Goal: Task Accomplishment & Management: Manage account settings

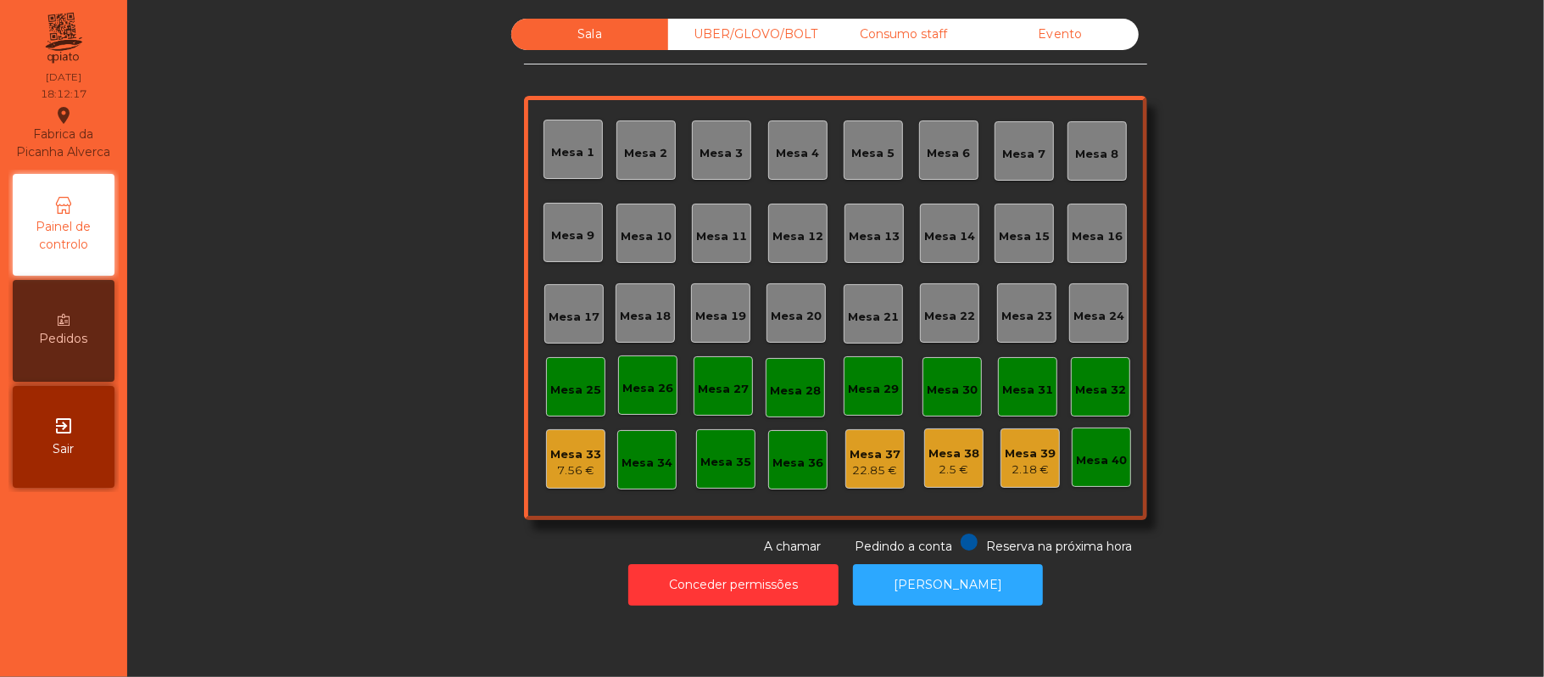
click at [916, 36] on div "Consumo staff" at bounding box center [903, 34] width 157 height 31
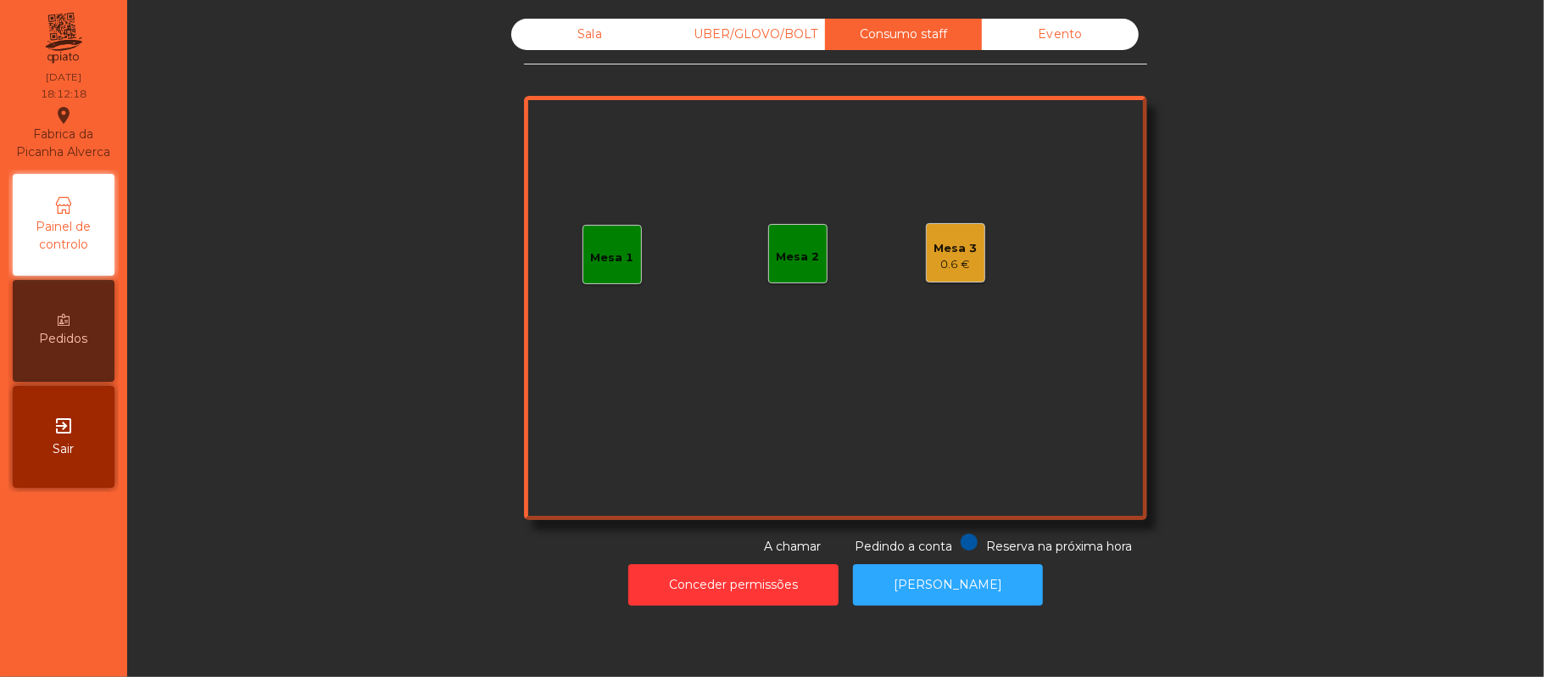
click at [954, 252] on div "Mesa 3" at bounding box center [955, 248] width 43 height 17
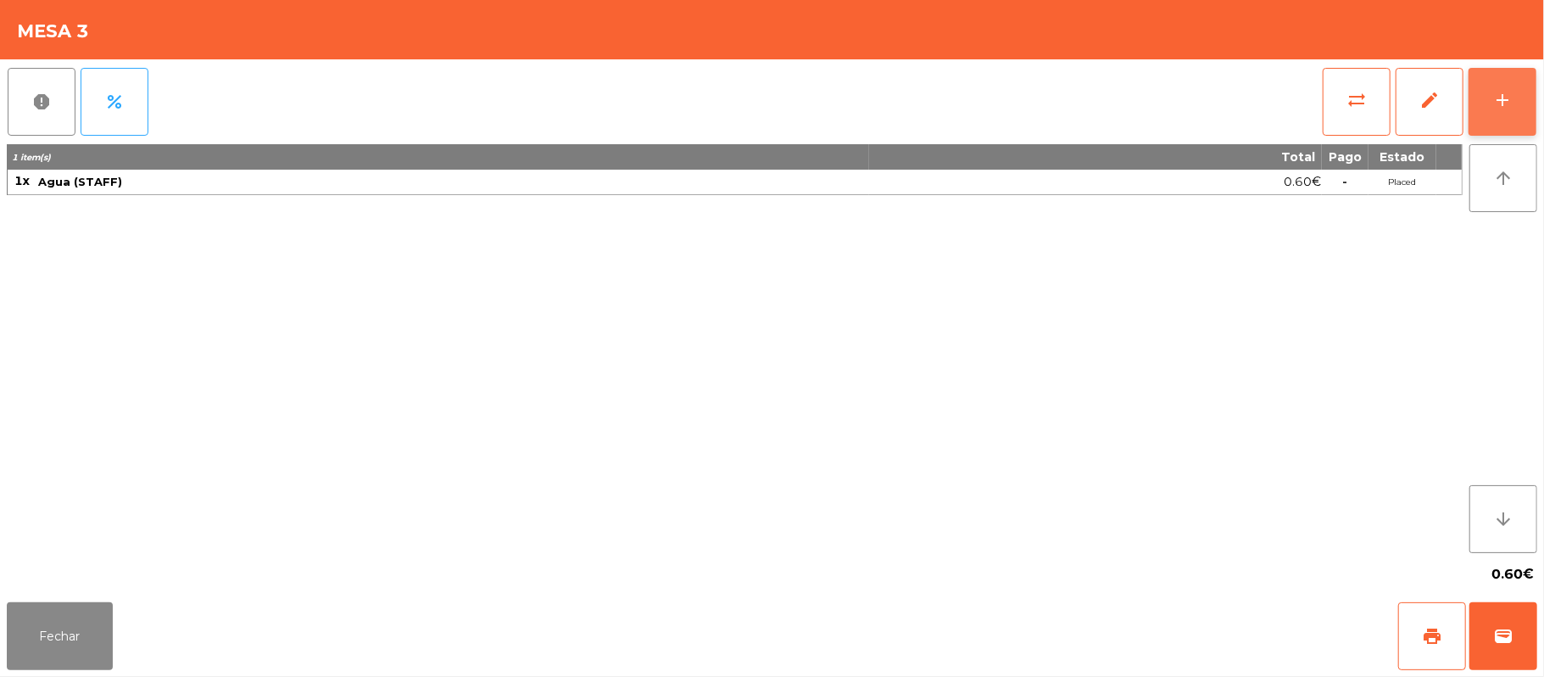
click at [1486, 103] on button "add" at bounding box center [1502, 102] width 68 height 68
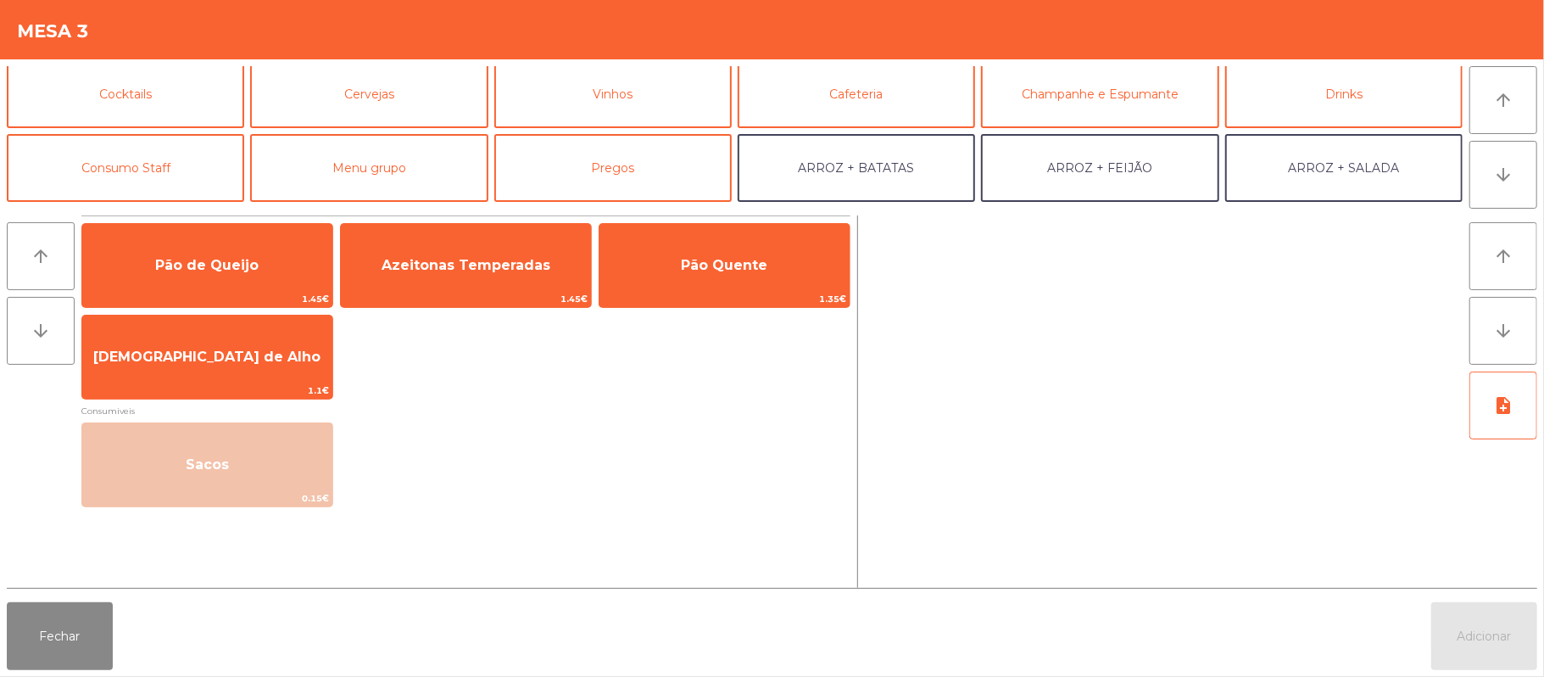
scroll to position [124, 0]
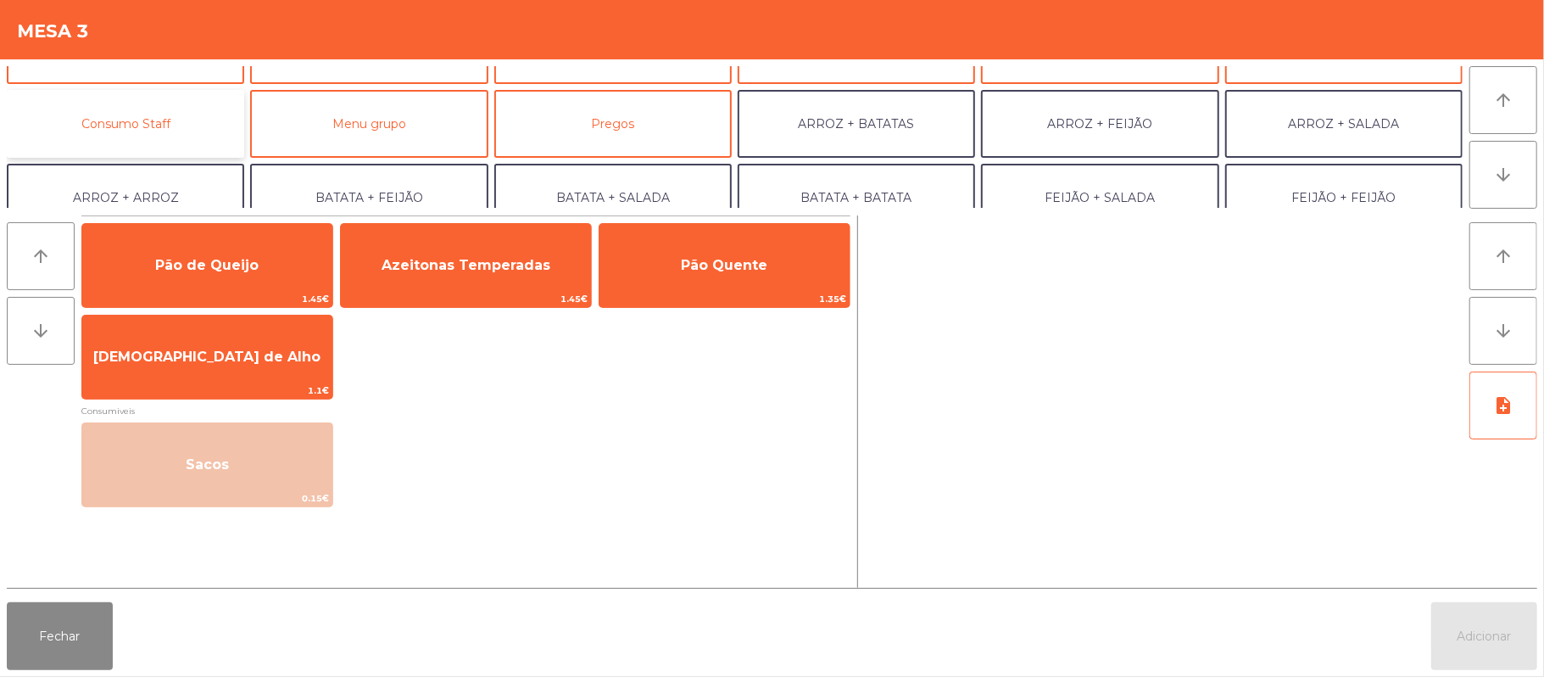
click at [171, 110] on button "Consumo Staff" at bounding box center [125, 124] width 237 height 68
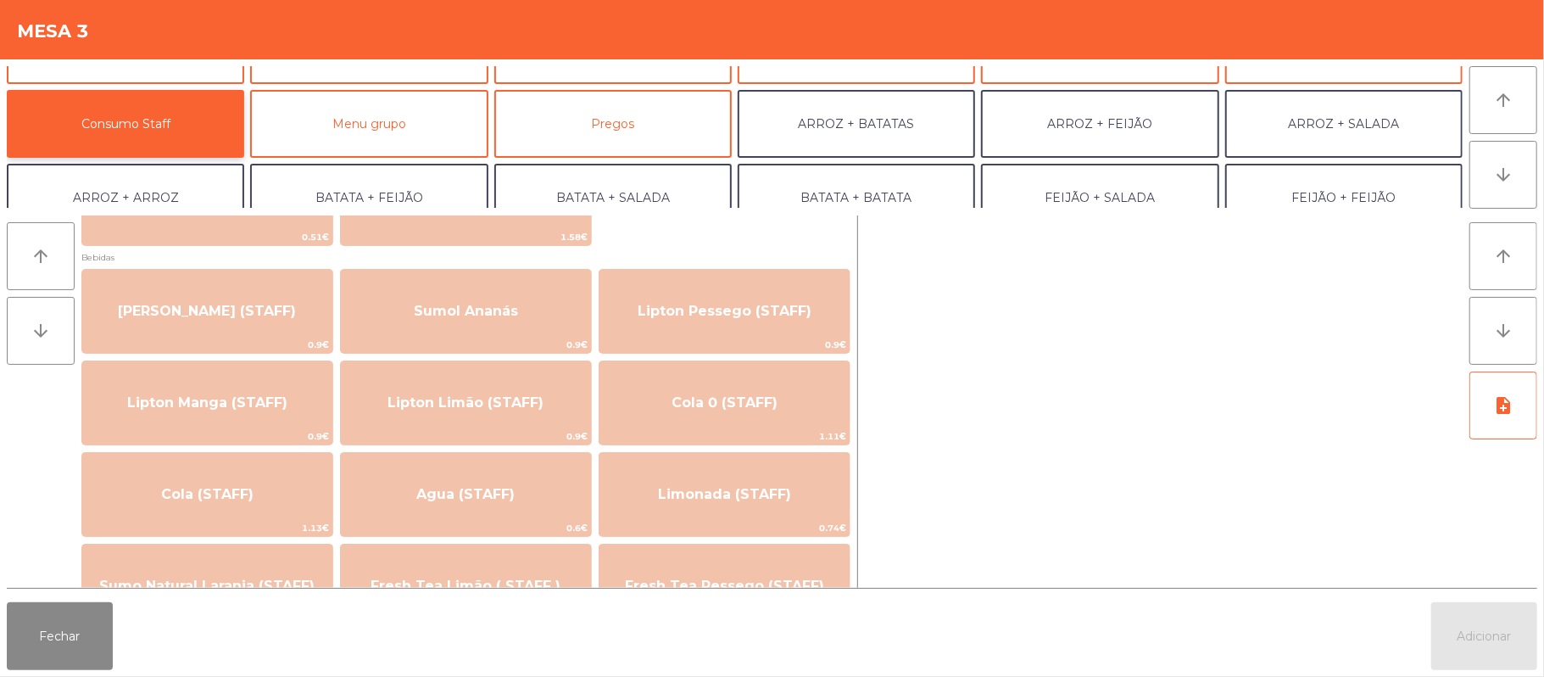
scroll to position [208, 0]
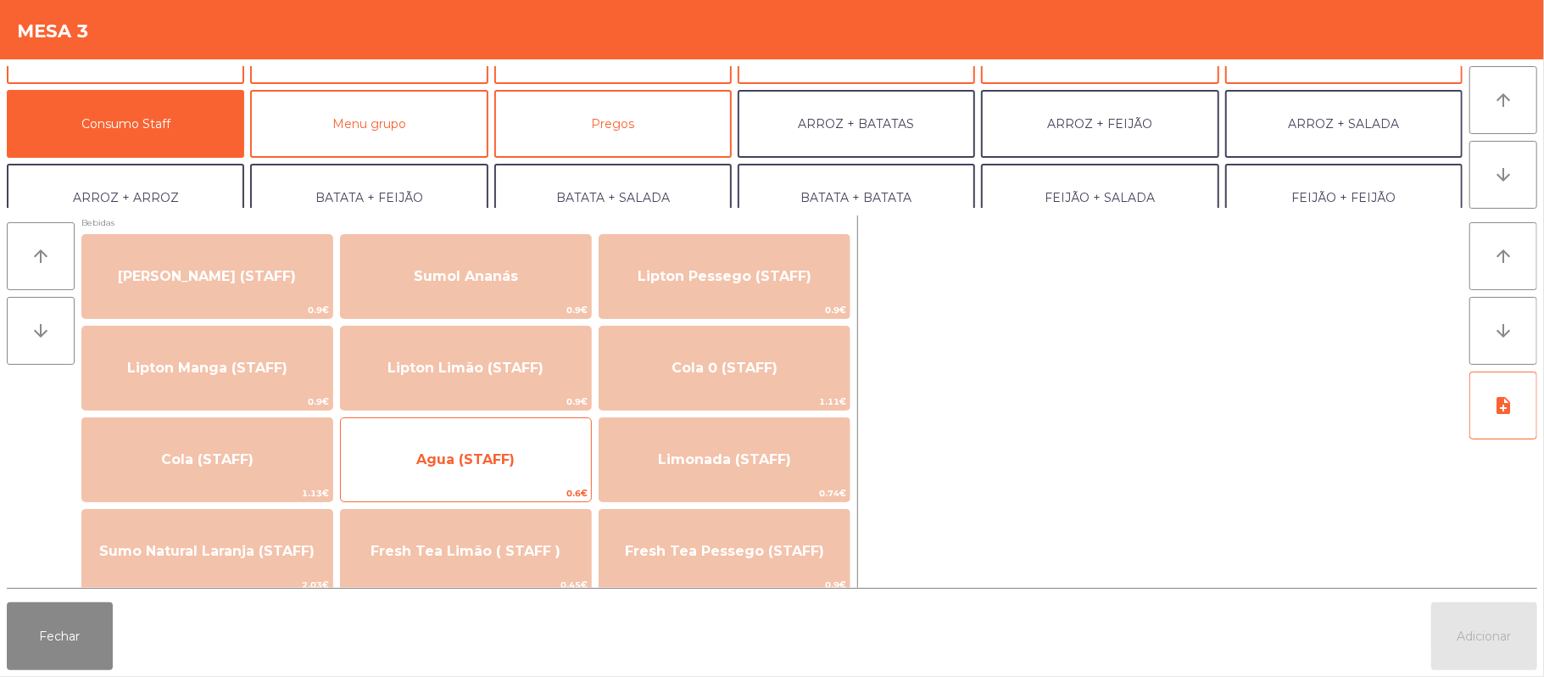
click at [505, 455] on span "Agua (STAFF)" at bounding box center [465, 459] width 98 height 16
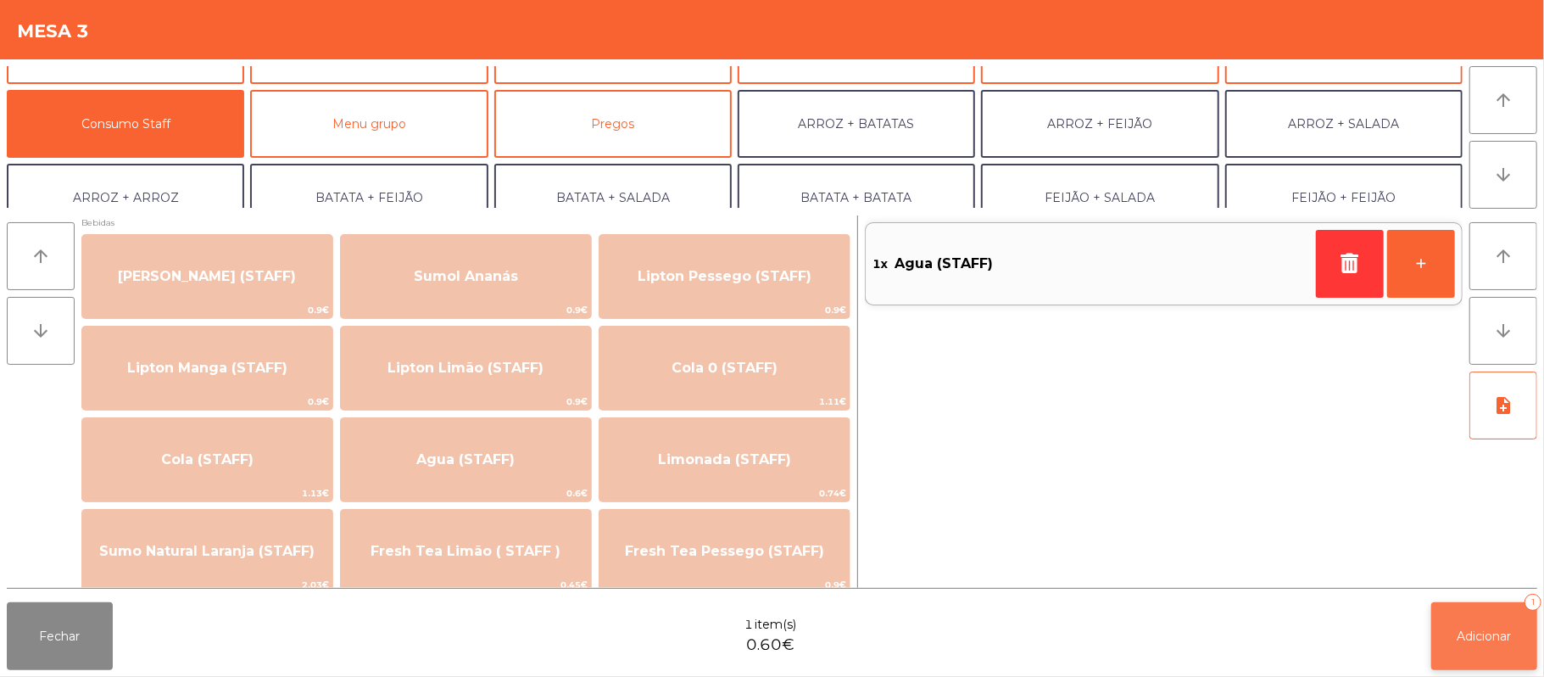
click at [1462, 638] on span "Adicionar" at bounding box center [1484, 635] width 54 height 15
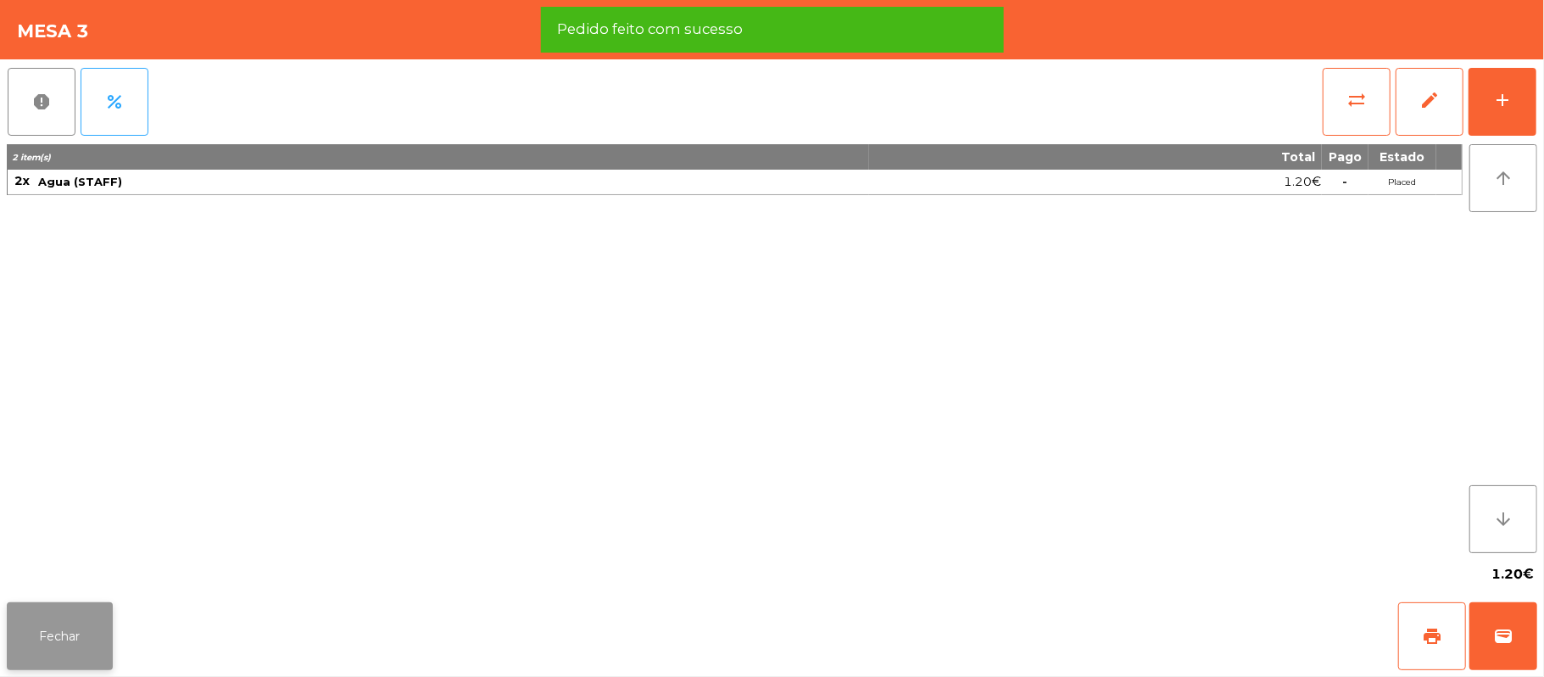
click at [48, 605] on button "Fechar" at bounding box center [60, 636] width 106 height 68
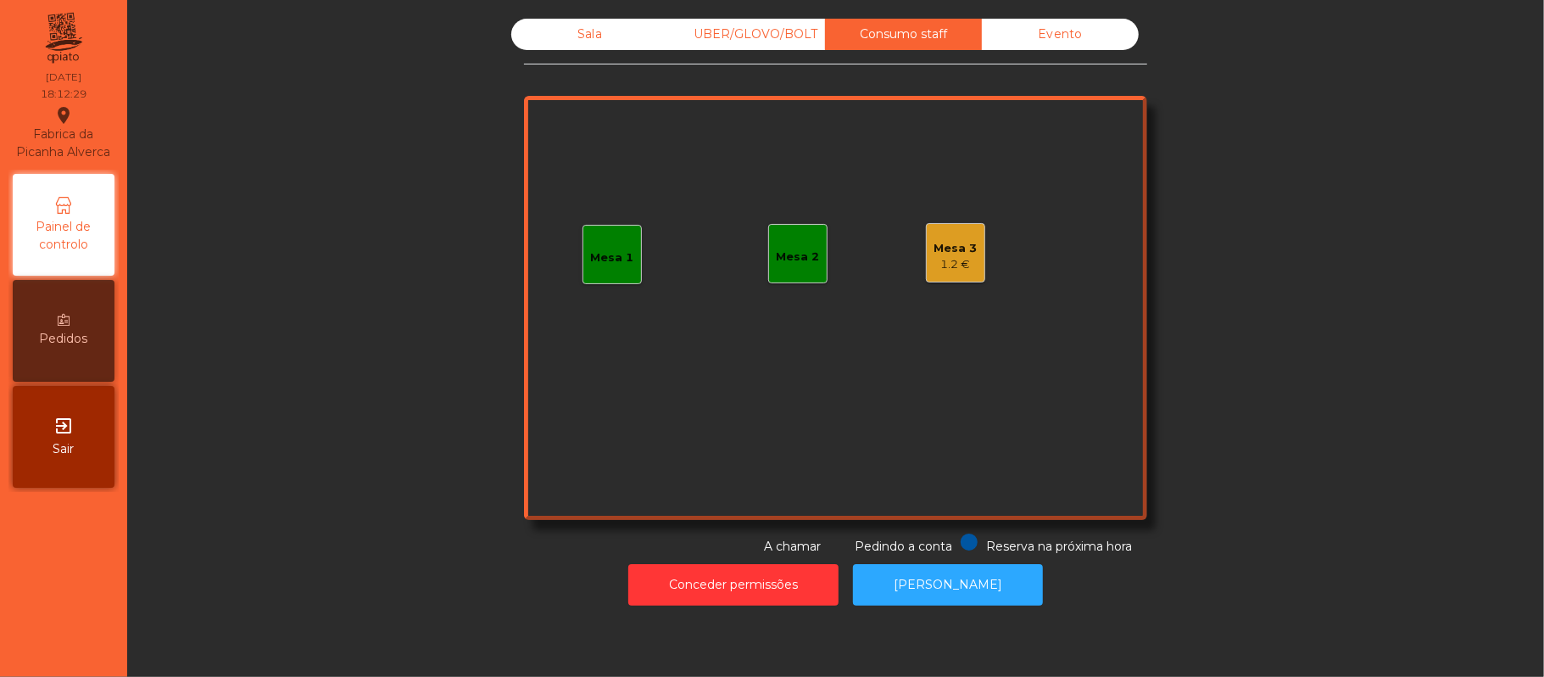
click at [943, 253] on div "Mesa 3" at bounding box center [955, 248] width 43 height 17
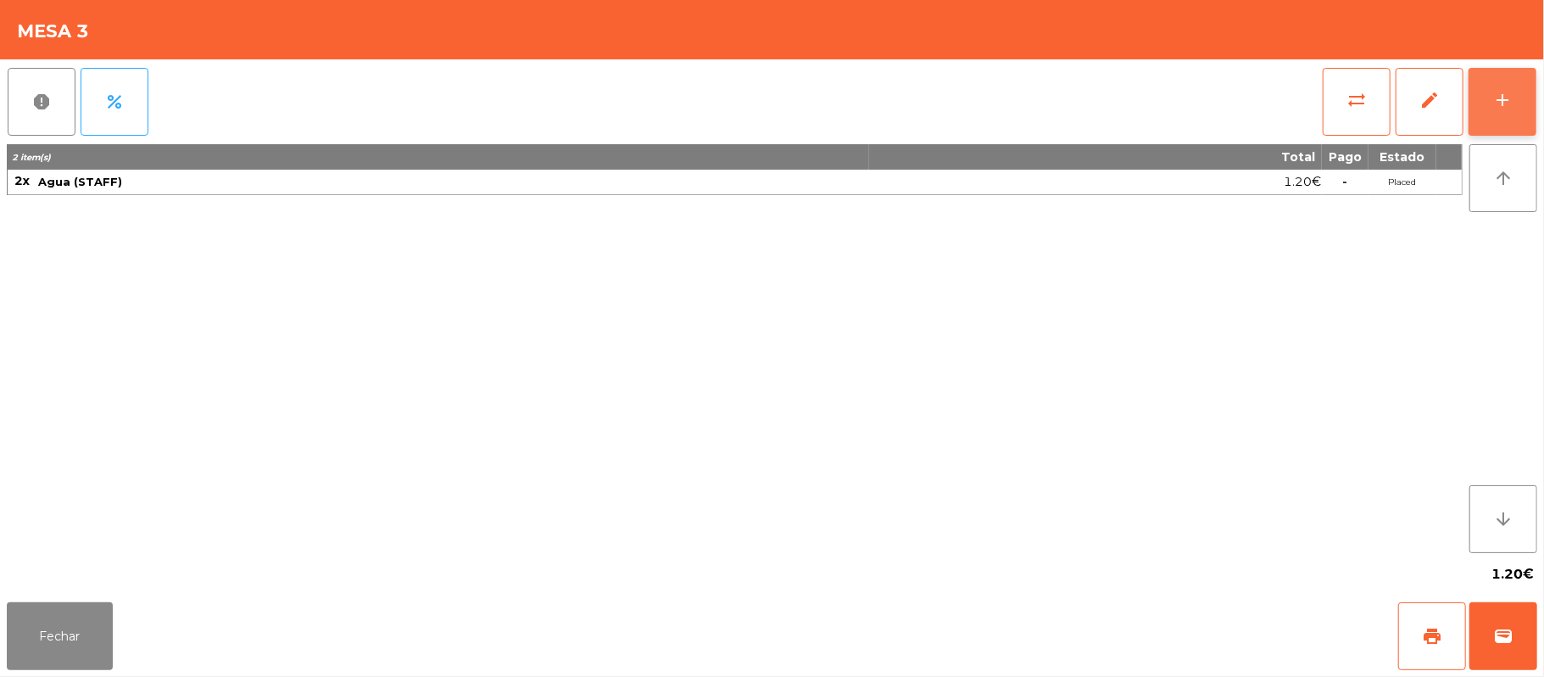
click at [1492, 98] on div "add" at bounding box center [1502, 100] width 20 height 20
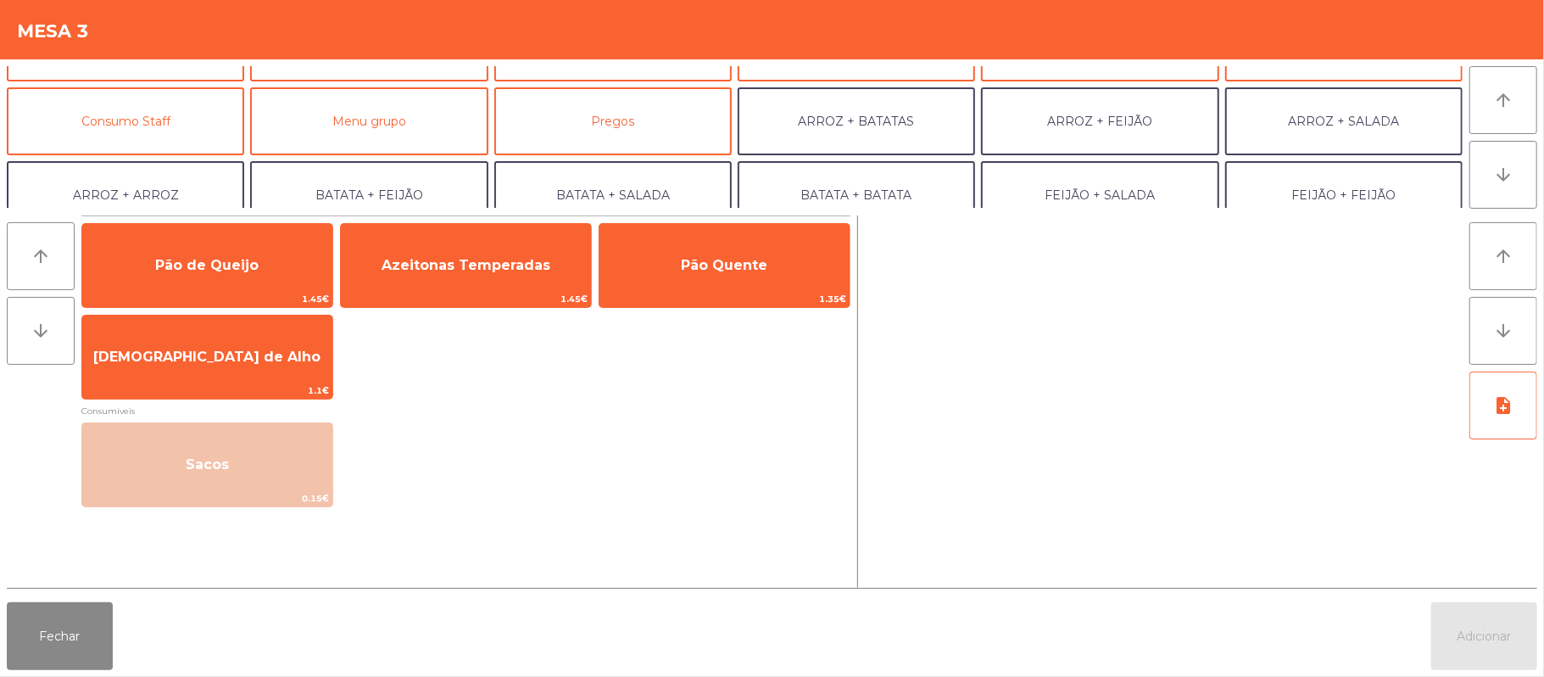
scroll to position [127, 0]
click at [188, 109] on button "Consumo Staff" at bounding box center [125, 120] width 237 height 68
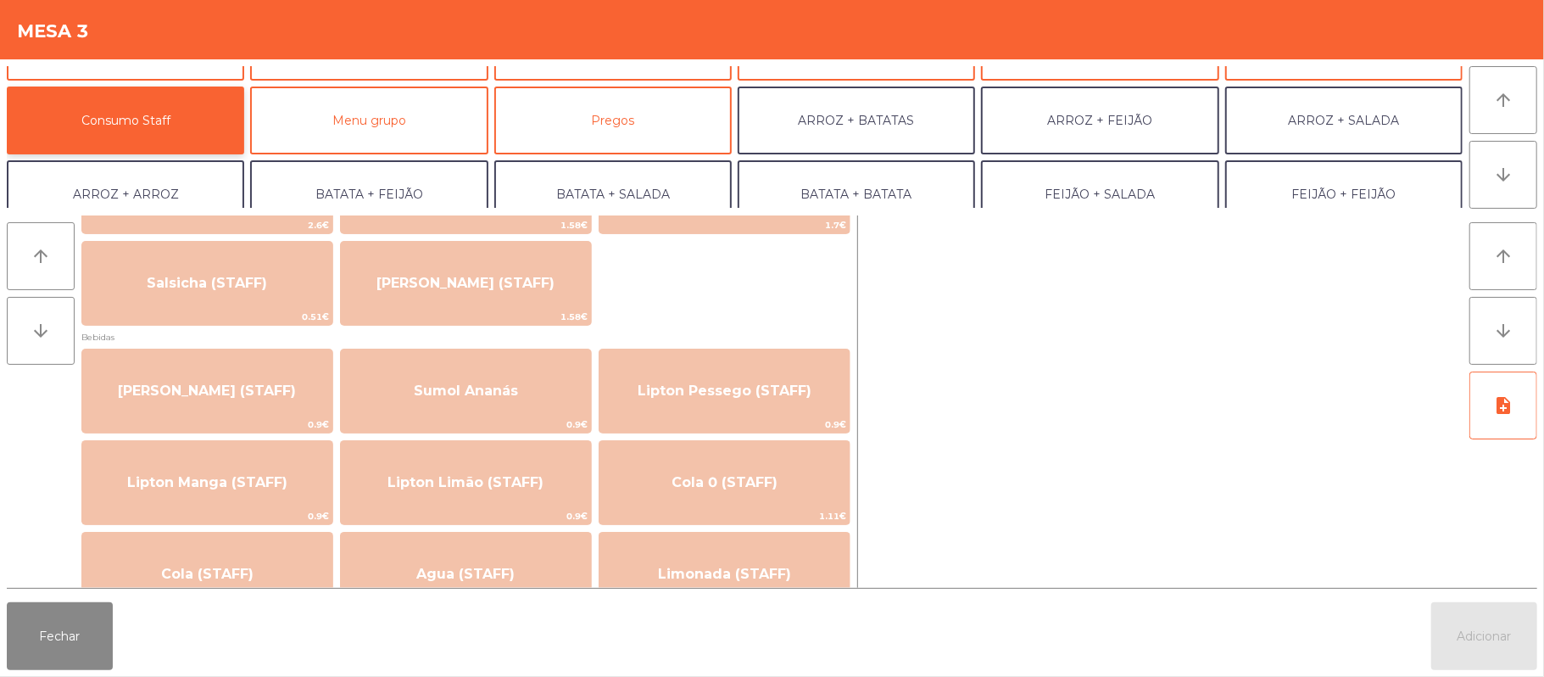
scroll to position [0, 0]
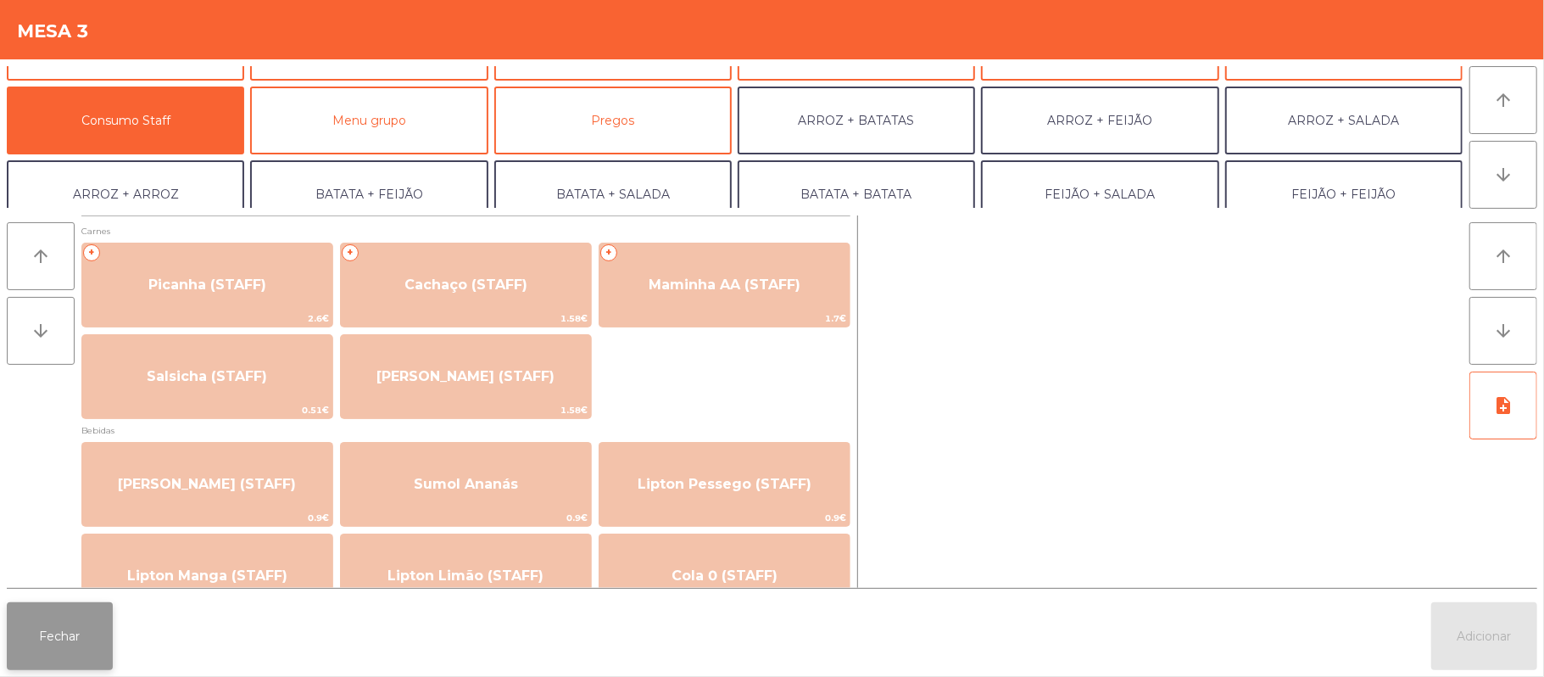
click at [51, 625] on button "Fechar" at bounding box center [60, 636] width 106 height 68
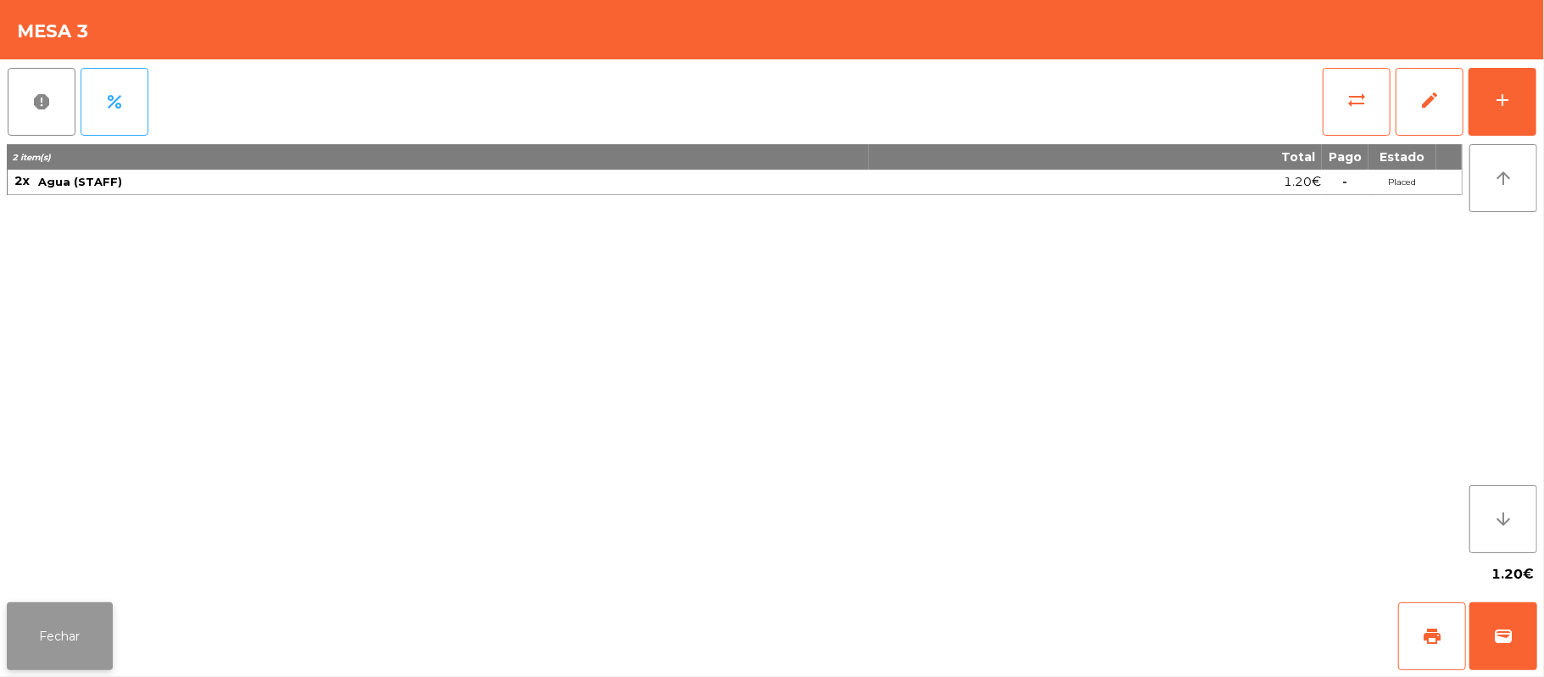
click at [62, 621] on button "Fechar" at bounding box center [60, 636] width 106 height 68
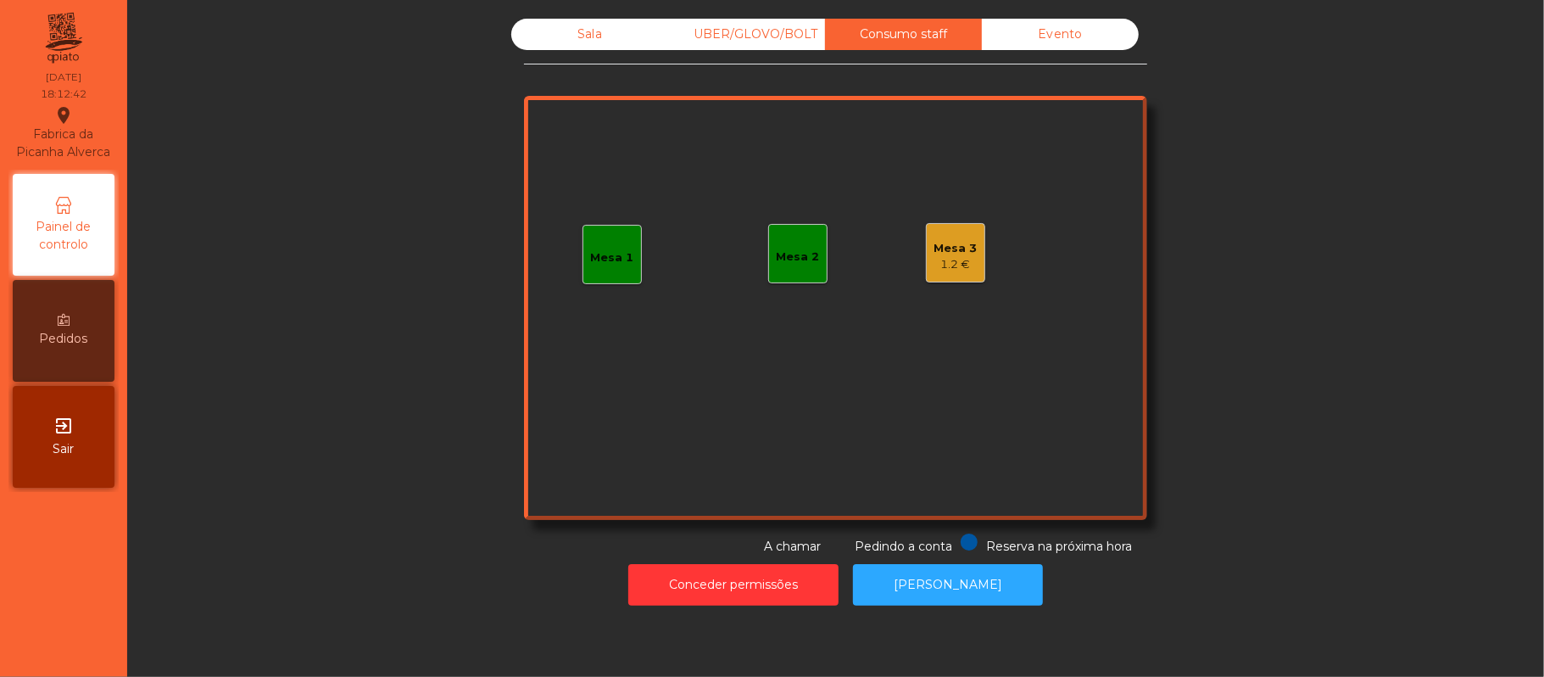
click at [577, 31] on div "Sala" at bounding box center [589, 34] width 157 height 31
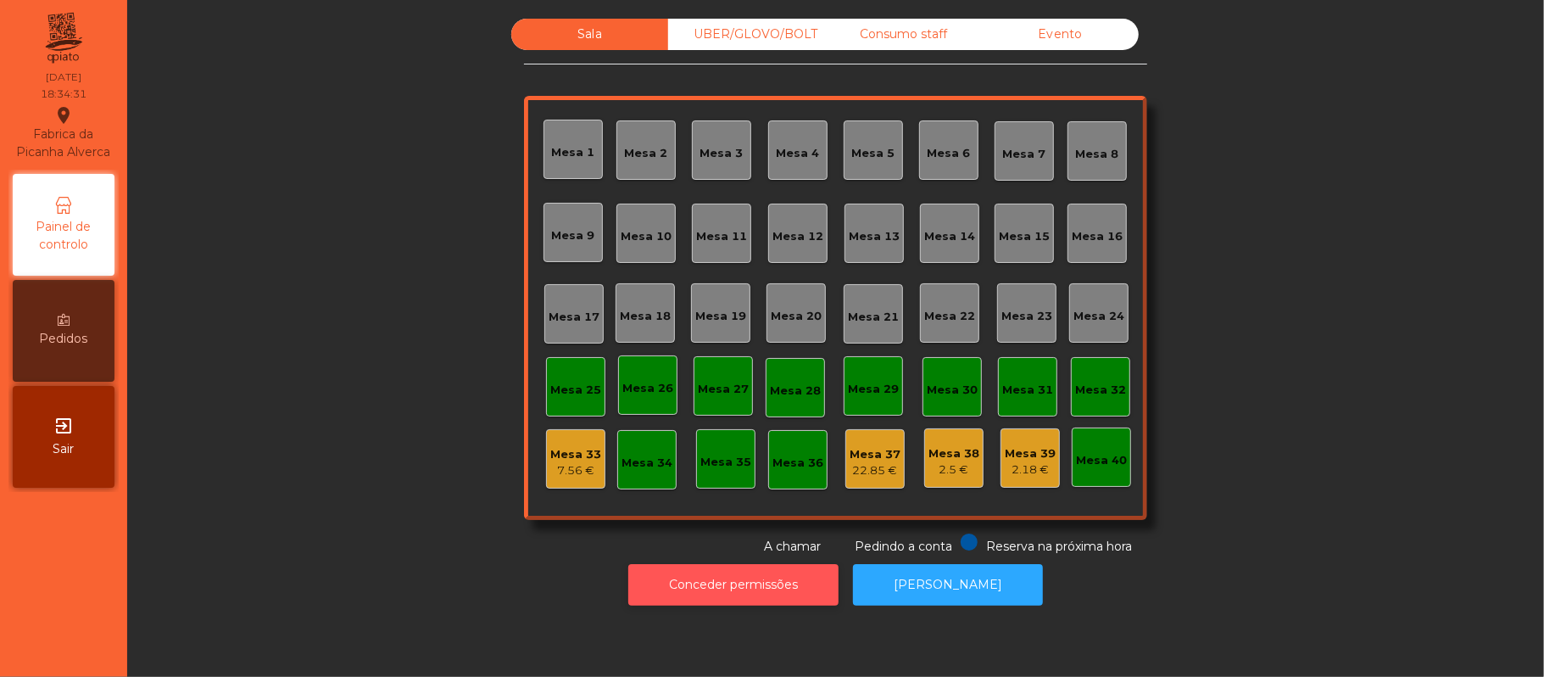
click at [754, 591] on button "Conceder permissões" at bounding box center [733, 585] width 210 height 42
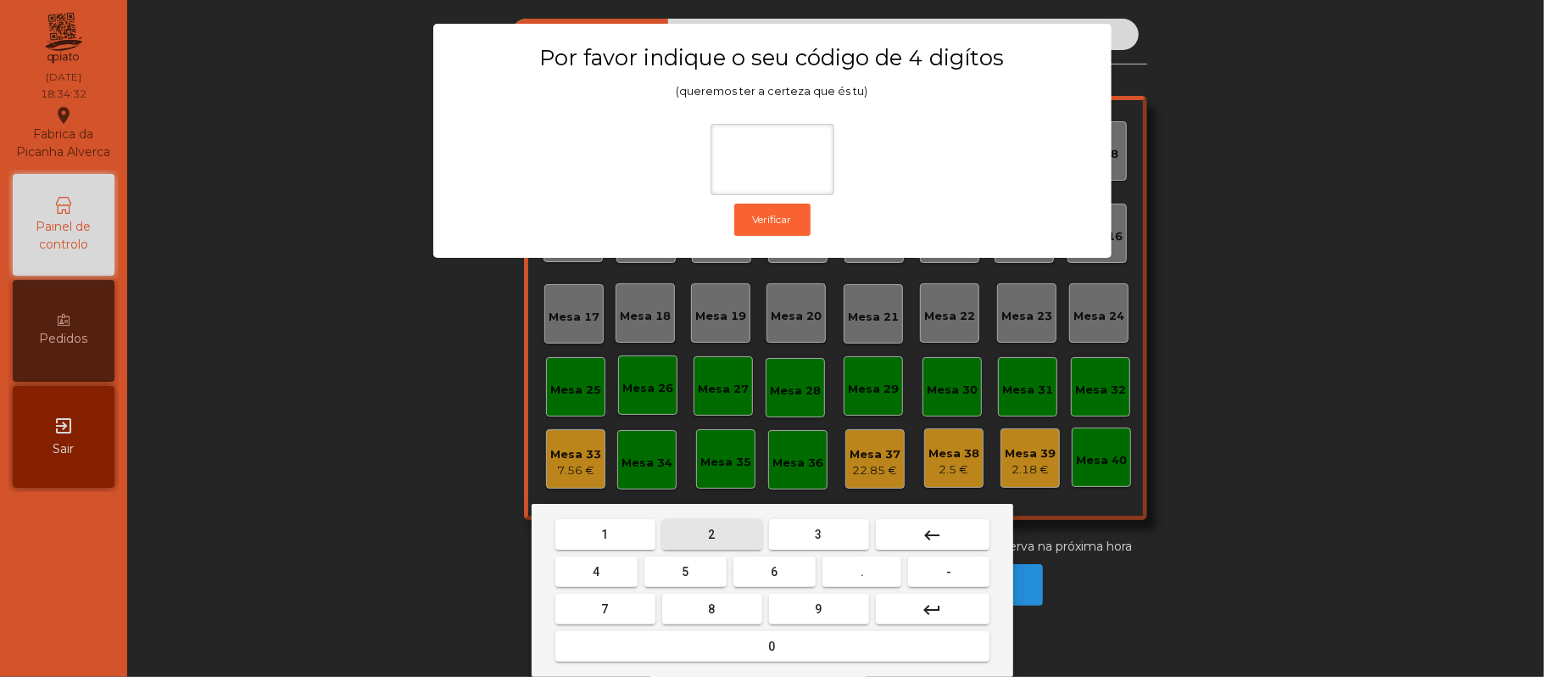
click at [696, 533] on button "2" at bounding box center [712, 534] width 100 height 31
click at [770, 570] on button "6" at bounding box center [774, 571] width 82 height 31
click at [619, 521] on button "1" at bounding box center [605, 534] width 100 height 31
click at [670, 571] on button "5" at bounding box center [685, 571] width 82 height 31
type input "****"
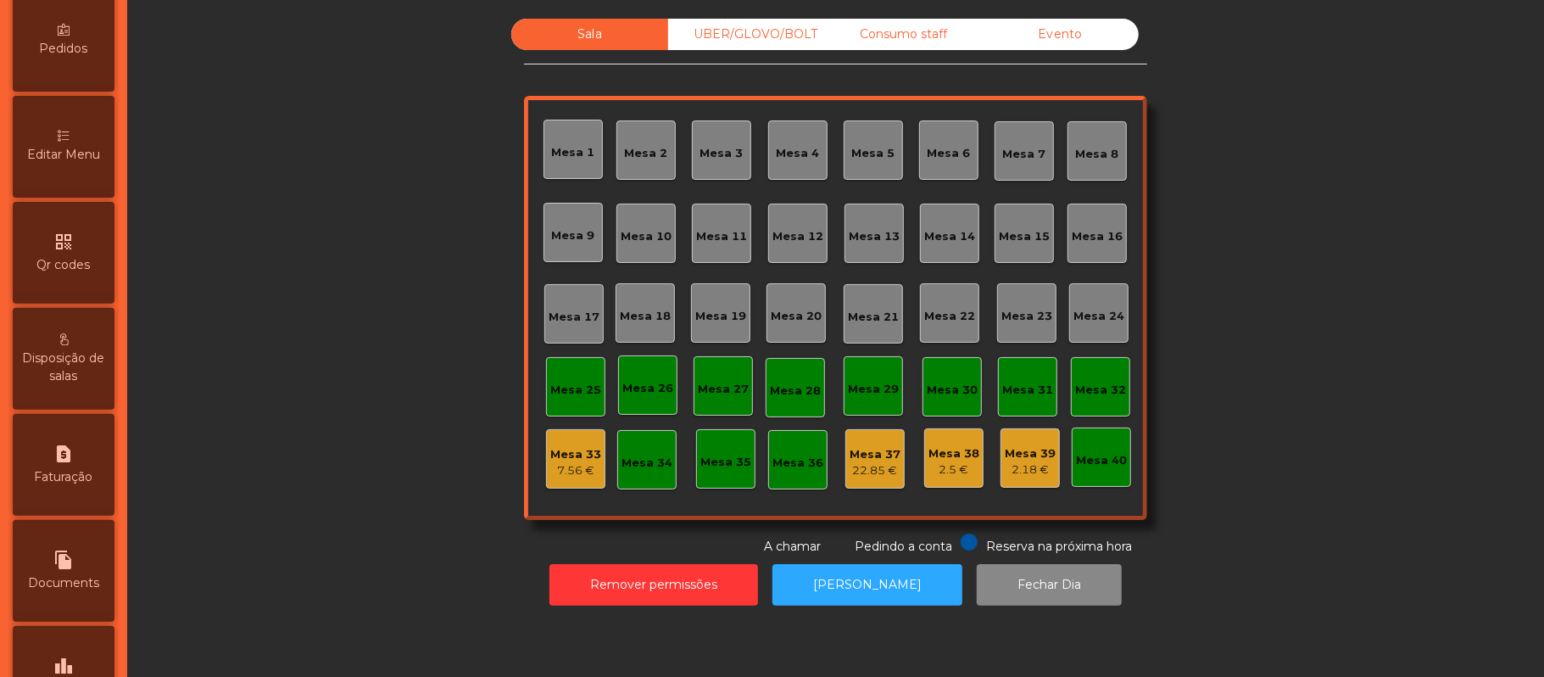
click at [92, 156] on div "Editar Menu" at bounding box center [64, 147] width 102 height 102
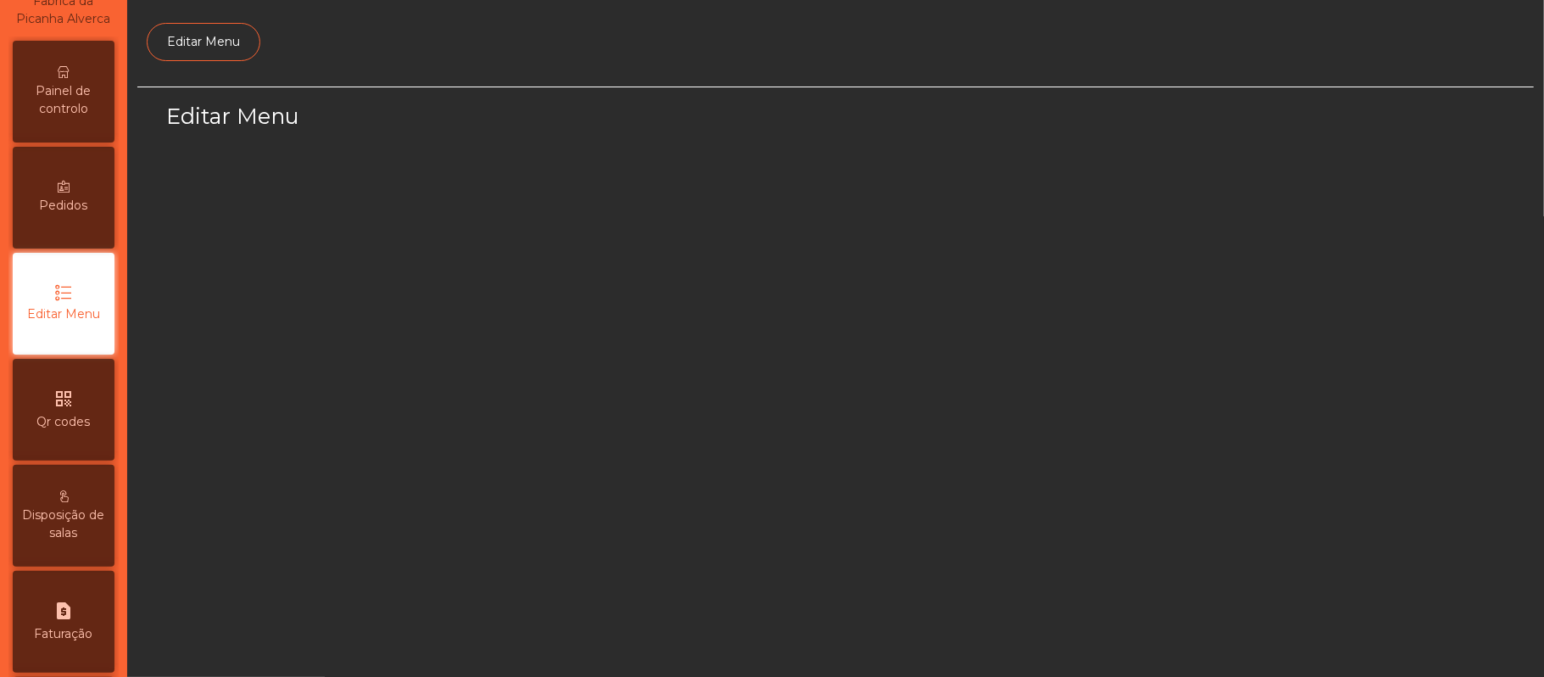
select select "*"
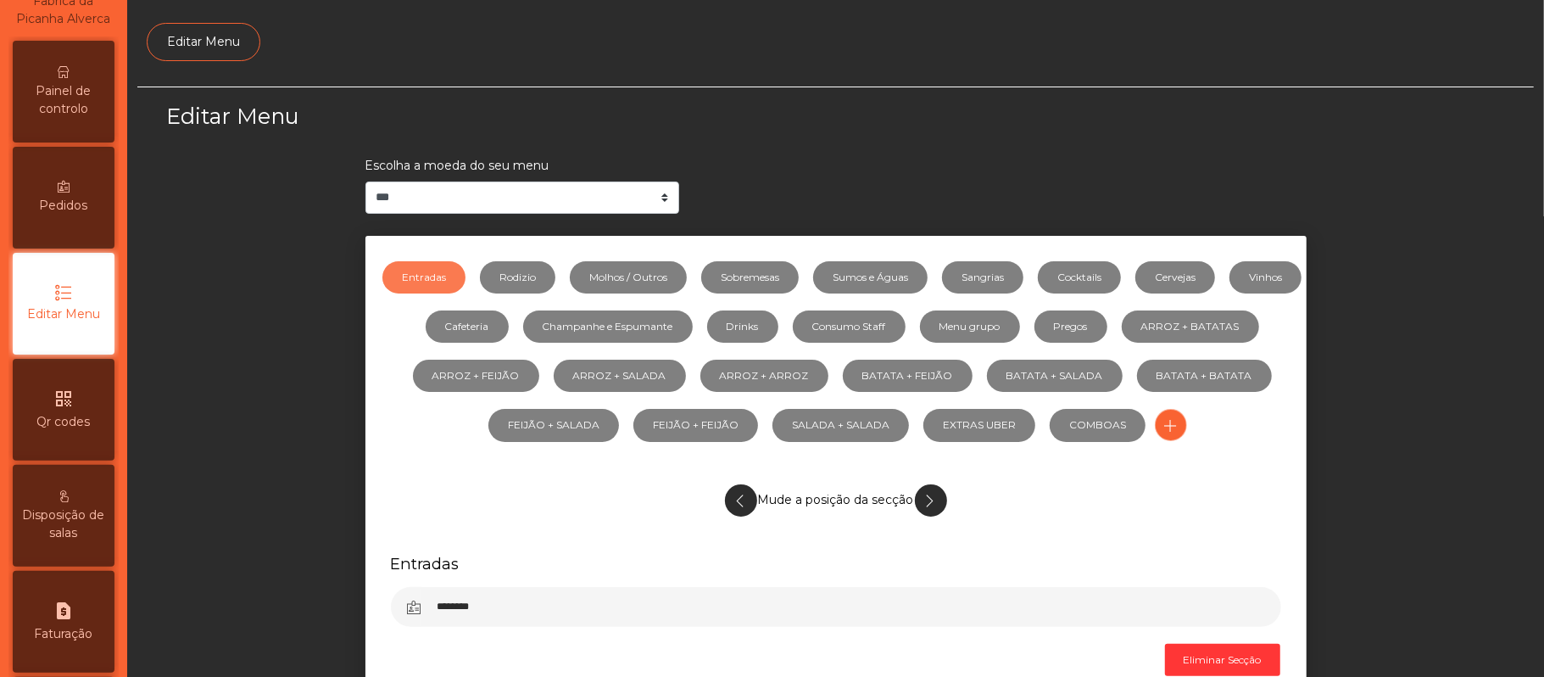
scroll to position [116, 0]
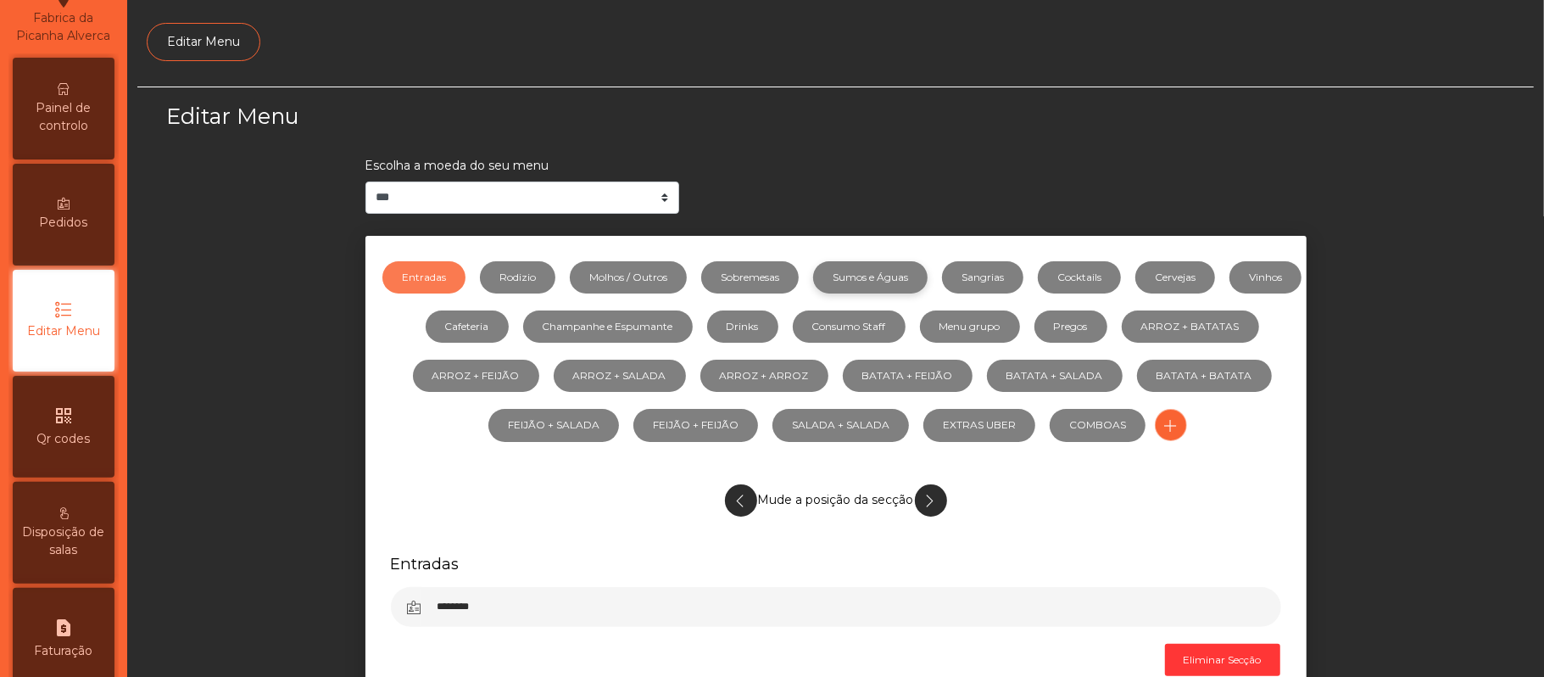
click at [902, 273] on link "Sumos e Águas" at bounding box center [870, 277] width 114 height 32
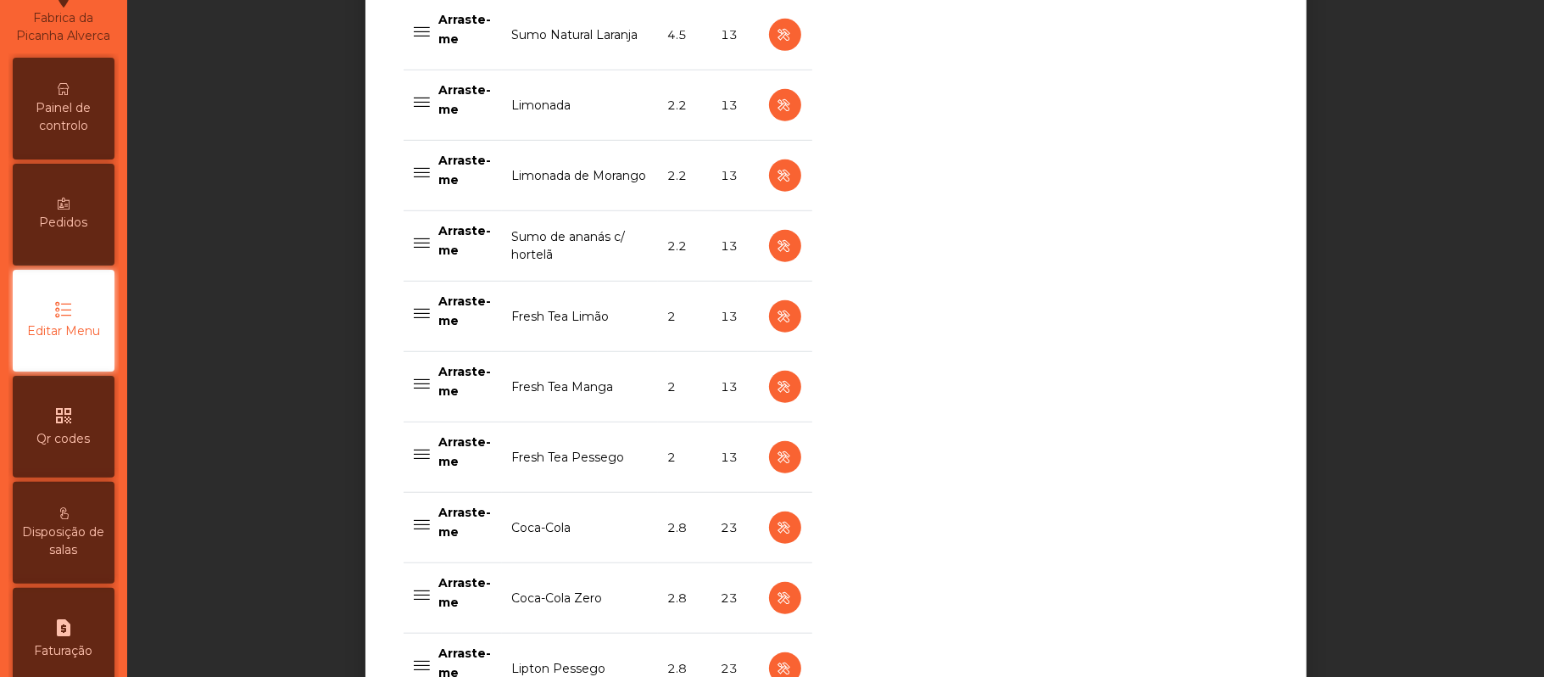
scroll to position [696, 0]
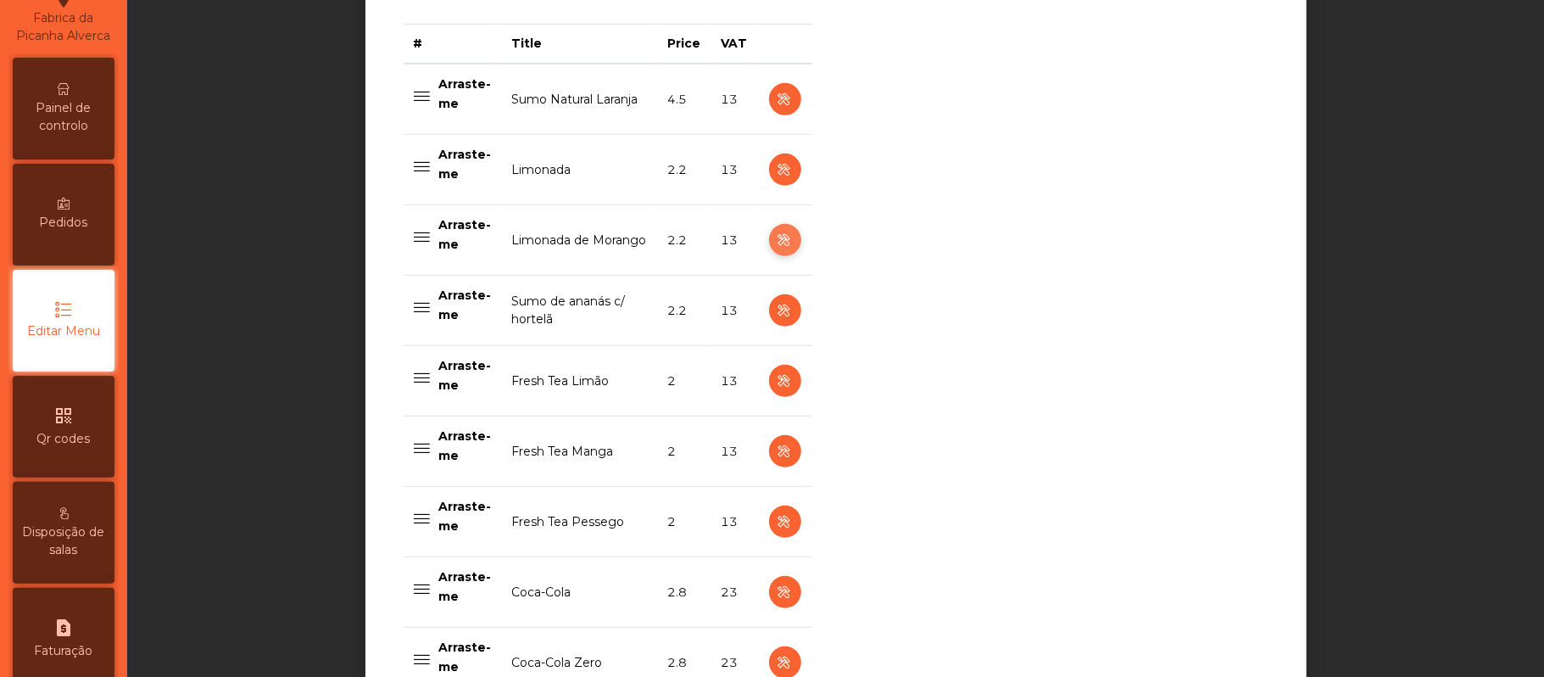
click at [775, 248] on icon "button" at bounding box center [784, 240] width 19 height 21
select select "***"
select select "**"
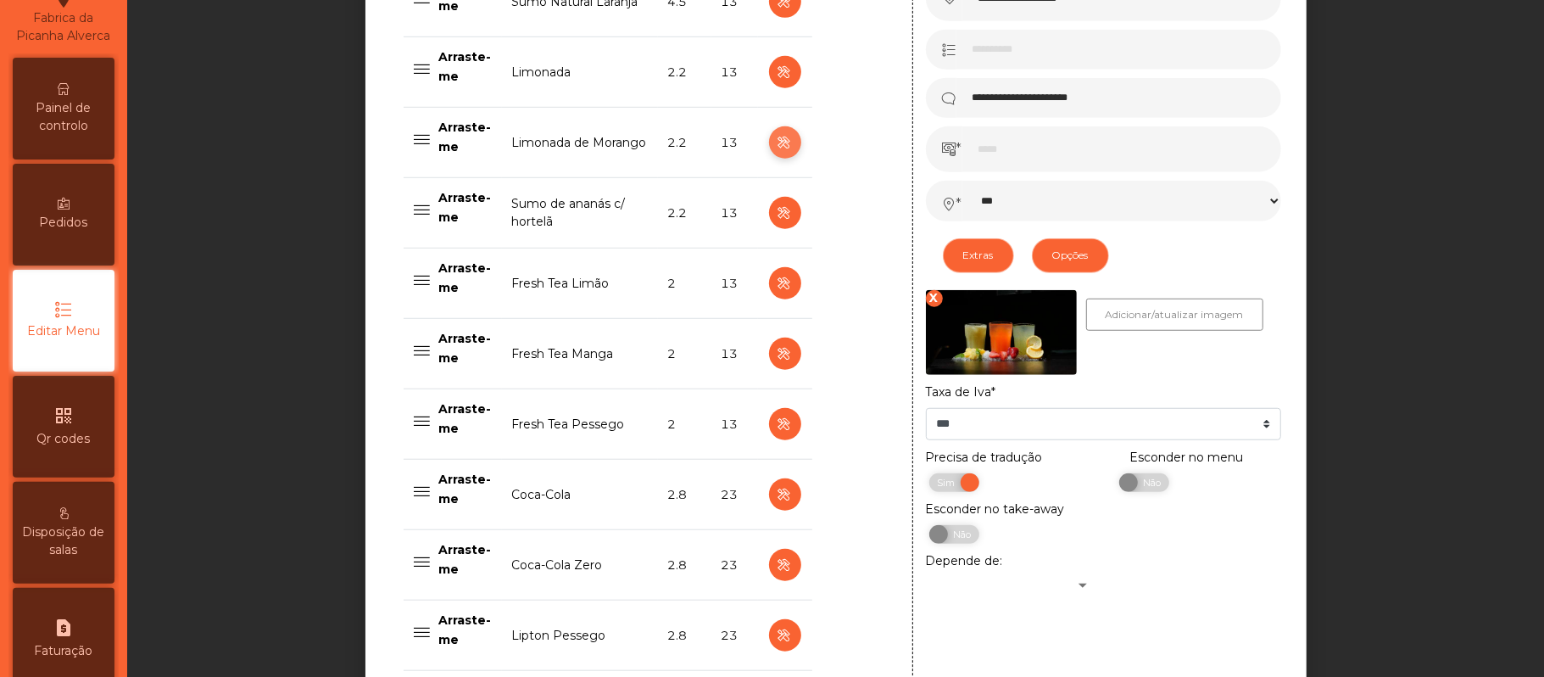
scroll to position [841, 0]
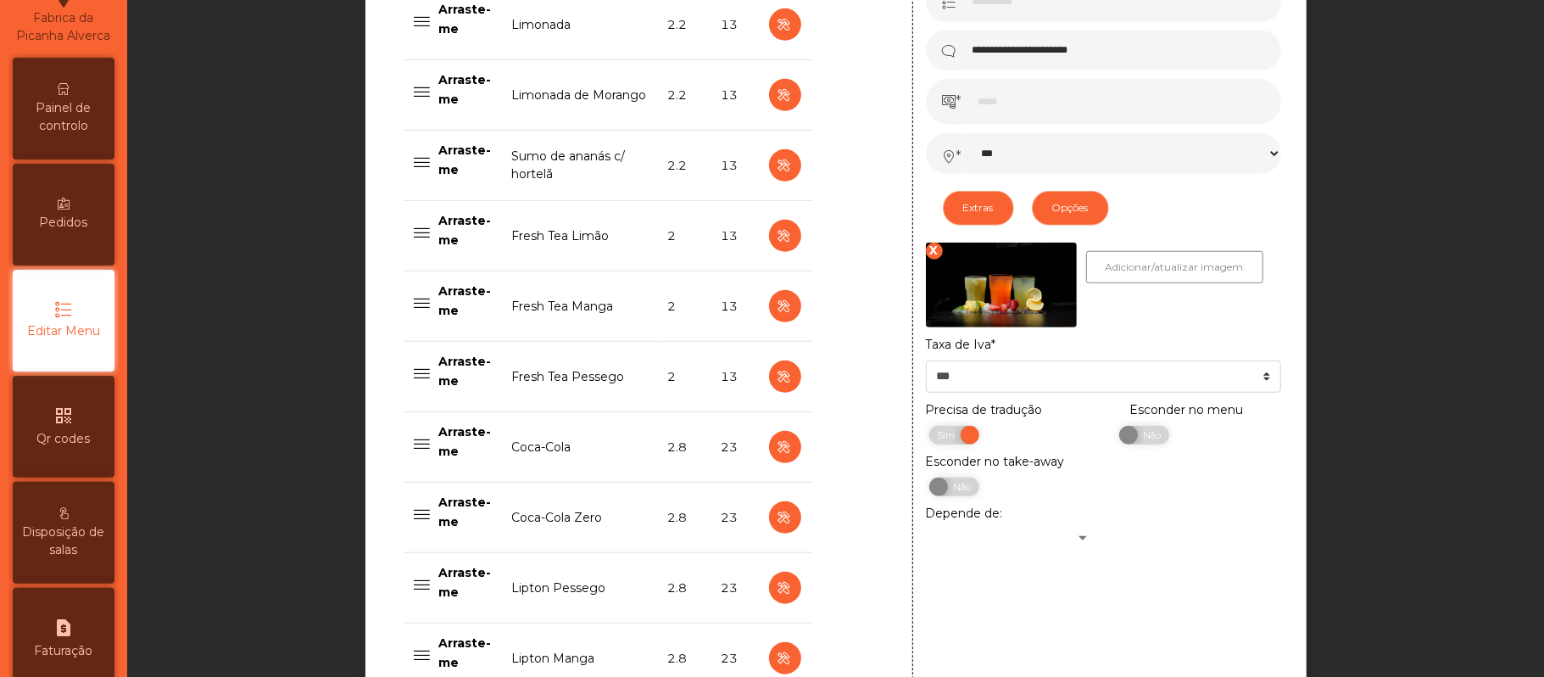
click at [82, 115] on span "Painel de controlo" at bounding box center [63, 117] width 93 height 36
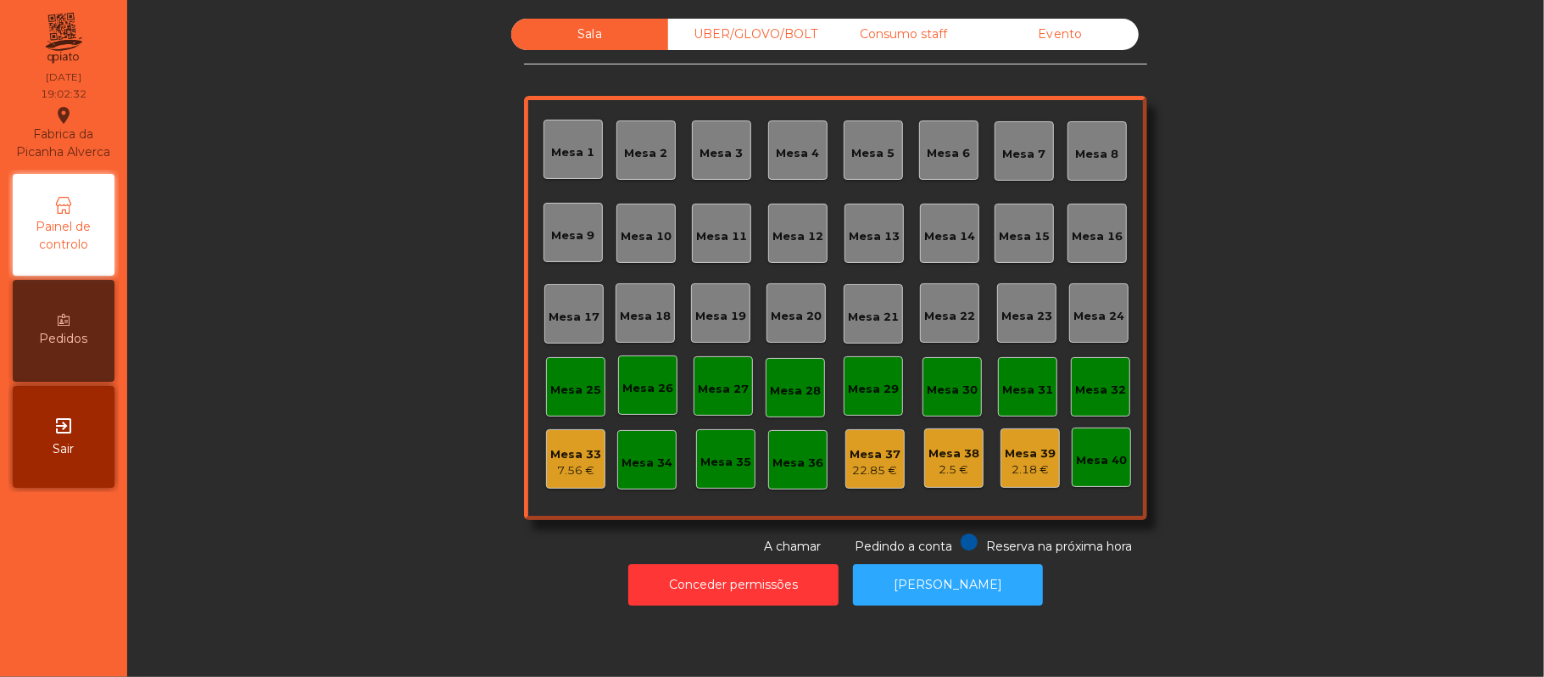
click at [580, 170] on div "Mesa 1" at bounding box center [572, 149] width 59 height 59
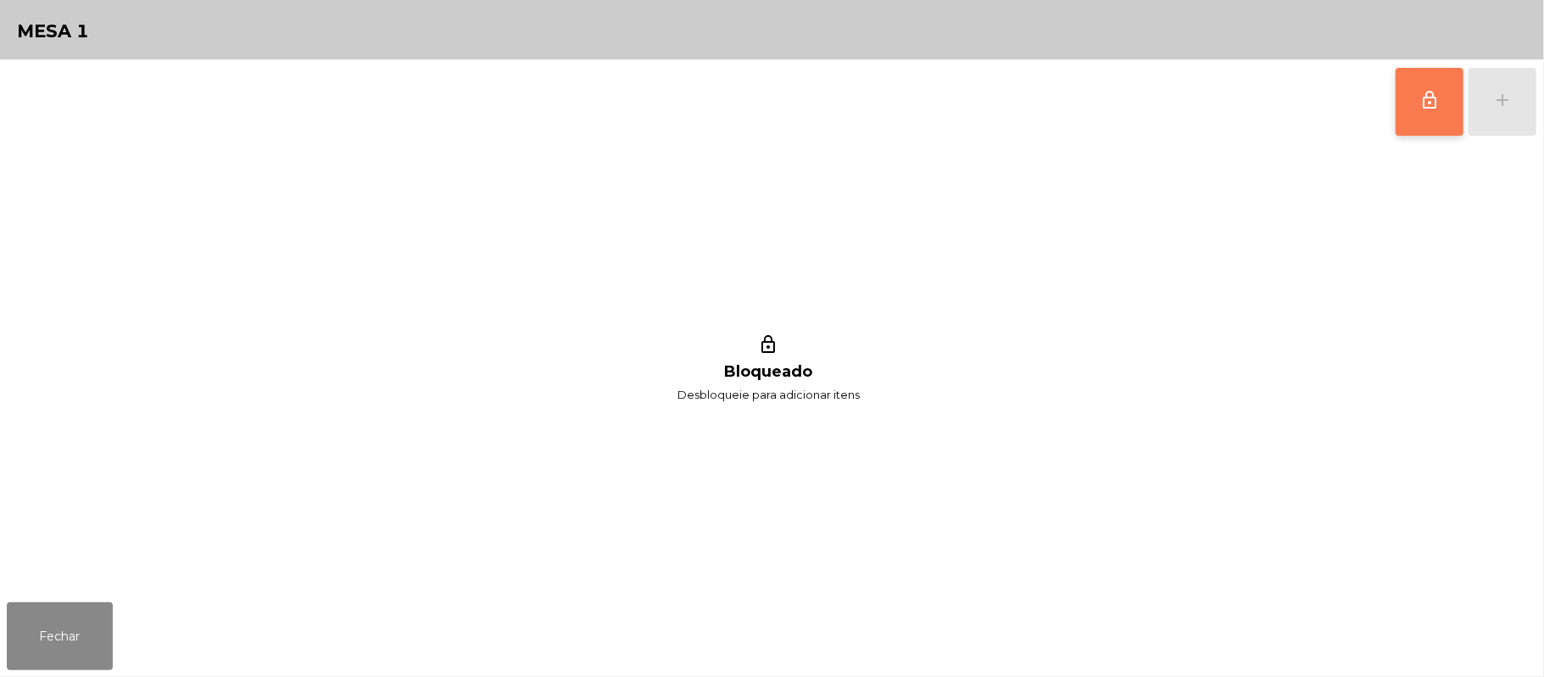
click at [1412, 109] on button "lock_outline" at bounding box center [1429, 102] width 68 height 68
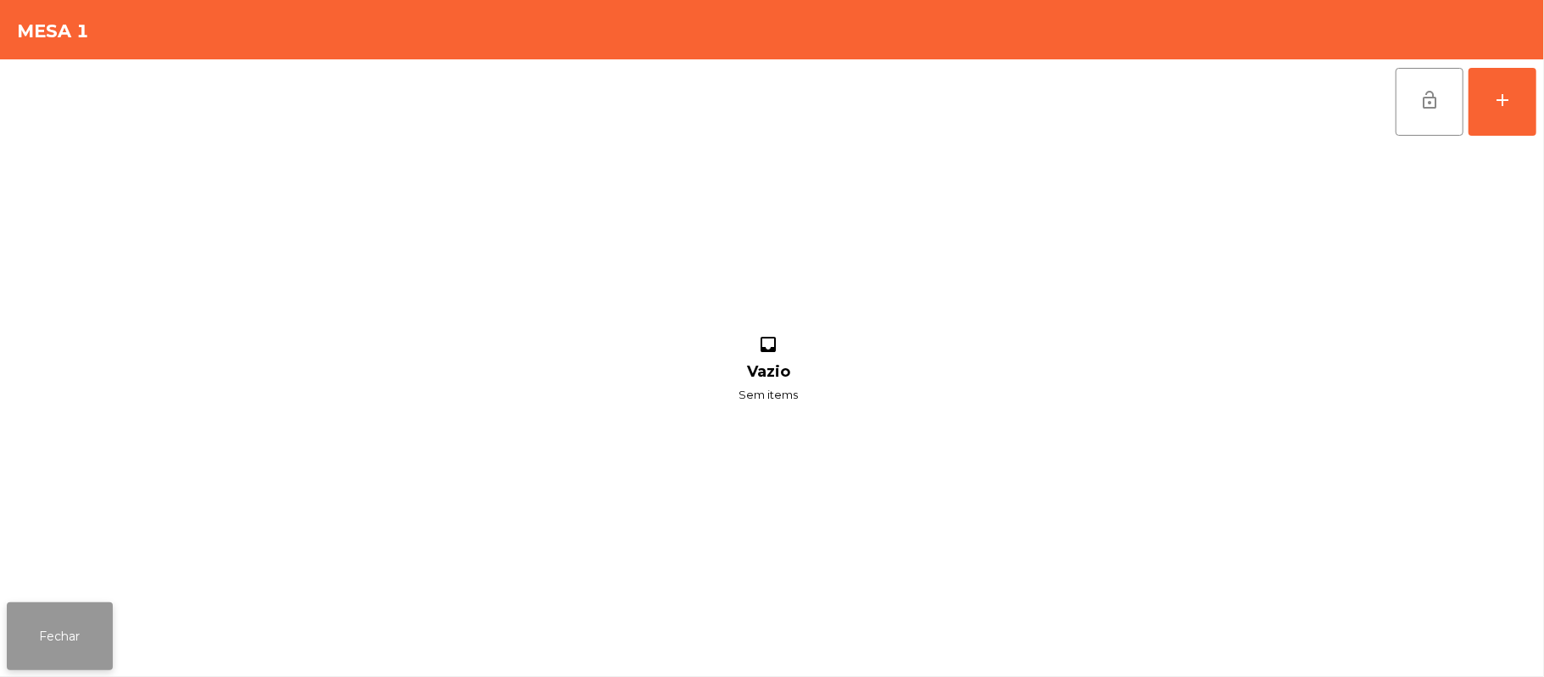
click at [92, 629] on button "Fechar" at bounding box center [60, 636] width 106 height 68
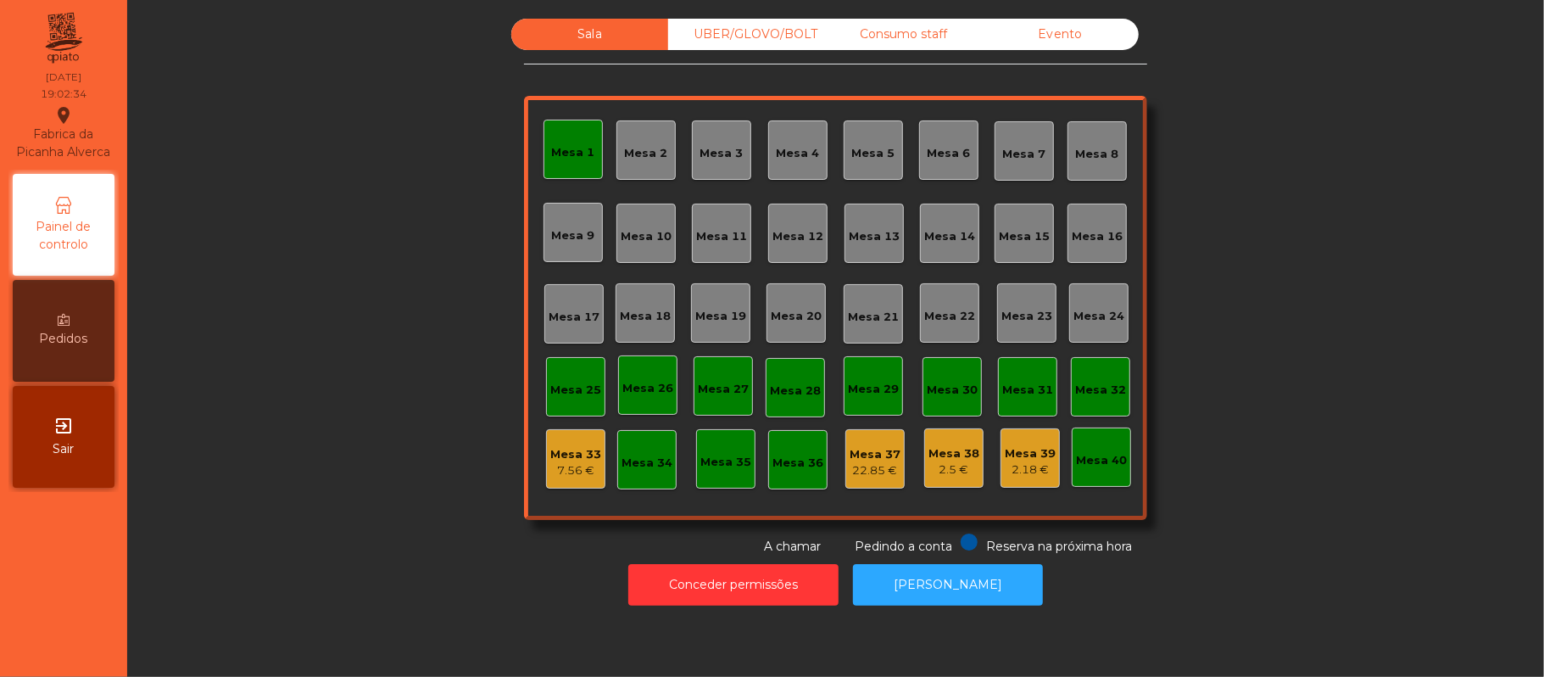
click at [868, 471] on div "22.85 €" at bounding box center [875, 470] width 51 height 17
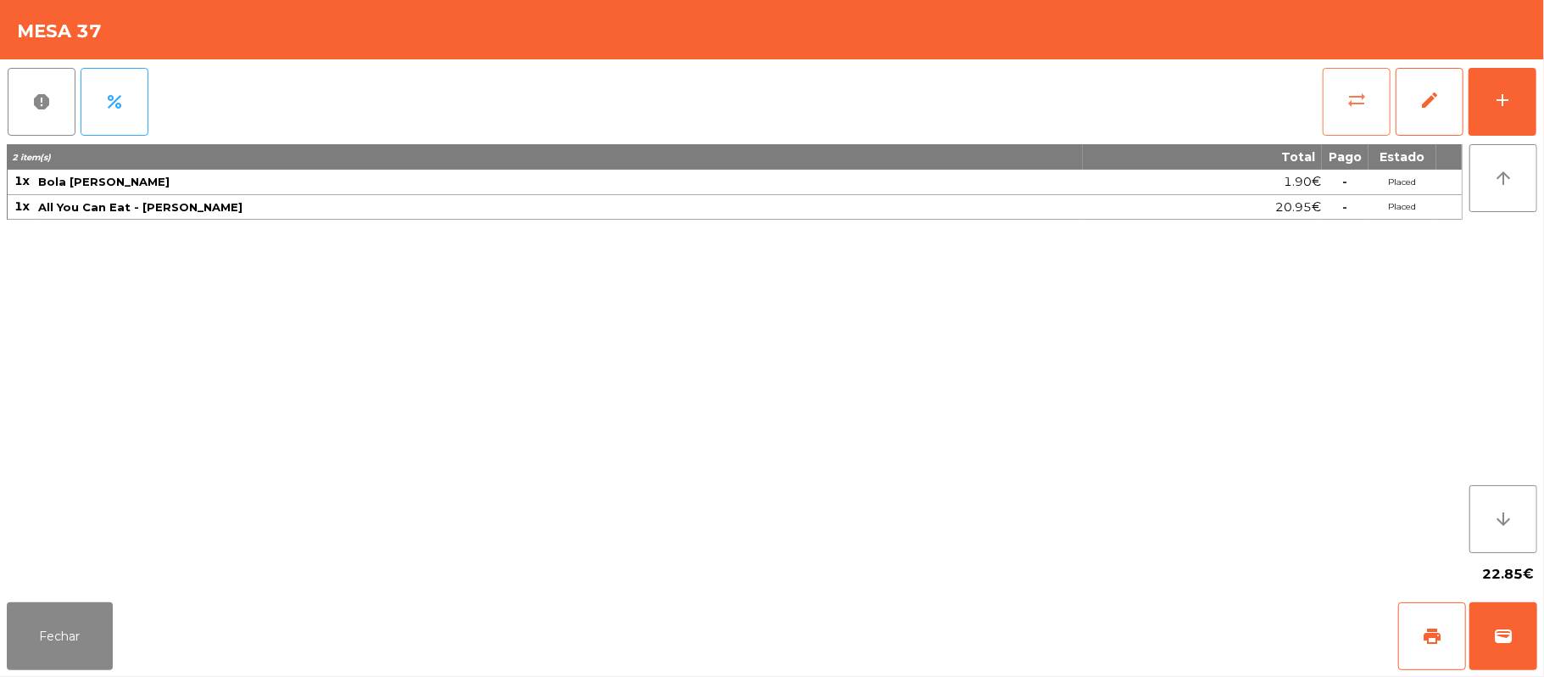
click at [1365, 82] on button "sync_alt" at bounding box center [1357, 102] width 68 height 68
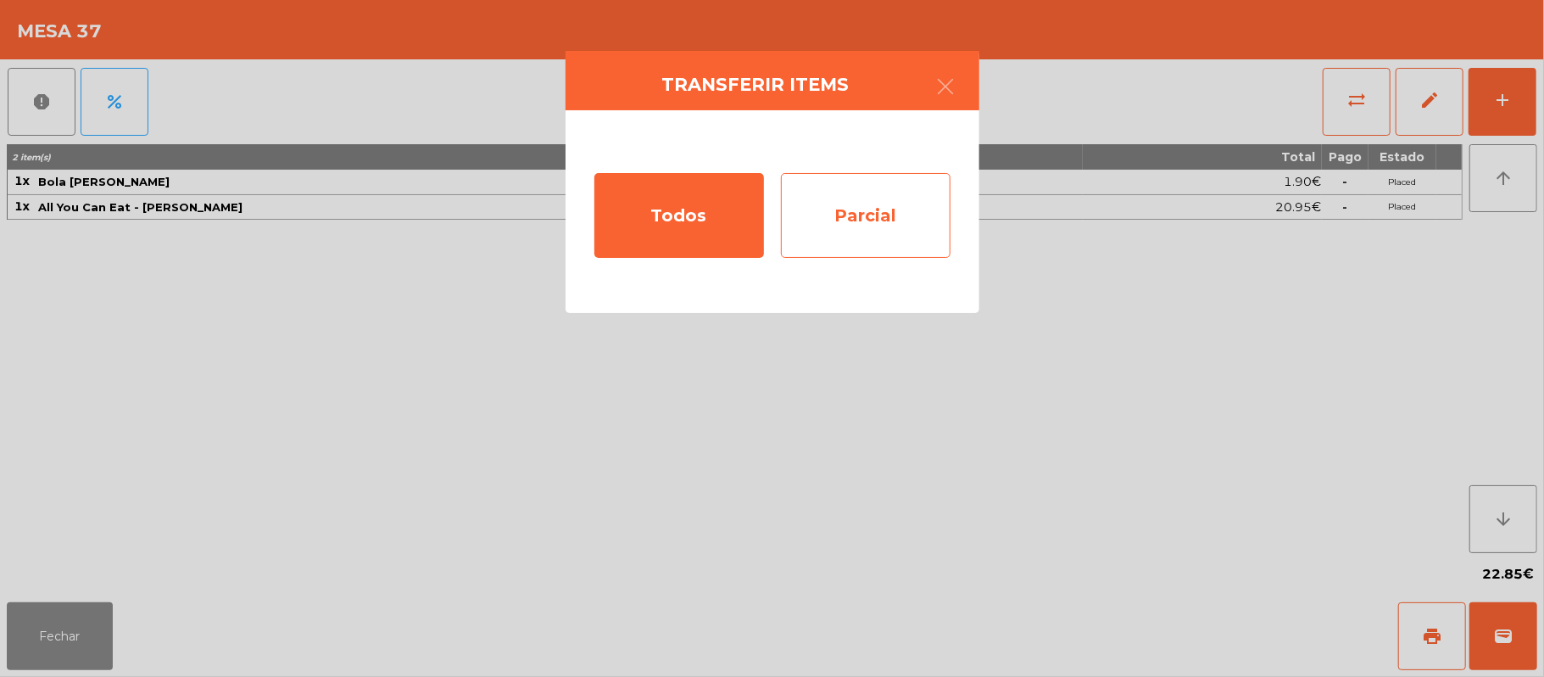
click at [909, 207] on div "Parcial" at bounding box center [866, 215] width 170 height 85
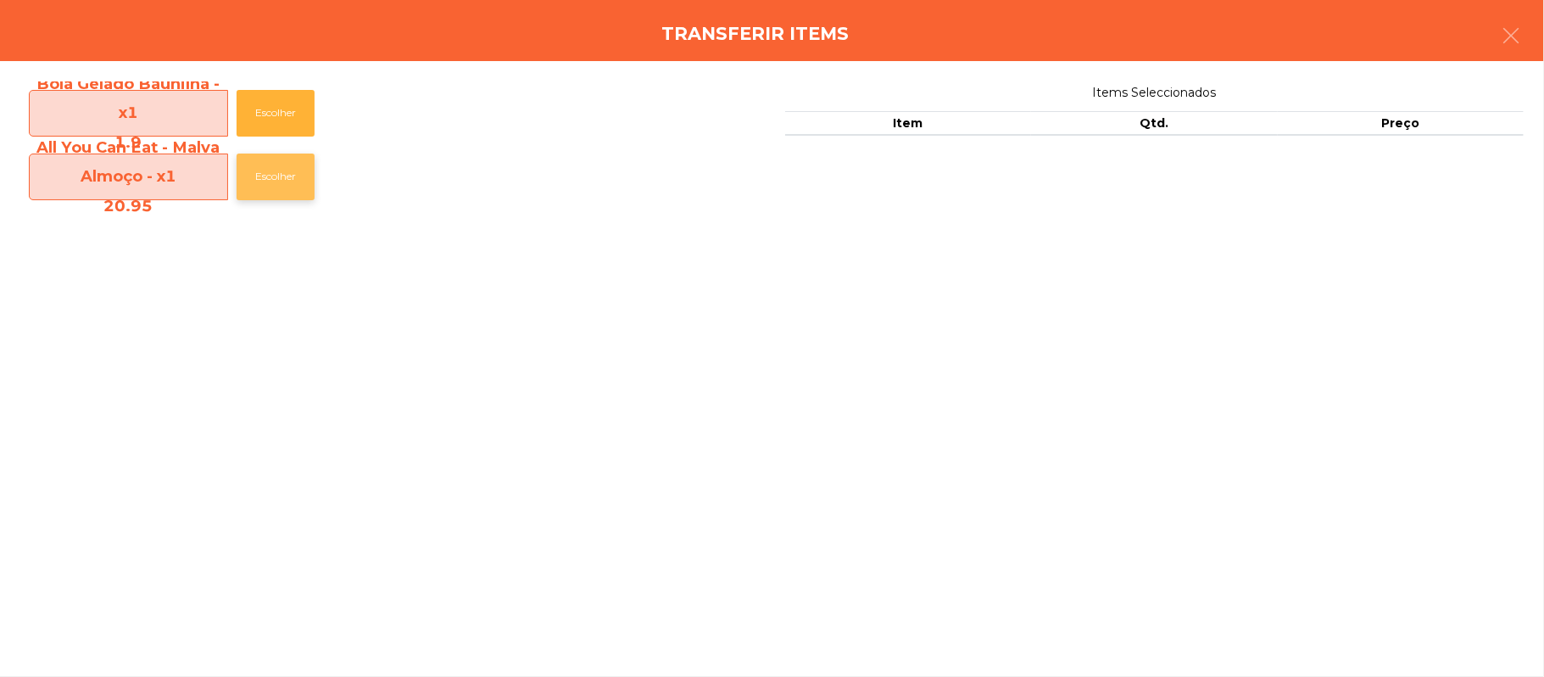
click at [292, 175] on button "Escolher" at bounding box center [276, 176] width 78 height 47
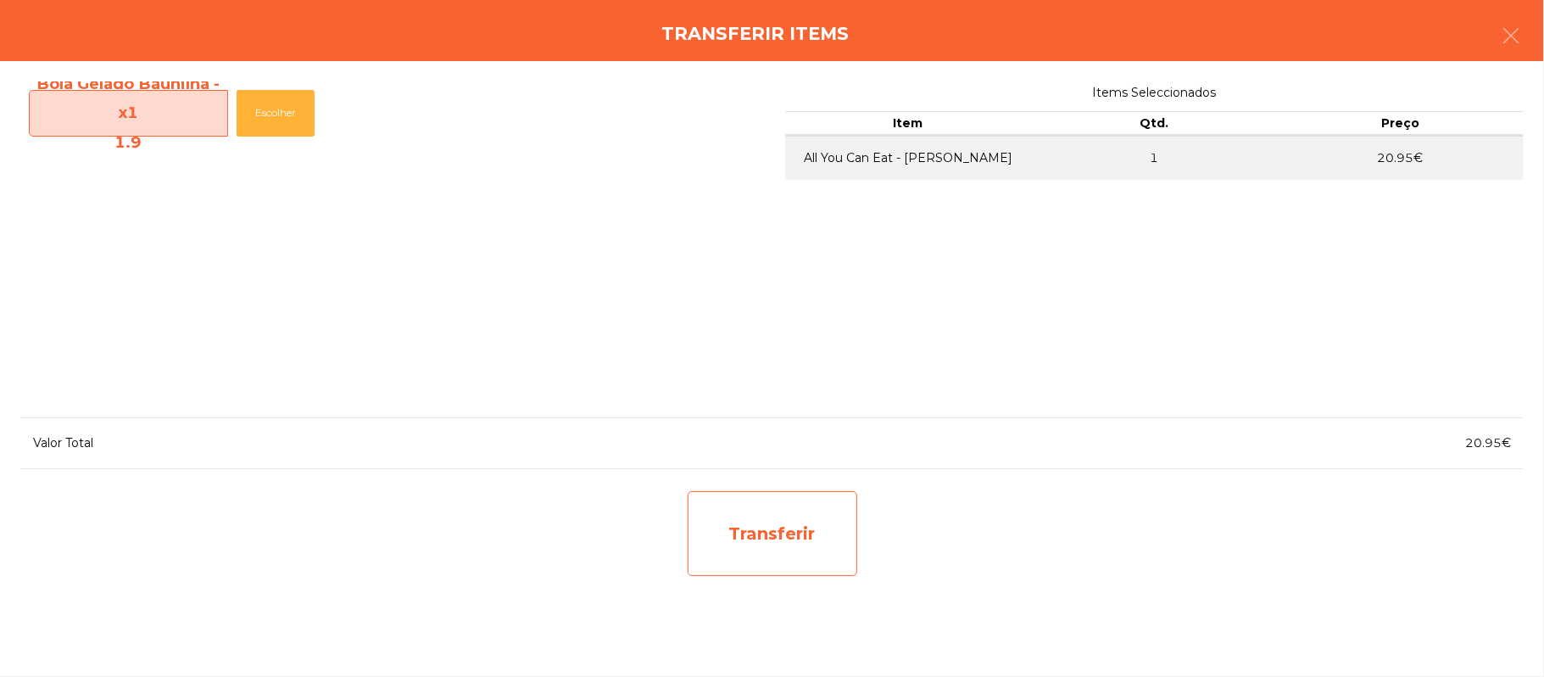
click at [782, 530] on div "Transferir" at bounding box center [773, 533] width 170 height 85
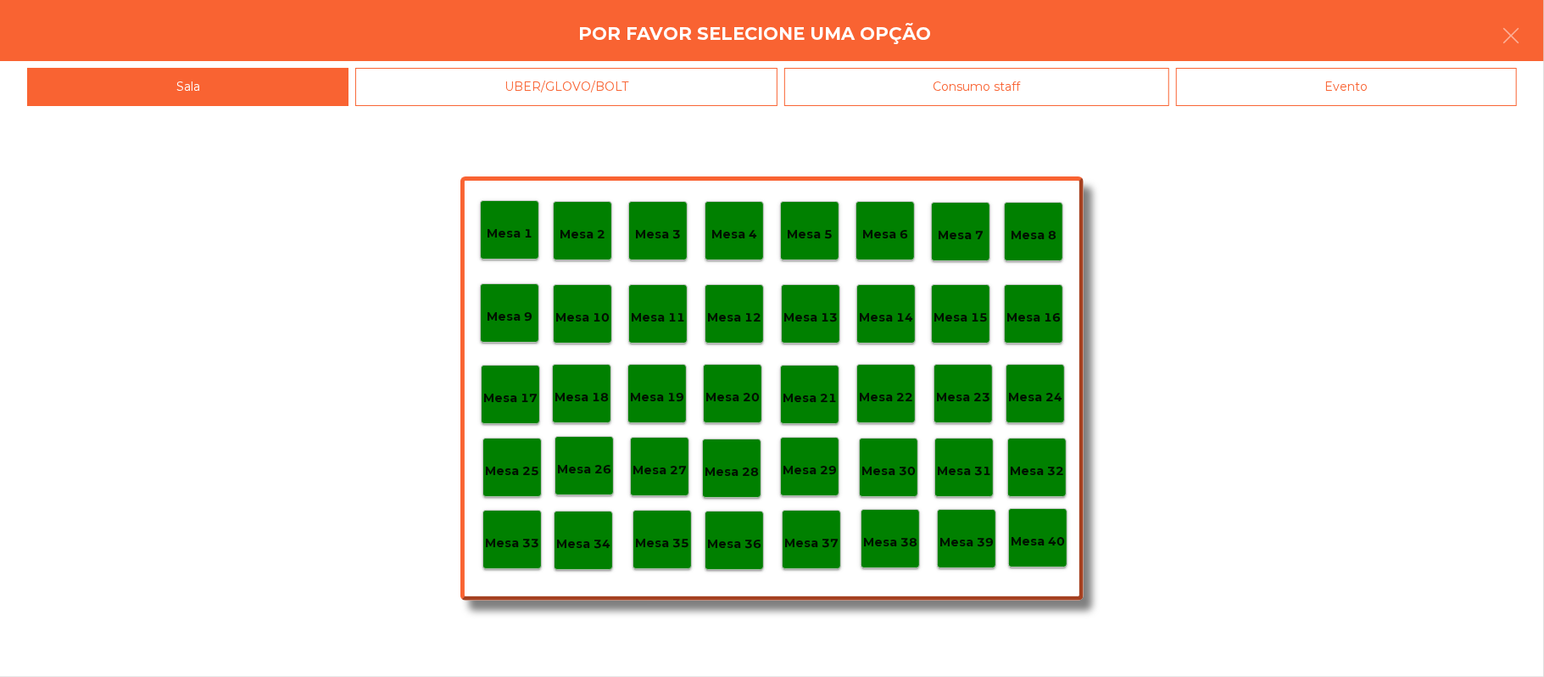
click at [514, 224] on p "Mesa 1" at bounding box center [510, 233] width 46 height 19
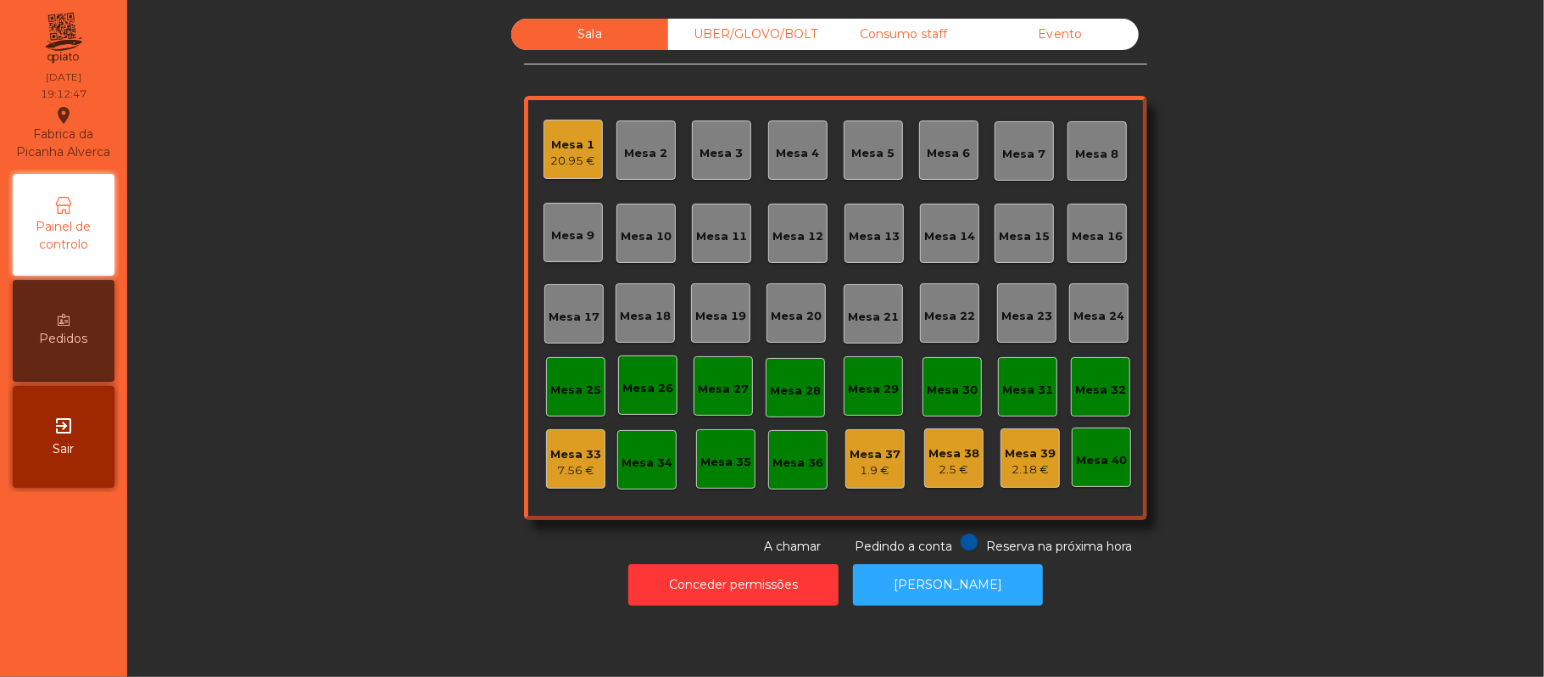
click at [551, 146] on div "Mesa 1" at bounding box center [573, 144] width 45 height 17
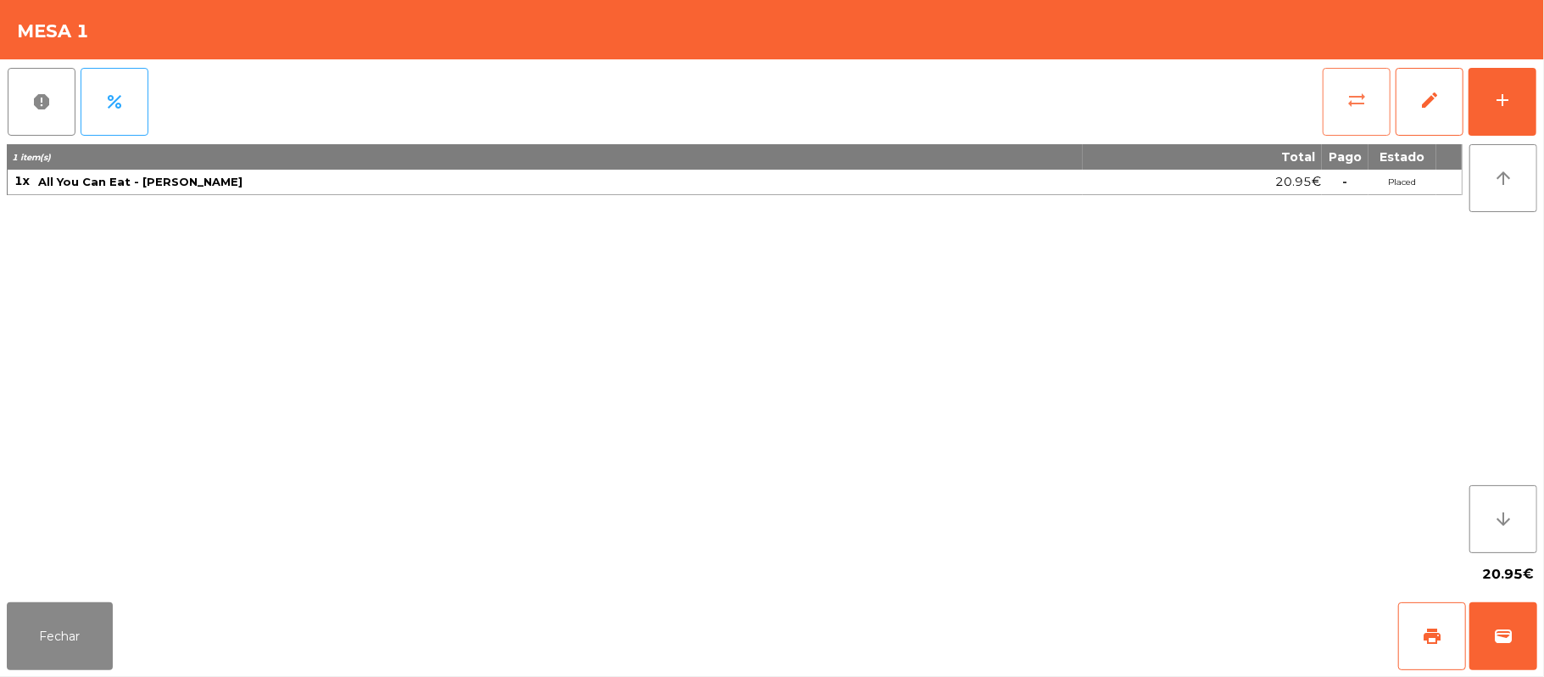
click at [1329, 98] on button "sync_alt" at bounding box center [1357, 102] width 68 height 68
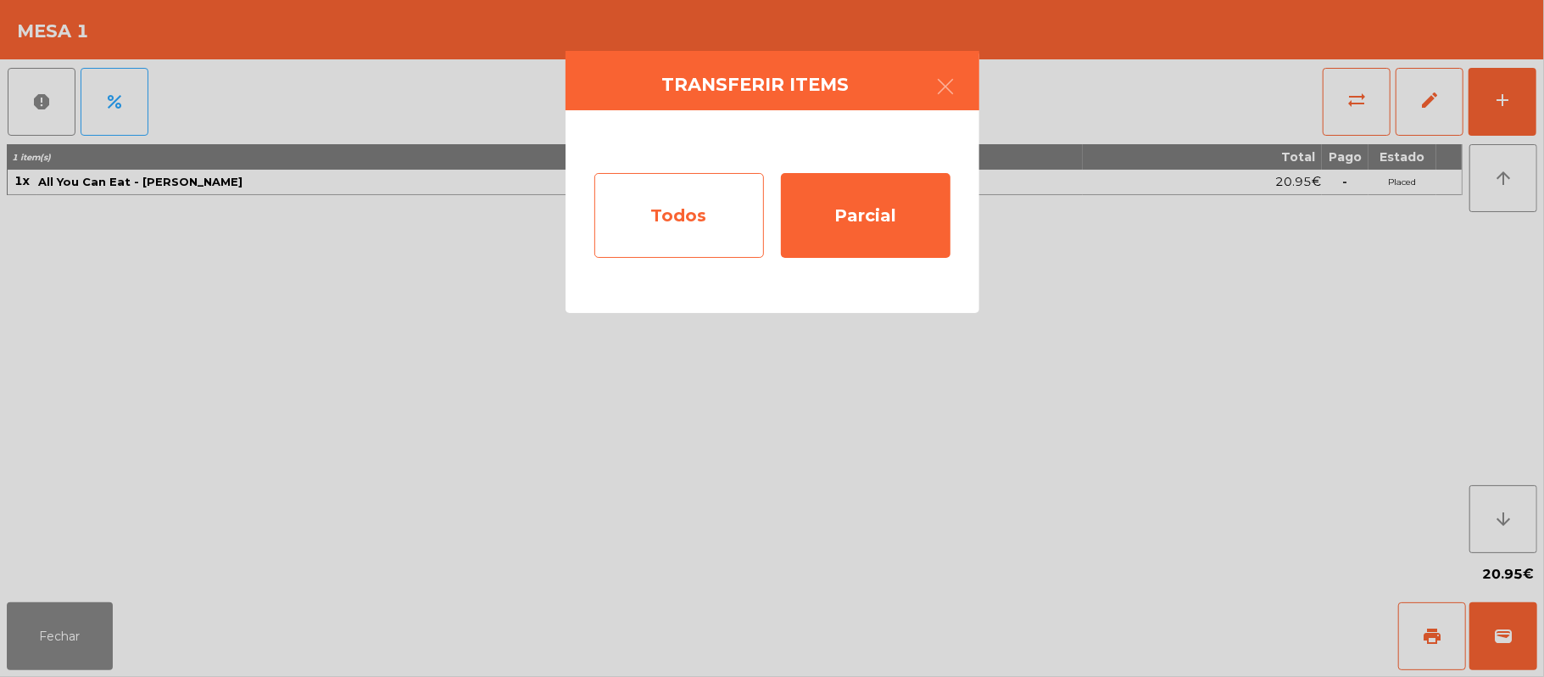
click at [682, 200] on div "Todos" at bounding box center [679, 215] width 170 height 85
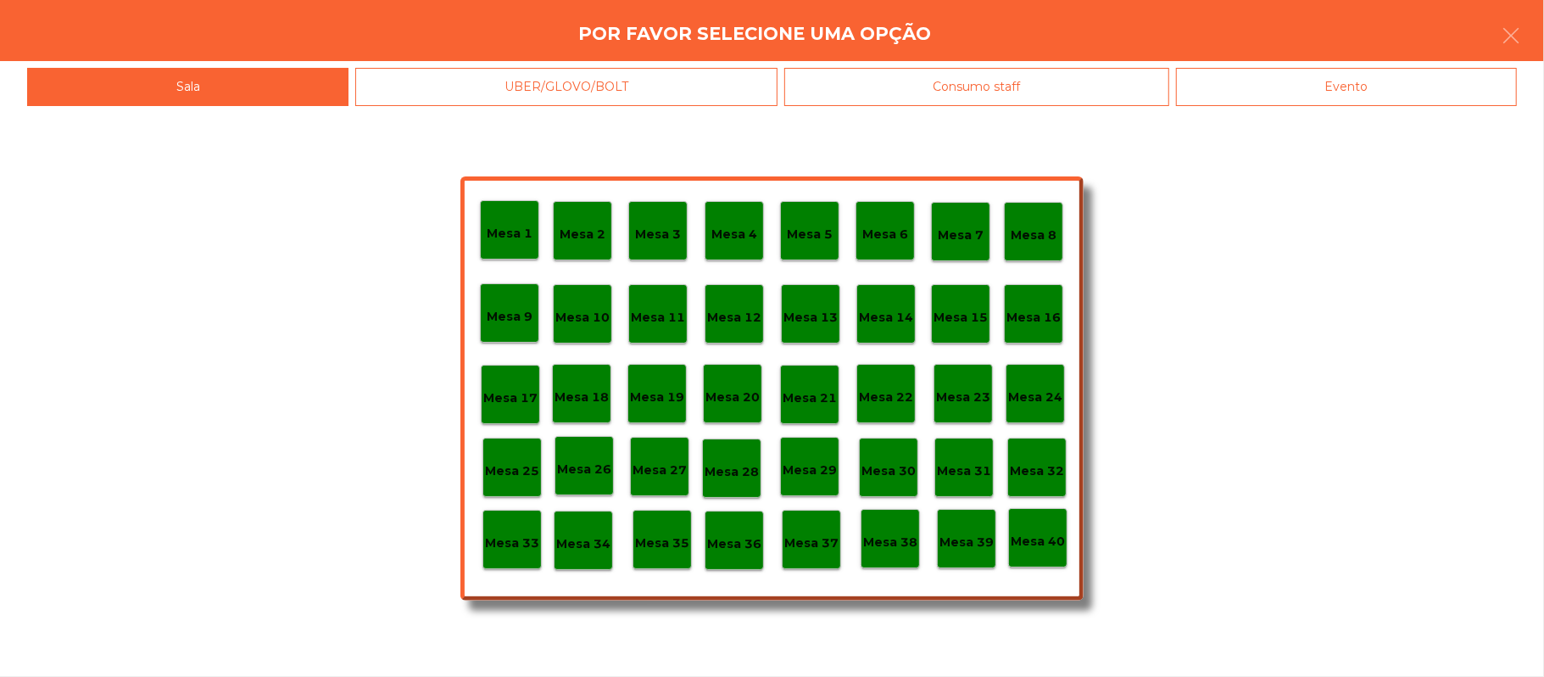
click at [812, 530] on div "Mesa 37" at bounding box center [811, 539] width 54 height 26
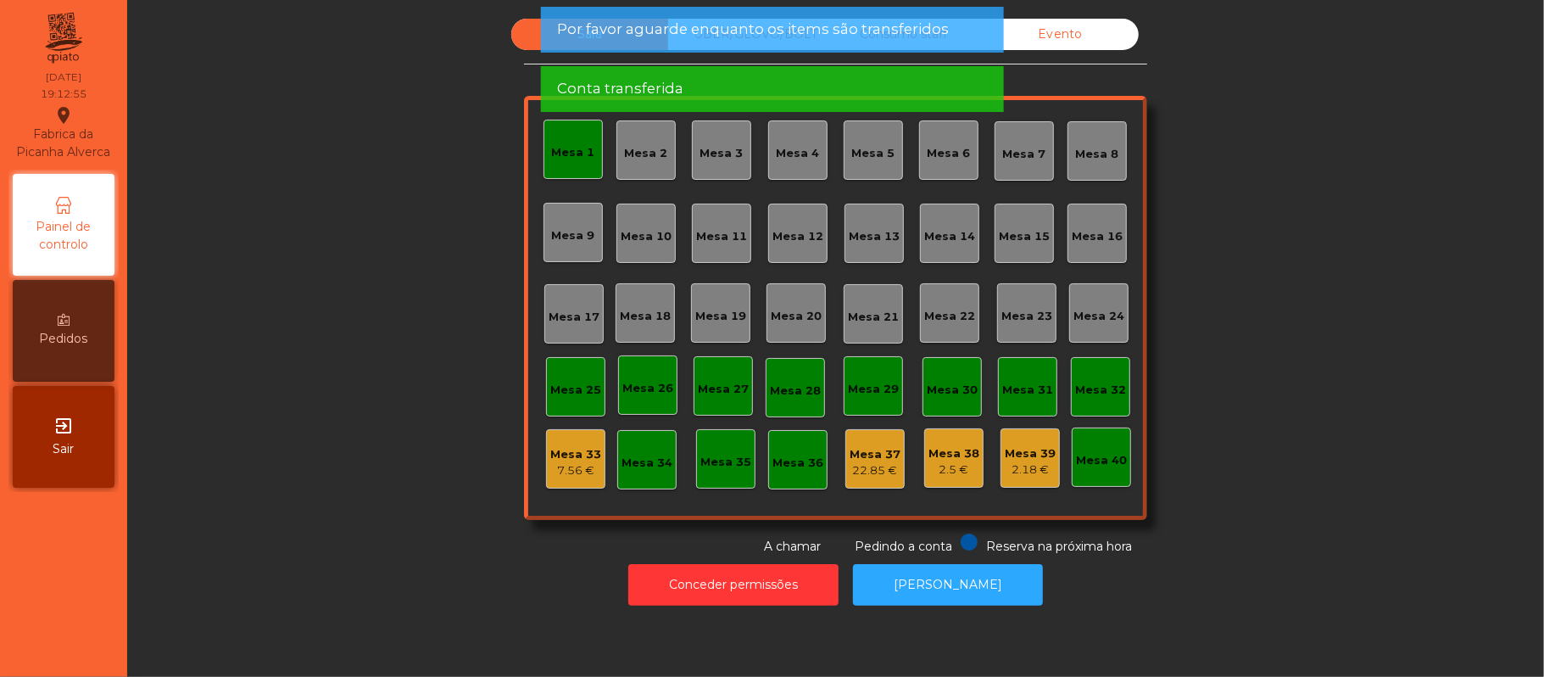
click at [575, 144] on div "Mesa 1" at bounding box center [573, 152] width 43 height 17
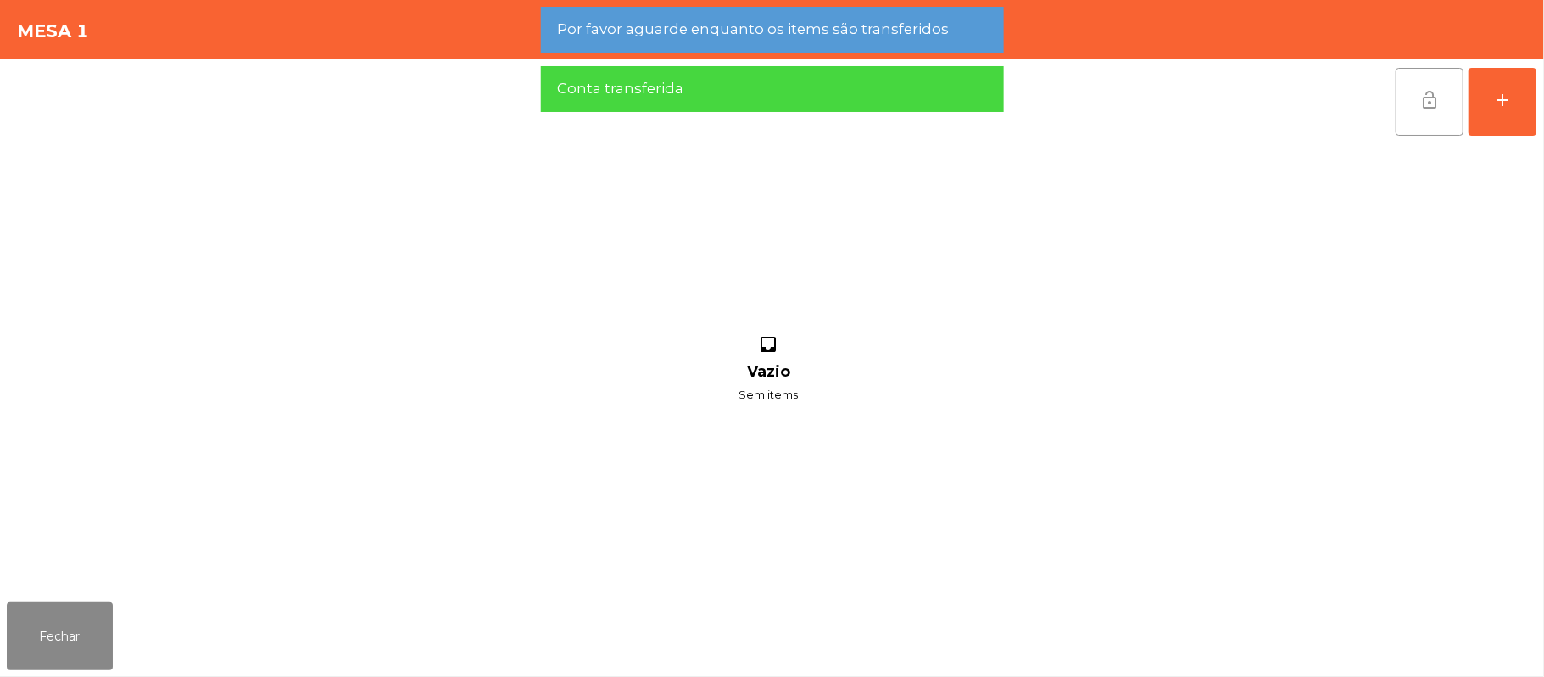
click at [1411, 98] on button "lock_open" at bounding box center [1429, 102] width 68 height 68
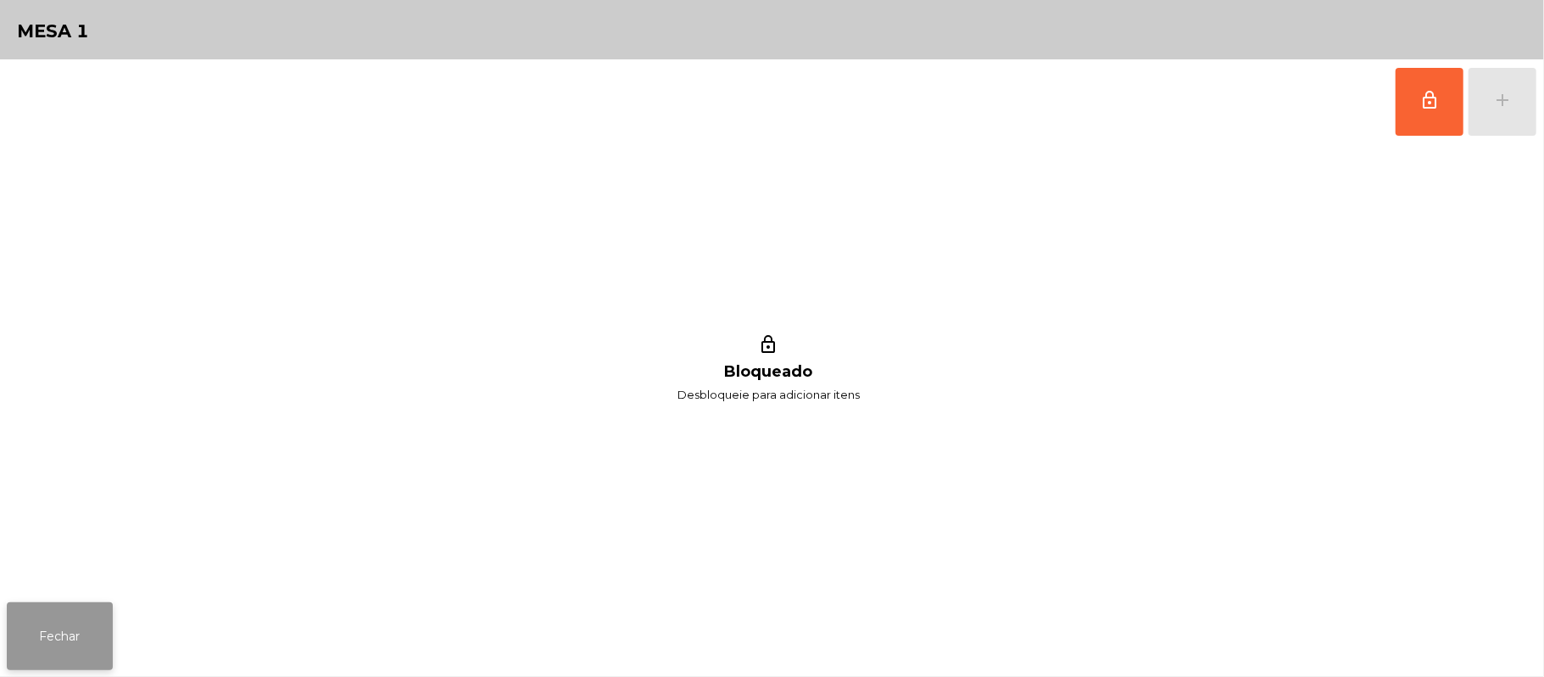
click at [78, 604] on button "Fechar" at bounding box center [60, 636] width 106 height 68
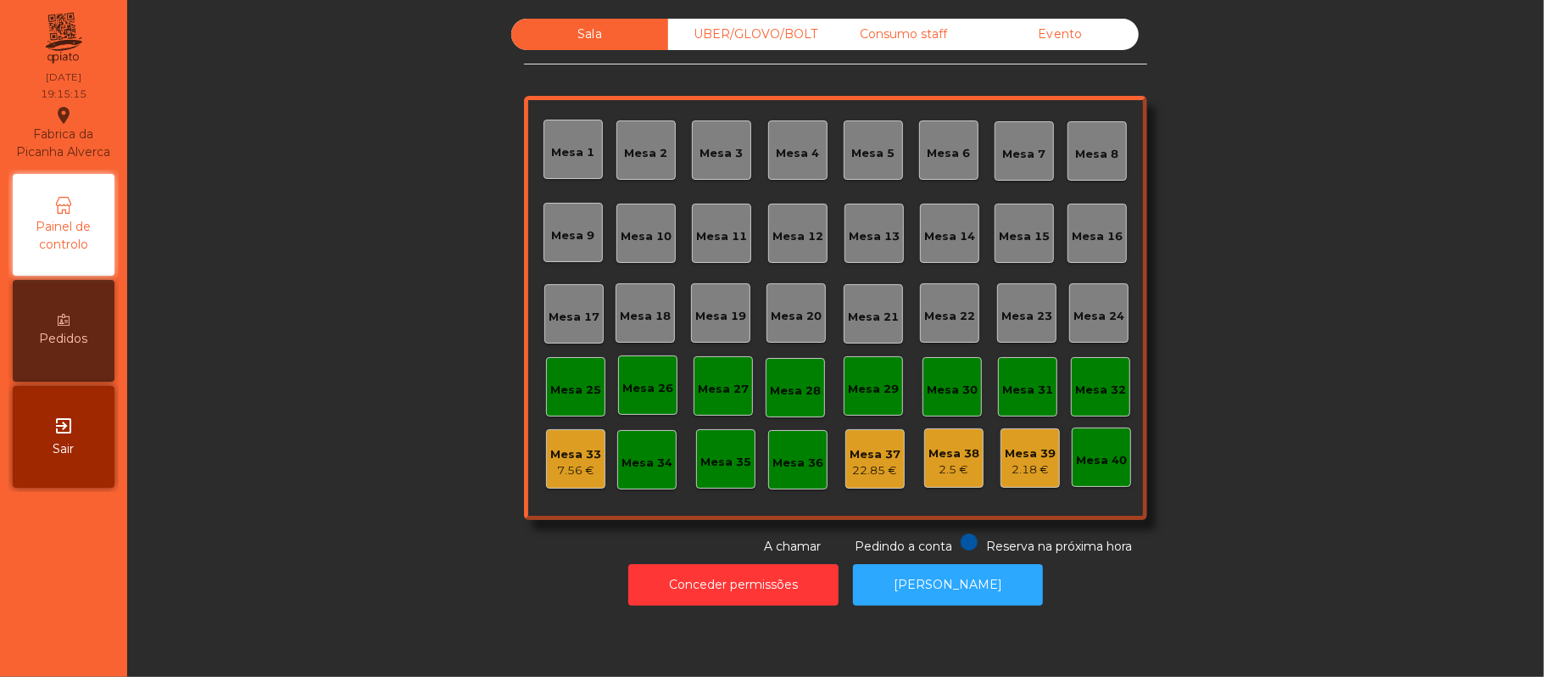
click at [1025, 388] on div "Mesa 31" at bounding box center [1027, 390] width 51 height 17
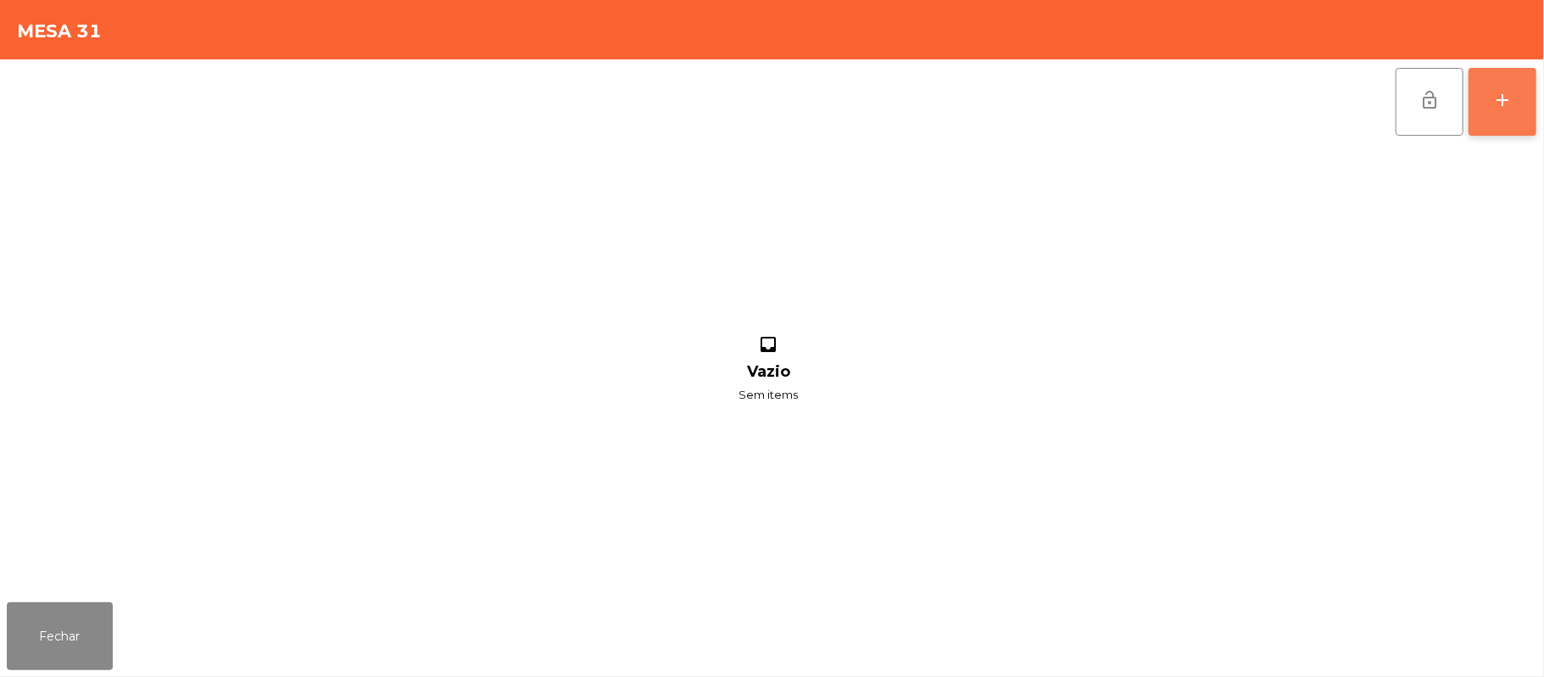
click at [1487, 103] on button "add" at bounding box center [1502, 102] width 68 height 68
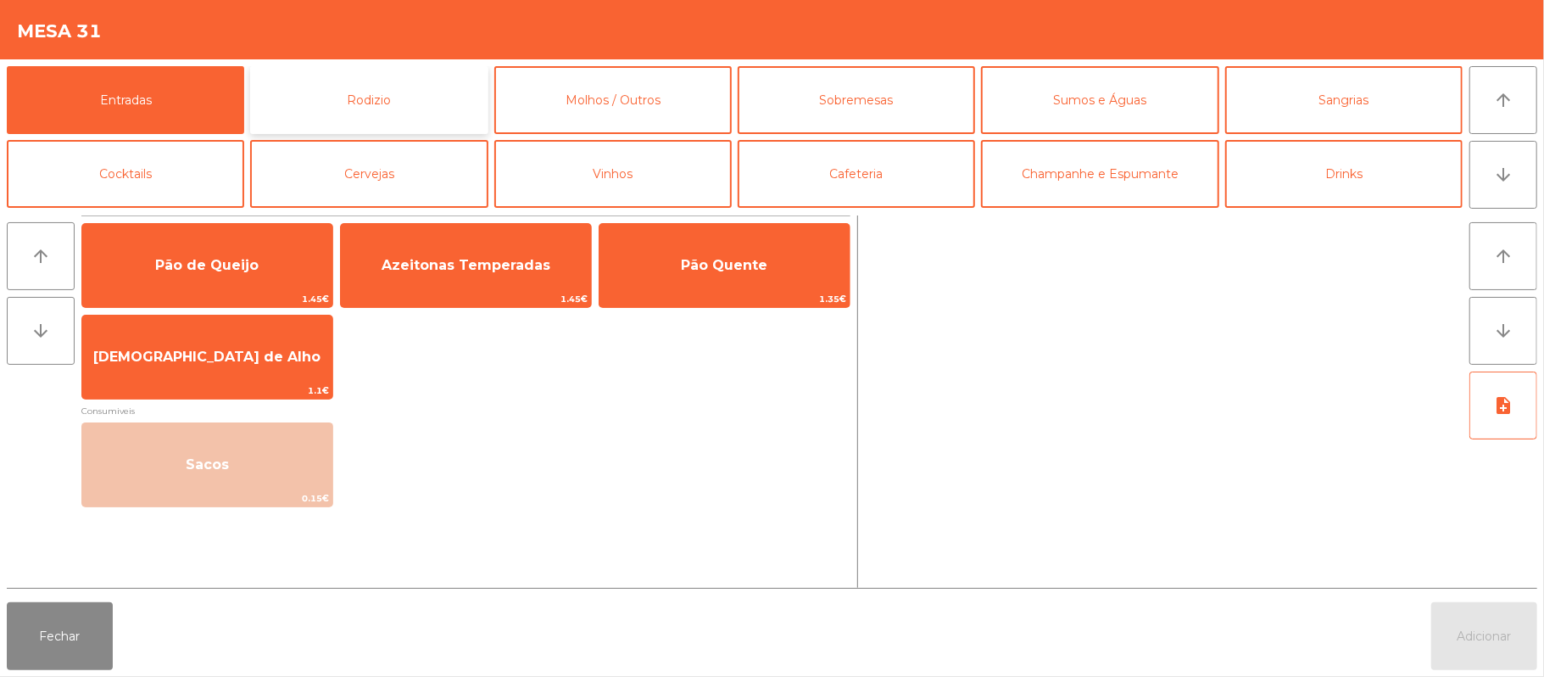
click at [393, 92] on button "Rodizio" at bounding box center [368, 100] width 237 height 68
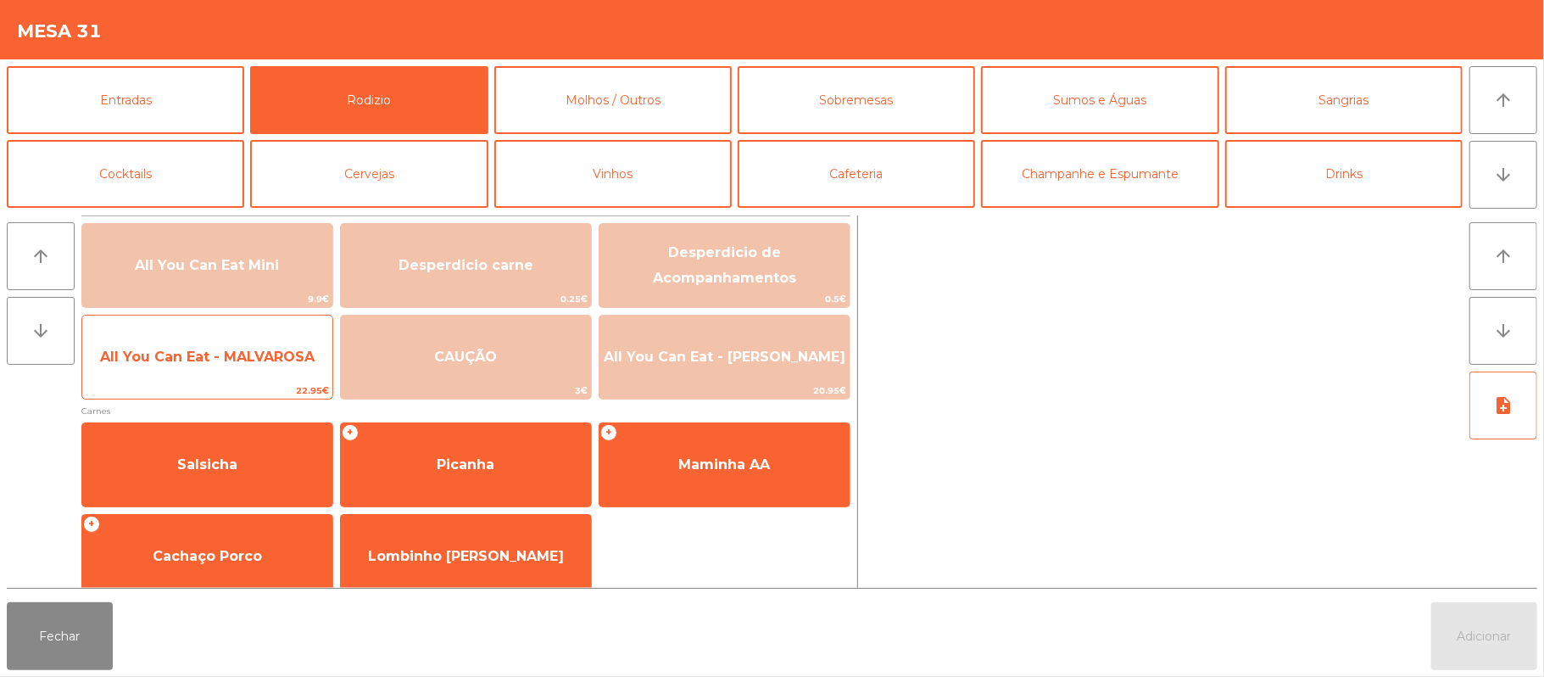
click at [205, 368] on span "All You Can Eat - MALVAROSA" at bounding box center [207, 357] width 250 height 46
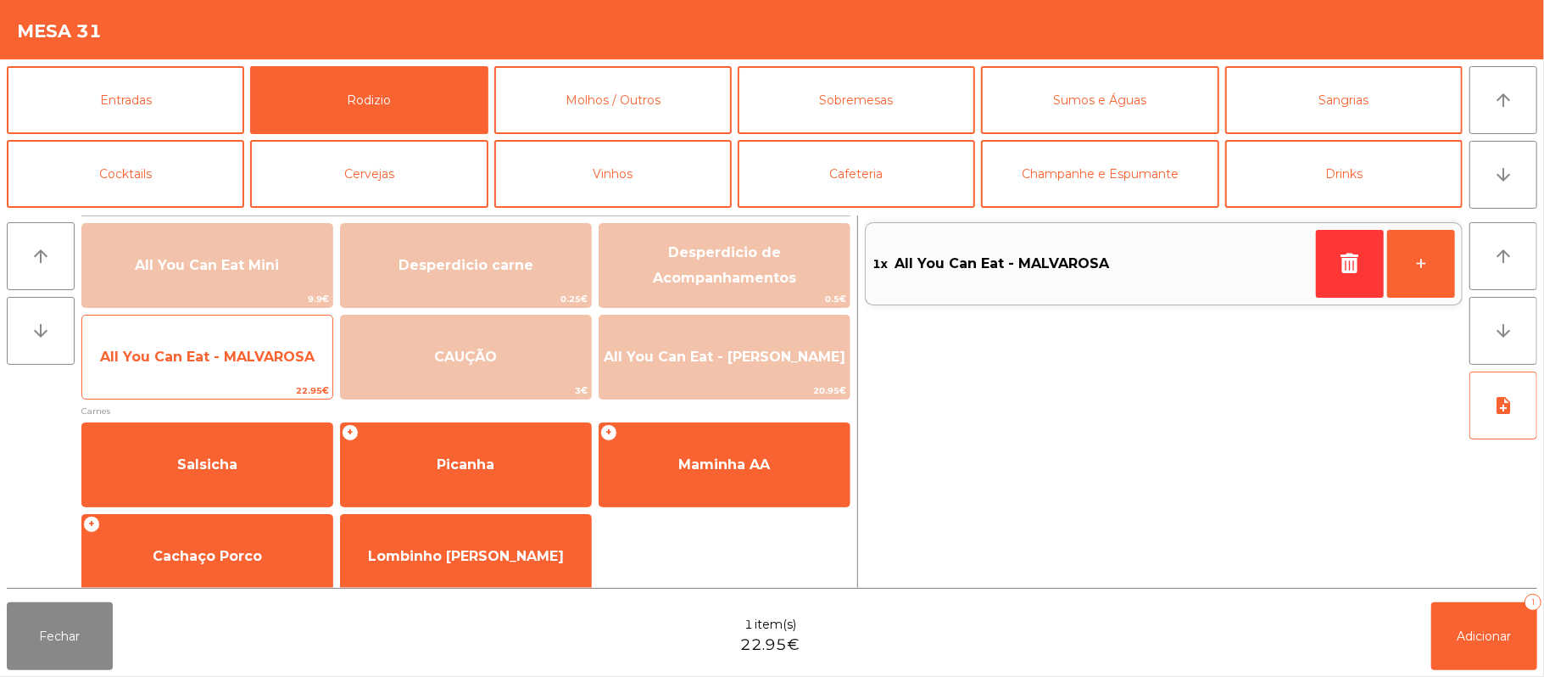
click at [202, 375] on span "All You Can Eat - MALVAROSA" at bounding box center [207, 357] width 250 height 46
click at [208, 370] on span "All You Can Eat - MALVAROSA" at bounding box center [207, 357] width 250 height 46
click at [207, 371] on span "All You Can Eat - MALVAROSA" at bounding box center [207, 357] width 250 height 46
click at [207, 373] on span "All You Can Eat - MALVAROSA" at bounding box center [207, 357] width 250 height 46
click at [259, 367] on span "All You Can Eat - MALVAROSA" at bounding box center [207, 357] width 250 height 46
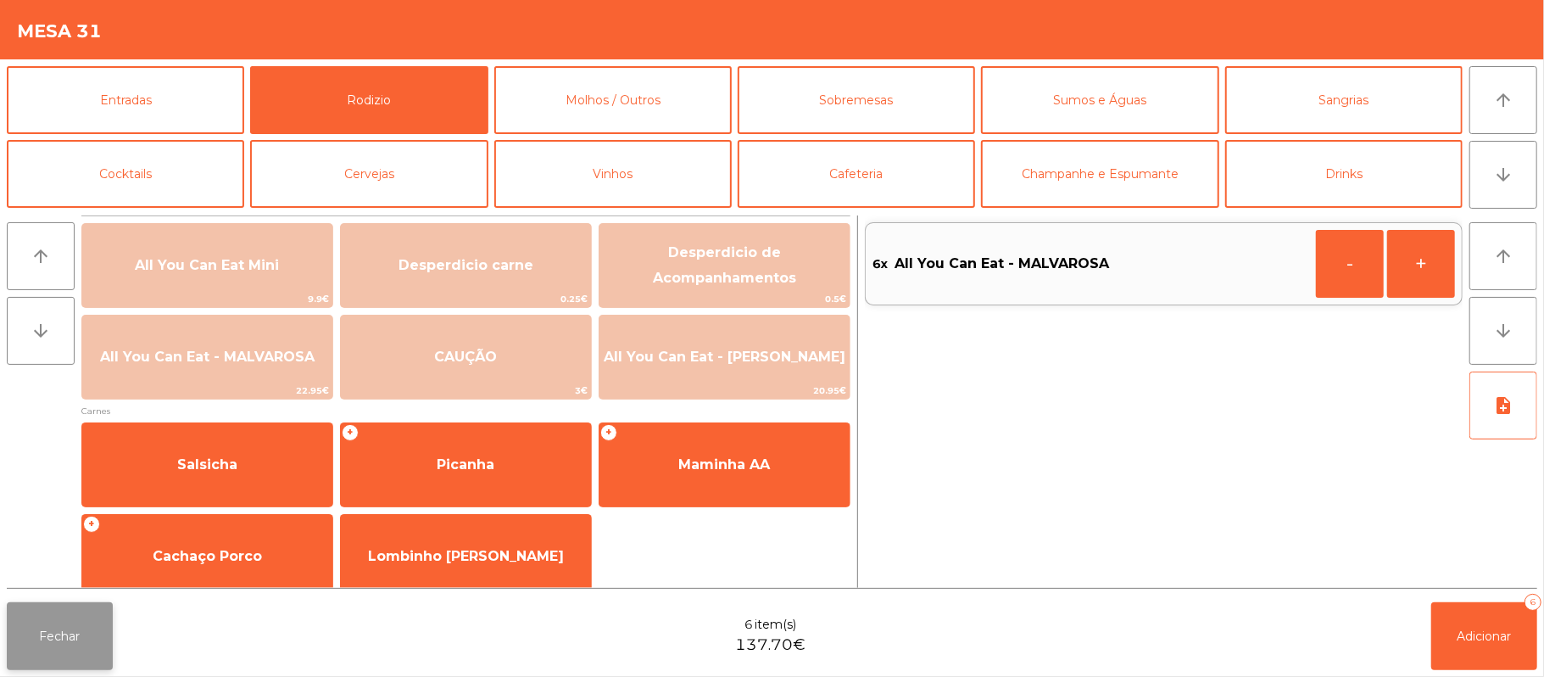
click at [65, 644] on button "Fechar" at bounding box center [60, 636] width 106 height 68
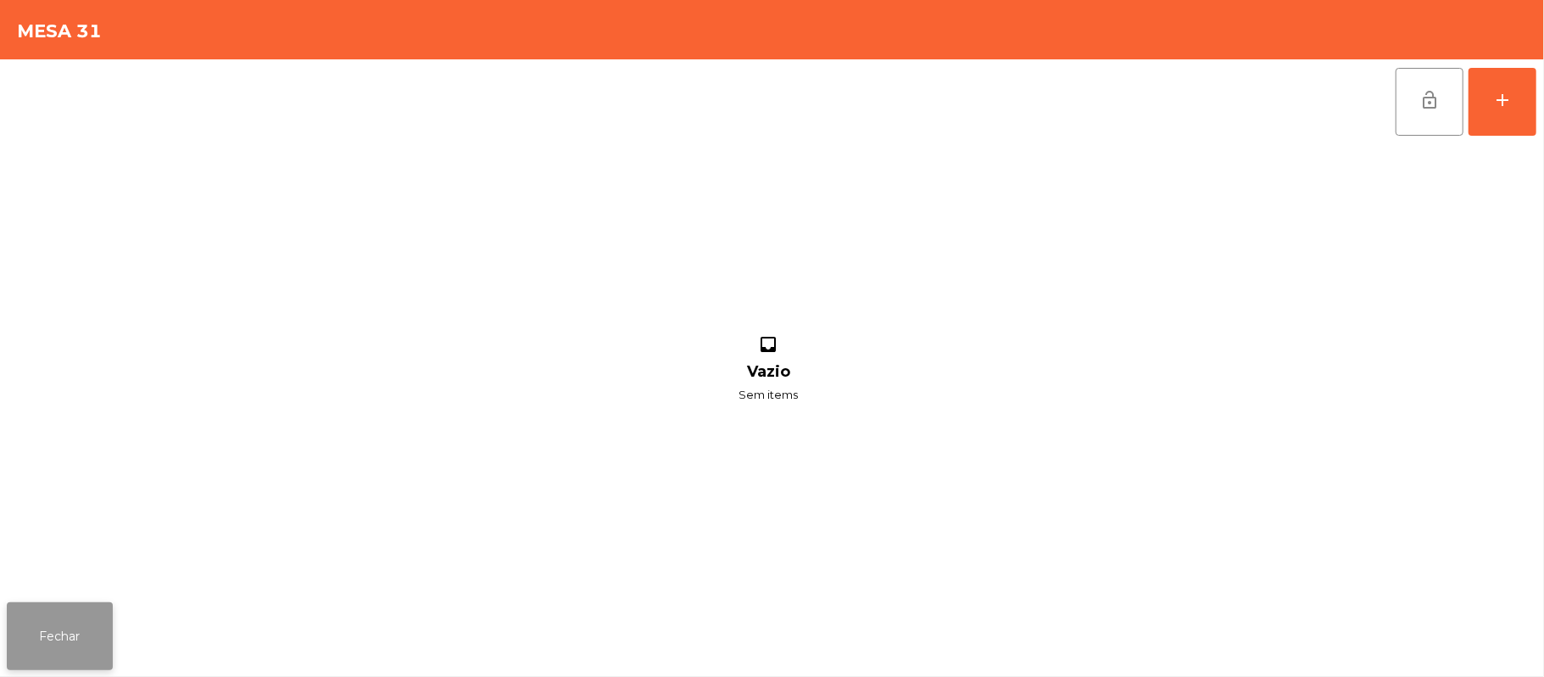
click at [75, 611] on button "Fechar" at bounding box center [60, 636] width 106 height 68
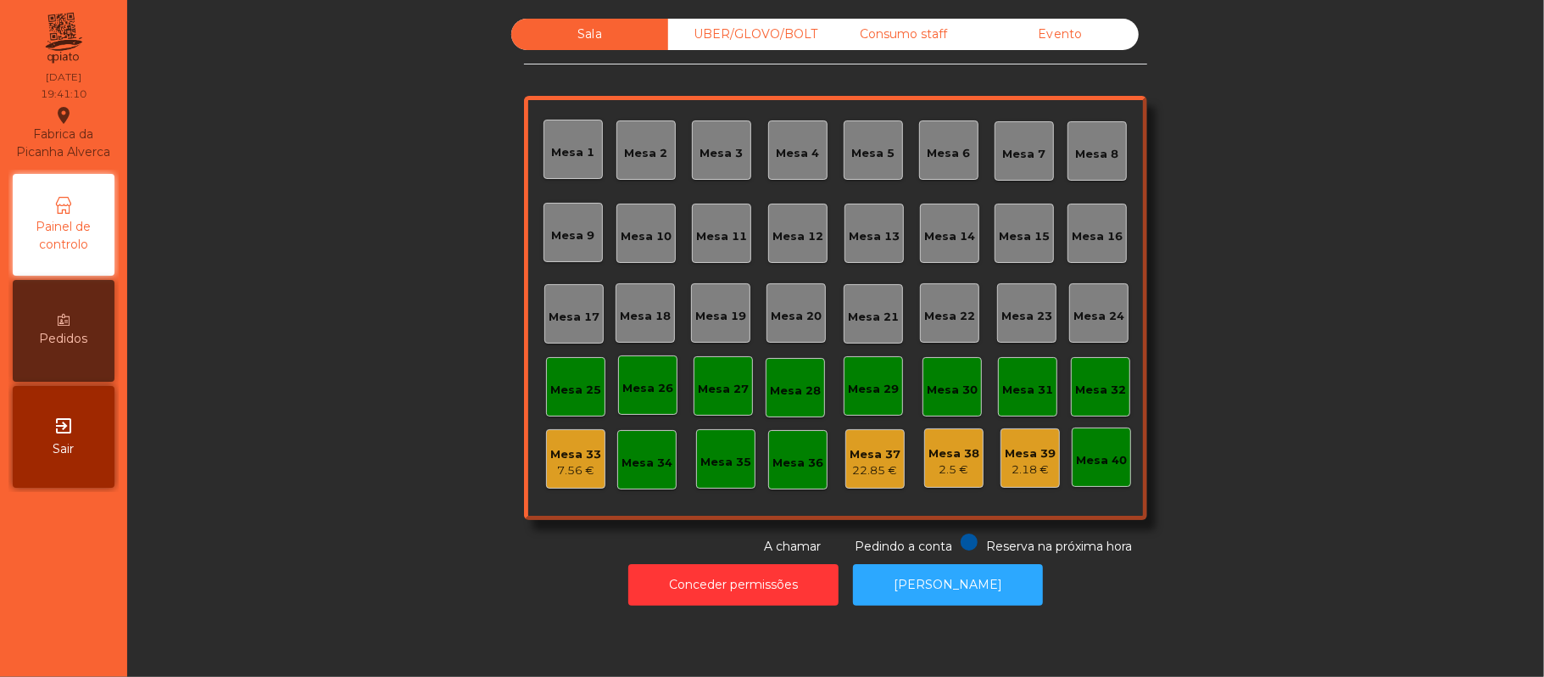
click at [717, 38] on div "UBER/GLOVO/BOLT" at bounding box center [746, 34] width 157 height 31
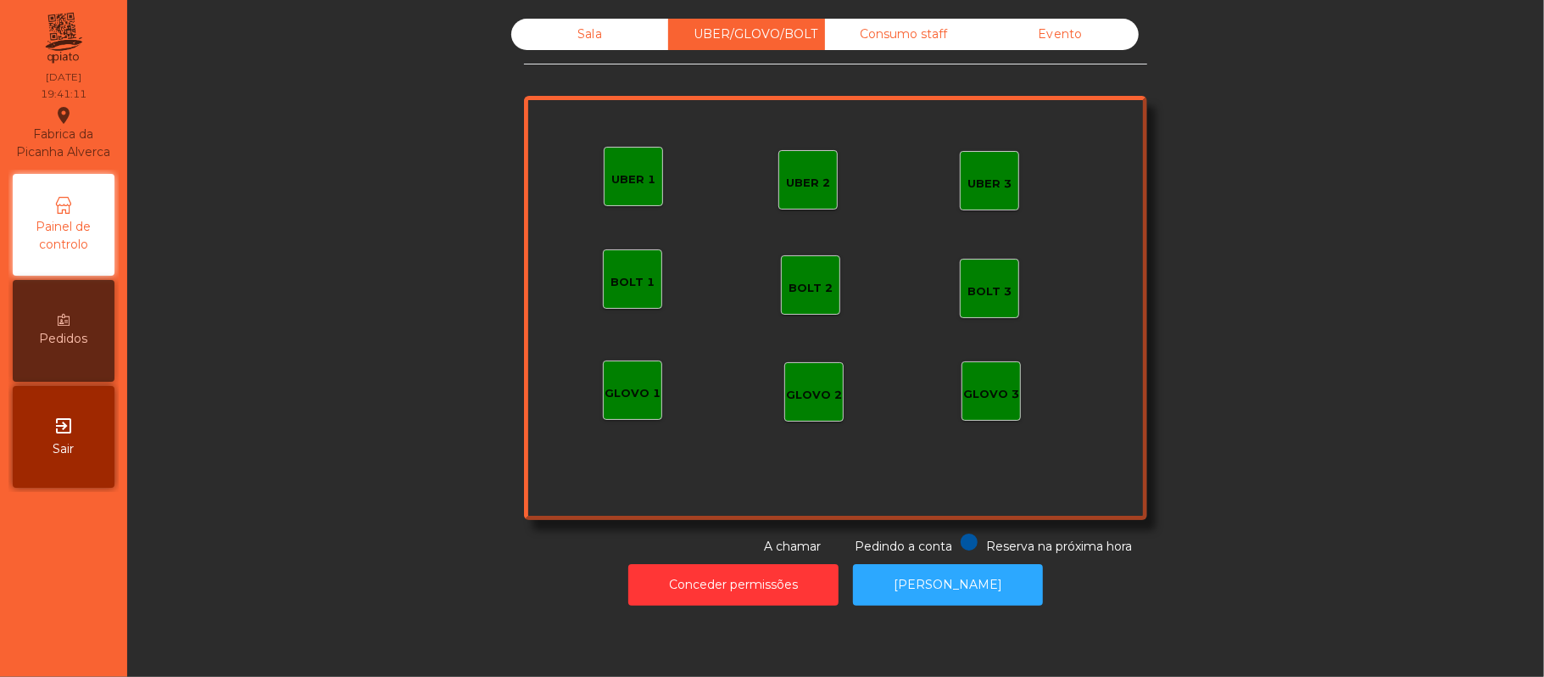
click at [575, 29] on div "Sala" at bounding box center [589, 34] width 157 height 31
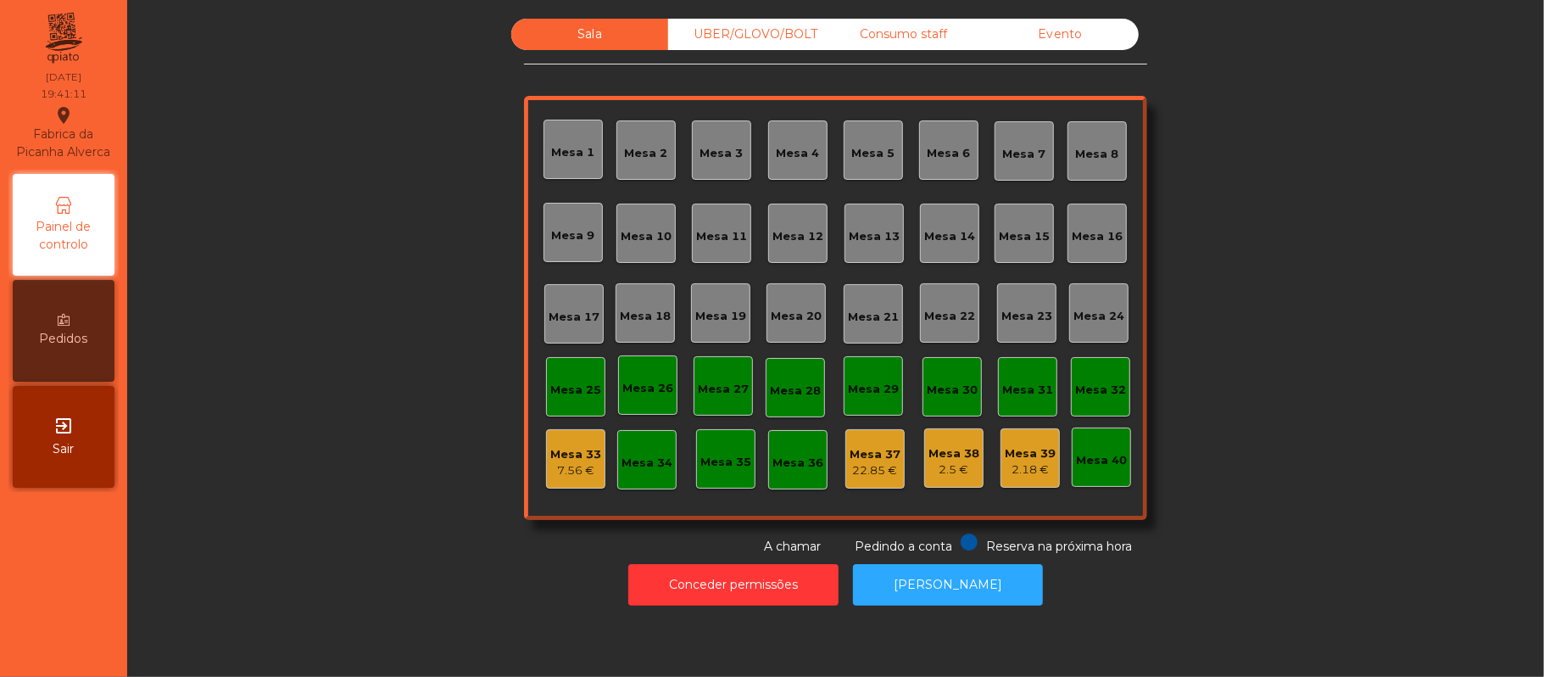
click at [713, 31] on div "UBER/GLOVO/BOLT" at bounding box center [746, 34] width 157 height 31
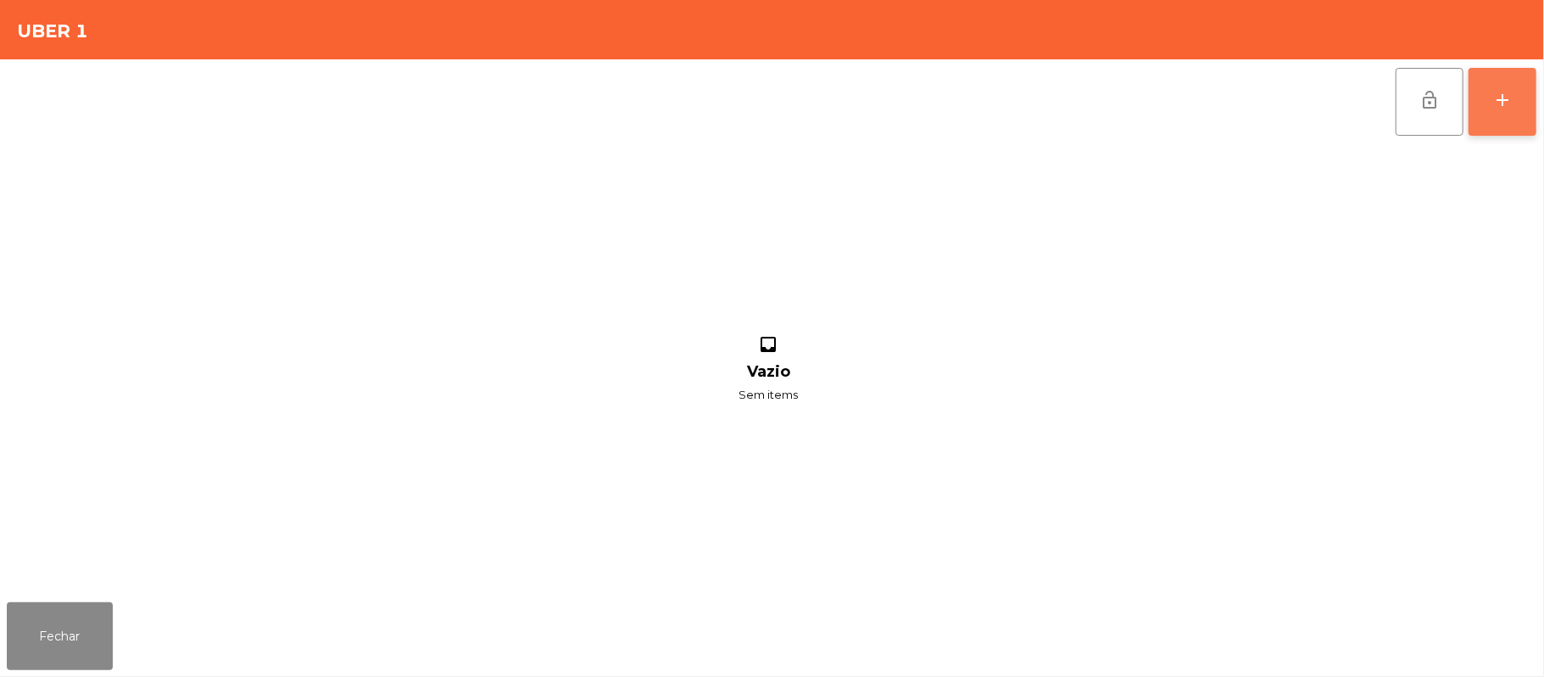
click at [1486, 103] on button "add" at bounding box center [1502, 102] width 68 height 68
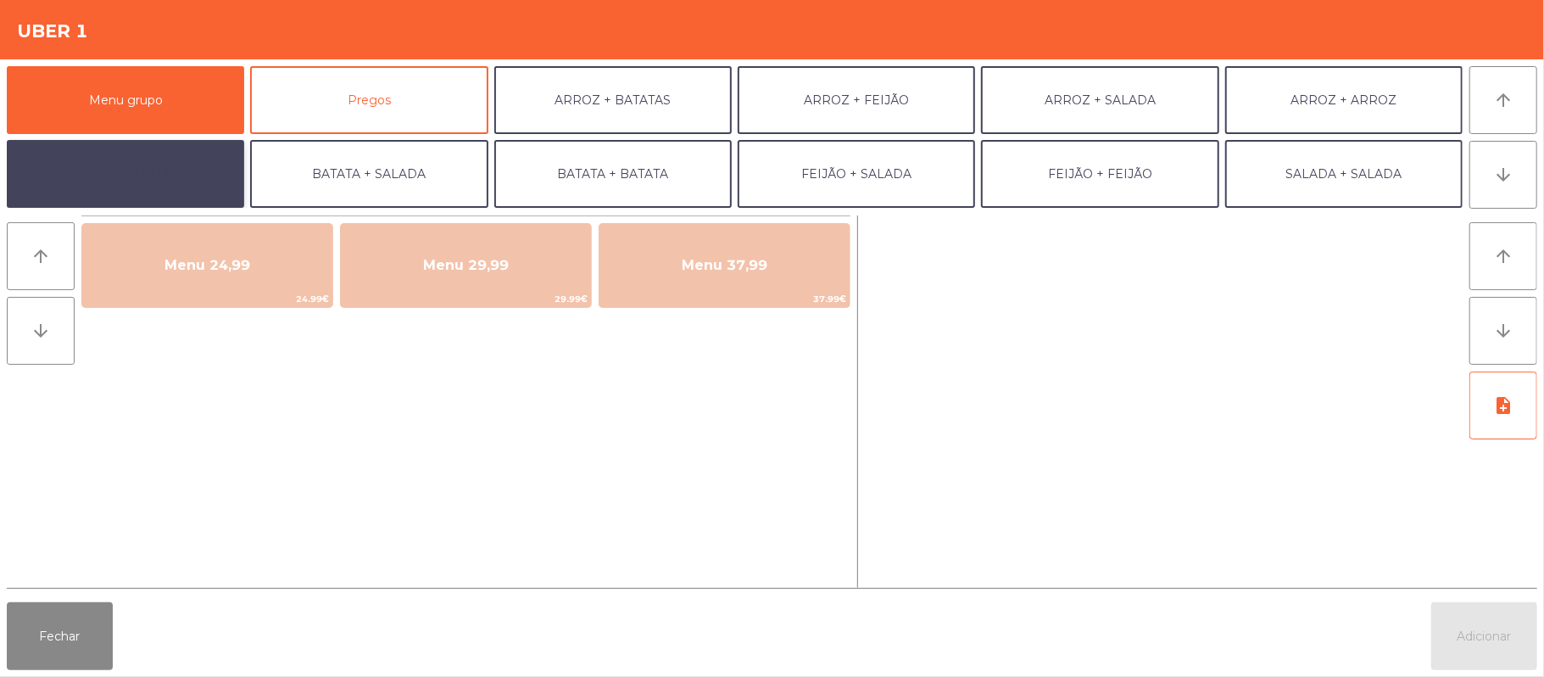
click at [181, 197] on button "BATATA + FEIJÃO" at bounding box center [125, 174] width 237 height 68
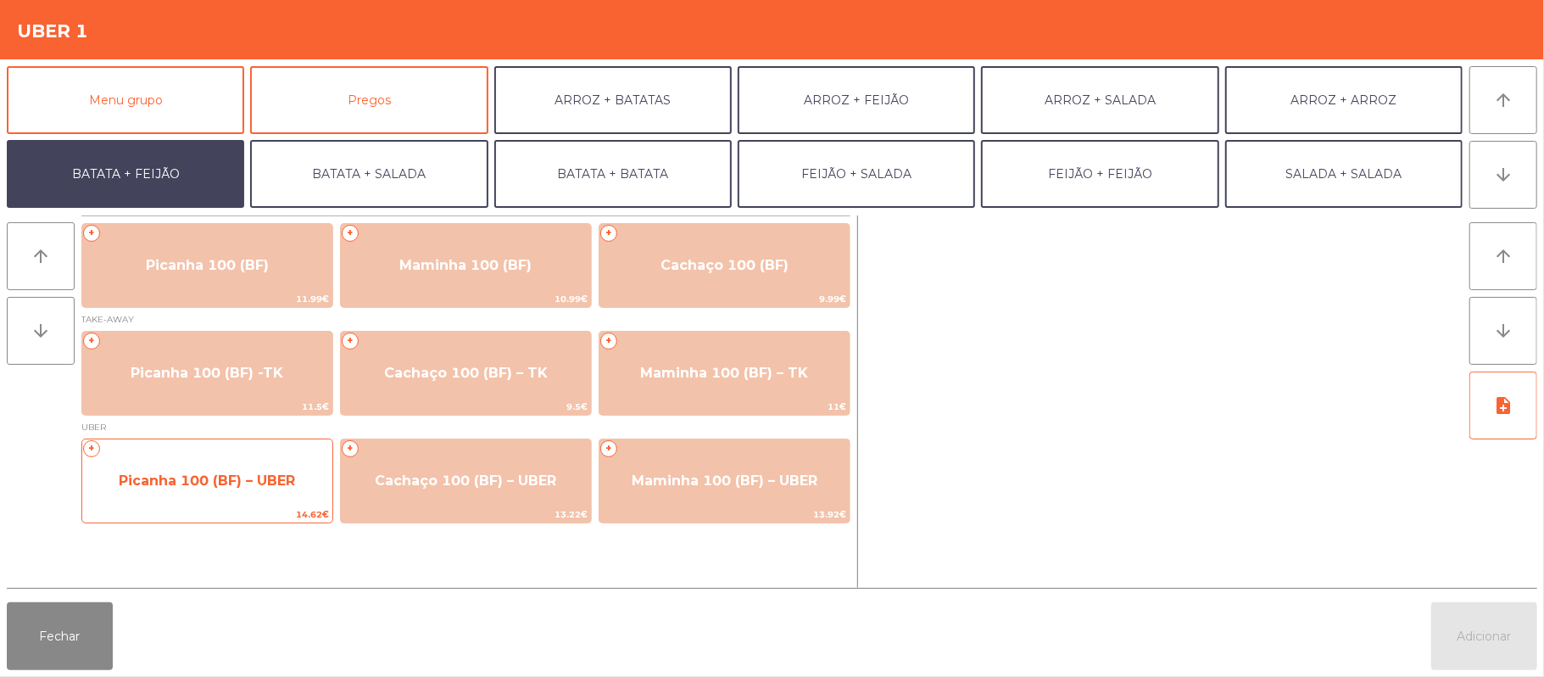
click at [253, 486] on span "Picanha 100 (BF) – UBER" at bounding box center [207, 480] width 176 height 16
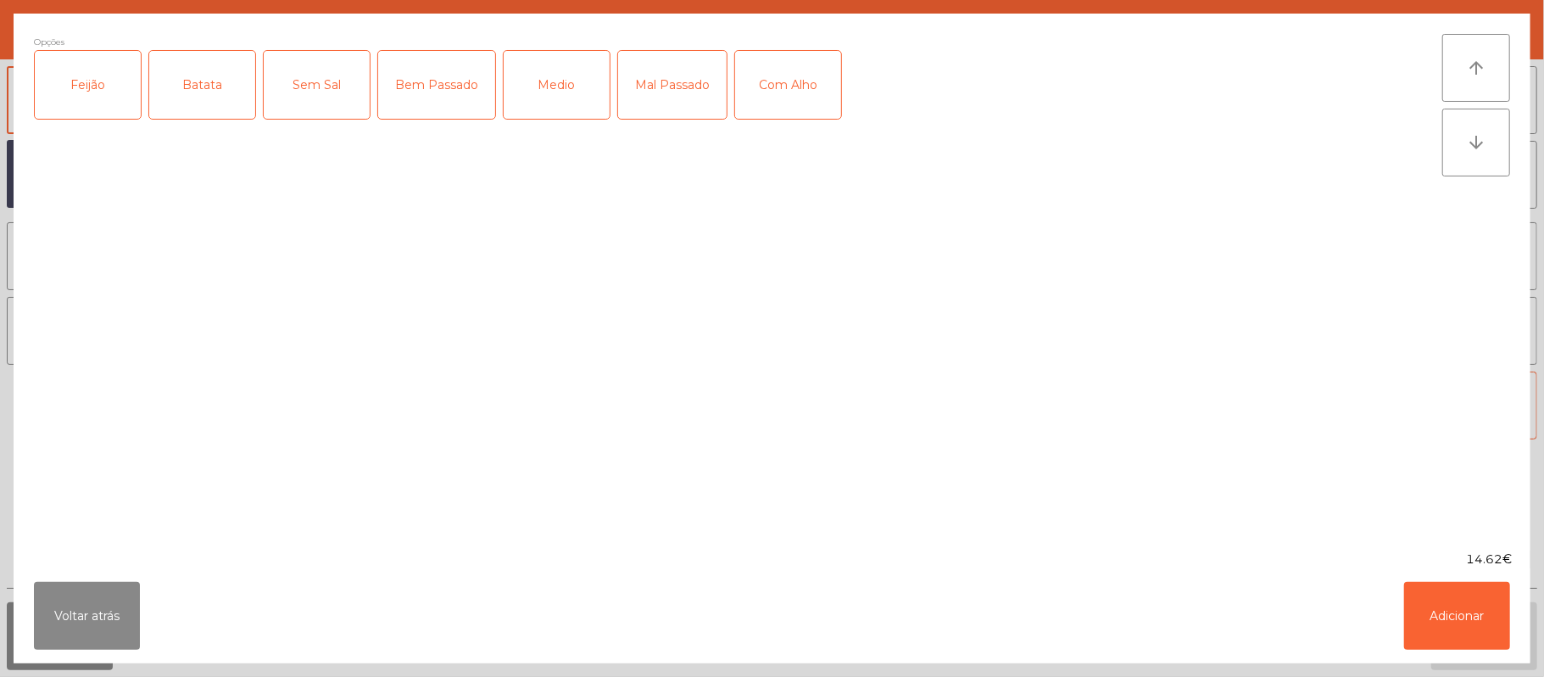
click at [99, 105] on div "Feijão" at bounding box center [88, 85] width 106 height 68
click at [214, 96] on div "Batata" at bounding box center [202, 85] width 106 height 68
click at [660, 109] on div "Mal Passado" at bounding box center [672, 85] width 109 height 68
click at [811, 88] on div "Com Alho" at bounding box center [788, 85] width 106 height 68
click at [1445, 599] on button "Adicionar" at bounding box center [1457, 616] width 106 height 68
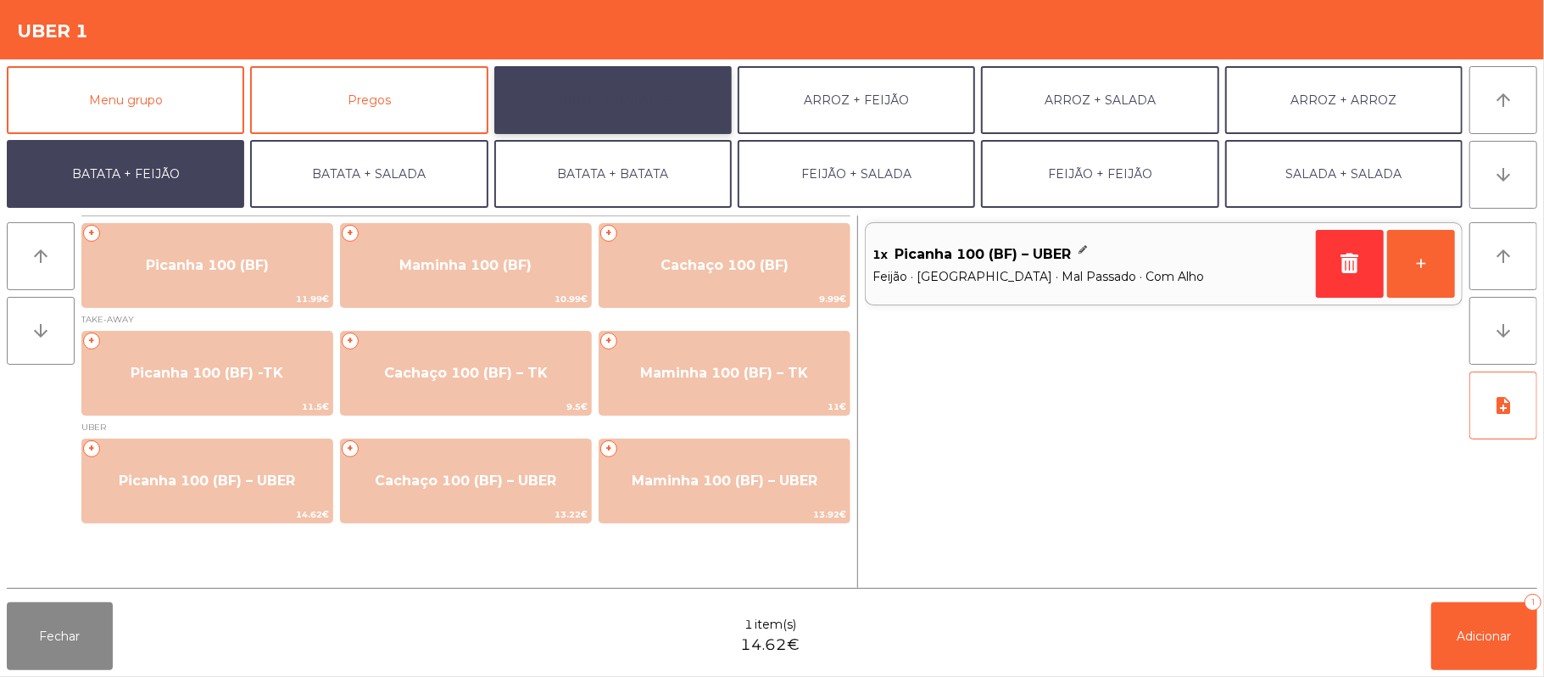
click at [655, 105] on button "ARROZ + BATATAS" at bounding box center [612, 100] width 237 height 68
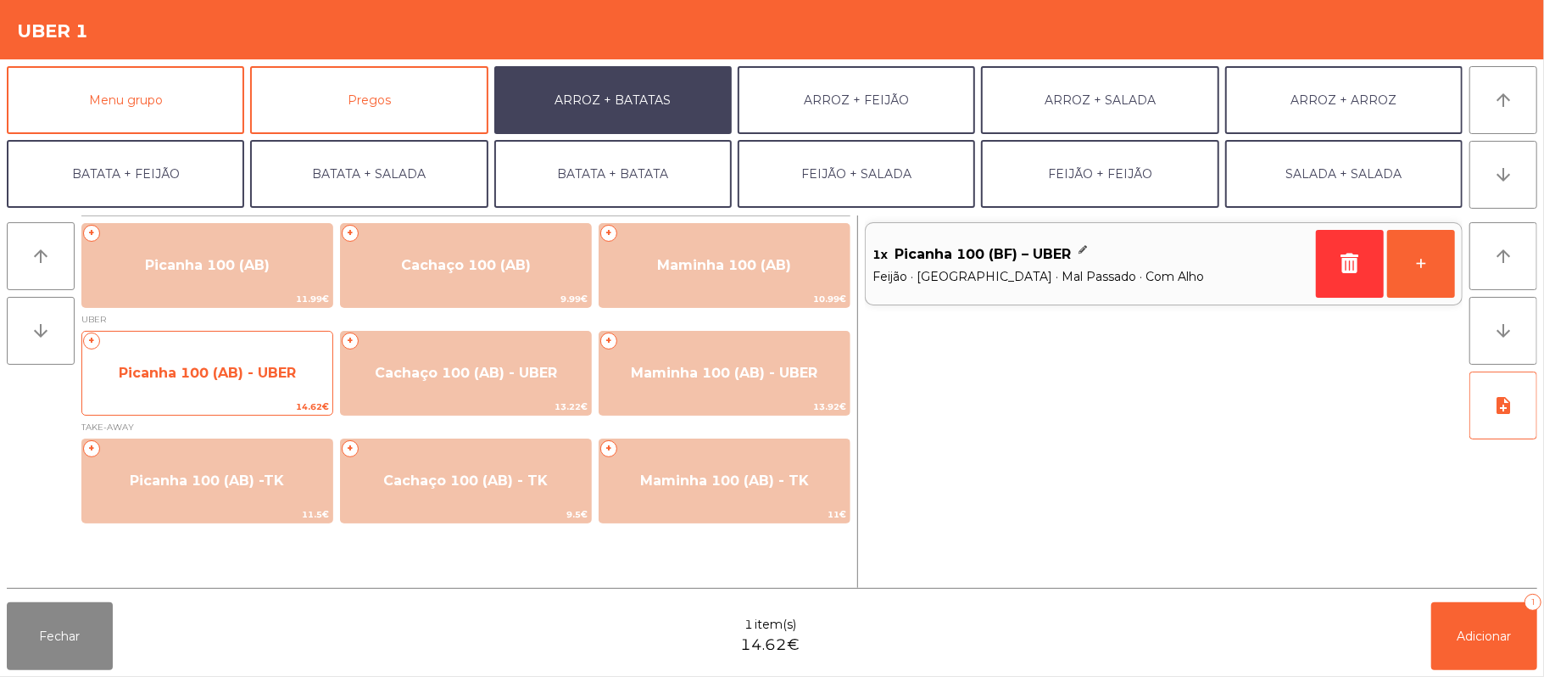
click at [208, 365] on span "Picanha 100 (AB) - UBER" at bounding box center [207, 373] width 177 height 16
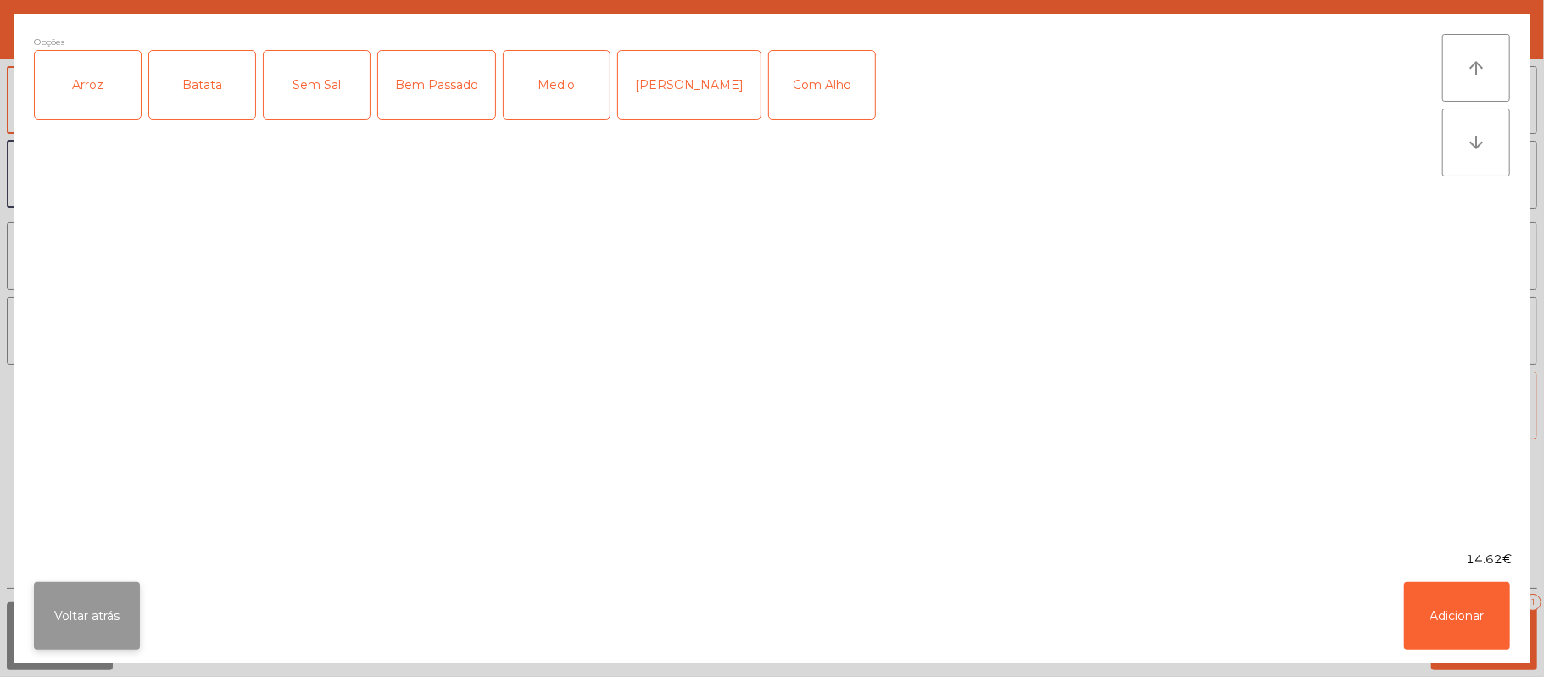
click at [103, 626] on button "Voltar atrás" at bounding box center [87, 616] width 106 height 68
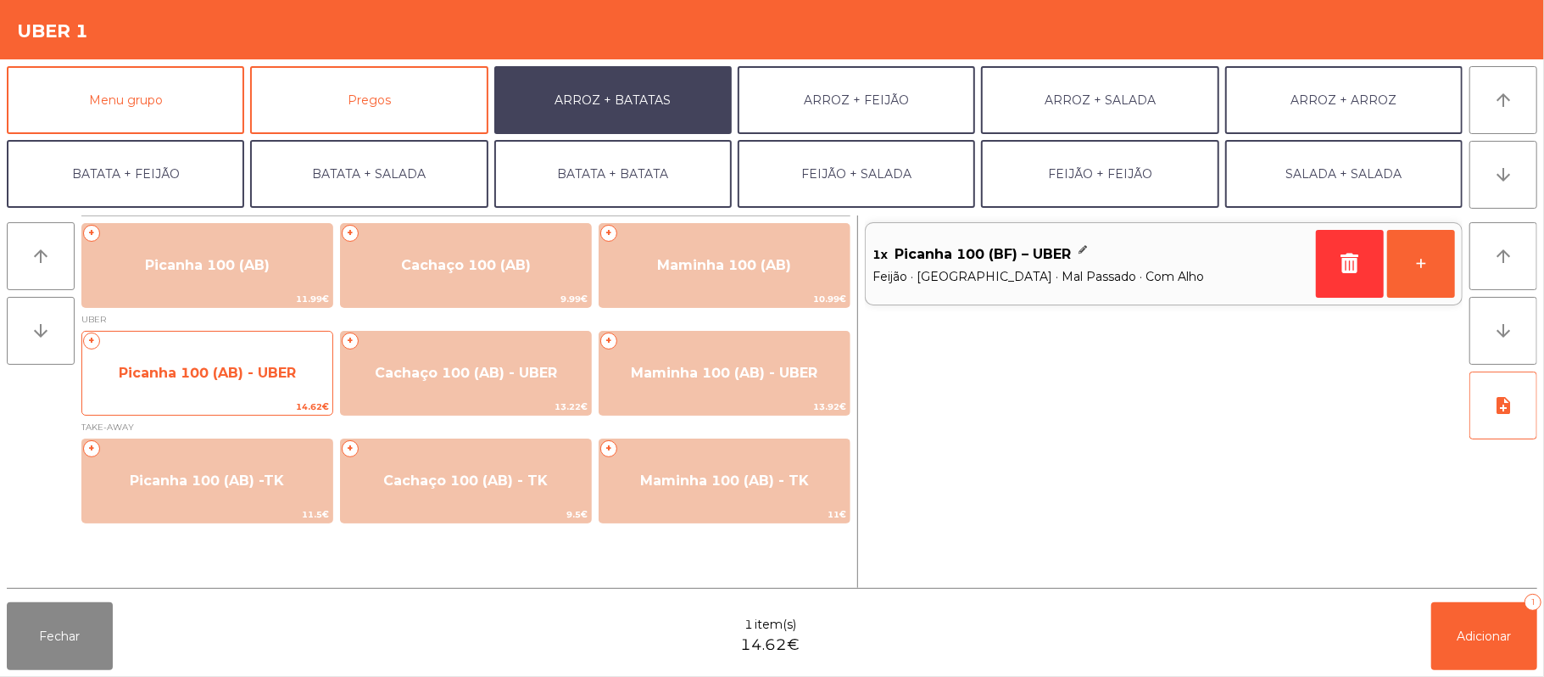
click at [252, 365] on span "Picanha 100 (AB) - UBER" at bounding box center [207, 373] width 177 height 16
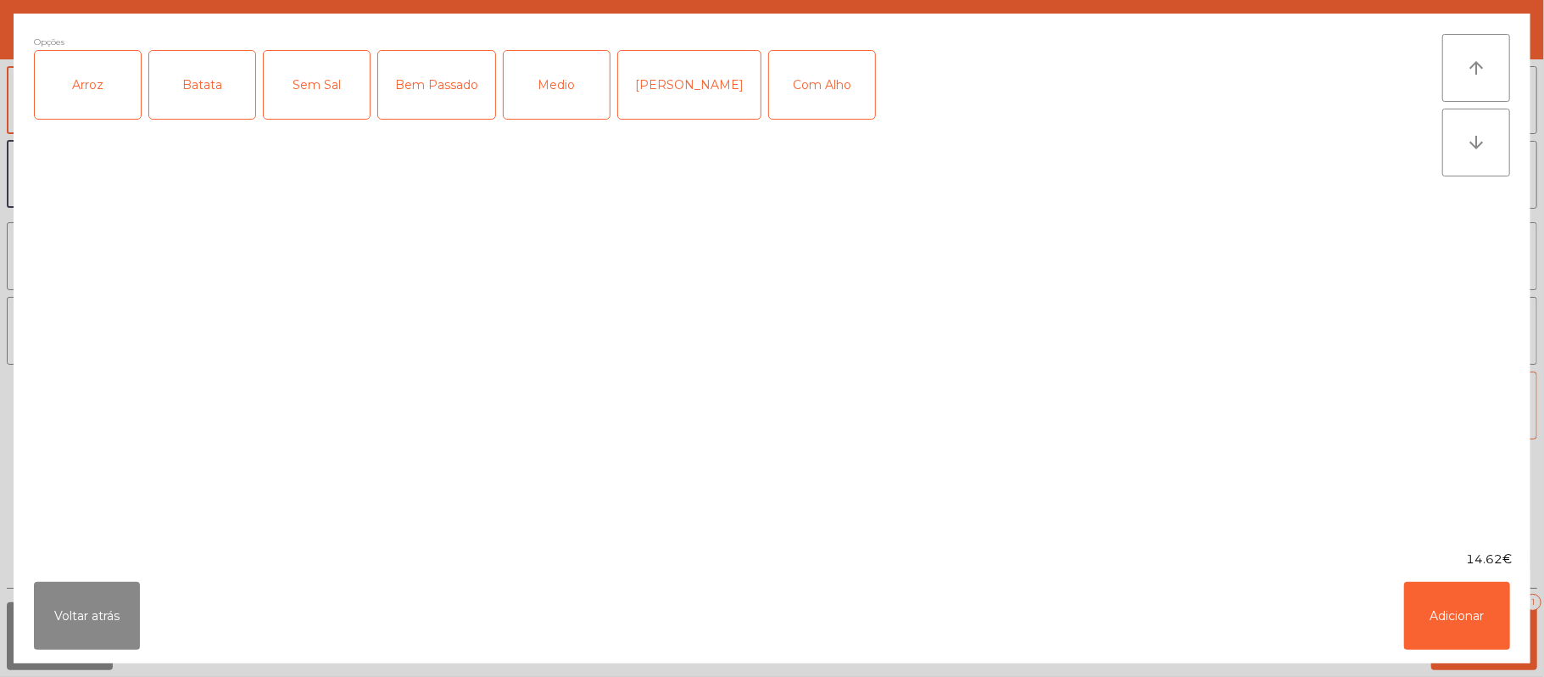
click at [80, 100] on div "Arroz" at bounding box center [88, 85] width 106 height 68
click at [193, 88] on div "Batata" at bounding box center [202, 85] width 106 height 68
click at [1448, 646] on button "Adicionar" at bounding box center [1457, 616] width 106 height 68
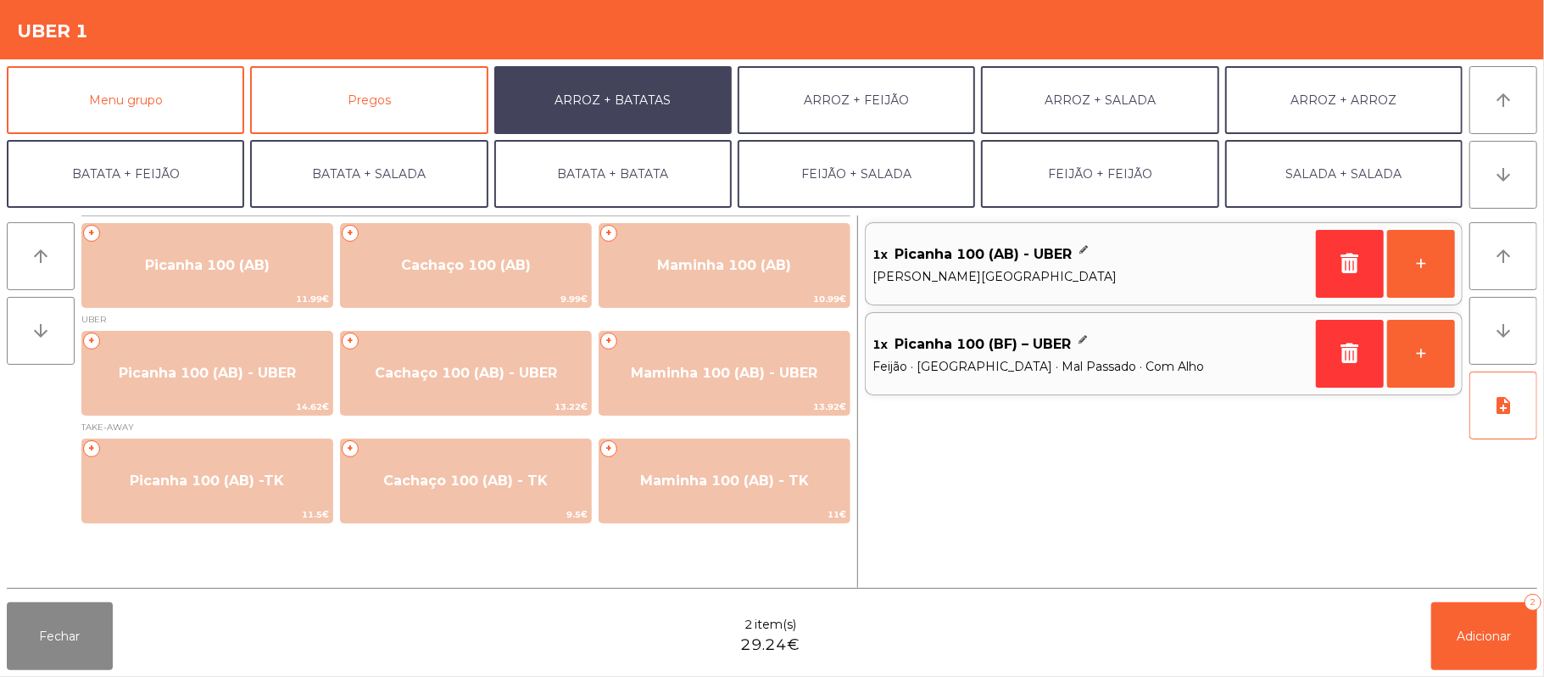
scroll to position [73, 0]
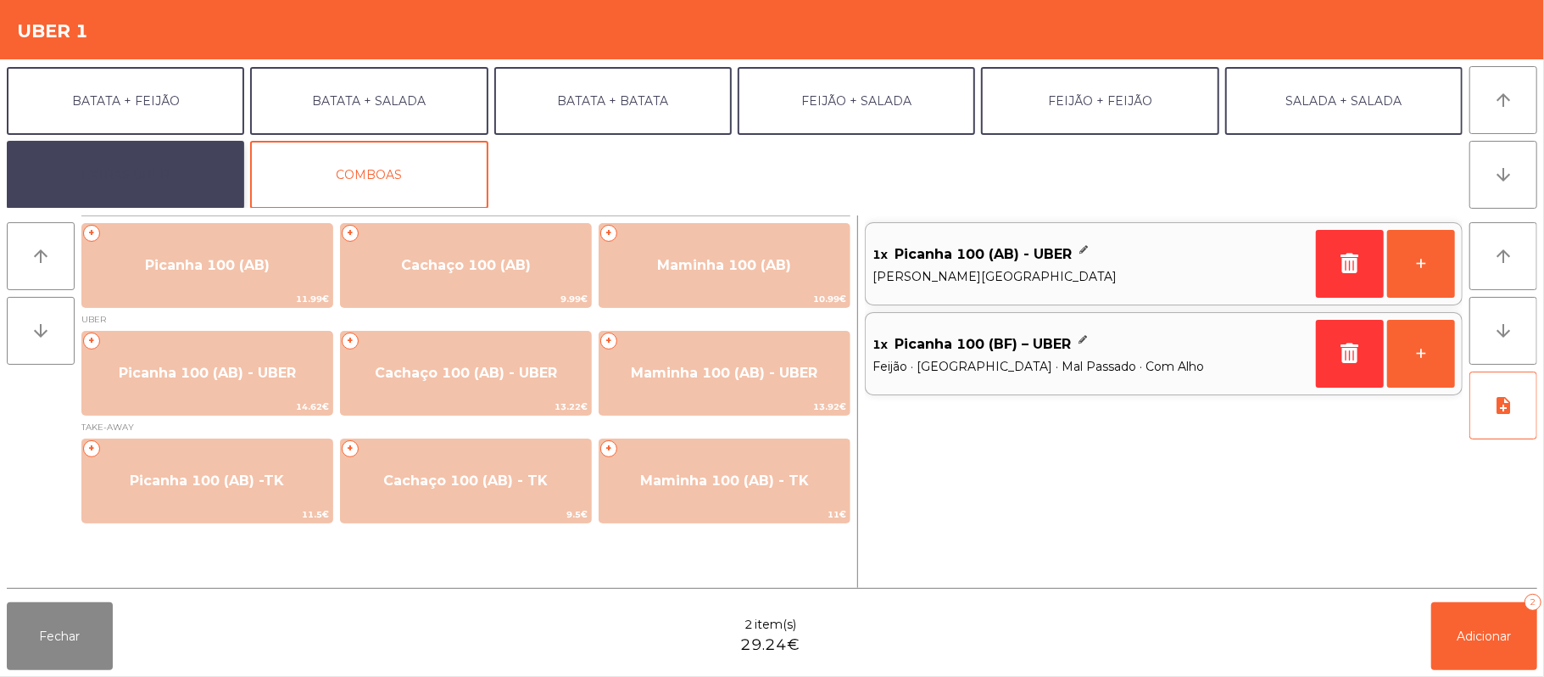
click at [164, 184] on button "EXTRAS UBER" at bounding box center [125, 175] width 237 height 68
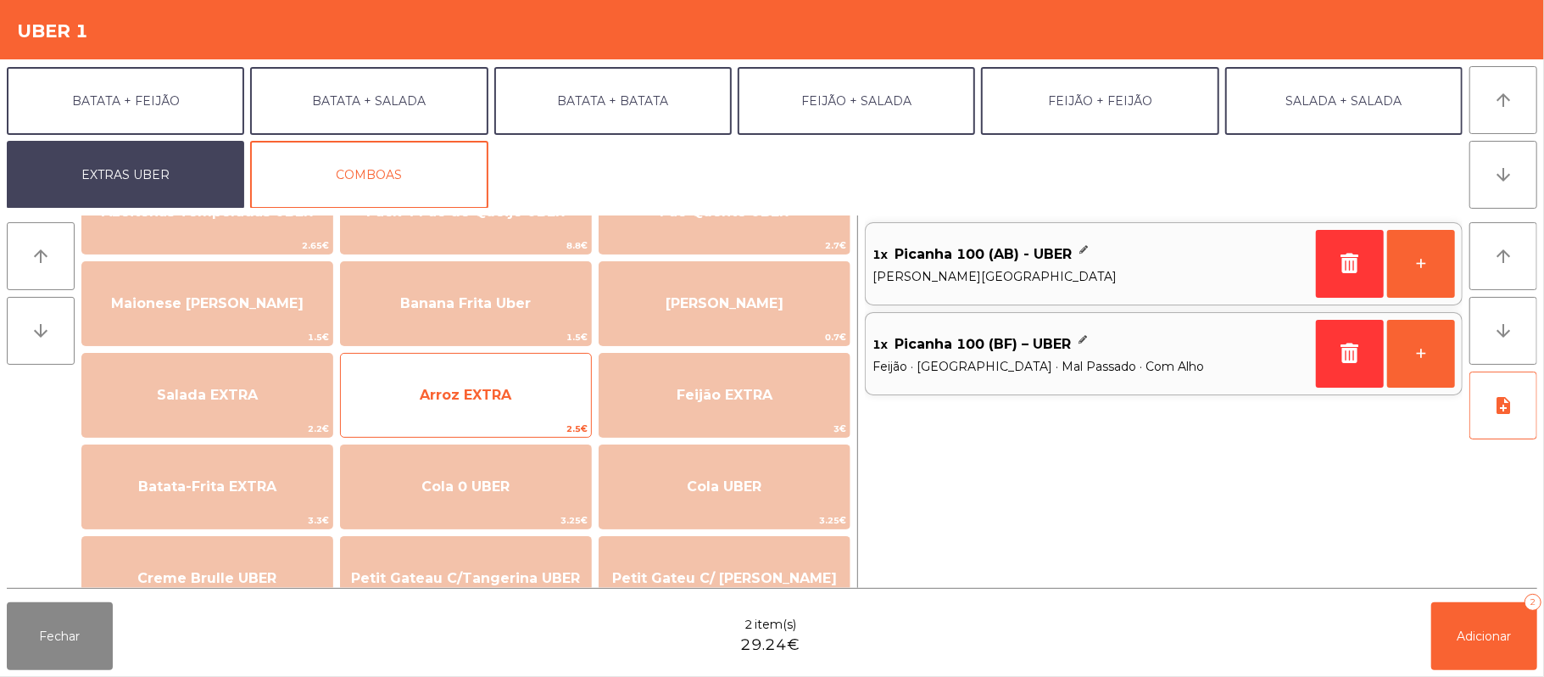
click at [497, 404] on span "Arroz EXTRA" at bounding box center [466, 395] width 250 height 46
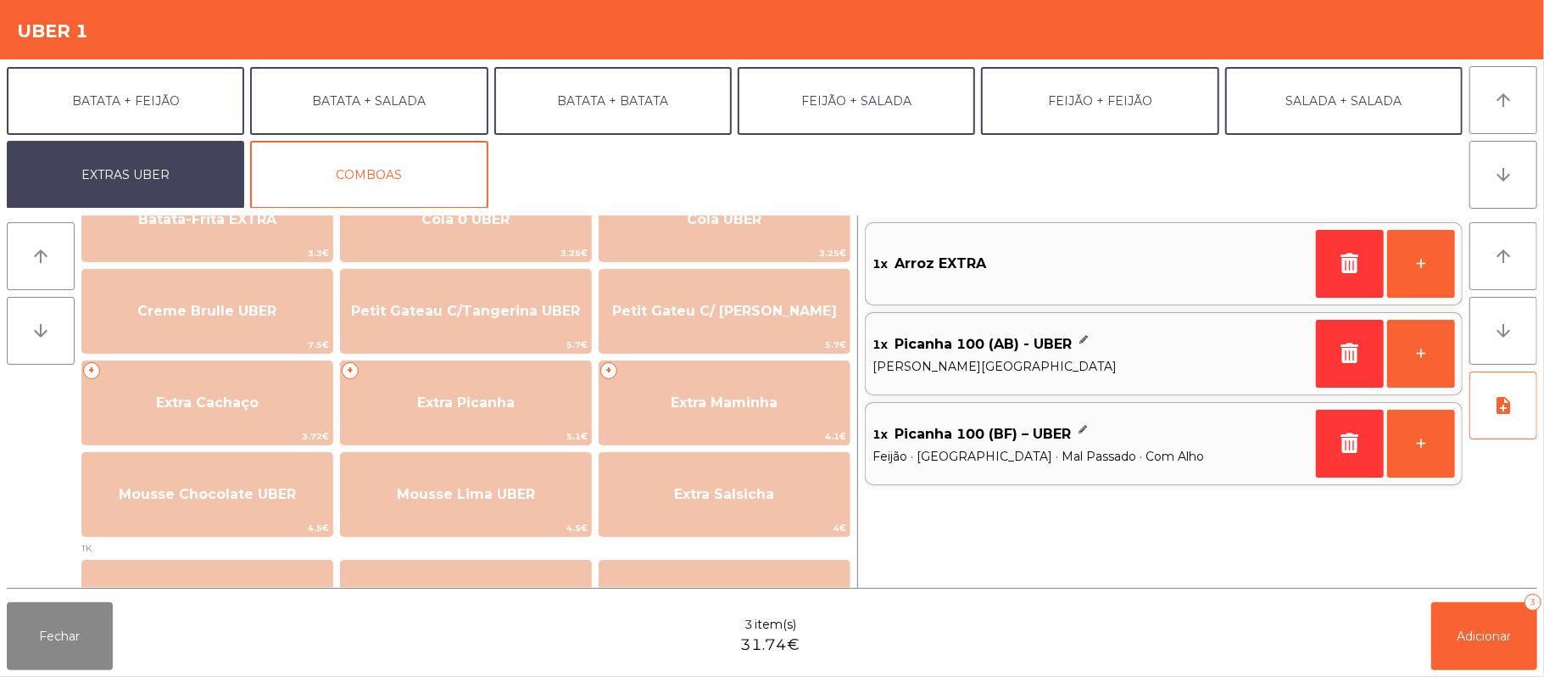
scroll to position [348, 0]
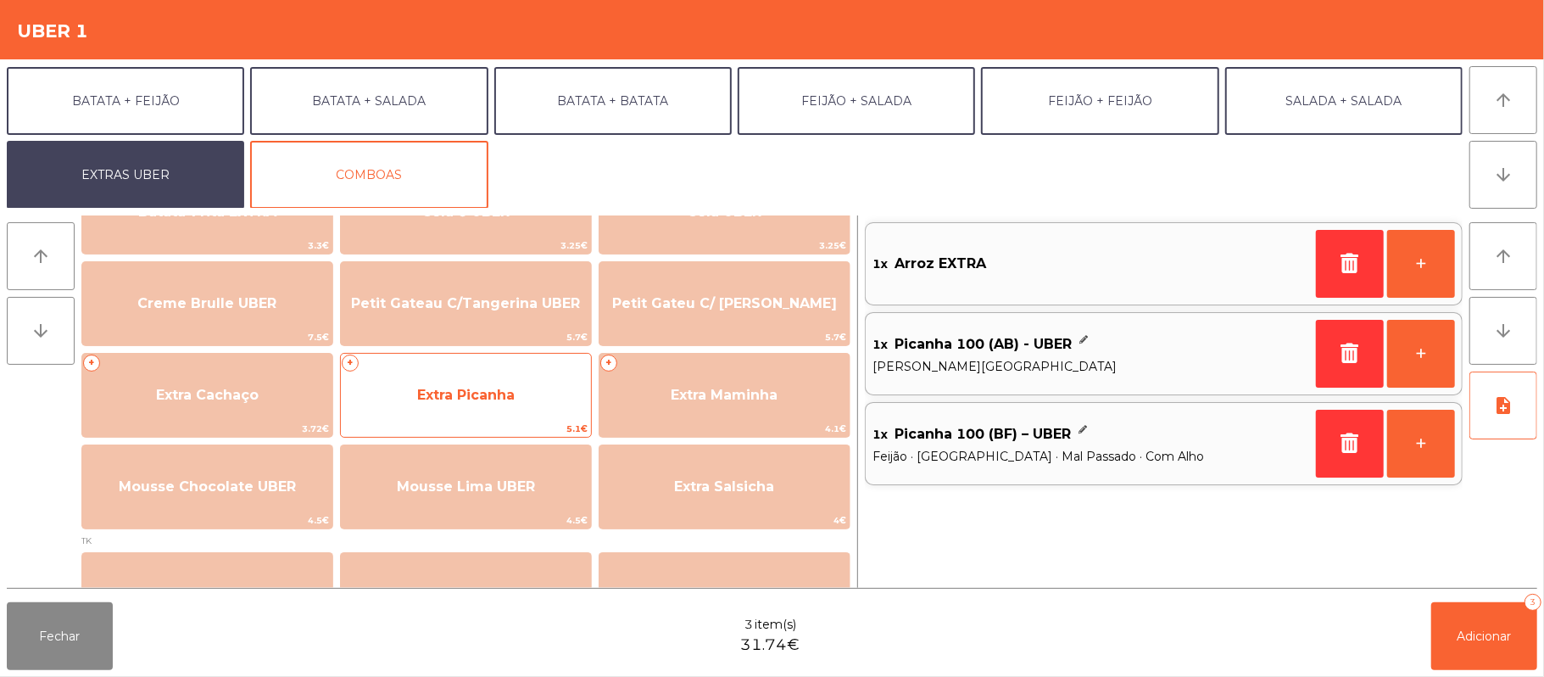
click at [480, 407] on span "Extra Picanha" at bounding box center [466, 395] width 250 height 46
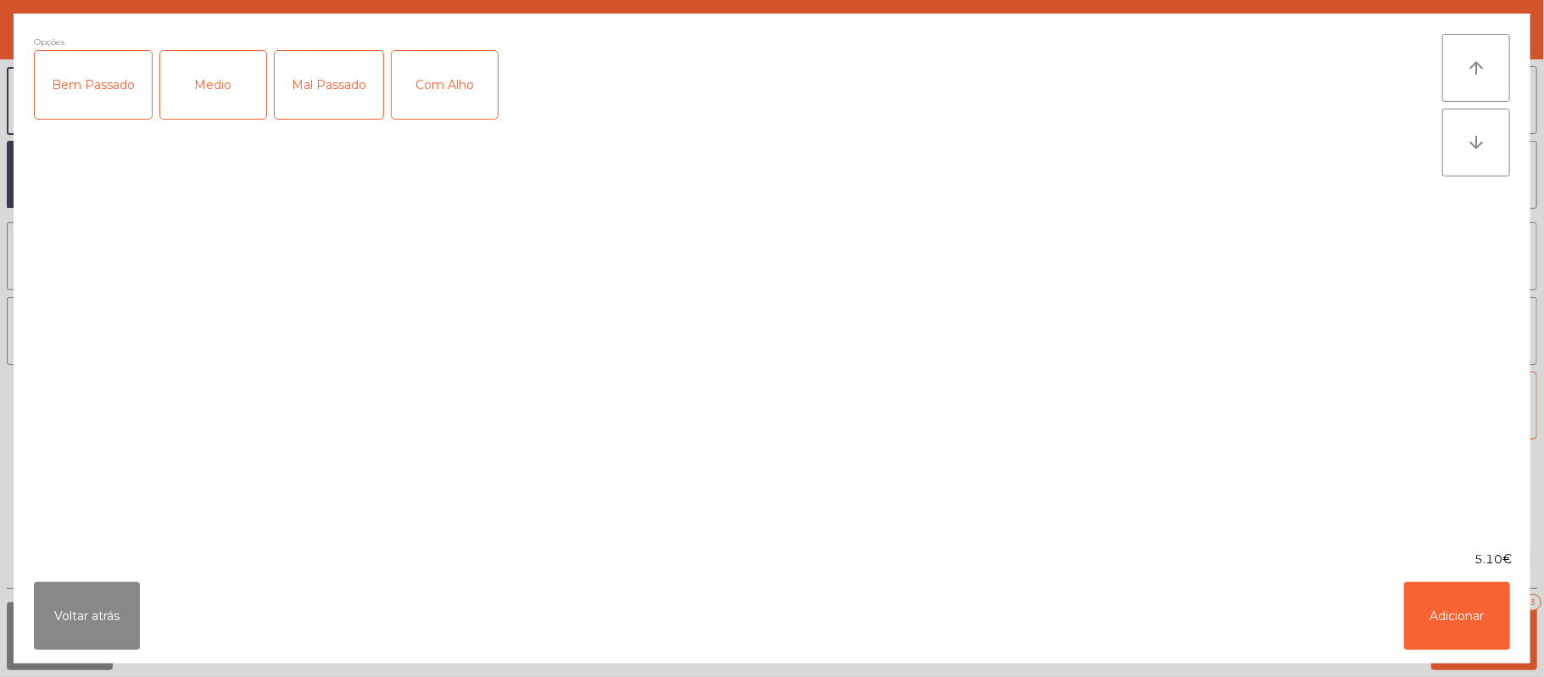
click at [204, 109] on div "Medio" at bounding box center [213, 85] width 106 height 68
click at [912, 560] on div "5.10€" at bounding box center [772, 559] width 1517 height 18
click at [1453, 608] on button "Adicionar" at bounding box center [1457, 616] width 106 height 68
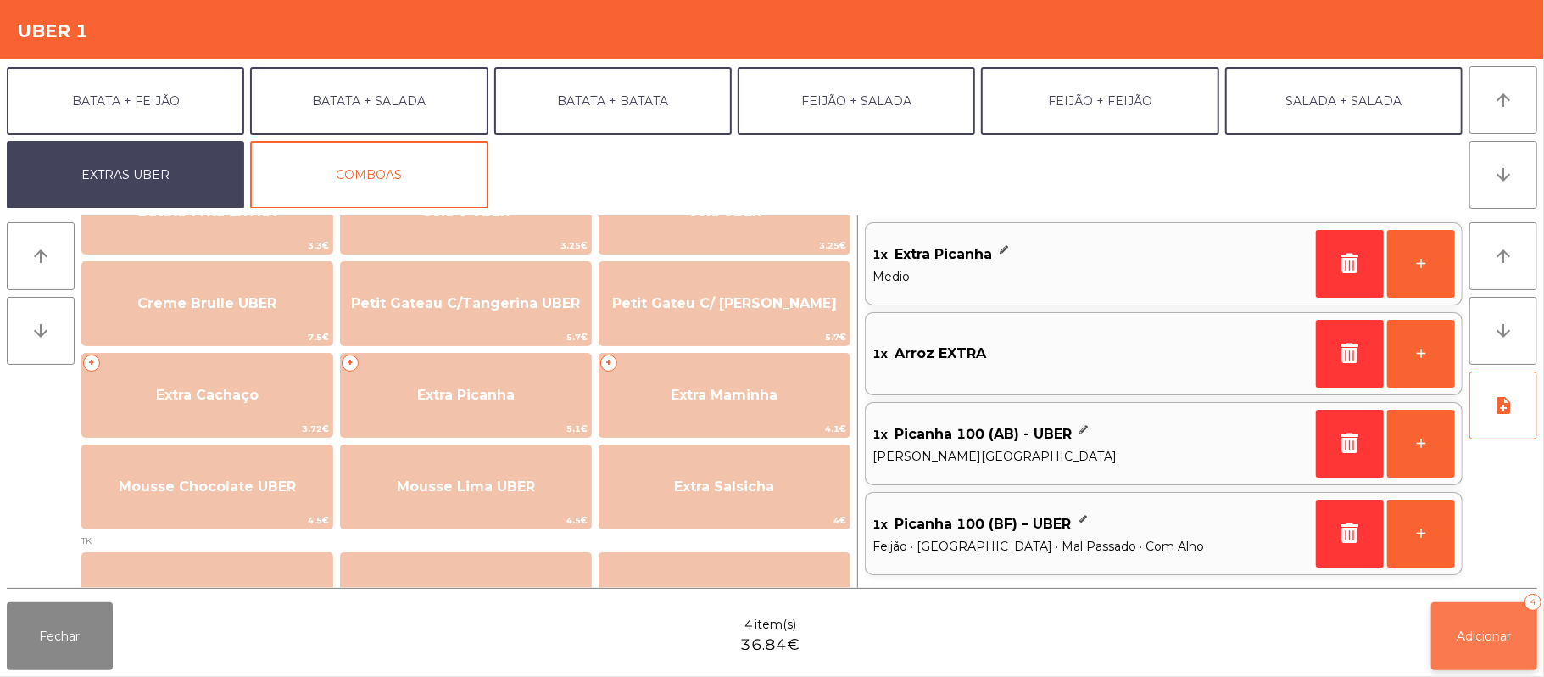
click at [1466, 646] on button "Adicionar 4" at bounding box center [1484, 636] width 106 height 68
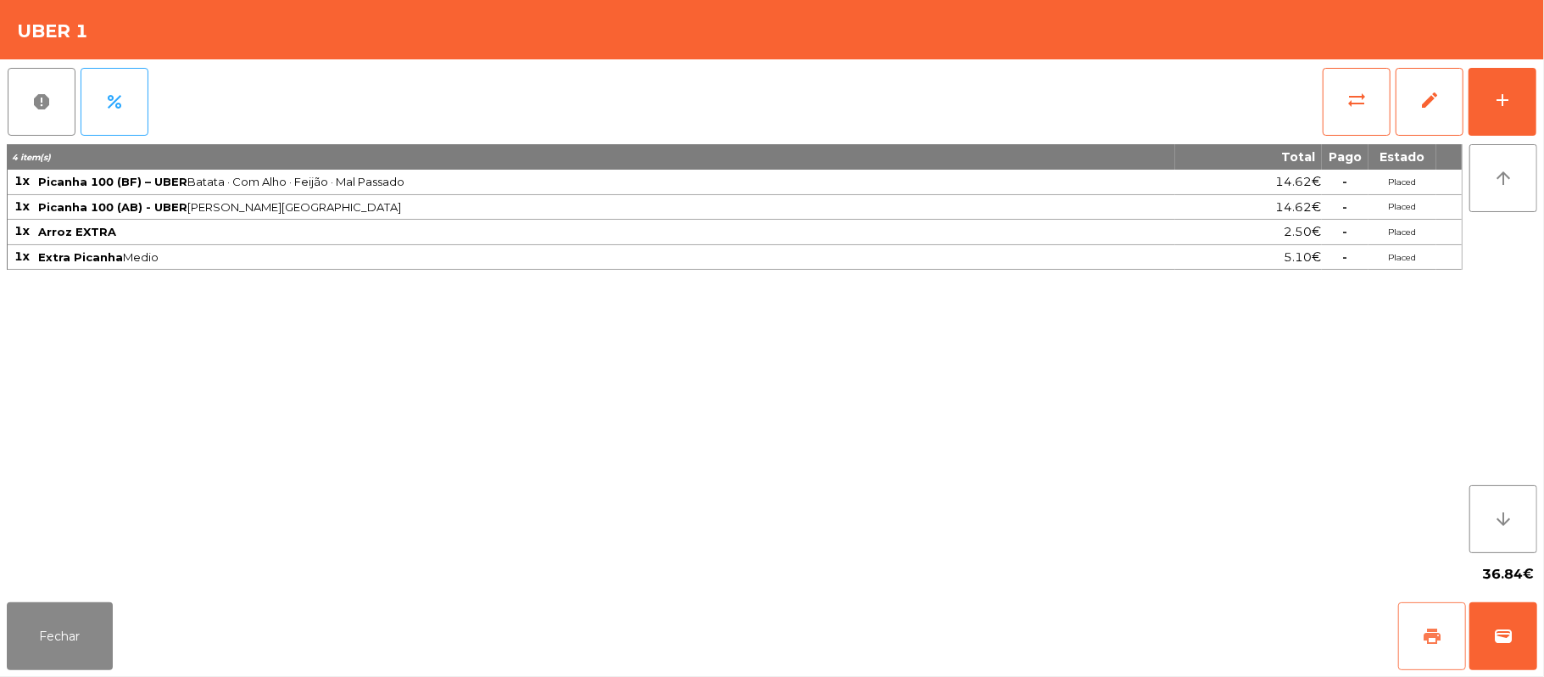
click at [1414, 632] on button "print" at bounding box center [1432, 636] width 68 height 68
click at [1524, 629] on button "wallet" at bounding box center [1503, 636] width 68 height 68
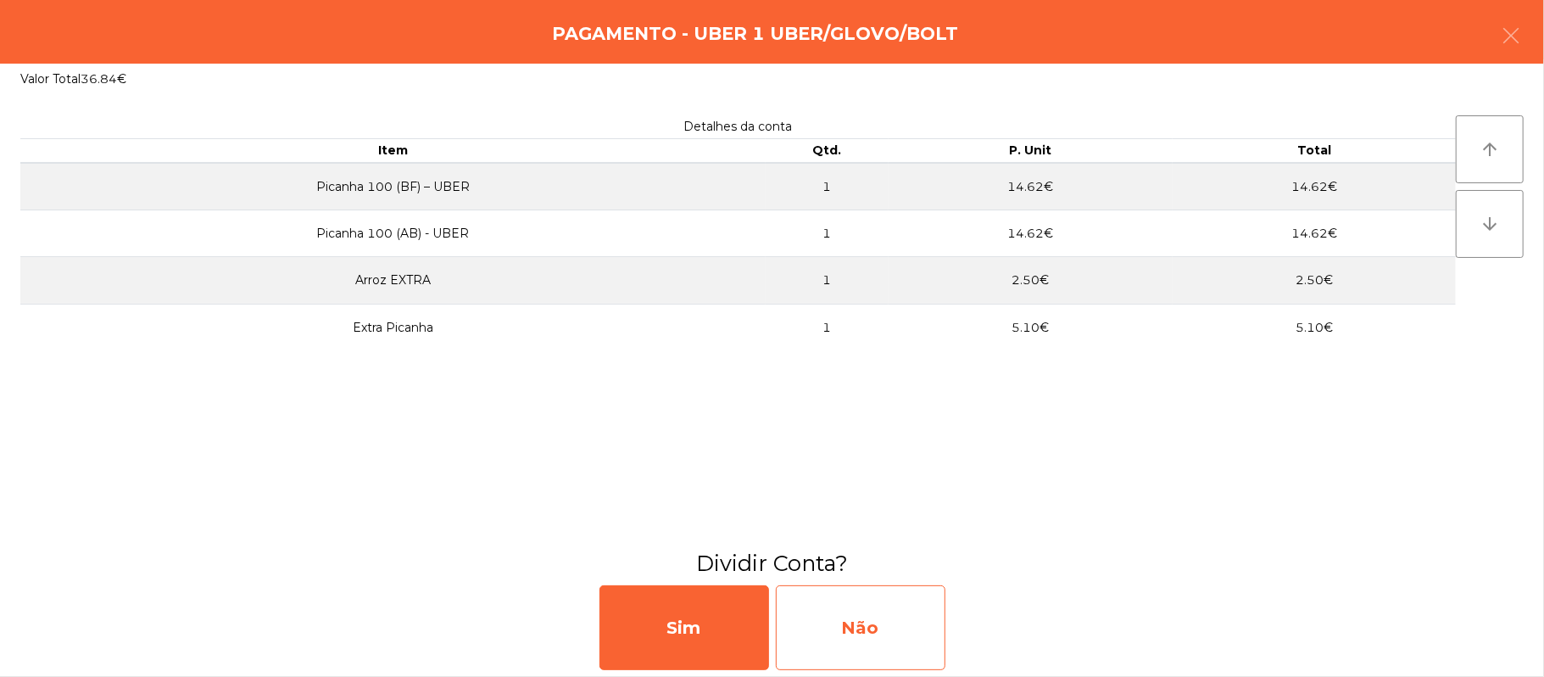
click at [846, 616] on div "Não" at bounding box center [861, 627] width 170 height 85
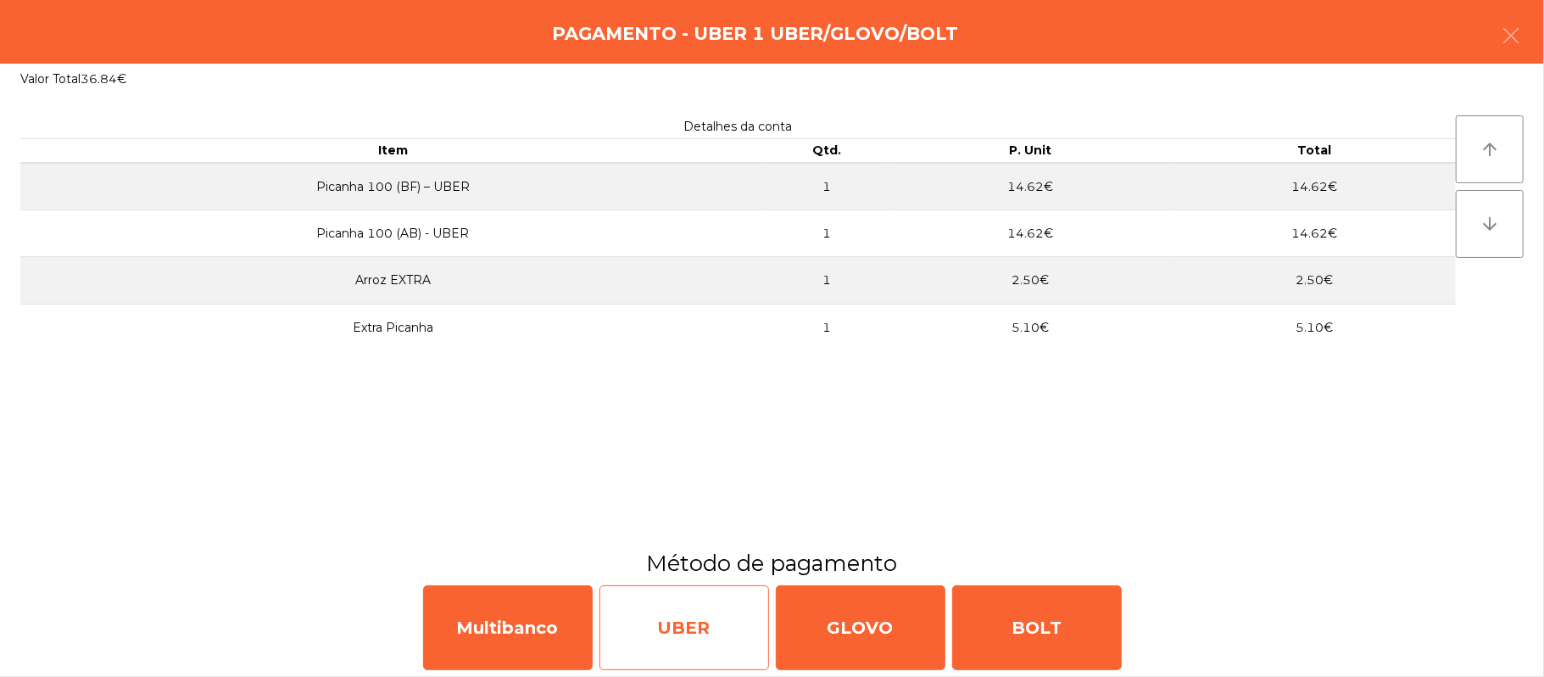
click at [716, 631] on div "UBER" at bounding box center [684, 627] width 170 height 85
select select "**"
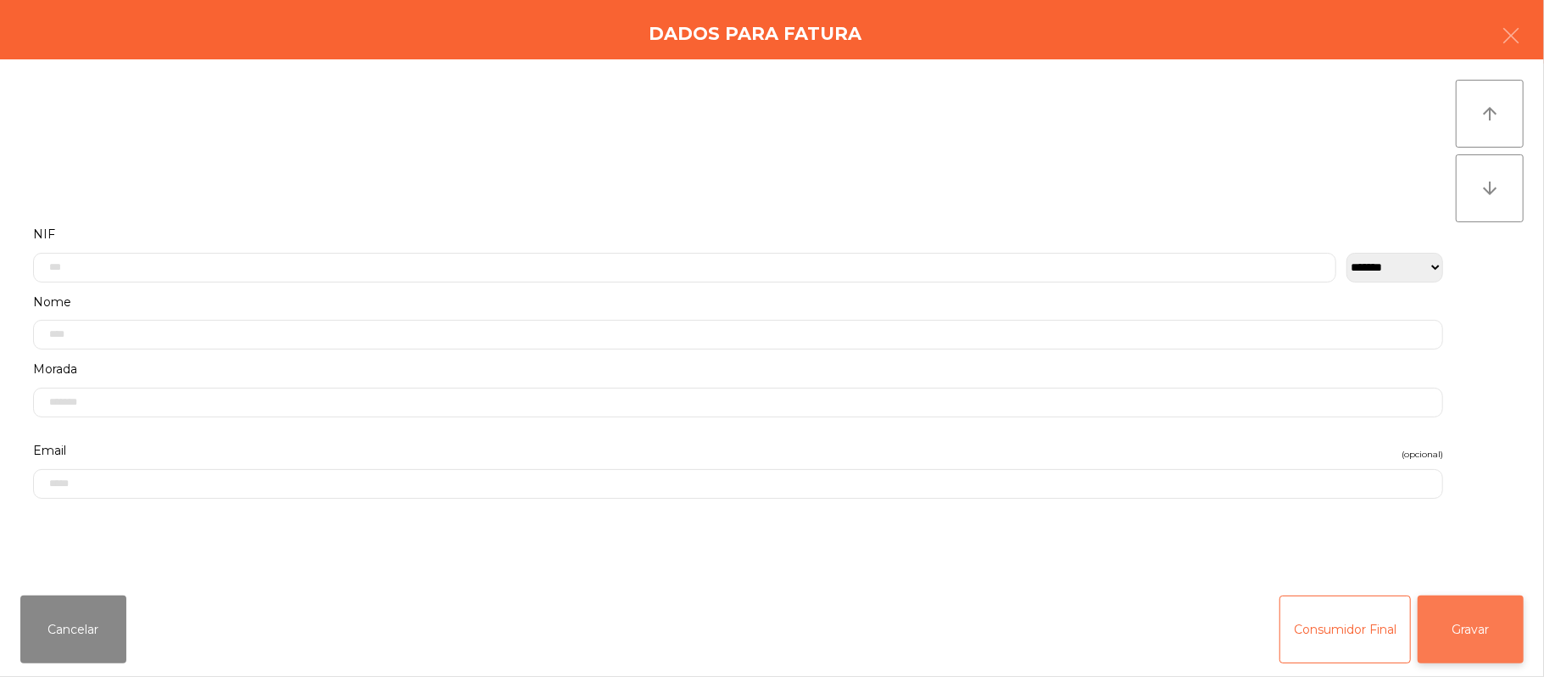
click at [1459, 628] on button "Gravar" at bounding box center [1471, 629] width 106 height 68
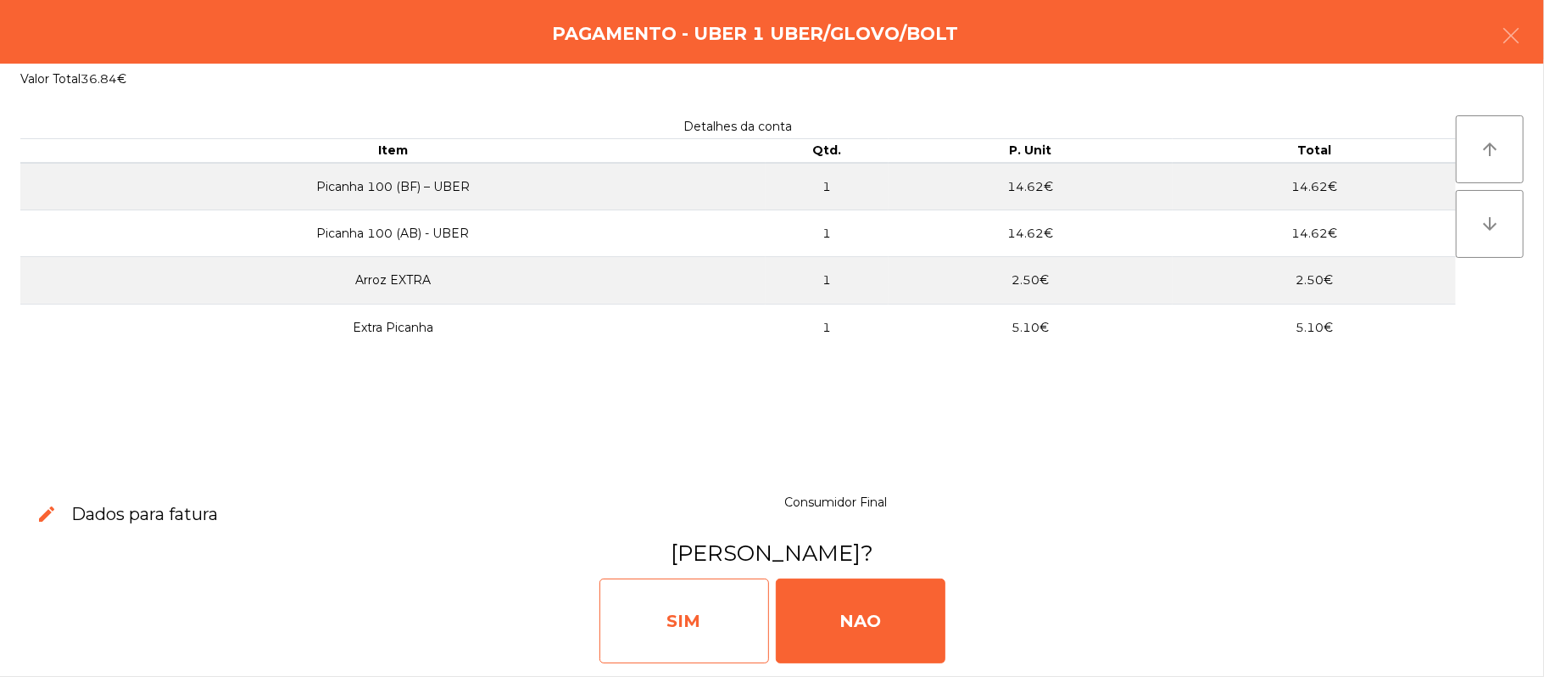
click at [714, 612] on div "SIM" at bounding box center [684, 620] width 170 height 85
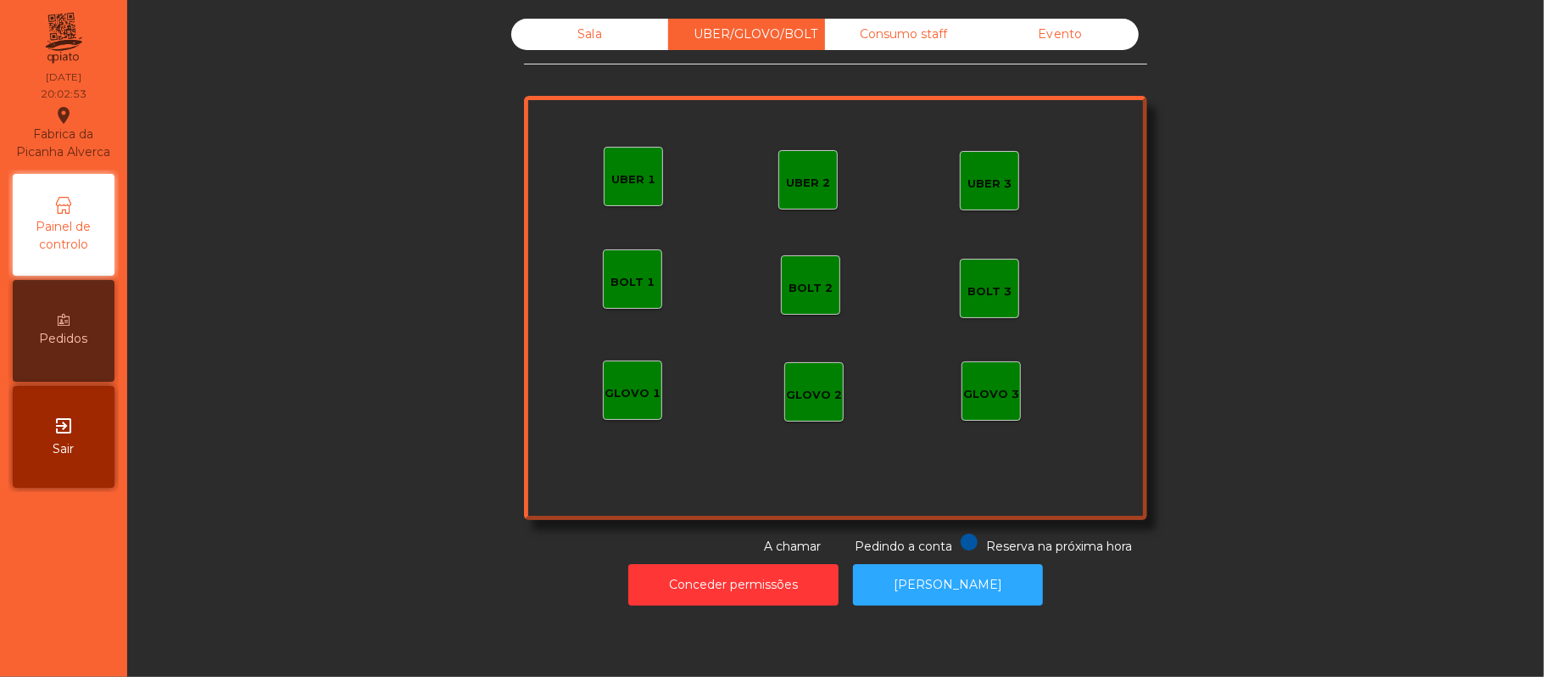
click at [581, 32] on div "Sala" at bounding box center [589, 34] width 157 height 31
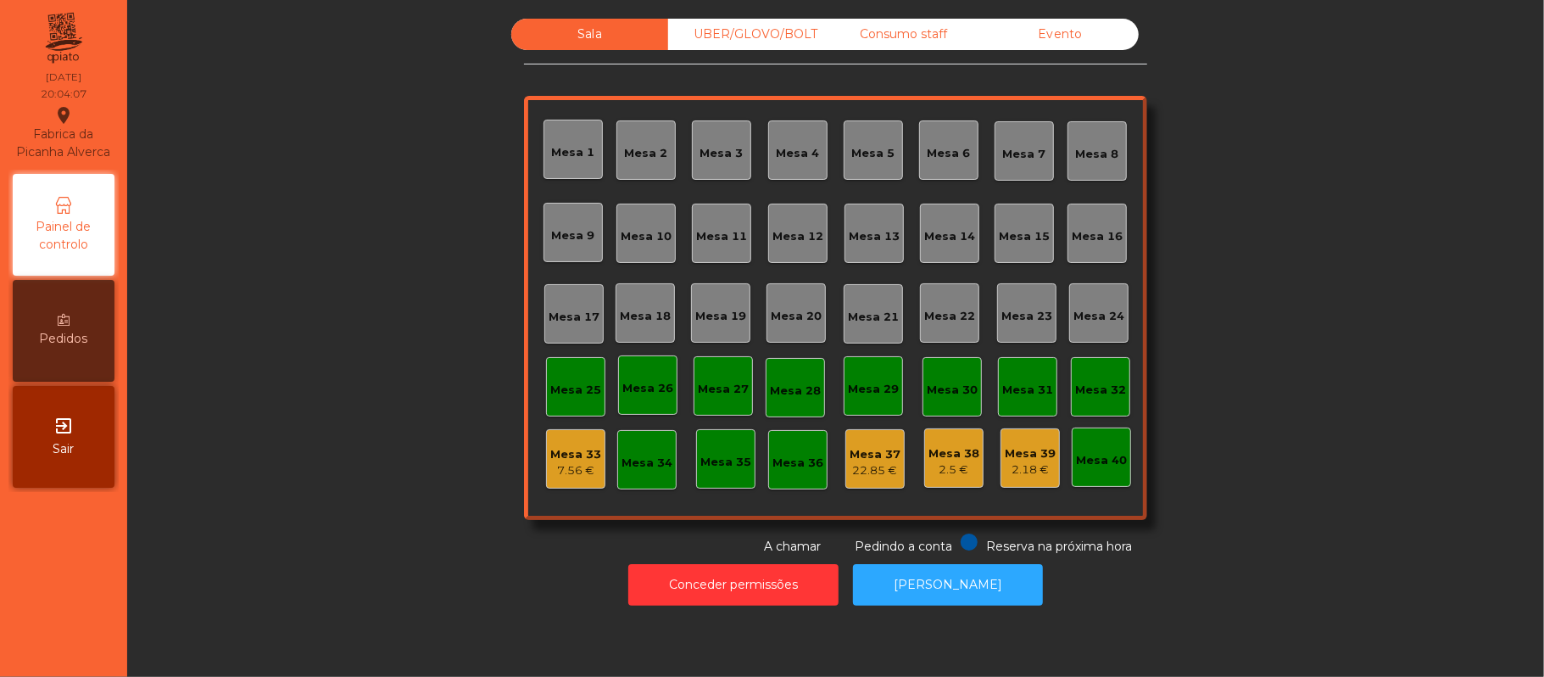
click at [710, 309] on div "Mesa 19" at bounding box center [720, 316] width 51 height 17
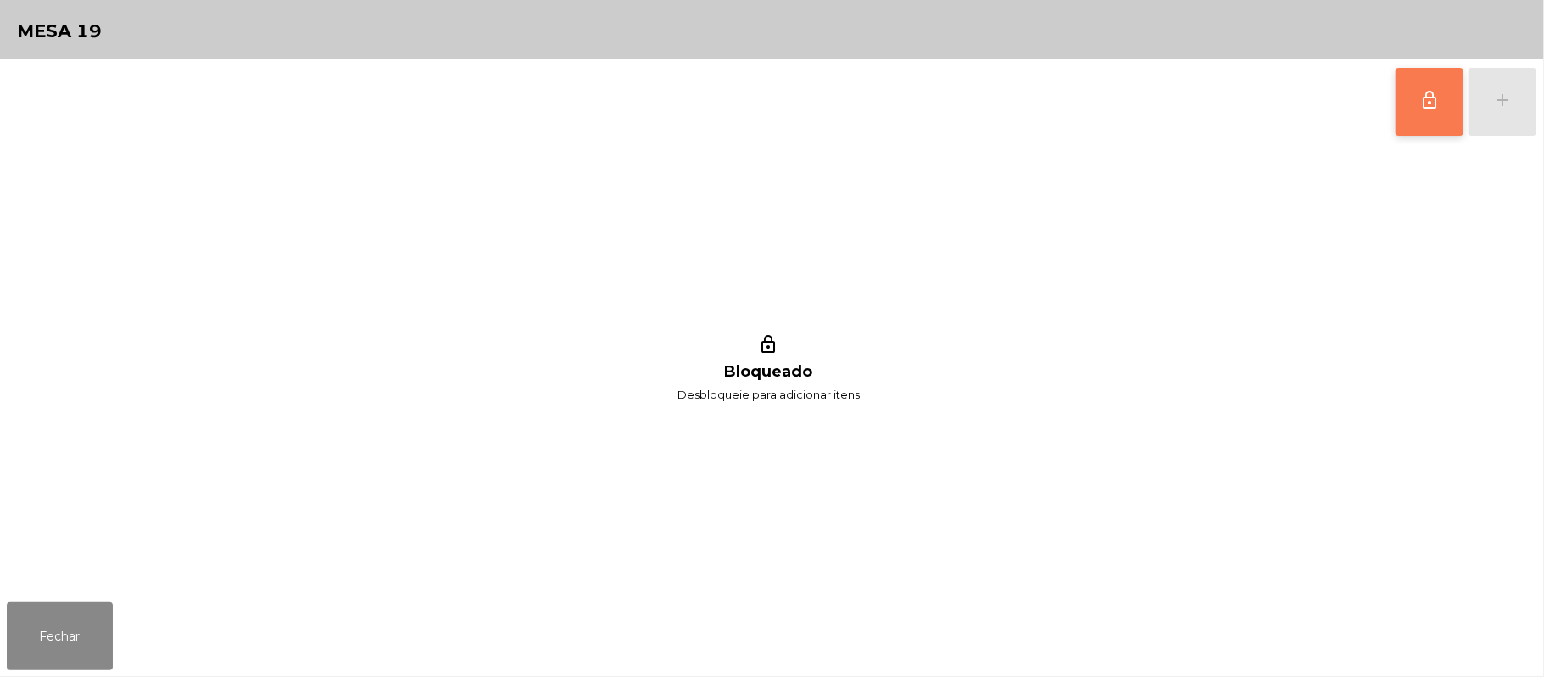
click at [1448, 107] on button "lock_outline" at bounding box center [1429, 102] width 68 height 68
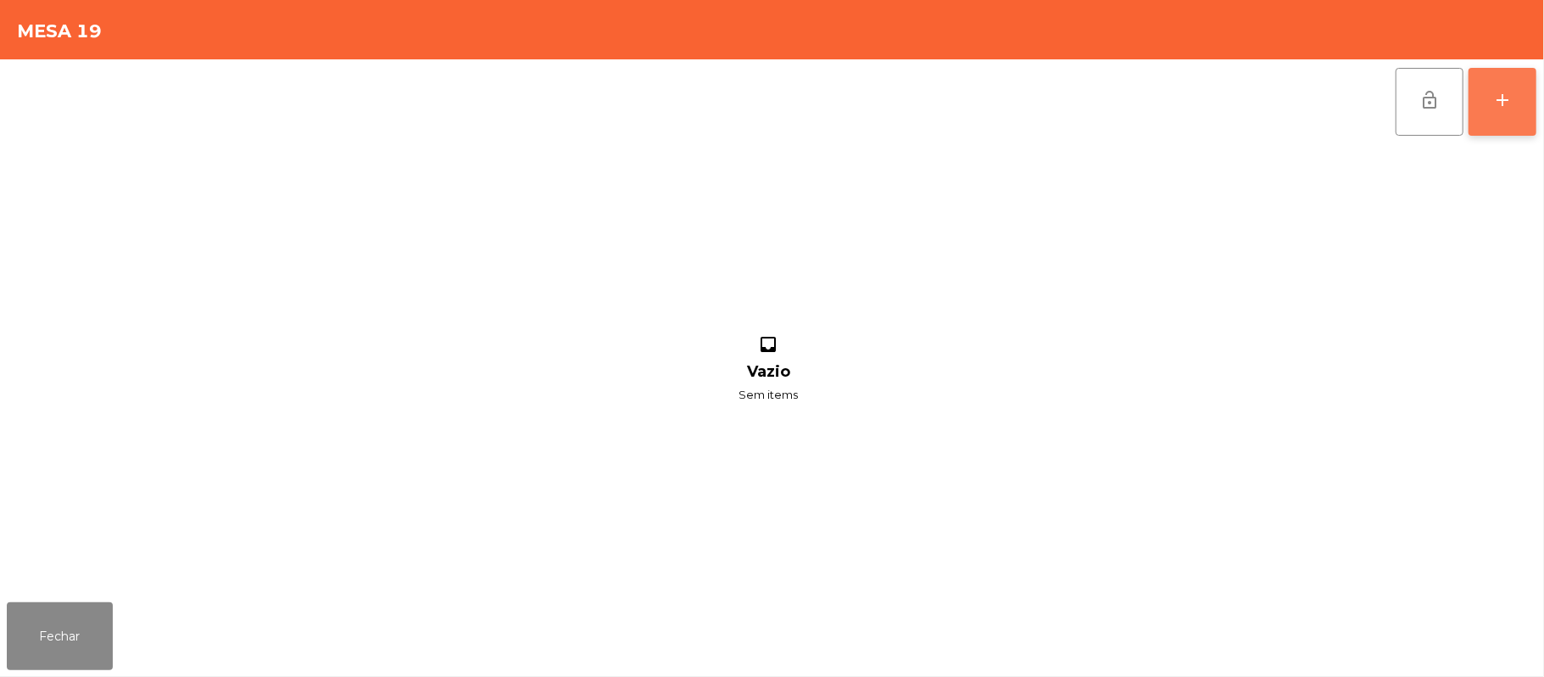
click at [1492, 105] on div "add" at bounding box center [1502, 100] width 20 height 20
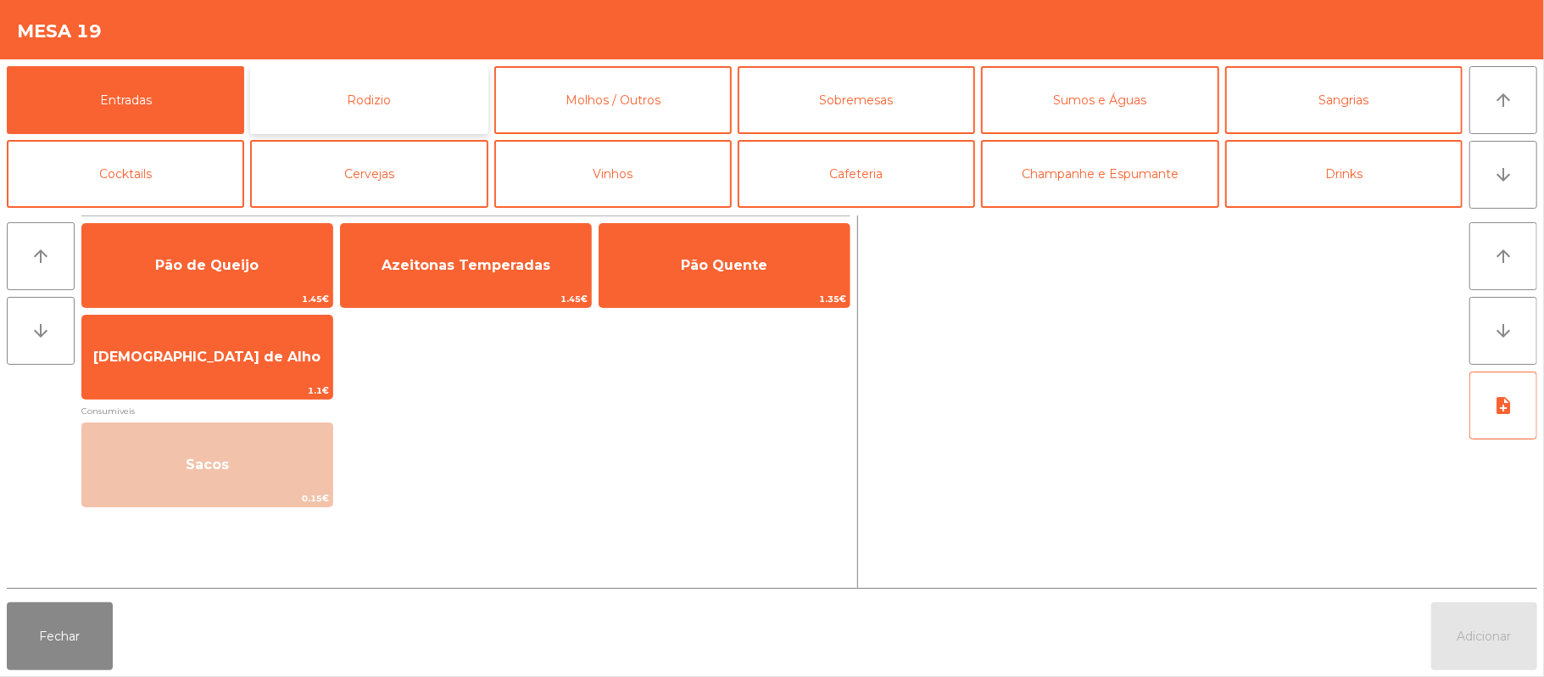
click at [398, 103] on button "Rodizio" at bounding box center [368, 100] width 237 height 68
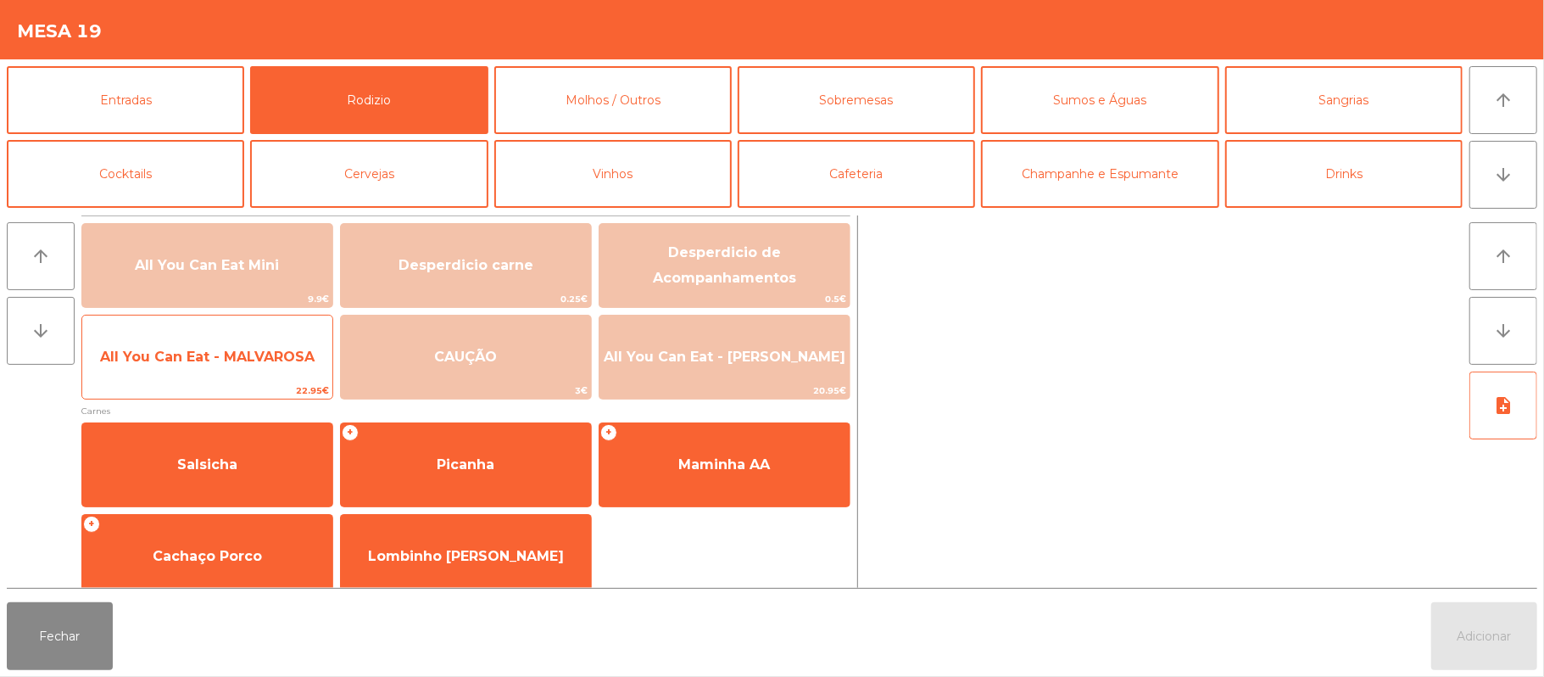
click at [157, 353] on span "All You Can Eat - MALVAROSA" at bounding box center [207, 356] width 214 height 16
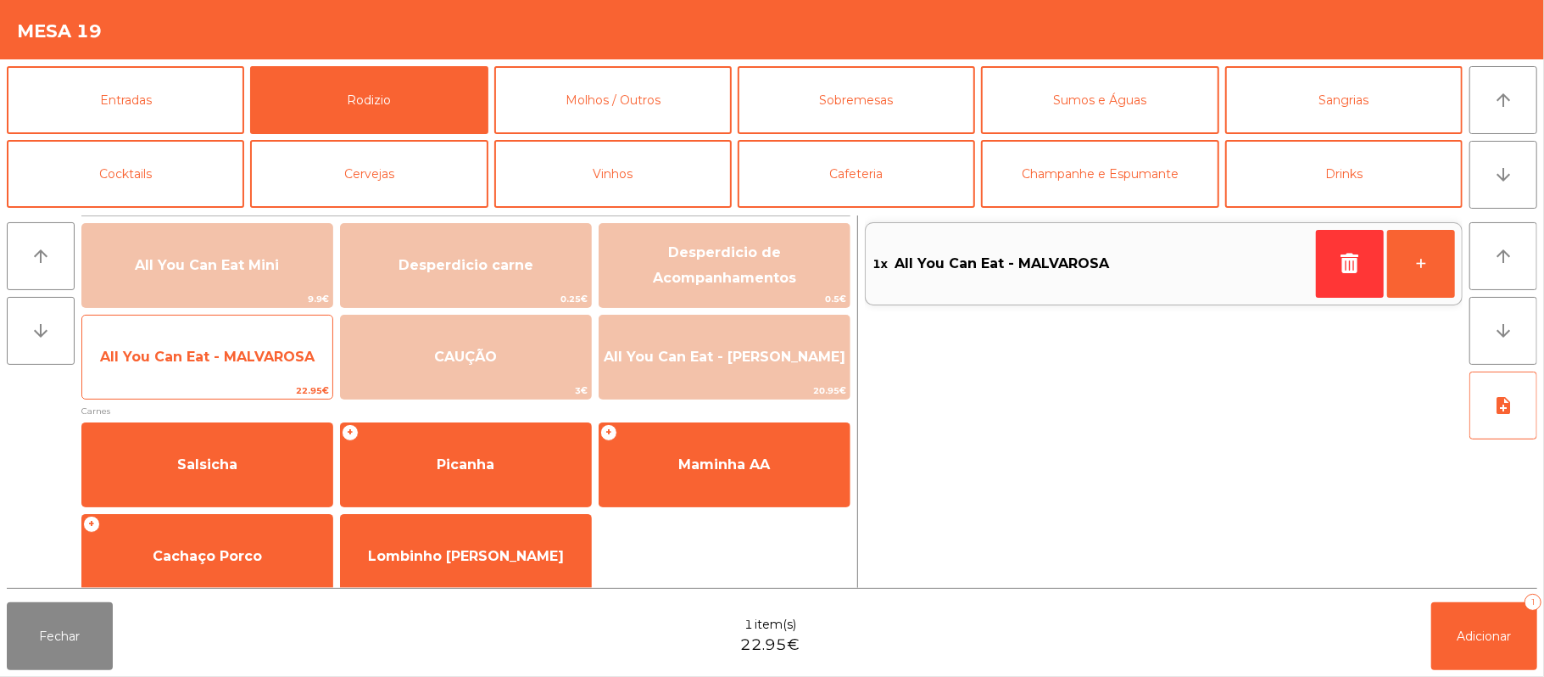
click at [166, 356] on span "All You Can Eat - MALVAROSA" at bounding box center [207, 356] width 214 height 16
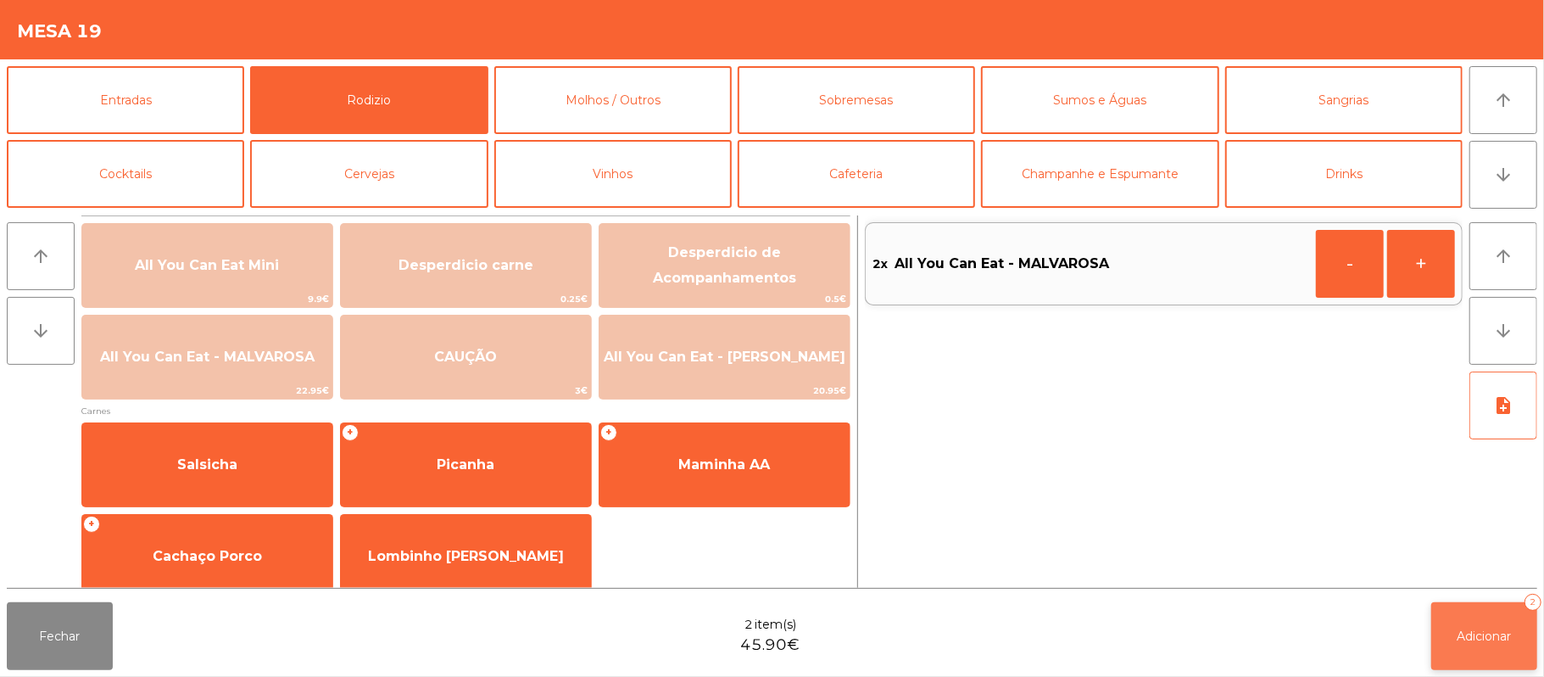
click at [1483, 649] on button "Adicionar 2" at bounding box center [1484, 636] width 106 height 68
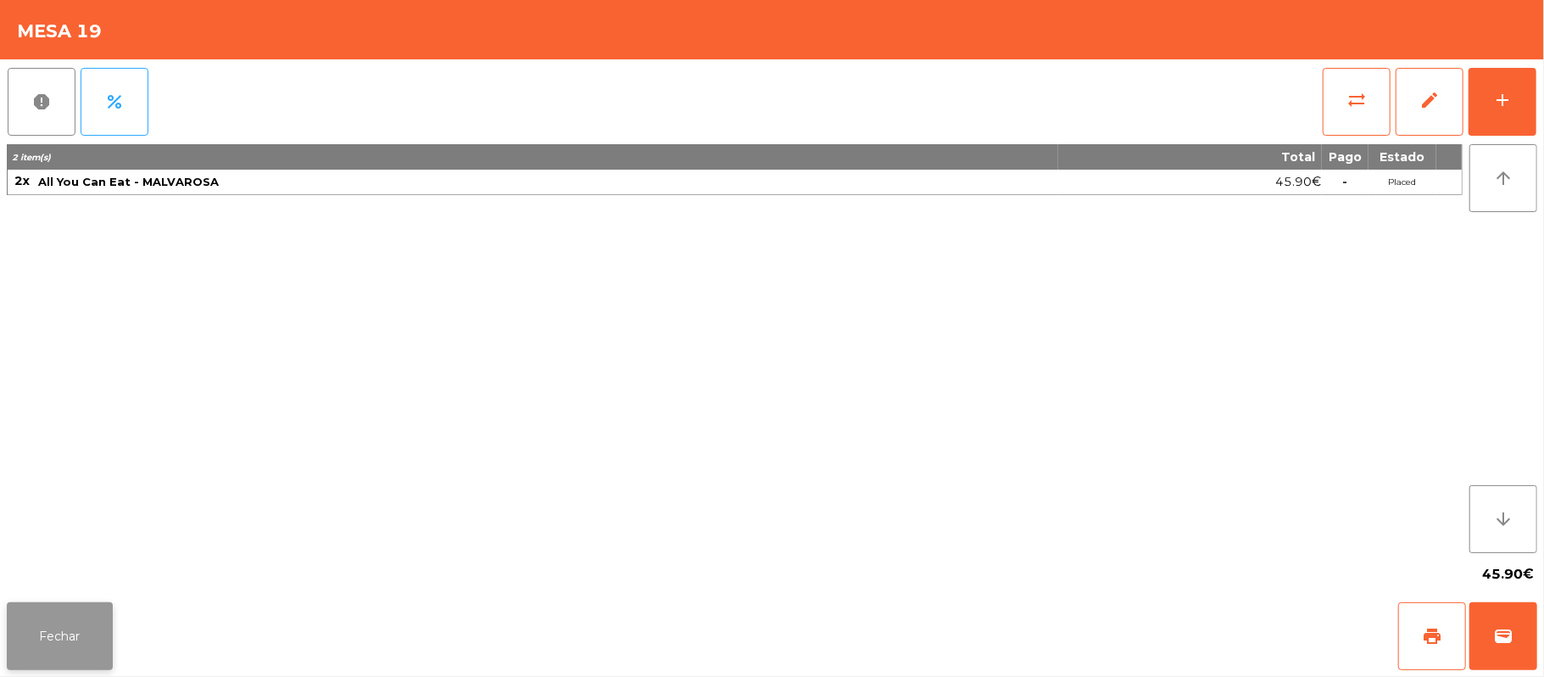
click at [59, 649] on button "Fechar" at bounding box center [60, 636] width 106 height 68
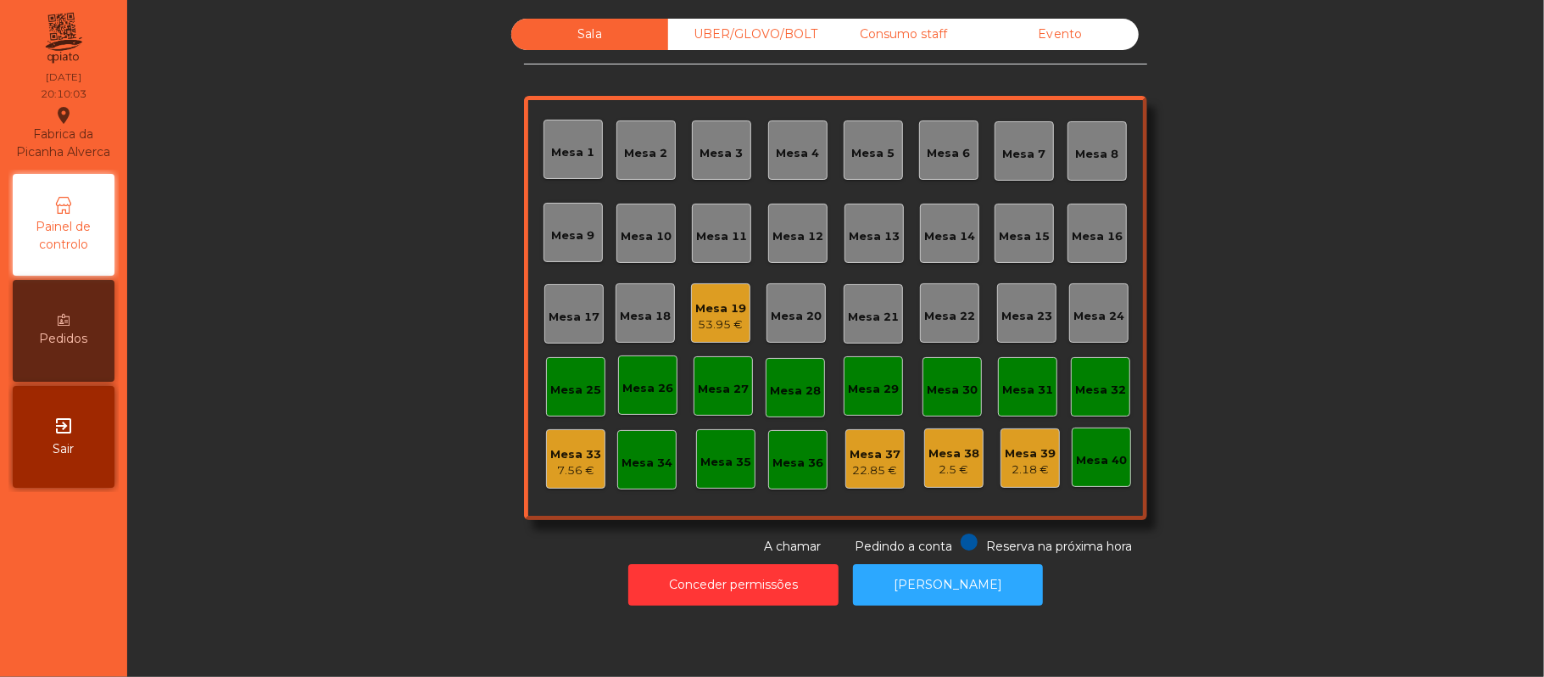
click at [904, 37] on div "Consumo staff" at bounding box center [903, 34] width 157 height 31
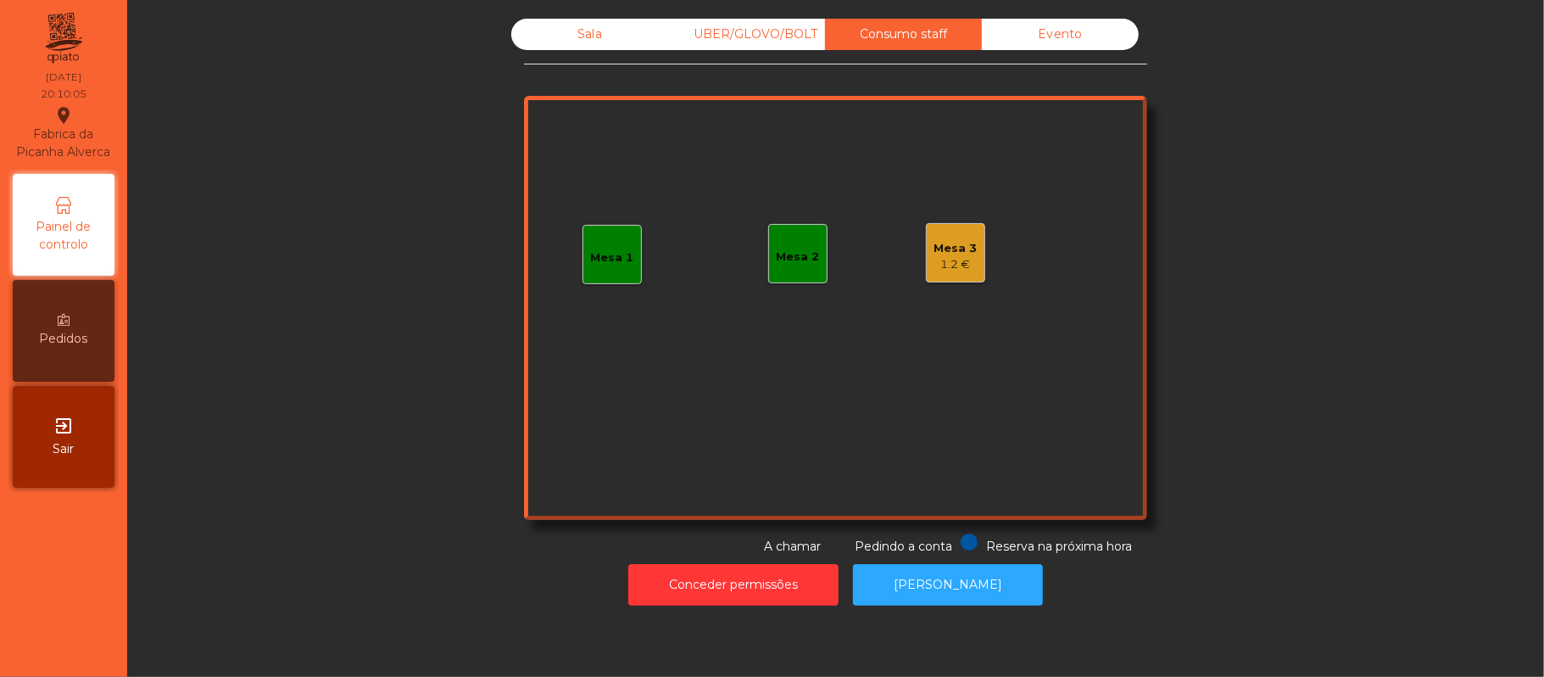
click at [961, 265] on div "1.2 €" at bounding box center [955, 264] width 43 height 17
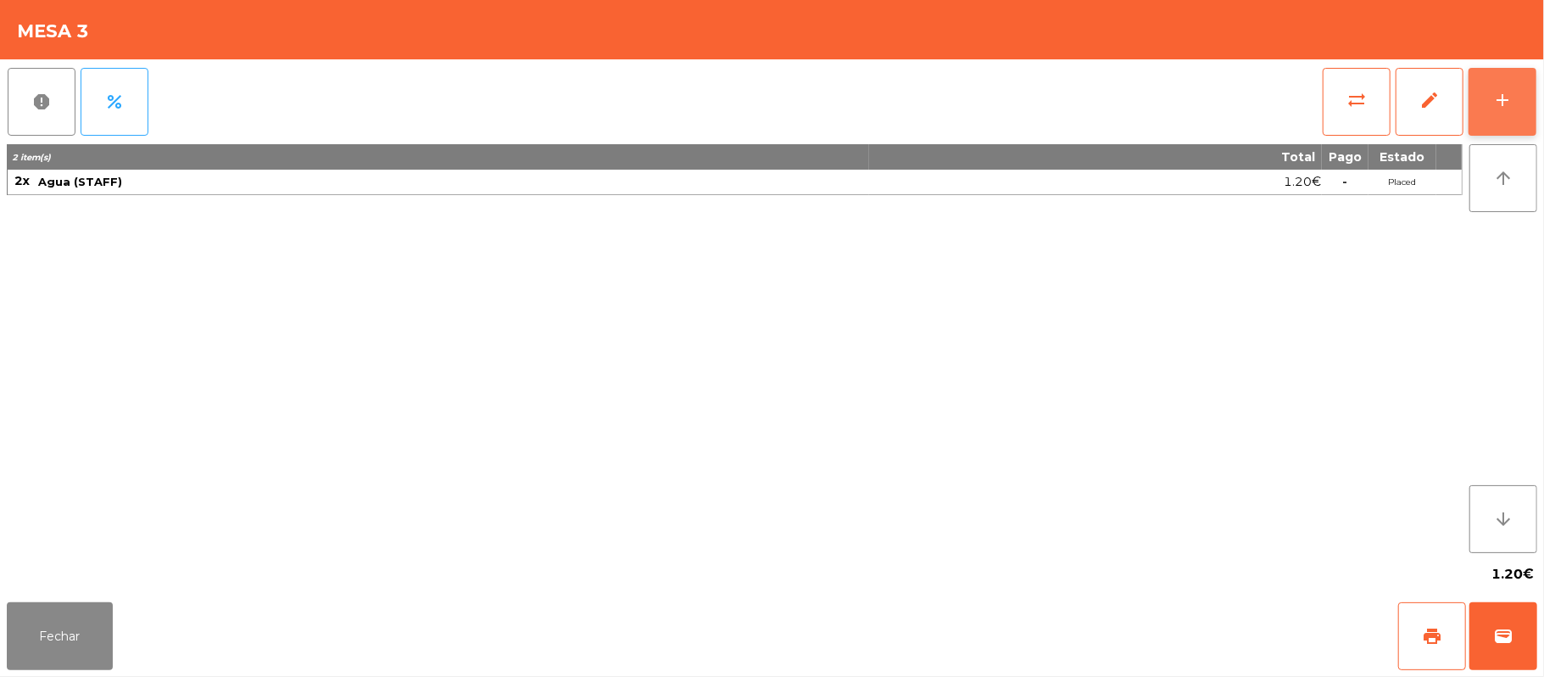
click at [1503, 103] on div "add" at bounding box center [1502, 100] width 20 height 20
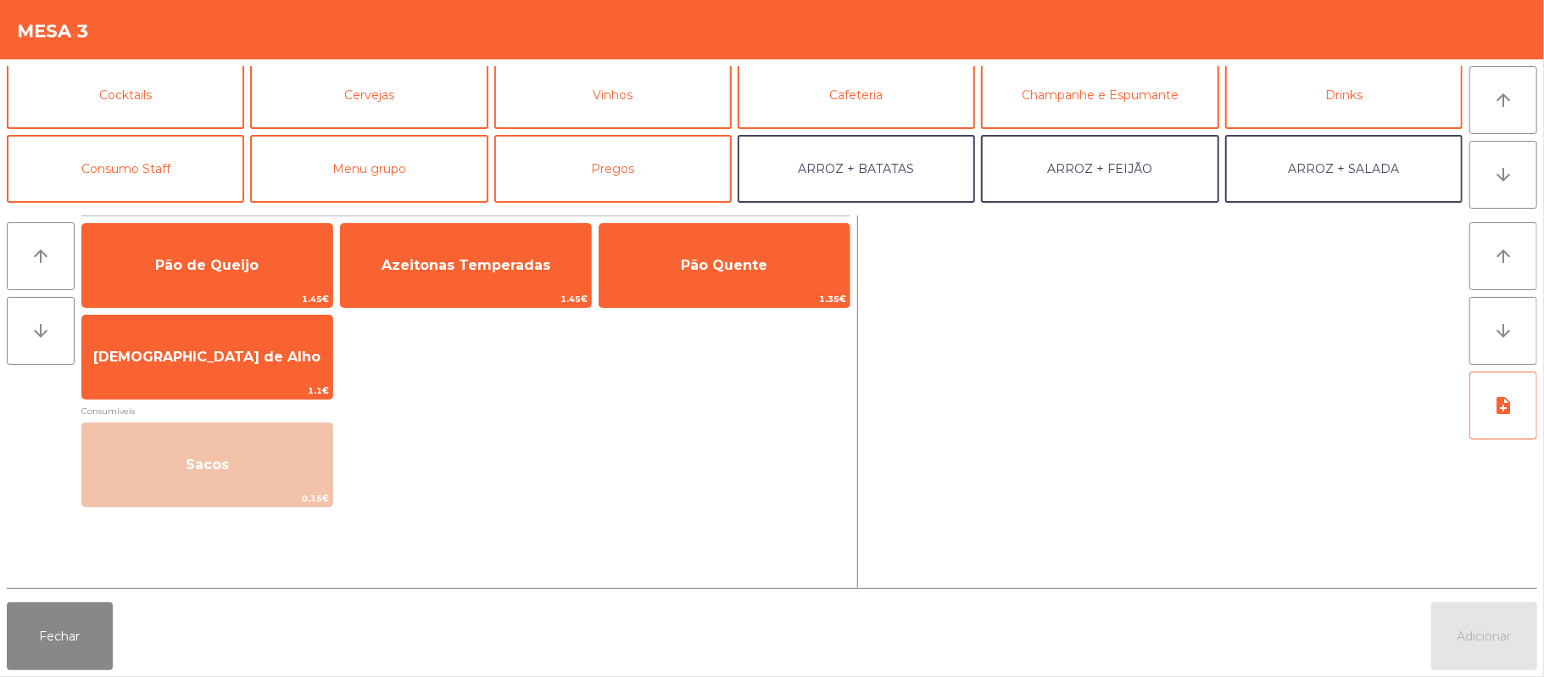
scroll to position [99, 0]
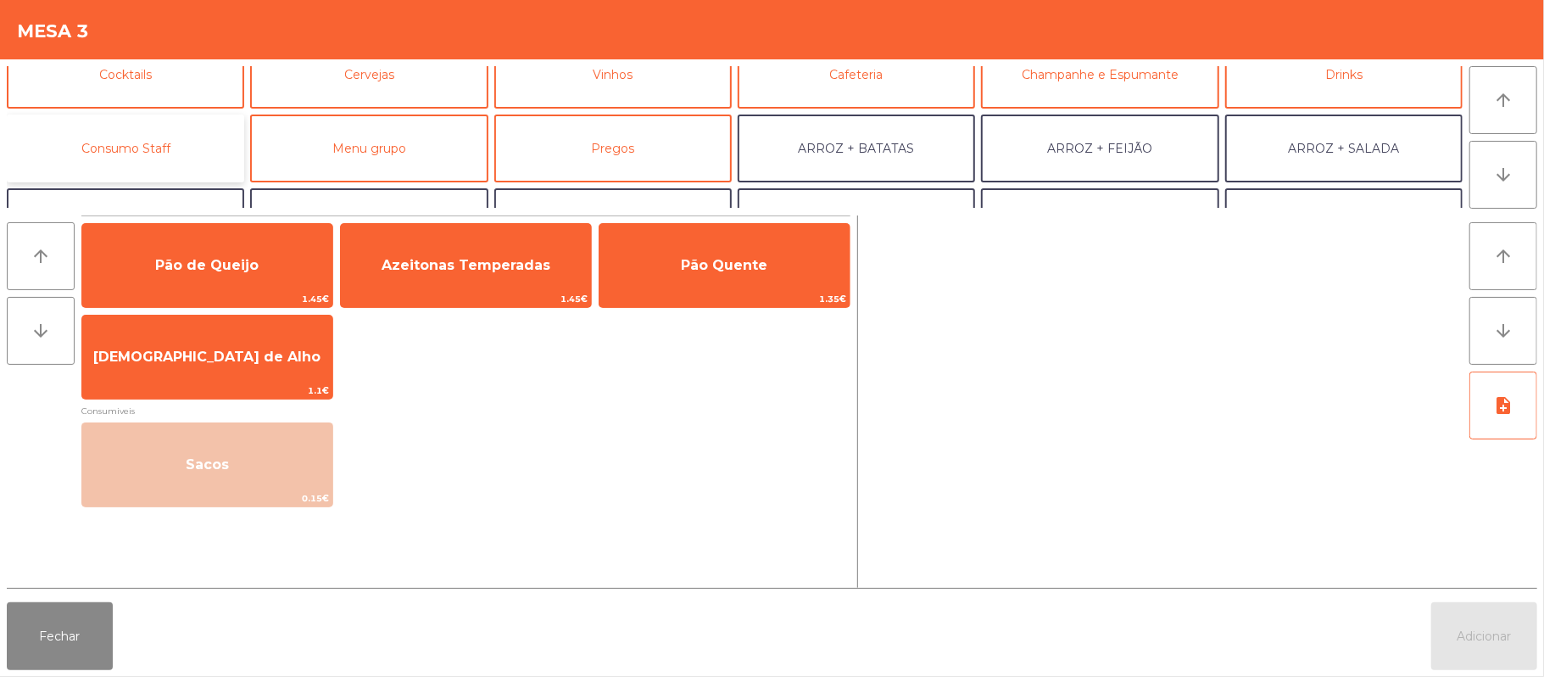
click at [187, 147] on button "Consumo Staff" at bounding box center [125, 148] width 237 height 68
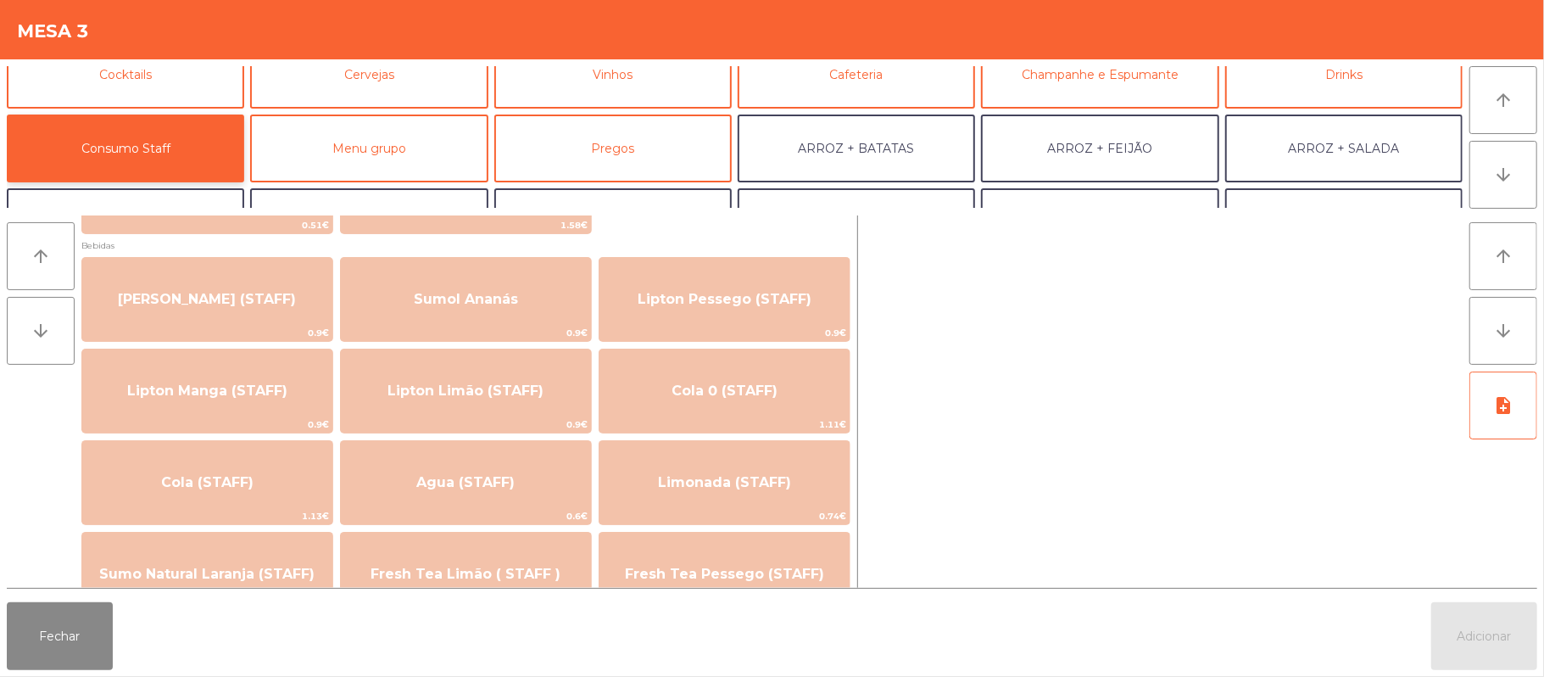
scroll to position [270, 0]
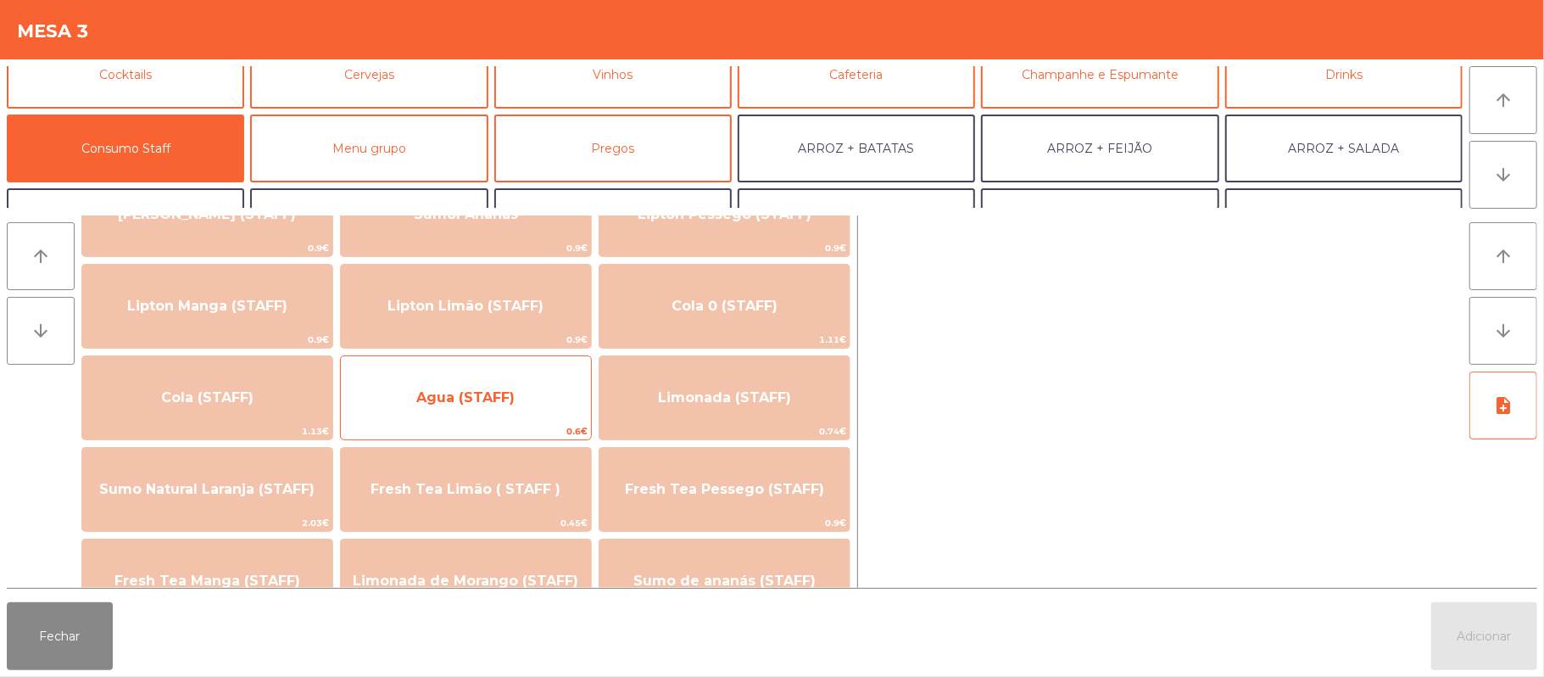
click at [512, 370] on div "Agua (STAFF) 0.6€" at bounding box center [466, 397] width 252 height 85
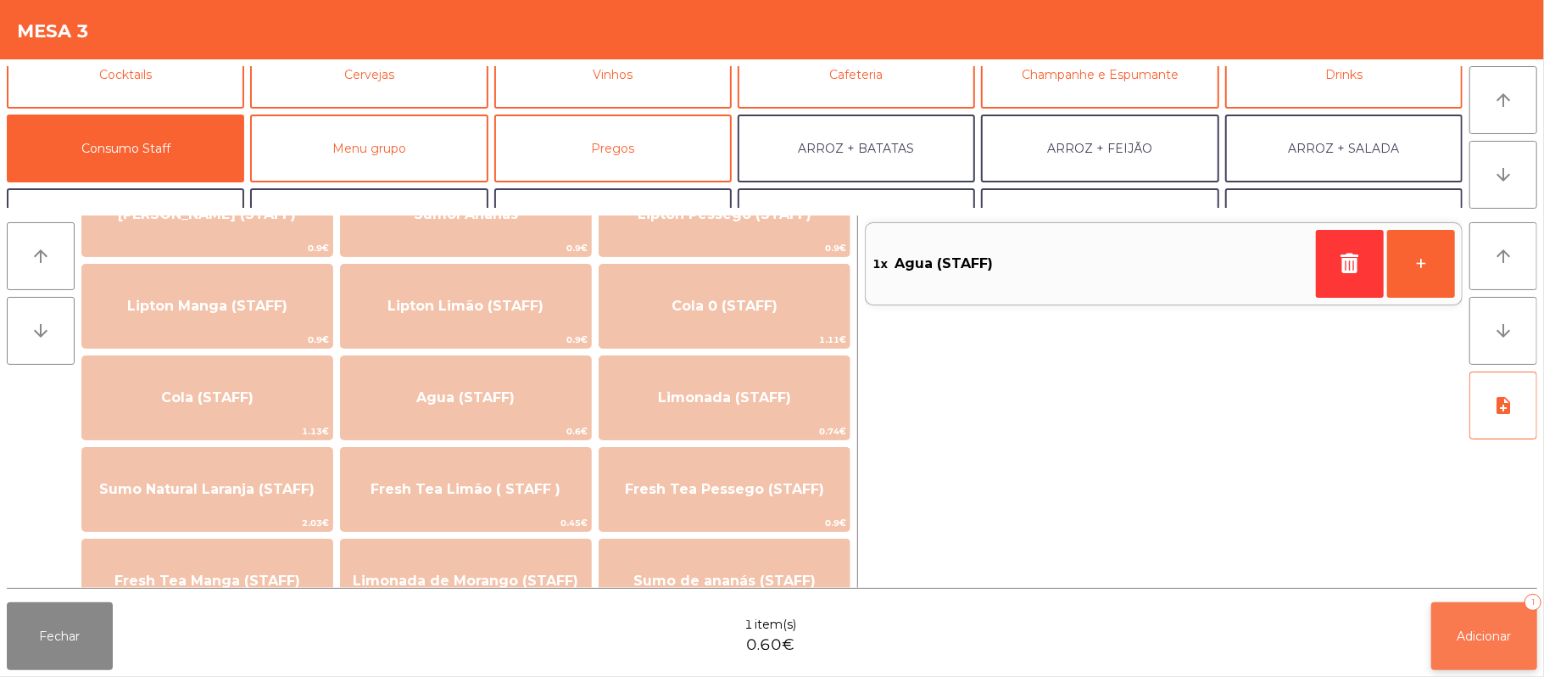
click at [1489, 644] on button "Adicionar 1" at bounding box center [1484, 636] width 106 height 68
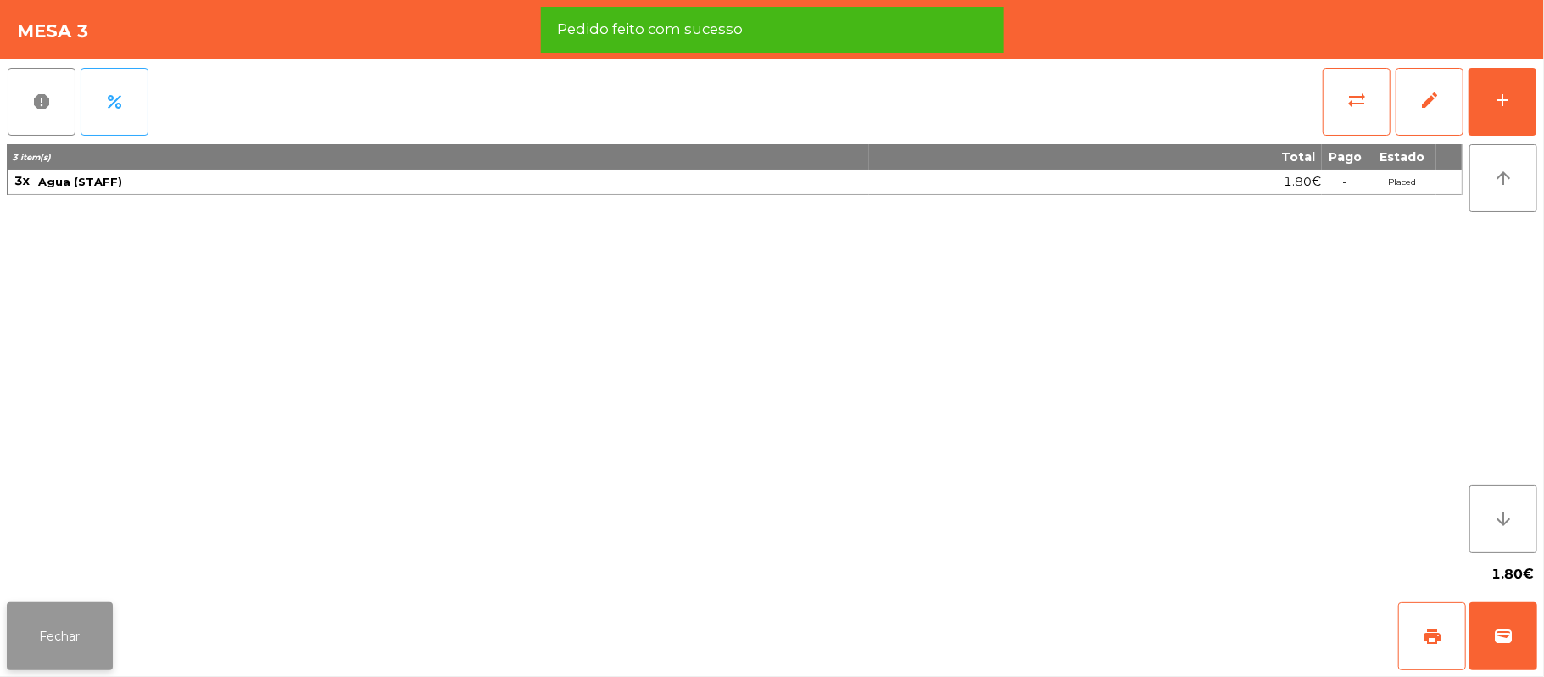
click at [69, 642] on button "Fechar" at bounding box center [60, 636] width 106 height 68
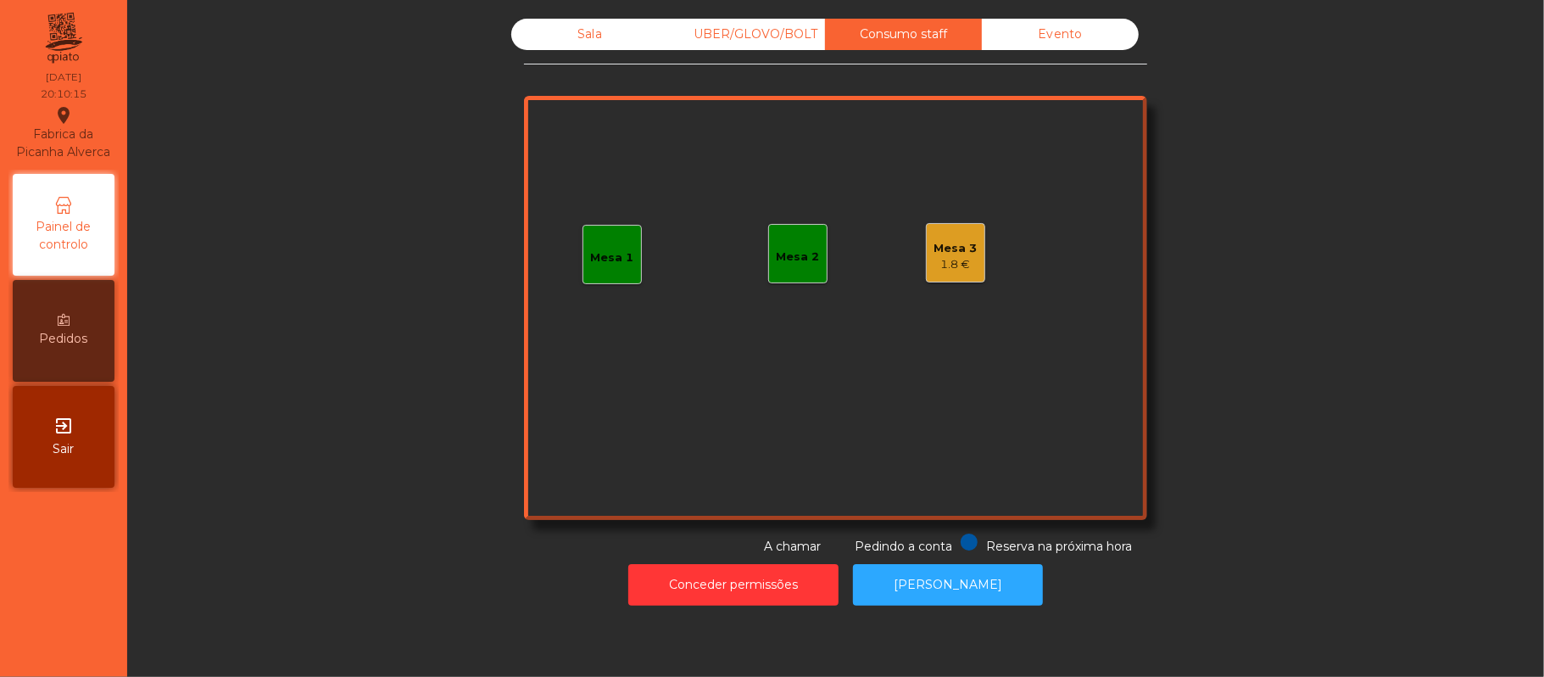
click at [582, 31] on div "Sala" at bounding box center [589, 34] width 157 height 31
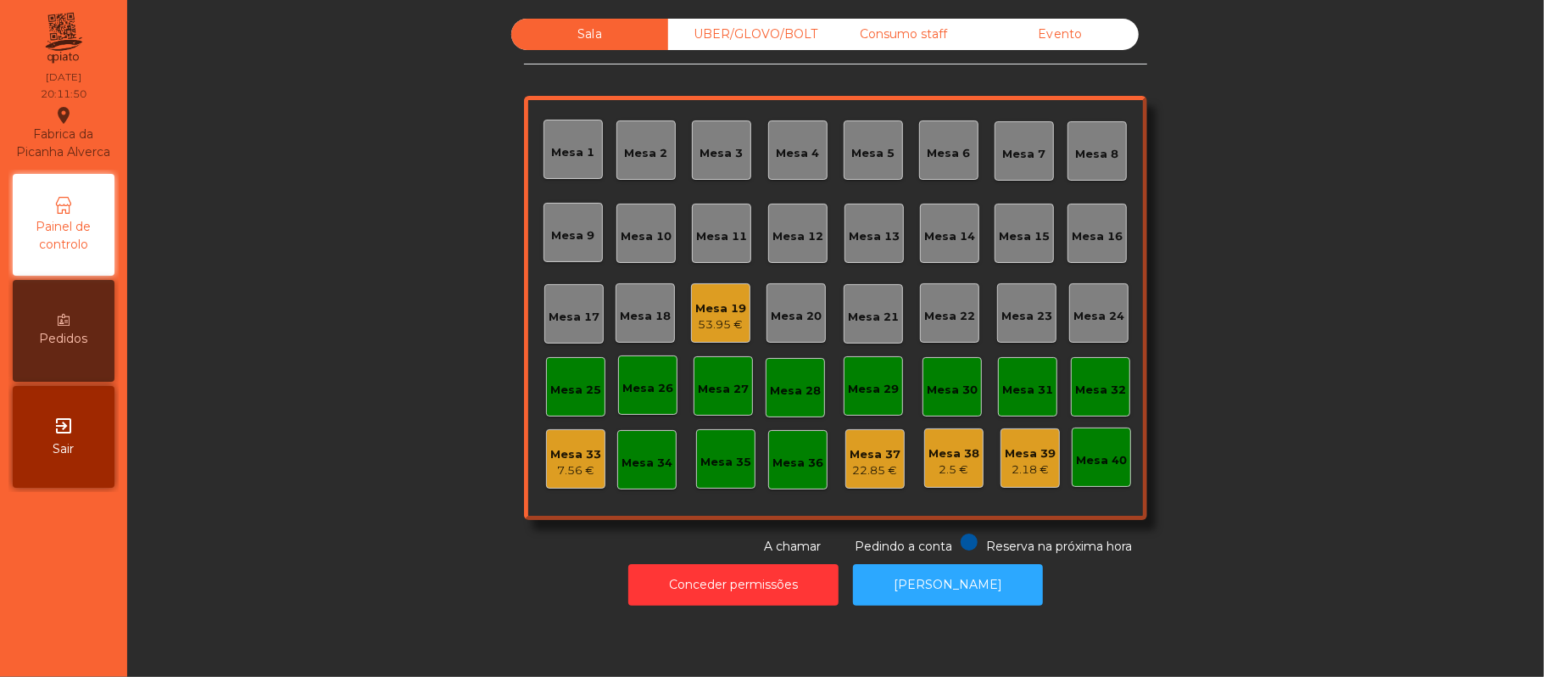
click at [934, 326] on div "Mesa 22" at bounding box center [949, 312] width 59 height 59
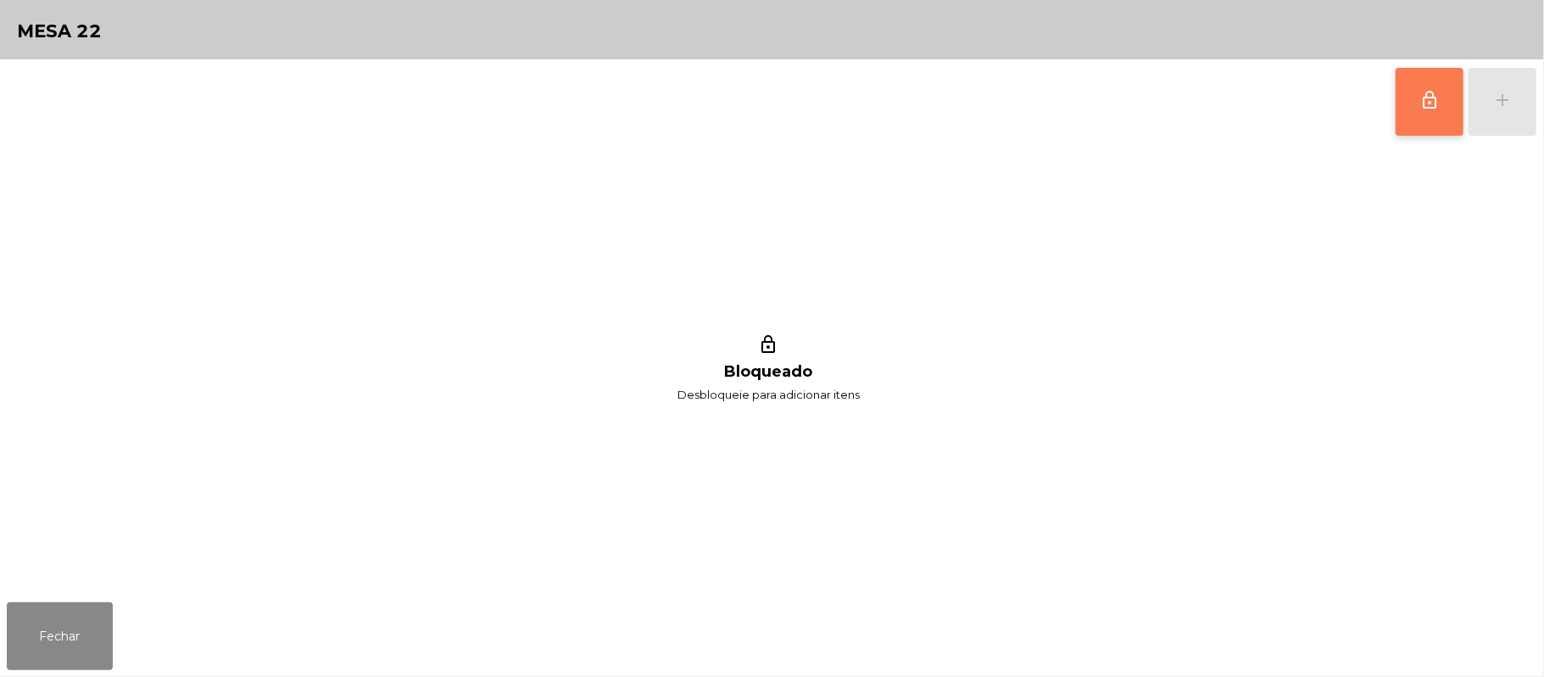
click at [1418, 106] on button "lock_outline" at bounding box center [1429, 102] width 68 height 68
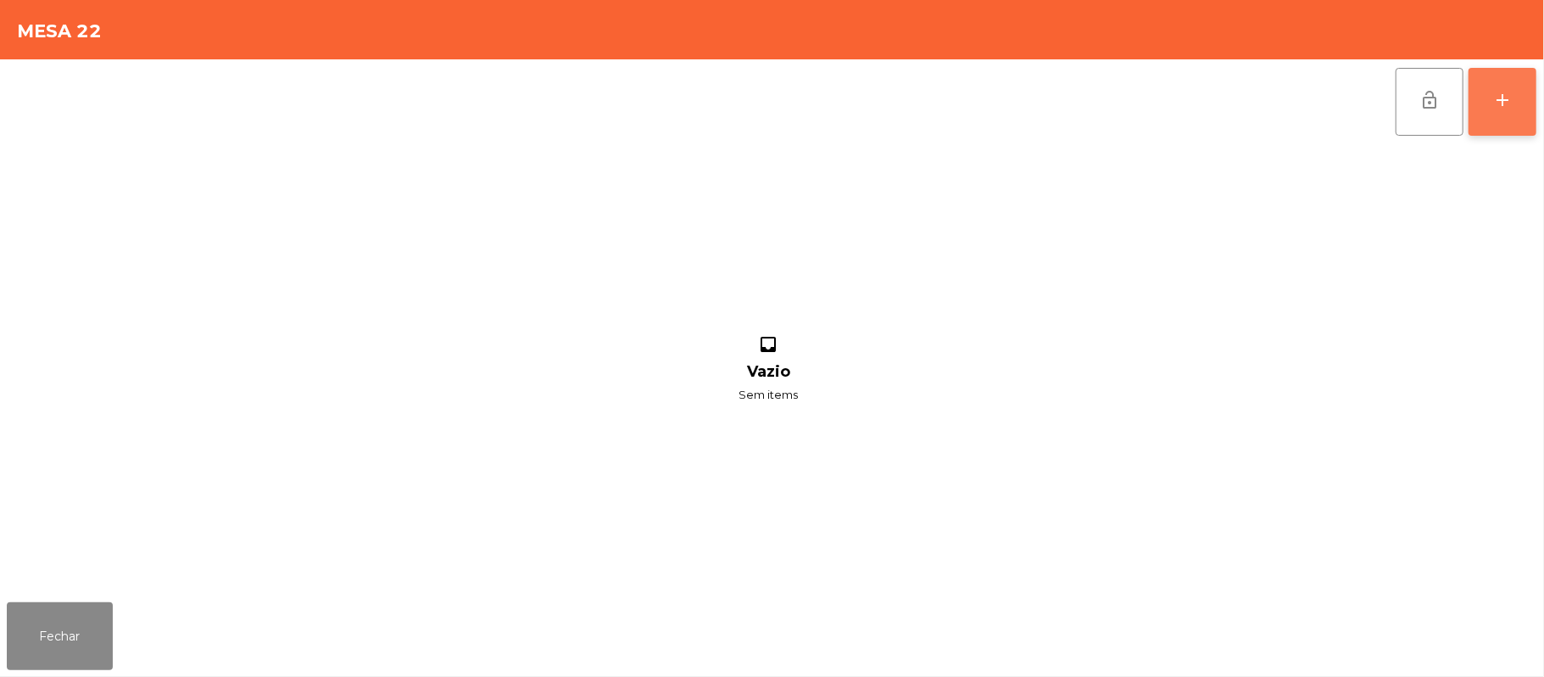
click at [1501, 98] on div "add" at bounding box center [1502, 100] width 20 height 20
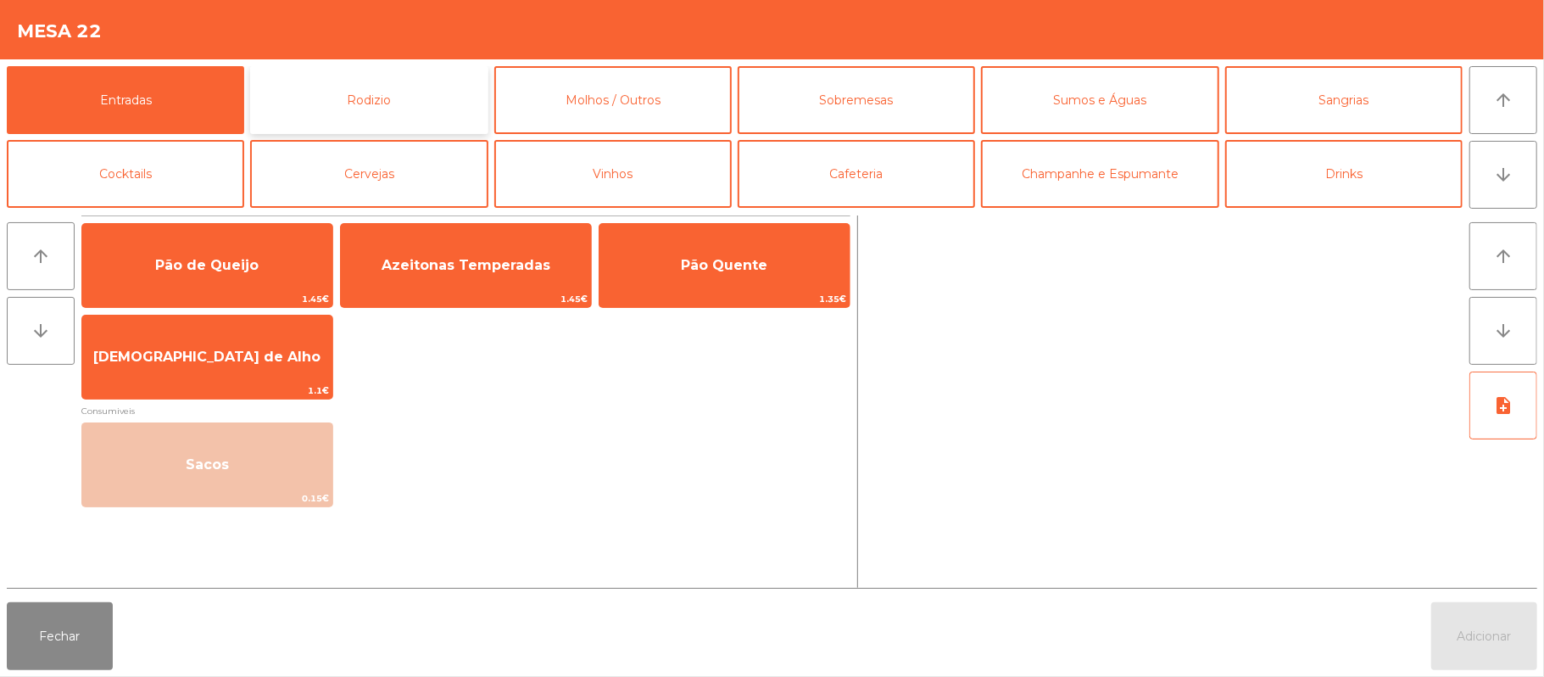
click at [435, 107] on button "Rodizio" at bounding box center [368, 100] width 237 height 68
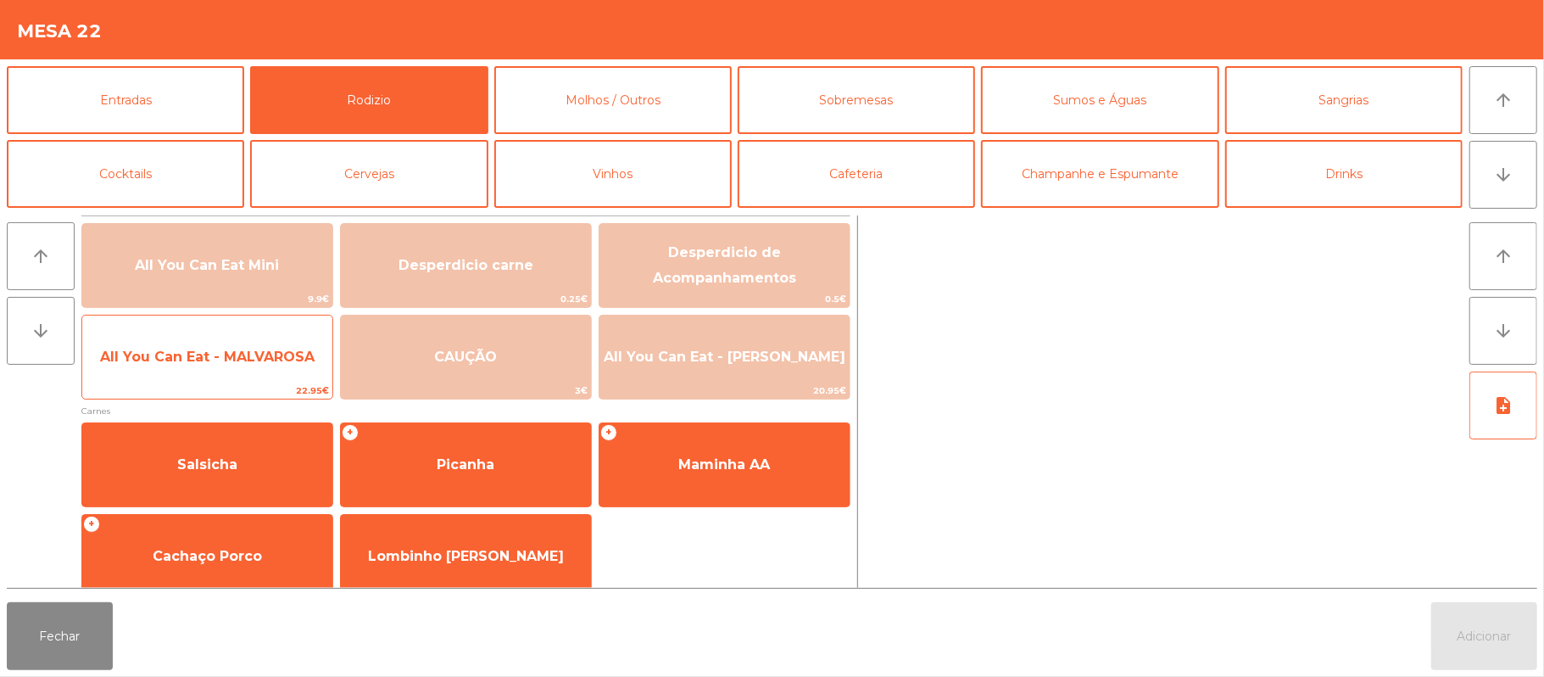
click at [203, 367] on span "All You Can Eat - MALVAROSA" at bounding box center [207, 357] width 250 height 46
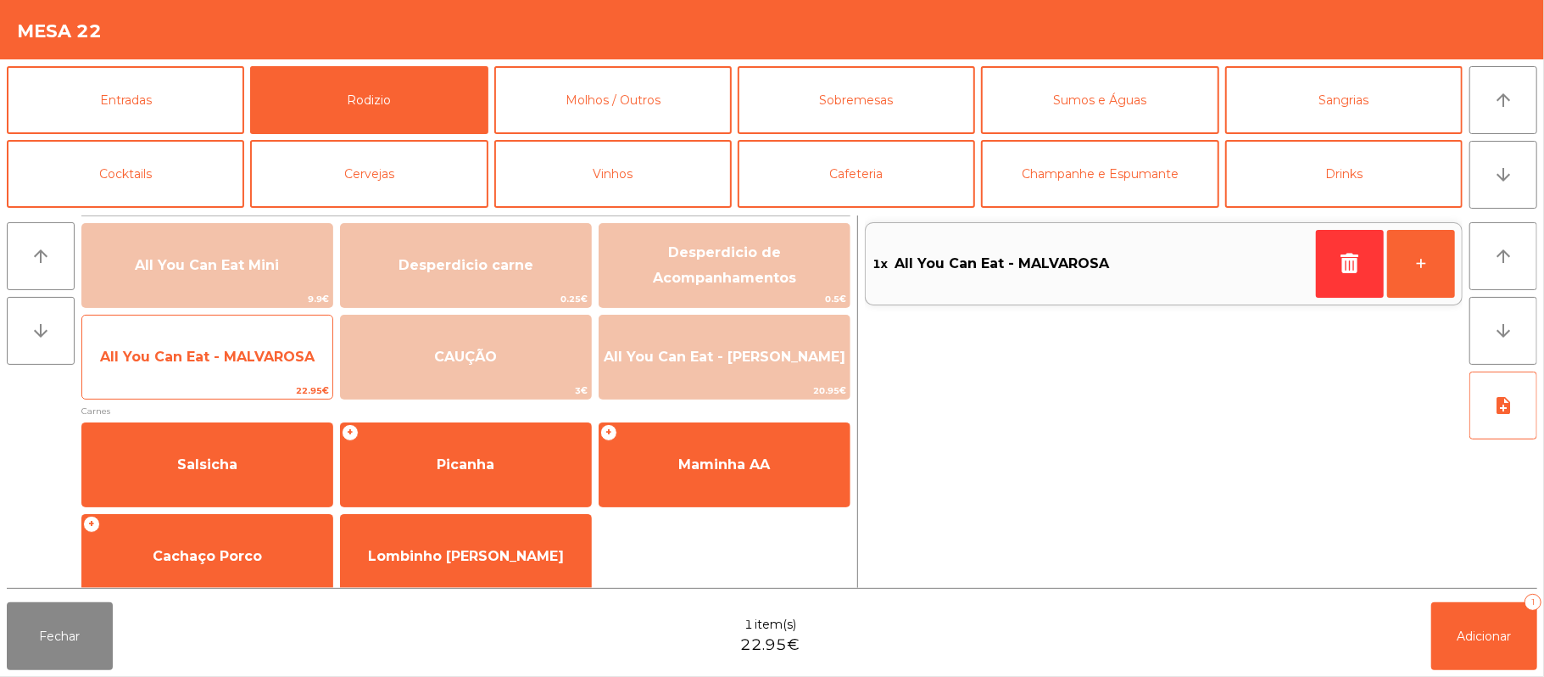
click at [204, 367] on span "All You Can Eat - MALVAROSA" at bounding box center [207, 357] width 250 height 46
click at [205, 366] on span "All You Can Eat - MALVAROSA" at bounding box center [207, 357] width 250 height 46
click at [205, 370] on span "All You Can Eat - MALVAROSA" at bounding box center [207, 357] width 250 height 46
click at [204, 373] on span "All You Can Eat - MALVAROSA" at bounding box center [207, 357] width 250 height 46
click at [207, 373] on span "All You Can Eat - MALVAROSA" at bounding box center [207, 357] width 250 height 46
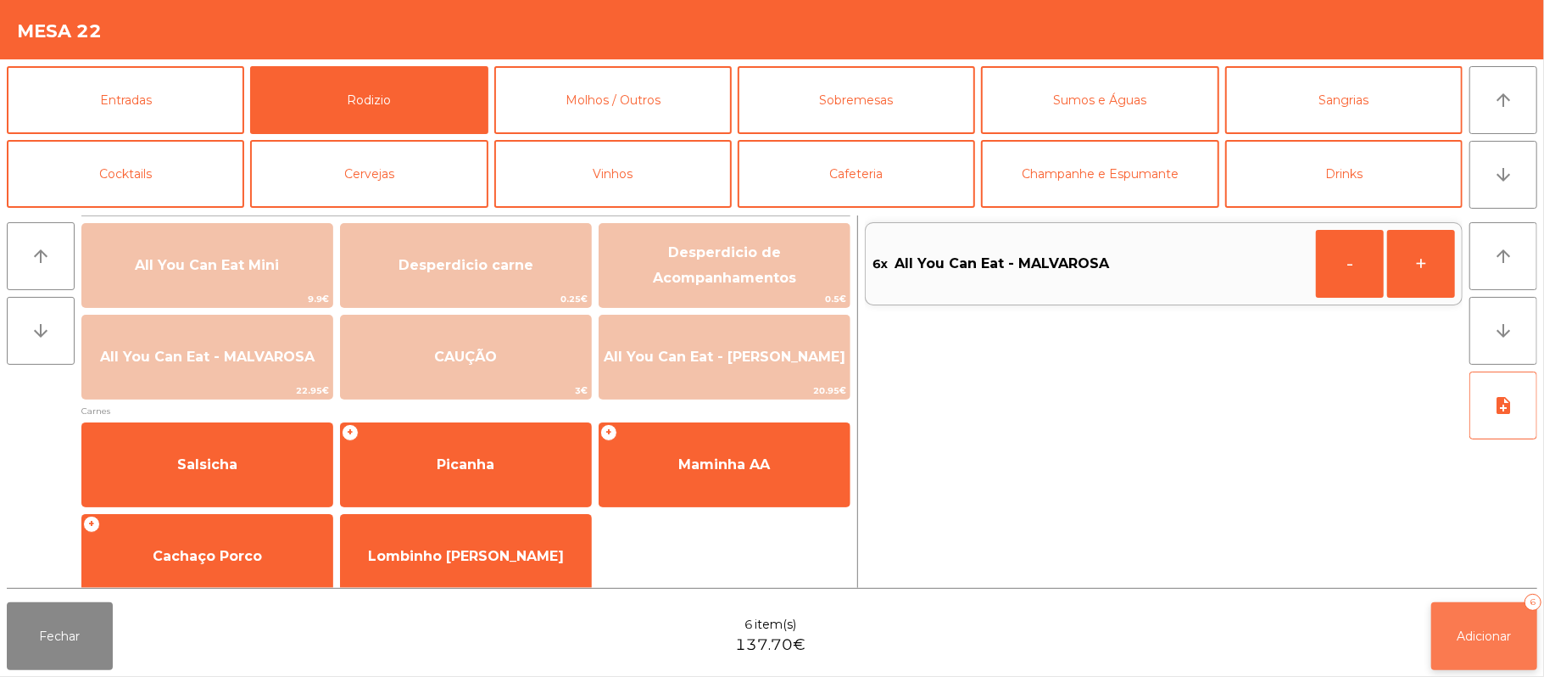
click at [1487, 638] on span "Adicionar" at bounding box center [1484, 635] width 54 height 15
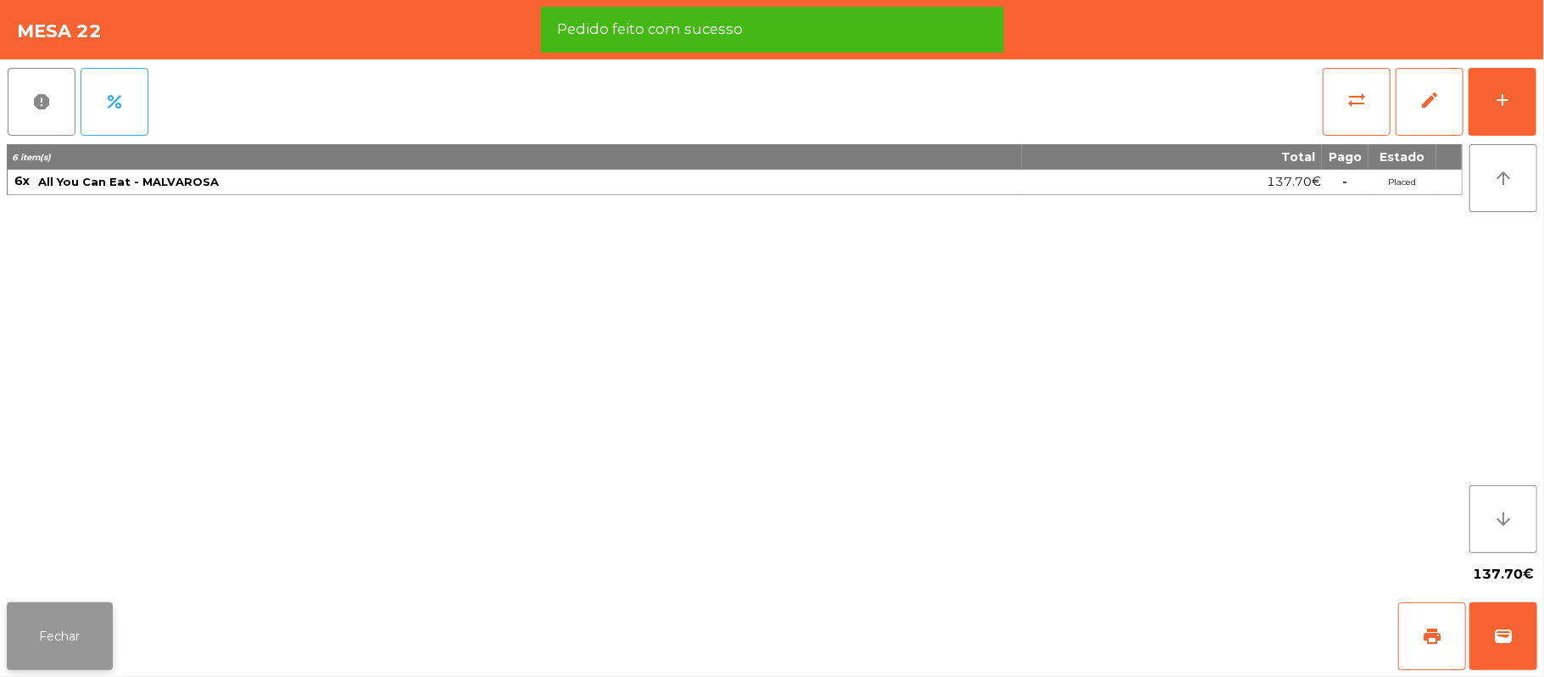
click at [70, 604] on button "Fechar" at bounding box center [60, 636] width 106 height 68
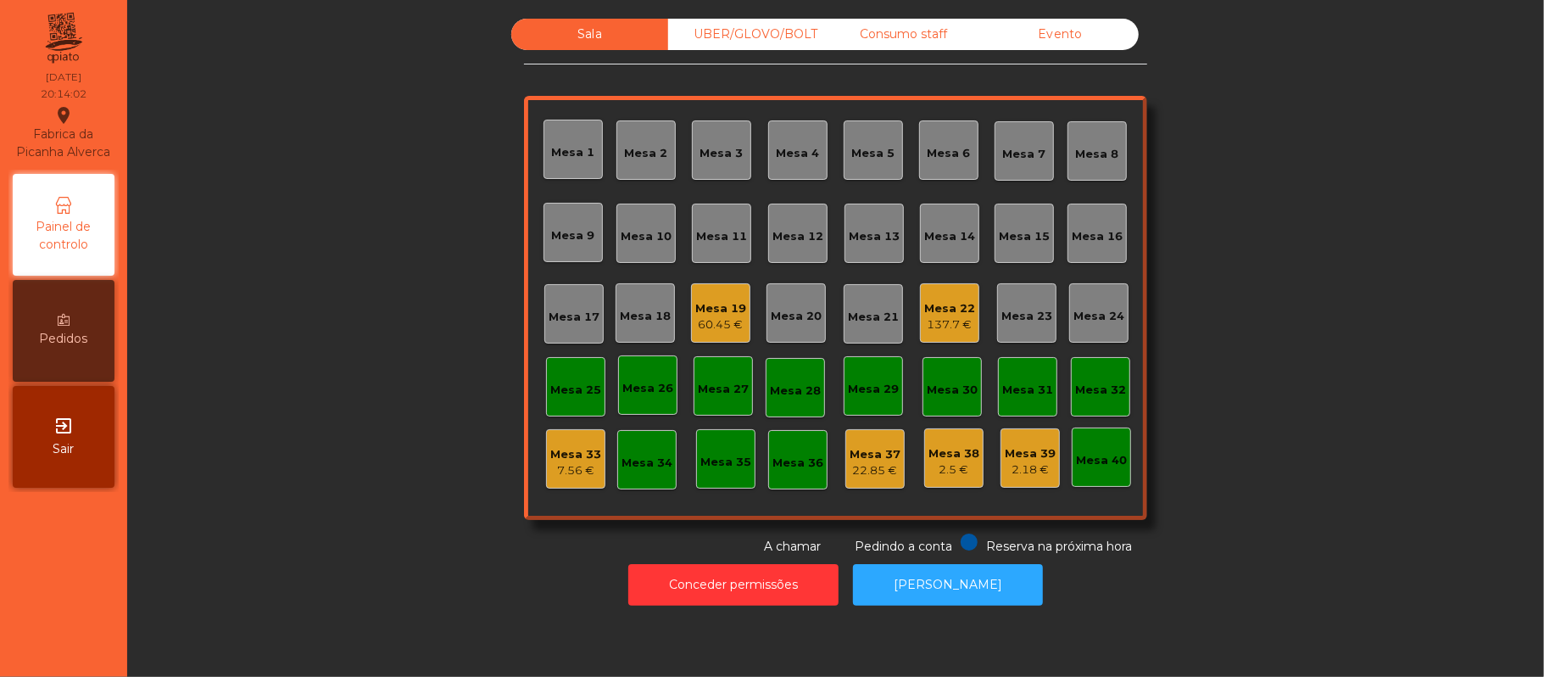
click at [581, 380] on div "Mesa 25" at bounding box center [575, 387] width 51 height 24
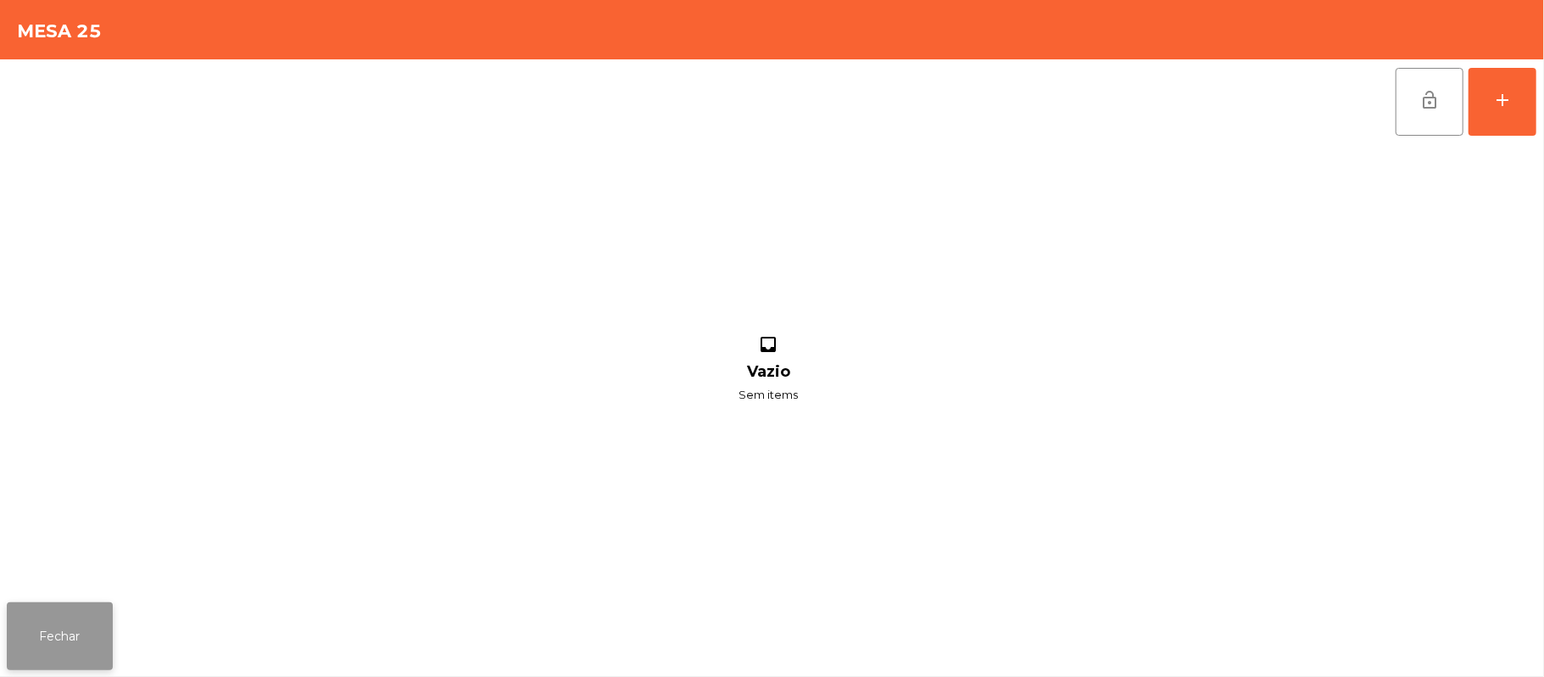
click at [75, 658] on button "Fechar" at bounding box center [60, 636] width 106 height 68
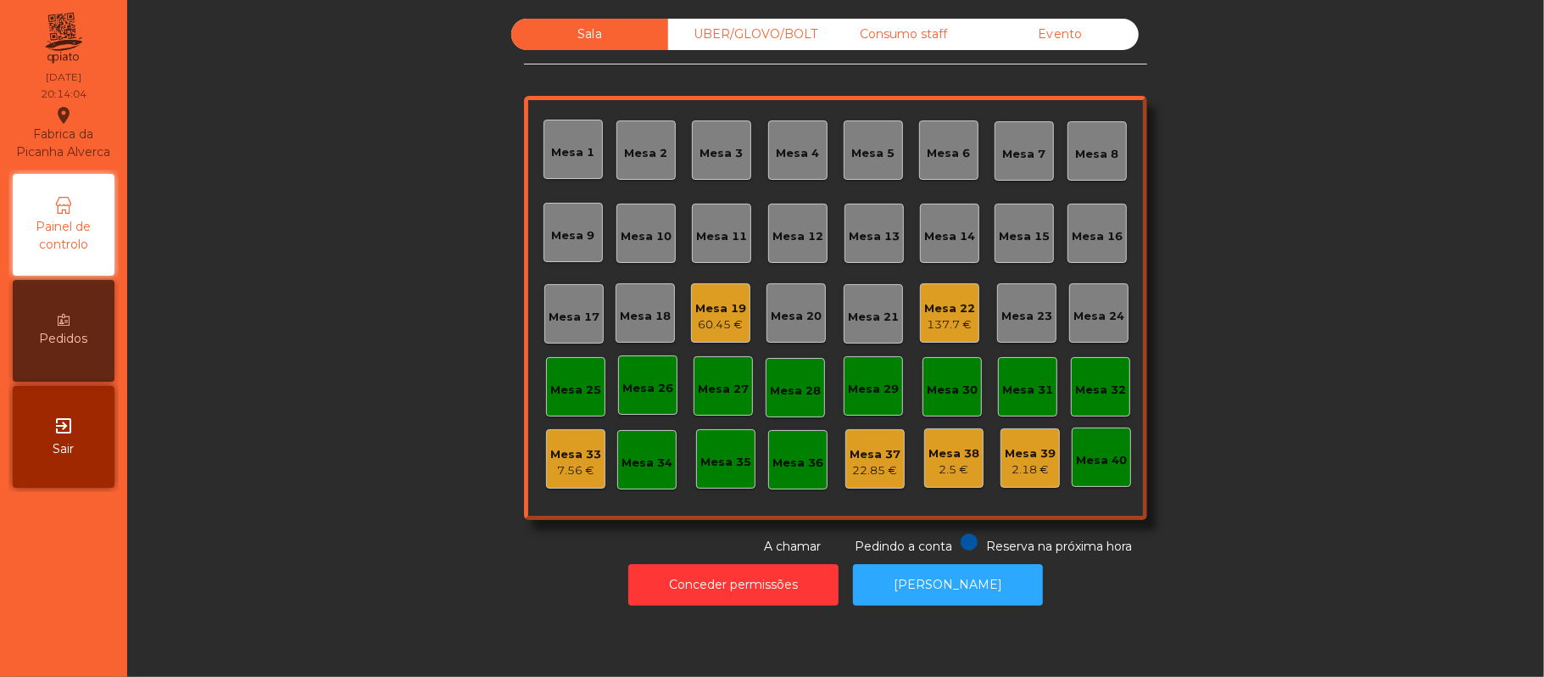
click at [807, 320] on div "Mesa 20" at bounding box center [796, 316] width 51 height 17
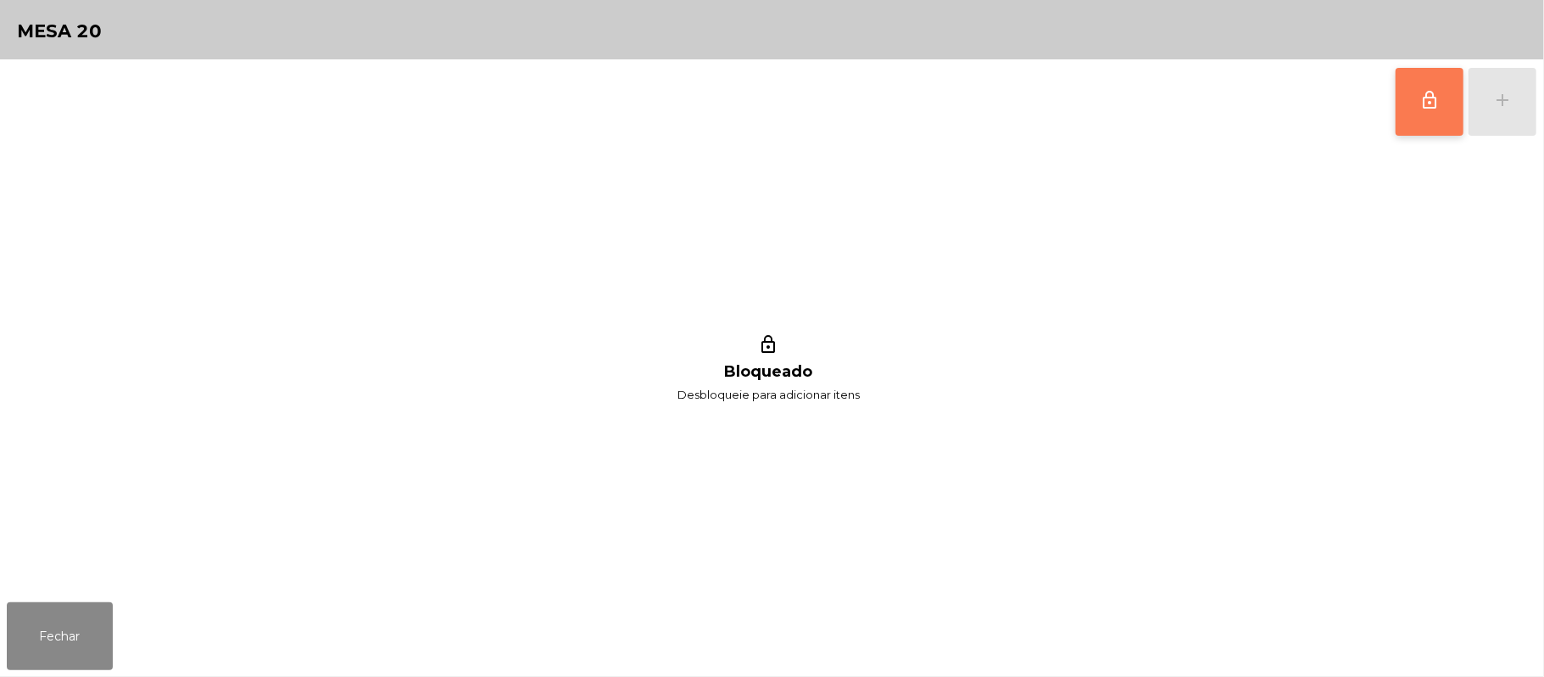
click at [1419, 103] on span "lock_outline" at bounding box center [1429, 100] width 20 height 20
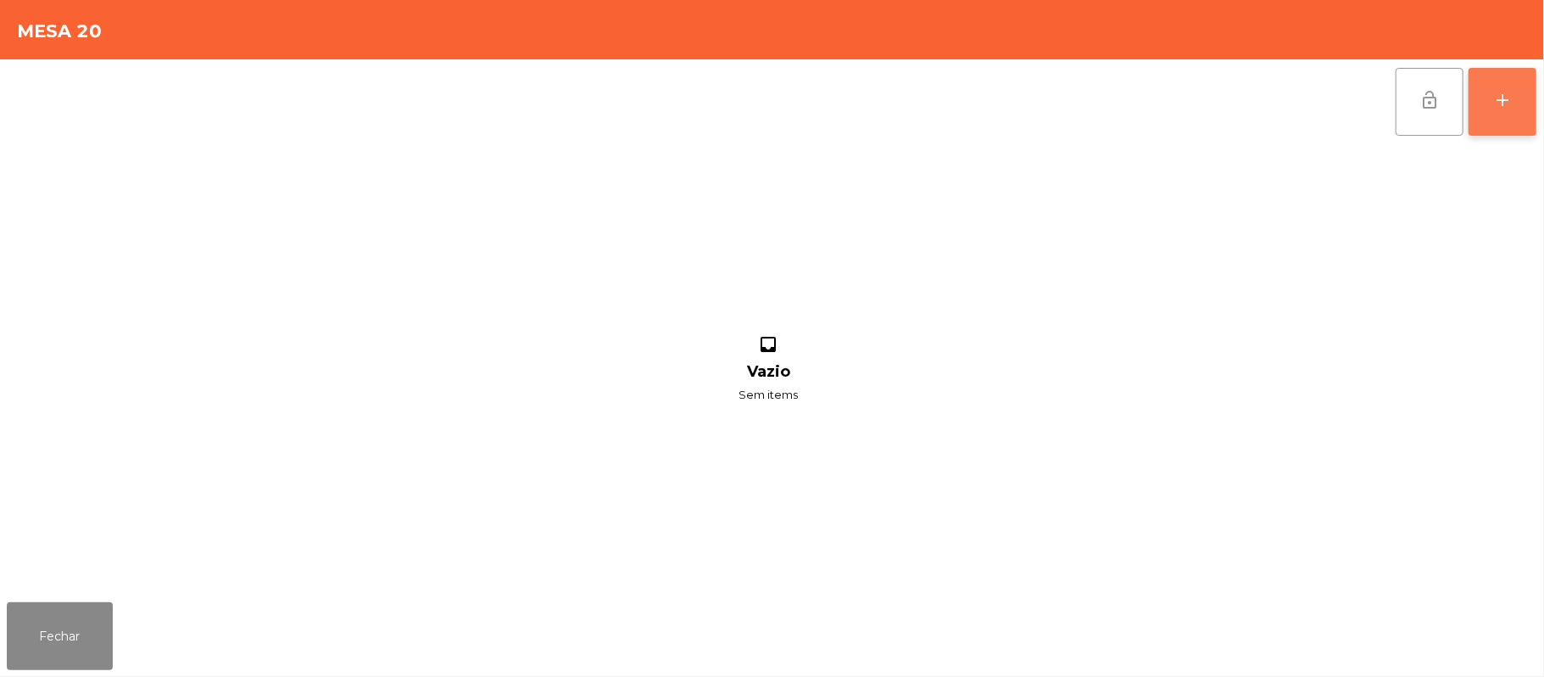
click at [1496, 95] on div "add" at bounding box center [1502, 100] width 20 height 20
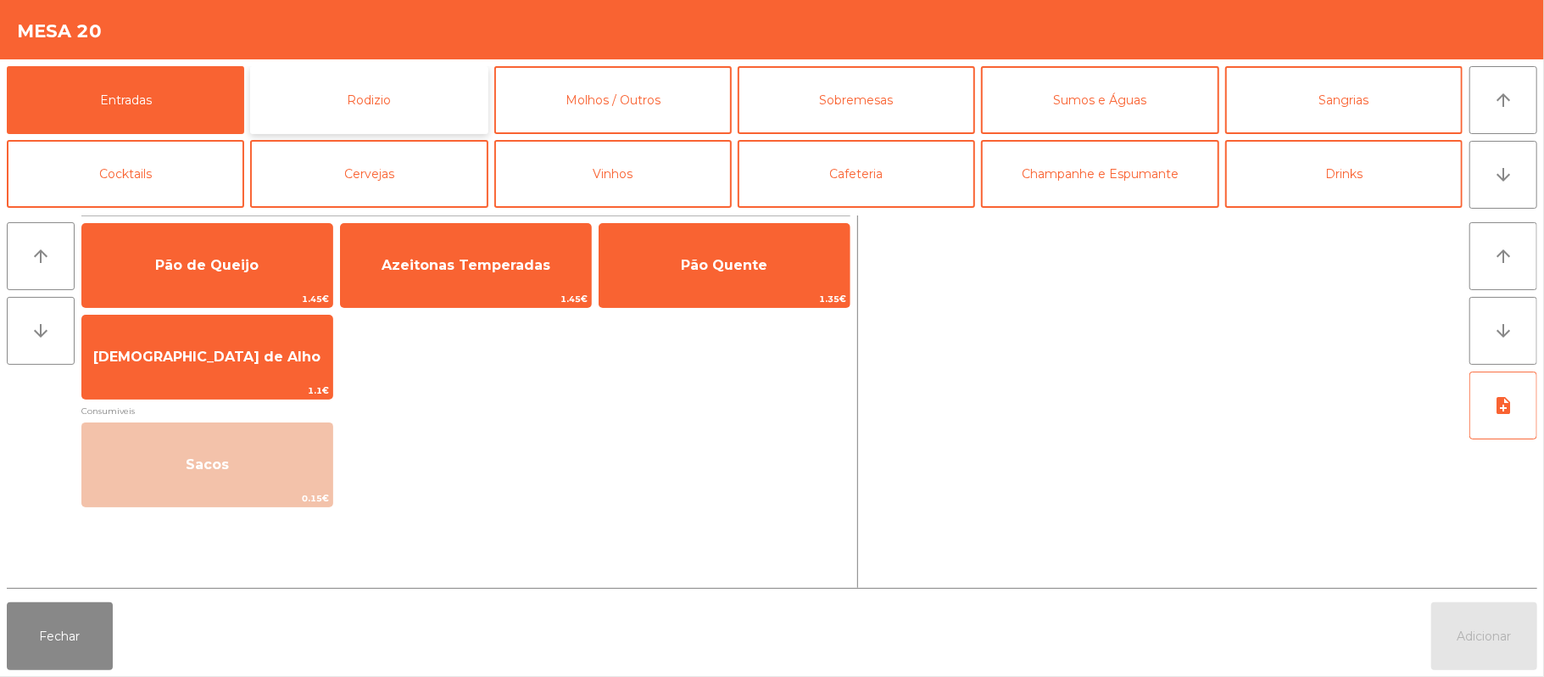
click at [394, 105] on button "Rodizio" at bounding box center [368, 100] width 237 height 68
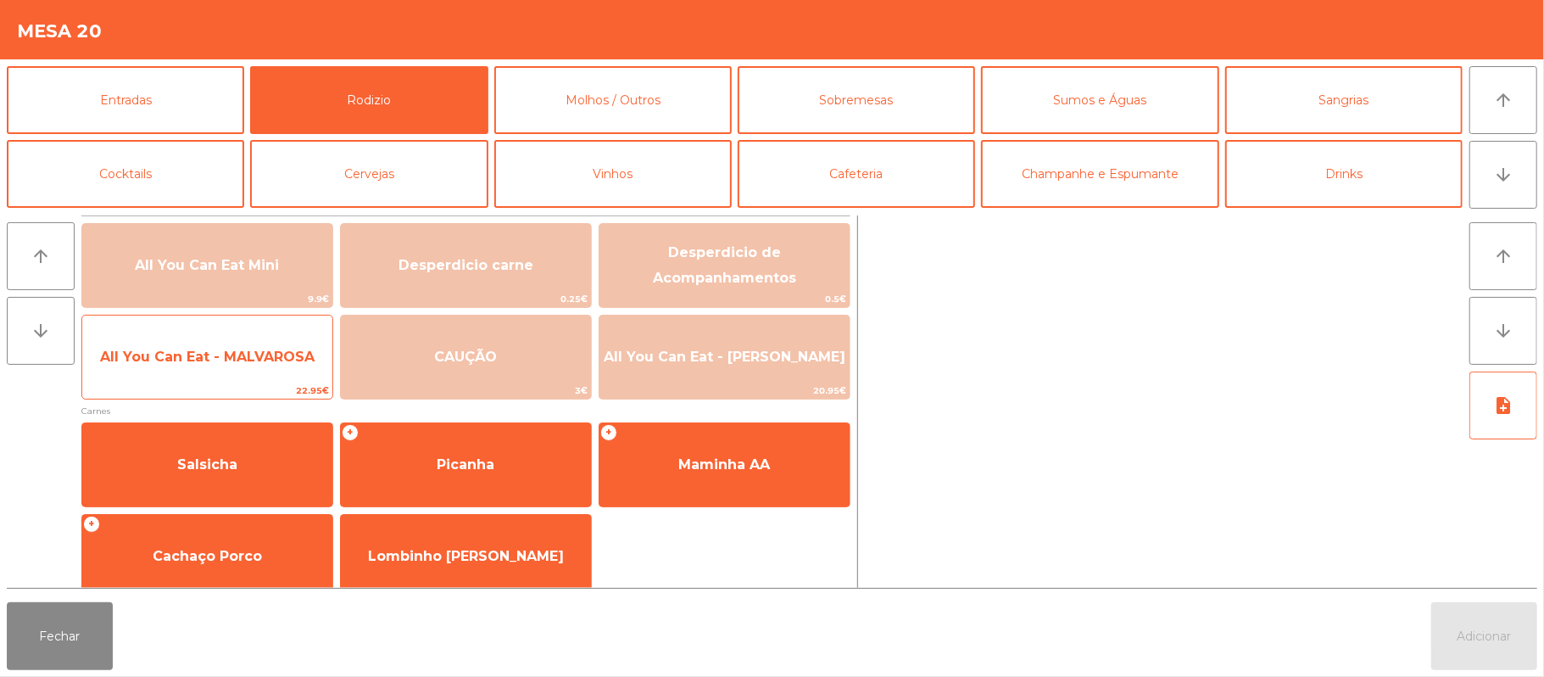
click at [209, 363] on span "All You Can Eat - MALVAROSA" at bounding box center [207, 356] width 214 height 16
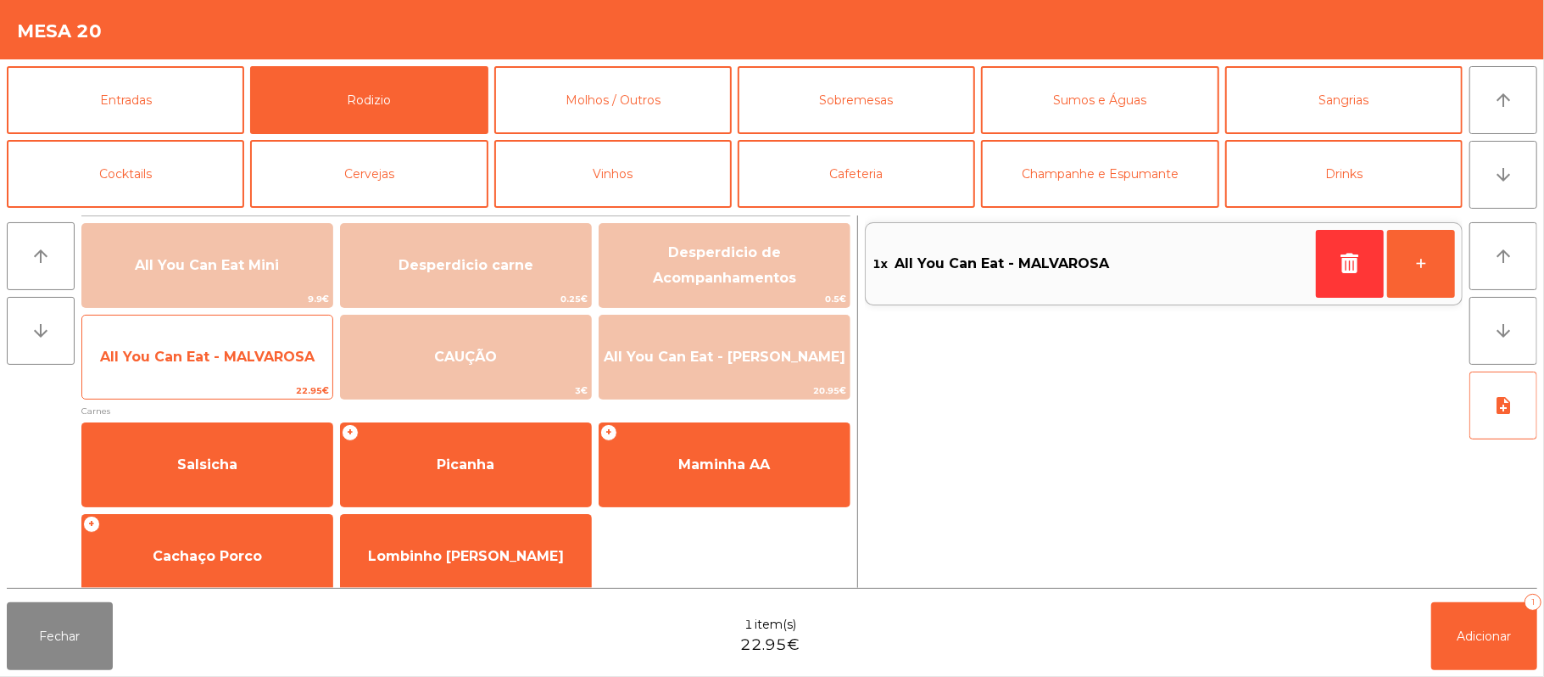
click at [210, 363] on span "All You Can Eat - MALVAROSA" at bounding box center [207, 356] width 214 height 16
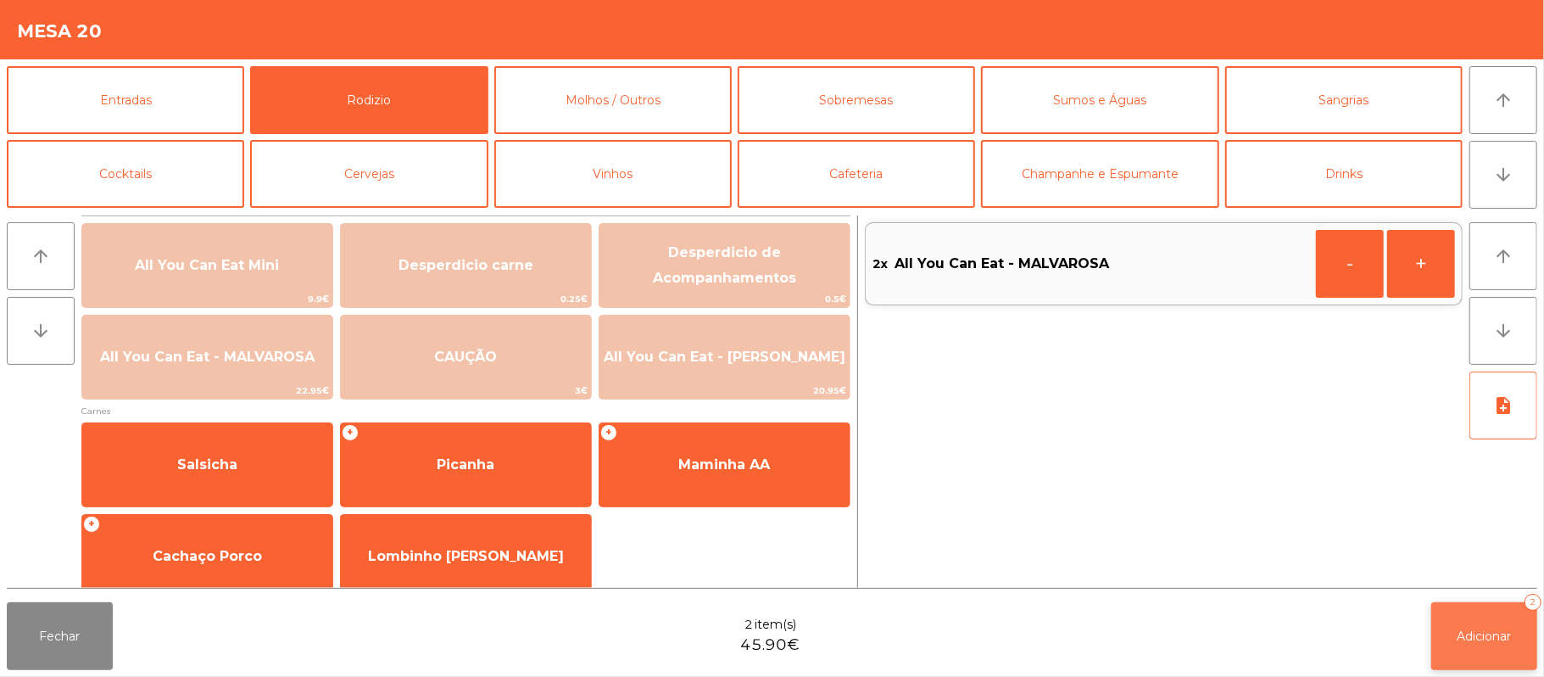
click at [1463, 635] on span "Adicionar" at bounding box center [1484, 635] width 54 height 15
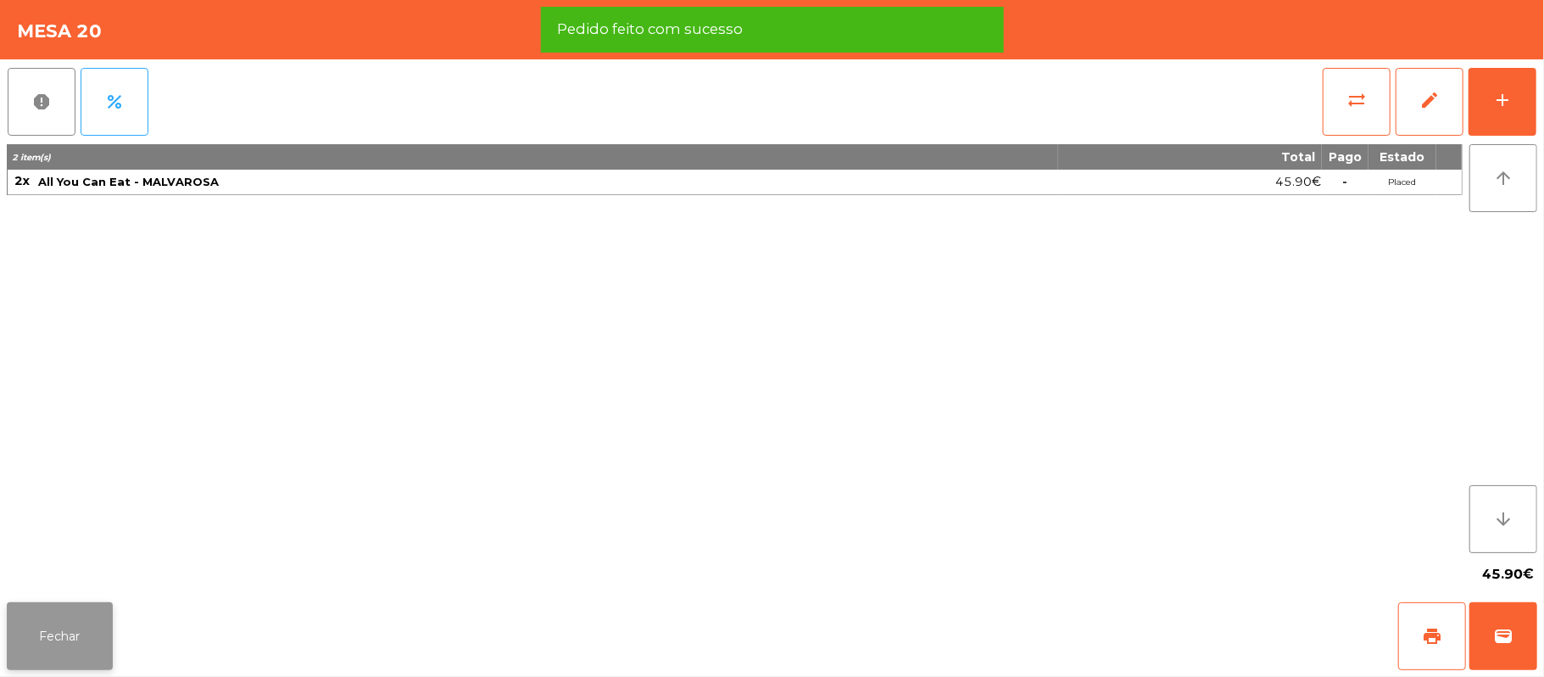
click at [66, 662] on button "Fechar" at bounding box center [60, 636] width 106 height 68
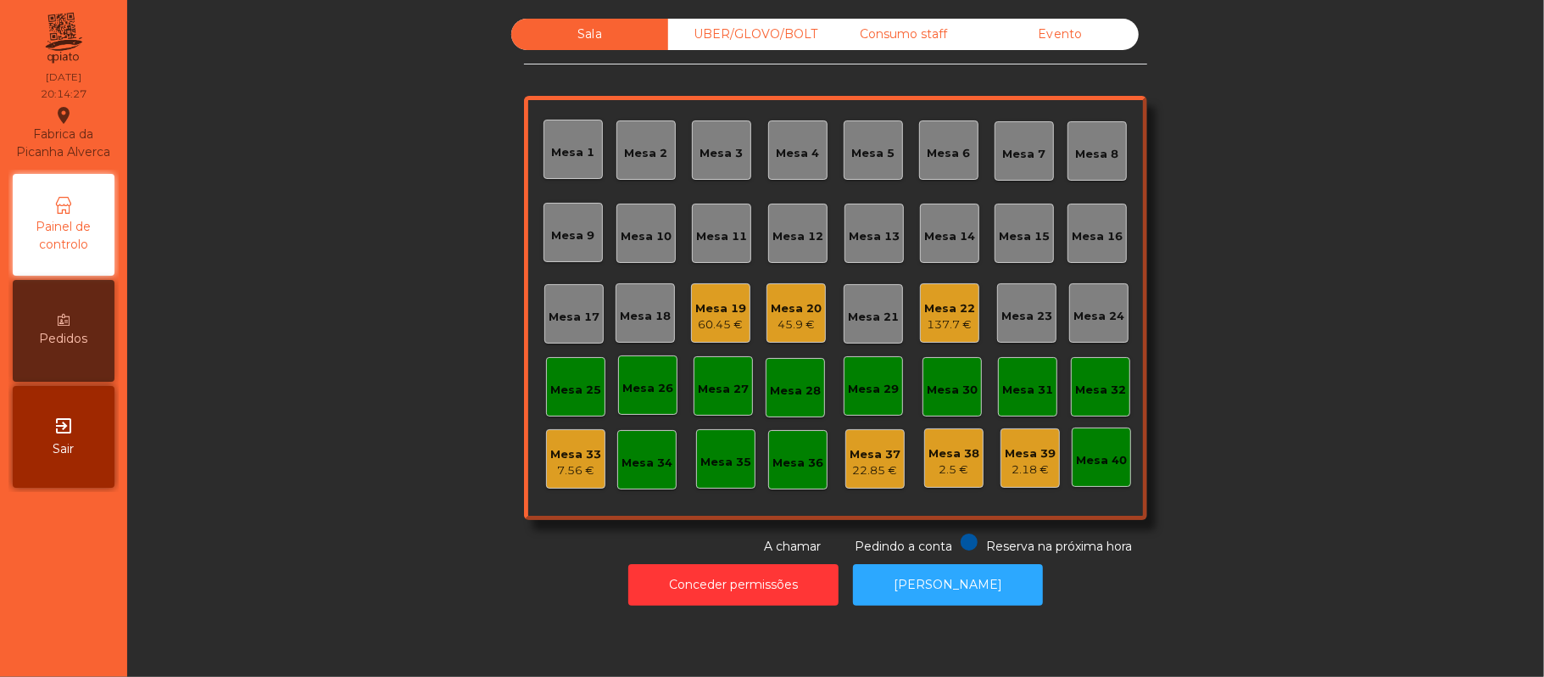
click at [721, 327] on div "60.45 €" at bounding box center [720, 324] width 51 height 17
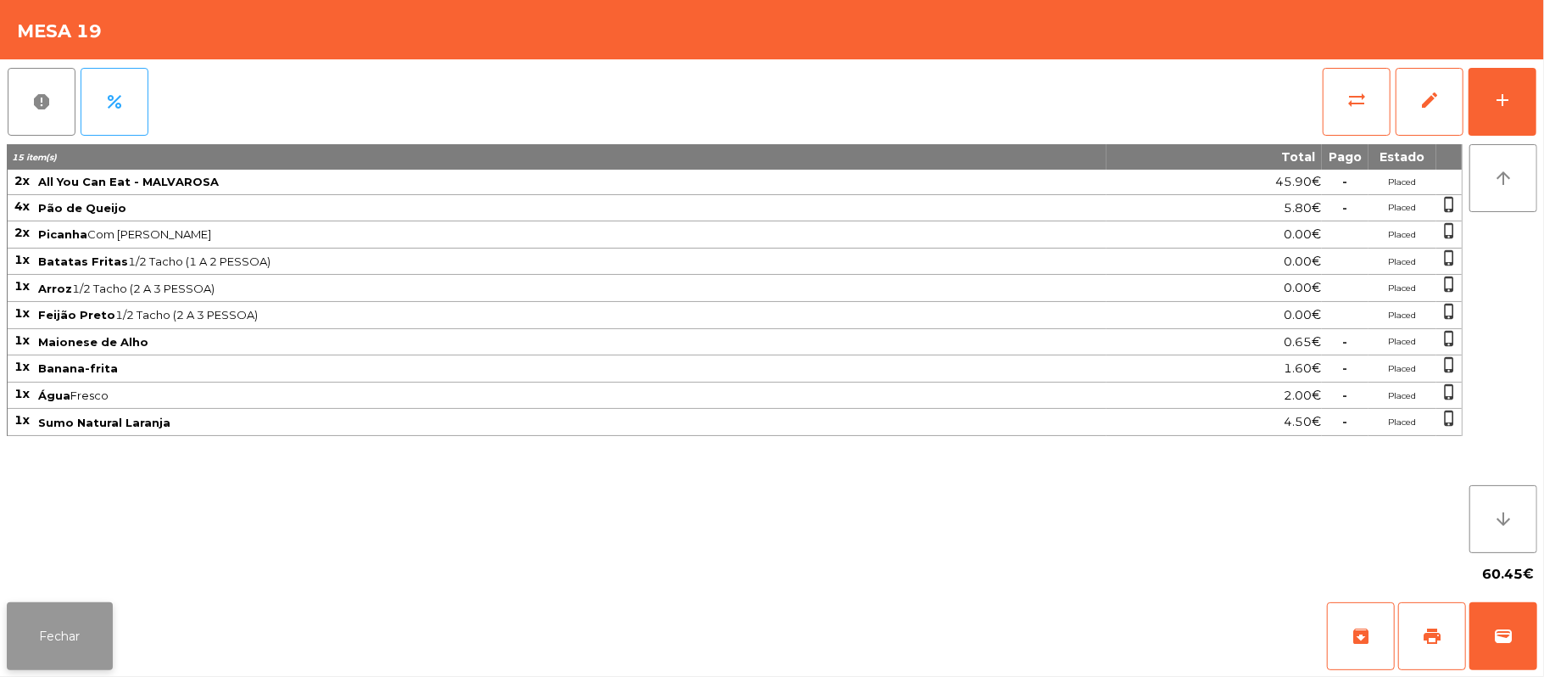
click at [52, 659] on button "Fechar" at bounding box center [60, 636] width 106 height 68
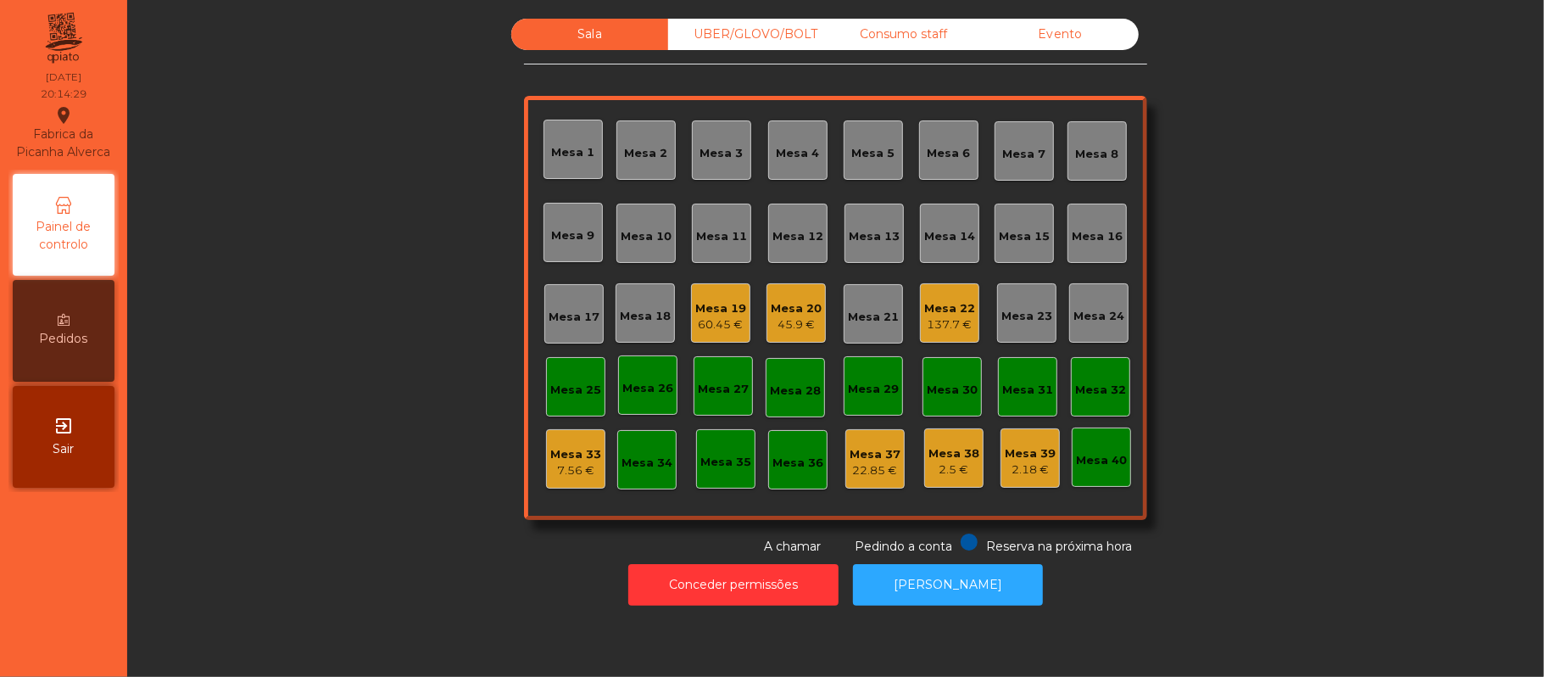
click at [790, 302] on div "Mesa 20" at bounding box center [796, 308] width 51 height 17
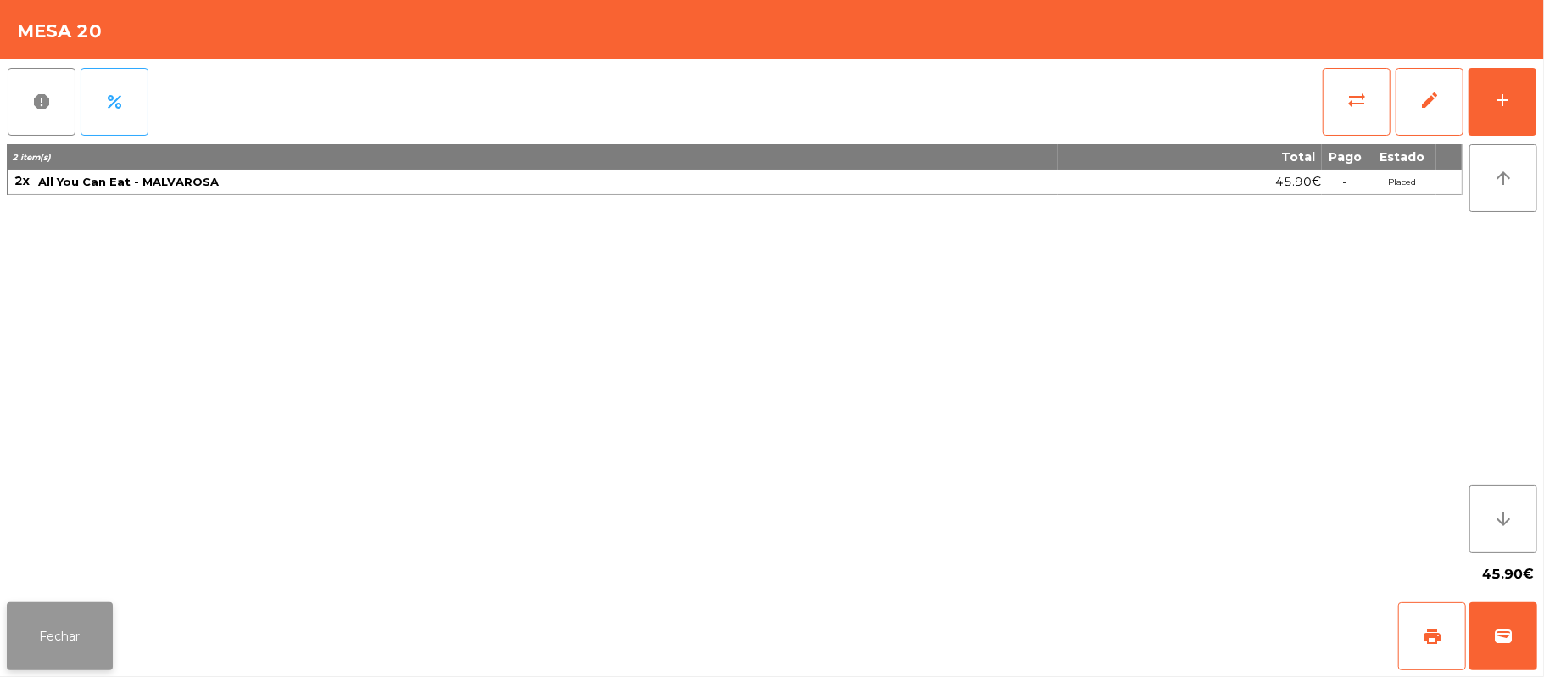
click at [48, 649] on button "Fechar" at bounding box center [60, 636] width 106 height 68
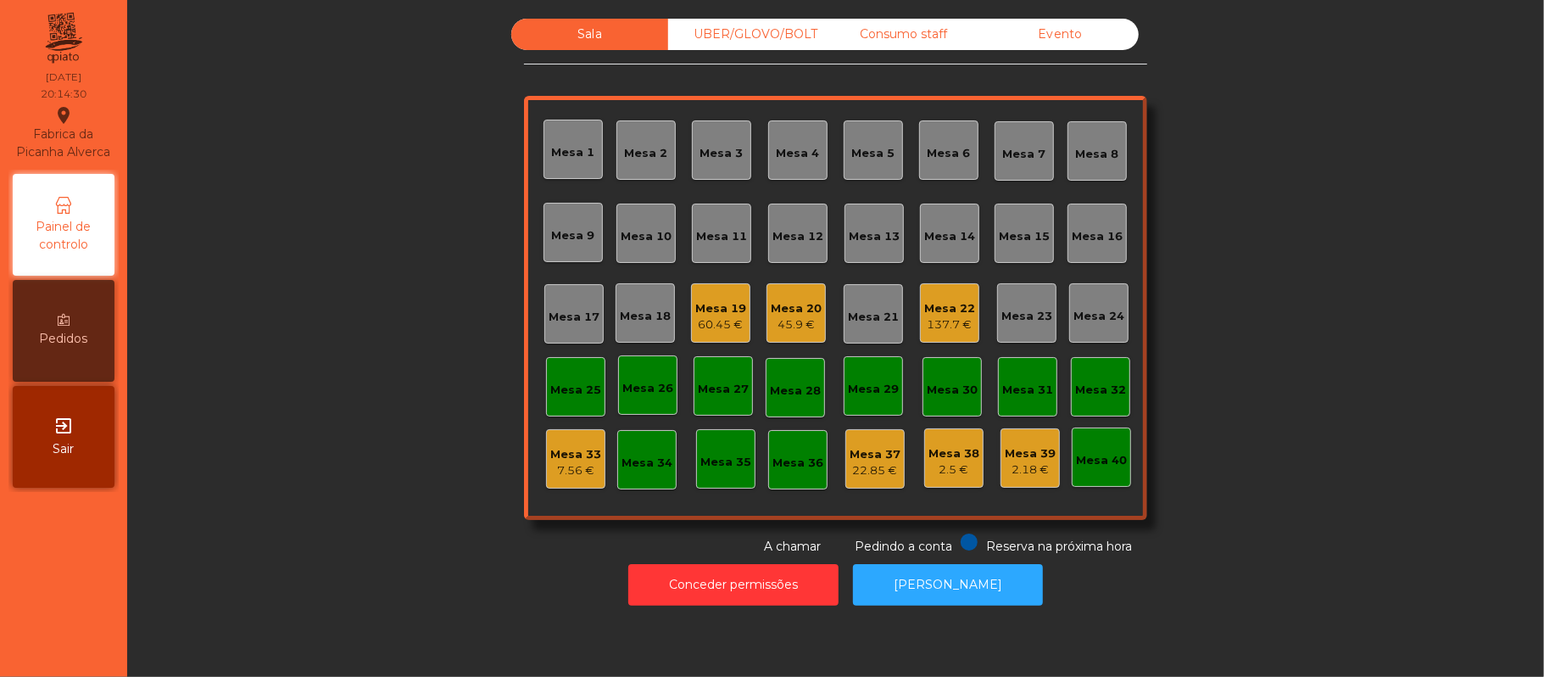
click at [953, 317] on div "137.7 €" at bounding box center [949, 324] width 51 height 17
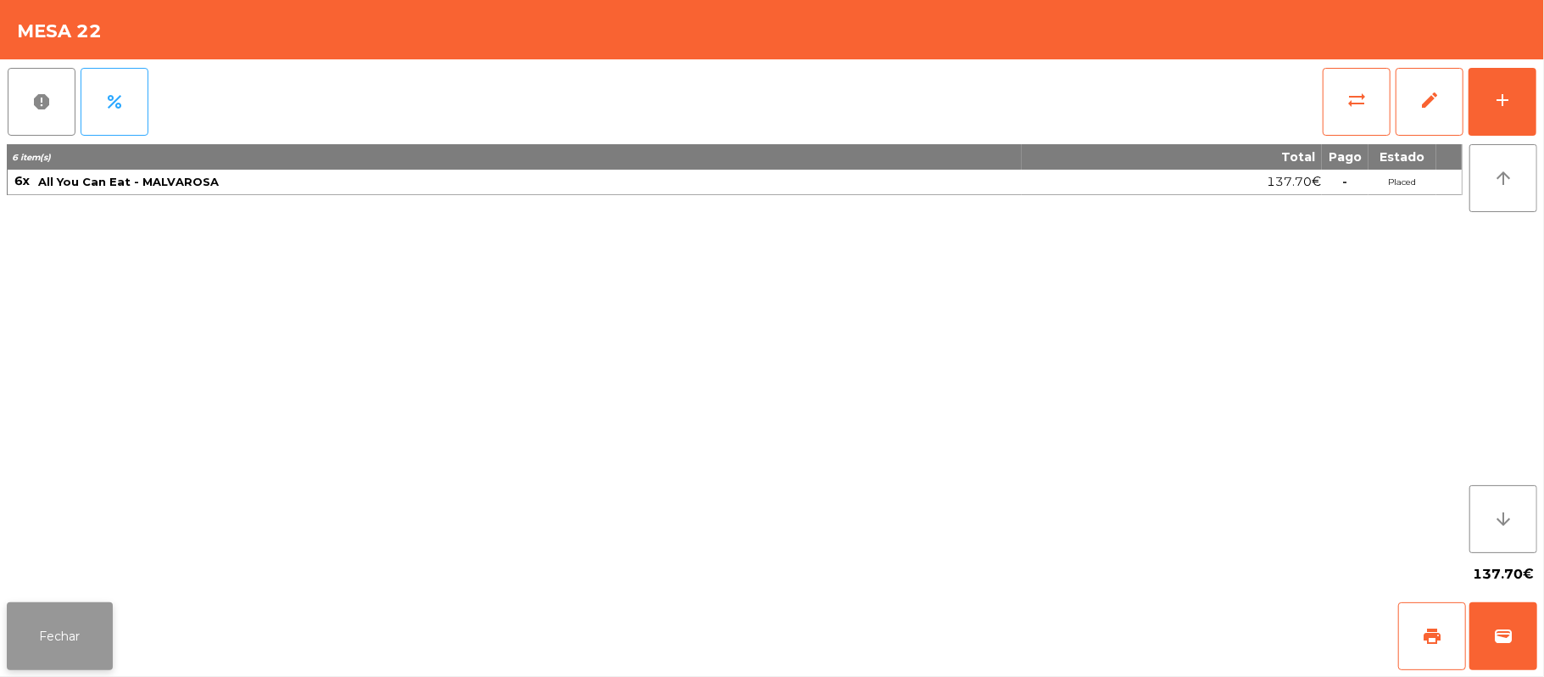
click at [58, 648] on button "Fechar" at bounding box center [60, 636] width 106 height 68
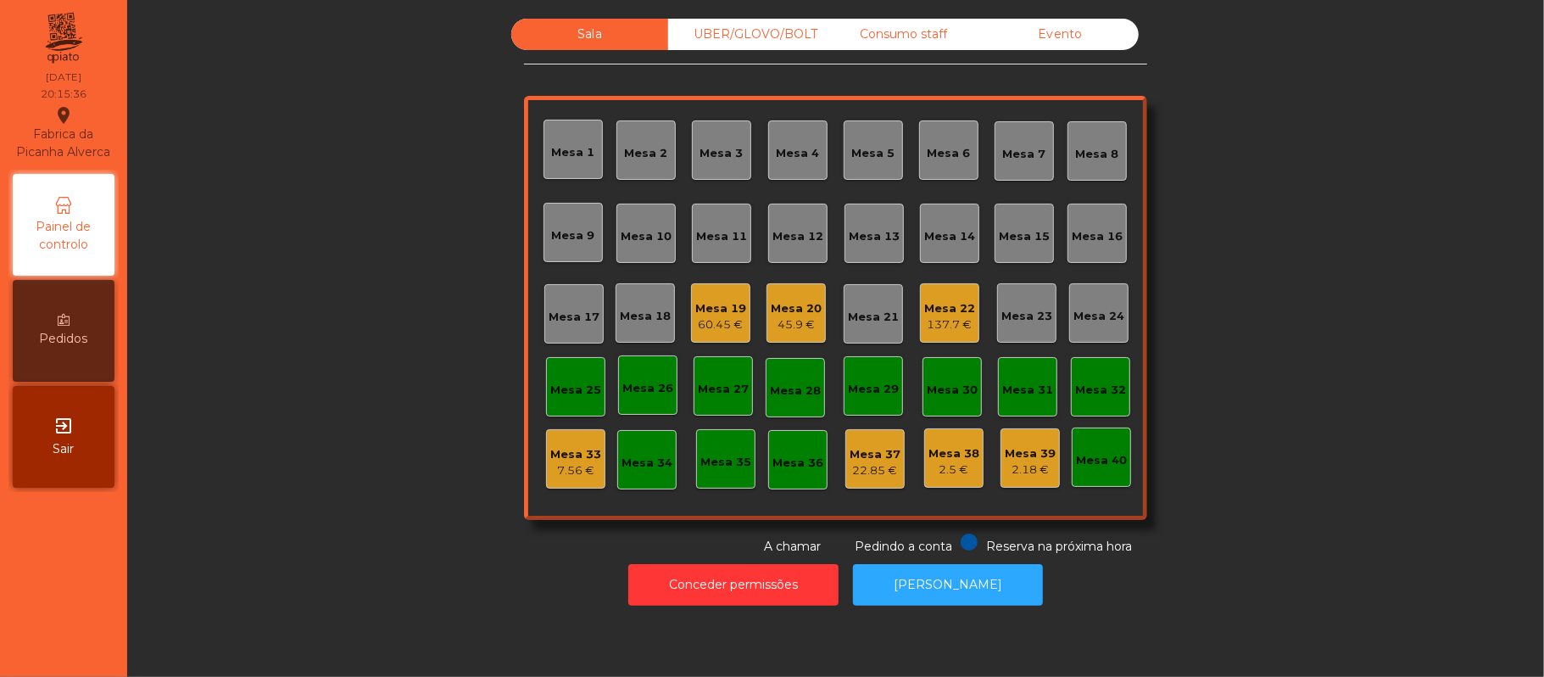
click at [924, 307] on div "Mesa 22" at bounding box center [949, 308] width 51 height 17
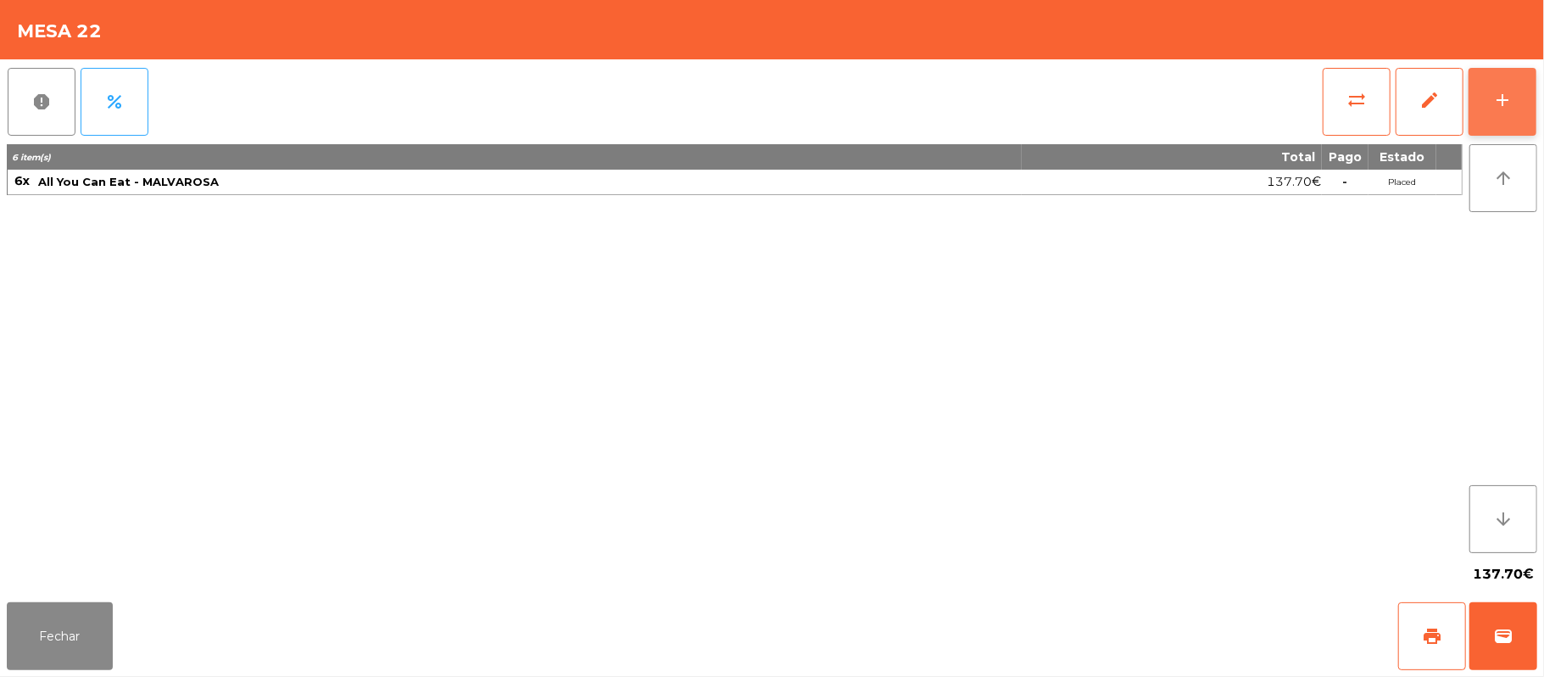
click at [1502, 109] on div "add" at bounding box center [1502, 100] width 20 height 20
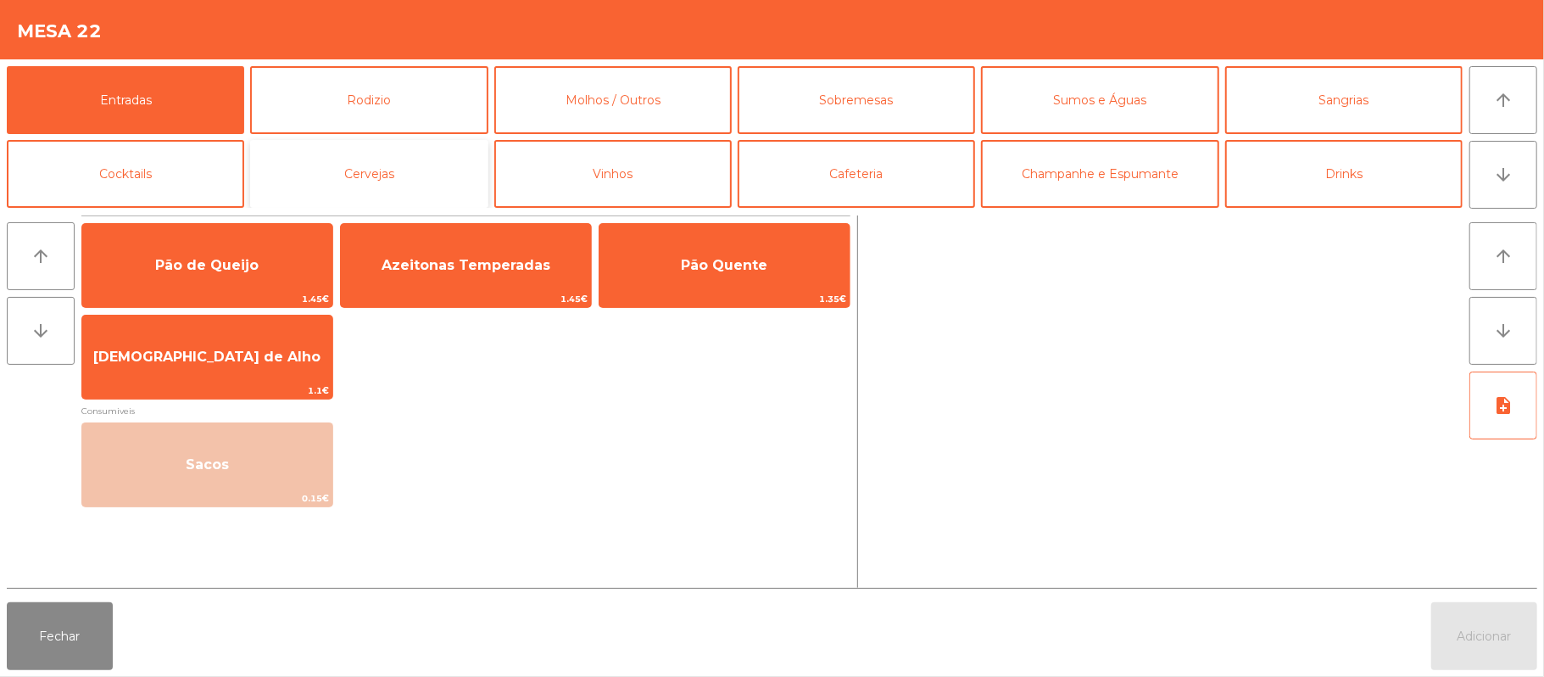
click at [354, 177] on button "Cervejas" at bounding box center [368, 174] width 237 height 68
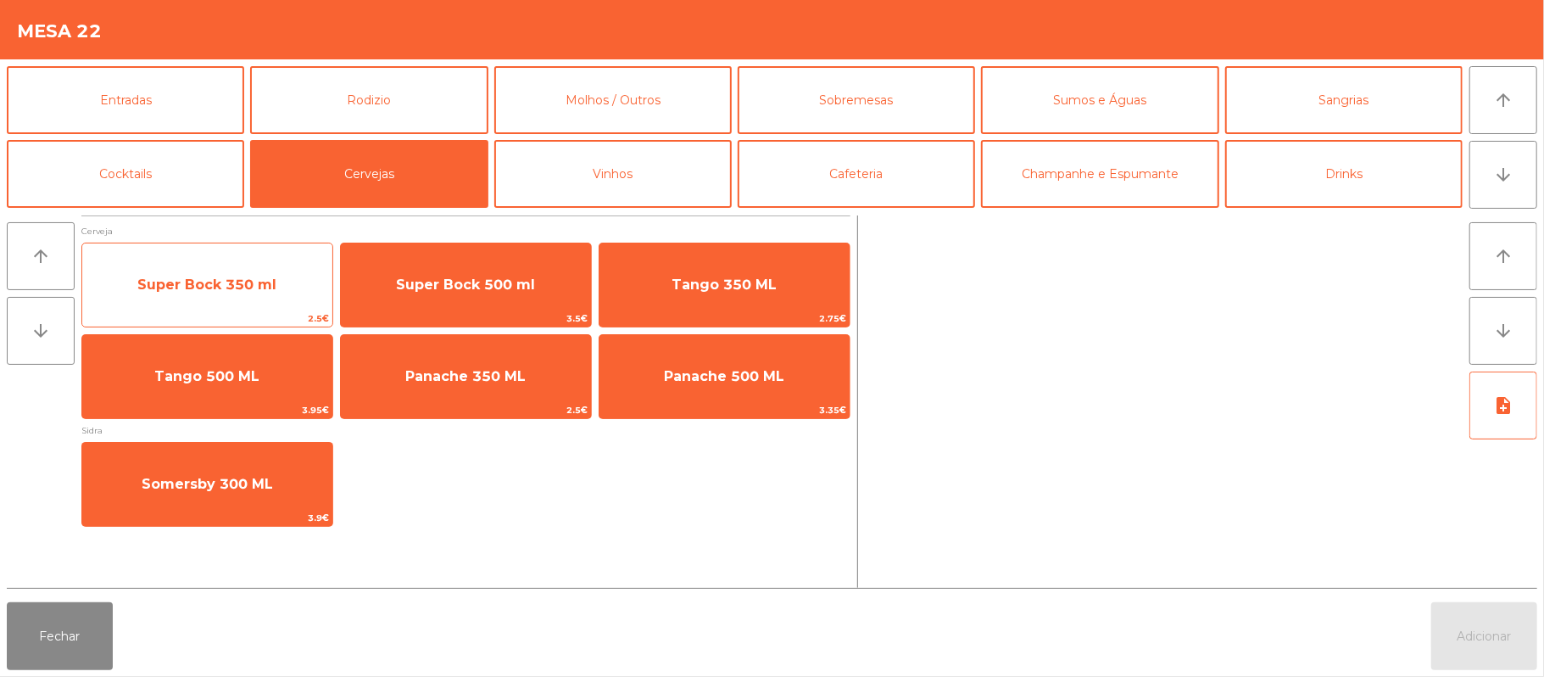
click at [195, 283] on span "Super Bock 350 ml" at bounding box center [206, 284] width 139 height 16
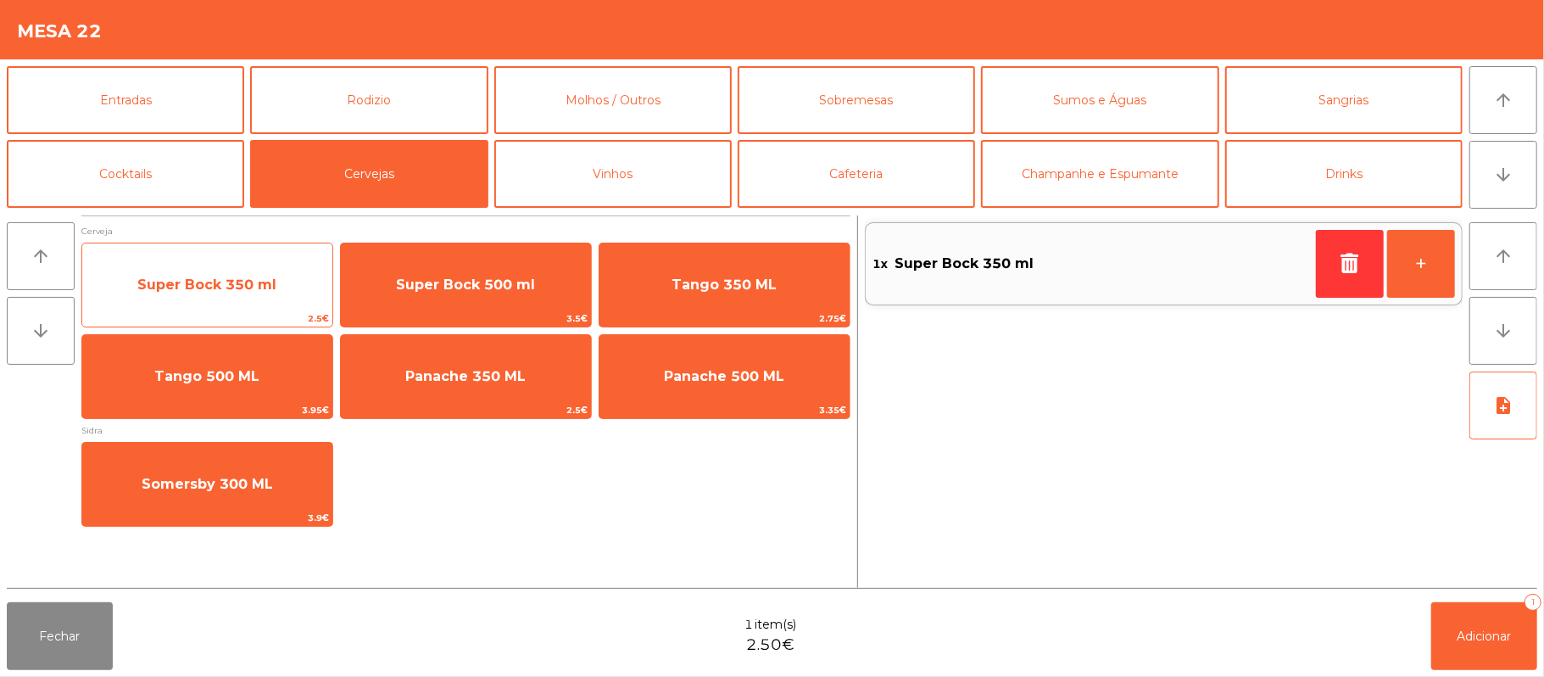
click at [201, 293] on span "Super Bock 350 ml" at bounding box center [207, 285] width 250 height 46
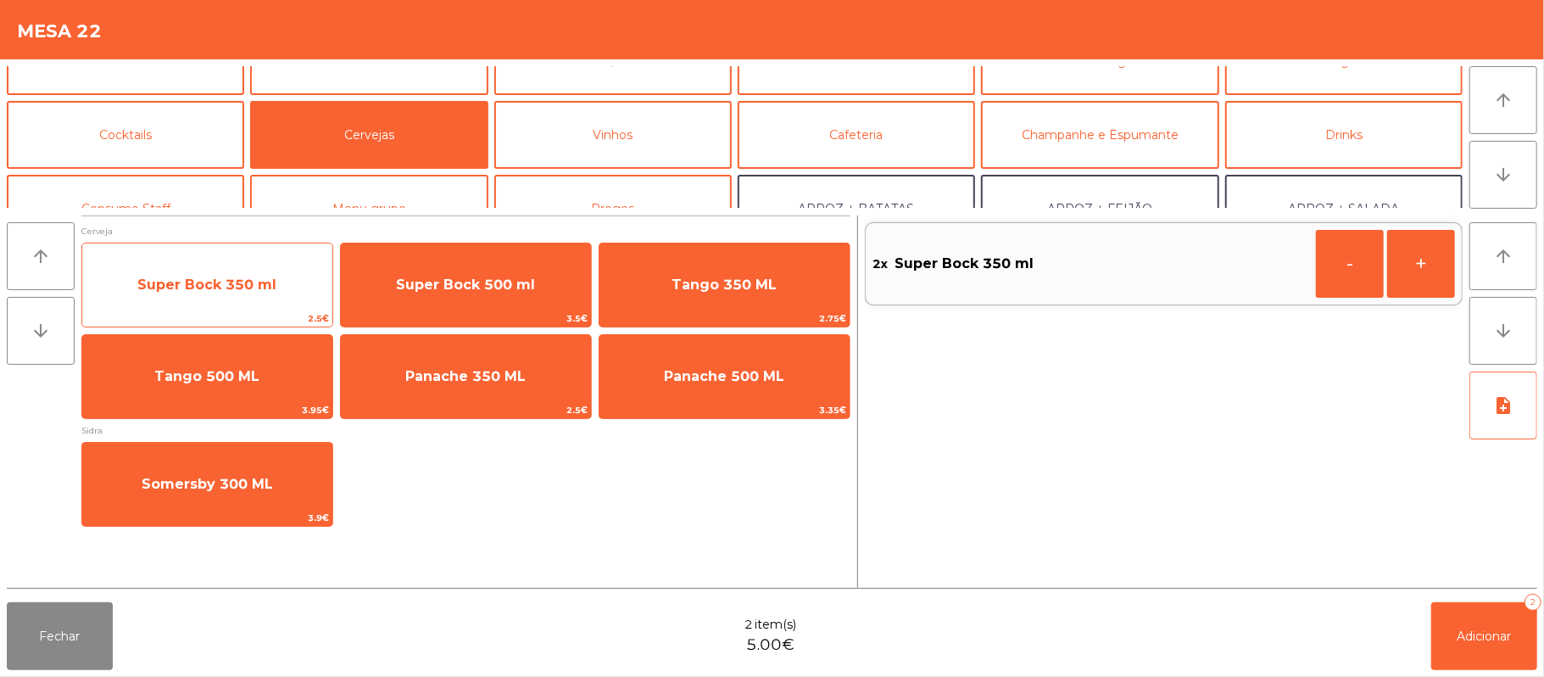
scroll to position [58, 0]
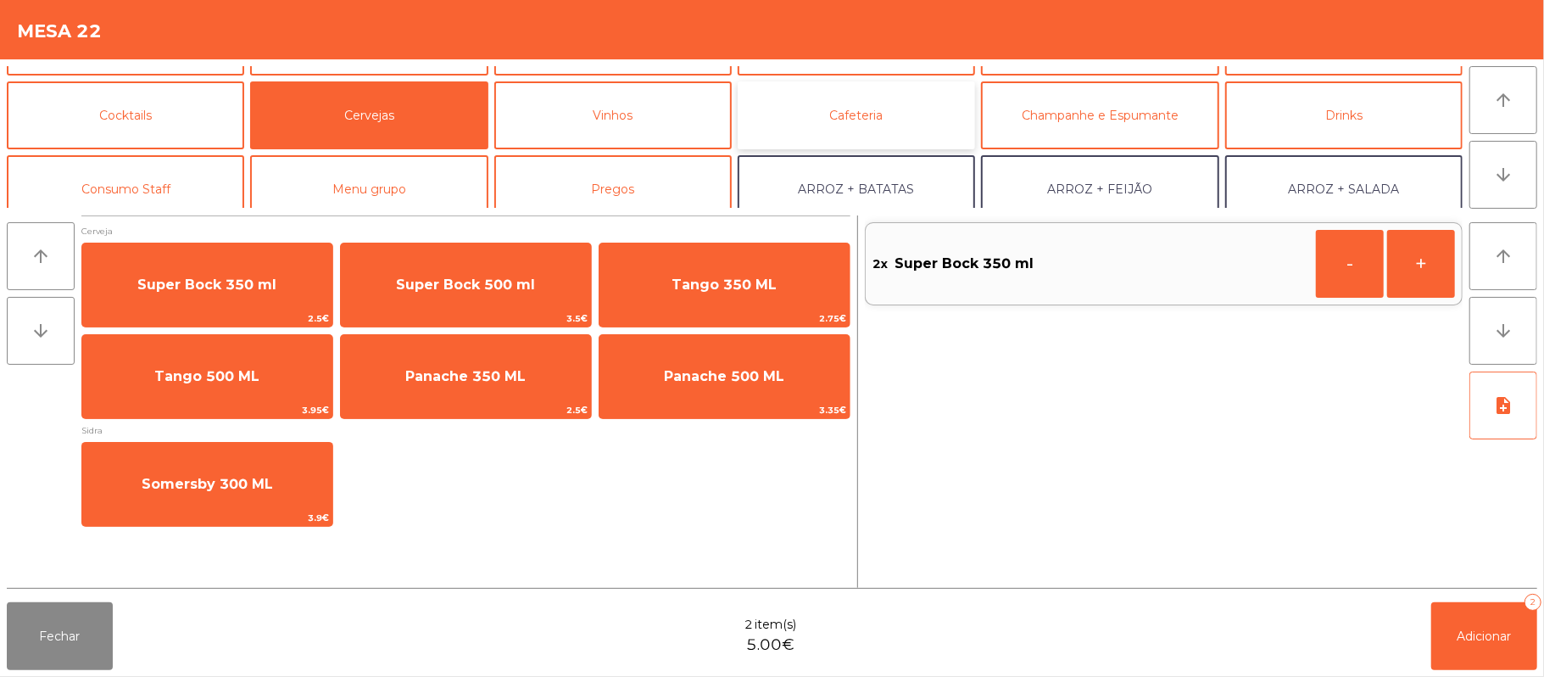
click at [851, 115] on button "Cafeteria" at bounding box center [856, 115] width 237 height 68
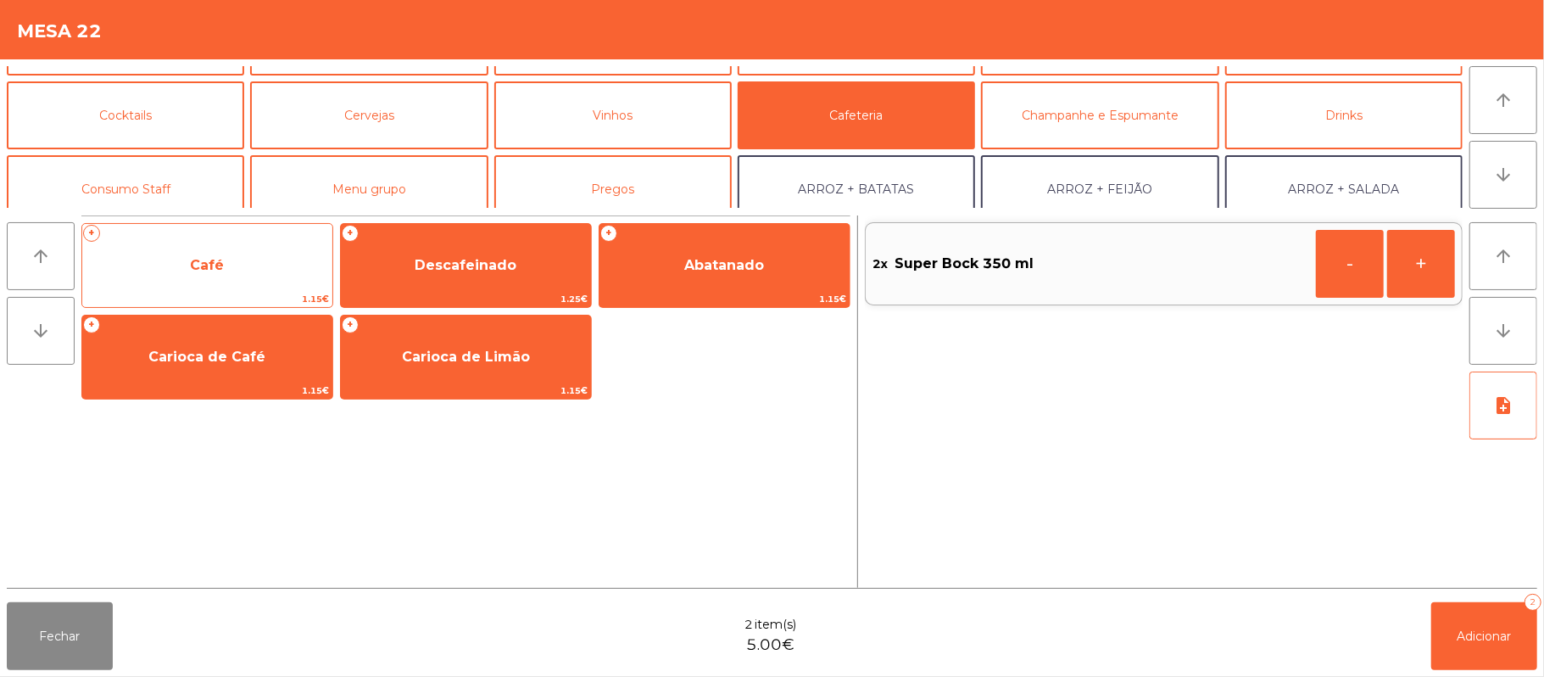
click at [207, 258] on span "Café" at bounding box center [207, 265] width 34 height 16
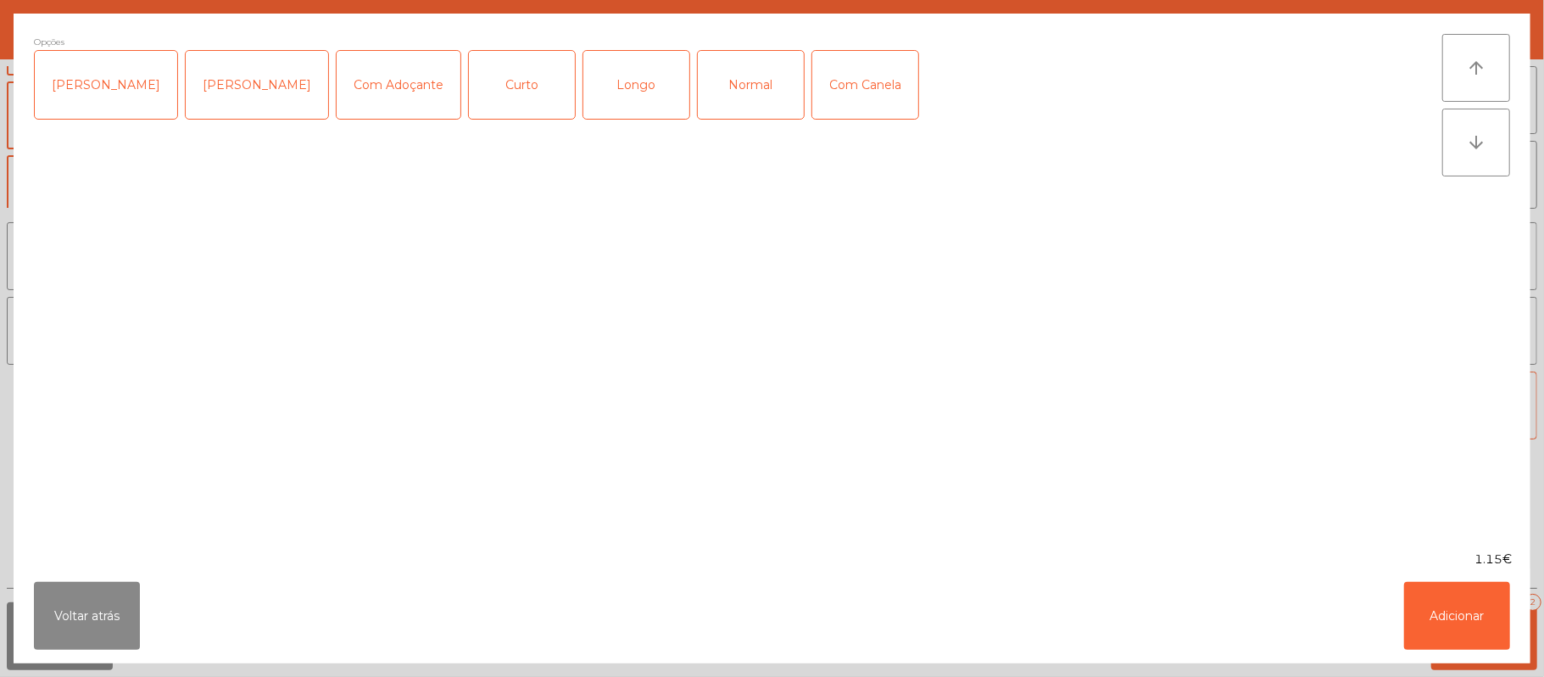
click at [736, 89] on div "Normal" at bounding box center [751, 85] width 106 height 68
click at [1445, 618] on button "Adicionar" at bounding box center [1457, 616] width 106 height 68
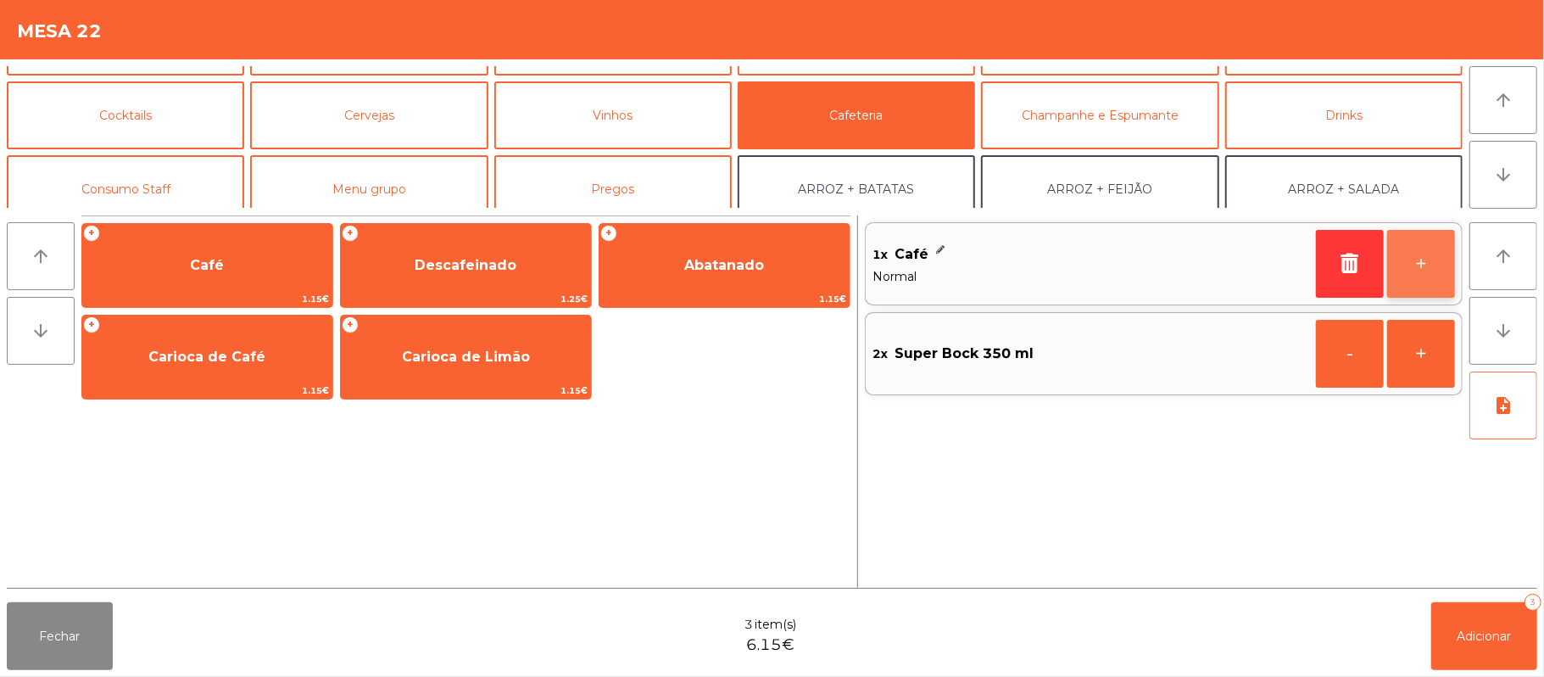
click at [1418, 276] on button "+" at bounding box center [1421, 264] width 68 height 68
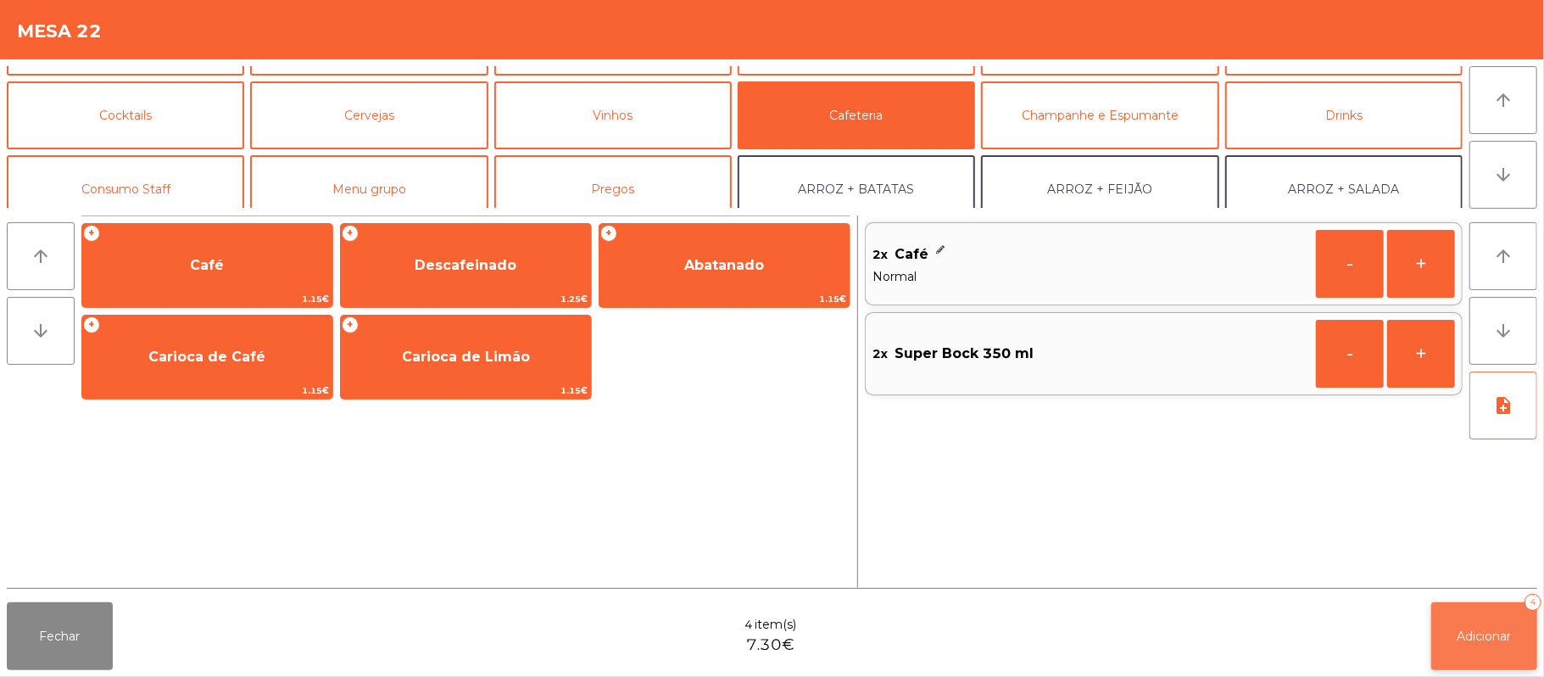
click at [1473, 608] on button "Adicionar 4" at bounding box center [1484, 636] width 106 height 68
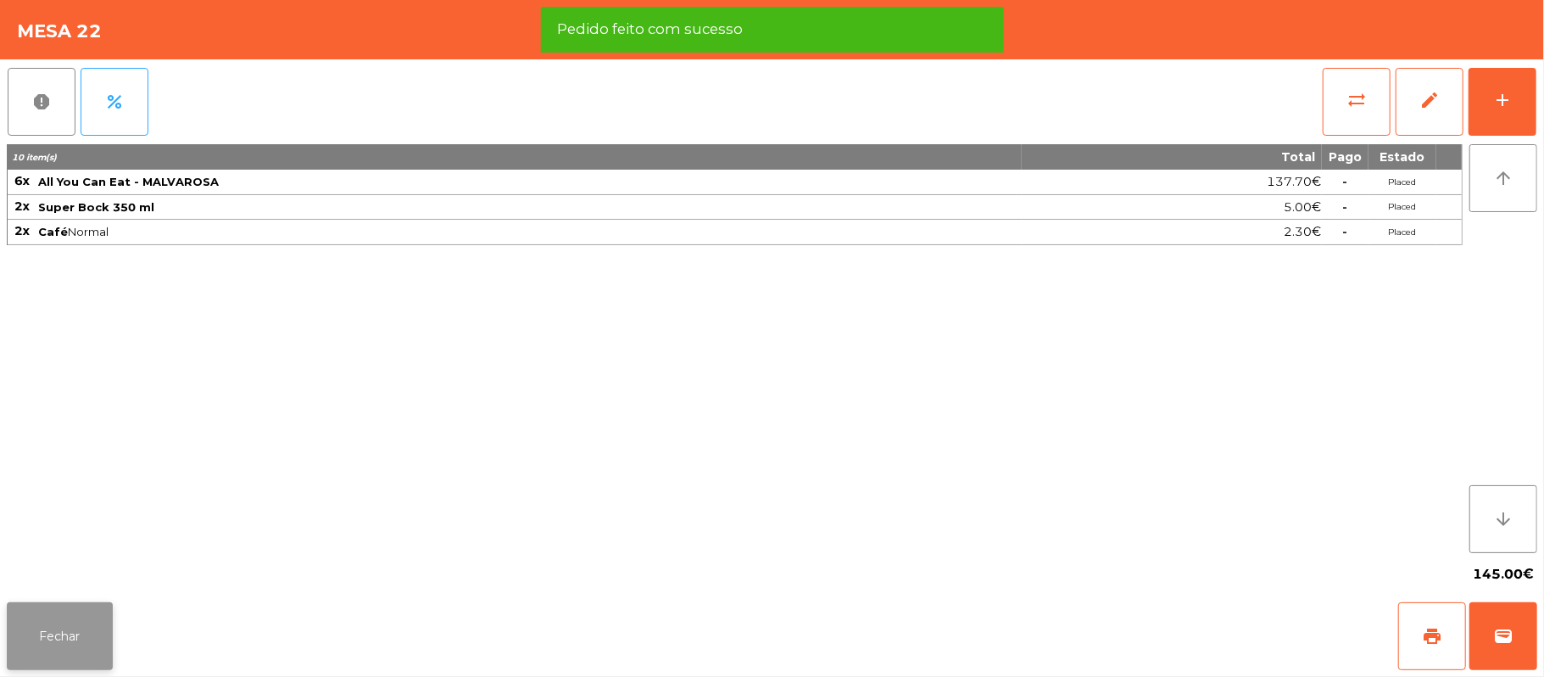
click at [28, 638] on button "Fechar" at bounding box center [60, 636] width 106 height 68
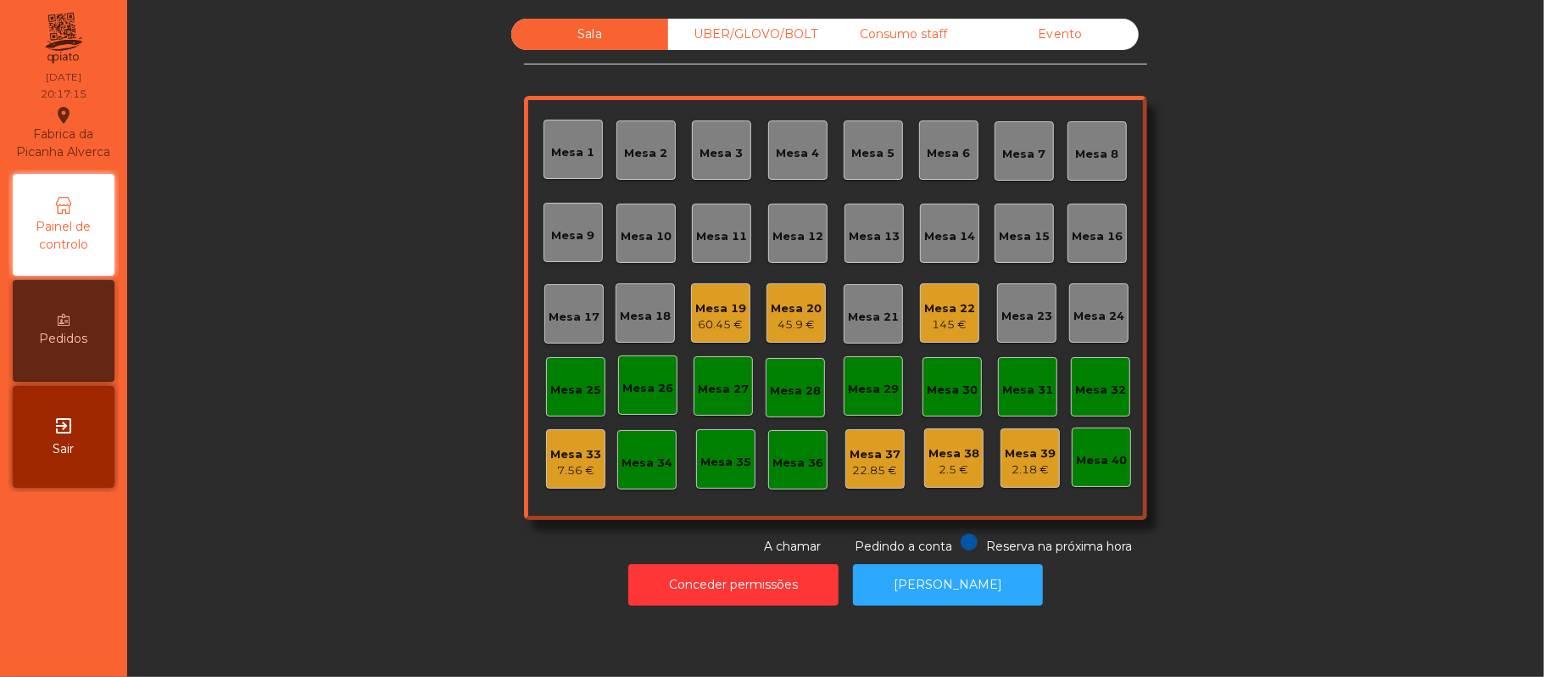
click at [753, 39] on div "UBER/GLOVO/BOLT" at bounding box center [746, 34] width 157 height 31
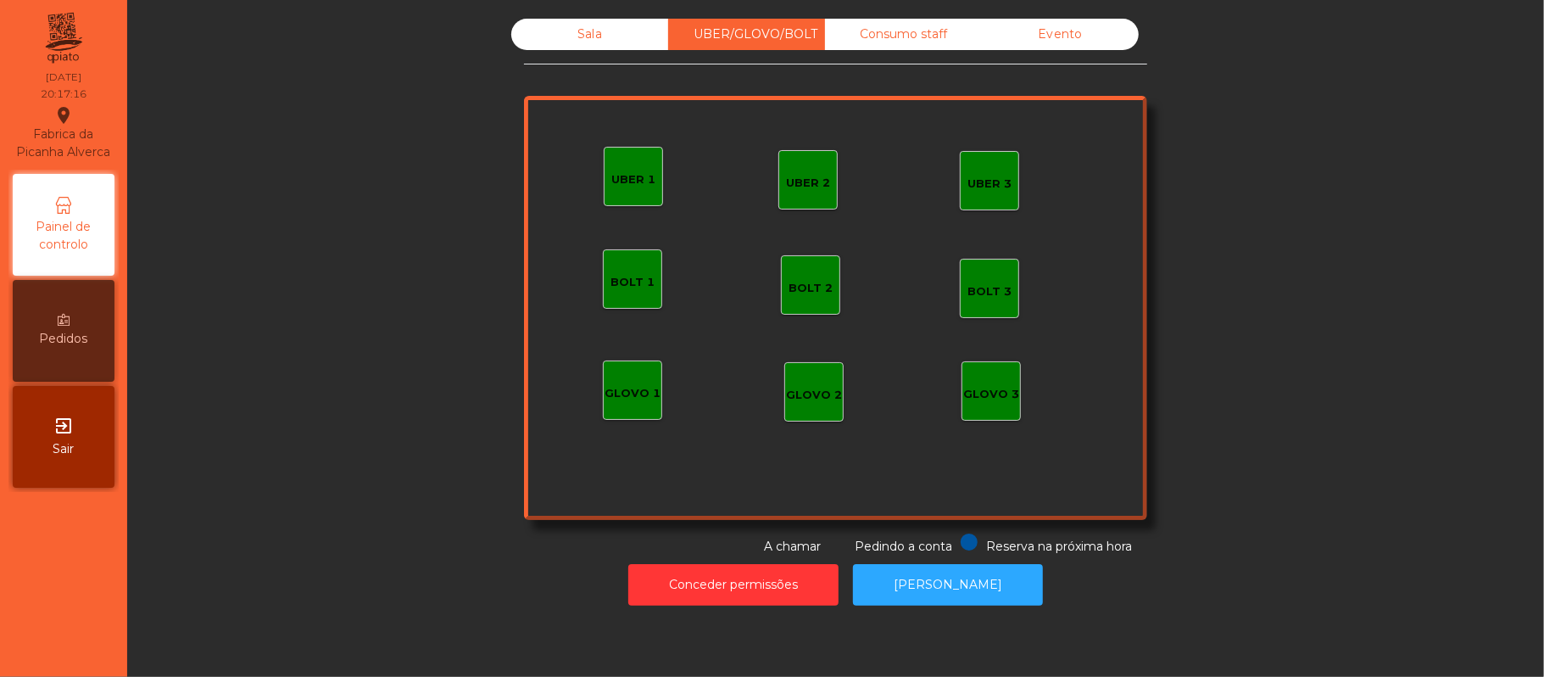
click at [611, 173] on div "UBER 1" at bounding box center [633, 179] width 44 height 17
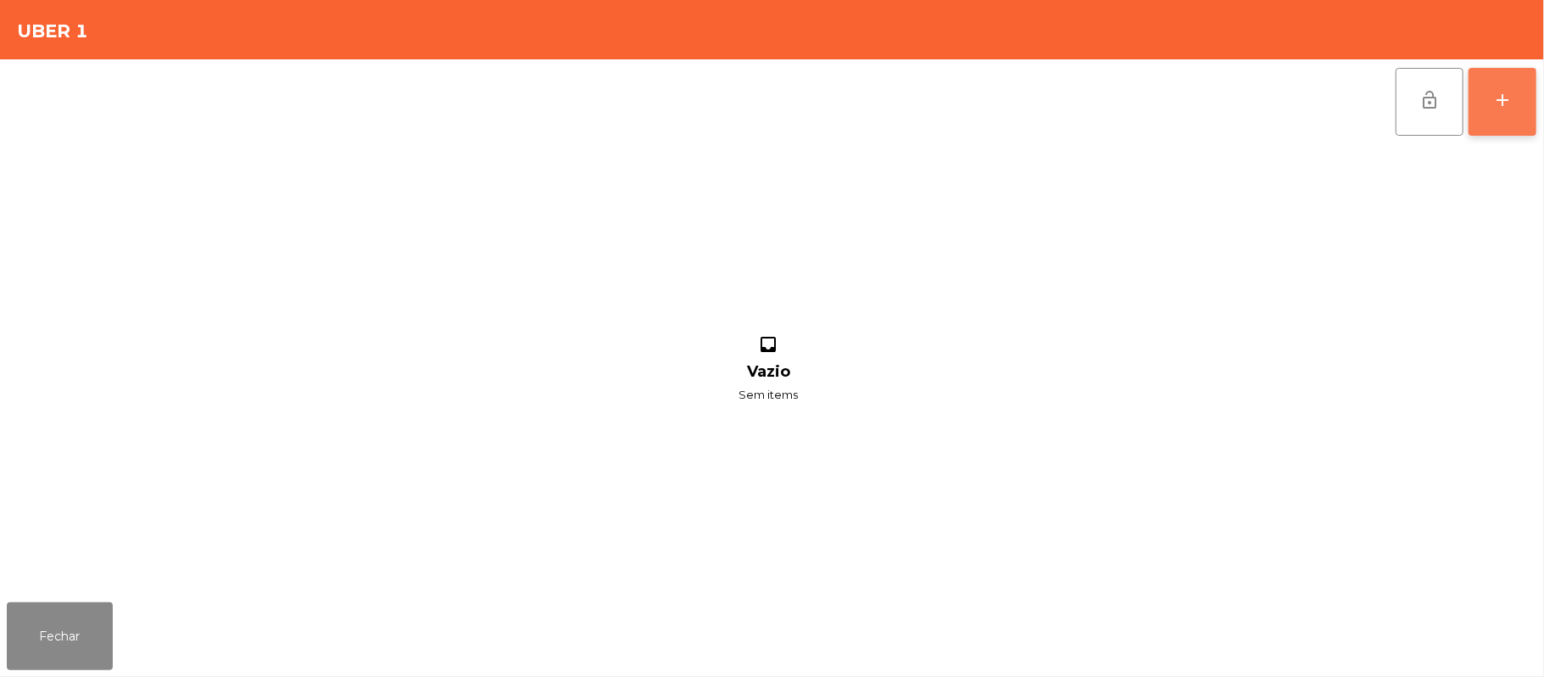
click at [1521, 80] on button "add" at bounding box center [1502, 102] width 68 height 68
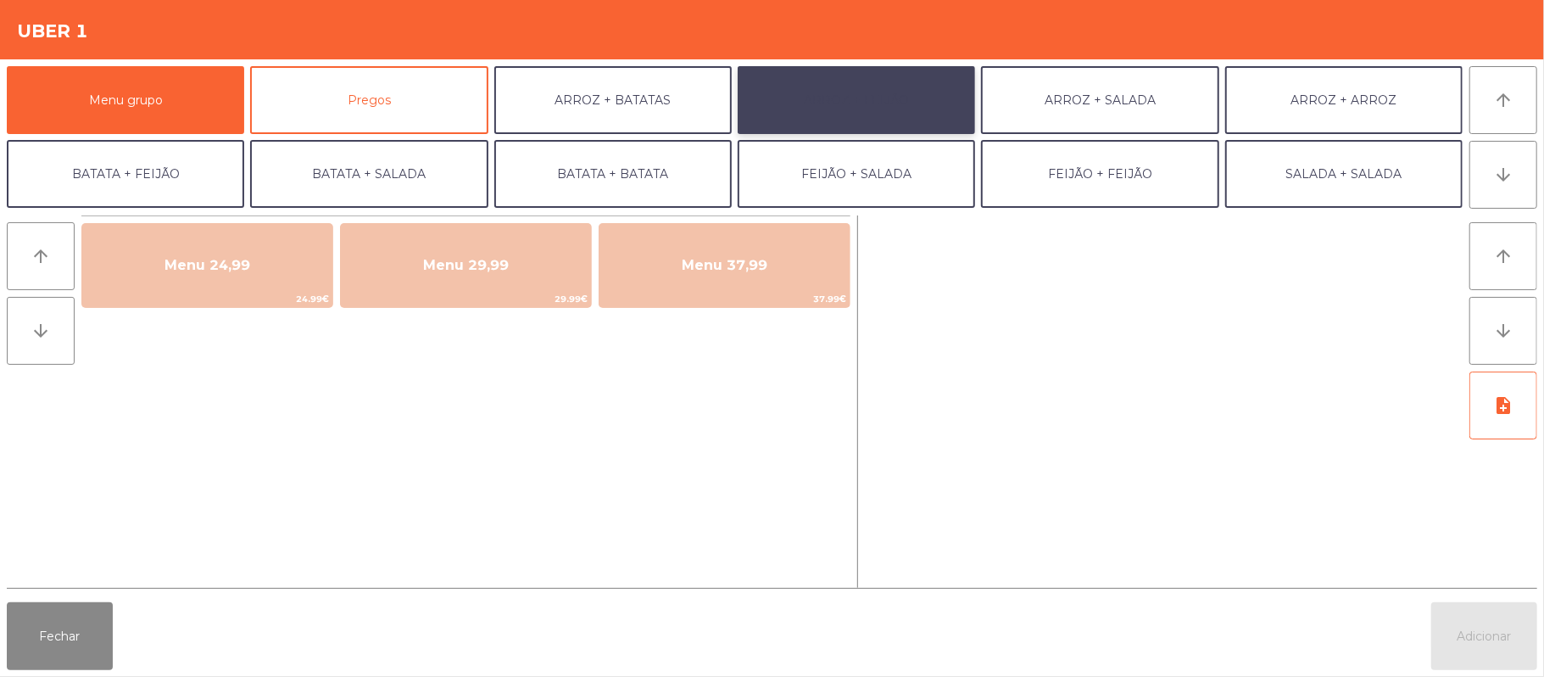
click at [899, 92] on button "ARROZ + FEIJÃO" at bounding box center [856, 100] width 237 height 68
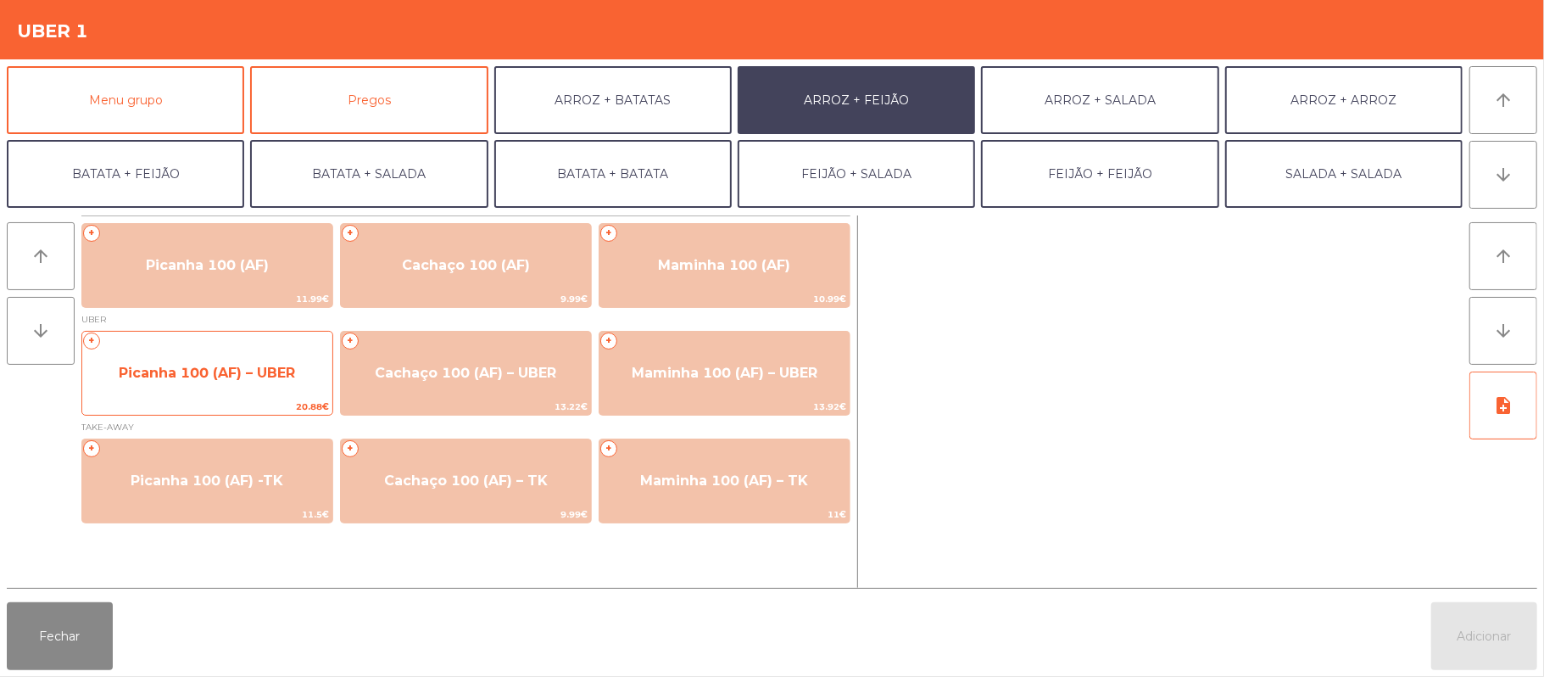
click at [198, 360] on span "Picanha 100 (AF) – UBER" at bounding box center [207, 373] width 250 height 46
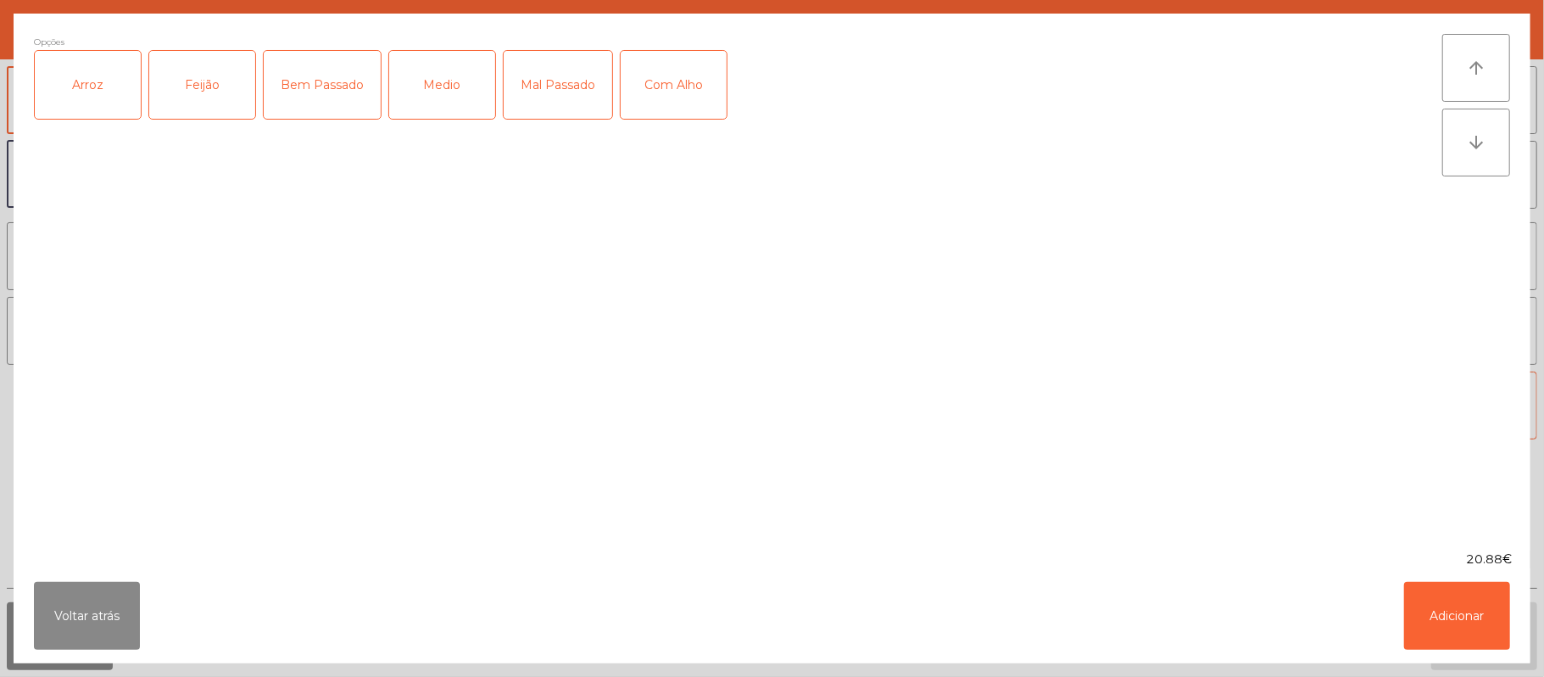
click at [126, 99] on div "Arroz" at bounding box center [88, 85] width 106 height 68
click at [198, 80] on div "Feijão" at bounding box center [202, 85] width 106 height 68
click at [571, 76] on div "Mal Passado" at bounding box center [558, 85] width 109 height 68
click at [1455, 605] on button "Adicionar" at bounding box center [1457, 616] width 106 height 68
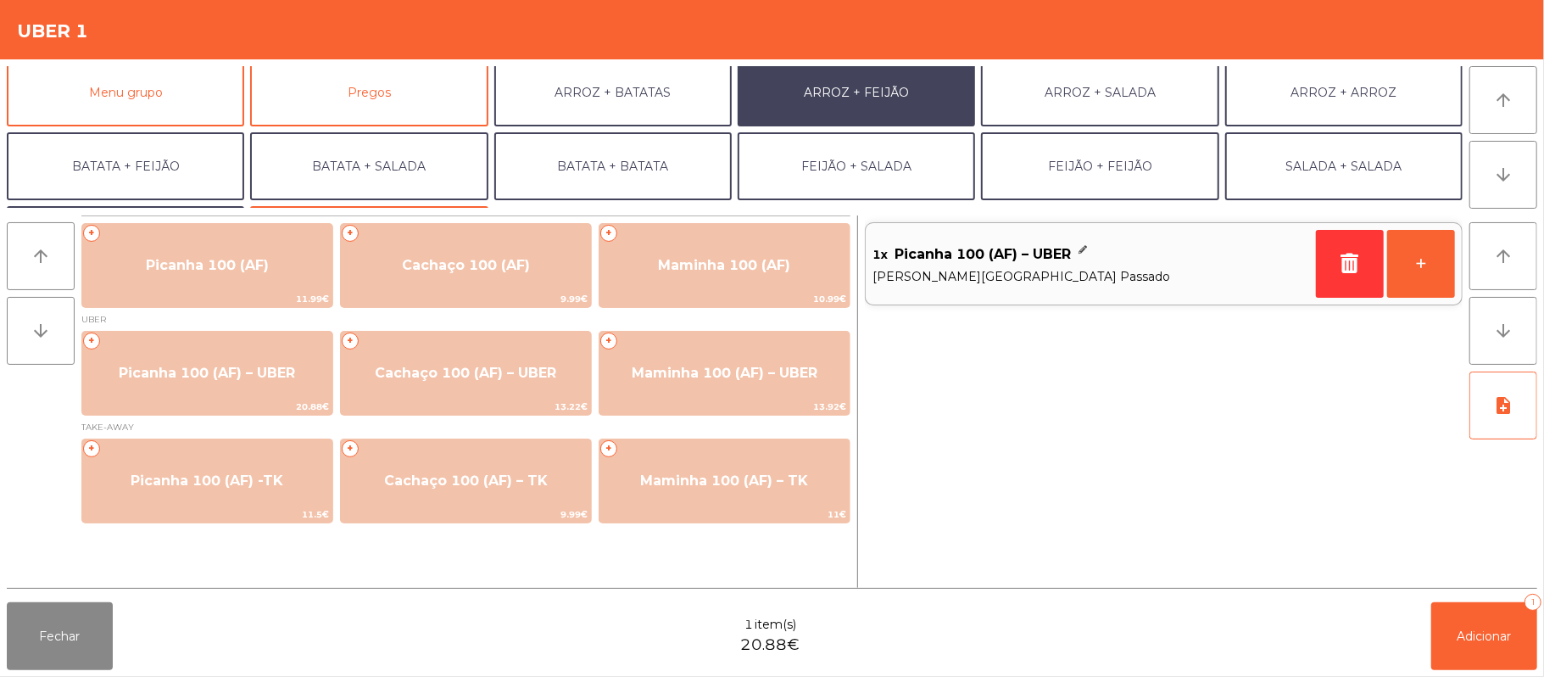
scroll to position [0, 0]
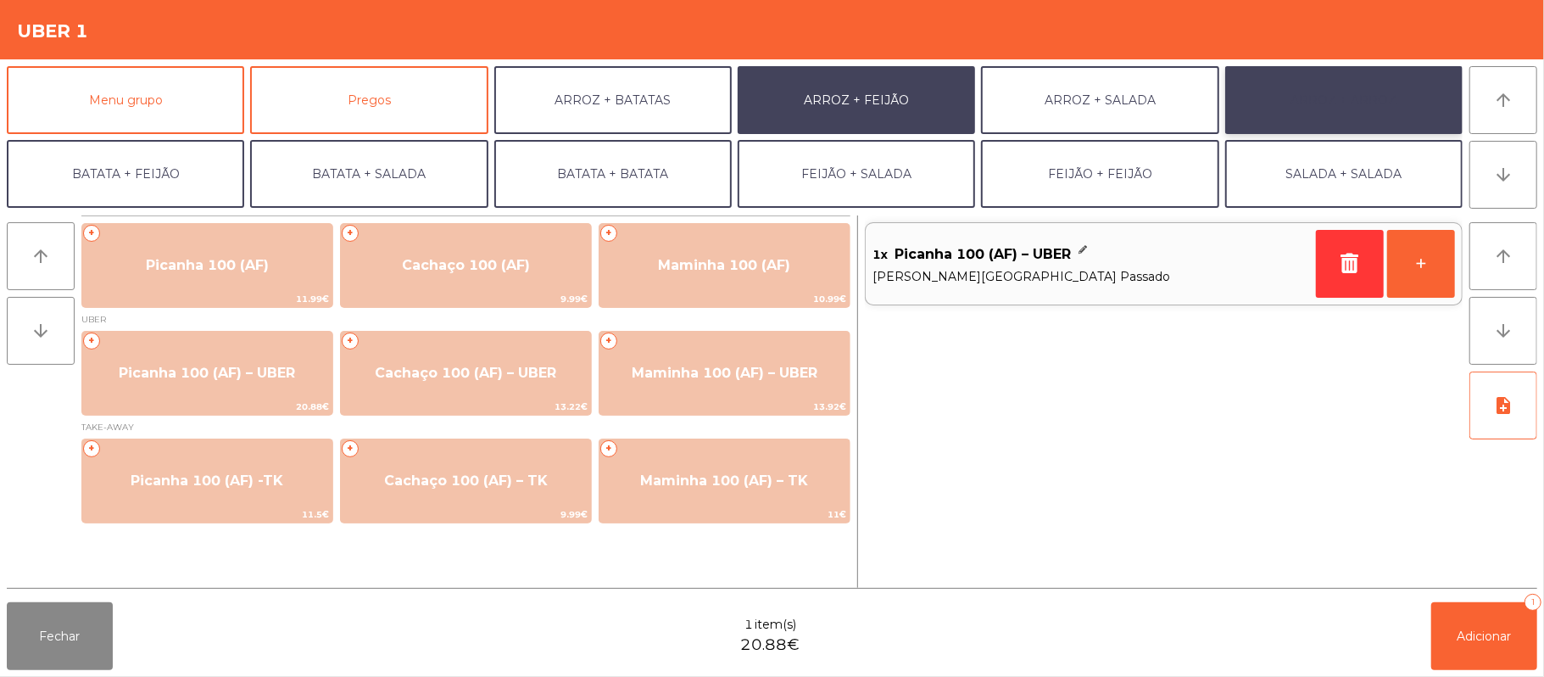
click at [1373, 99] on button "ARROZ + ARROZ" at bounding box center [1343, 100] width 237 height 68
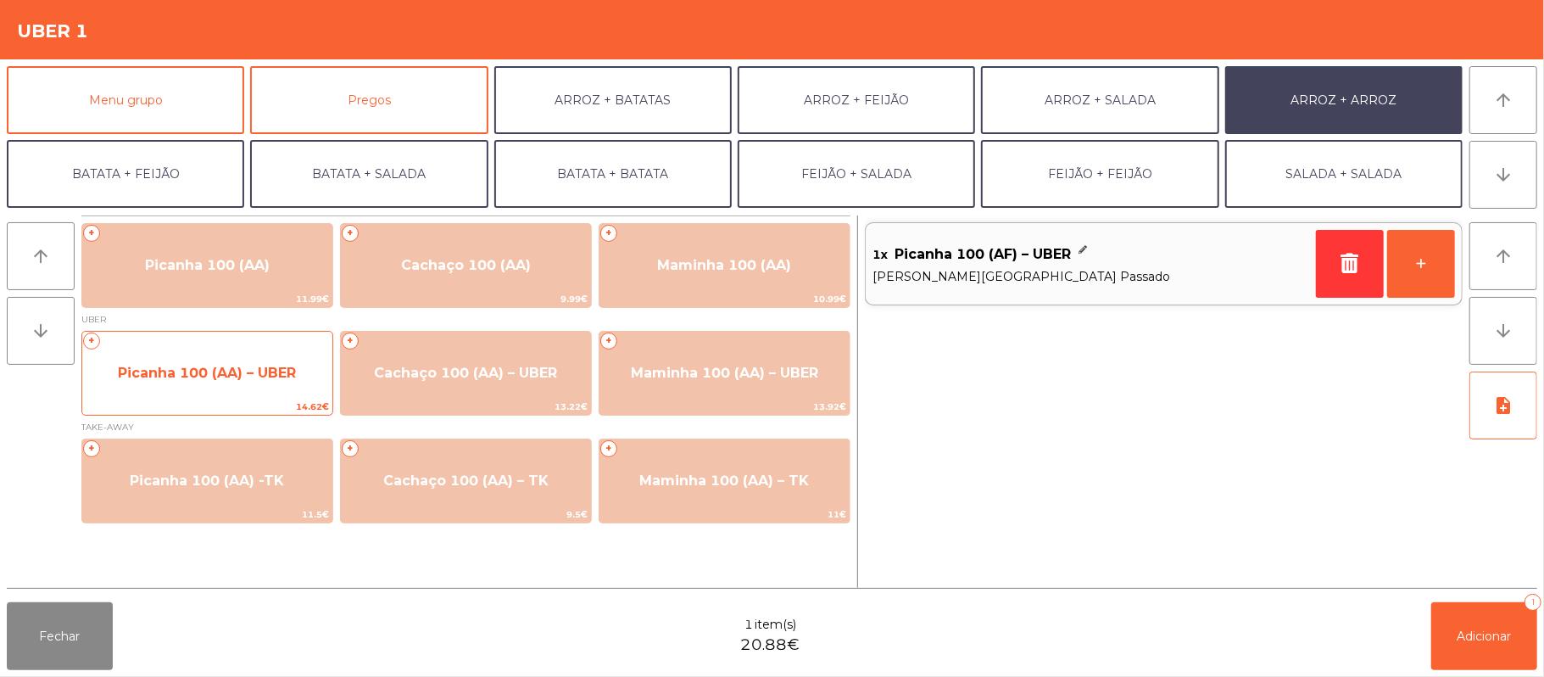
click at [168, 382] on span "Picanha 100 (AA) – UBER" at bounding box center [207, 373] width 250 height 46
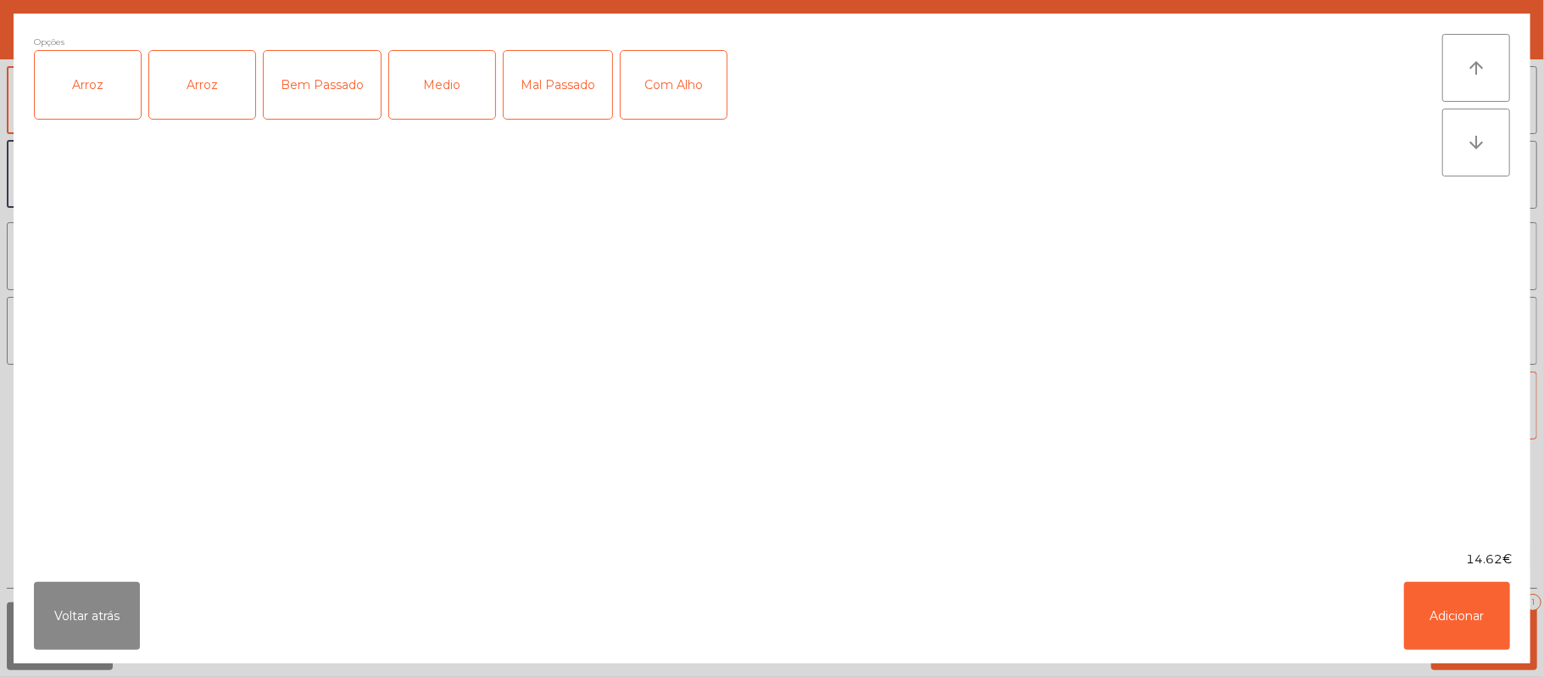
click at [299, 75] on div "Bem Passado" at bounding box center [322, 85] width 117 height 68
click at [86, 70] on div "Arroz" at bounding box center [88, 85] width 106 height 68
click at [204, 79] on div "Arroz" at bounding box center [202, 85] width 106 height 68
click at [181, 97] on div "Arroz" at bounding box center [202, 85] width 106 height 68
click at [683, 66] on div "Com Alho" at bounding box center [674, 85] width 106 height 68
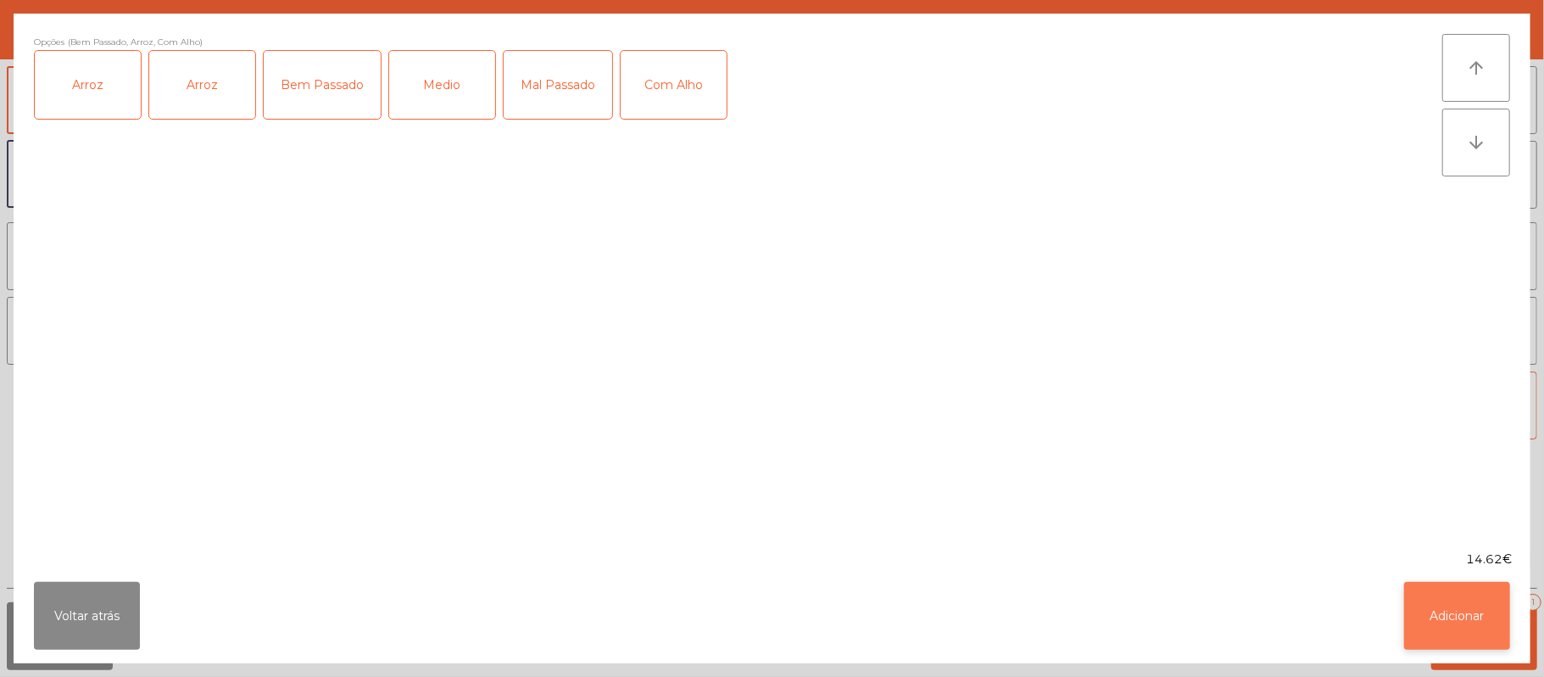
click at [1469, 610] on button "Adicionar" at bounding box center [1457, 616] width 106 height 68
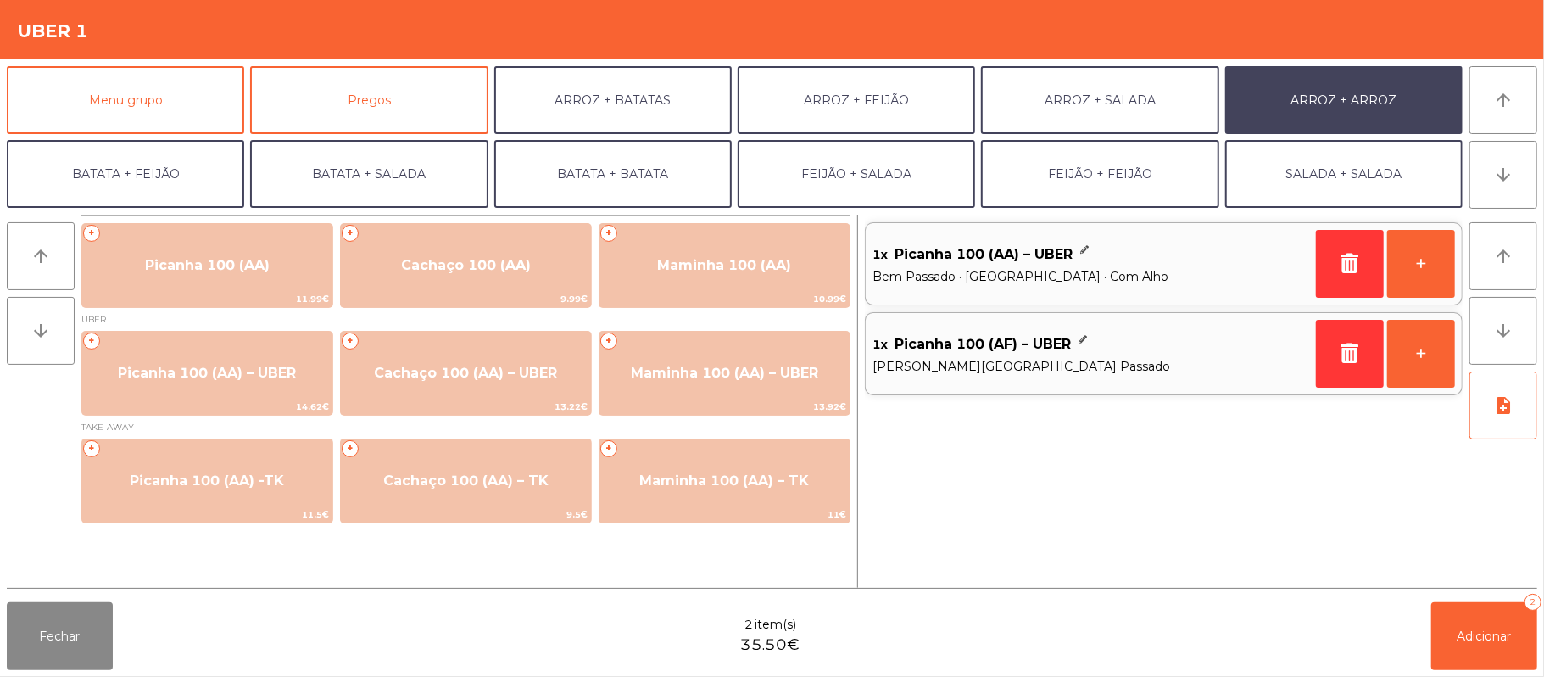
scroll to position [73, 0]
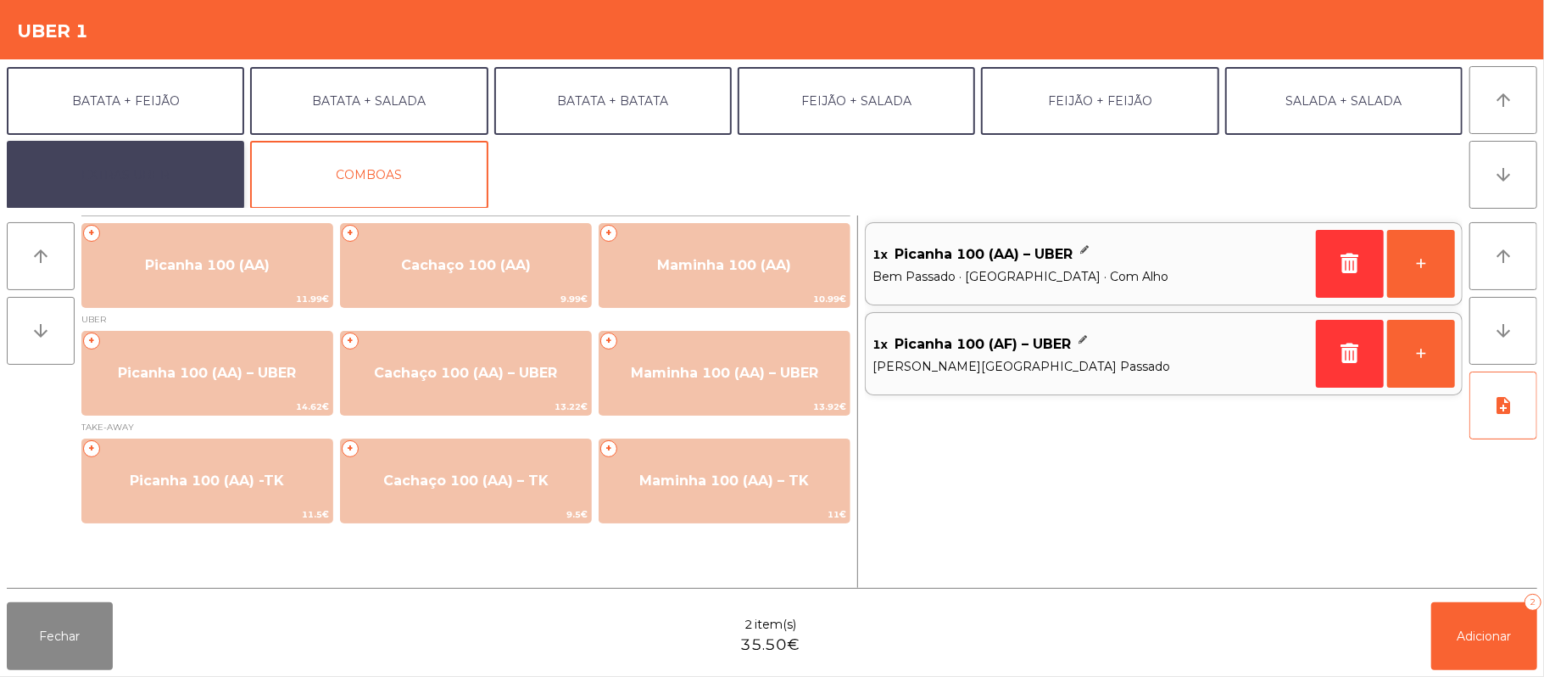
click at [167, 176] on button "EXTRAS UBER" at bounding box center [125, 175] width 237 height 68
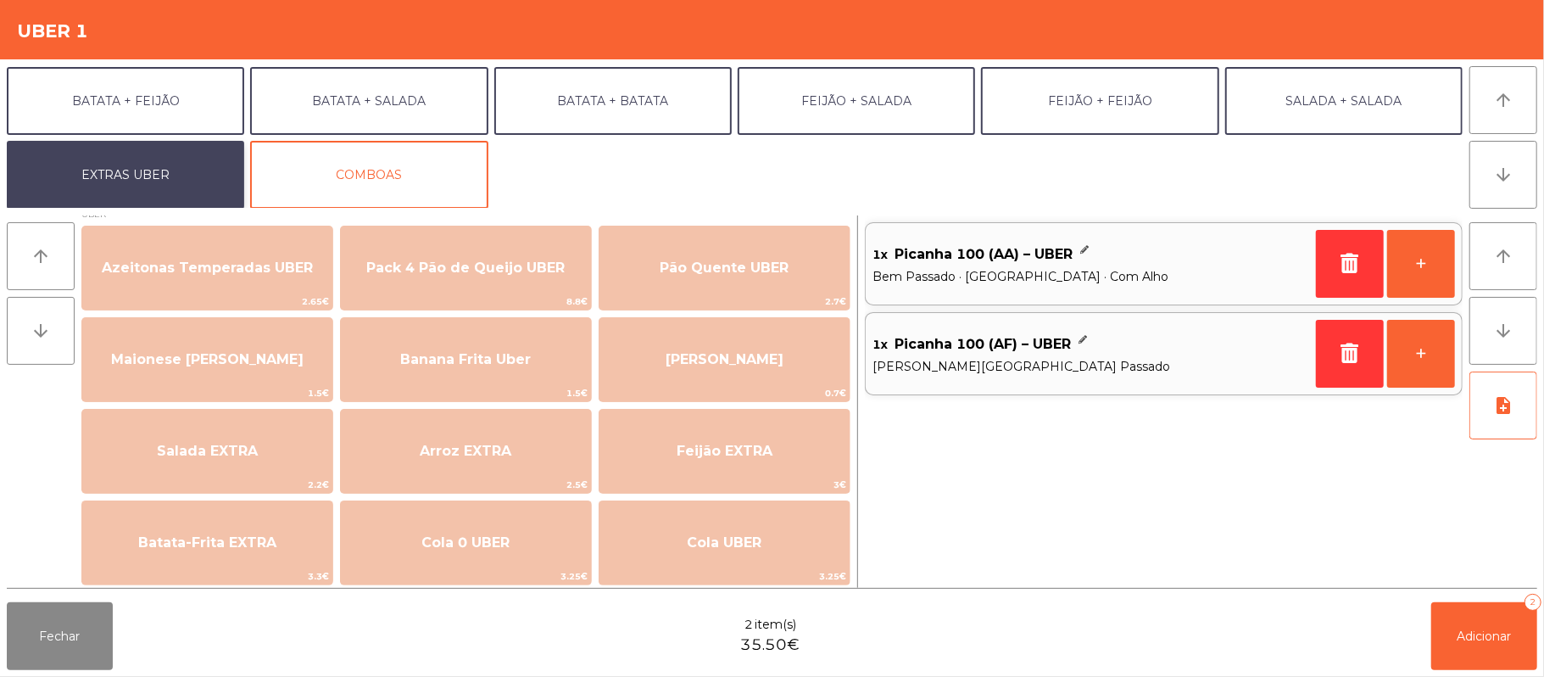
scroll to position [18, 0]
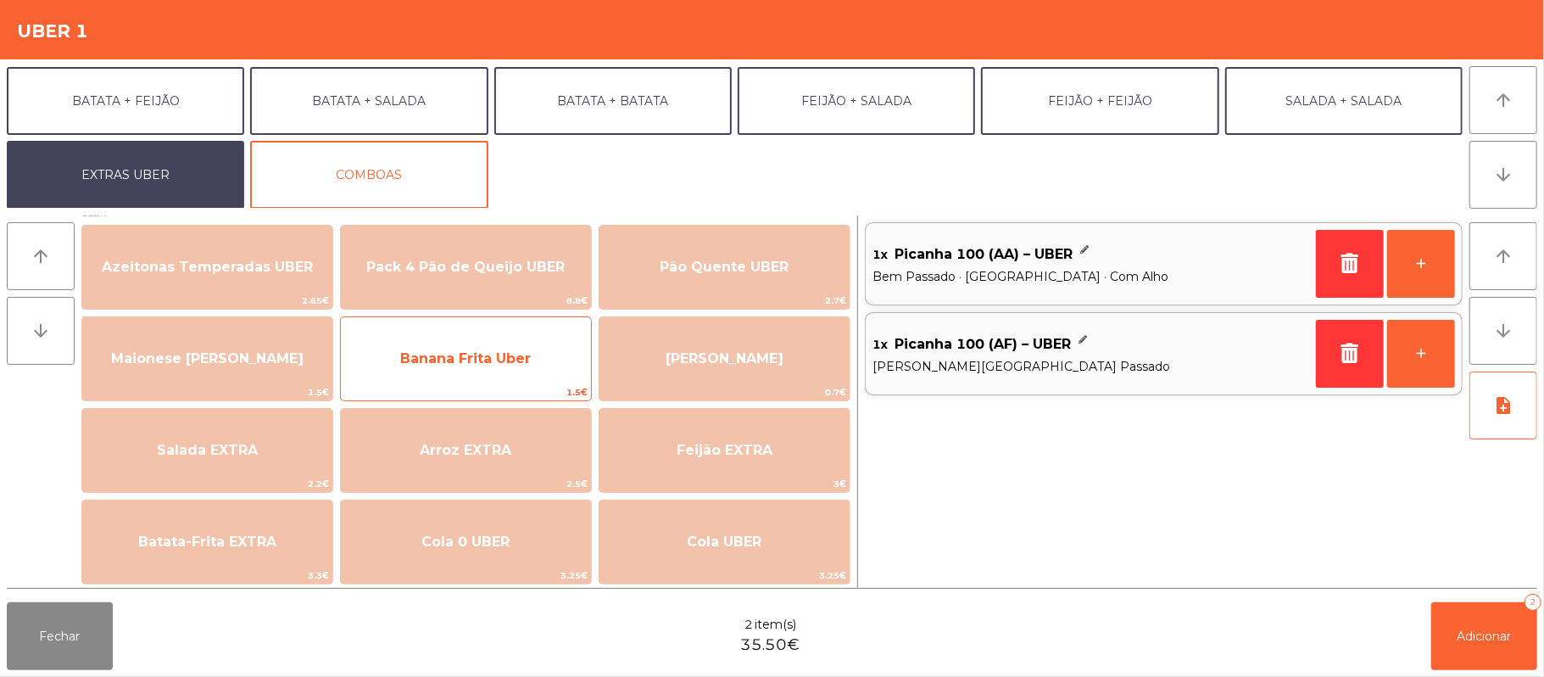
click at [526, 341] on span "Banana Frita Uber" at bounding box center [466, 359] width 250 height 46
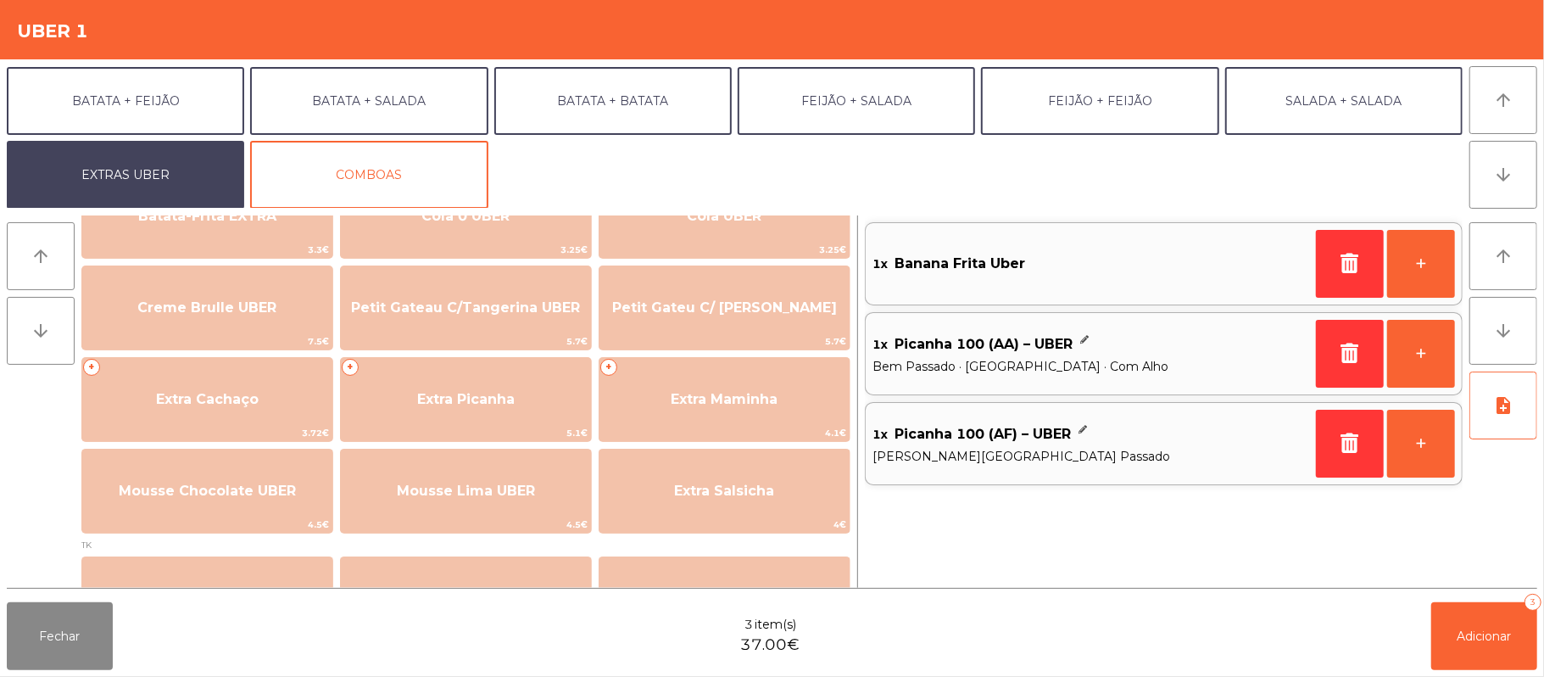
scroll to position [368, 0]
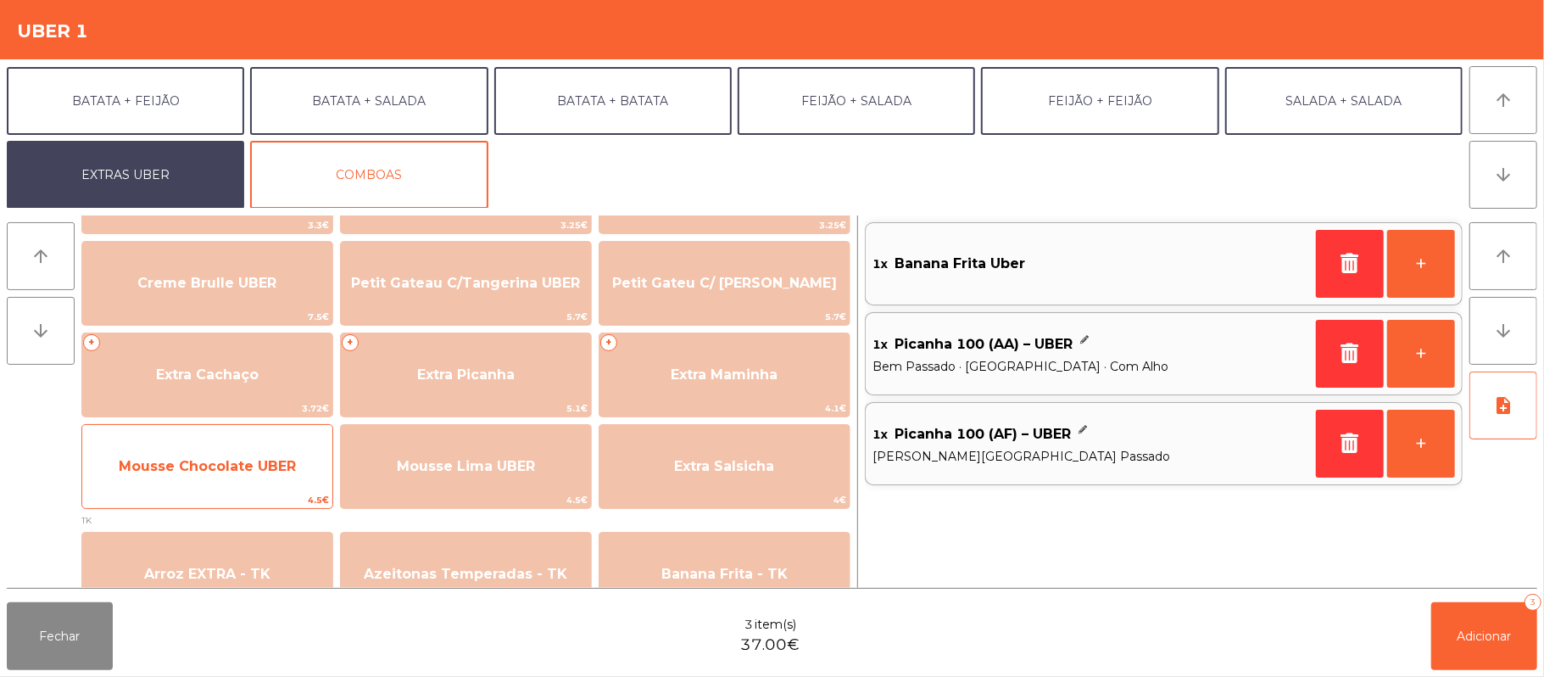
click at [248, 443] on span "Mousse Chocolate UBER" at bounding box center [207, 466] width 250 height 46
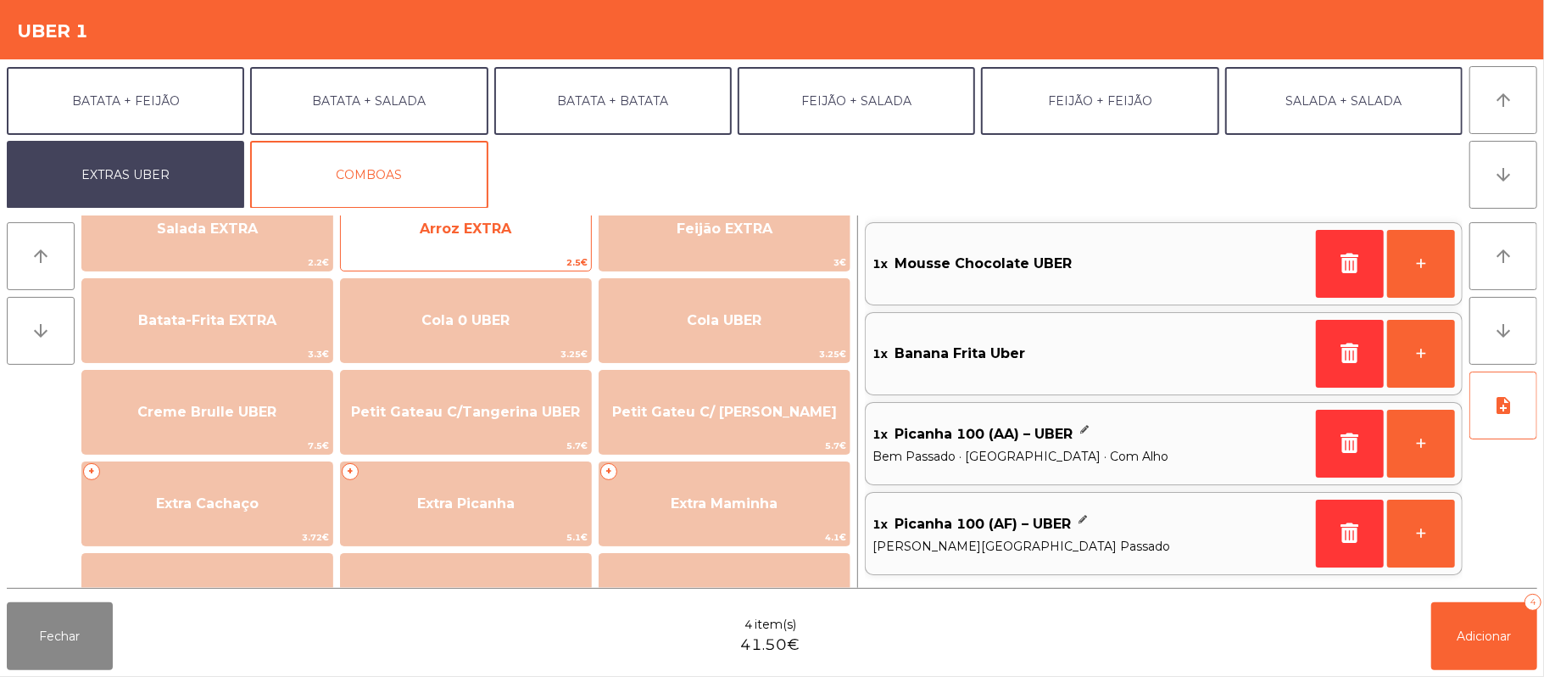
click at [534, 262] on span "2.5€" at bounding box center [466, 262] width 250 height 16
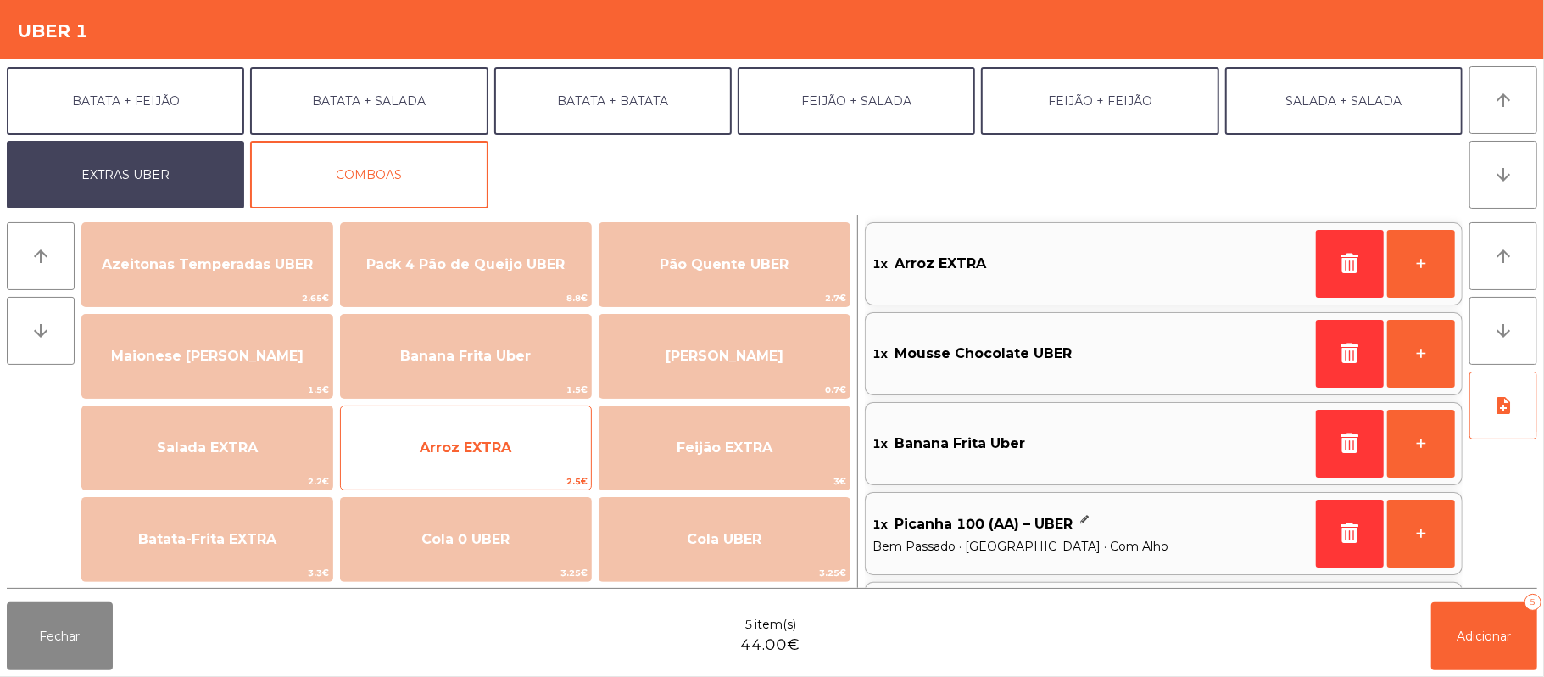
scroll to position [0, 0]
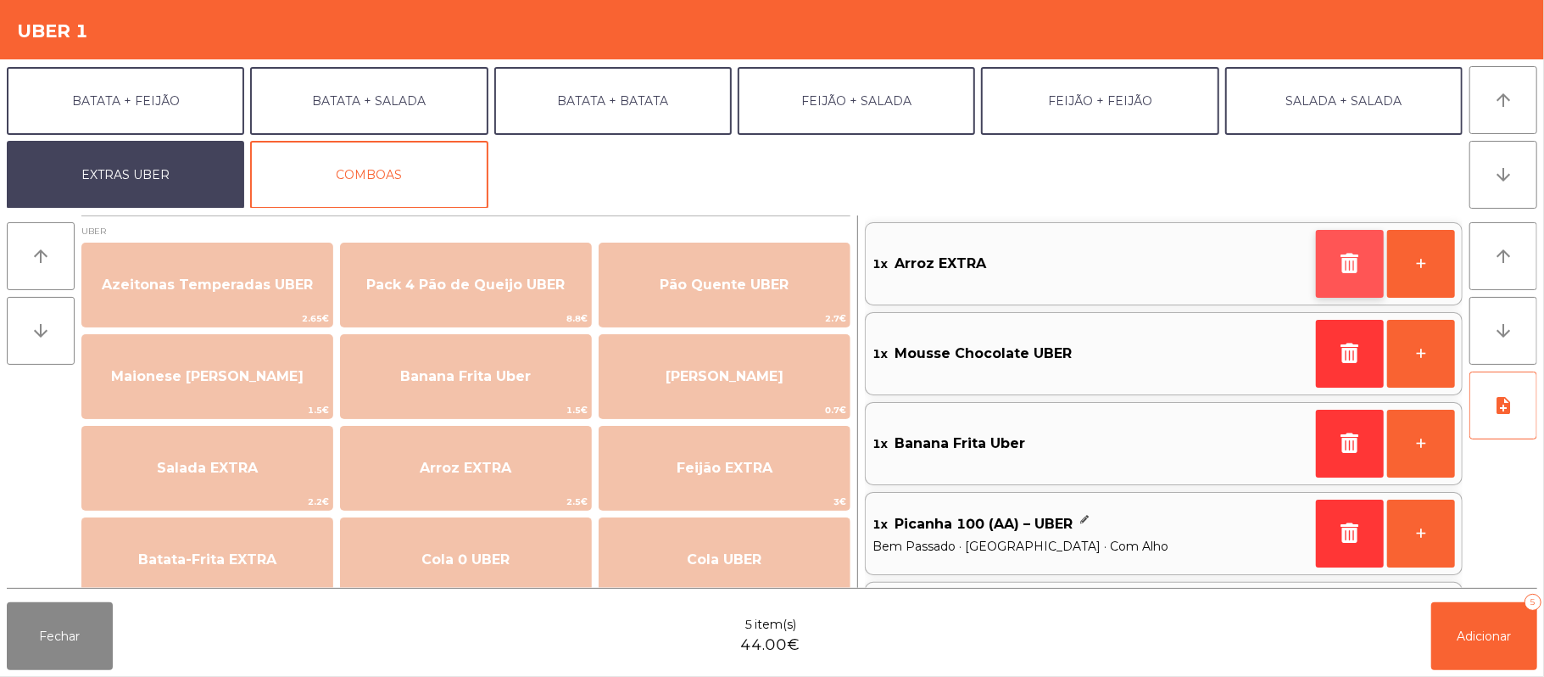
click at [1351, 268] on icon "button" at bounding box center [1349, 263] width 25 height 20
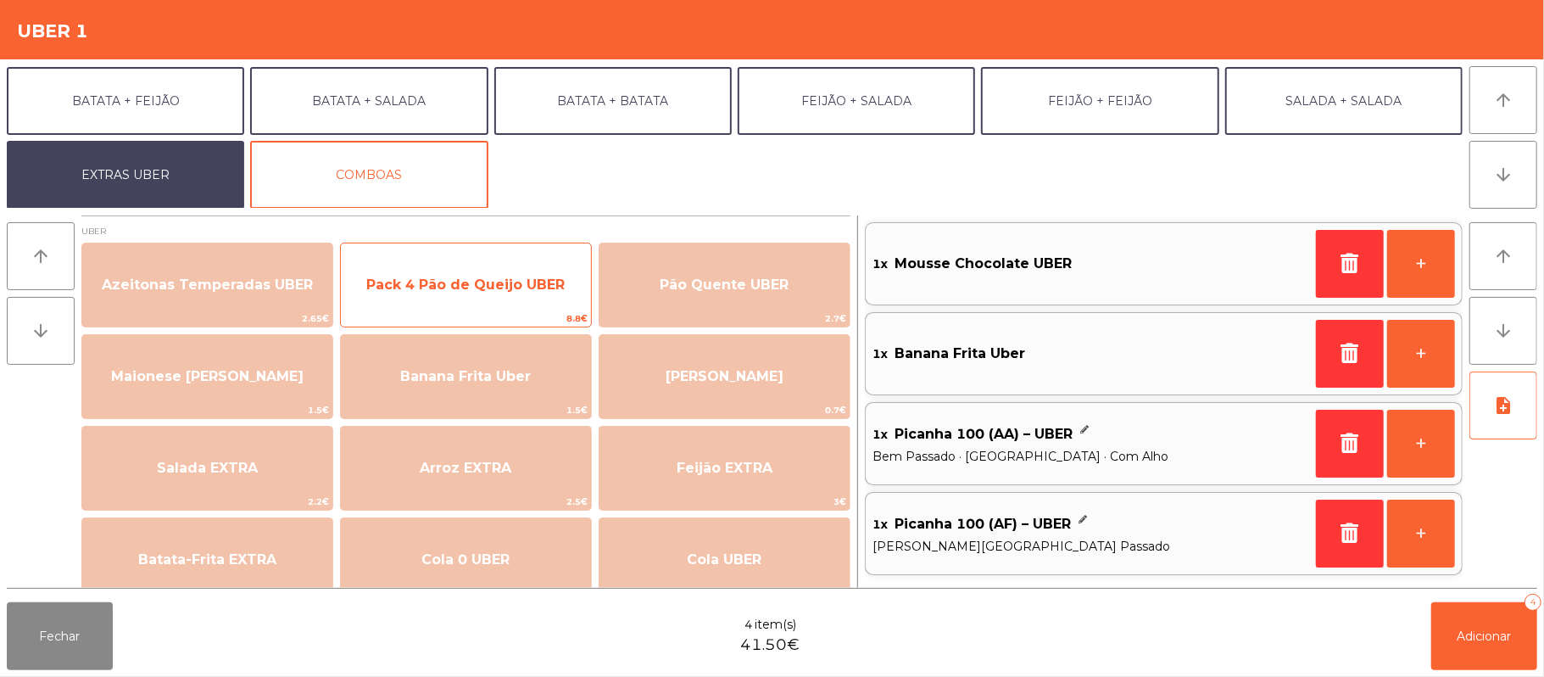
click at [514, 263] on span "Pack 4 Pão de Queijo UBER" at bounding box center [466, 285] width 250 height 46
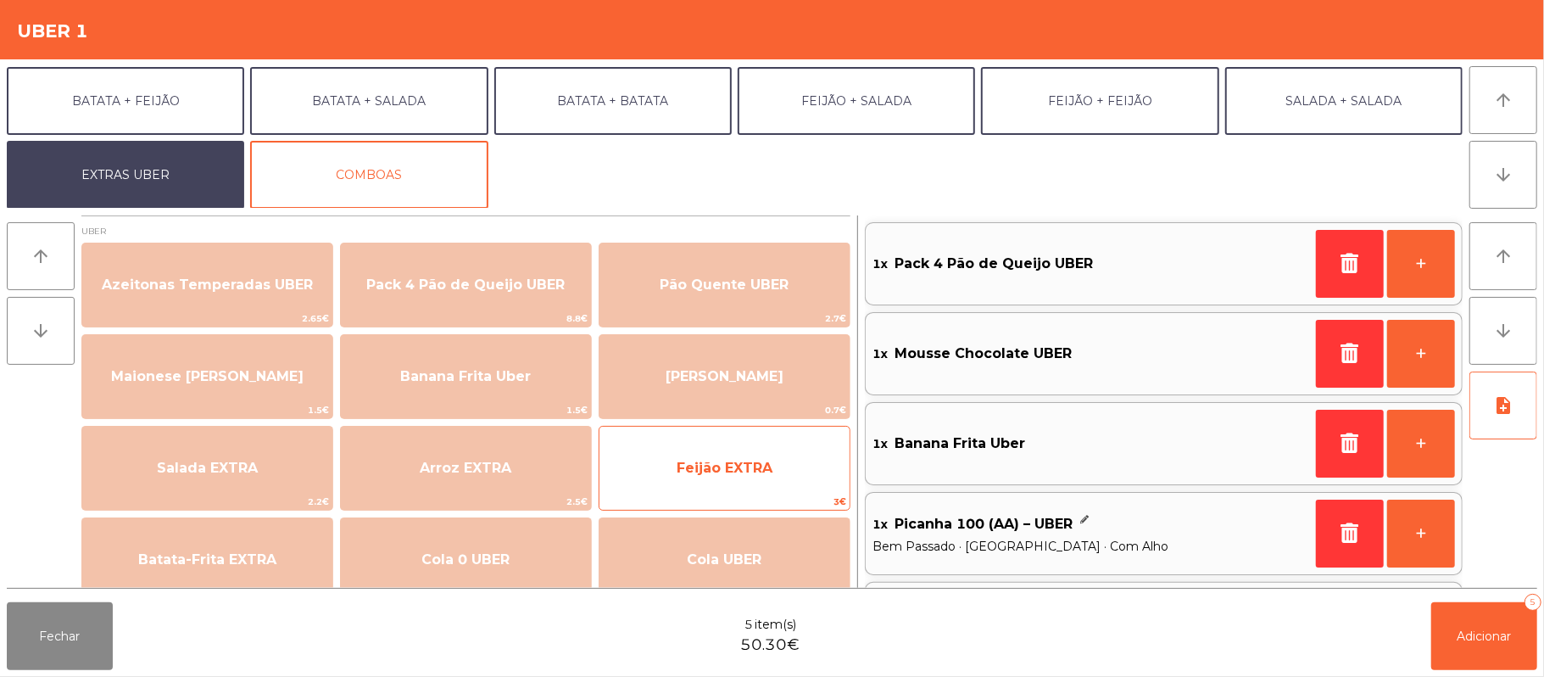
click at [702, 453] on span "Feijão EXTRA" at bounding box center [724, 468] width 250 height 46
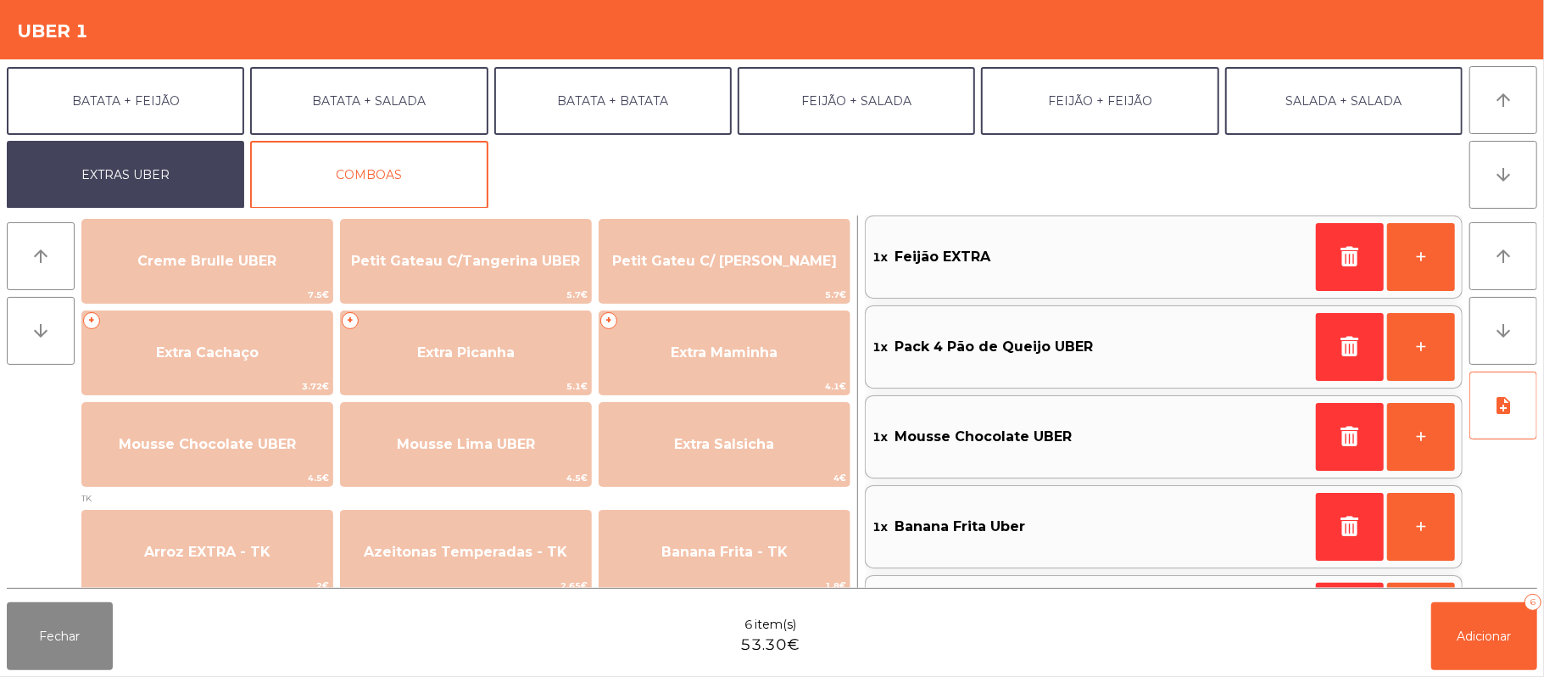
scroll to position [398, 0]
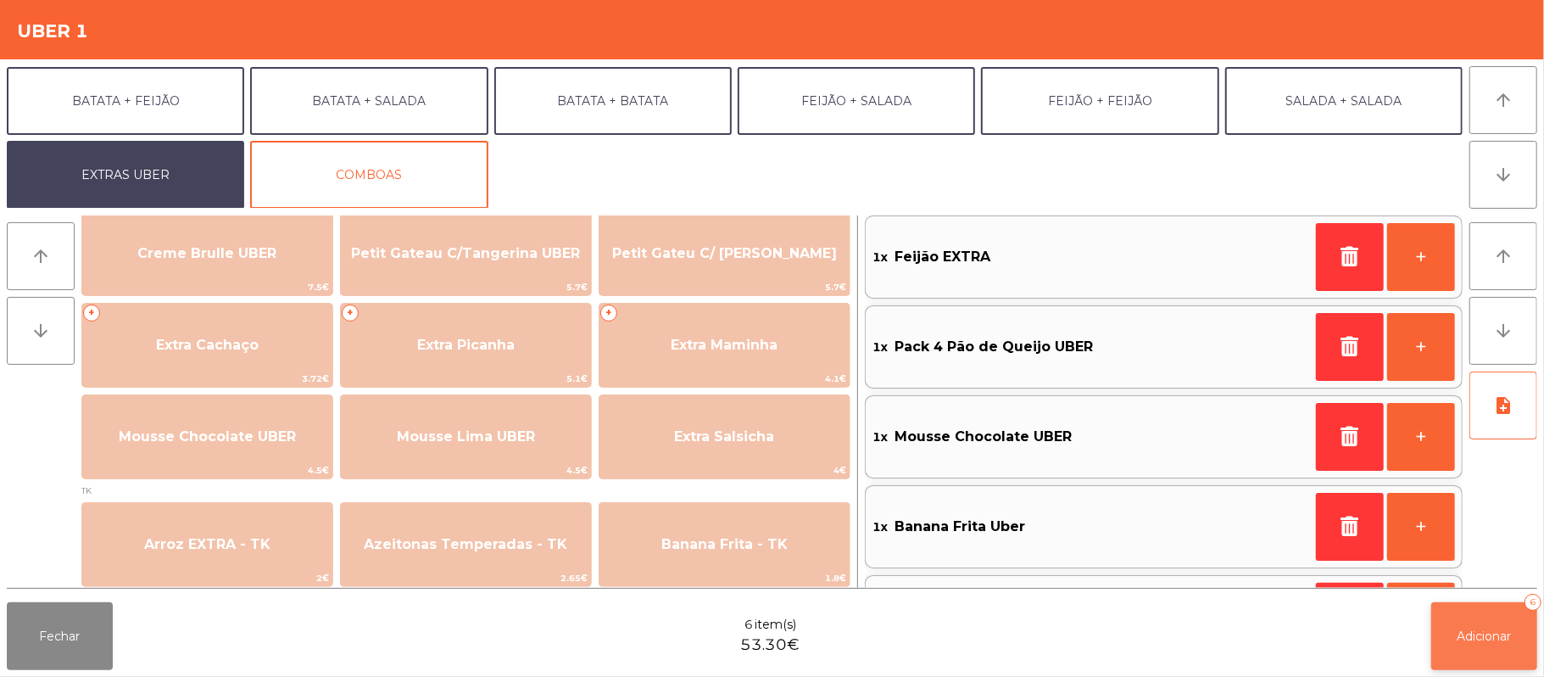
click at [1487, 639] on span "Adicionar" at bounding box center [1484, 635] width 54 height 15
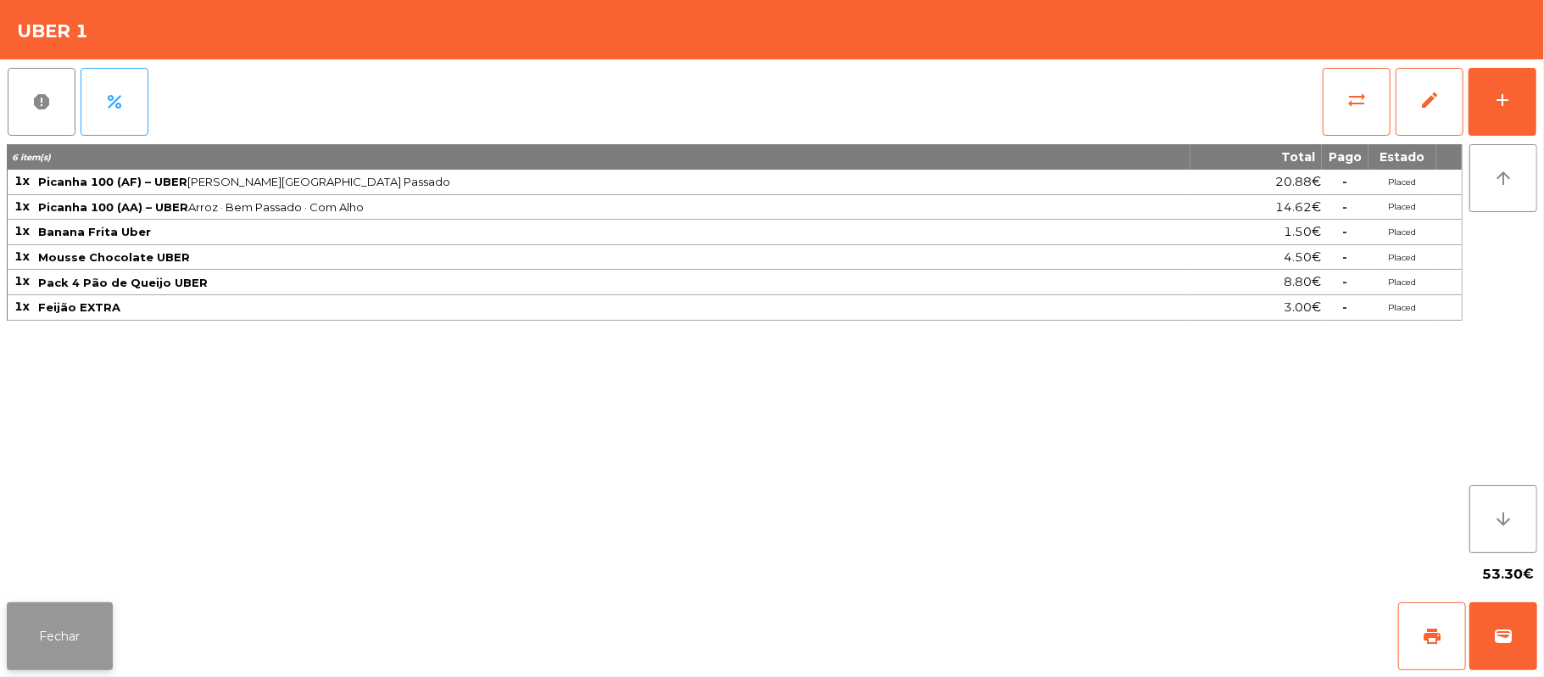
click at [55, 632] on button "Fechar" at bounding box center [60, 636] width 106 height 68
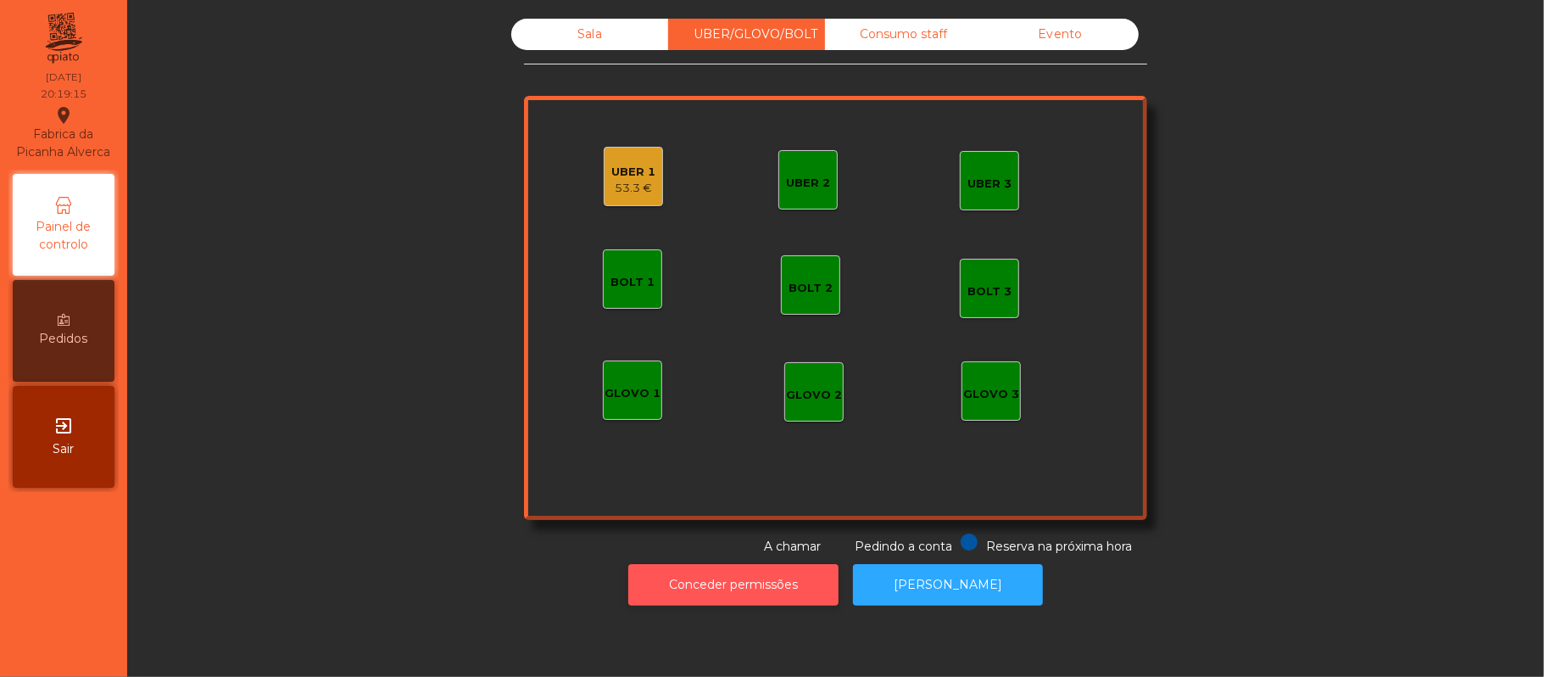
click at [784, 588] on button "Conceder permissões" at bounding box center [733, 585] width 210 height 42
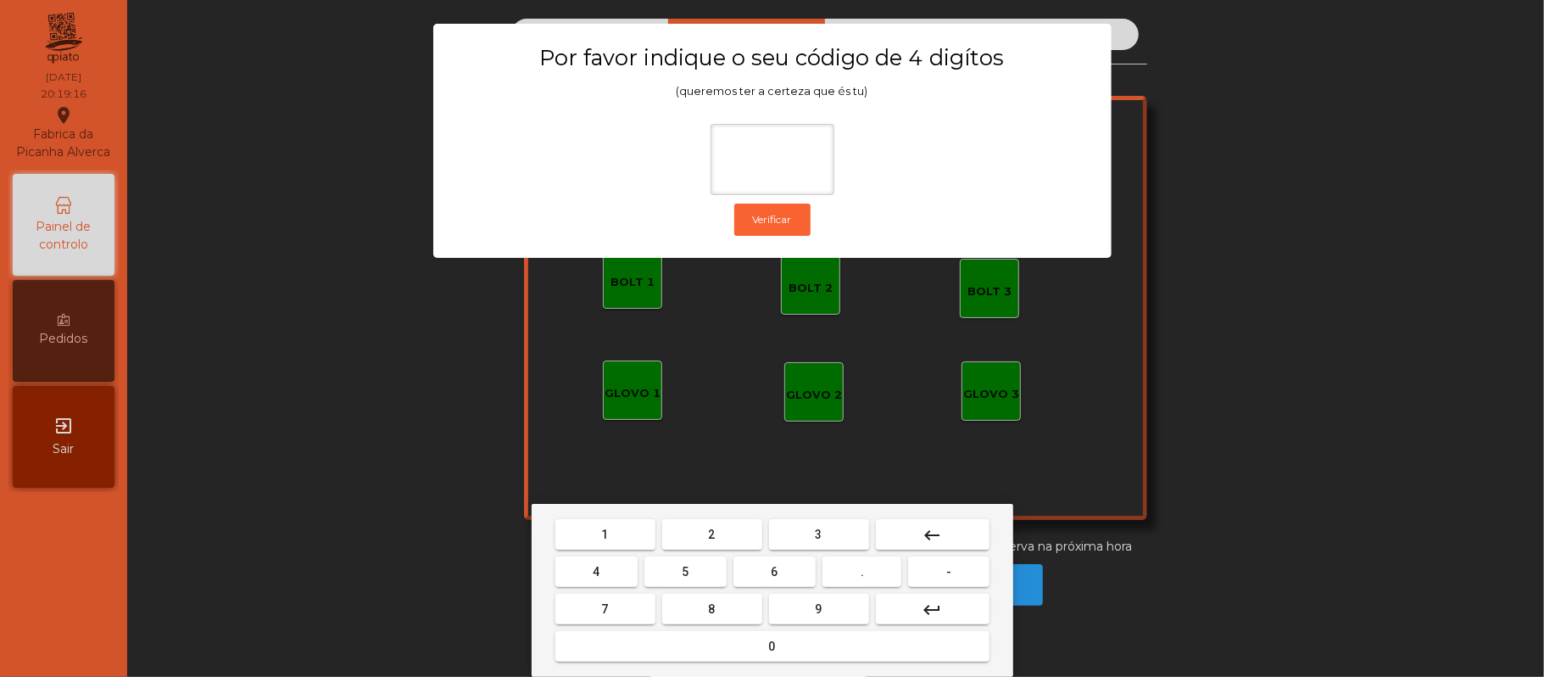
click at [710, 532] on span "2" at bounding box center [712, 534] width 7 height 14
click at [774, 571] on span "6" at bounding box center [775, 572] width 7 height 14
click at [604, 534] on span "1" at bounding box center [605, 534] width 7 height 14
click at [694, 594] on button "8" at bounding box center [712, 608] width 100 height 31
type input "****"
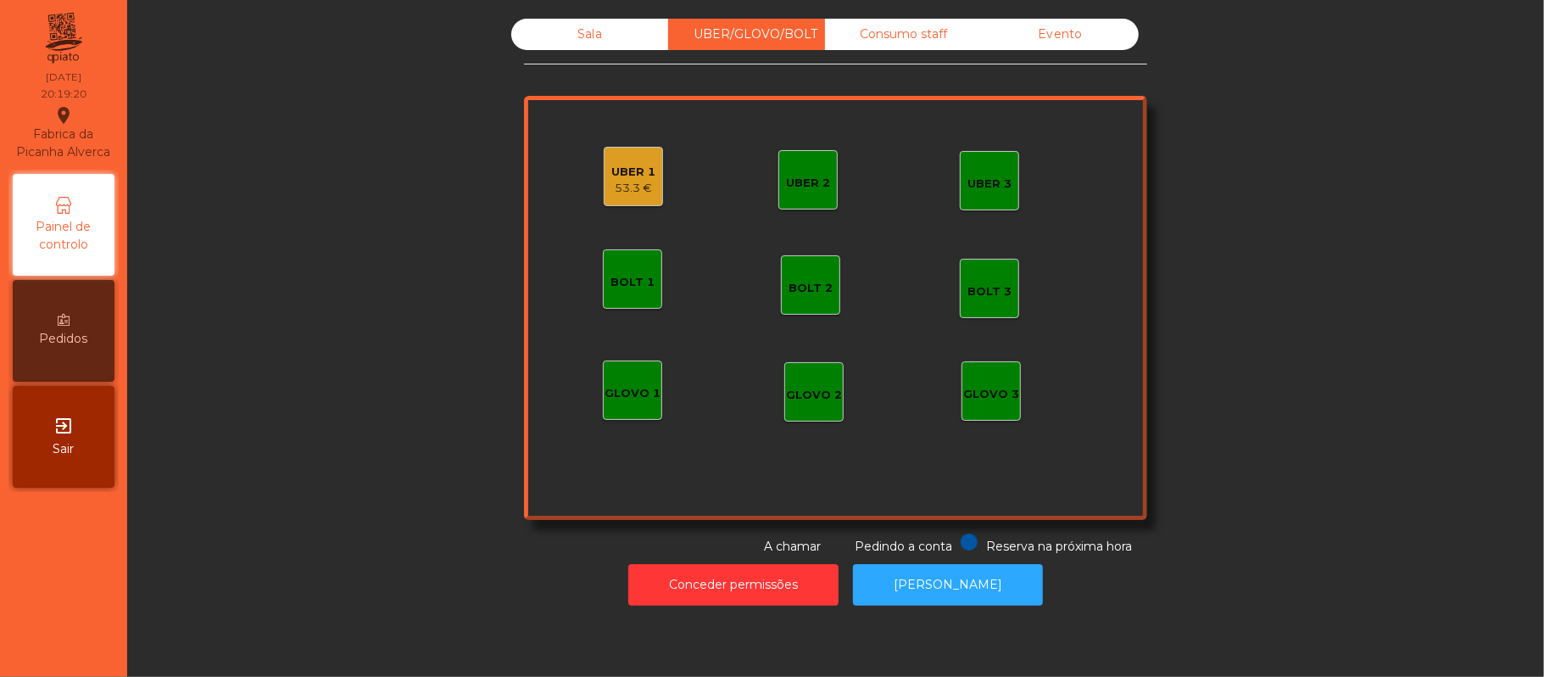
click at [625, 180] on div "53.3 €" at bounding box center [633, 188] width 44 height 17
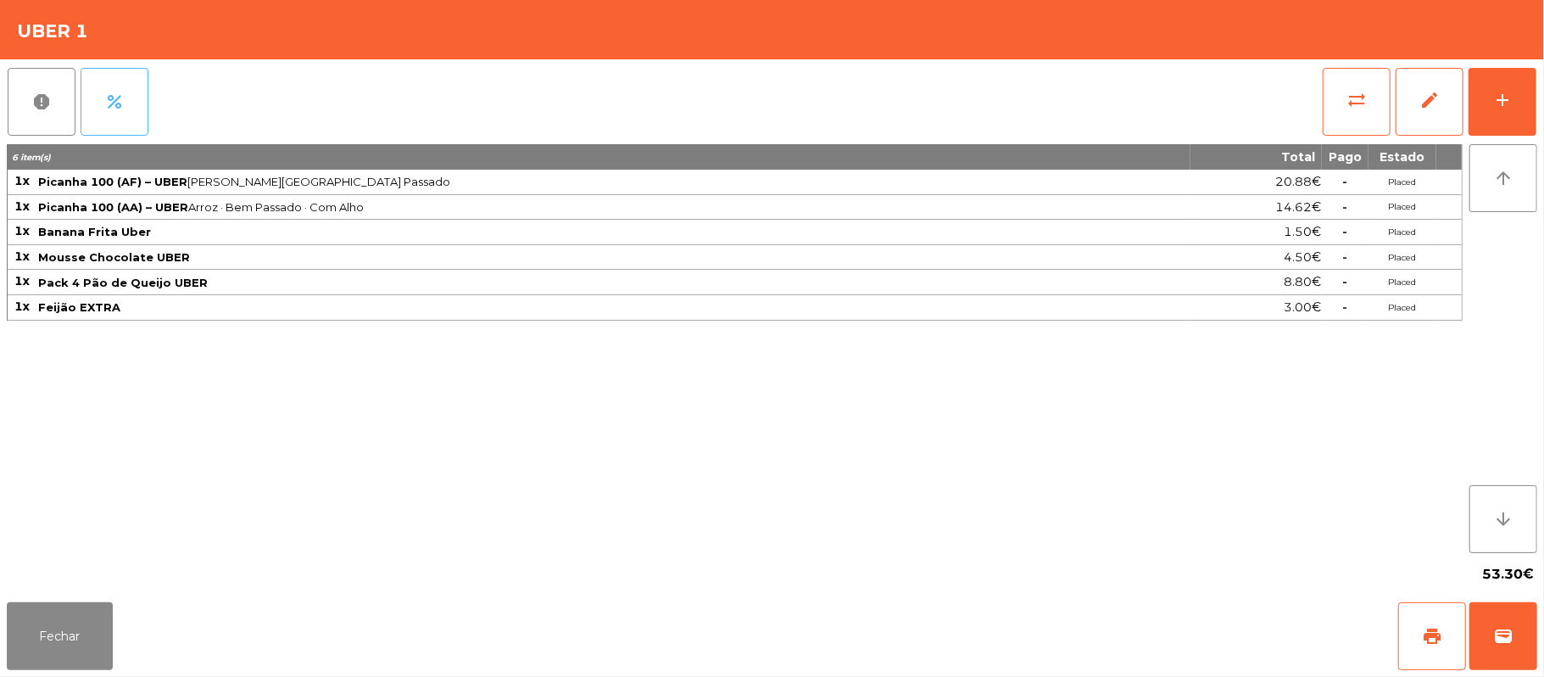
click at [130, 102] on button "percent" at bounding box center [115, 102] width 68 height 68
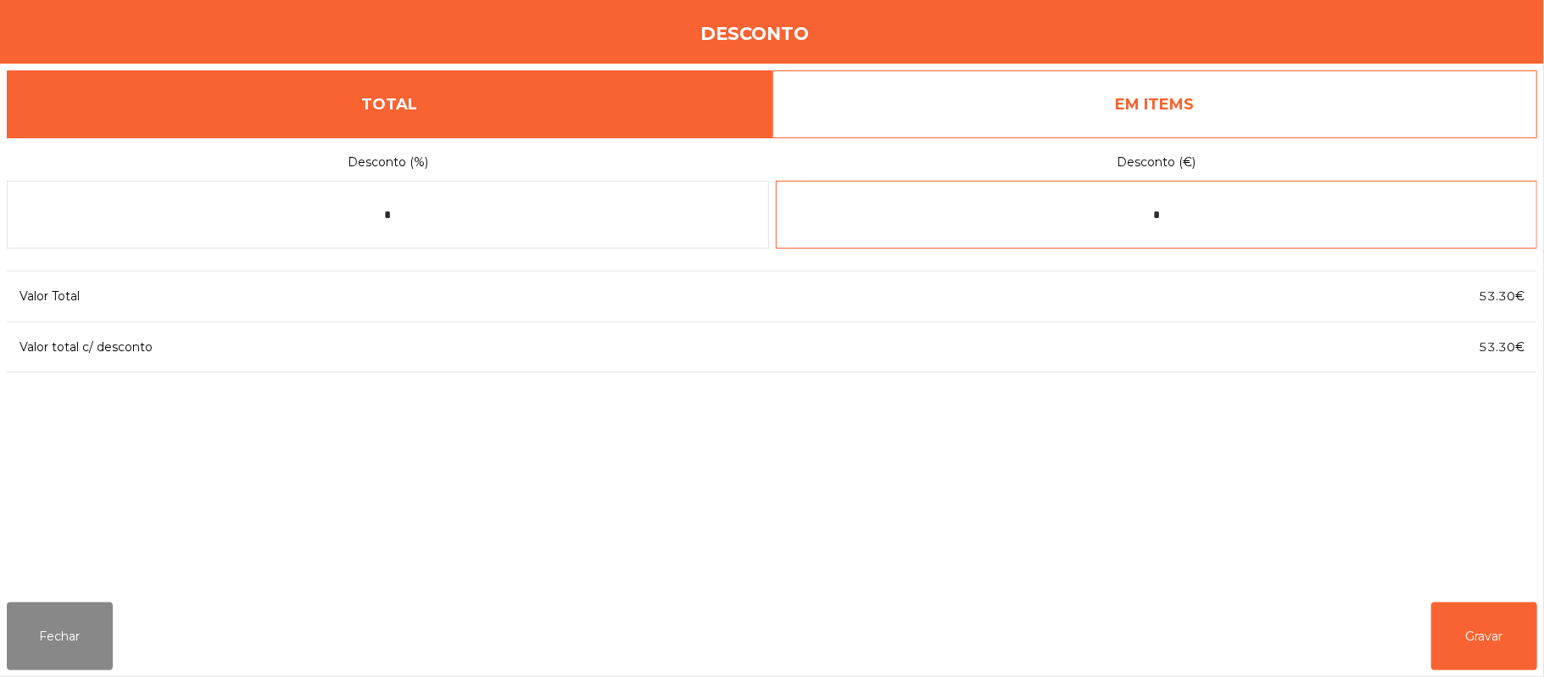
click at [1189, 221] on input "*" at bounding box center [1157, 215] width 762 height 68
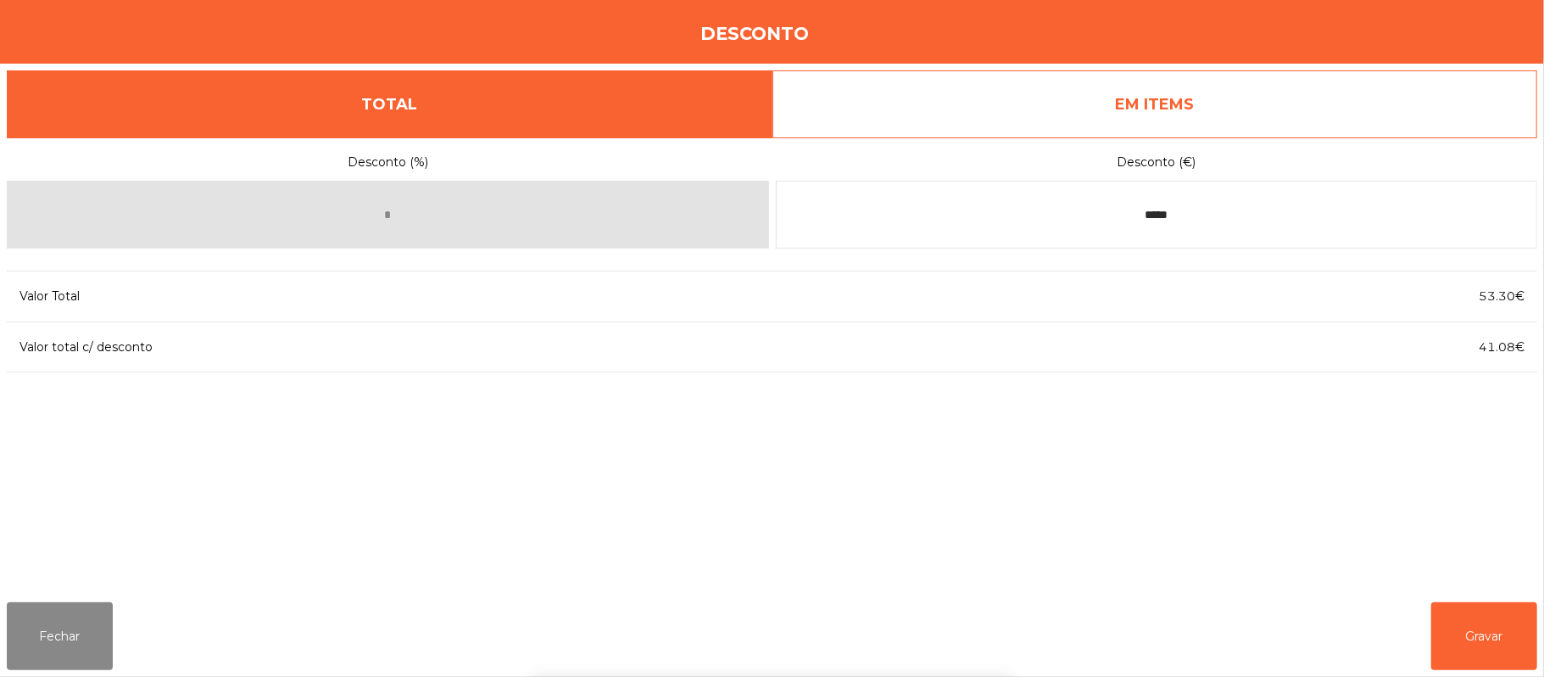
click at [1489, 632] on div "1 2 3 keyboard_backspace 4 5 6 . - 7 8 9 keyboard_return 0" at bounding box center [772, 590] width 1544 height 173
click at [1221, 214] on input "*****" at bounding box center [1157, 215] width 762 height 68
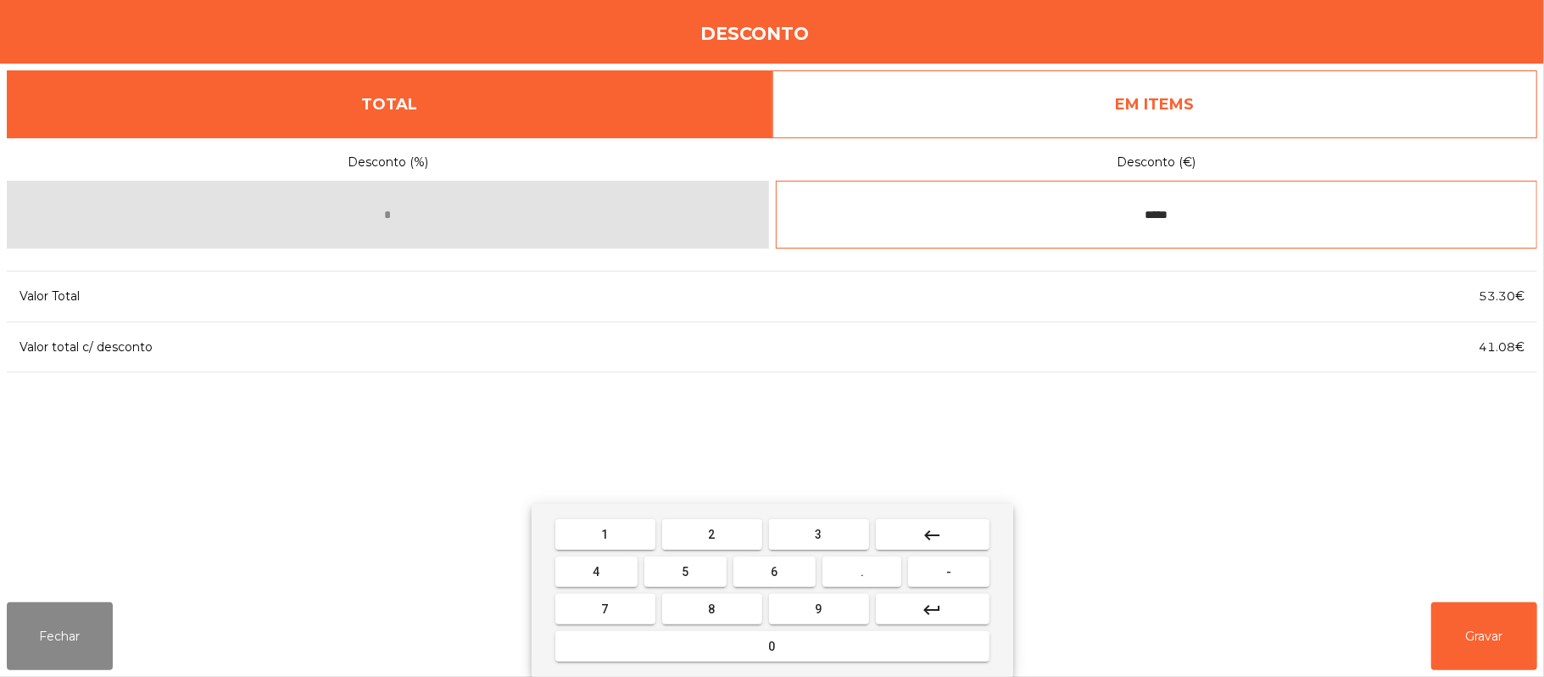
click at [944, 526] on button "keyboard_backspace" at bounding box center [933, 534] width 114 height 31
click at [950, 532] on button "keyboard_backspace" at bounding box center [933, 534] width 114 height 31
click at [953, 531] on button "keyboard_backspace" at bounding box center [933, 534] width 114 height 31
click at [950, 534] on button "keyboard_backspace" at bounding box center [933, 534] width 114 height 31
type input "*"
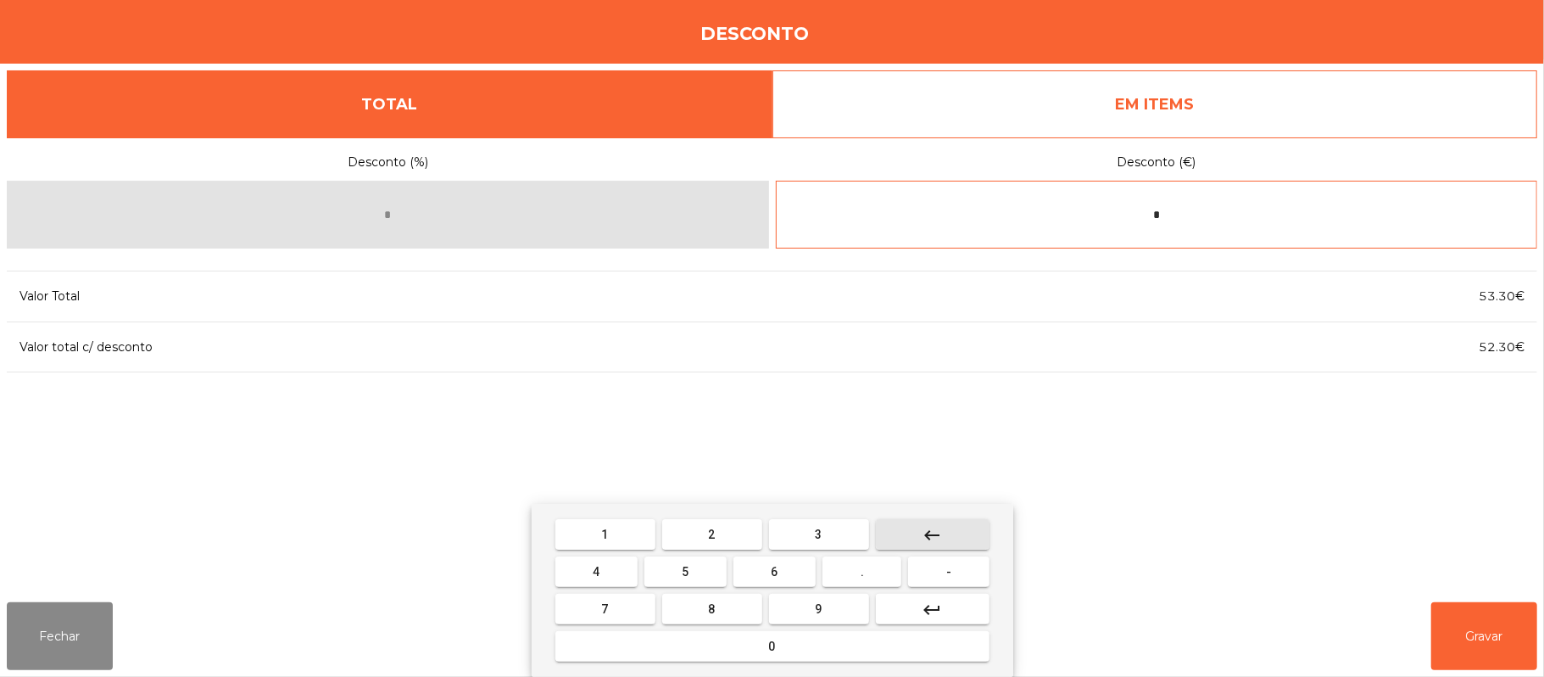
click at [955, 531] on button "keyboard_backspace" at bounding box center [933, 534] width 114 height 31
type input "****"
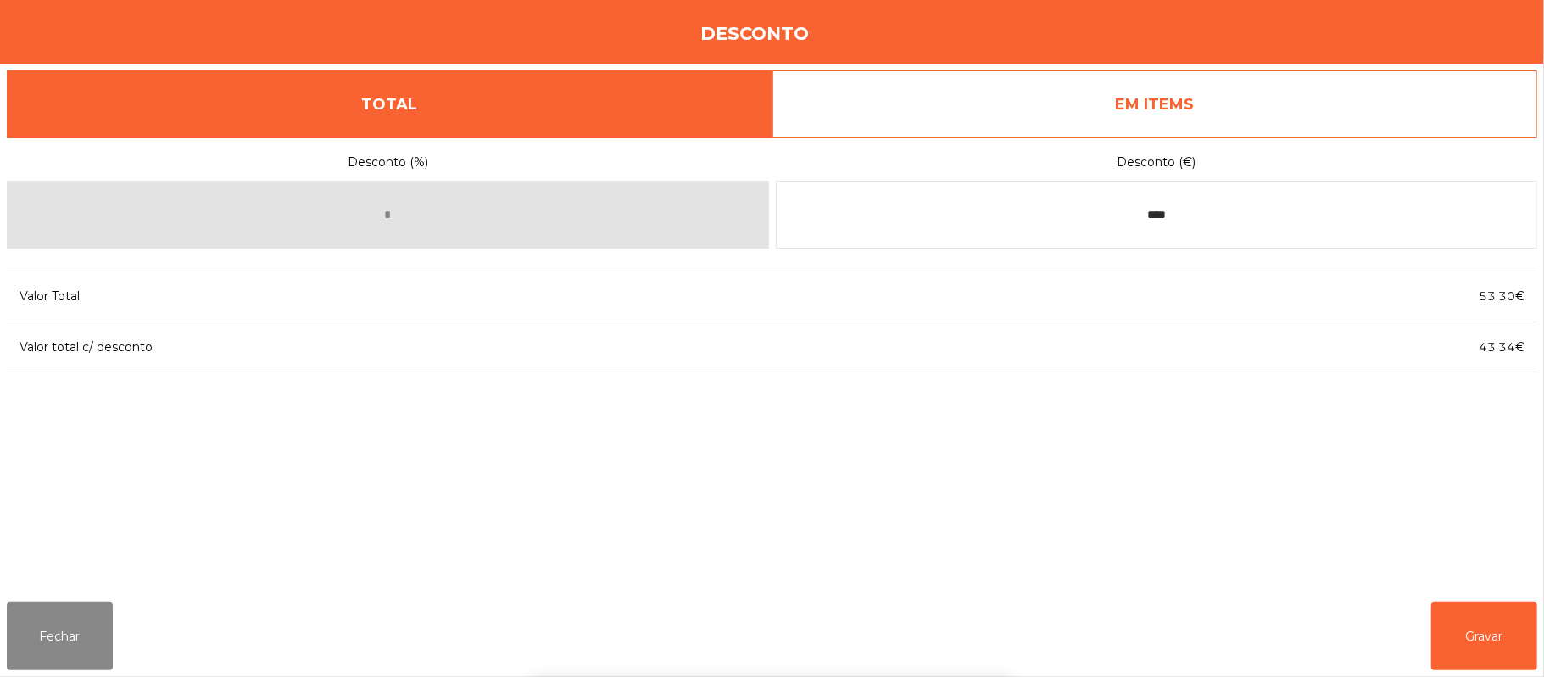
click at [1492, 636] on div "1 2 3 keyboard_backspace 4 5 6 . - 7 8 9 keyboard_return 0" at bounding box center [772, 590] width 1544 height 173
click at [1485, 638] on button "Gravar" at bounding box center [1484, 636] width 106 height 68
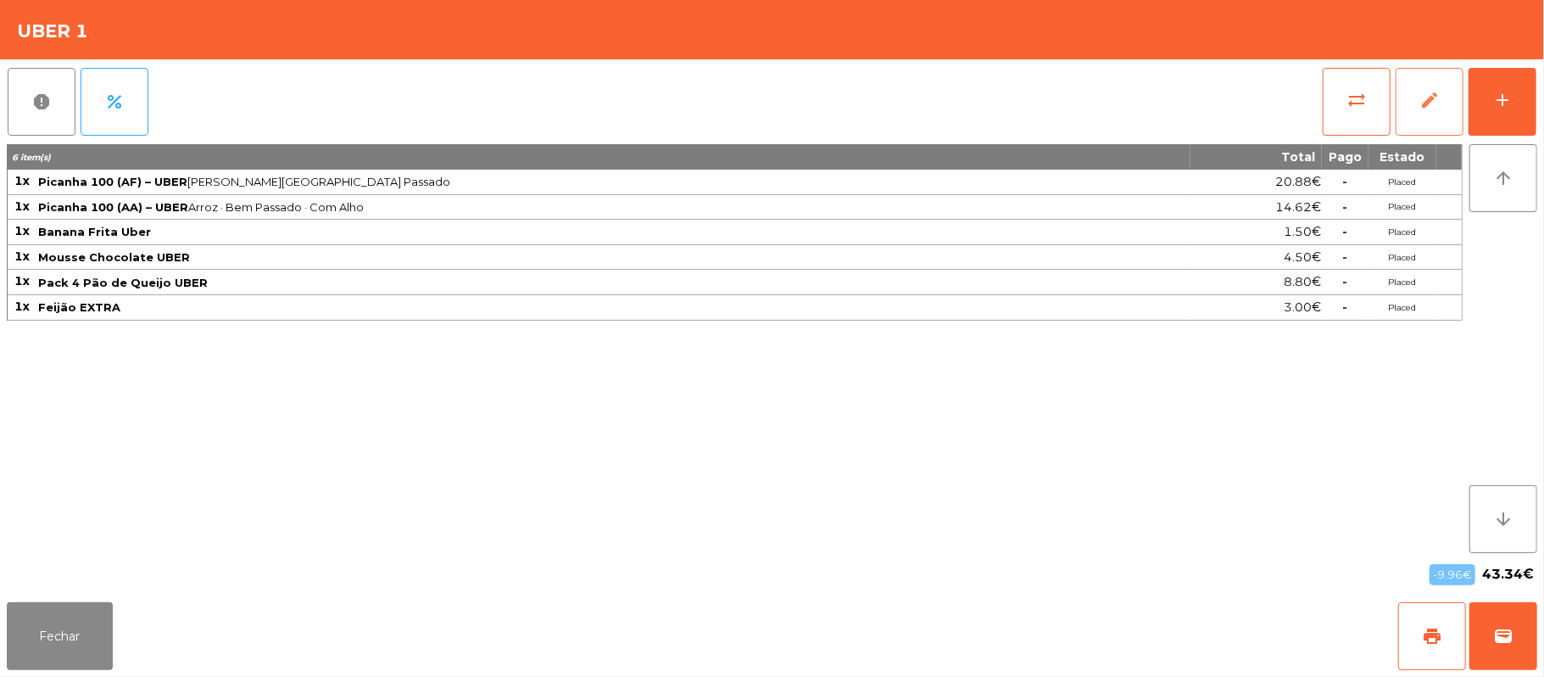
click at [1412, 92] on button "edit" at bounding box center [1429, 102] width 68 height 68
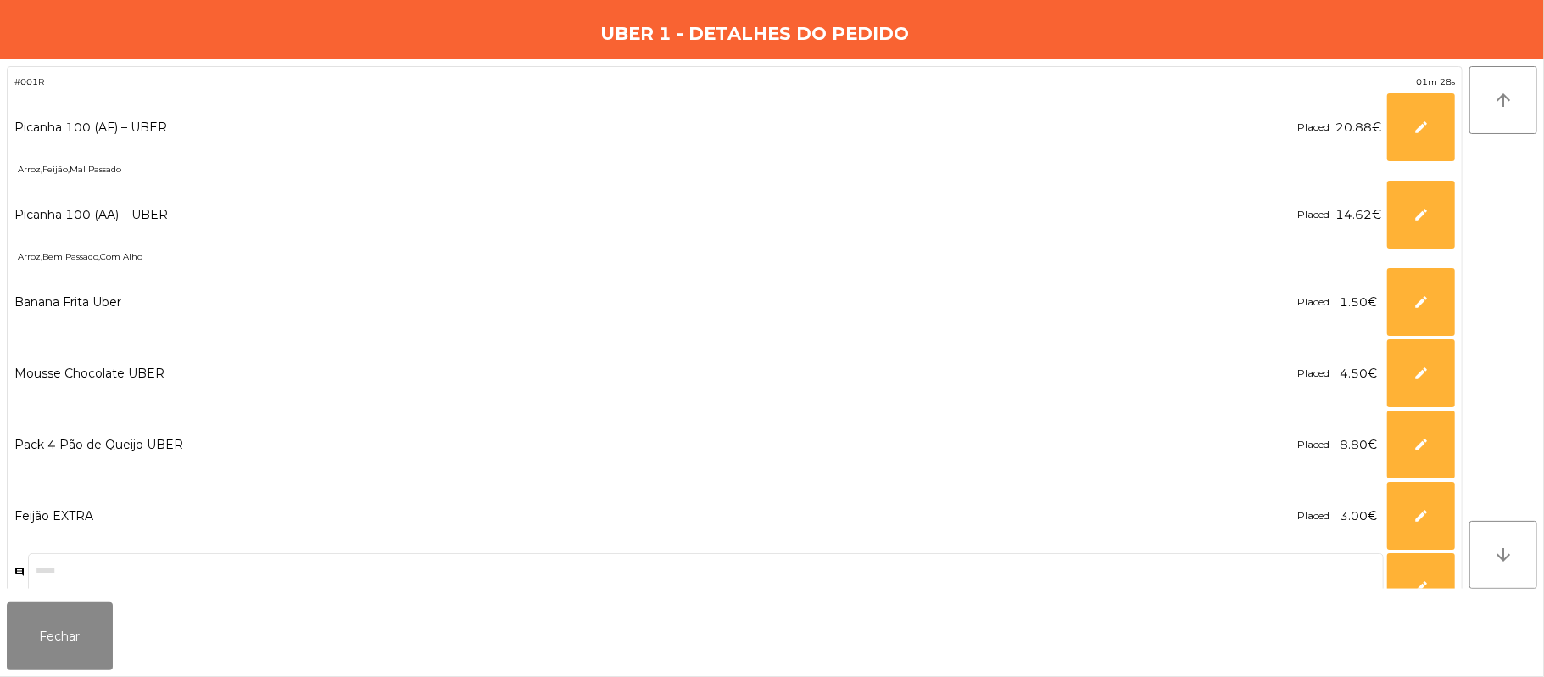
scroll to position [39, 0]
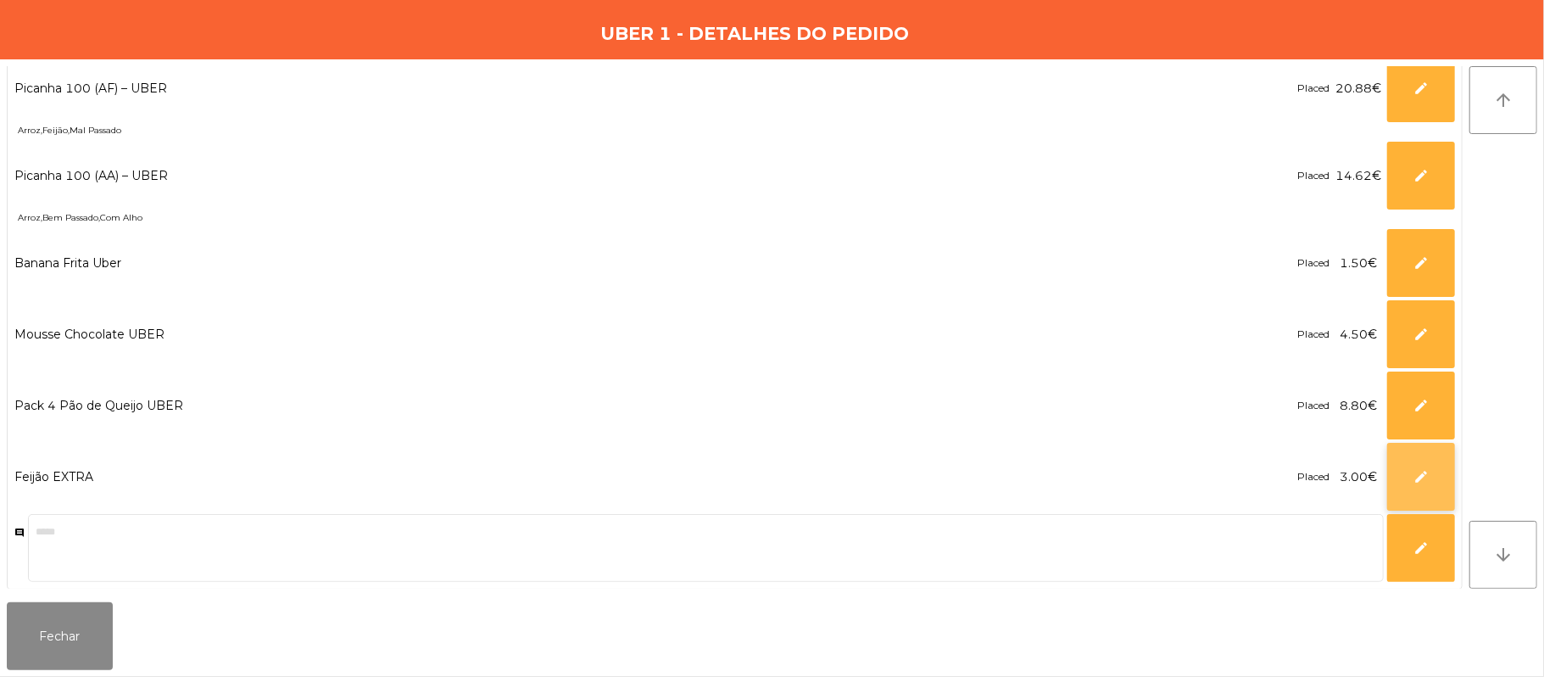
click at [1409, 471] on button "edit" at bounding box center [1421, 477] width 68 height 68
click at [1412, 470] on button "close" at bounding box center [1421, 477] width 68 height 68
click at [66, 628] on button "Fechar" at bounding box center [60, 636] width 106 height 68
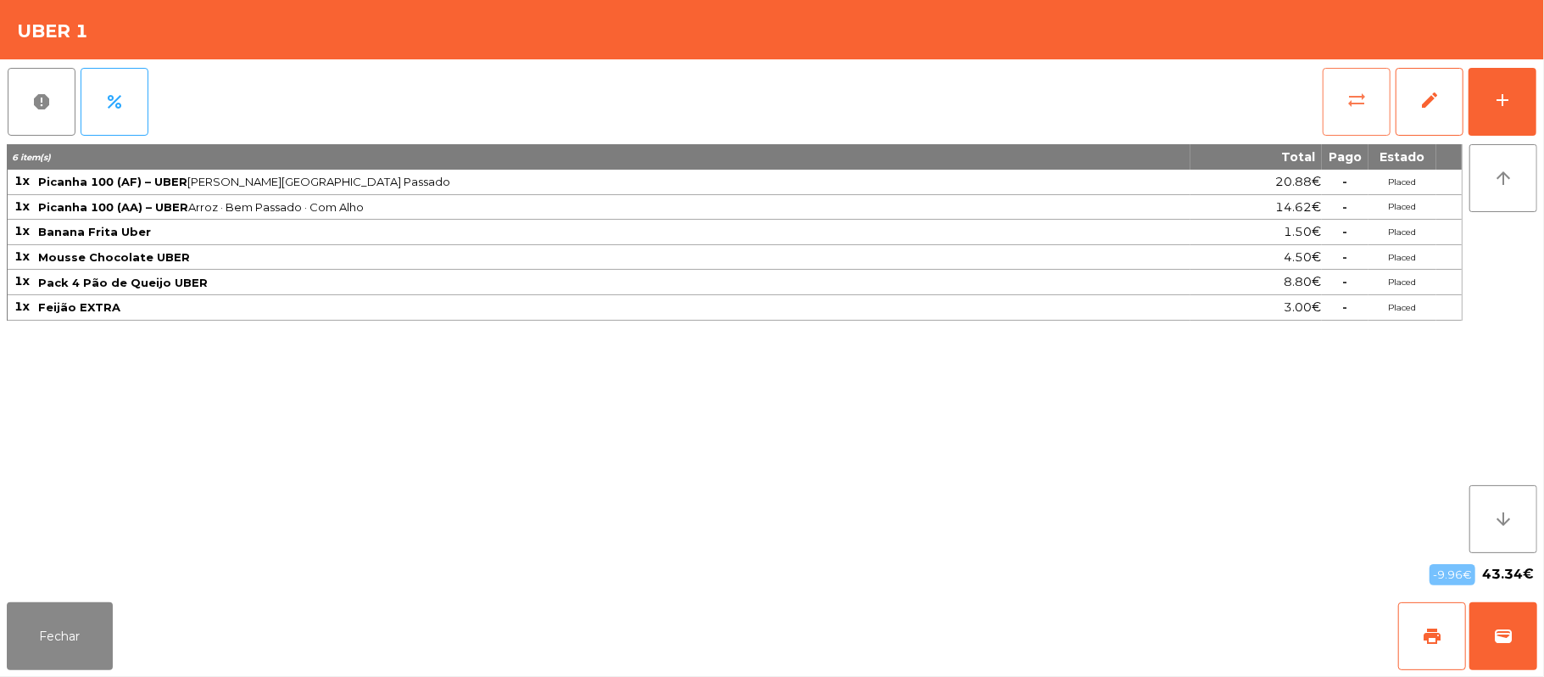
click at [1336, 106] on button "sync_alt" at bounding box center [1357, 102] width 68 height 68
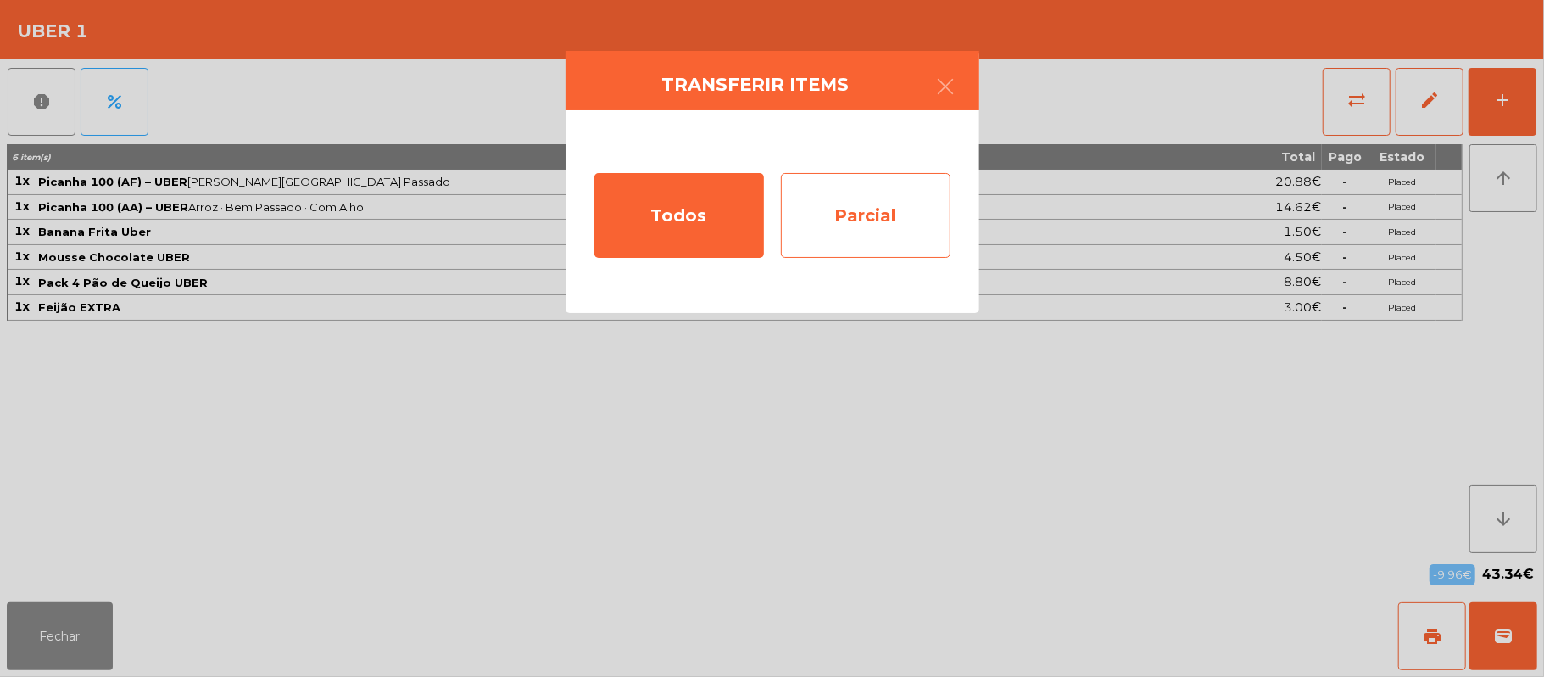
click at [865, 215] on div "Parcial" at bounding box center [866, 215] width 170 height 85
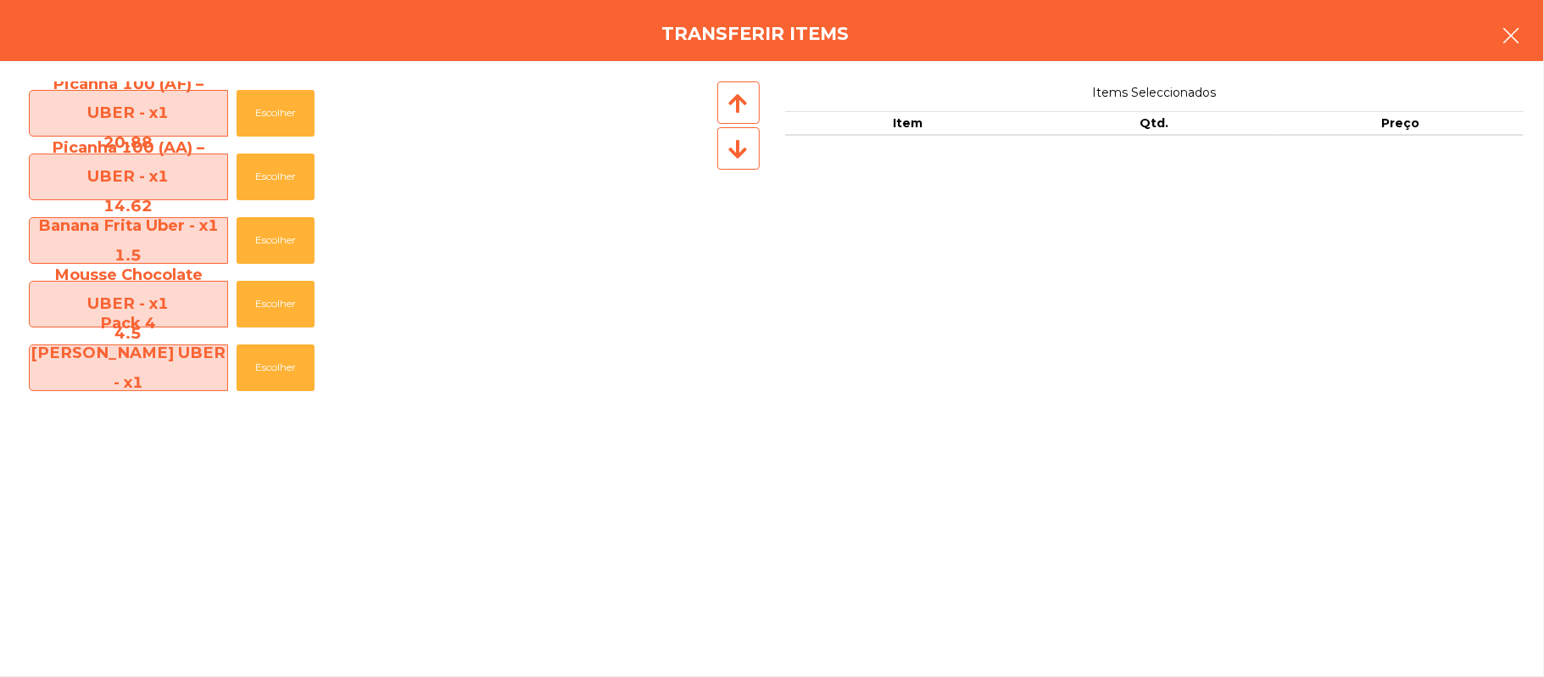
click at [1496, 41] on button "button" at bounding box center [1510, 37] width 47 height 51
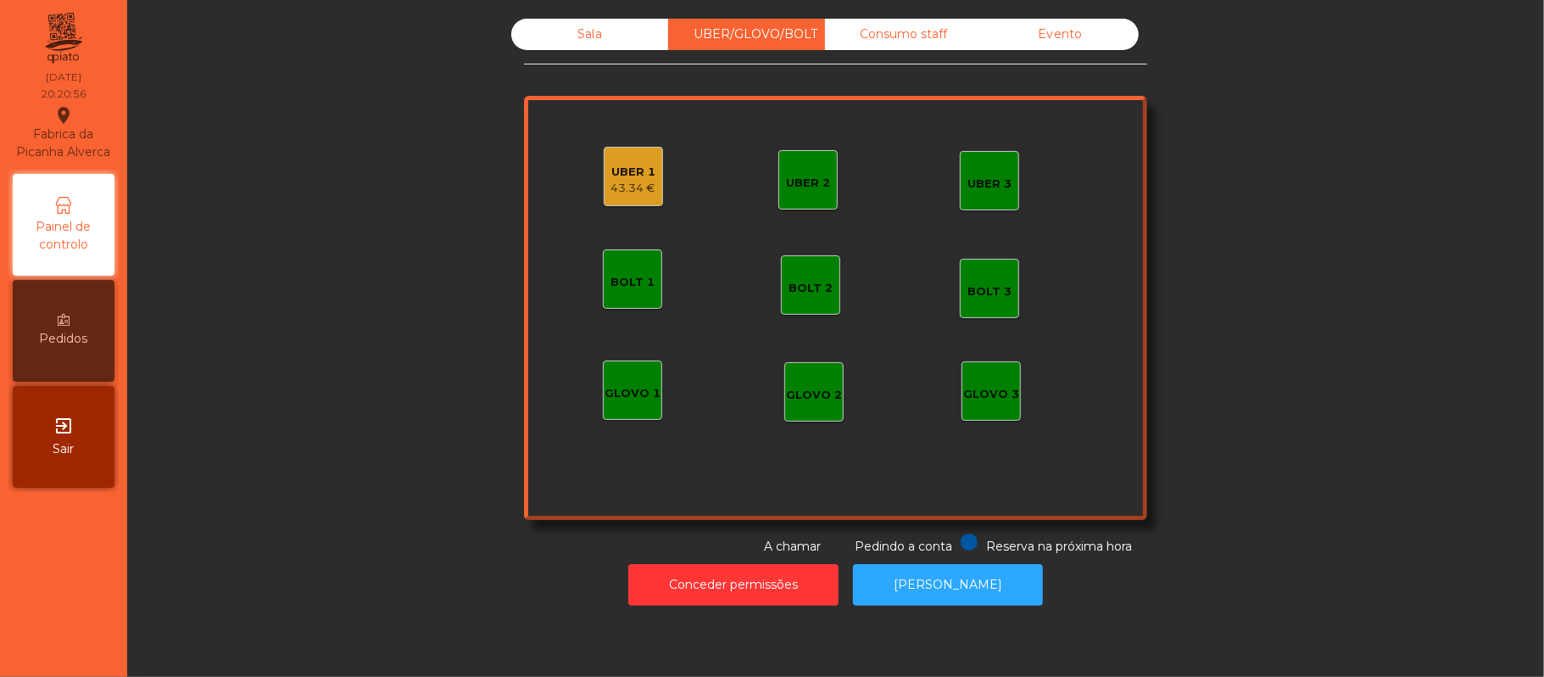
click at [611, 173] on div "UBER 1" at bounding box center [633, 172] width 45 height 17
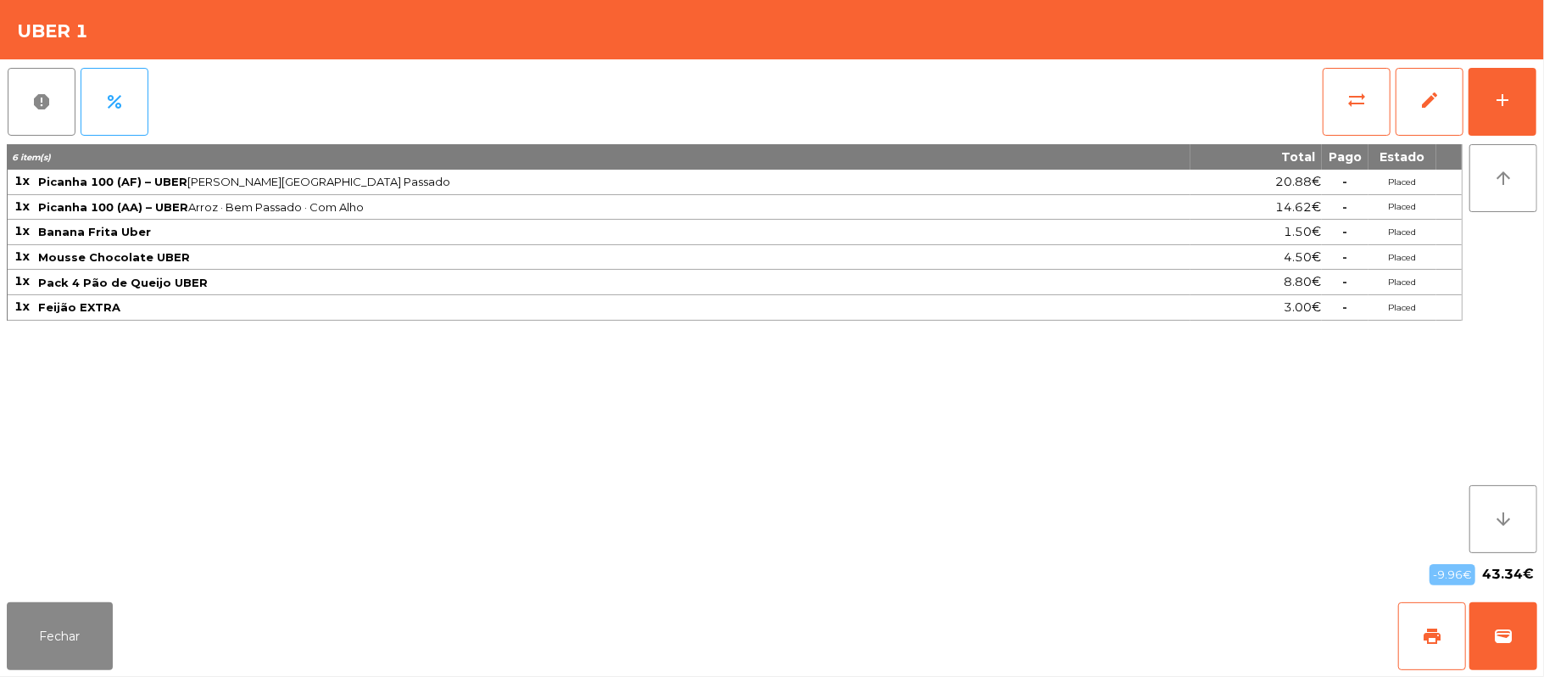
click at [1351, 316] on td "-" at bounding box center [1345, 307] width 47 height 25
click at [1355, 109] on span "sync_alt" at bounding box center [1356, 100] width 20 height 20
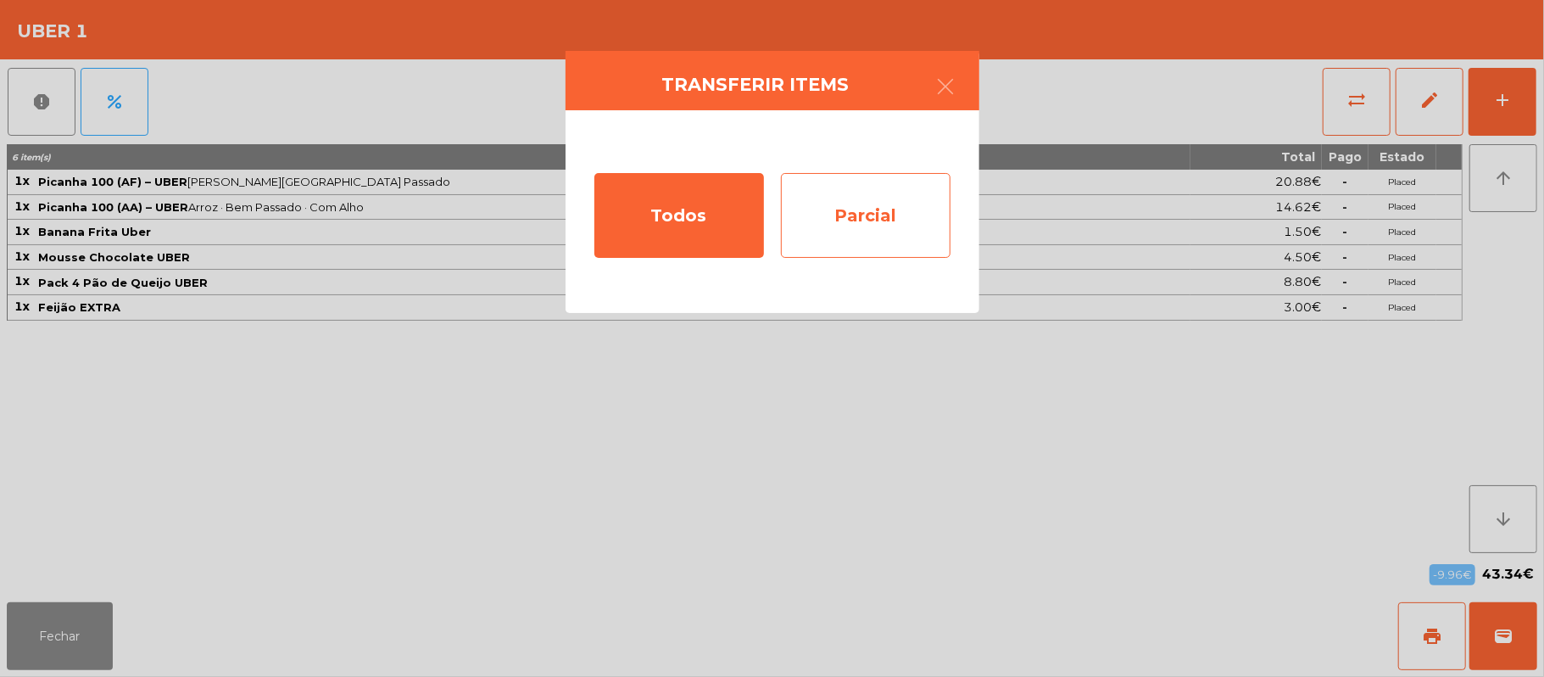
click at [878, 229] on div "Parcial" at bounding box center [866, 215] width 170 height 85
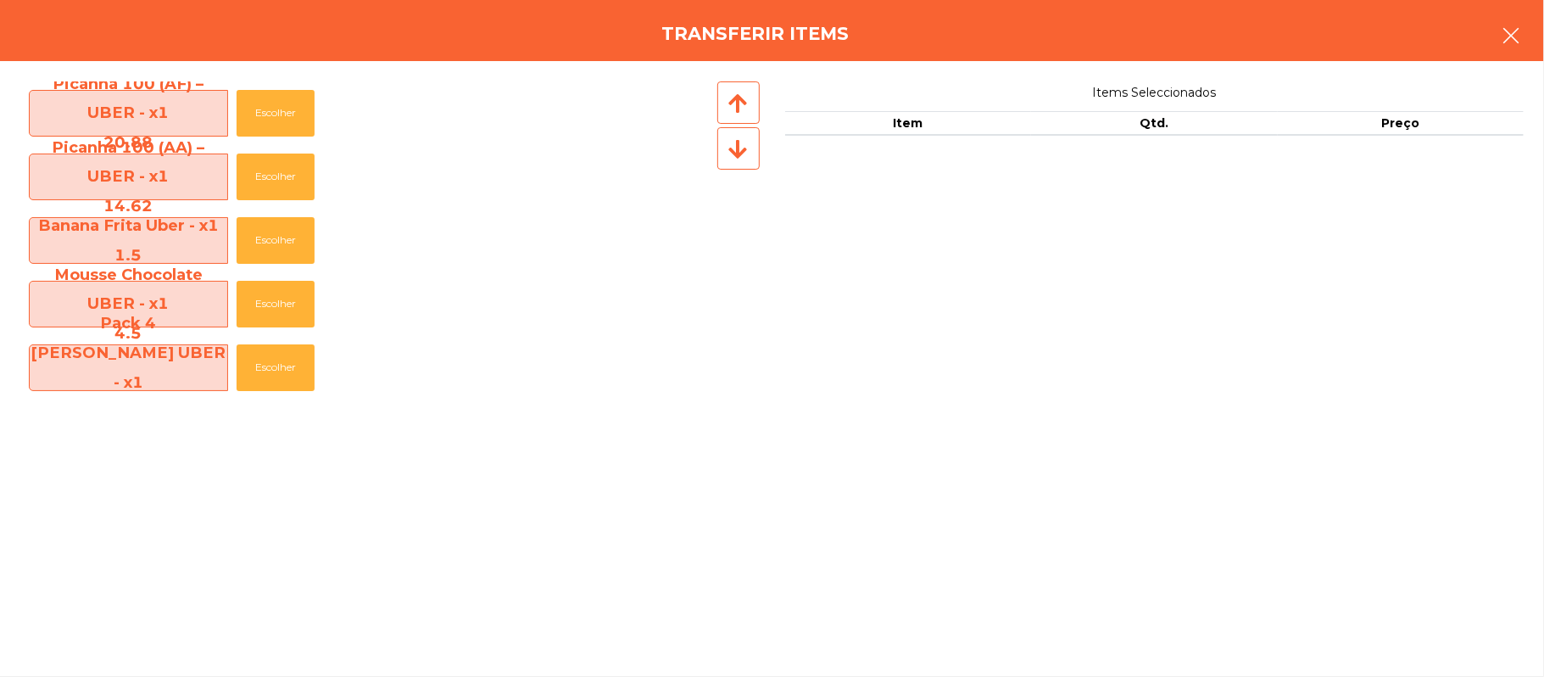
click at [1499, 42] on button "button" at bounding box center [1510, 37] width 47 height 51
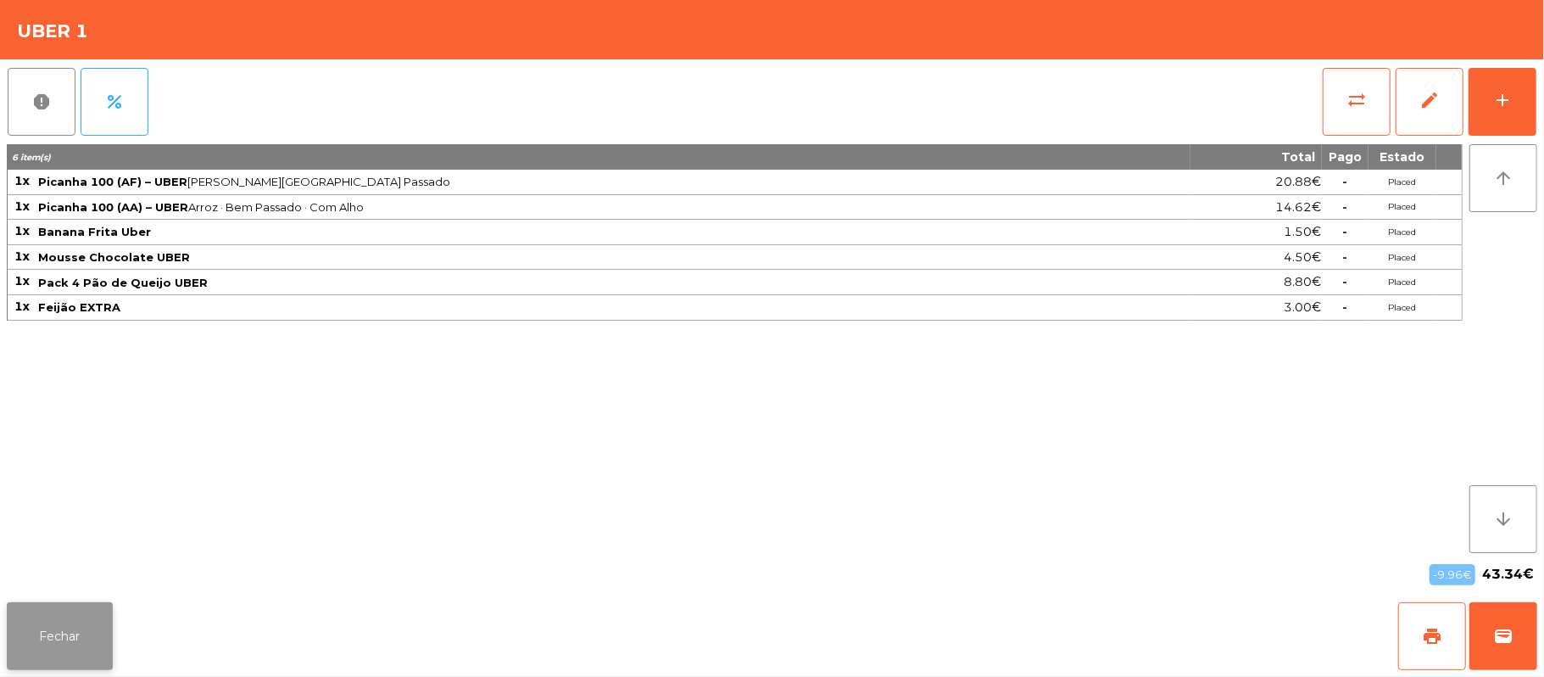
click at [52, 645] on button "Fechar" at bounding box center [60, 636] width 106 height 68
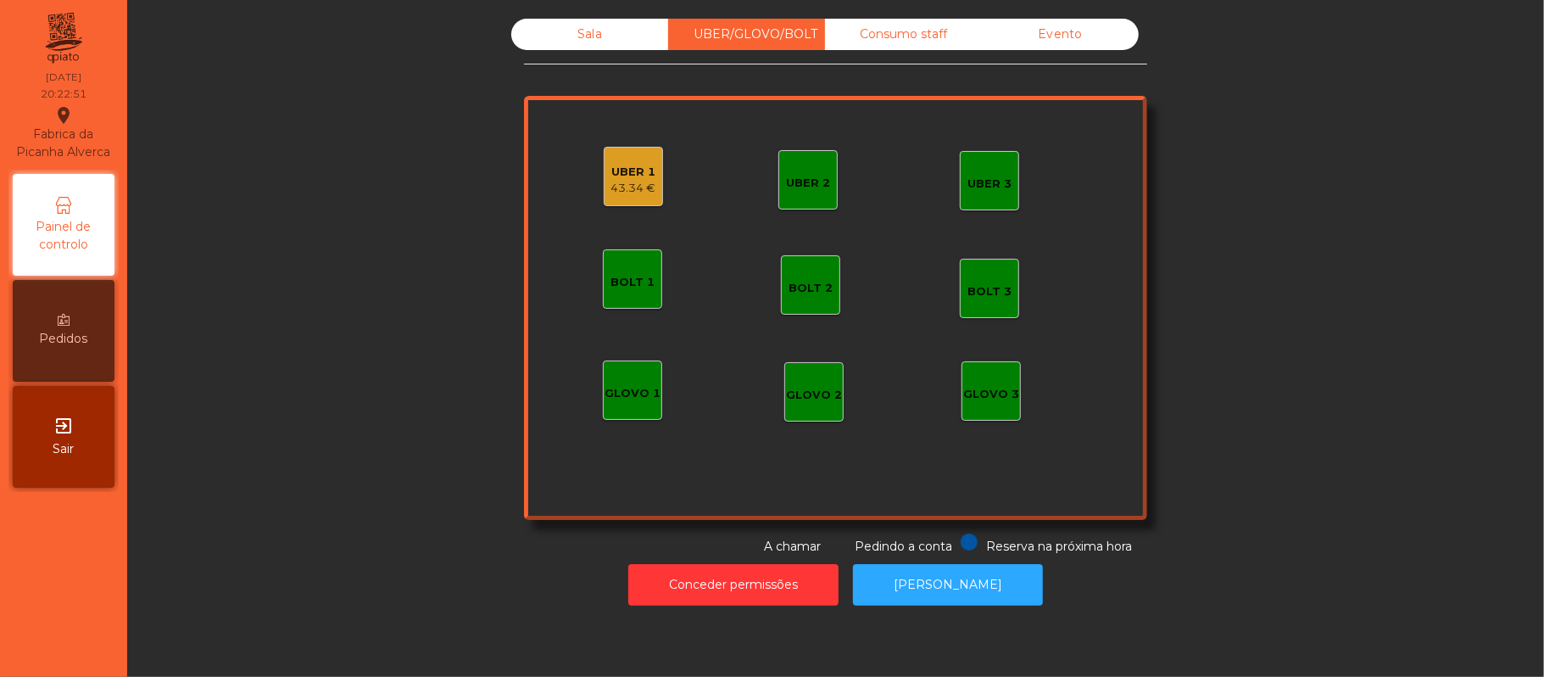
click at [577, 29] on div "Sala" at bounding box center [589, 34] width 157 height 31
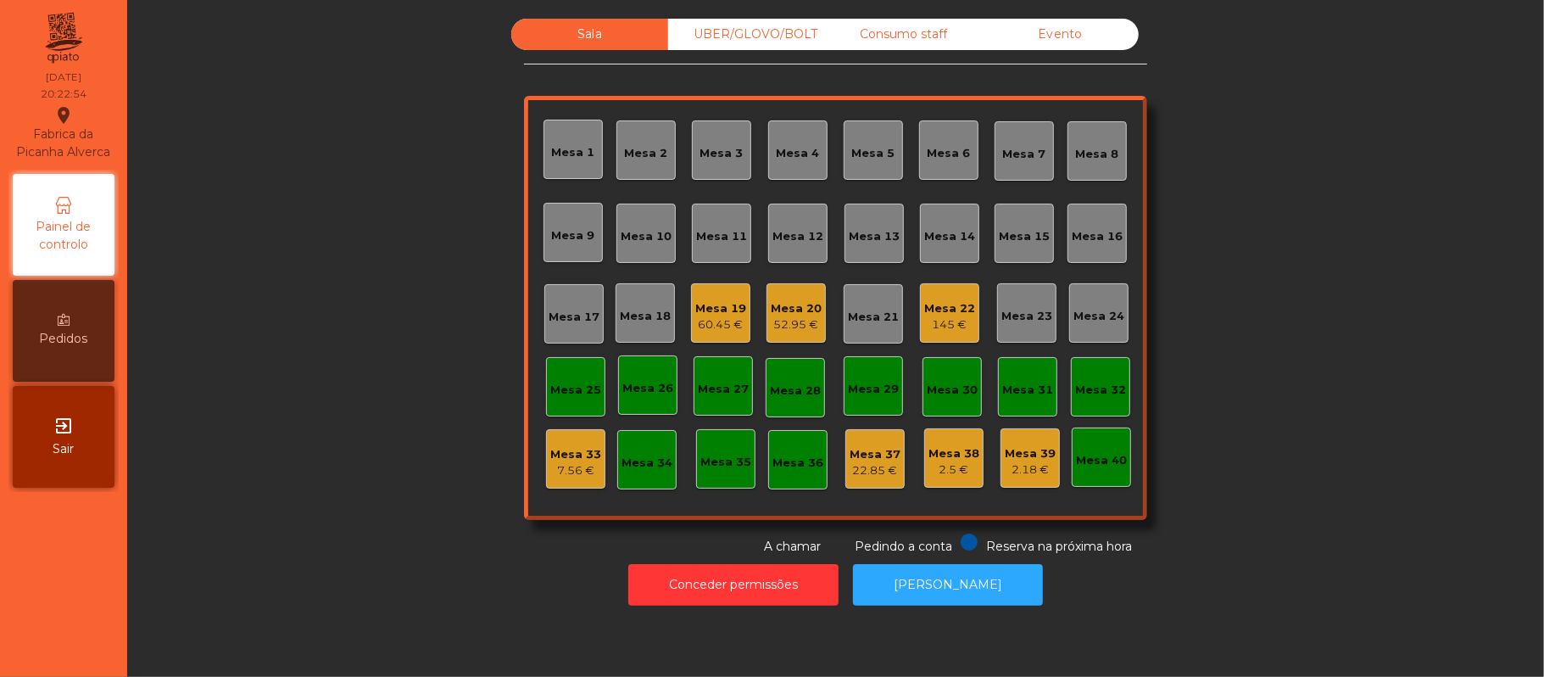
click at [794, 231] on div "Mesa 12" at bounding box center [797, 236] width 51 height 17
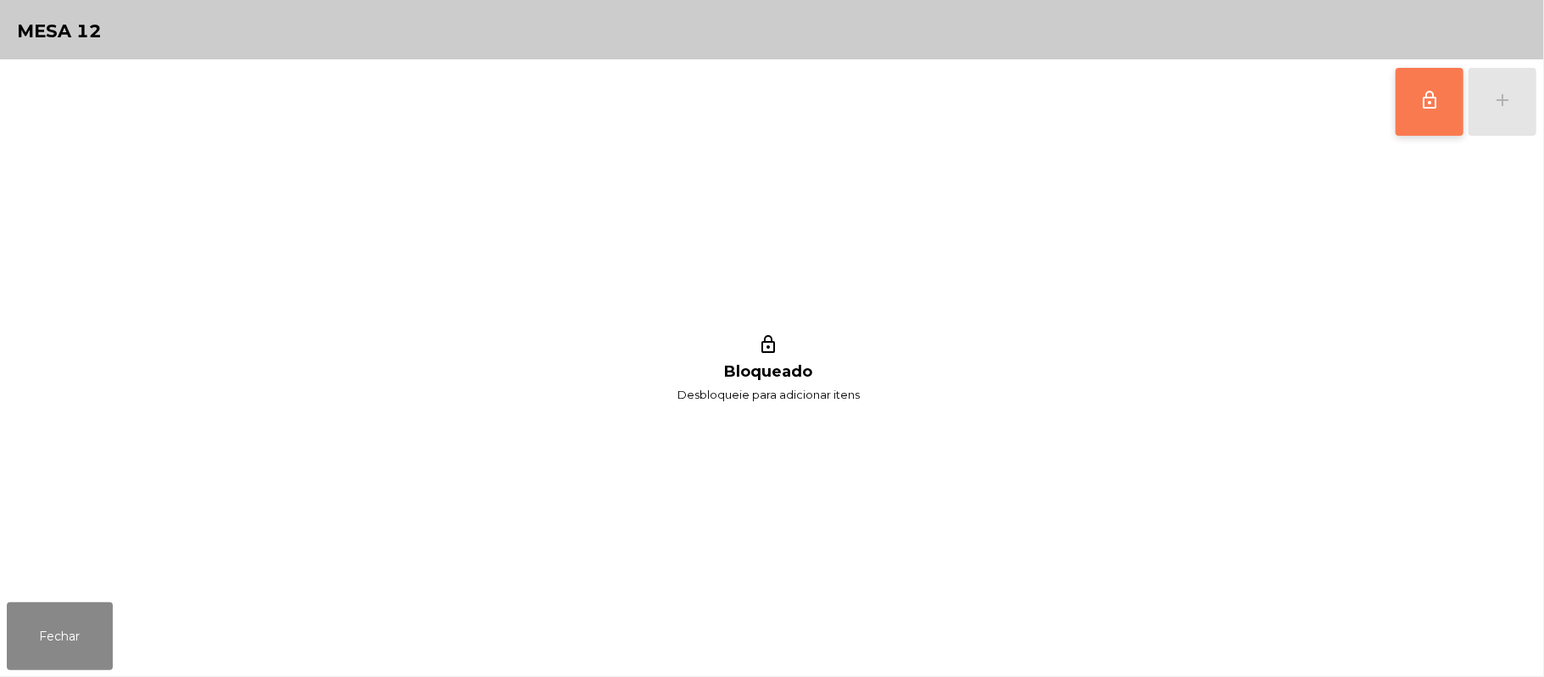
click at [1416, 103] on button "lock_outline" at bounding box center [1429, 102] width 68 height 68
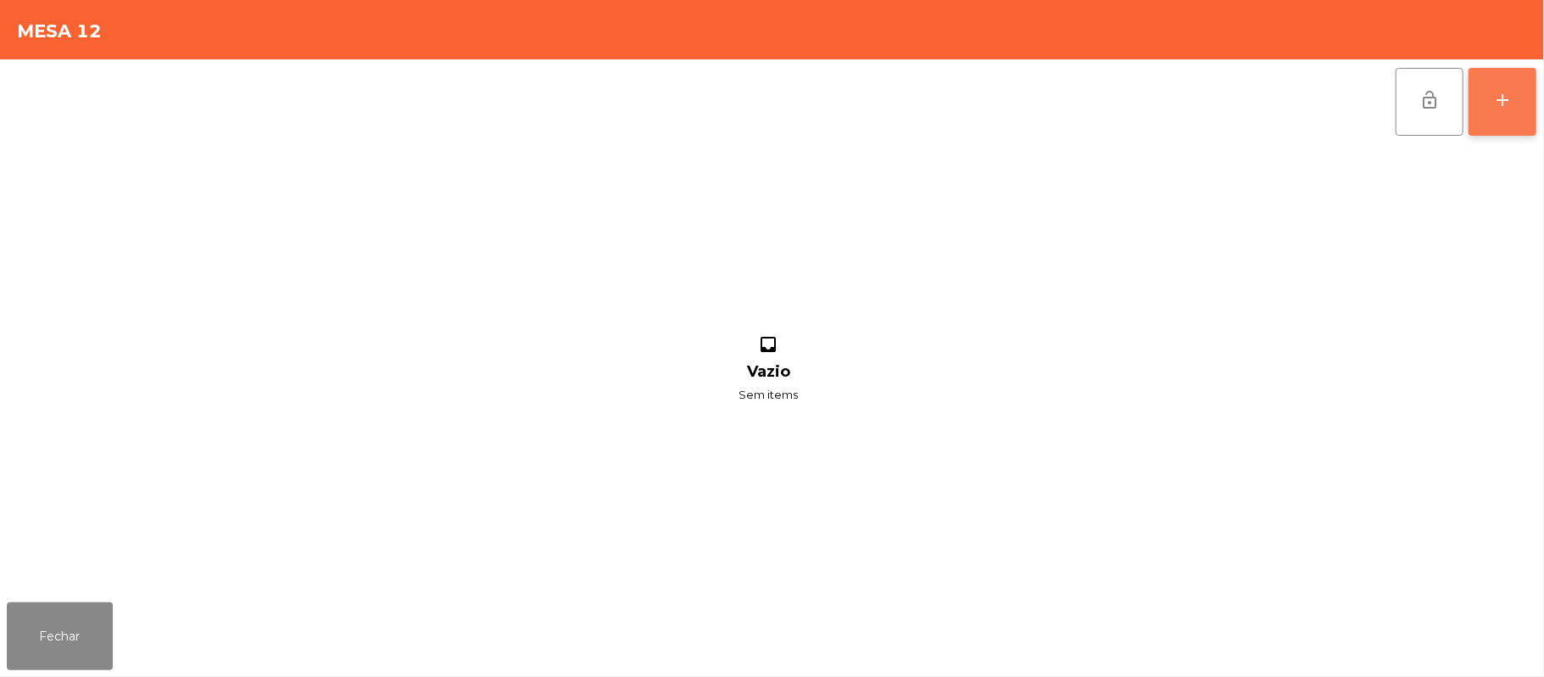
click at [1492, 102] on div "add" at bounding box center [1502, 100] width 20 height 20
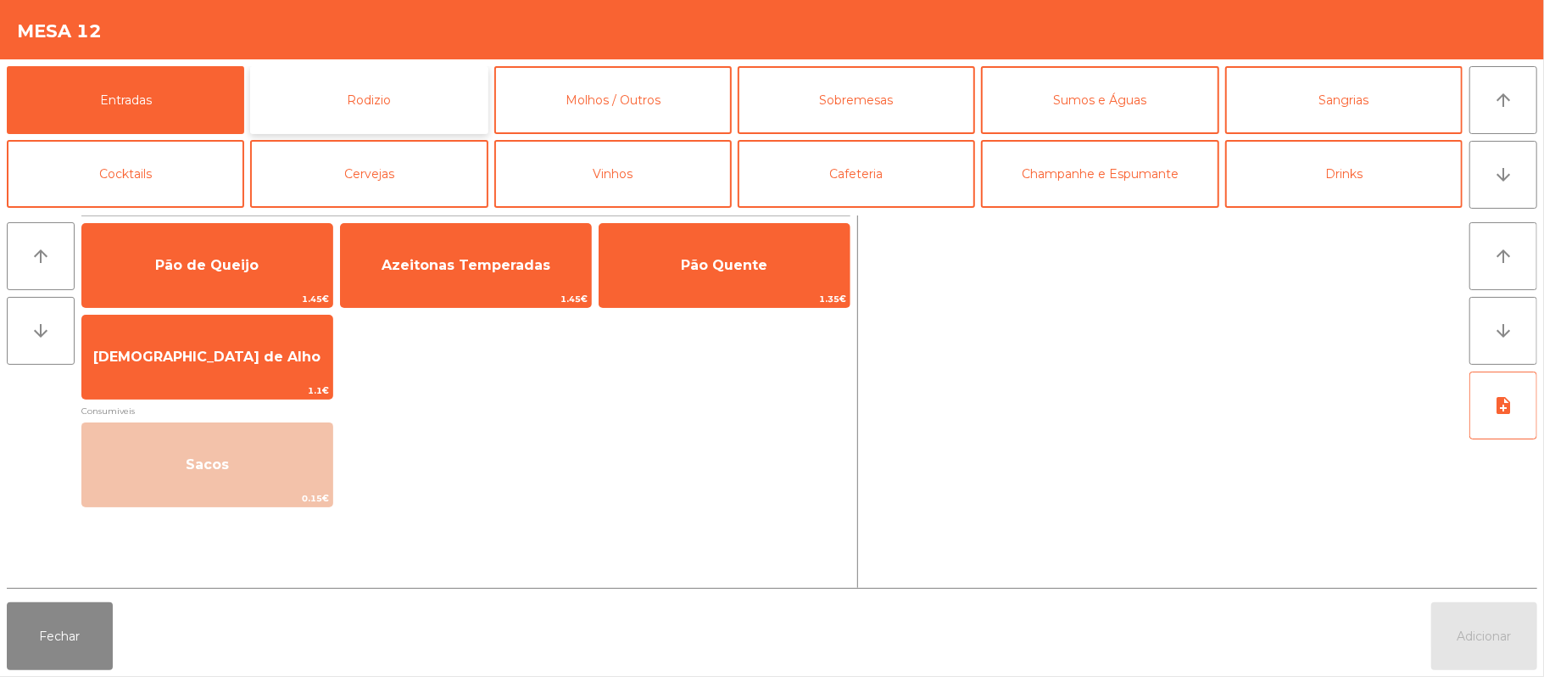
click at [421, 103] on button "Rodizio" at bounding box center [368, 100] width 237 height 68
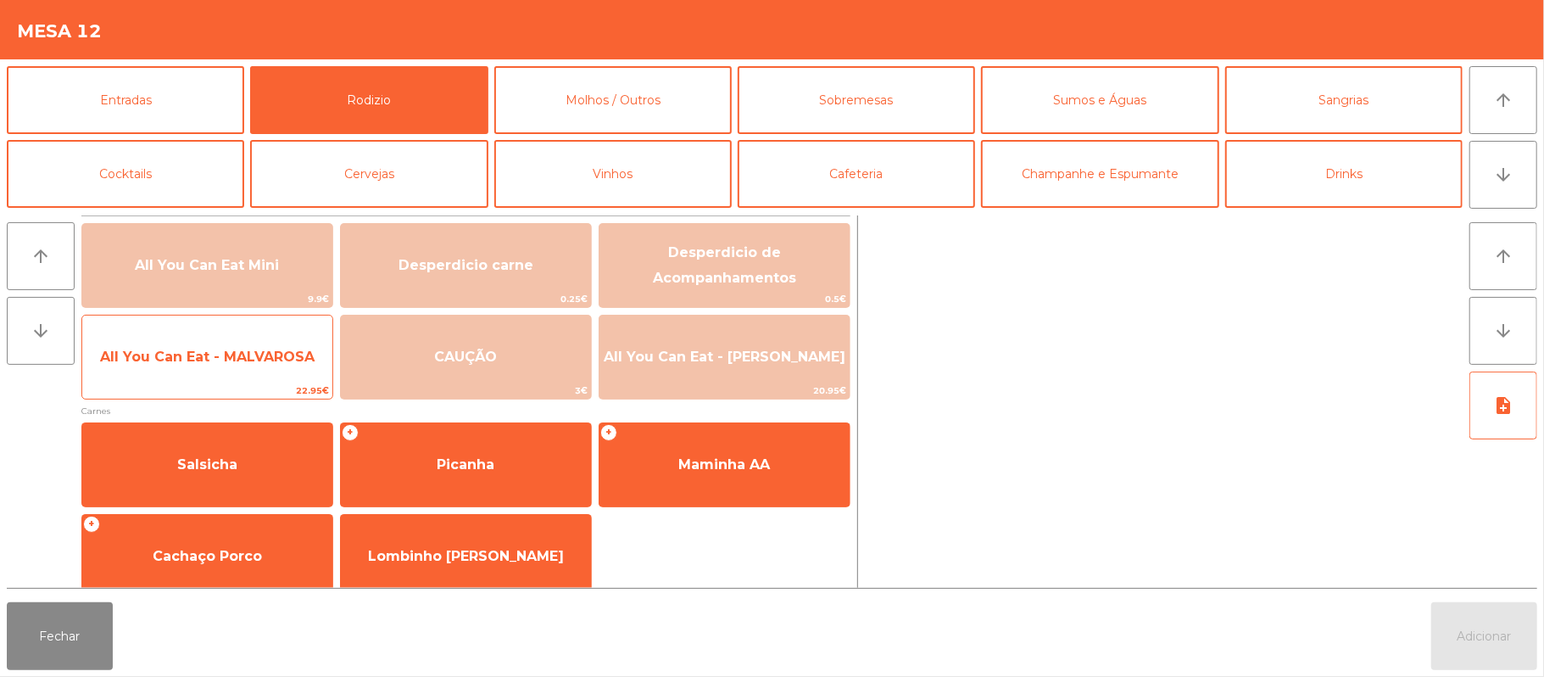
click at [214, 359] on span "All You Can Eat - MALVAROSA" at bounding box center [207, 356] width 214 height 16
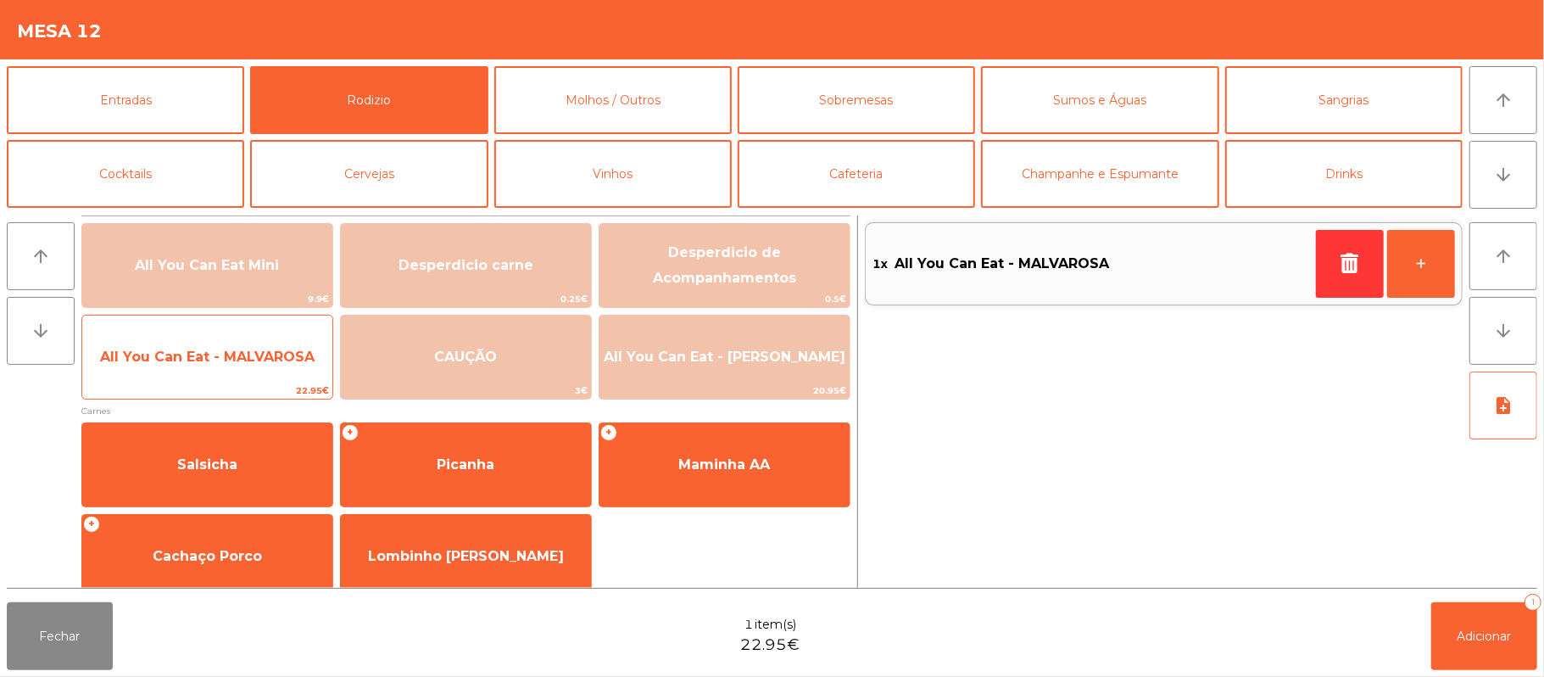
click at [208, 364] on span "All You Can Eat - MALVAROSA" at bounding box center [207, 356] width 214 height 16
click at [209, 353] on span "All You Can Eat - MALVAROSA" at bounding box center [207, 356] width 214 height 16
click at [211, 348] on span "All You Can Eat - MALVAROSA" at bounding box center [207, 356] width 214 height 16
click at [215, 351] on span "All You Can Eat - MALVAROSA" at bounding box center [207, 356] width 214 height 16
click at [217, 349] on span "All You Can Eat - MALVAROSA" at bounding box center [207, 356] width 214 height 16
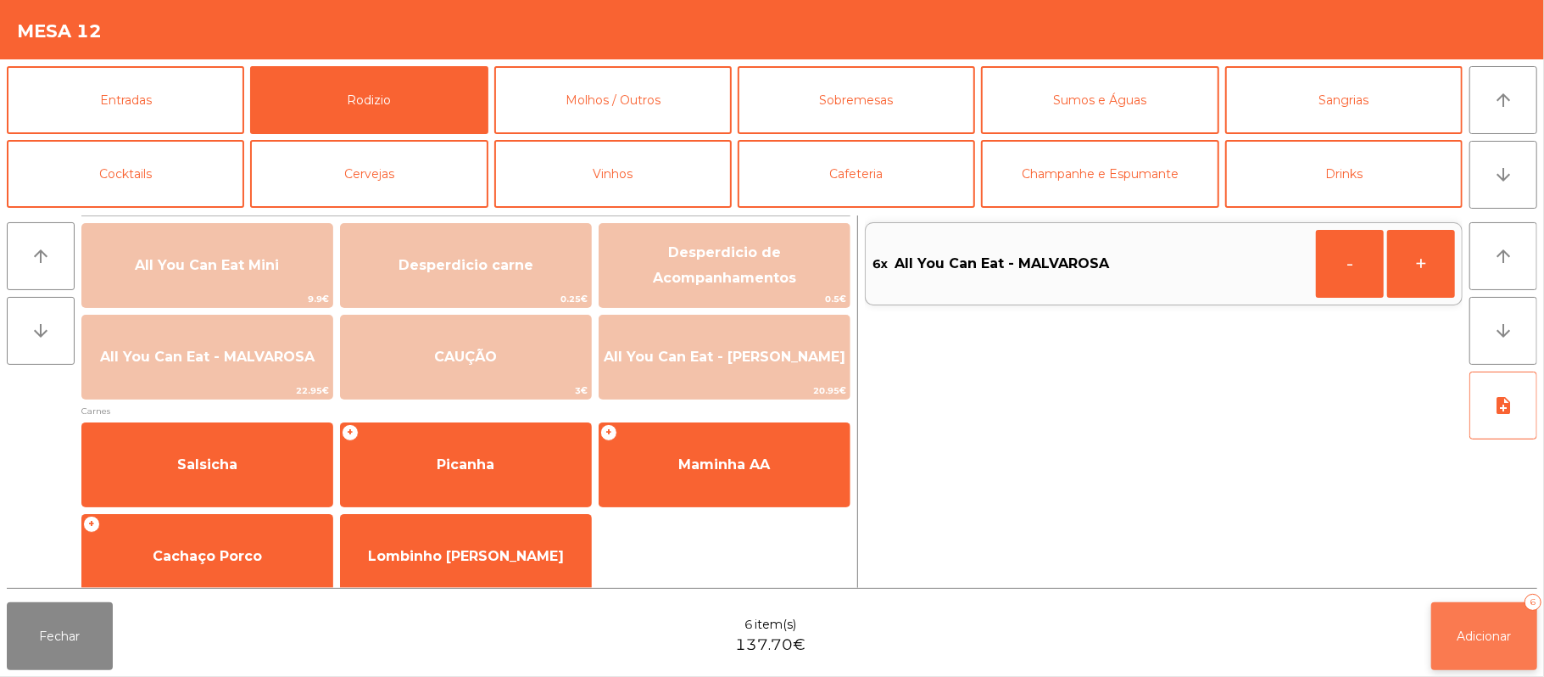
click at [1480, 636] on span "Adicionar" at bounding box center [1484, 635] width 54 height 15
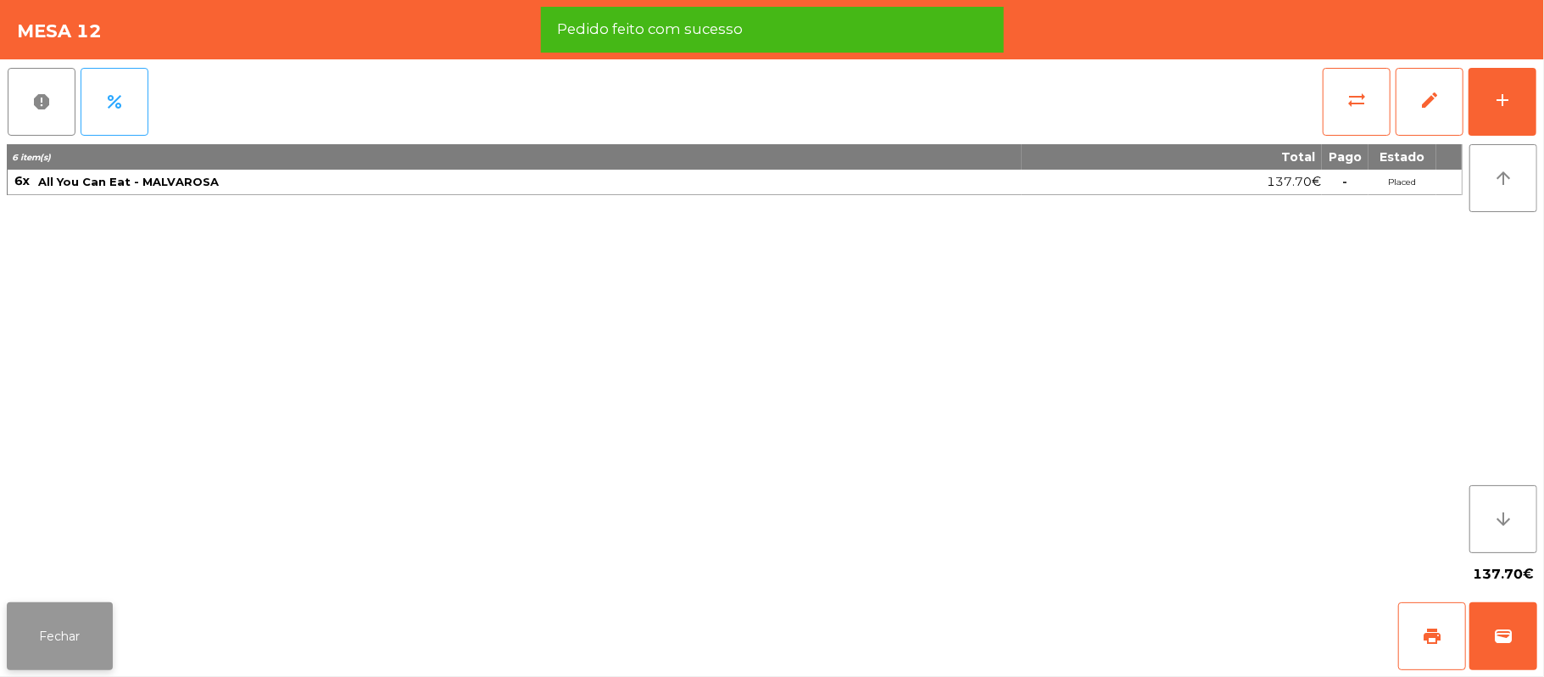
click at [78, 646] on button "Fechar" at bounding box center [60, 636] width 106 height 68
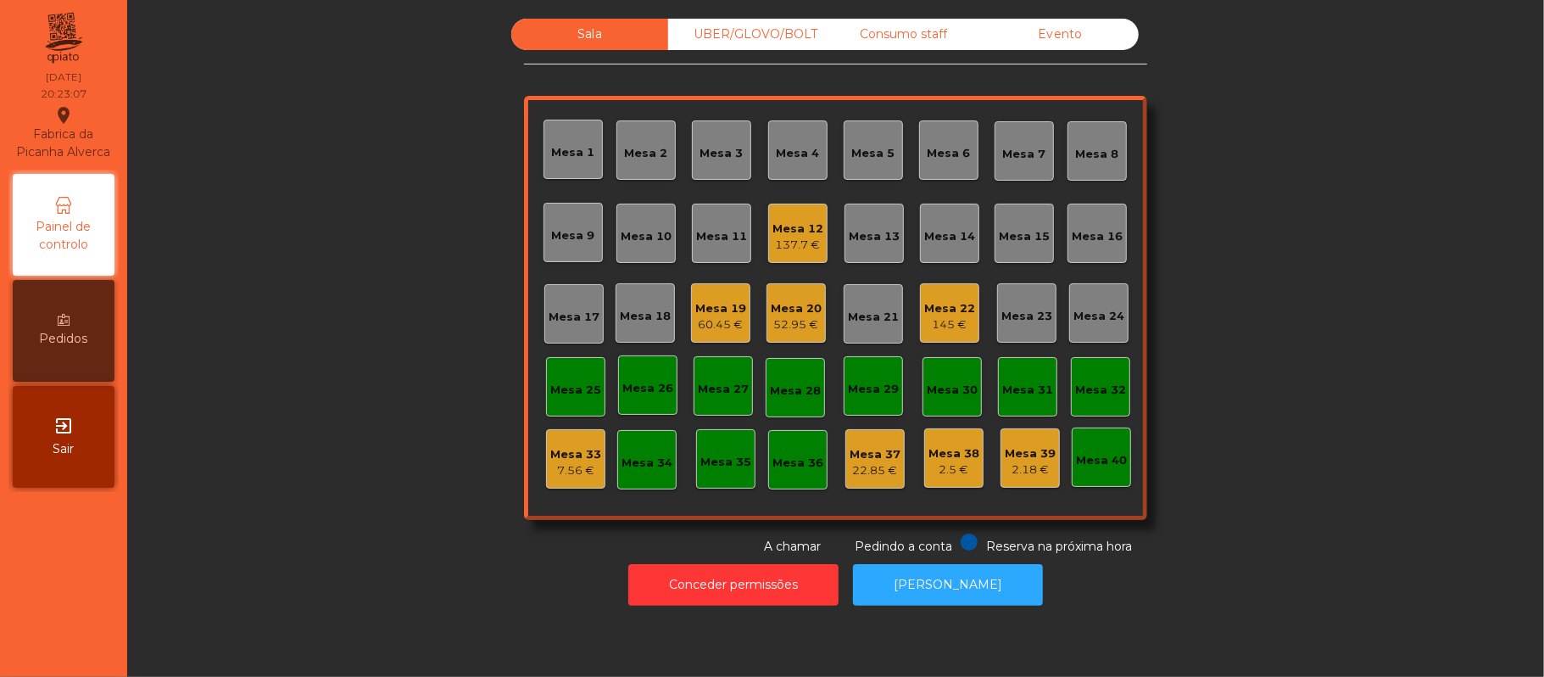
click at [733, 27] on div "UBER/GLOVO/BOLT" at bounding box center [746, 34] width 157 height 31
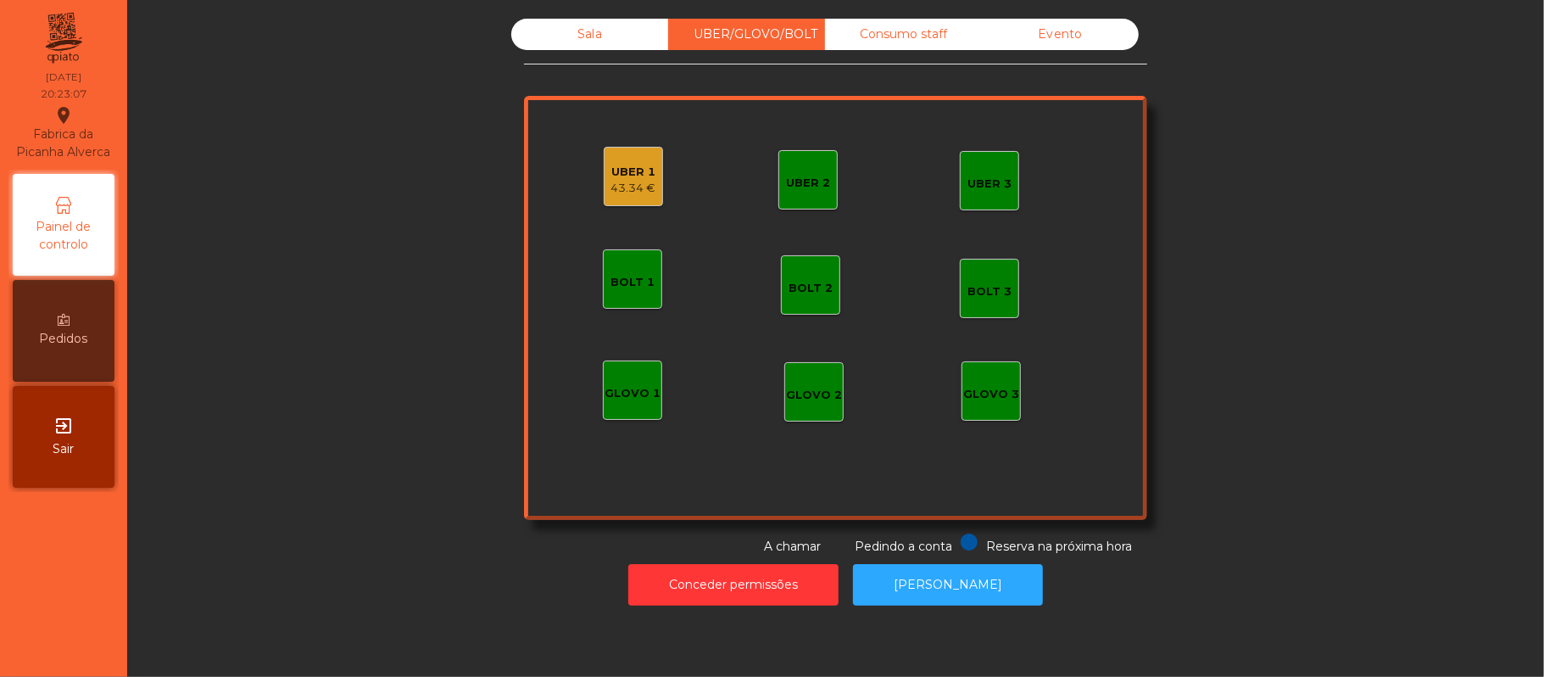
click at [611, 170] on div "UBER 1" at bounding box center [633, 172] width 45 height 17
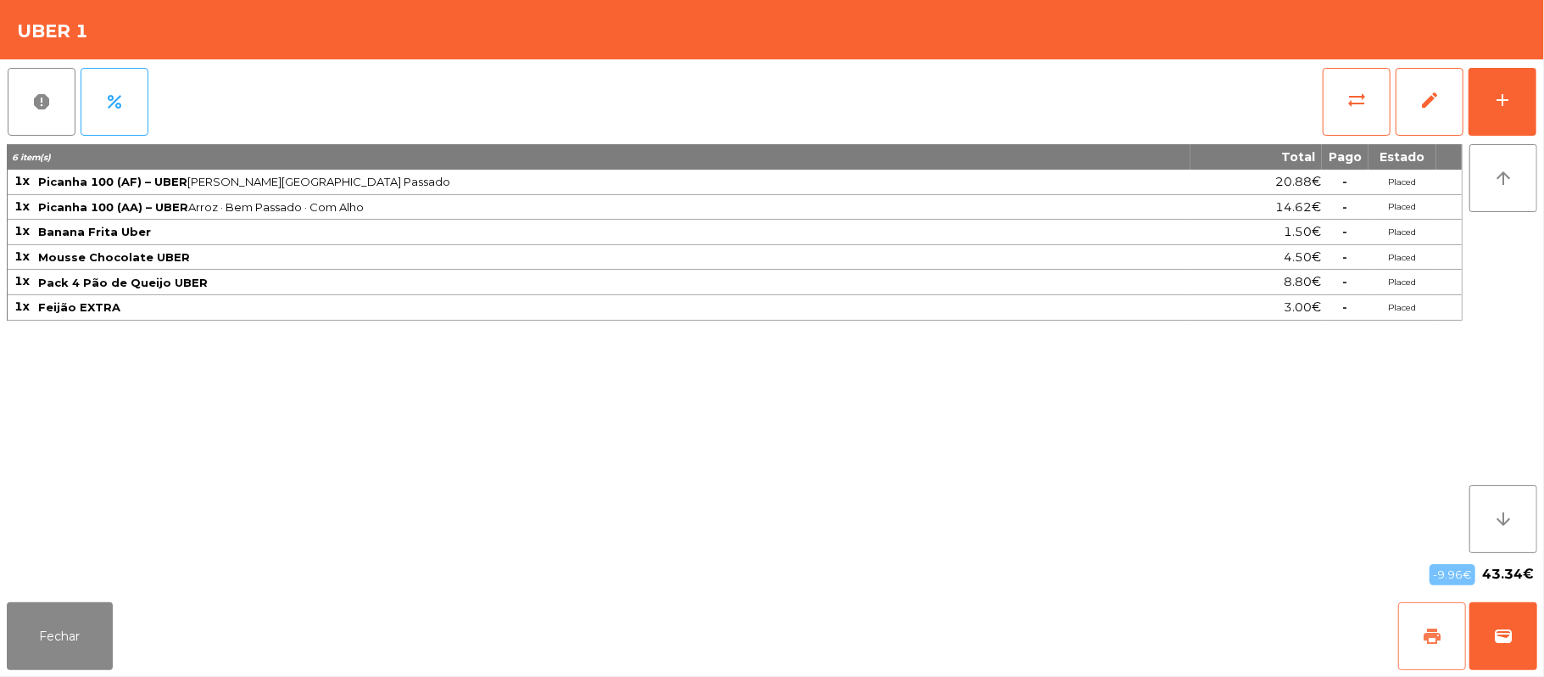
click at [1442, 625] on button "print" at bounding box center [1432, 636] width 68 height 68
click at [1494, 645] on span "wallet" at bounding box center [1503, 636] width 20 height 20
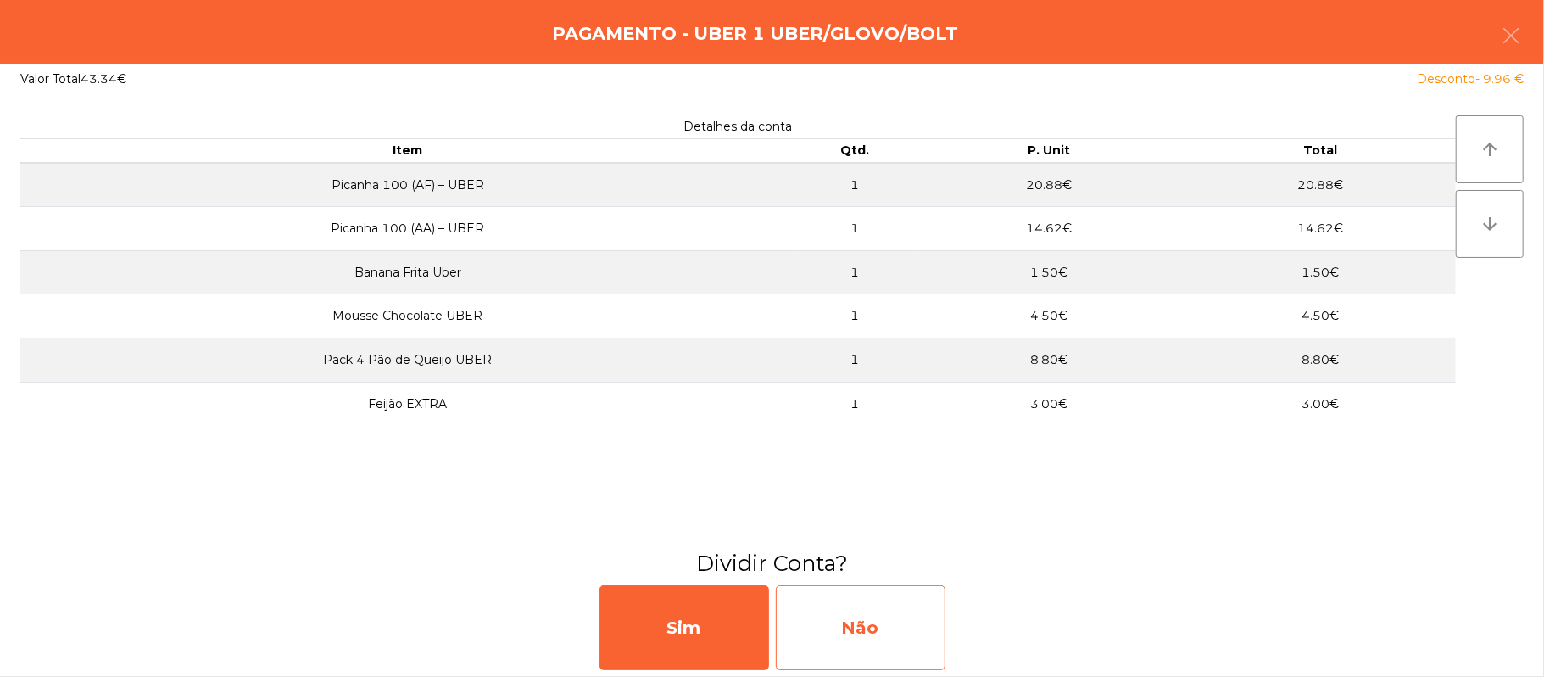
click at [851, 621] on div "Não" at bounding box center [861, 627] width 170 height 85
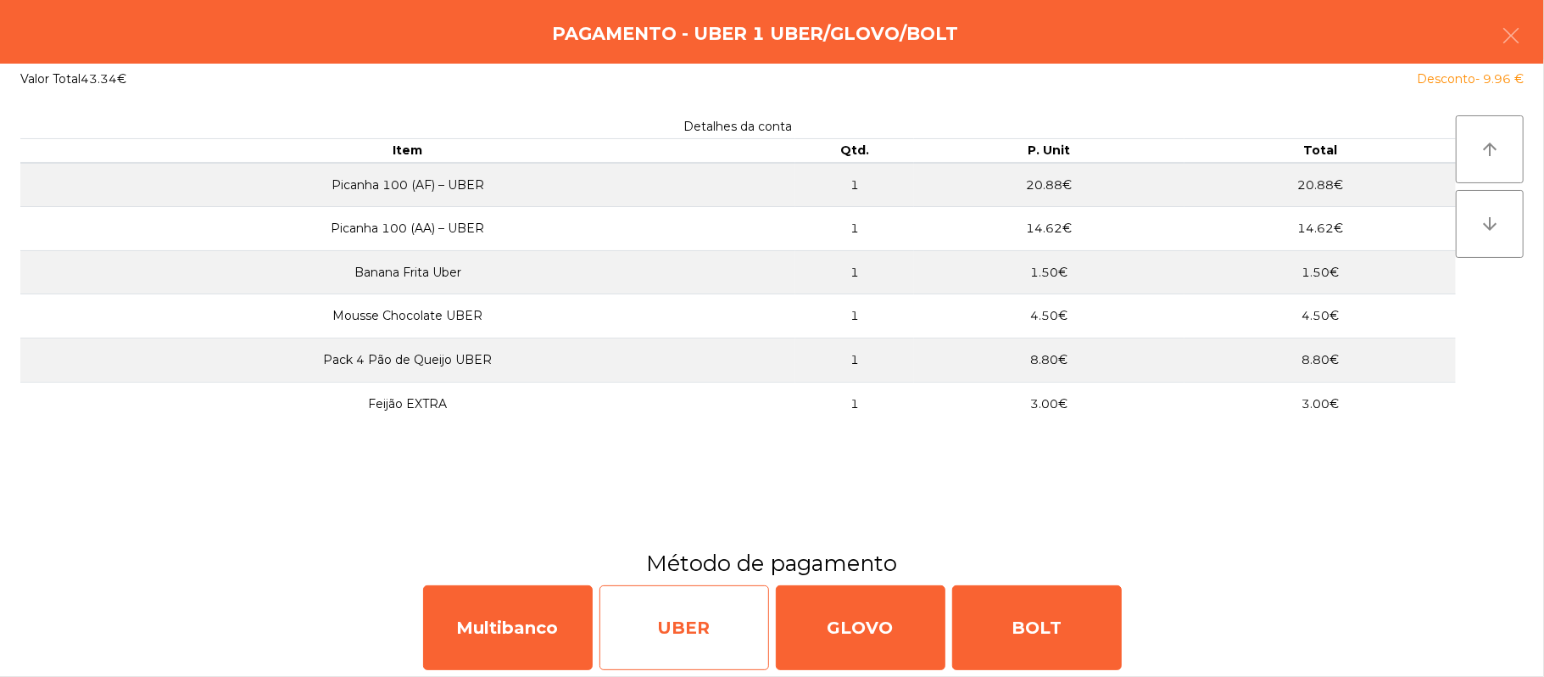
click at [705, 615] on div "UBER" at bounding box center [684, 627] width 170 height 85
select select "**"
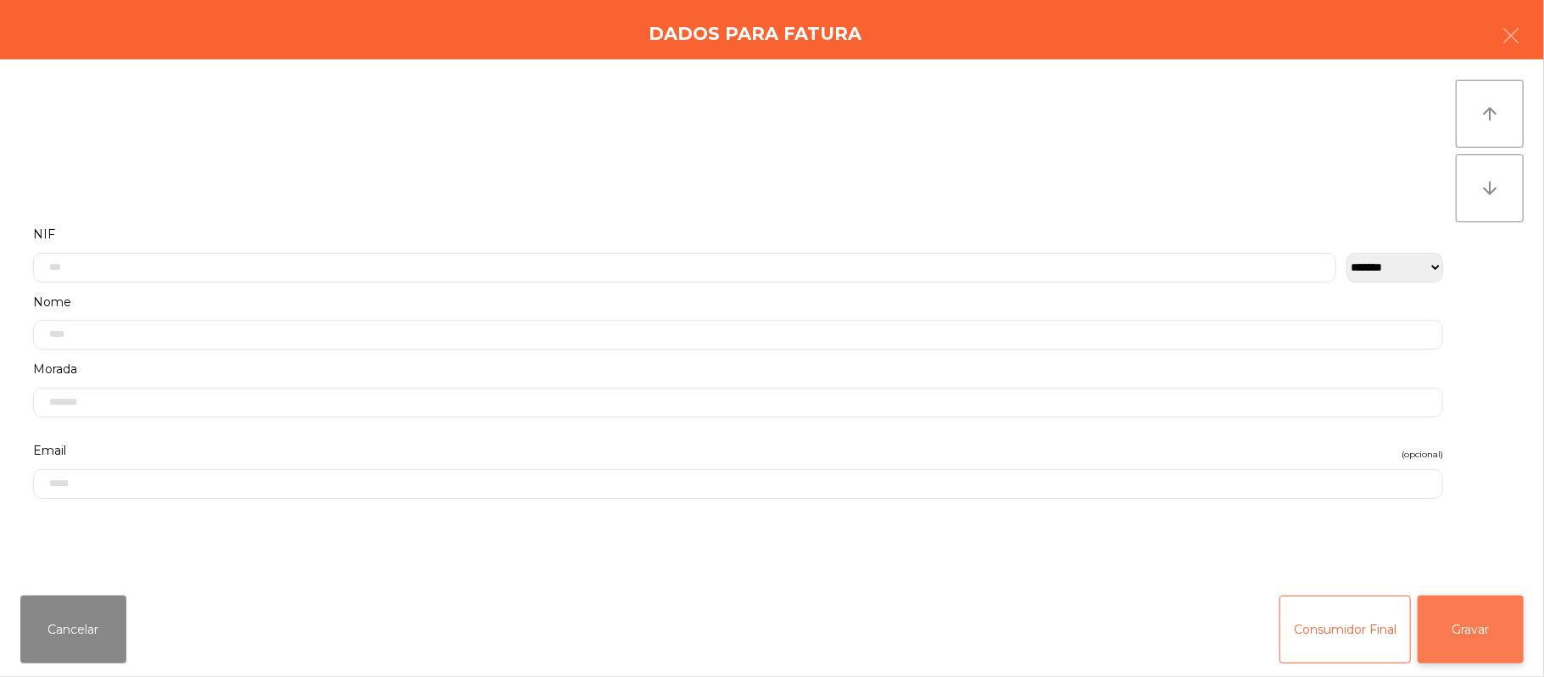
click at [1468, 605] on button "Gravar" at bounding box center [1471, 629] width 106 height 68
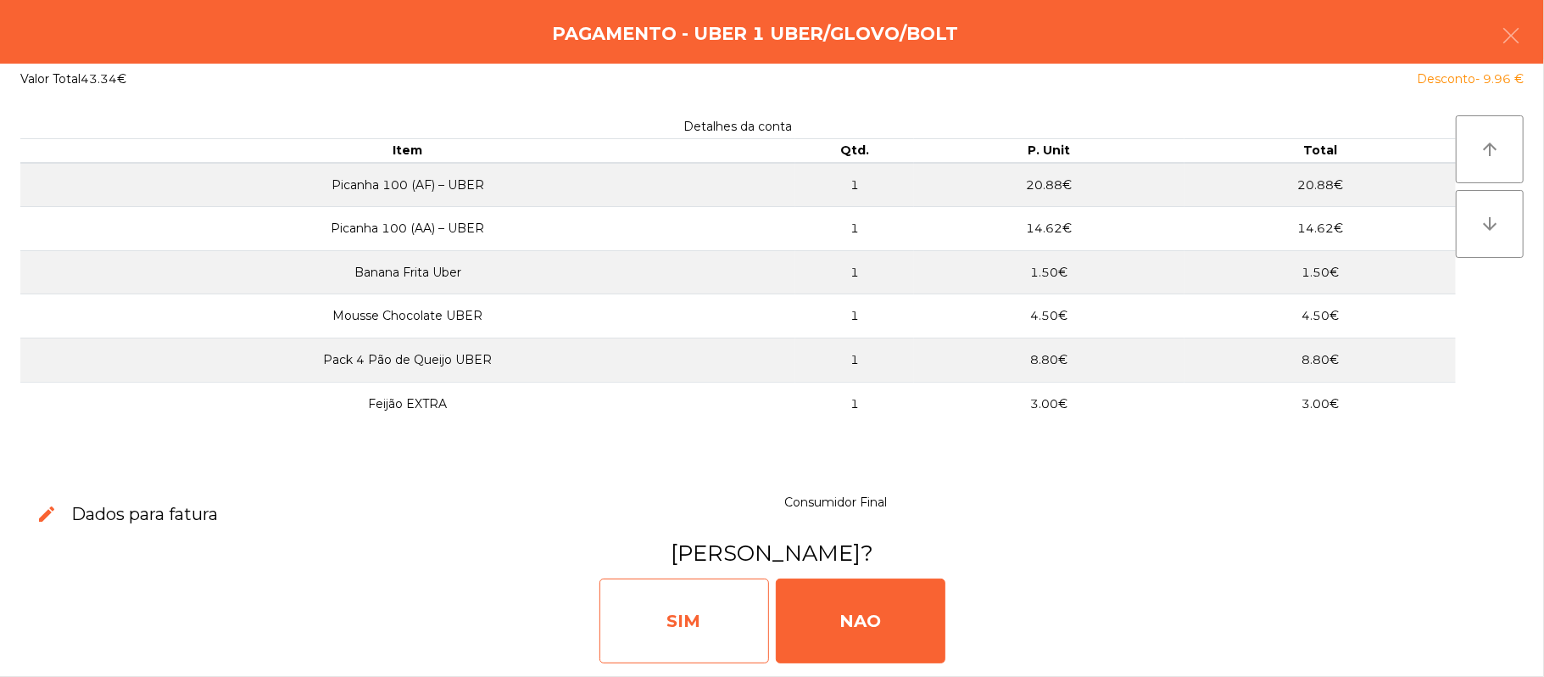
click at [693, 604] on div "SIM" at bounding box center [684, 620] width 170 height 85
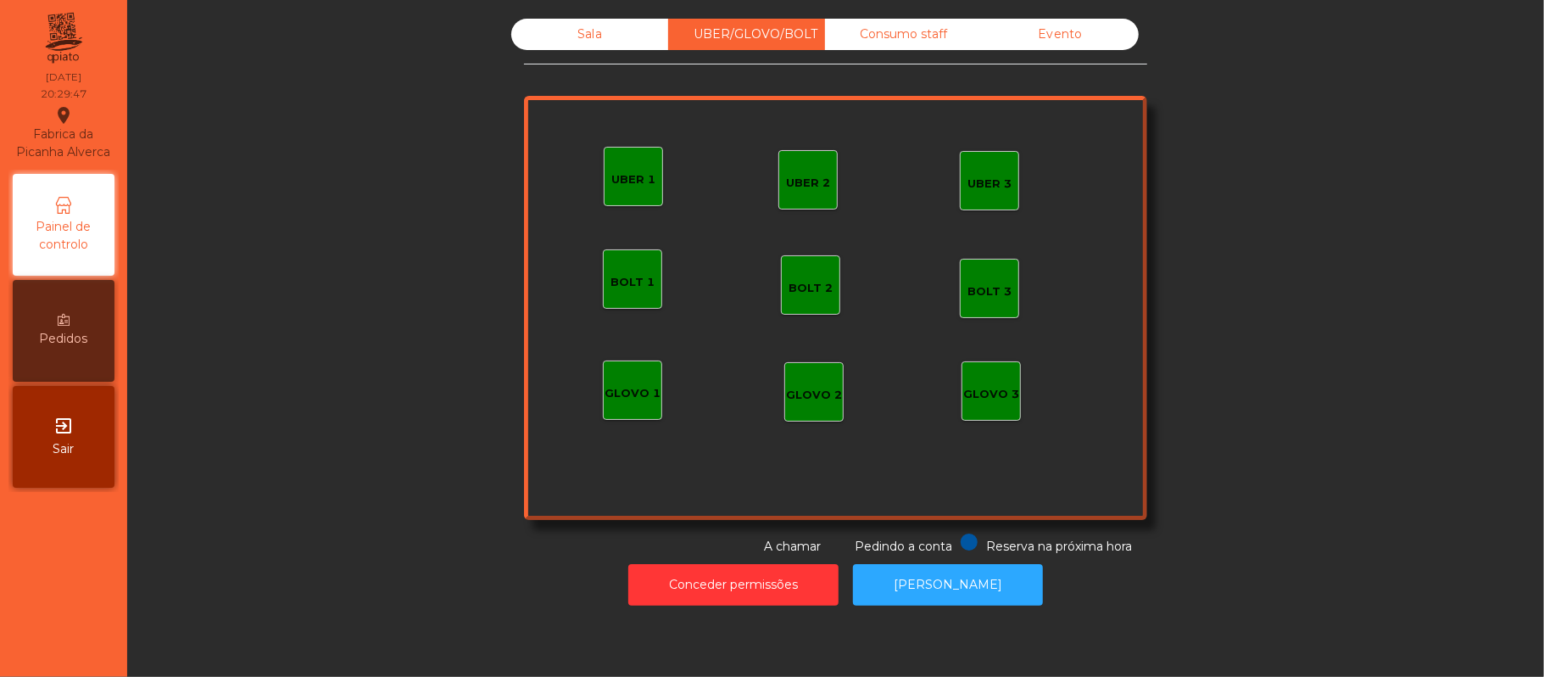
click at [615, 181] on div "UBER 1" at bounding box center [633, 179] width 44 height 17
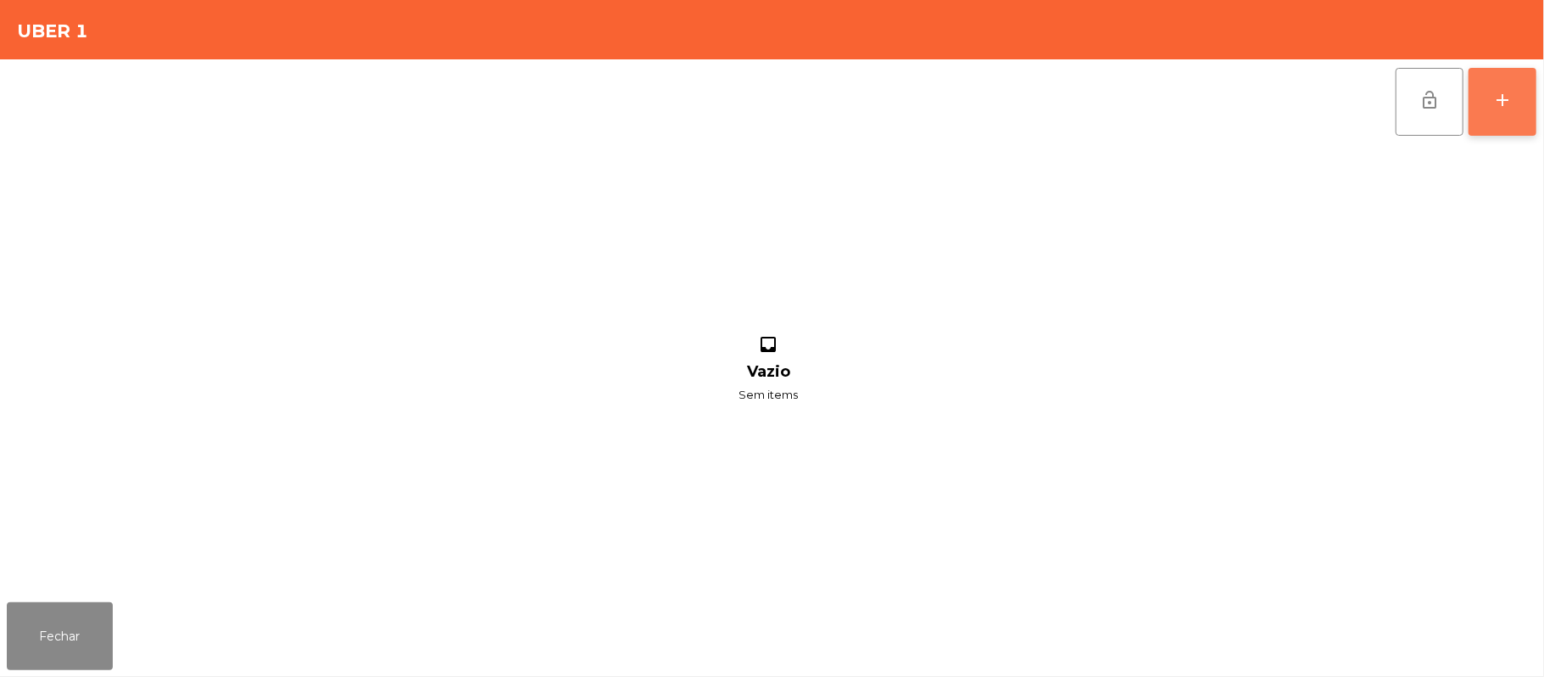
click at [1499, 110] on button "add" at bounding box center [1502, 102] width 68 height 68
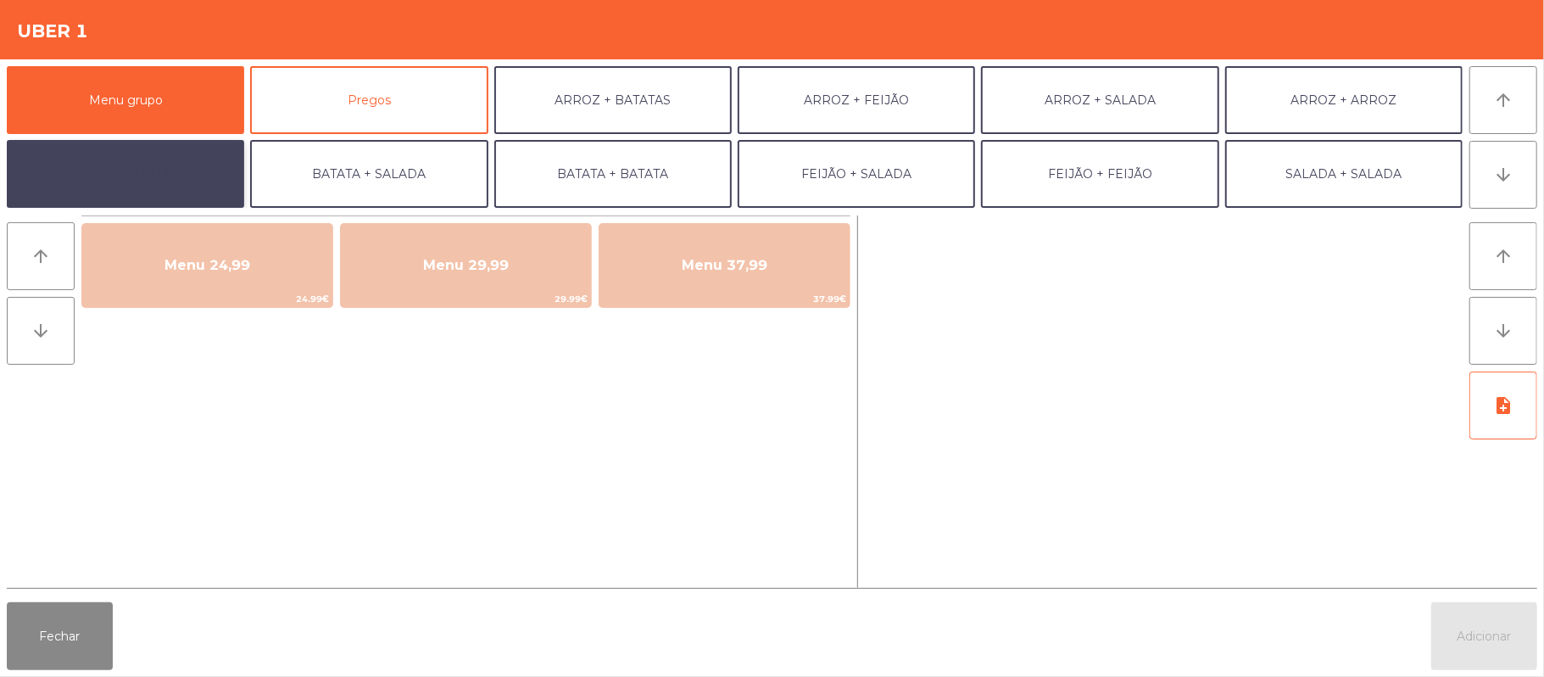
click at [170, 190] on button "BATATA + FEIJÃO" at bounding box center [125, 174] width 237 height 68
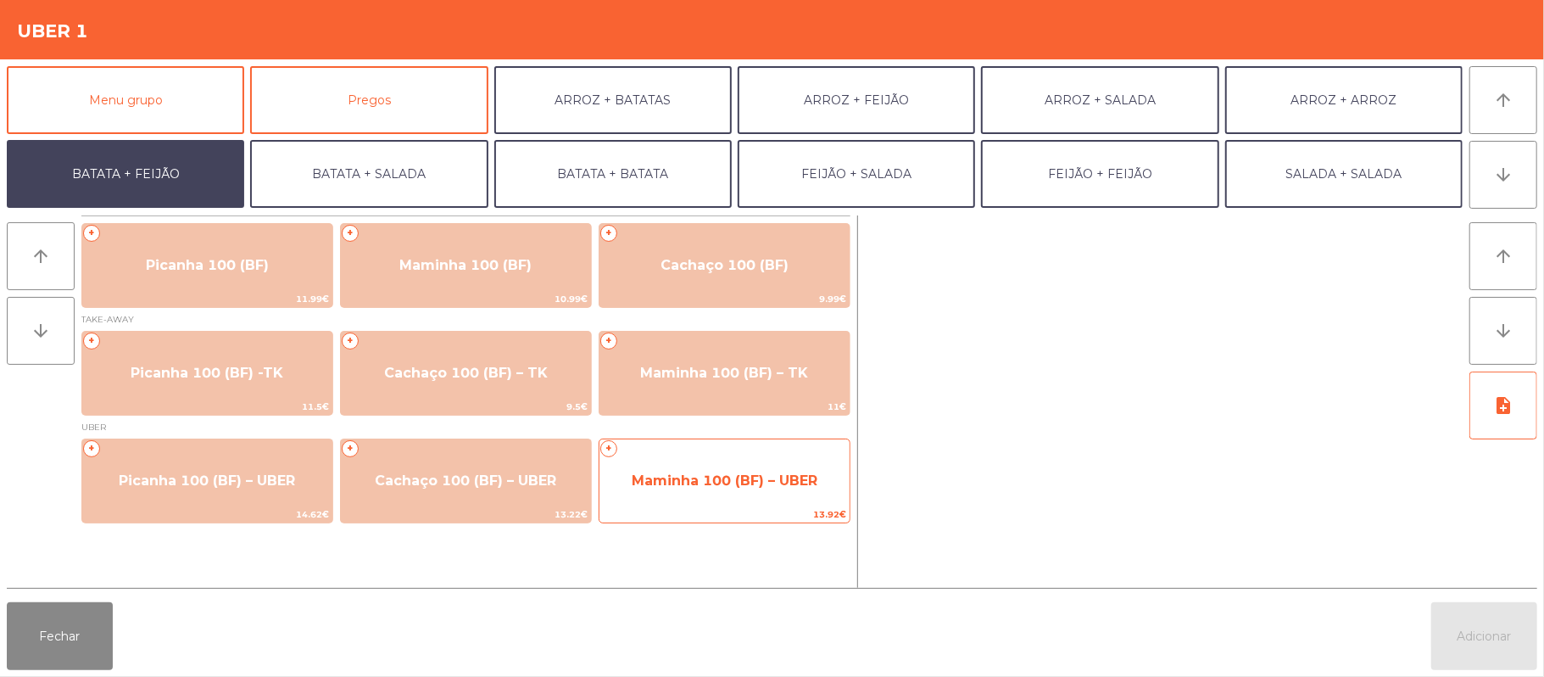
click at [744, 490] on span "Maminha 100 (BF) – UBER" at bounding box center [724, 481] width 250 height 46
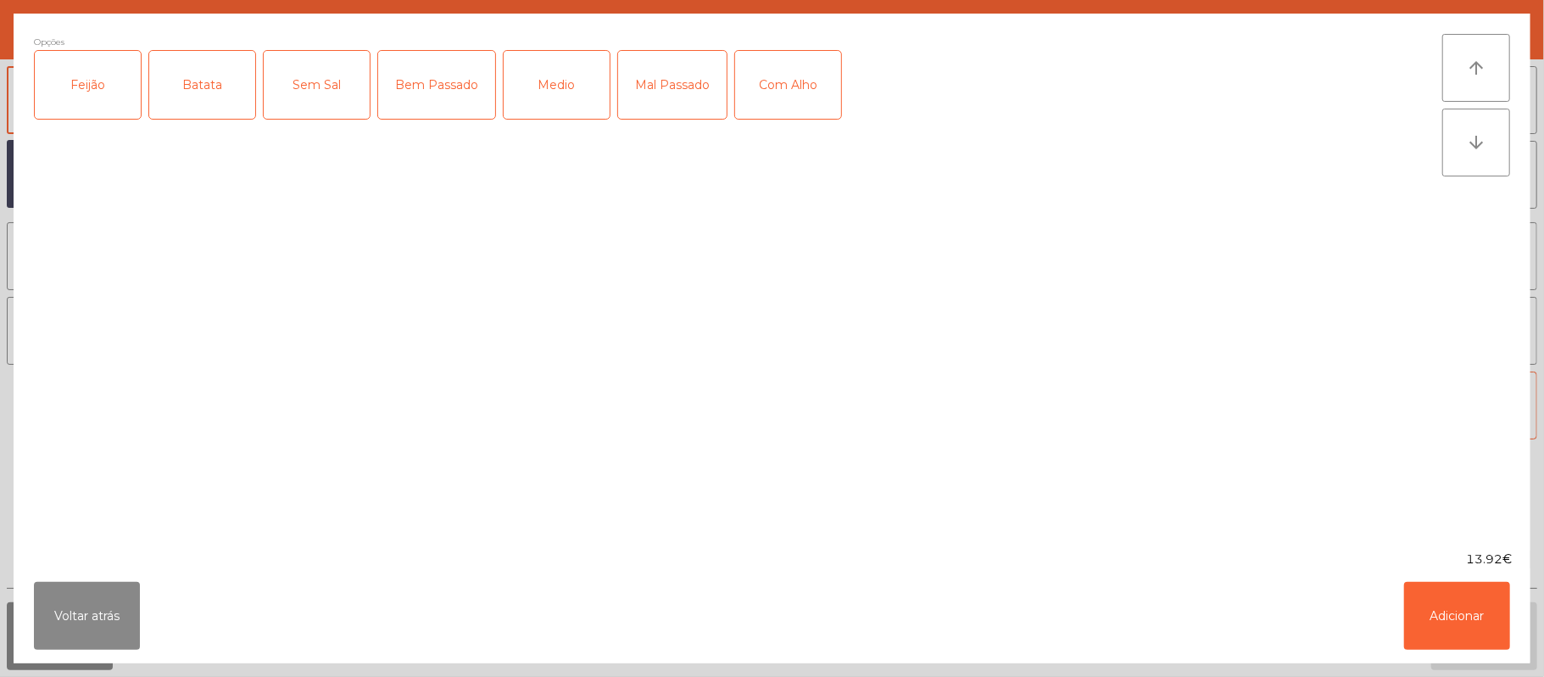
click at [578, 97] on div "Medio" at bounding box center [557, 85] width 106 height 68
click at [64, 79] on div "Feijão" at bounding box center [88, 85] width 106 height 68
click at [208, 79] on div "Batata" at bounding box center [202, 85] width 106 height 68
click at [1446, 604] on button "Adicionar" at bounding box center [1457, 616] width 106 height 68
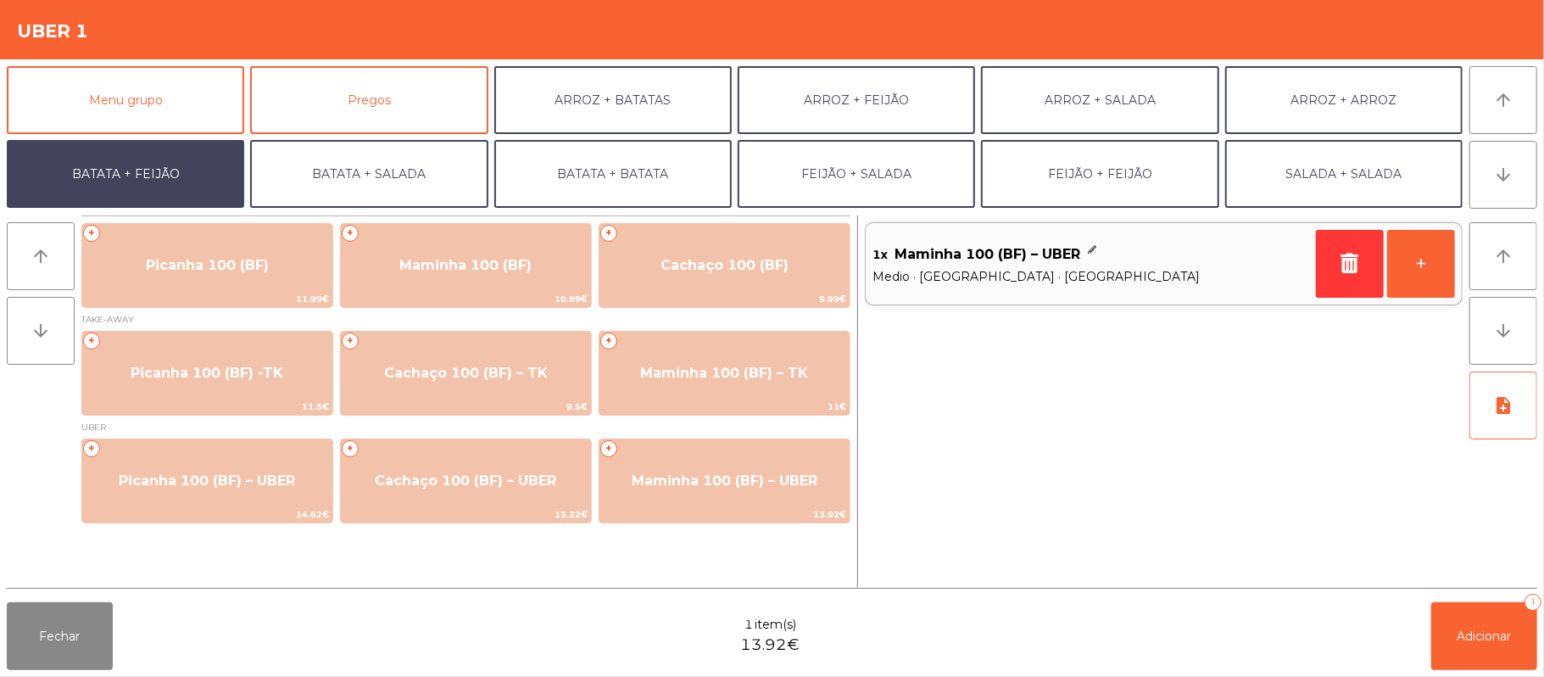
scroll to position [73, 0]
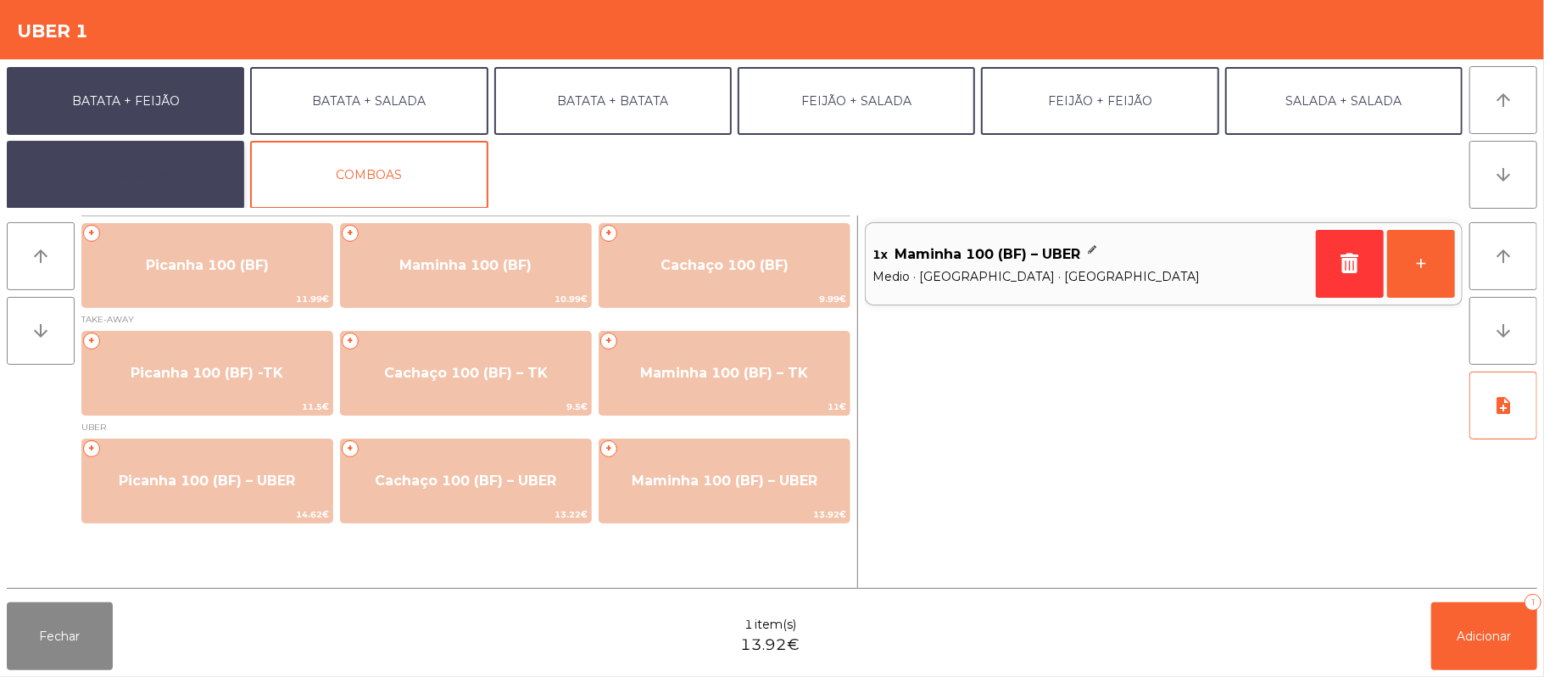
click at [157, 175] on button "EXTRAS UBER" at bounding box center [125, 175] width 237 height 68
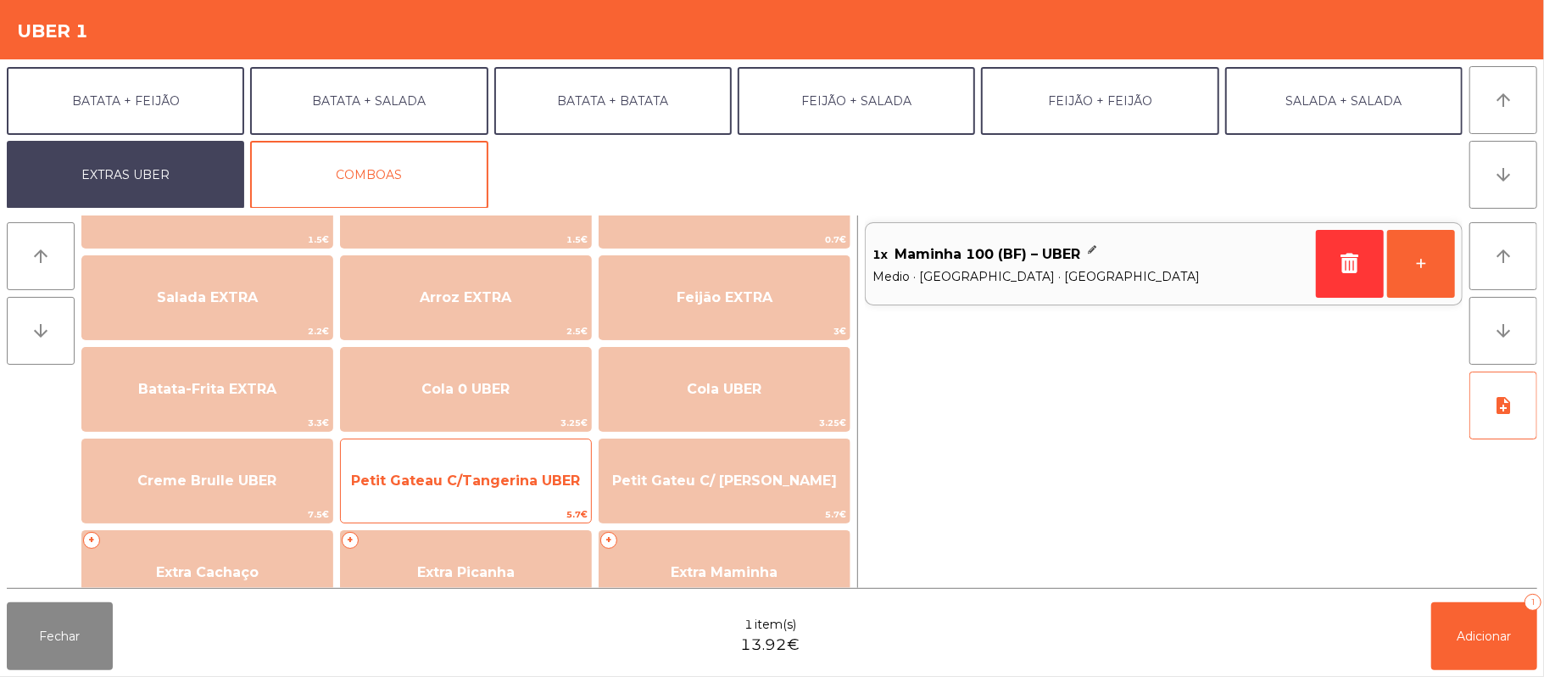
click at [425, 475] on span "Petit Gateau C/Tangerina UBER" at bounding box center [465, 480] width 229 height 16
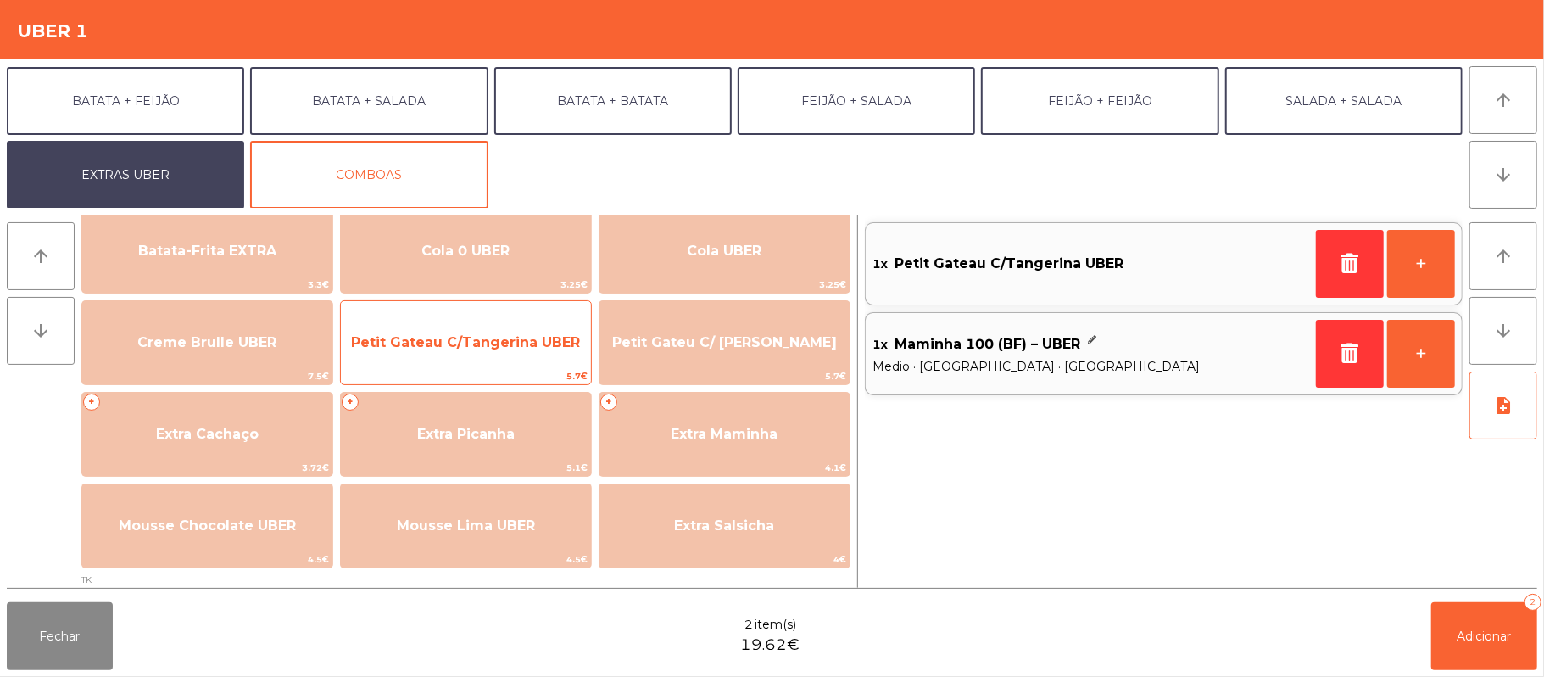
scroll to position [310, 0]
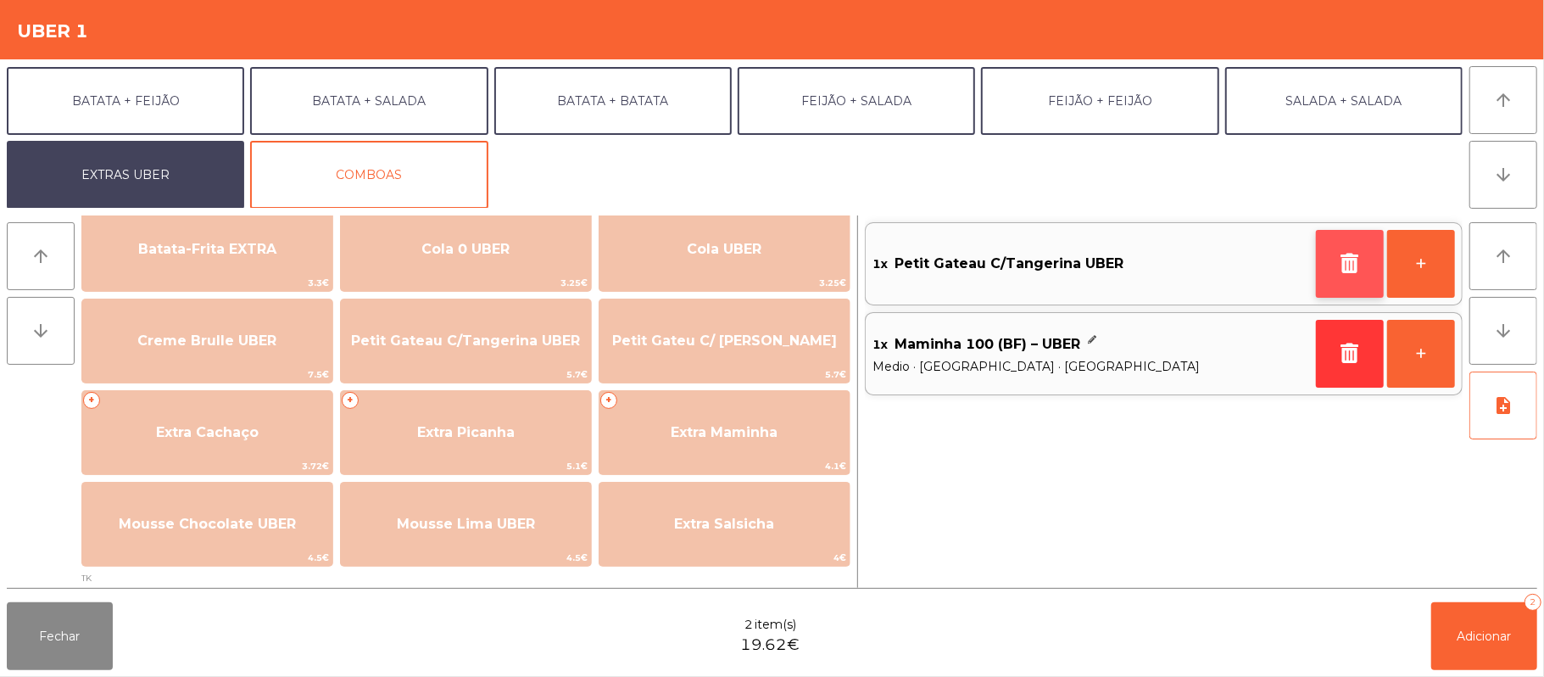
click at [1336, 249] on button "button" at bounding box center [1350, 264] width 68 height 68
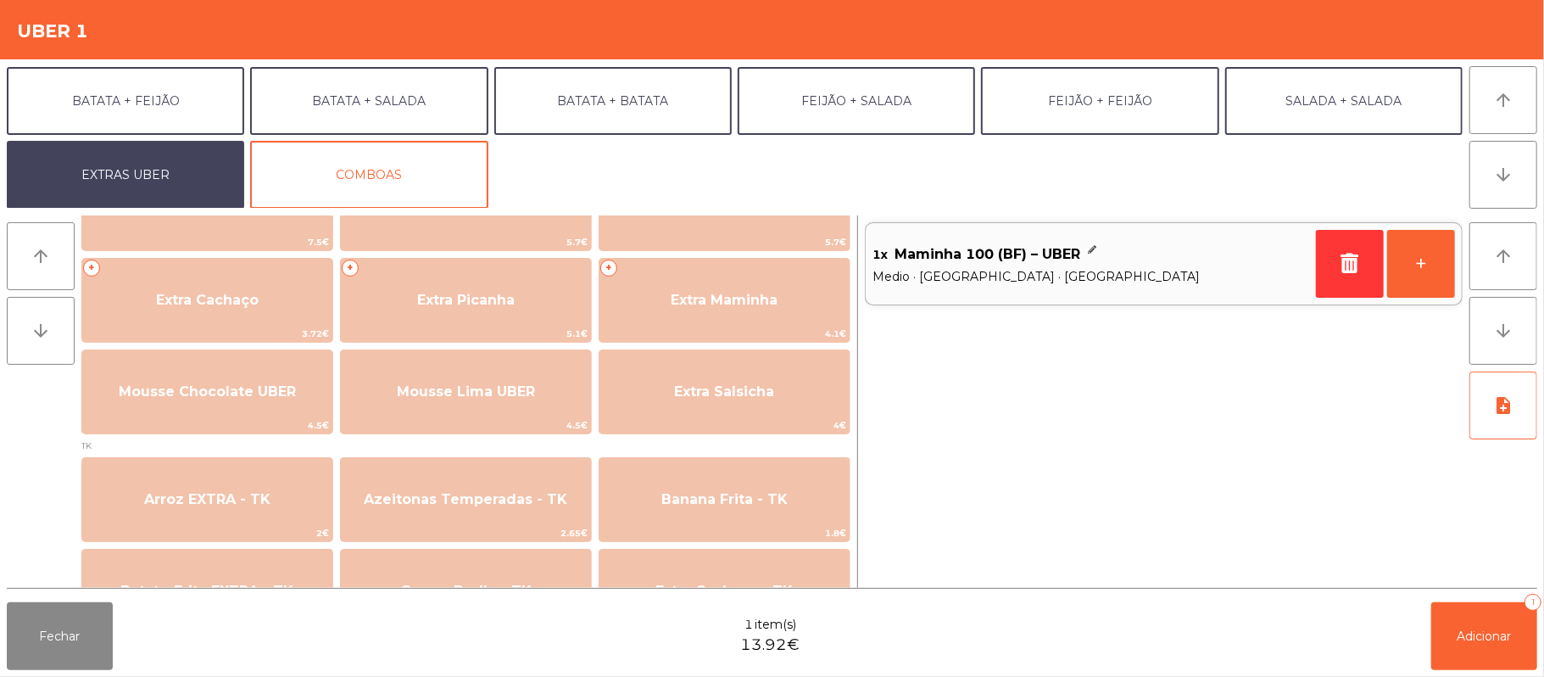
scroll to position [442, 0]
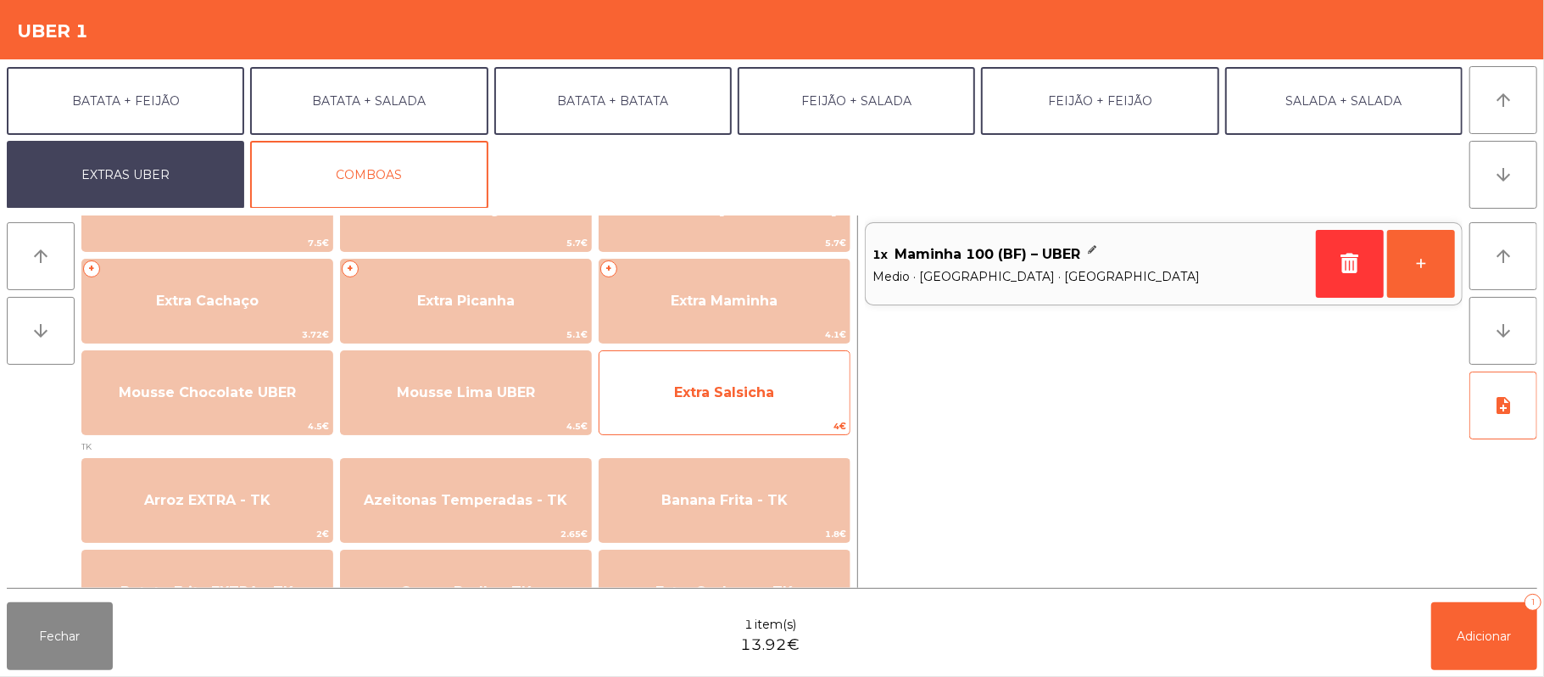
click at [740, 392] on span "Extra Salsicha" at bounding box center [724, 392] width 100 height 16
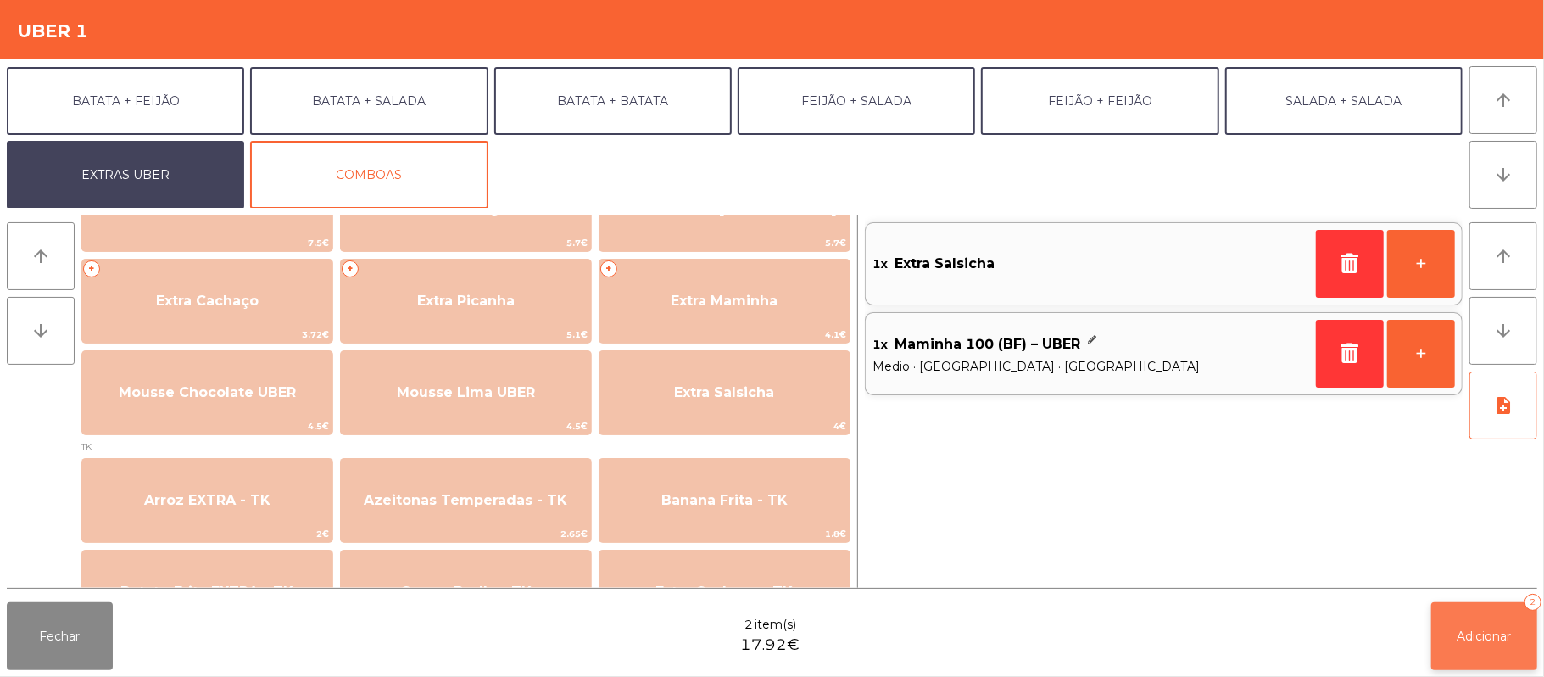
click at [1458, 635] on span "Adicionar" at bounding box center [1484, 635] width 54 height 15
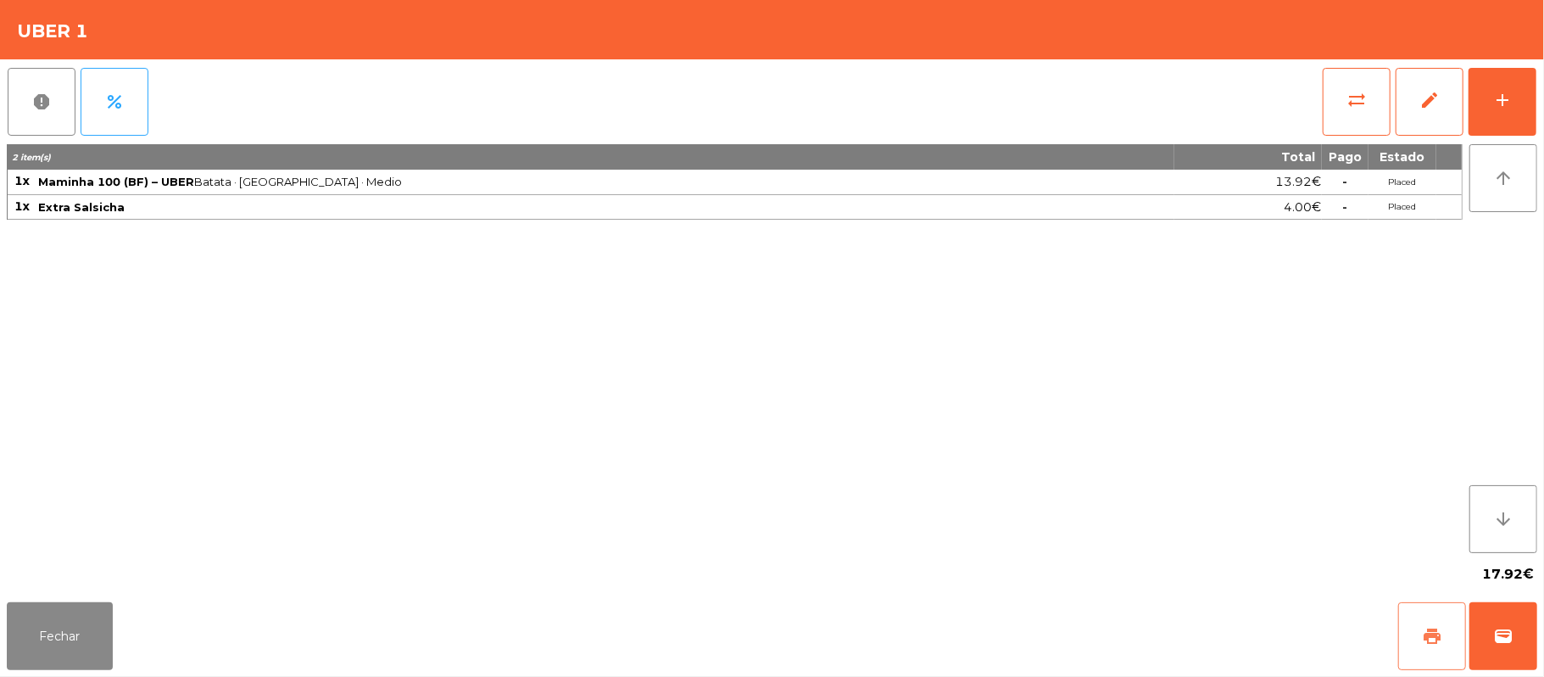
click at [1414, 626] on button "print" at bounding box center [1432, 636] width 68 height 68
click at [1490, 628] on button "wallet" at bounding box center [1503, 636] width 68 height 68
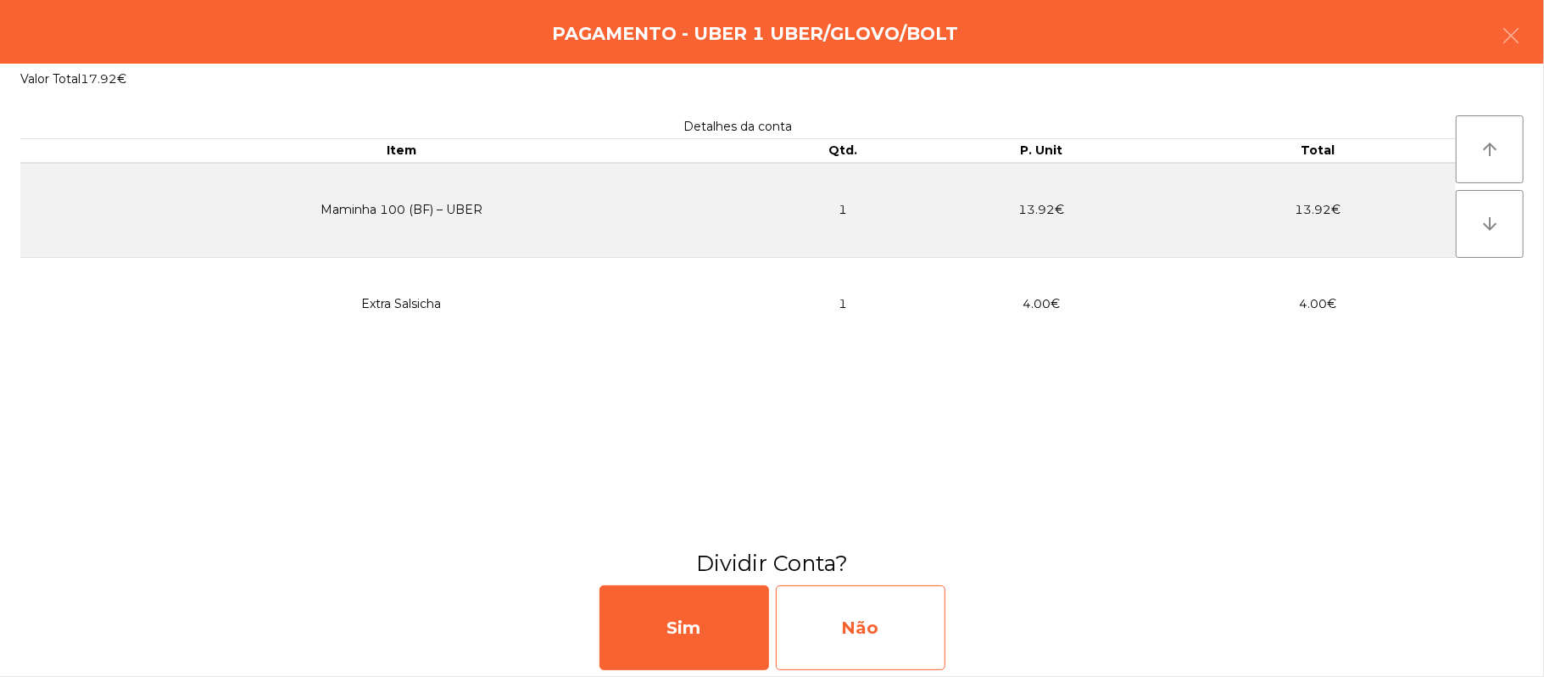
click at [893, 628] on div "Não" at bounding box center [861, 627] width 170 height 85
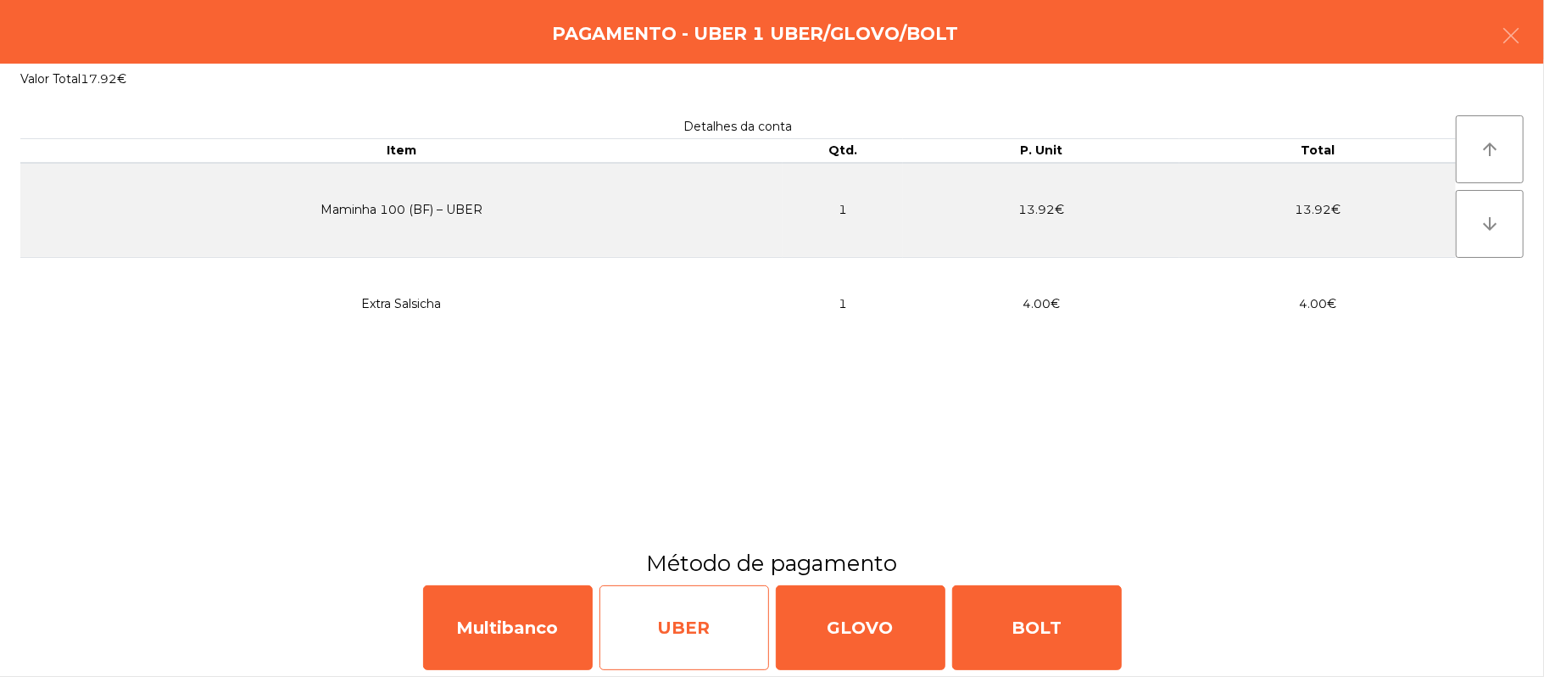
click at [712, 604] on div "UBER" at bounding box center [684, 627] width 170 height 85
select select "**"
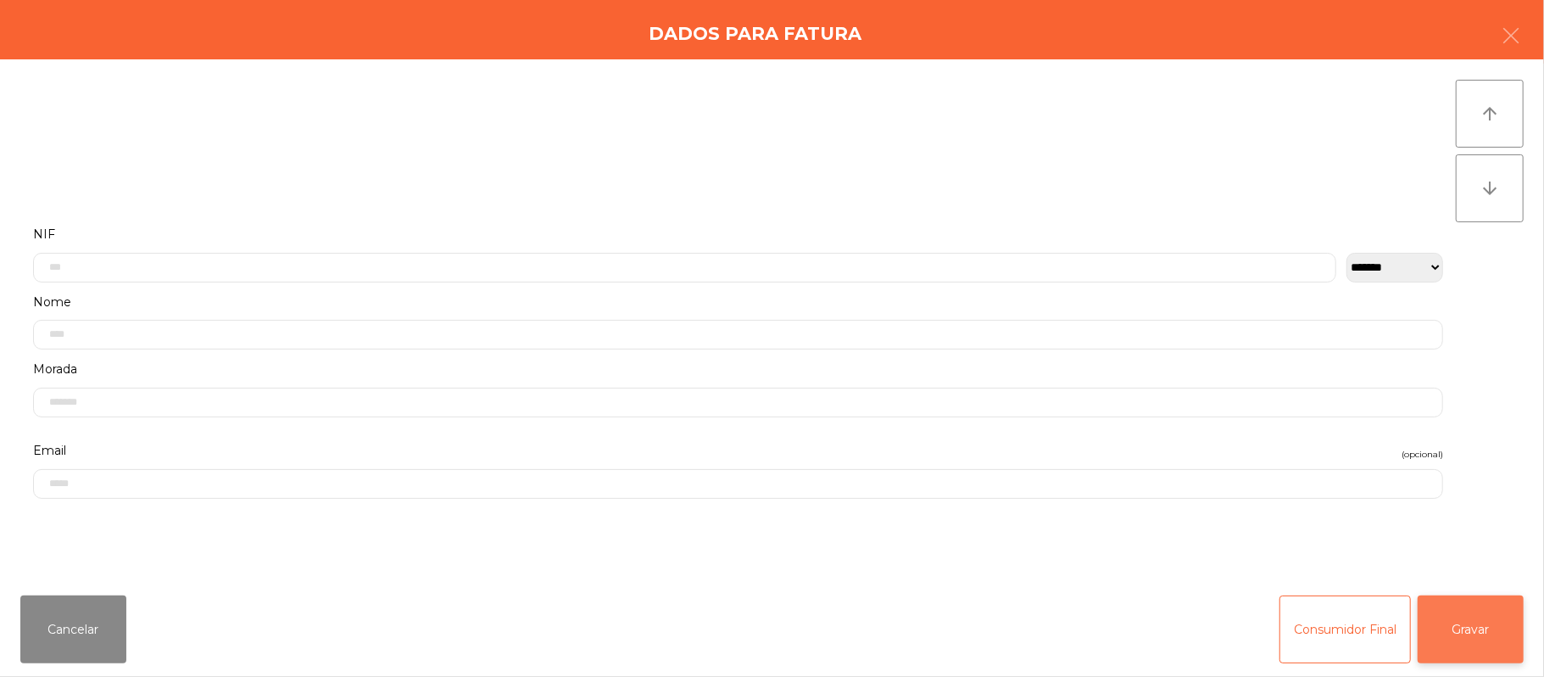
click at [1475, 601] on button "Gravar" at bounding box center [1471, 629] width 106 height 68
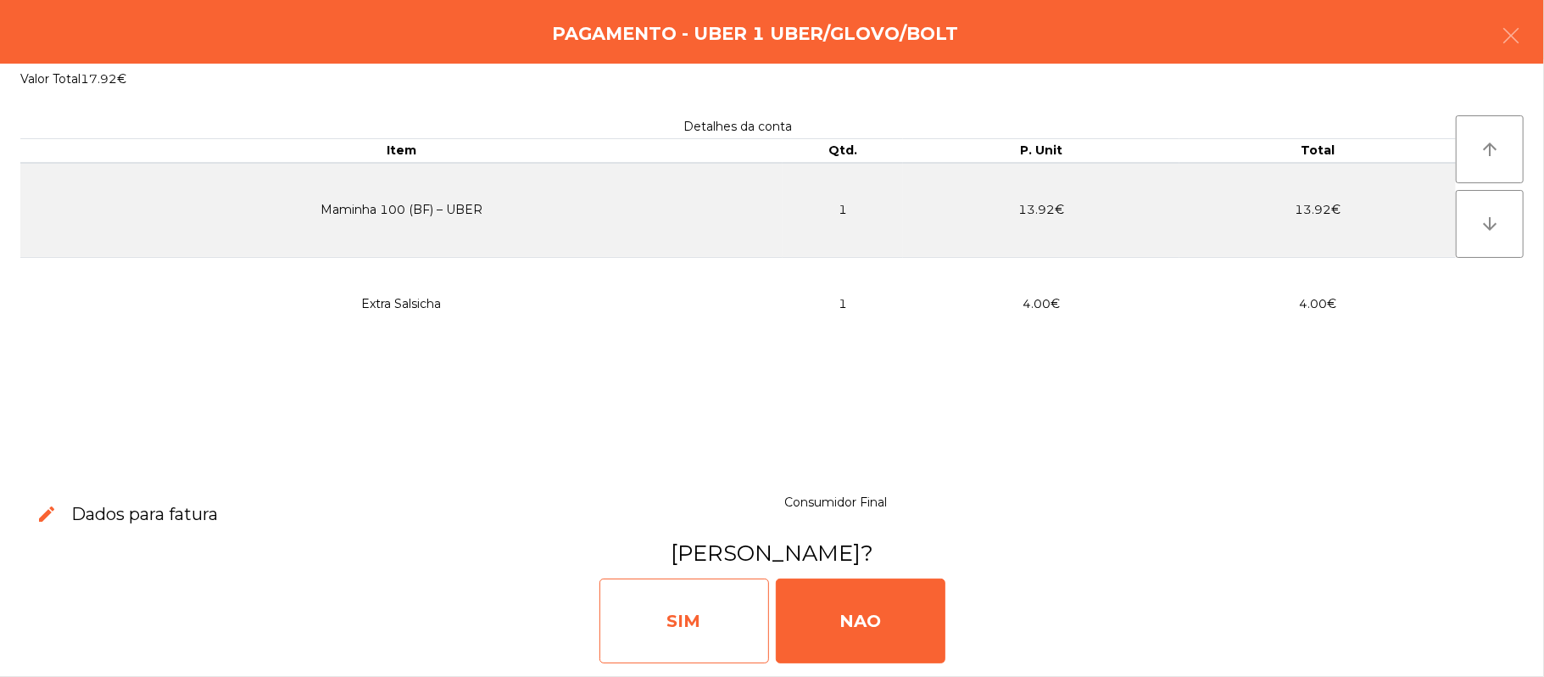
click at [692, 612] on div "SIM" at bounding box center [684, 620] width 170 height 85
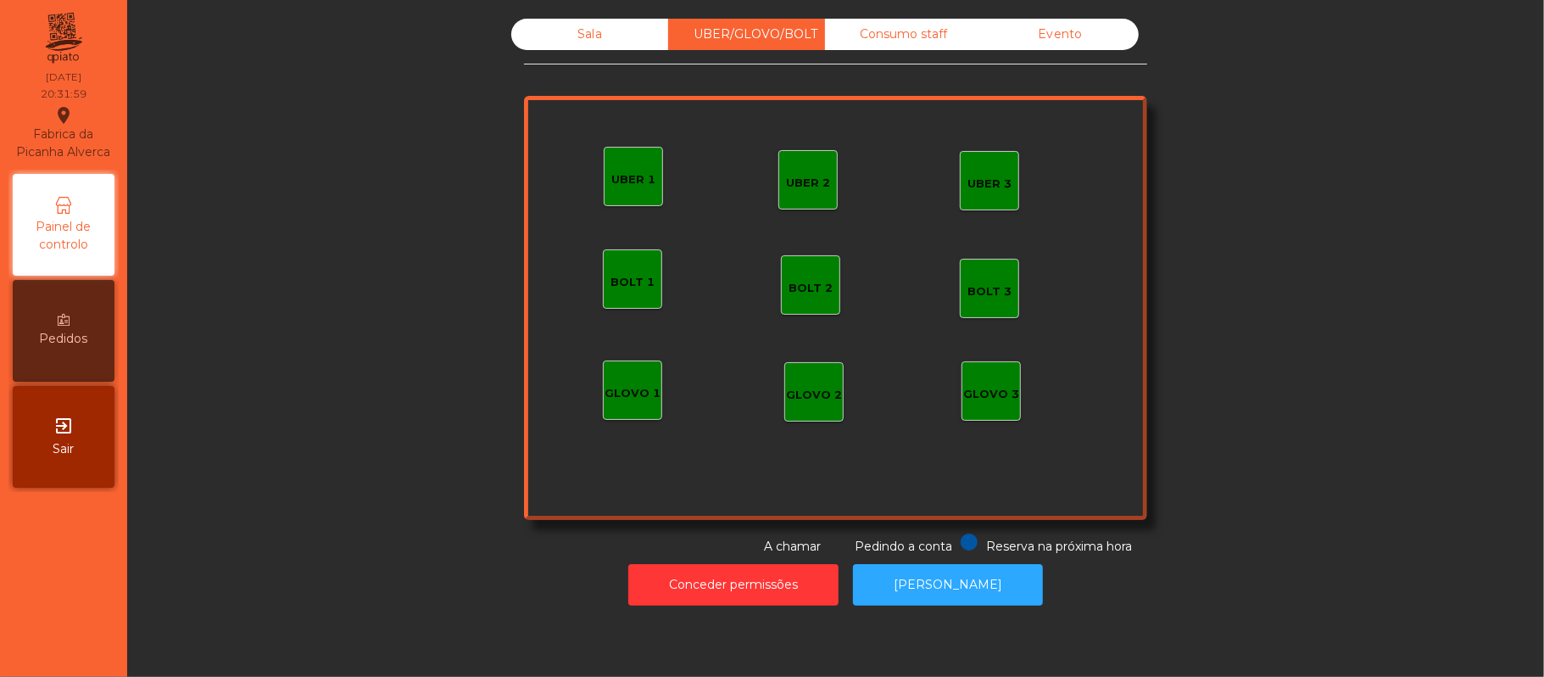
click at [591, 31] on div "Sala" at bounding box center [589, 34] width 157 height 31
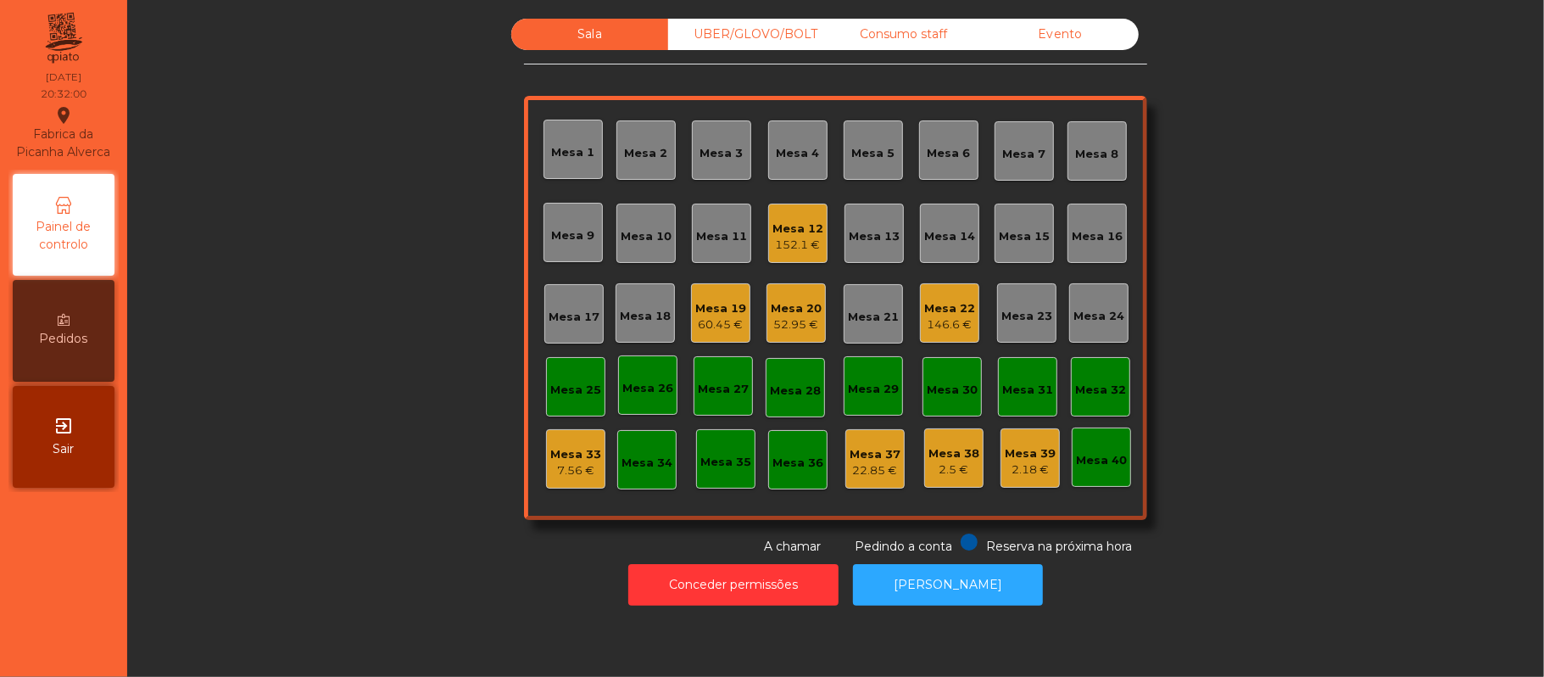
click at [862, 234] on div "Mesa 13" at bounding box center [874, 236] width 51 height 17
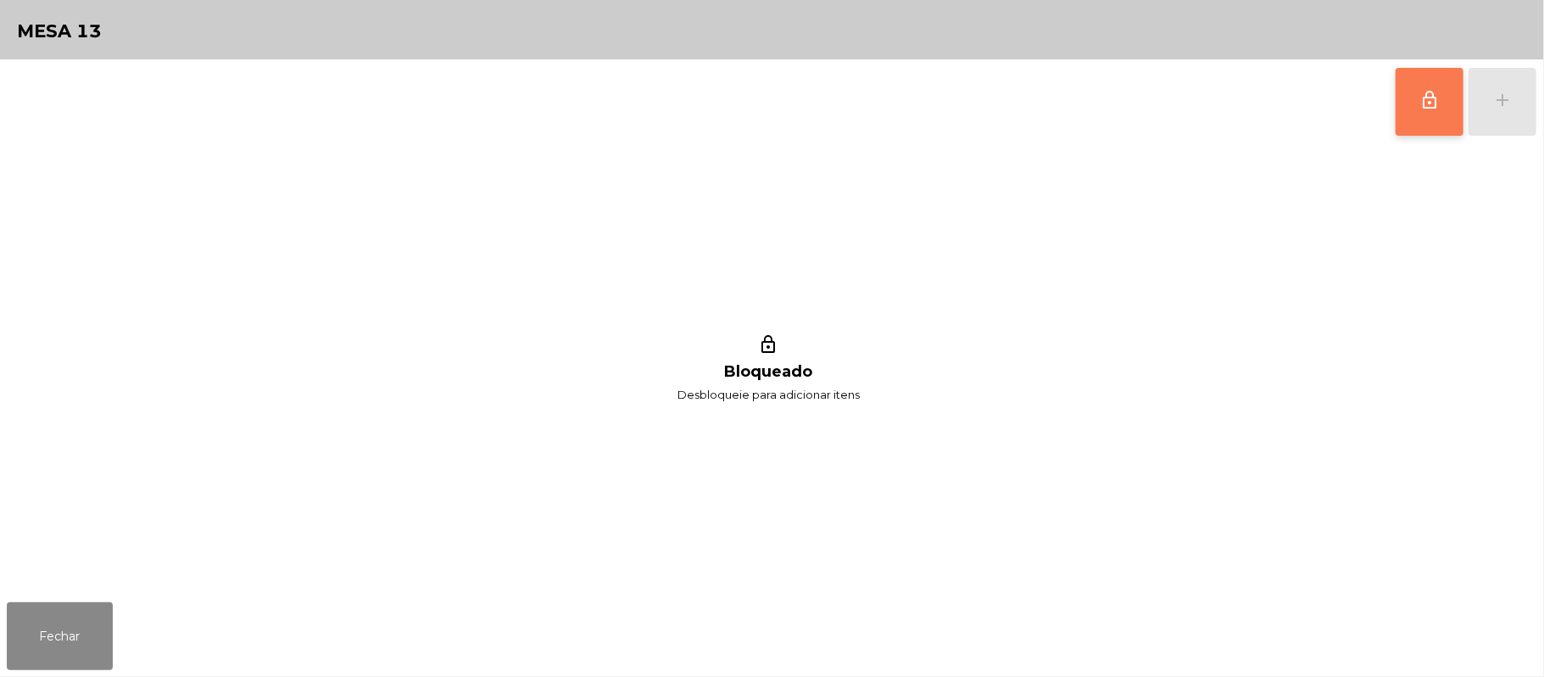
click at [1440, 105] on button "lock_outline" at bounding box center [1429, 102] width 68 height 68
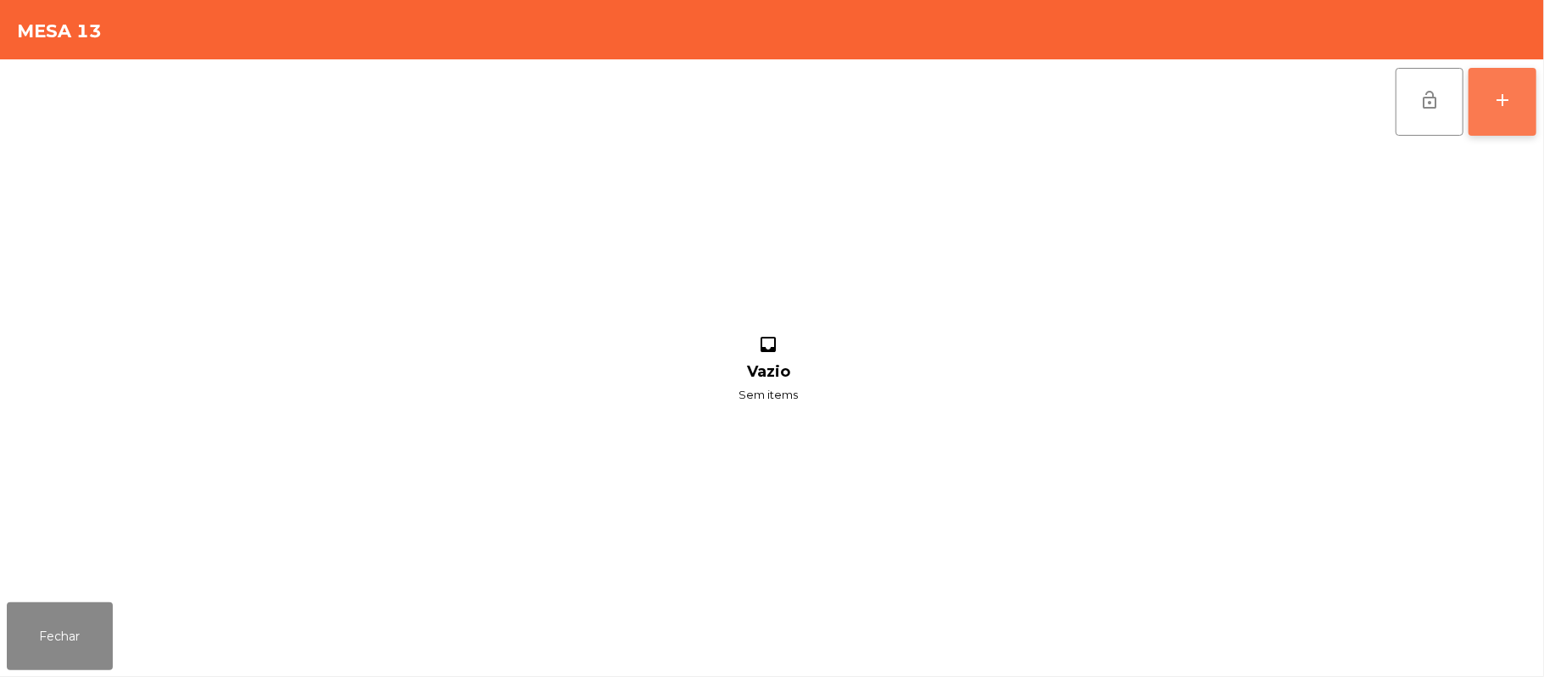
click at [1496, 103] on div "add" at bounding box center [1502, 100] width 20 height 20
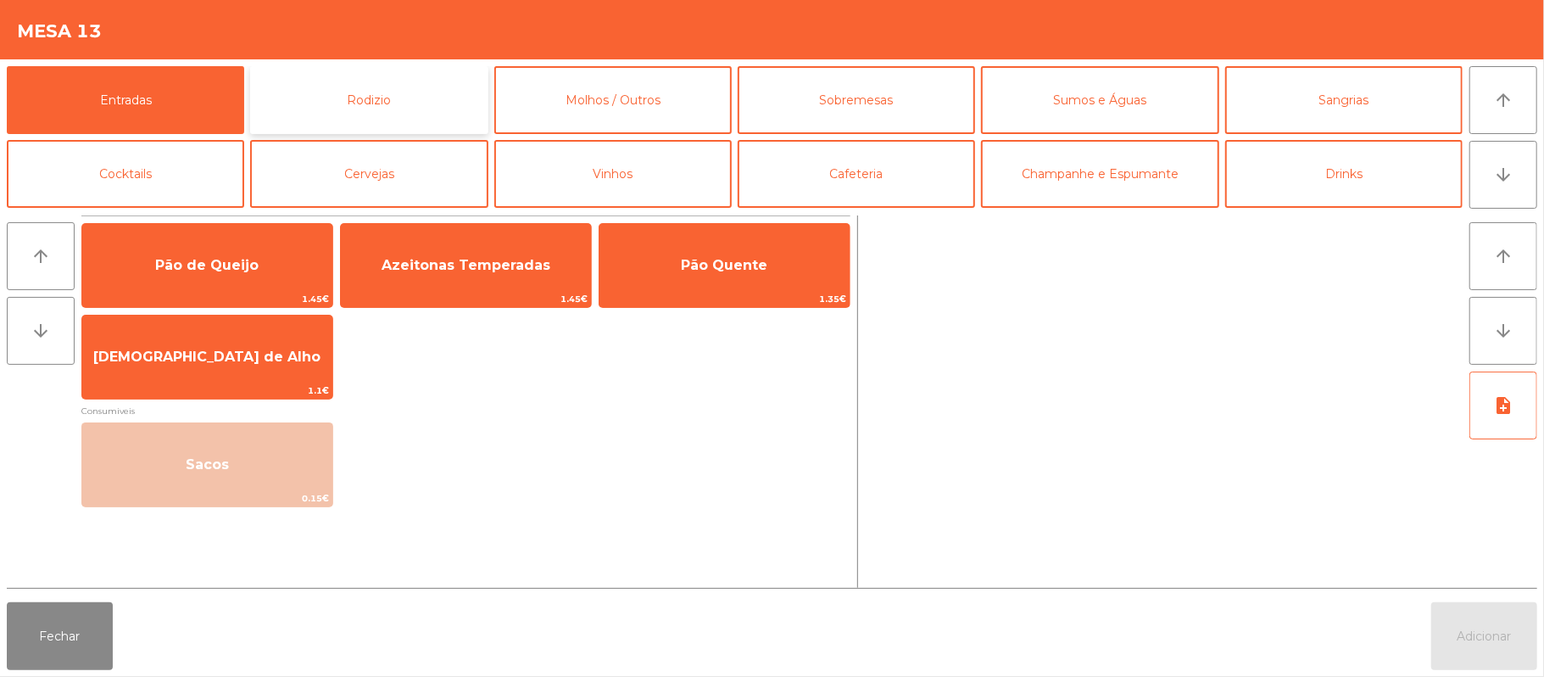
click at [410, 99] on button "Rodizio" at bounding box center [368, 100] width 237 height 68
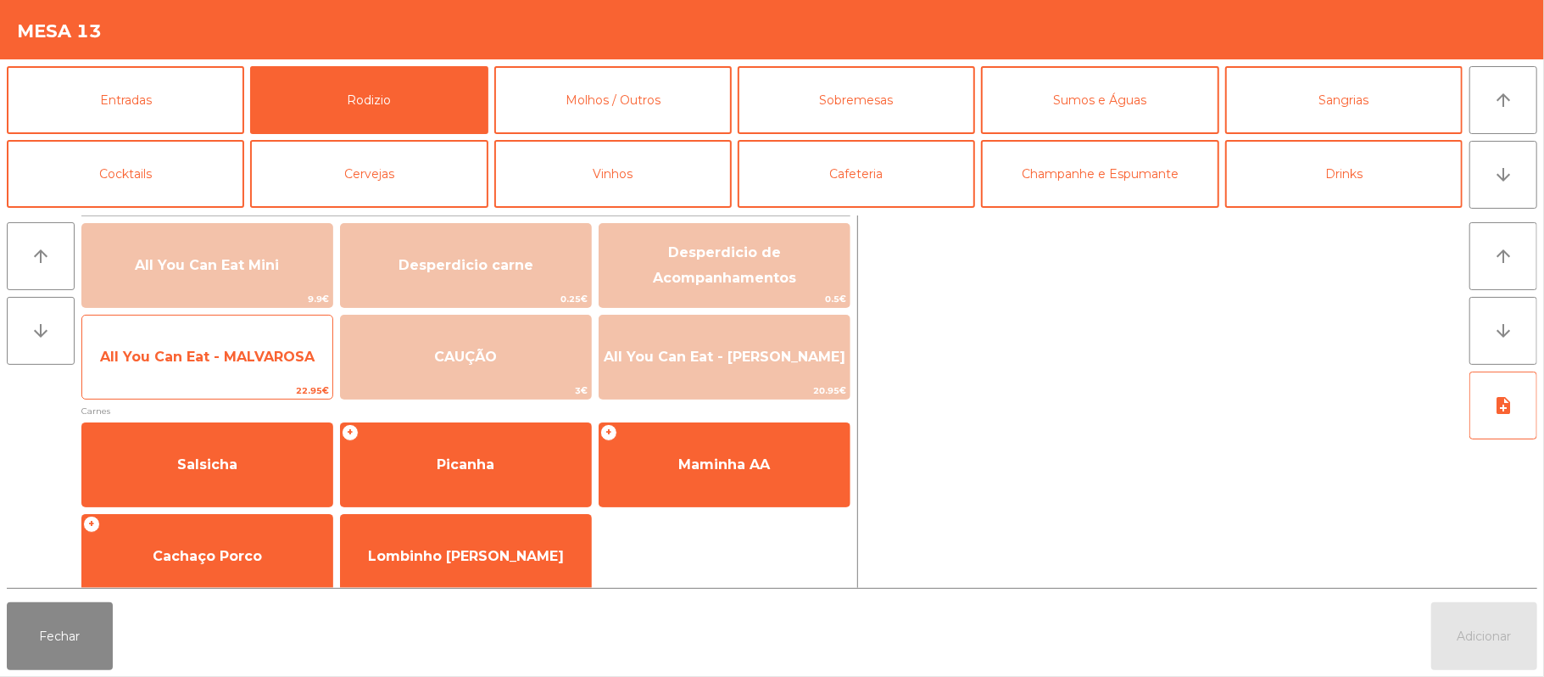
click at [156, 370] on span "All You Can Eat - MALVAROSA" at bounding box center [207, 357] width 250 height 46
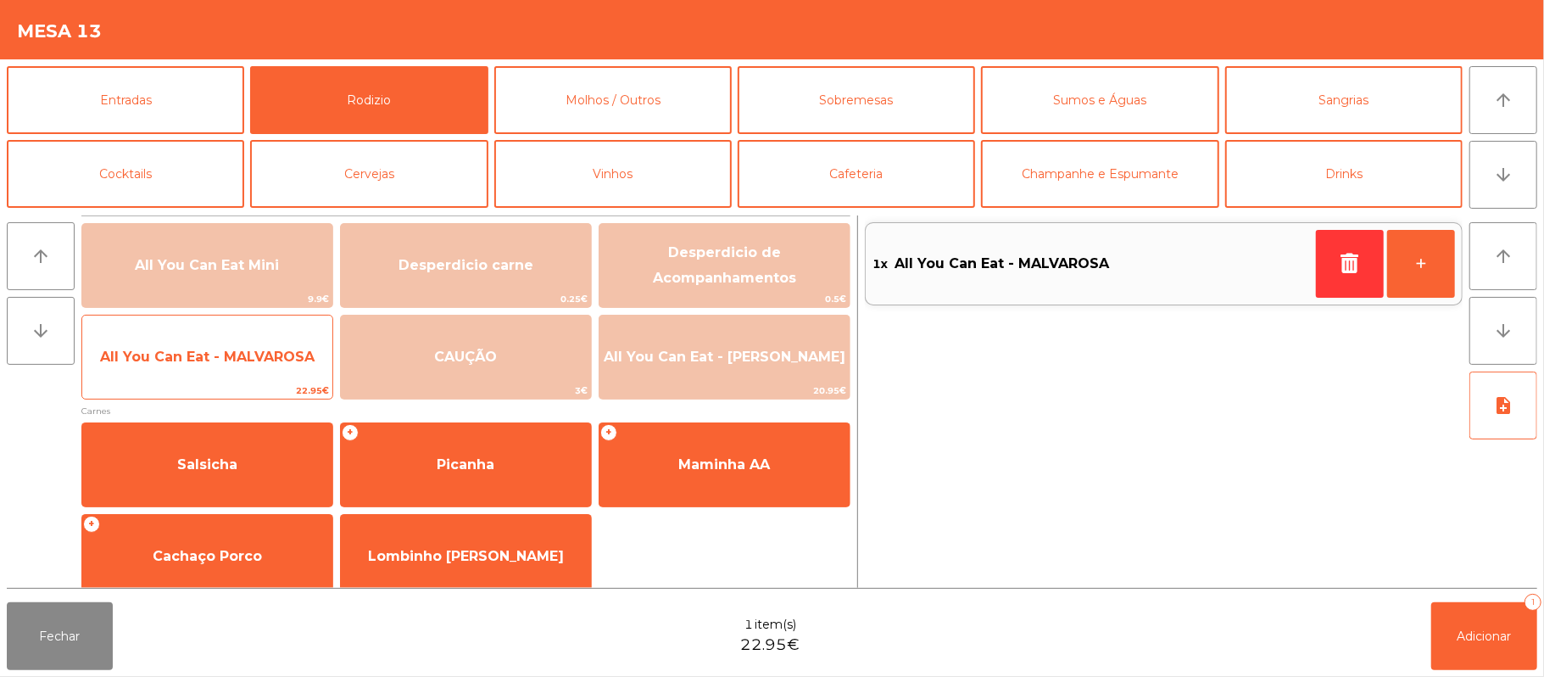
click at [173, 366] on span "All You Can Eat - MALVAROSA" at bounding box center [207, 357] width 250 height 46
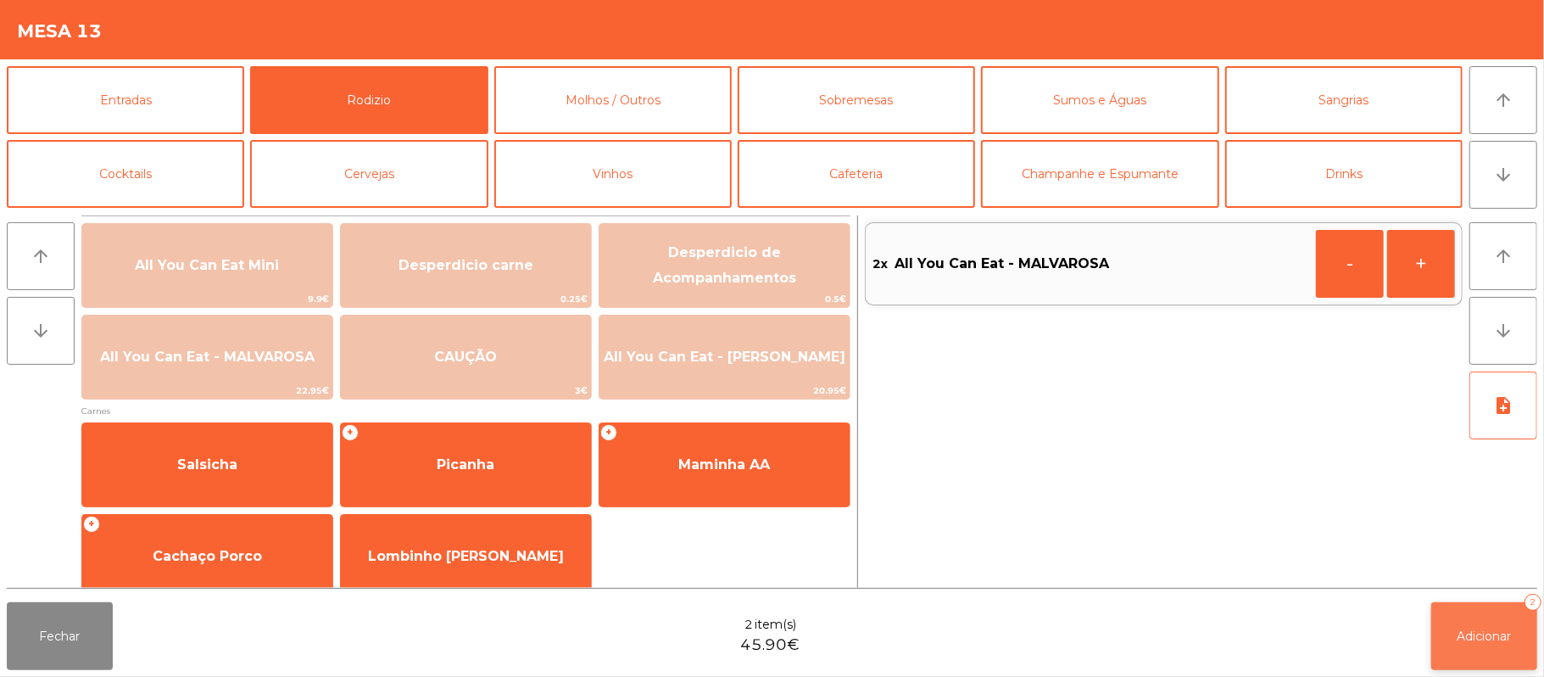
click at [1453, 619] on button "Adicionar 2" at bounding box center [1484, 636] width 106 height 68
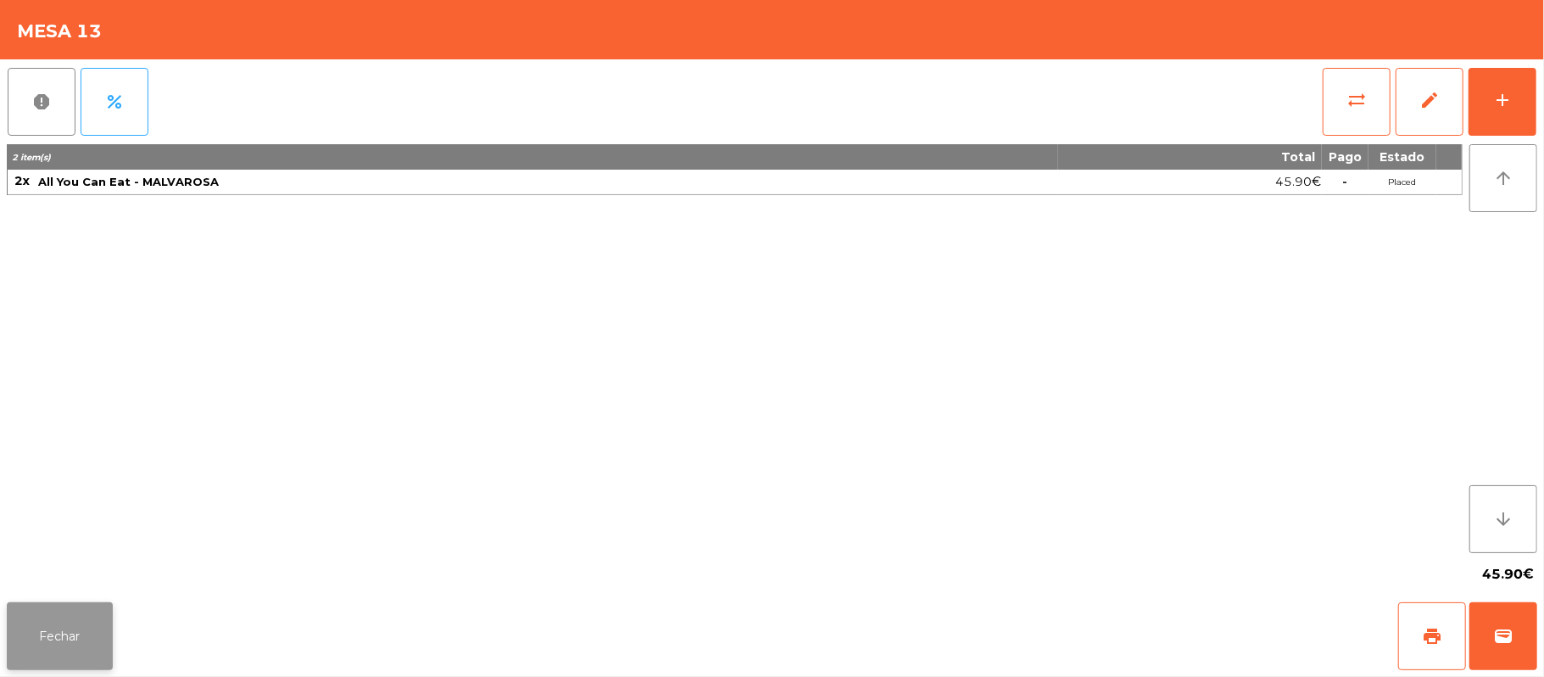
click at [56, 619] on button "Fechar" at bounding box center [60, 636] width 106 height 68
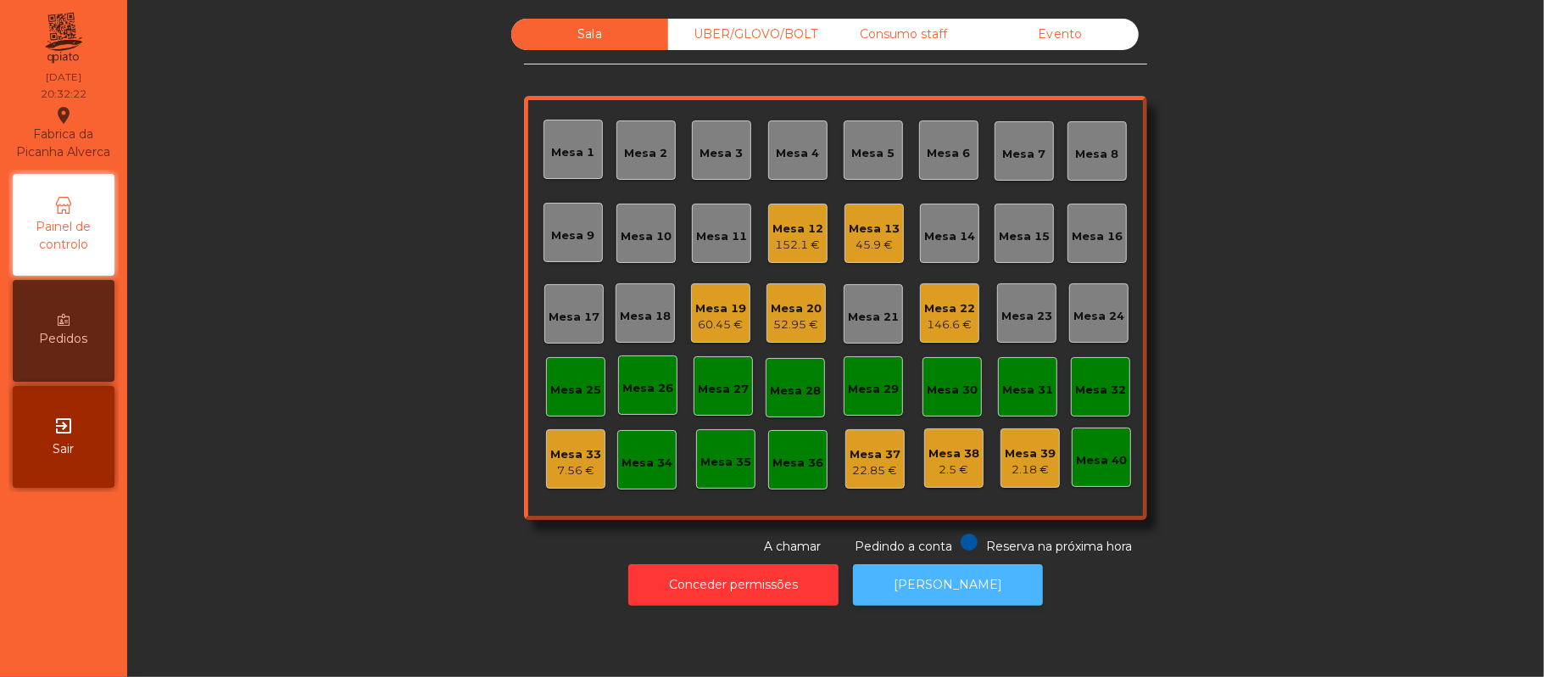
click at [956, 584] on button "[PERSON_NAME]" at bounding box center [948, 585] width 190 height 42
click at [631, 228] on div "Mesa 10" at bounding box center [646, 236] width 51 height 17
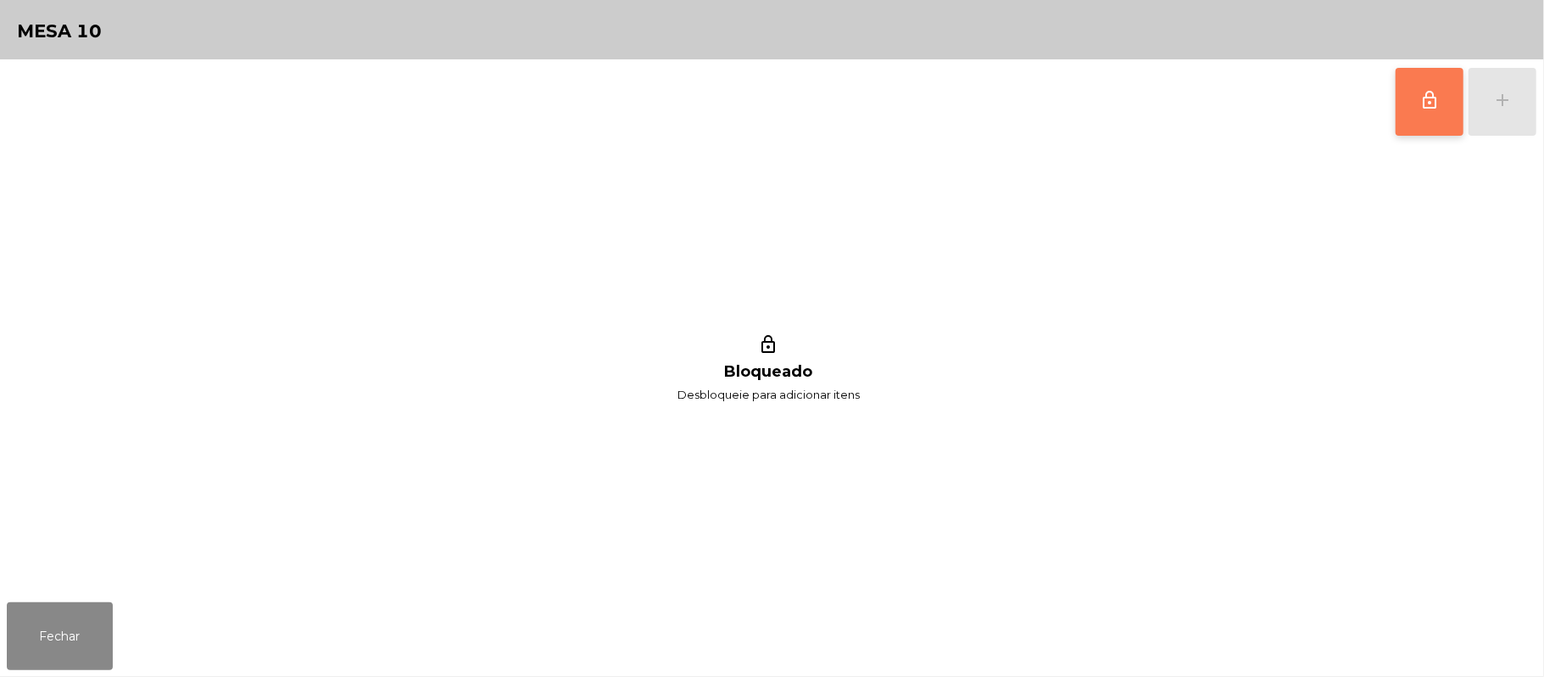
click at [1432, 103] on span "lock_outline" at bounding box center [1429, 100] width 20 height 20
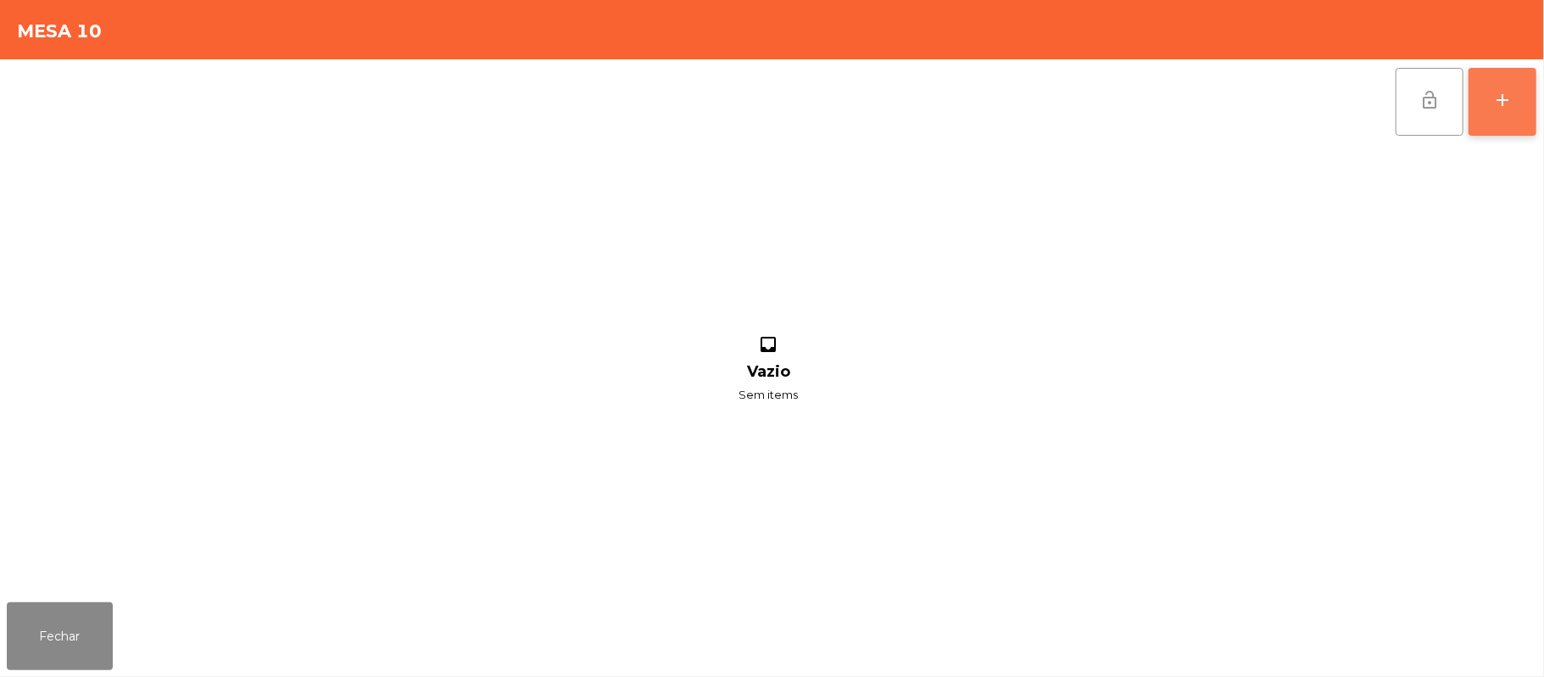
click at [1506, 99] on div "add" at bounding box center [1502, 100] width 20 height 20
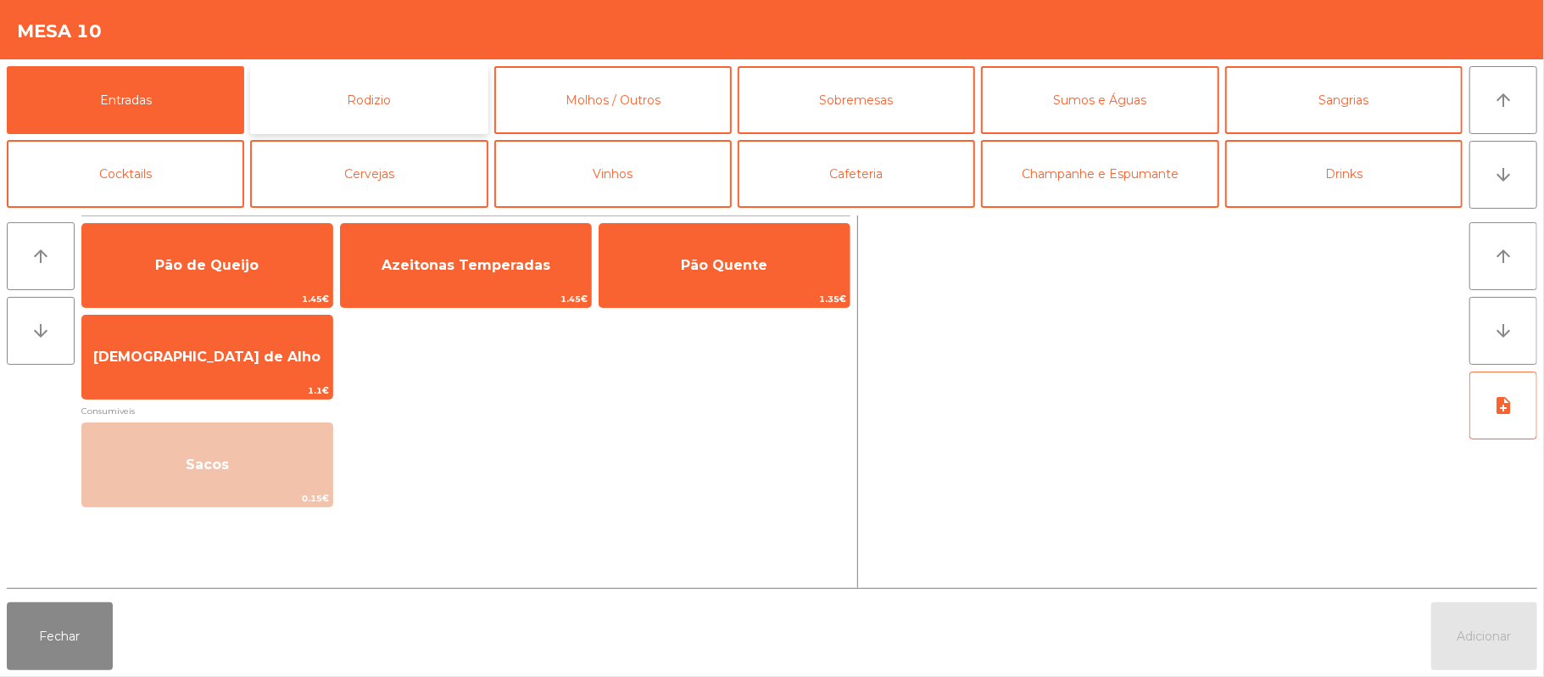
click at [400, 88] on button "Rodizio" at bounding box center [368, 100] width 237 height 68
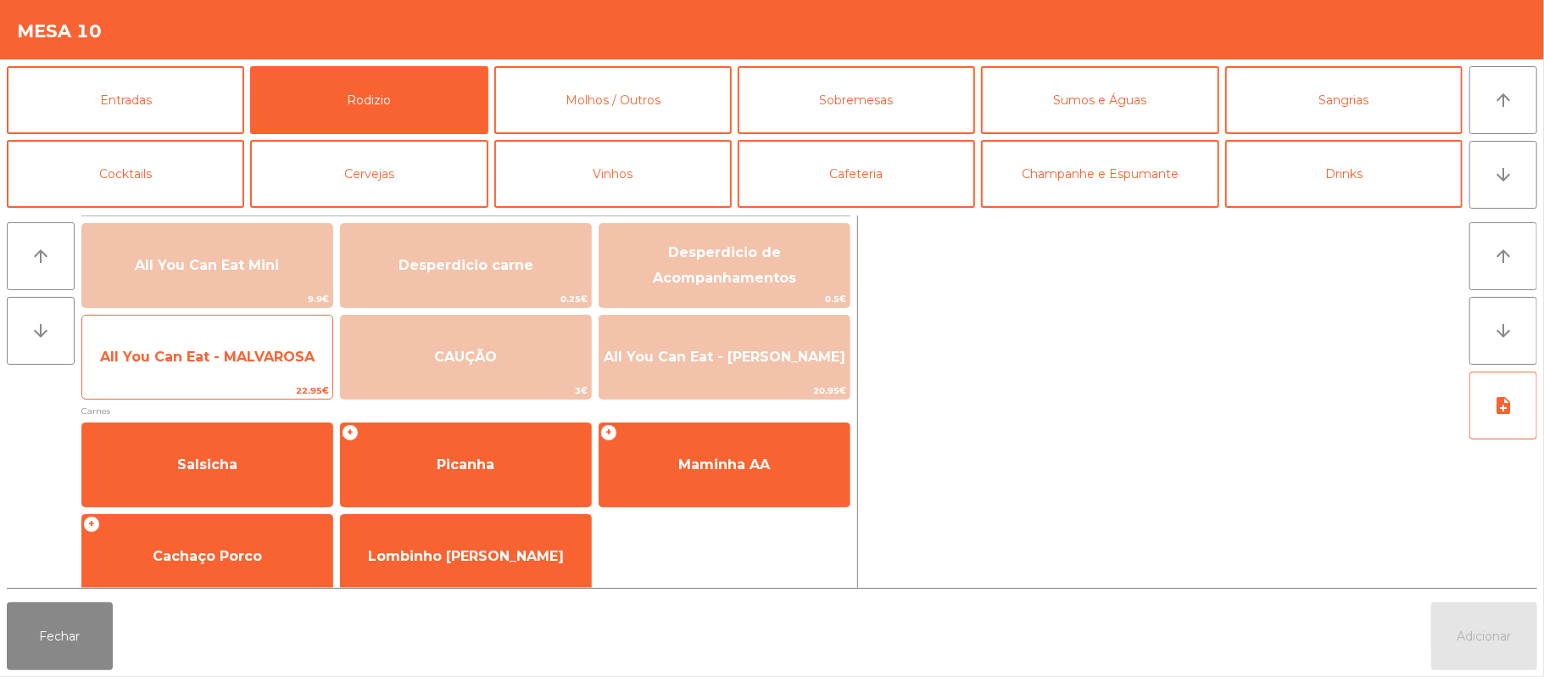
click at [198, 350] on span "All You Can Eat - MALVAROSA" at bounding box center [207, 356] width 214 height 16
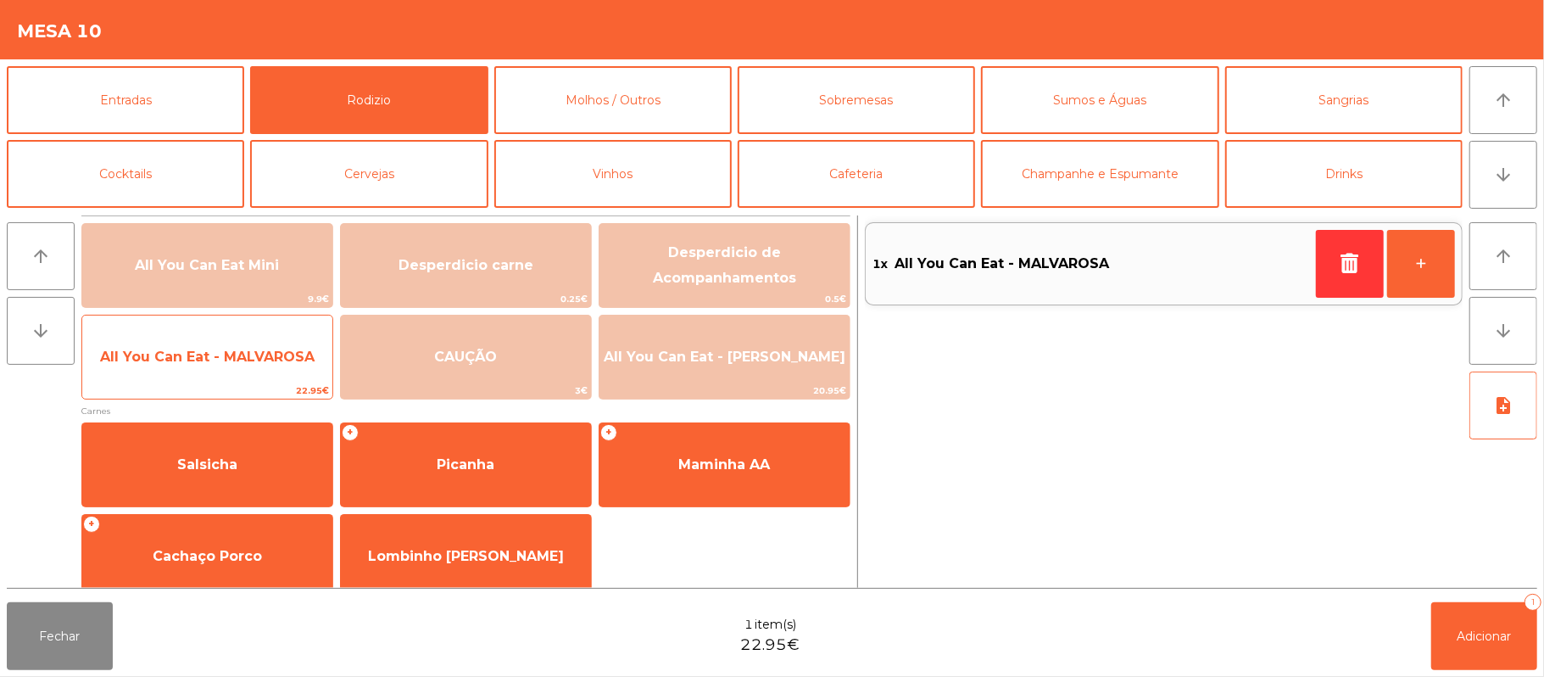
click at [202, 337] on span "All You Can Eat - MALVAROSA" at bounding box center [207, 357] width 250 height 46
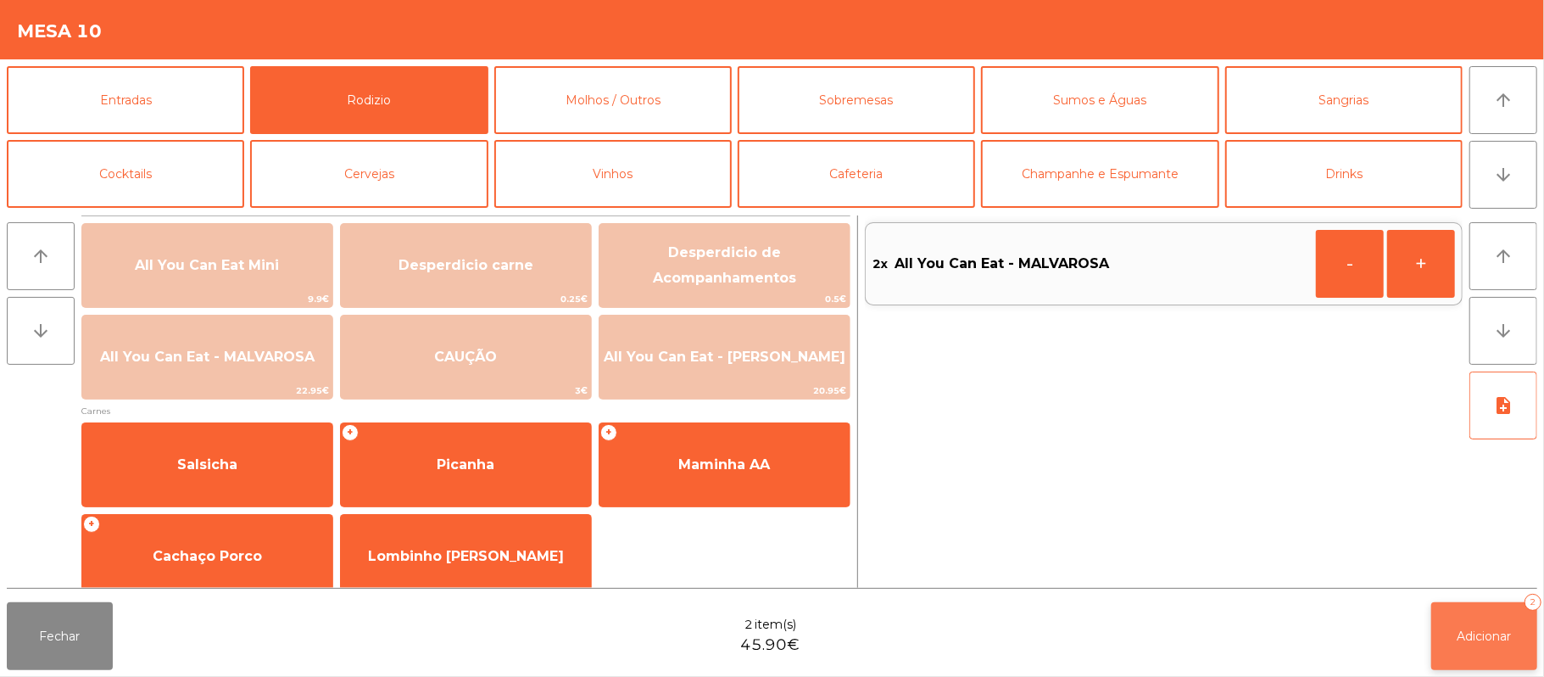
click at [1451, 629] on button "Adicionar 2" at bounding box center [1484, 636] width 106 height 68
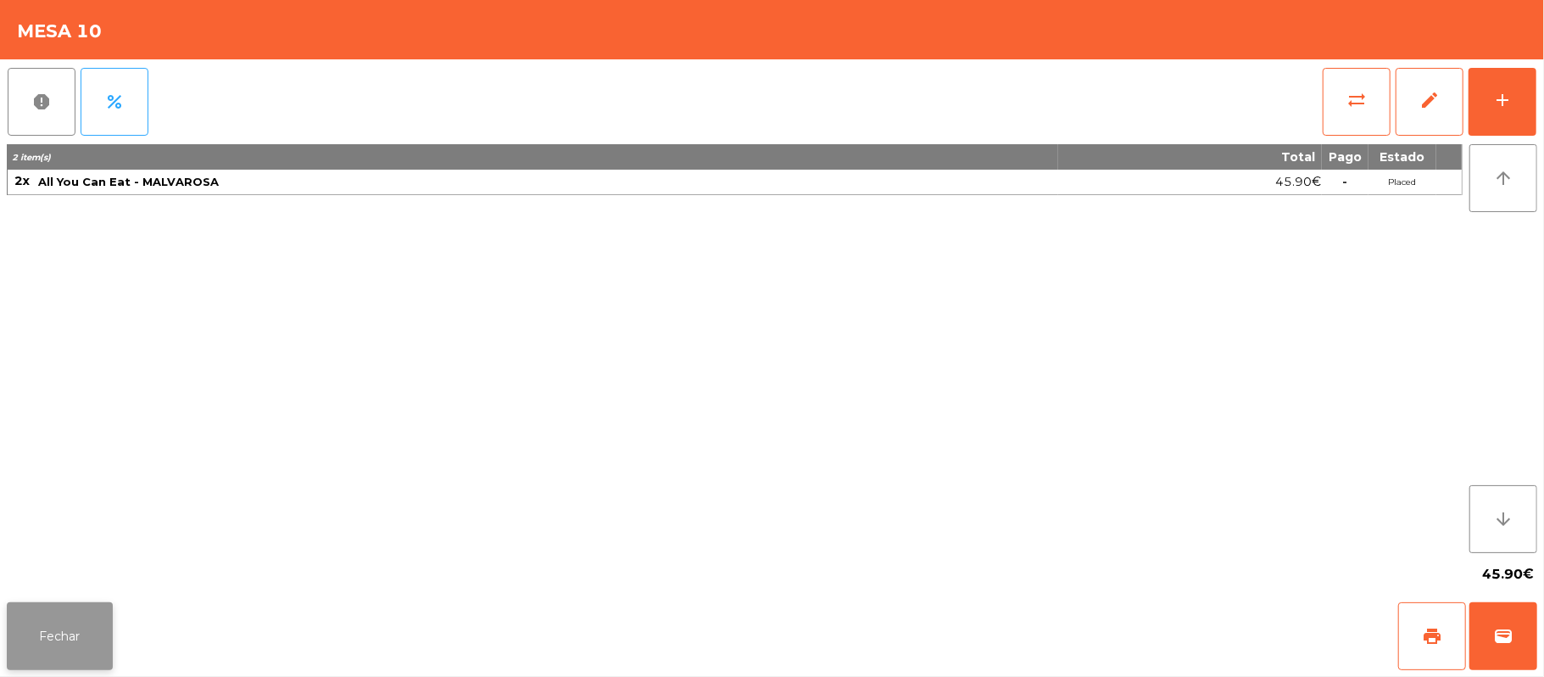
click at [64, 646] on button "Fechar" at bounding box center [60, 636] width 106 height 68
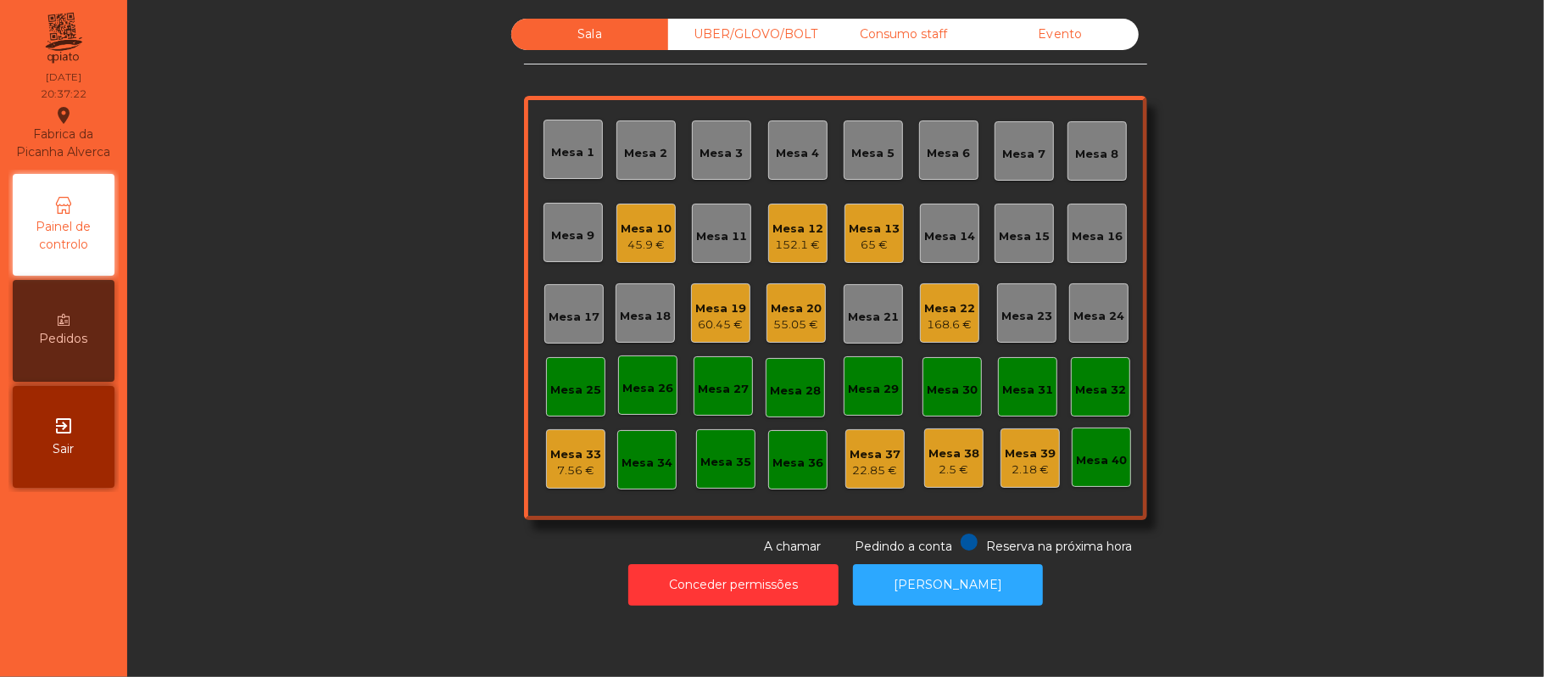
click at [621, 231] on div "Mesa 10" at bounding box center [646, 228] width 51 height 17
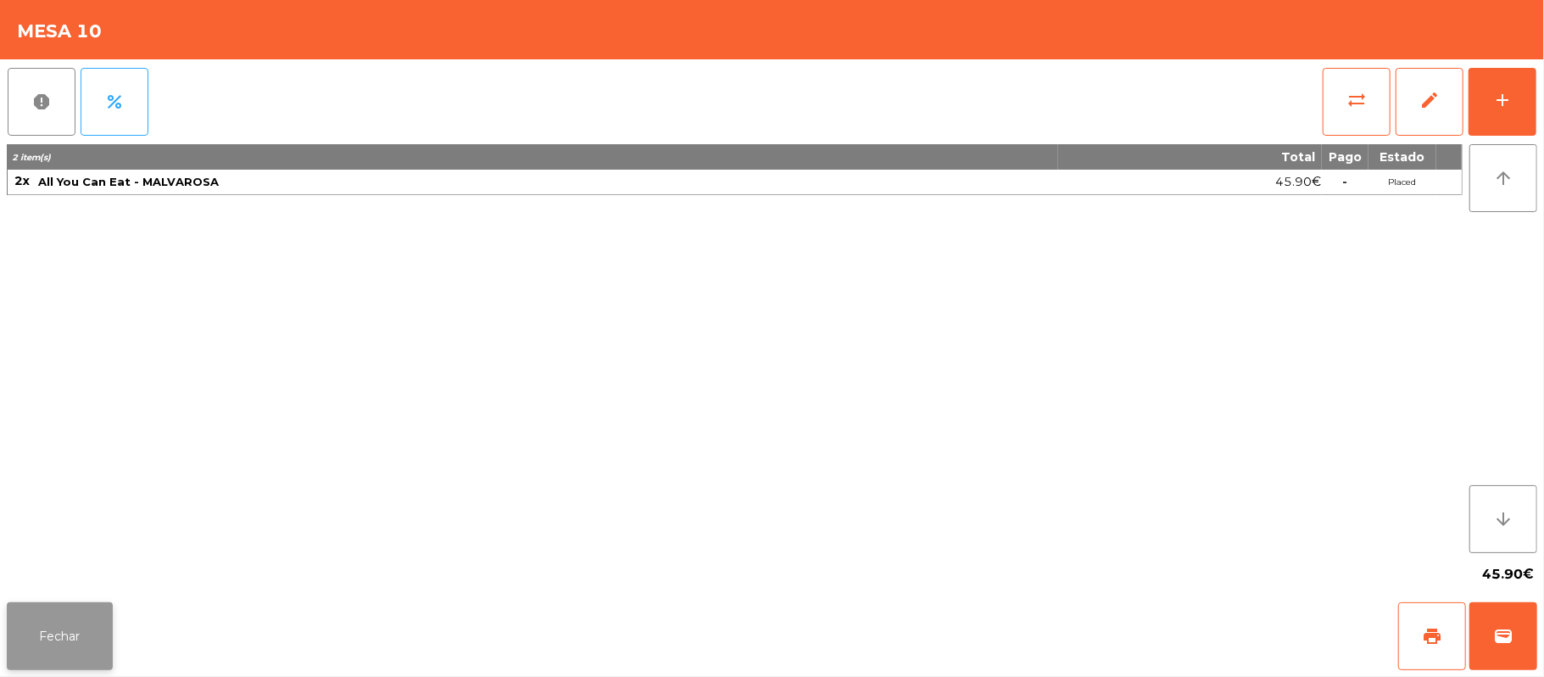
click at [58, 625] on button "Fechar" at bounding box center [60, 636] width 106 height 68
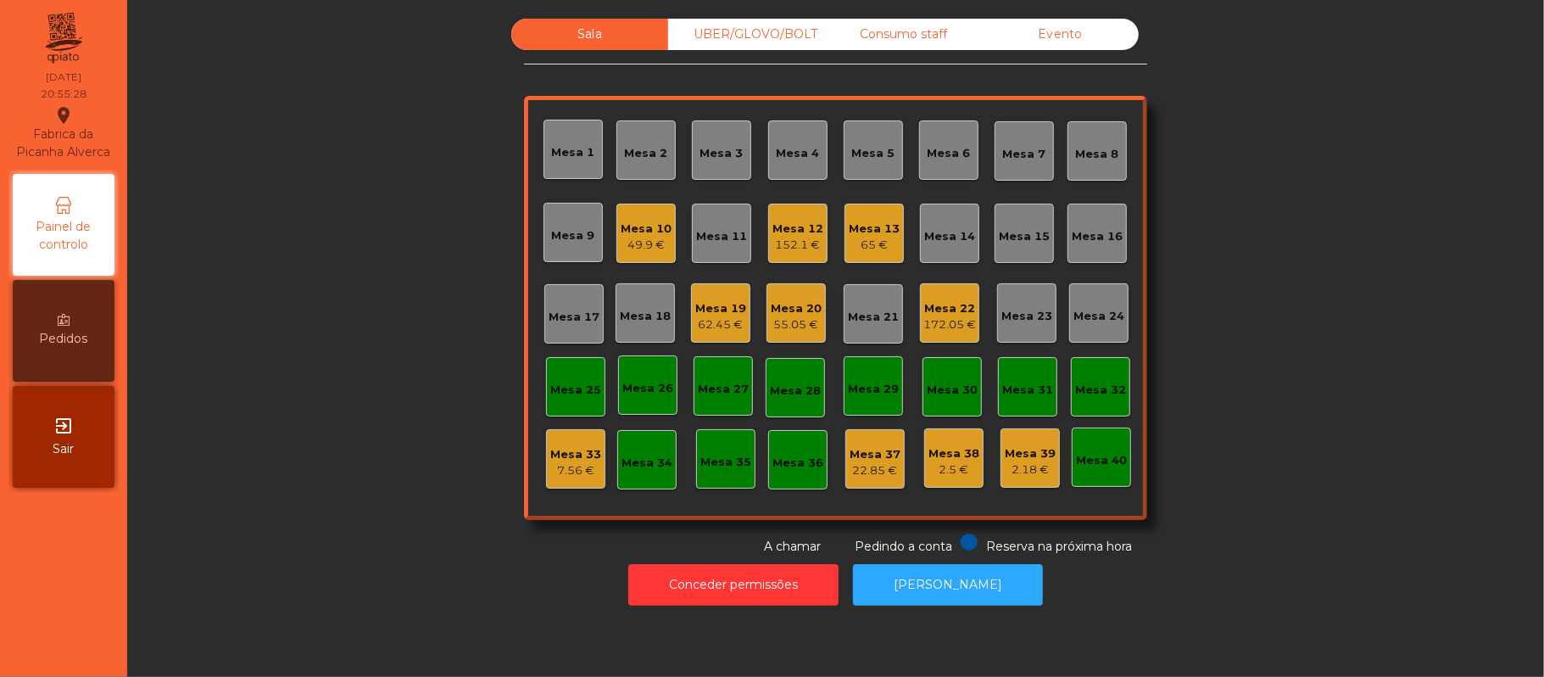
click at [716, 228] on div "Mesa 11" at bounding box center [721, 236] width 51 height 17
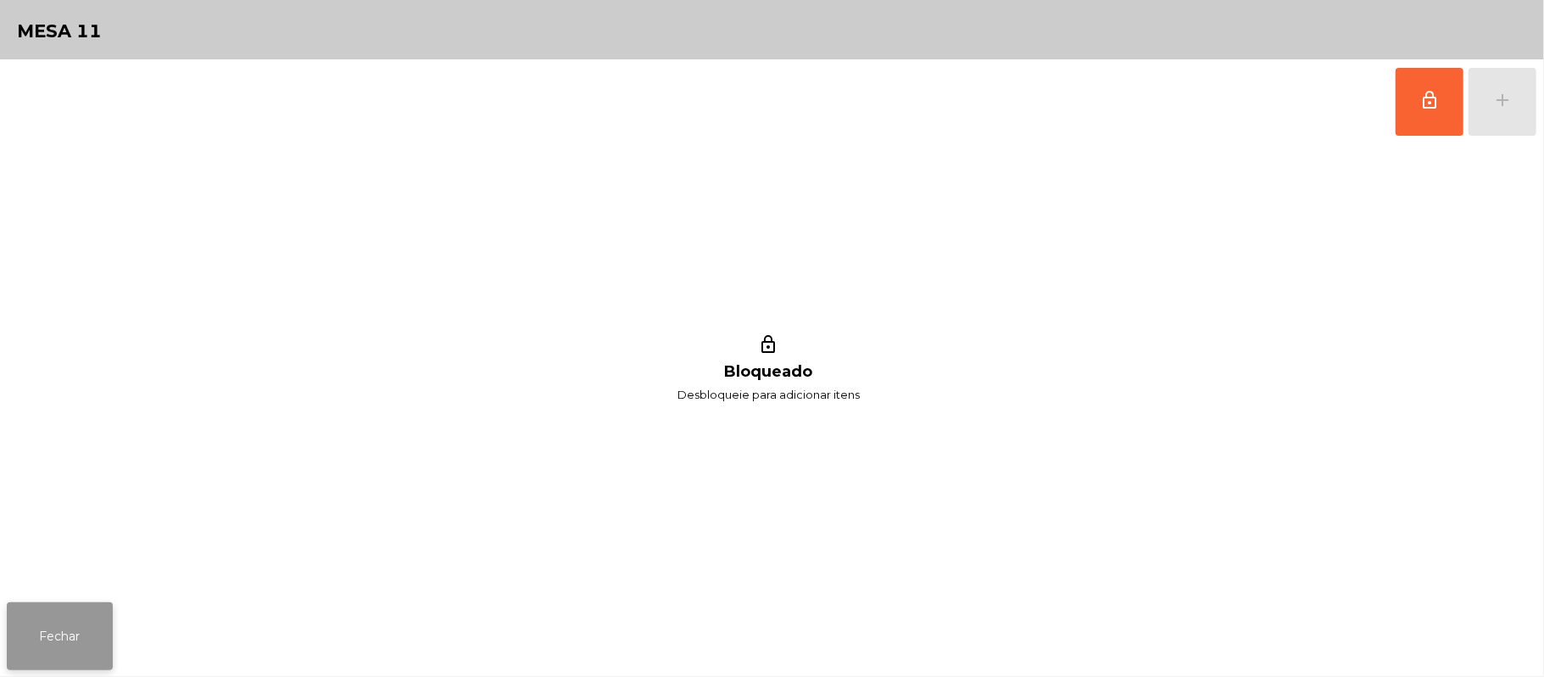
click at [81, 659] on button "Fechar" at bounding box center [60, 636] width 106 height 68
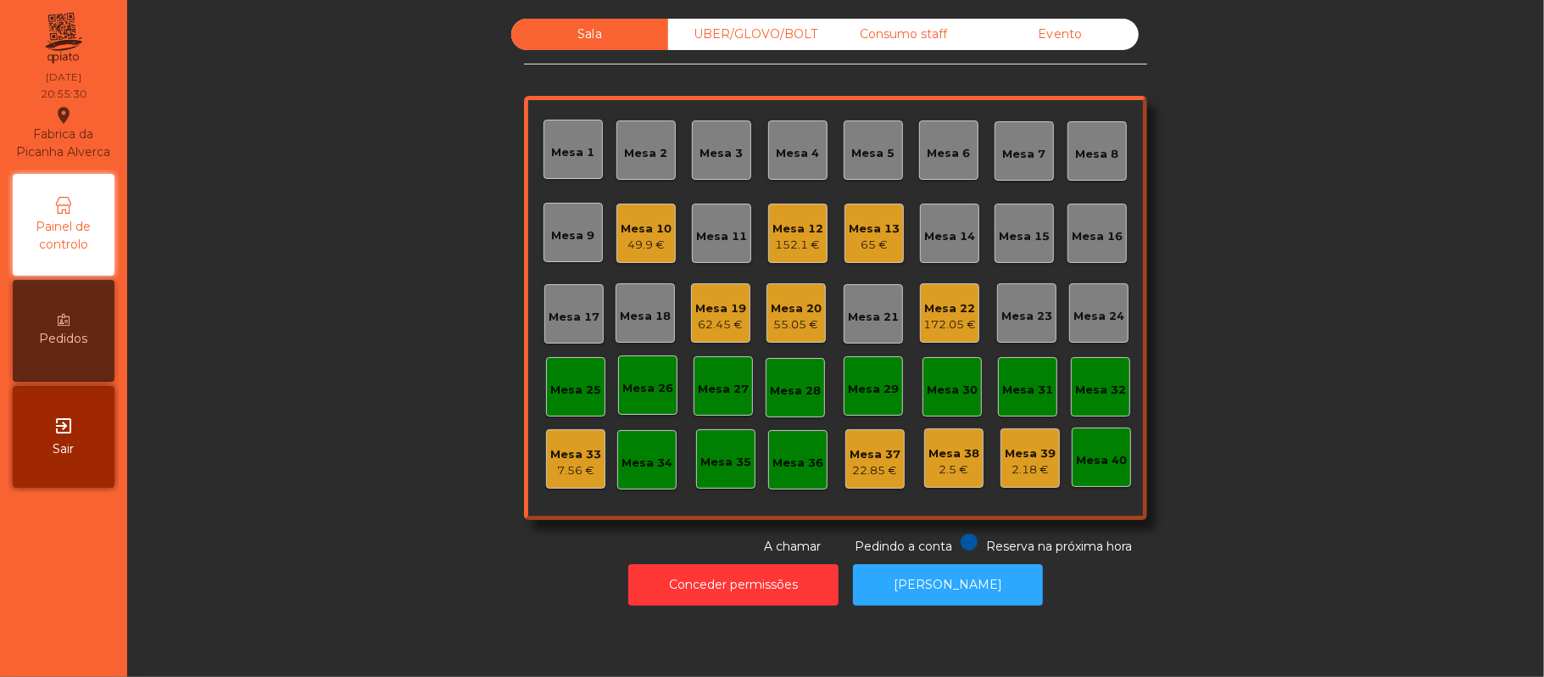
click at [706, 236] on div "Mesa 11" at bounding box center [721, 236] width 51 height 17
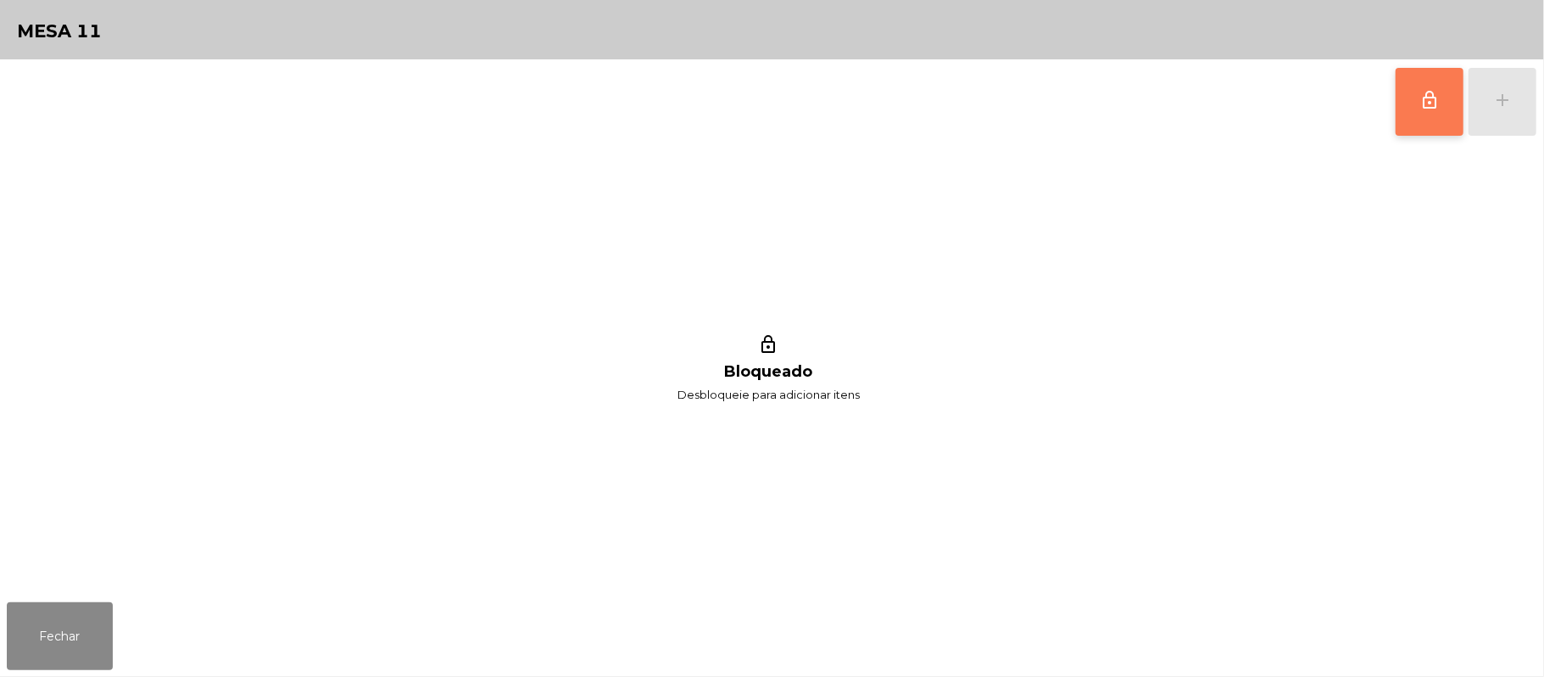
click at [1415, 105] on button "lock_outline" at bounding box center [1429, 102] width 68 height 68
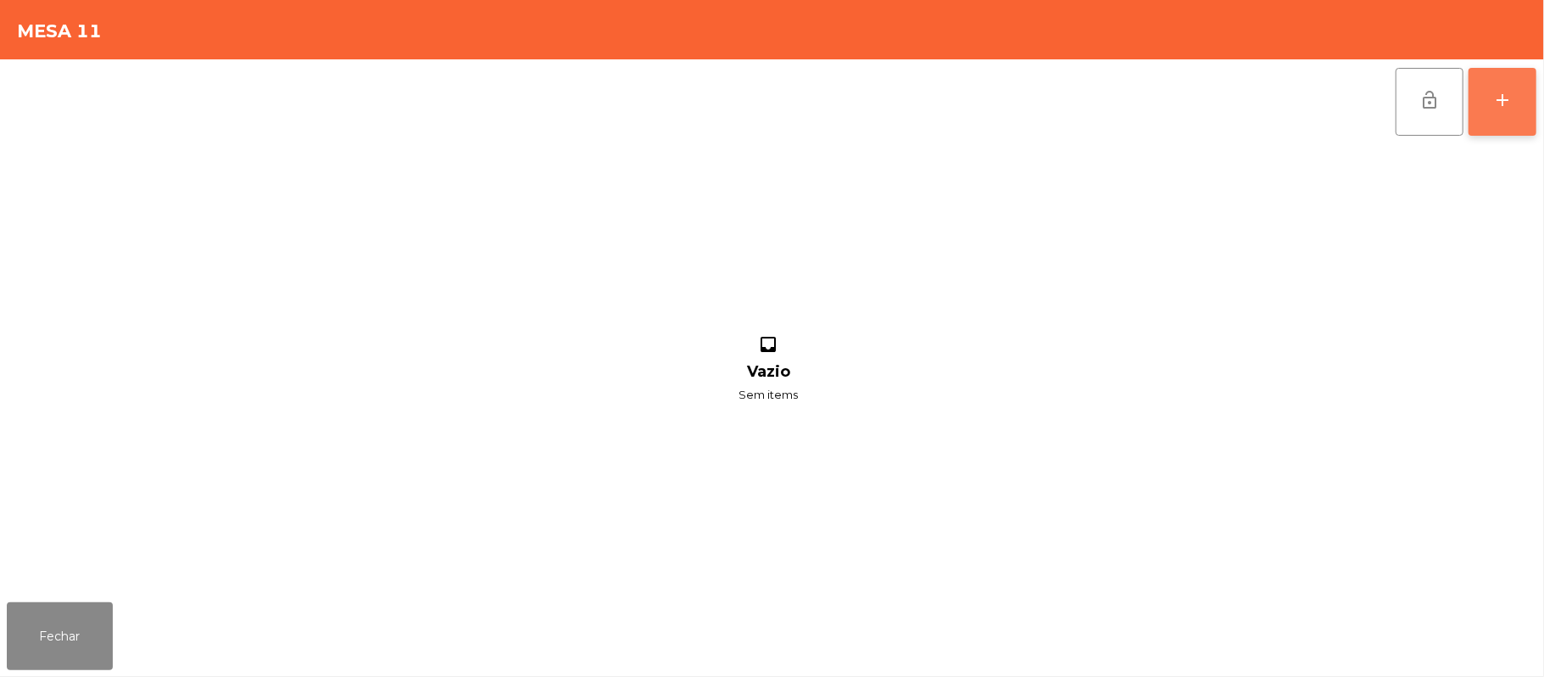
click at [1524, 97] on button "add" at bounding box center [1502, 102] width 68 height 68
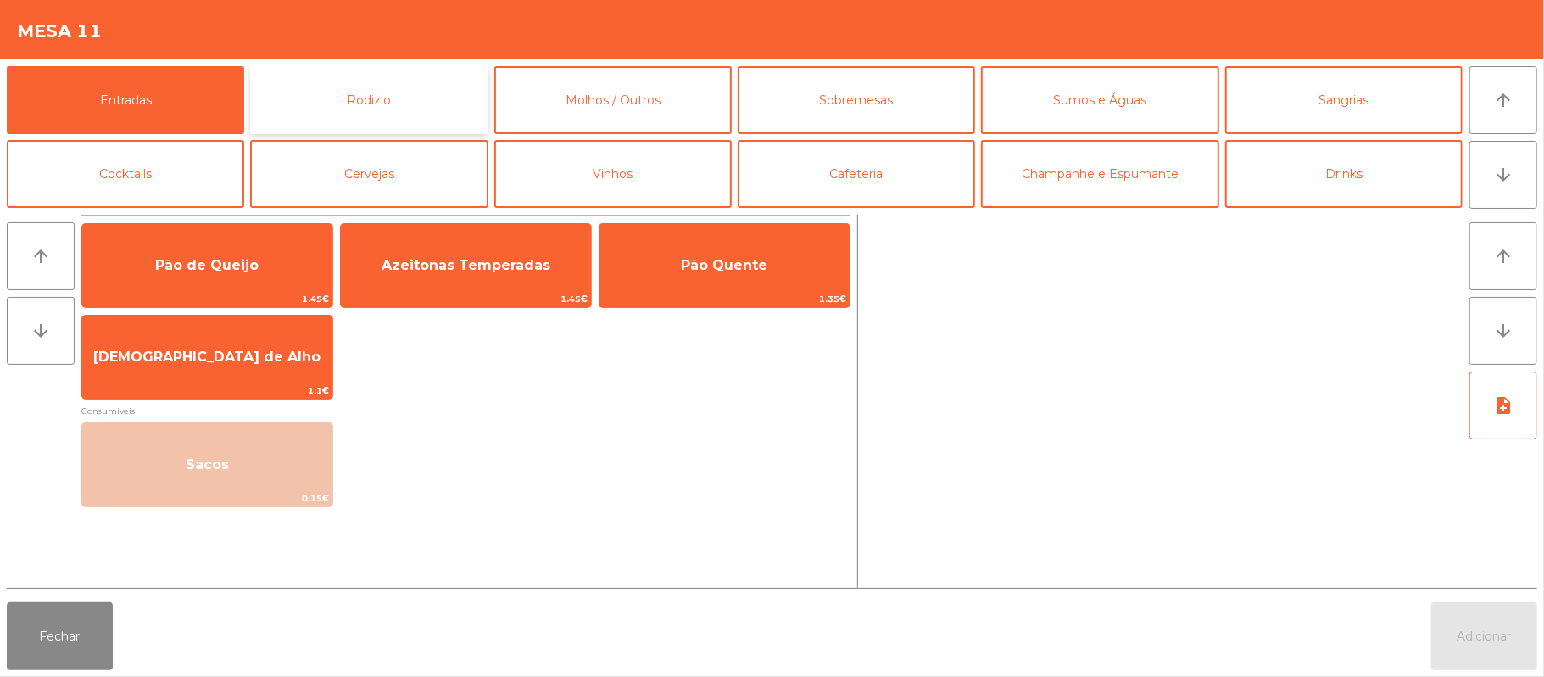
click at [394, 99] on button "Rodizio" at bounding box center [368, 100] width 237 height 68
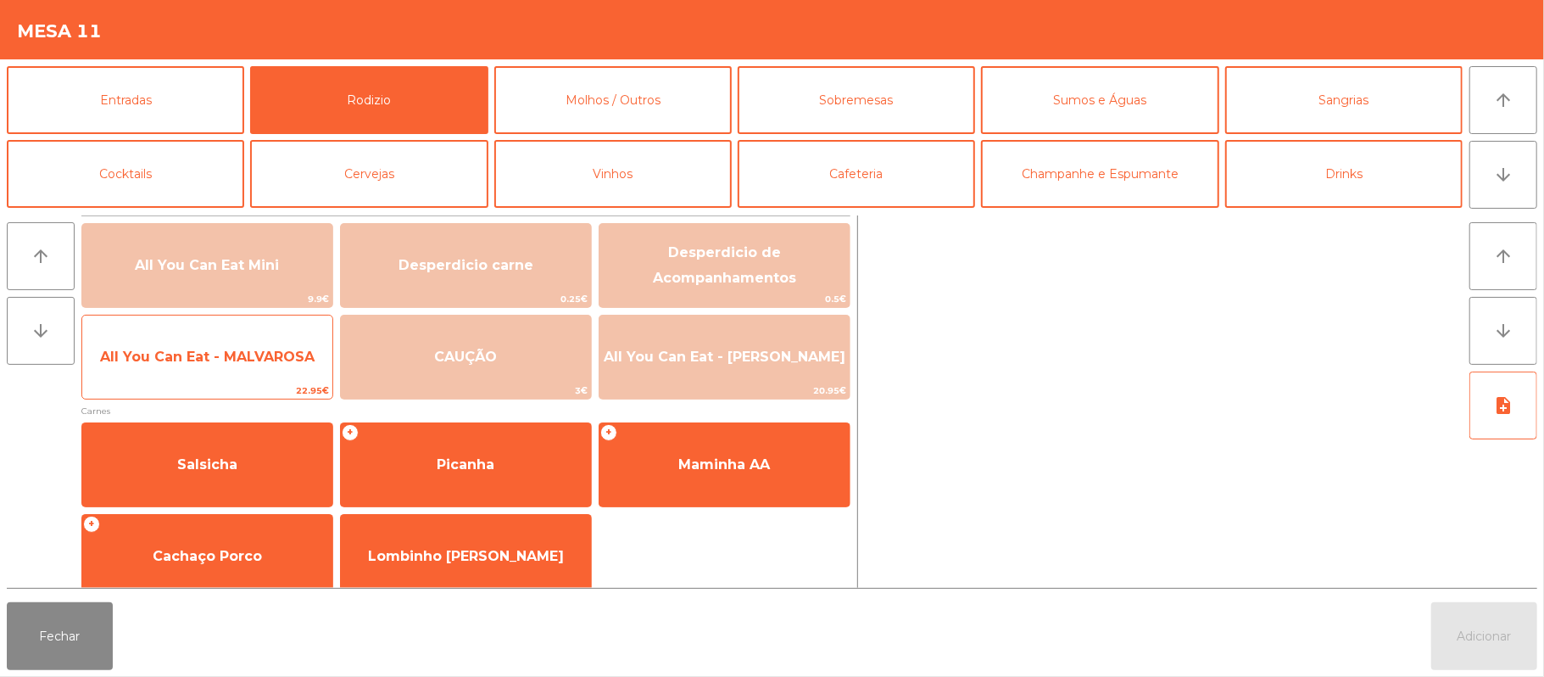
click at [202, 370] on span "All You Can Eat - MALVAROSA" at bounding box center [207, 357] width 250 height 46
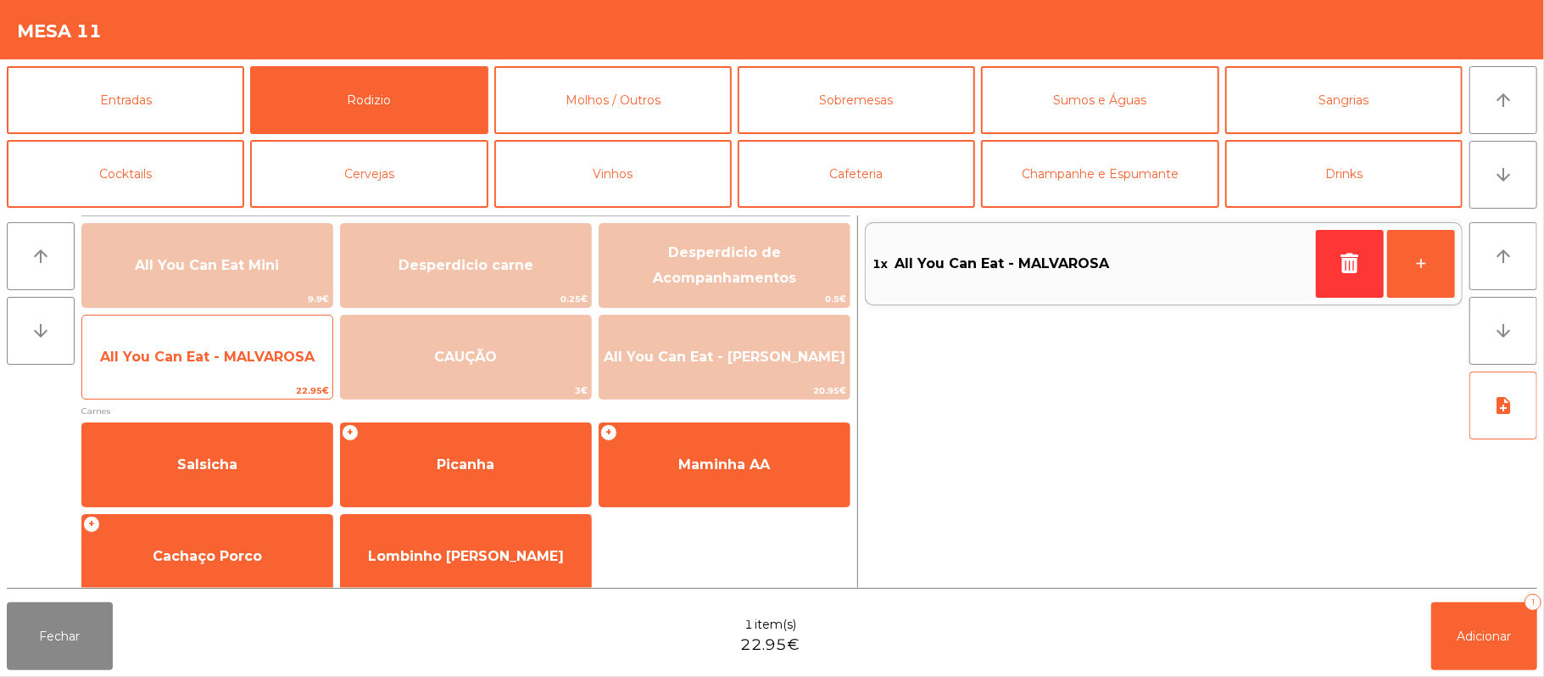
click at [207, 367] on span "All You Can Eat - MALVAROSA" at bounding box center [207, 357] width 250 height 46
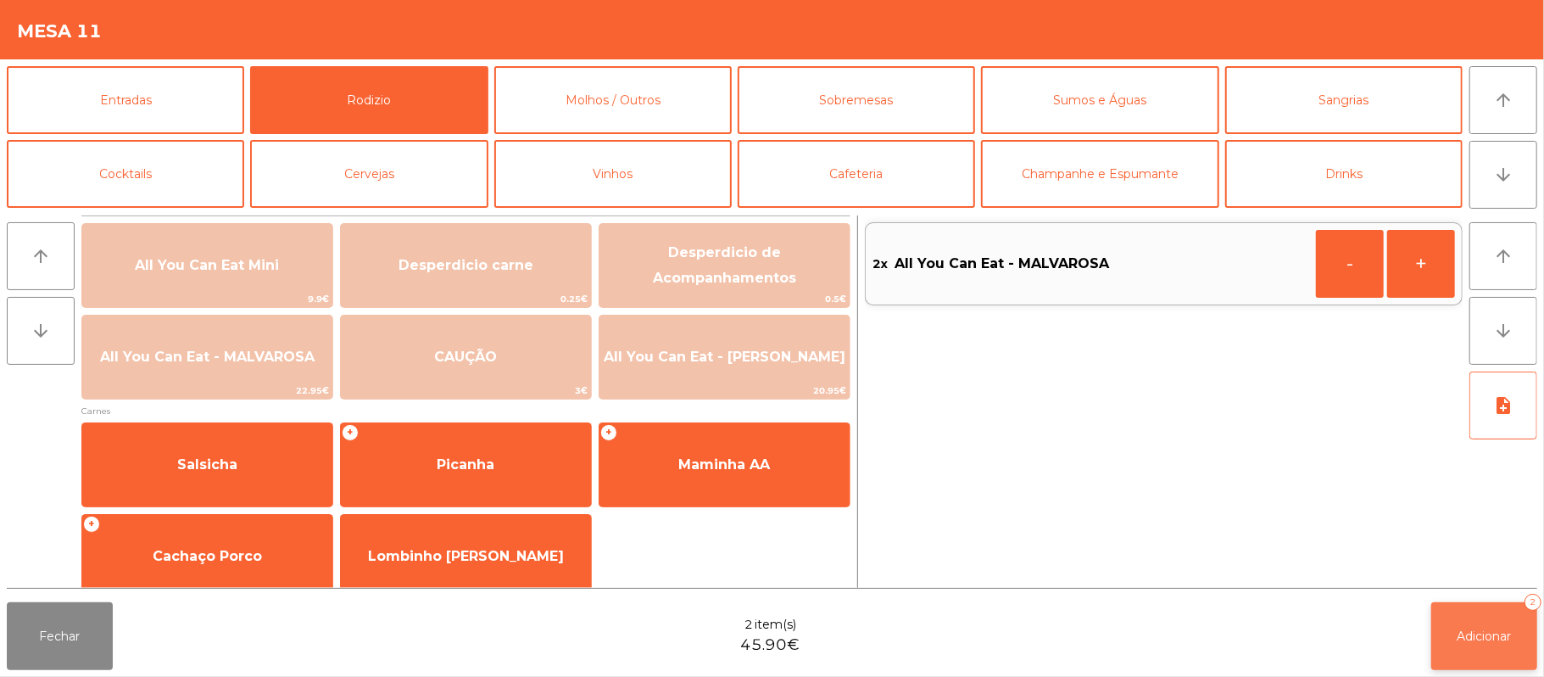
click at [1476, 638] on span "Adicionar" at bounding box center [1484, 635] width 54 height 15
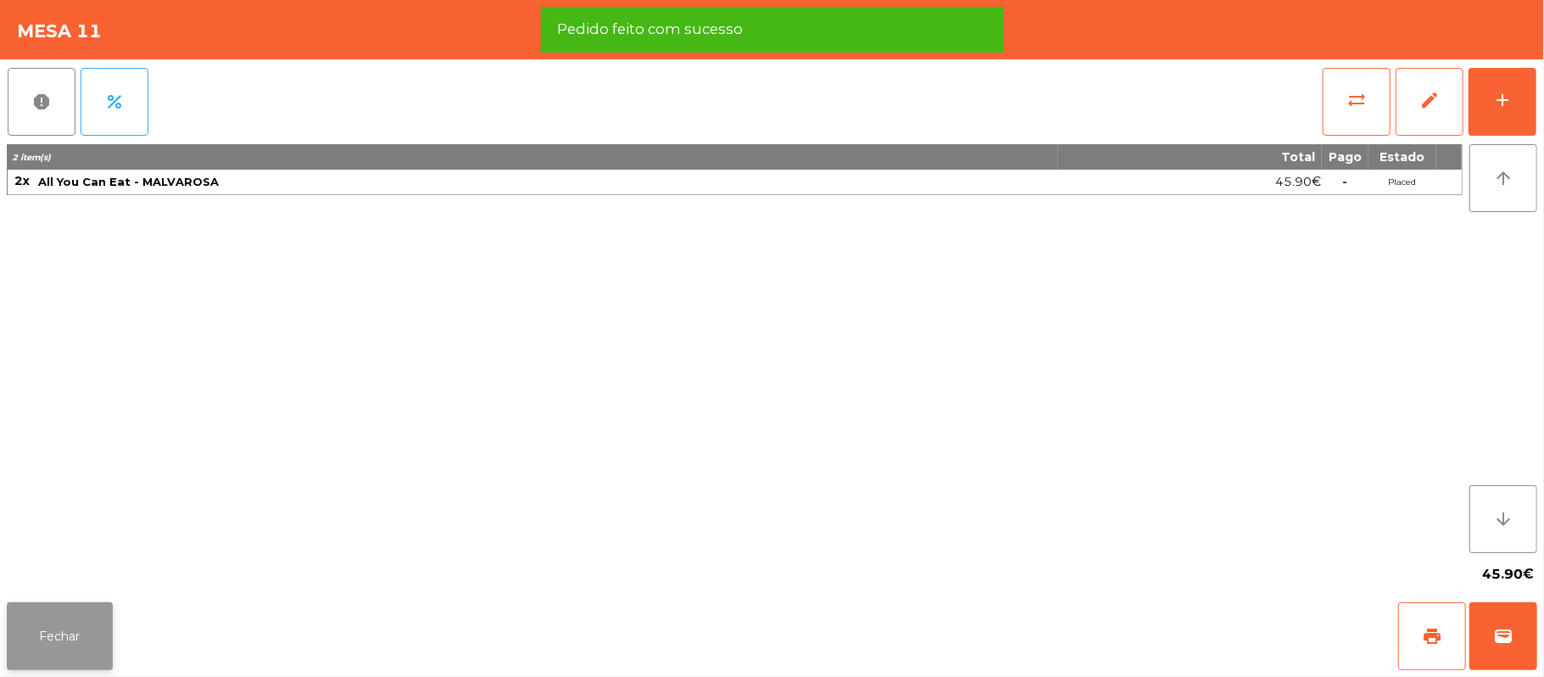
click at [66, 641] on button "Fechar" at bounding box center [60, 636] width 106 height 68
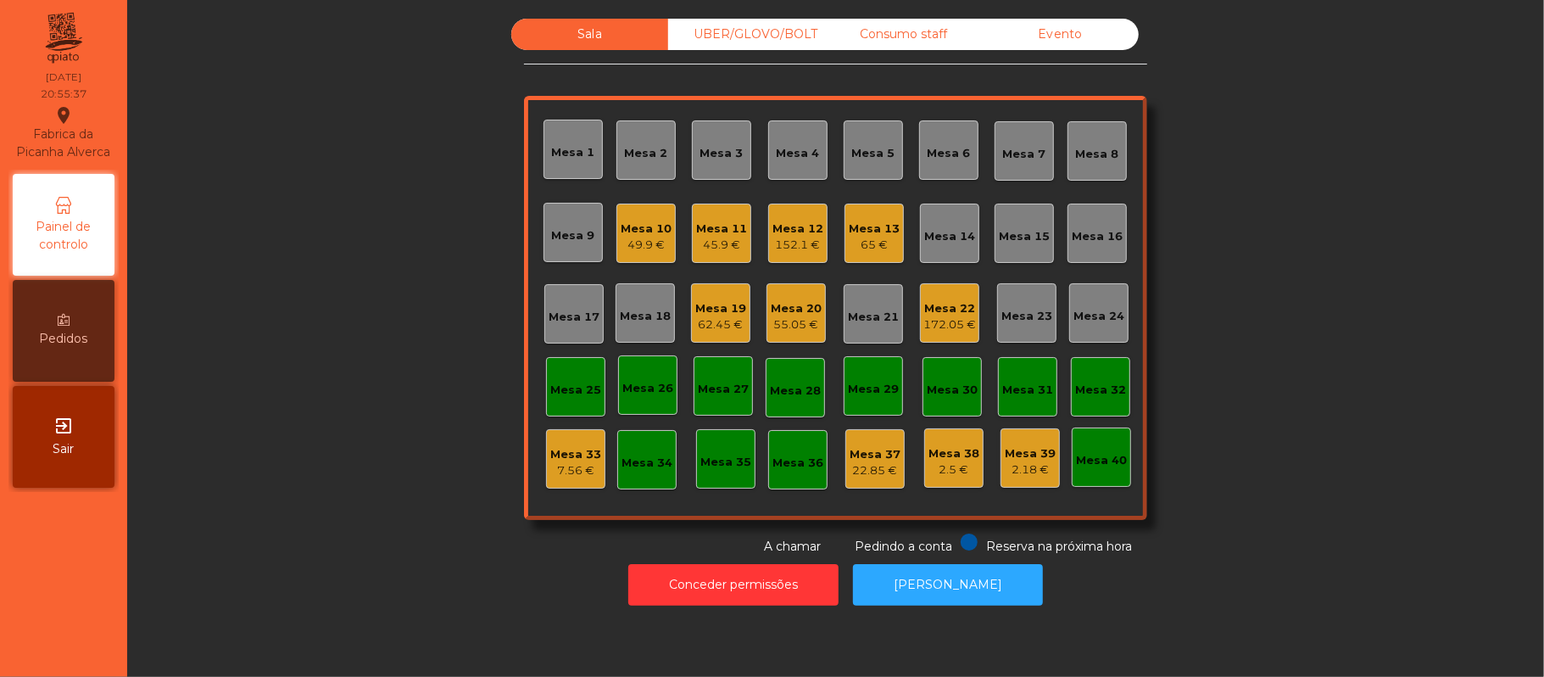
click at [726, 241] on div "45.9 €" at bounding box center [721, 245] width 51 height 17
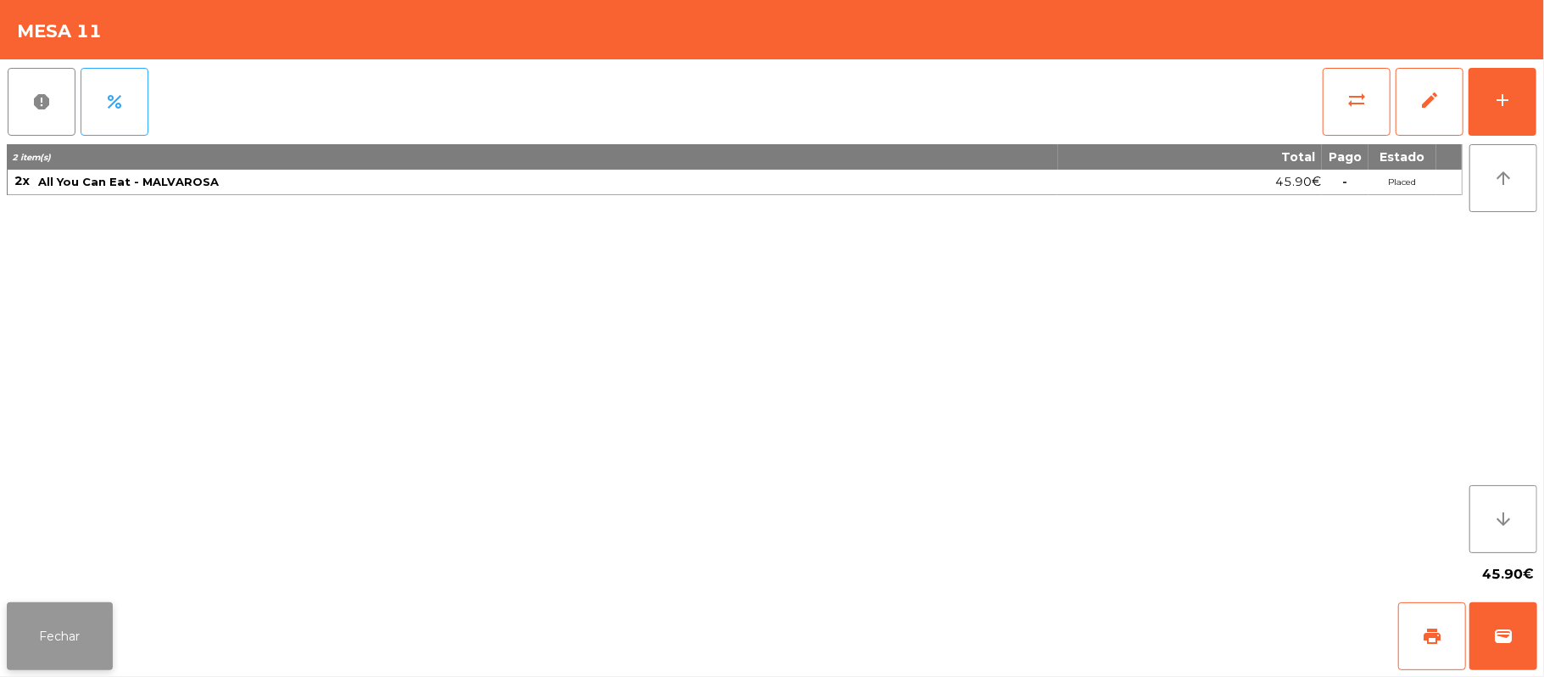
click at [64, 662] on button "Fechar" at bounding box center [60, 636] width 106 height 68
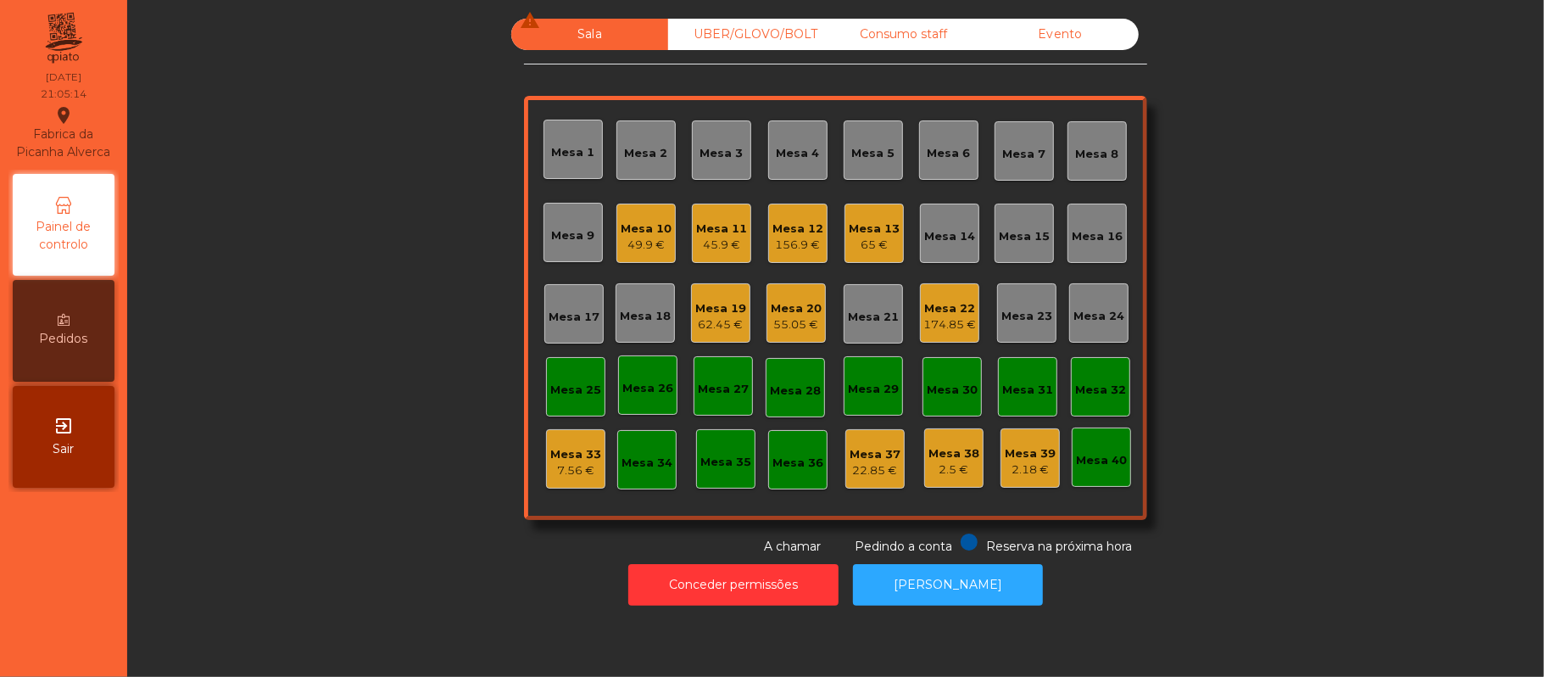
click at [788, 304] on div "Mesa 20" at bounding box center [796, 308] width 51 height 17
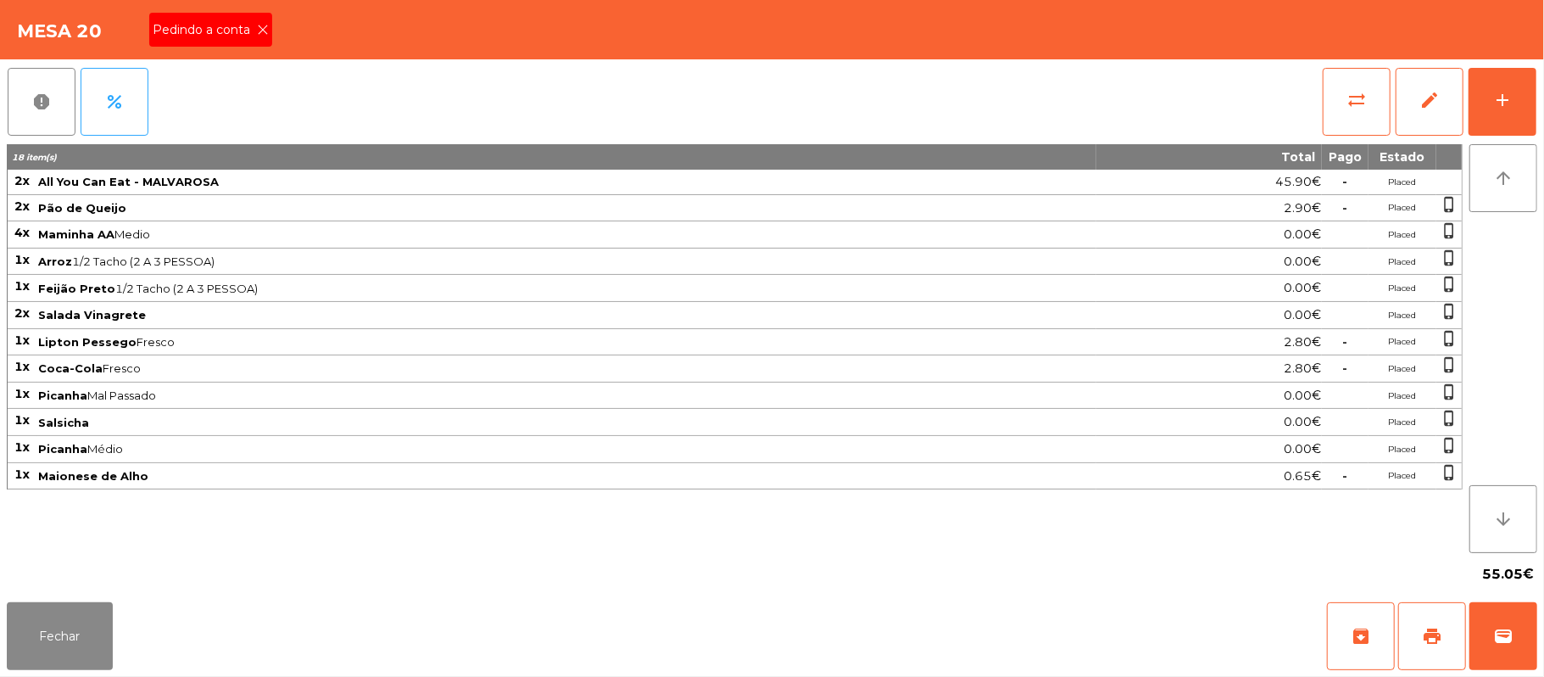
click at [212, 27] on span "Pedindo a conta" at bounding box center [205, 30] width 104 height 18
click at [61, 641] on button "Fechar" at bounding box center [60, 636] width 106 height 68
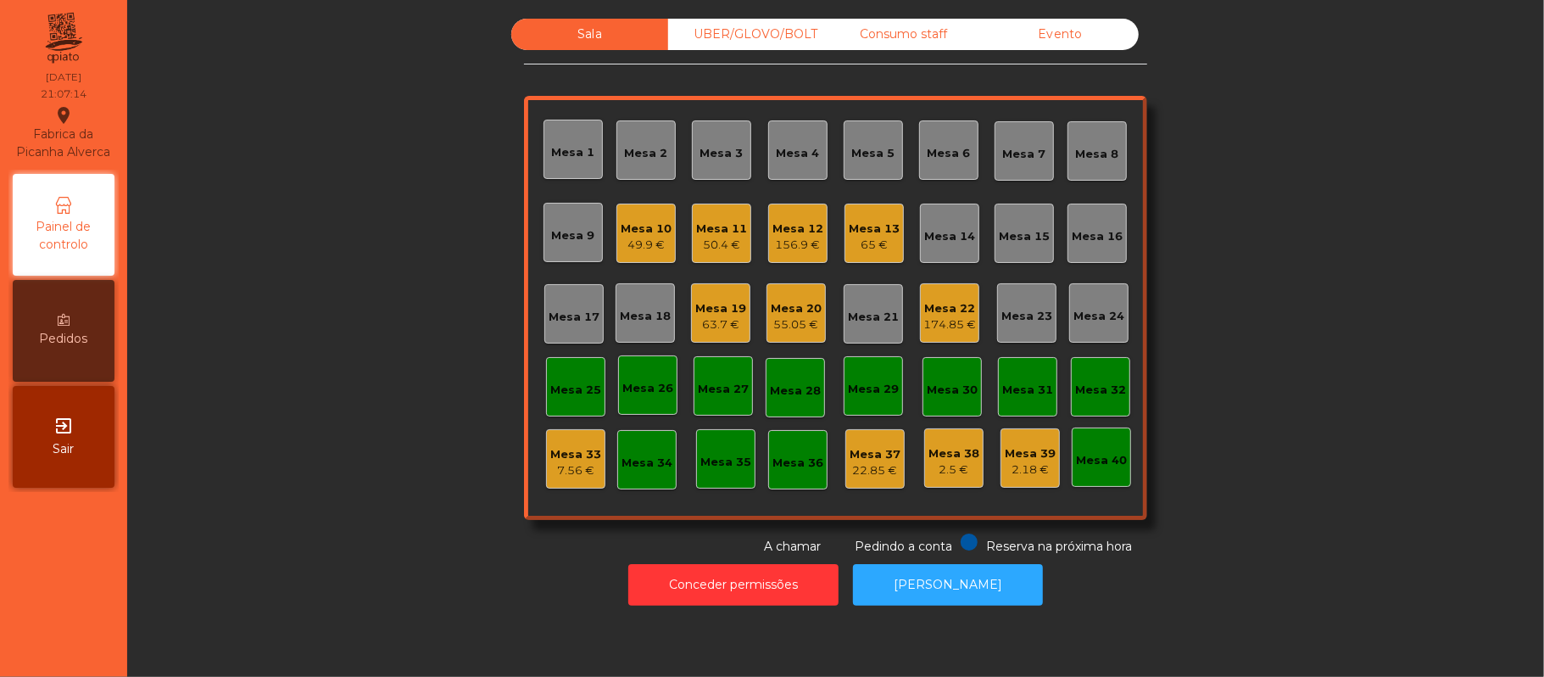
click at [791, 302] on div "Mesa 20" at bounding box center [796, 308] width 51 height 17
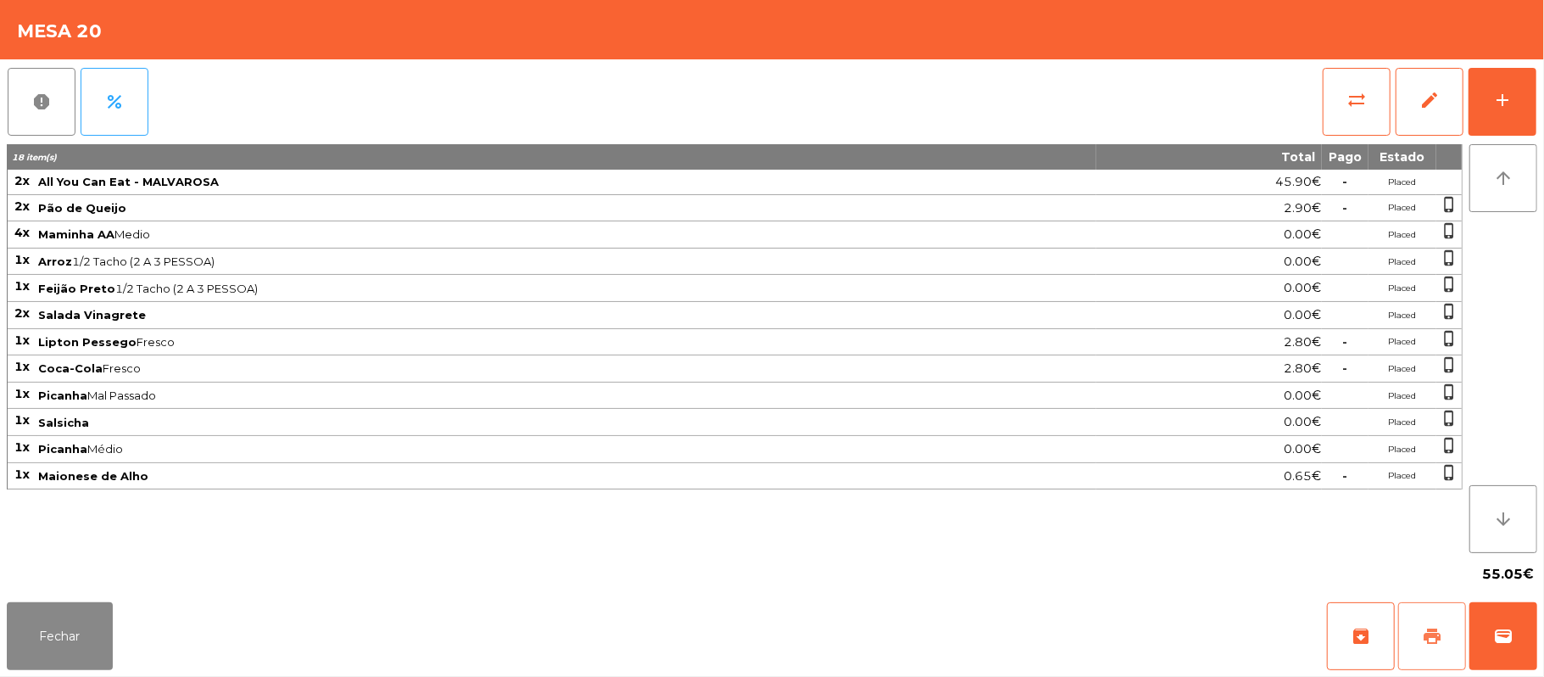
click at [1421, 609] on button "print" at bounding box center [1432, 636] width 68 height 68
click at [63, 631] on button "Fechar" at bounding box center [60, 636] width 106 height 68
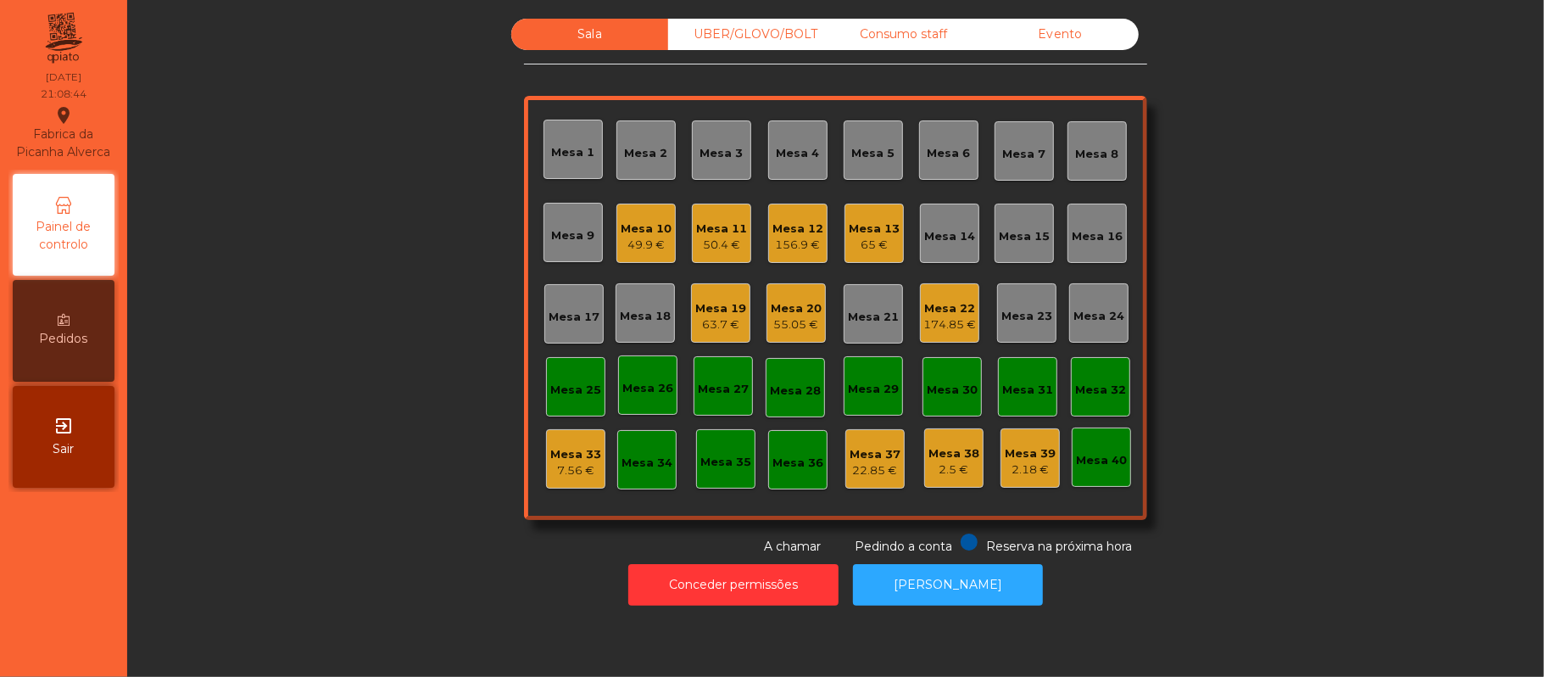
click at [802, 312] on div "Mesa 20" at bounding box center [796, 308] width 51 height 17
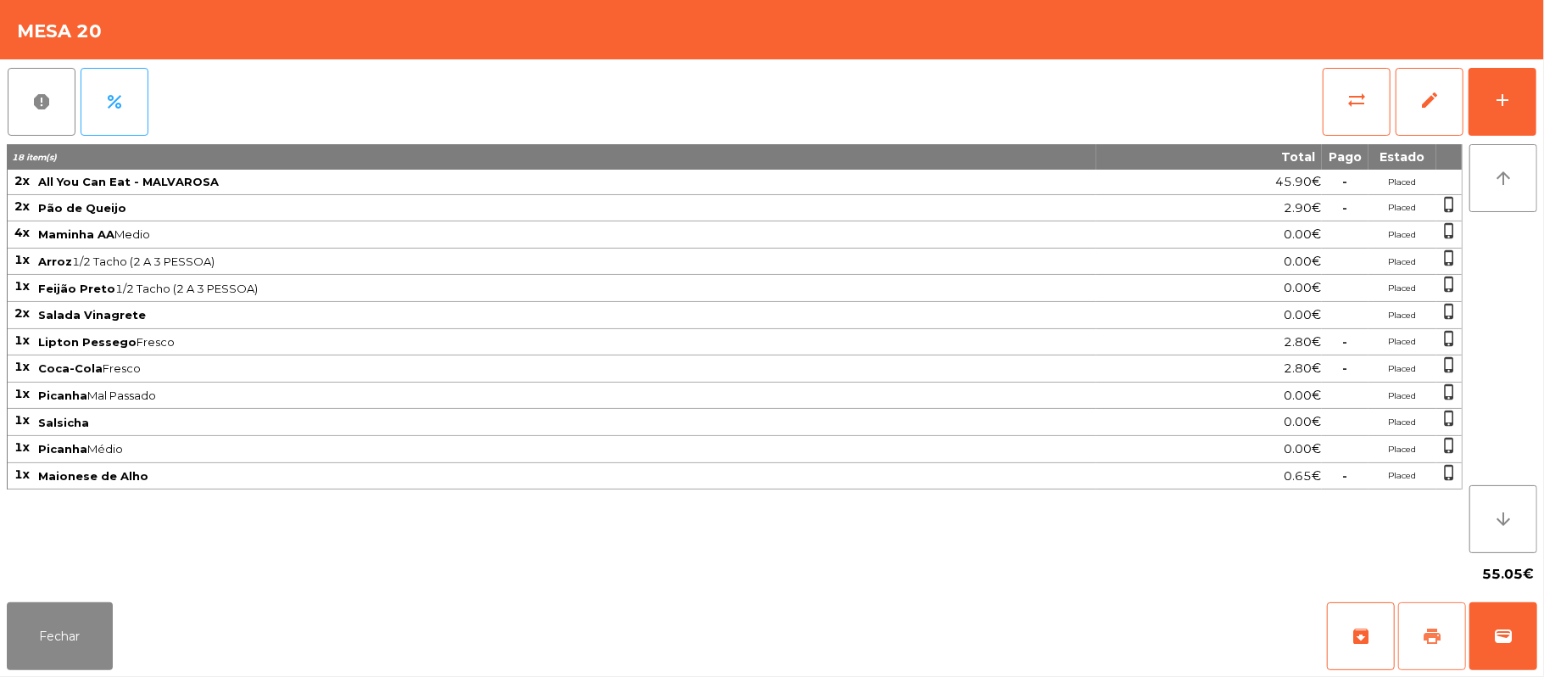
click at [1418, 626] on button "print" at bounding box center [1432, 636] width 68 height 68
click at [1345, 103] on button "sync_alt" at bounding box center [1357, 102] width 68 height 68
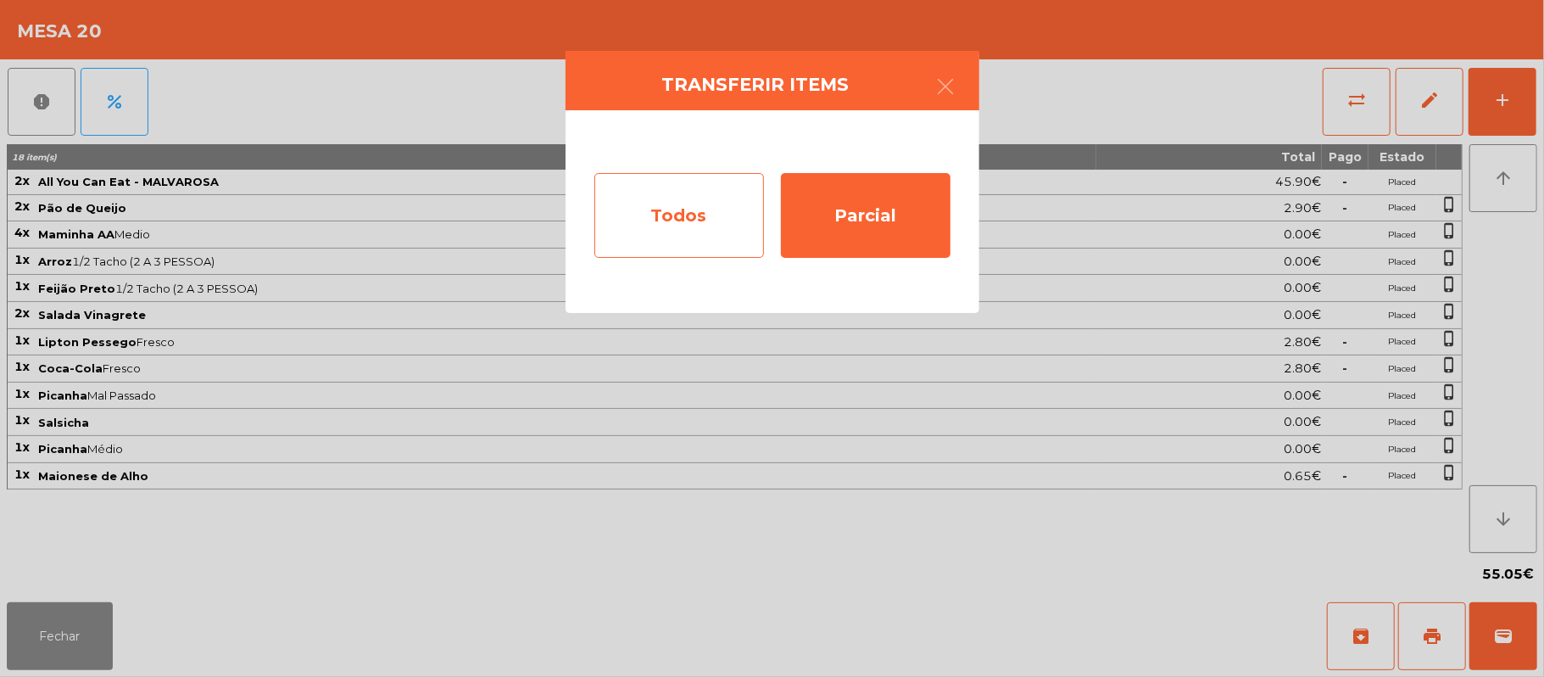
click at [669, 195] on div "Todos" at bounding box center [679, 215] width 170 height 85
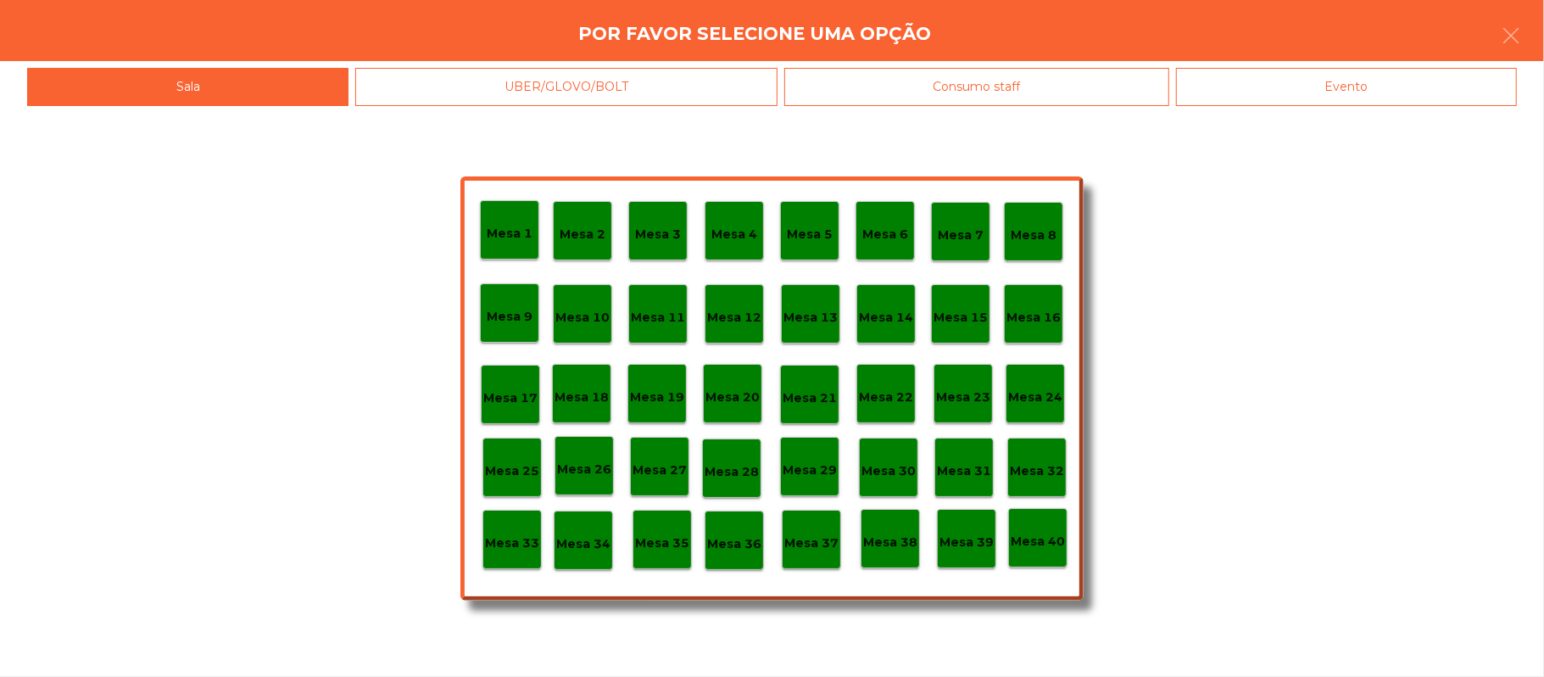
click at [1344, 80] on div "Evento" at bounding box center [1346, 87] width 341 height 38
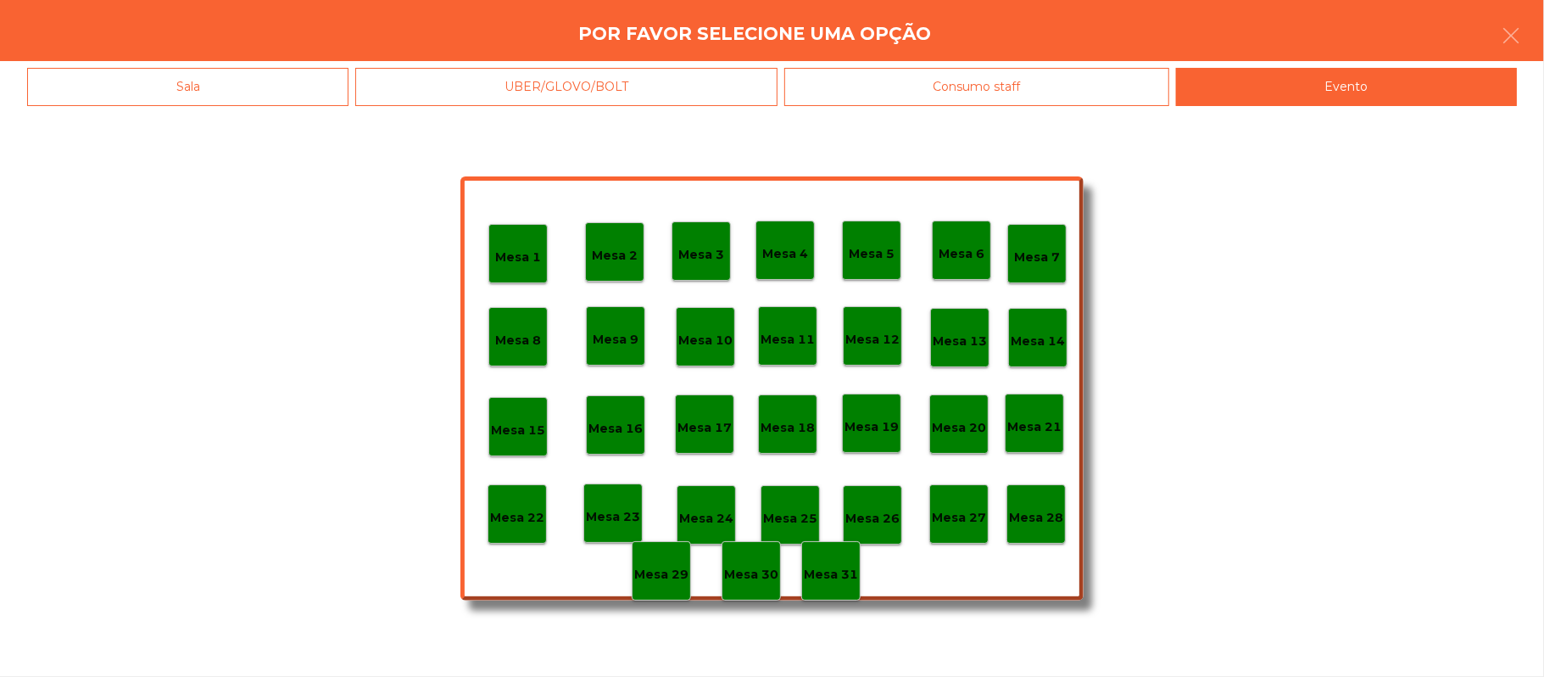
click at [1048, 510] on p "Mesa 28" at bounding box center [1036, 517] width 54 height 19
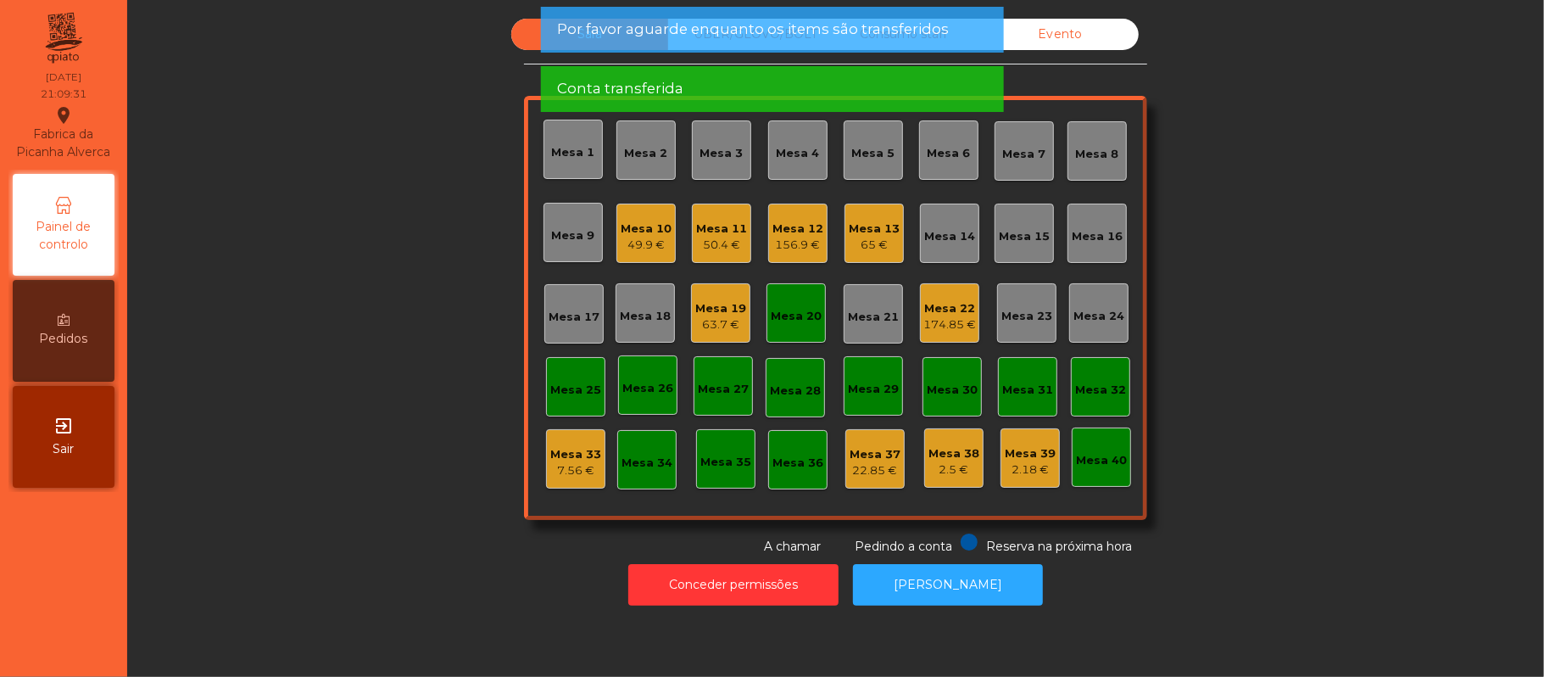
click at [774, 317] on div "Mesa 20" at bounding box center [796, 316] width 51 height 17
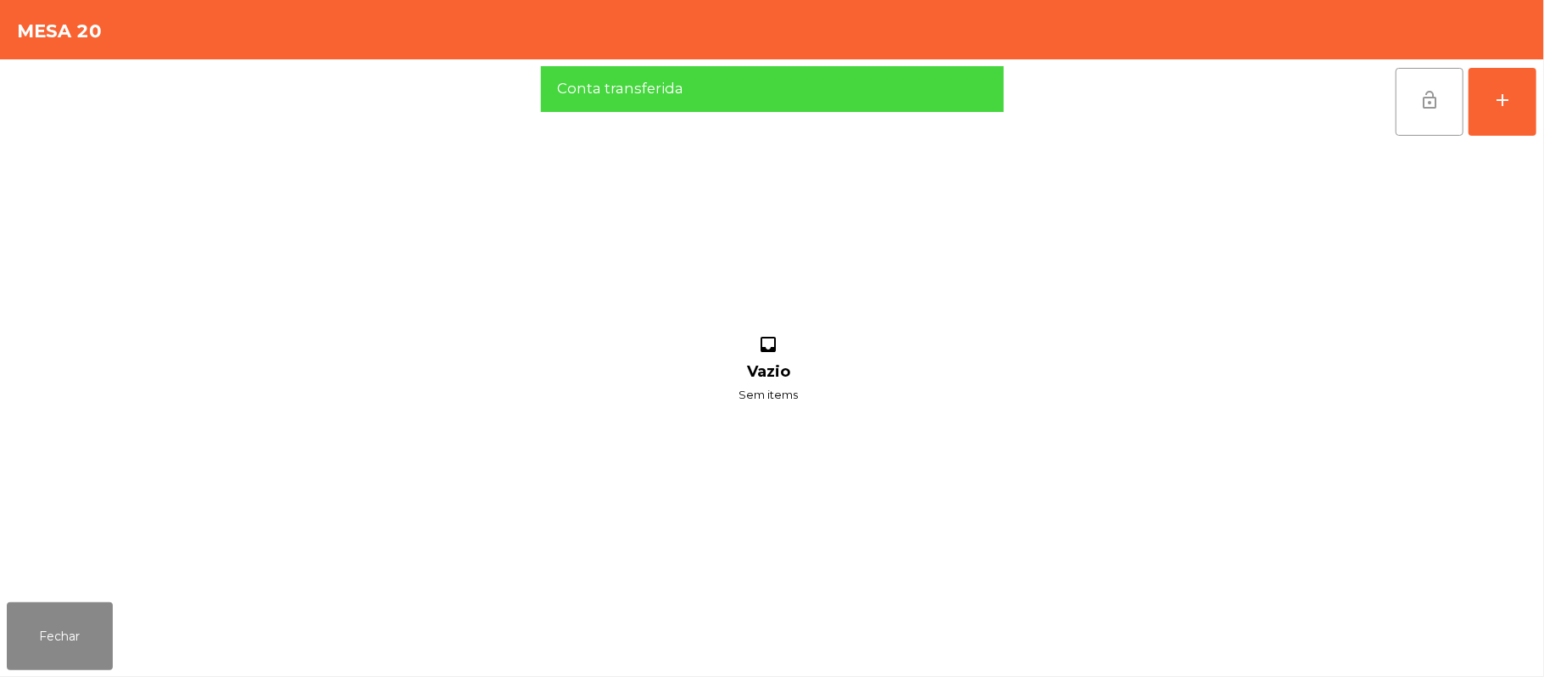
click at [1415, 99] on button "lock_open" at bounding box center [1429, 102] width 68 height 68
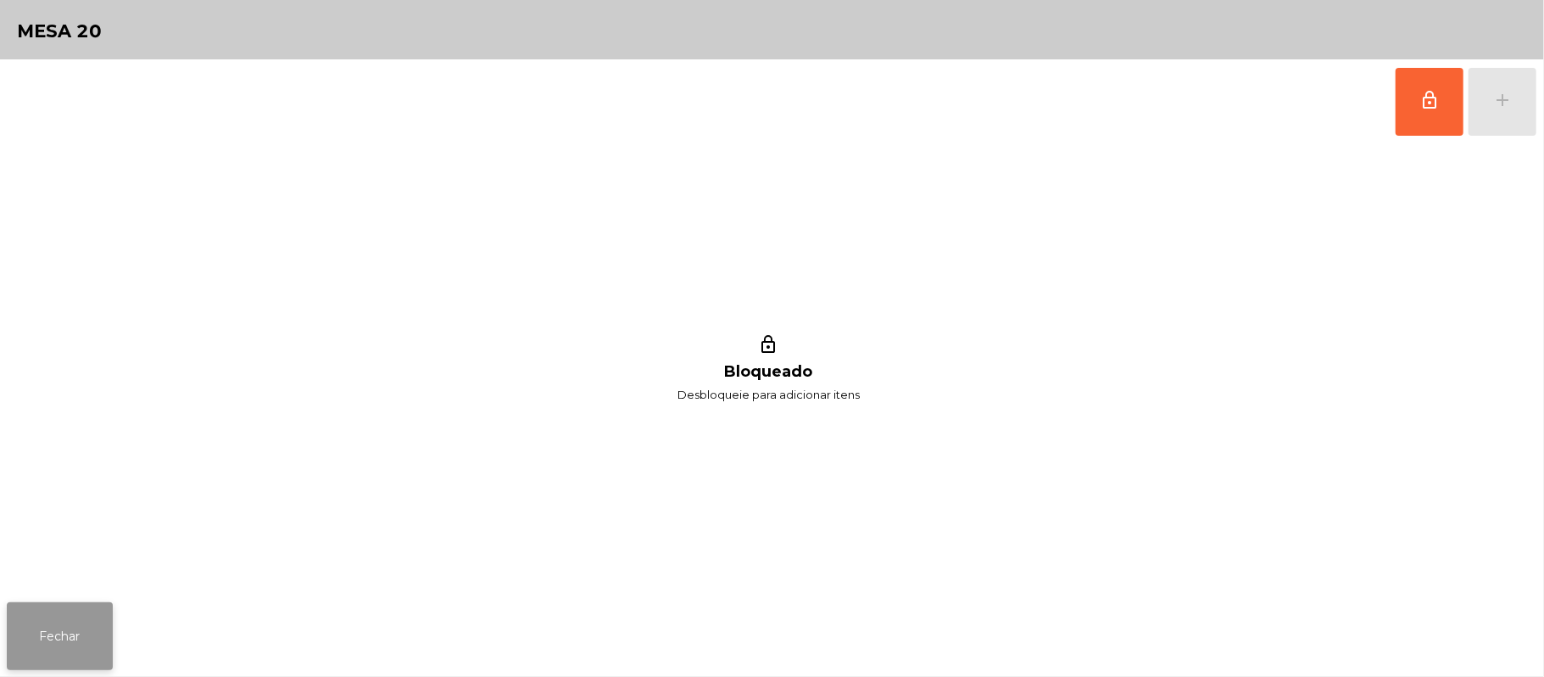
click at [82, 621] on button "Fechar" at bounding box center [60, 636] width 106 height 68
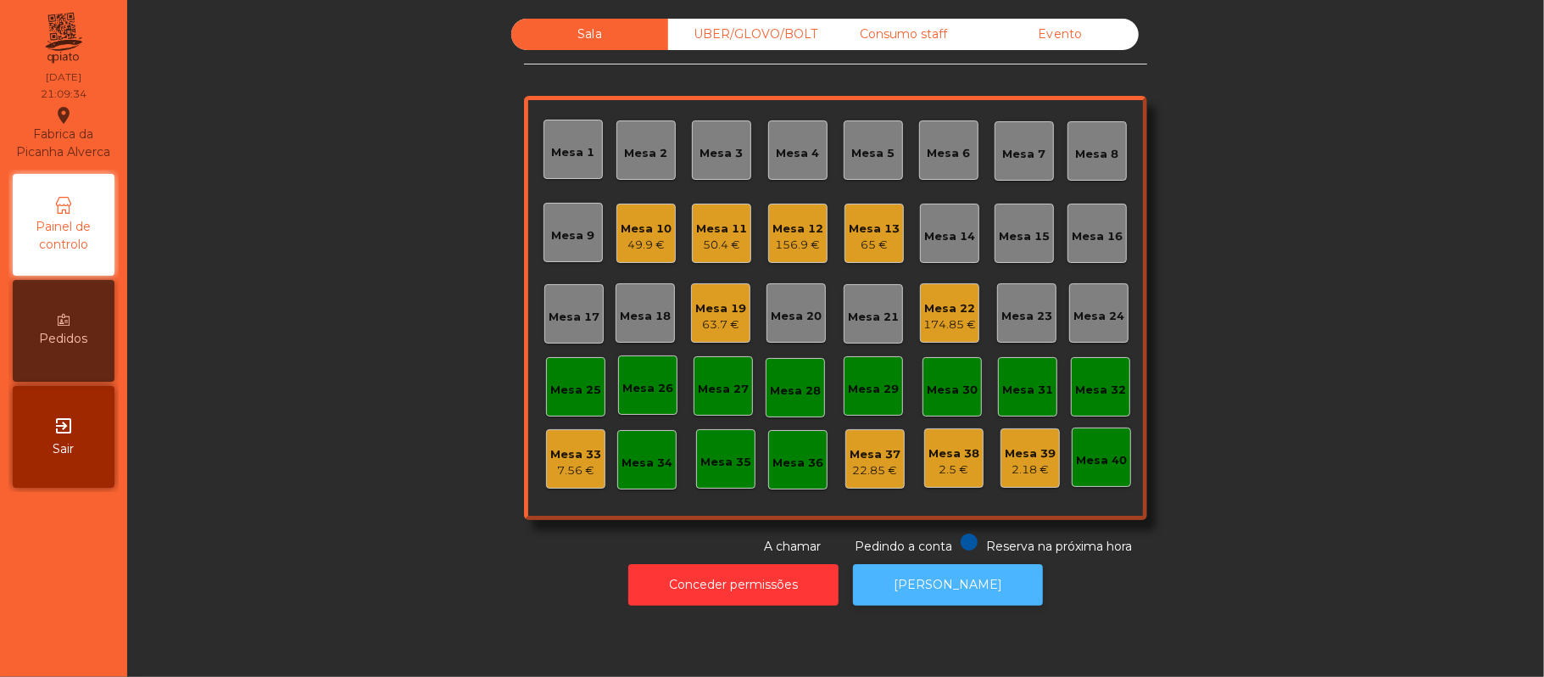
click at [951, 577] on button "[PERSON_NAME]" at bounding box center [948, 585] width 190 height 42
click at [621, 221] on div "Mesa 10" at bounding box center [646, 228] width 51 height 17
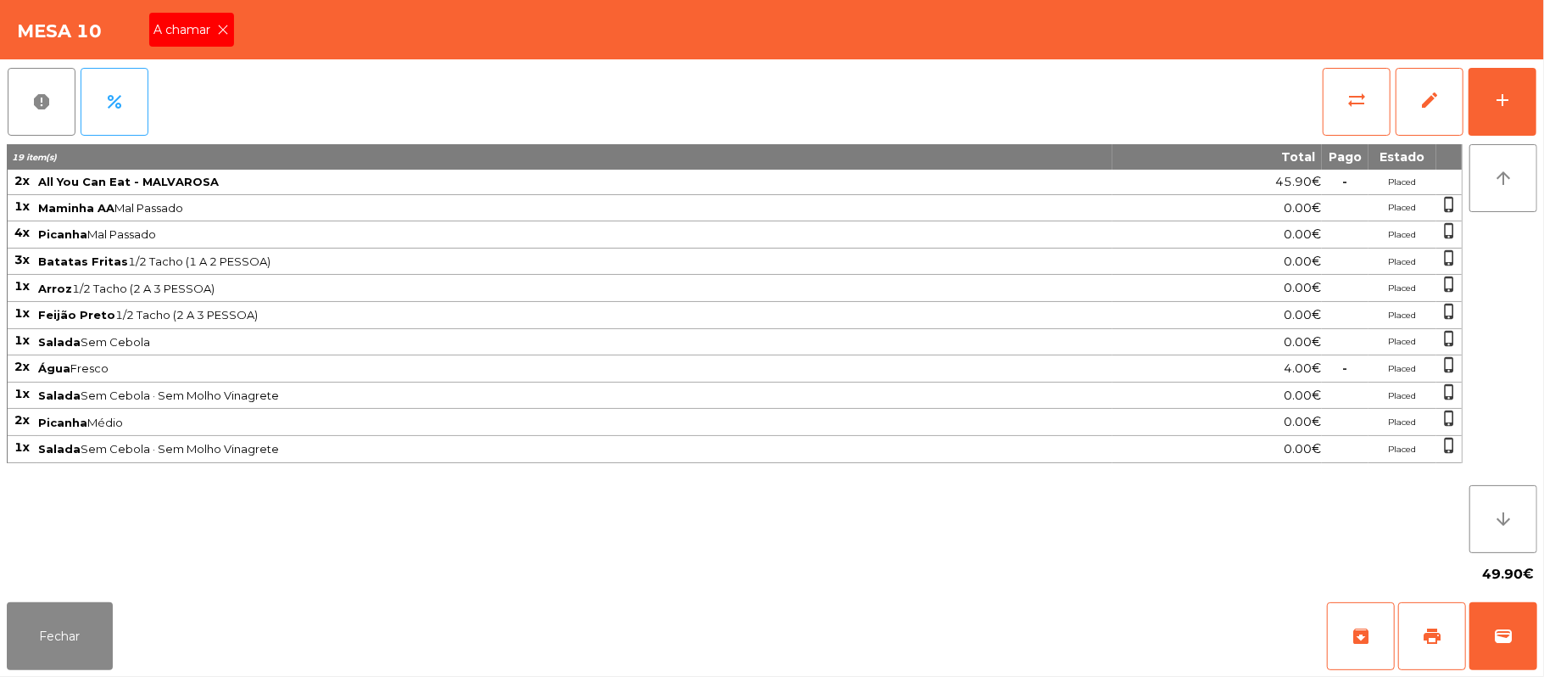
click at [222, 28] on icon at bounding box center [224, 30] width 12 height 12
click at [51, 608] on button "Fechar" at bounding box center [60, 636] width 106 height 68
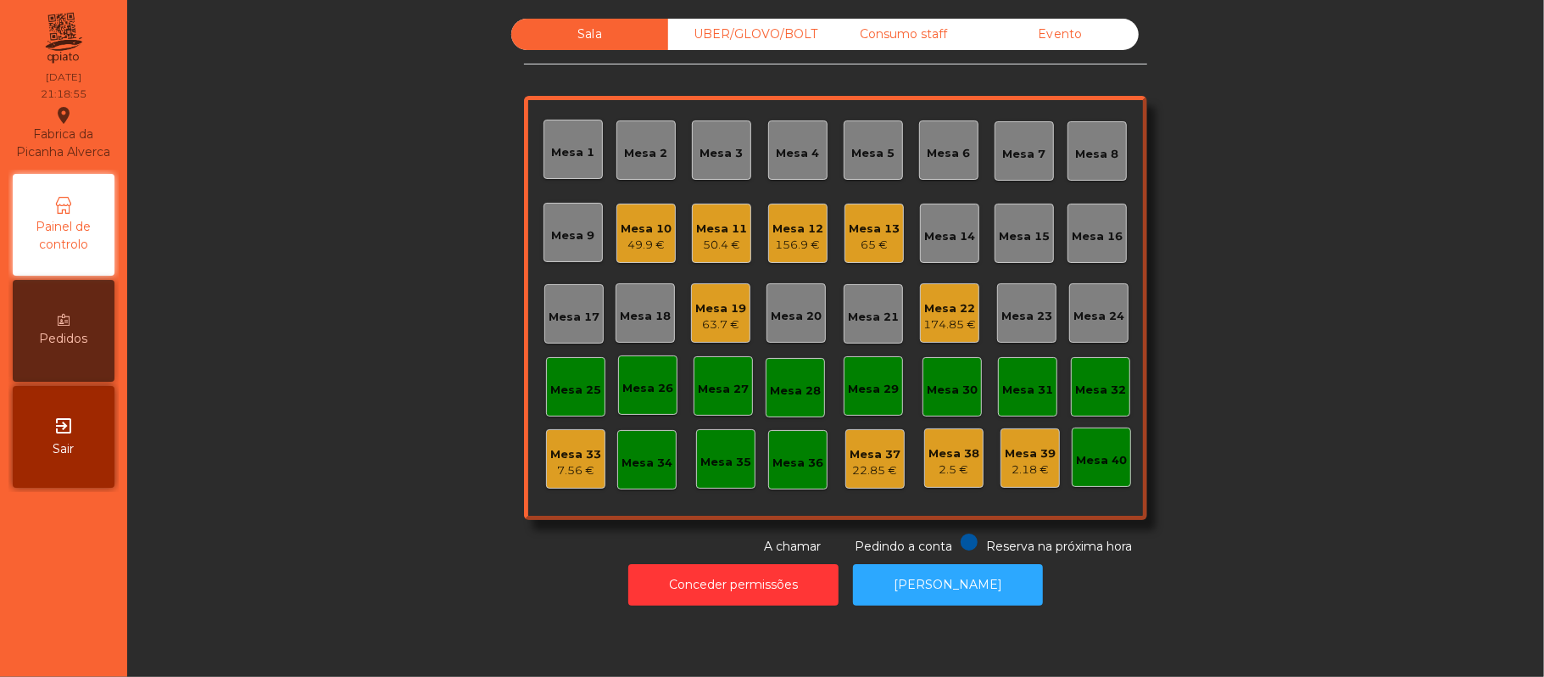
click at [1082, 234] on div "Mesa 16" at bounding box center [1097, 236] width 51 height 17
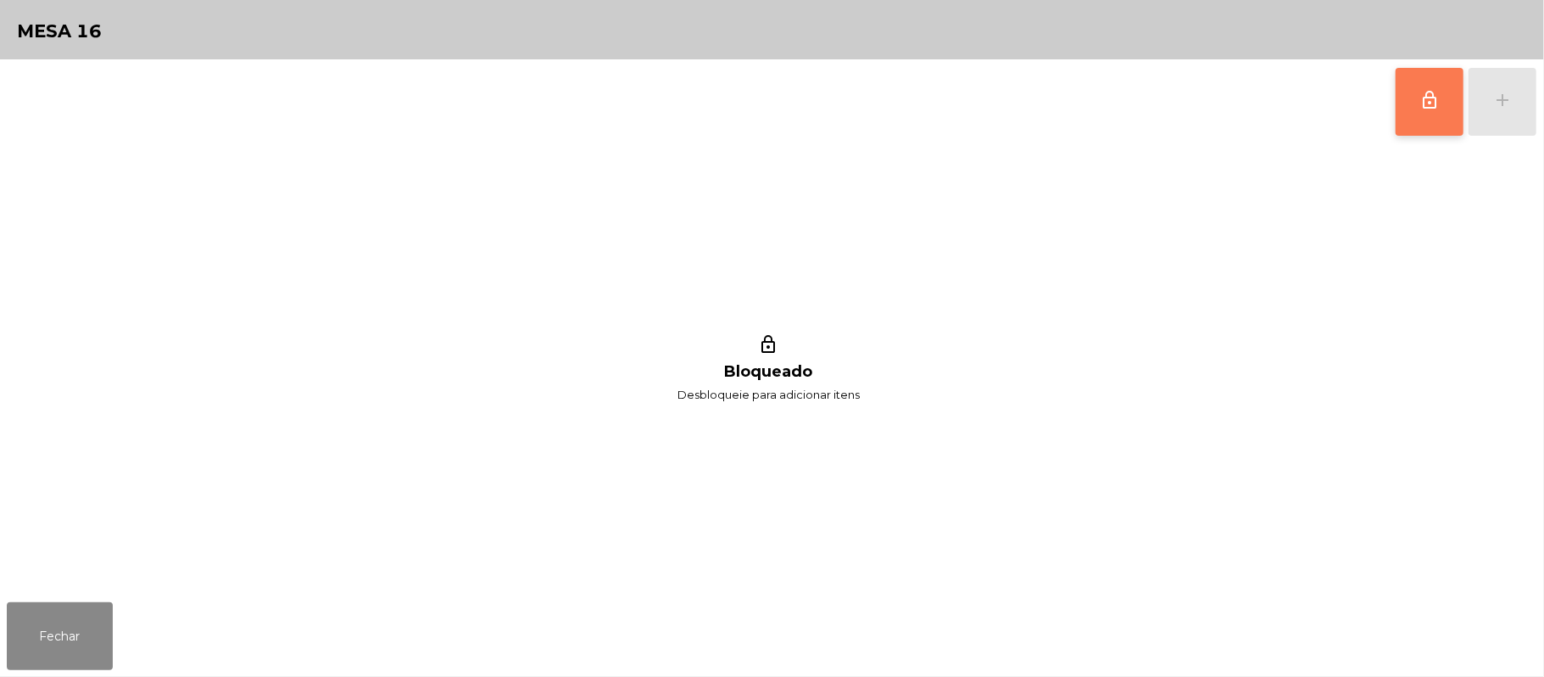
click at [1423, 107] on span "lock_outline" at bounding box center [1429, 100] width 20 height 20
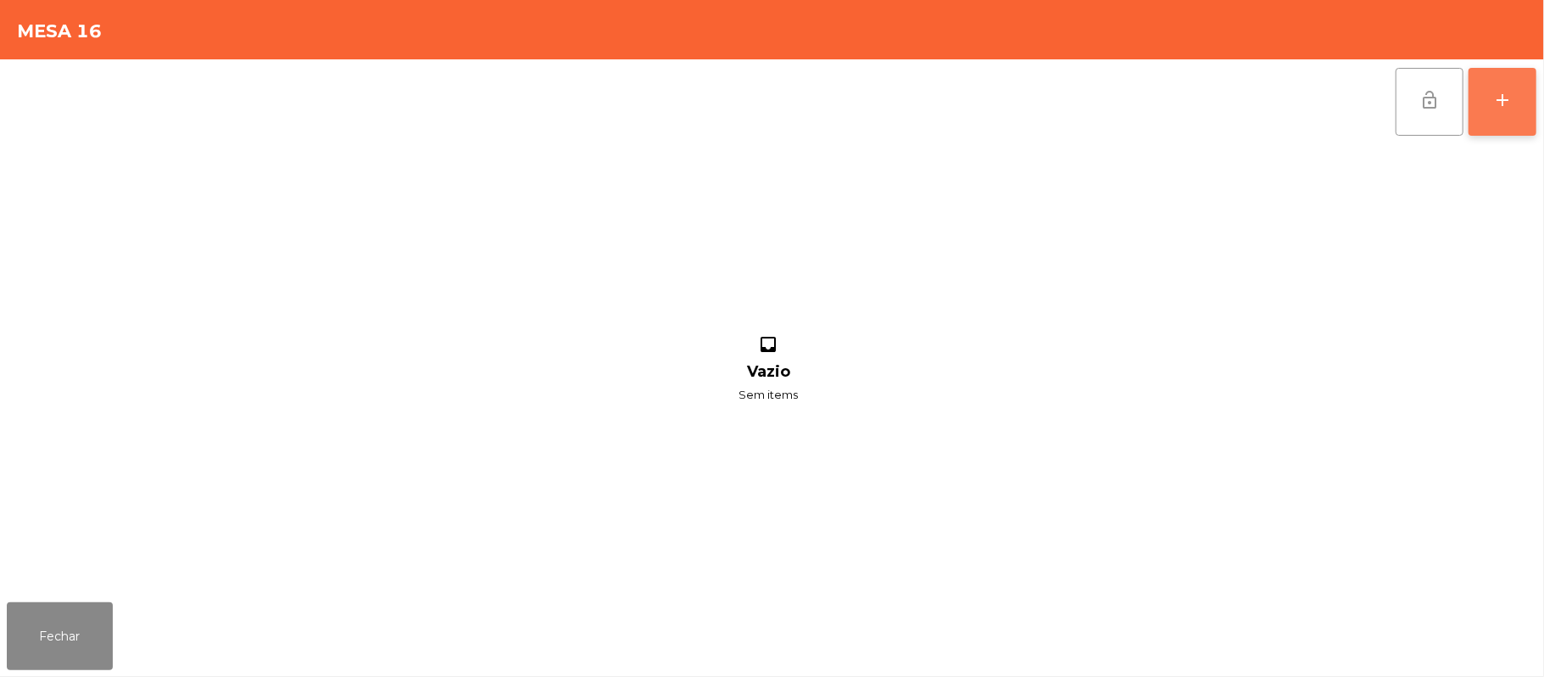
click at [1496, 97] on div "add" at bounding box center [1502, 100] width 20 height 20
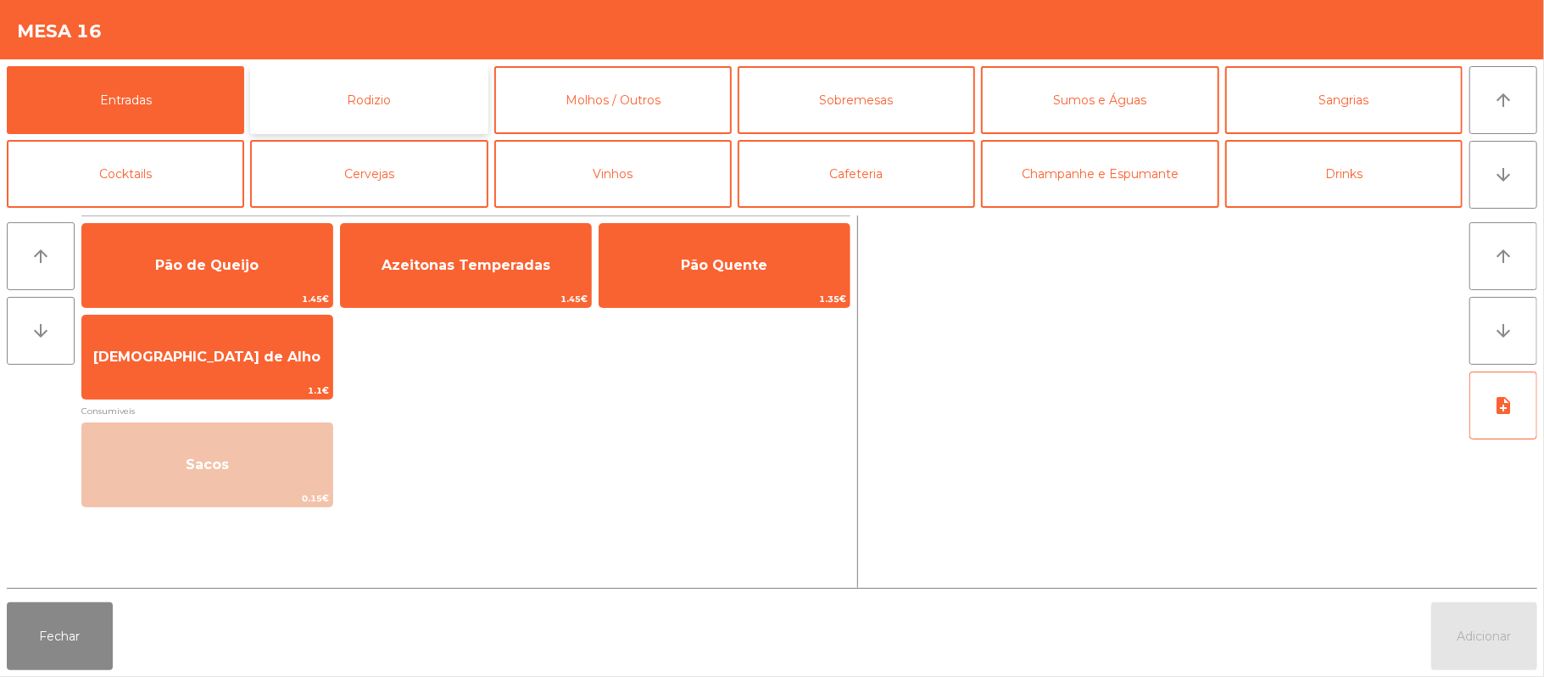
click at [421, 107] on button "Rodizio" at bounding box center [368, 100] width 237 height 68
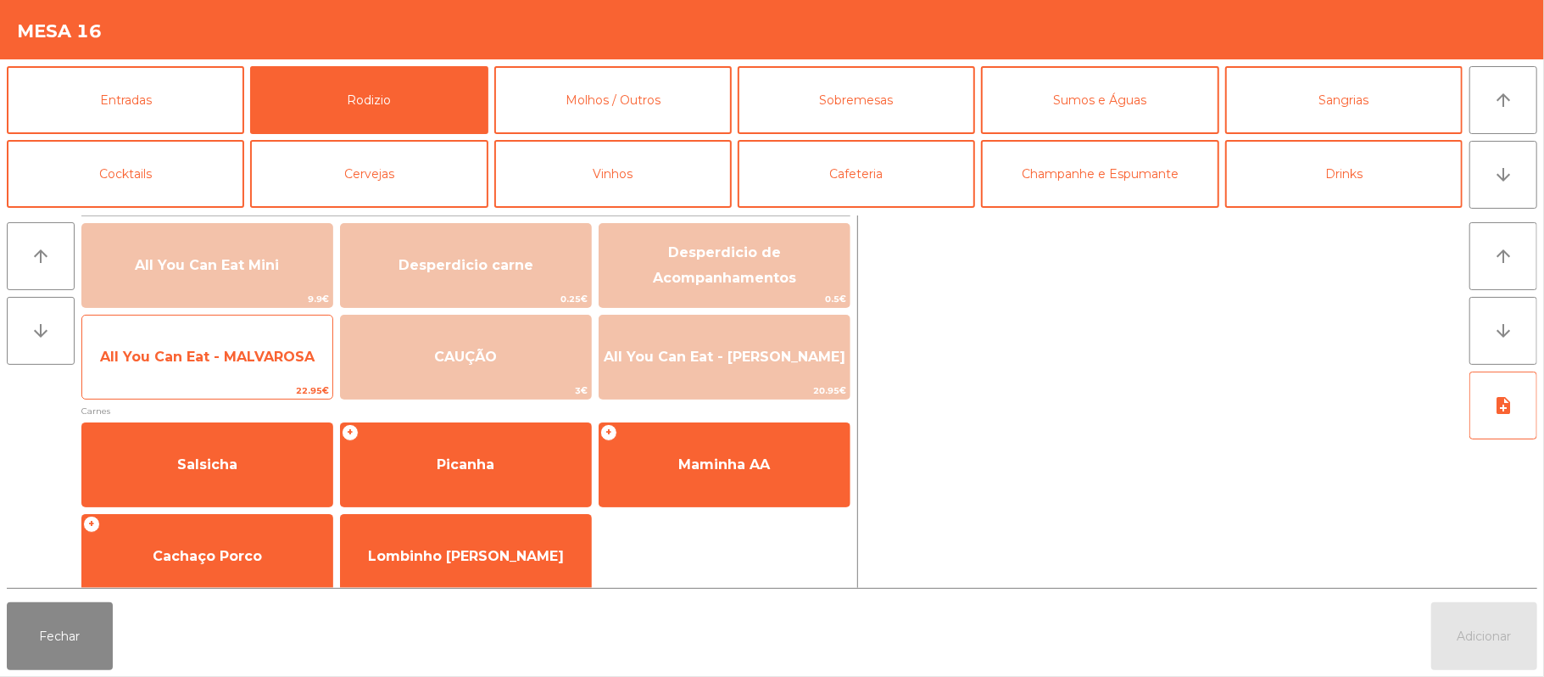
click at [210, 353] on span "All You Can Eat - MALVAROSA" at bounding box center [207, 356] width 214 height 16
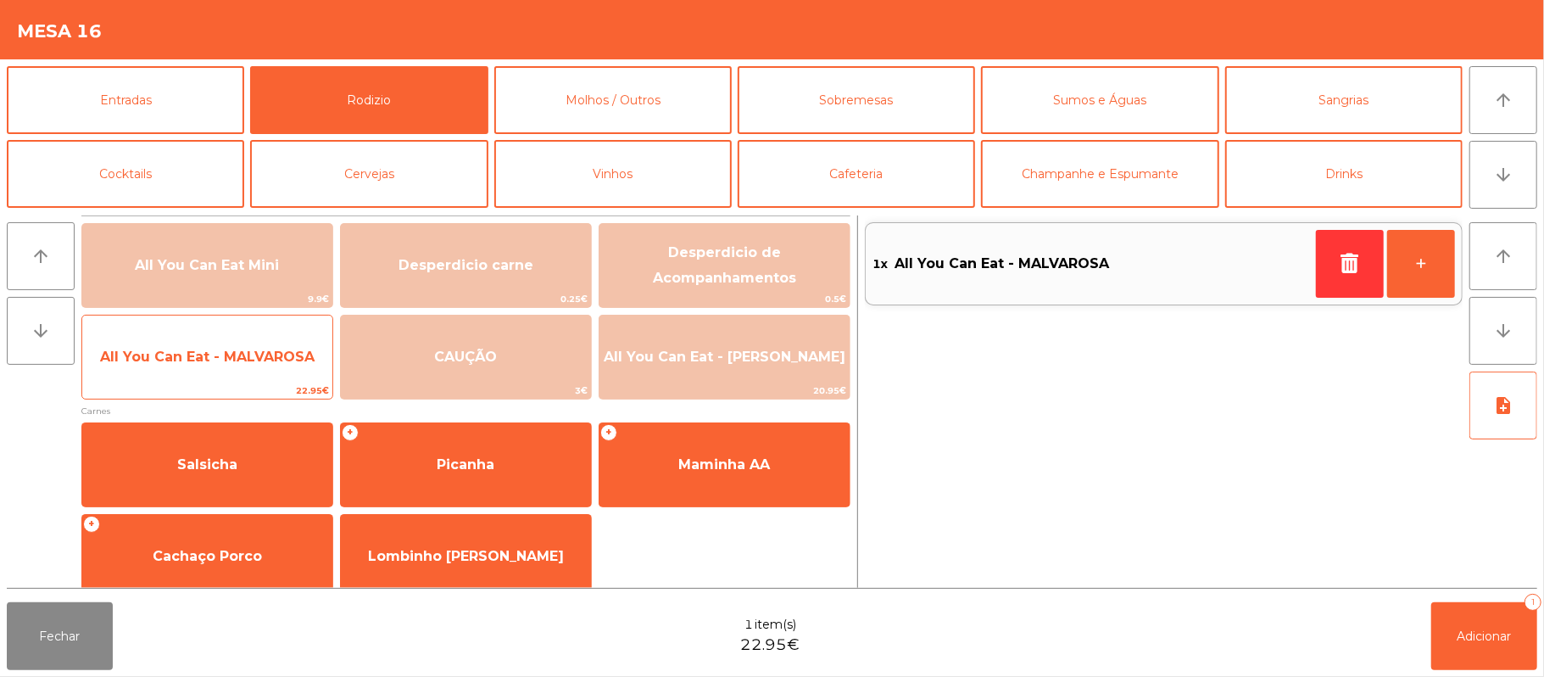
click at [208, 349] on span "All You Can Eat - MALVAROSA" at bounding box center [207, 356] width 214 height 16
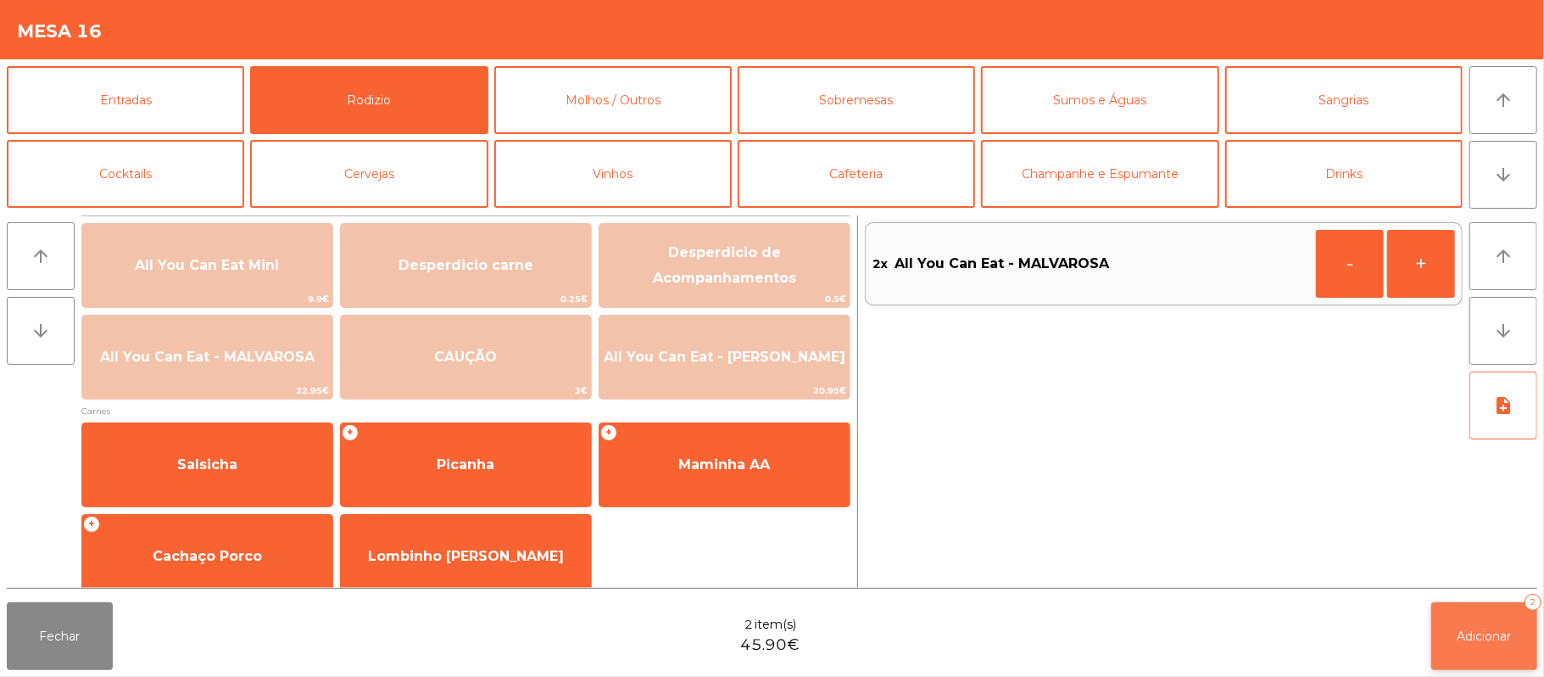
click at [1496, 624] on button "Adicionar 2" at bounding box center [1484, 636] width 106 height 68
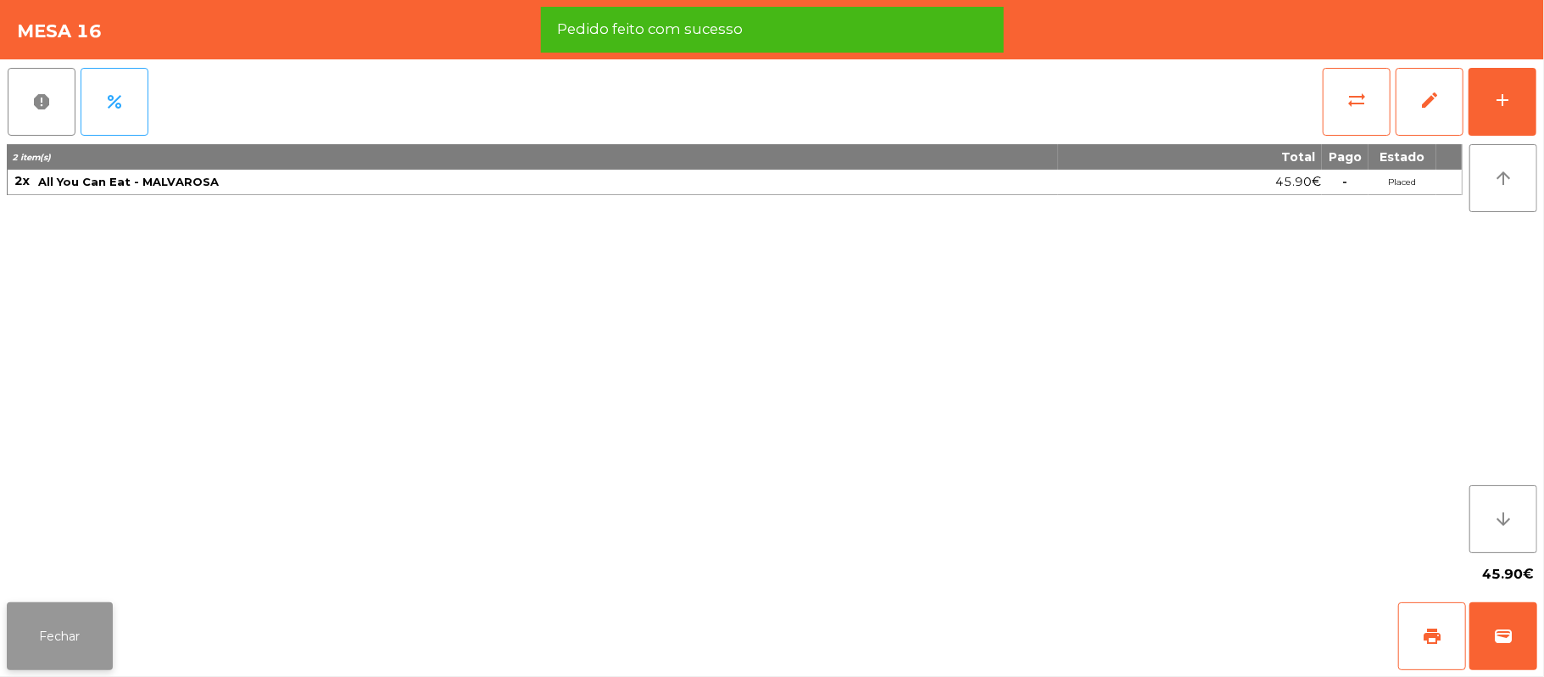
click at [58, 649] on button "Fechar" at bounding box center [60, 636] width 106 height 68
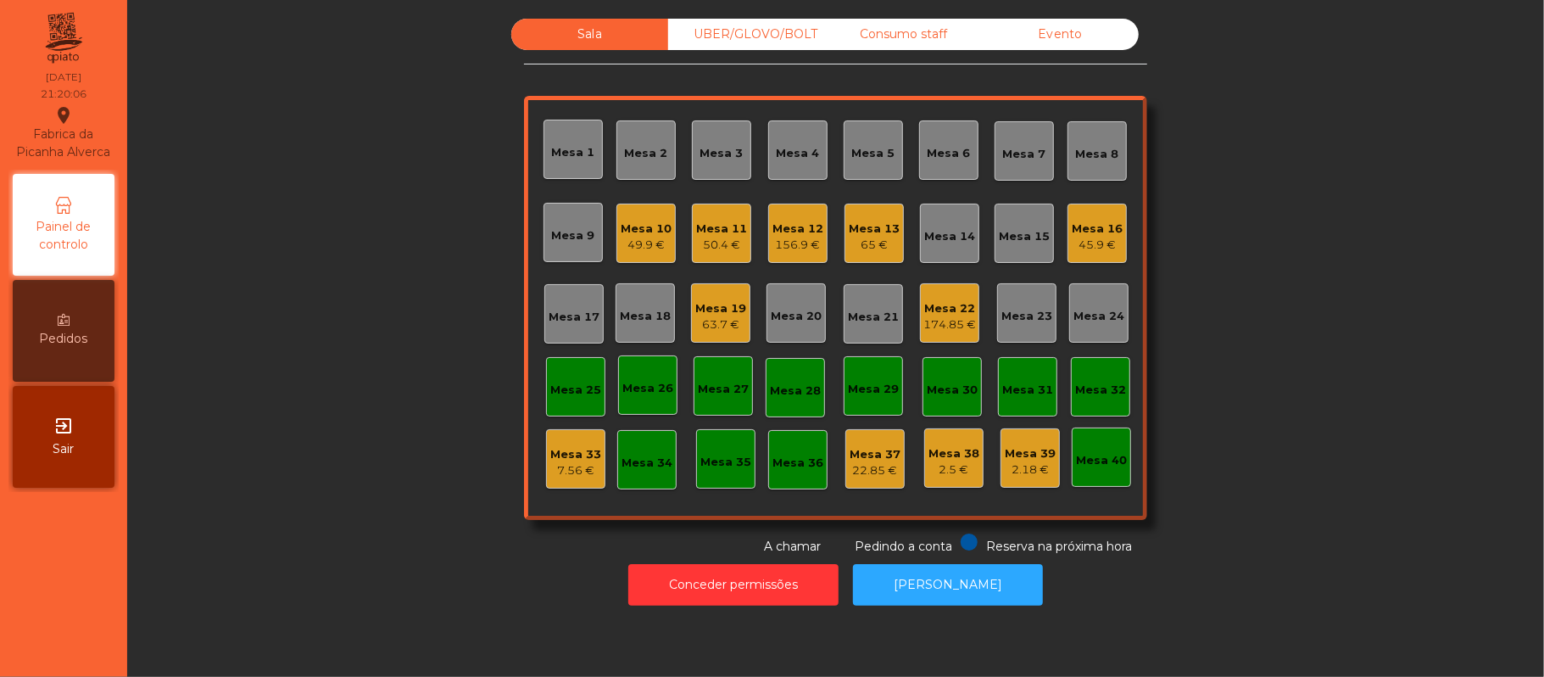
click at [1077, 245] on div "45.9 €" at bounding box center [1097, 245] width 51 height 17
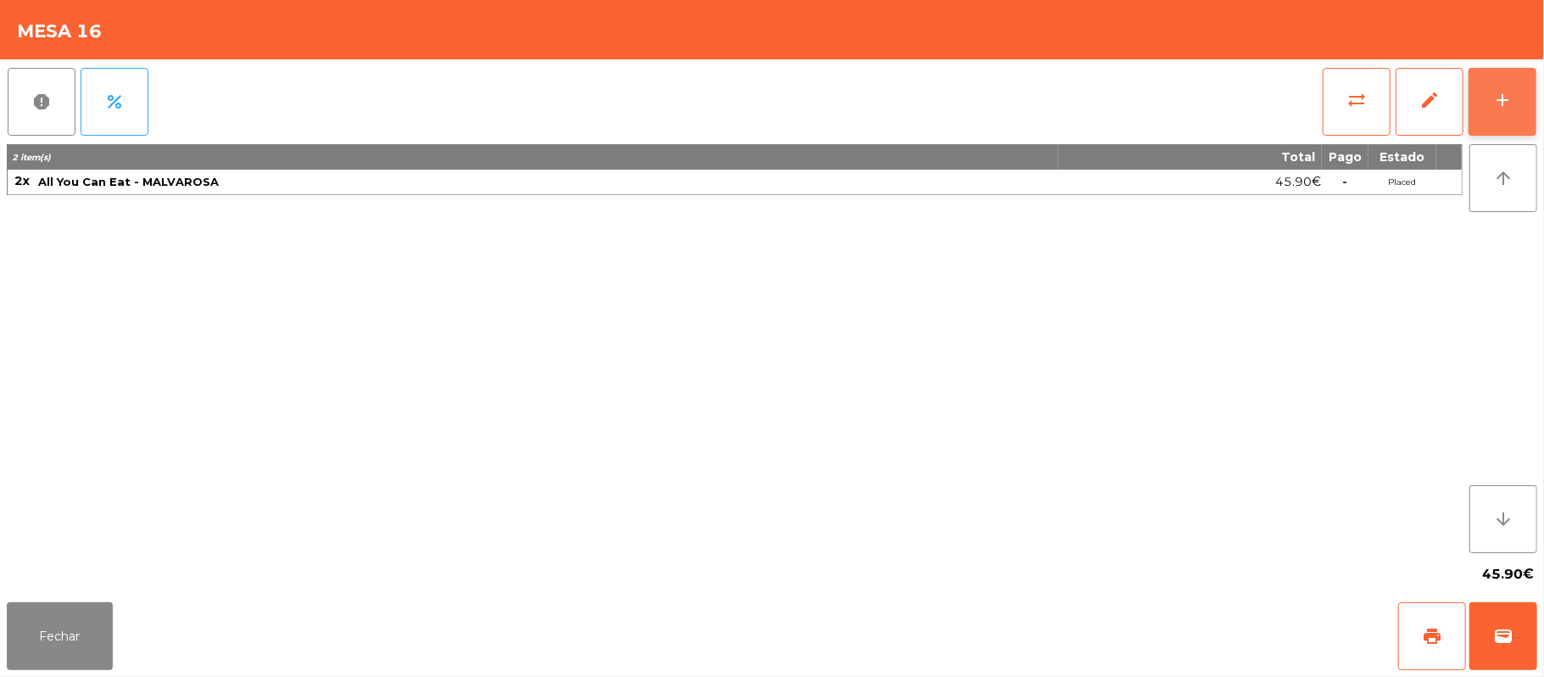
click at [1489, 95] on button "add" at bounding box center [1502, 102] width 68 height 68
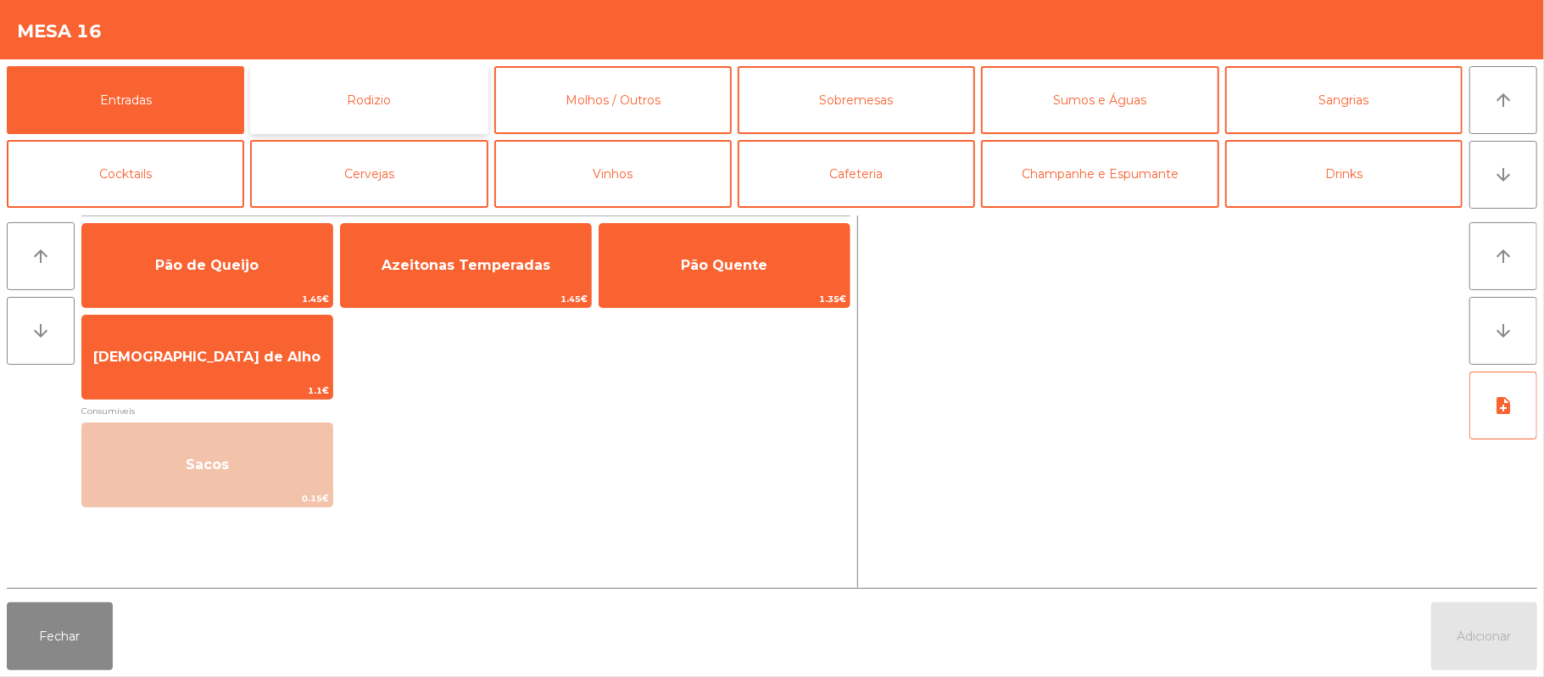
click at [353, 90] on button "Rodizio" at bounding box center [368, 100] width 237 height 68
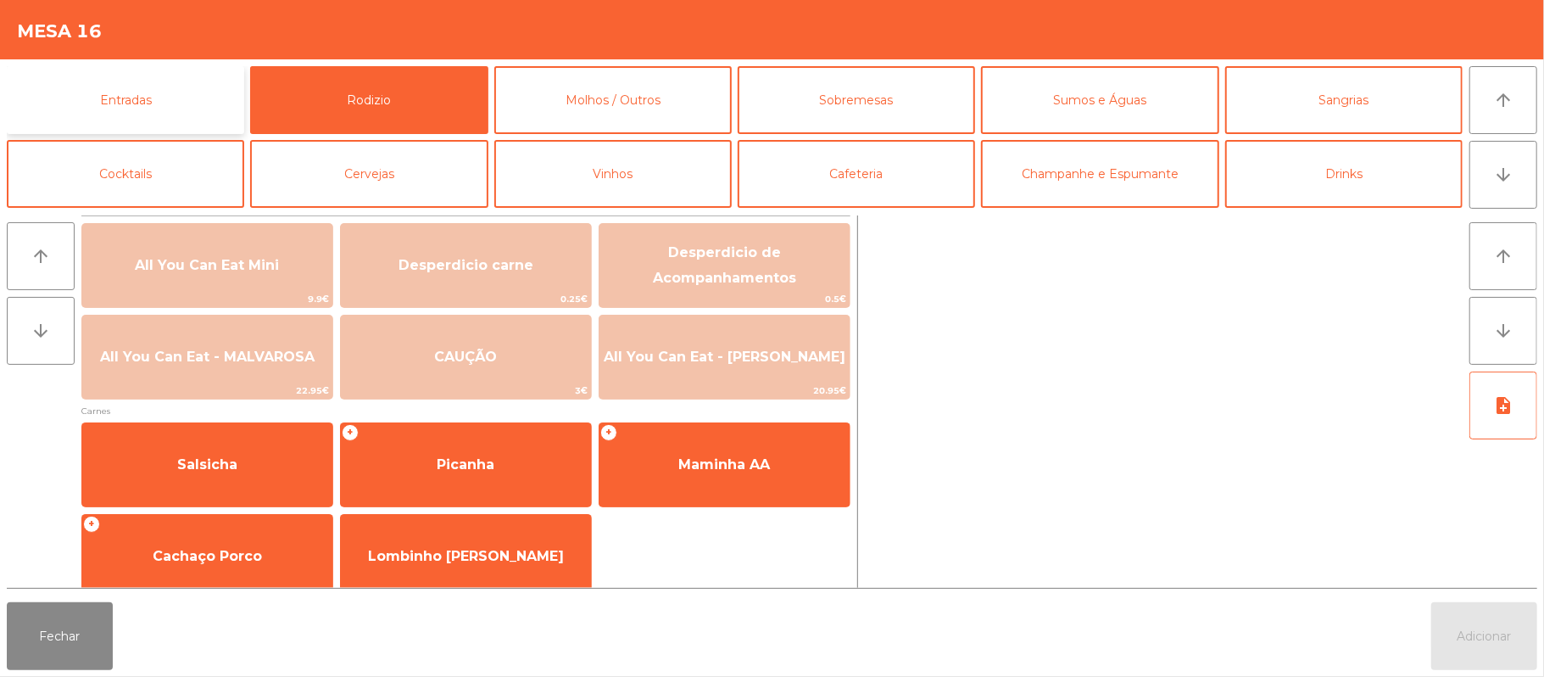
click at [126, 80] on button "Entradas" at bounding box center [125, 100] width 237 height 68
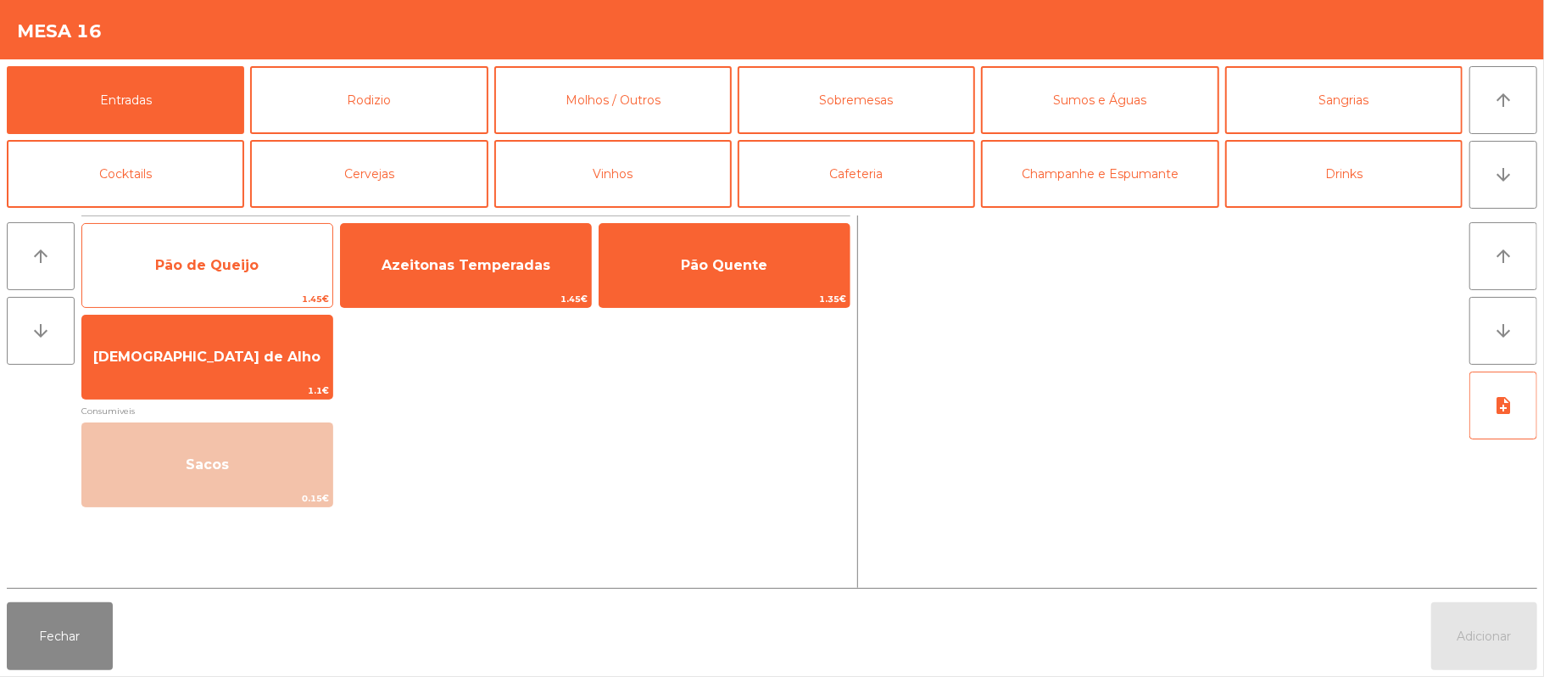
click at [190, 259] on span "Pão de Queijo" at bounding box center [206, 265] width 103 height 16
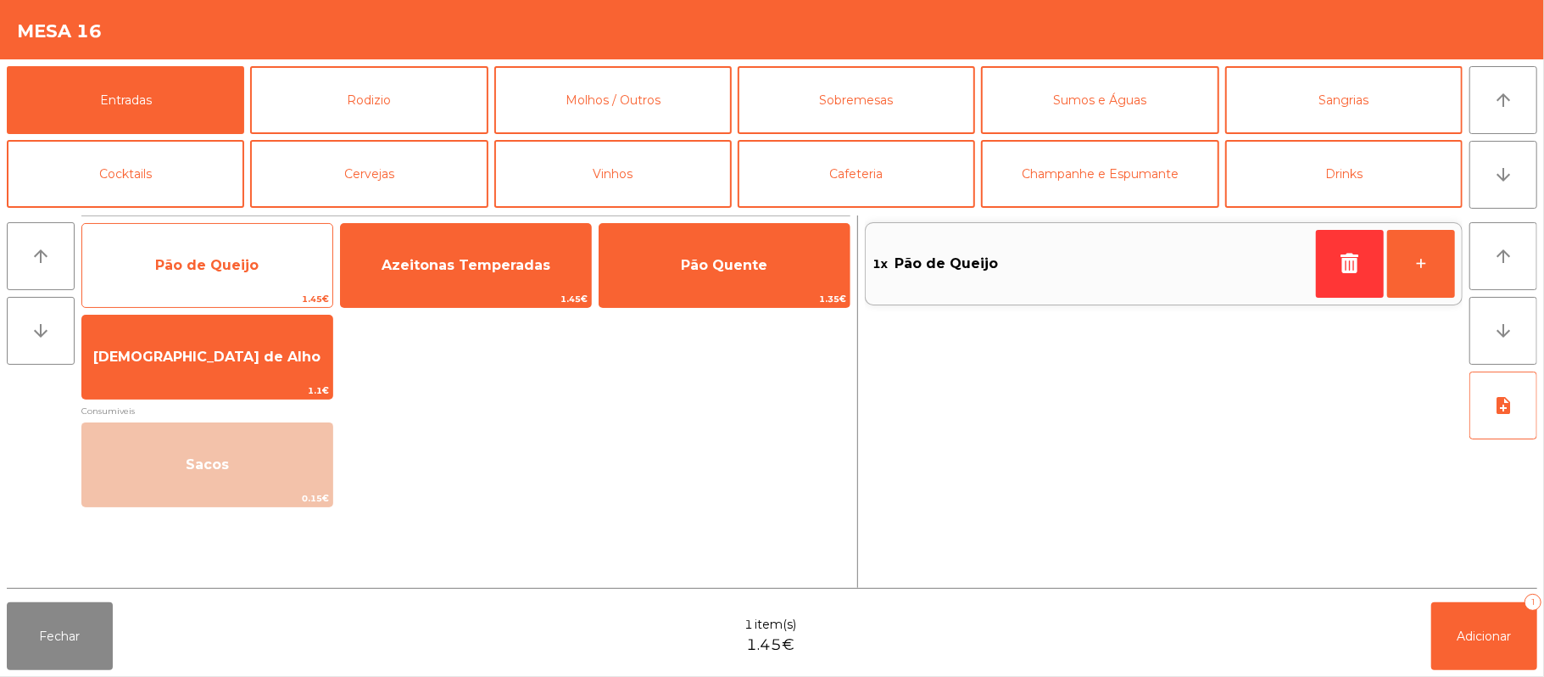
click at [203, 263] on span "Pão de Queijo" at bounding box center [206, 265] width 103 height 16
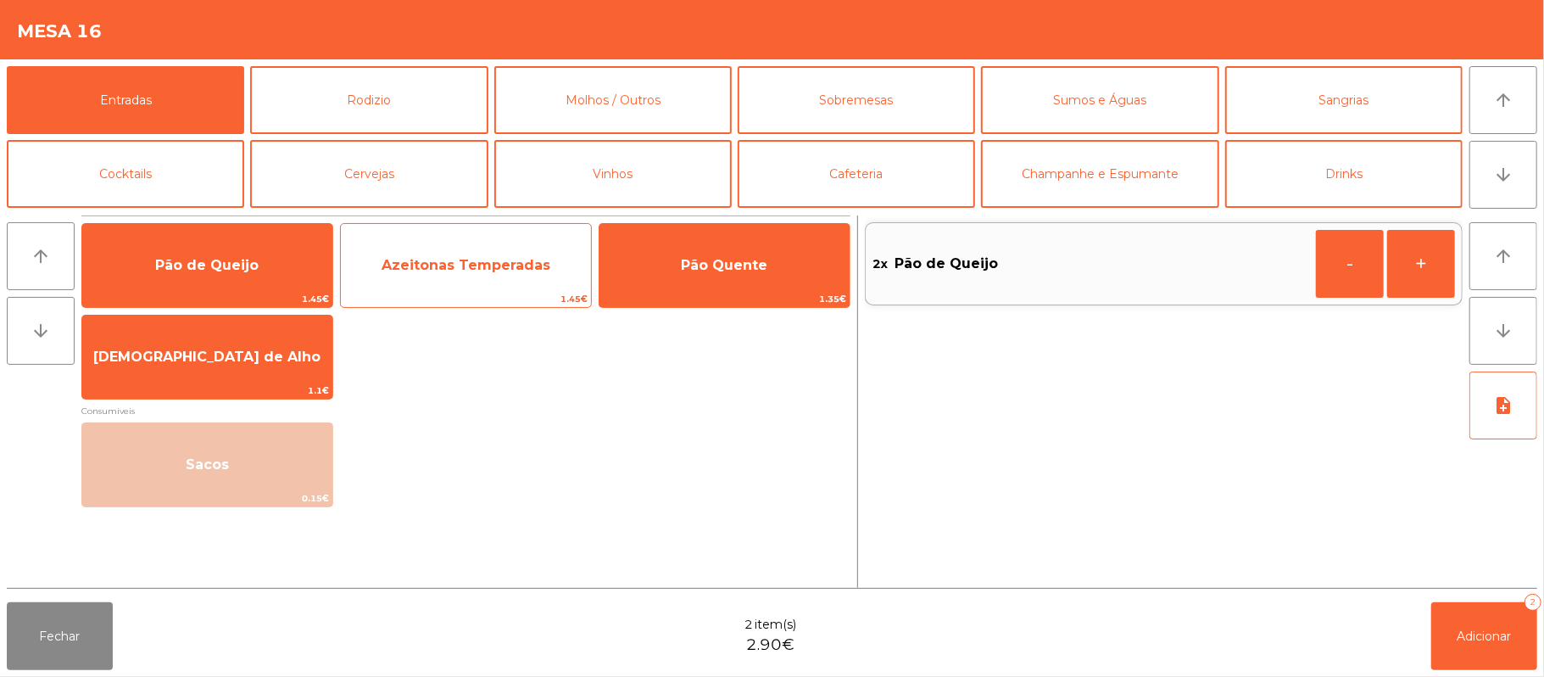
click at [470, 249] on span "Azeitonas Temperadas" at bounding box center [466, 265] width 250 height 46
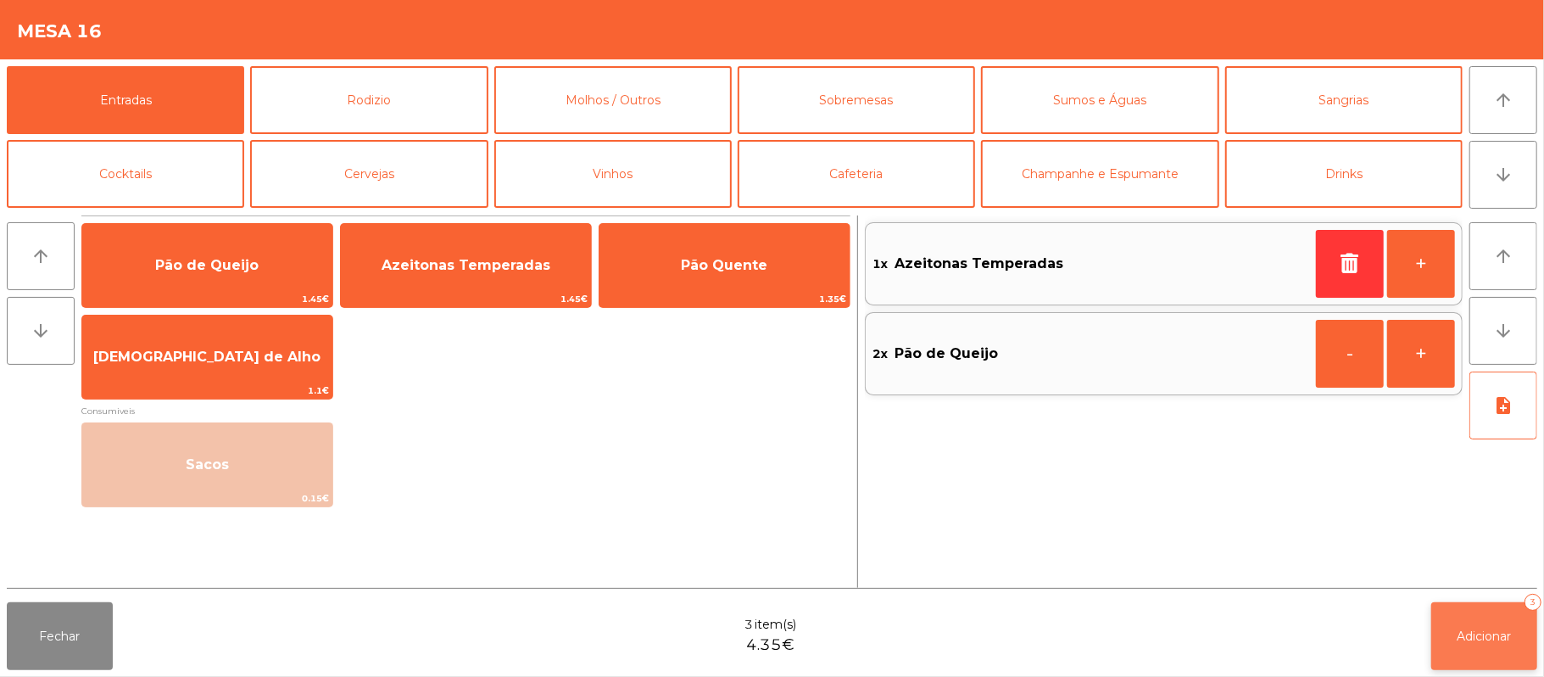
click at [1485, 610] on button "Adicionar 3" at bounding box center [1484, 636] width 106 height 68
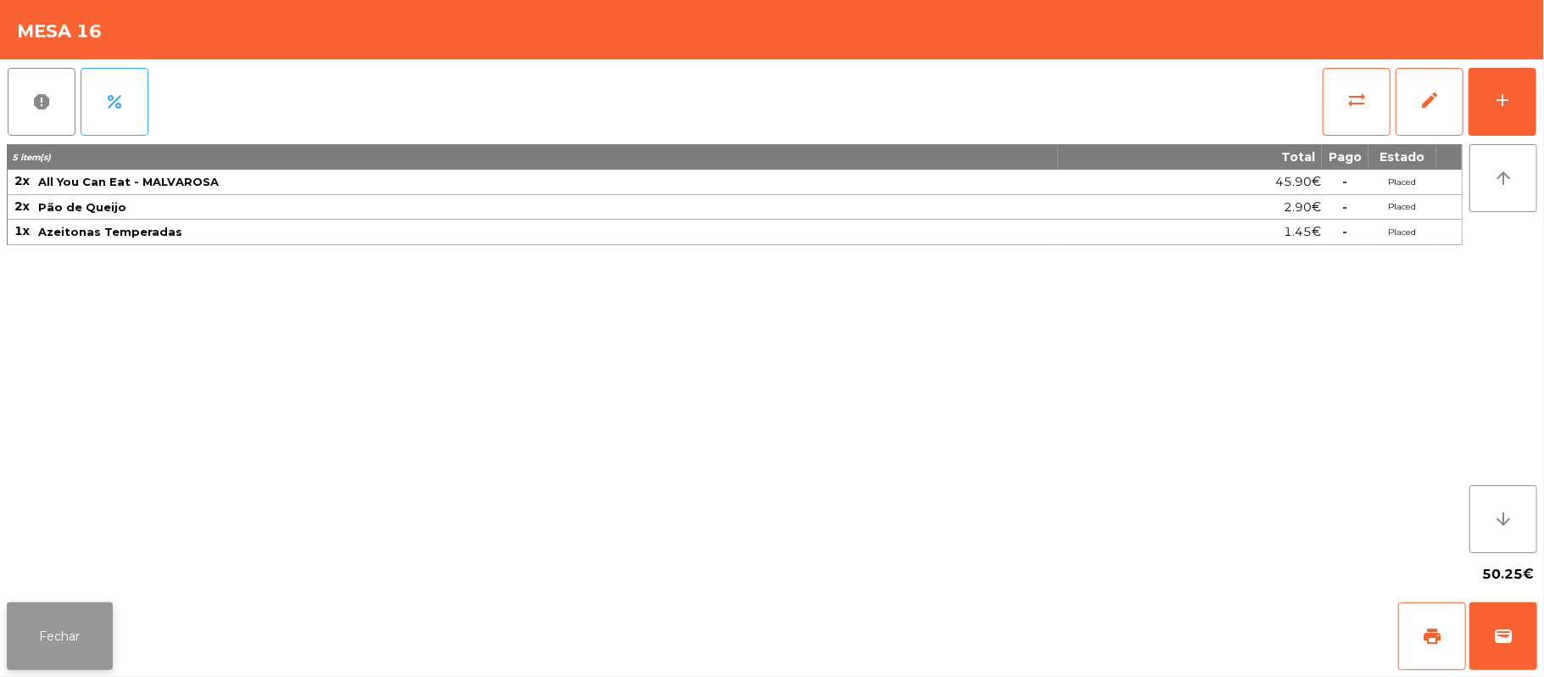
click at [81, 626] on button "Fechar" at bounding box center [60, 636] width 106 height 68
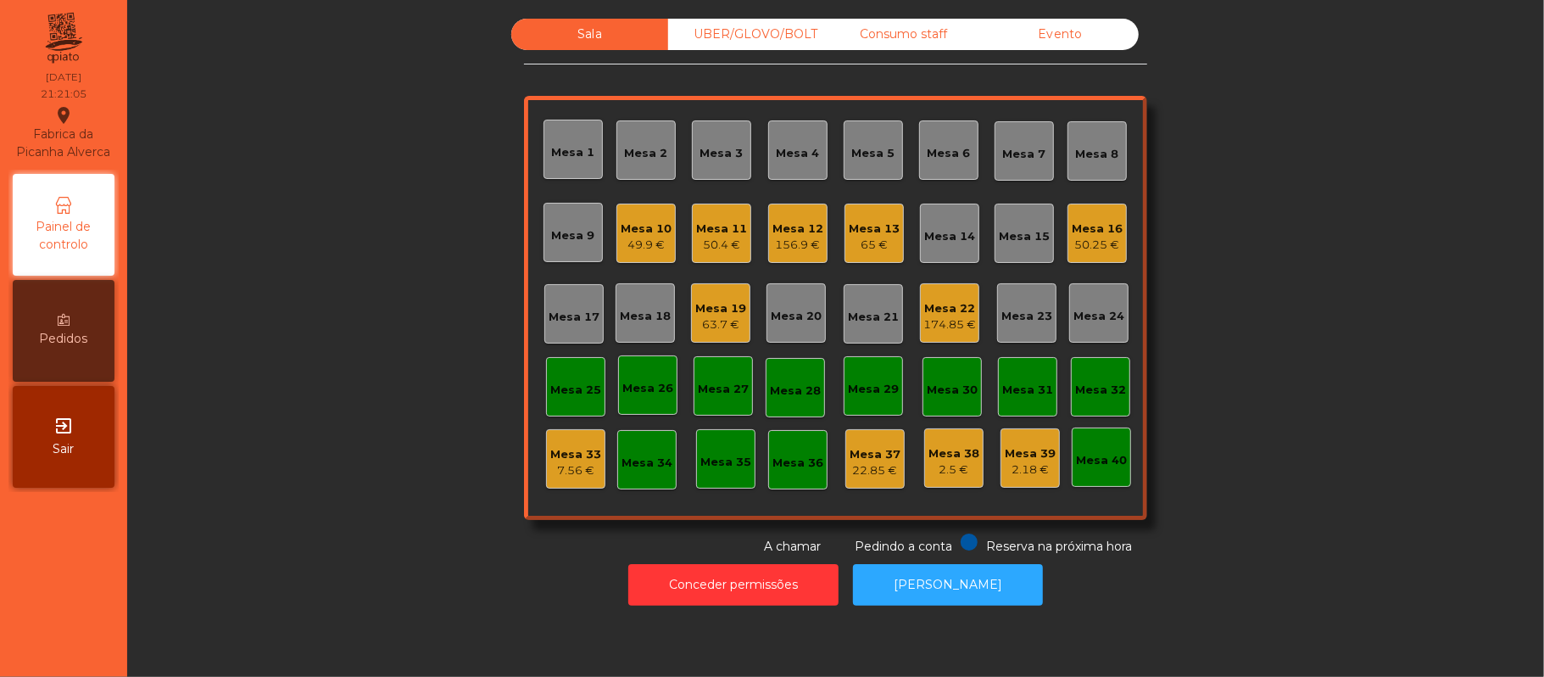
click at [707, 293] on div "Mesa 19 63.7 €" at bounding box center [720, 313] width 51 height 40
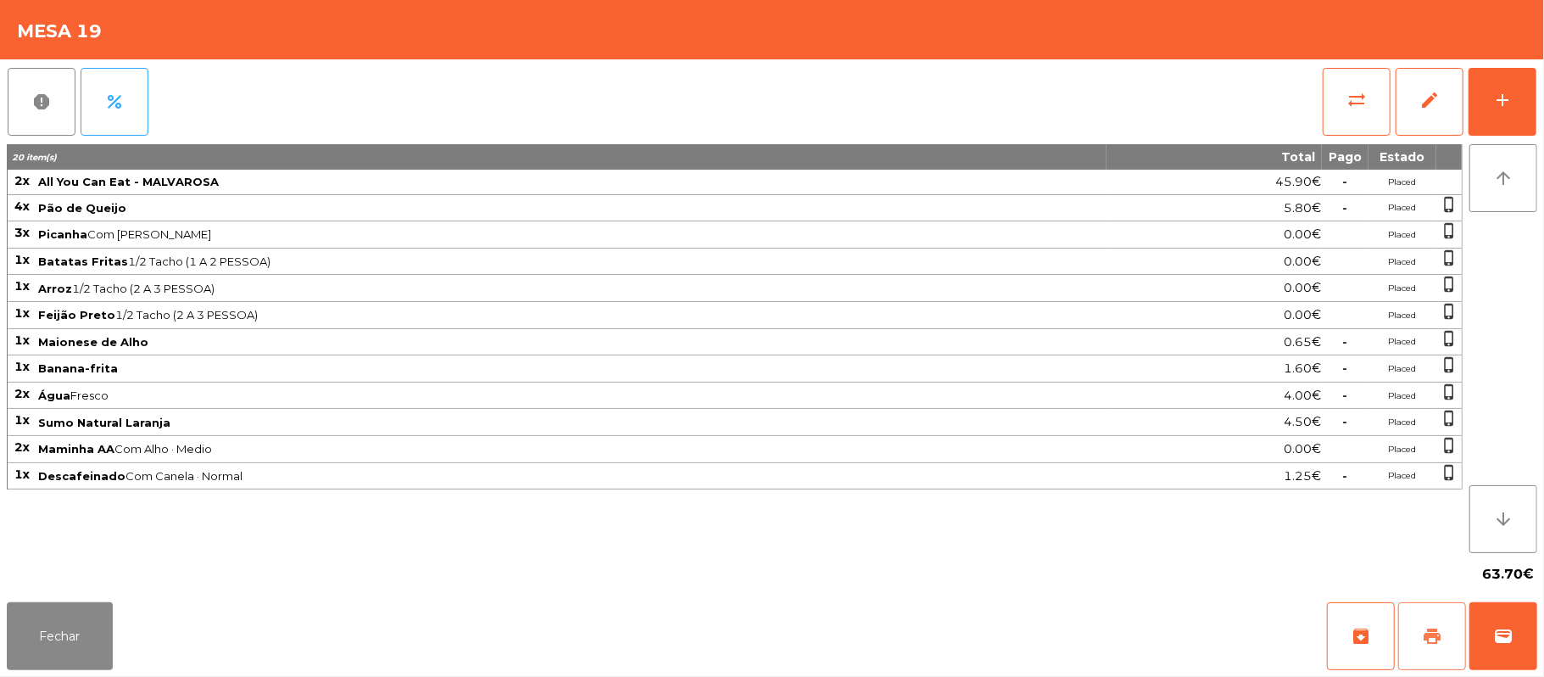
click at [1418, 625] on button "print" at bounding box center [1432, 636] width 68 height 68
click at [1364, 79] on button "sync_alt" at bounding box center [1357, 102] width 68 height 68
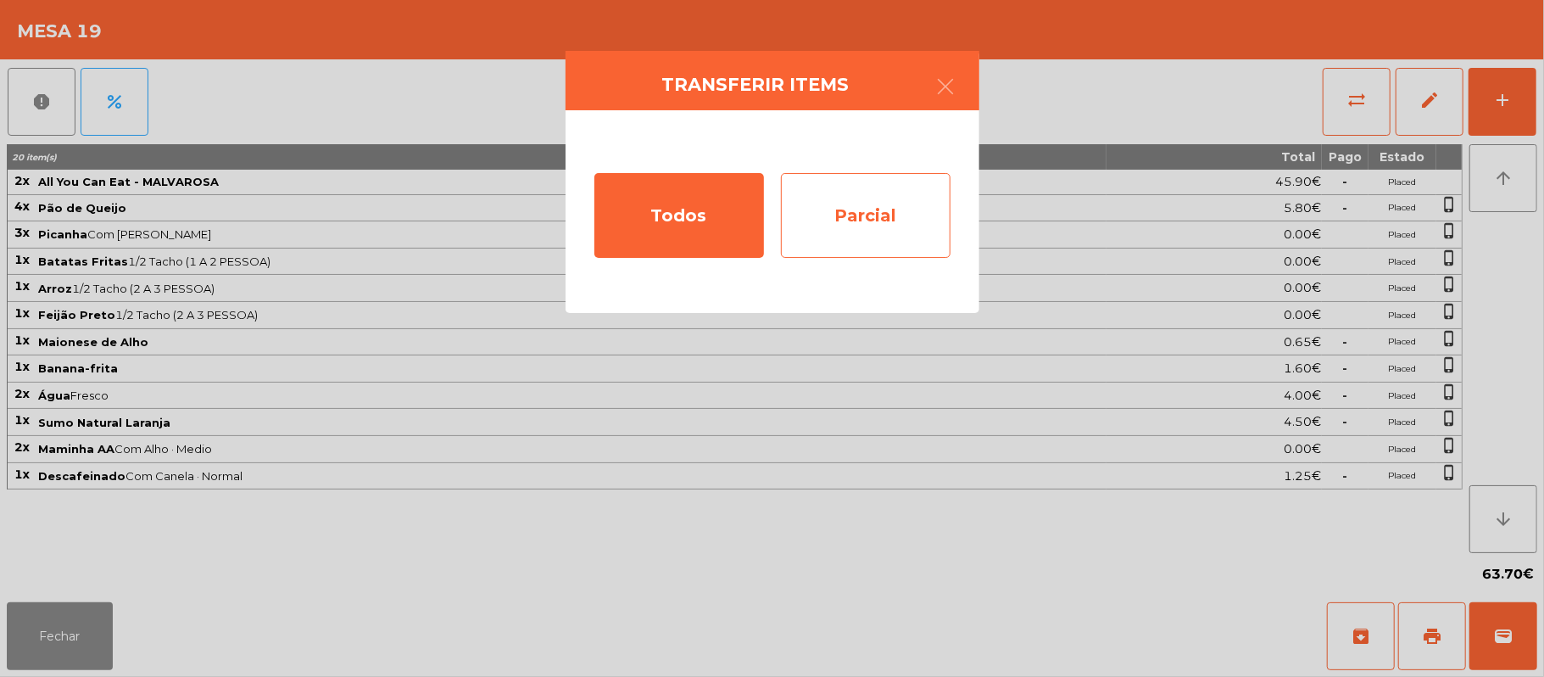
click at [876, 214] on div "Parcial" at bounding box center [866, 215] width 170 height 85
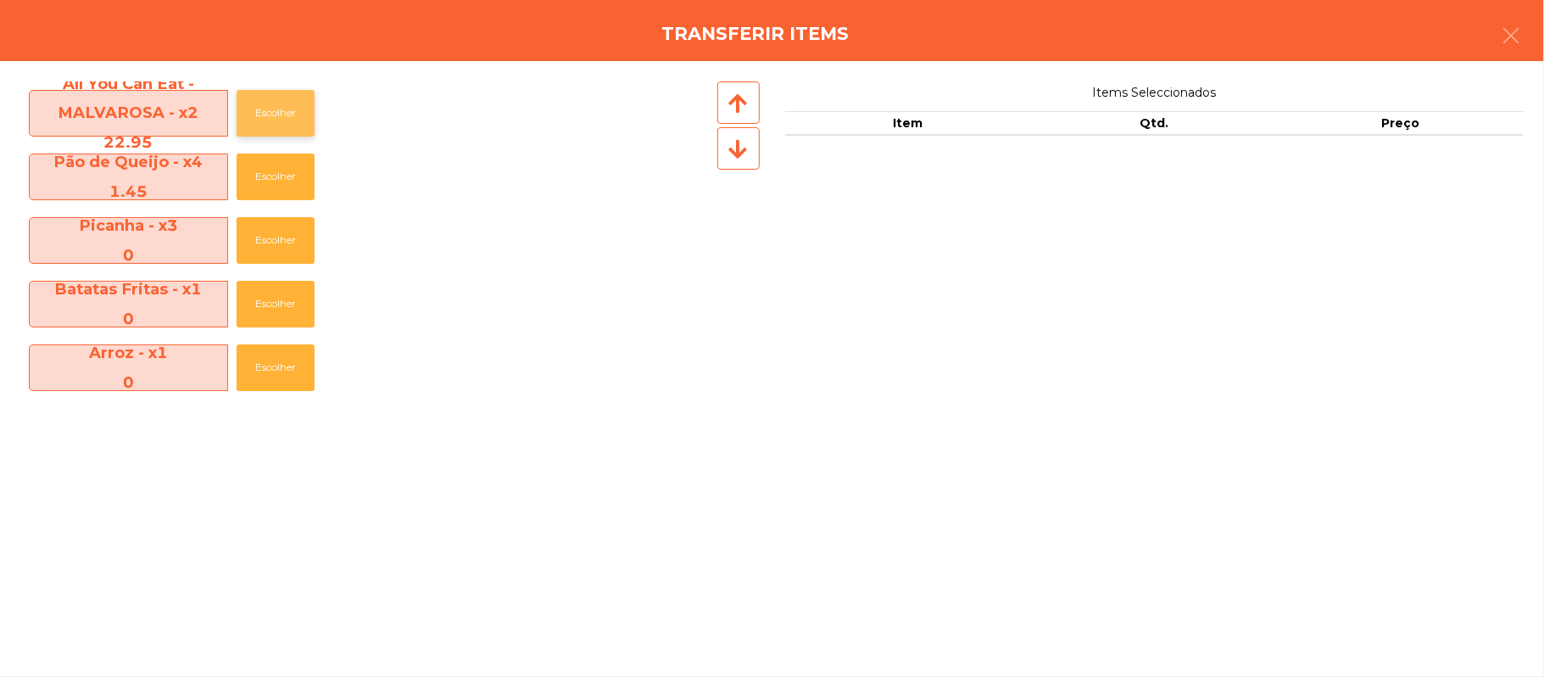
click at [299, 99] on button "Escolher" at bounding box center [276, 113] width 78 height 47
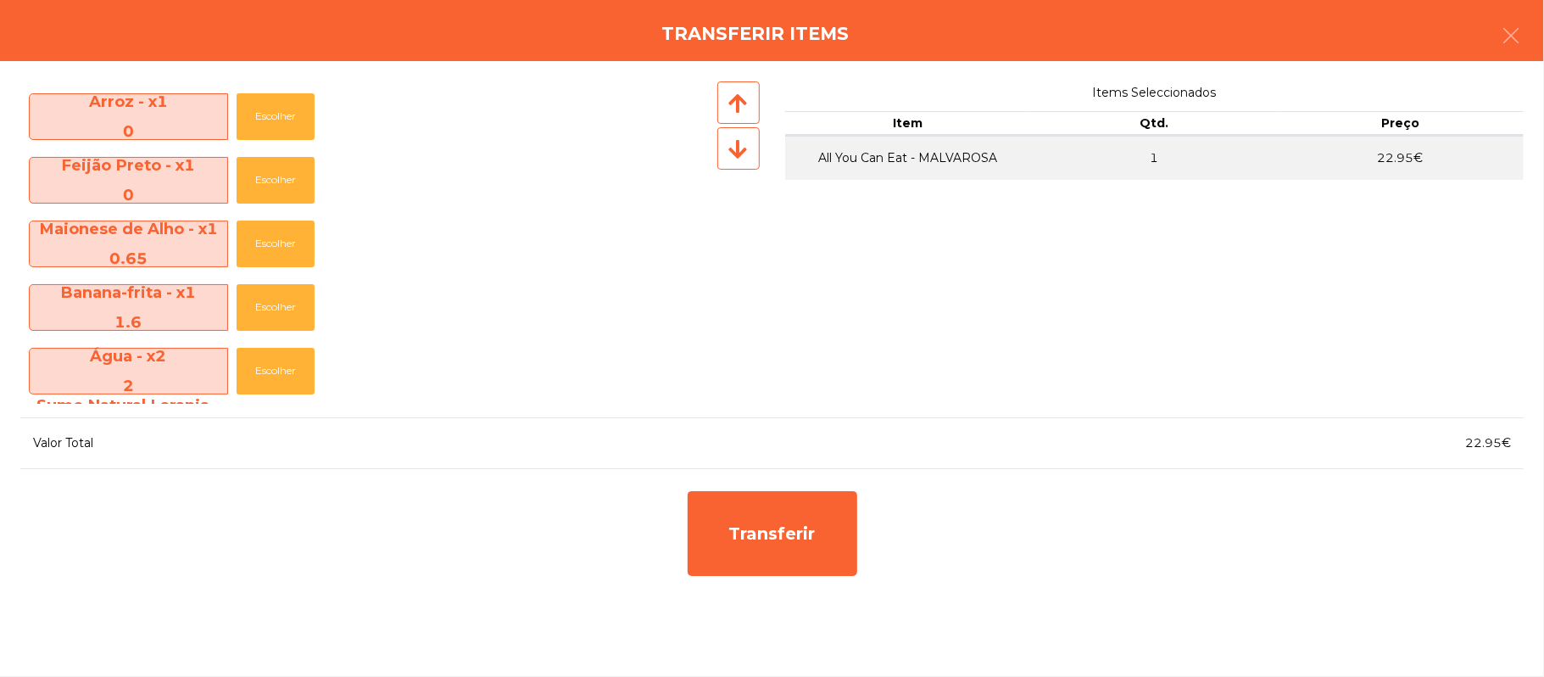
scroll to position [283, 0]
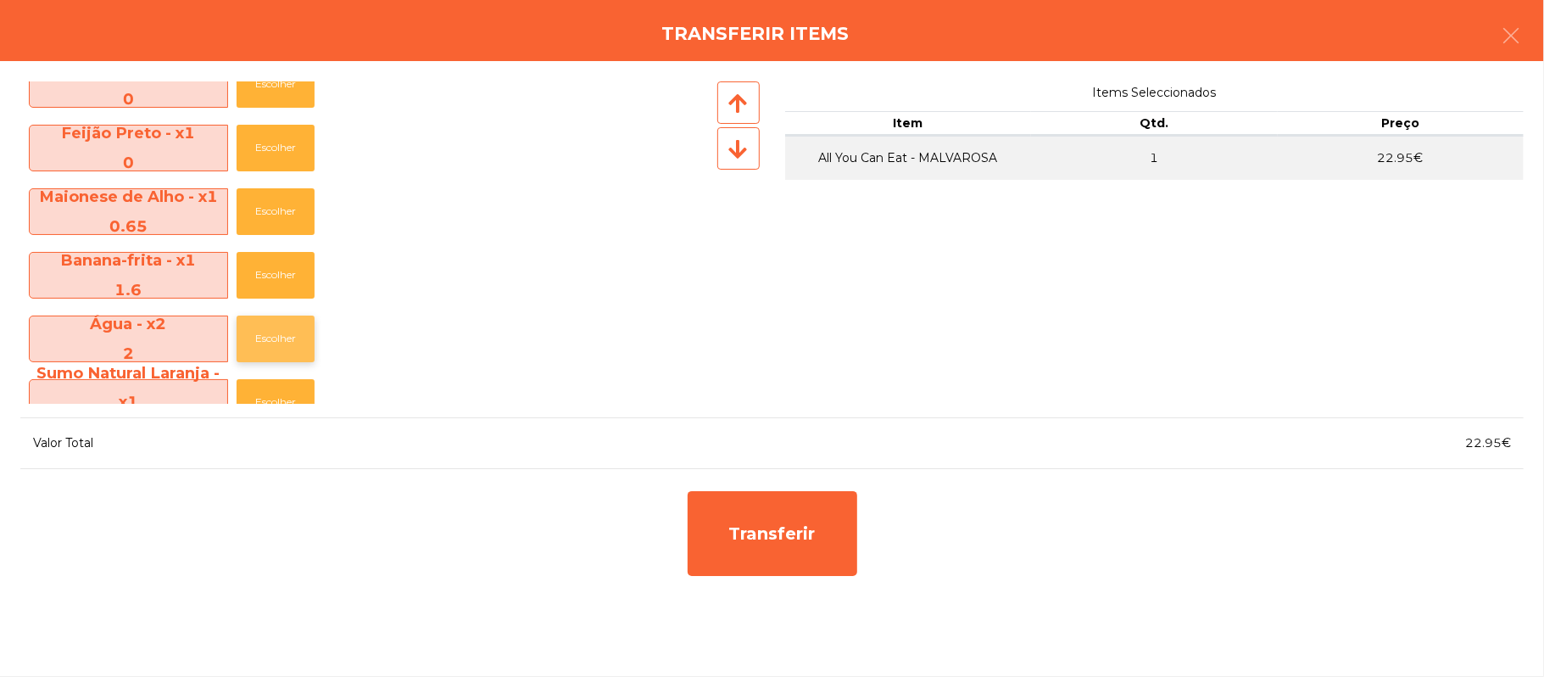
click at [285, 324] on button "Escolher" at bounding box center [276, 338] width 78 height 47
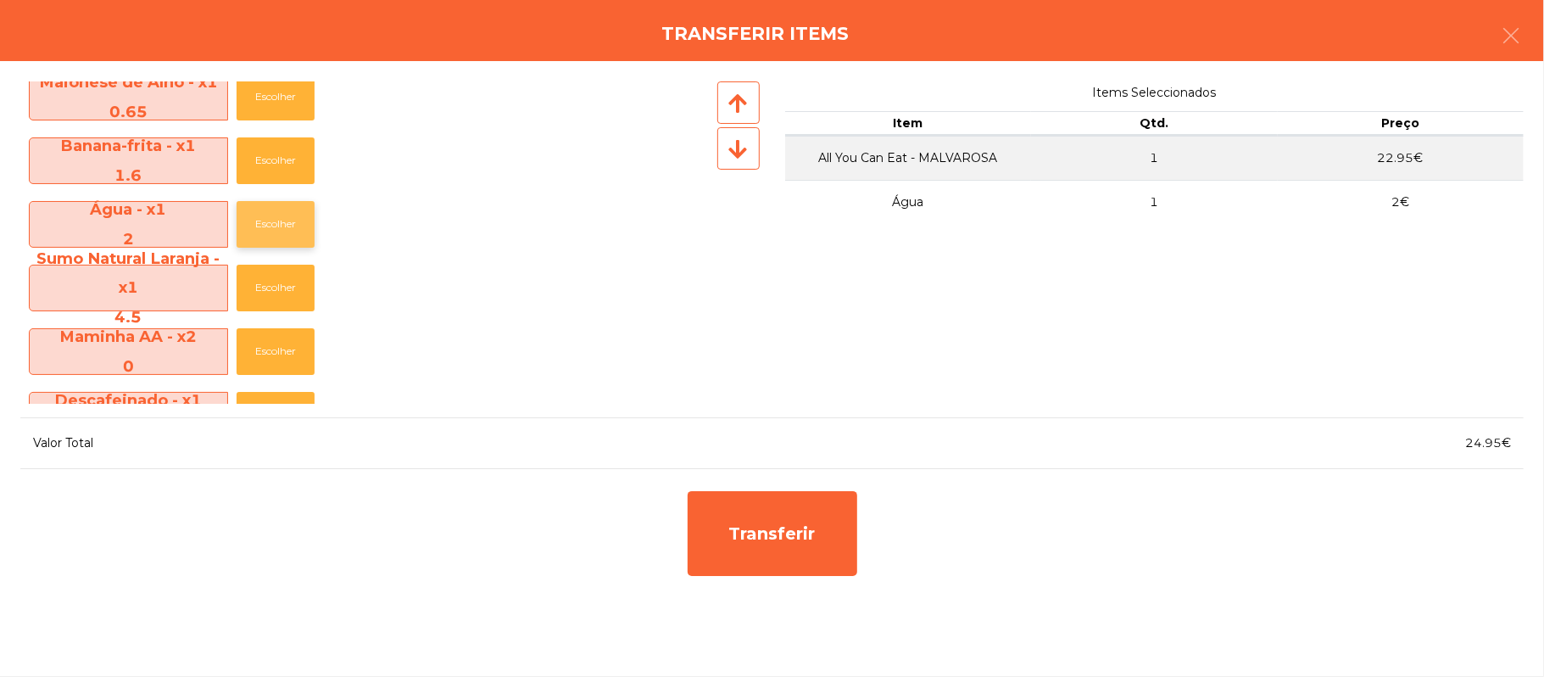
scroll to position [401, 0]
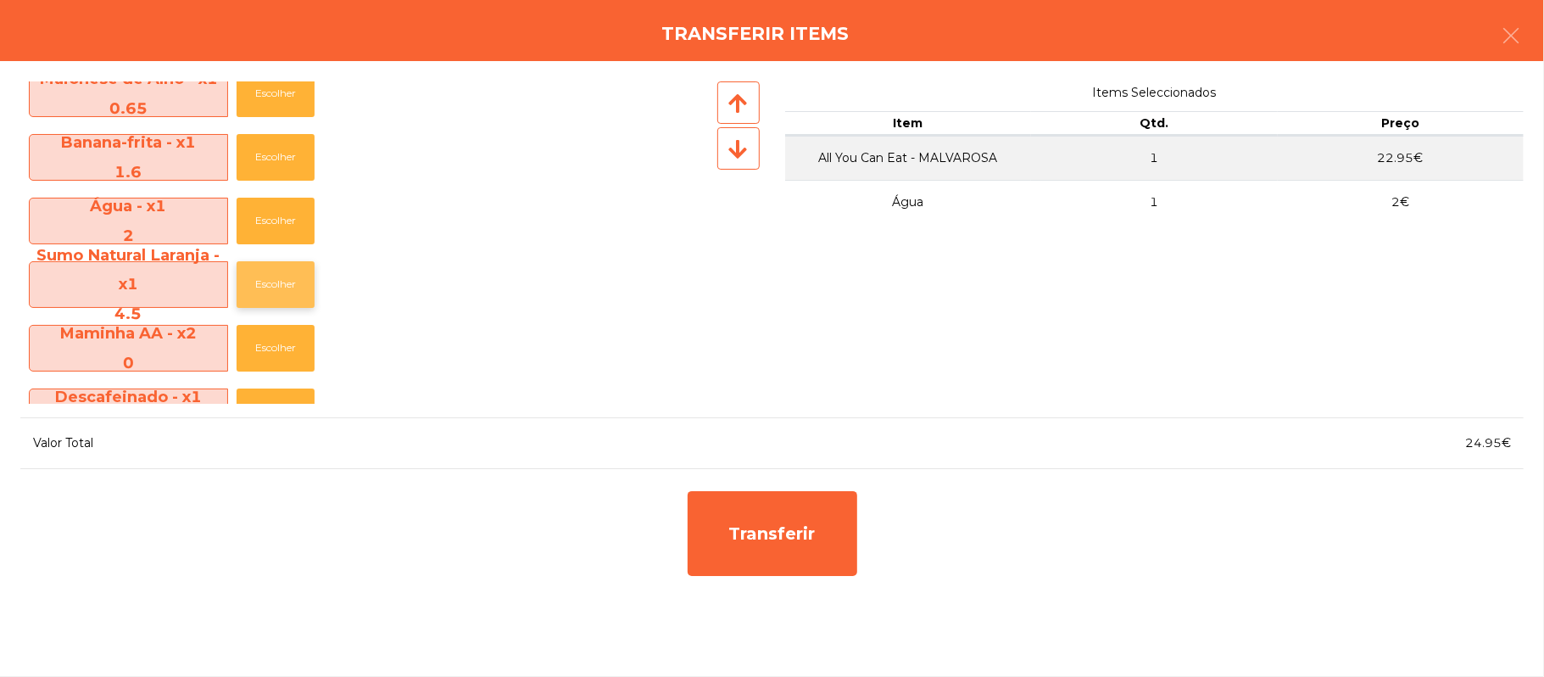
click at [299, 295] on button "Escolher" at bounding box center [276, 284] width 78 height 47
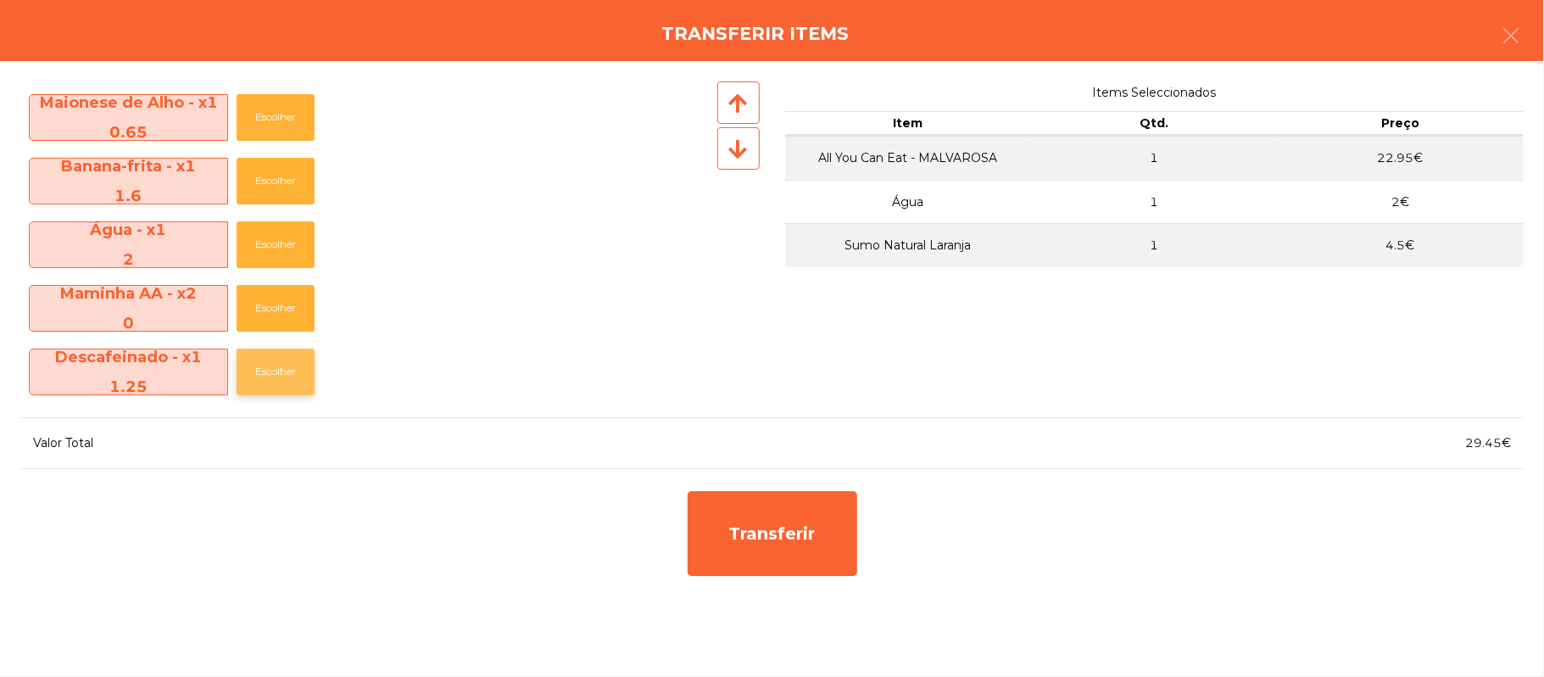
click at [296, 368] on button "Escolher" at bounding box center [276, 371] width 78 height 47
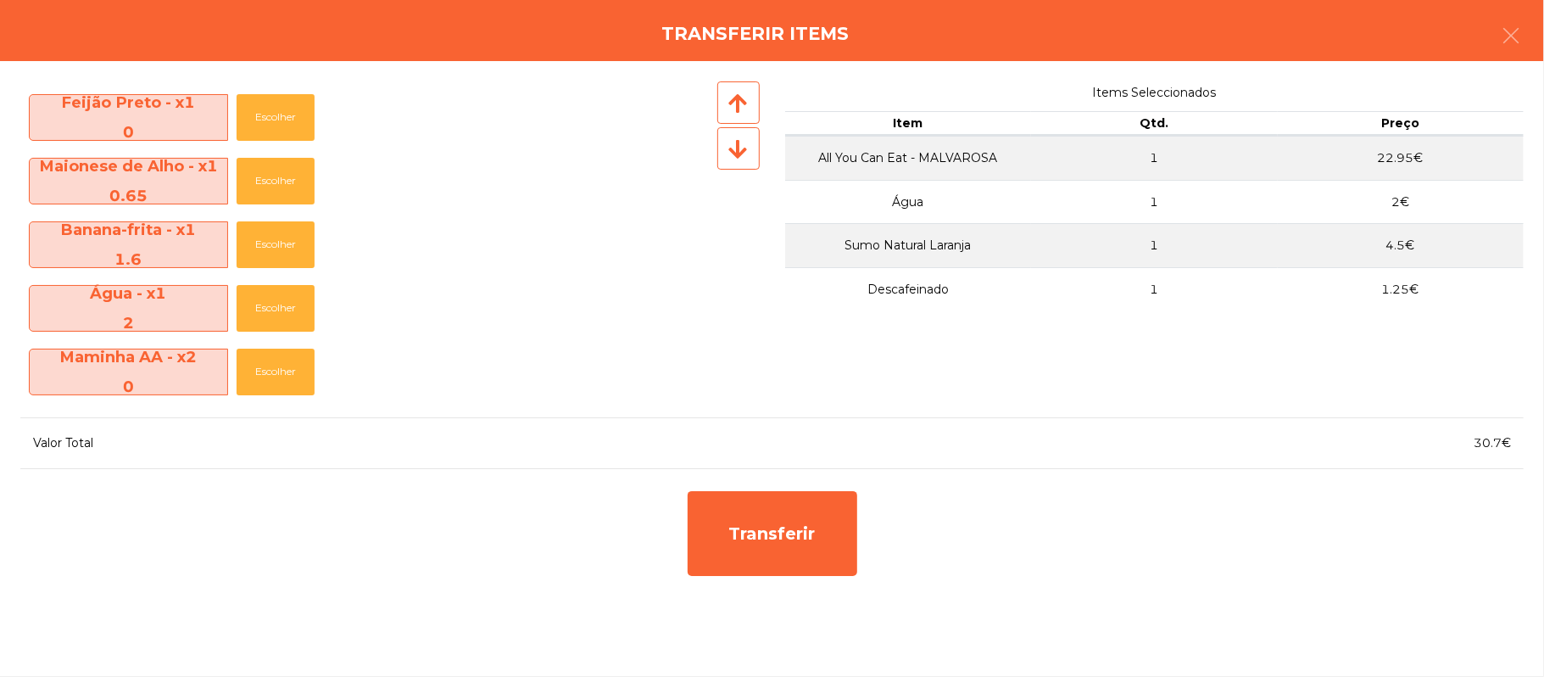
scroll to position [314, 0]
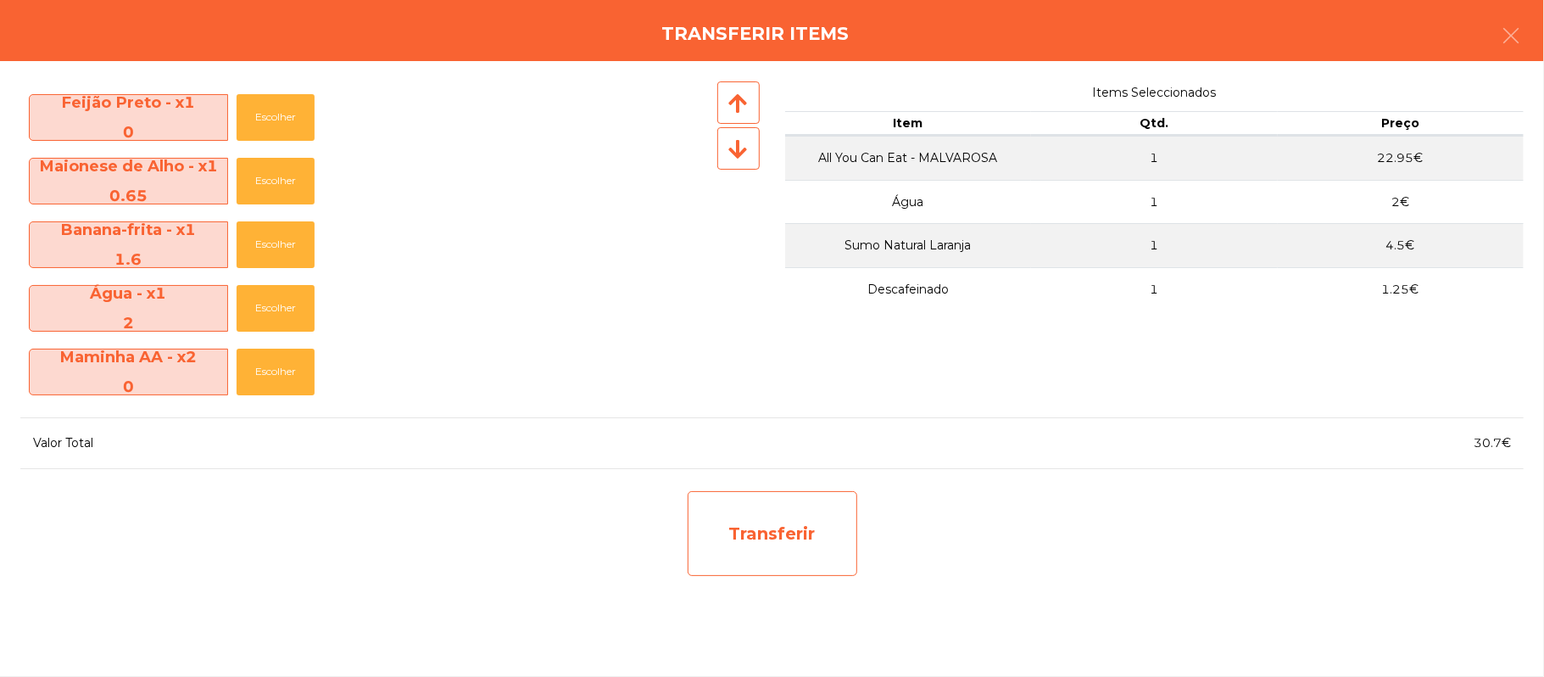
click at [805, 534] on div "Transferir" at bounding box center [773, 533] width 170 height 85
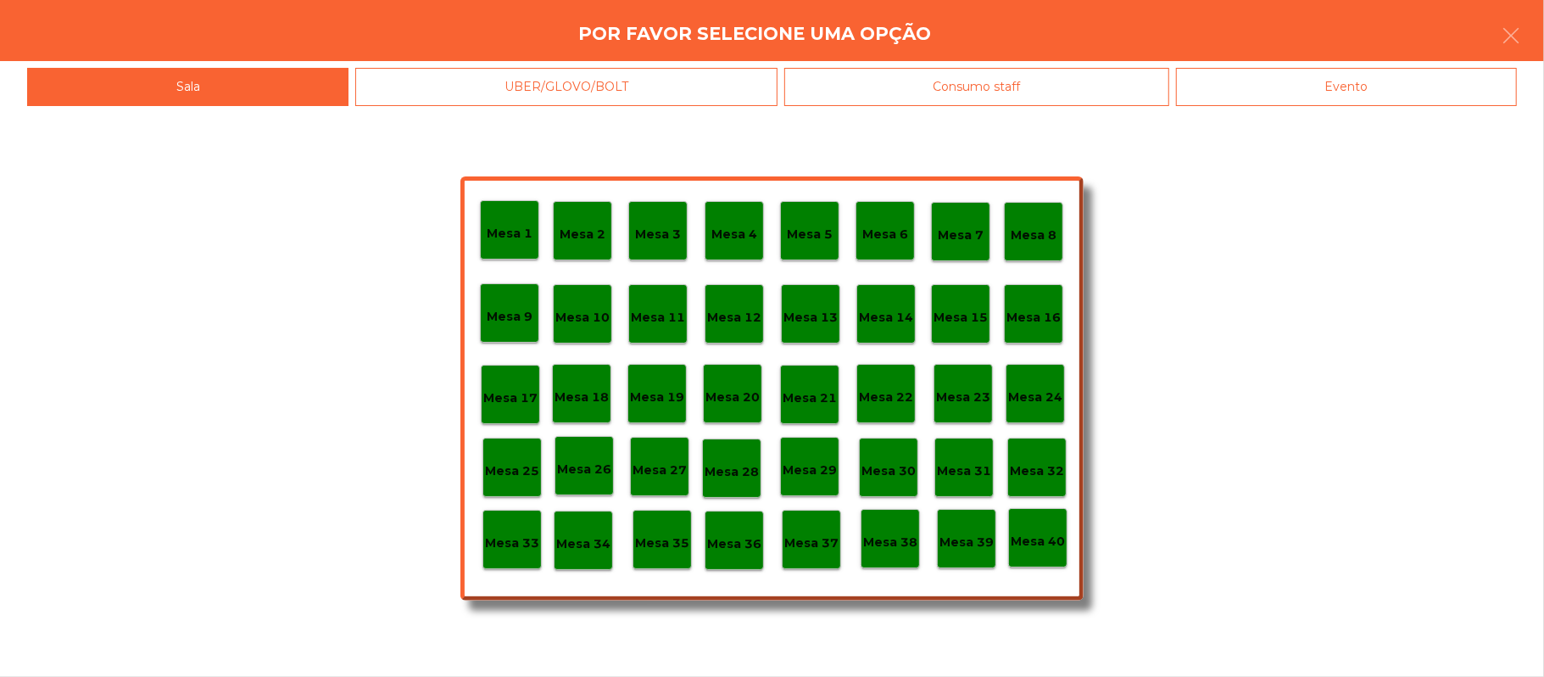
click at [527, 458] on div "Mesa 25" at bounding box center [512, 467] width 54 height 26
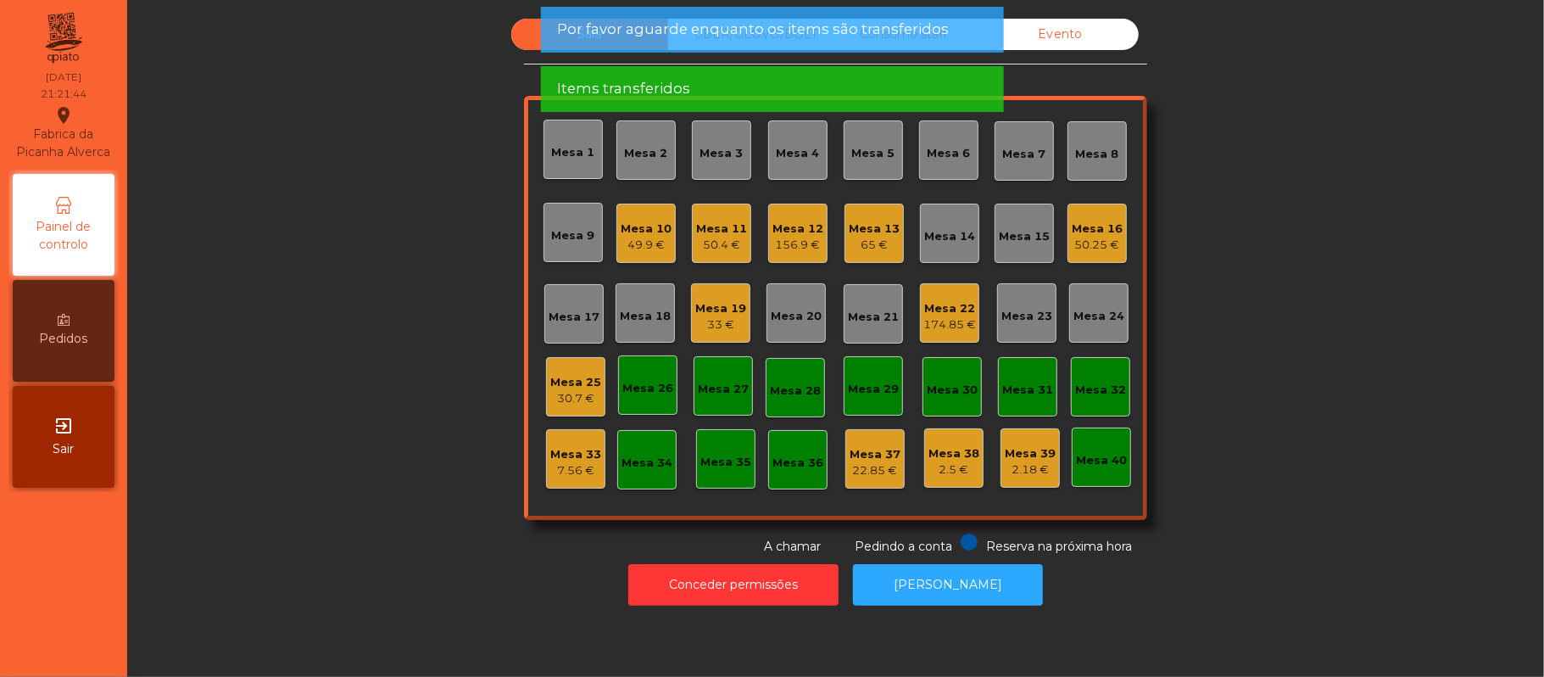
click at [583, 381] on div "Mesa 25" at bounding box center [575, 382] width 51 height 17
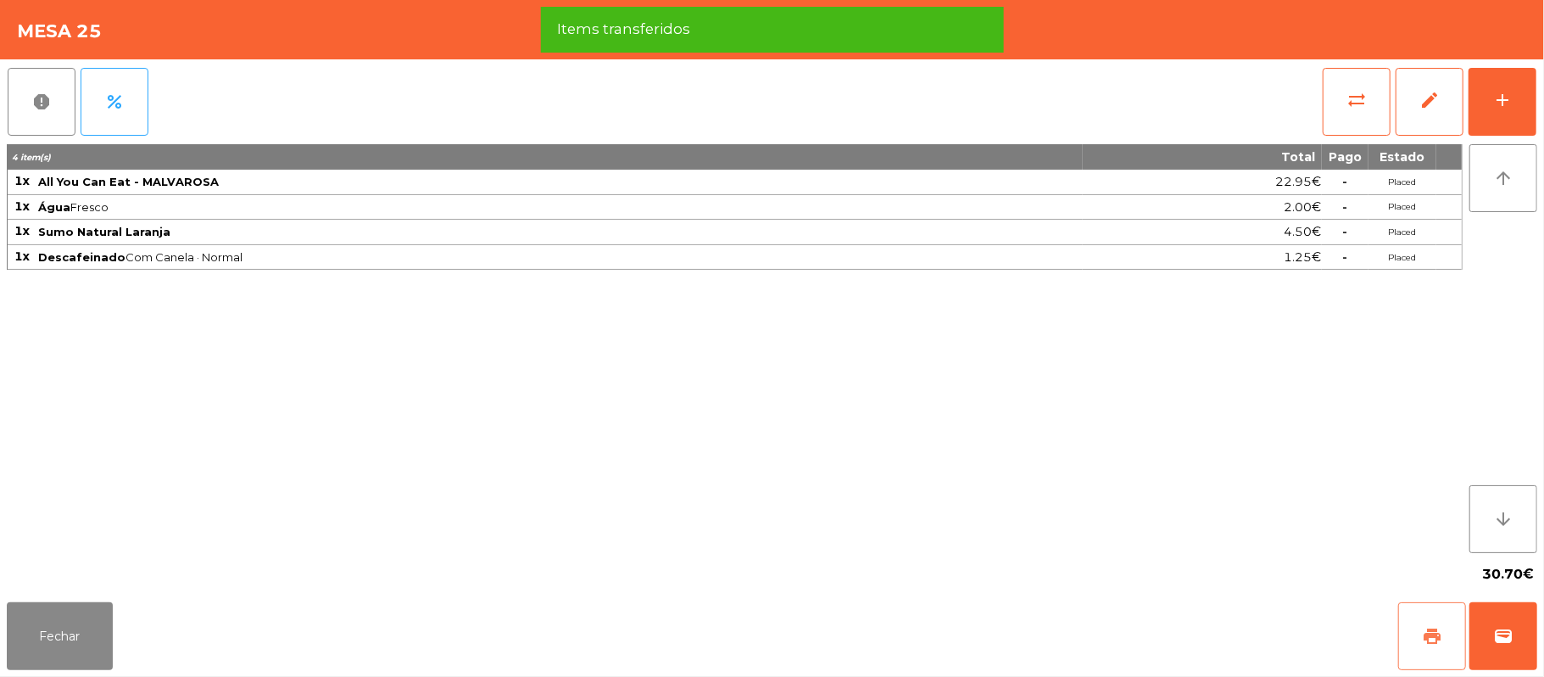
click at [1452, 629] on button "print" at bounding box center [1432, 636] width 68 height 68
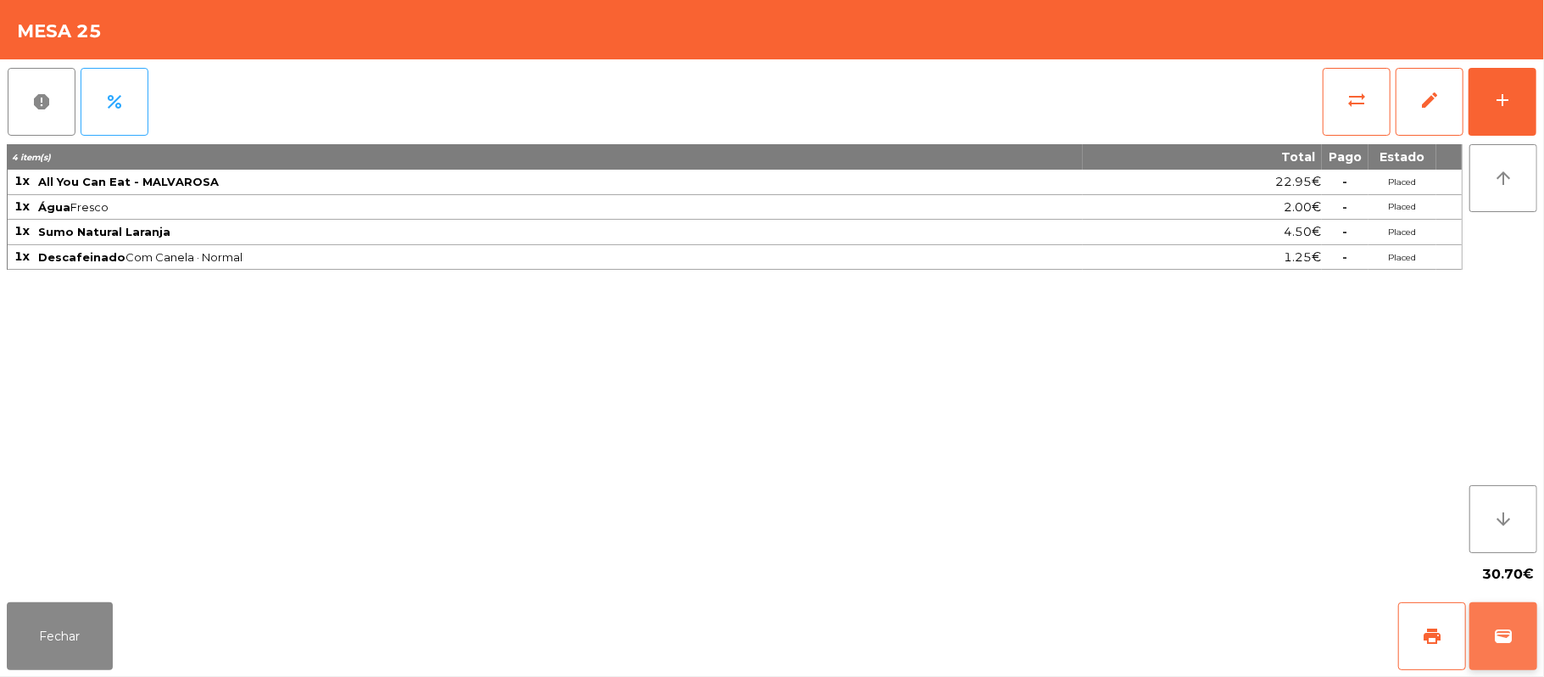
click at [1502, 614] on button "wallet" at bounding box center [1503, 636] width 68 height 68
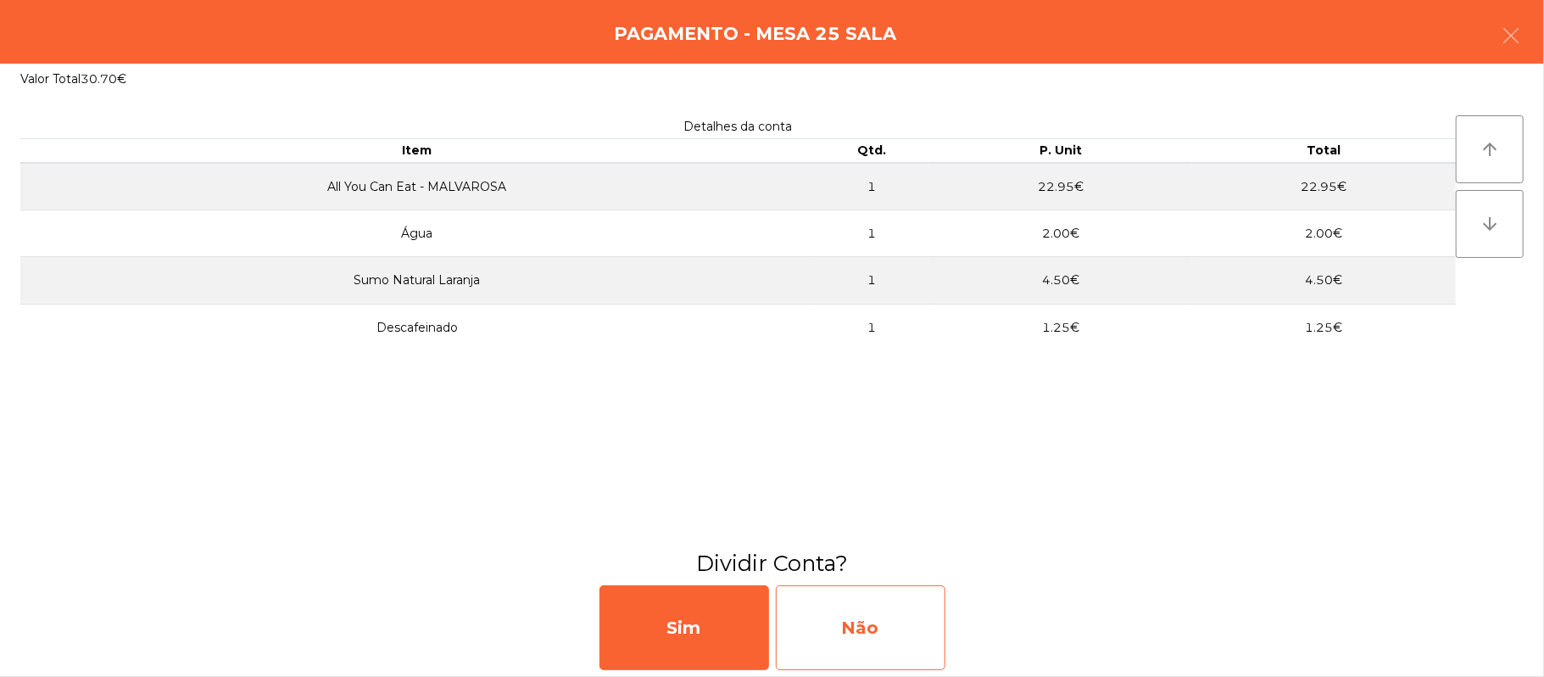
click at [906, 626] on div "Não" at bounding box center [861, 627] width 170 height 85
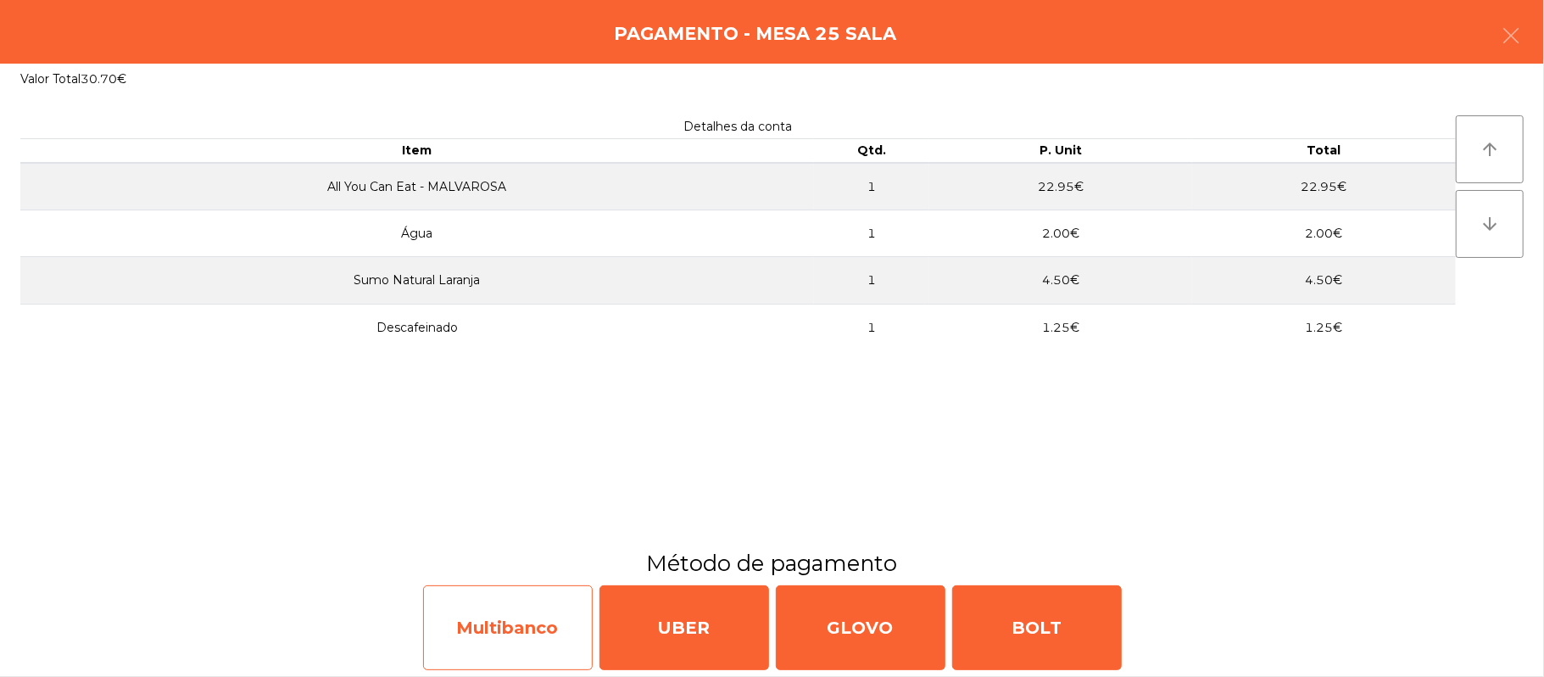
click at [503, 616] on div "Multibanco" at bounding box center [508, 627] width 170 height 85
select select "**"
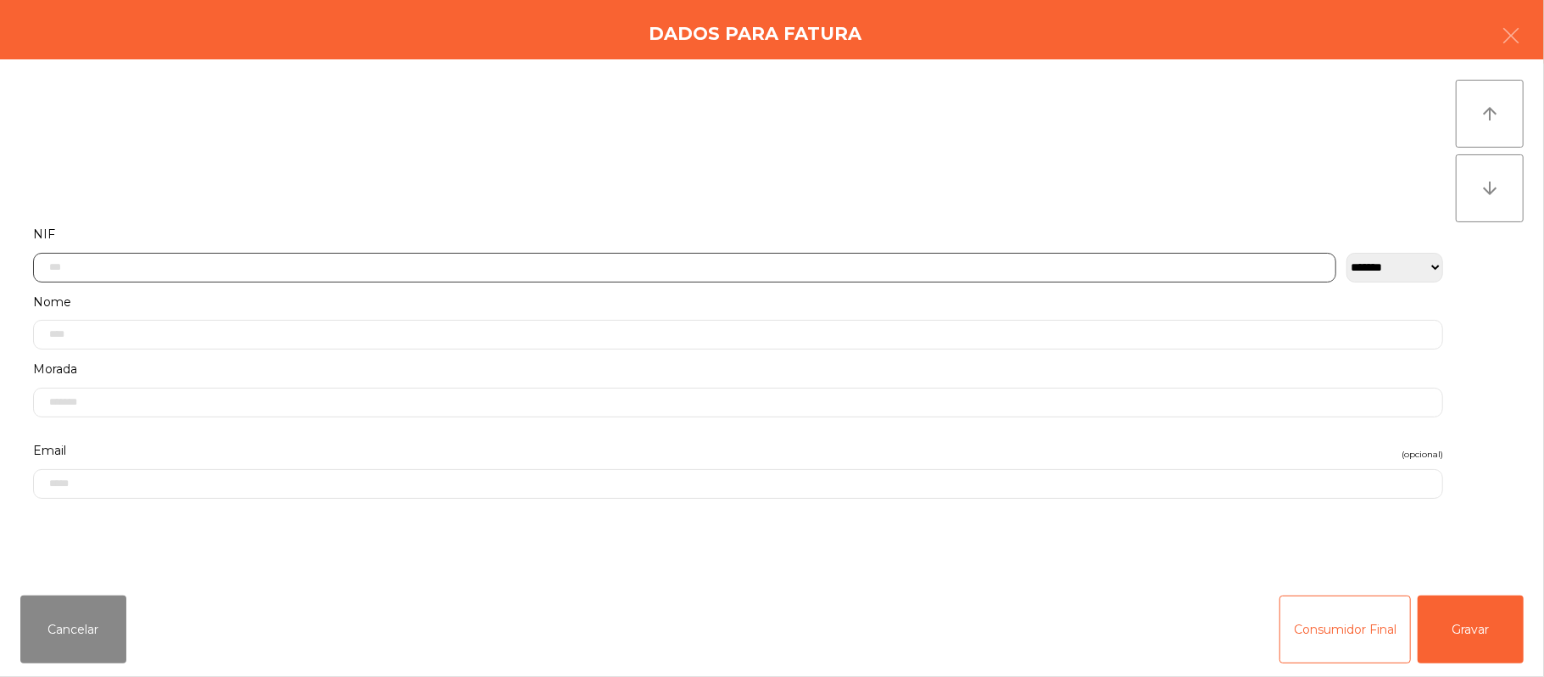
click at [846, 266] on input "text" at bounding box center [684, 268] width 1303 height 30
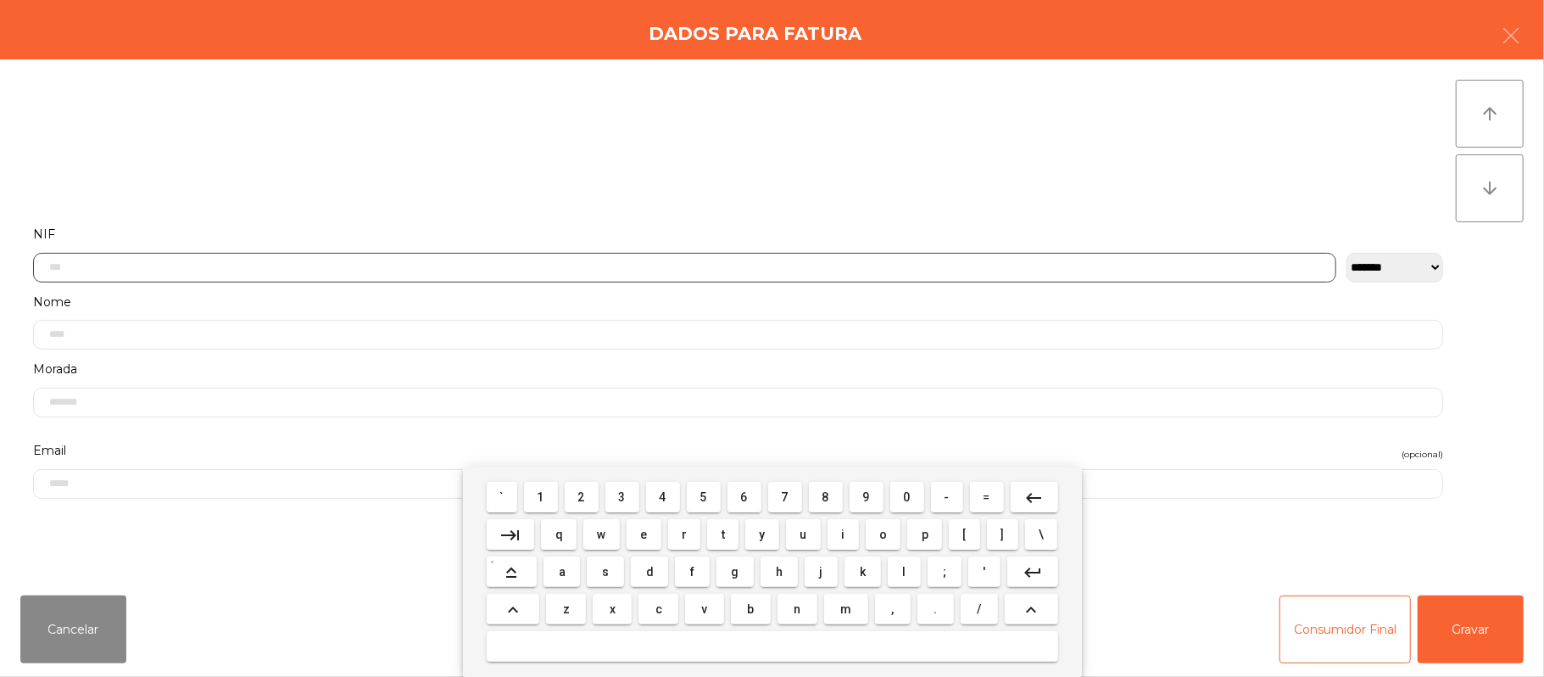
scroll to position [142, 0]
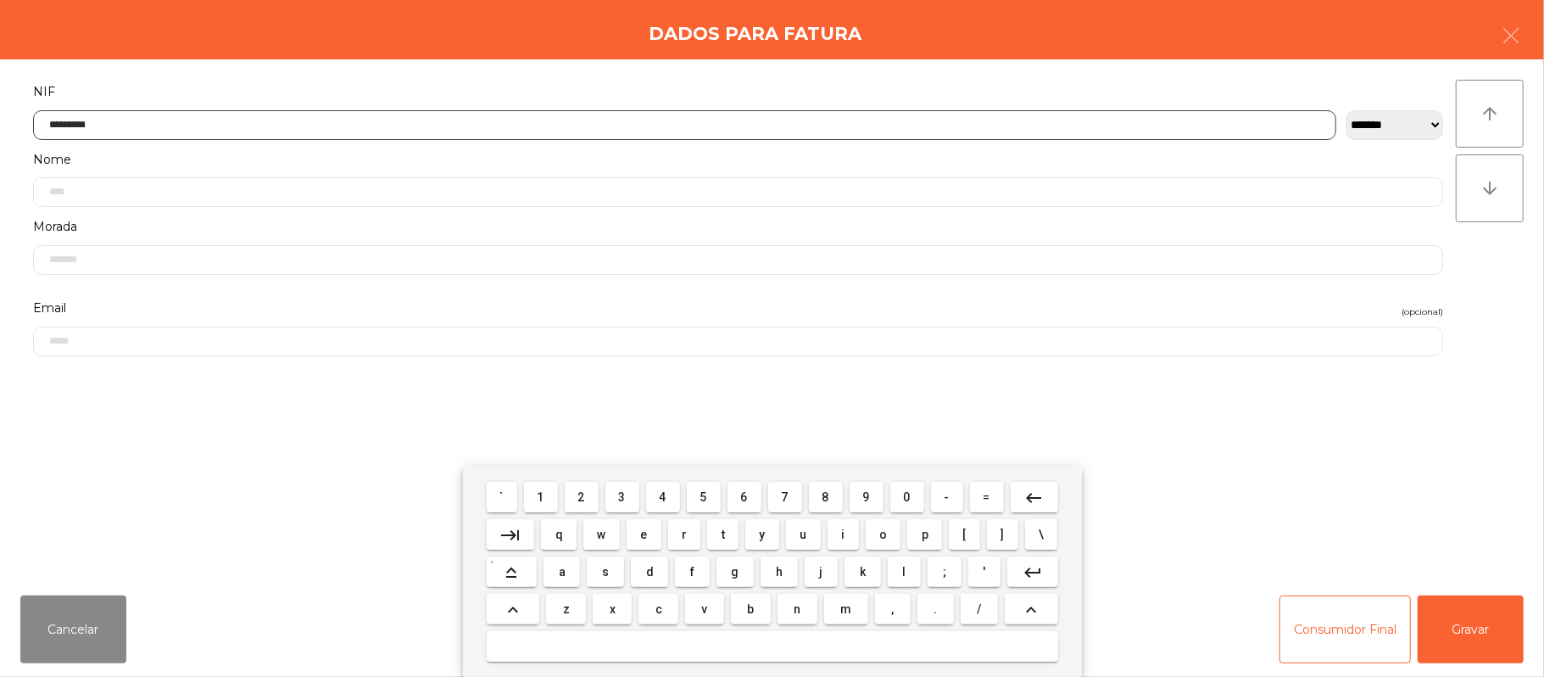
type input "*********"
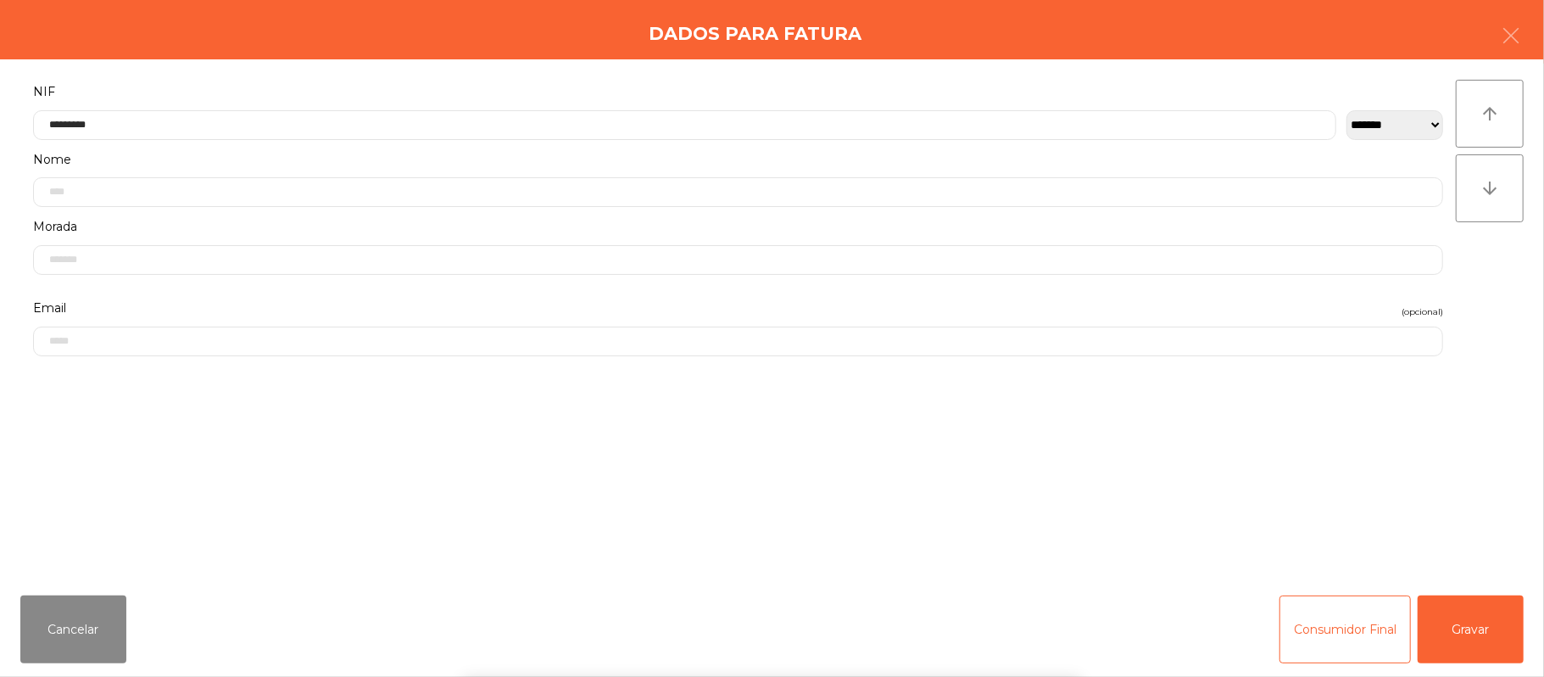
click at [1480, 616] on div "` 1 2 3 4 5 6 7 8 9 0 - = keyboard_backspace keyboard_tab q w e r t y u i o p […" at bounding box center [772, 571] width 1544 height 210
click at [1473, 629] on button "Gravar" at bounding box center [1471, 629] width 106 height 68
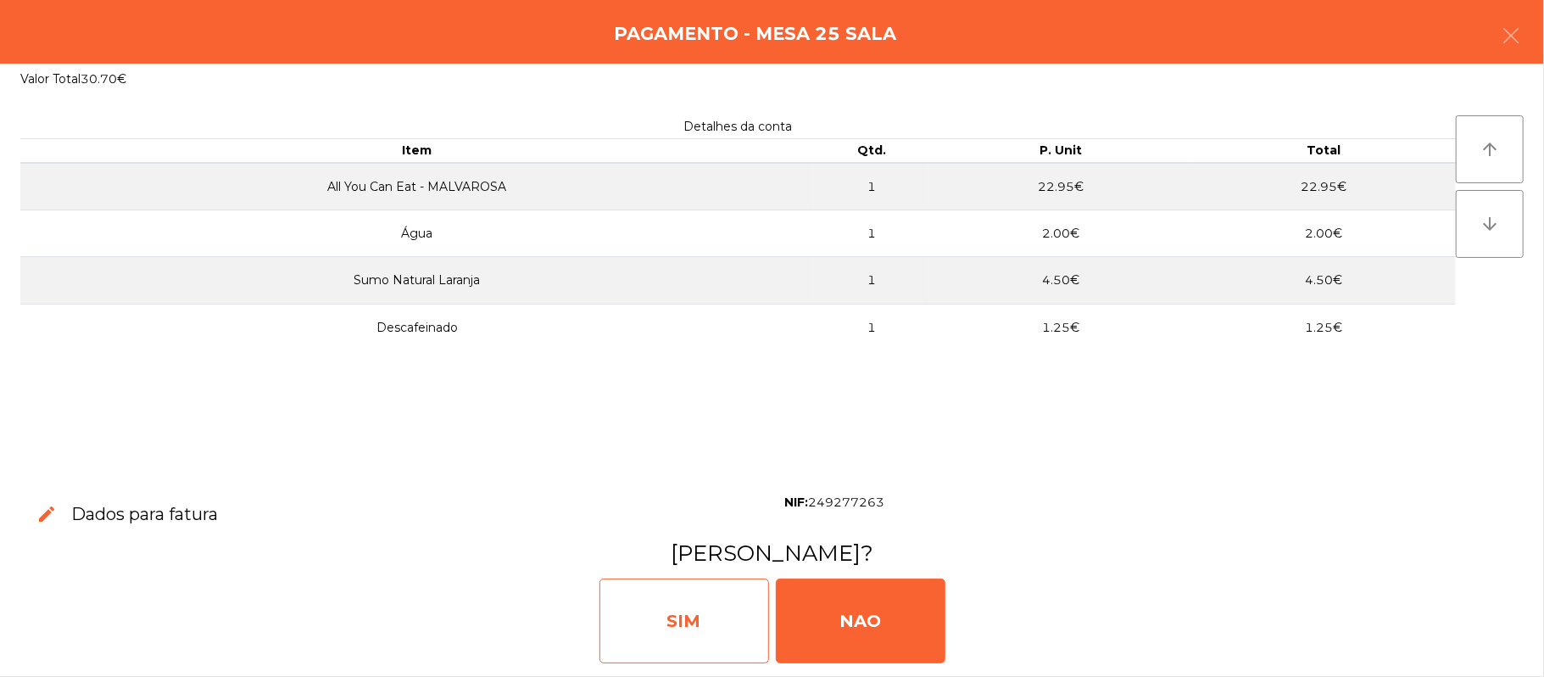
click at [693, 610] on div "SIM" at bounding box center [684, 620] width 170 height 85
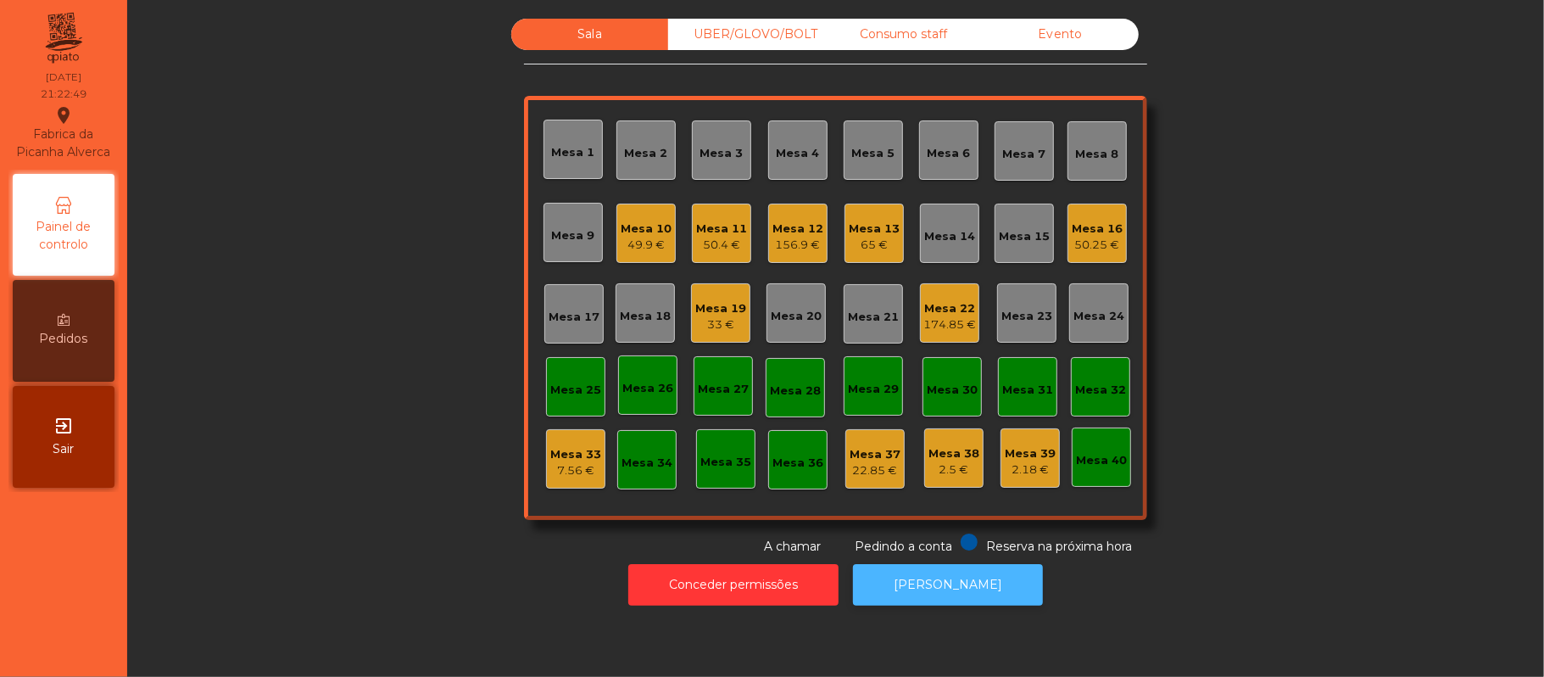
click at [971, 587] on button "[PERSON_NAME]" at bounding box center [948, 585] width 190 height 42
click at [712, 309] on div "Mesa 19" at bounding box center [720, 308] width 51 height 17
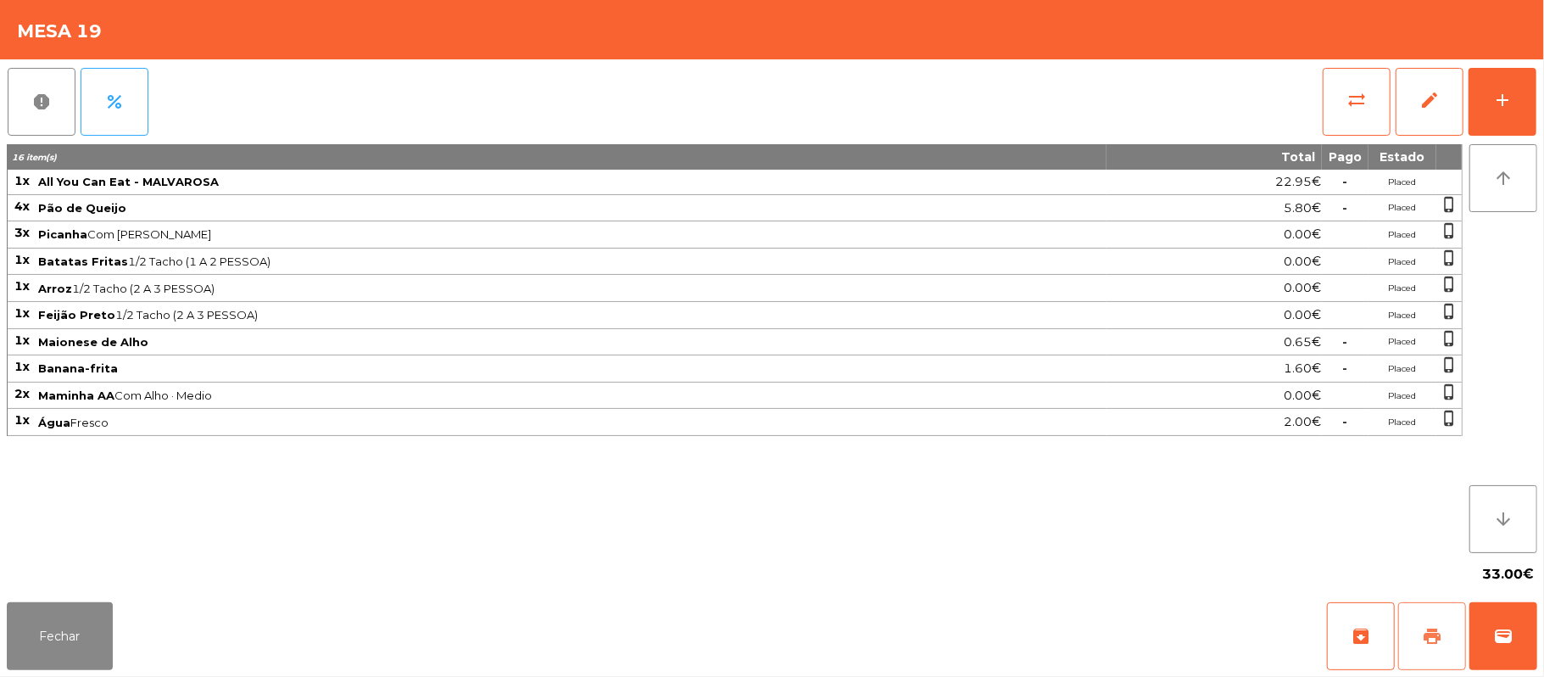
click at [1414, 625] on button "print" at bounding box center [1432, 636] width 68 height 68
click at [1331, 99] on button "sync_alt" at bounding box center [1357, 102] width 68 height 68
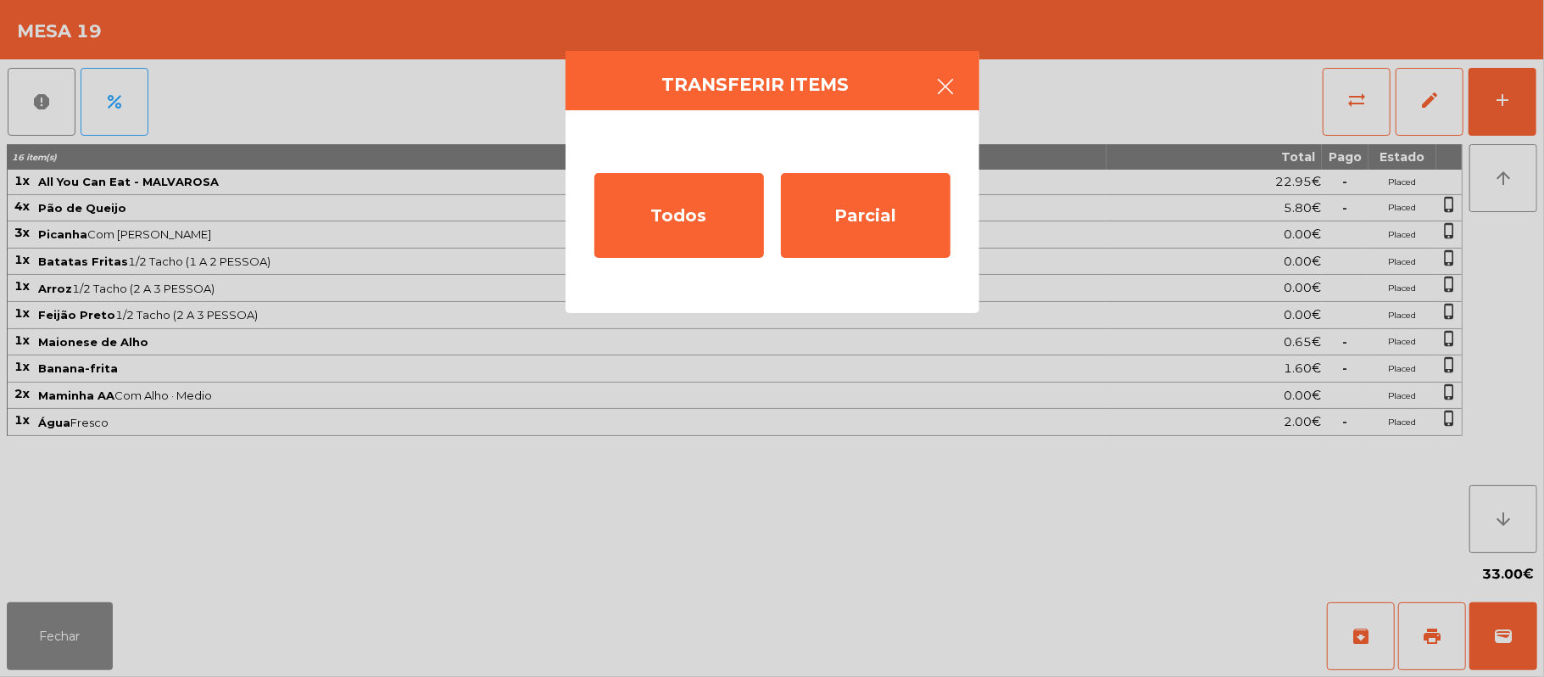
click at [956, 76] on button "button" at bounding box center [945, 88] width 47 height 51
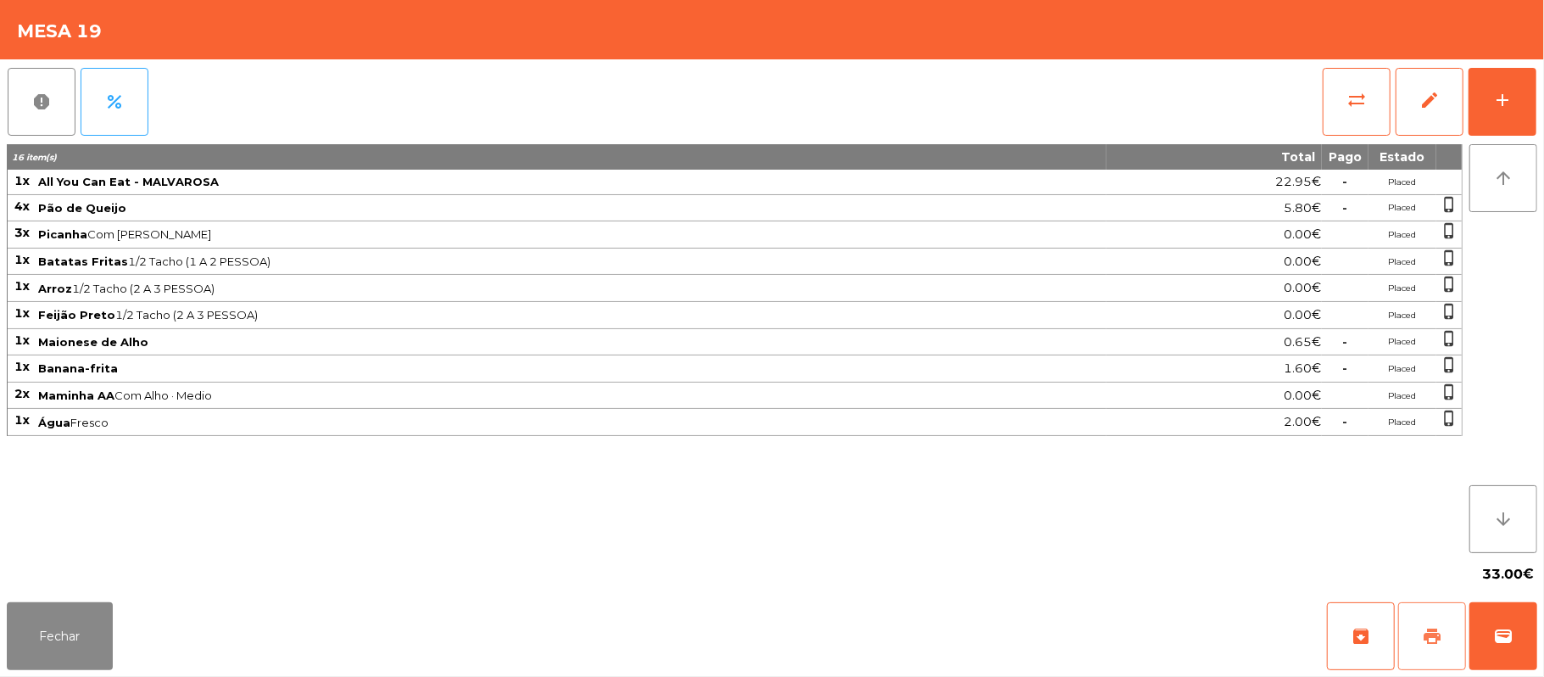
click at [1424, 639] on span "print" at bounding box center [1432, 636] width 20 height 20
click at [1331, 97] on button "sync_alt" at bounding box center [1357, 102] width 68 height 68
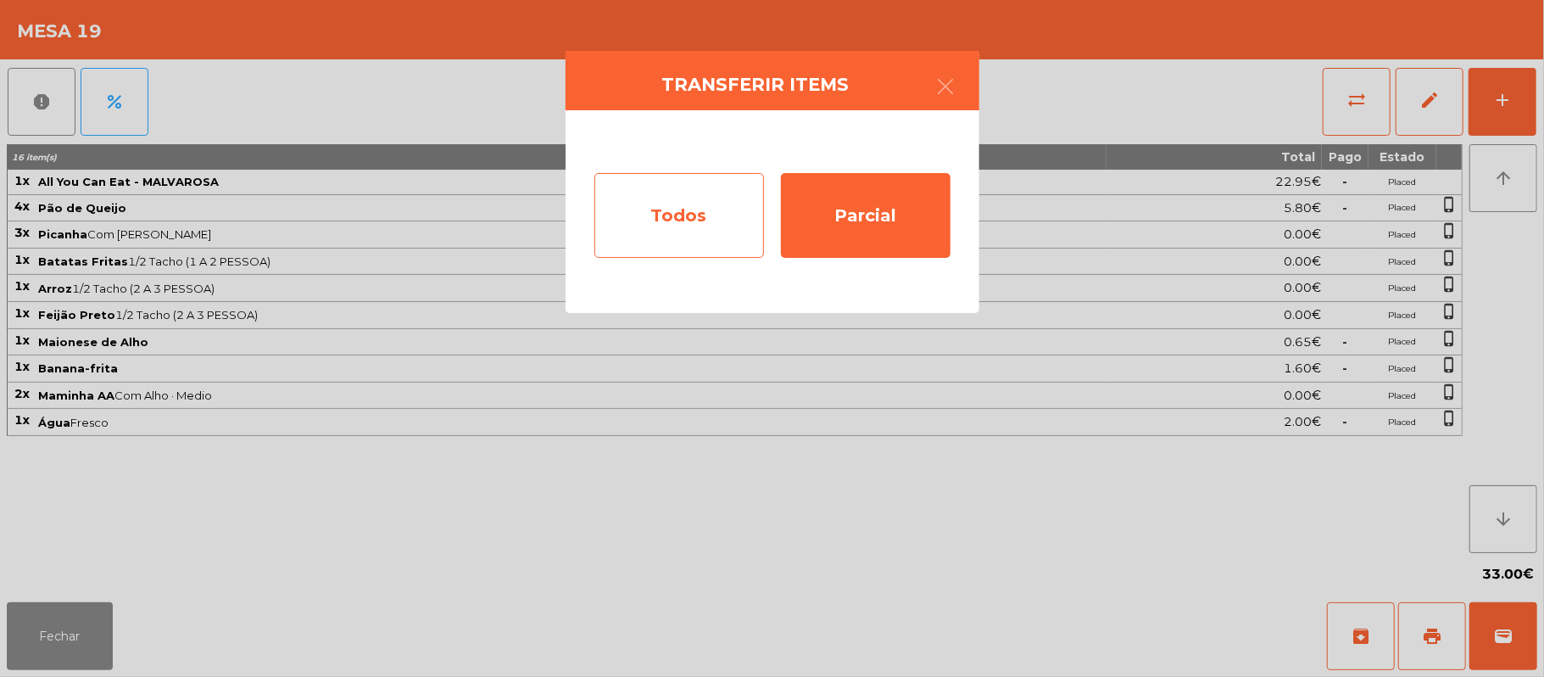
click at [694, 201] on div "Todos" at bounding box center [679, 215] width 170 height 85
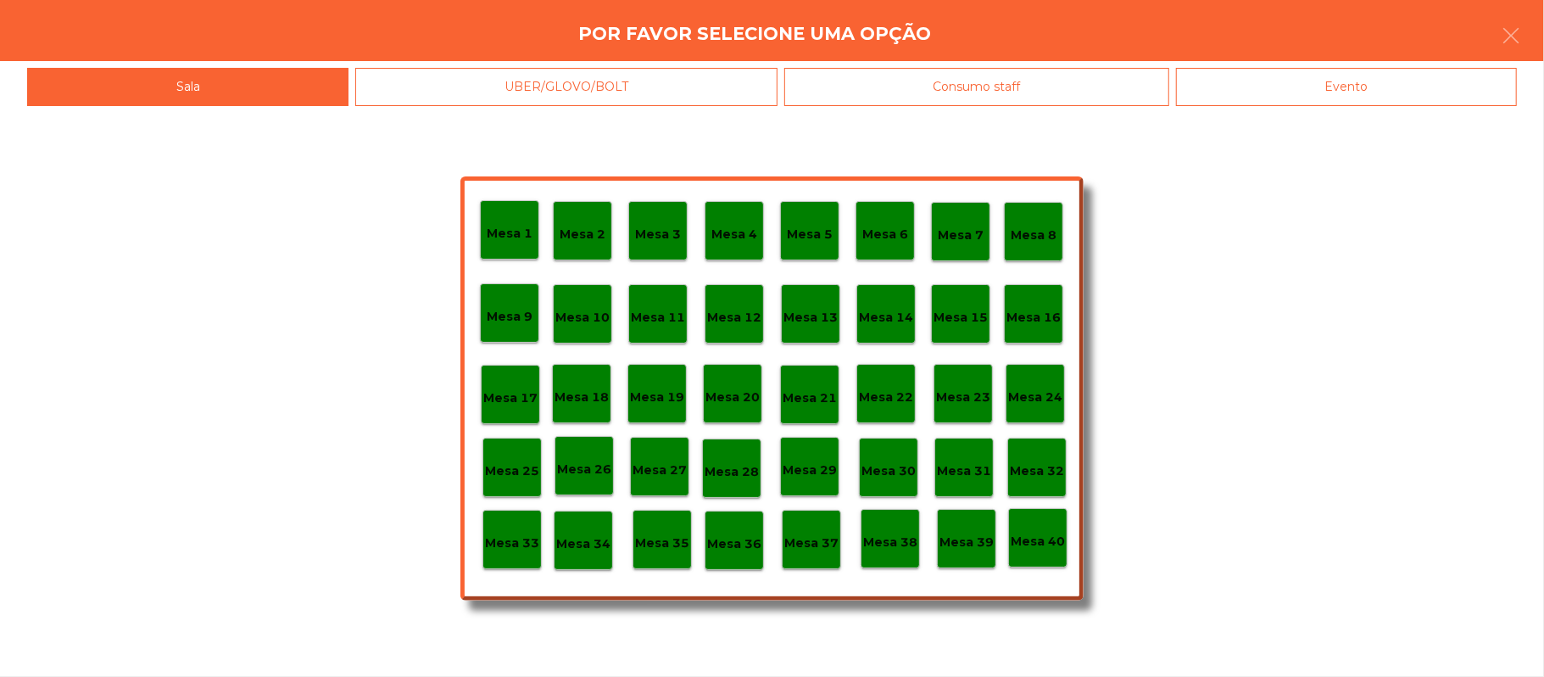
click at [1341, 86] on div "Evento" at bounding box center [1346, 87] width 341 height 38
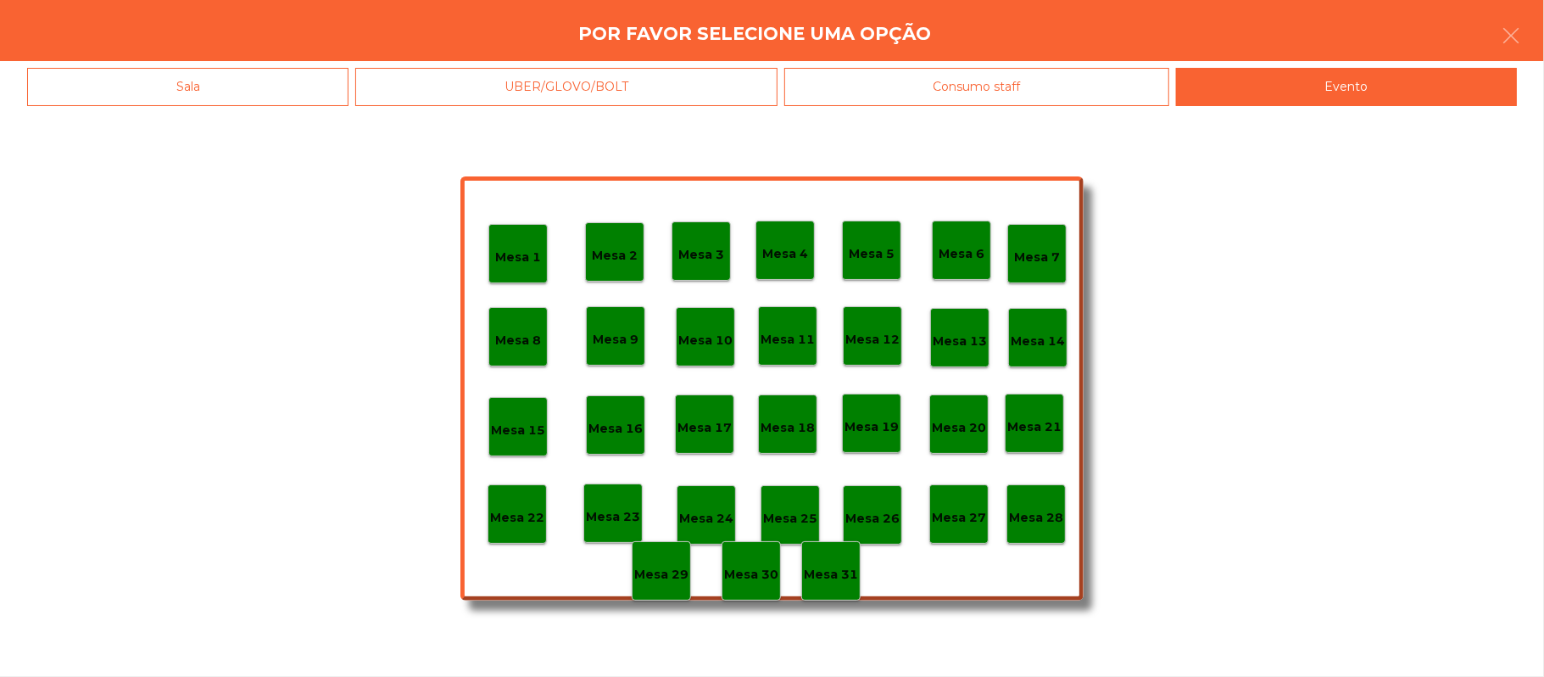
click at [1036, 489] on div "Mesa 28" at bounding box center [1035, 513] width 59 height 59
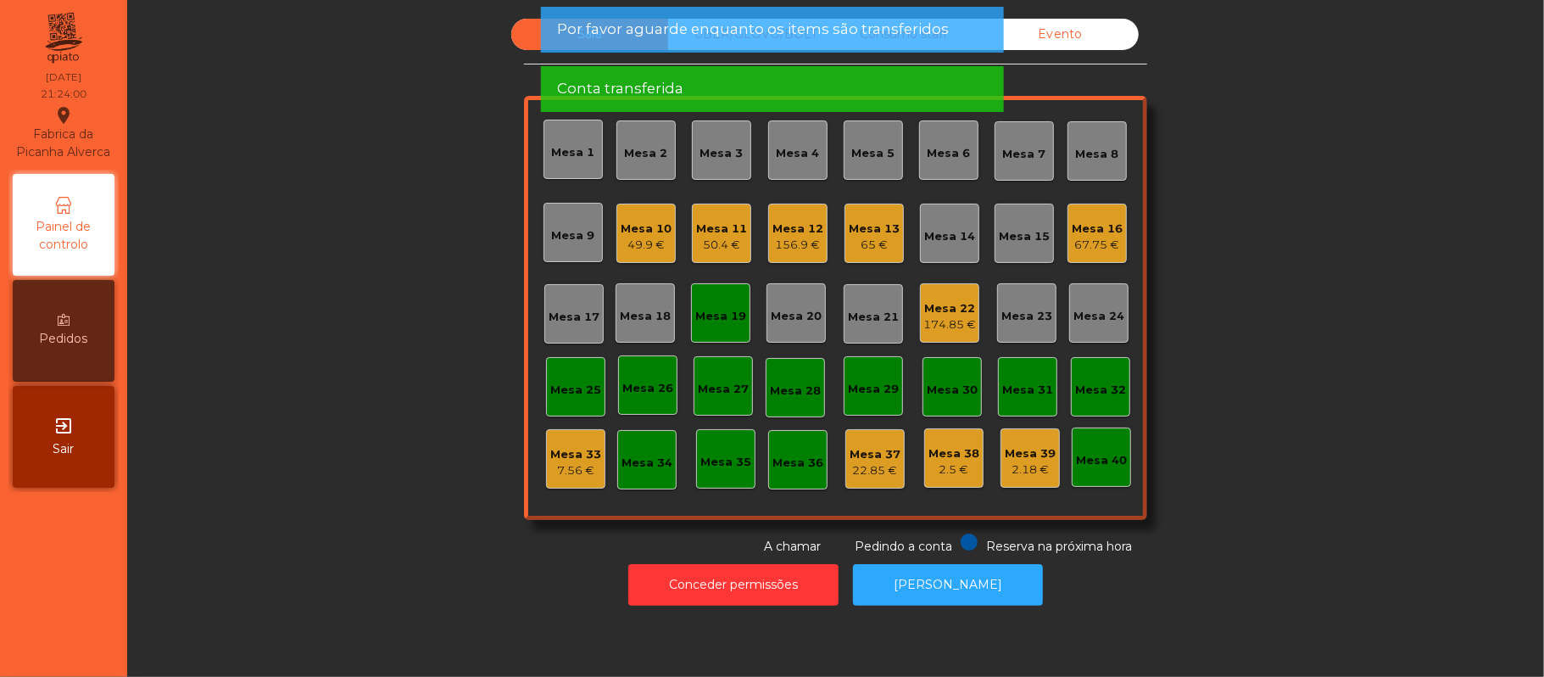
click at [705, 329] on div "Mesa 19" at bounding box center [720, 312] width 59 height 59
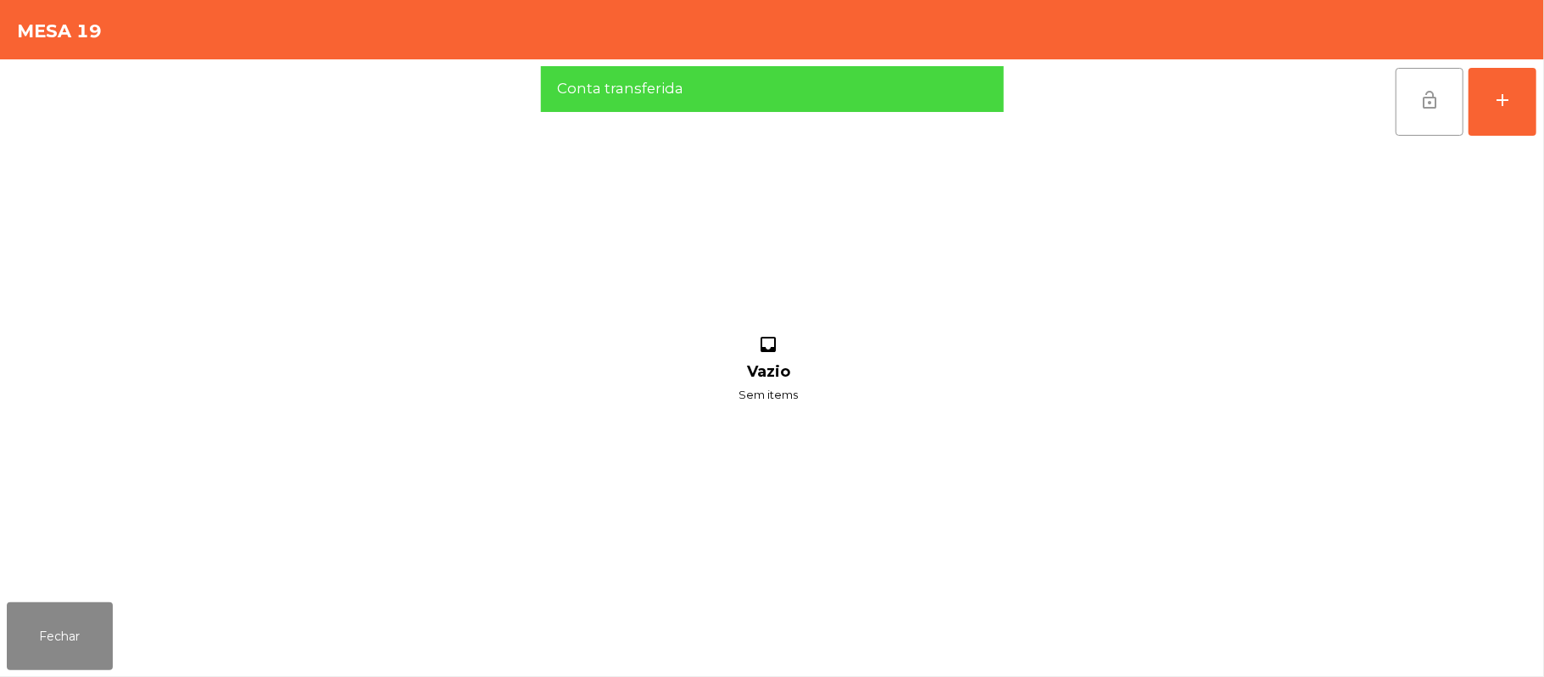
click at [1426, 98] on span "lock_open" at bounding box center [1429, 100] width 20 height 20
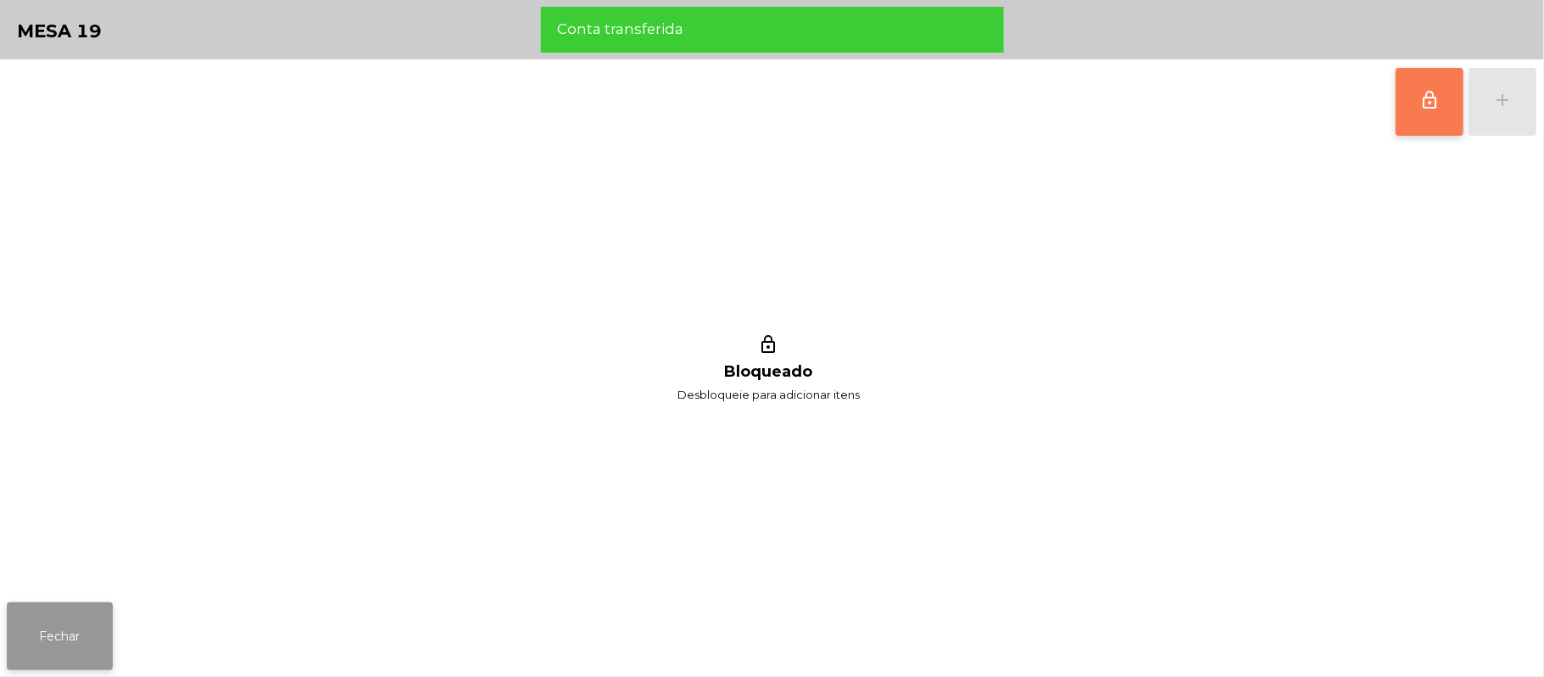
click at [58, 617] on button "Fechar" at bounding box center [60, 636] width 106 height 68
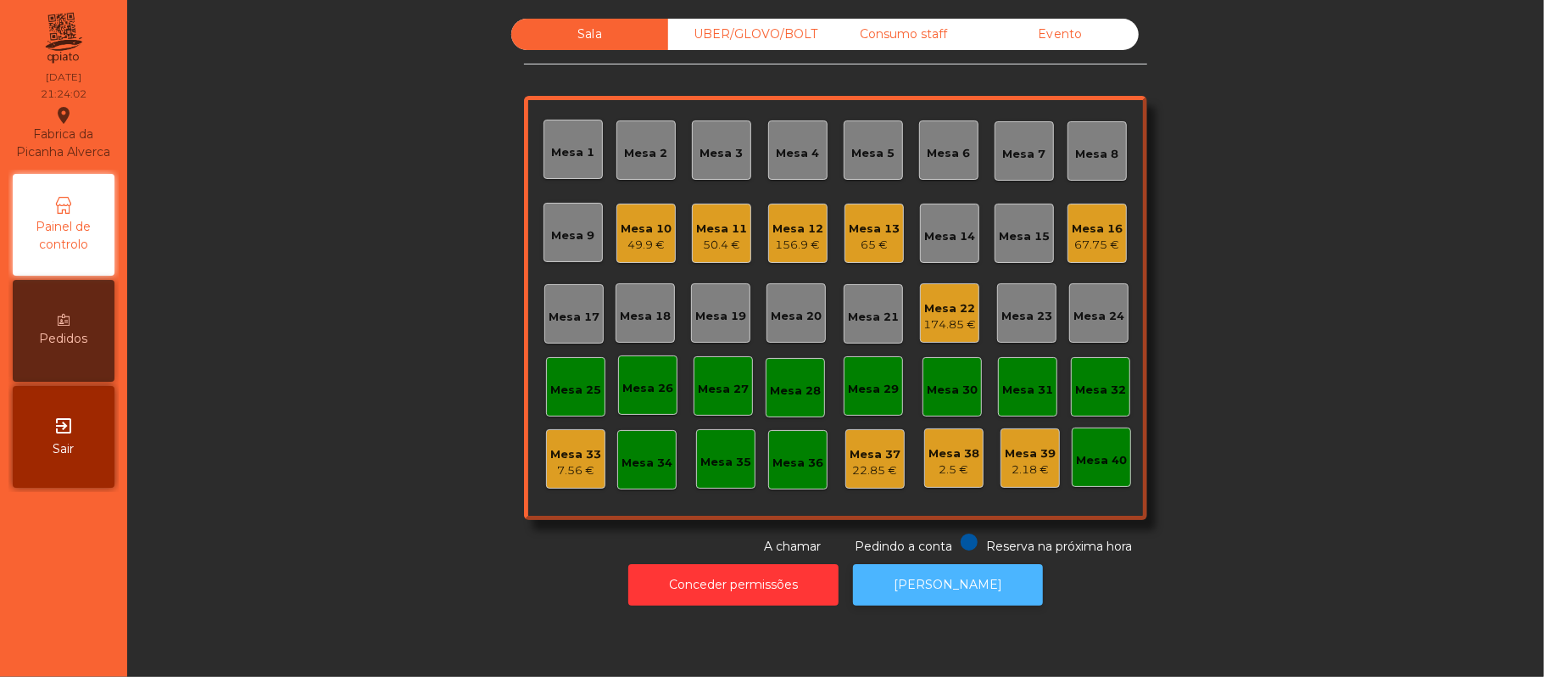
click at [965, 570] on button "[PERSON_NAME]" at bounding box center [948, 585] width 190 height 42
click at [879, 246] on div "65 €" at bounding box center [874, 245] width 51 height 17
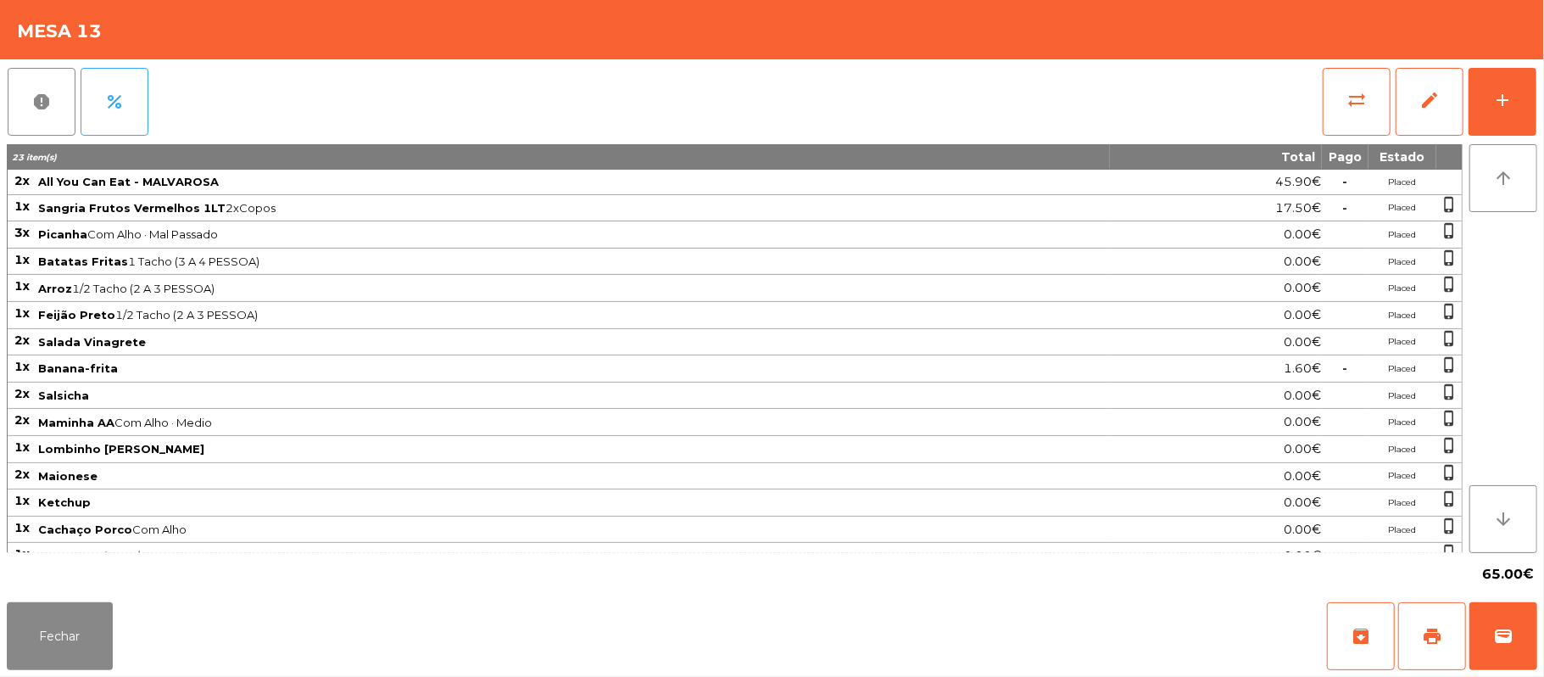
scroll to position [56, 0]
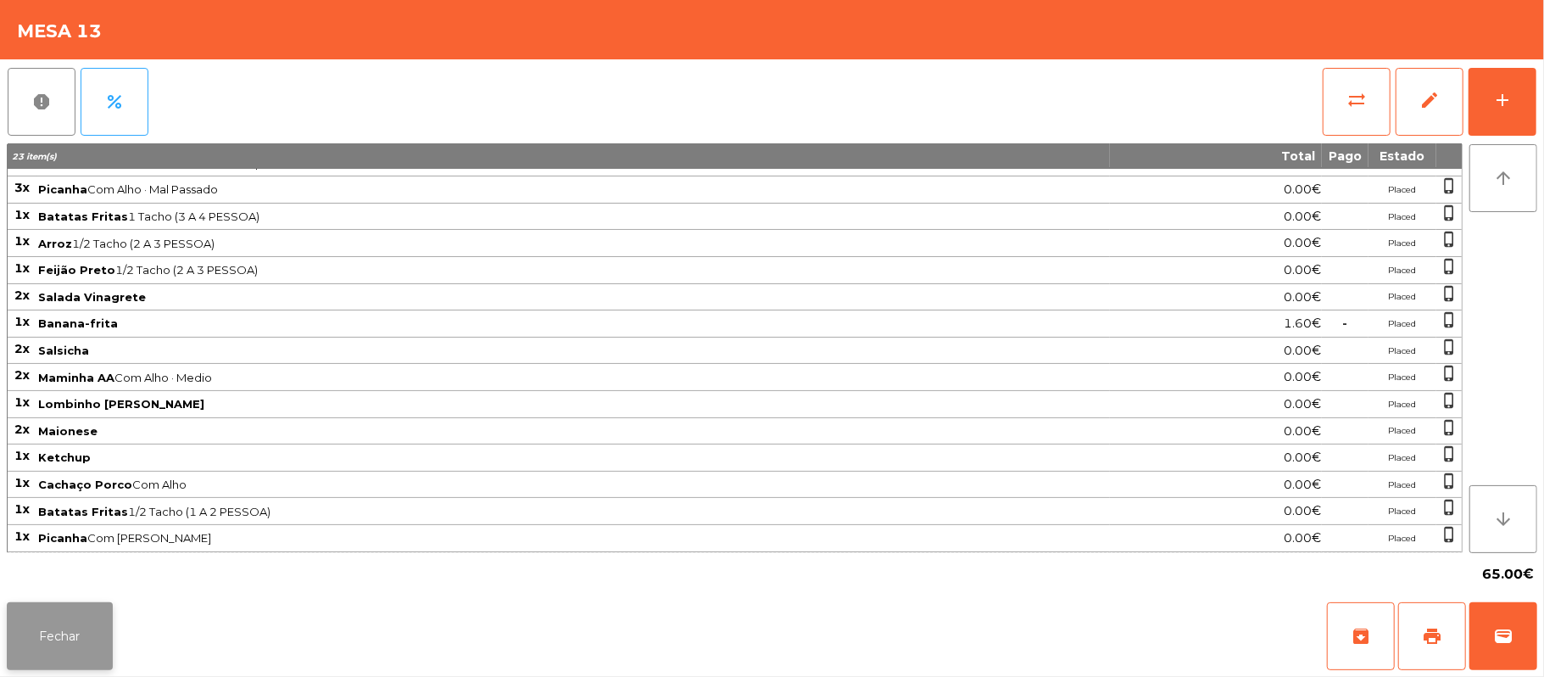
click at [83, 625] on button "Fechar" at bounding box center [60, 636] width 106 height 68
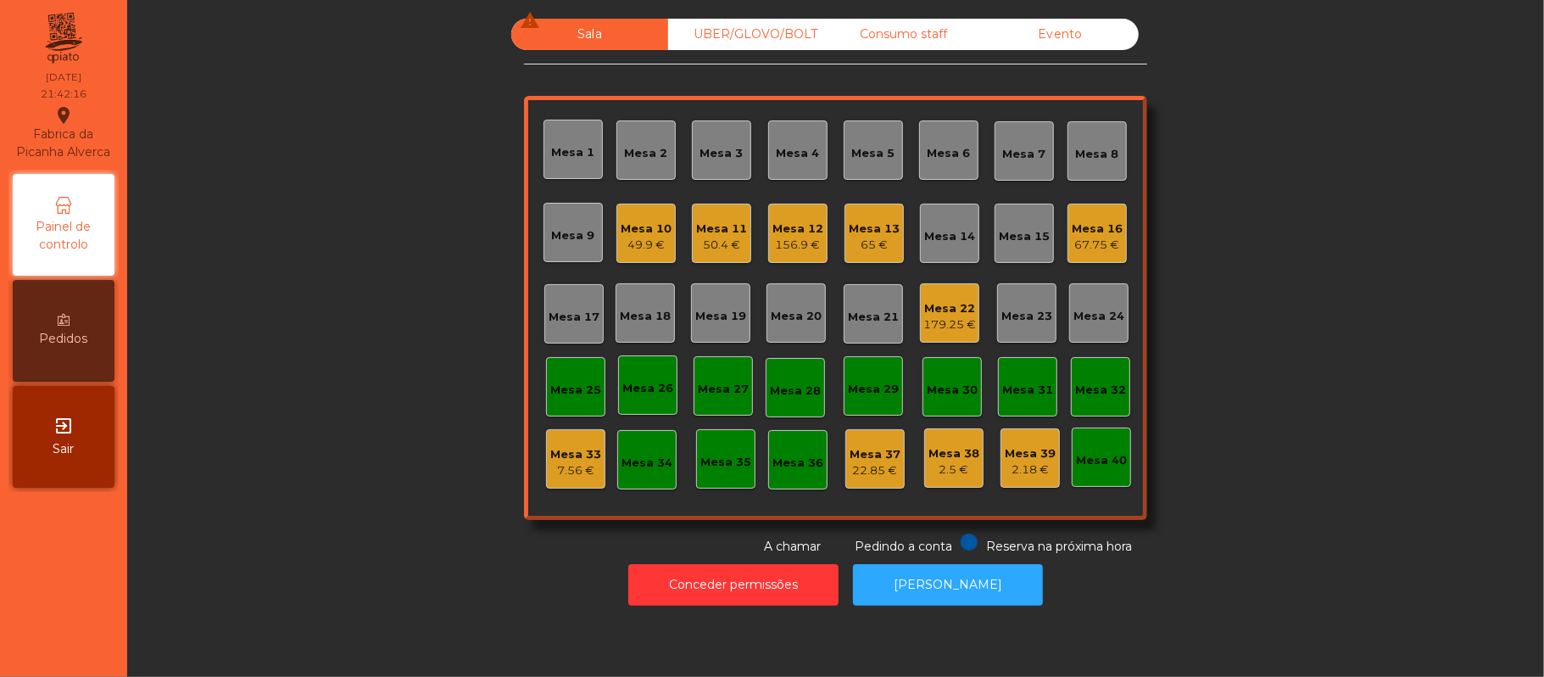
click at [638, 245] on div "49.9 €" at bounding box center [646, 245] width 51 height 17
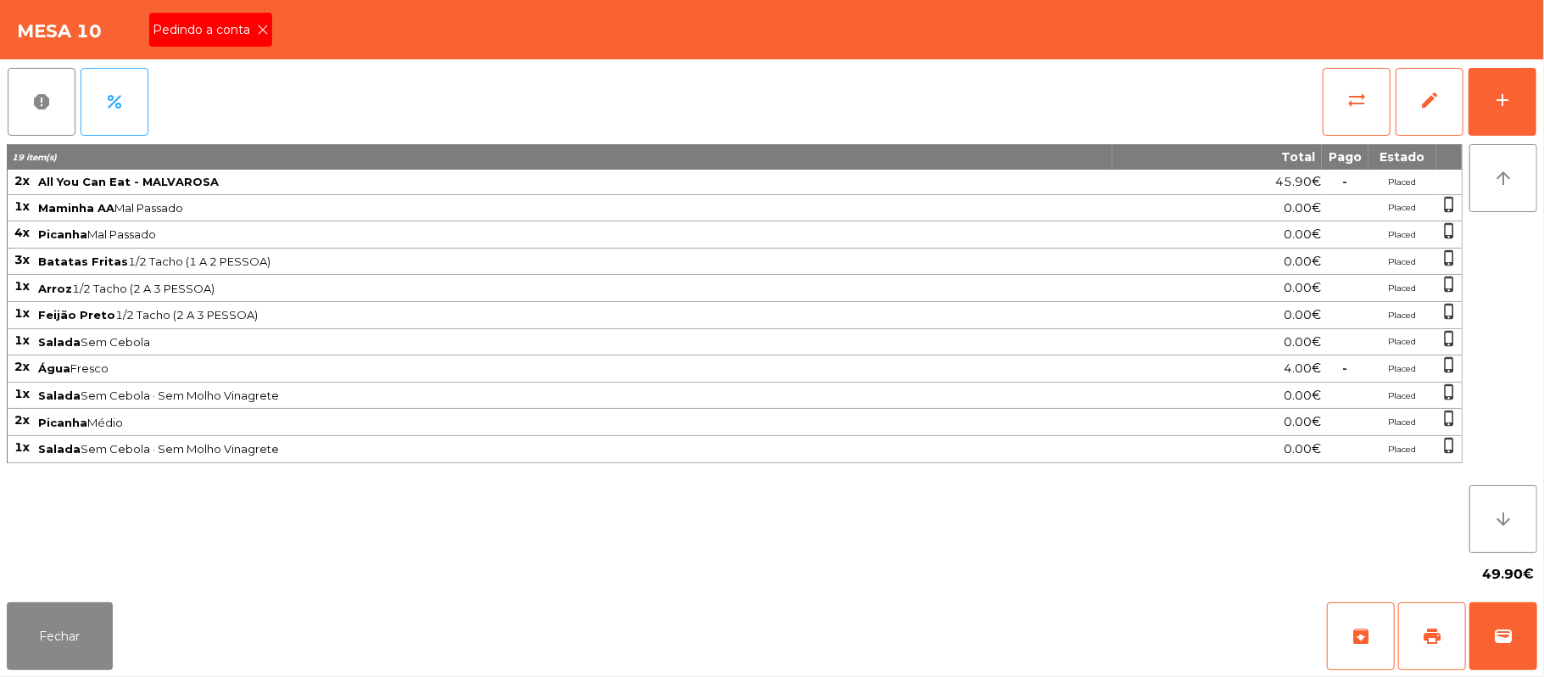
click at [244, 35] on span "Pedindo a conta" at bounding box center [205, 30] width 104 height 18
click at [1429, 632] on span "print" at bounding box center [1432, 636] width 20 height 20
click at [1502, 651] on button "wallet" at bounding box center [1503, 636] width 68 height 68
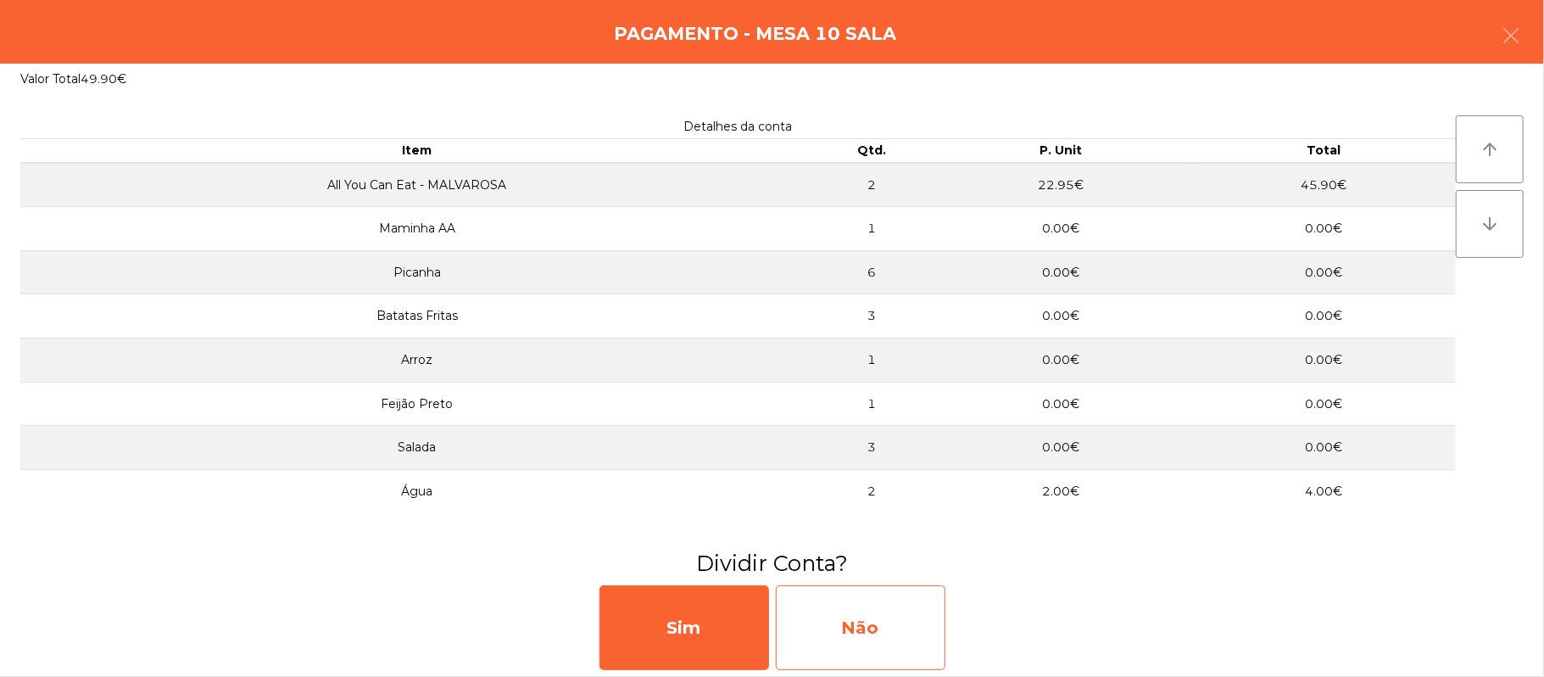
click at [914, 641] on div "Não" at bounding box center [861, 627] width 170 height 85
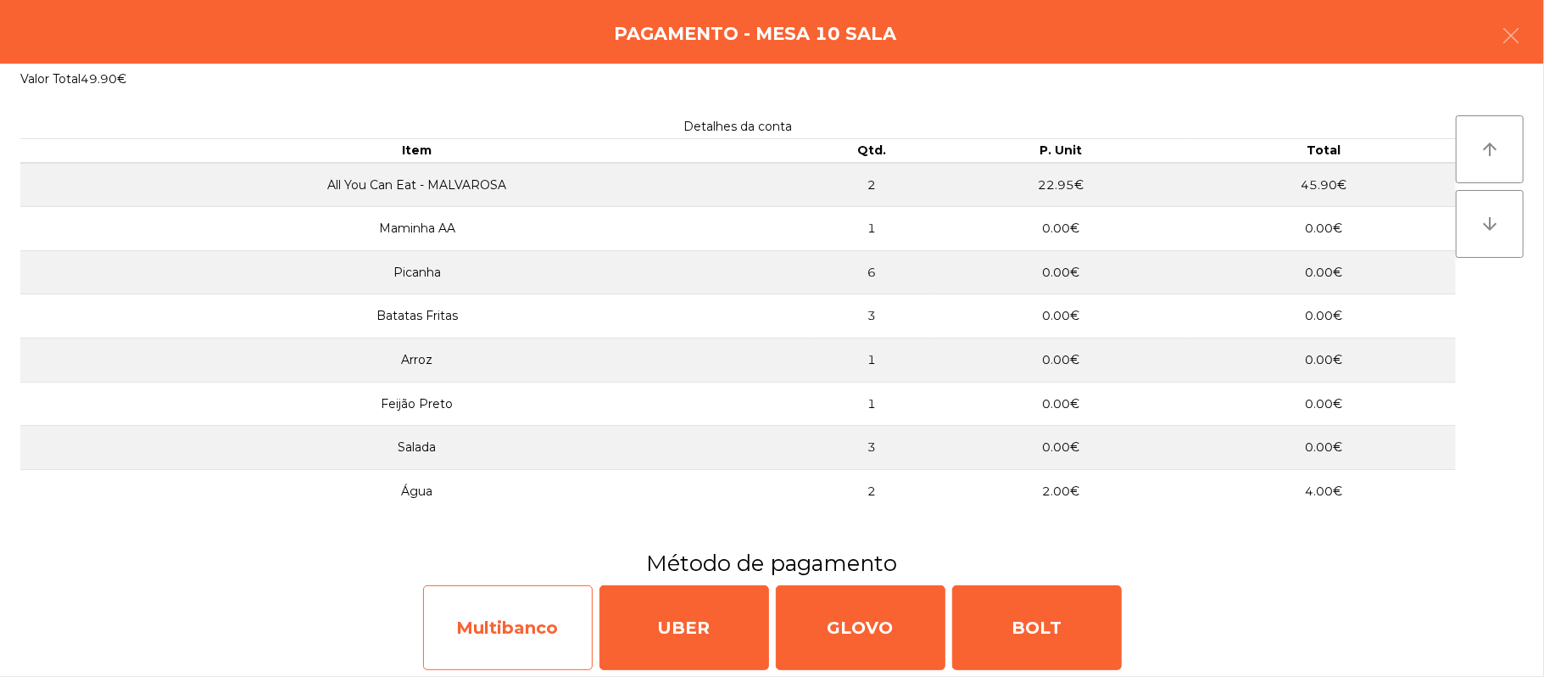
click at [529, 599] on div "Multibanco" at bounding box center [508, 627] width 170 height 85
select select "**"
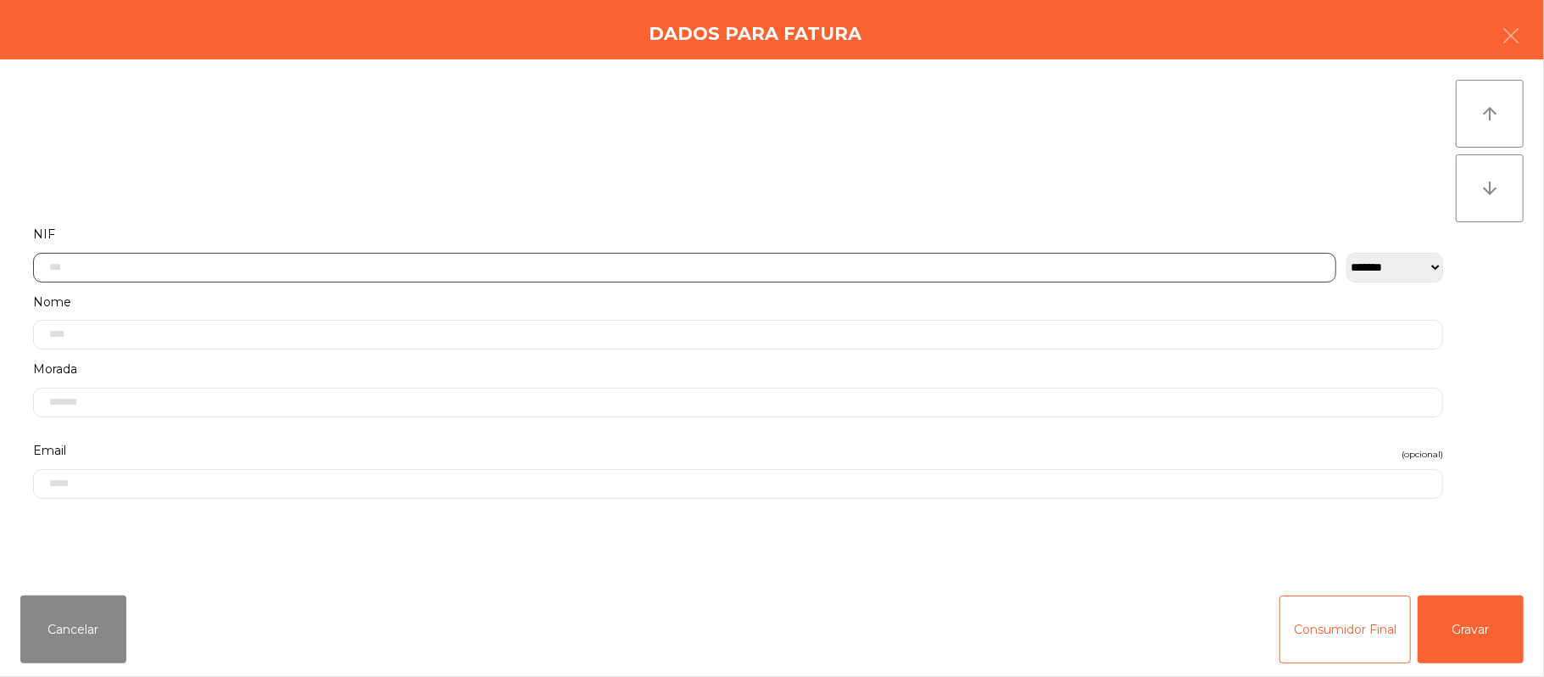
click at [346, 266] on input "text" at bounding box center [684, 268] width 1303 height 30
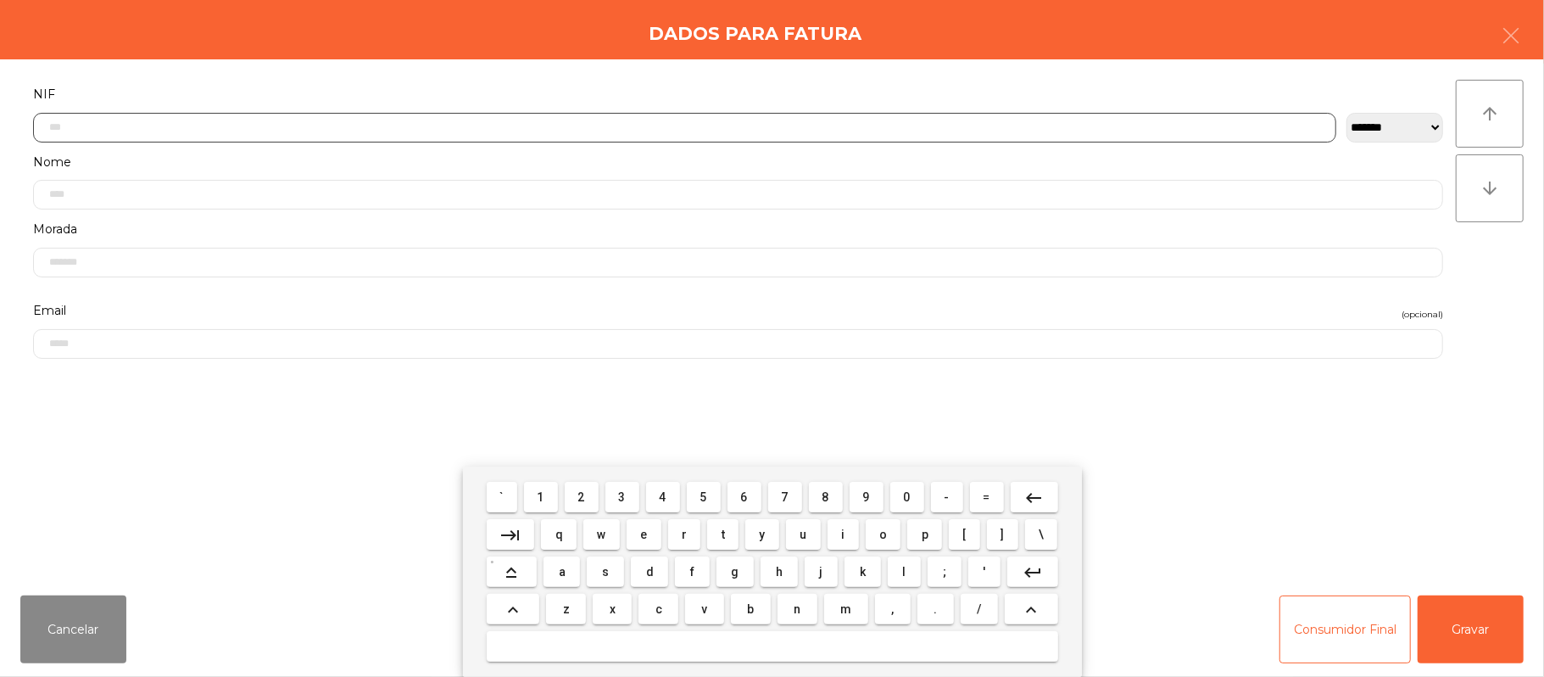
scroll to position [142, 0]
type input "*********"
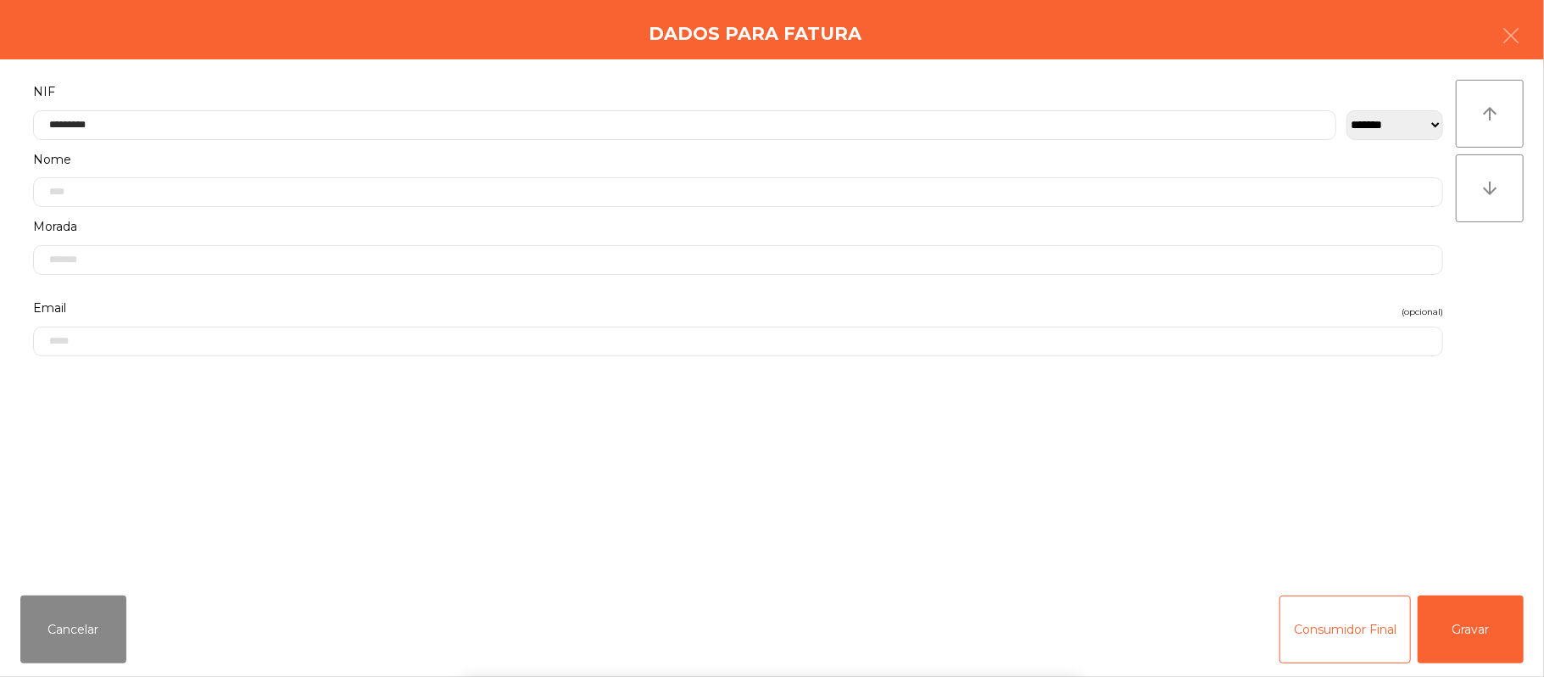
click at [1334, 480] on div "` 1 2 3 4 5 6 7 8 9 0 - = keyboard_backspace keyboard_tab q w e r t y u i o p […" at bounding box center [772, 571] width 1544 height 210
click at [1460, 632] on button "Gravar" at bounding box center [1471, 629] width 106 height 68
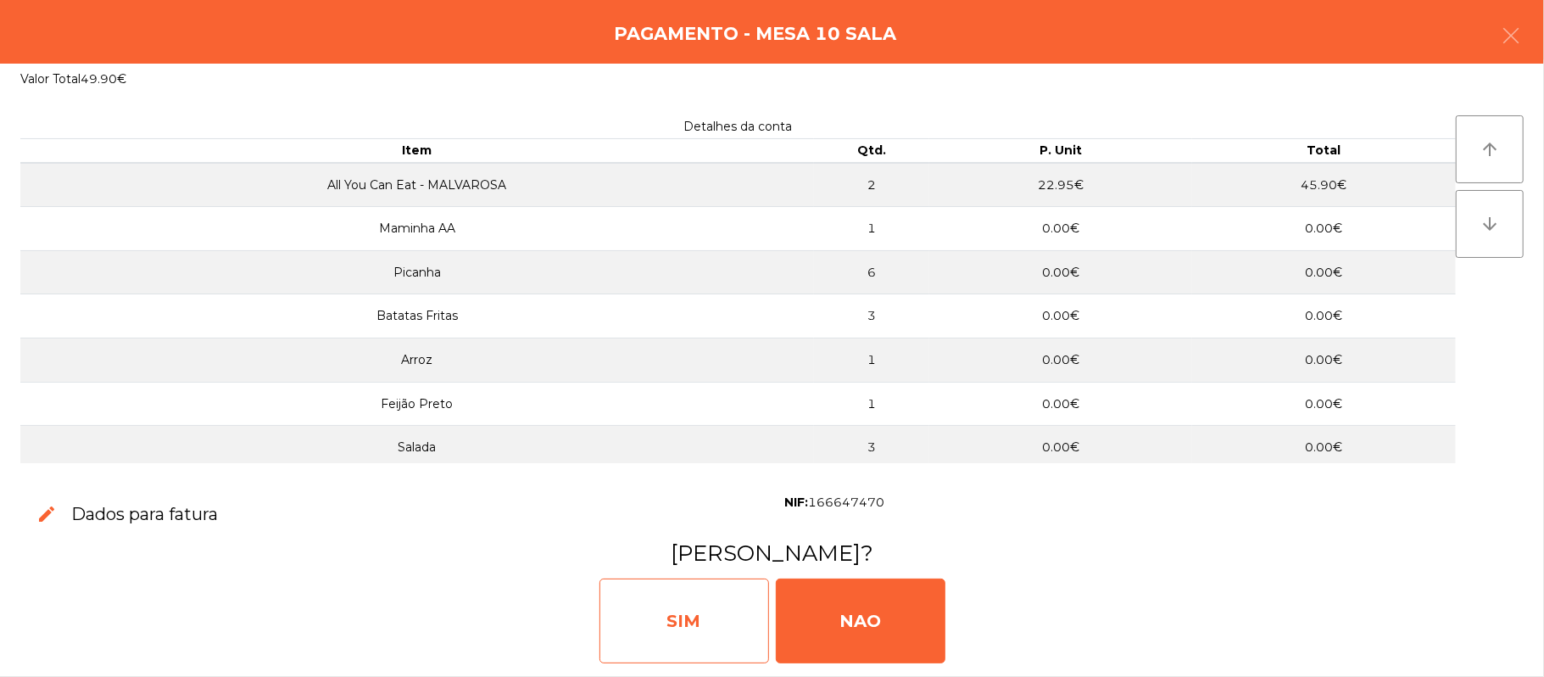
click at [704, 601] on div "SIM" at bounding box center [684, 620] width 170 height 85
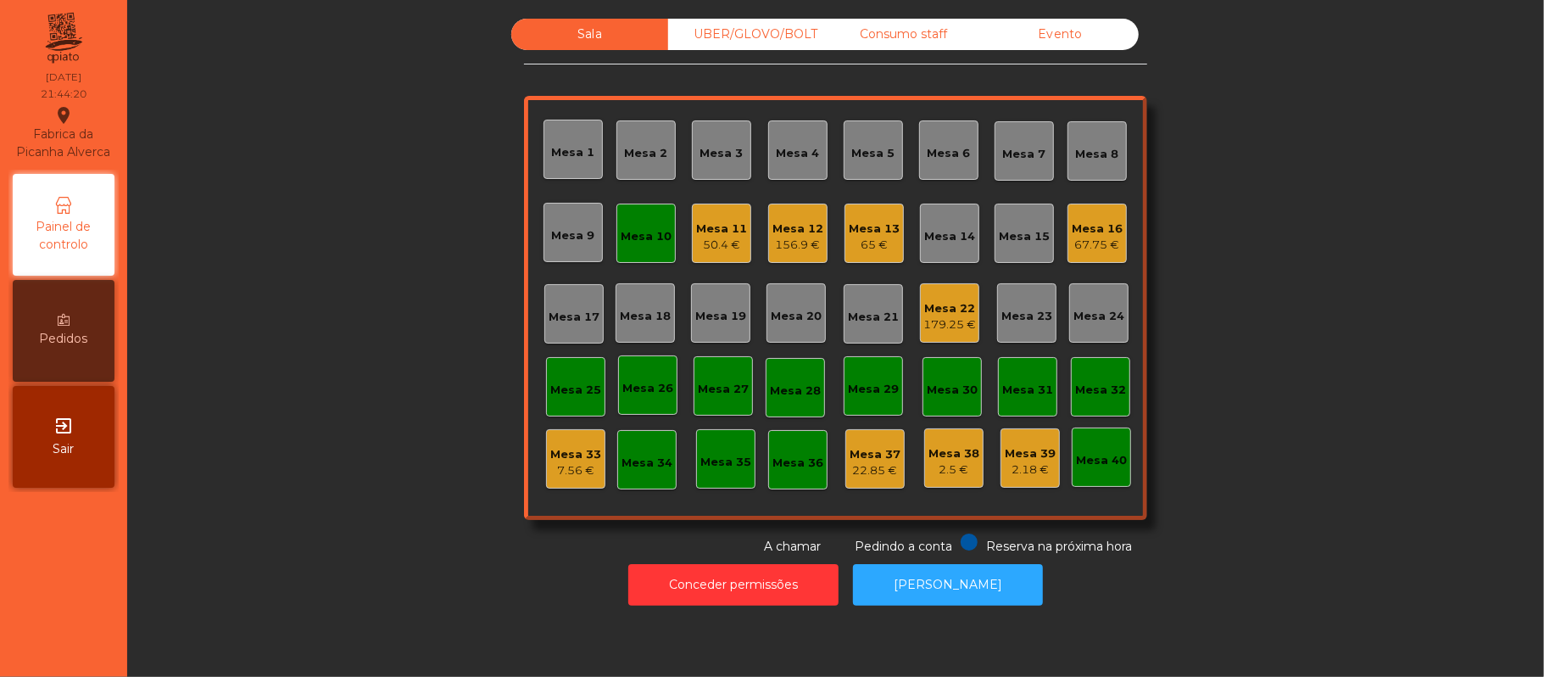
click at [626, 234] on div "Mesa 10" at bounding box center [646, 236] width 51 height 17
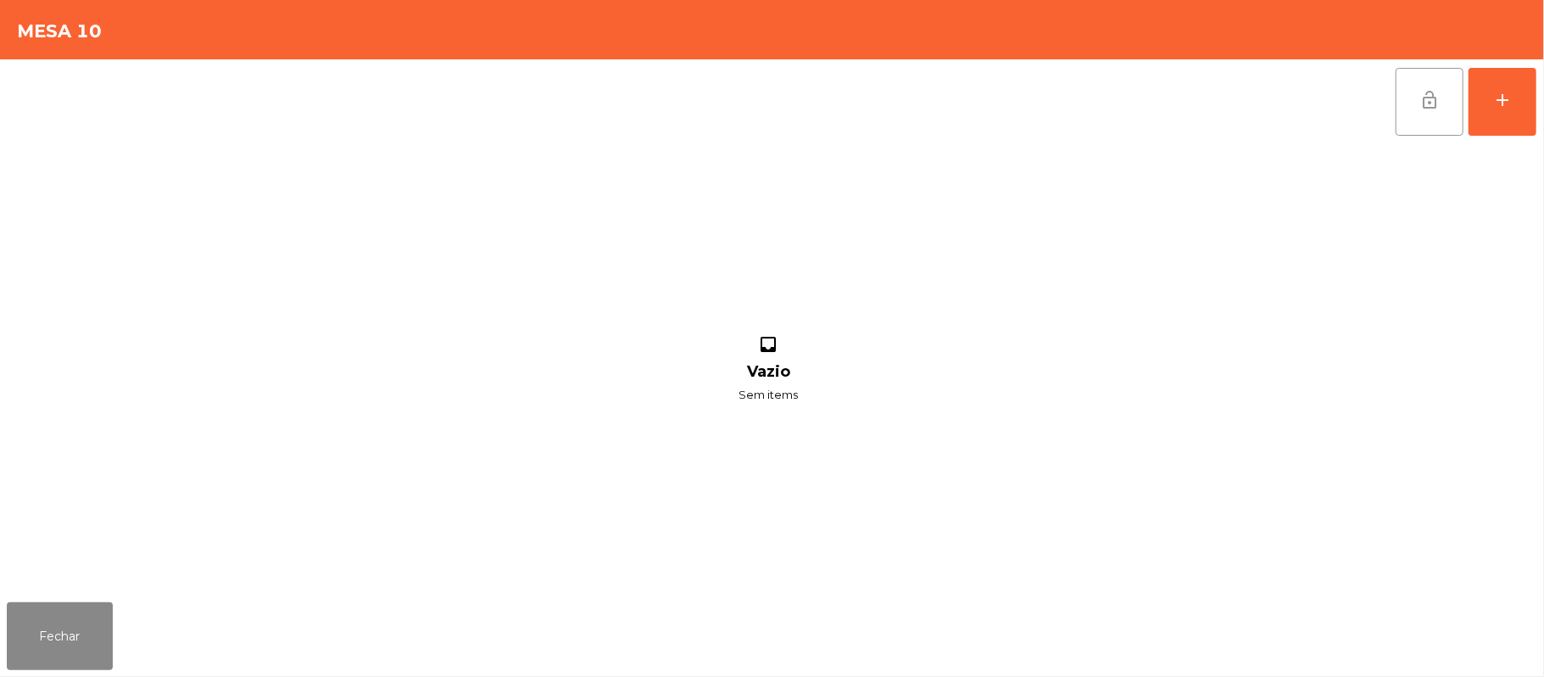
click at [1418, 106] on button "lock_open" at bounding box center [1429, 102] width 68 height 68
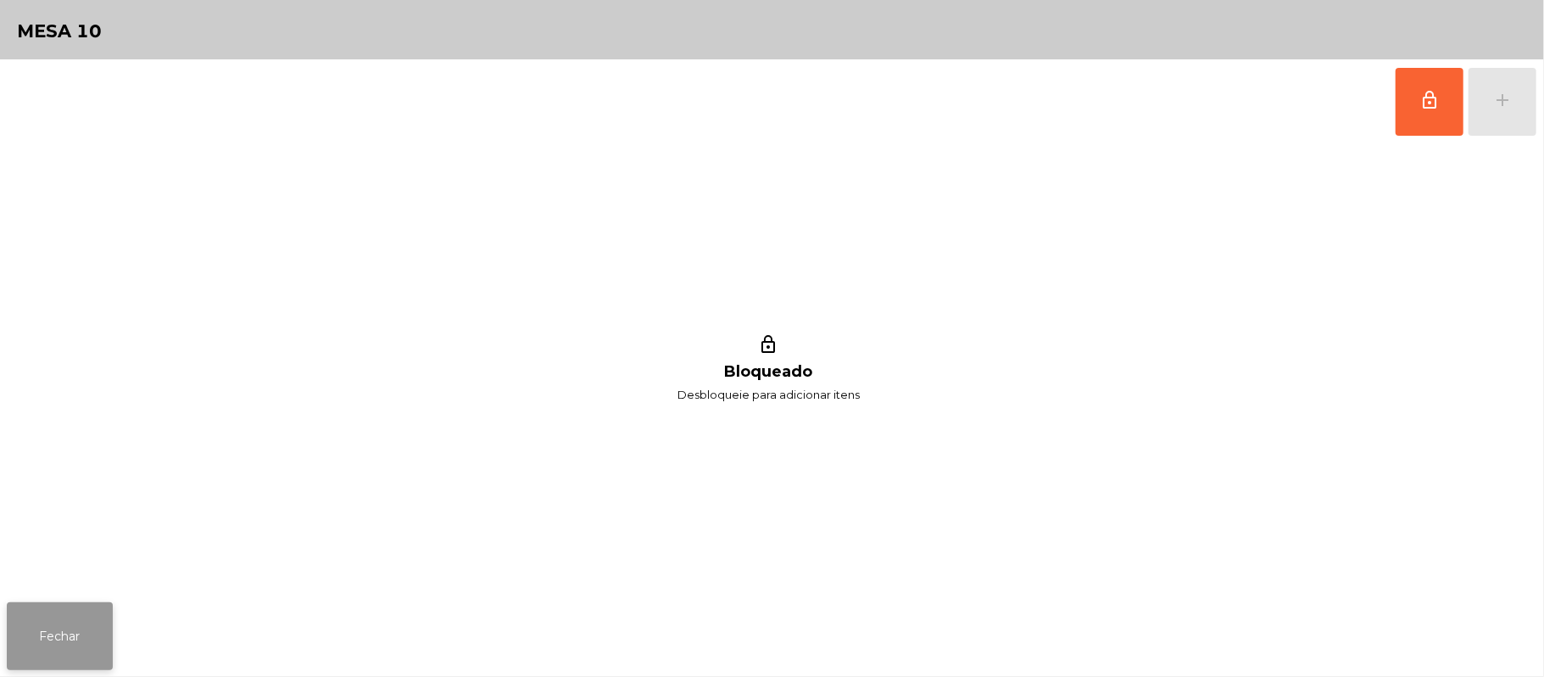
click at [53, 609] on button "Fechar" at bounding box center [60, 636] width 106 height 68
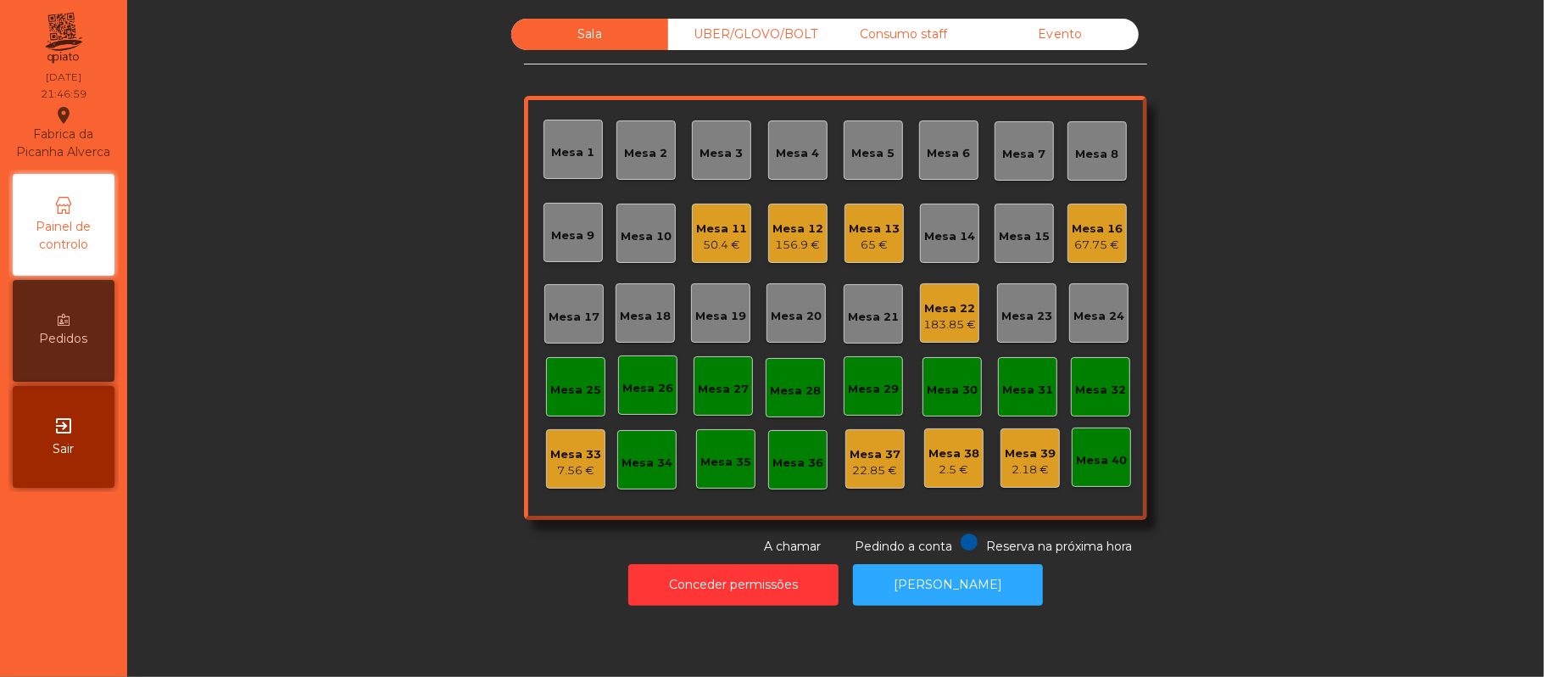
click at [861, 227] on div "Mesa 13" at bounding box center [874, 228] width 51 height 17
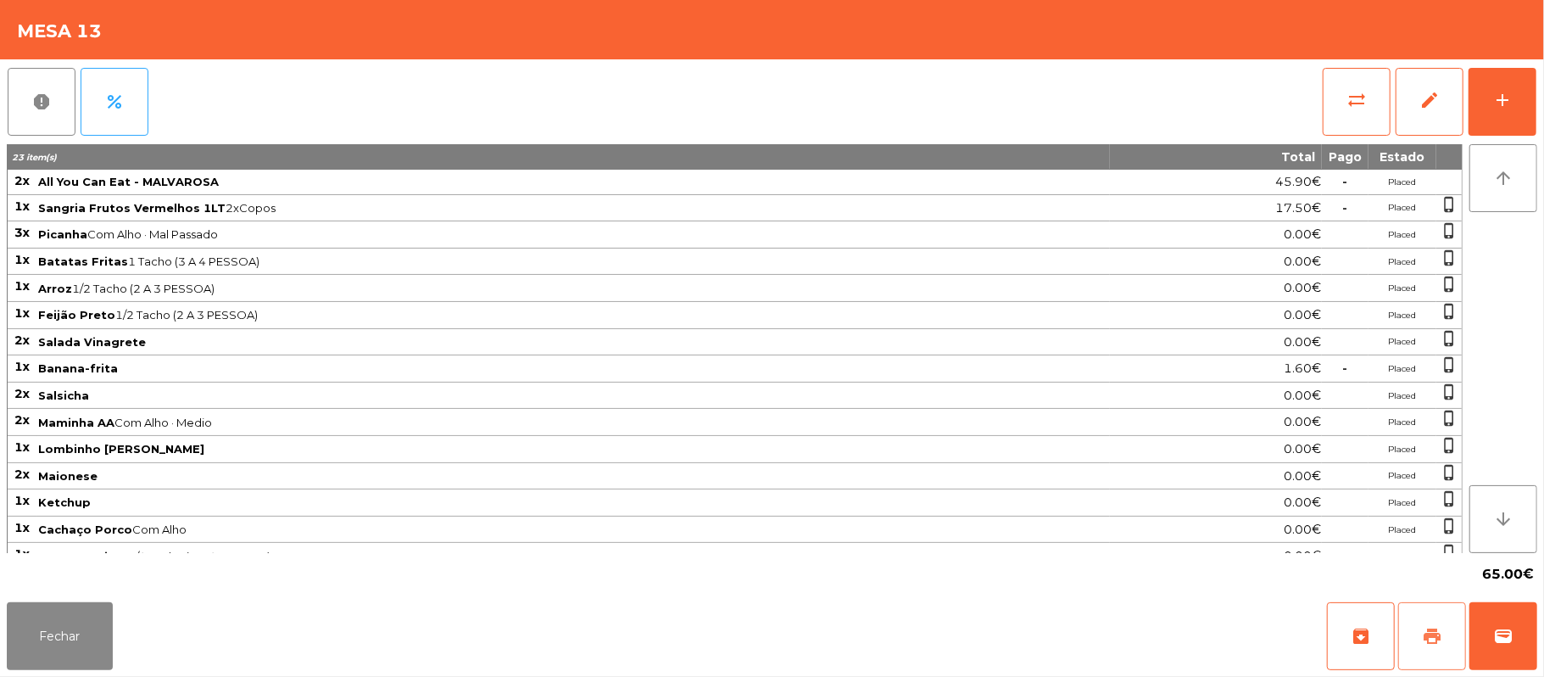
click at [1416, 635] on button "print" at bounding box center [1432, 636] width 68 height 68
click at [1496, 618] on button "wallet" at bounding box center [1503, 636] width 68 height 68
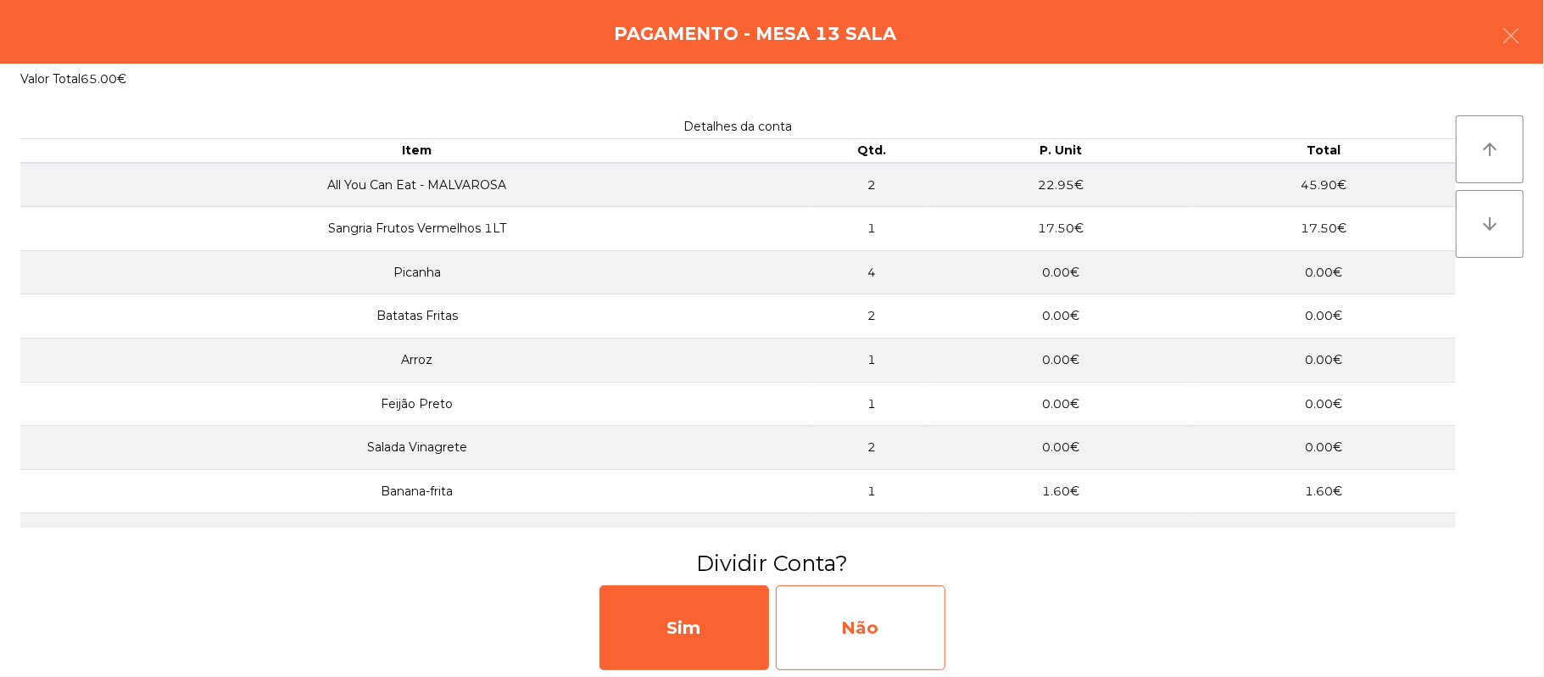
click at [887, 632] on div "Não" at bounding box center [861, 627] width 170 height 85
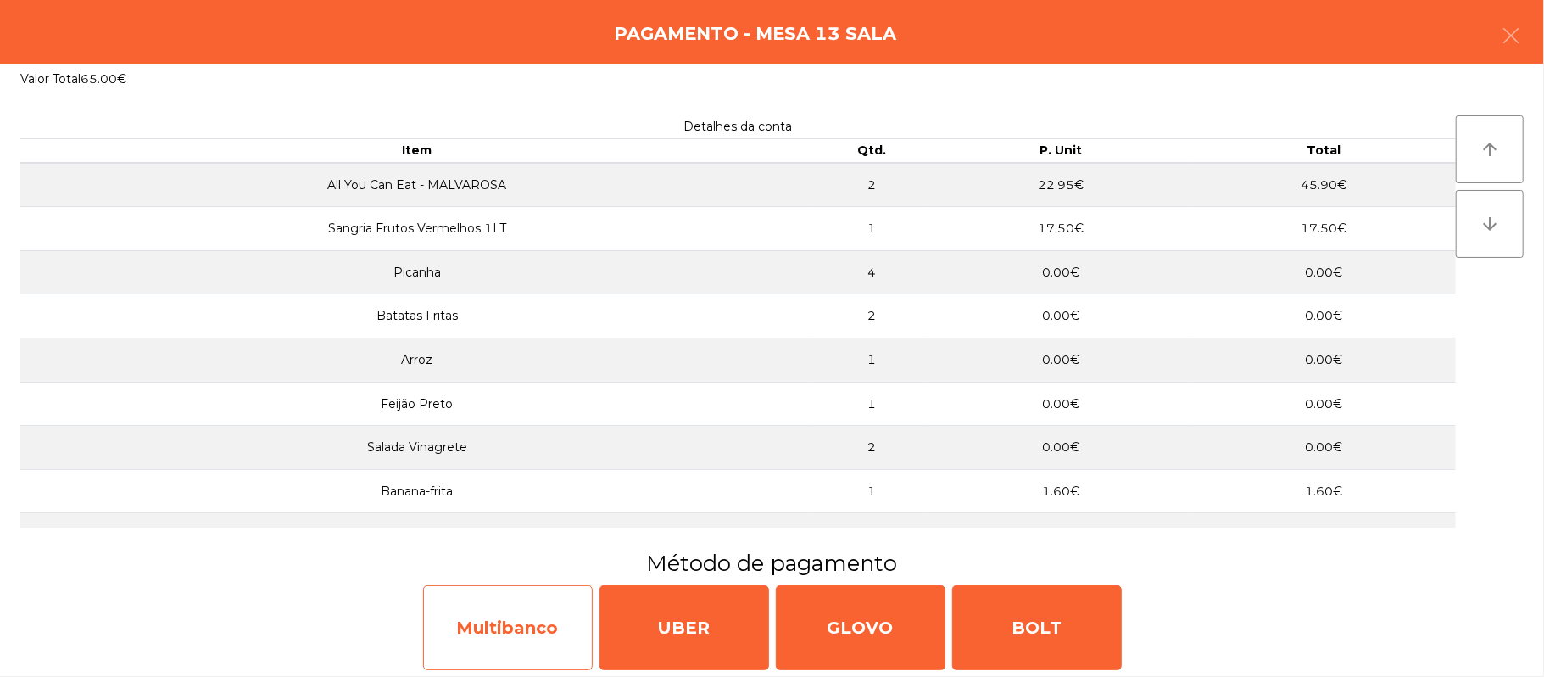
click at [461, 604] on div "Multibanco" at bounding box center [508, 627] width 170 height 85
select select "**"
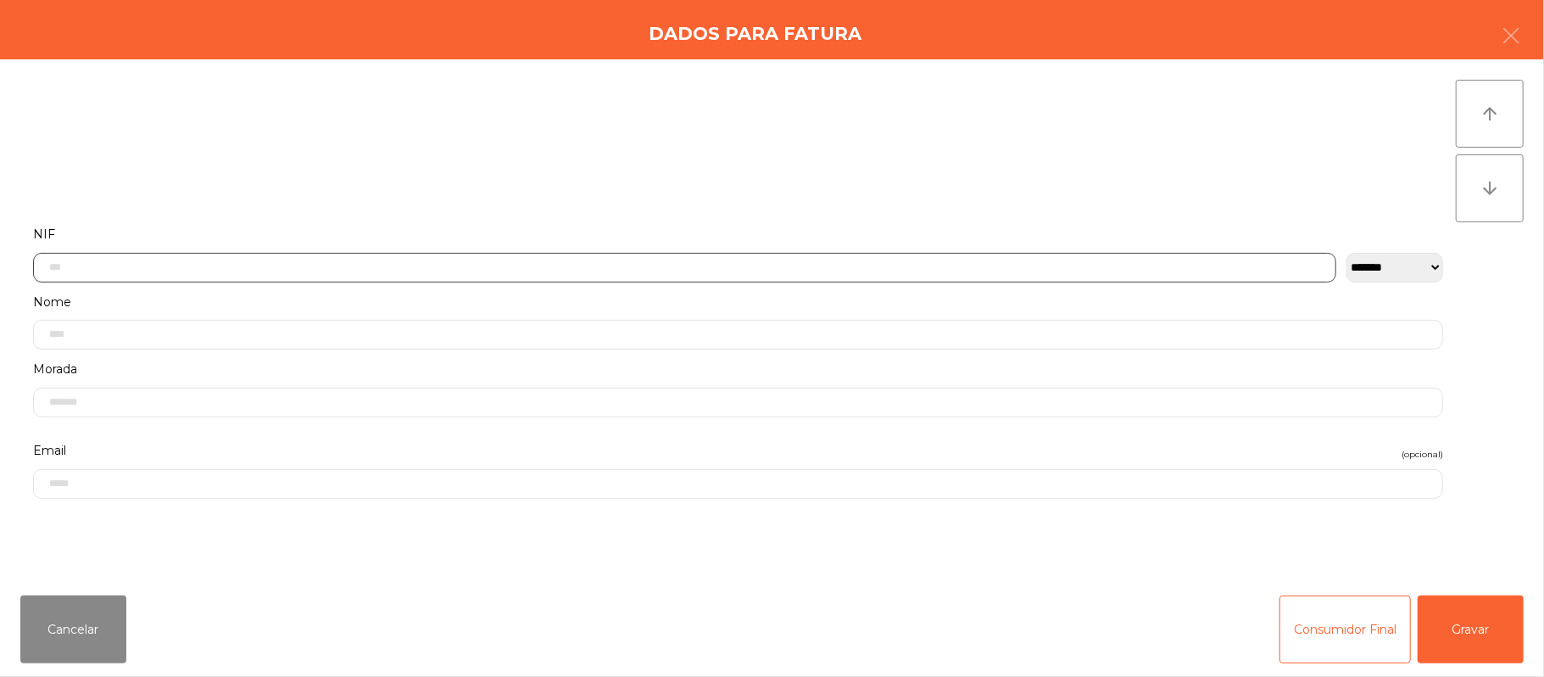
click at [320, 266] on input "text" at bounding box center [684, 268] width 1303 height 30
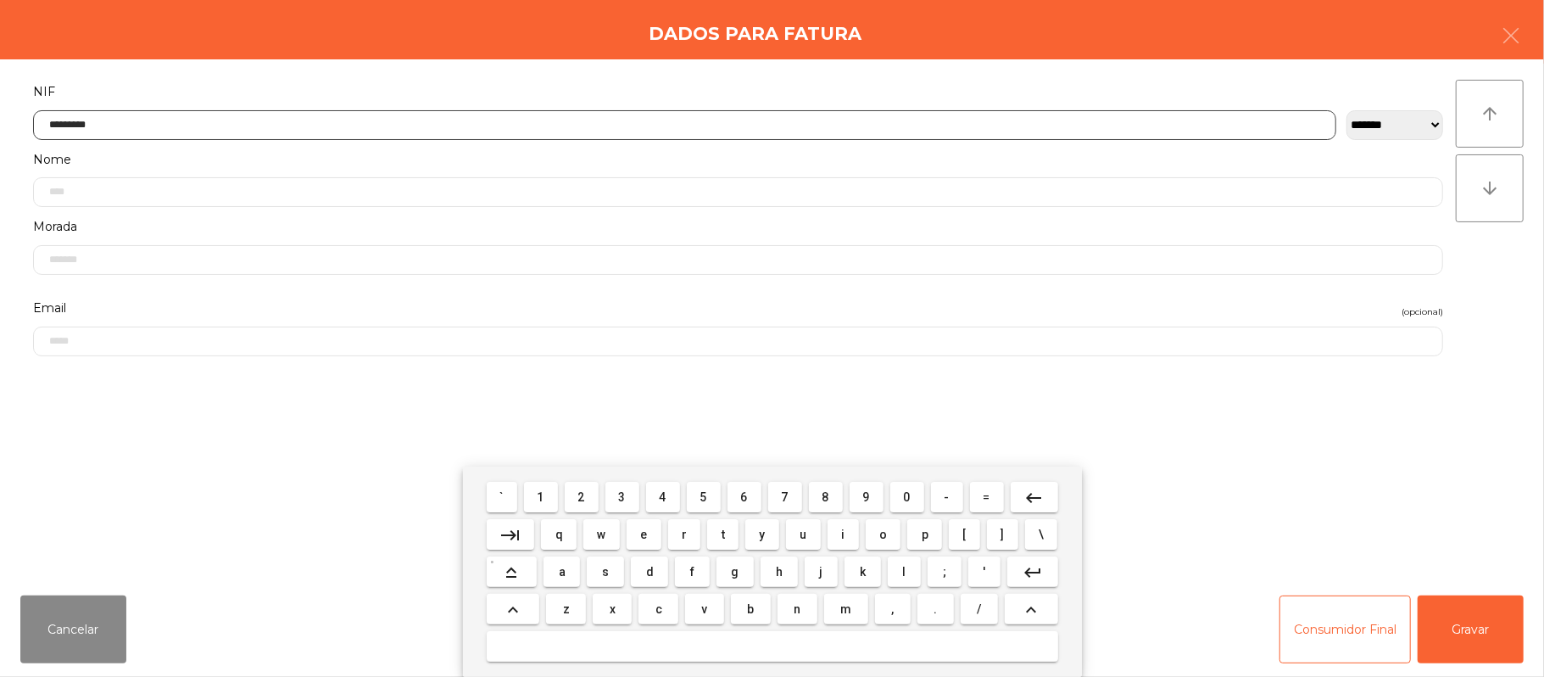
type input "*********"
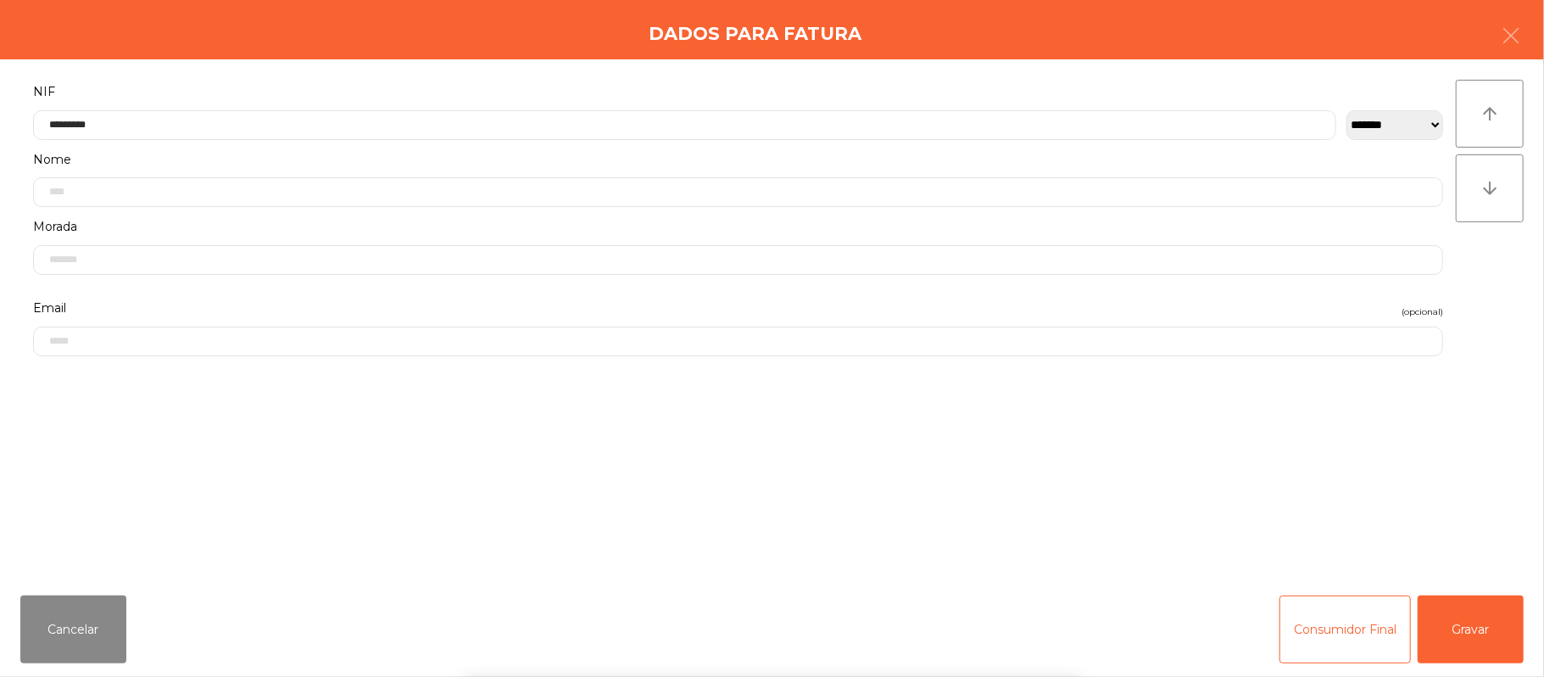
click at [1476, 632] on div "` 1 2 3 4 5 6 7 8 9 0 - = keyboard_backspace keyboard_tab q w e r t y u i o p […" at bounding box center [772, 571] width 1544 height 210
click at [1457, 614] on button "Gravar" at bounding box center [1471, 629] width 106 height 68
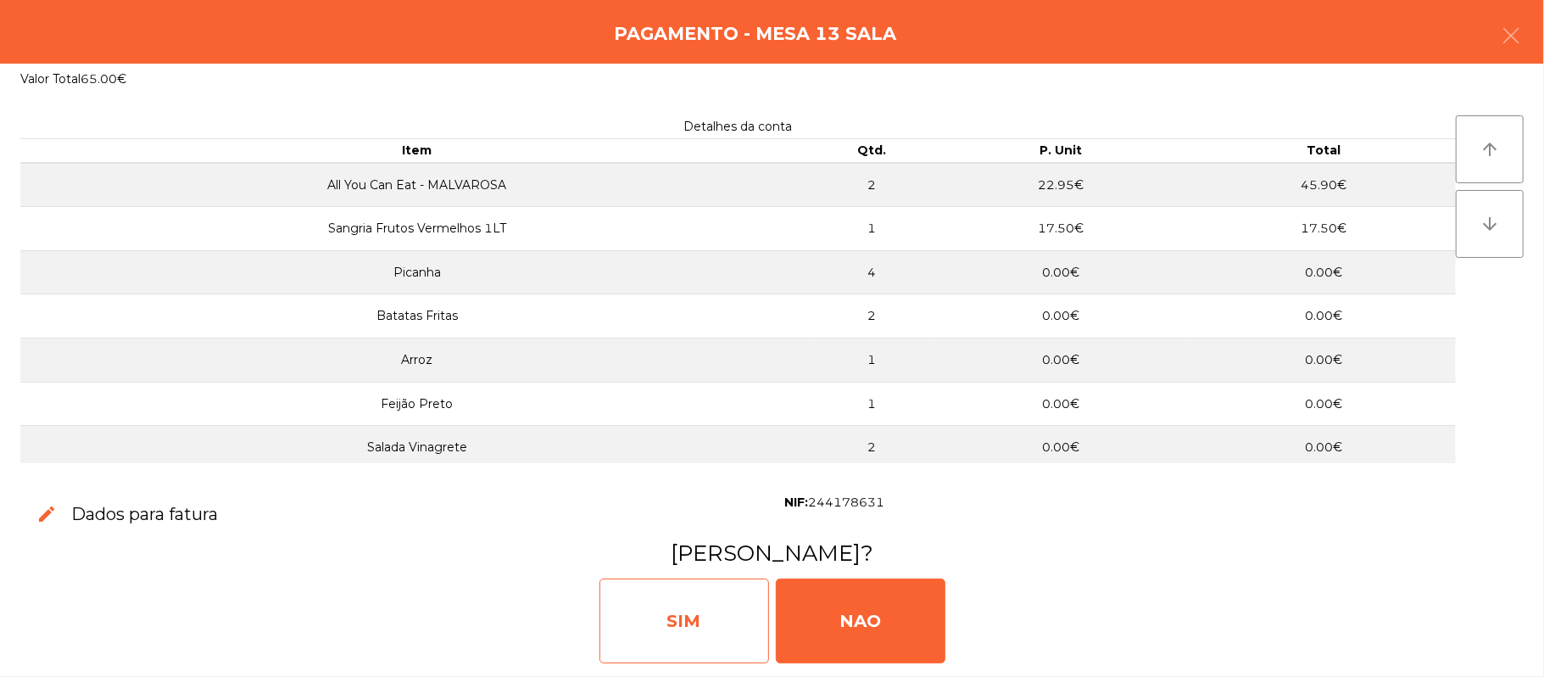
click at [696, 628] on div "SIM" at bounding box center [684, 620] width 170 height 85
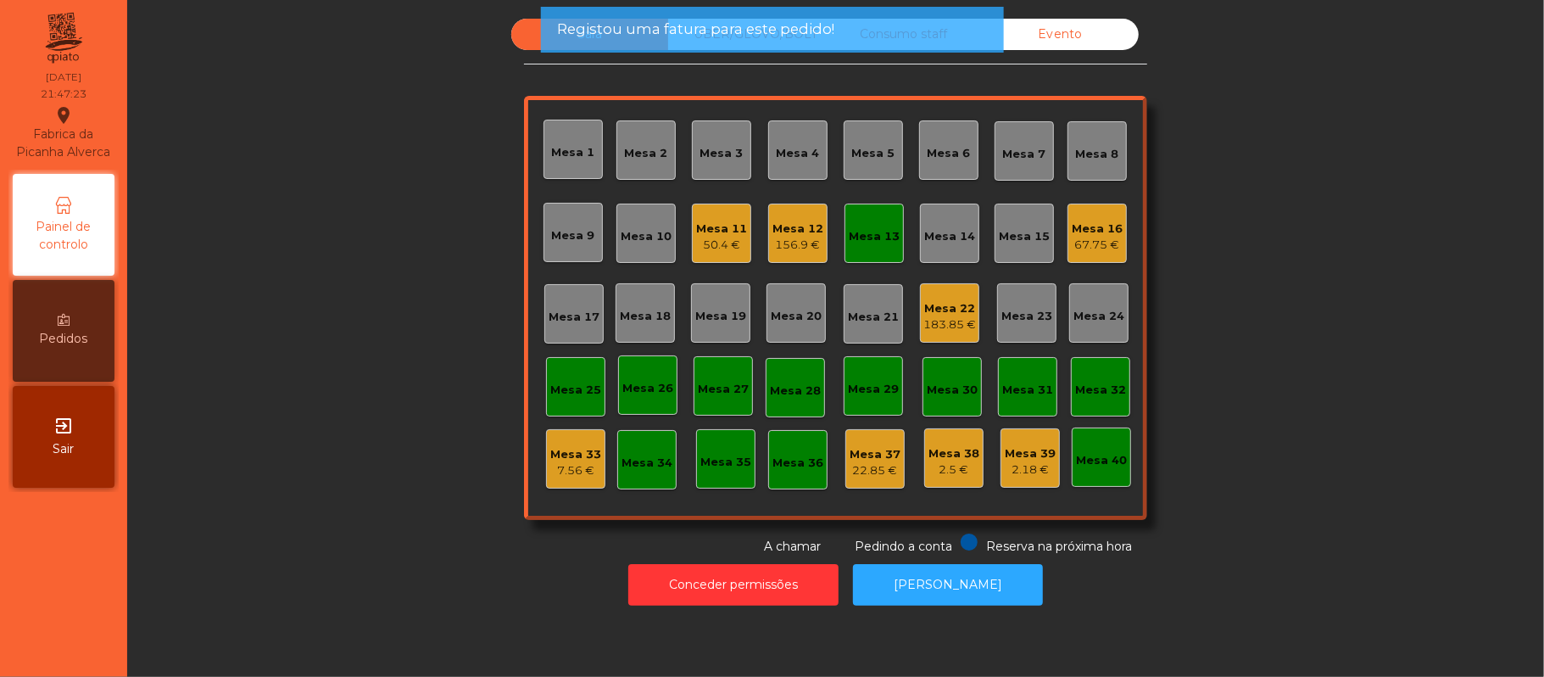
click at [866, 225] on div "Mesa 13" at bounding box center [874, 233] width 51 height 24
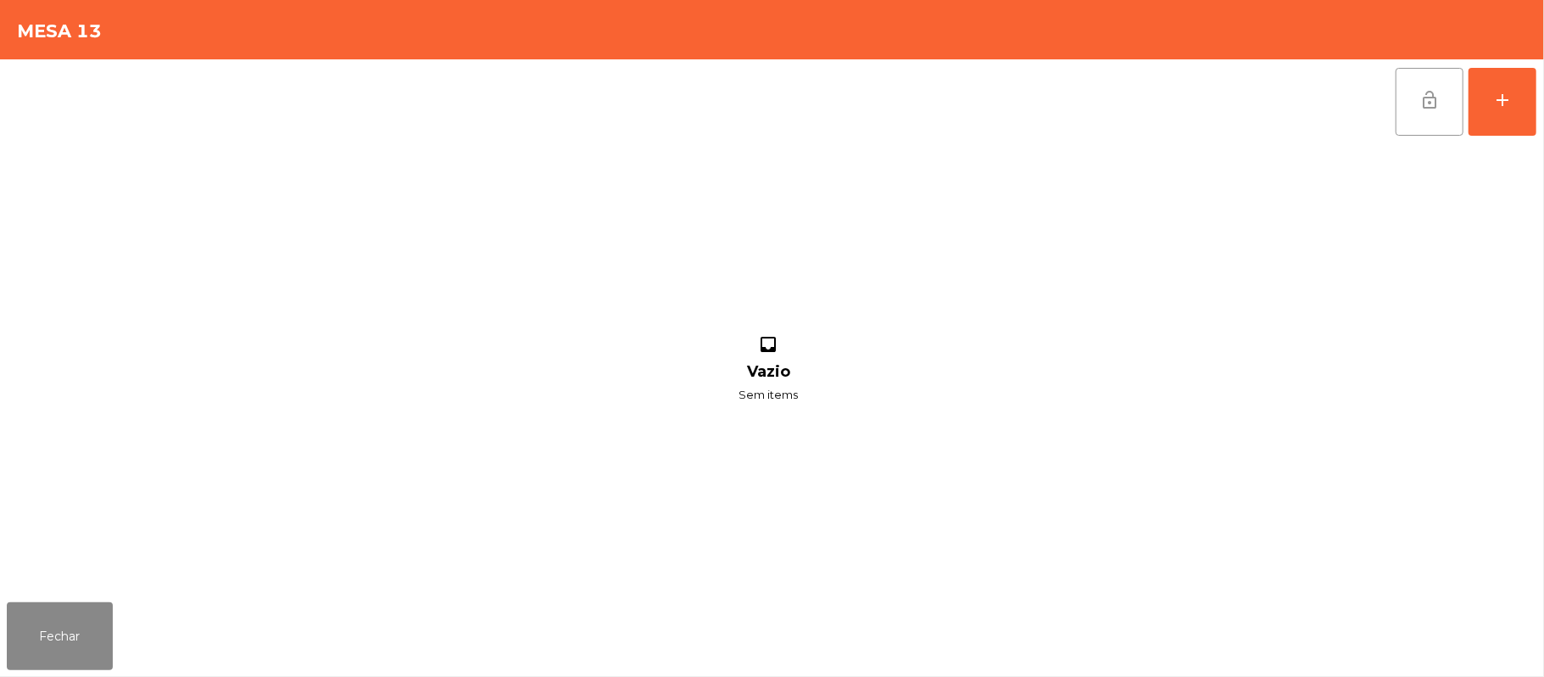
click at [1428, 120] on button "lock_open" at bounding box center [1429, 102] width 68 height 68
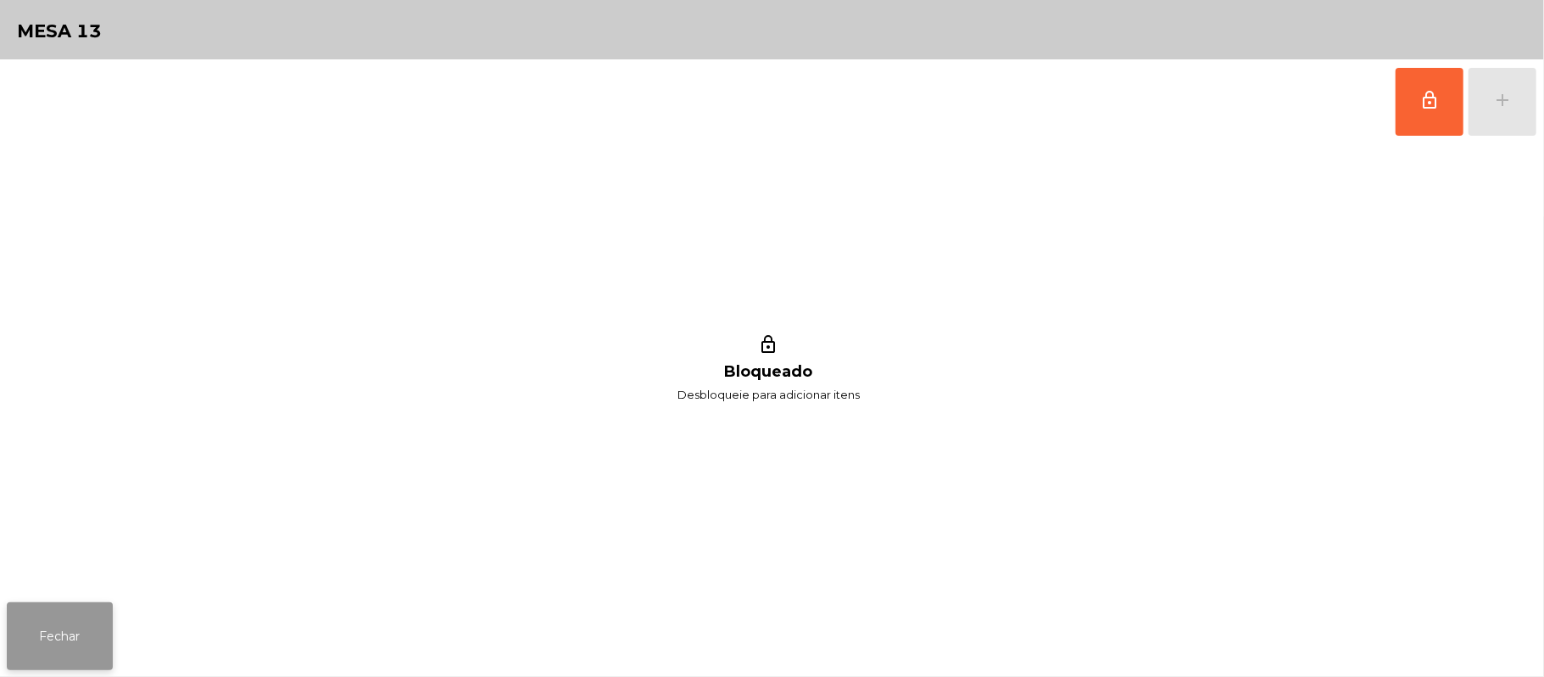
click at [88, 621] on button "Fechar" at bounding box center [60, 636] width 106 height 68
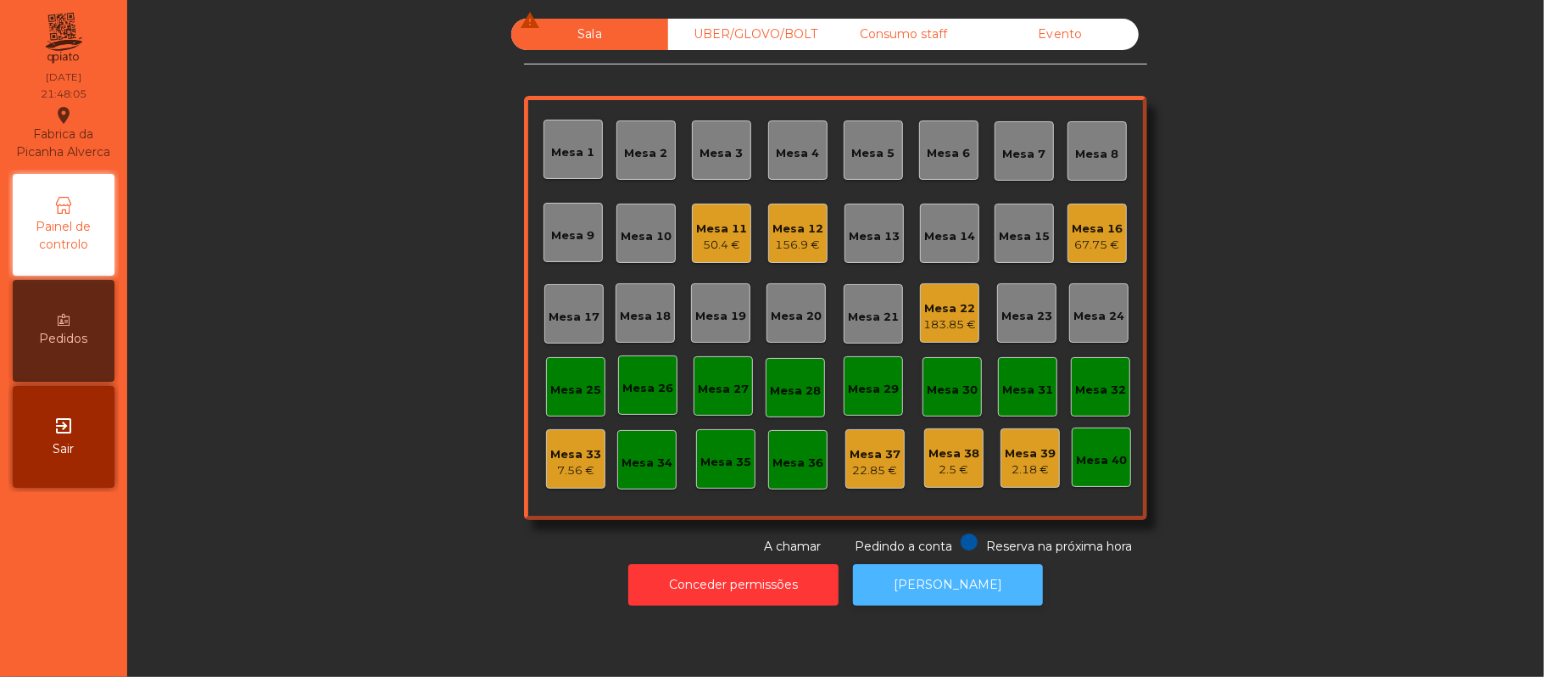
click at [967, 582] on button "[PERSON_NAME]" at bounding box center [948, 585] width 190 height 42
click at [703, 252] on div "50.4 €" at bounding box center [721, 245] width 51 height 17
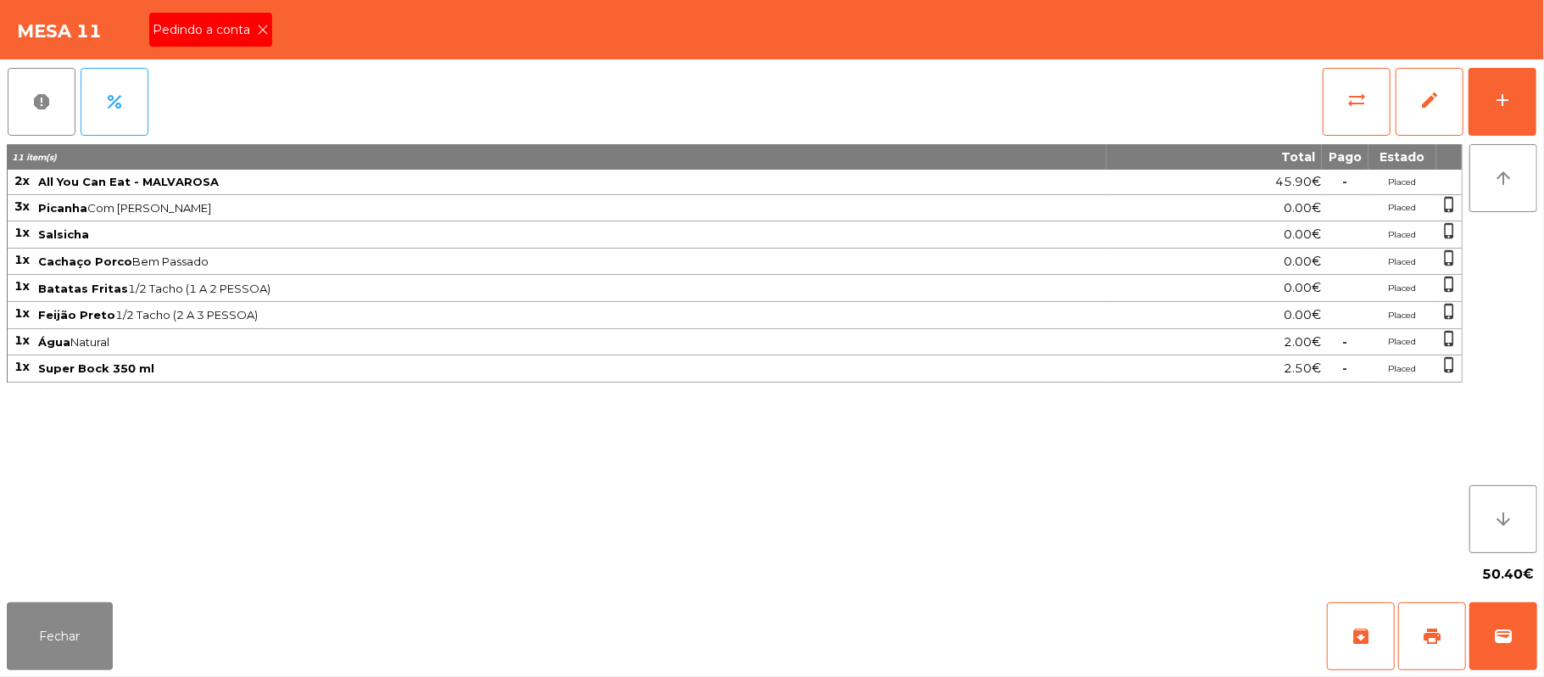
click at [258, 31] on icon at bounding box center [263, 30] width 12 height 12
click at [1418, 636] on button "print" at bounding box center [1432, 636] width 68 height 68
click at [83, 626] on button "Fechar" at bounding box center [60, 636] width 106 height 68
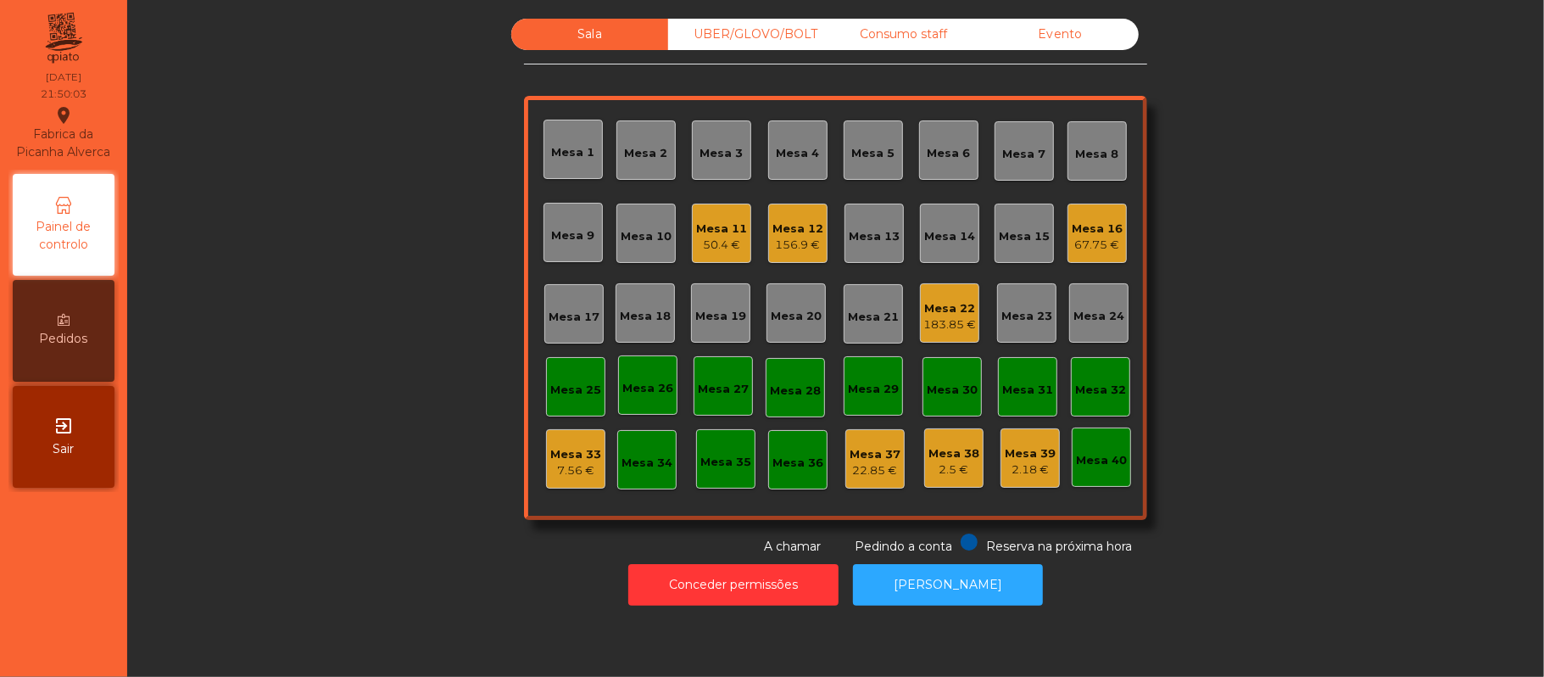
click at [705, 237] on div "50.4 €" at bounding box center [721, 245] width 51 height 17
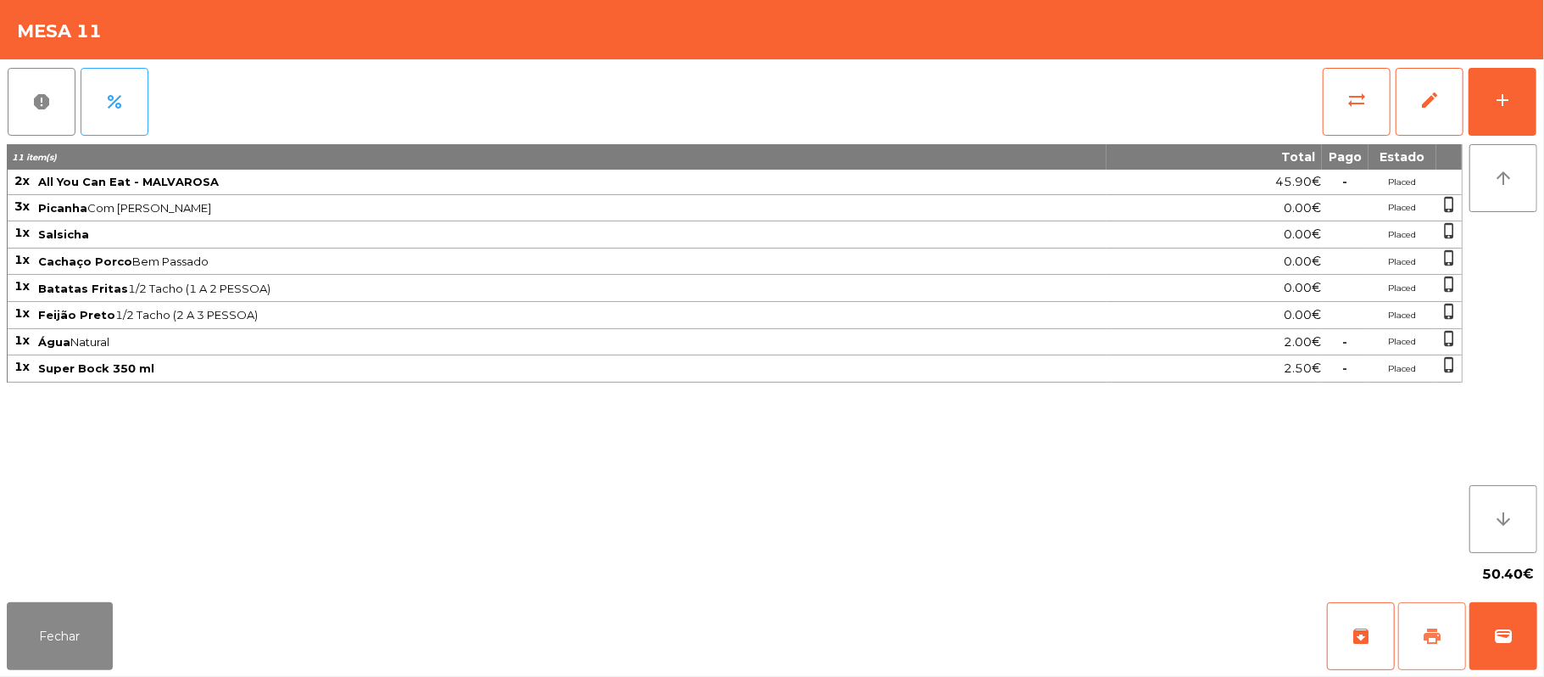
click at [1446, 627] on button "print" at bounding box center [1432, 636] width 68 height 68
click at [1334, 102] on button "sync_alt" at bounding box center [1357, 102] width 68 height 68
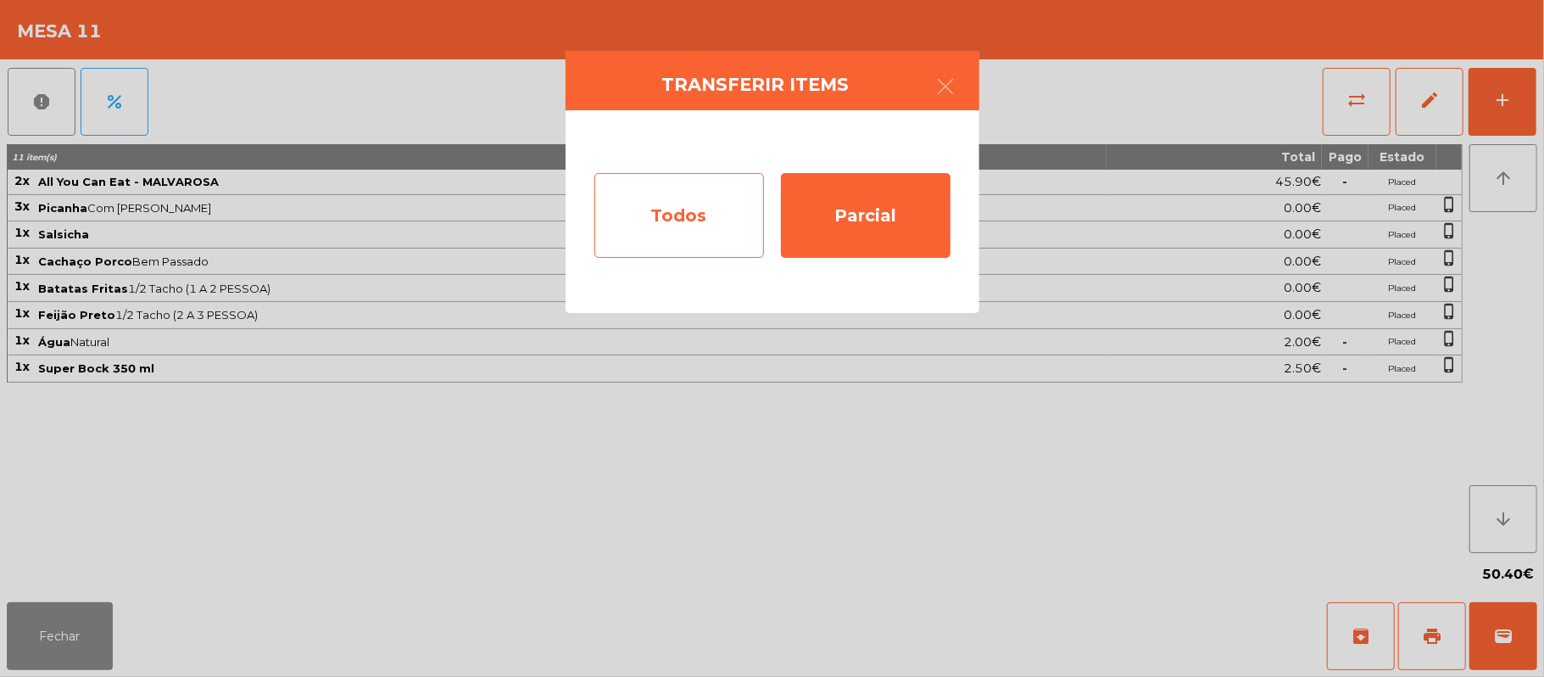
click at [700, 202] on div "Todos" at bounding box center [679, 215] width 170 height 85
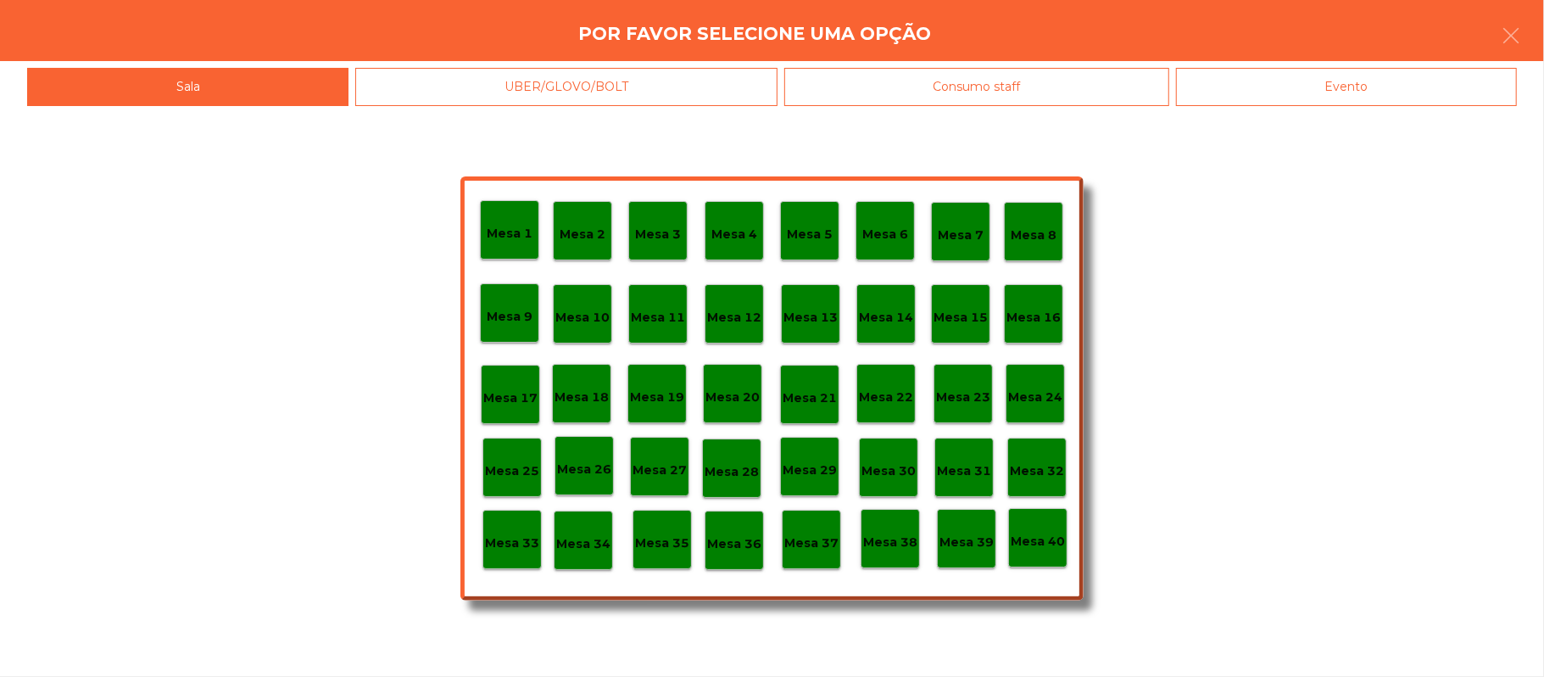
click at [1406, 102] on div "Evento" at bounding box center [1346, 87] width 341 height 38
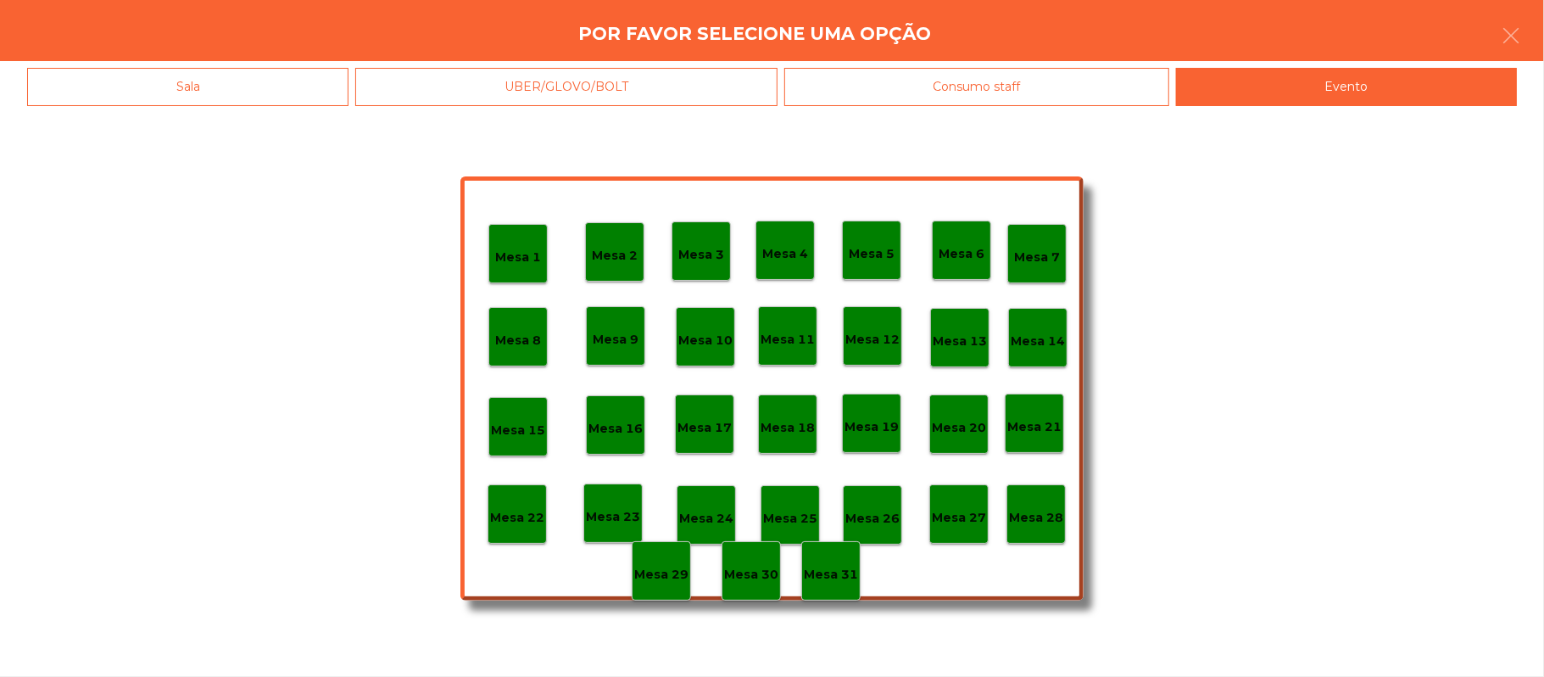
click at [1049, 513] on p "Mesa 28" at bounding box center [1036, 517] width 54 height 19
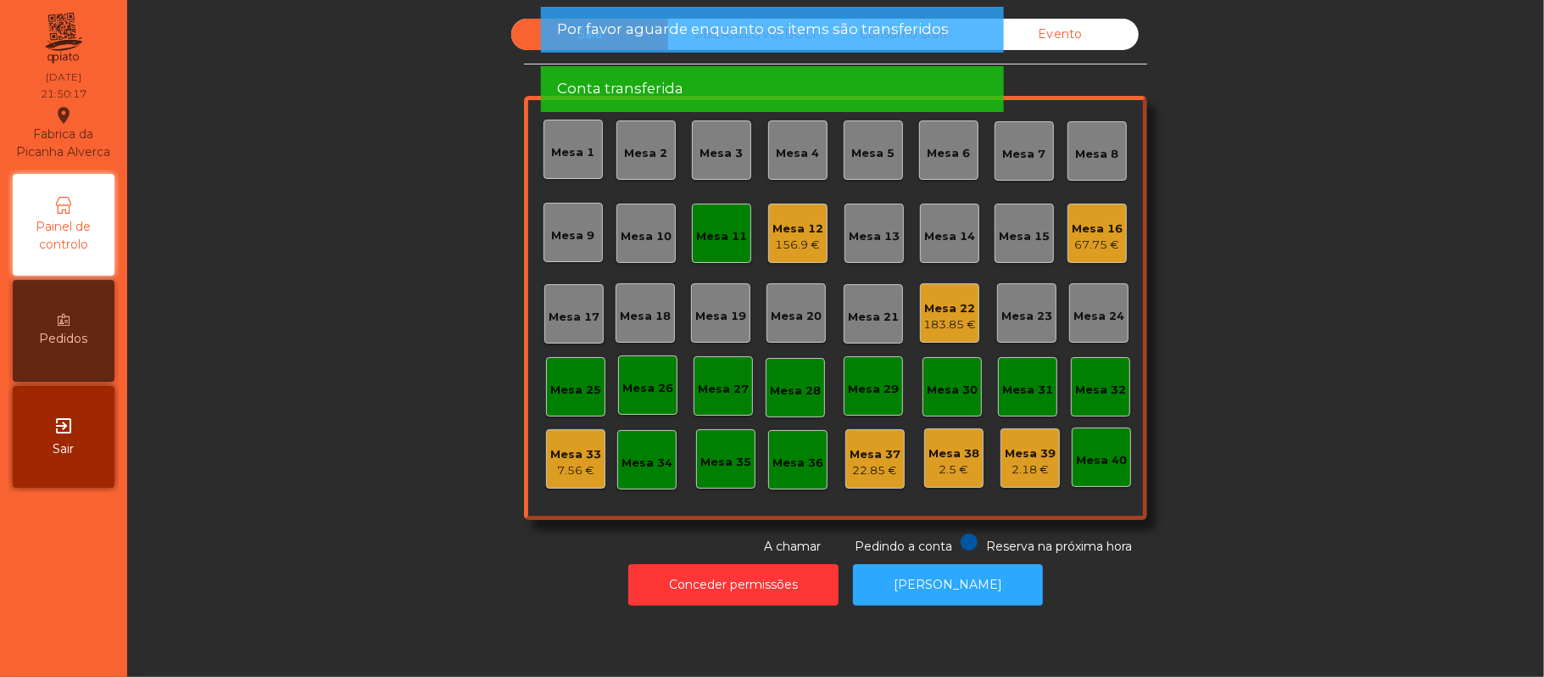
click at [720, 242] on div "Mesa 11" at bounding box center [721, 236] width 51 height 17
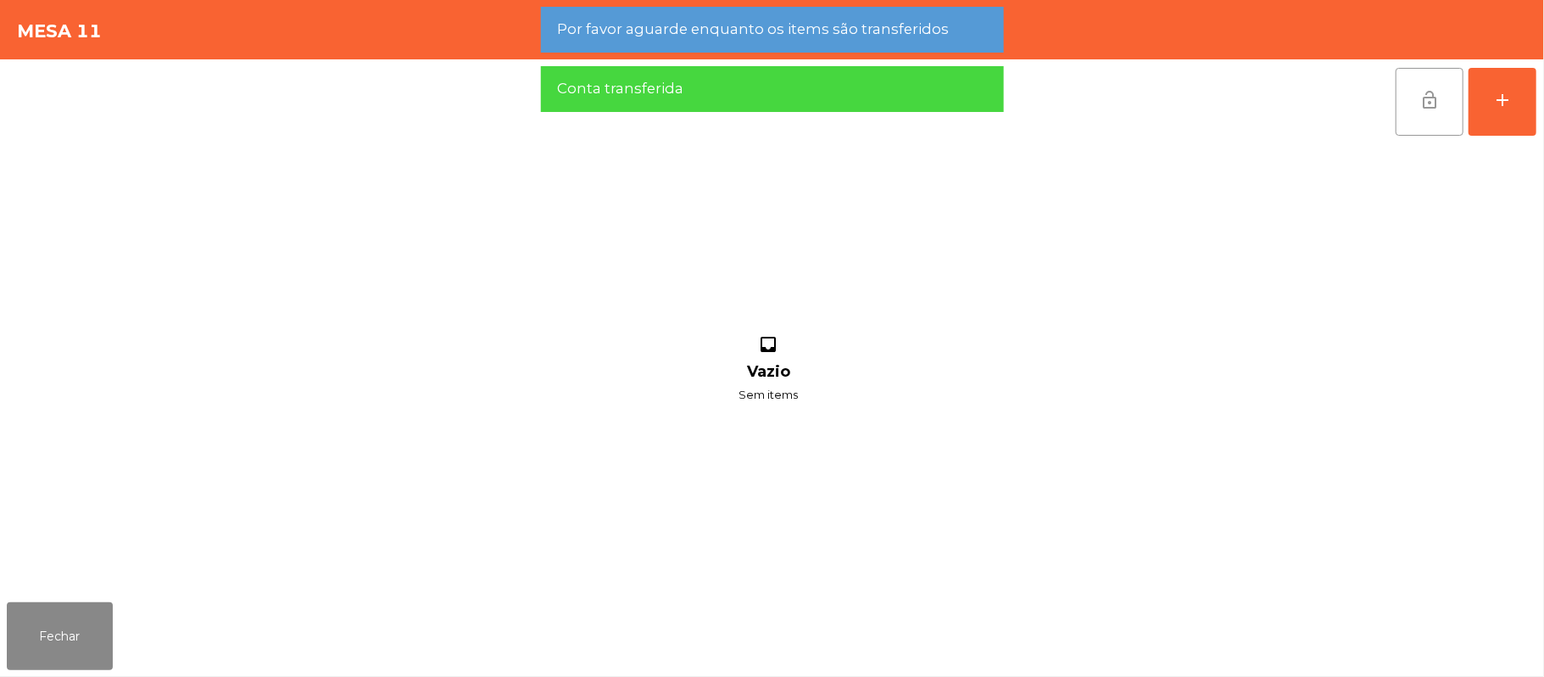
click at [1416, 92] on button "lock_open" at bounding box center [1429, 102] width 68 height 68
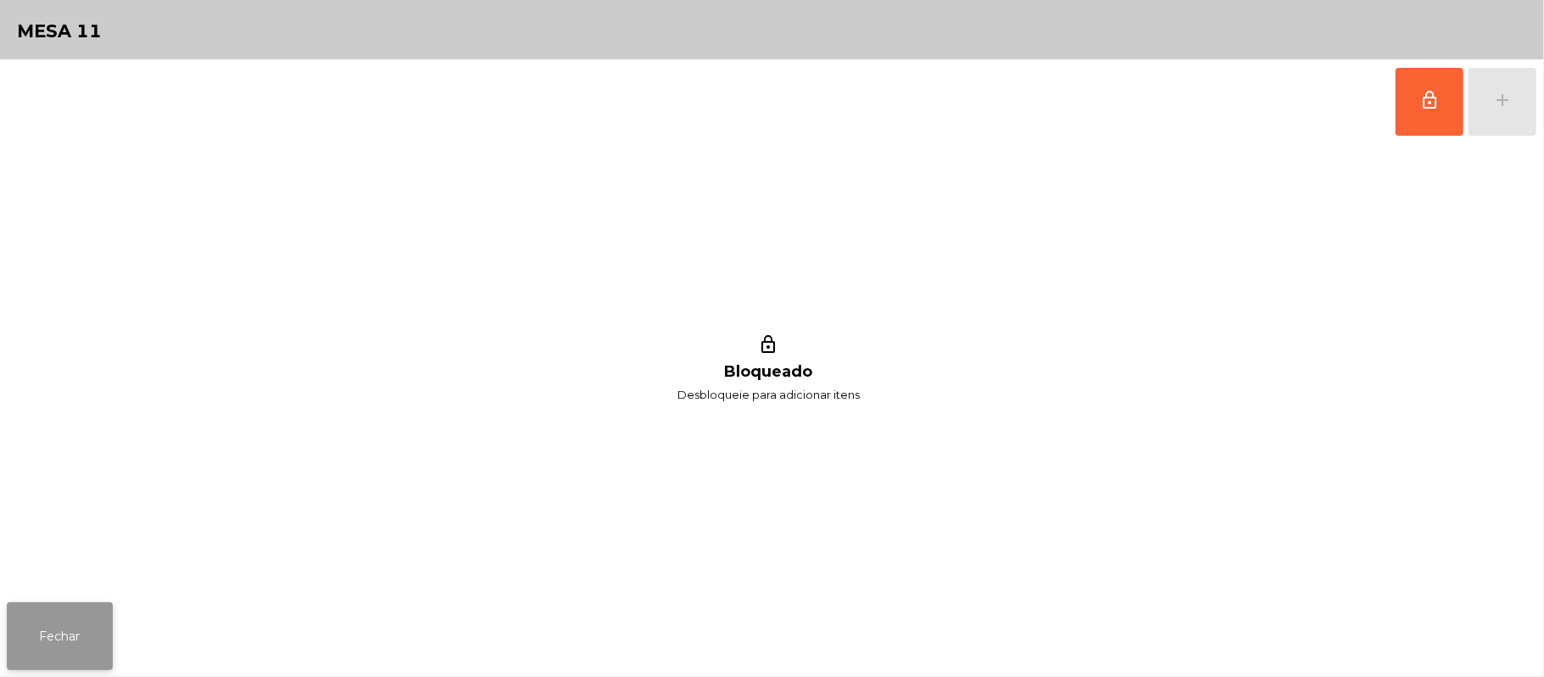
click at [71, 628] on button "Fechar" at bounding box center [60, 636] width 106 height 68
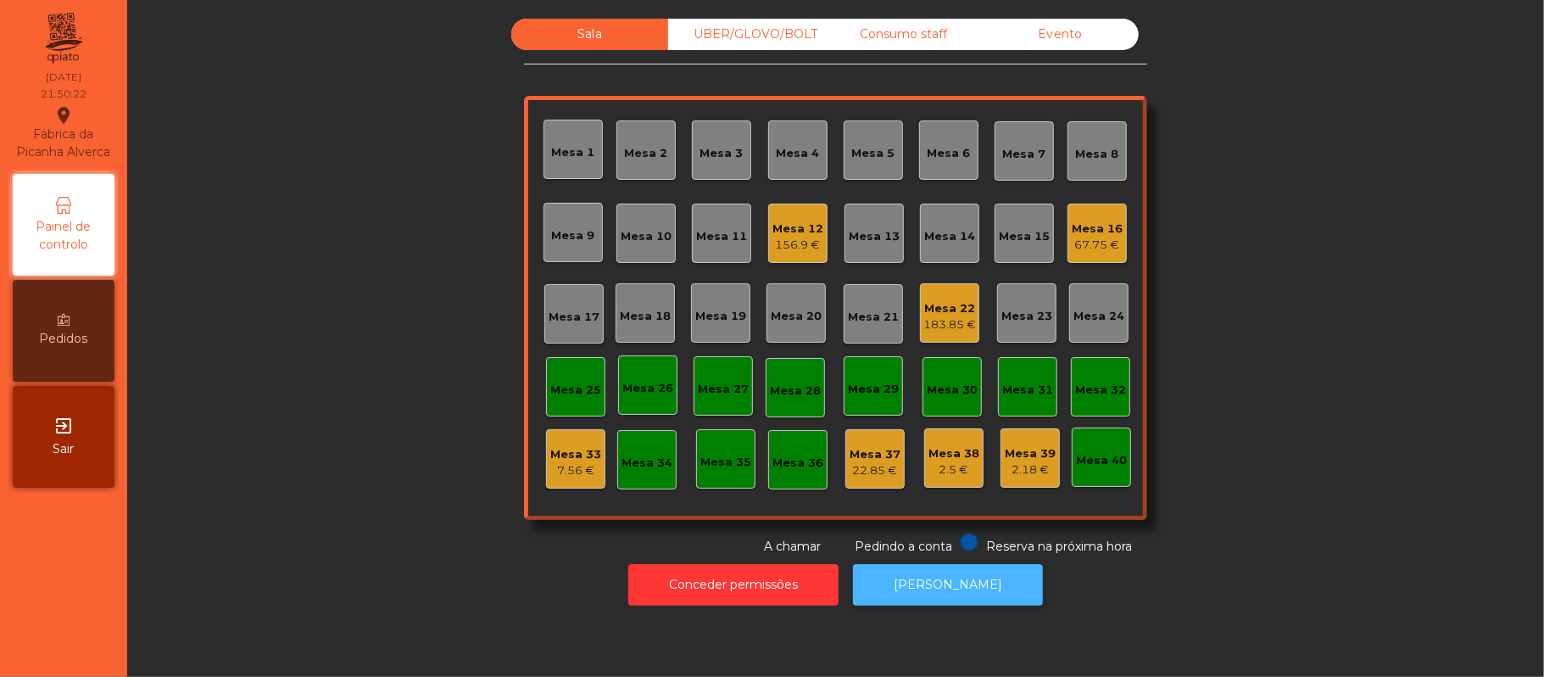
click at [964, 591] on button "[PERSON_NAME]" at bounding box center [948, 585] width 190 height 42
click at [777, 228] on div "Mesa 12" at bounding box center [797, 228] width 51 height 17
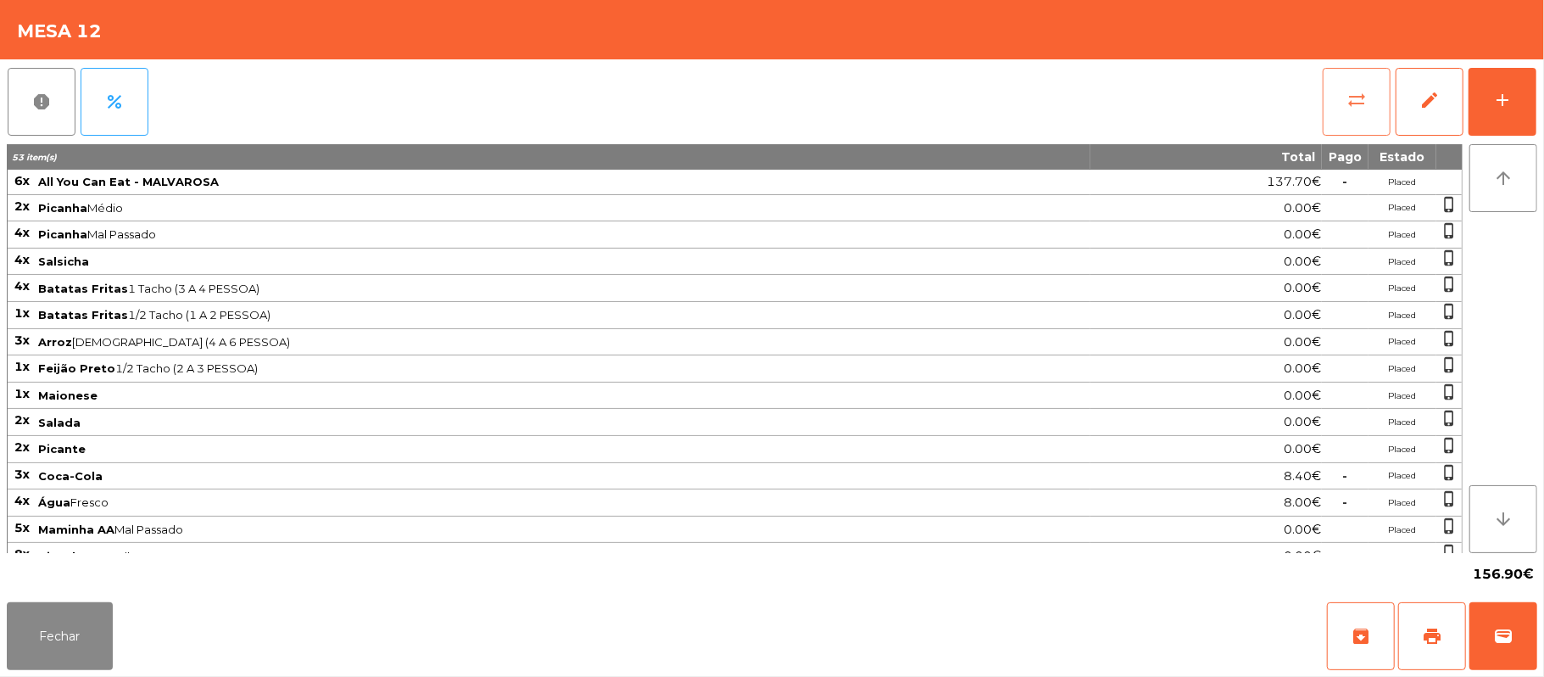
click at [1351, 106] on span "sync_alt" at bounding box center [1356, 100] width 20 height 20
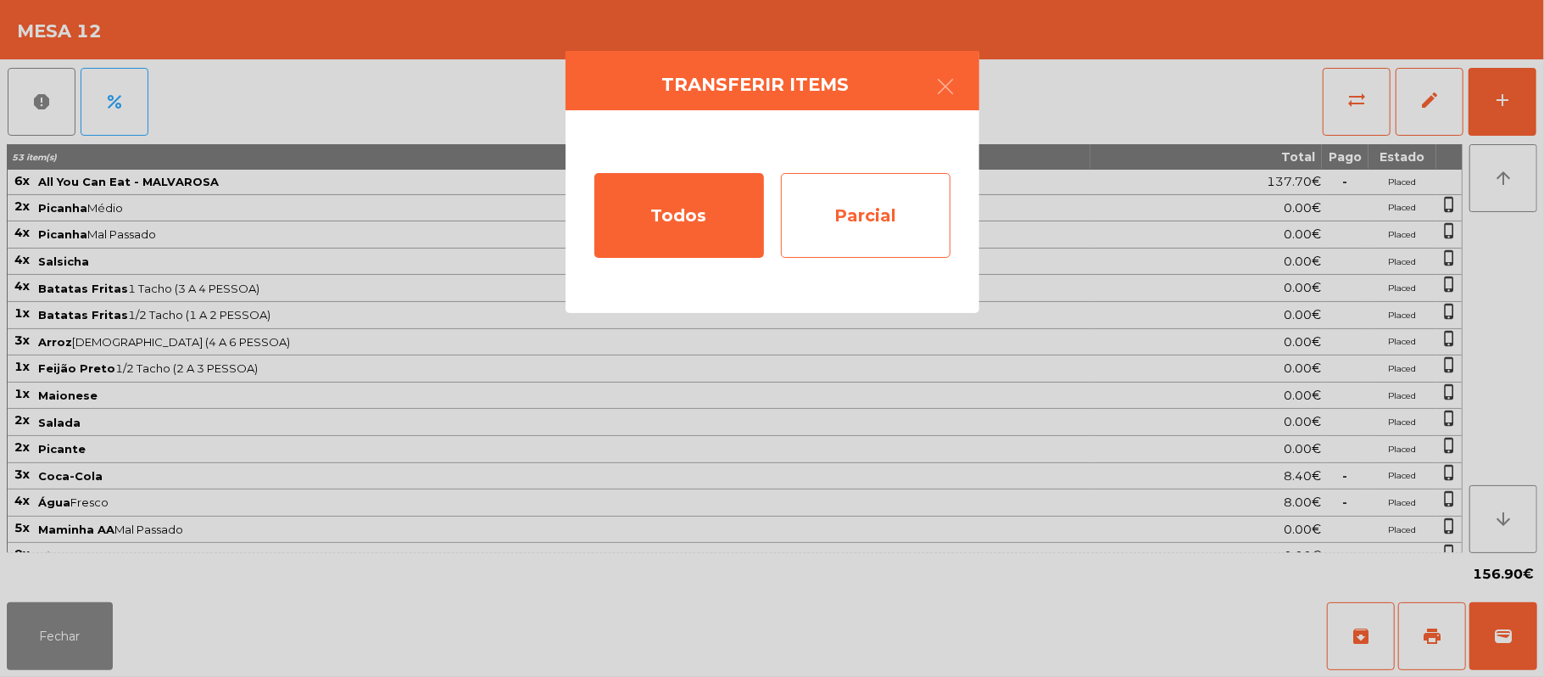
click at [893, 218] on div "Parcial" at bounding box center [866, 215] width 170 height 85
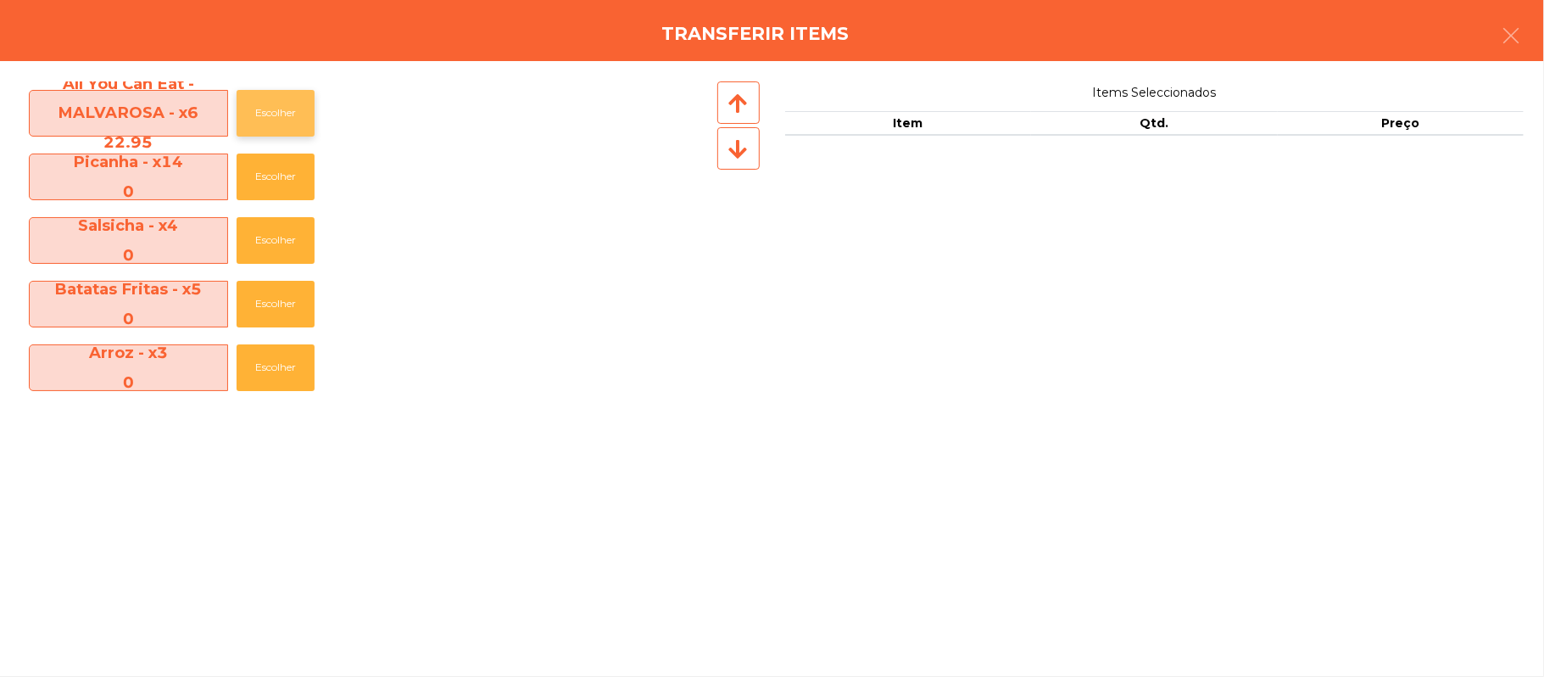
click at [289, 109] on button "Escolher" at bounding box center [276, 113] width 78 height 47
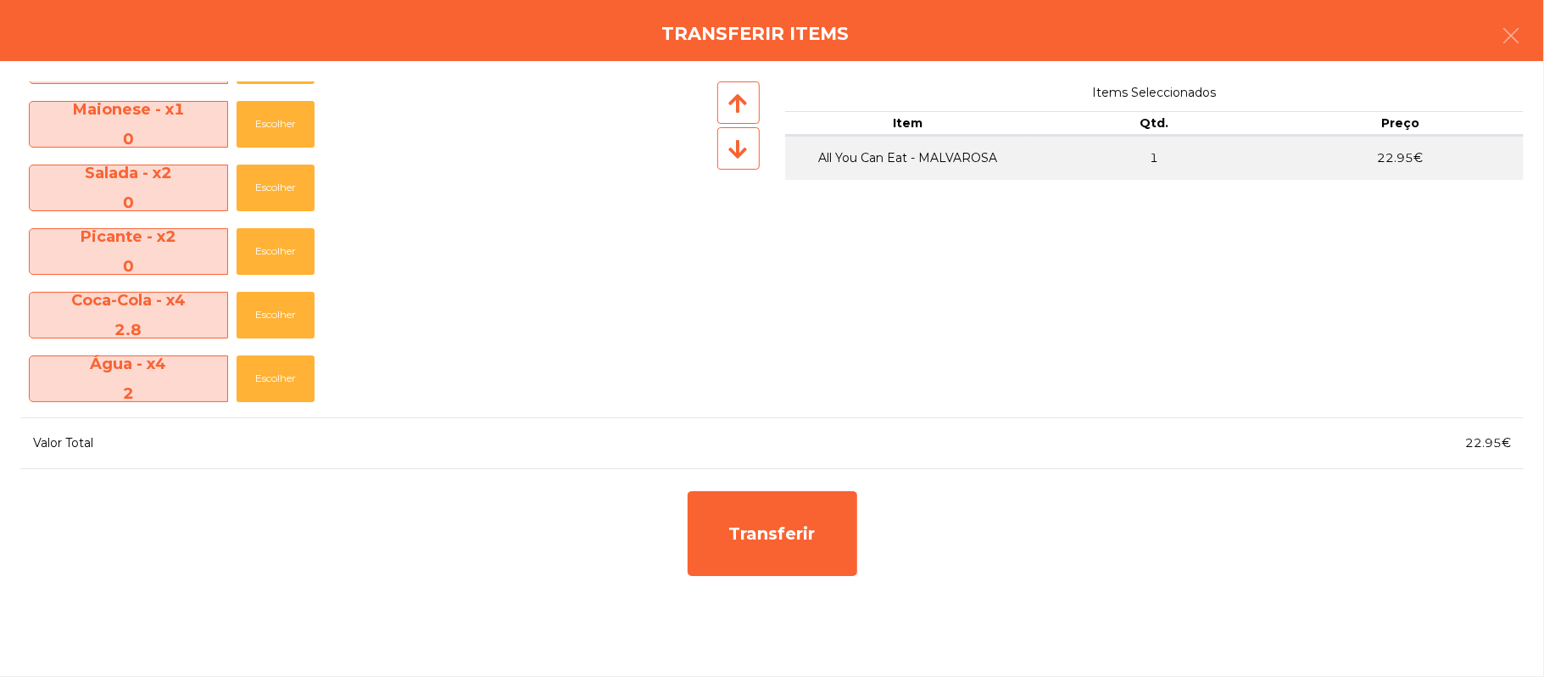
scroll to position [441, 0]
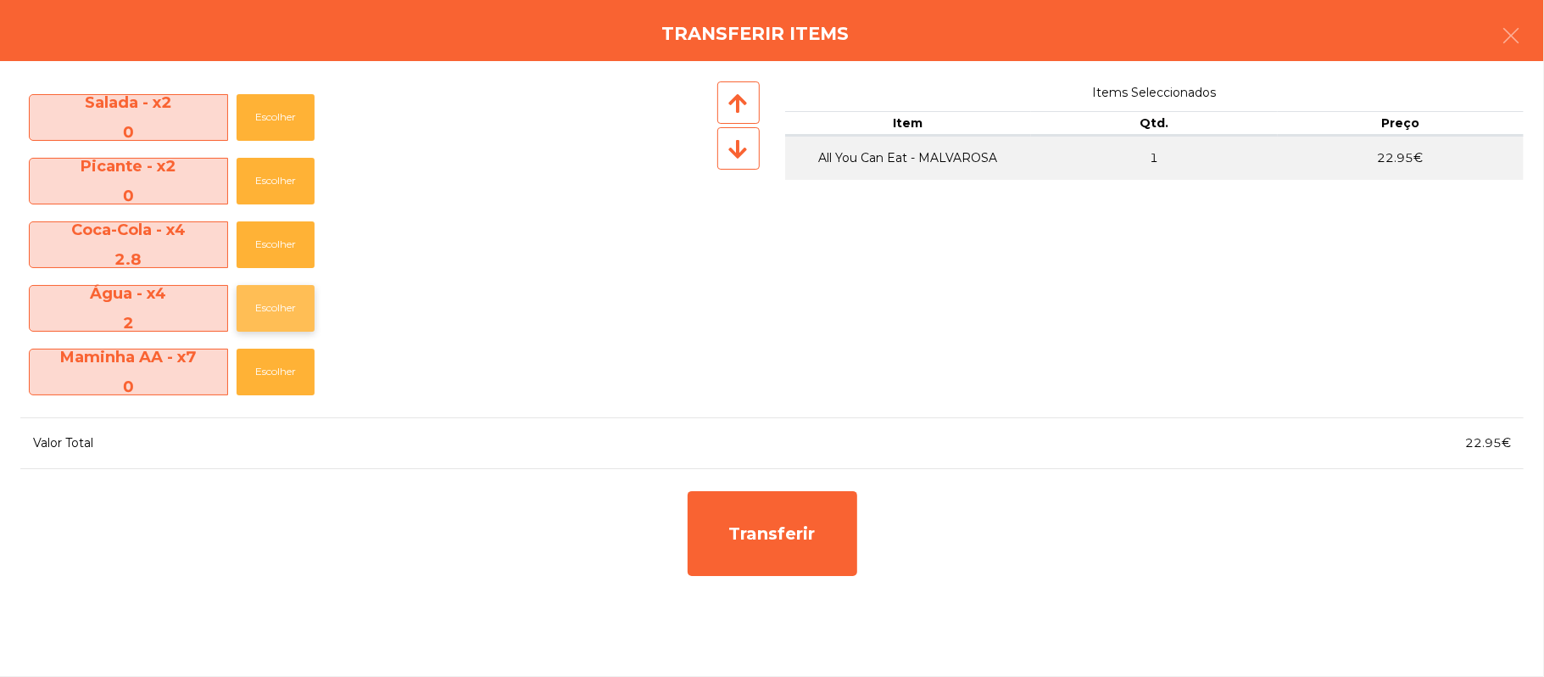
click at [285, 307] on button "Escolher" at bounding box center [276, 308] width 78 height 47
click at [287, 307] on button "Escolher" at bounding box center [276, 308] width 78 height 47
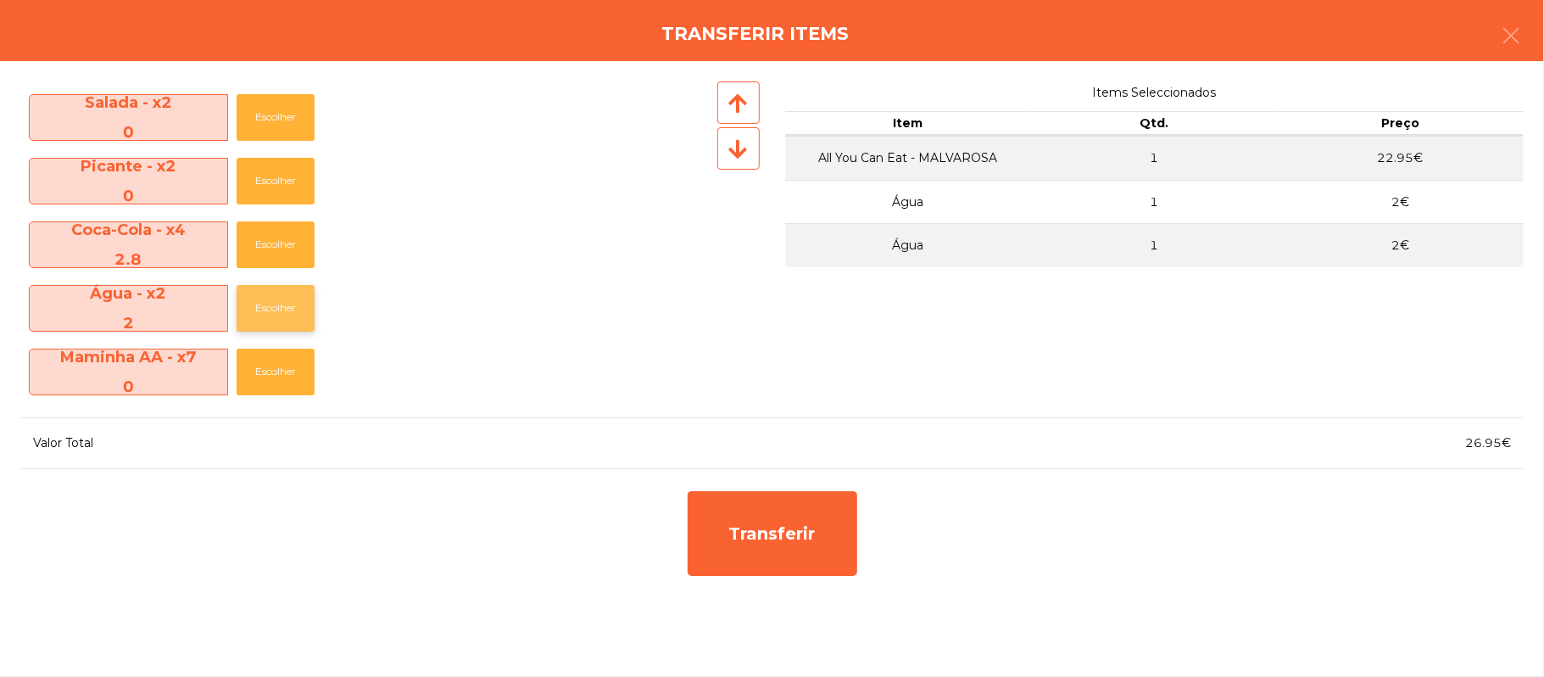
click at [286, 307] on button "Escolher" at bounding box center [276, 308] width 78 height 47
click at [287, 249] on button "Escolher" at bounding box center [276, 244] width 78 height 47
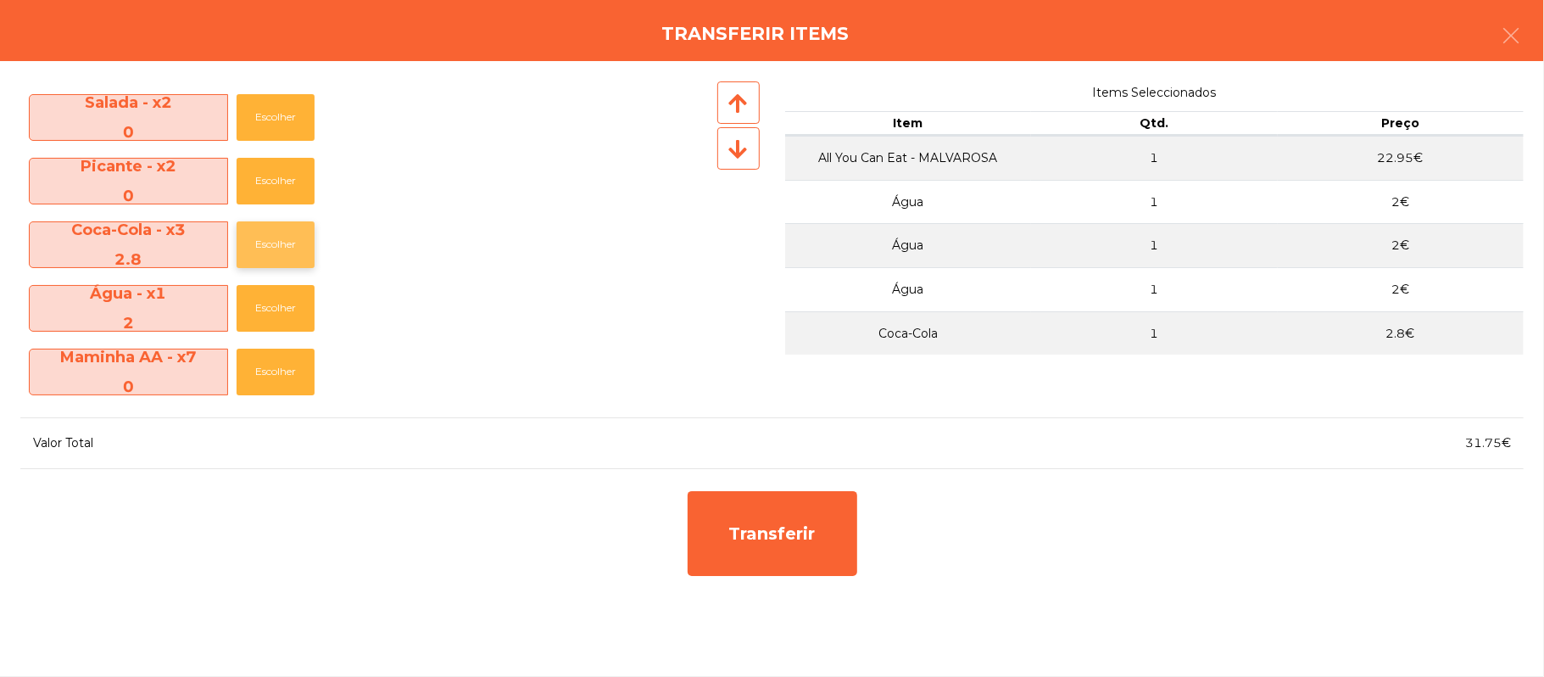
click at [288, 253] on button "Escolher" at bounding box center [276, 244] width 78 height 47
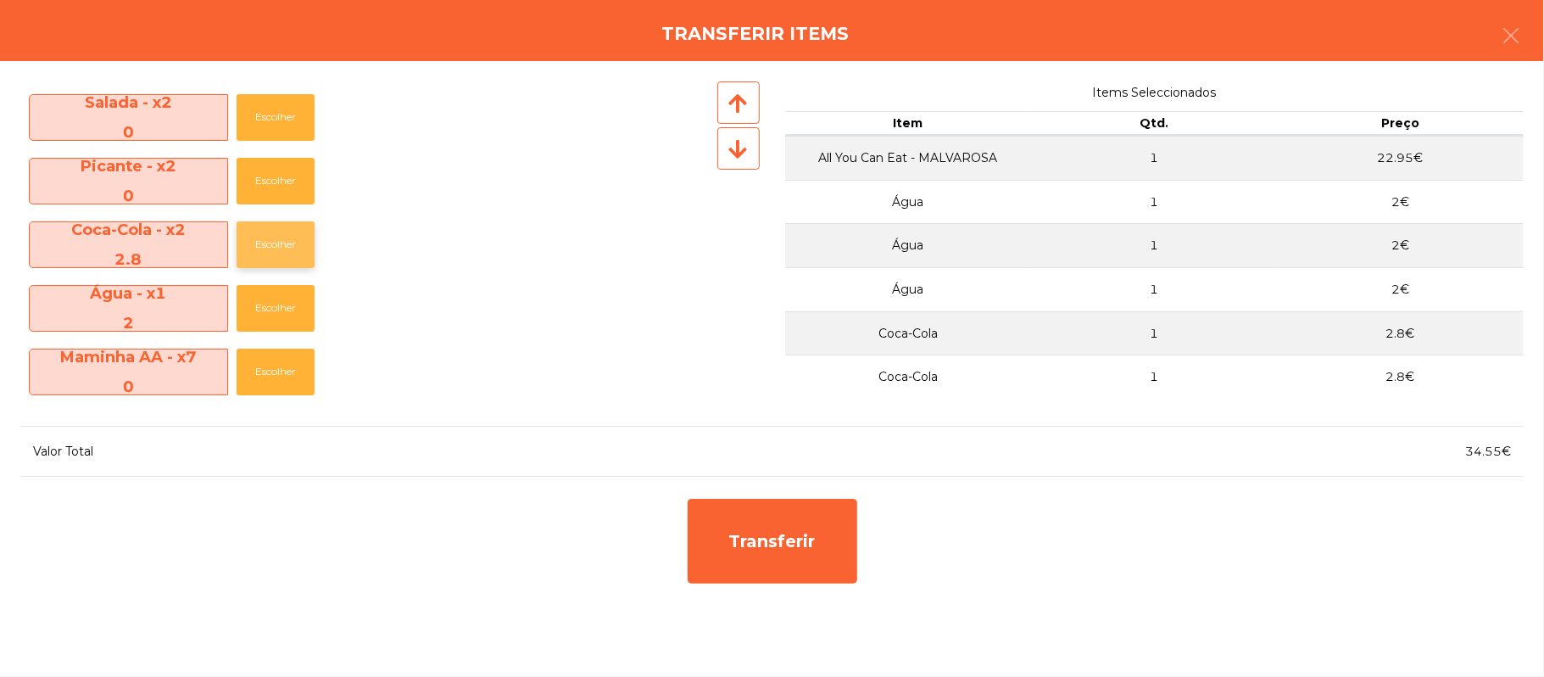
click at [287, 256] on button "Escolher" at bounding box center [276, 244] width 78 height 47
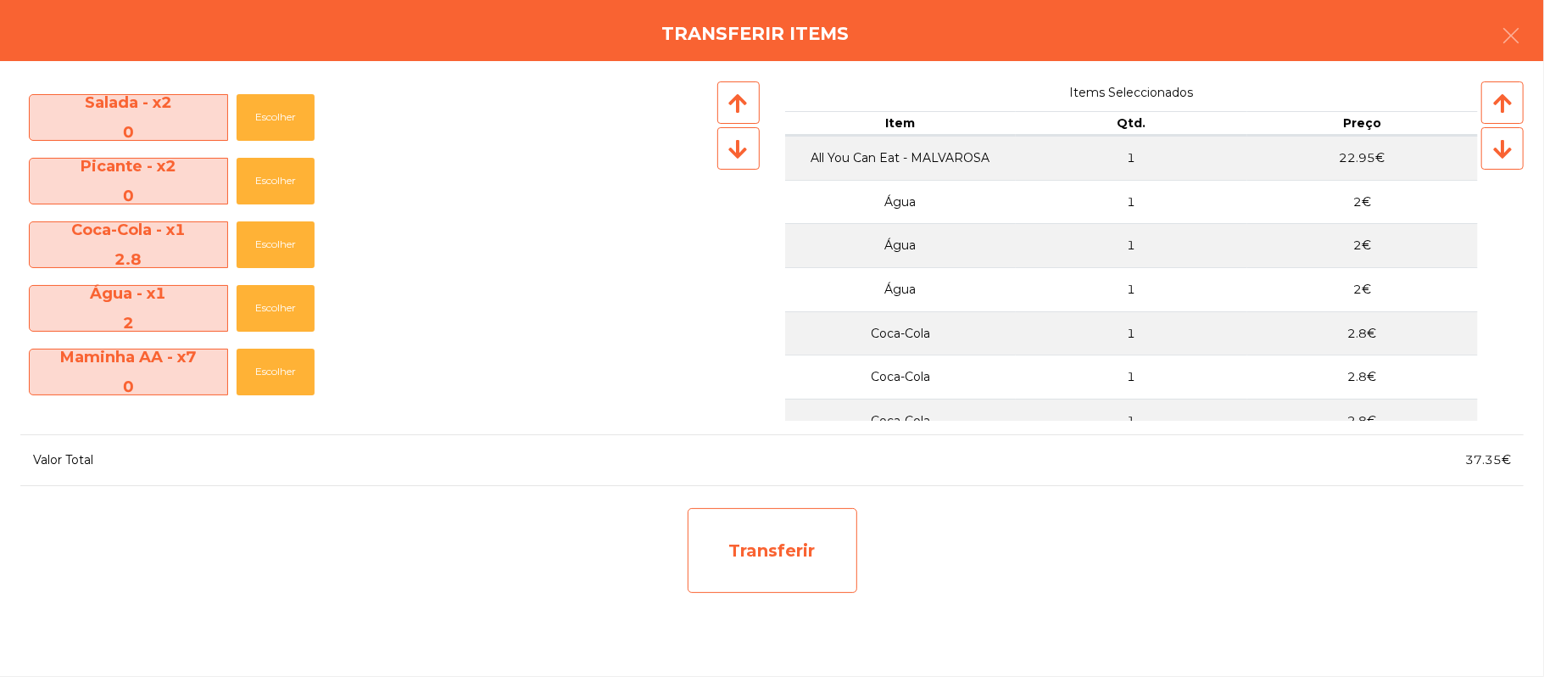
click at [807, 557] on div "Transferir" at bounding box center [773, 550] width 170 height 85
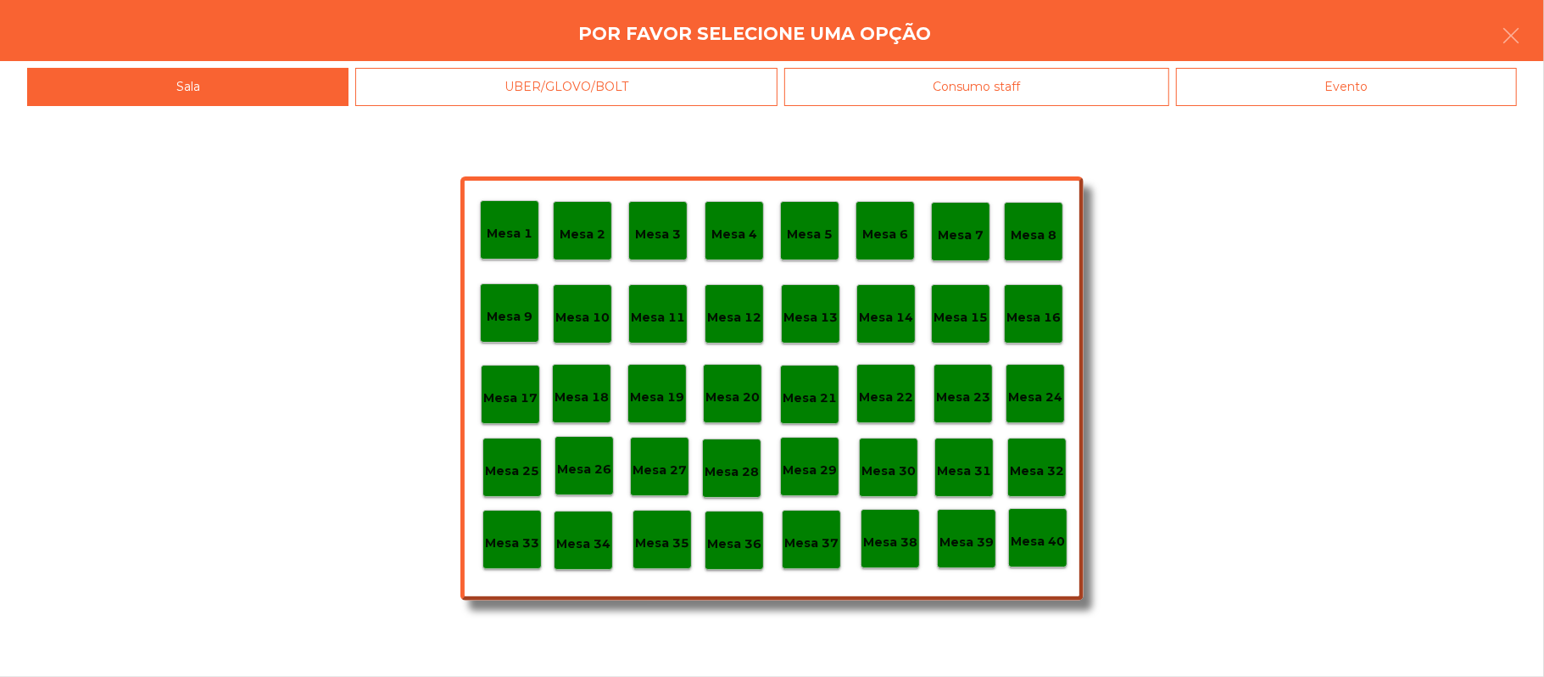
click at [507, 471] on p "Mesa 25" at bounding box center [512, 470] width 54 height 19
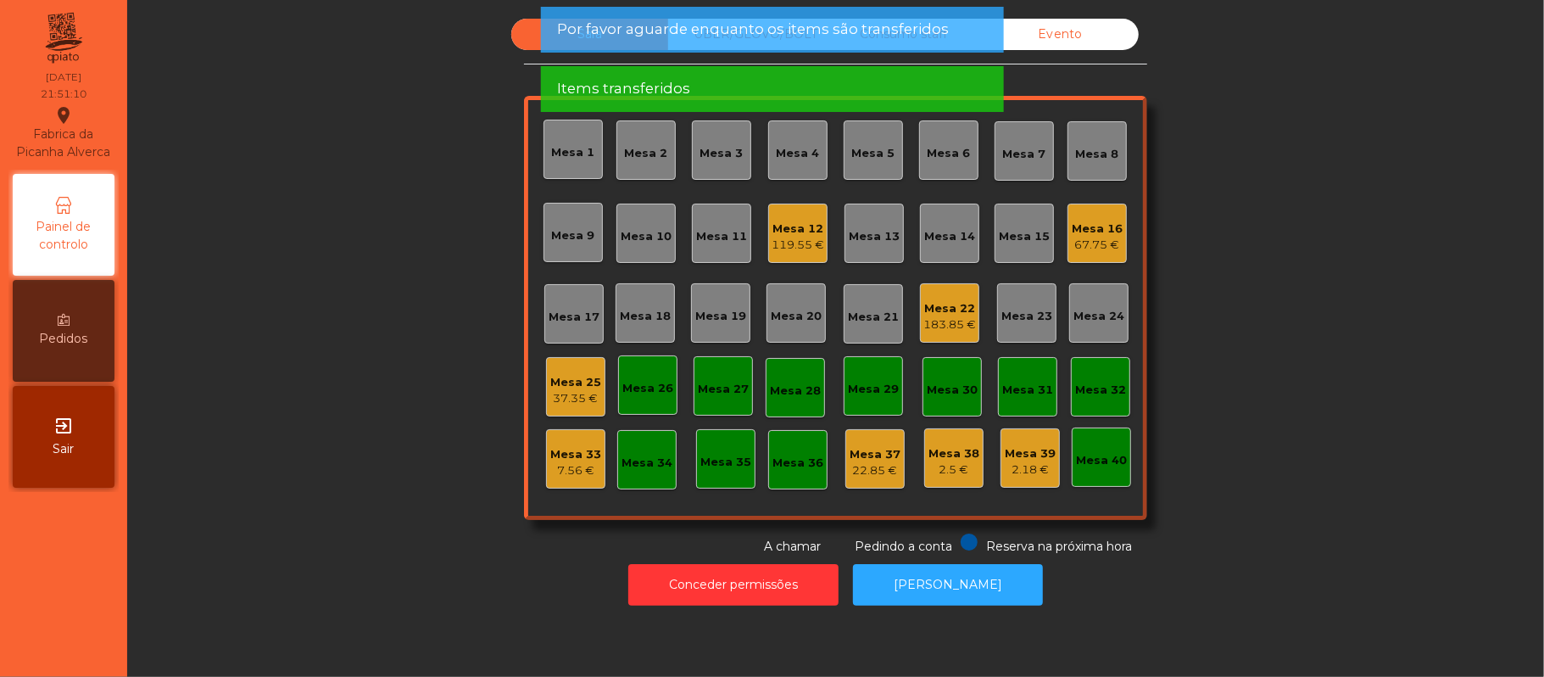
click at [581, 398] on div "37.35 €" at bounding box center [575, 398] width 51 height 17
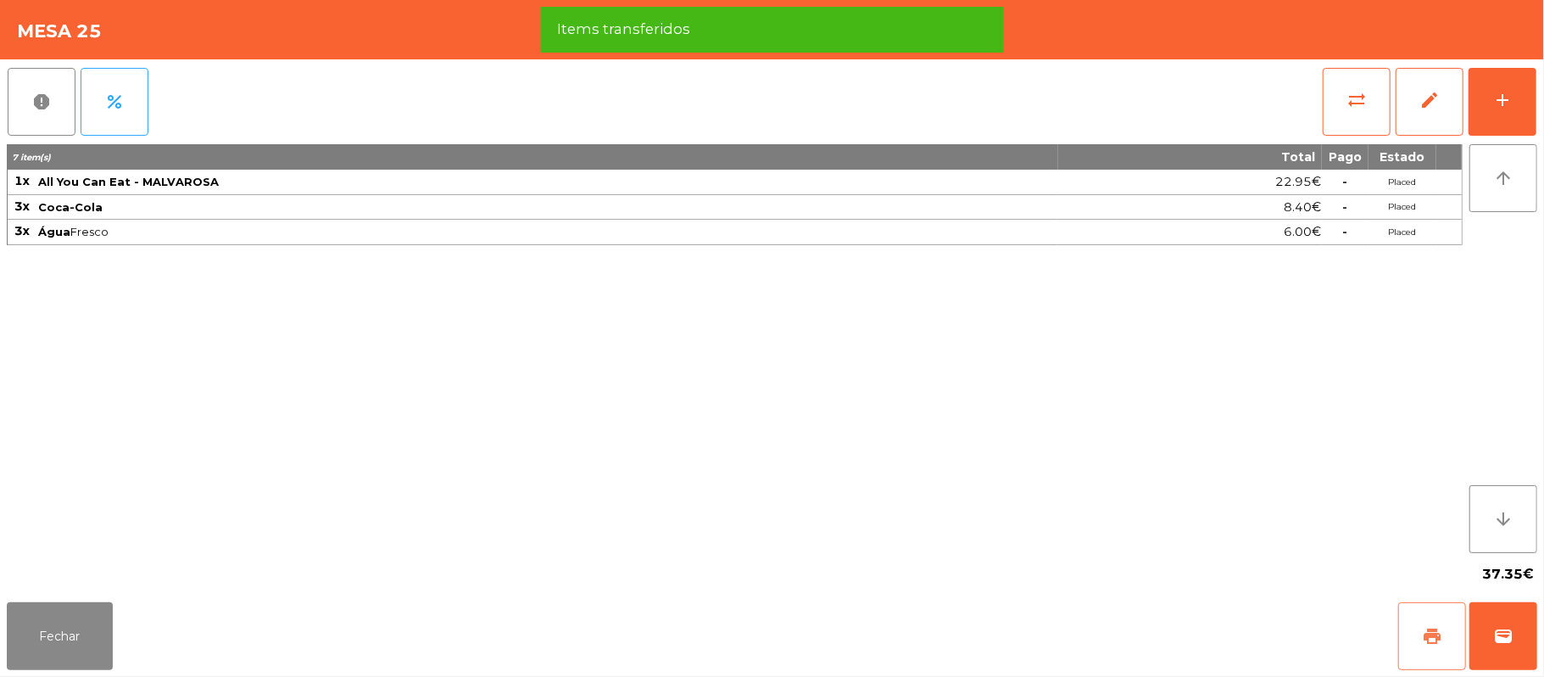
click at [1415, 638] on button "print" at bounding box center [1432, 636] width 68 height 68
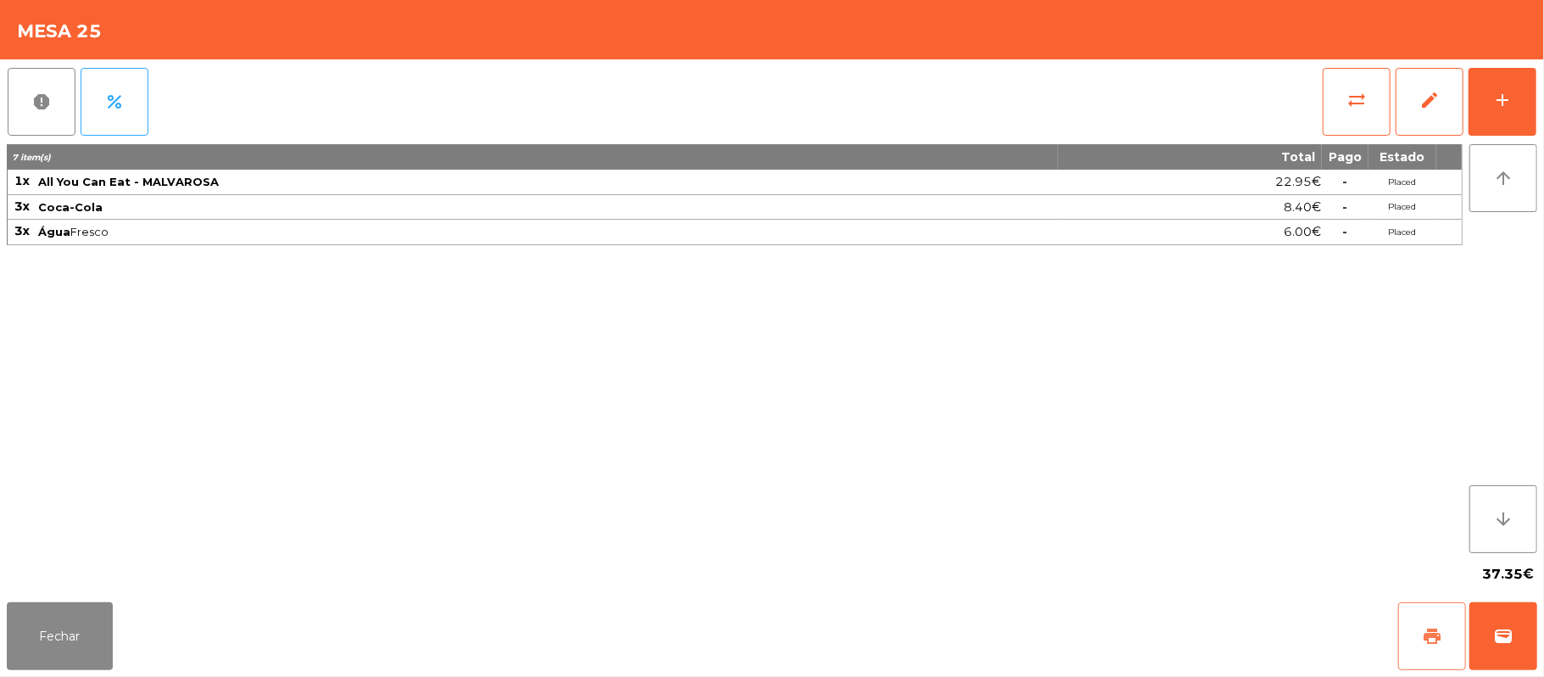
click at [1411, 628] on button "print" at bounding box center [1432, 636] width 68 height 68
click at [1333, 69] on button "sync_alt" at bounding box center [1357, 102] width 68 height 68
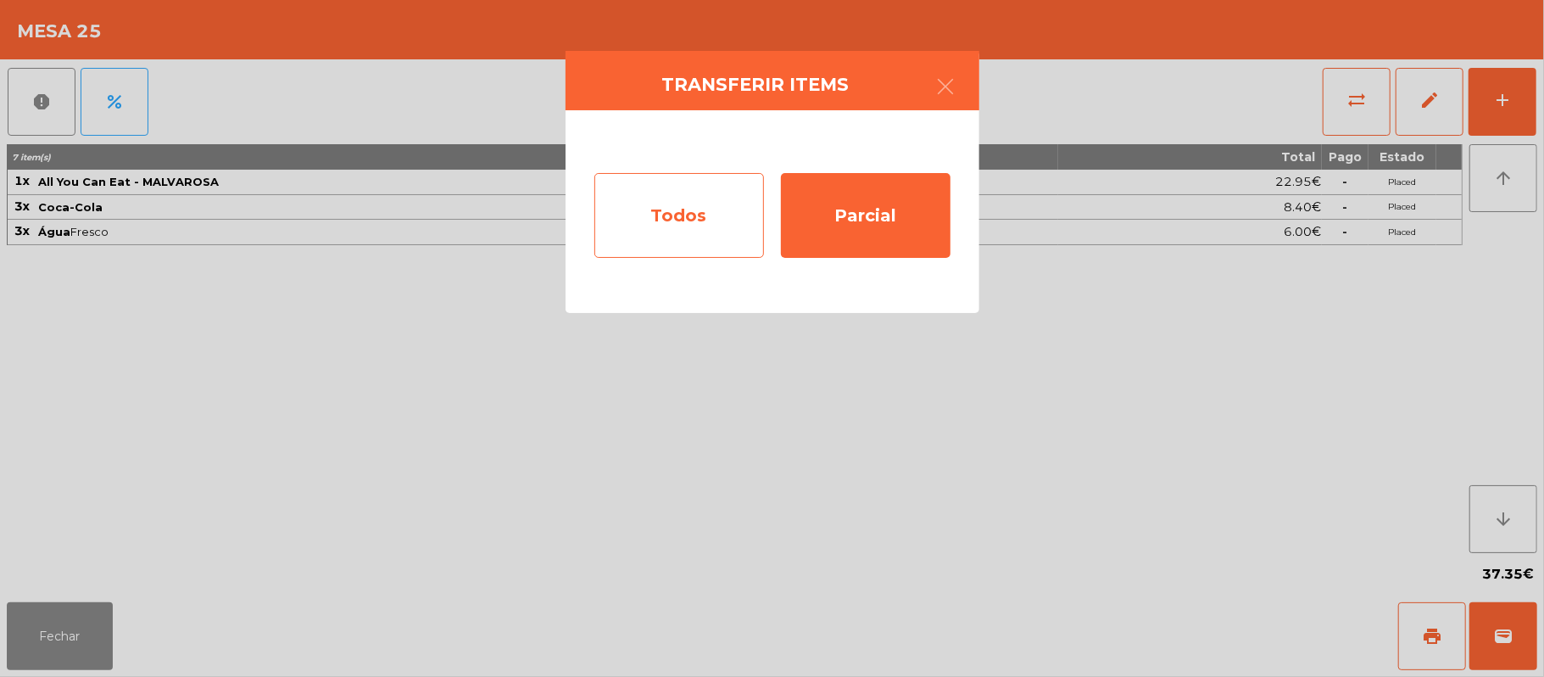
click at [690, 210] on div "Todos" at bounding box center [679, 215] width 170 height 85
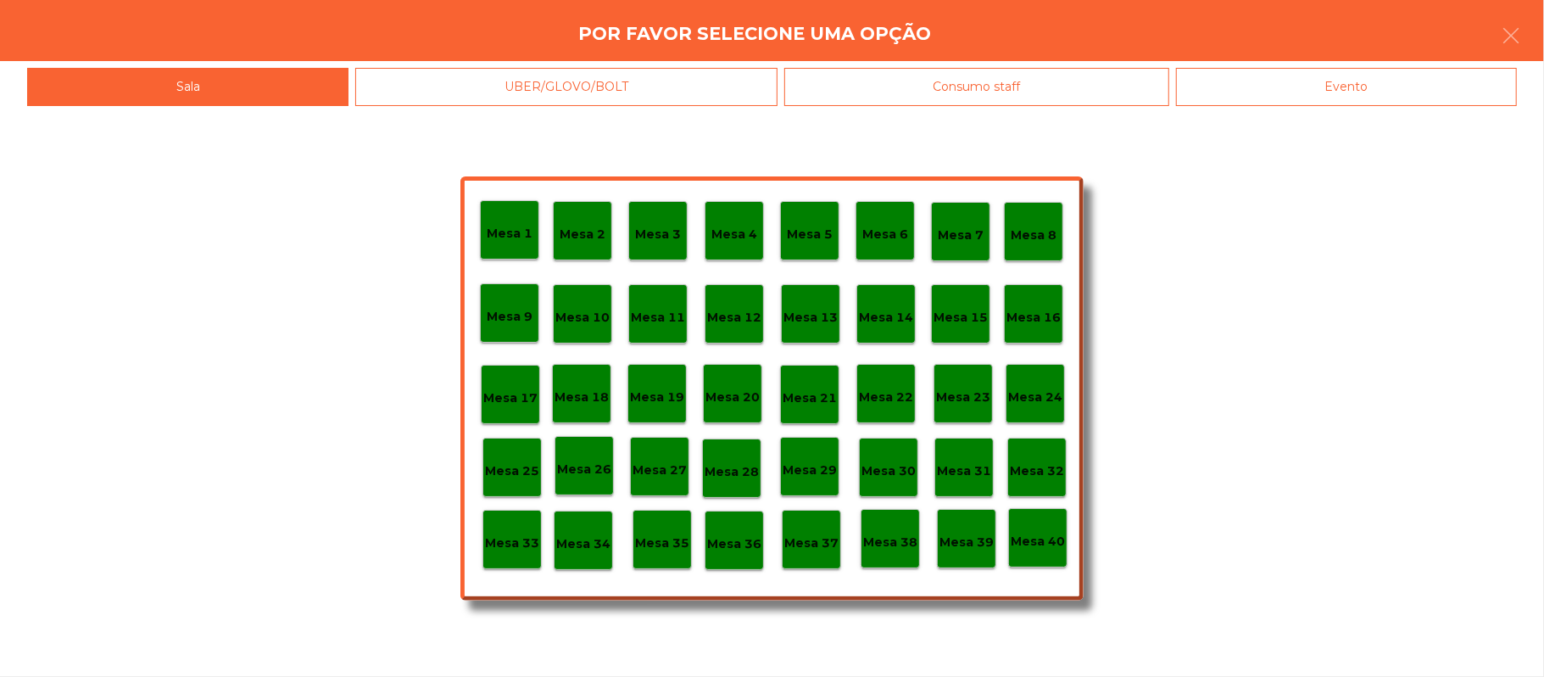
click at [1409, 73] on div "Evento" at bounding box center [1346, 87] width 341 height 38
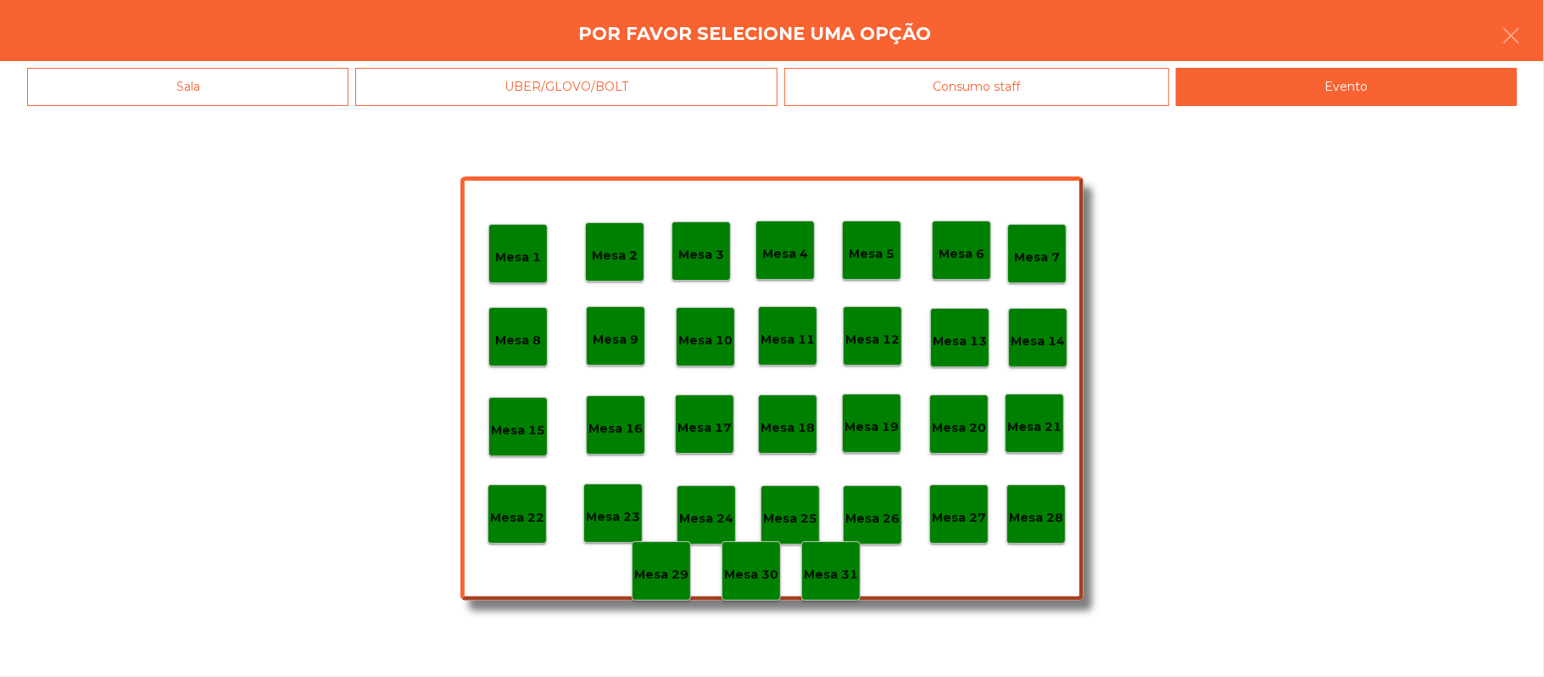
click at [1045, 501] on div "Mesa 28" at bounding box center [1036, 514] width 54 height 26
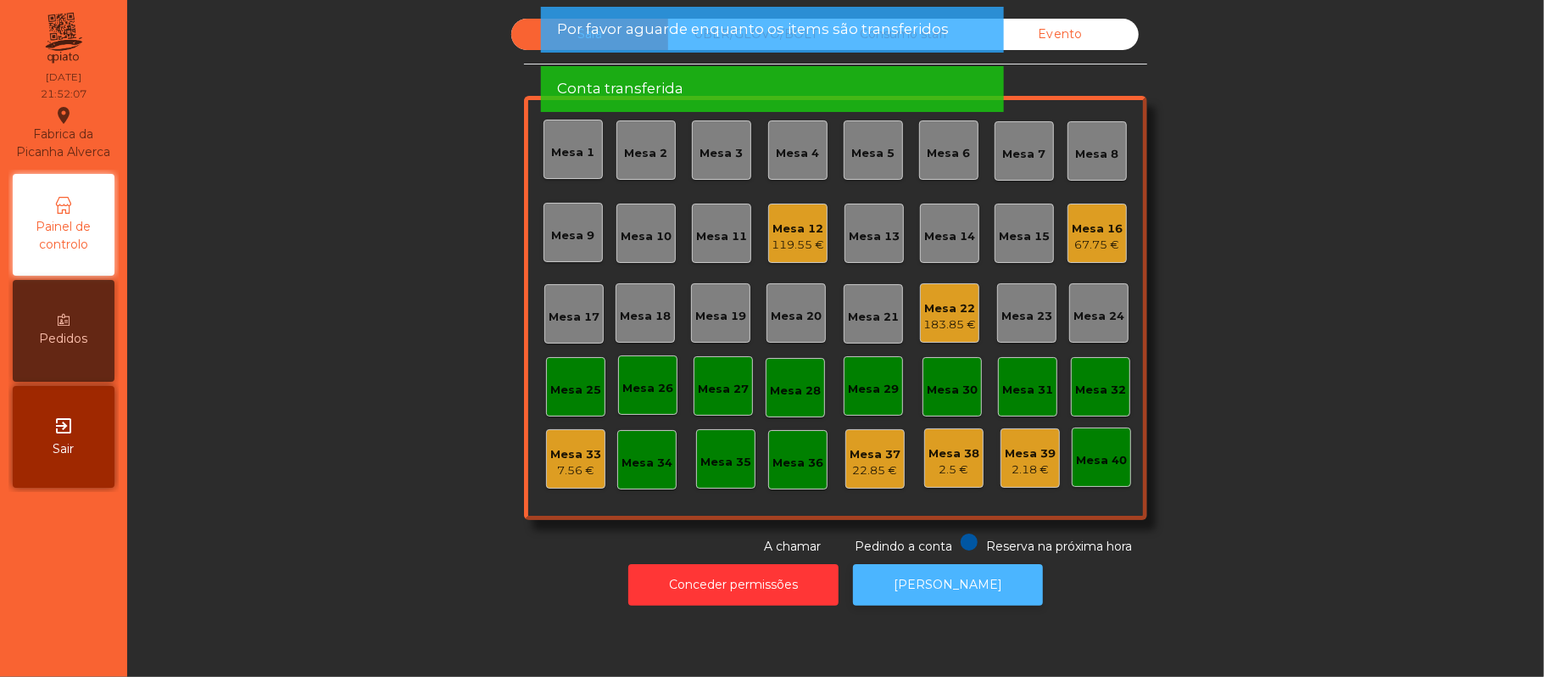
click at [954, 587] on button "[PERSON_NAME]" at bounding box center [948, 585] width 190 height 42
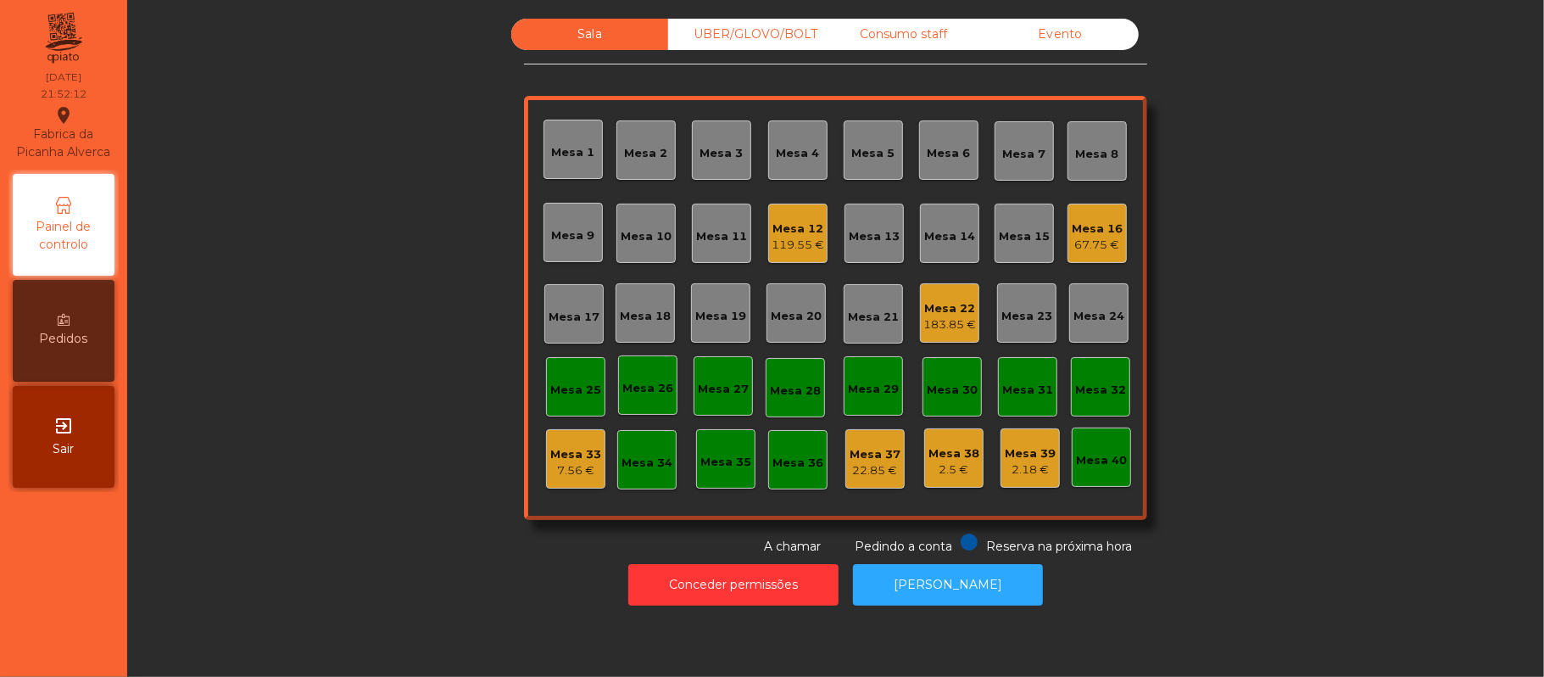
click at [1080, 226] on div "Mesa 16" at bounding box center [1097, 228] width 51 height 17
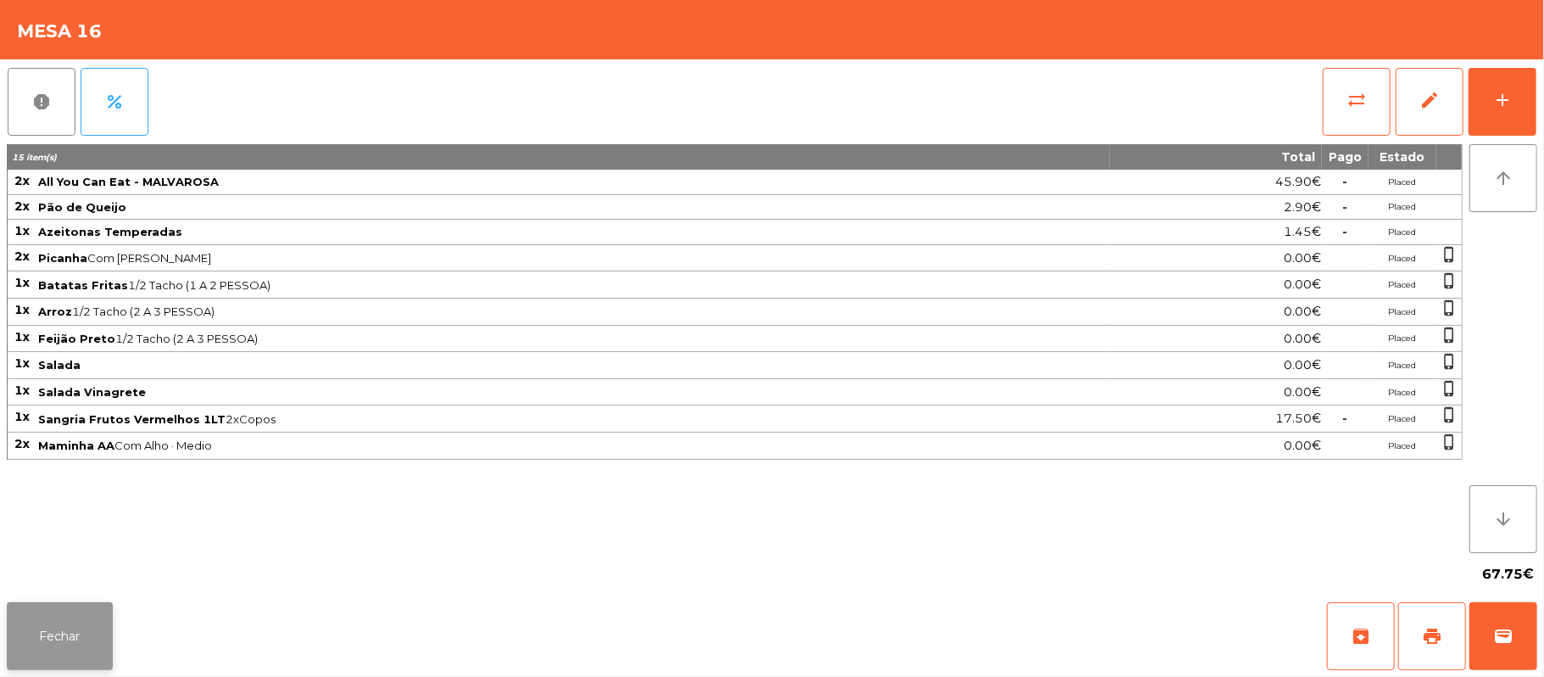
click at [69, 624] on button "Fechar" at bounding box center [60, 636] width 106 height 68
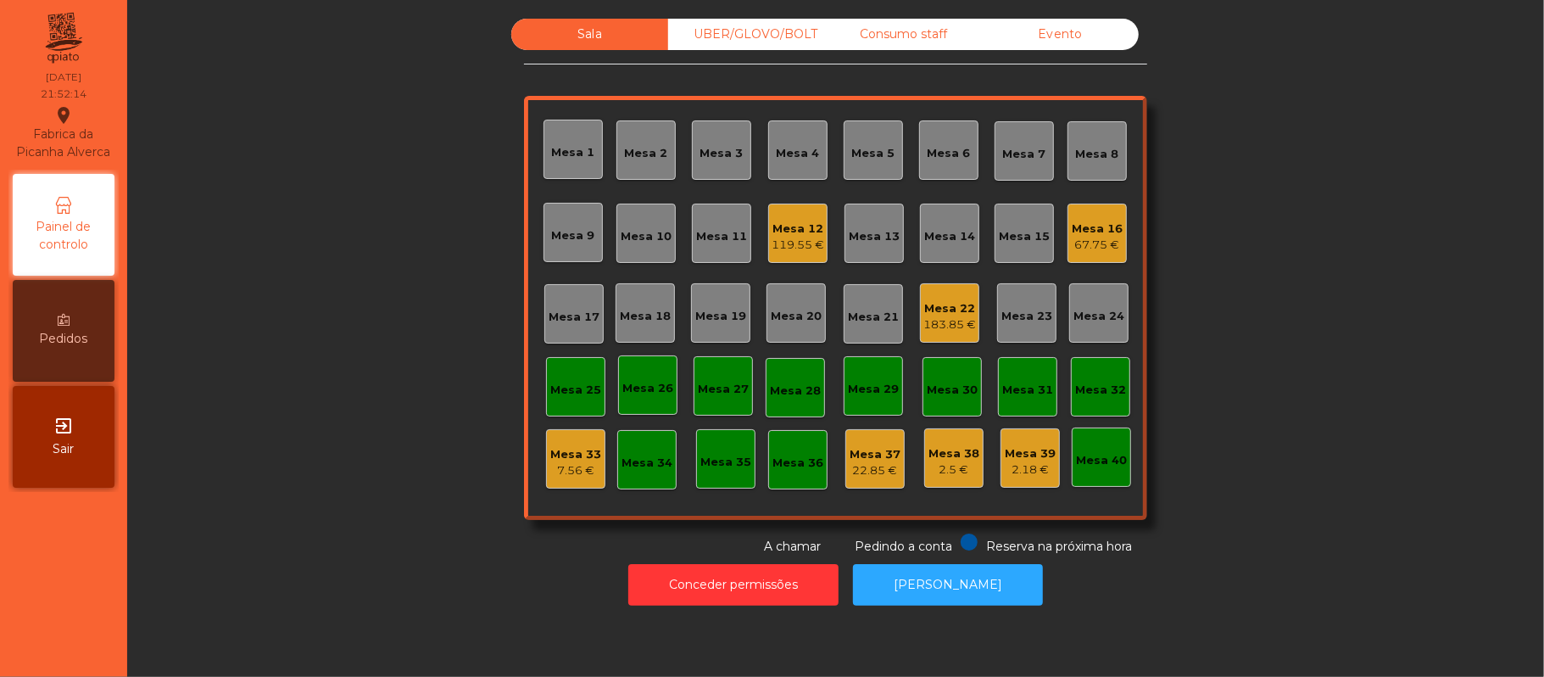
click at [775, 245] on div "119.55 €" at bounding box center [798, 245] width 53 height 17
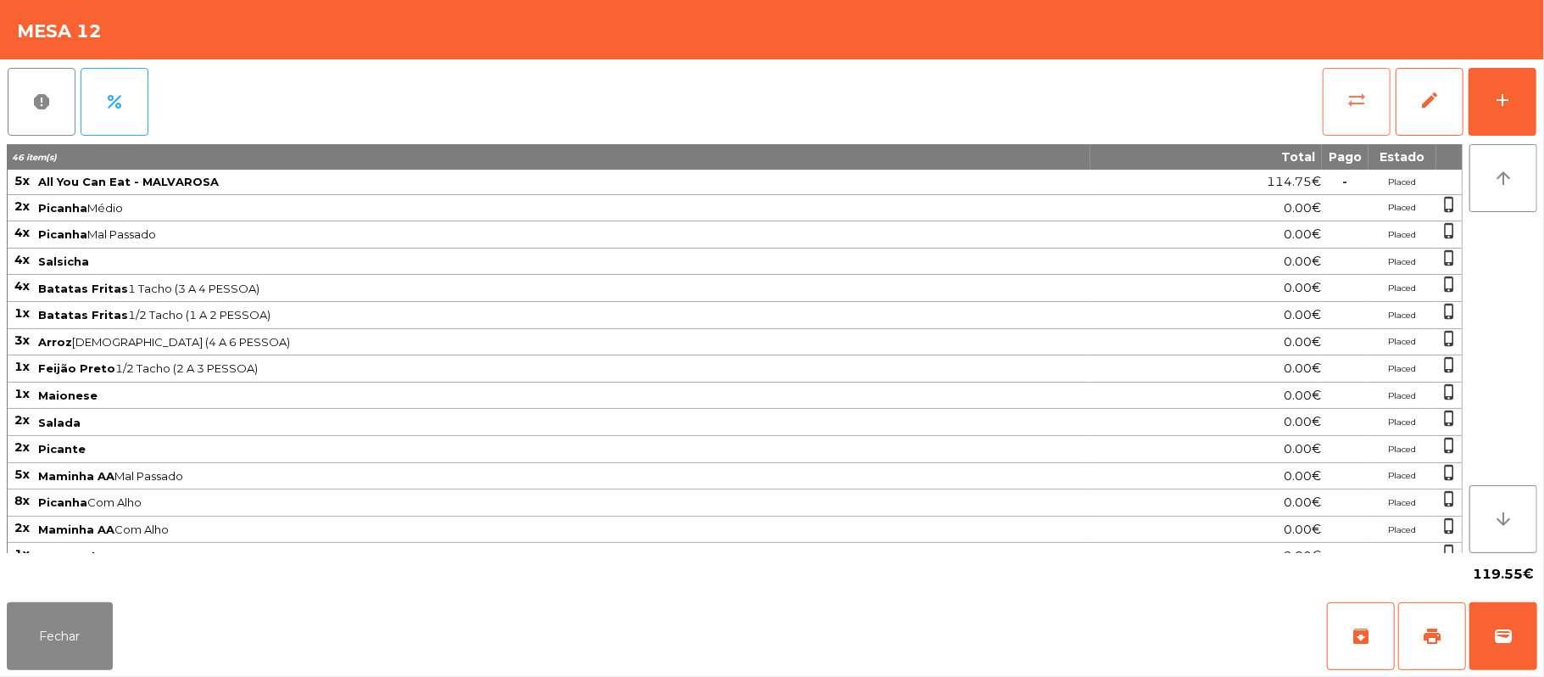
click at [1364, 110] on button "sync_alt" at bounding box center [1357, 102] width 68 height 68
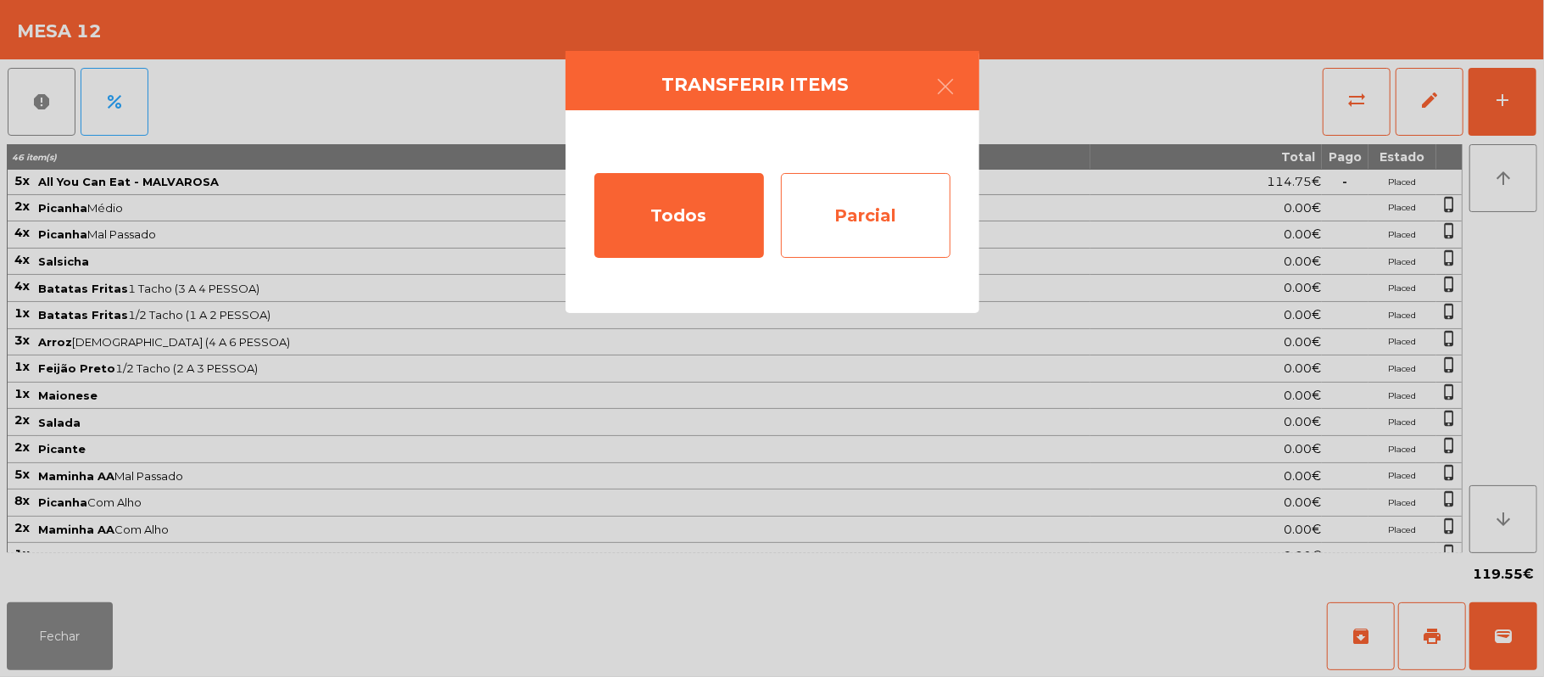
click at [885, 226] on div "Parcial" at bounding box center [866, 215] width 170 height 85
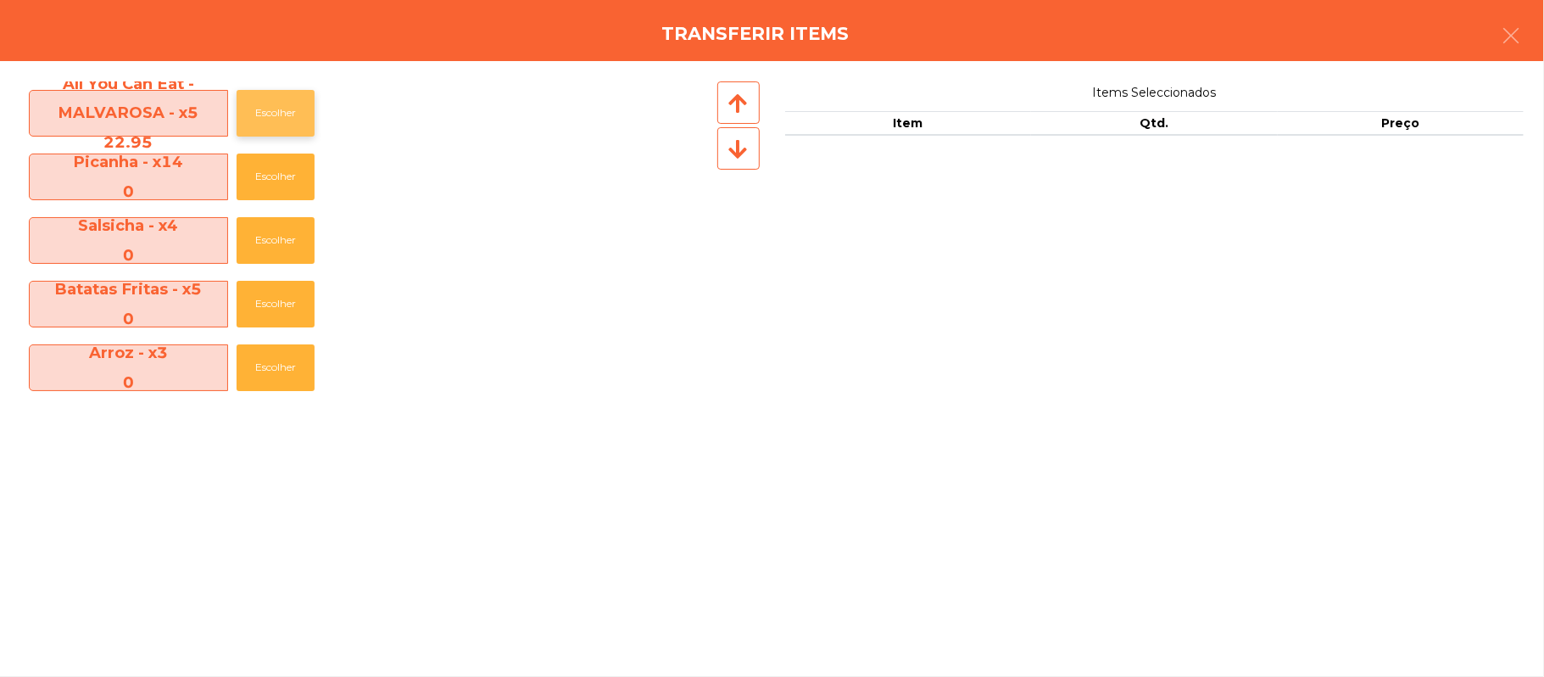
click at [280, 109] on button "Escolher" at bounding box center [276, 113] width 78 height 47
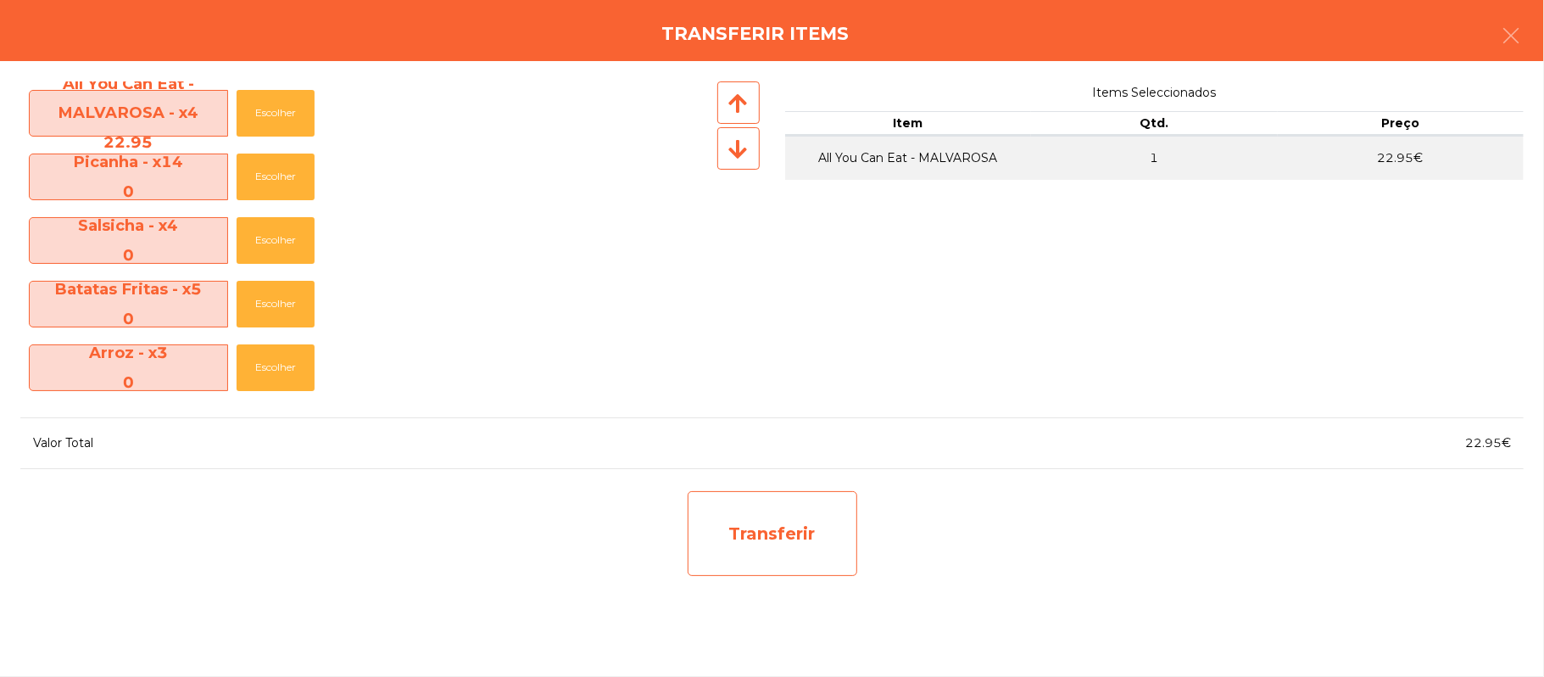
click at [844, 526] on div "Transferir" at bounding box center [773, 533] width 170 height 85
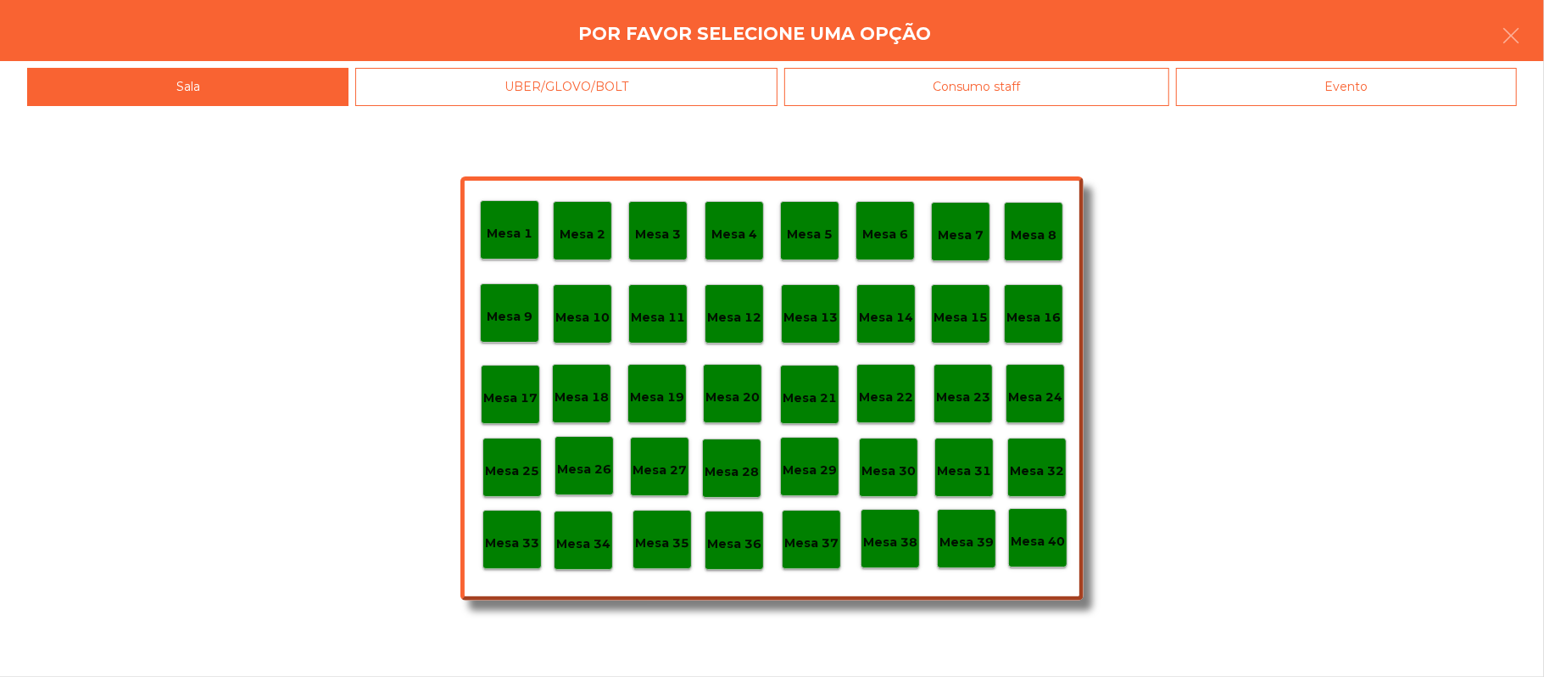
click at [510, 454] on div "Mesa 25" at bounding box center [512, 467] width 54 height 26
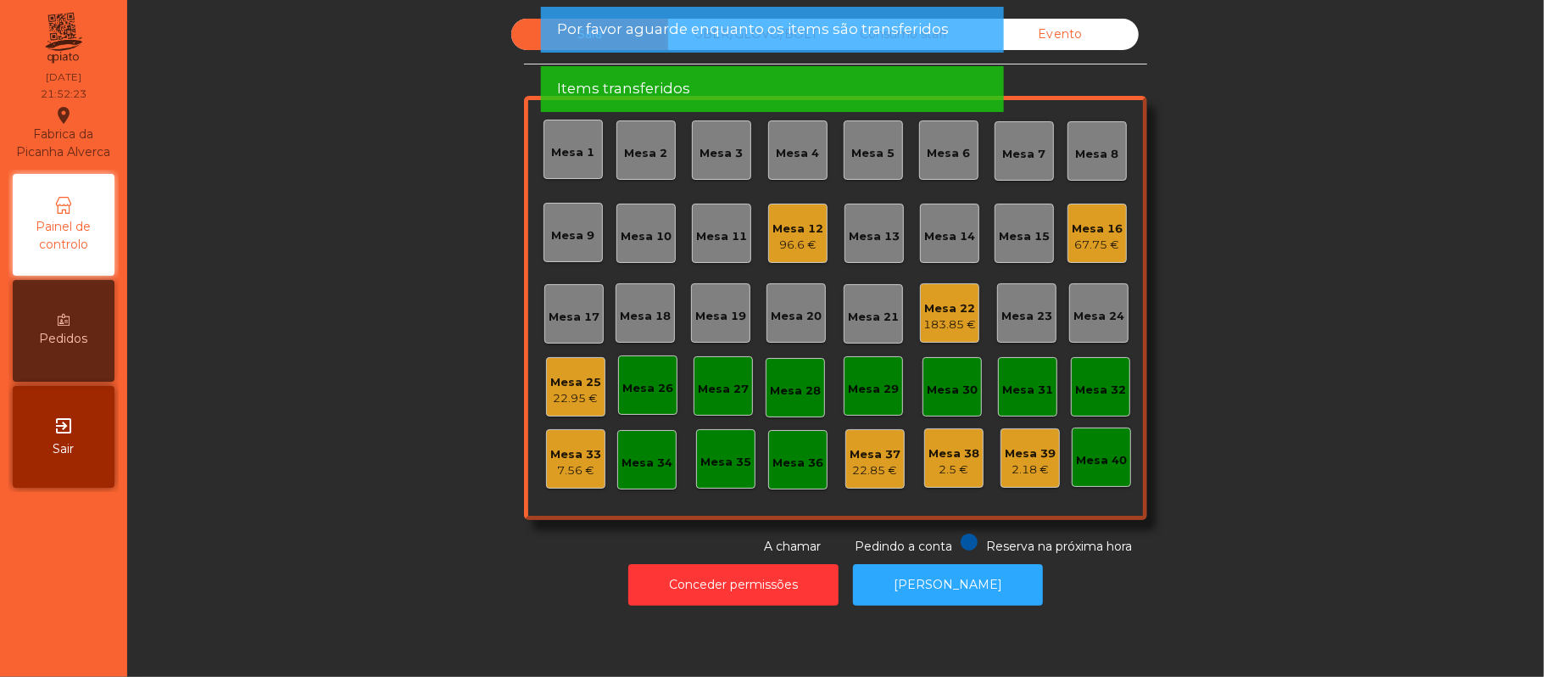
click at [577, 377] on div "Mesa 25" at bounding box center [575, 382] width 51 height 17
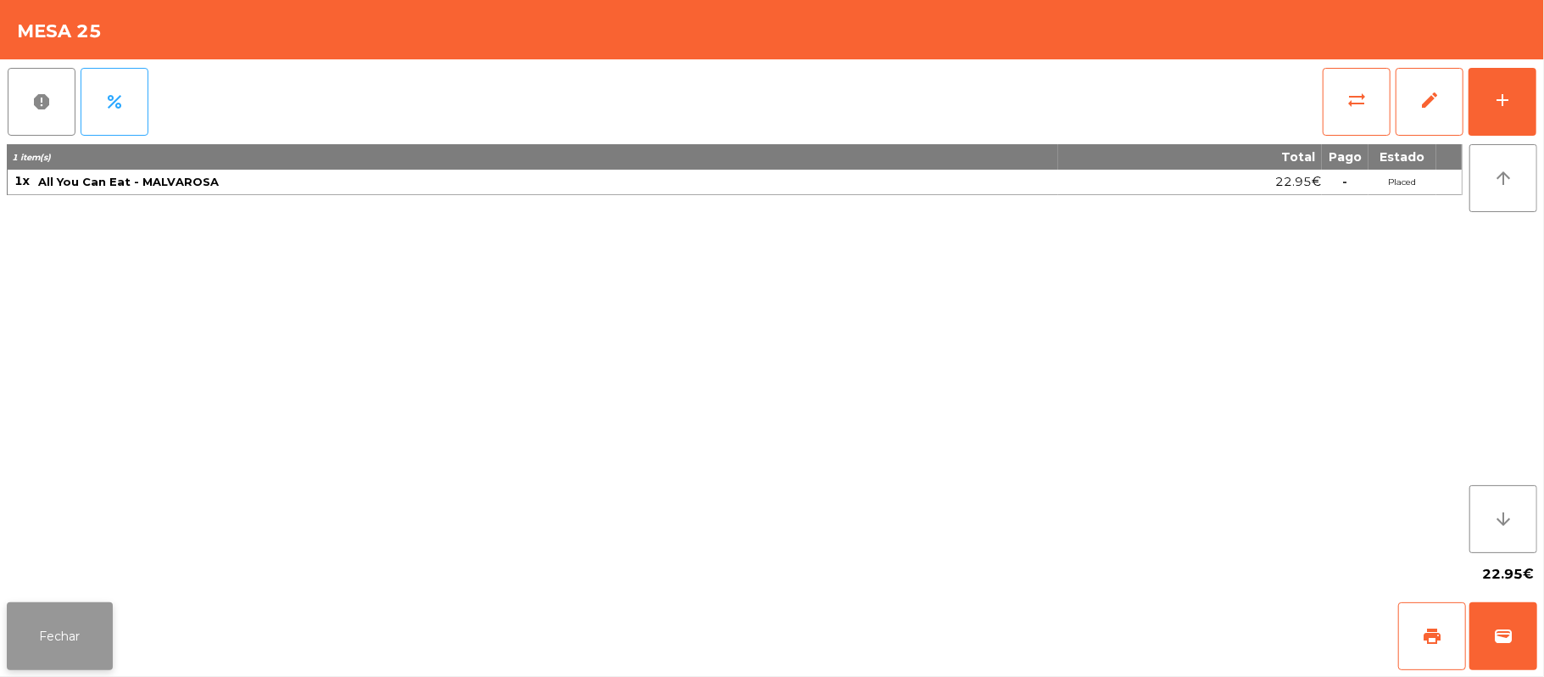
click at [78, 634] on button "Fechar" at bounding box center [60, 636] width 106 height 68
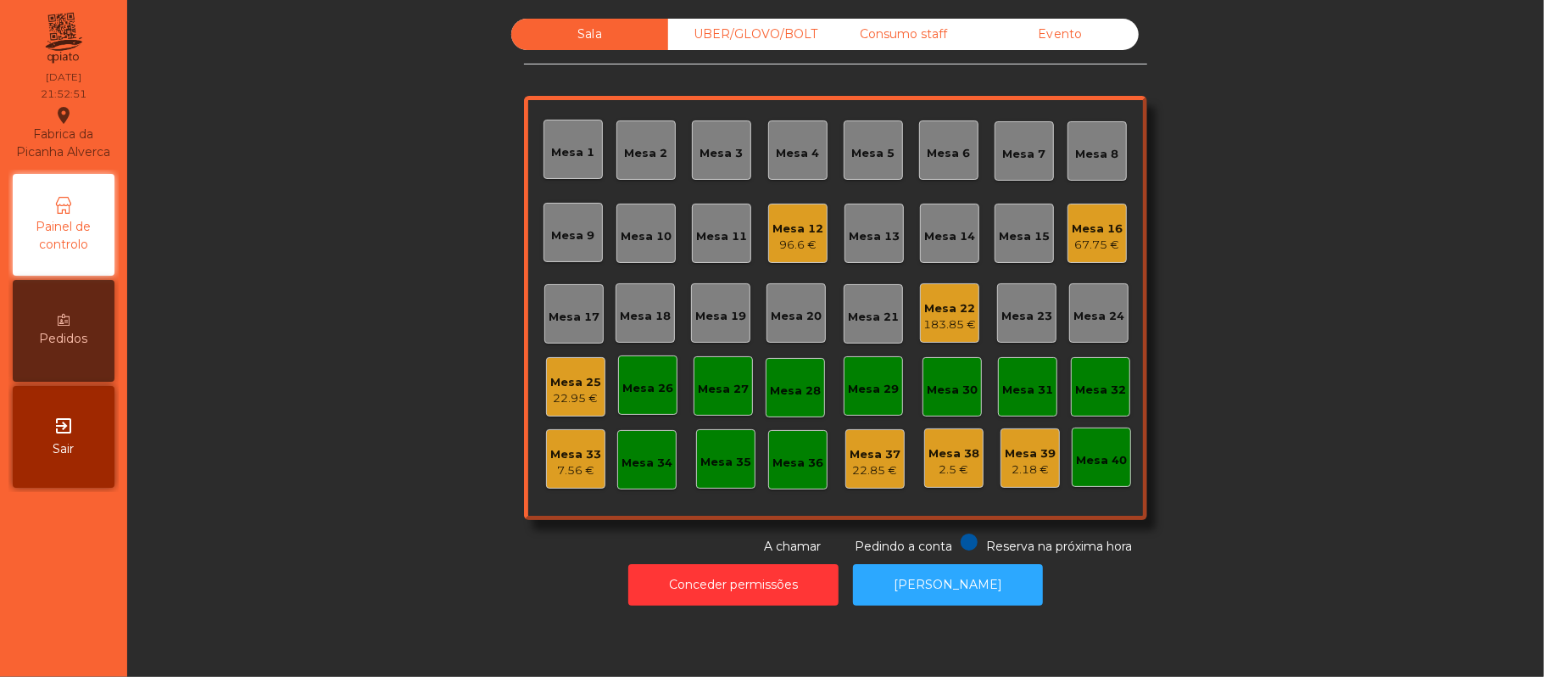
click at [772, 242] on div "96.6 €" at bounding box center [797, 245] width 51 height 17
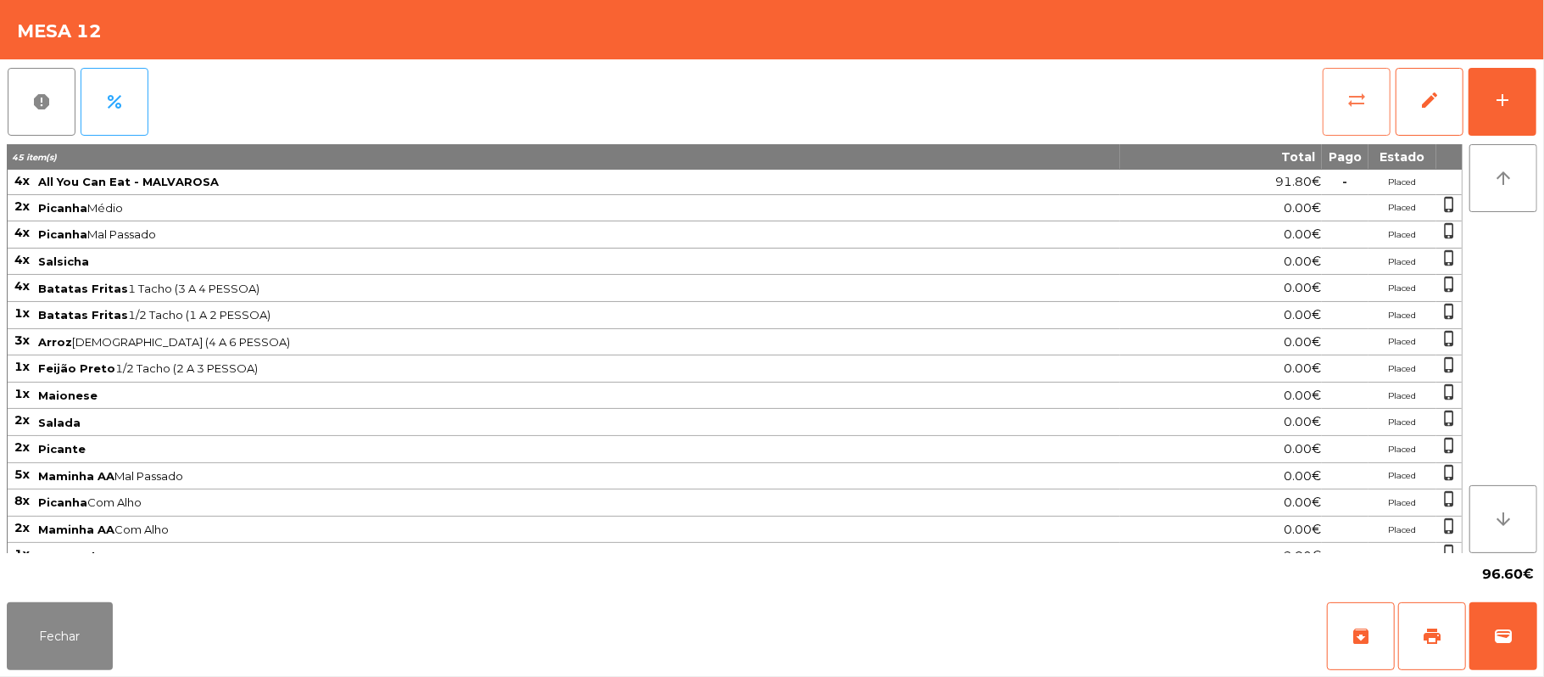
click at [1334, 103] on button "sync_alt" at bounding box center [1357, 102] width 68 height 68
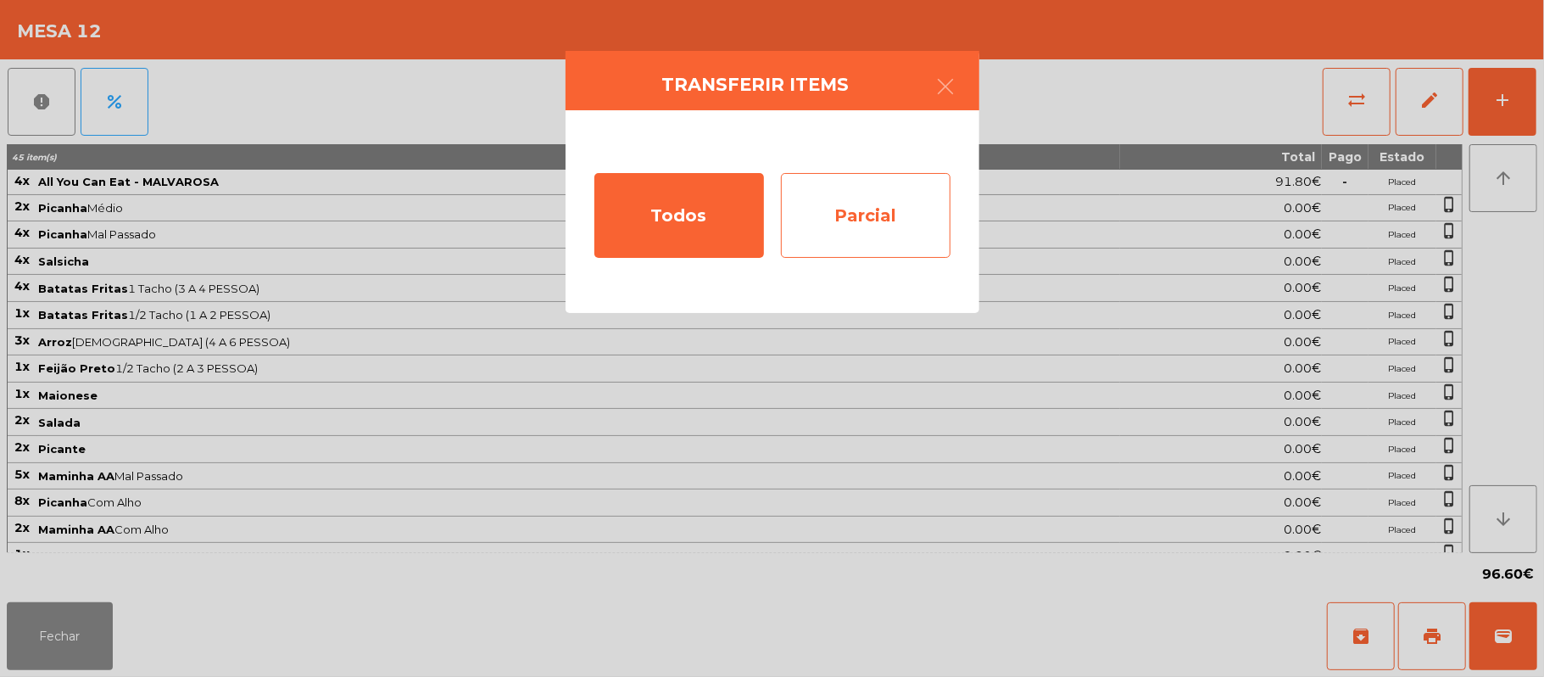
click at [886, 214] on div "Parcial" at bounding box center [866, 215] width 170 height 85
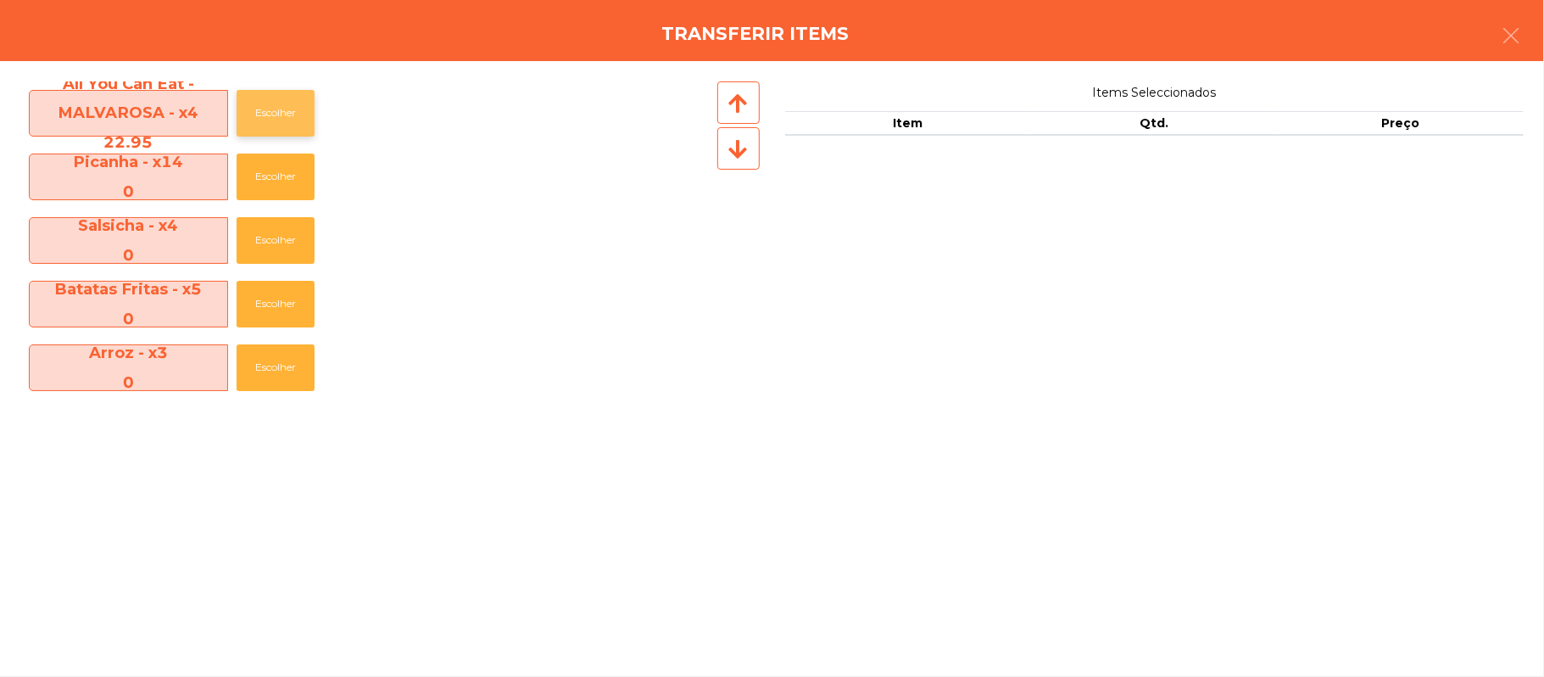
click at [281, 114] on button "Escolher" at bounding box center [276, 113] width 78 height 47
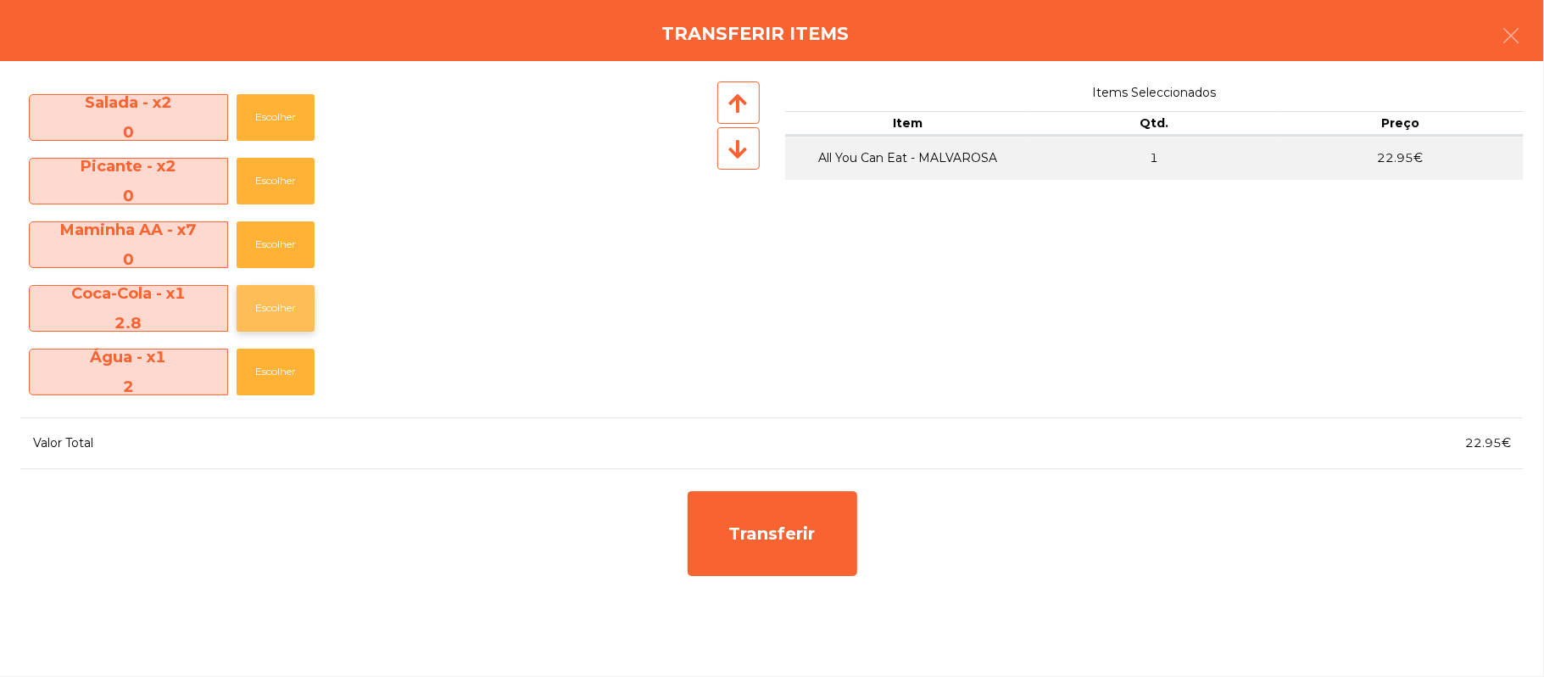
click at [297, 309] on button "Escolher" at bounding box center [276, 308] width 78 height 47
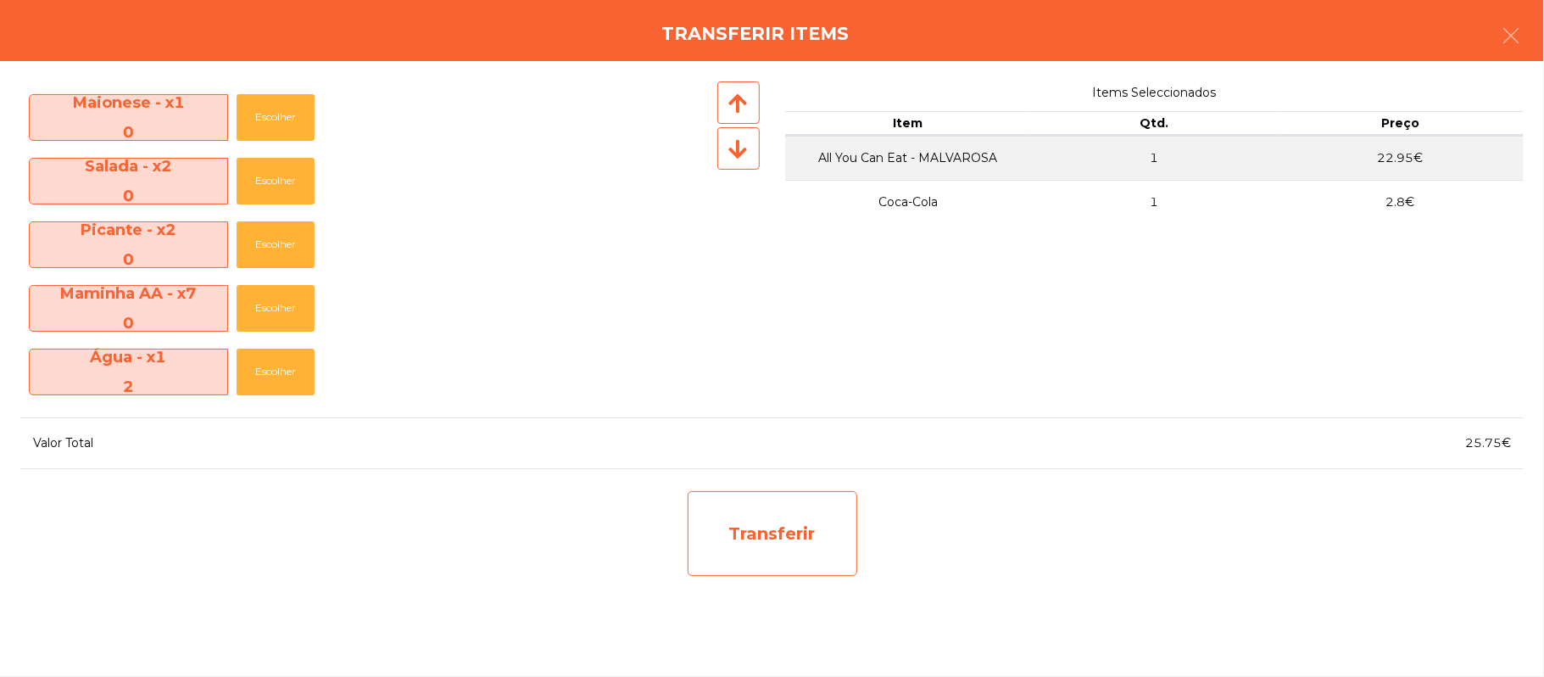
click at [812, 536] on div "Transferir" at bounding box center [773, 533] width 170 height 85
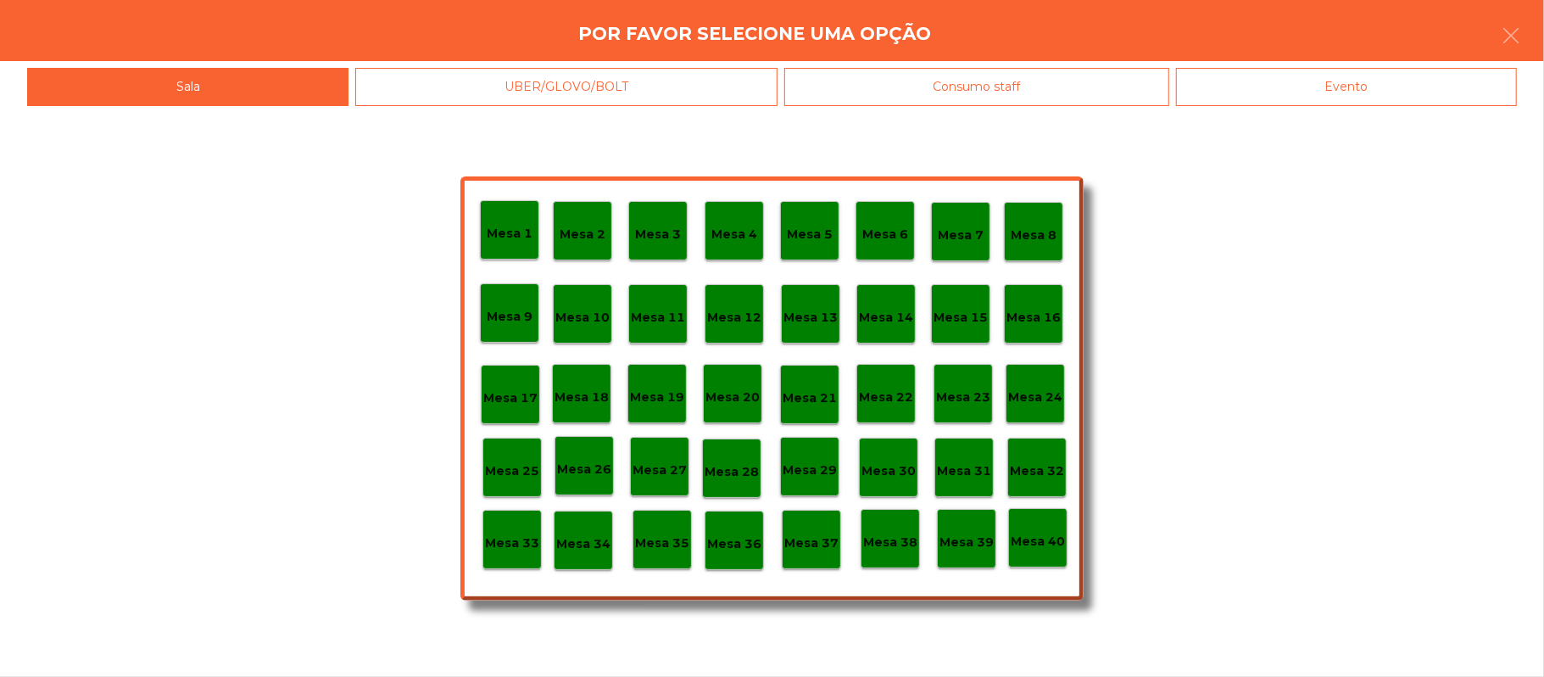
click at [588, 456] on div "Mesa 26" at bounding box center [584, 466] width 54 height 26
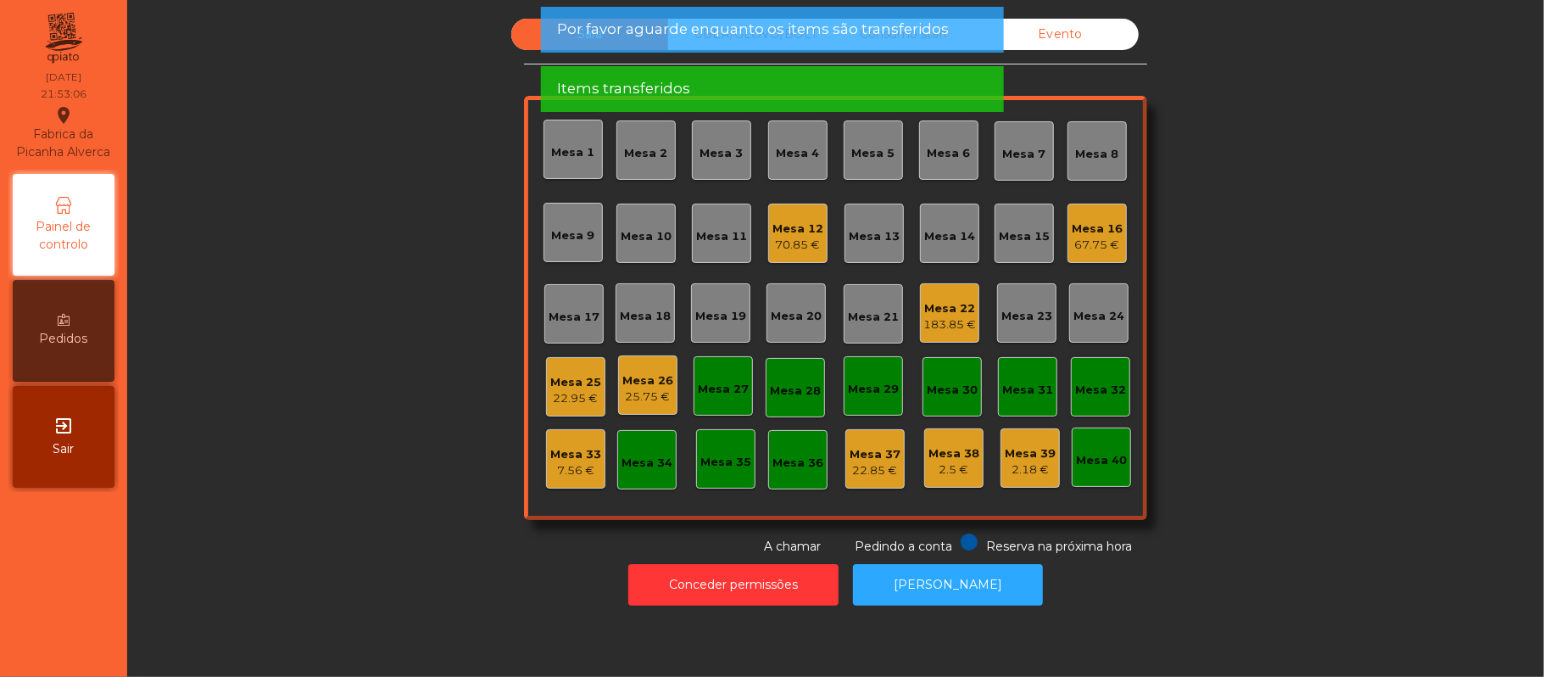
click at [653, 385] on div "Mesa 26" at bounding box center [647, 380] width 51 height 17
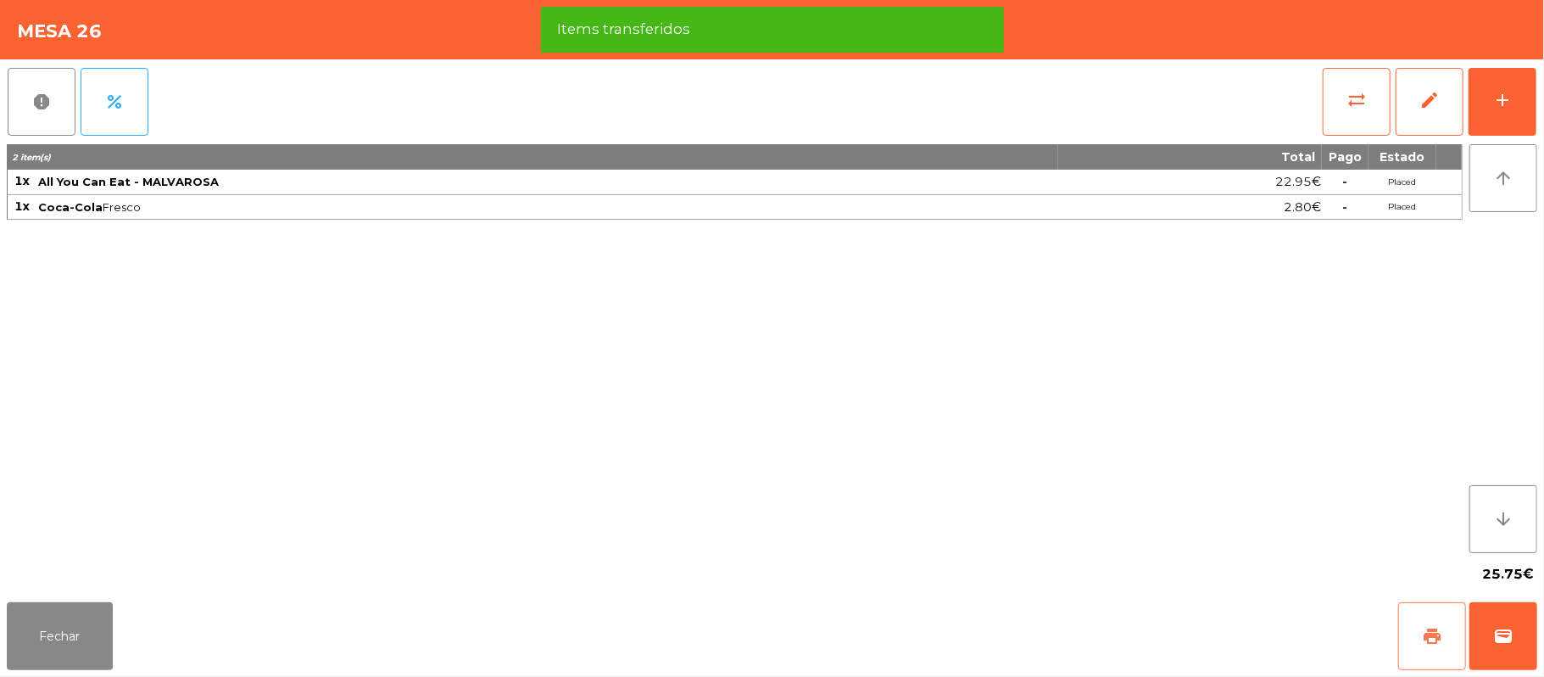
click at [1412, 628] on button "print" at bounding box center [1432, 636] width 68 height 68
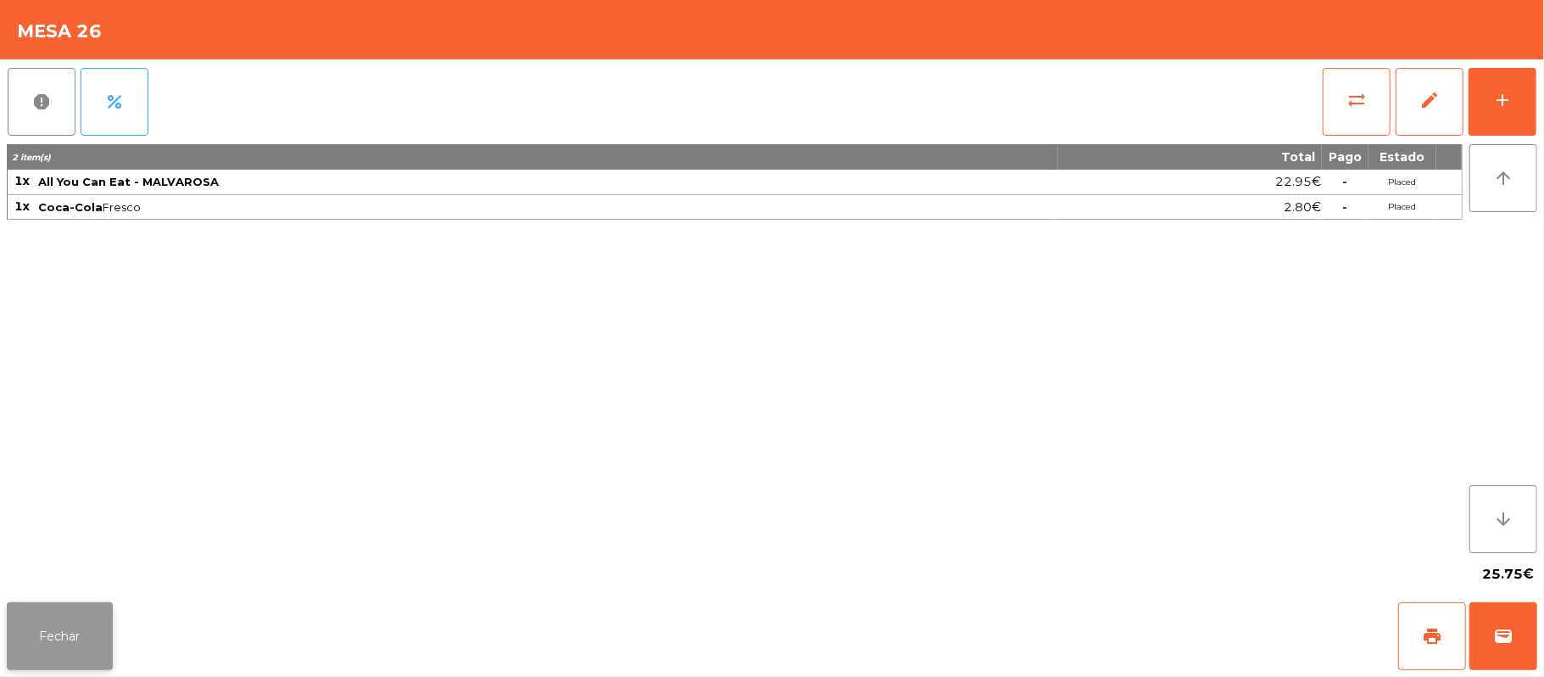
click at [75, 632] on button "Fechar" at bounding box center [60, 636] width 106 height 68
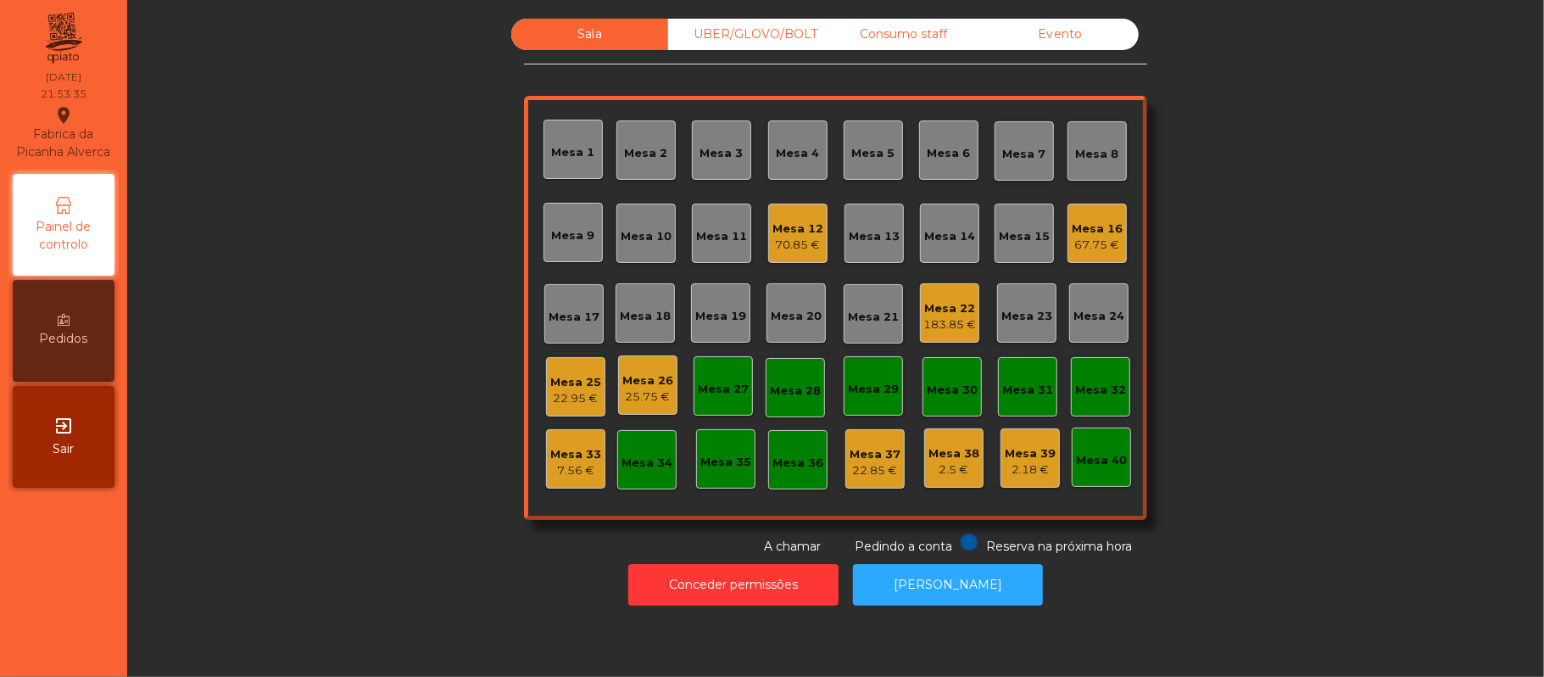
click at [799, 237] on div "70.85 €" at bounding box center [797, 245] width 51 height 17
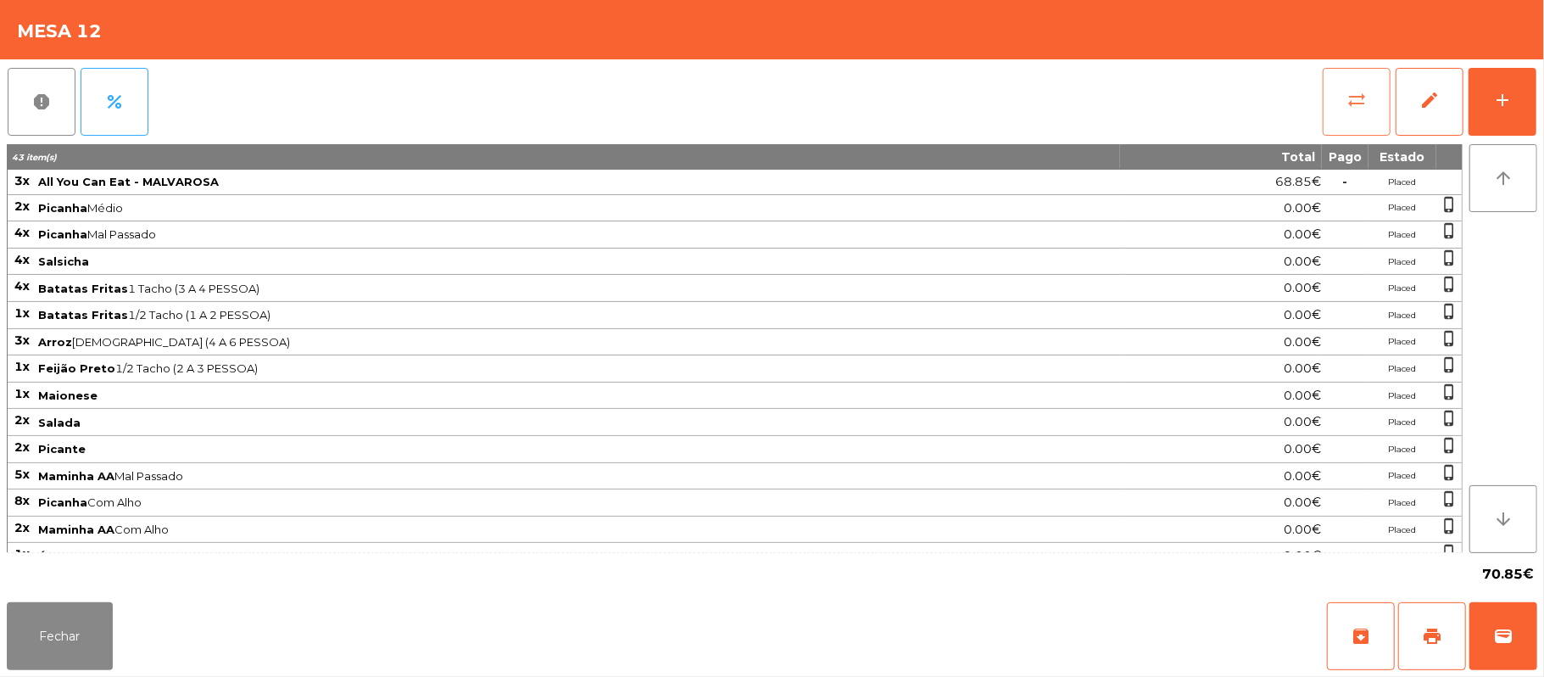
click at [1348, 106] on span "sync_alt" at bounding box center [1356, 100] width 20 height 20
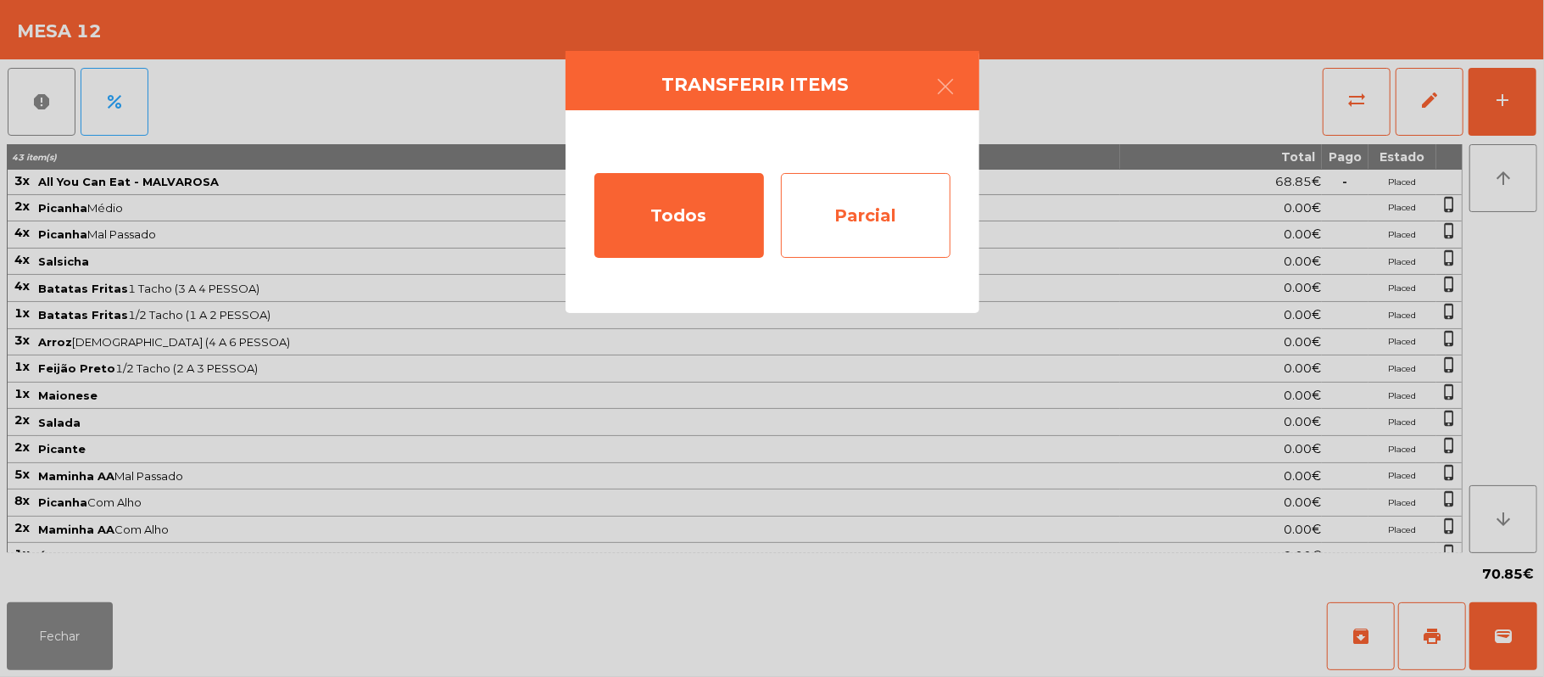
click at [895, 219] on div "Parcial" at bounding box center [866, 215] width 170 height 85
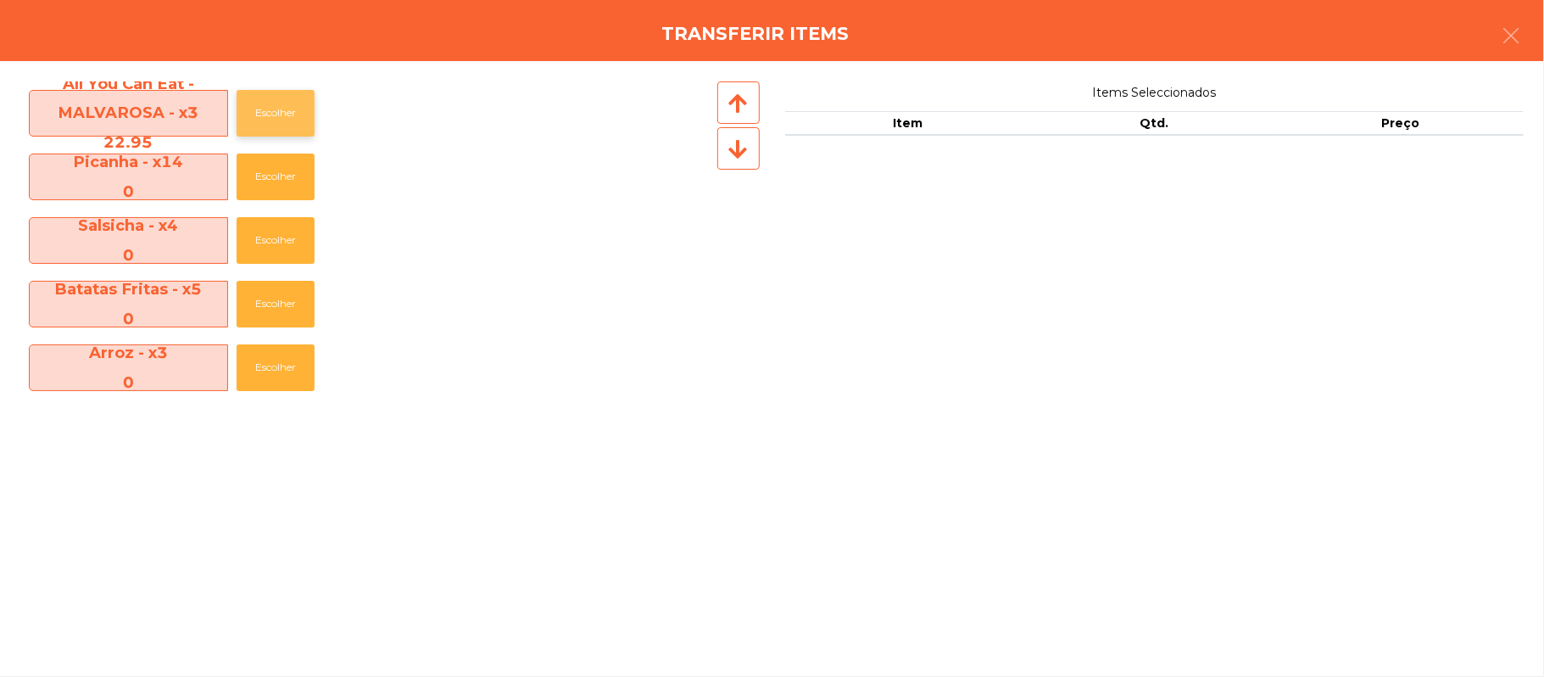
click at [281, 113] on button "Escolher" at bounding box center [276, 113] width 78 height 47
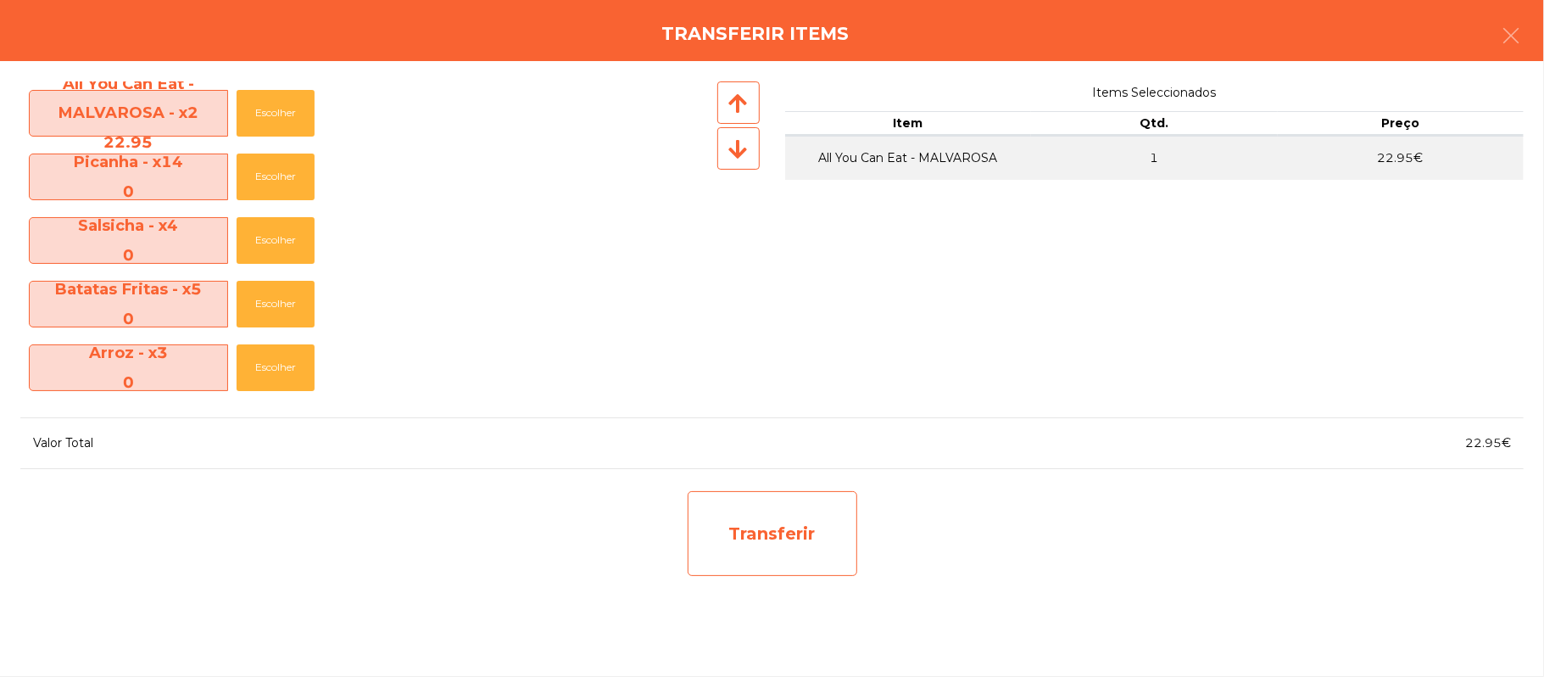
click at [770, 544] on div "Transferir" at bounding box center [773, 533] width 170 height 85
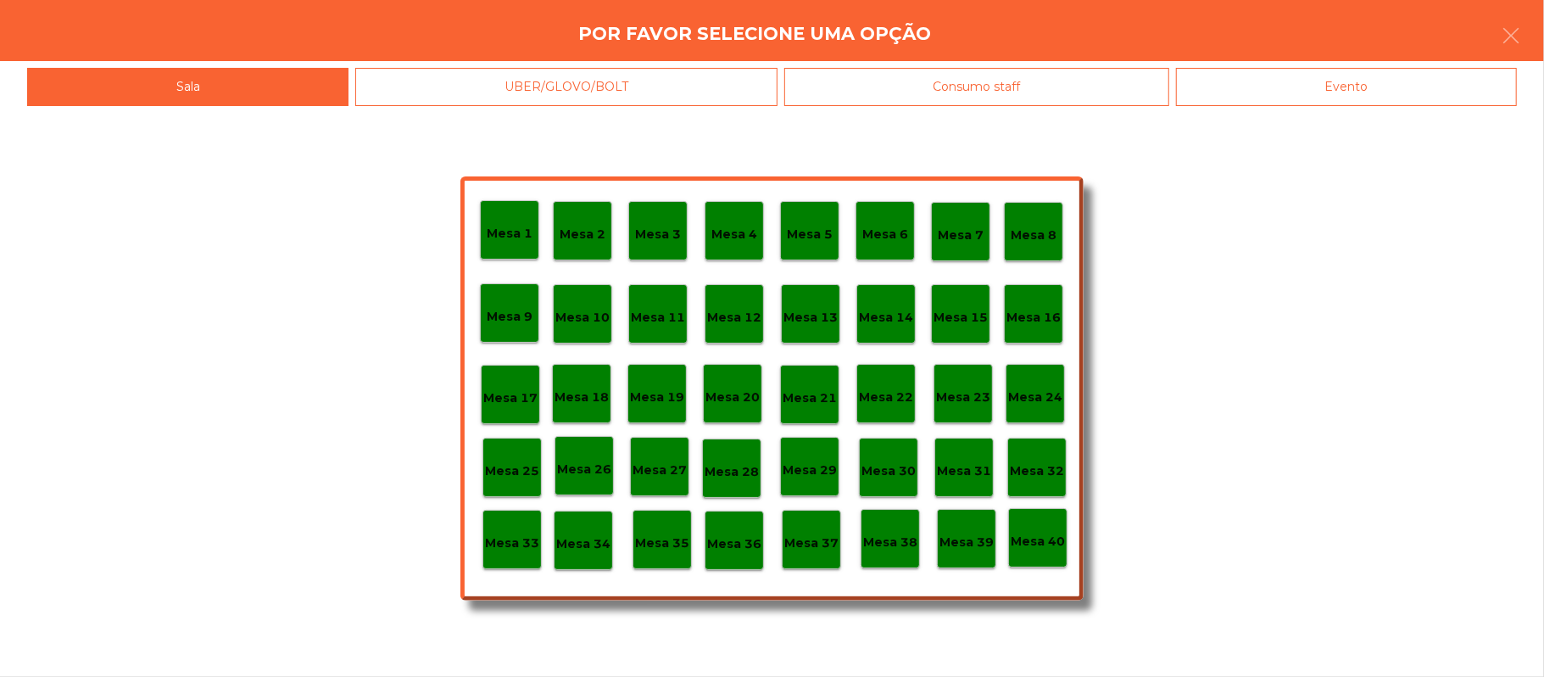
click at [811, 472] on p "Mesa 29" at bounding box center [810, 469] width 54 height 19
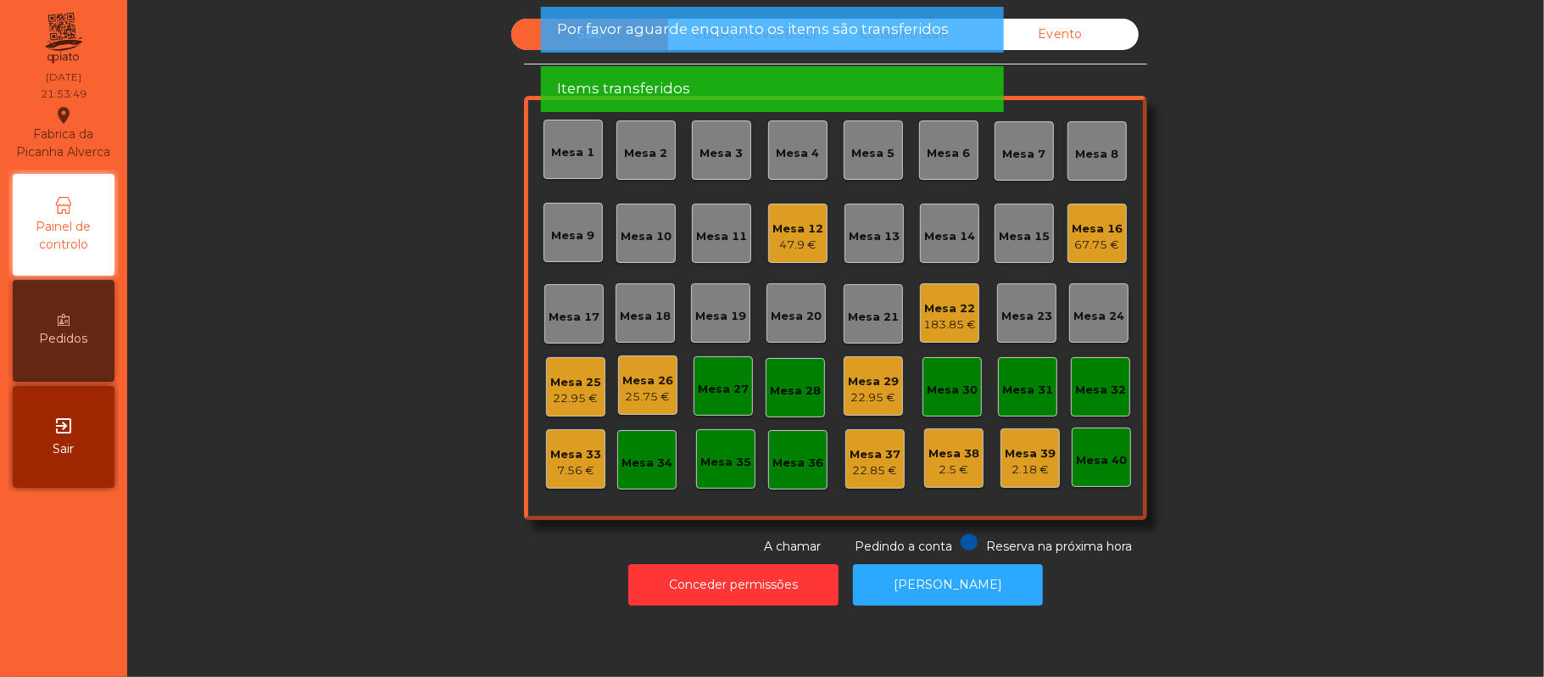
click at [883, 384] on div "Mesa 29" at bounding box center [873, 381] width 51 height 17
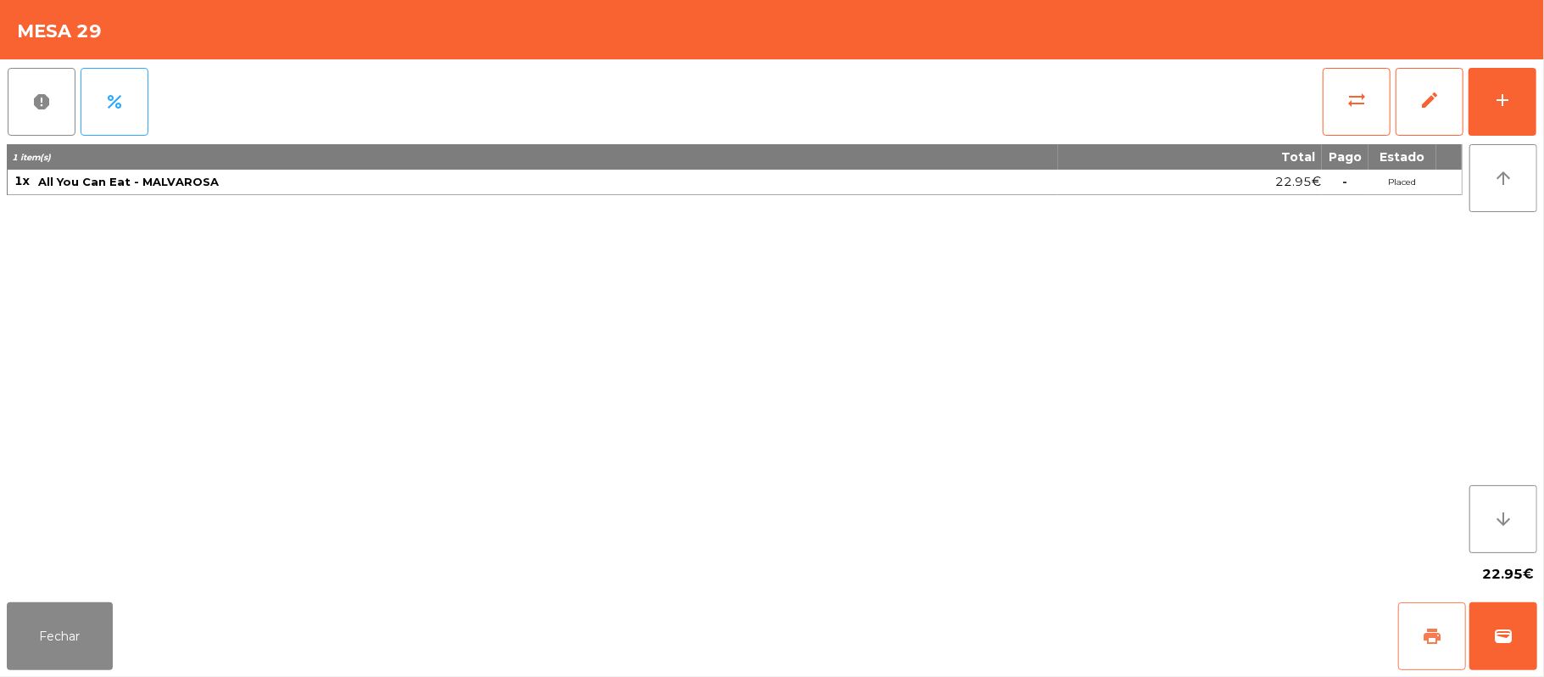
click at [1415, 628] on button "print" at bounding box center [1432, 636] width 68 height 68
click at [48, 635] on button "Fechar" at bounding box center [60, 636] width 106 height 68
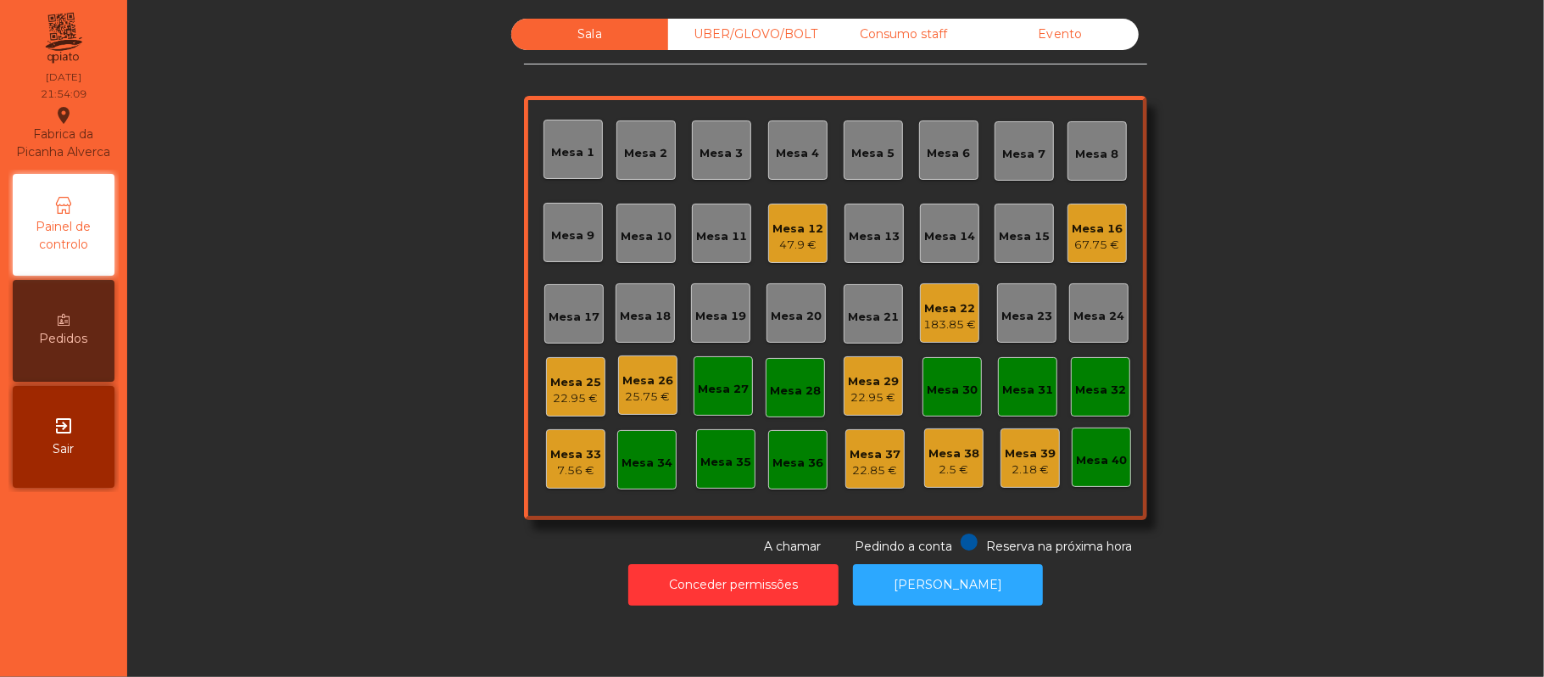
click at [773, 249] on div "47.9 €" at bounding box center [797, 245] width 51 height 17
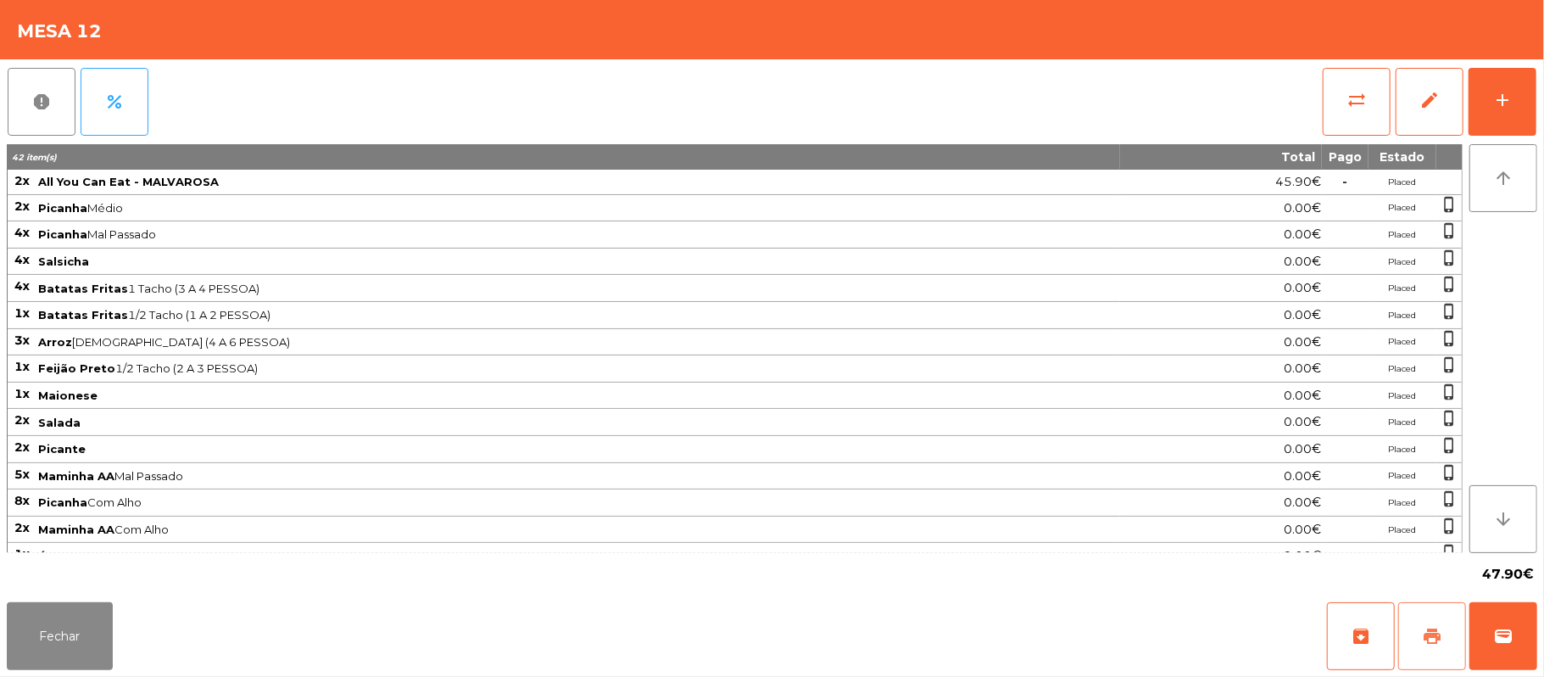
click at [1418, 624] on button "print" at bounding box center [1432, 636] width 68 height 68
click at [1334, 81] on button "sync_alt" at bounding box center [1357, 102] width 68 height 68
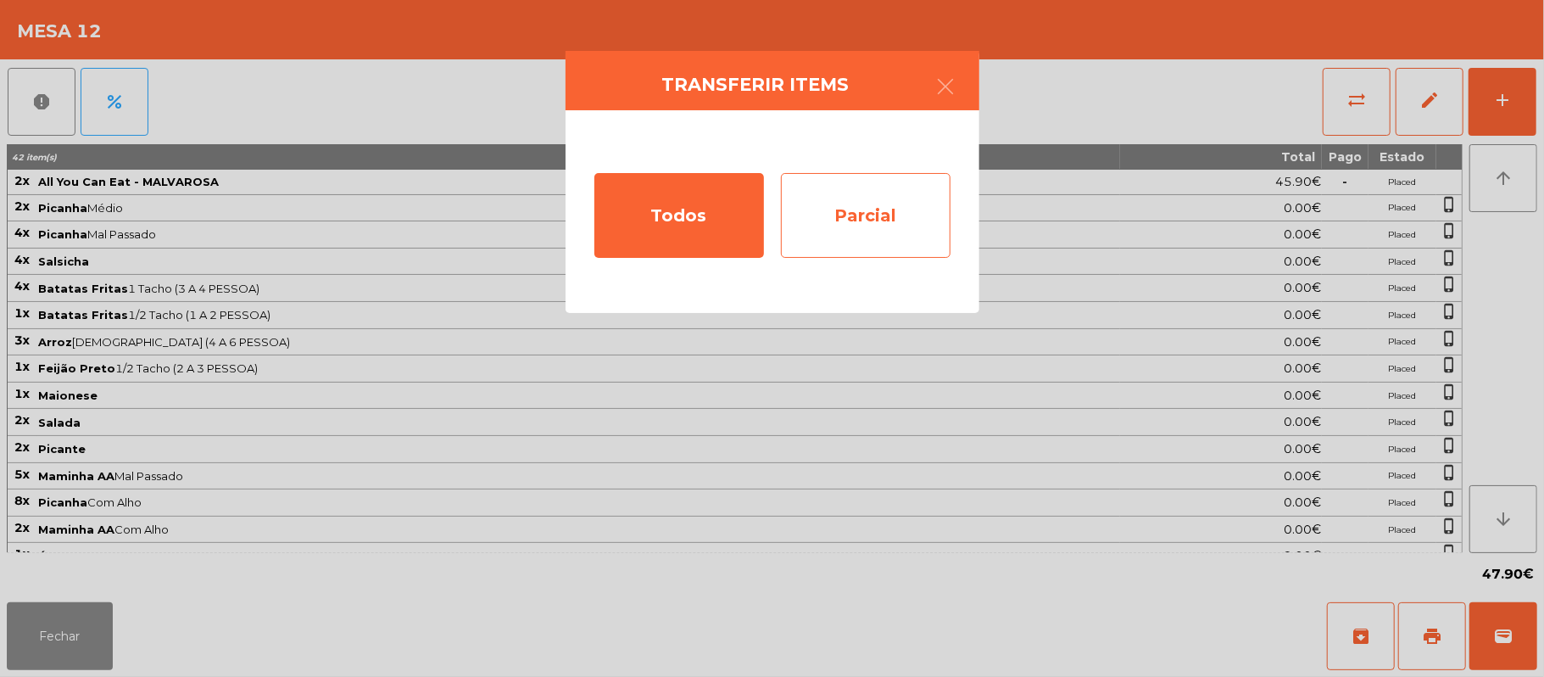
click at [892, 204] on div "Parcial" at bounding box center [866, 215] width 170 height 85
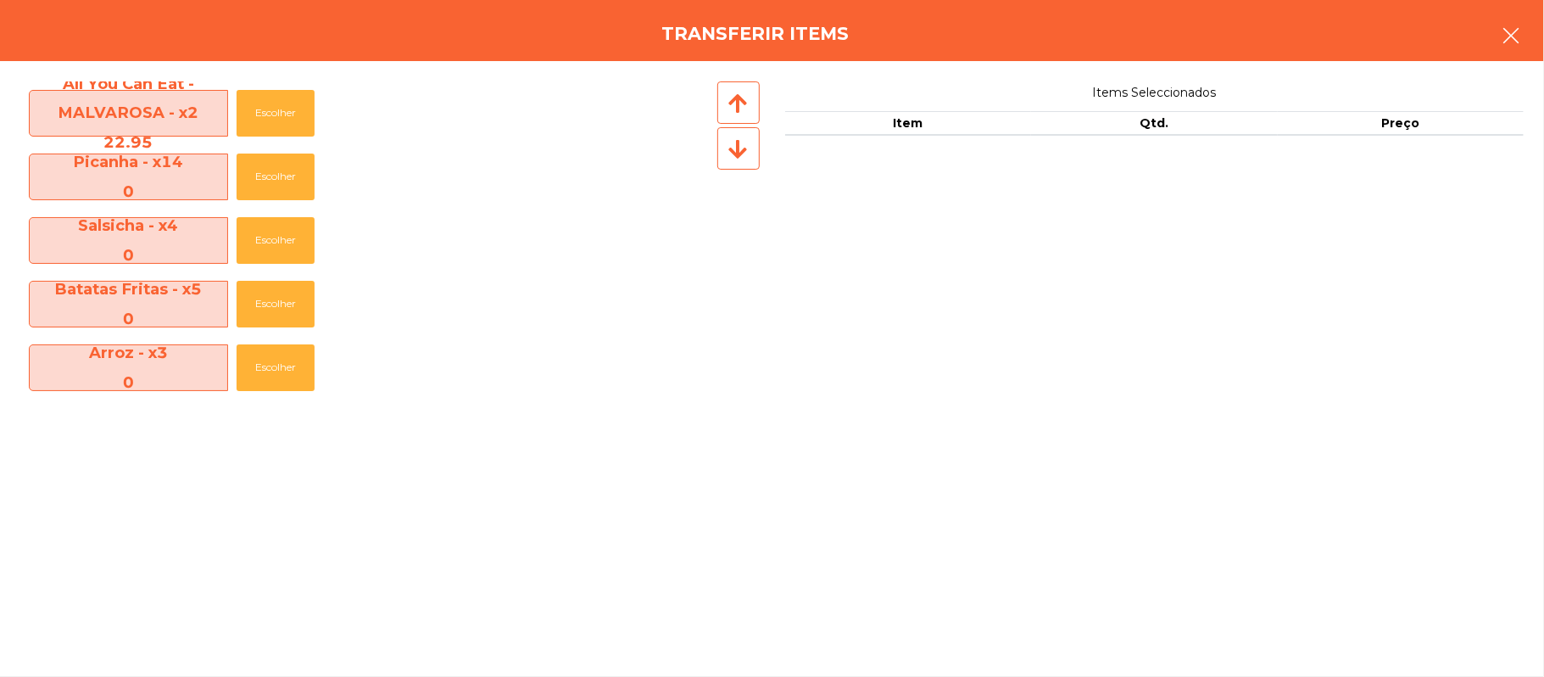
click at [1516, 39] on icon "button" at bounding box center [1511, 35] width 20 height 20
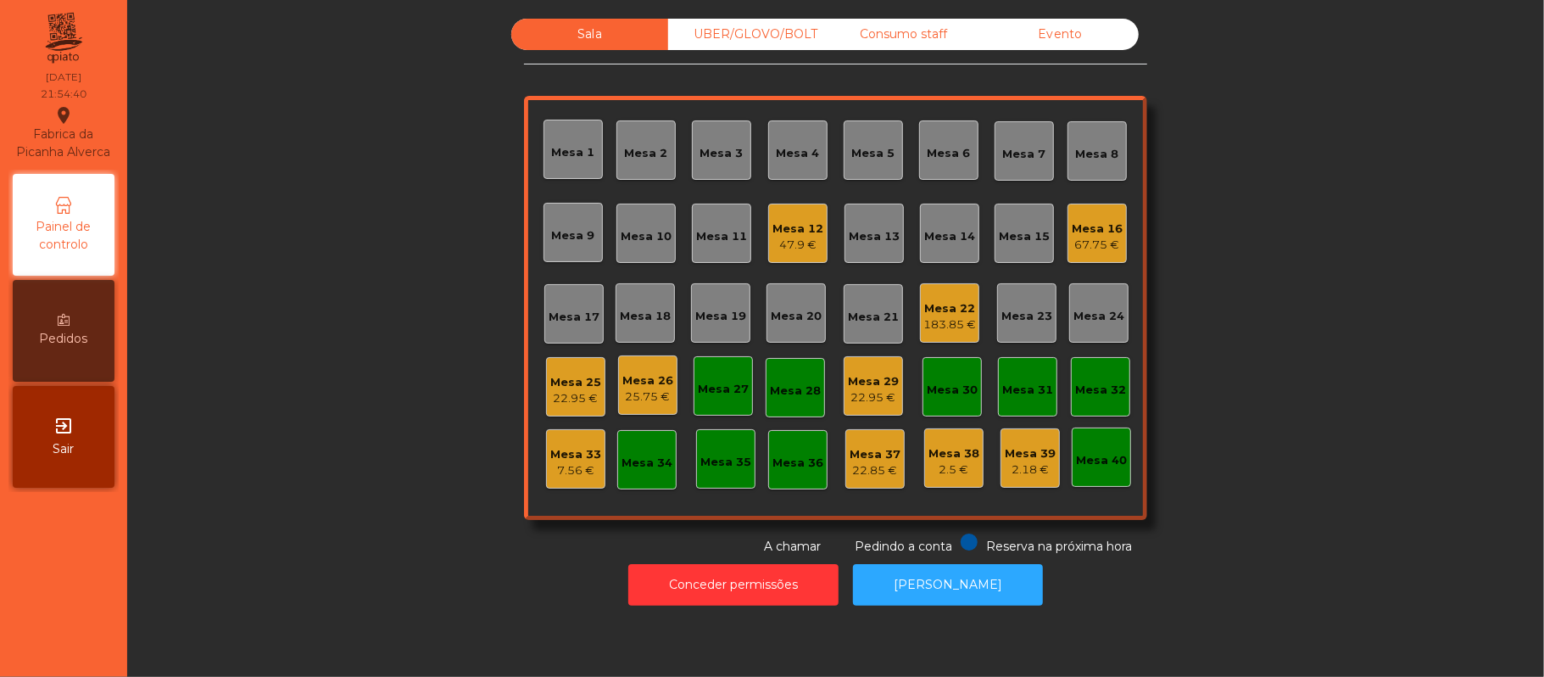
click at [784, 229] on div "Mesa 12" at bounding box center [797, 228] width 51 height 17
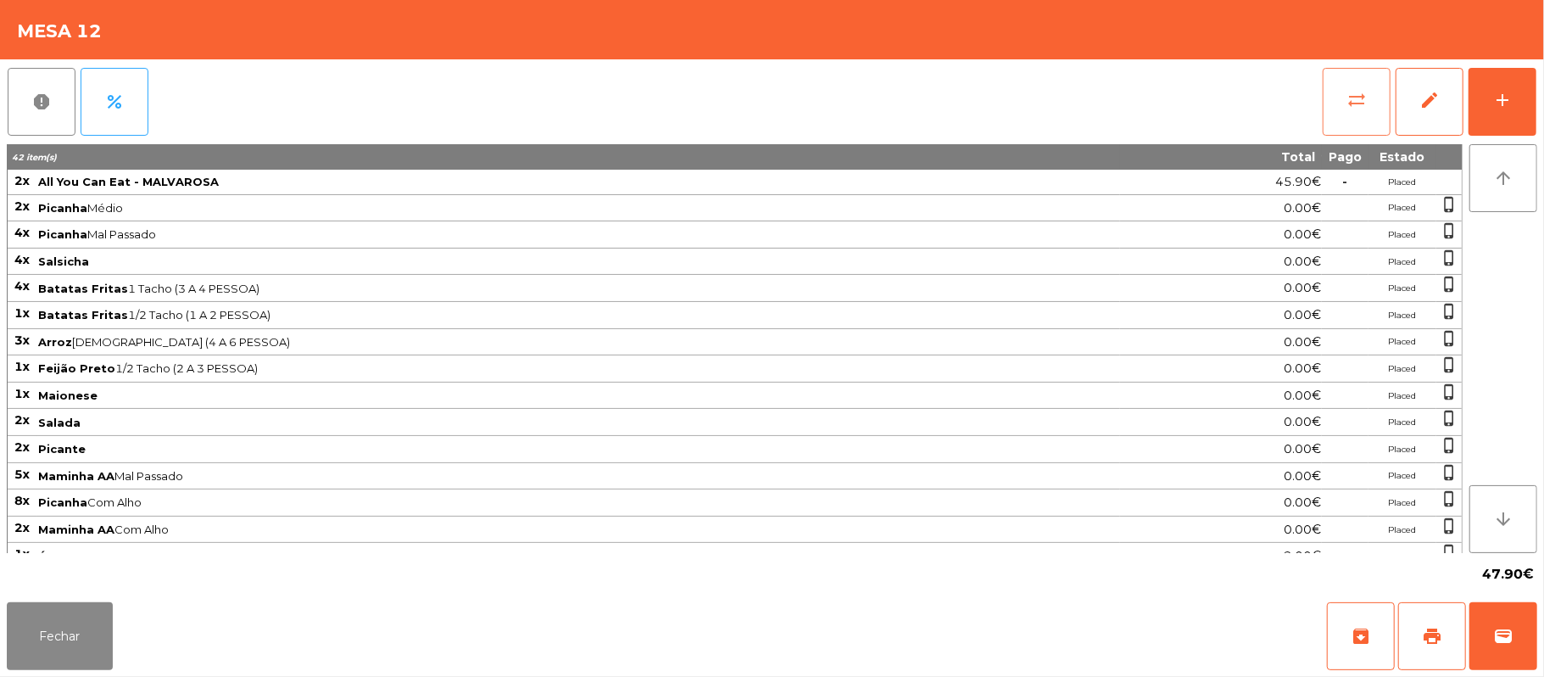
click at [1348, 96] on span "sync_alt" at bounding box center [1356, 100] width 20 height 20
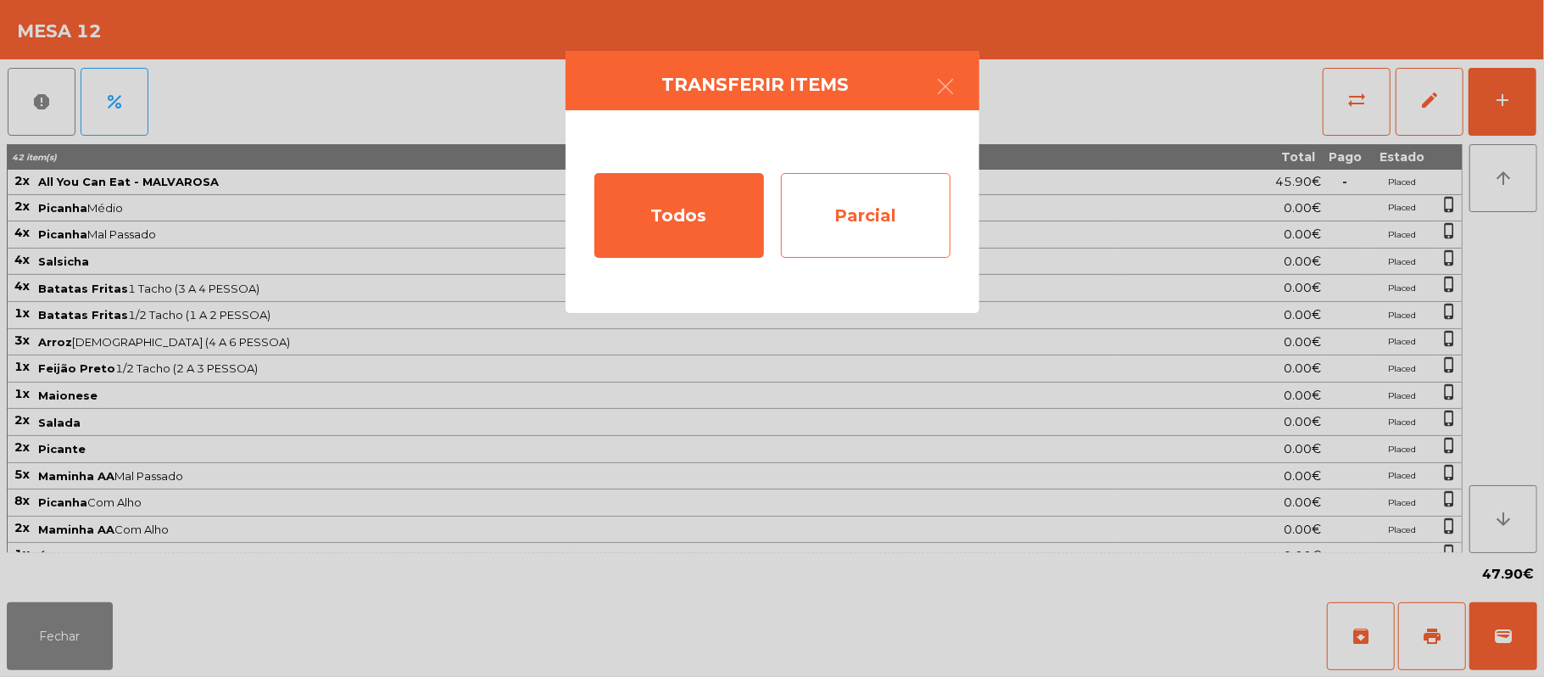
click at [895, 201] on div "Parcial" at bounding box center [866, 215] width 170 height 85
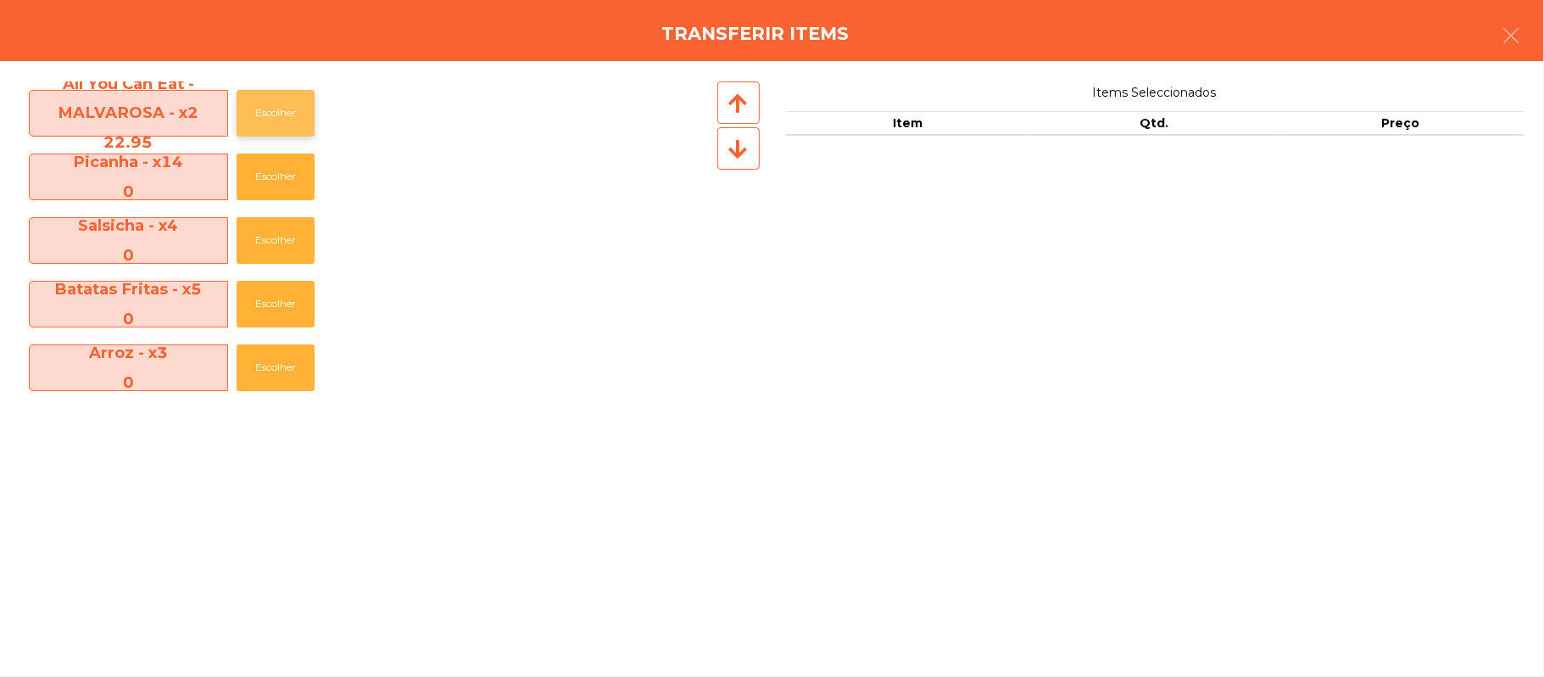
click at [280, 114] on button "Escolher" at bounding box center [276, 113] width 78 height 47
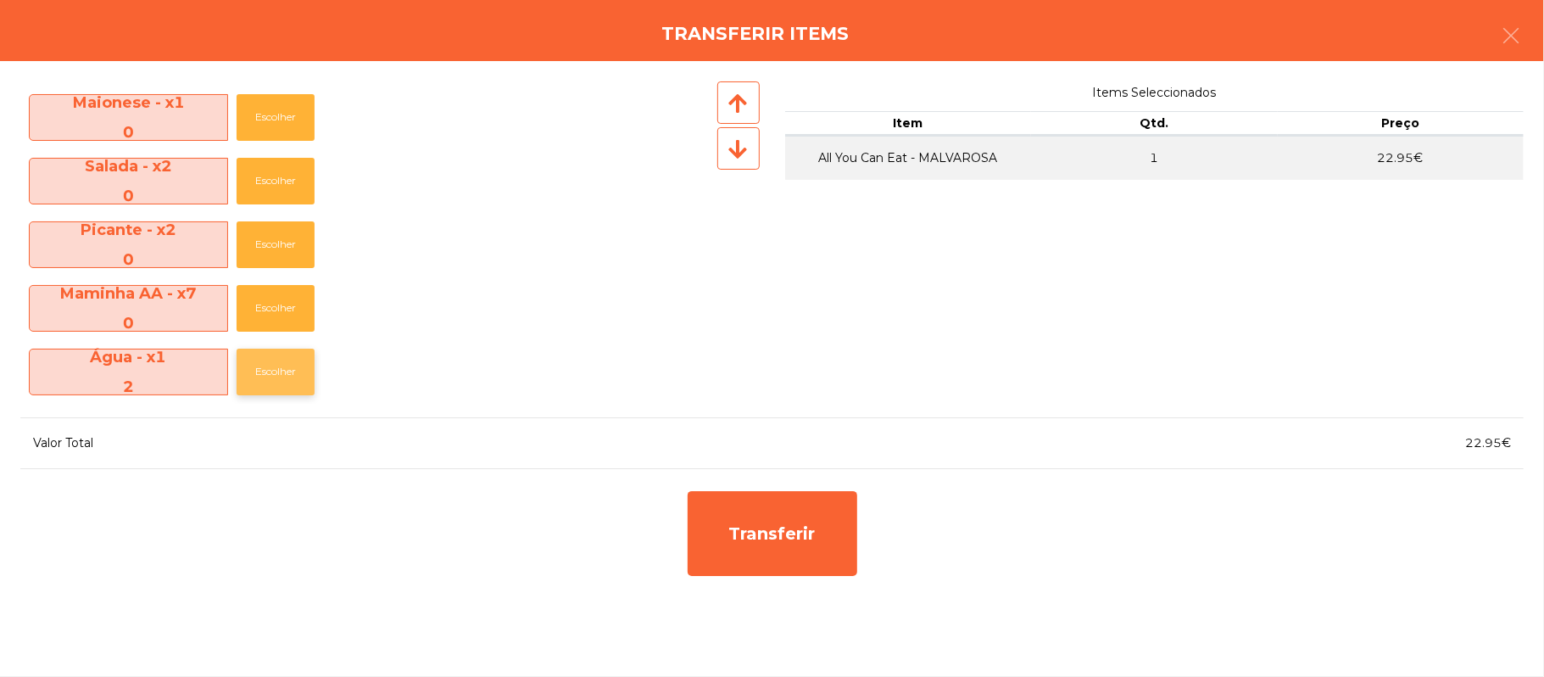
click at [276, 375] on button "Escolher" at bounding box center [276, 371] width 78 height 47
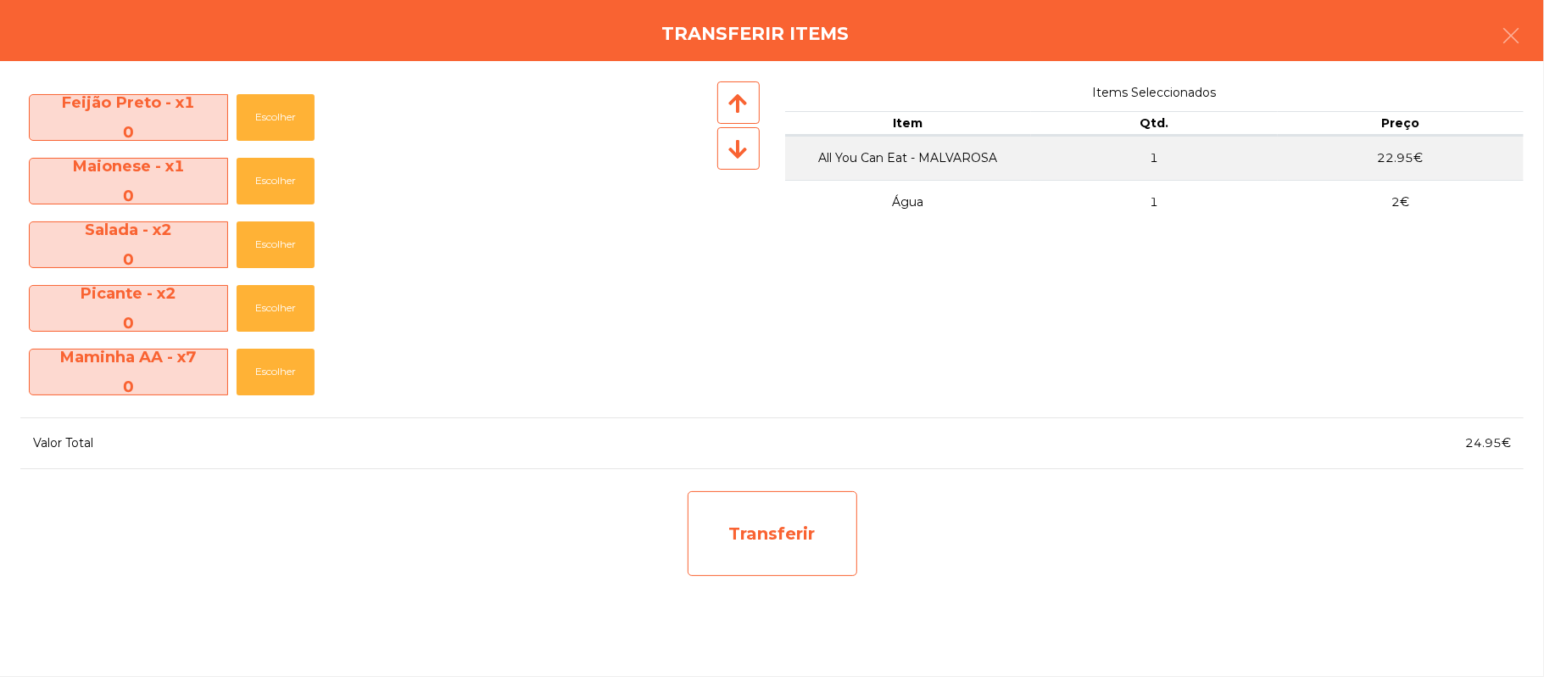
click at [782, 521] on div "Transferir" at bounding box center [773, 533] width 170 height 85
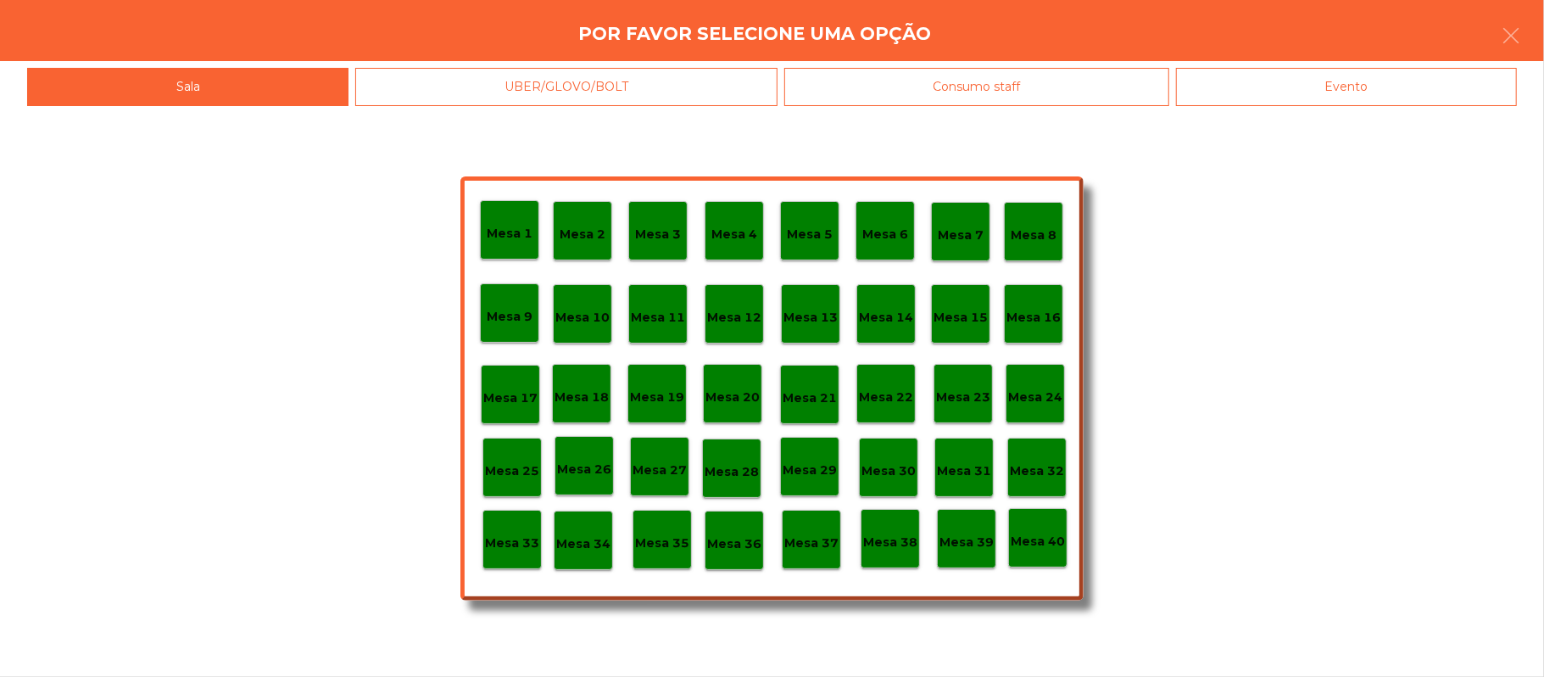
click at [661, 460] on p "Mesa 27" at bounding box center [659, 469] width 54 height 19
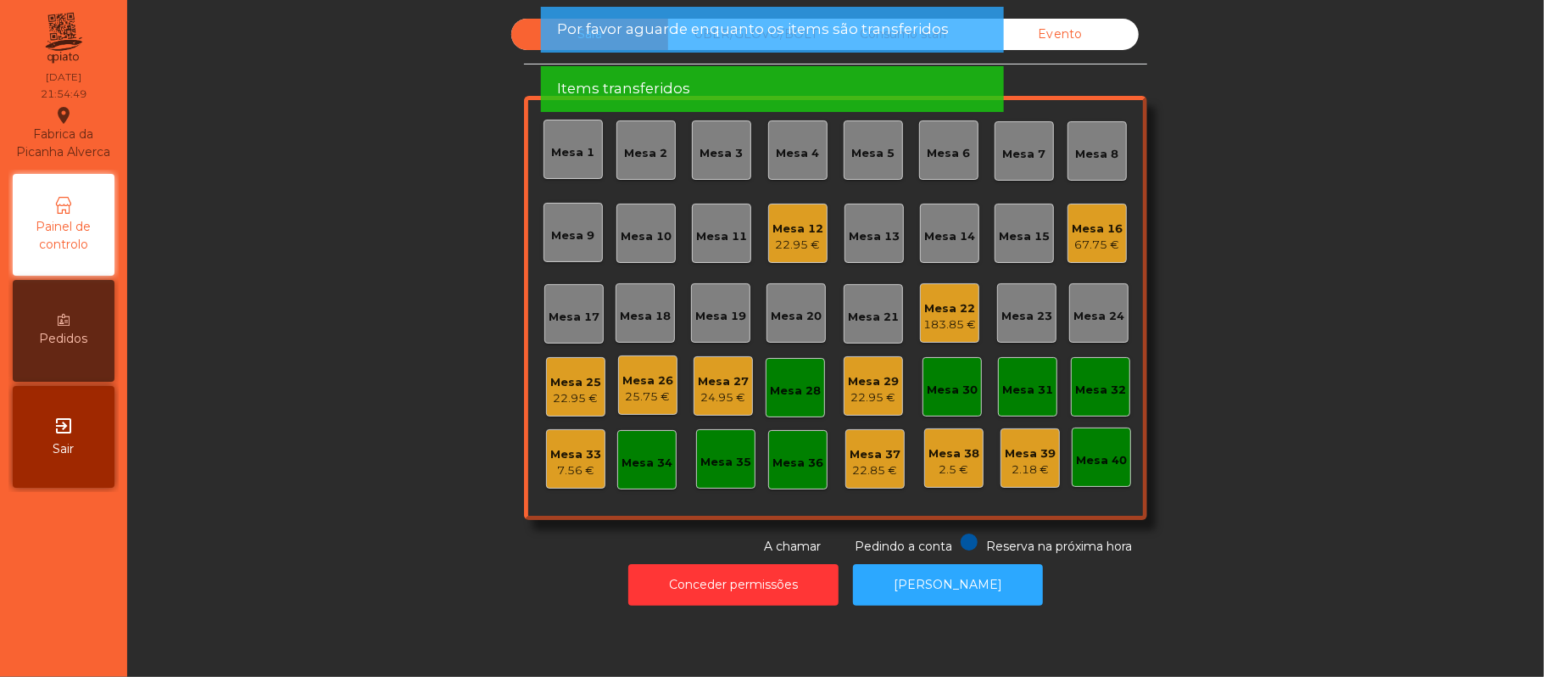
click at [716, 377] on div "Mesa 27" at bounding box center [723, 381] width 51 height 17
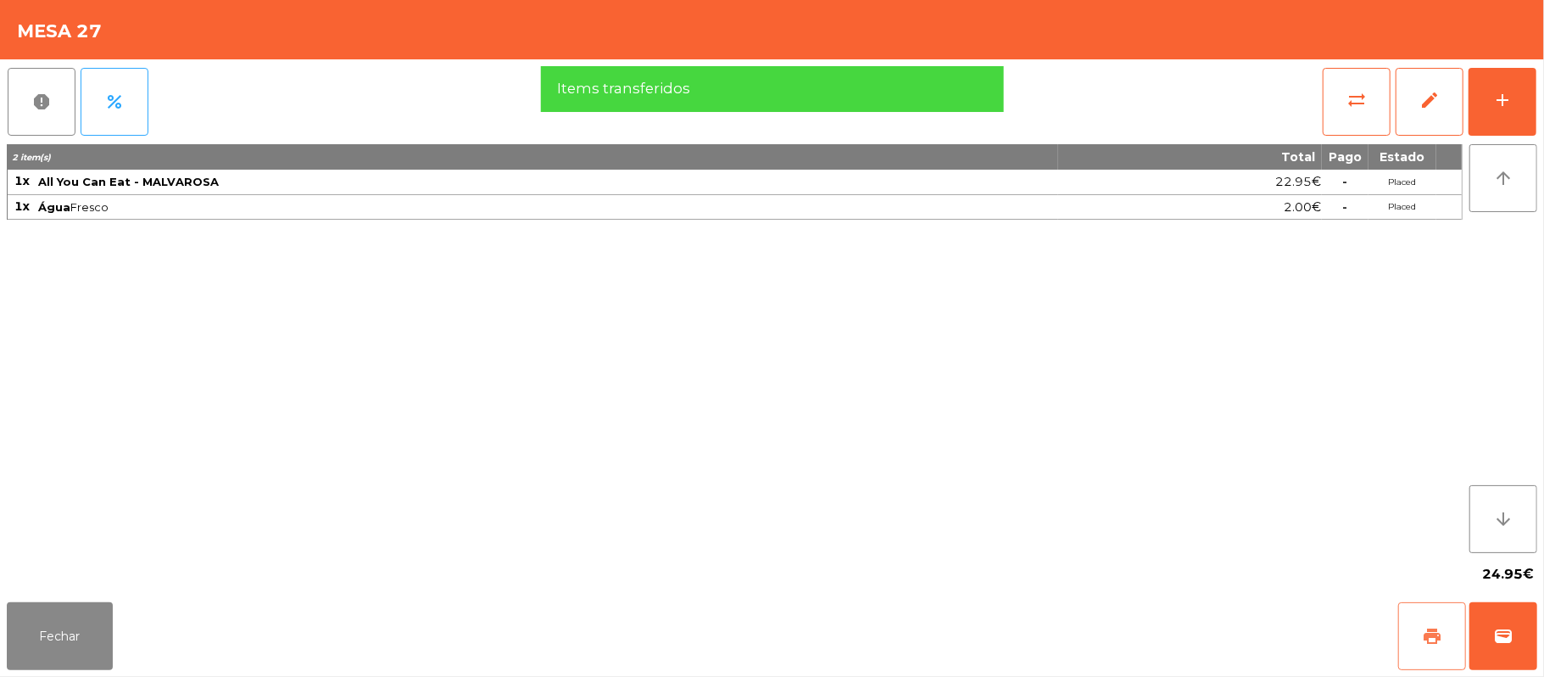
click at [1414, 636] on button "print" at bounding box center [1432, 636] width 68 height 68
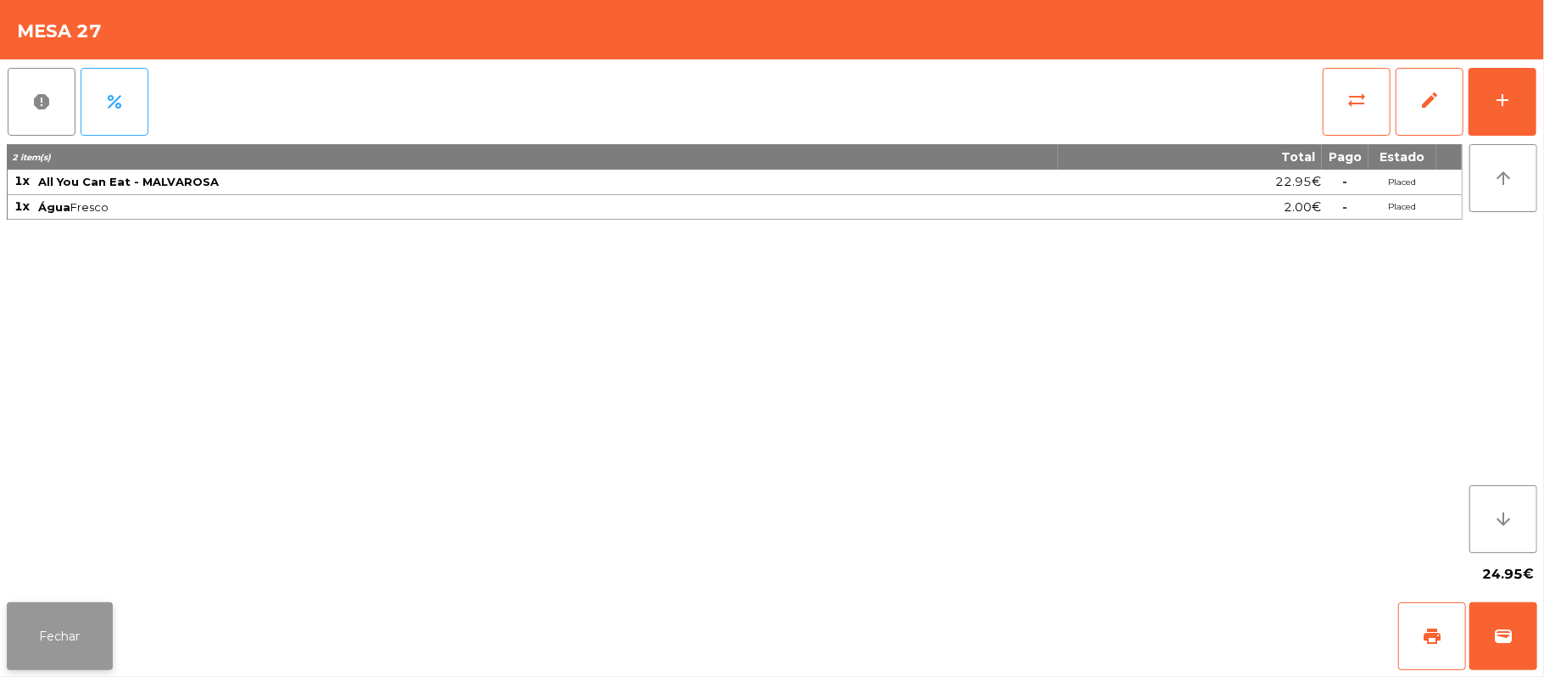
click at [51, 608] on button "Fechar" at bounding box center [60, 636] width 106 height 68
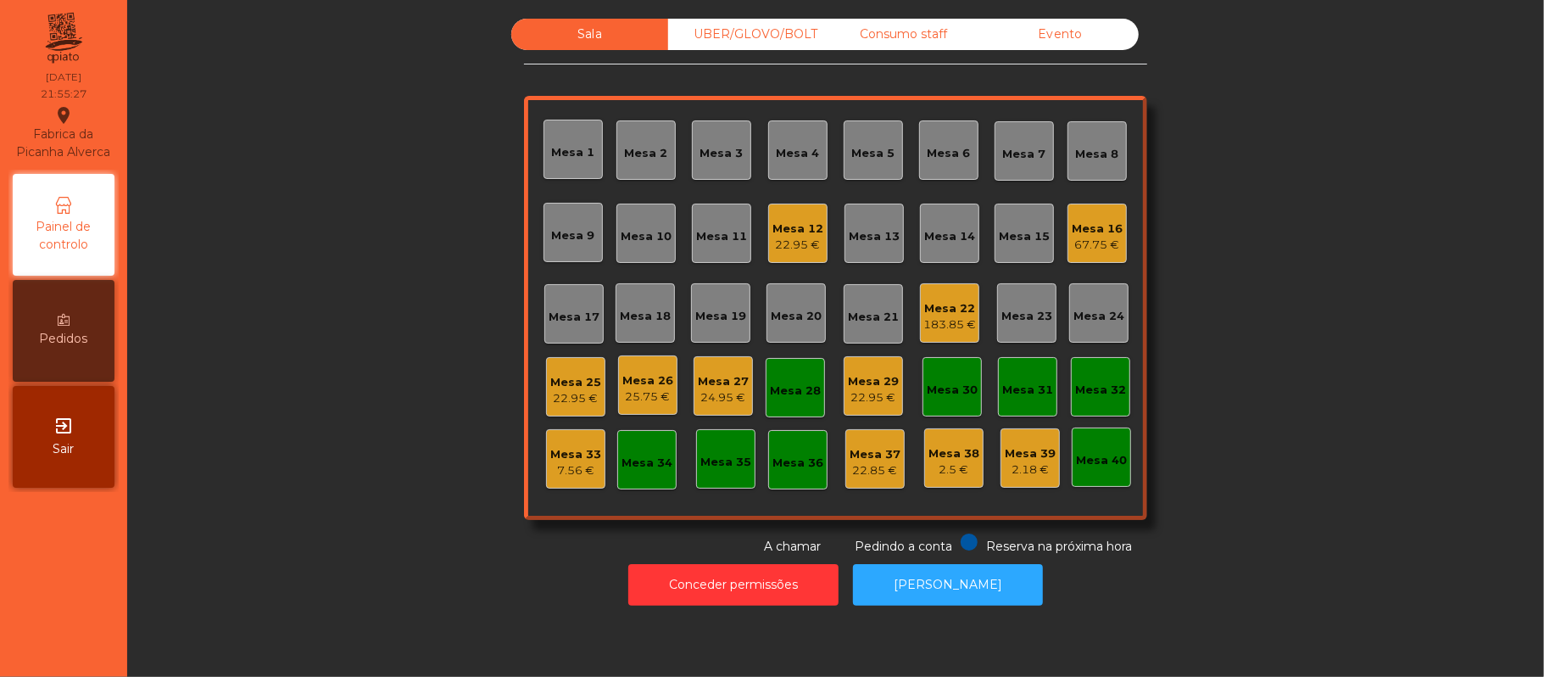
click at [790, 220] on div "Mesa 12" at bounding box center [797, 228] width 51 height 17
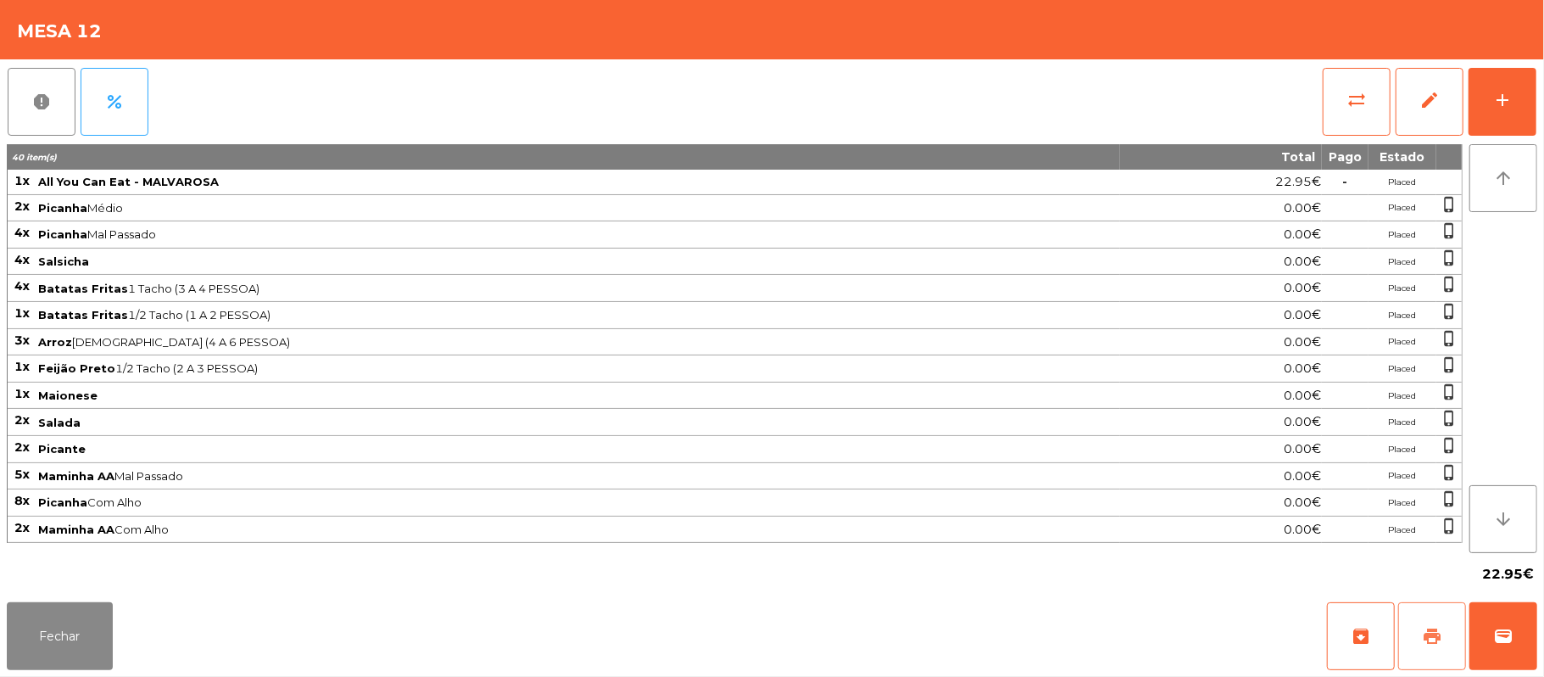
click at [1423, 634] on span "print" at bounding box center [1432, 636] width 20 height 20
click at [54, 644] on button "Fechar" at bounding box center [60, 636] width 106 height 68
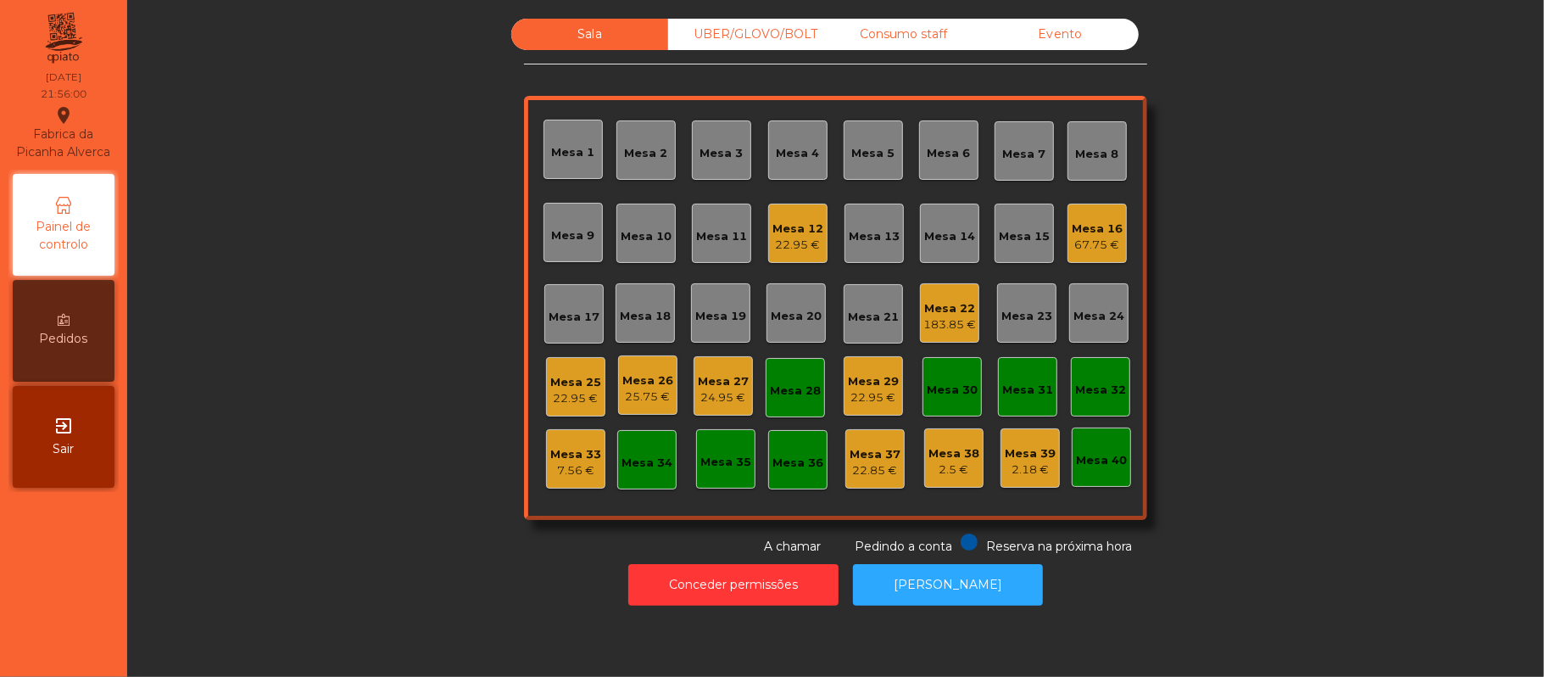
click at [868, 373] on div "Mesa 29" at bounding box center [873, 381] width 51 height 17
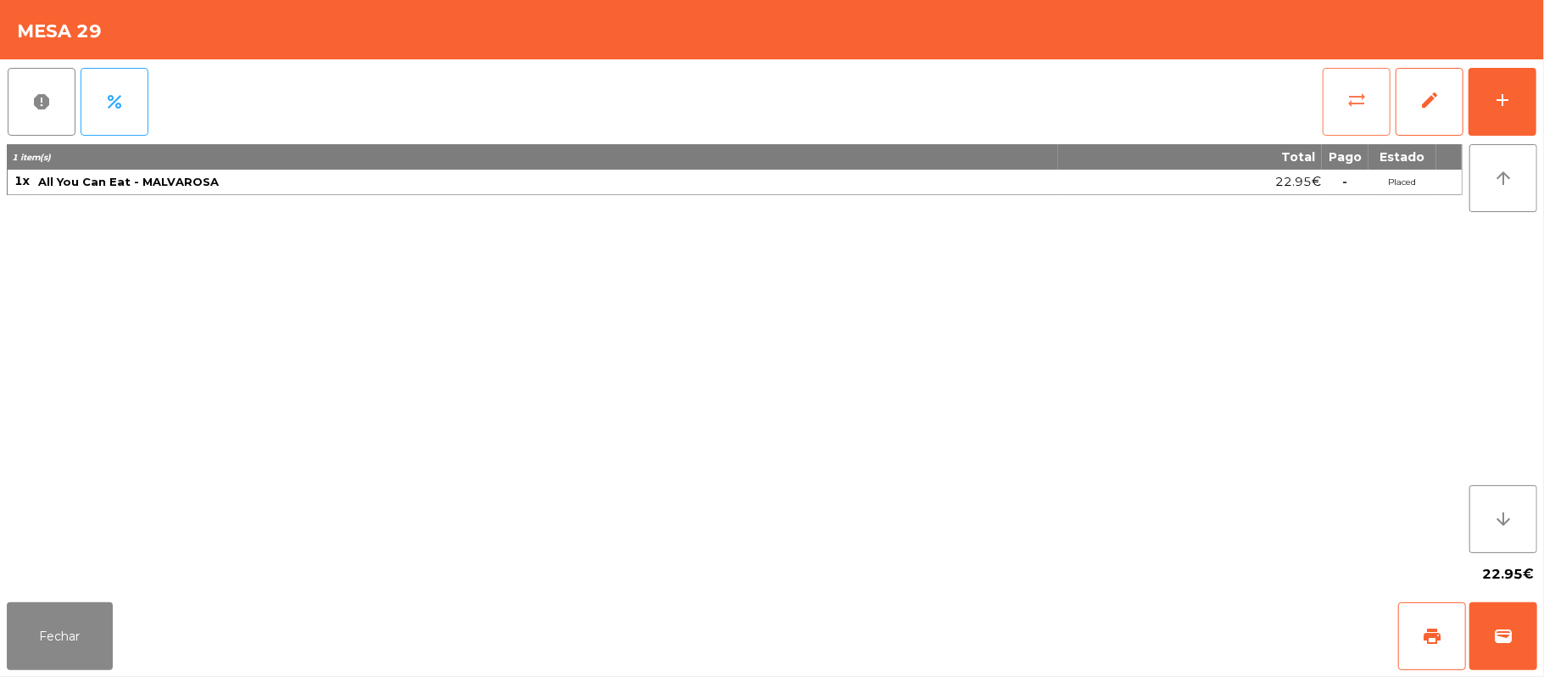
click at [1351, 99] on span "sync_alt" at bounding box center [1356, 100] width 20 height 20
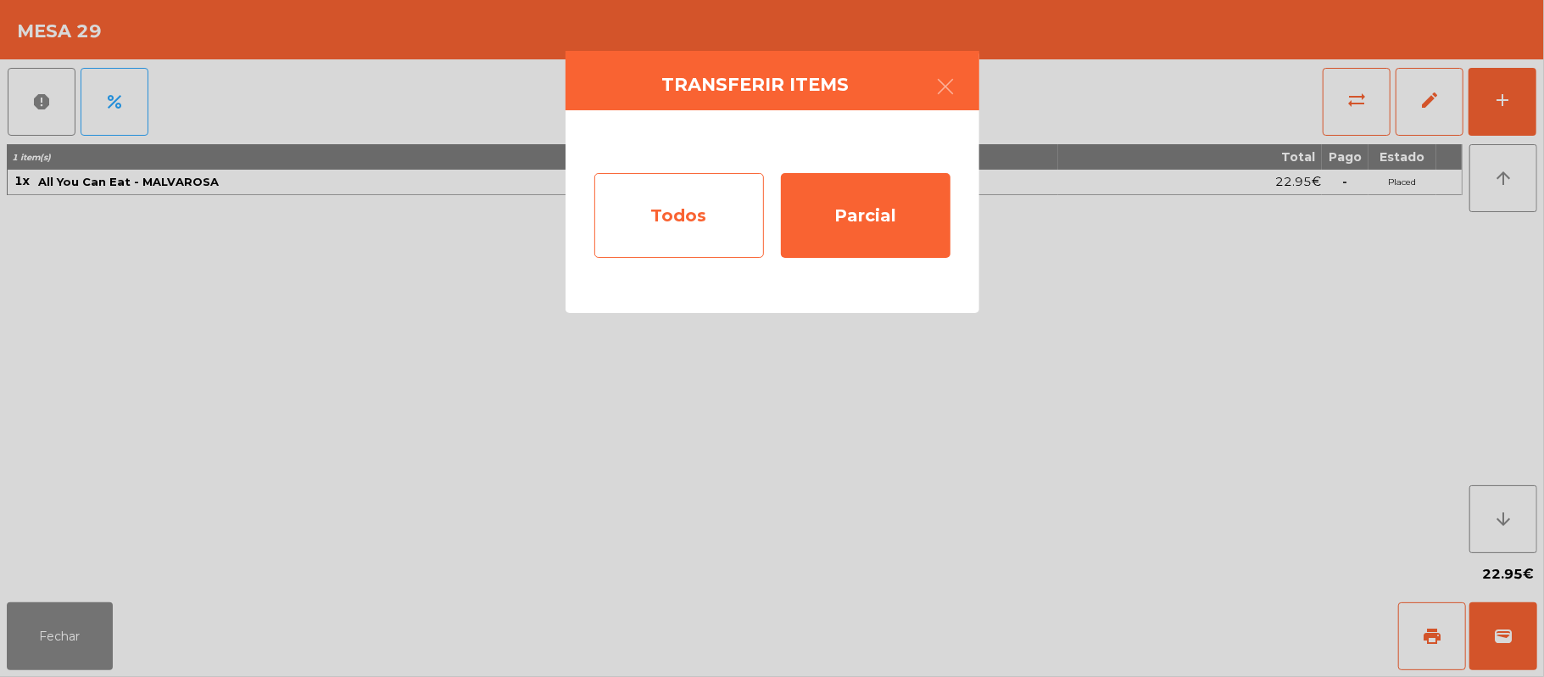
click at [696, 201] on div "Todos" at bounding box center [679, 215] width 170 height 85
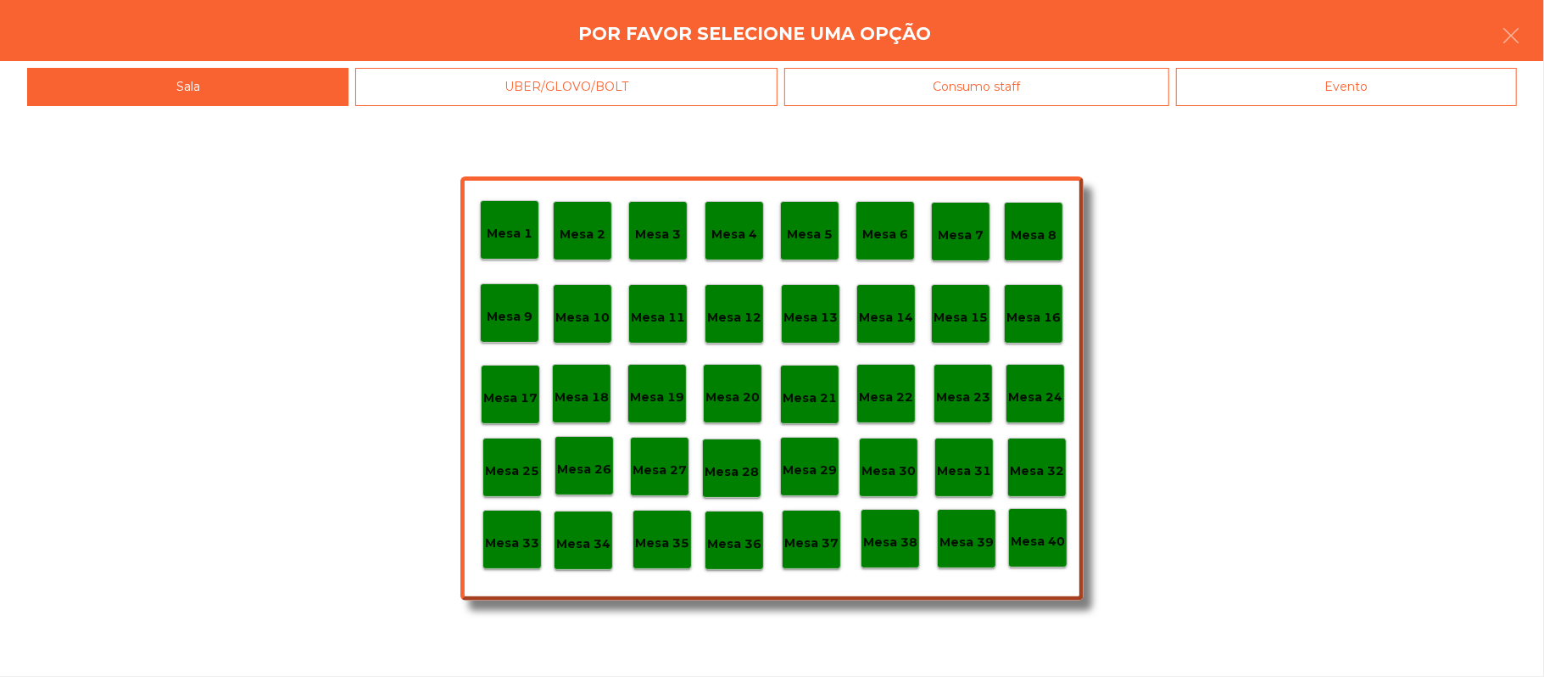
click at [729, 309] on p "Mesa 12" at bounding box center [734, 317] width 54 height 19
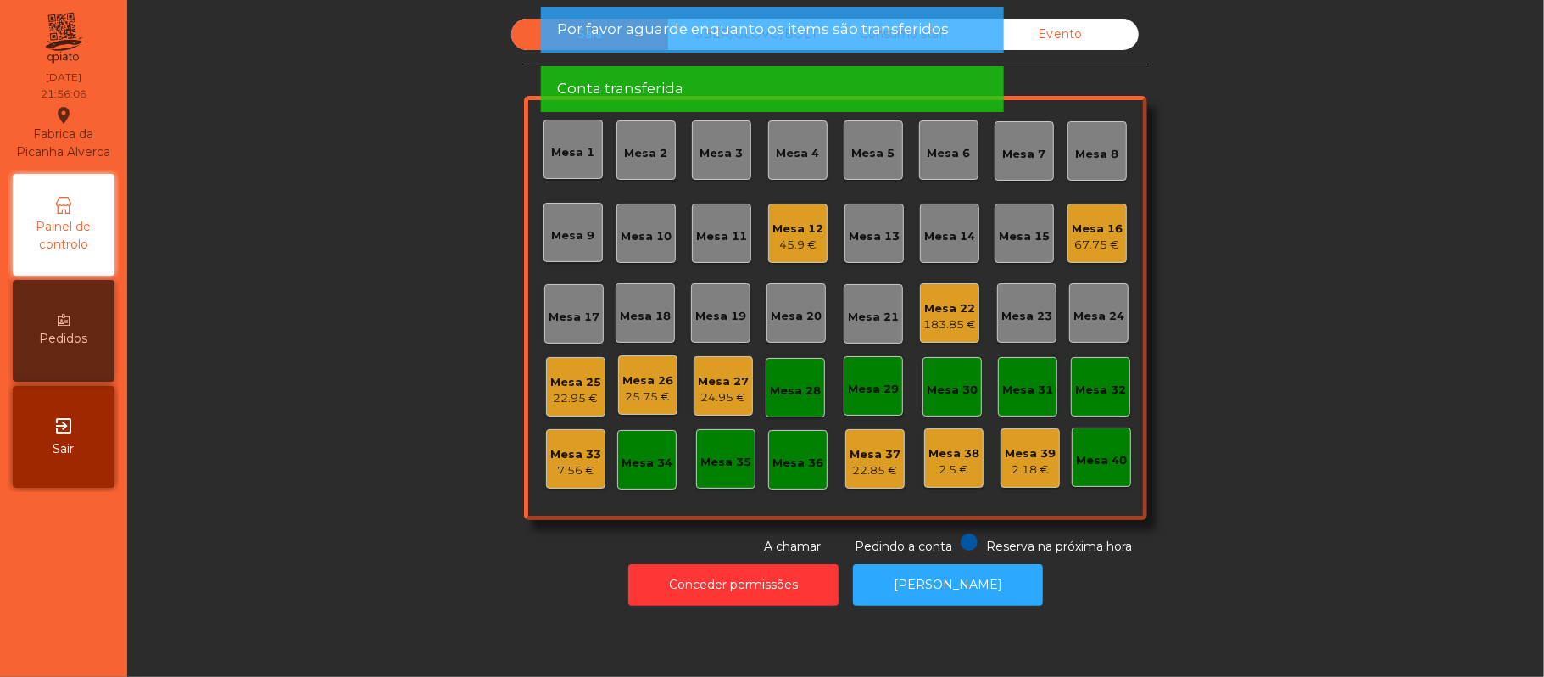
click at [704, 385] on div "Mesa 27" at bounding box center [723, 381] width 51 height 17
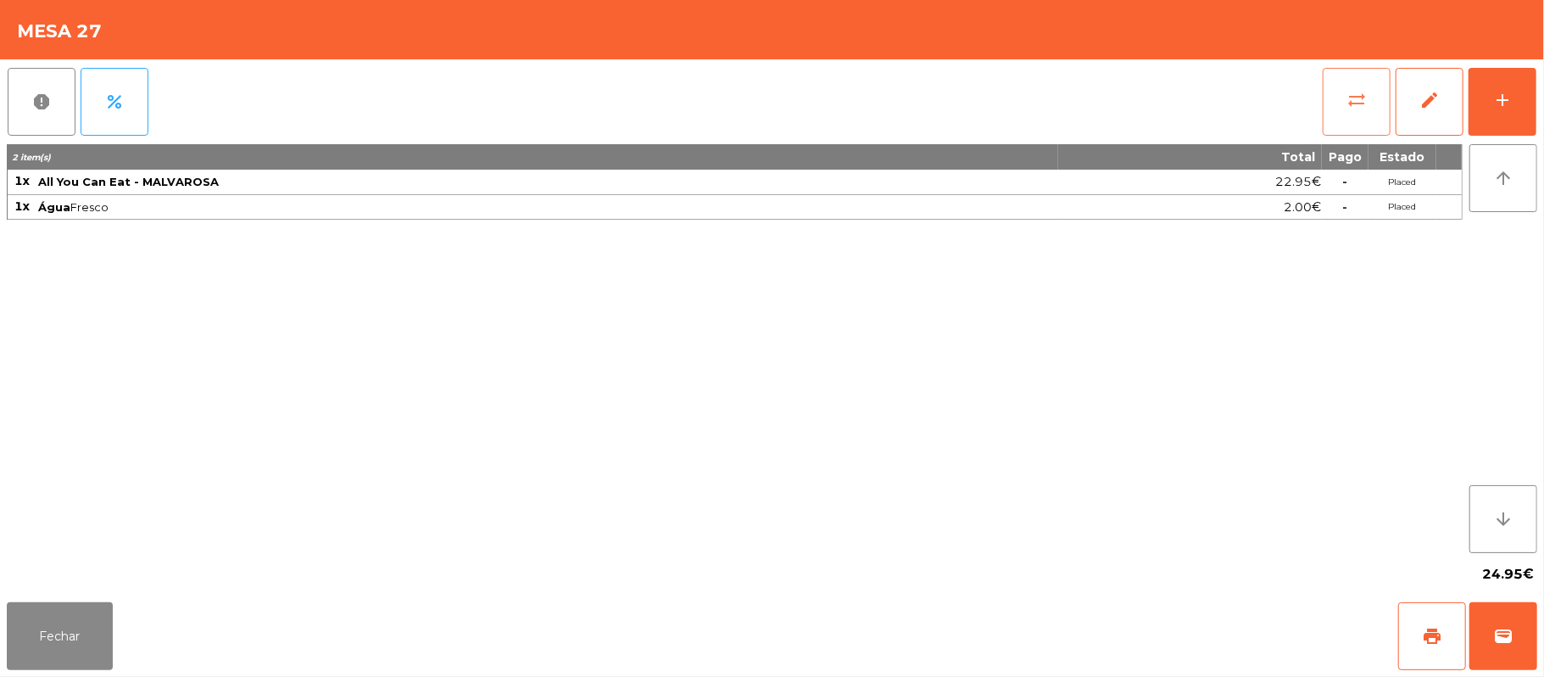
click at [1338, 92] on button "sync_alt" at bounding box center [1357, 102] width 68 height 68
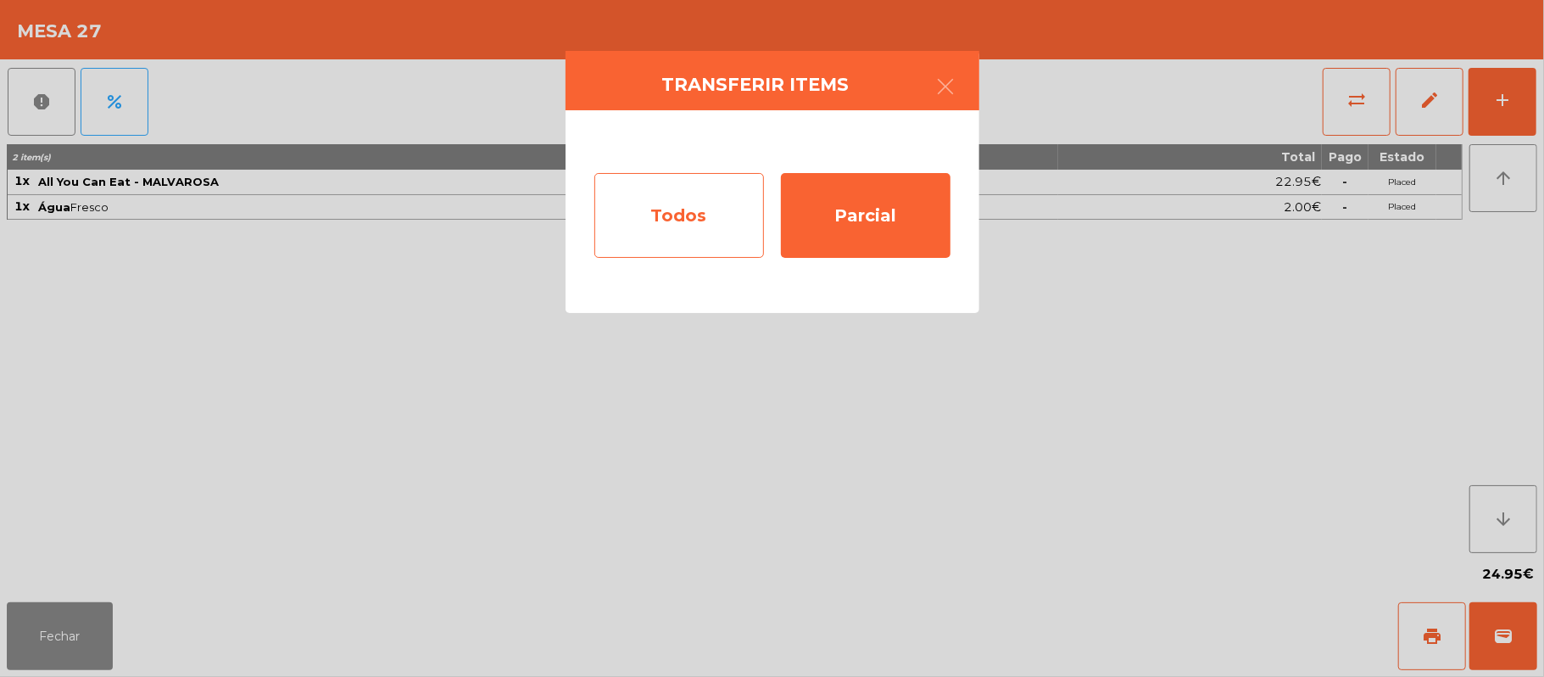
click at [699, 214] on div "Todos" at bounding box center [679, 215] width 170 height 85
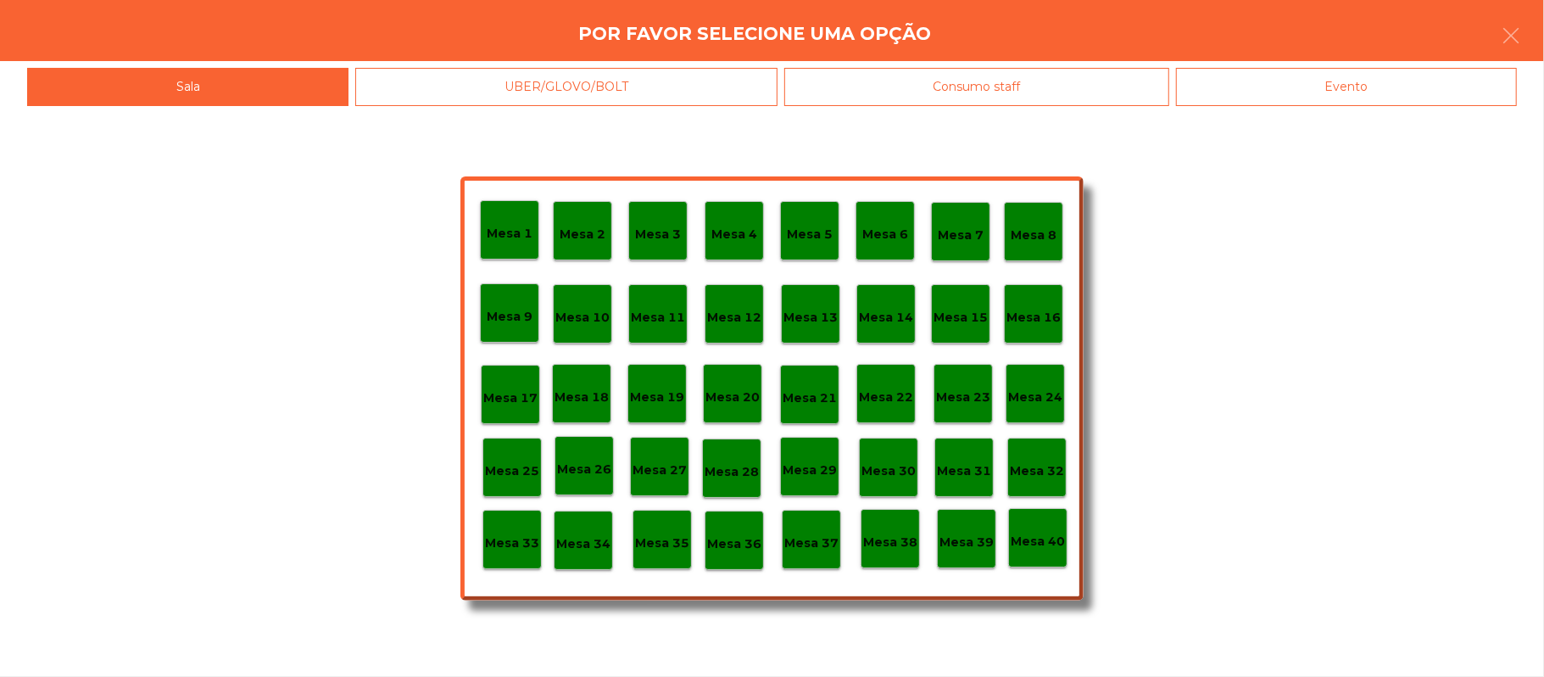
click at [727, 305] on div "Mesa 12" at bounding box center [734, 314] width 54 height 26
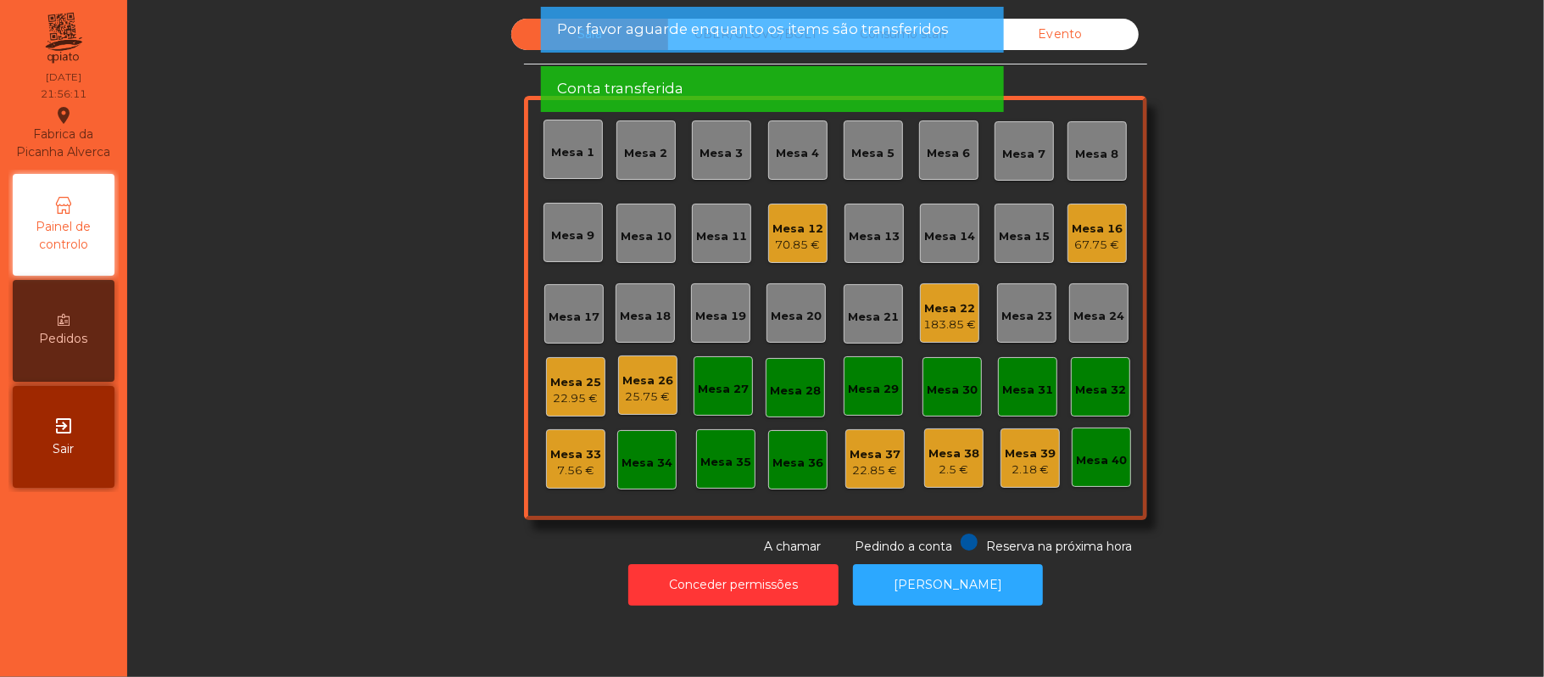
click at [644, 382] on div "Mesa 26" at bounding box center [647, 380] width 51 height 17
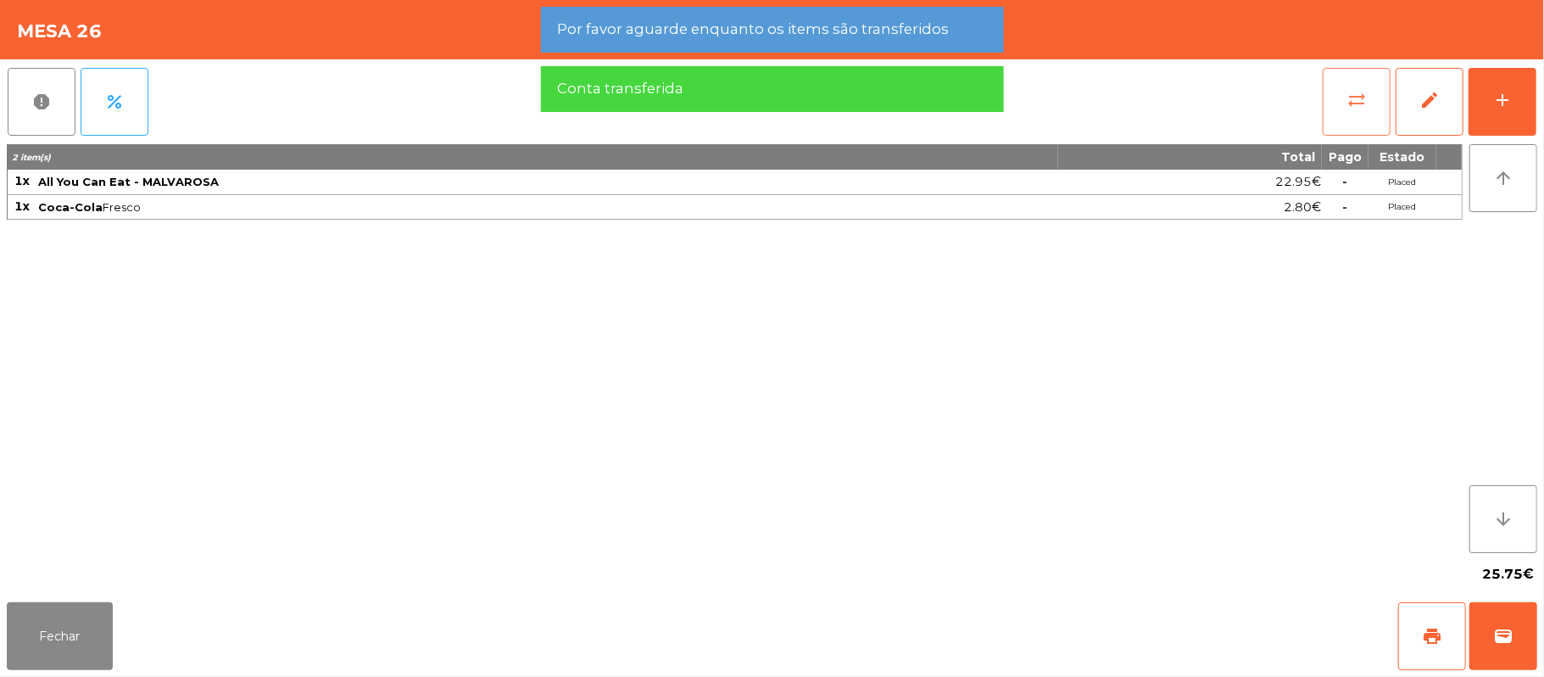
click at [1338, 112] on button "sync_alt" at bounding box center [1357, 102] width 68 height 68
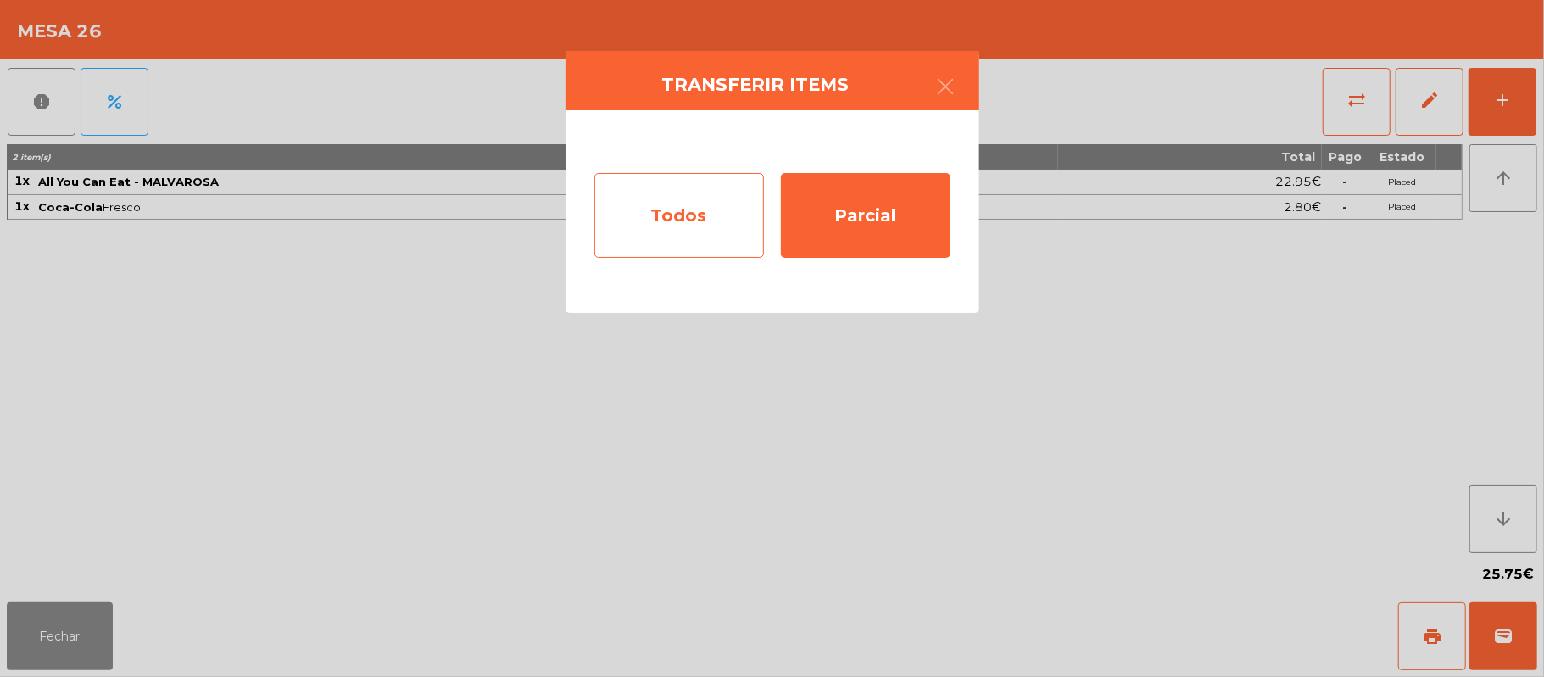
click at [692, 224] on div "Todos" at bounding box center [679, 215] width 170 height 85
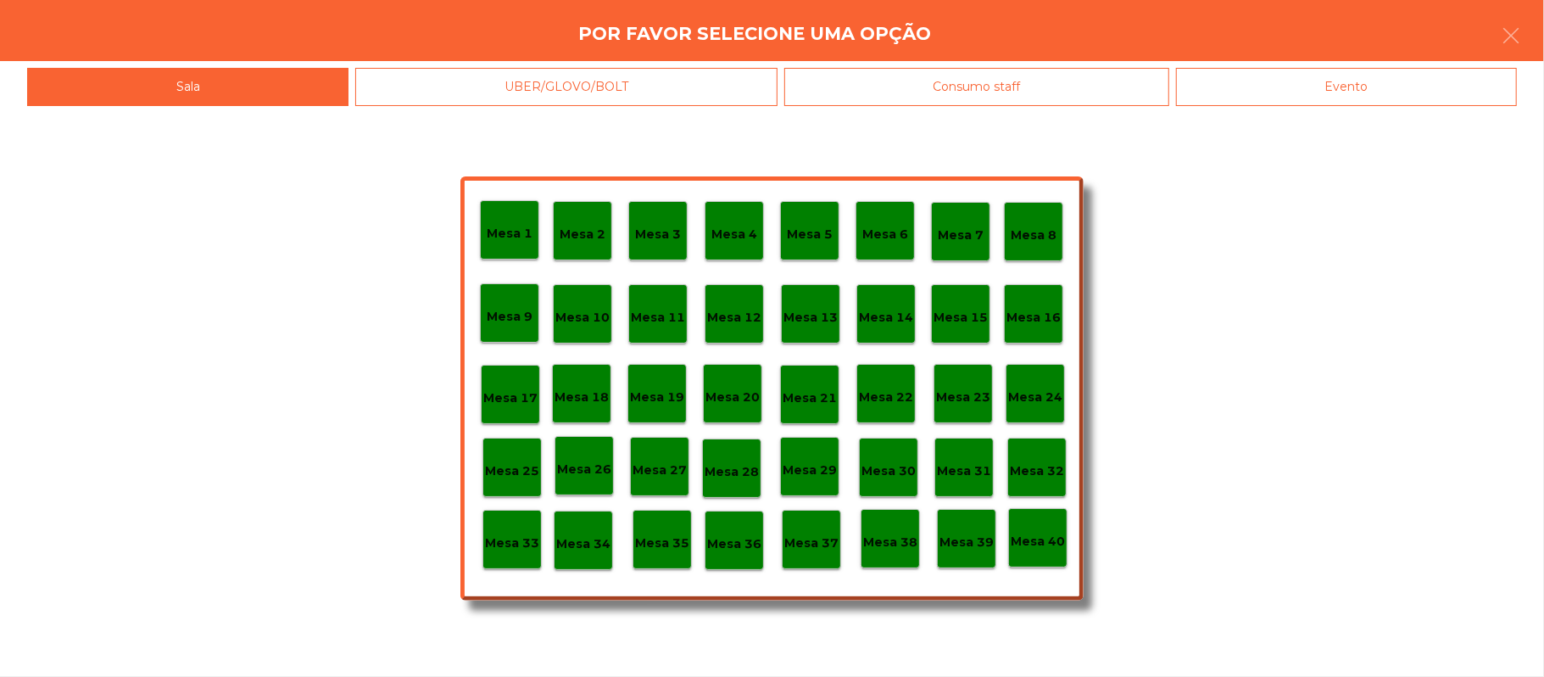
click at [730, 320] on p "Mesa 12" at bounding box center [734, 317] width 54 height 19
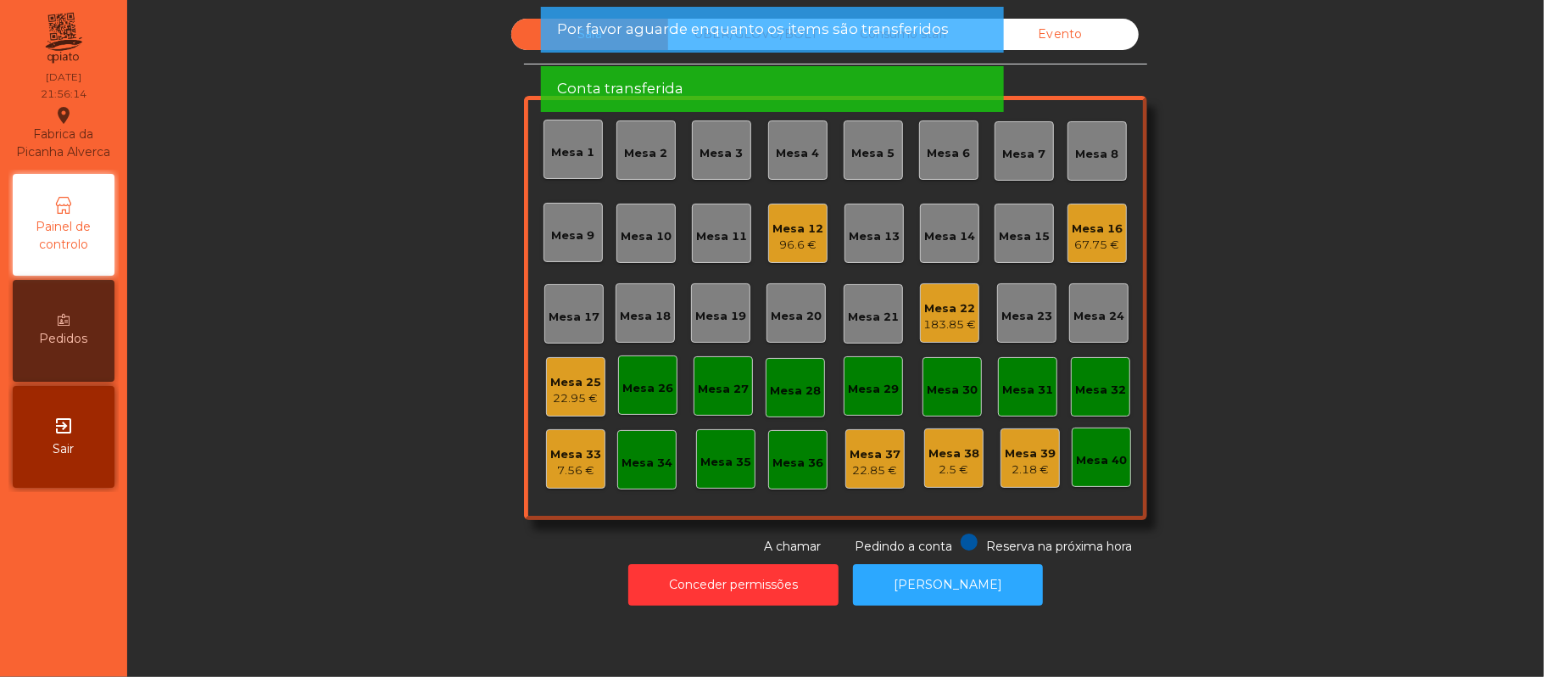
click at [577, 382] on div "Mesa 25" at bounding box center [575, 382] width 51 height 17
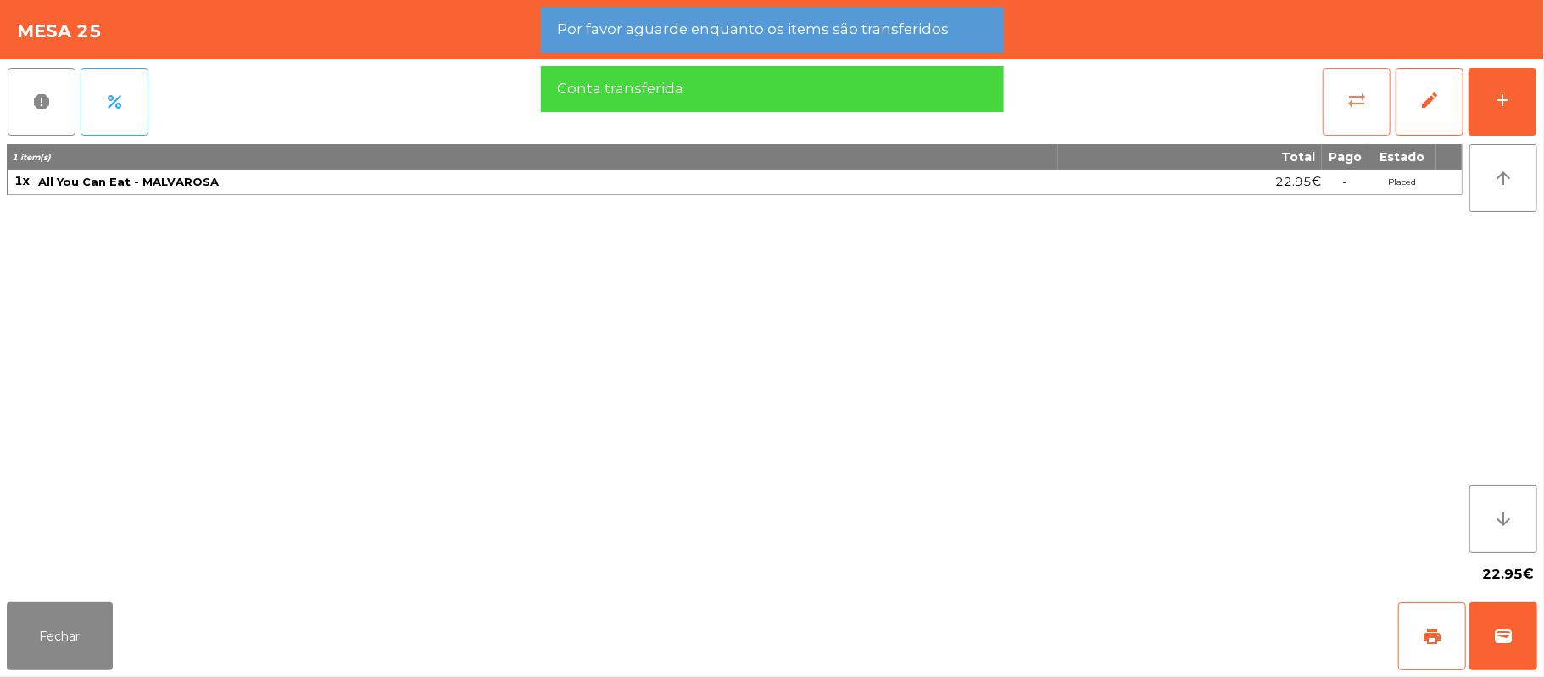
click at [1340, 107] on button "sync_alt" at bounding box center [1357, 102] width 68 height 68
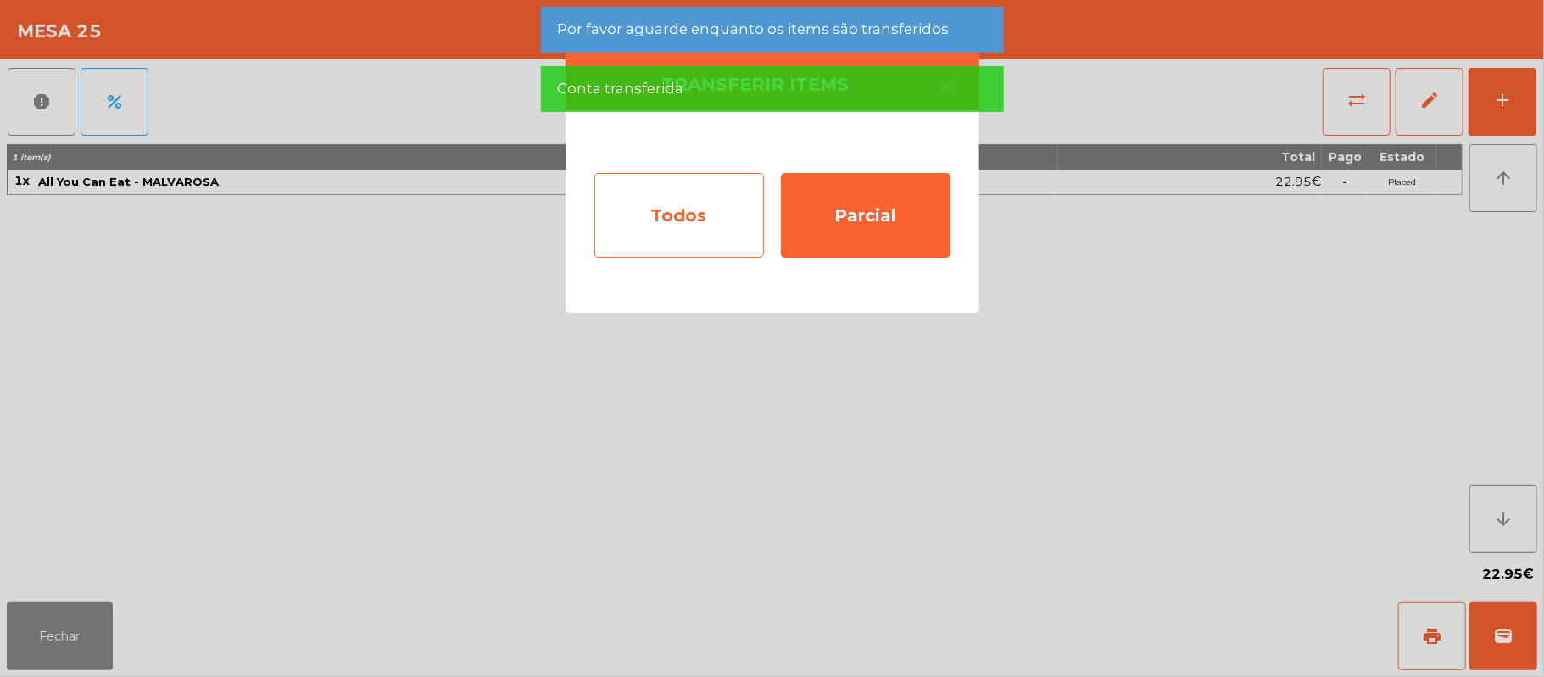
click at [700, 218] on div "Todos" at bounding box center [679, 215] width 170 height 85
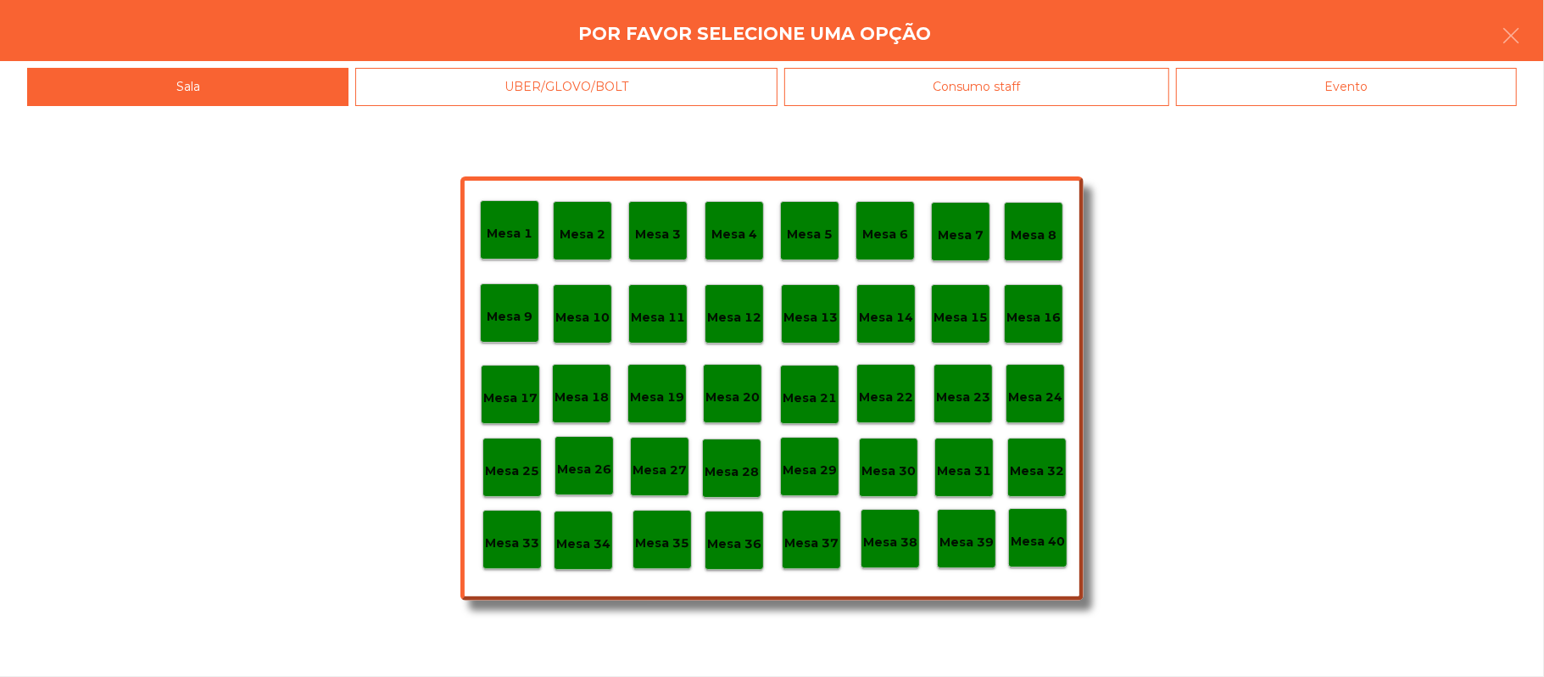
click at [739, 308] on p "Mesa 12" at bounding box center [734, 317] width 54 height 19
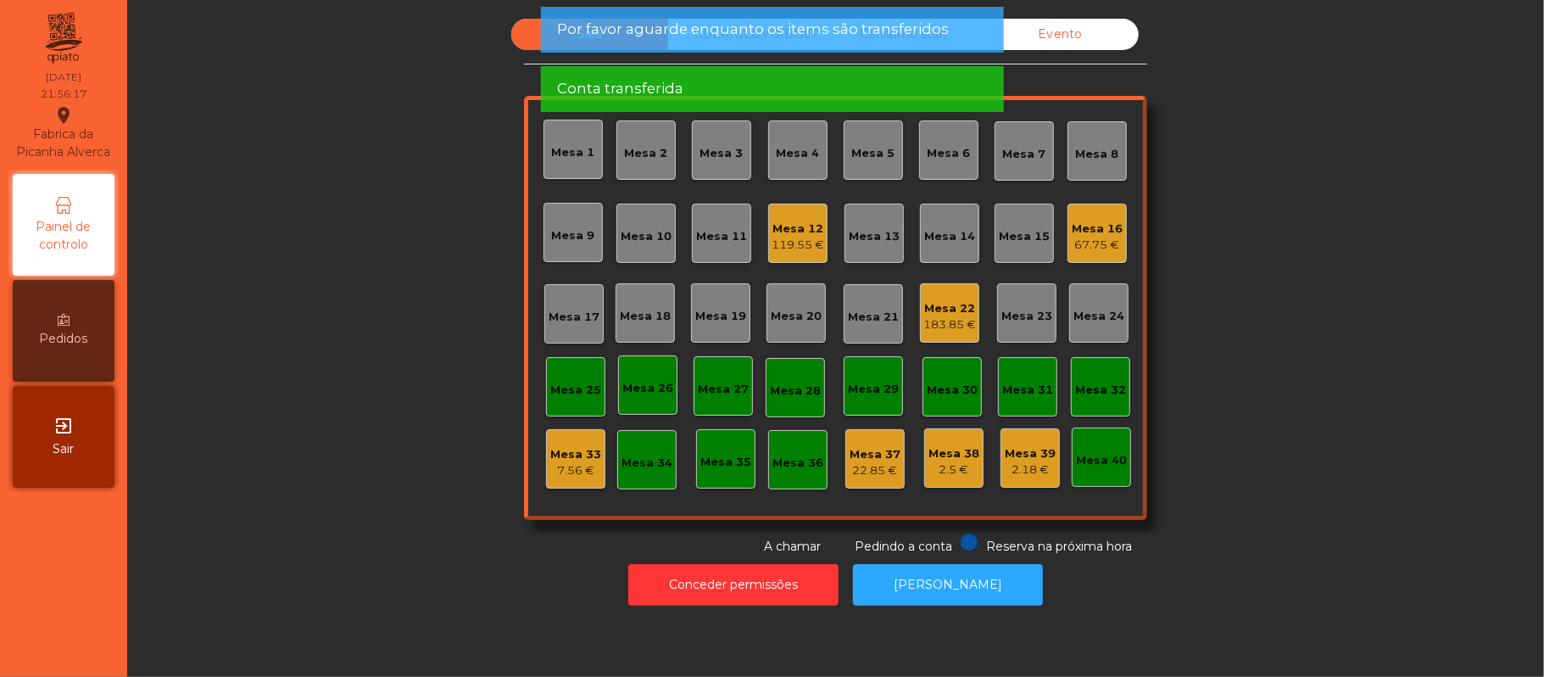
click at [802, 229] on div "Mesa 12" at bounding box center [798, 228] width 53 height 17
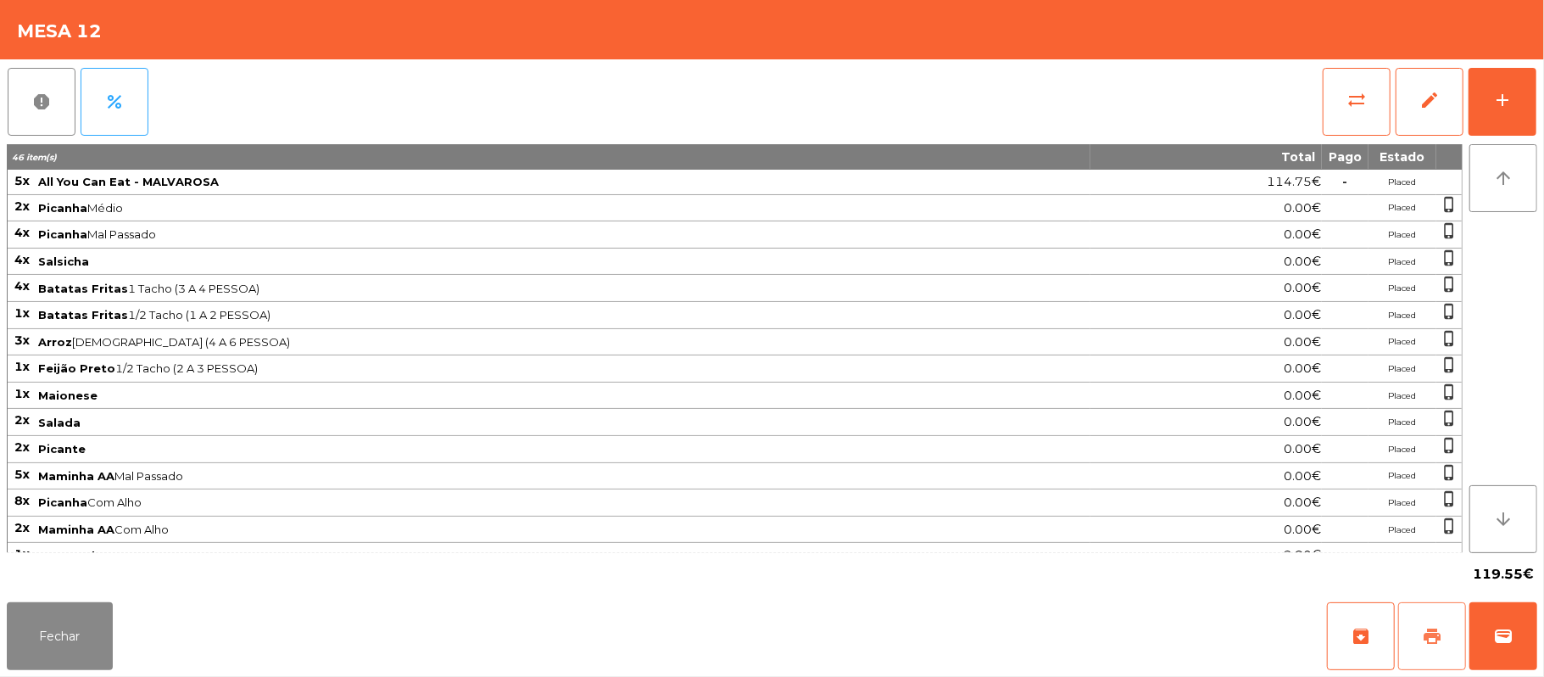
click at [1416, 629] on button "print" at bounding box center [1432, 636] width 68 height 68
click at [1375, 78] on button "sync_alt" at bounding box center [1357, 102] width 68 height 68
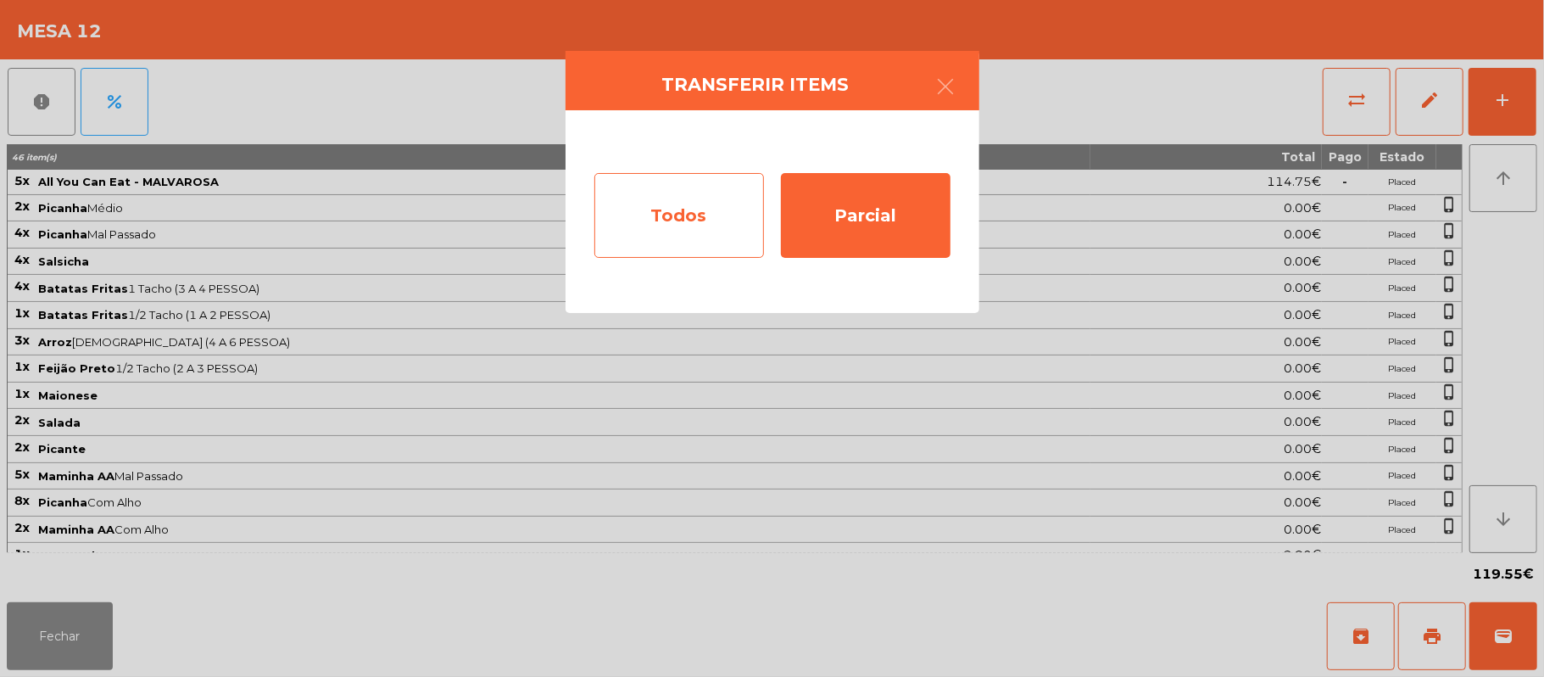
click at [677, 221] on div "Todos" at bounding box center [679, 215] width 170 height 85
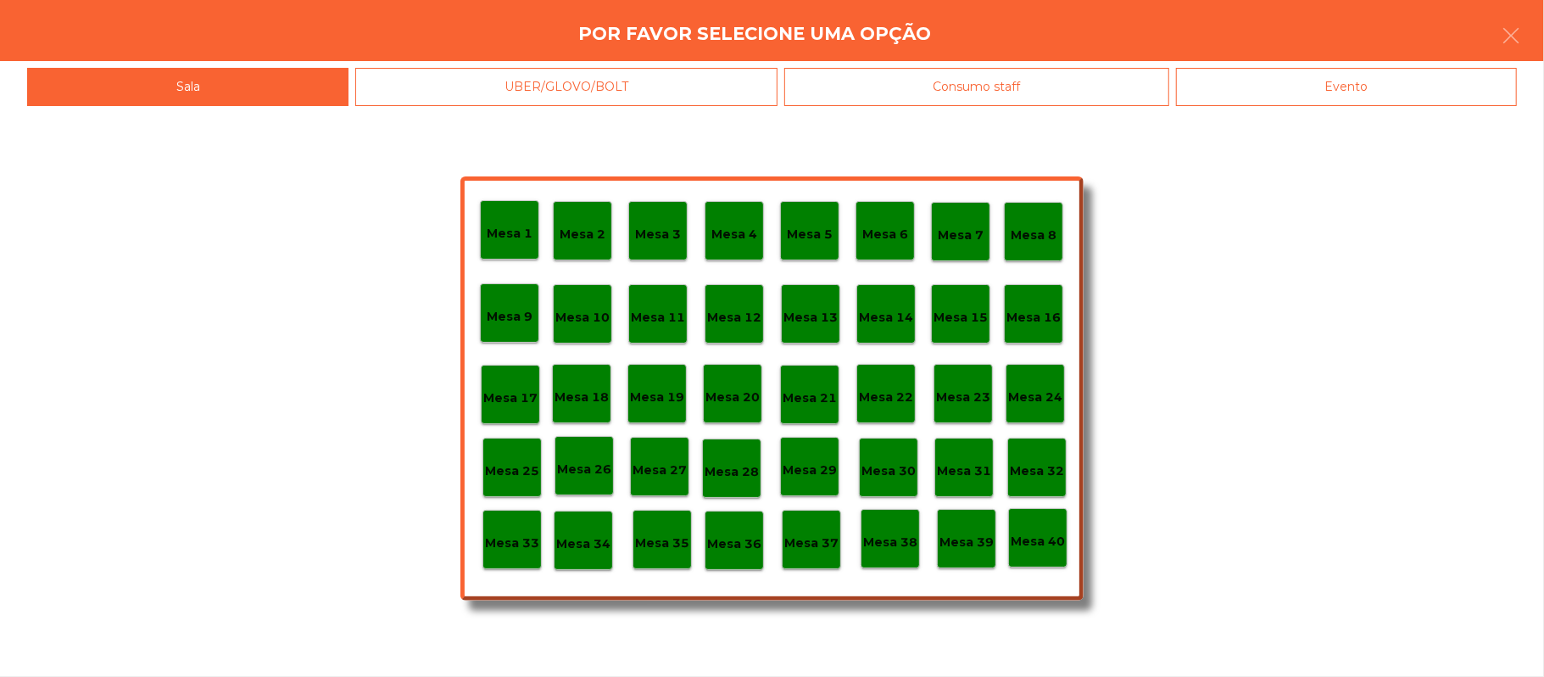
click at [1361, 102] on div "Evento" at bounding box center [1346, 87] width 341 height 38
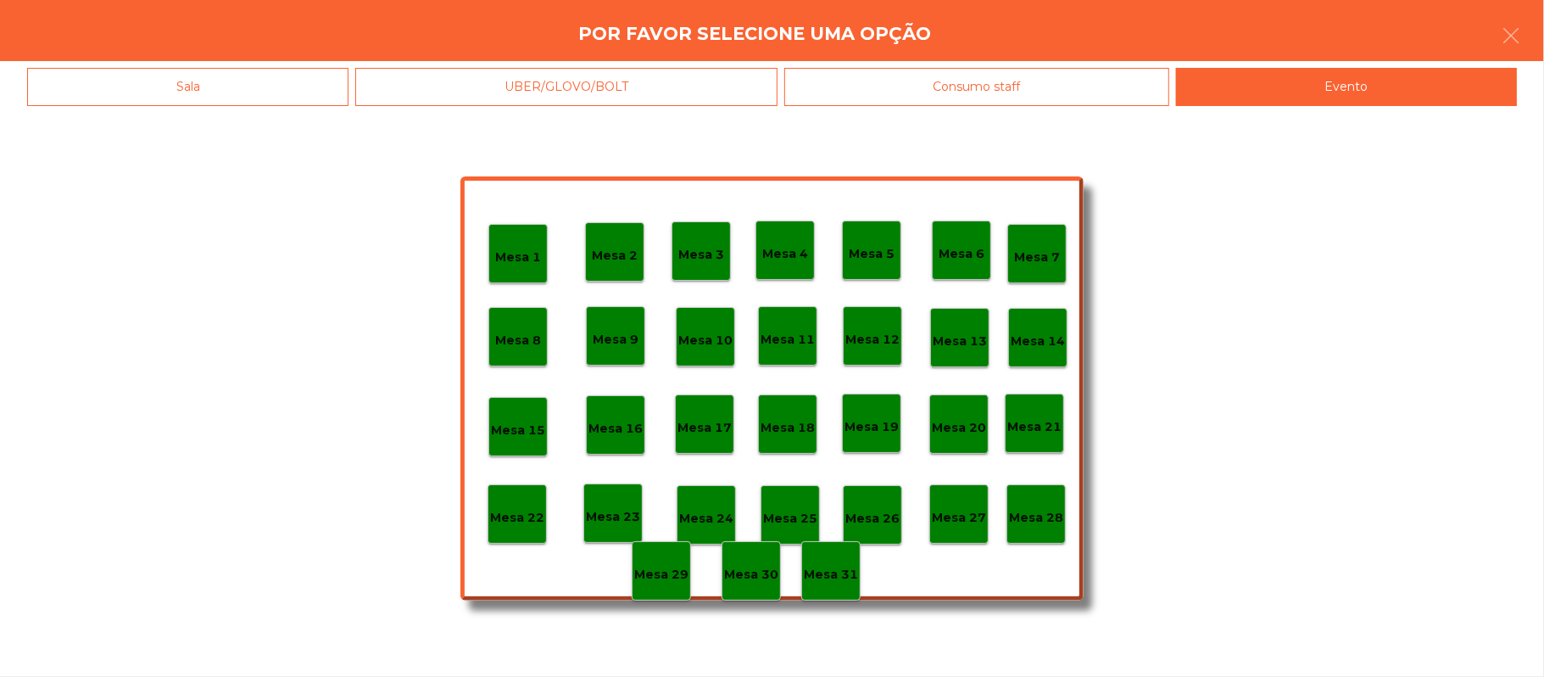
click at [1046, 499] on div "Mesa 28" at bounding box center [1035, 513] width 59 height 59
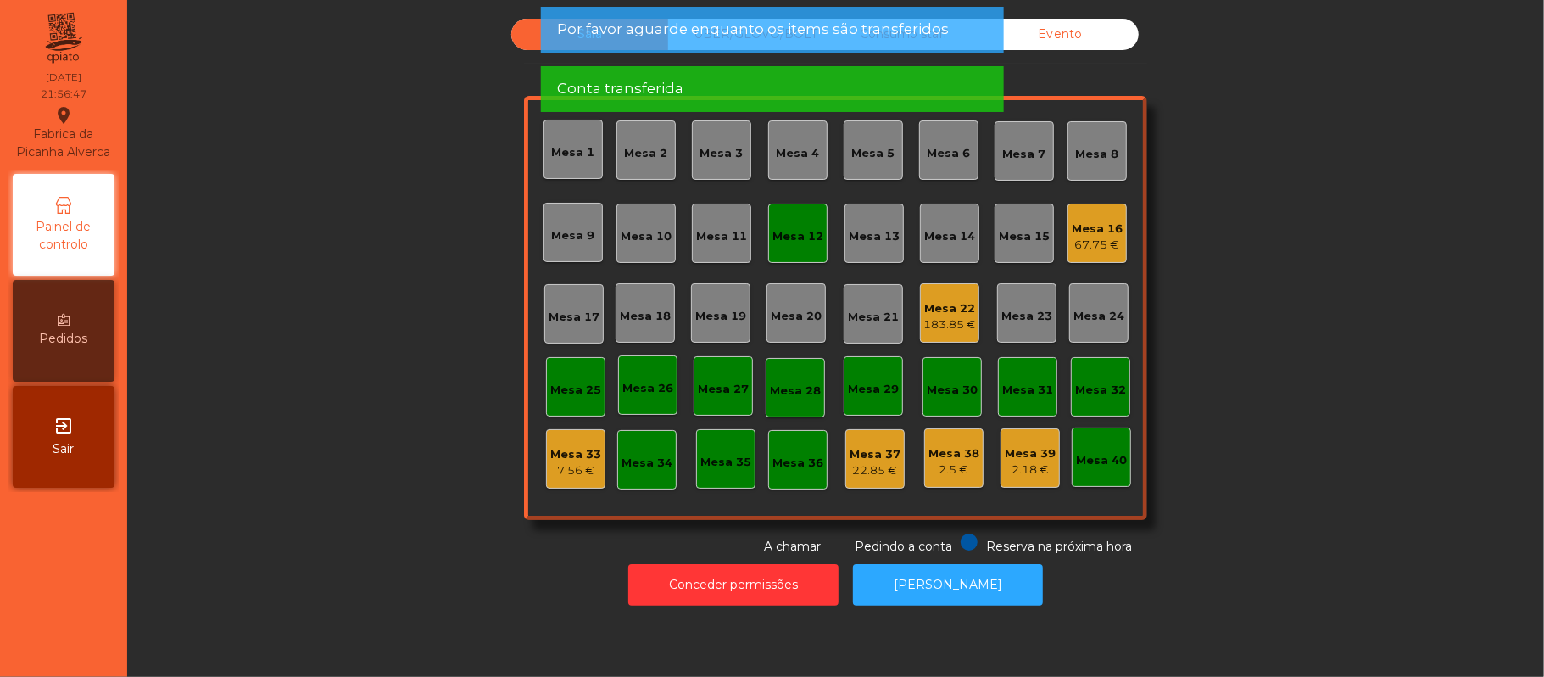
click at [809, 222] on div "Mesa 12" at bounding box center [797, 233] width 51 height 24
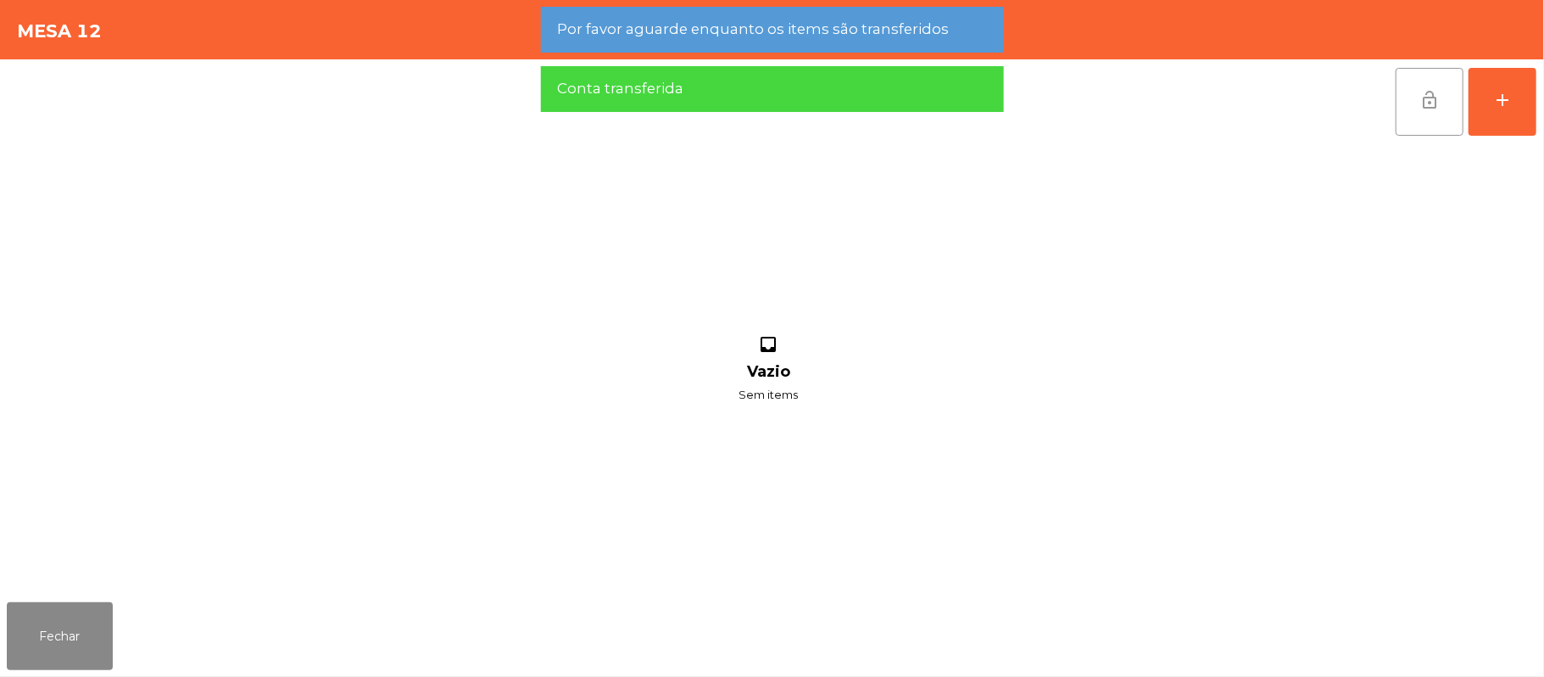
click at [1405, 88] on button "lock_open" at bounding box center [1429, 102] width 68 height 68
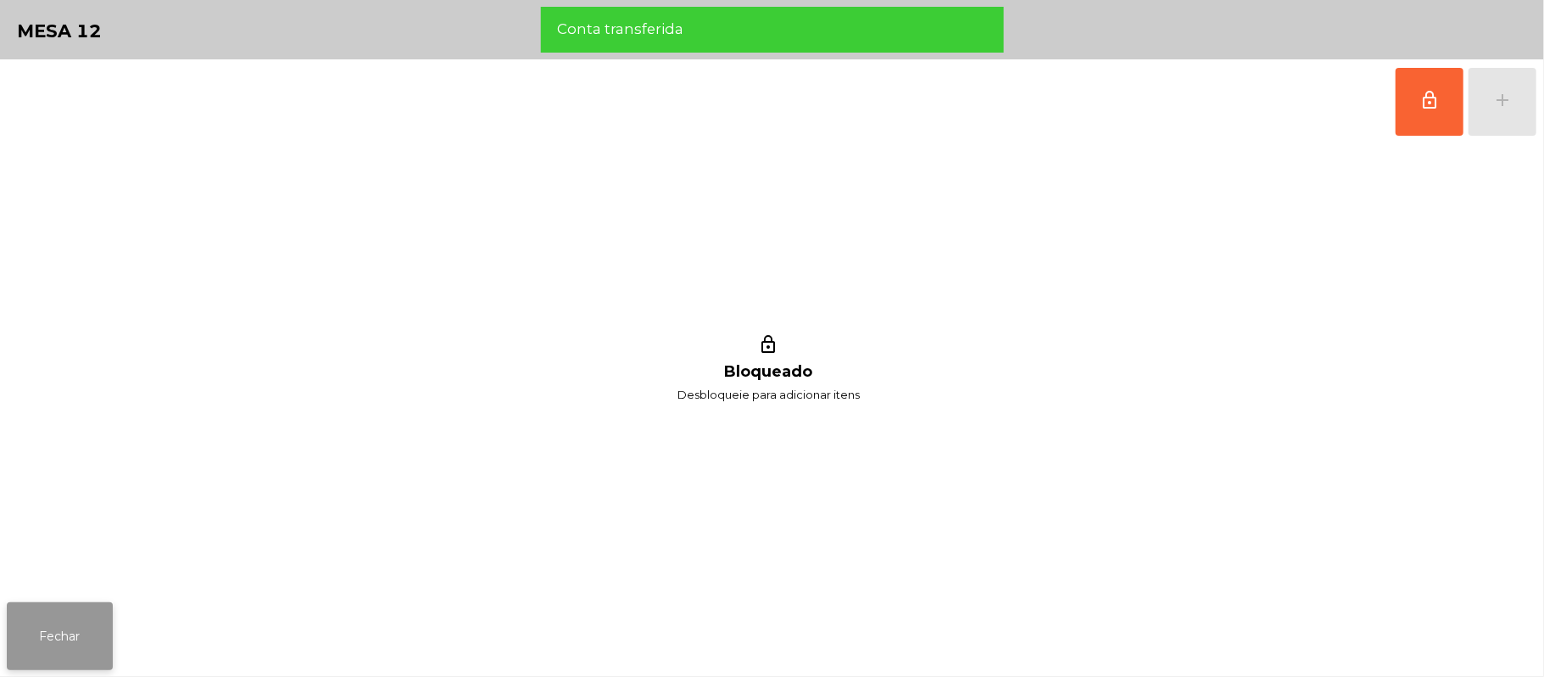
click at [58, 626] on button "Fechar" at bounding box center [60, 636] width 106 height 68
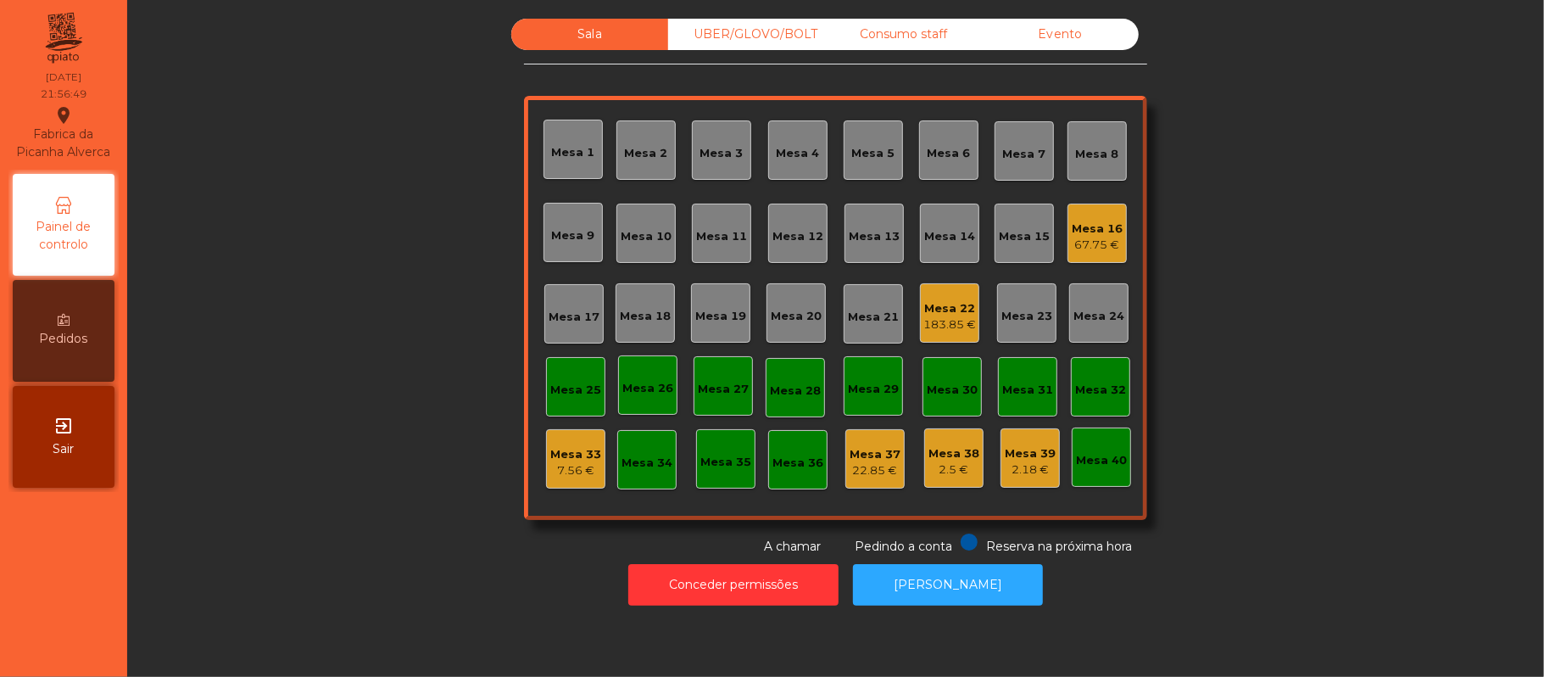
click at [1070, 42] on div "Evento" at bounding box center [1060, 34] width 157 height 31
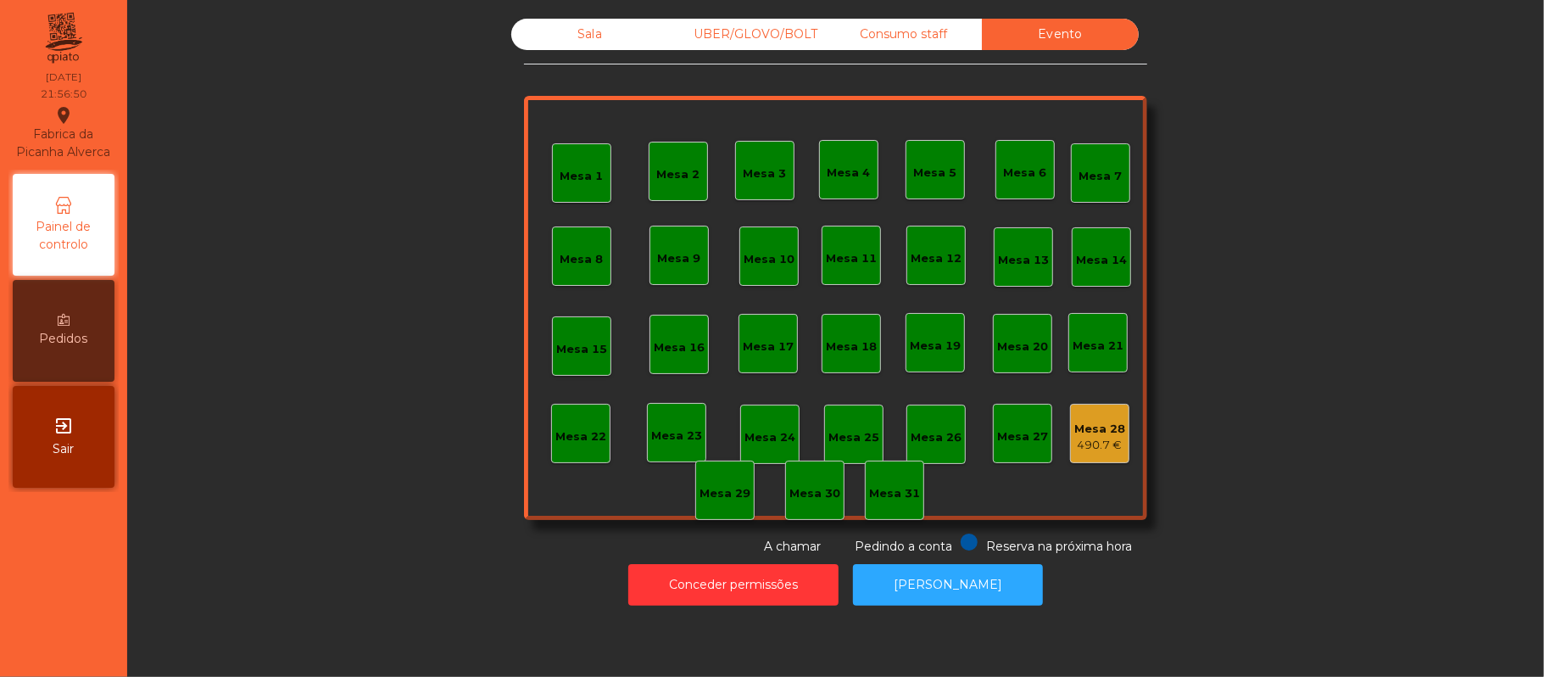
click at [917, 38] on div "Consumo staff" at bounding box center [903, 34] width 157 height 31
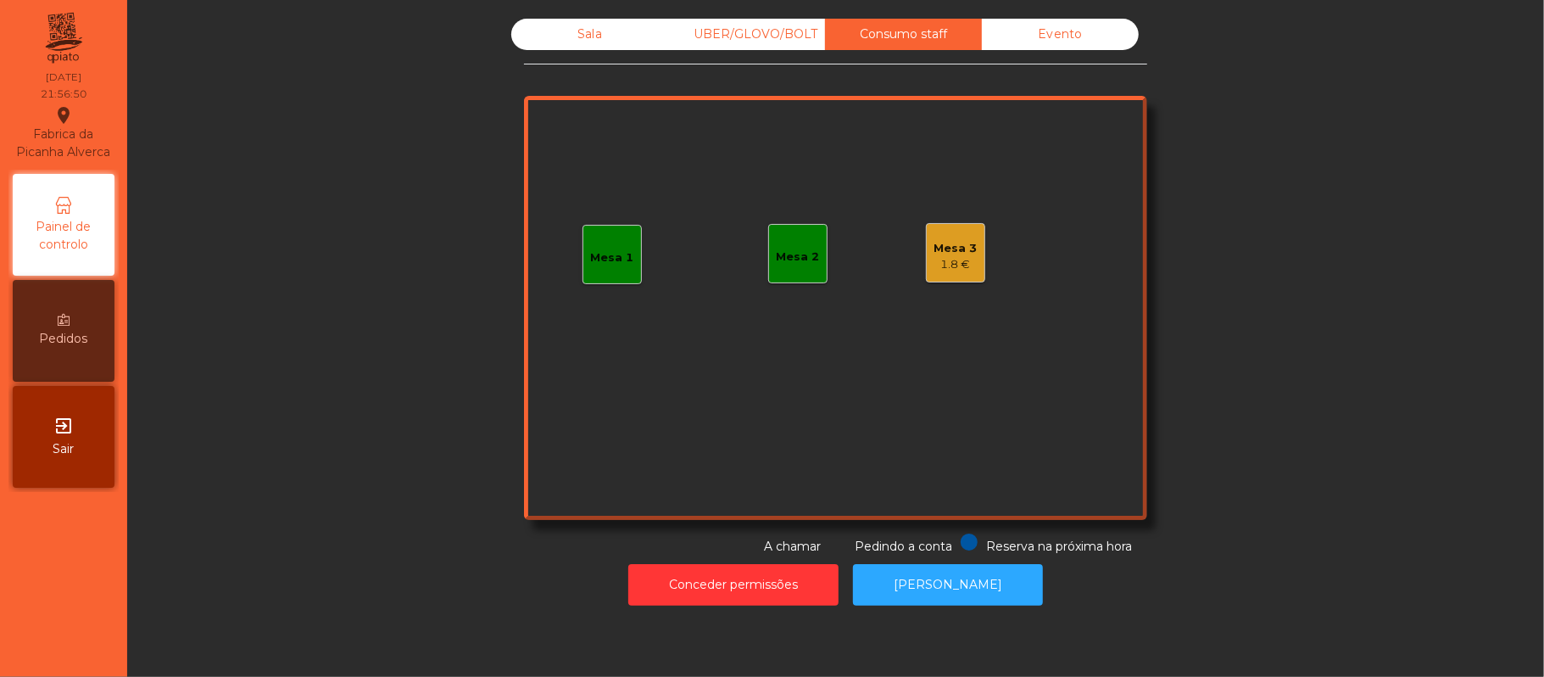
click at [751, 41] on div "UBER/GLOVO/BOLT" at bounding box center [746, 34] width 157 height 31
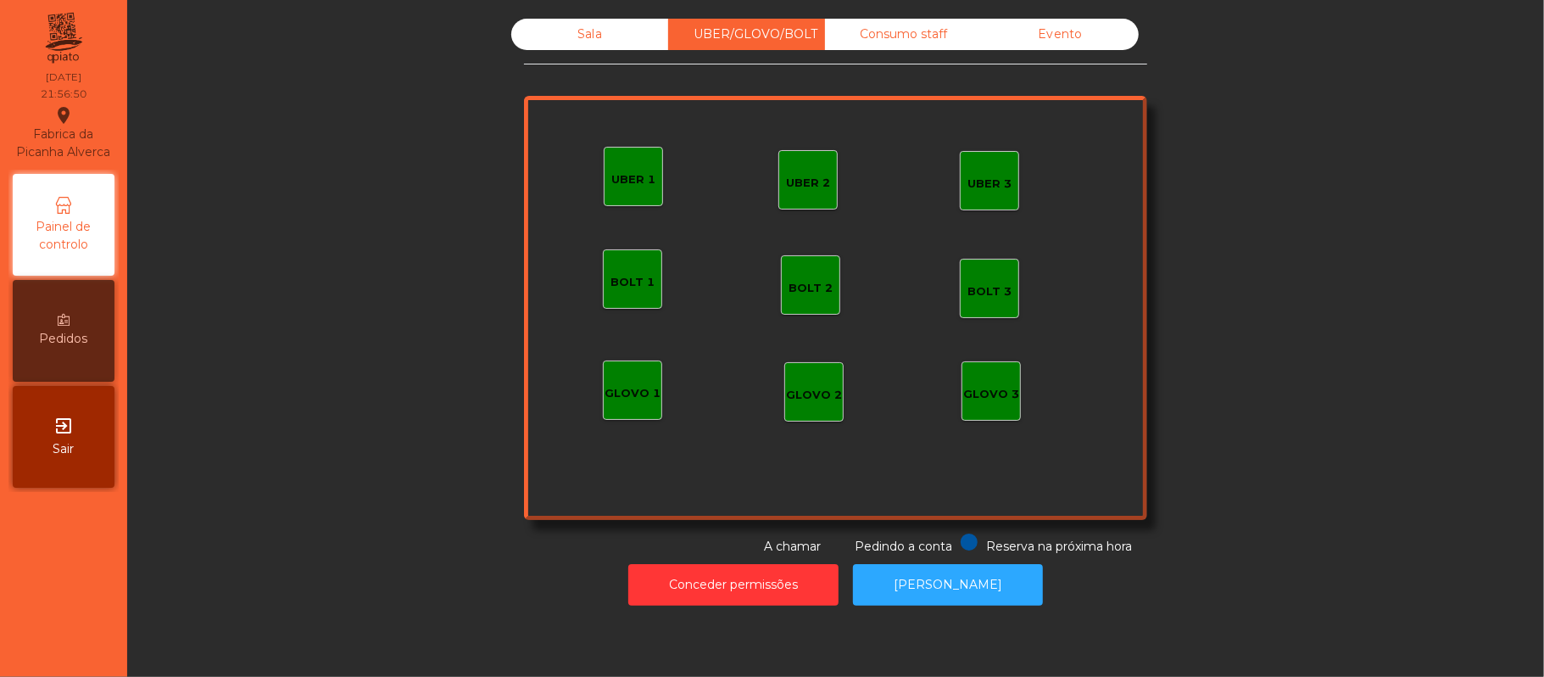
click at [571, 45] on div "Sala" at bounding box center [589, 34] width 157 height 31
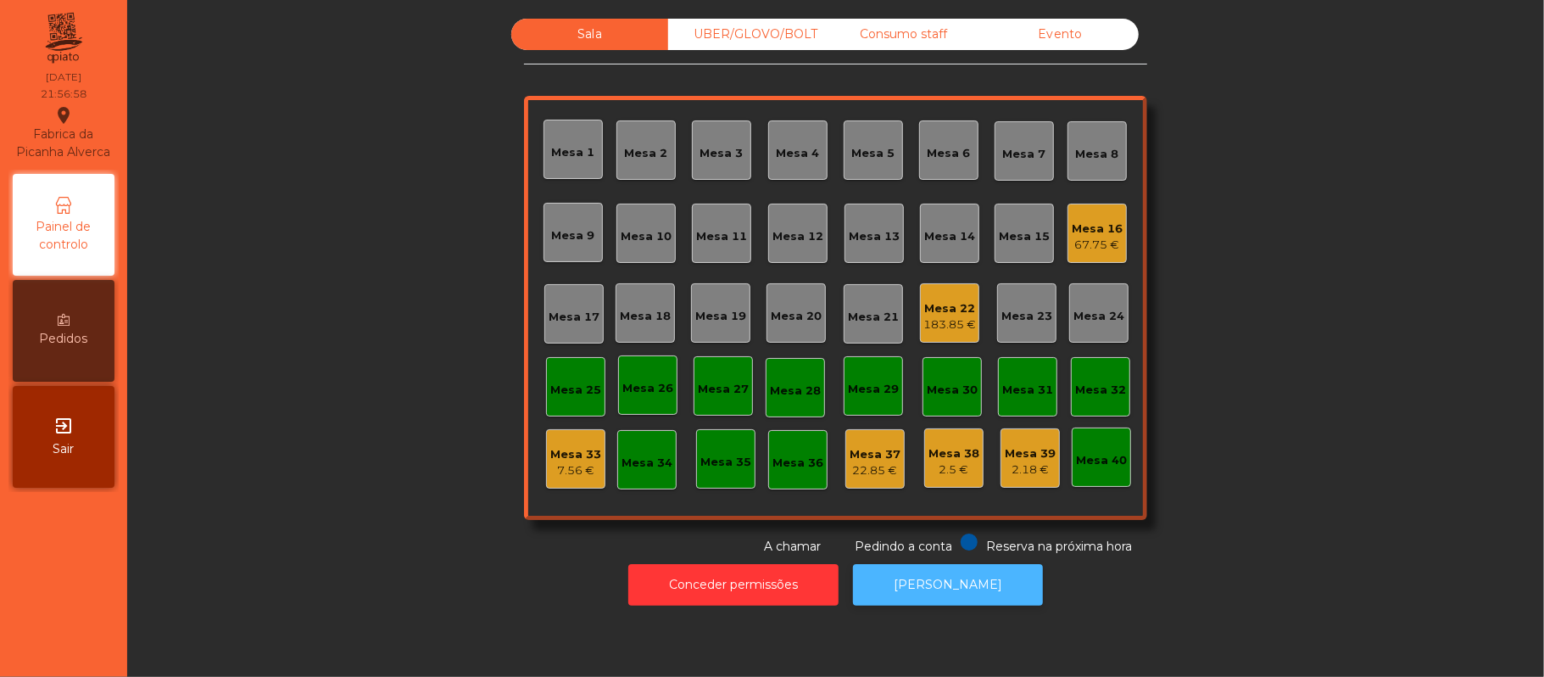
click at [964, 588] on button "[PERSON_NAME]" at bounding box center [948, 585] width 190 height 42
click at [927, 322] on div "183.85 €" at bounding box center [949, 324] width 53 height 17
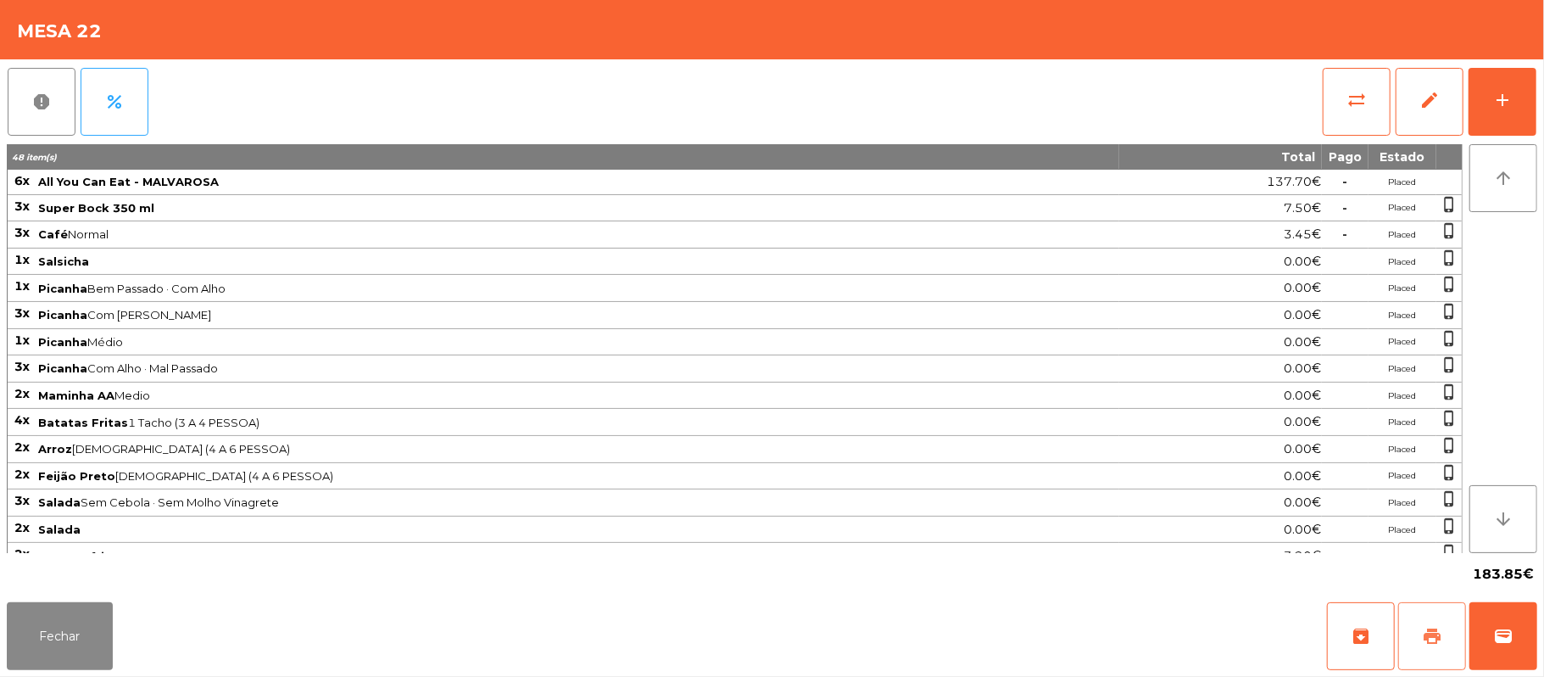
click at [1424, 631] on span "print" at bounding box center [1432, 636] width 20 height 20
click at [1523, 638] on button "wallet" at bounding box center [1503, 636] width 68 height 68
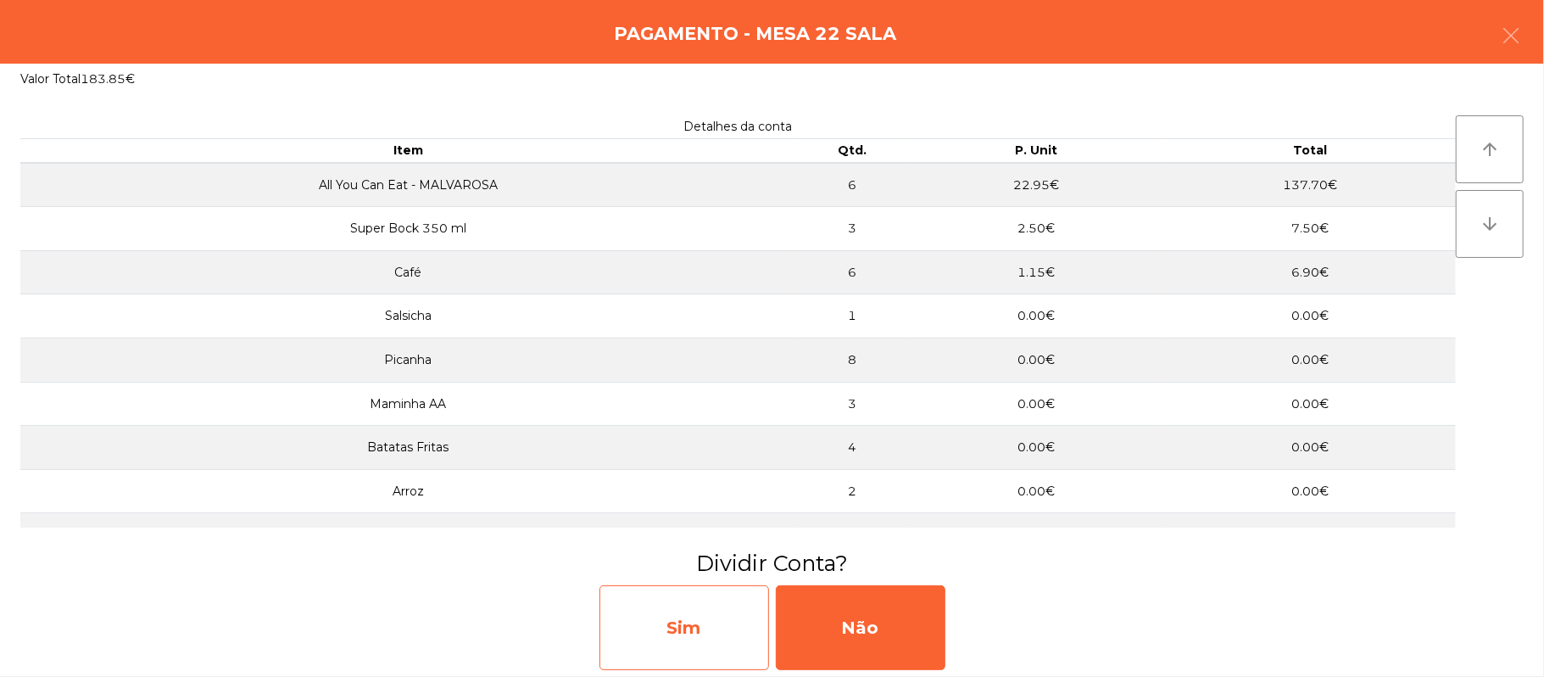
click at [707, 632] on div "Sim" at bounding box center [684, 627] width 170 height 85
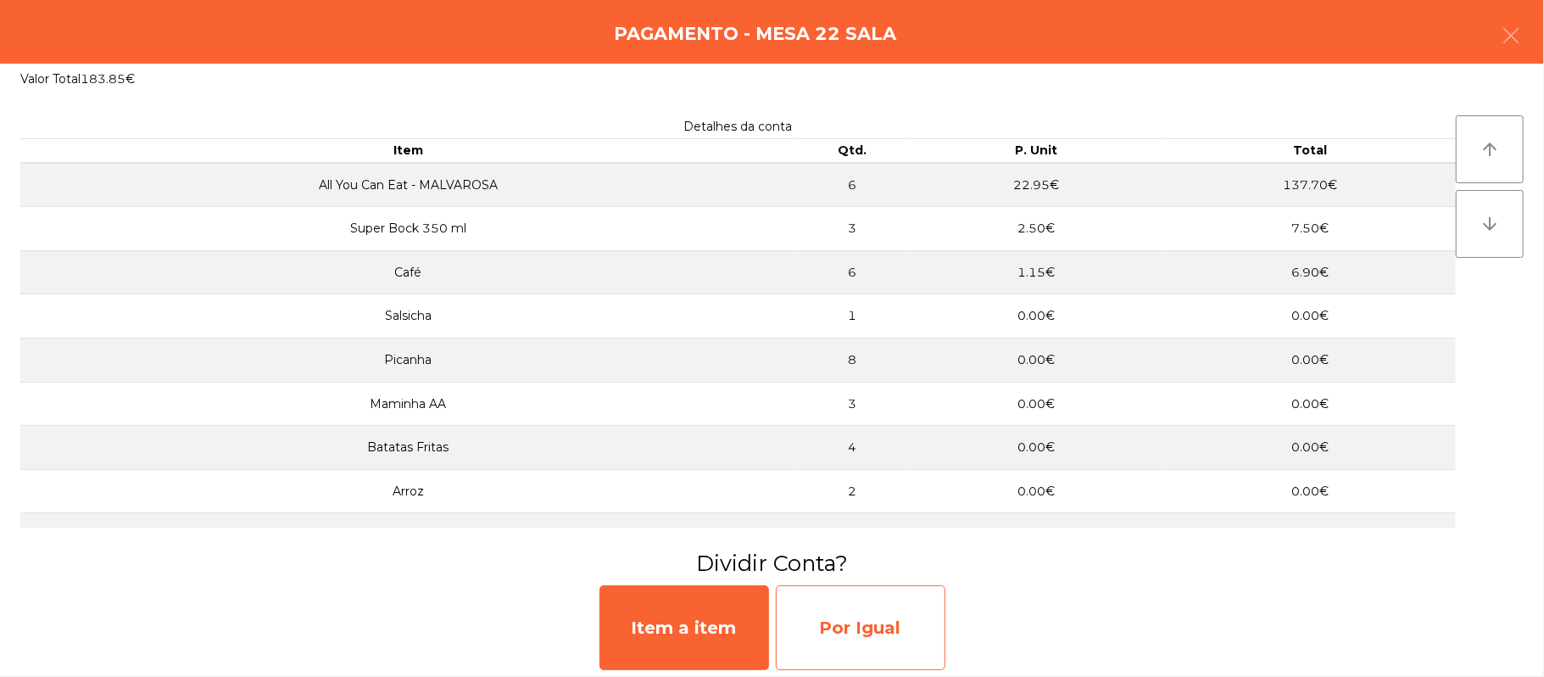
click at [887, 627] on div "Por Igual" at bounding box center [861, 627] width 170 height 85
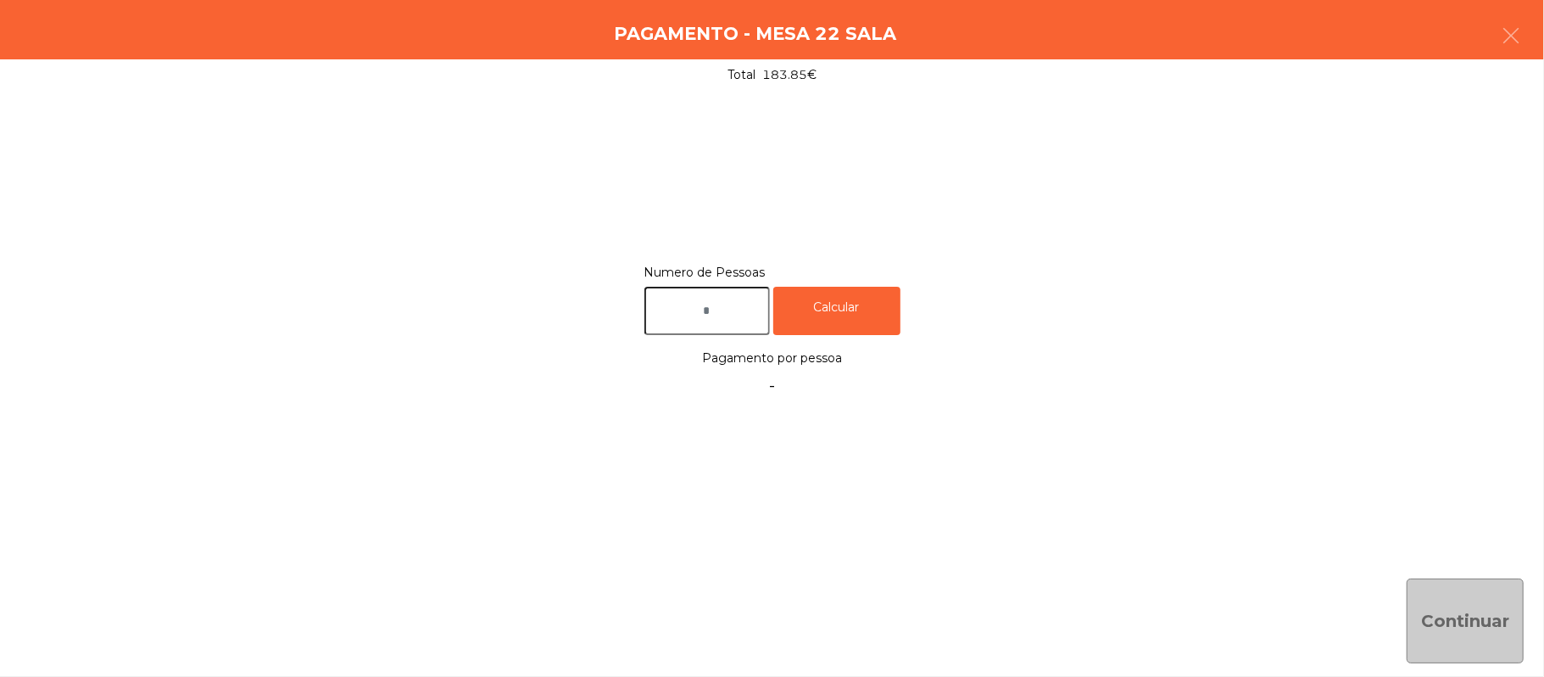
click at [736, 306] on input "text" at bounding box center [706, 311] width 125 height 48
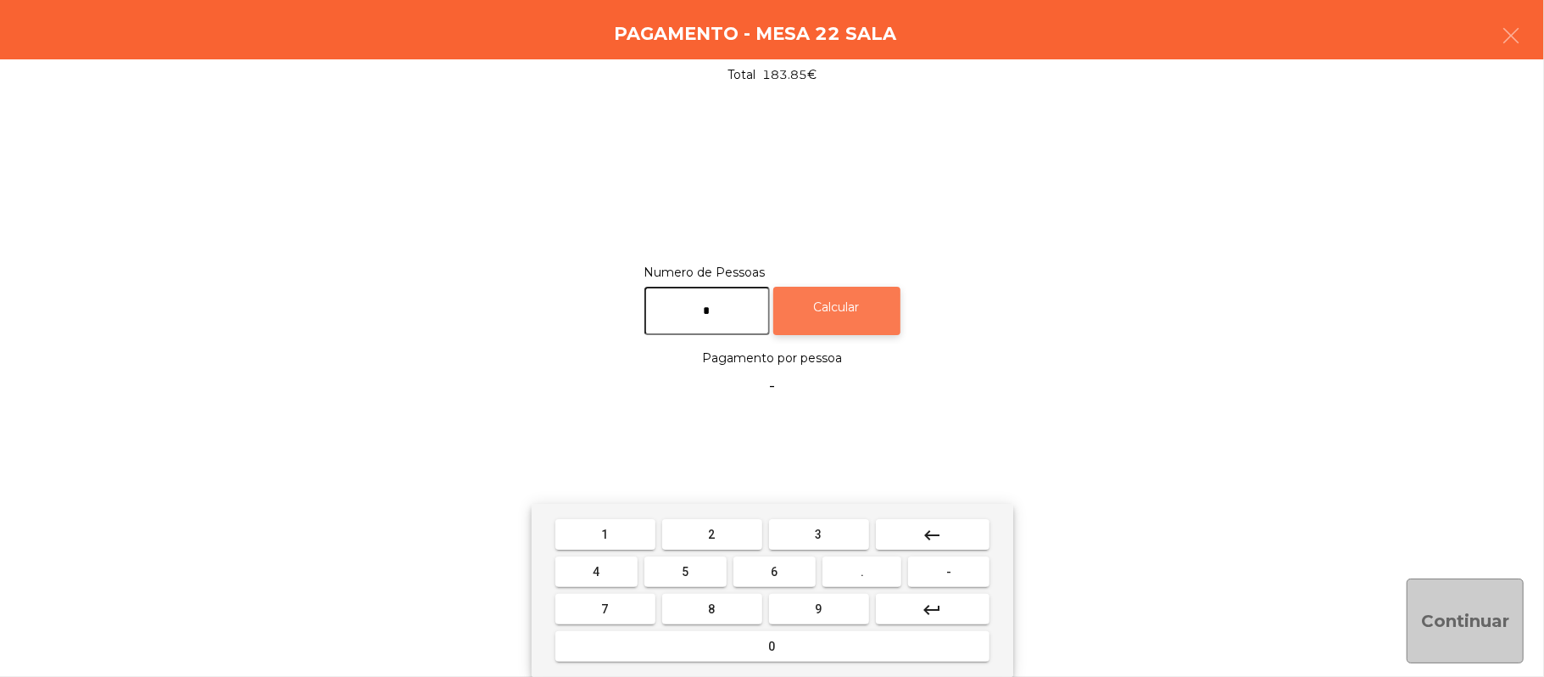
type input "*"
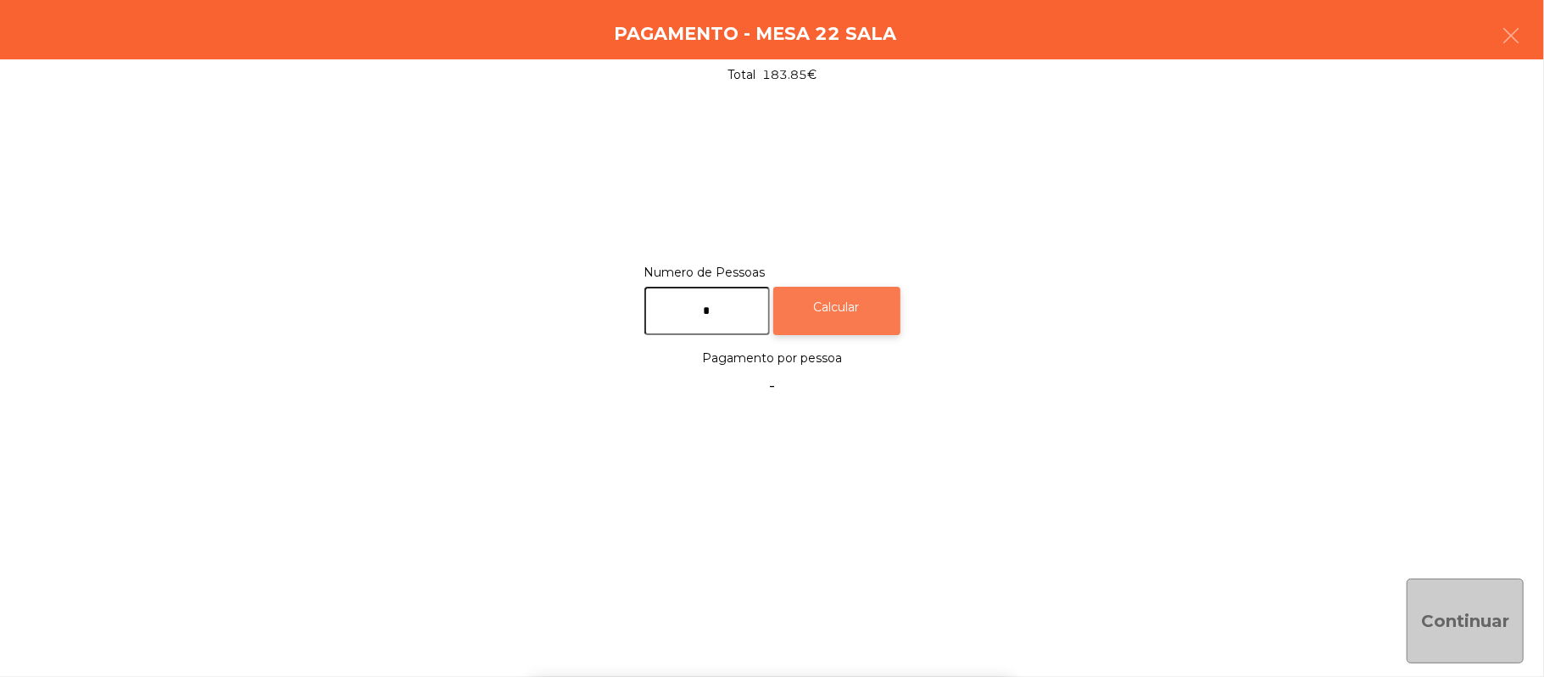
click at [868, 309] on div "Calcular" at bounding box center [836, 311] width 127 height 48
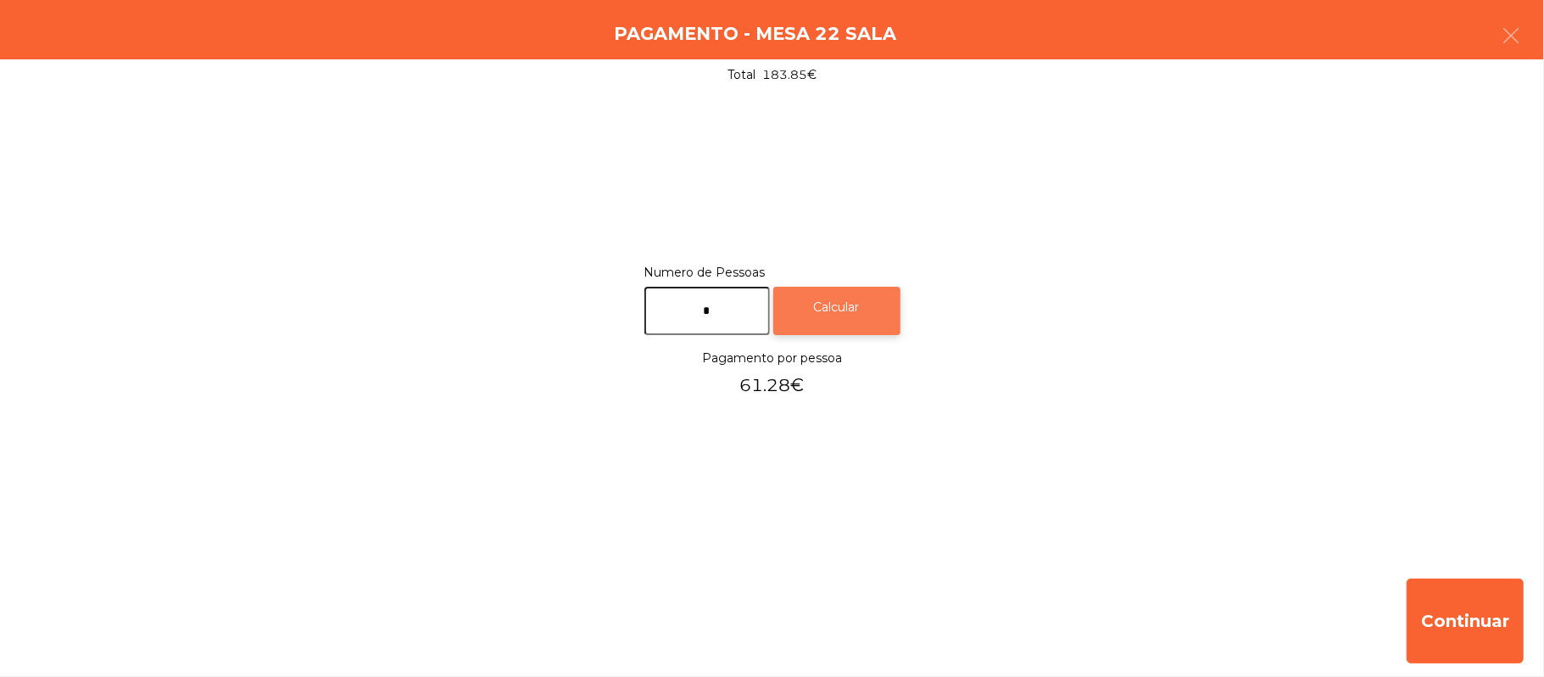
click at [882, 309] on div "Calcular" at bounding box center [836, 311] width 127 height 48
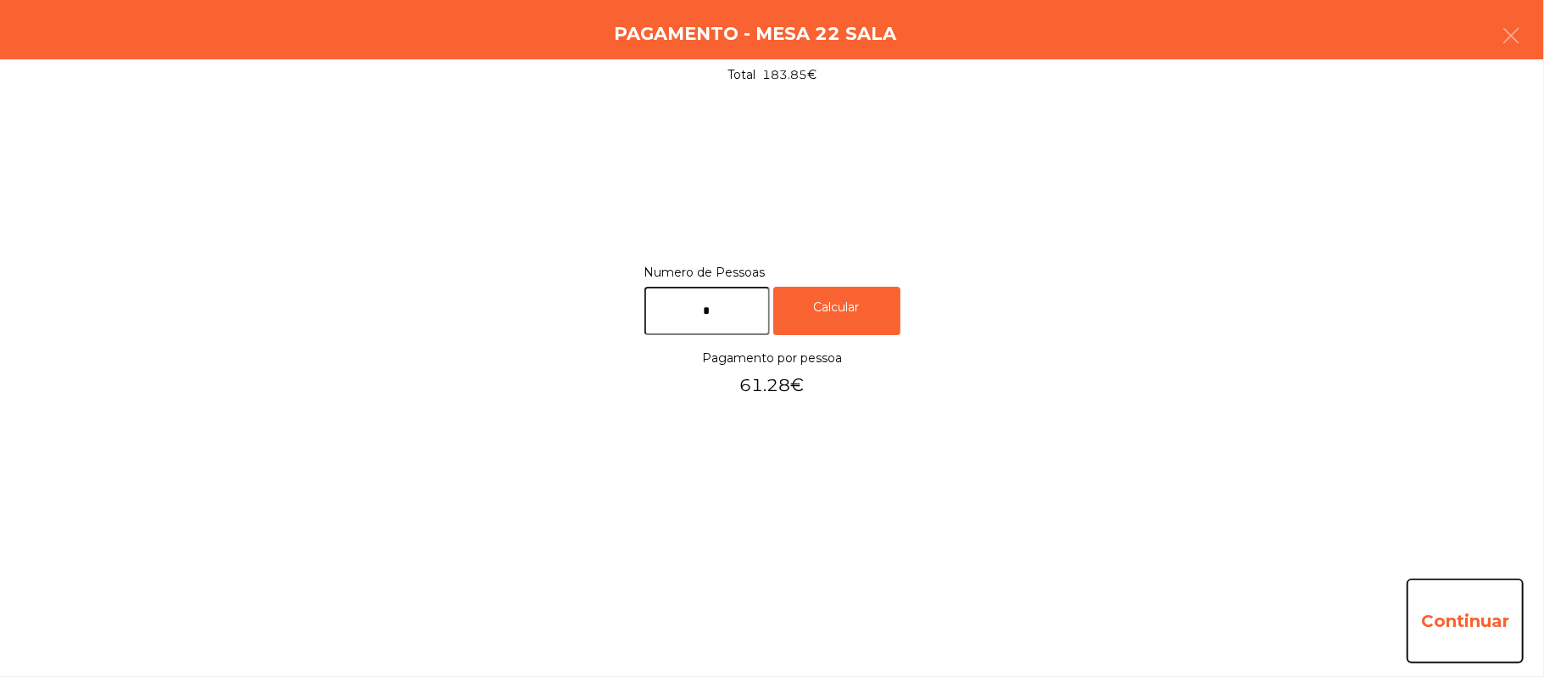
click at [1459, 602] on button "Continuar" at bounding box center [1465, 620] width 117 height 85
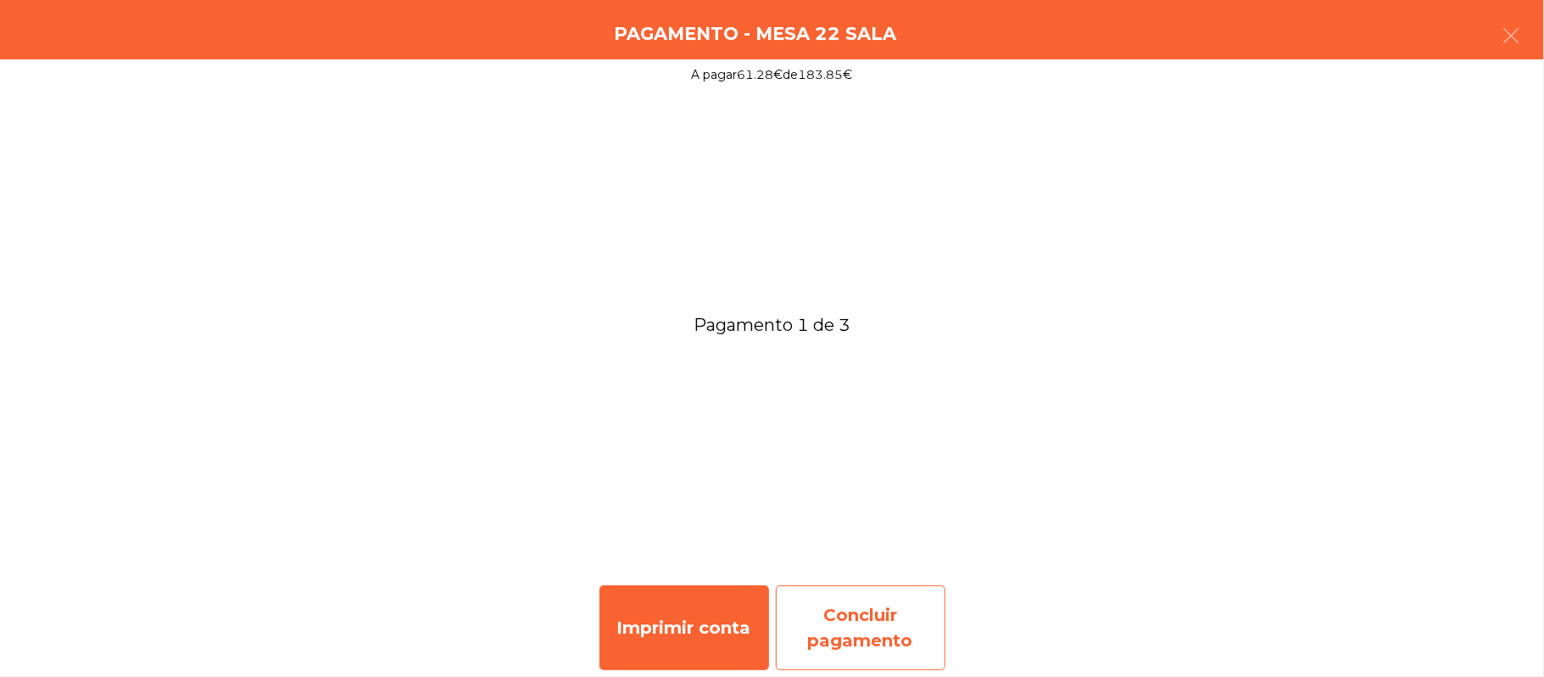
click at [883, 625] on div "Concluir pagamento" at bounding box center [861, 627] width 170 height 85
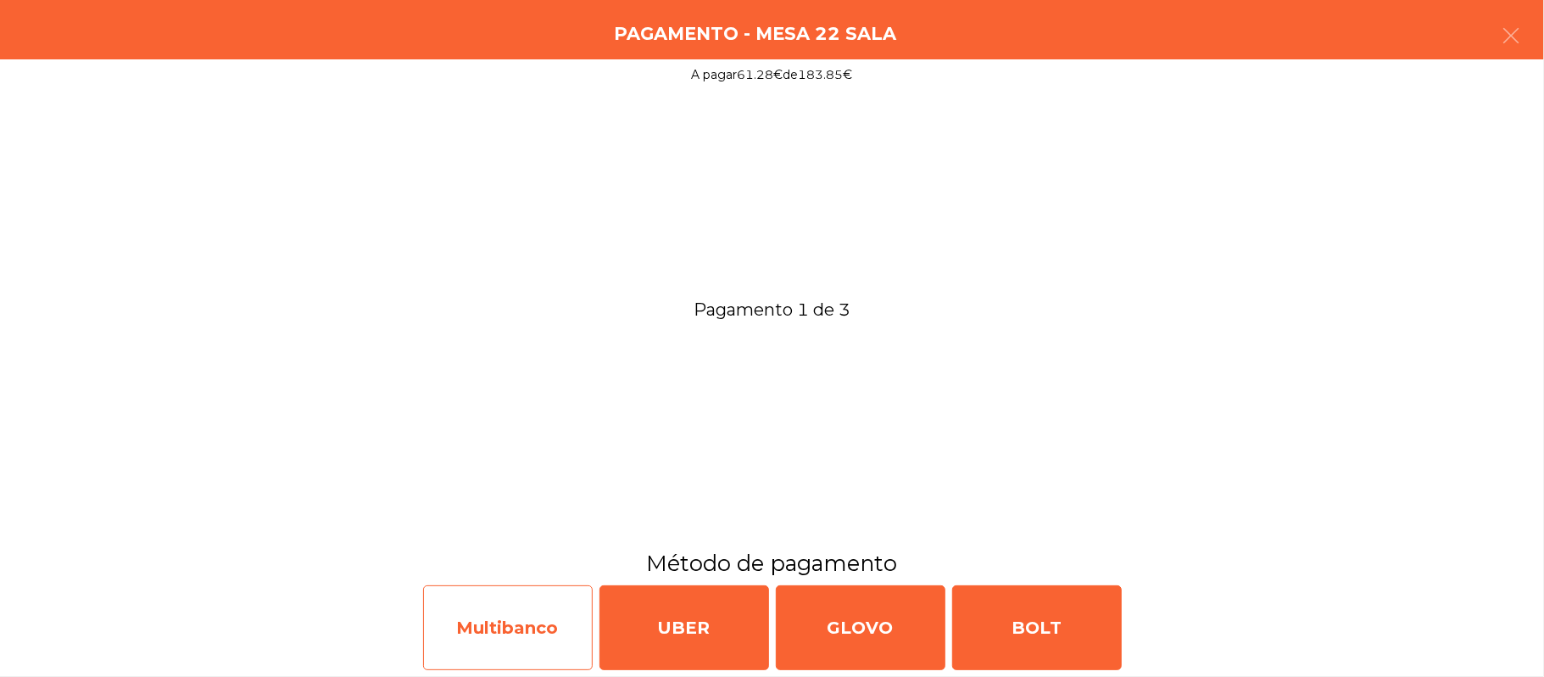
click at [493, 614] on div "Multibanco" at bounding box center [508, 627] width 170 height 85
select select "**"
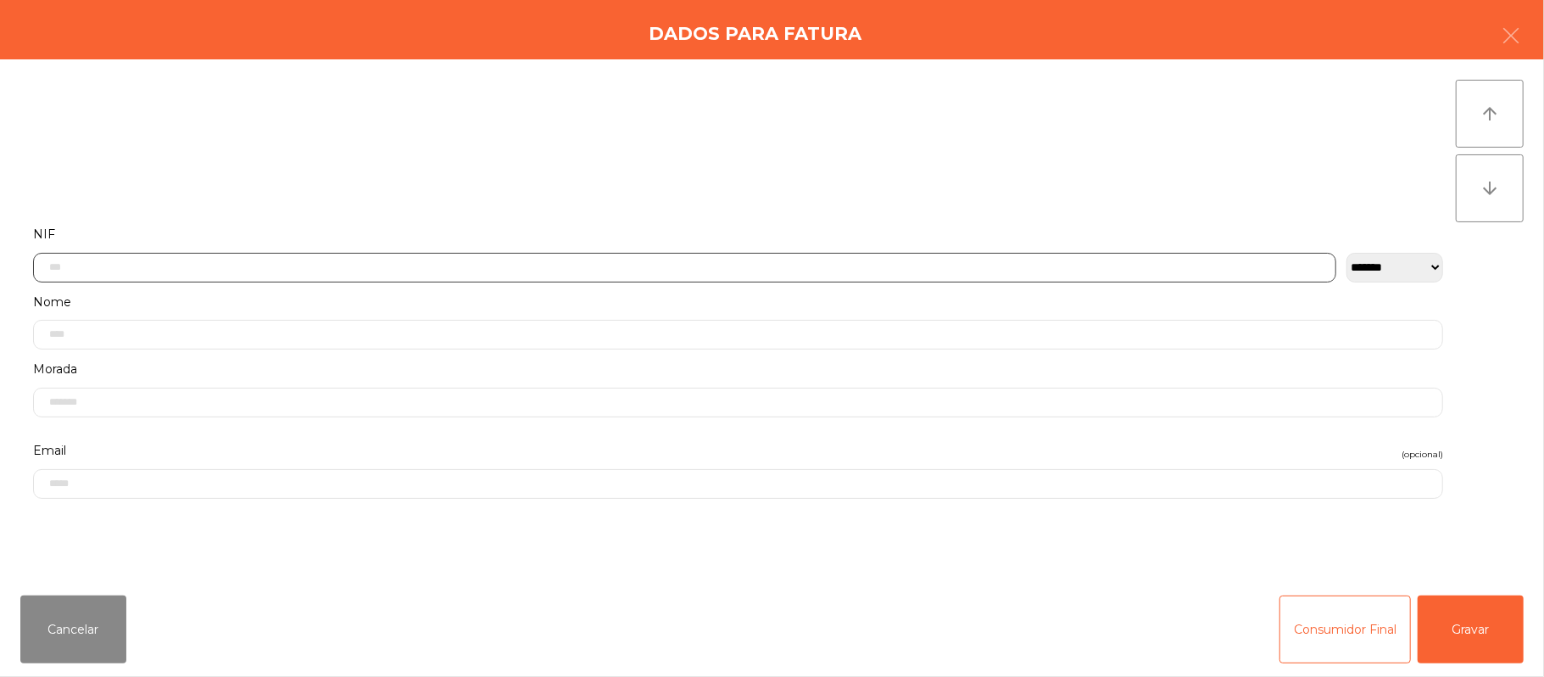
click at [431, 265] on input "text" at bounding box center [684, 268] width 1303 height 30
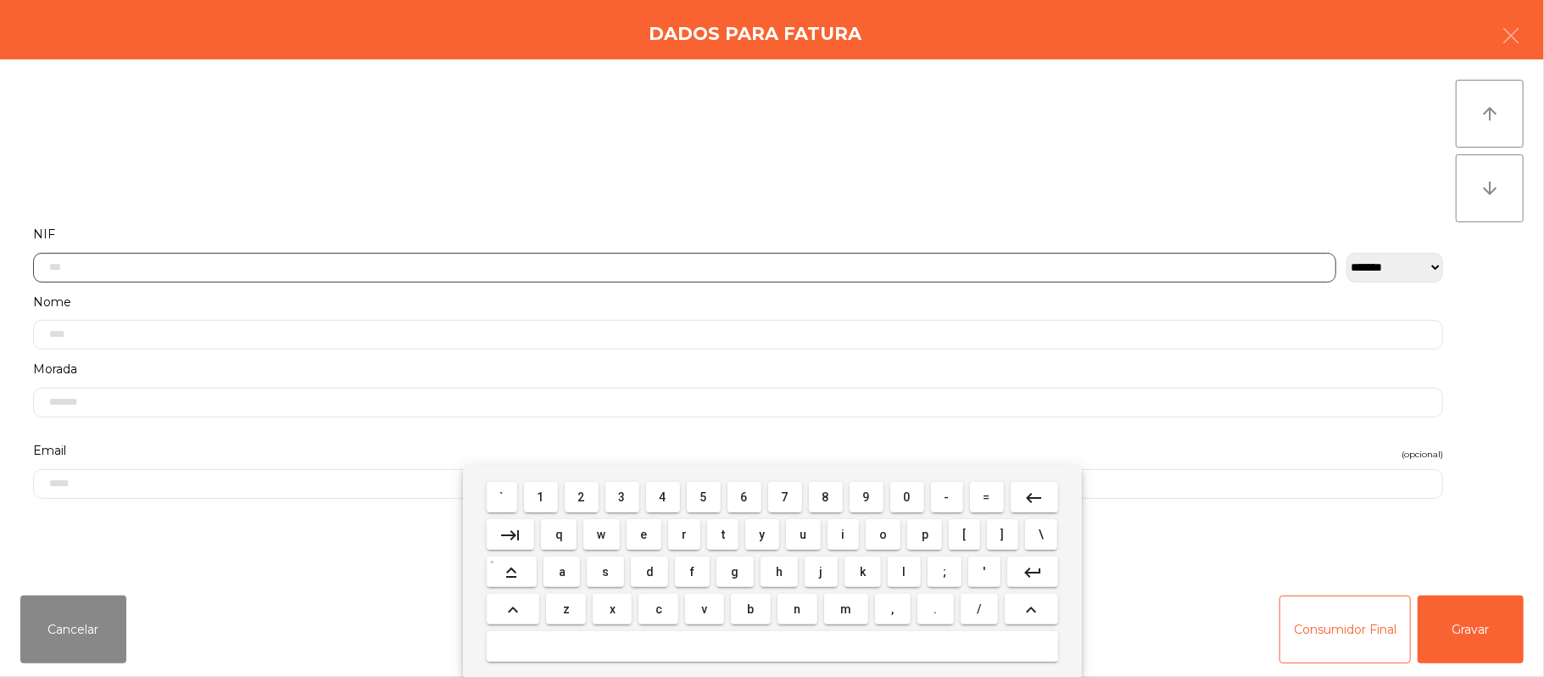
scroll to position [142, 0]
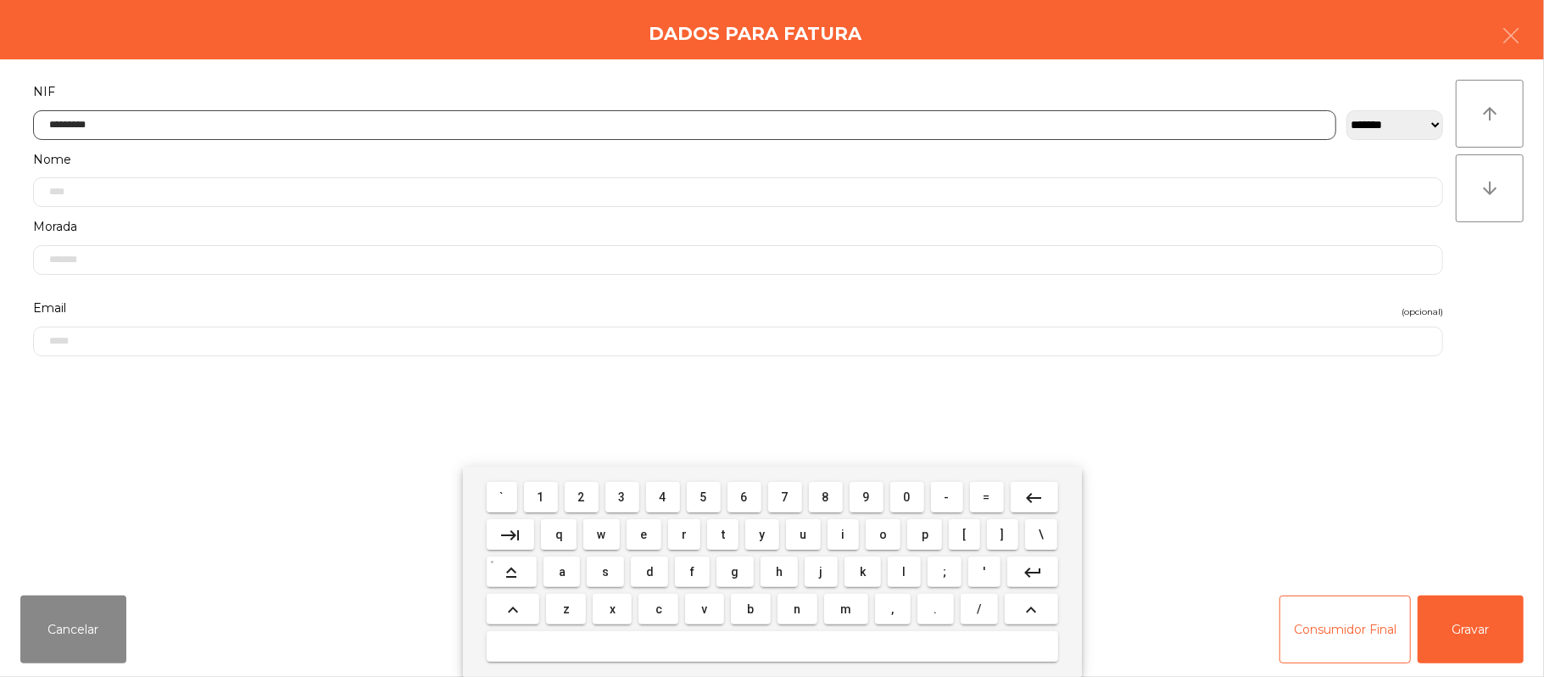
type input "*********"
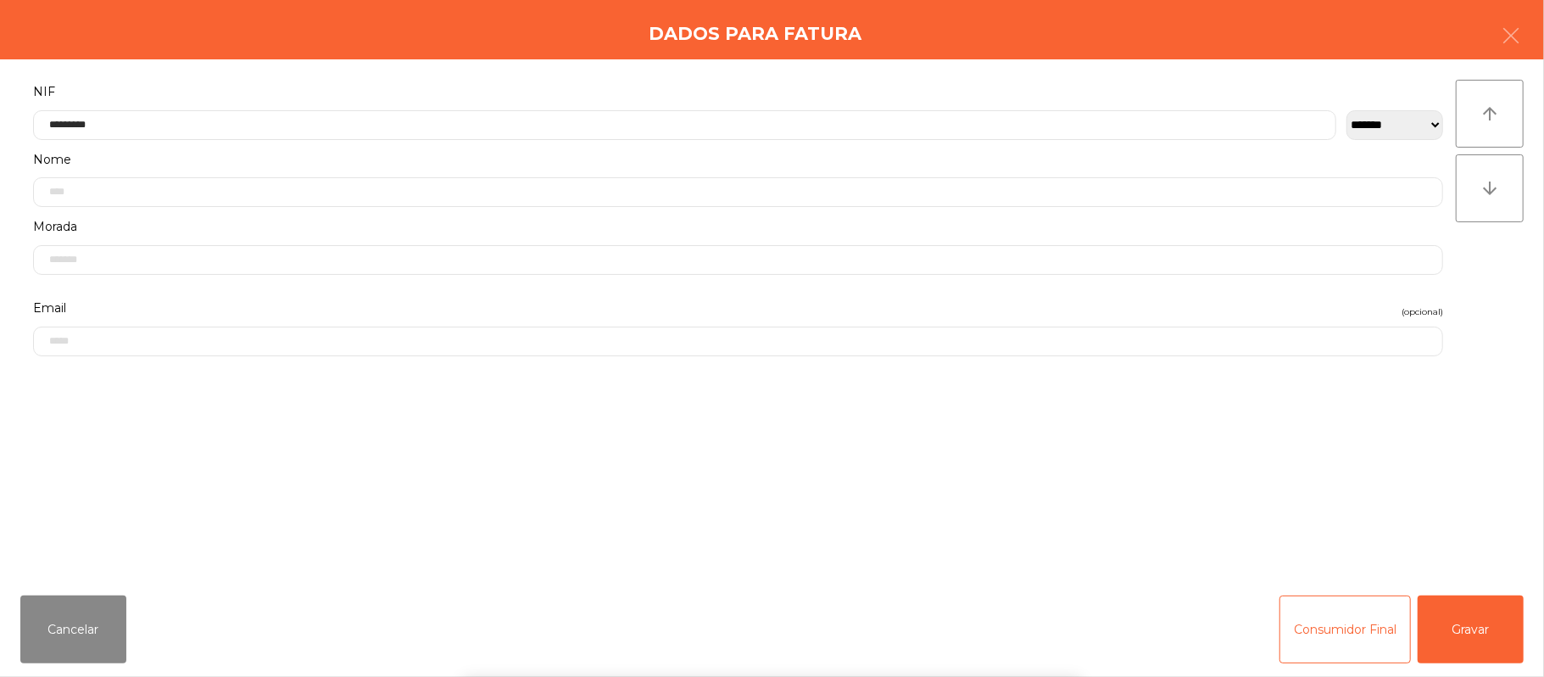
click at [1473, 627] on div "` 1 2 3 4 5 6 7 8 9 0 - = keyboard_backspace keyboard_tab q w e r t y u i o p […" at bounding box center [772, 571] width 1544 height 210
click at [1487, 626] on button "Gravar" at bounding box center [1471, 629] width 106 height 68
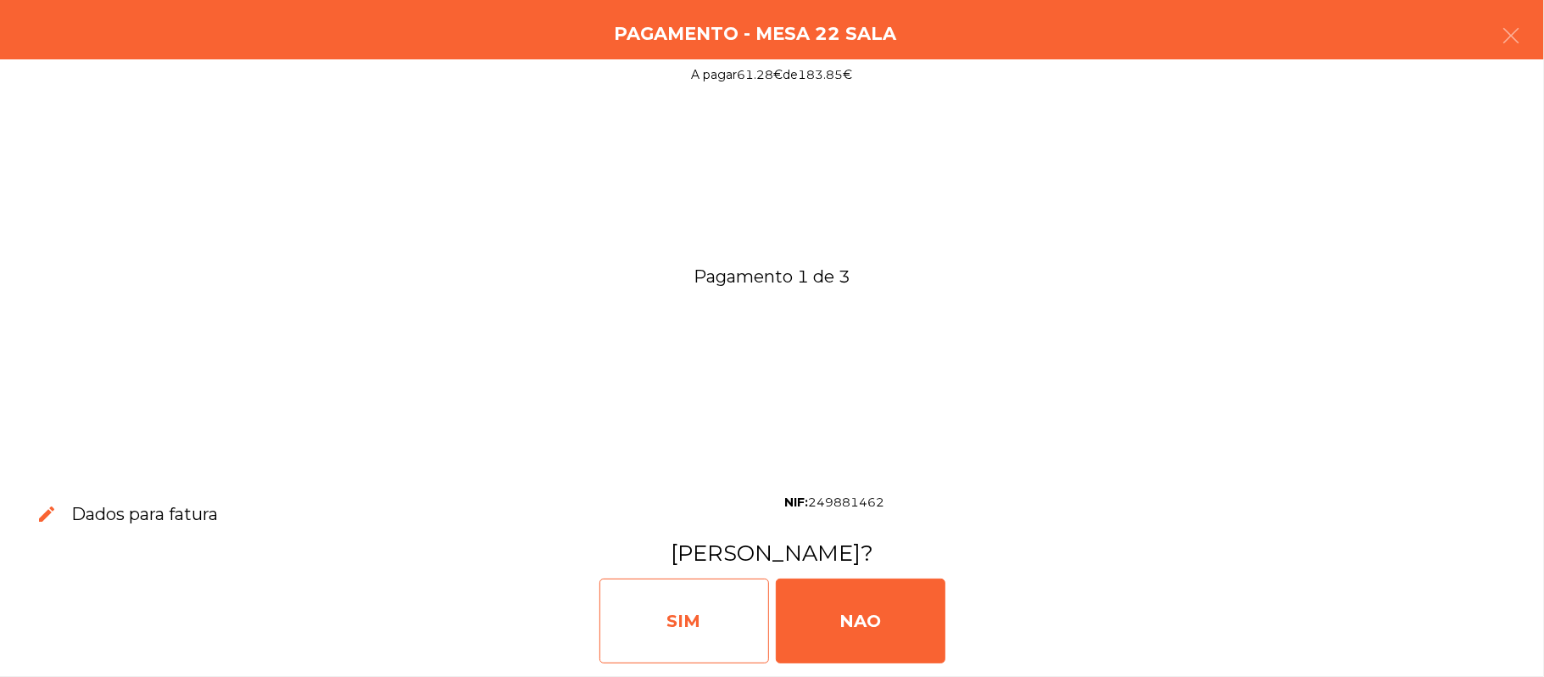
click at [697, 626] on div "SIM" at bounding box center [684, 620] width 170 height 85
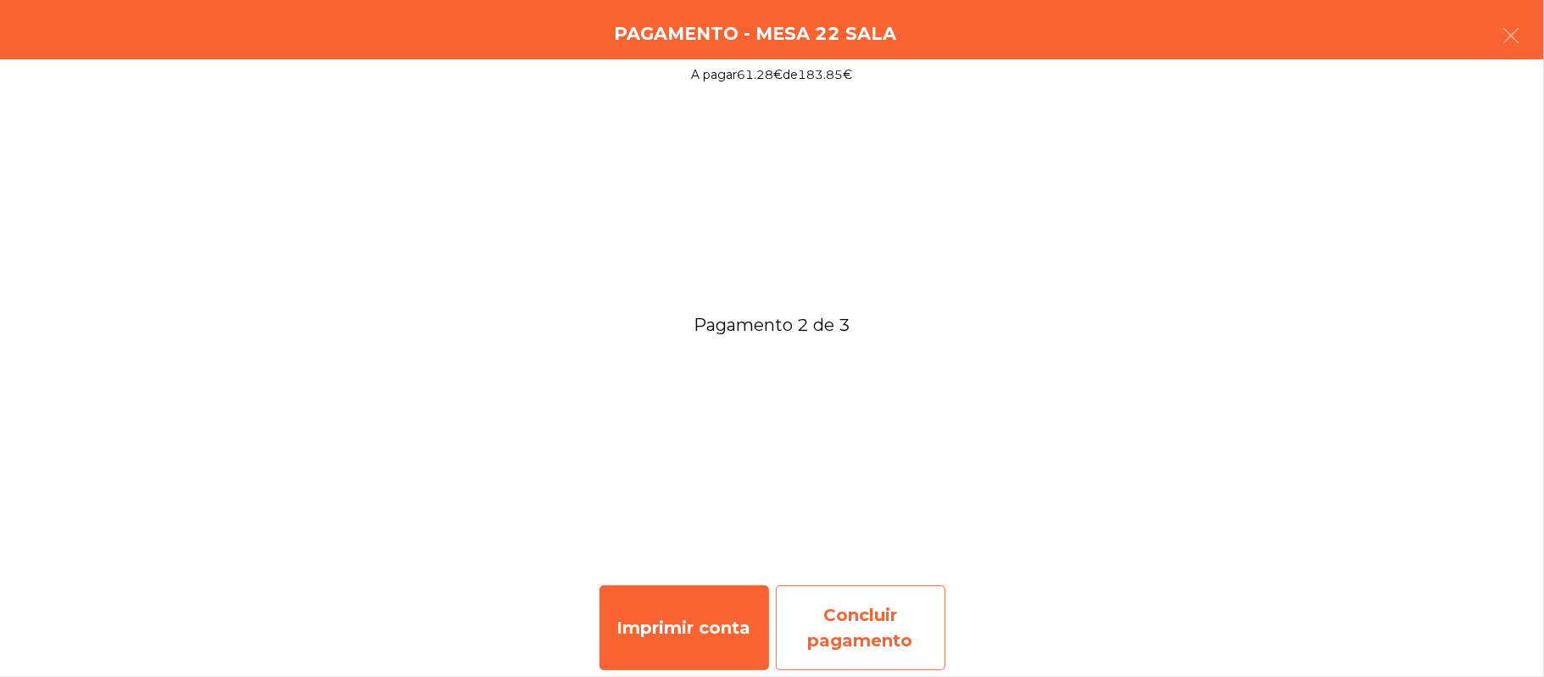
click at [917, 599] on div "Concluir pagamento" at bounding box center [861, 627] width 170 height 85
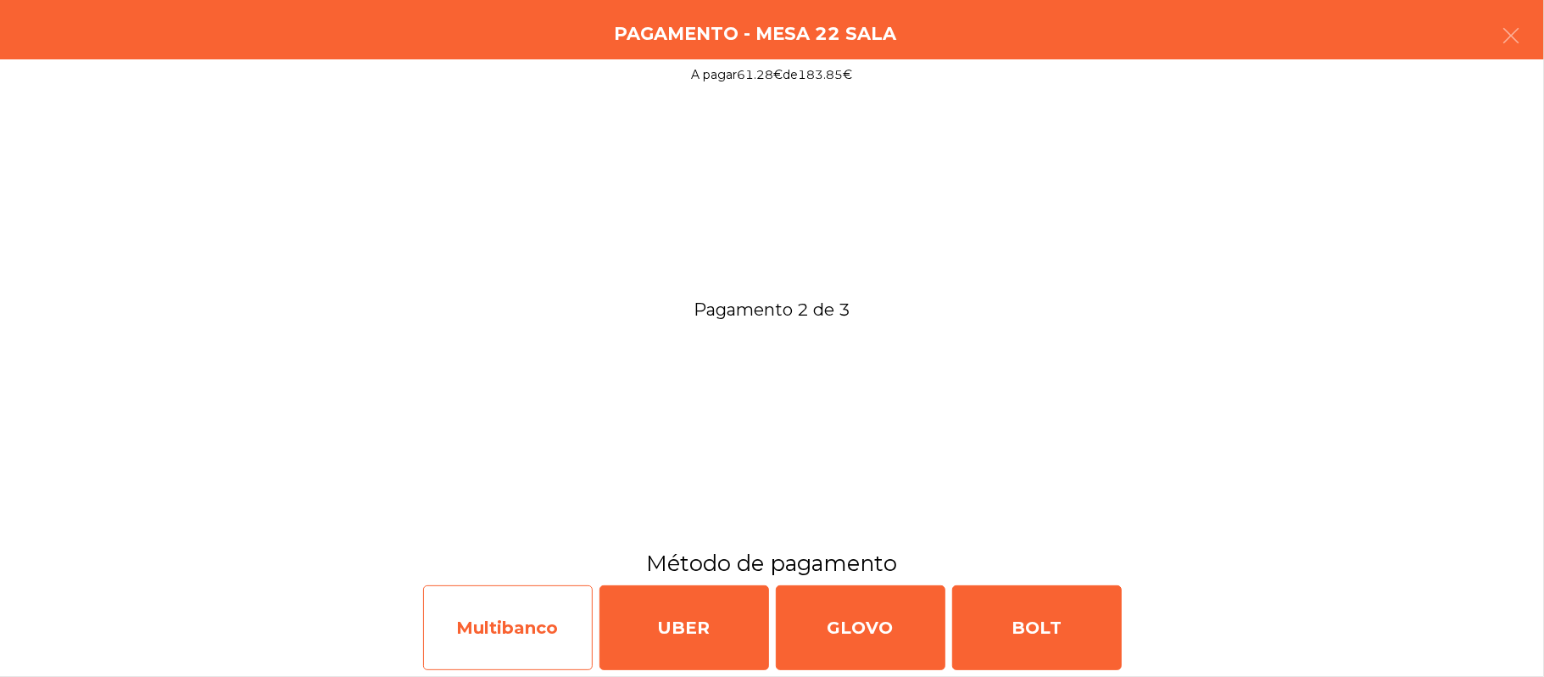
click at [507, 608] on div "Multibanco" at bounding box center [508, 627] width 170 height 85
select select "**"
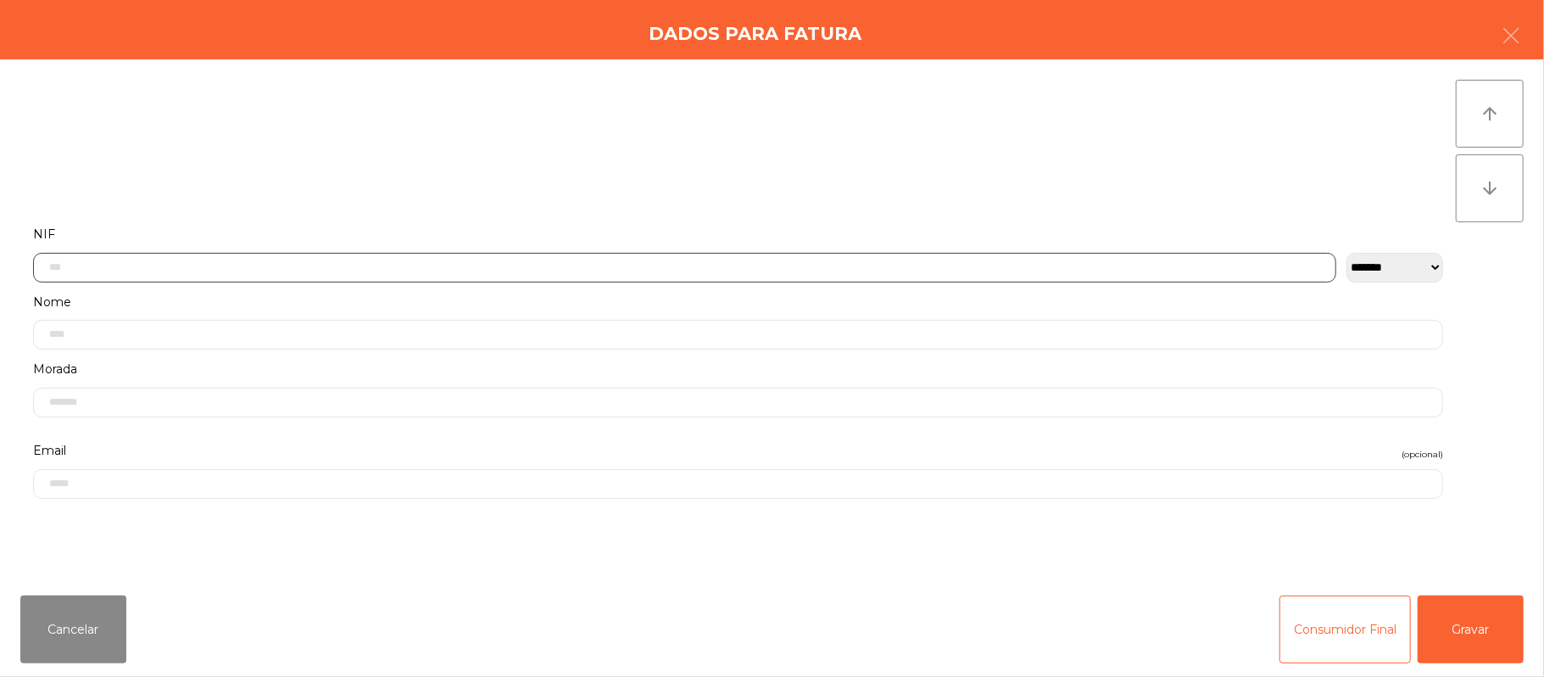
click at [580, 270] on input "text" at bounding box center [684, 268] width 1303 height 30
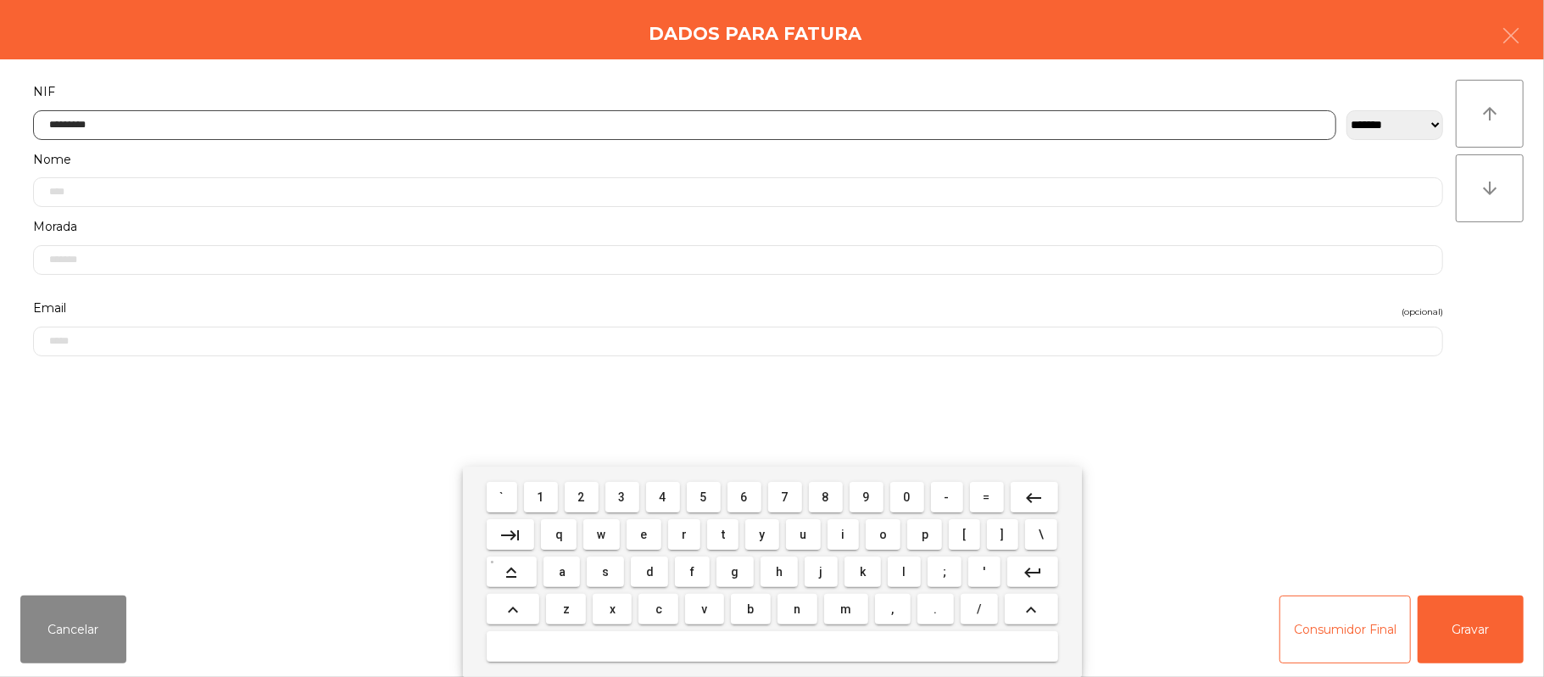
type input "*********"
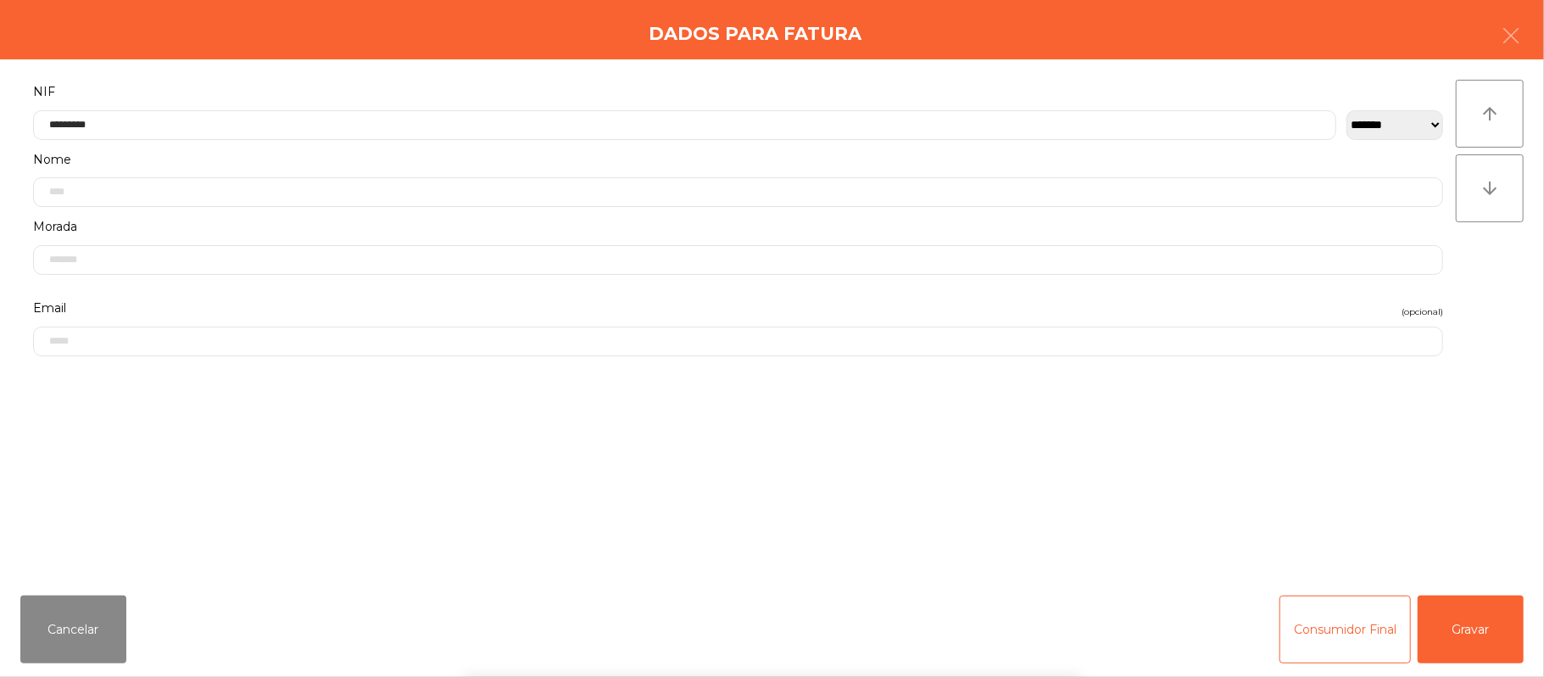
click at [1484, 616] on div "` 1 2 3 4 5 6 7 8 9 0 - = keyboard_backspace keyboard_tab q w e r t y u i o p […" at bounding box center [772, 571] width 1544 height 210
click at [1480, 632] on button "Gravar" at bounding box center [1471, 629] width 106 height 68
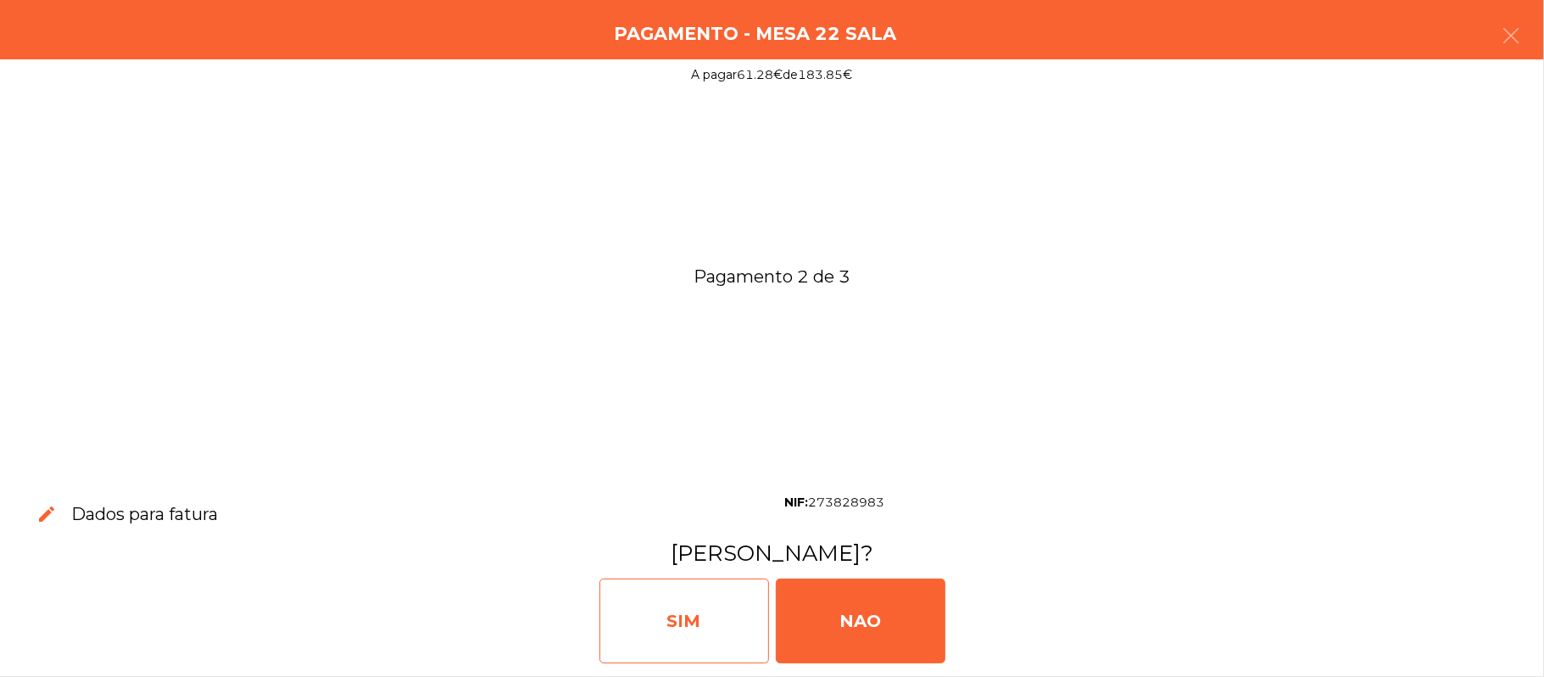
click at [688, 635] on div "SIM" at bounding box center [684, 620] width 170 height 85
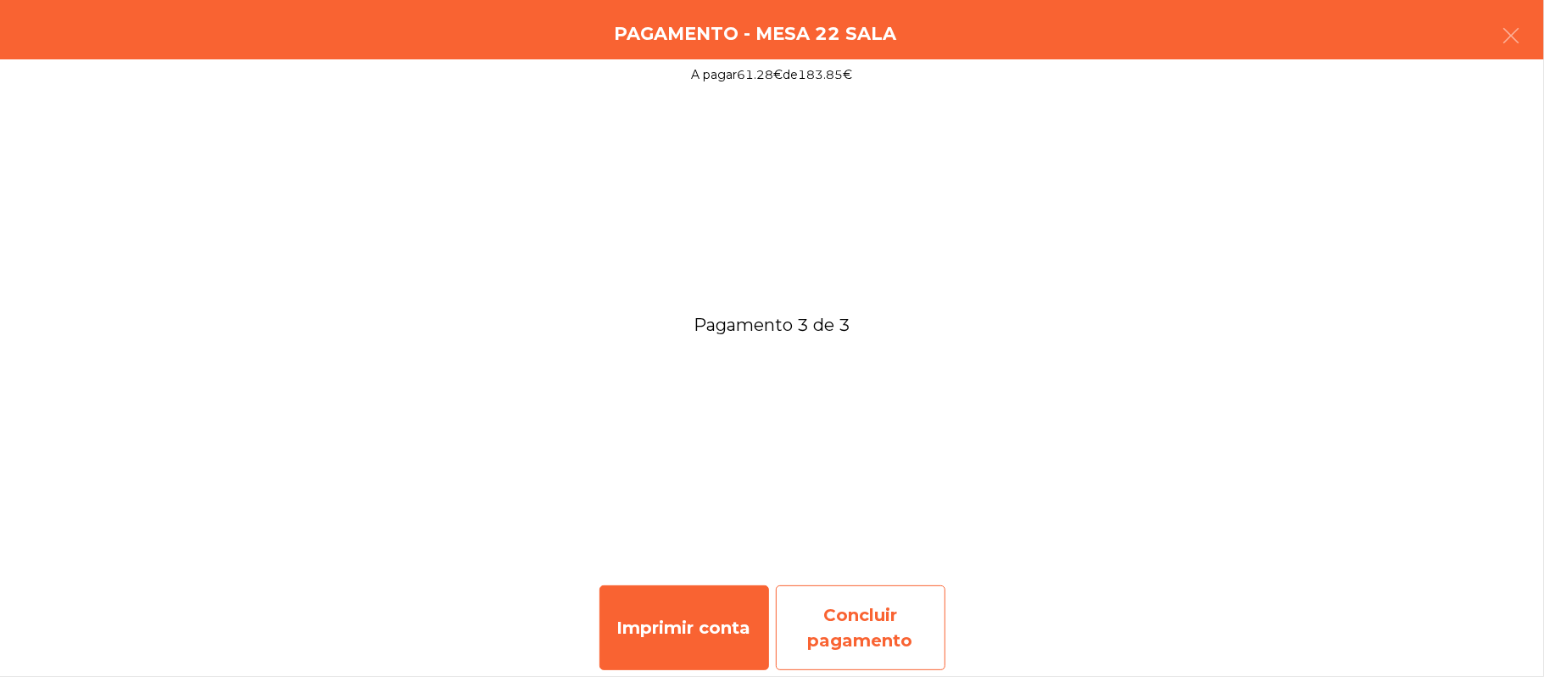
click at [883, 628] on div "Concluir pagamento" at bounding box center [861, 627] width 170 height 85
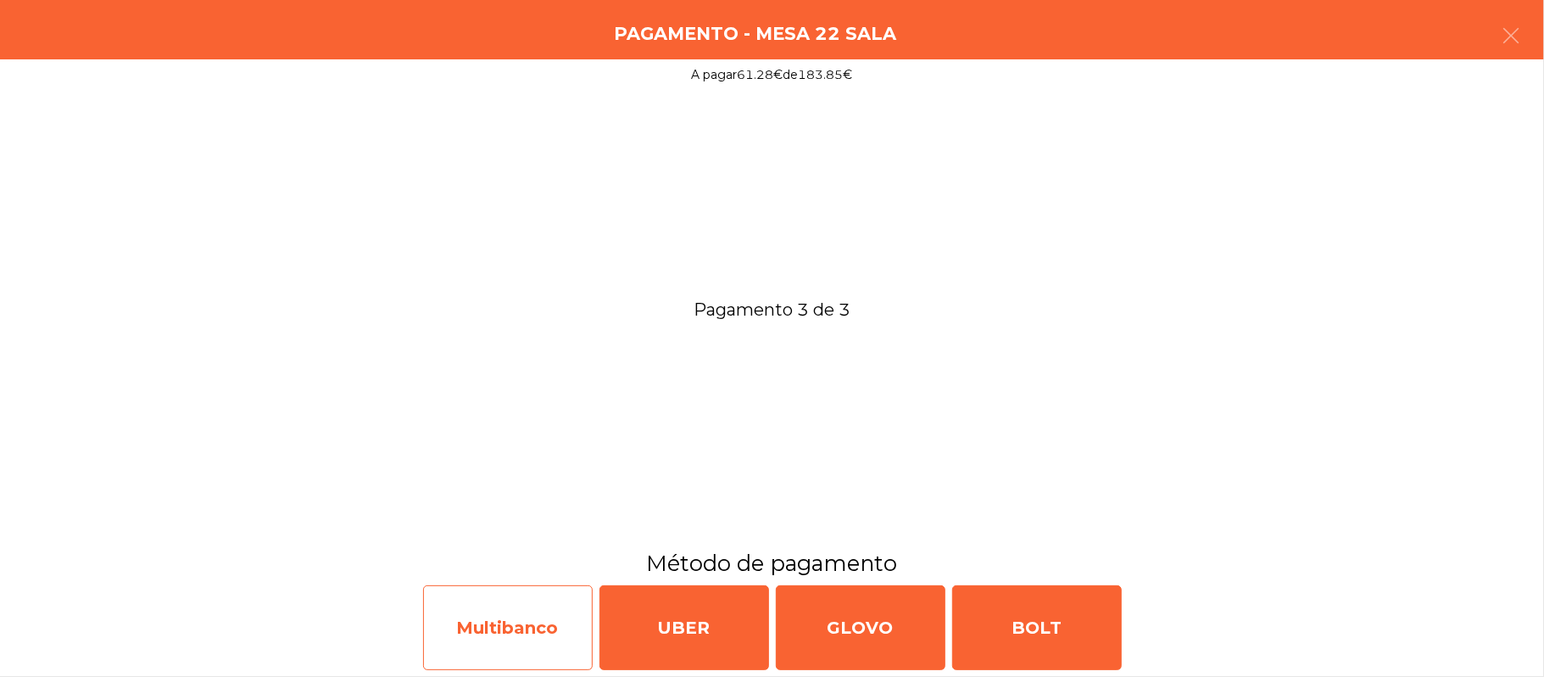
click at [505, 604] on div "Multibanco" at bounding box center [508, 627] width 170 height 85
select select "**"
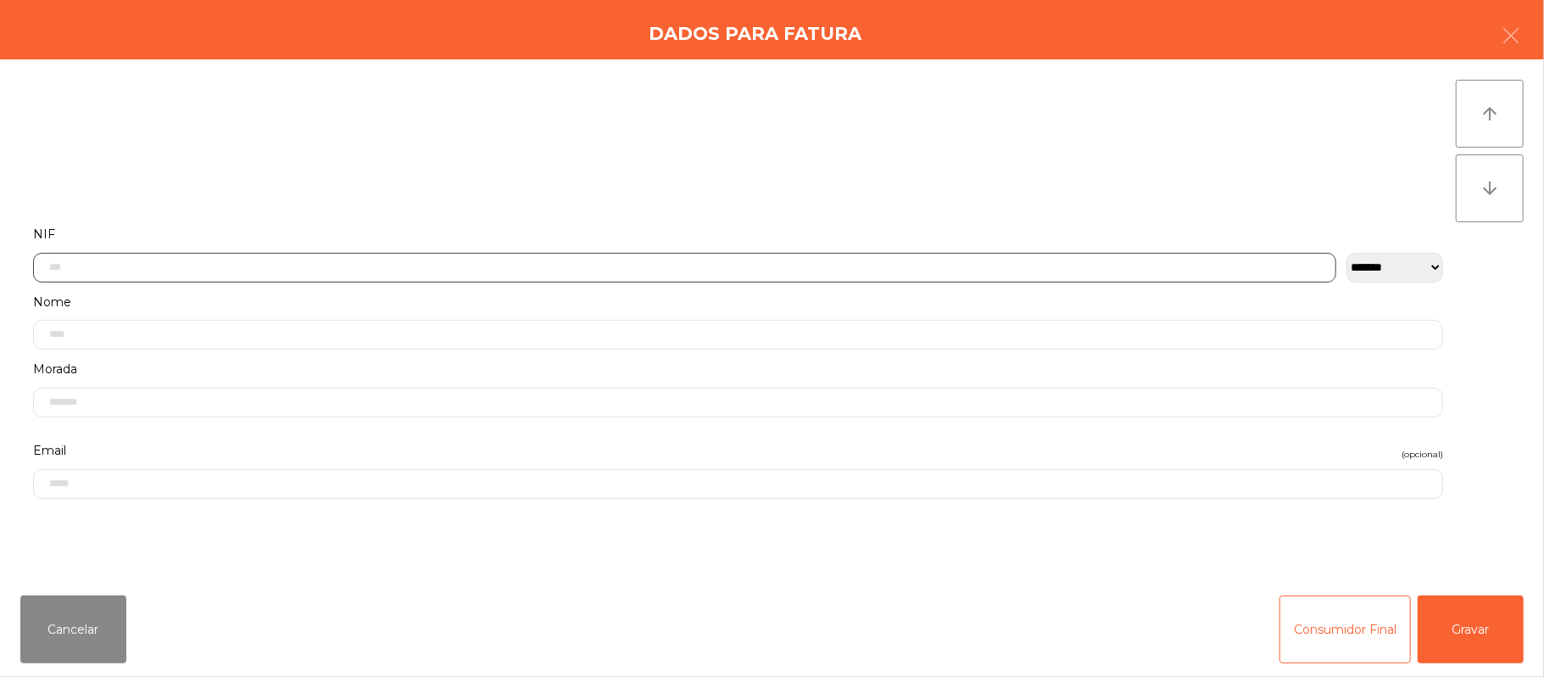
click at [513, 266] on input "text" at bounding box center [684, 268] width 1303 height 30
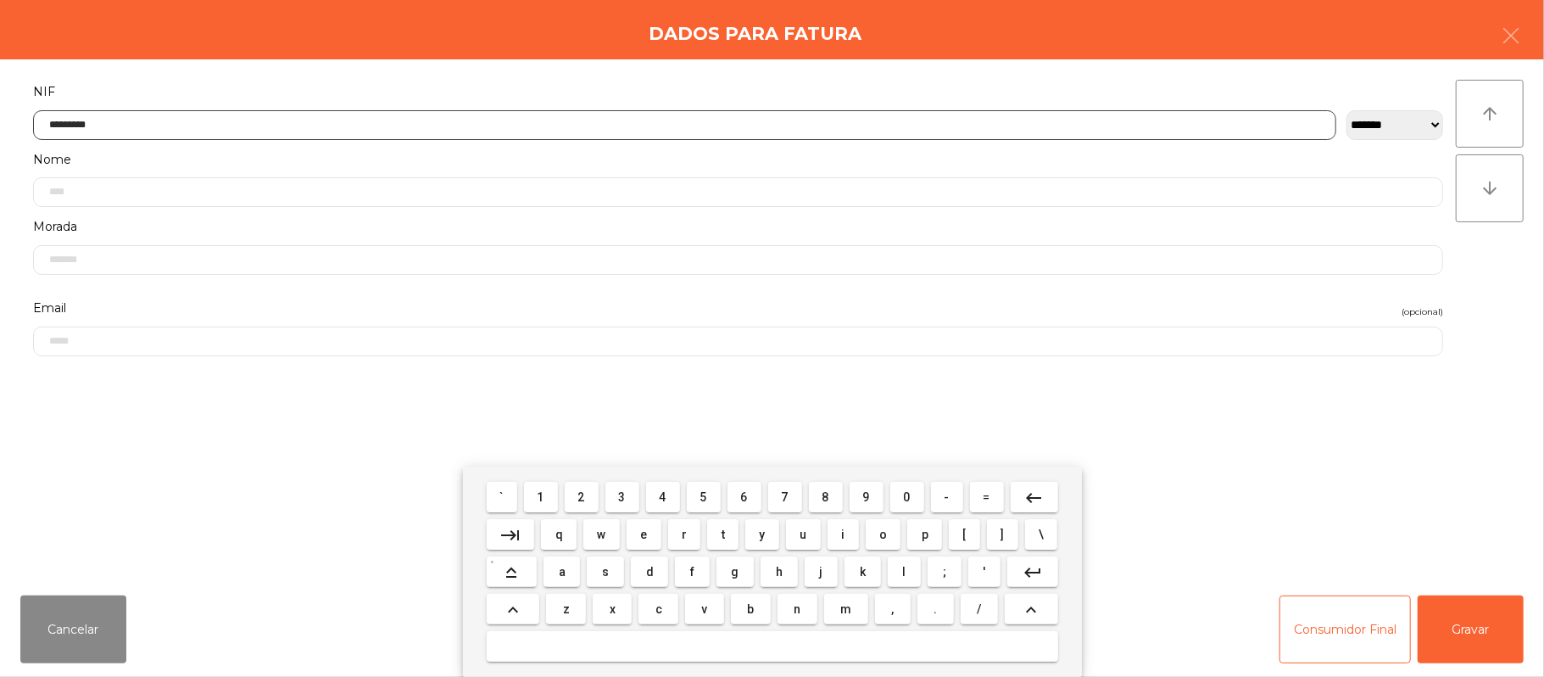
type input "*********"
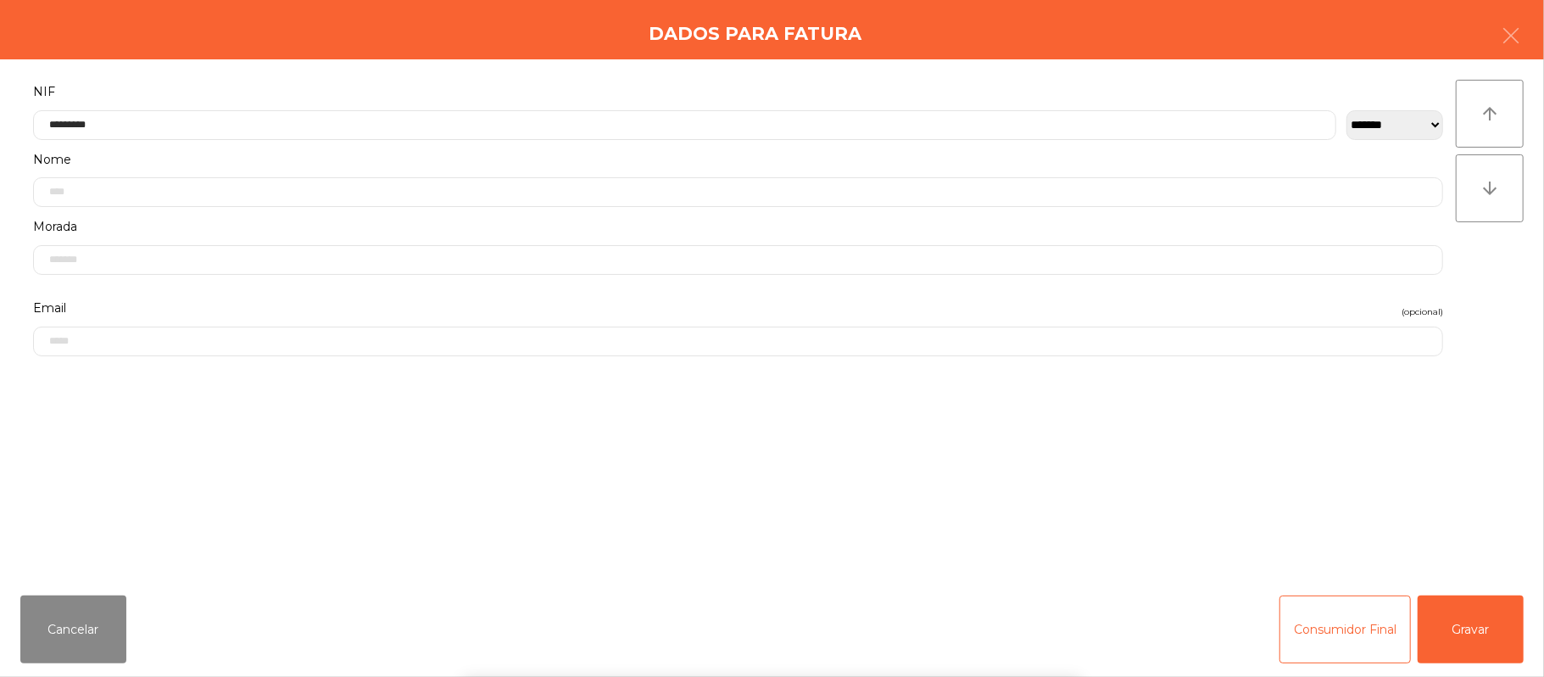
click at [1486, 631] on div "` 1 2 3 4 5 6 7 8 9 0 - = keyboard_backspace keyboard_tab q w e r t y u i o p […" at bounding box center [772, 571] width 1544 height 210
click at [1479, 627] on button "Gravar" at bounding box center [1471, 629] width 106 height 68
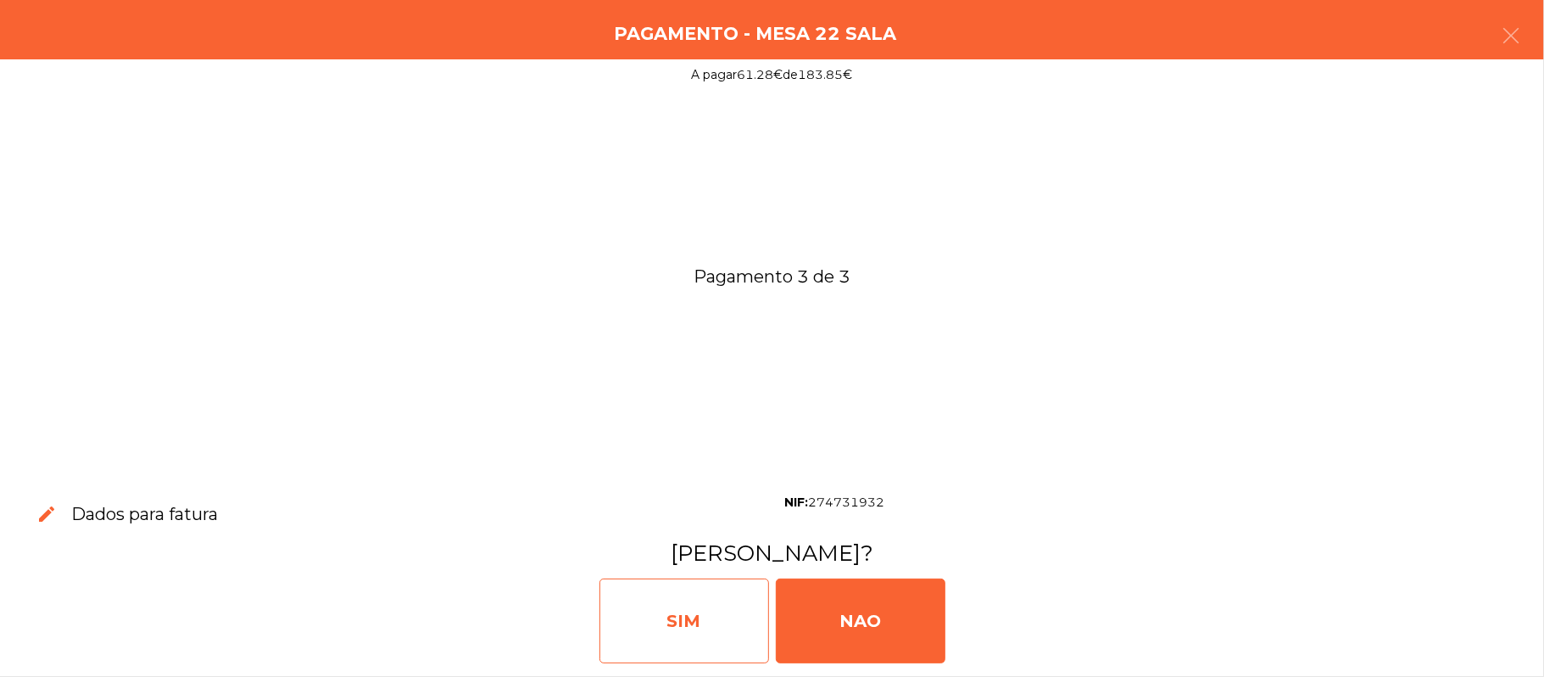
click at [694, 594] on div "SIM" at bounding box center [684, 620] width 170 height 85
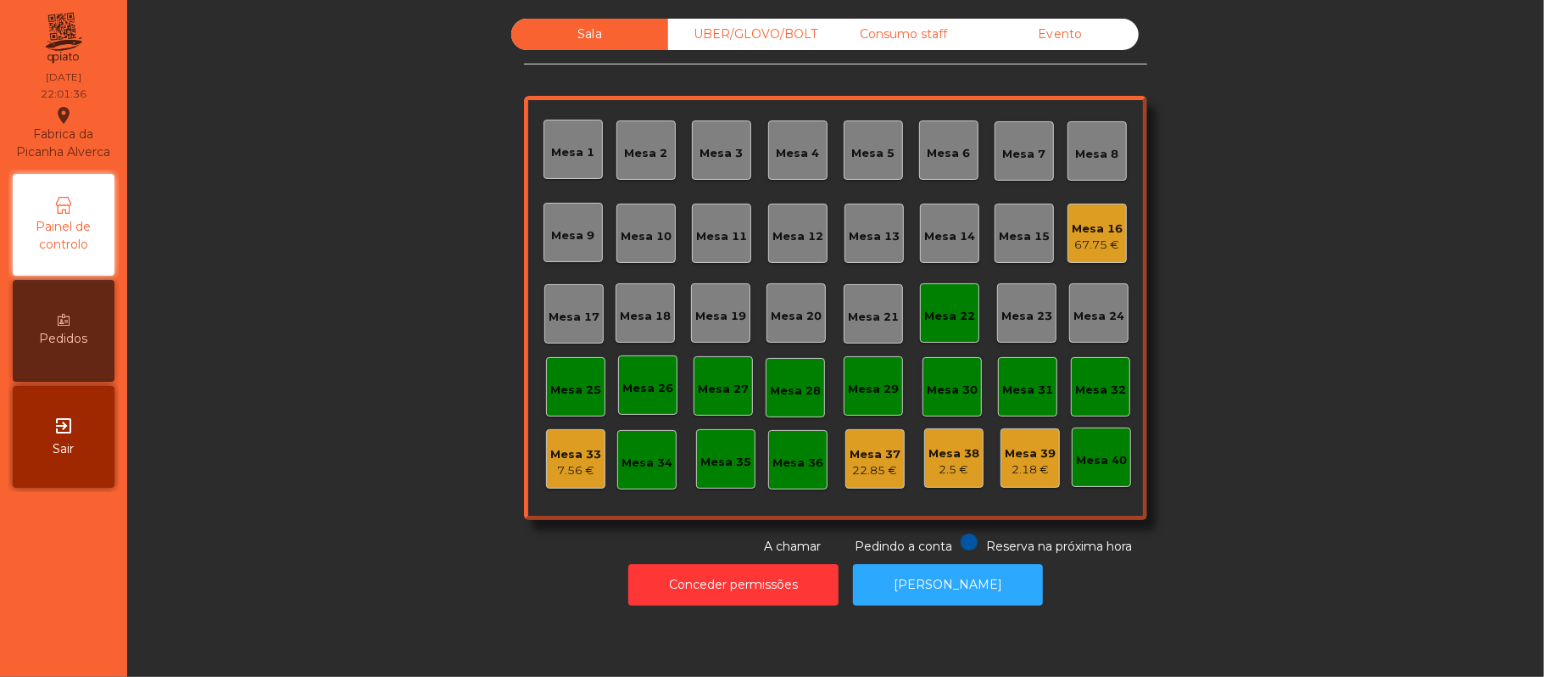
click at [954, 320] on div "Mesa 22" at bounding box center [949, 316] width 51 height 17
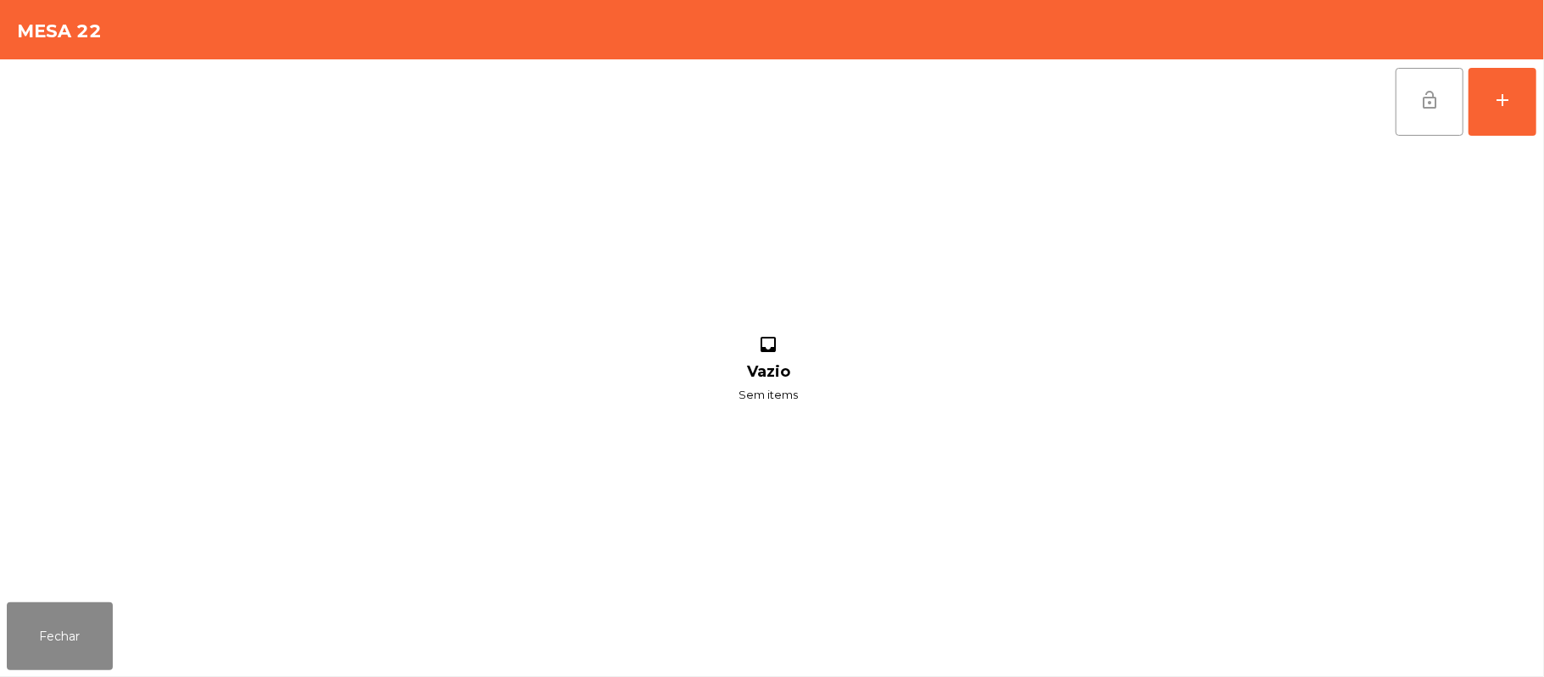
click at [1418, 112] on button "lock_open" at bounding box center [1429, 102] width 68 height 68
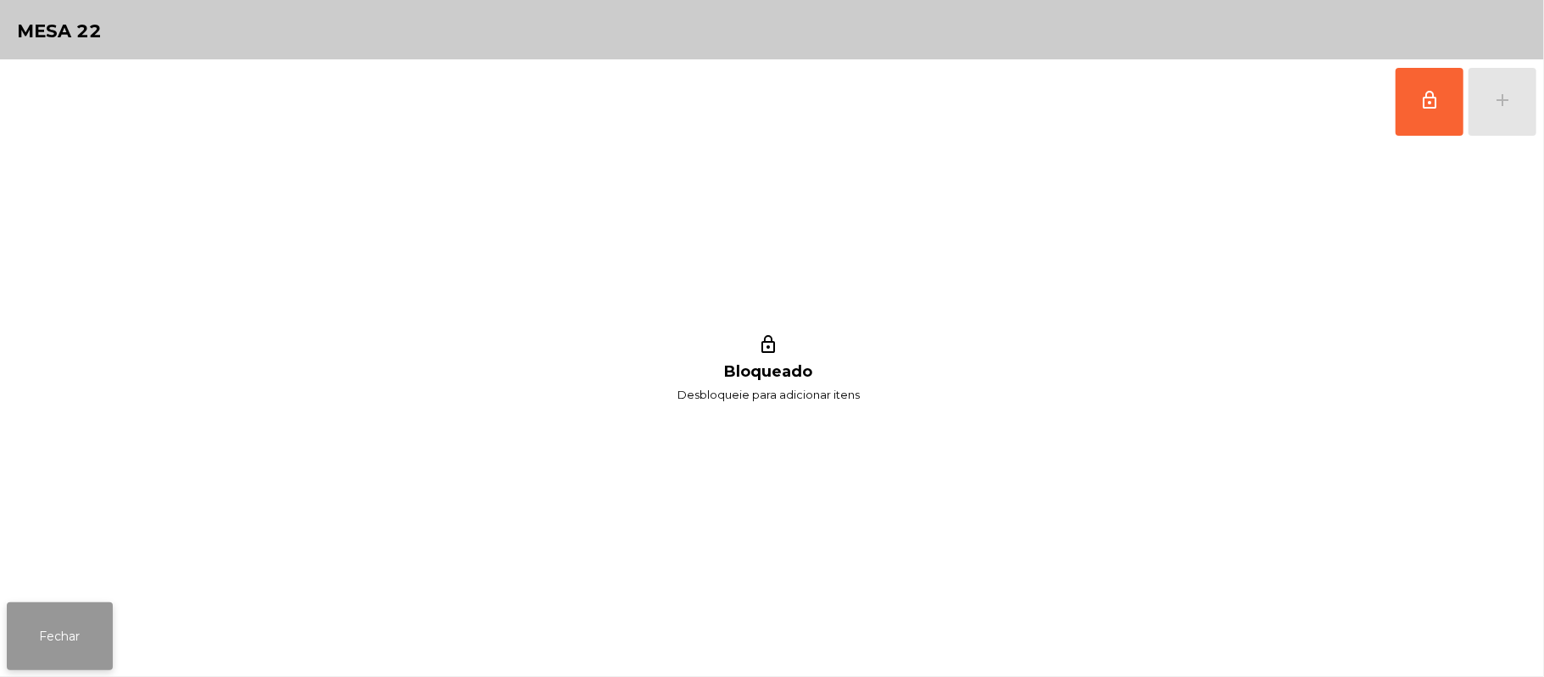
click at [70, 609] on button "Fechar" at bounding box center [60, 636] width 106 height 68
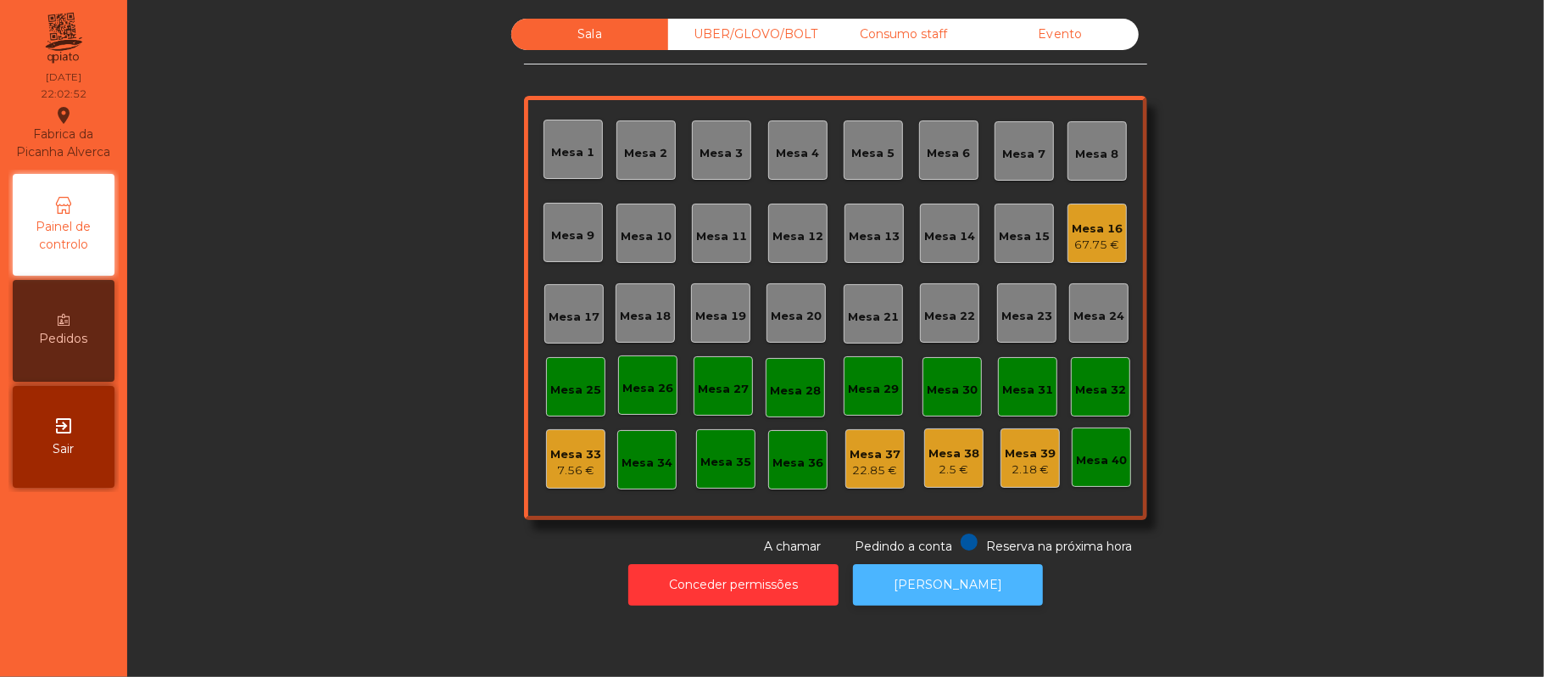
click at [978, 571] on button "[PERSON_NAME]" at bounding box center [948, 585] width 190 height 42
click at [415, 290] on div "Sala UBER/[GEOGRAPHIC_DATA]/BOLT Consumo staff Evento Mesa 1 Mesa 2 [GEOGRAPHIC…" at bounding box center [835, 287] width 1371 height 537
click at [763, 35] on div "UBER/GLOVO/BOLT" at bounding box center [746, 34] width 157 height 31
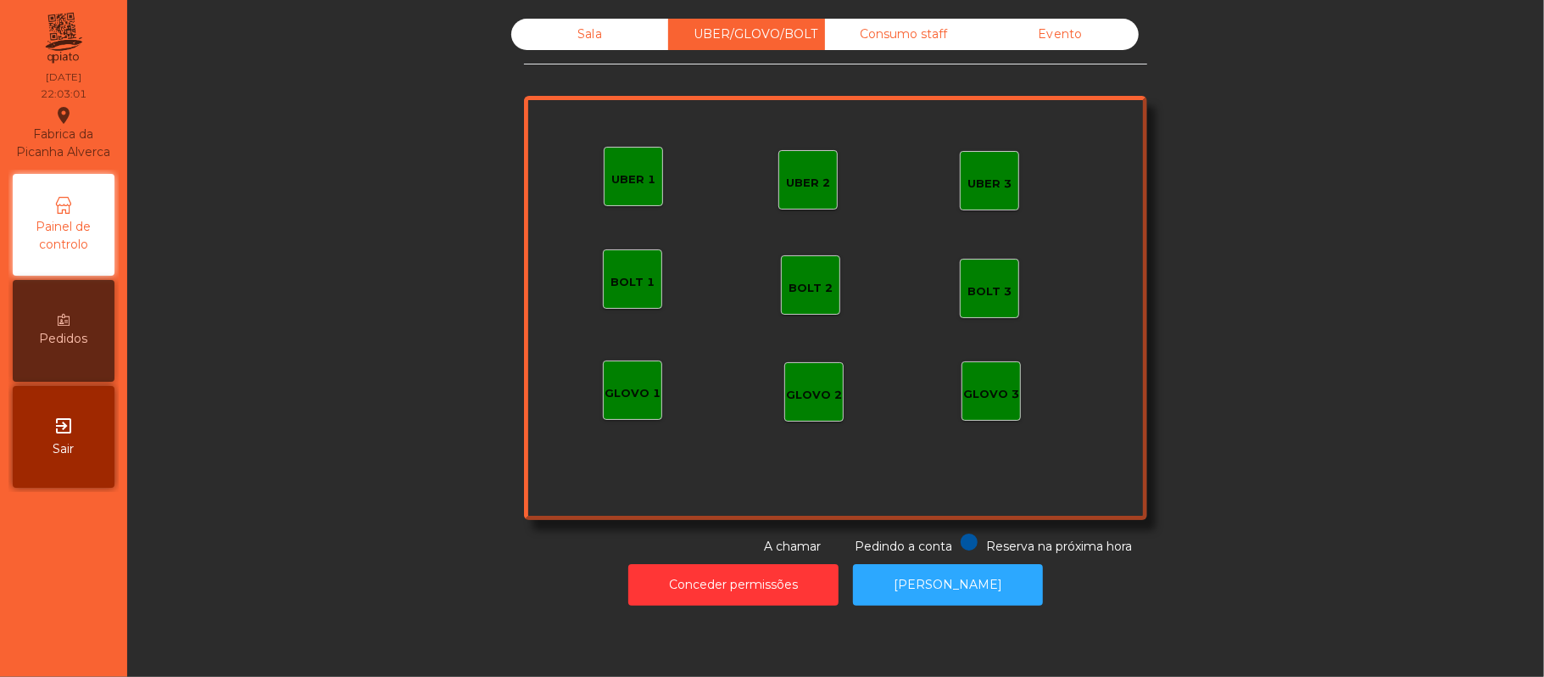
click at [897, 36] on div "Consumo staff" at bounding box center [903, 34] width 157 height 31
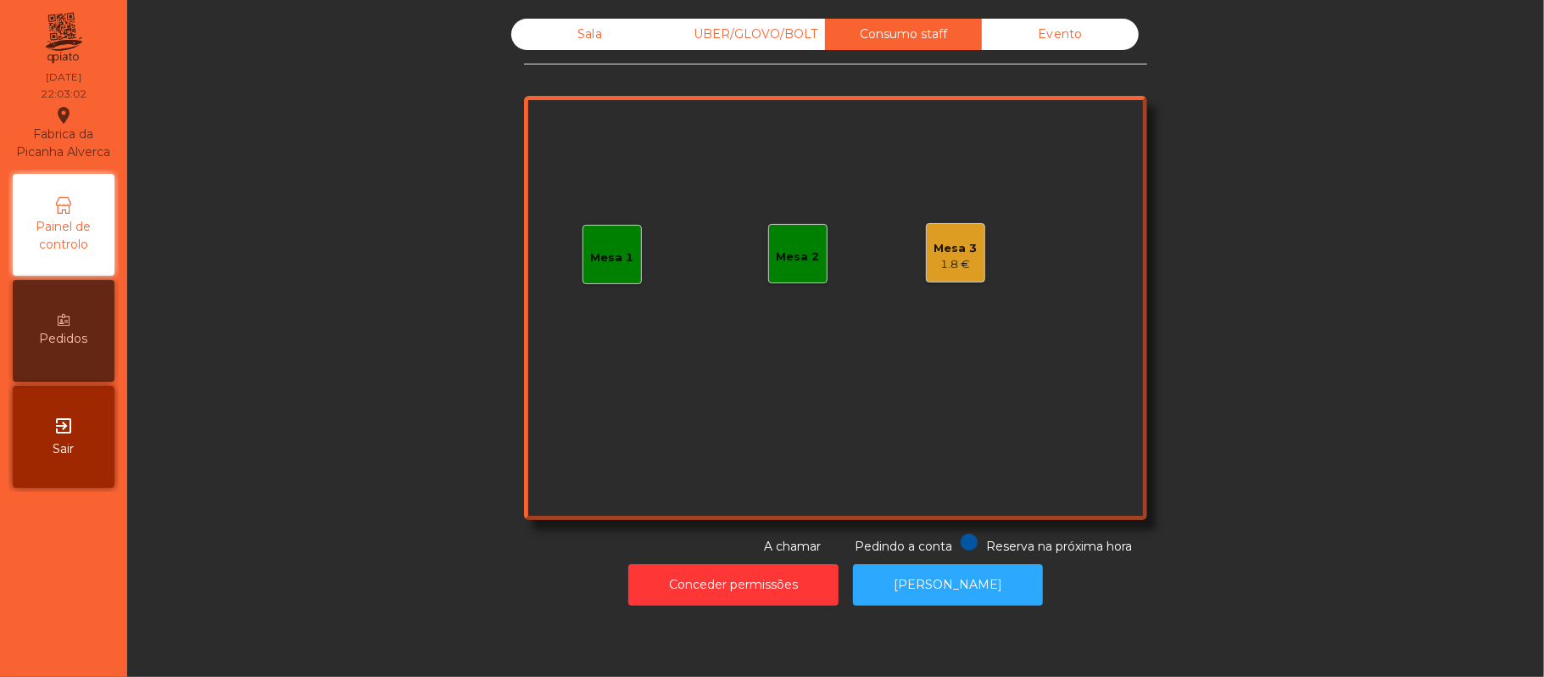
click at [1046, 37] on div "Evento" at bounding box center [1060, 34] width 157 height 31
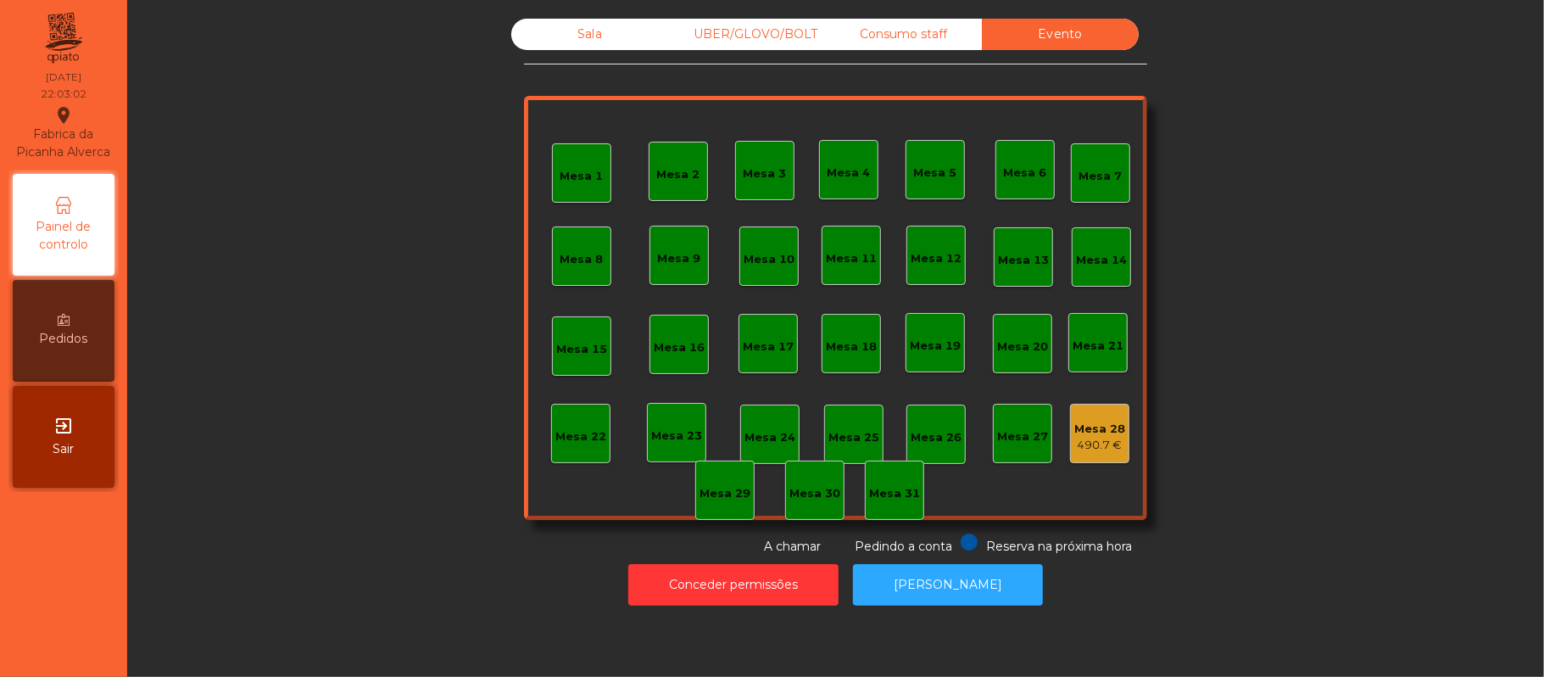
click at [591, 31] on div "Sala" at bounding box center [589, 34] width 157 height 31
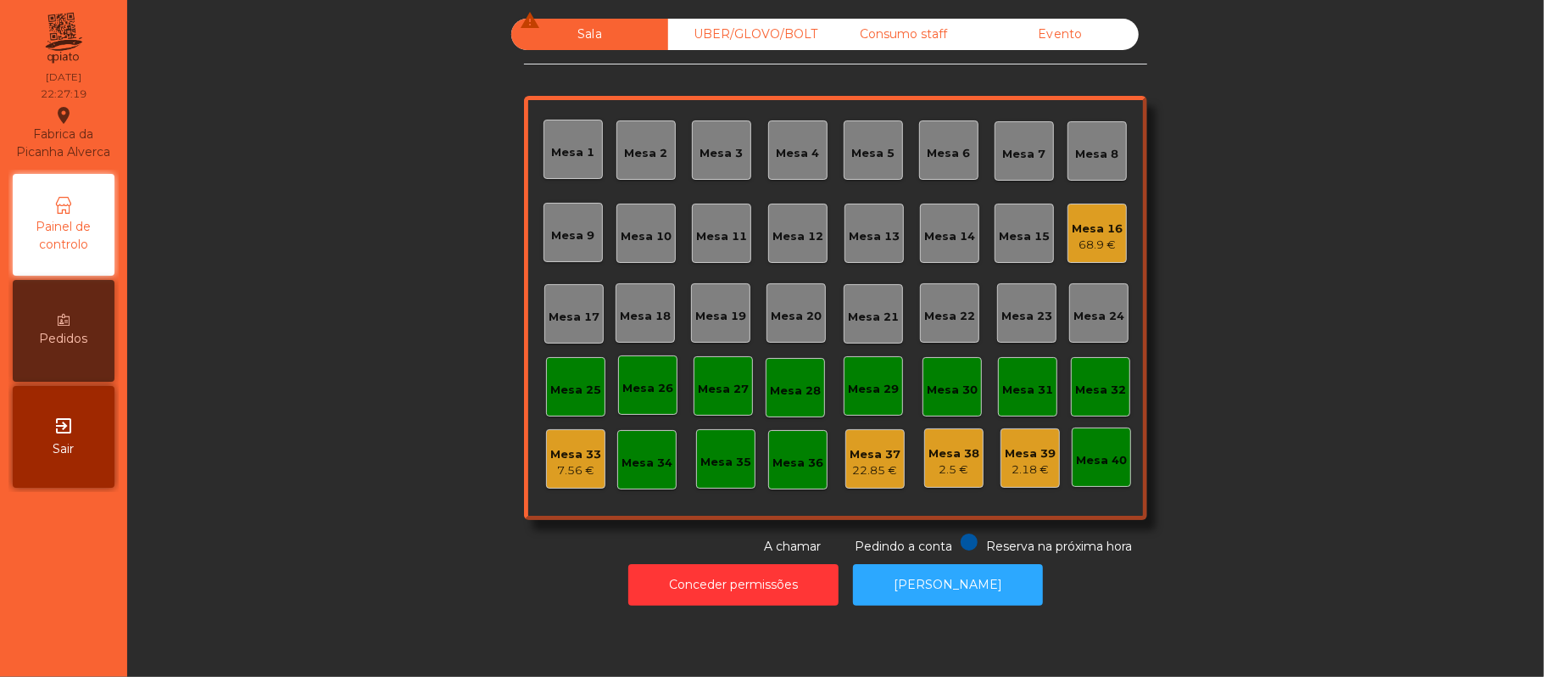
click at [1072, 231] on div "Mesa 16" at bounding box center [1097, 228] width 51 height 17
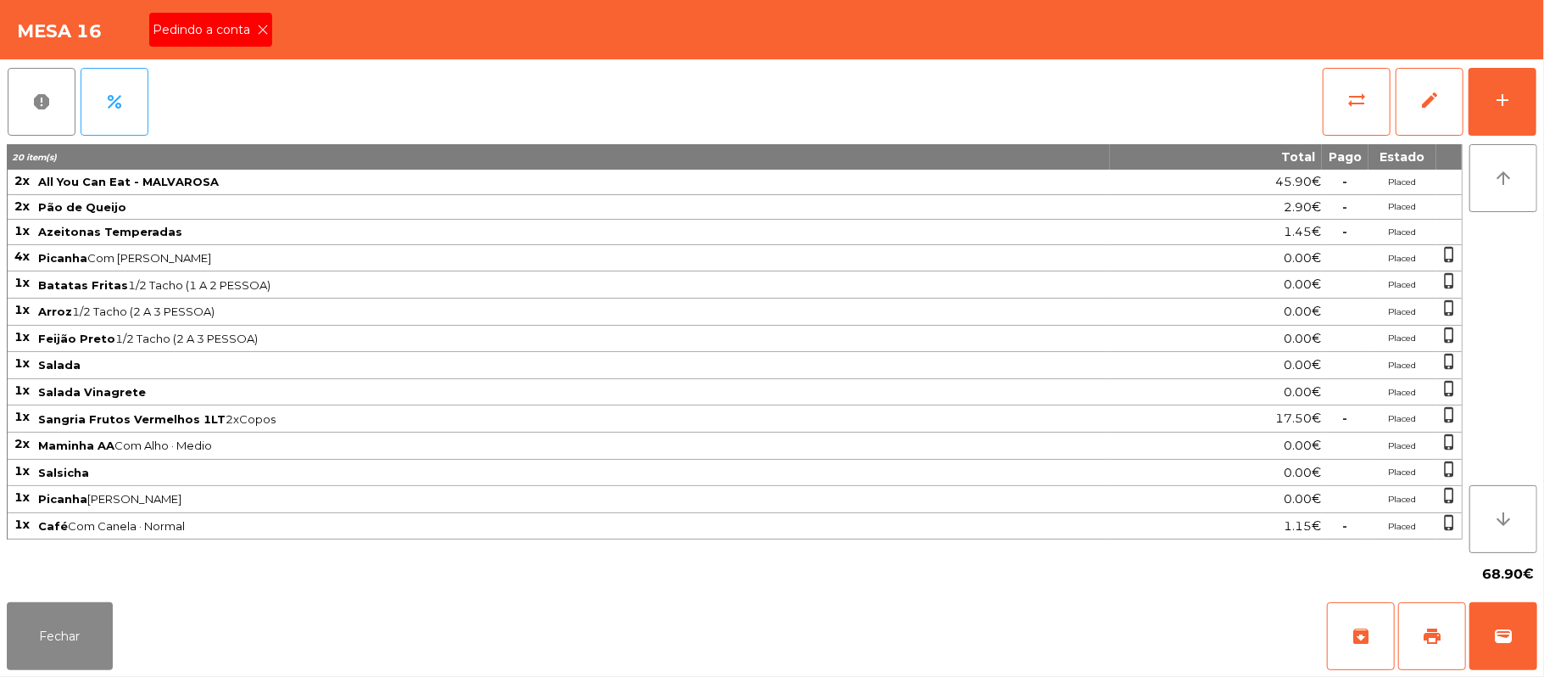
click at [210, 36] on span "Pedindo a conta" at bounding box center [205, 30] width 104 height 18
click at [1416, 639] on button "print" at bounding box center [1432, 636] width 68 height 68
click at [58, 648] on button "Fechar" at bounding box center [60, 636] width 106 height 68
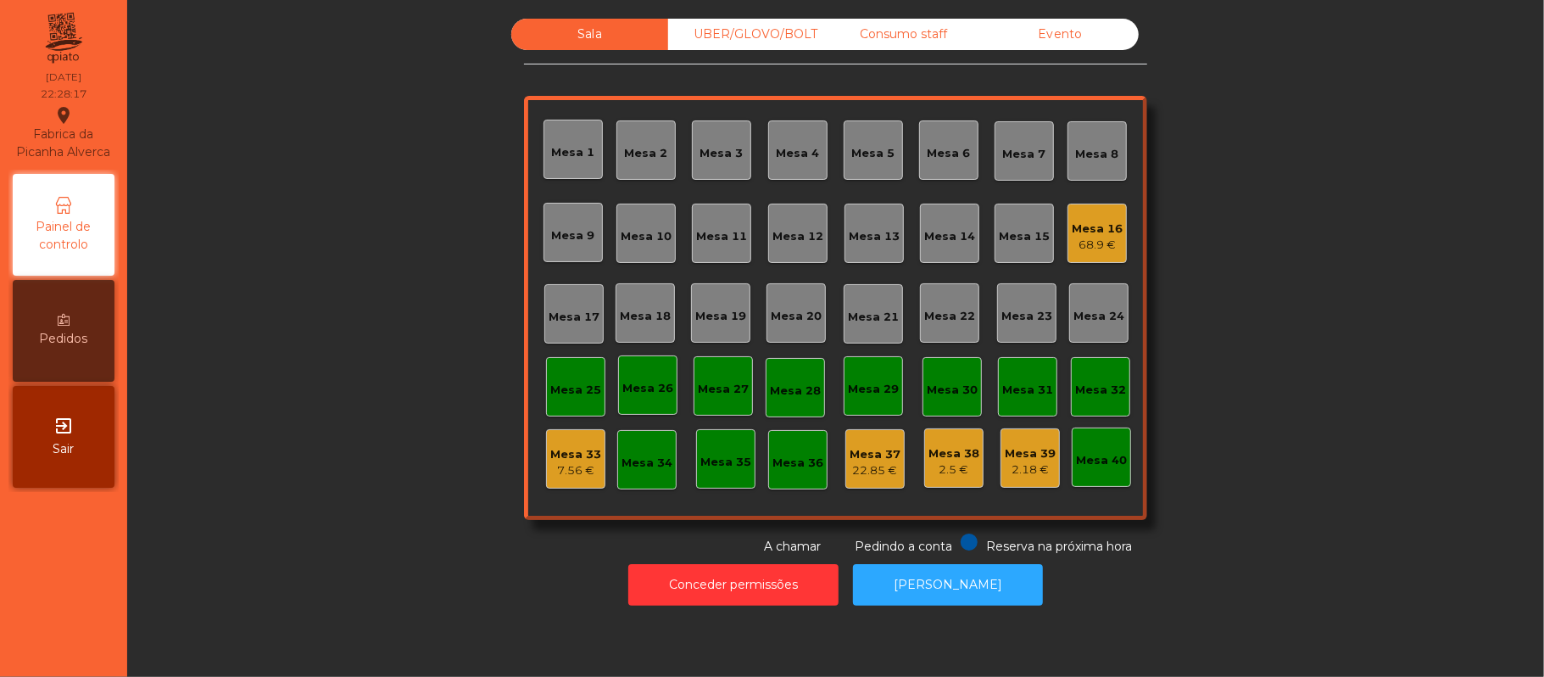
click at [916, 34] on div "Consumo staff" at bounding box center [903, 34] width 157 height 31
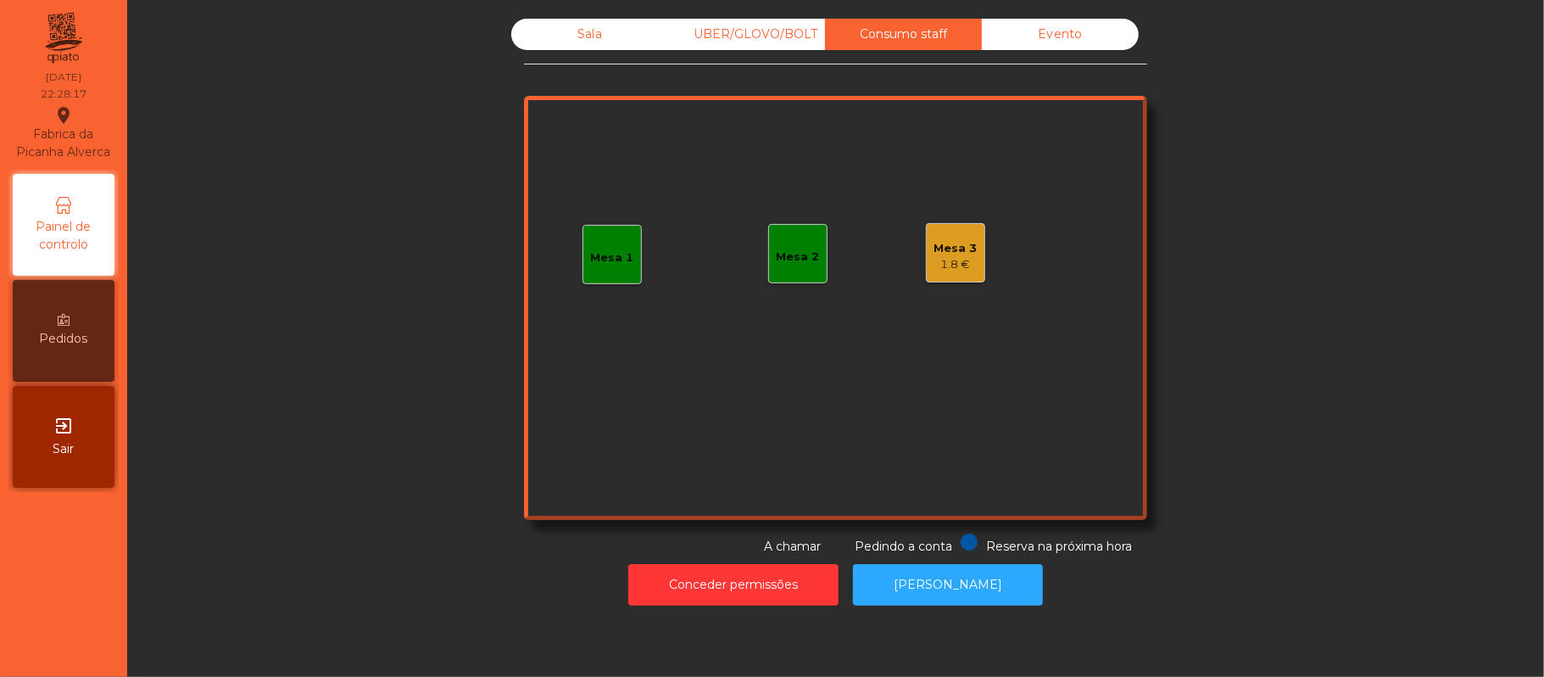
click at [955, 259] on div "1.8 €" at bounding box center [955, 264] width 43 height 17
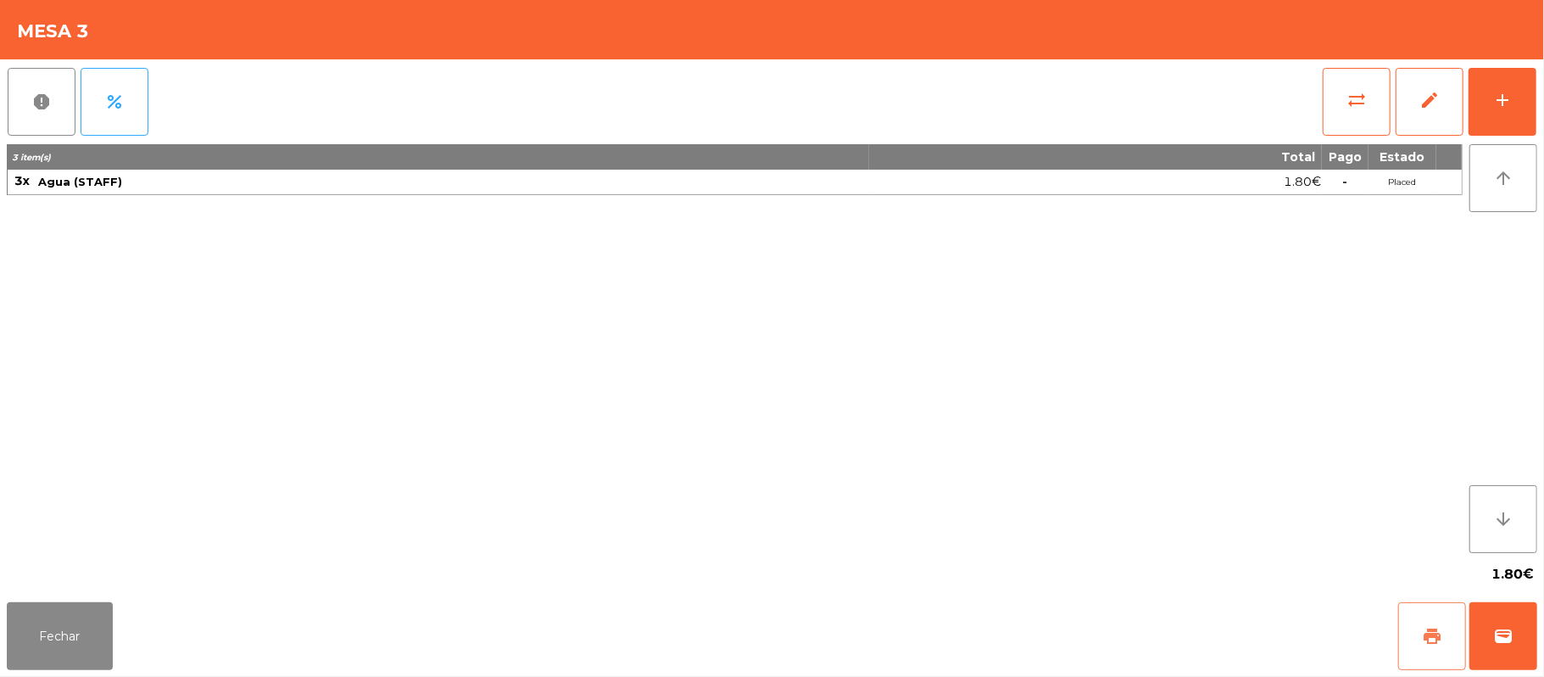
click at [1416, 604] on button "print" at bounding box center [1432, 636] width 68 height 68
click at [1412, 604] on button "print" at bounding box center [1432, 636] width 68 height 68
click at [66, 615] on button "Fechar" at bounding box center [60, 636] width 106 height 68
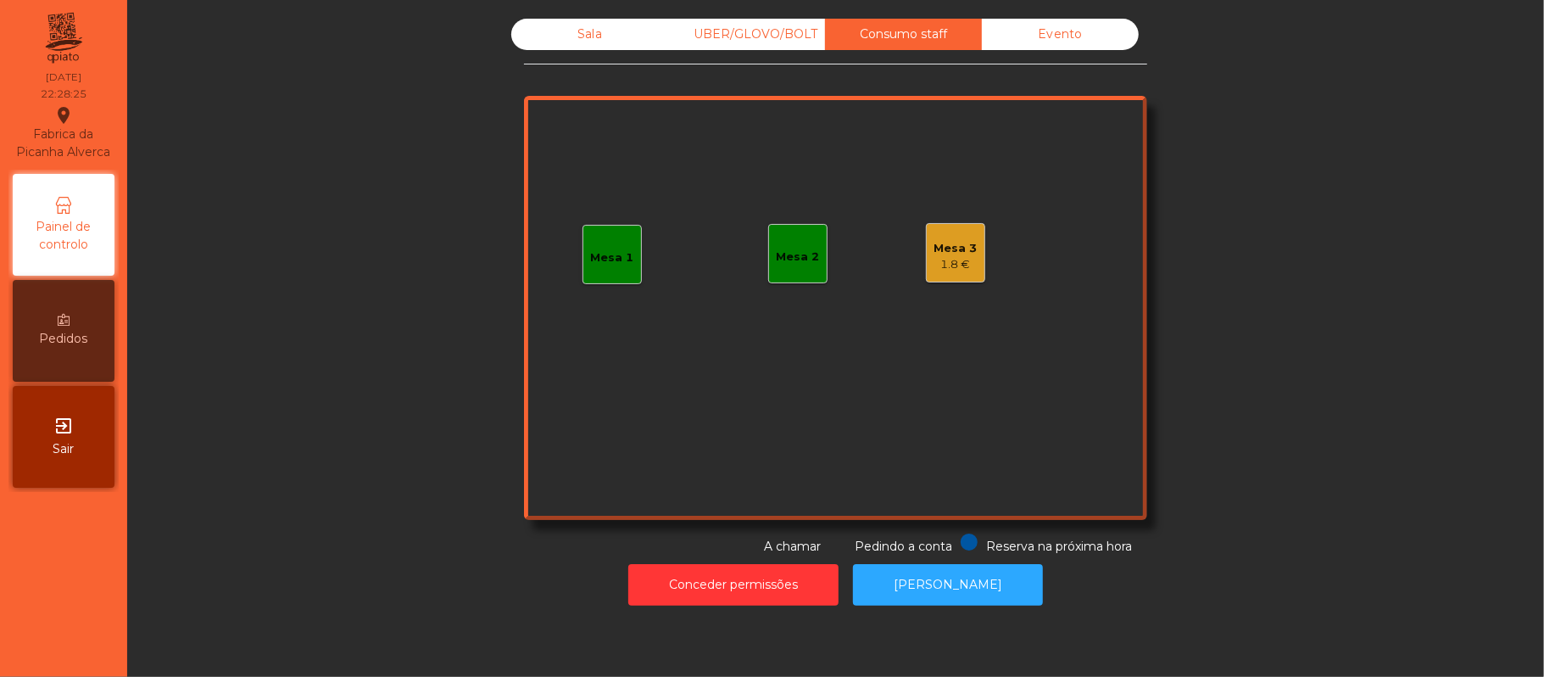
click at [946, 262] on div "1.8 €" at bounding box center [955, 264] width 43 height 17
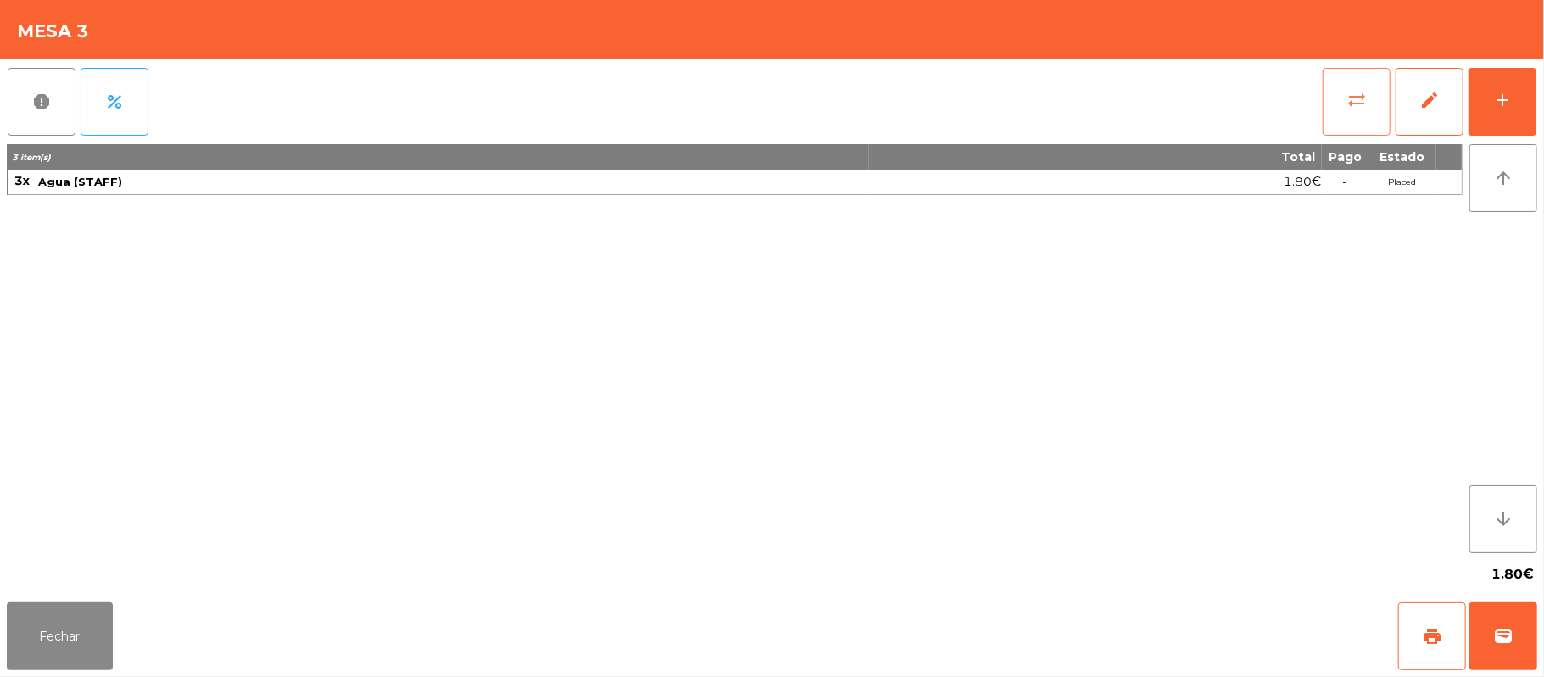
click at [1374, 93] on button "sync_alt" at bounding box center [1357, 102] width 68 height 68
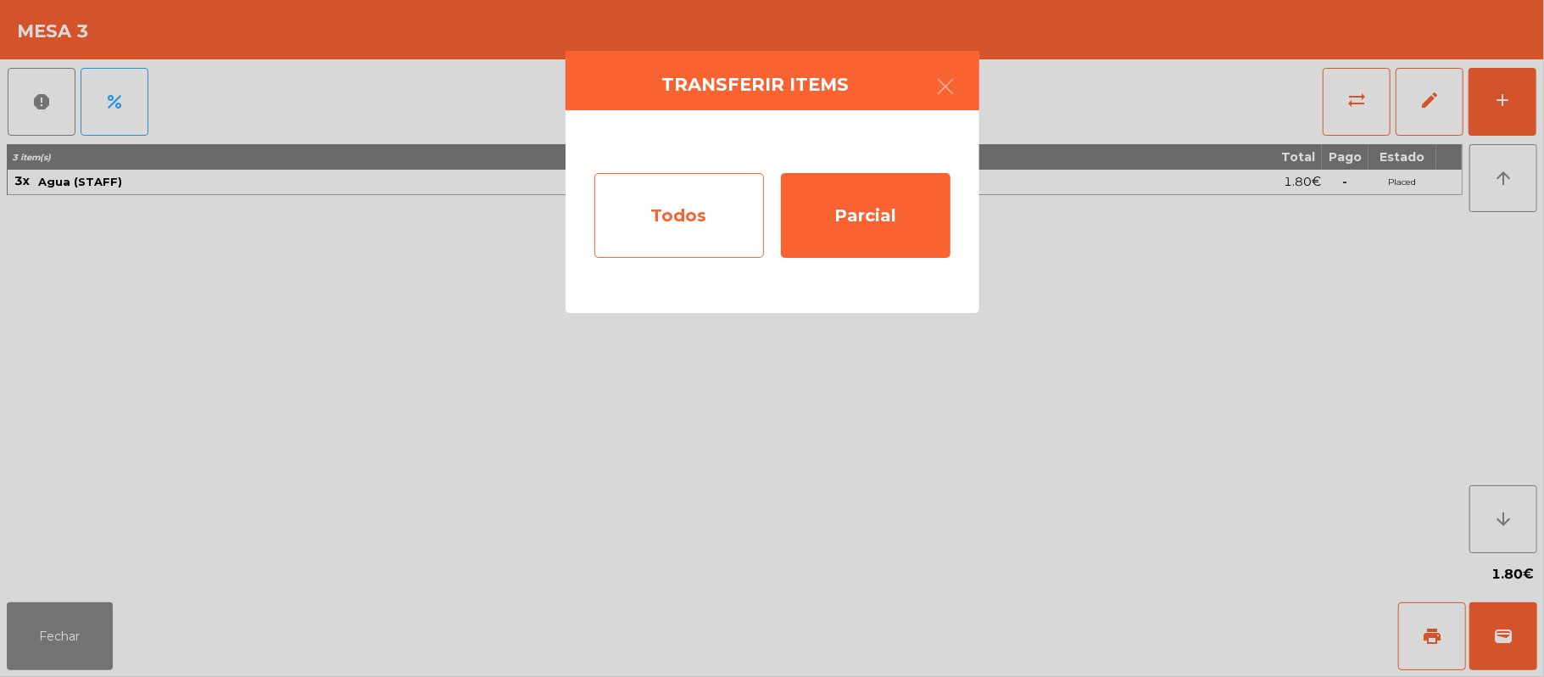
click at [682, 225] on div "Todos" at bounding box center [679, 215] width 170 height 85
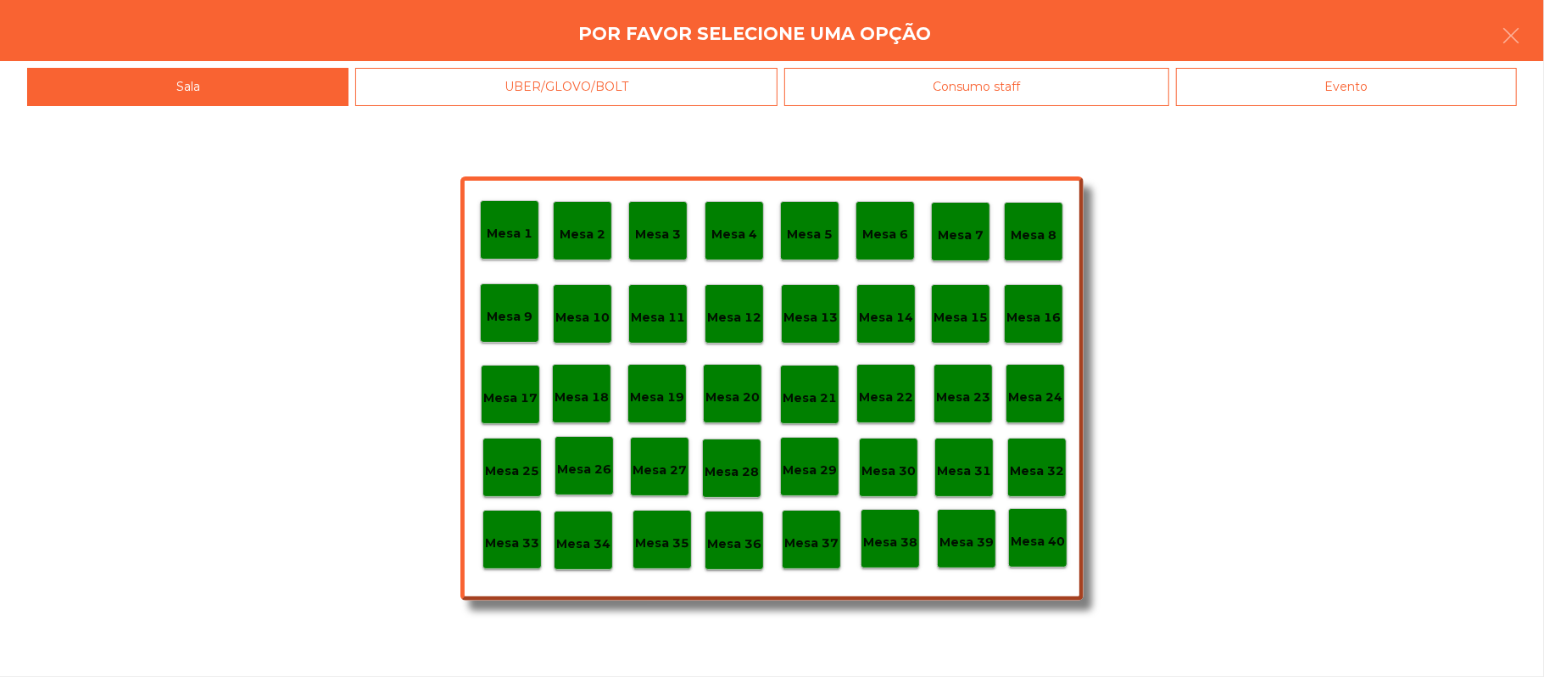
click at [965, 532] on p "Mesa 39" at bounding box center [966, 541] width 54 height 19
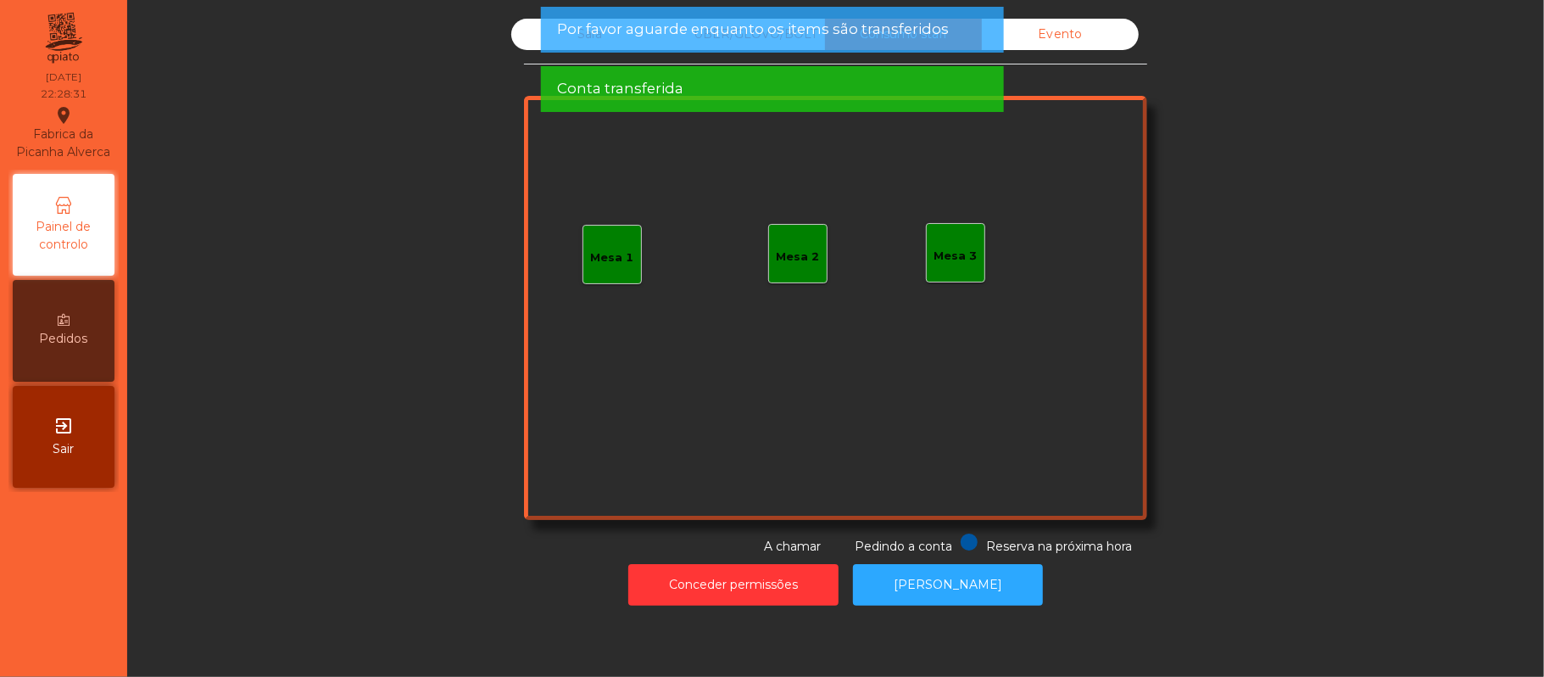
click at [638, 31] on span "Por favor aguarde enquanto os items são transferidos" at bounding box center [753, 29] width 392 height 21
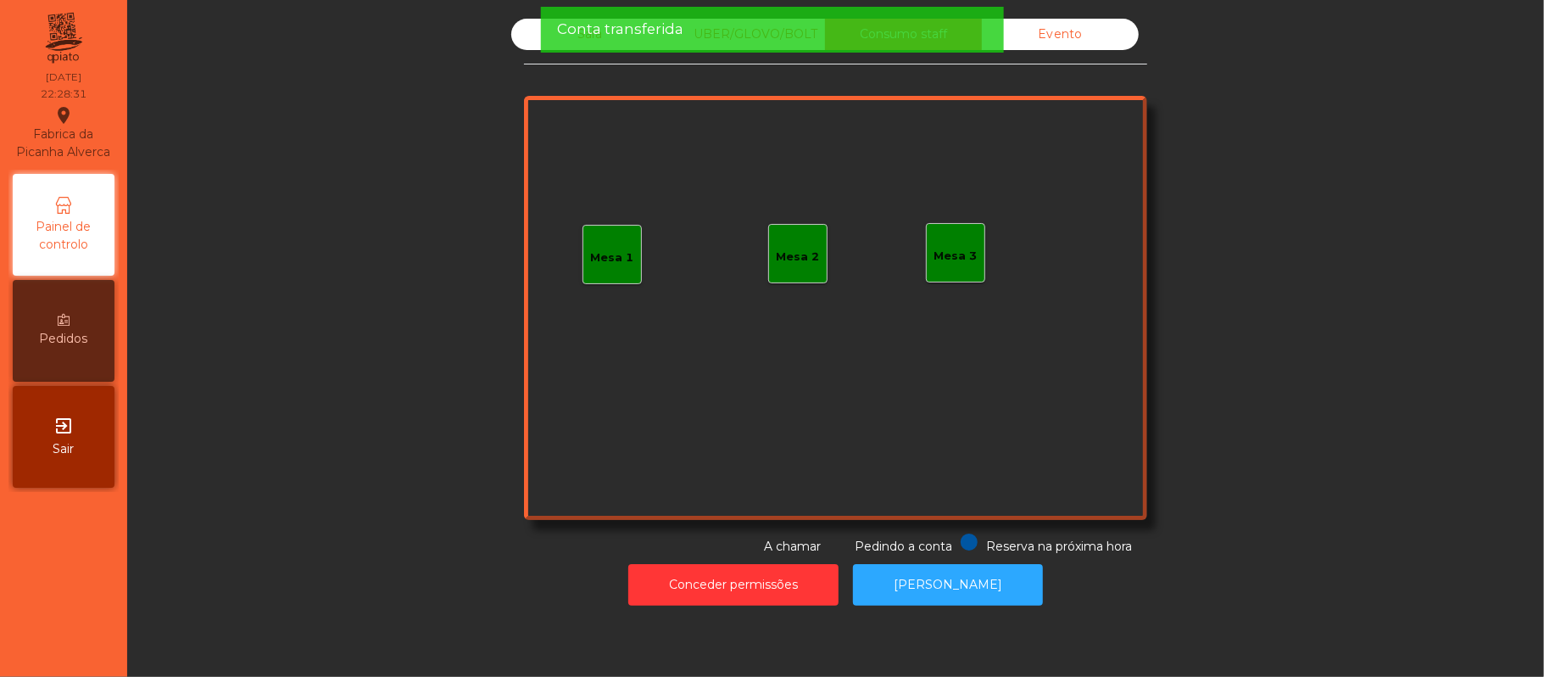
click at [588, 31] on span "Conta transferida" at bounding box center [620, 29] width 126 height 21
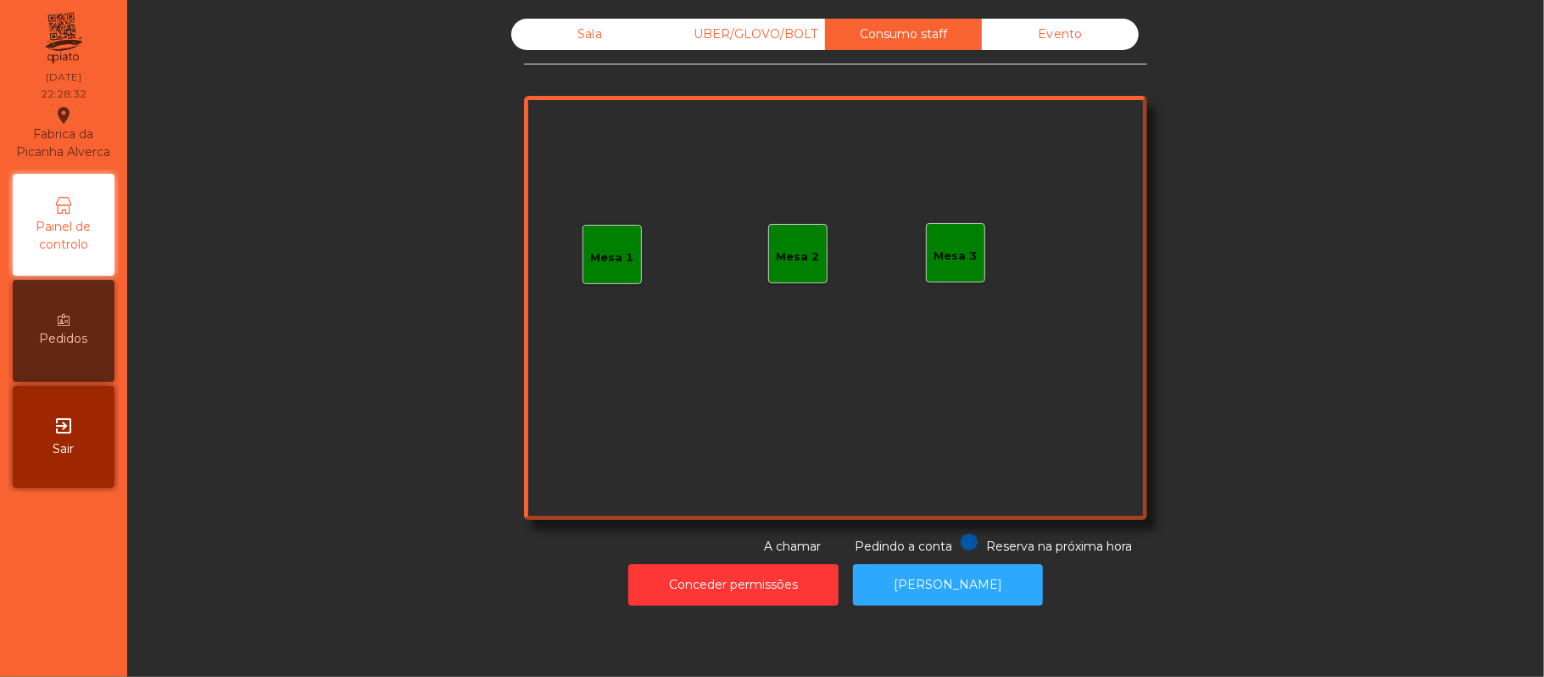
click at [592, 32] on div "Sala" at bounding box center [589, 34] width 157 height 31
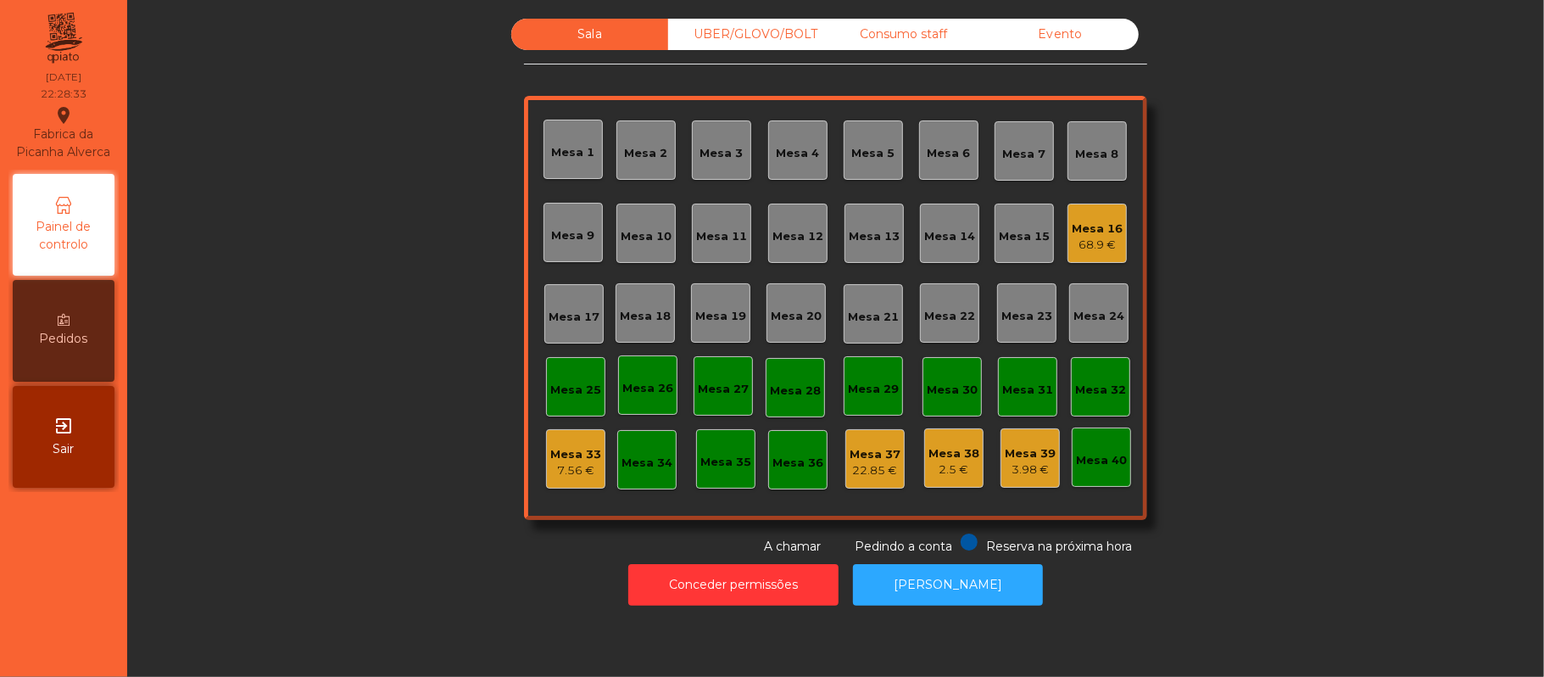
click at [565, 456] on div "Mesa 33" at bounding box center [575, 454] width 51 height 17
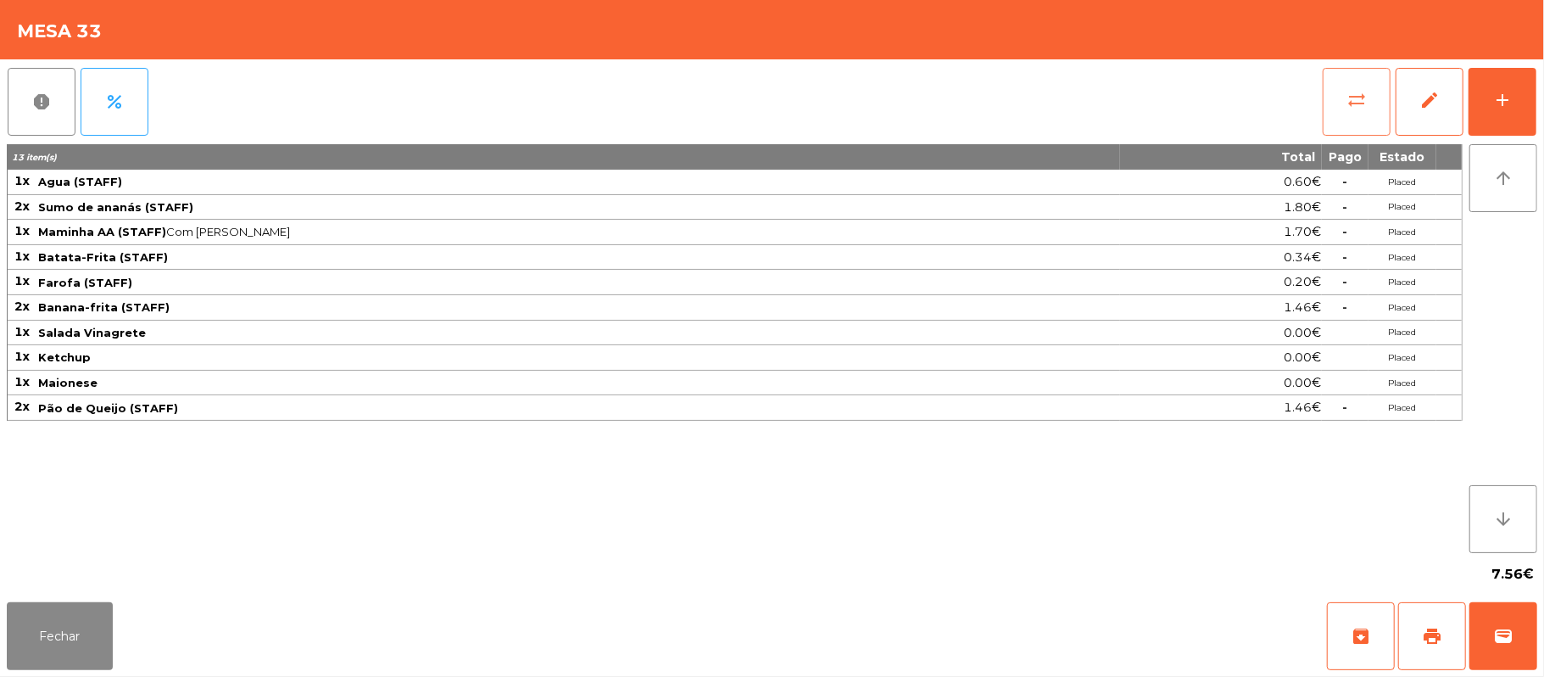
click at [1367, 90] on span "sync_alt" at bounding box center [1356, 100] width 20 height 20
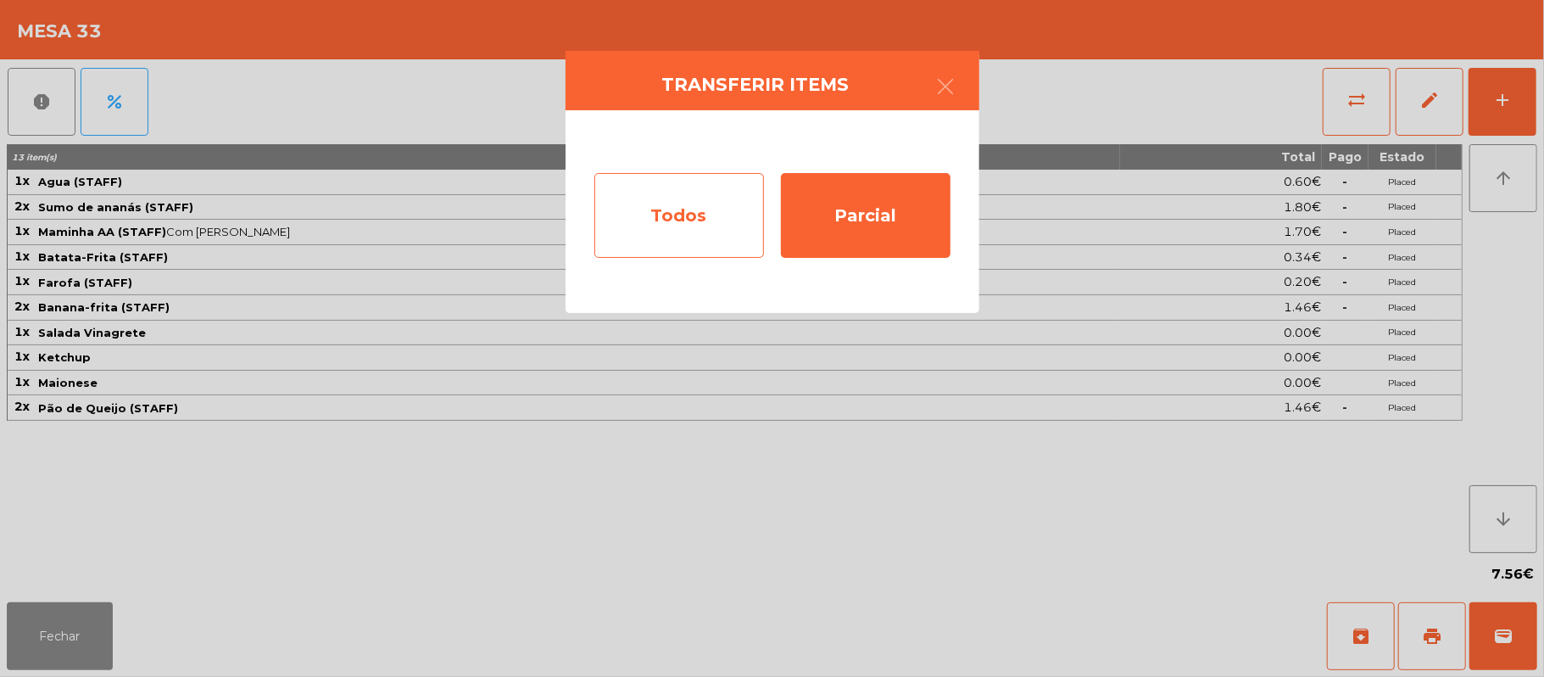
click at [668, 212] on div "Todos" at bounding box center [679, 215] width 170 height 85
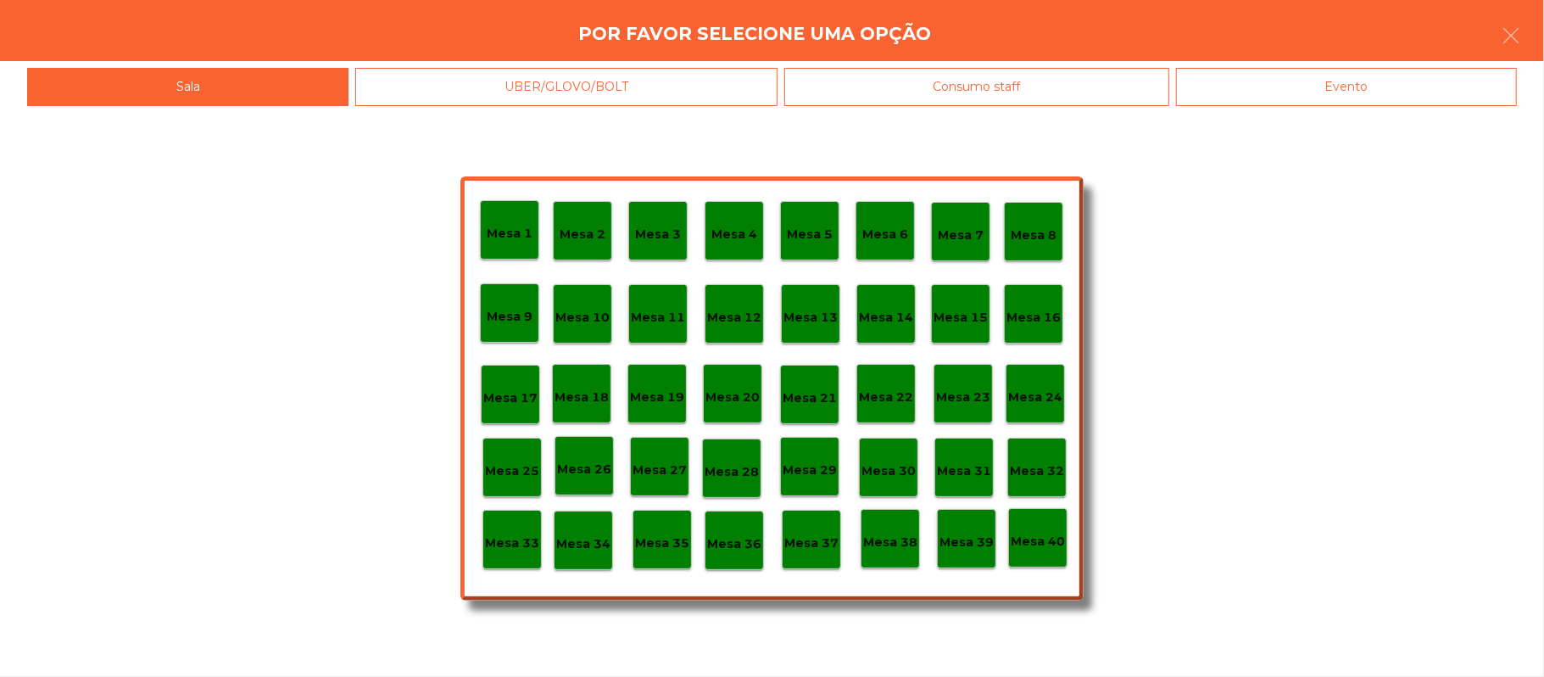
click at [963, 530] on div "Mesa 39" at bounding box center [966, 539] width 54 height 26
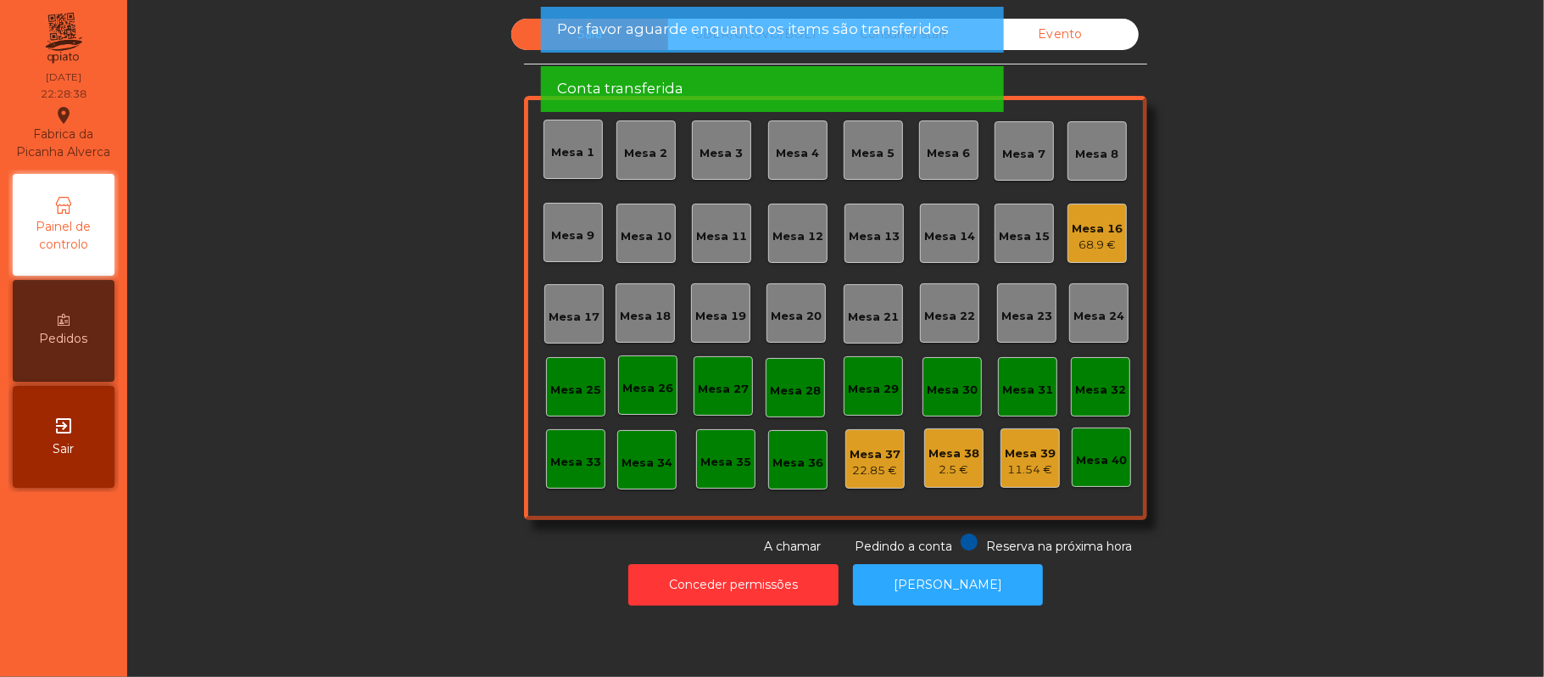
click at [1018, 454] on div "Mesa 39" at bounding box center [1030, 453] width 51 height 17
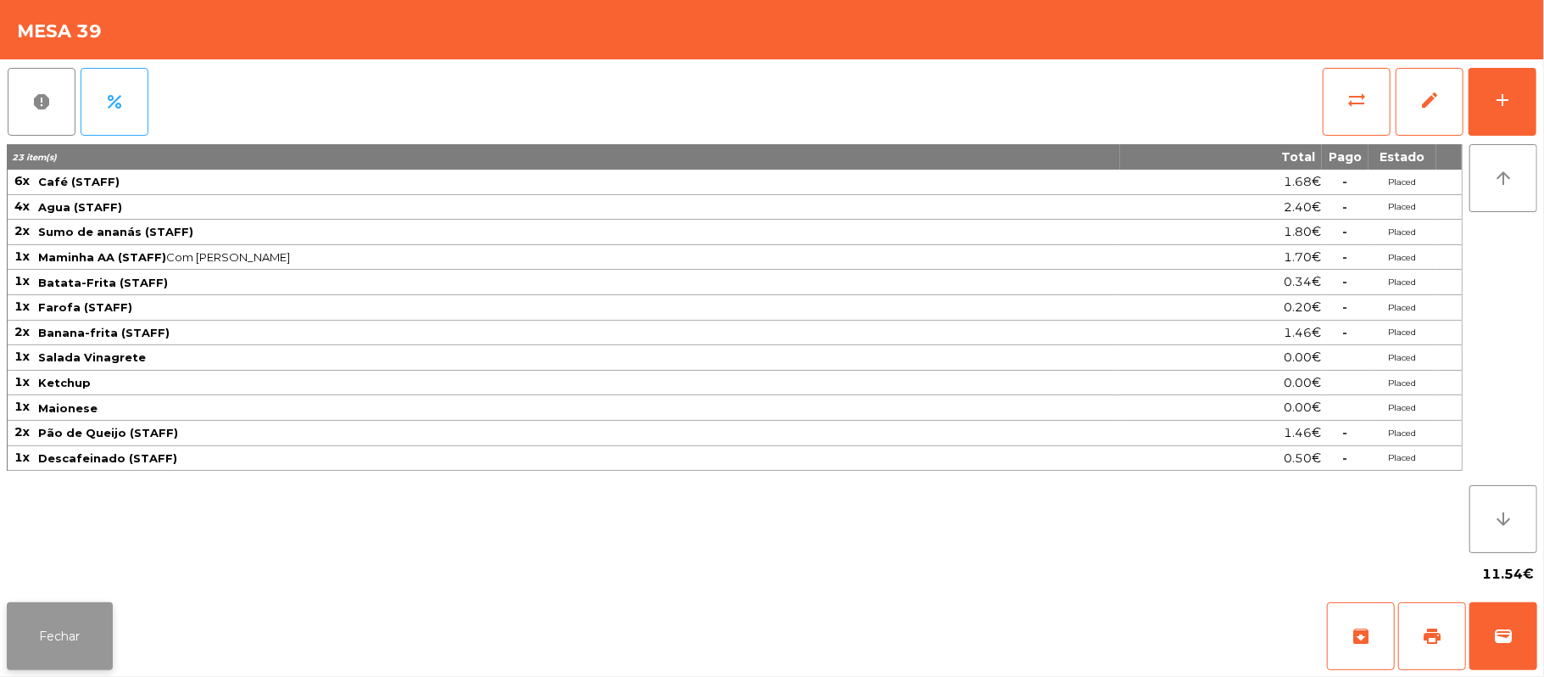
click at [32, 632] on button "Fechar" at bounding box center [60, 636] width 106 height 68
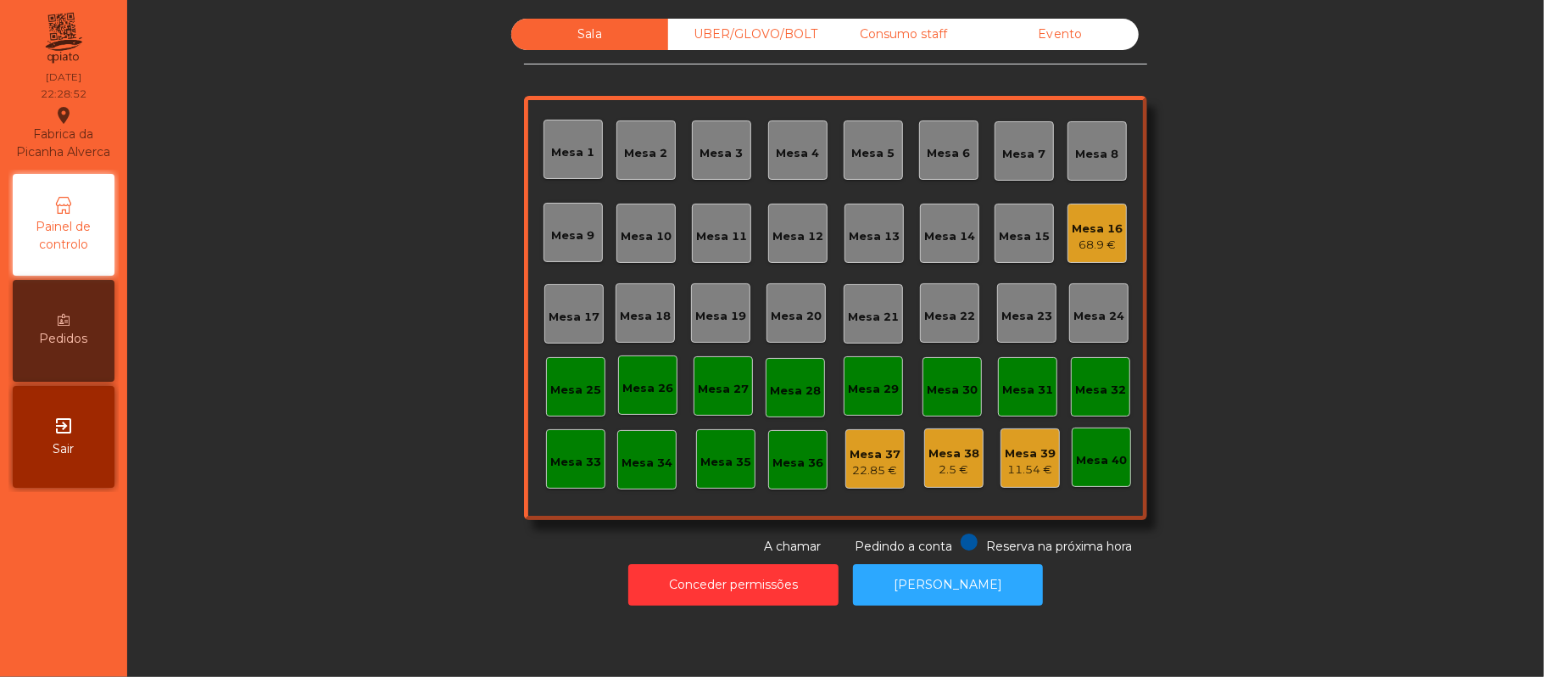
click at [1067, 226] on div "Mesa 16 68.9 €" at bounding box center [1096, 232] width 59 height 59
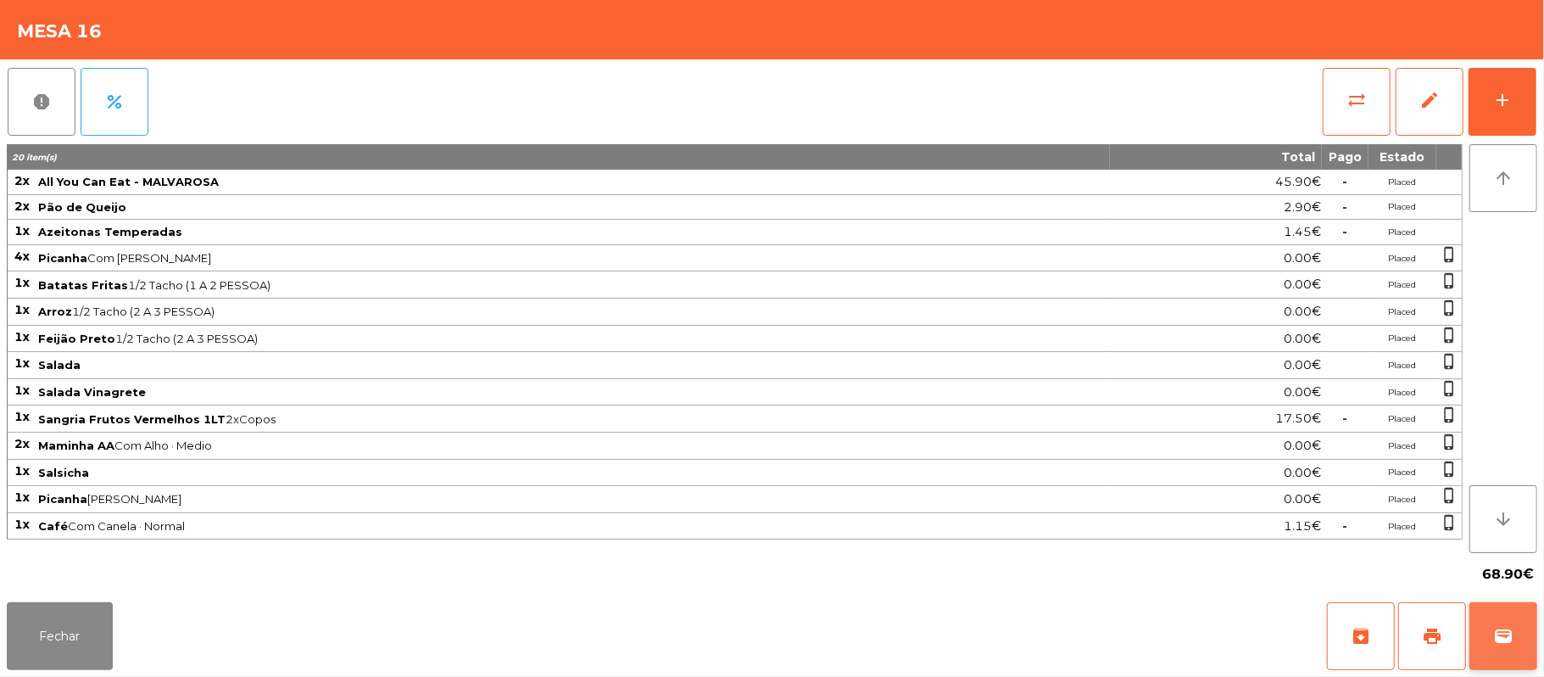
click at [1521, 629] on button "wallet" at bounding box center [1503, 636] width 68 height 68
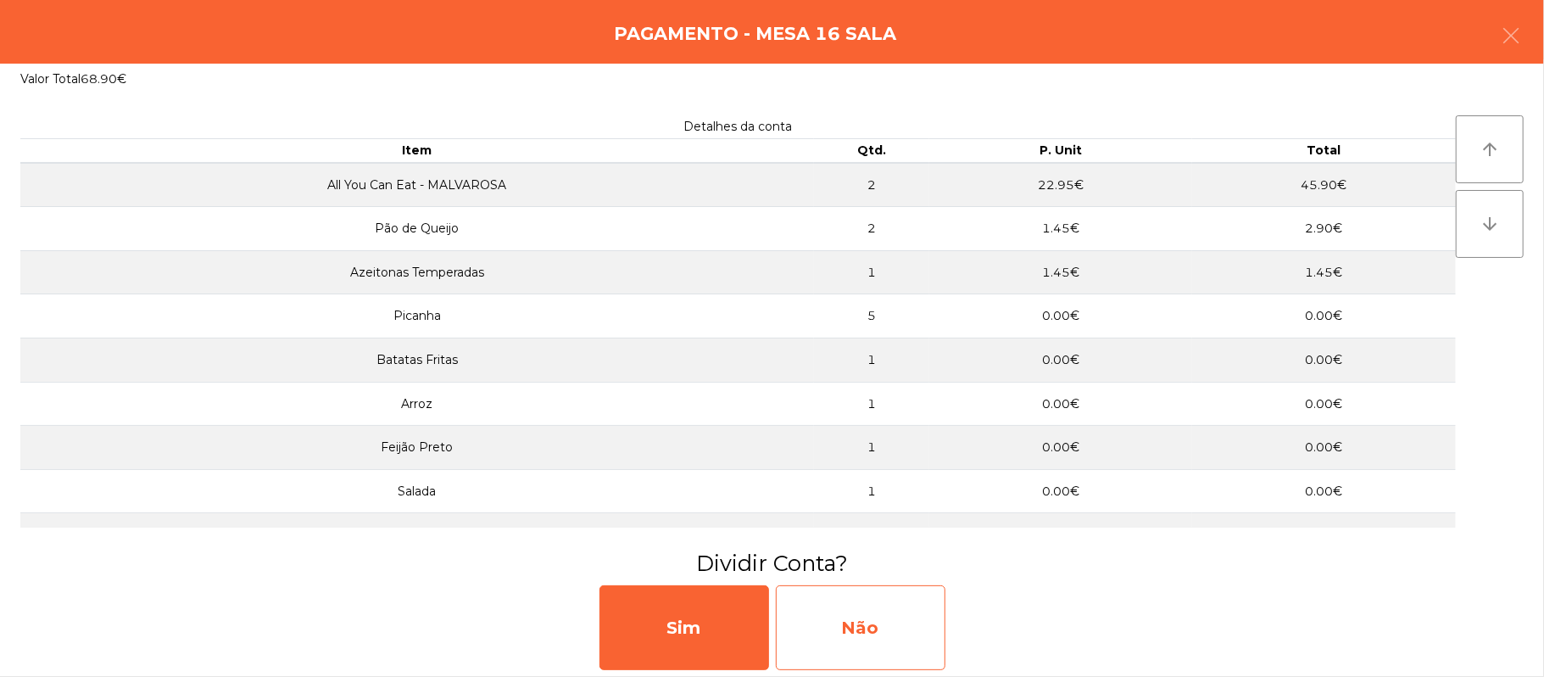
click at [889, 619] on div "Não" at bounding box center [861, 627] width 170 height 85
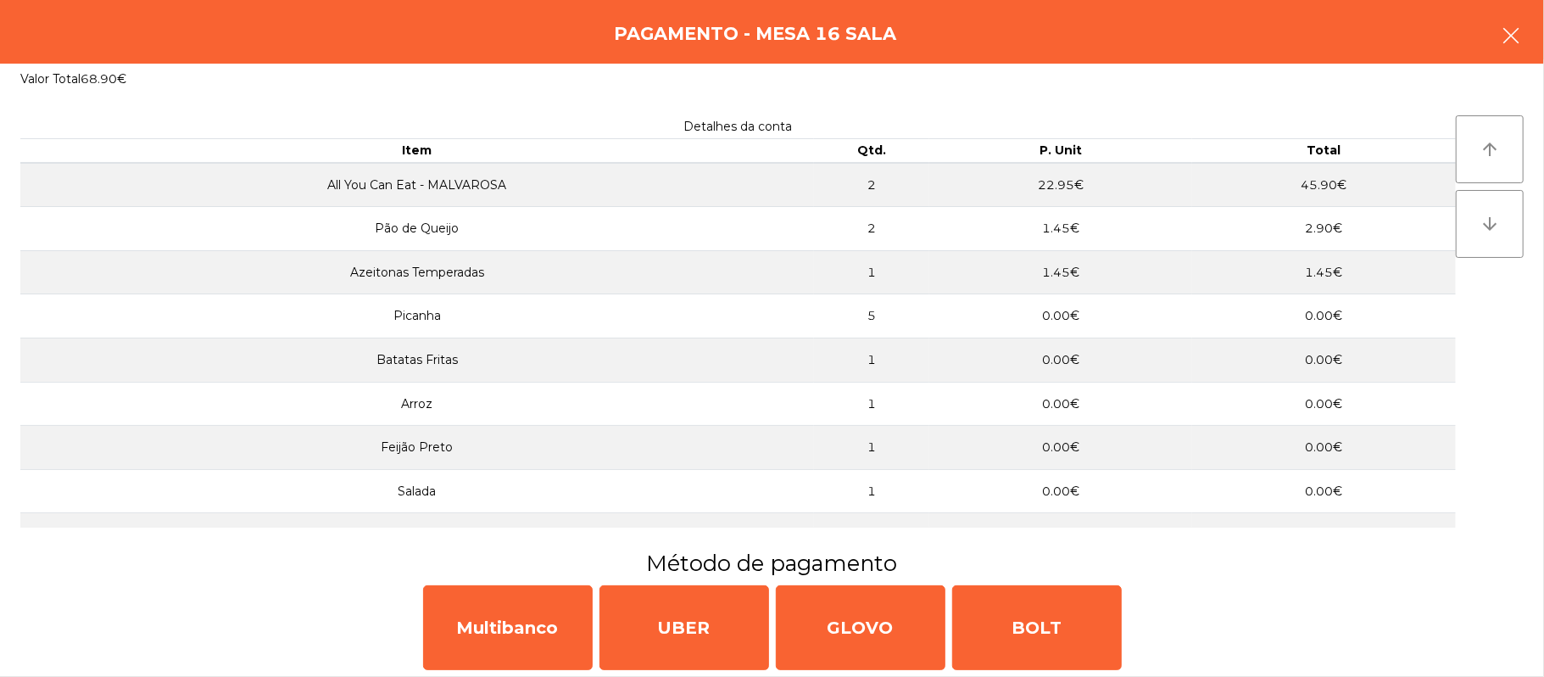
click at [1494, 29] on button "button" at bounding box center [1510, 37] width 47 height 51
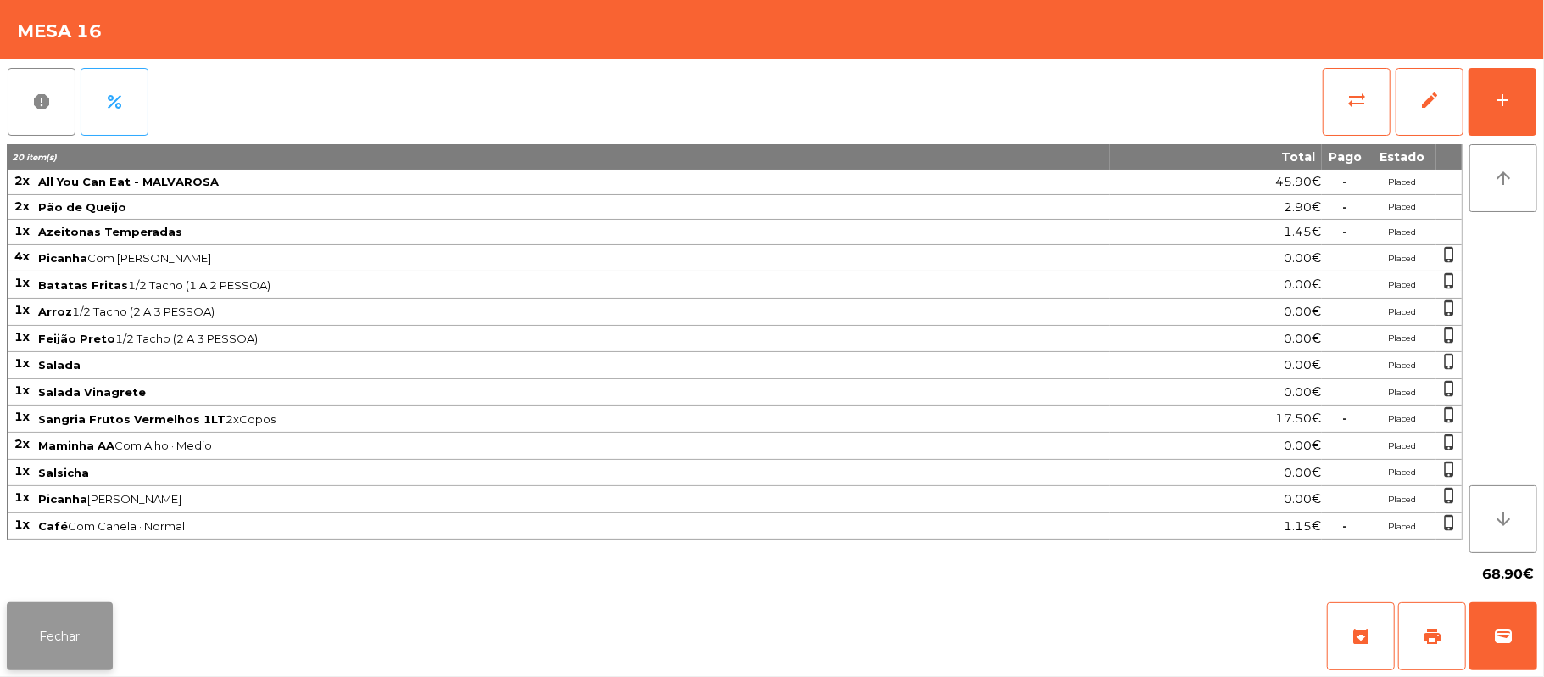
click at [52, 628] on button "Fechar" at bounding box center [60, 636] width 106 height 68
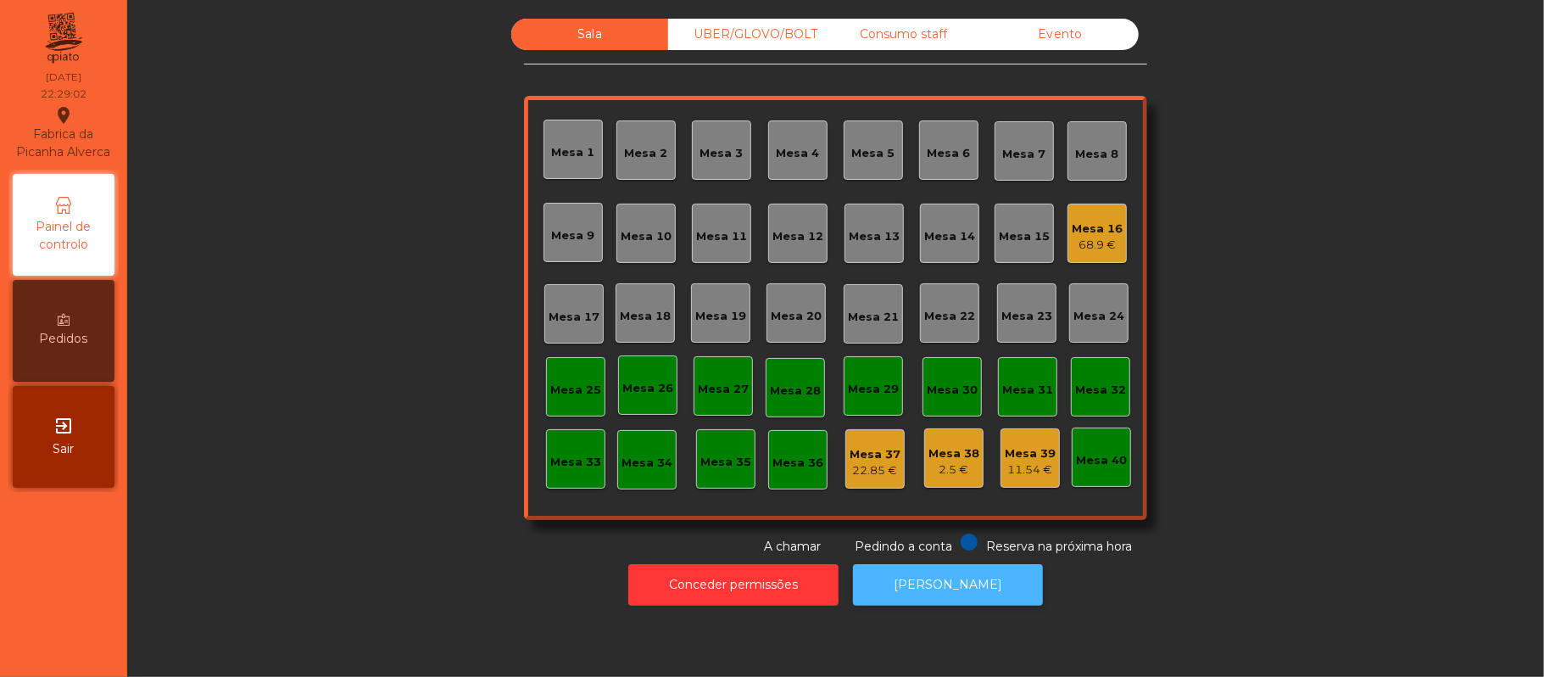
click at [944, 584] on button "[PERSON_NAME]" at bounding box center [948, 585] width 190 height 42
click at [1078, 231] on div "Mesa 16" at bounding box center [1097, 228] width 51 height 17
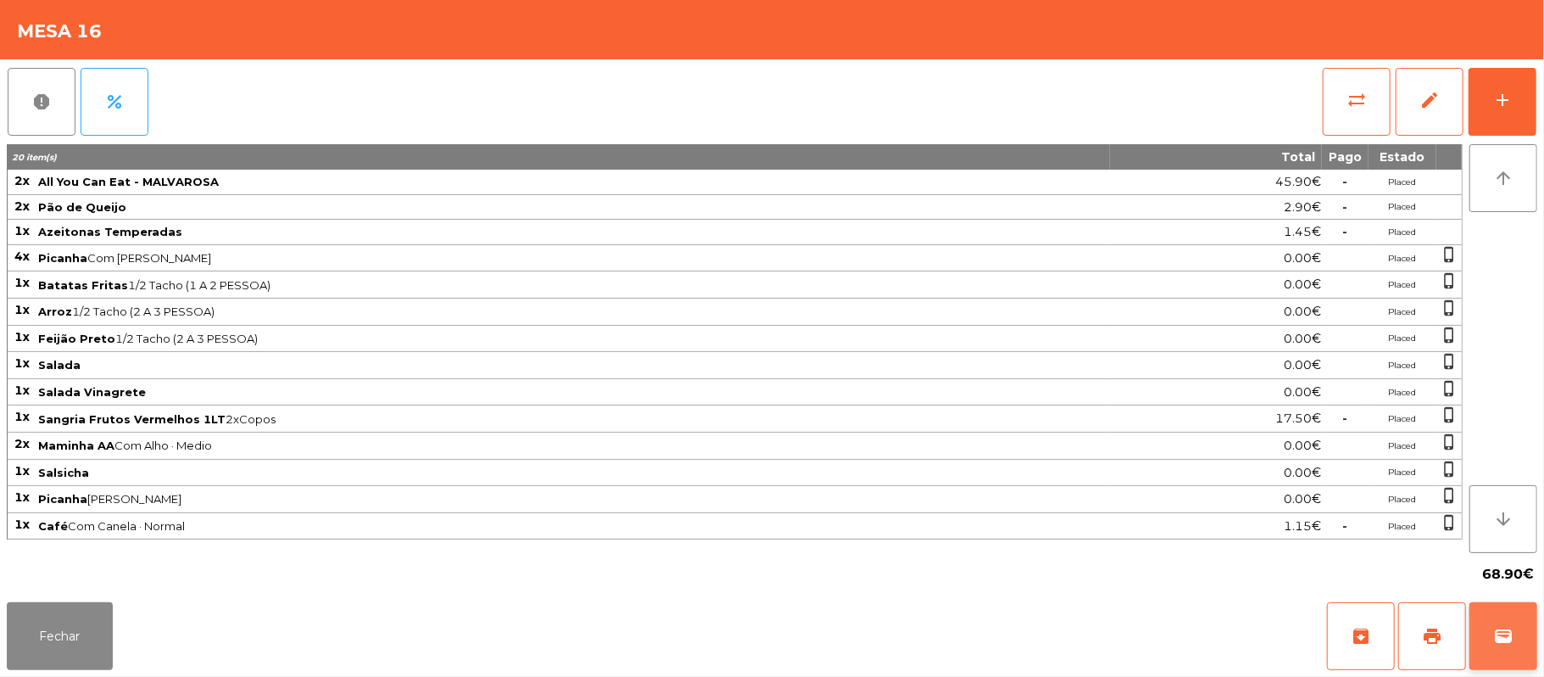
click at [1490, 627] on button "wallet" at bounding box center [1503, 636] width 68 height 68
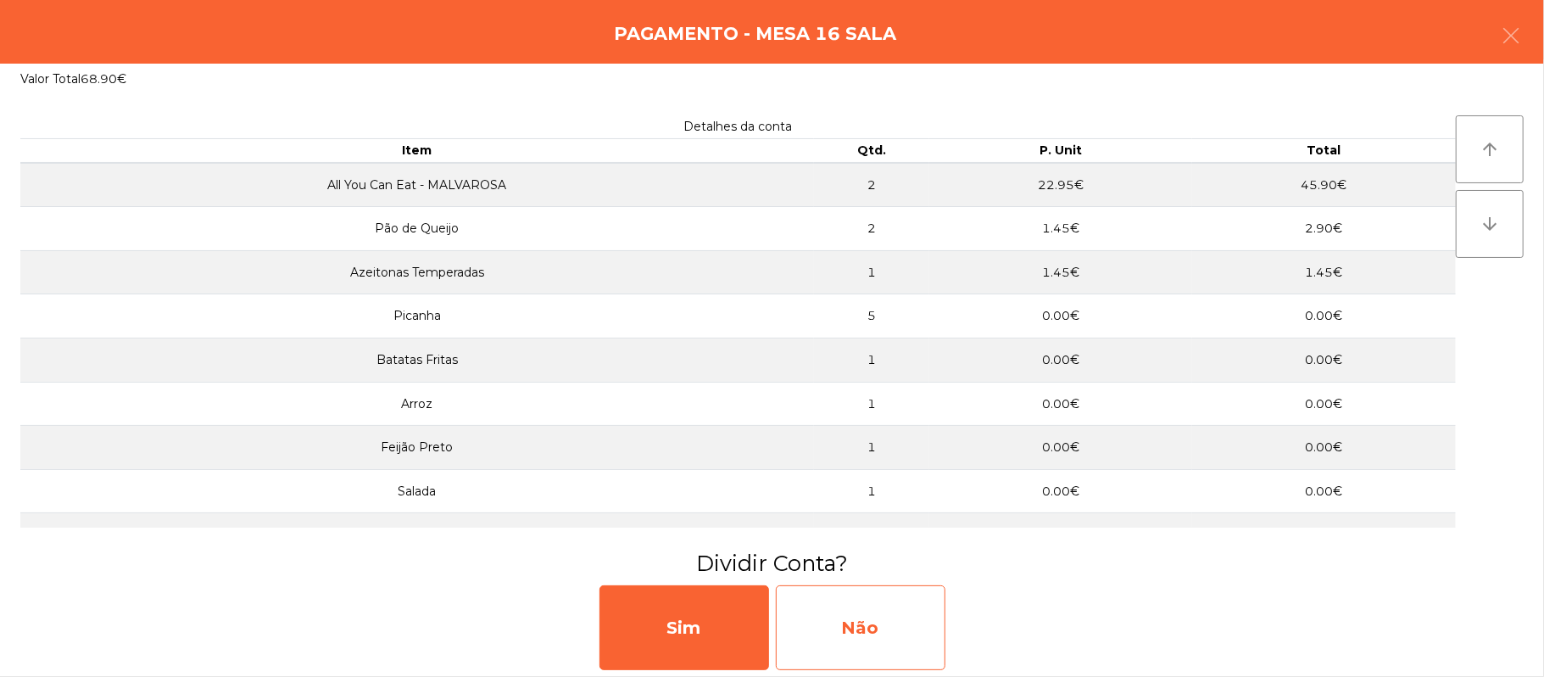
click at [899, 609] on div "Não" at bounding box center [861, 627] width 170 height 85
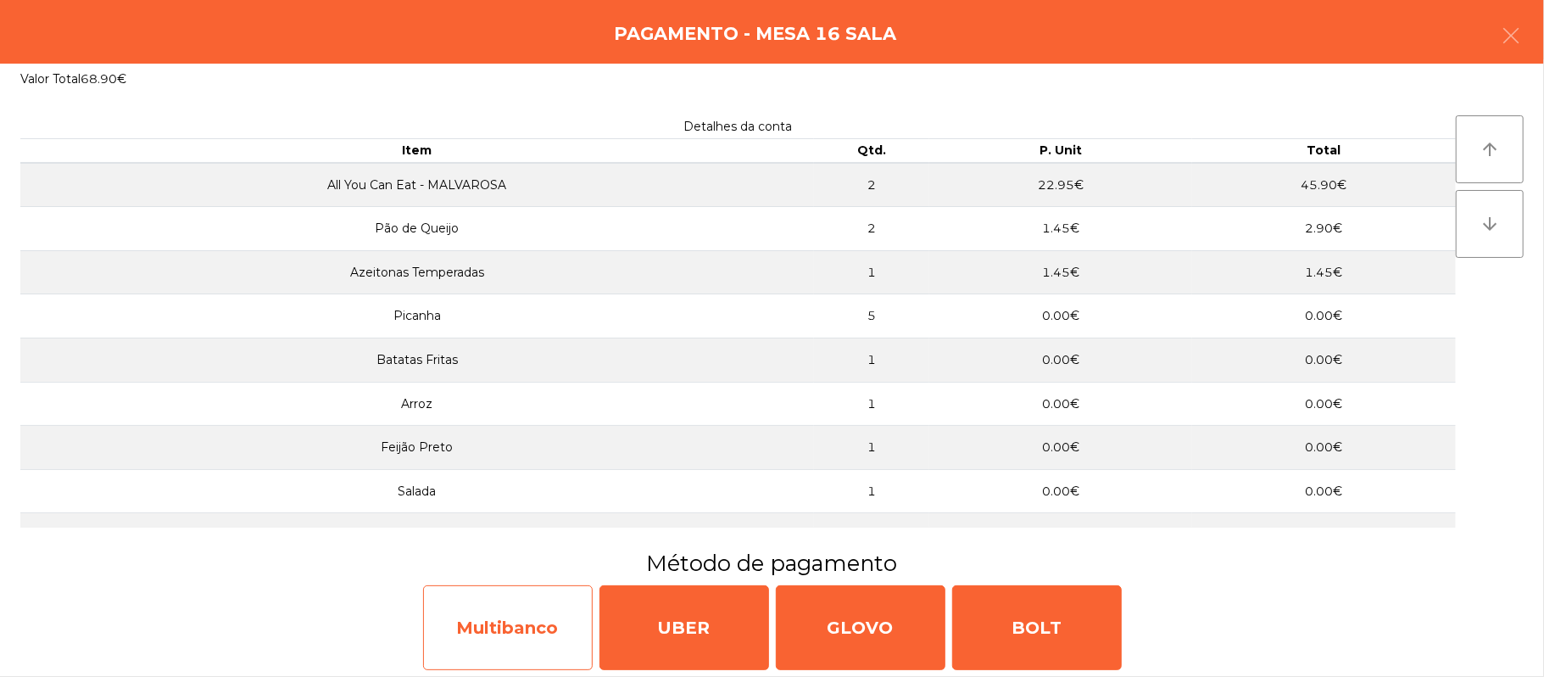
click at [475, 621] on div "Multibanco" at bounding box center [508, 627] width 170 height 85
select select "**"
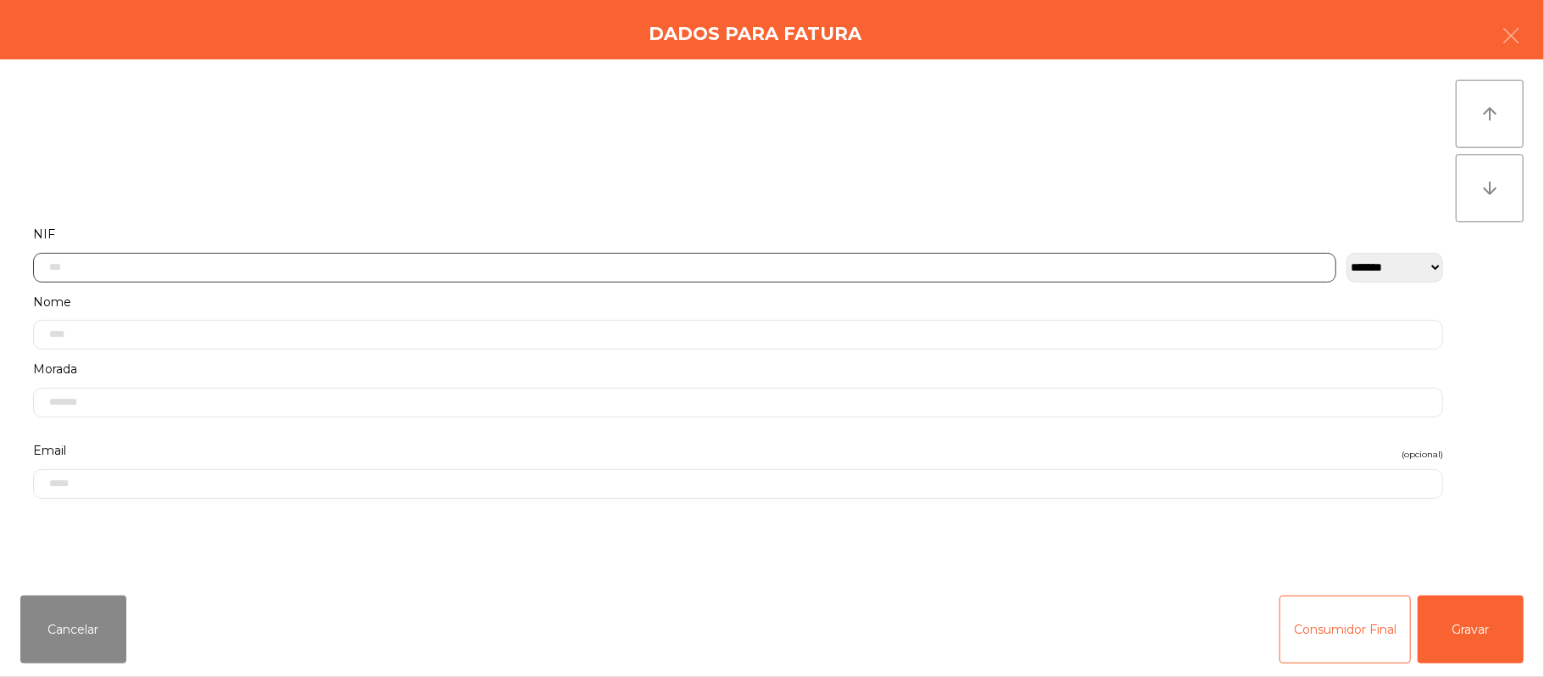
click at [283, 268] on input "text" at bounding box center [684, 268] width 1303 height 30
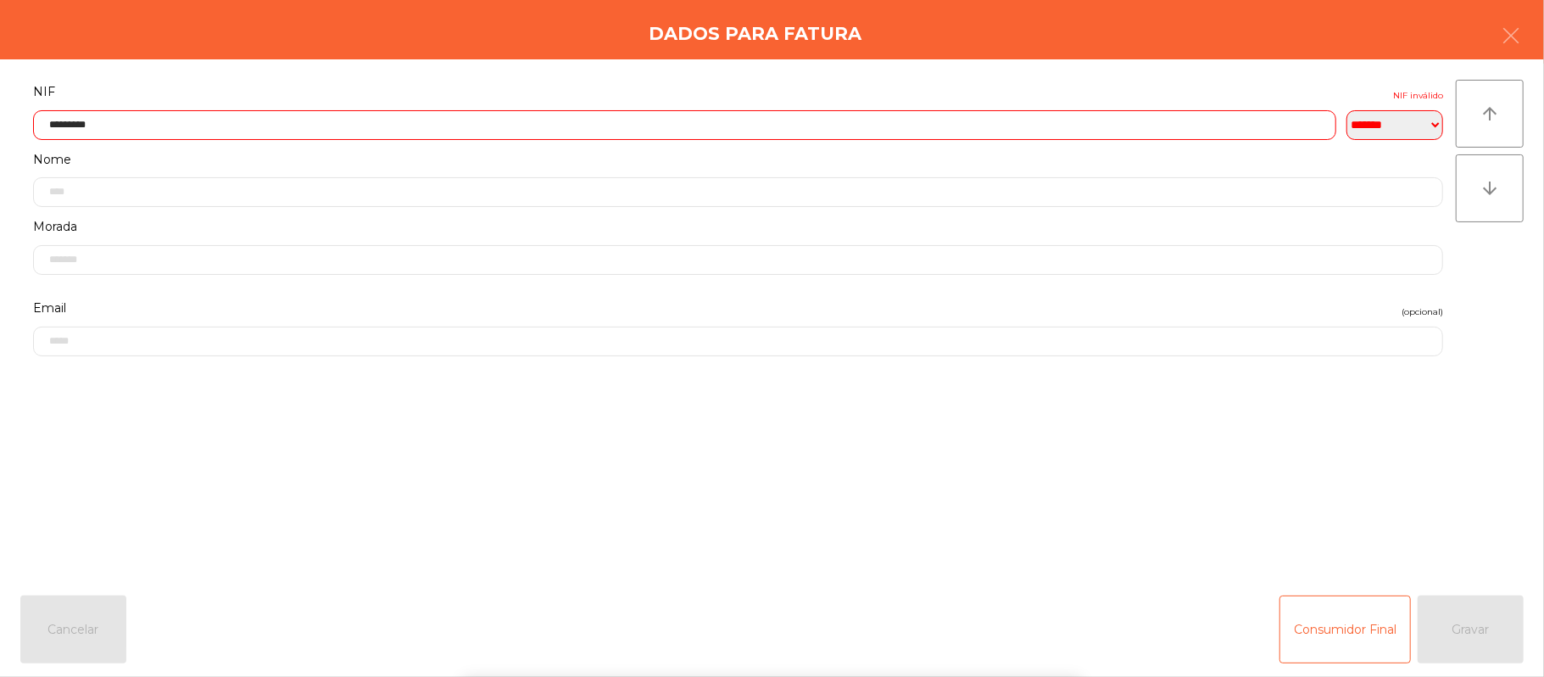
click at [1329, 472] on div "` 1 2 3 4 5 6 7 8 9 0 - = keyboard_backspace keyboard_tab q w e r t y u i o p […" at bounding box center [772, 571] width 1544 height 210
click at [530, 125] on input "*********" at bounding box center [684, 125] width 1303 height 30
click at [323, 448] on form "**********" at bounding box center [737, 322] width 1435 height 482
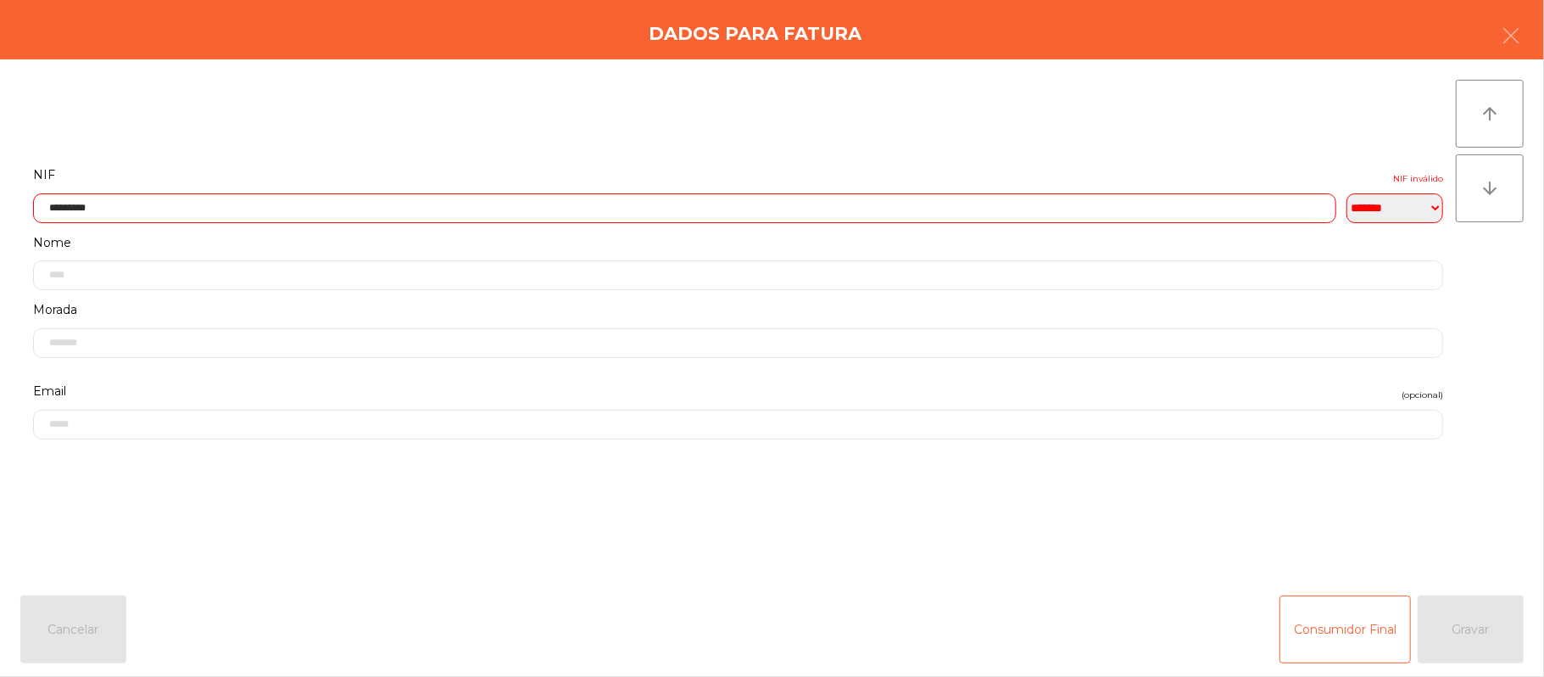
scroll to position [56, 0]
click at [584, 212] on input "*********" at bounding box center [684, 212] width 1303 height 30
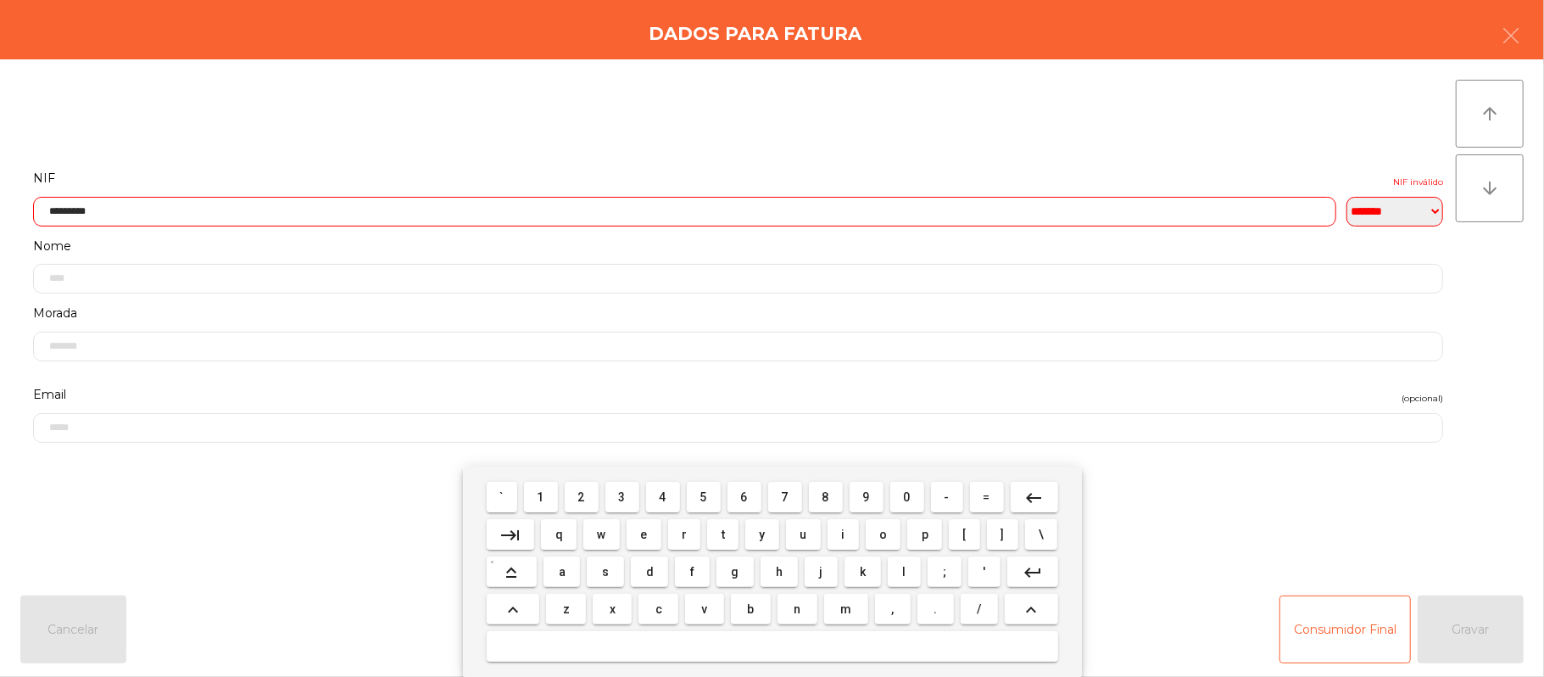
scroll to position [142, 0]
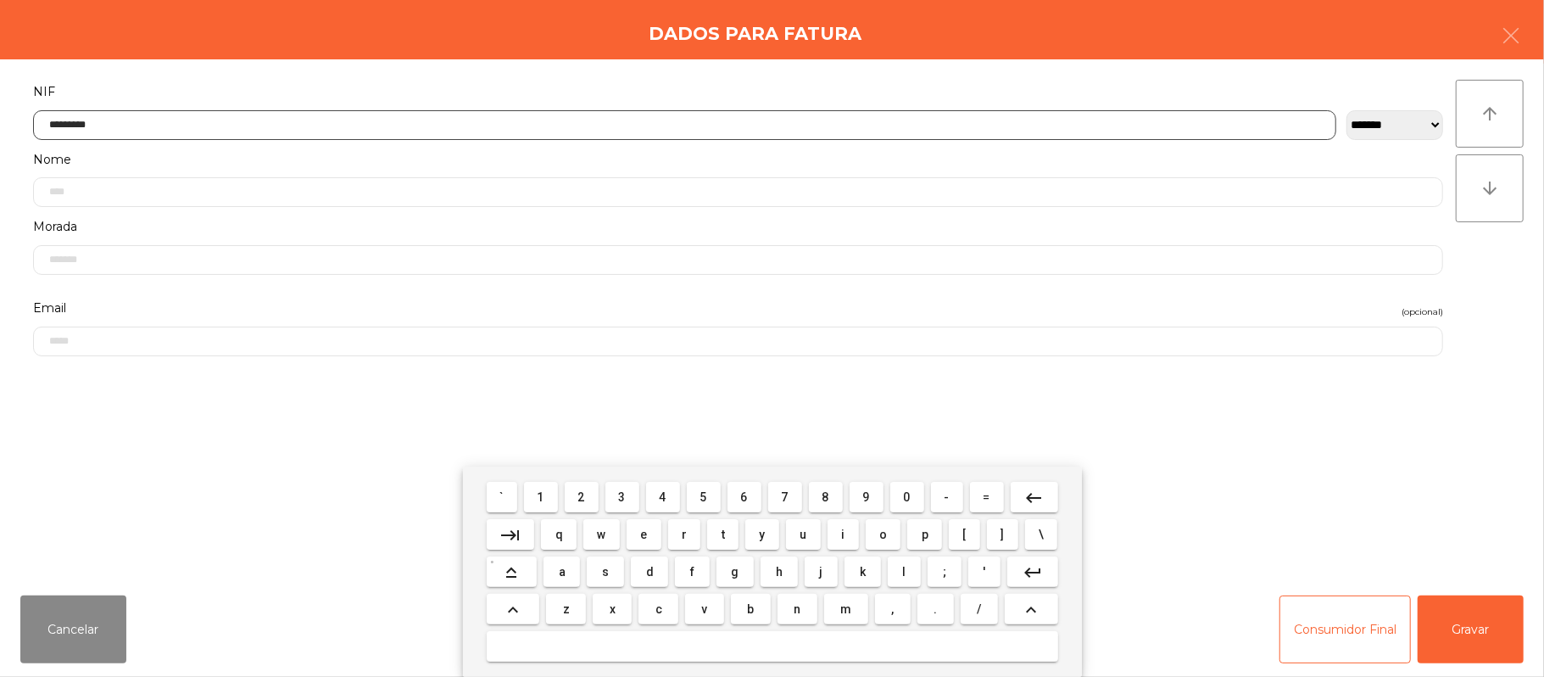
type input "*********"
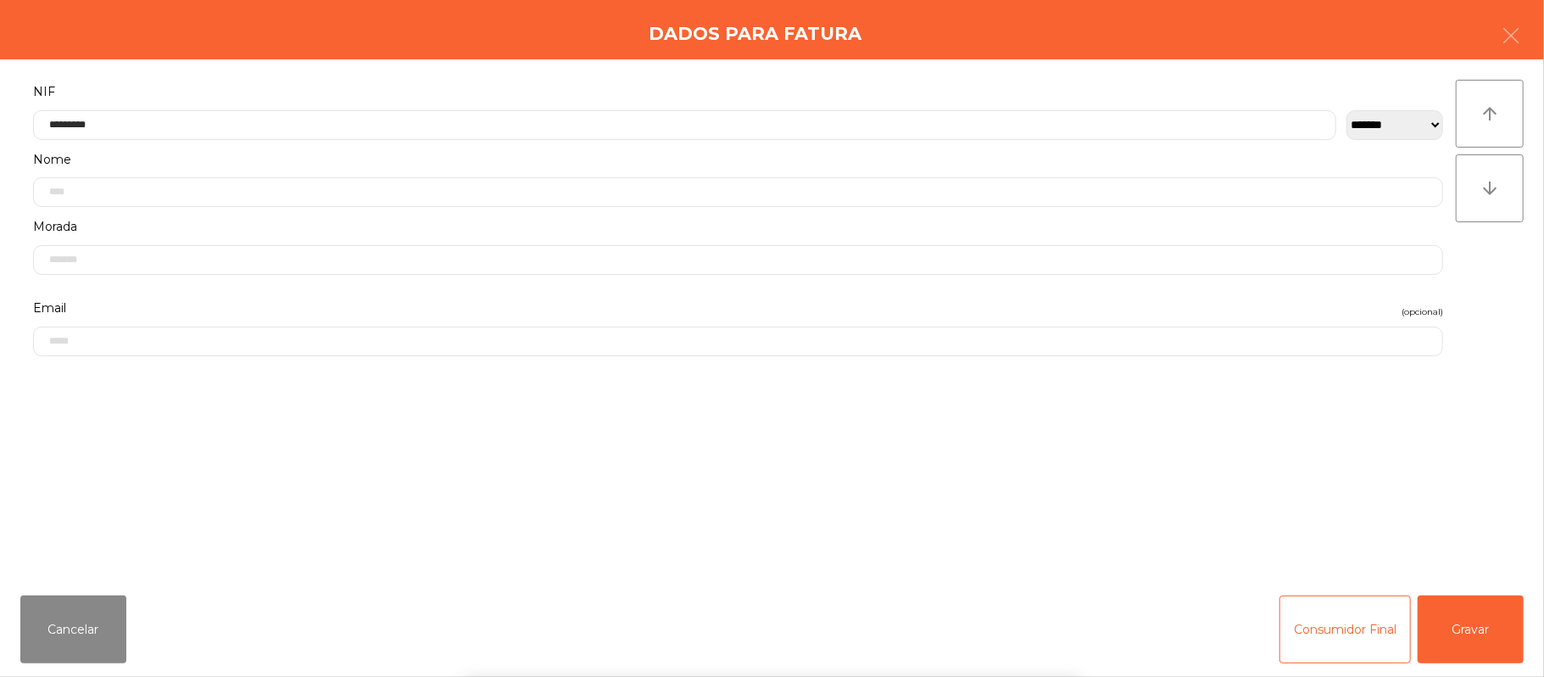
click at [1377, 424] on form "**********" at bounding box center [737, 322] width 1435 height 482
click at [1490, 625] on button "Gravar" at bounding box center [1471, 629] width 106 height 68
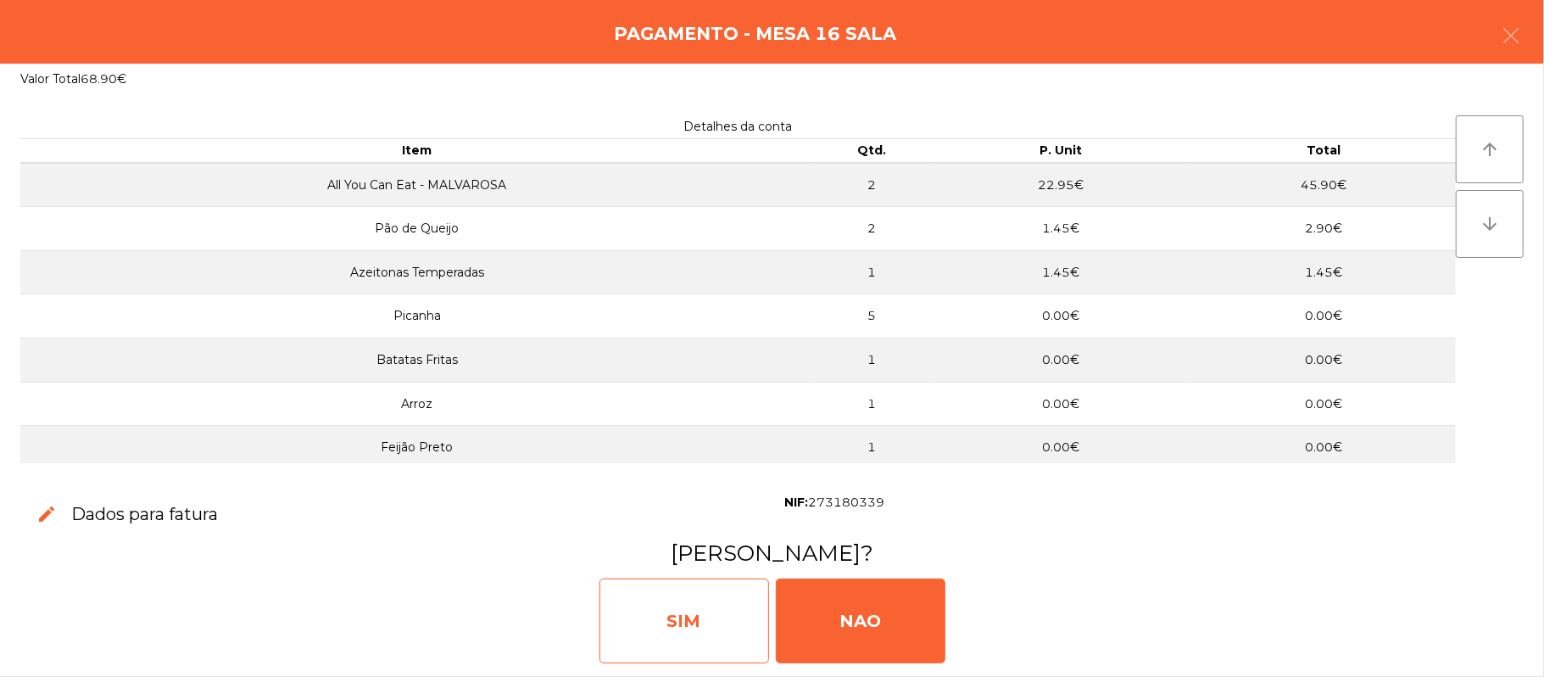
click at [704, 592] on div "SIM" at bounding box center [684, 620] width 170 height 85
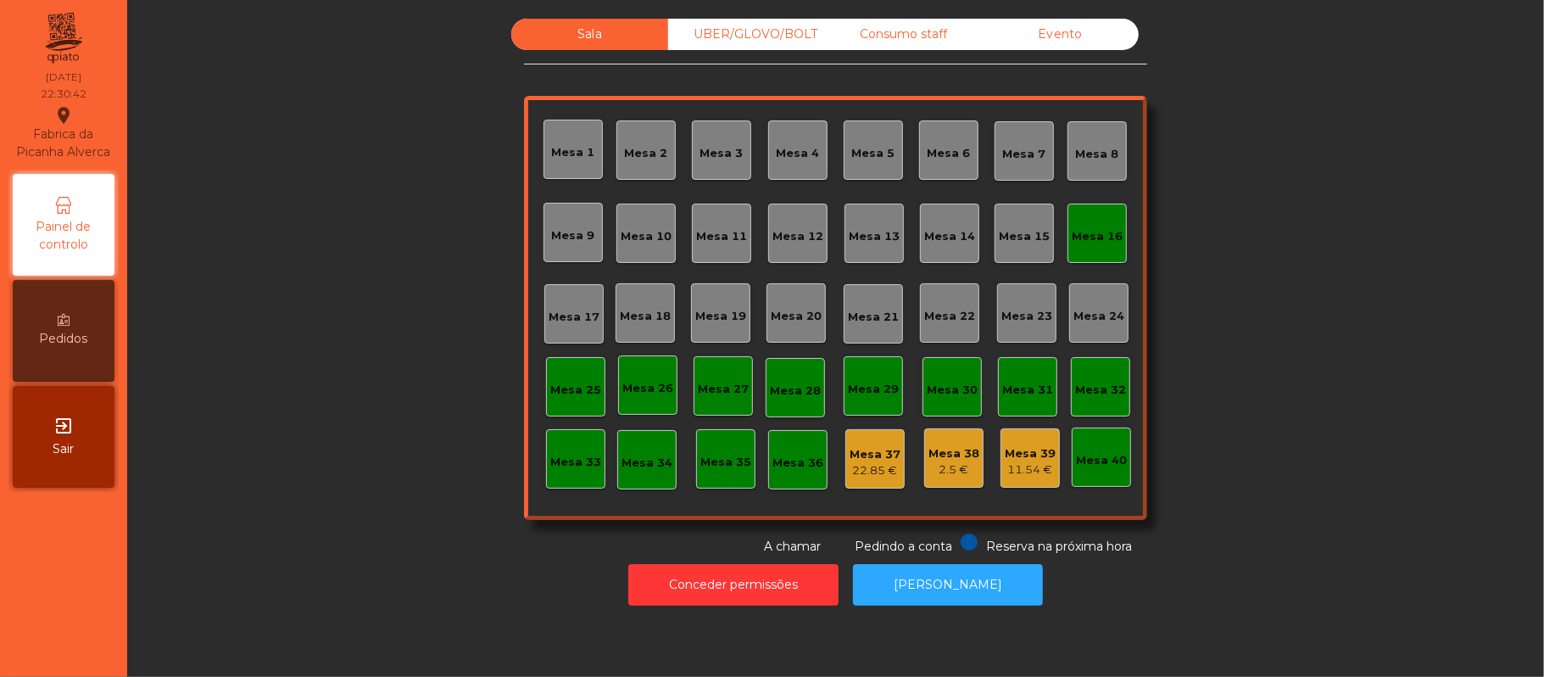
click at [1067, 248] on div "Mesa 16" at bounding box center [1096, 232] width 59 height 59
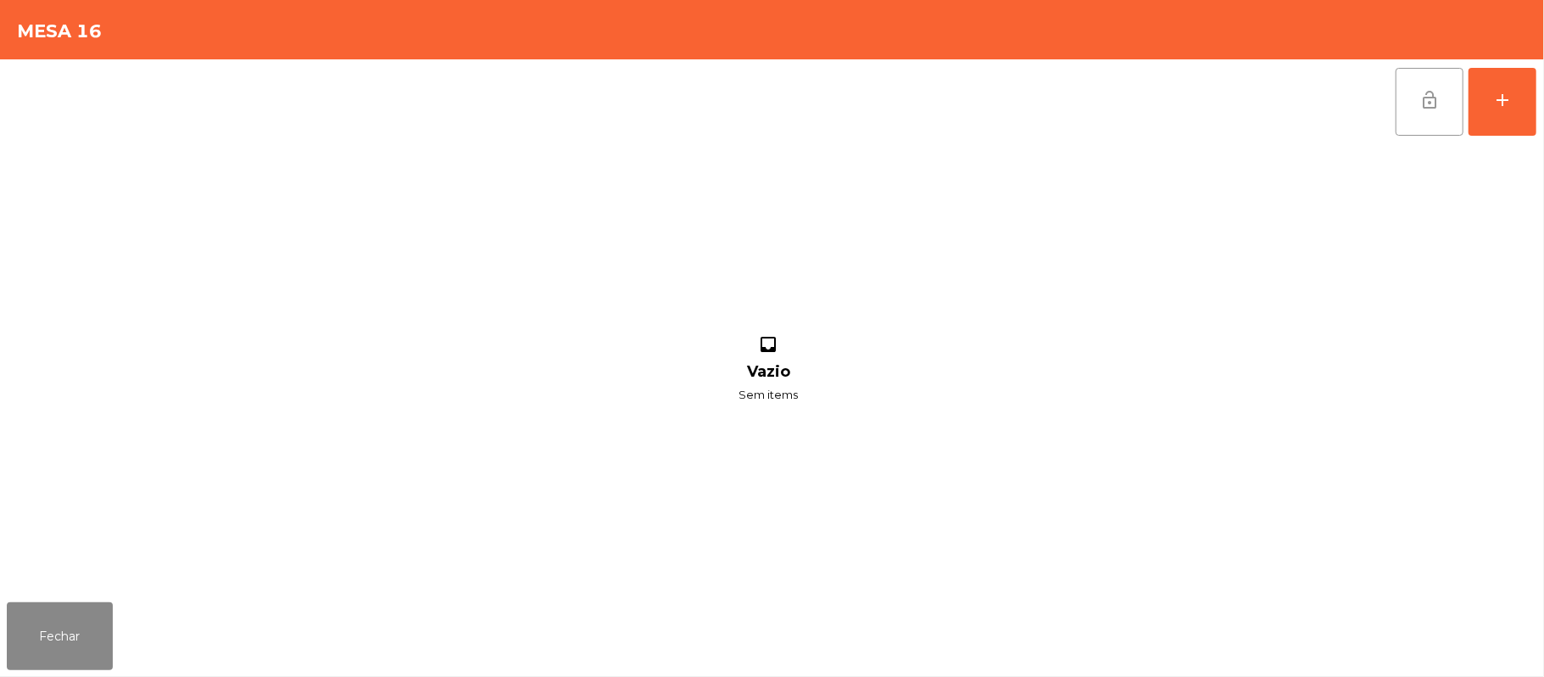
click at [1422, 112] on button "lock_open" at bounding box center [1429, 102] width 68 height 68
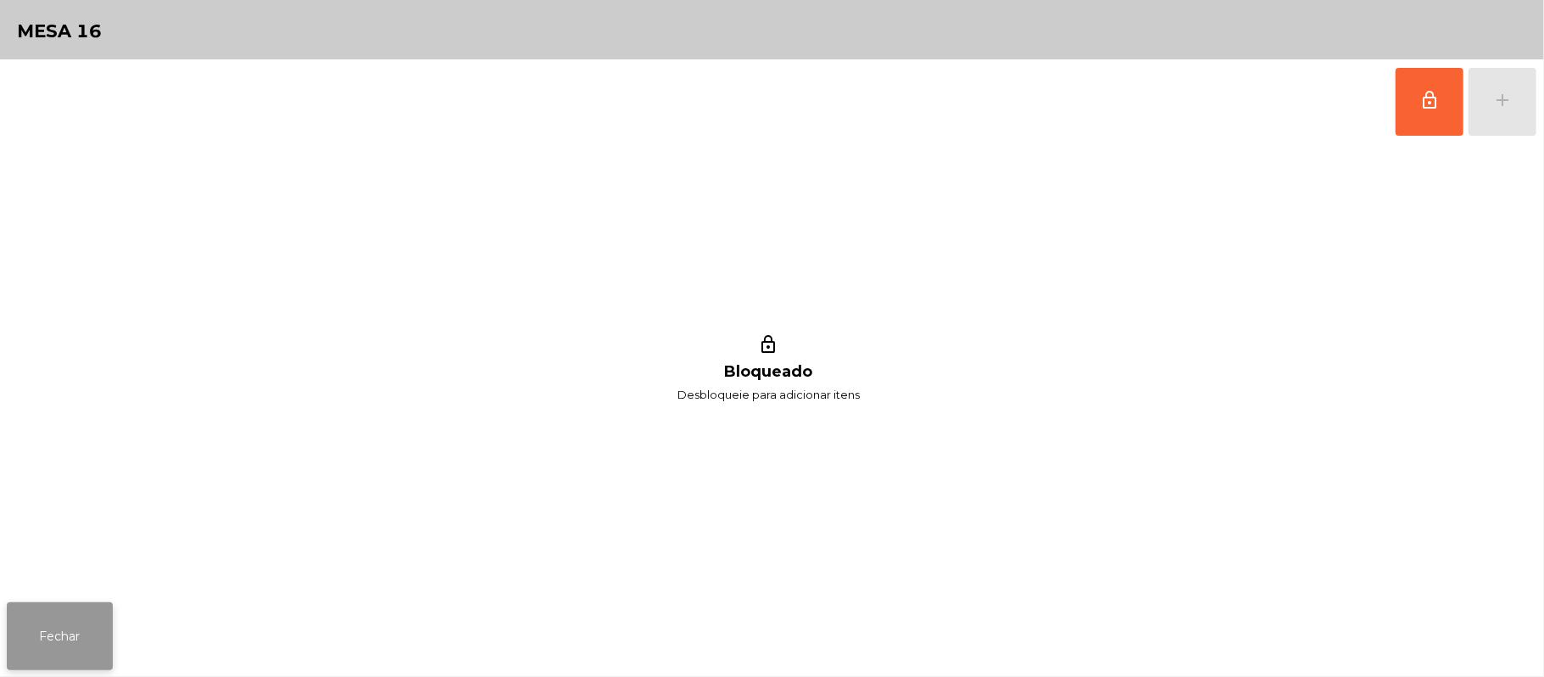
click at [64, 622] on button "Fechar" at bounding box center [60, 636] width 106 height 68
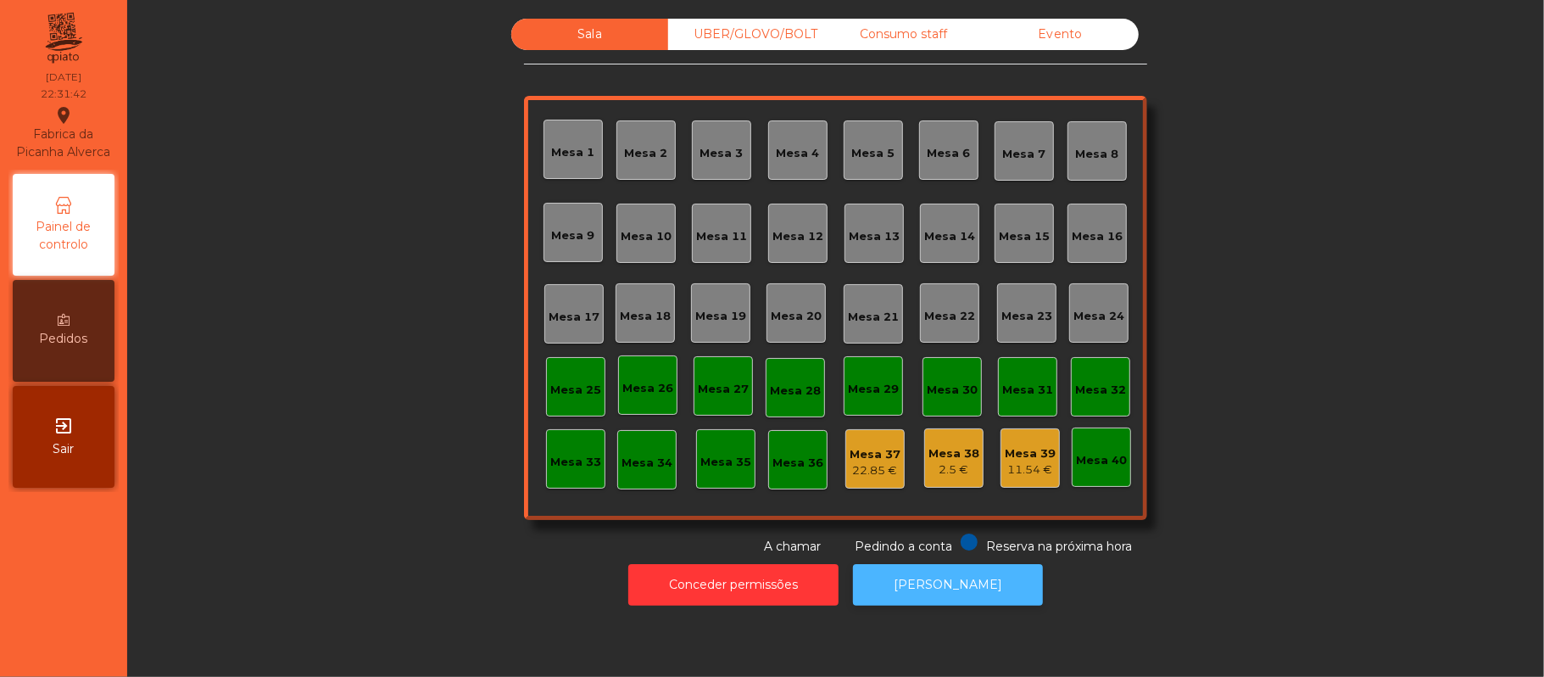
click at [937, 566] on button "[PERSON_NAME]" at bounding box center [948, 585] width 190 height 42
click at [928, 452] on div "Mesa 38" at bounding box center [953, 453] width 51 height 17
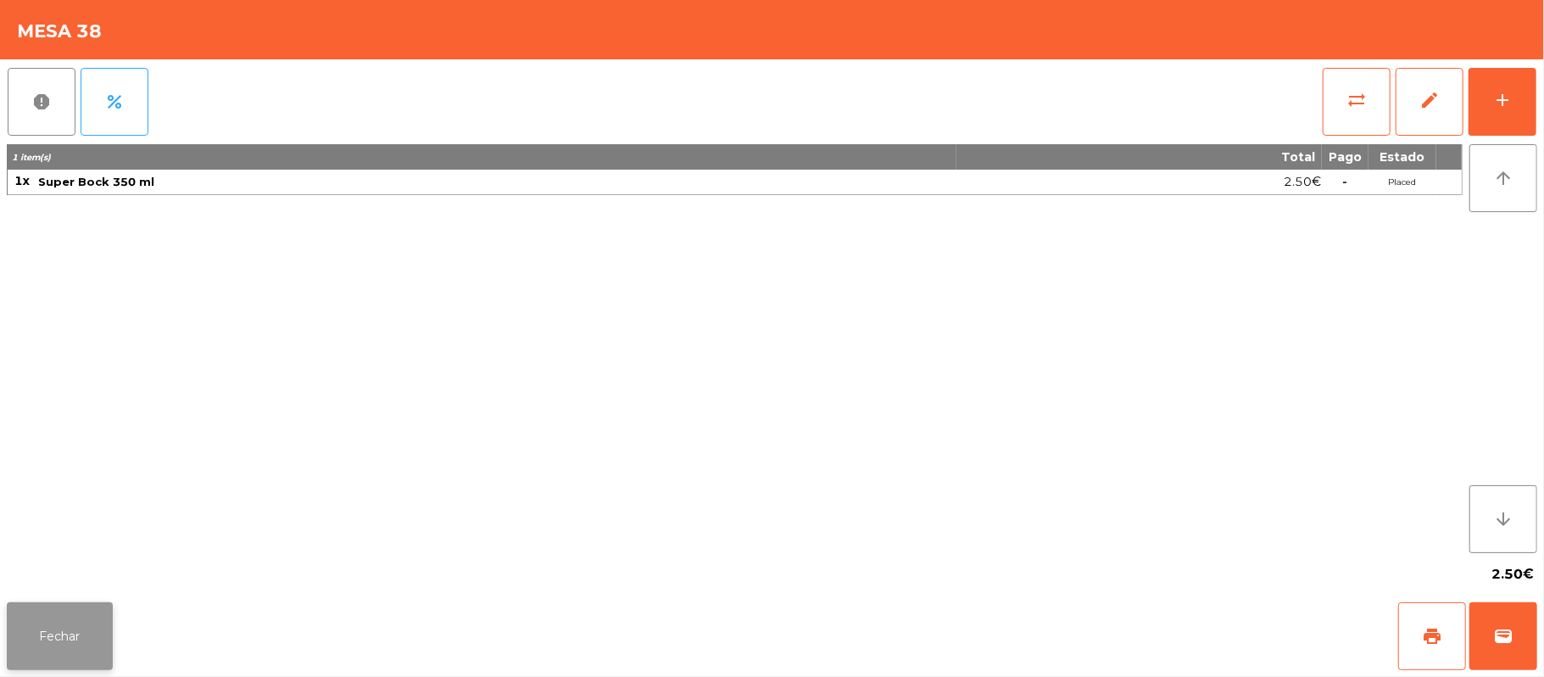
click at [82, 609] on button "Fechar" at bounding box center [60, 636] width 106 height 68
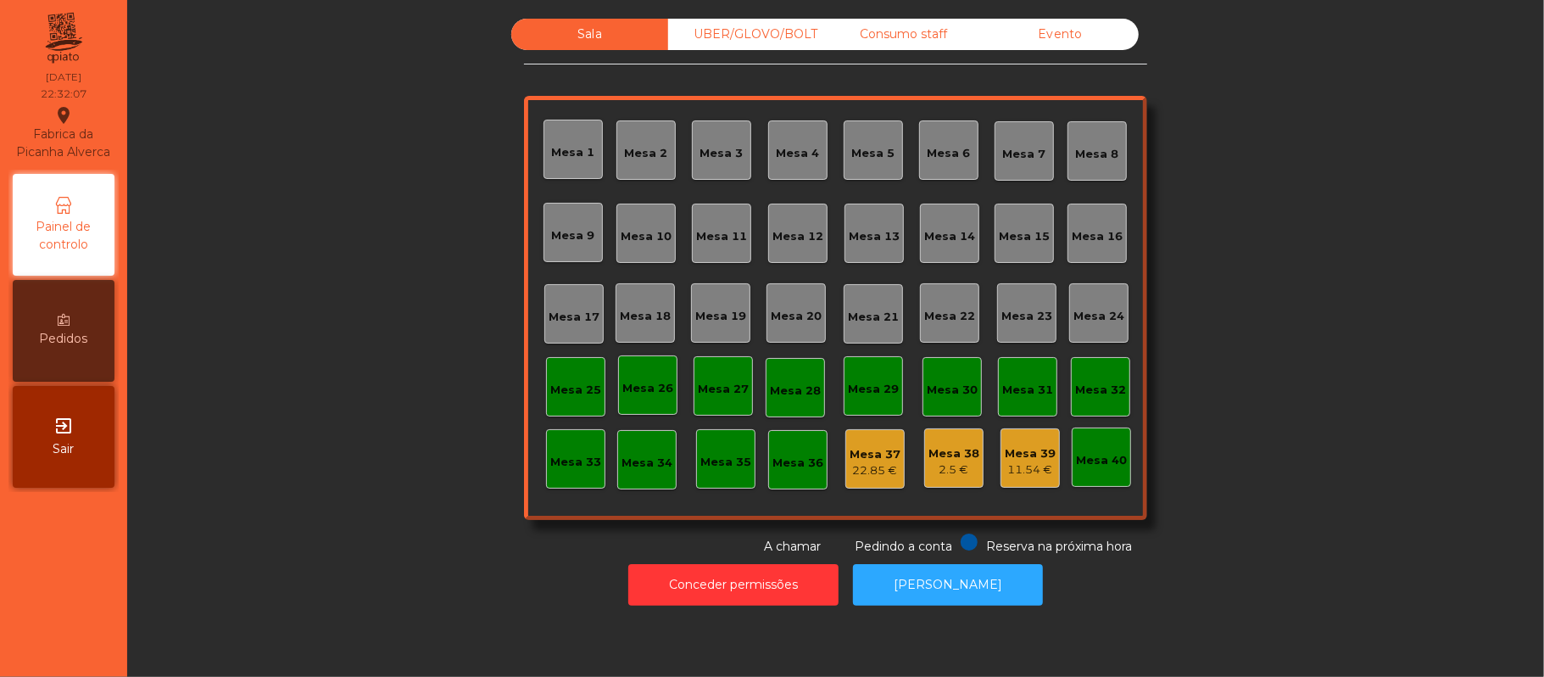
click at [1028, 455] on div "Mesa 39" at bounding box center [1030, 453] width 51 height 17
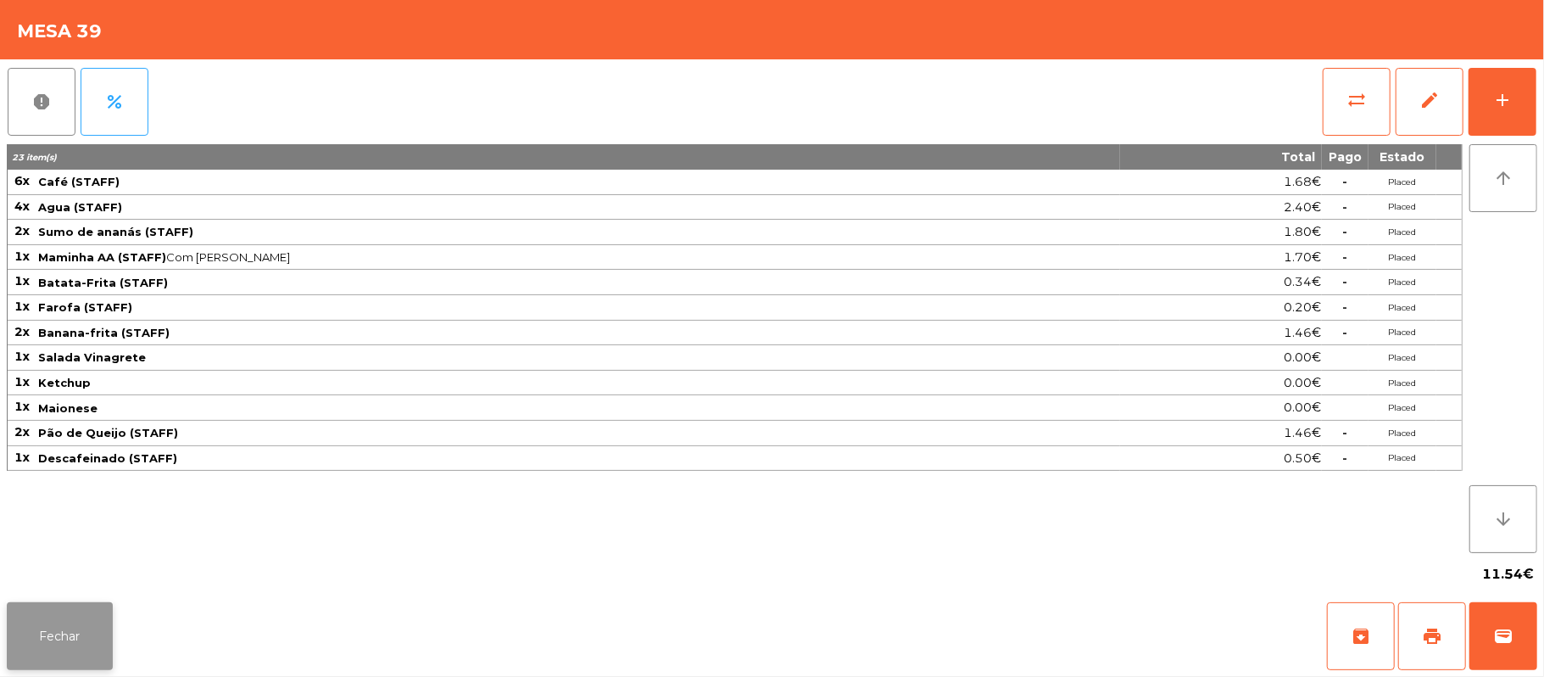
click at [54, 639] on button "Fechar" at bounding box center [60, 636] width 106 height 68
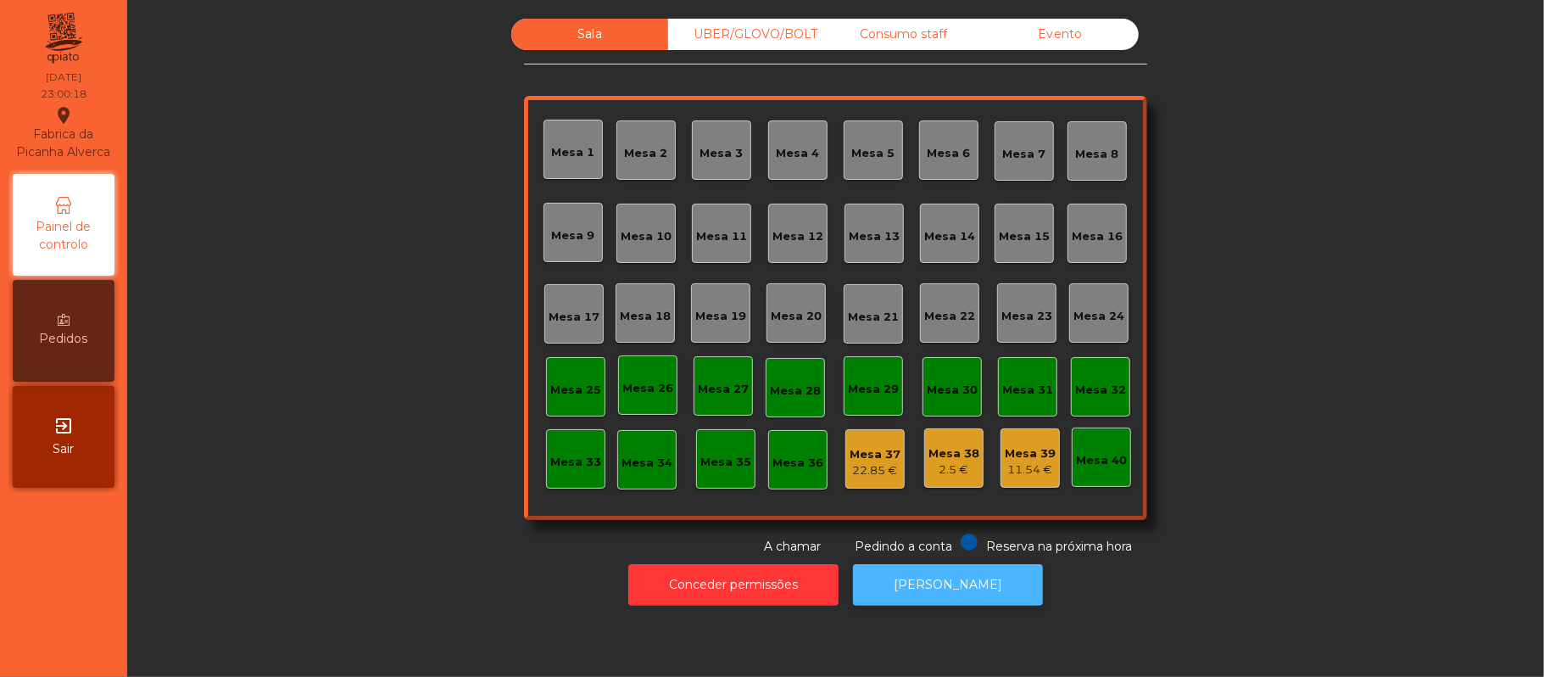
click at [967, 588] on button "[PERSON_NAME]" at bounding box center [948, 585] width 190 height 42
click at [973, 594] on button "[PERSON_NAME]" at bounding box center [948, 585] width 190 height 42
click at [941, 448] on div "Mesa 38" at bounding box center [953, 453] width 51 height 17
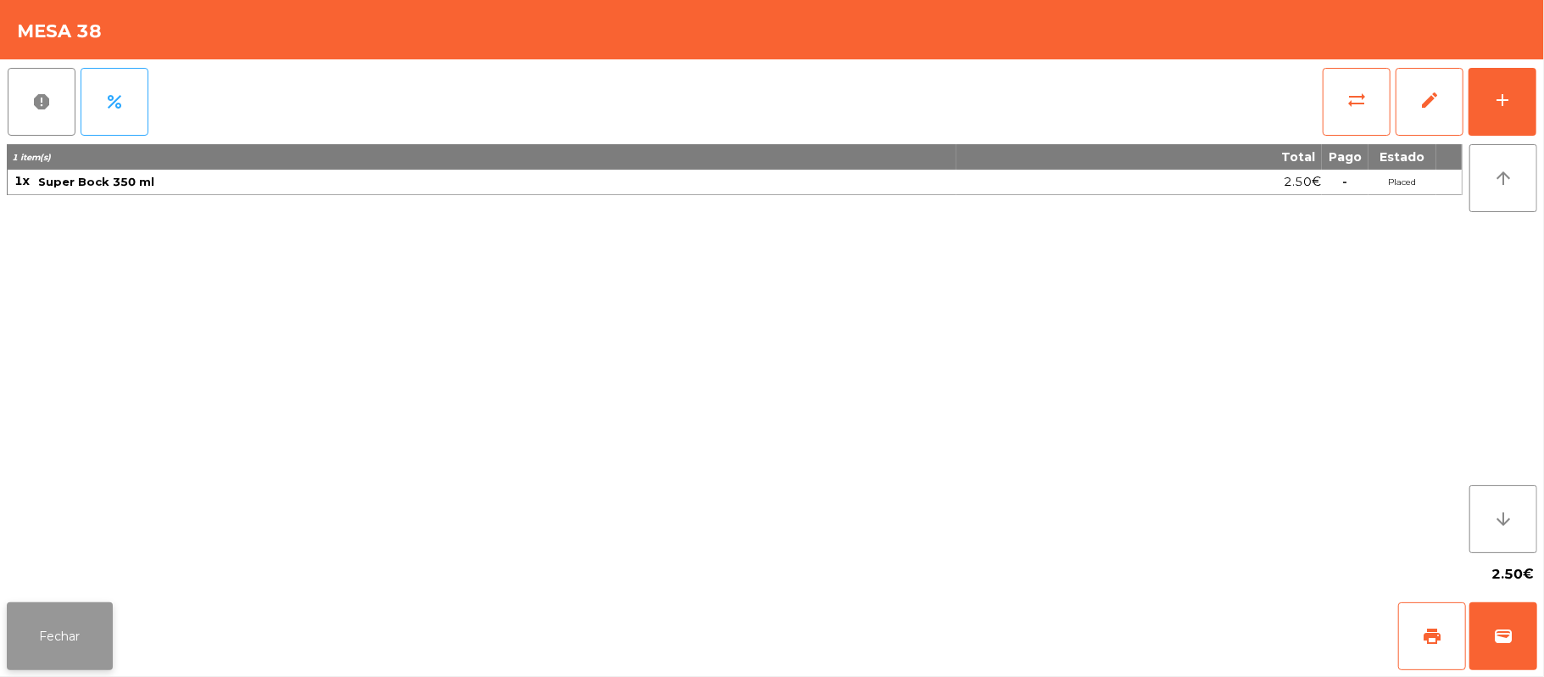
click at [68, 629] on button "Fechar" at bounding box center [60, 636] width 106 height 68
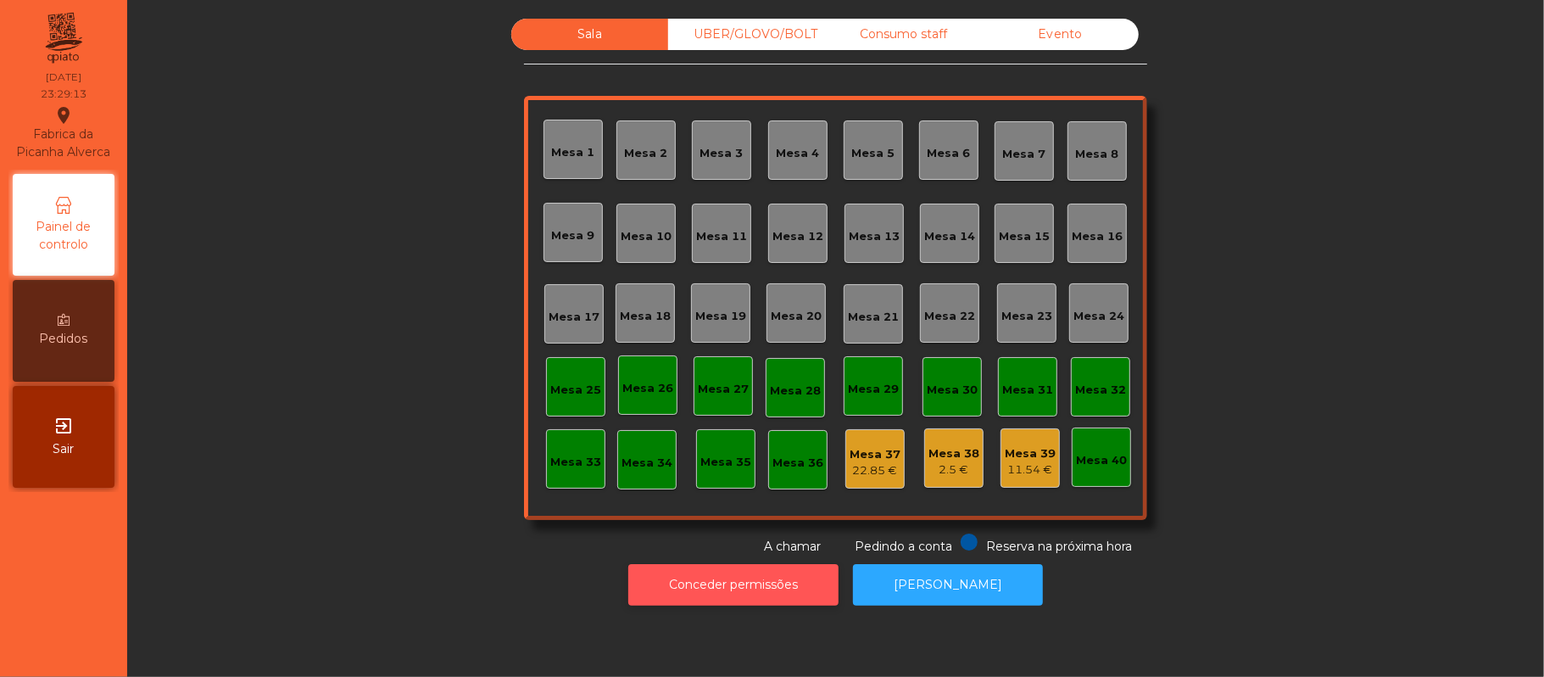
click at [787, 591] on button "Conceder permissões" at bounding box center [733, 585] width 210 height 42
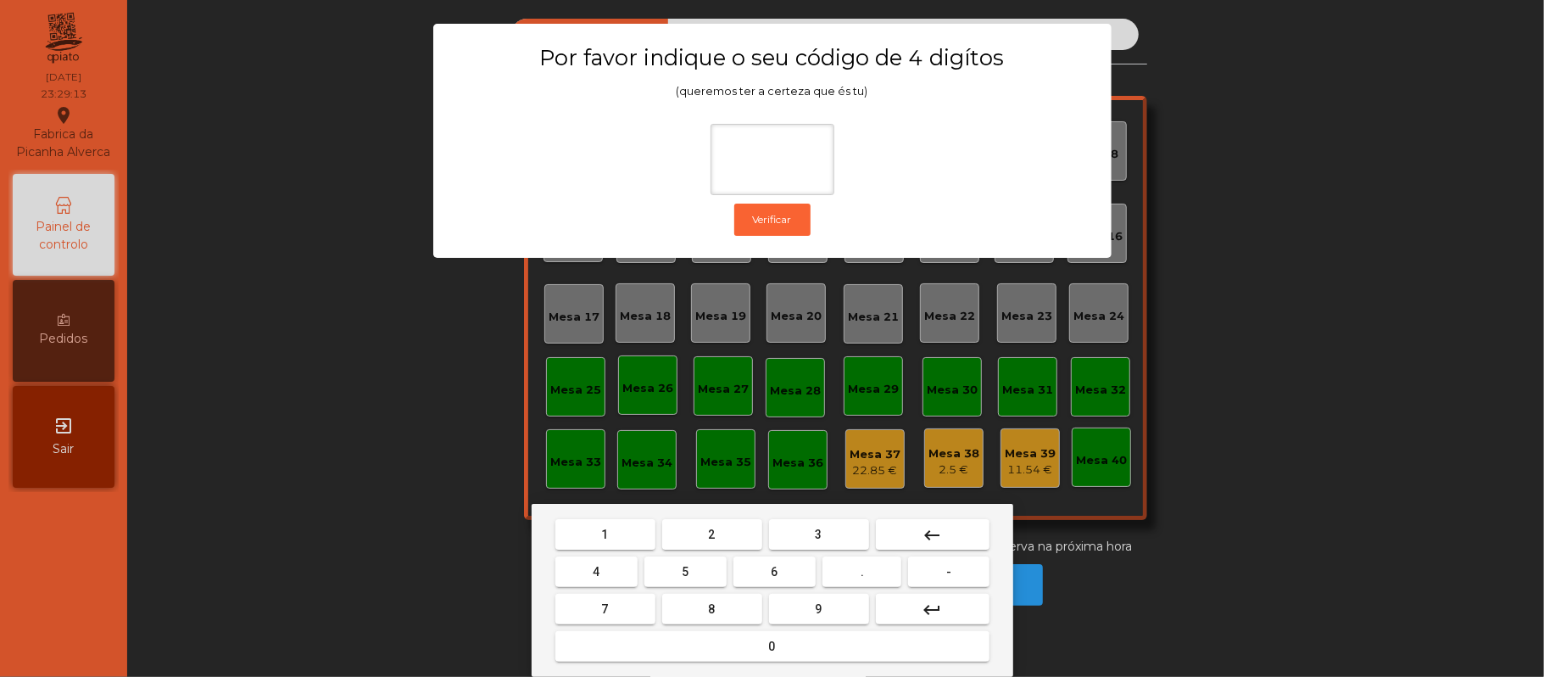
click at [710, 534] on span "2" at bounding box center [712, 534] width 7 height 14
click at [774, 571] on span "6" at bounding box center [775, 572] width 7 height 14
click at [608, 530] on span "1" at bounding box center [605, 534] width 7 height 14
click at [685, 571] on span "5" at bounding box center [685, 572] width 7 height 14
type input "****"
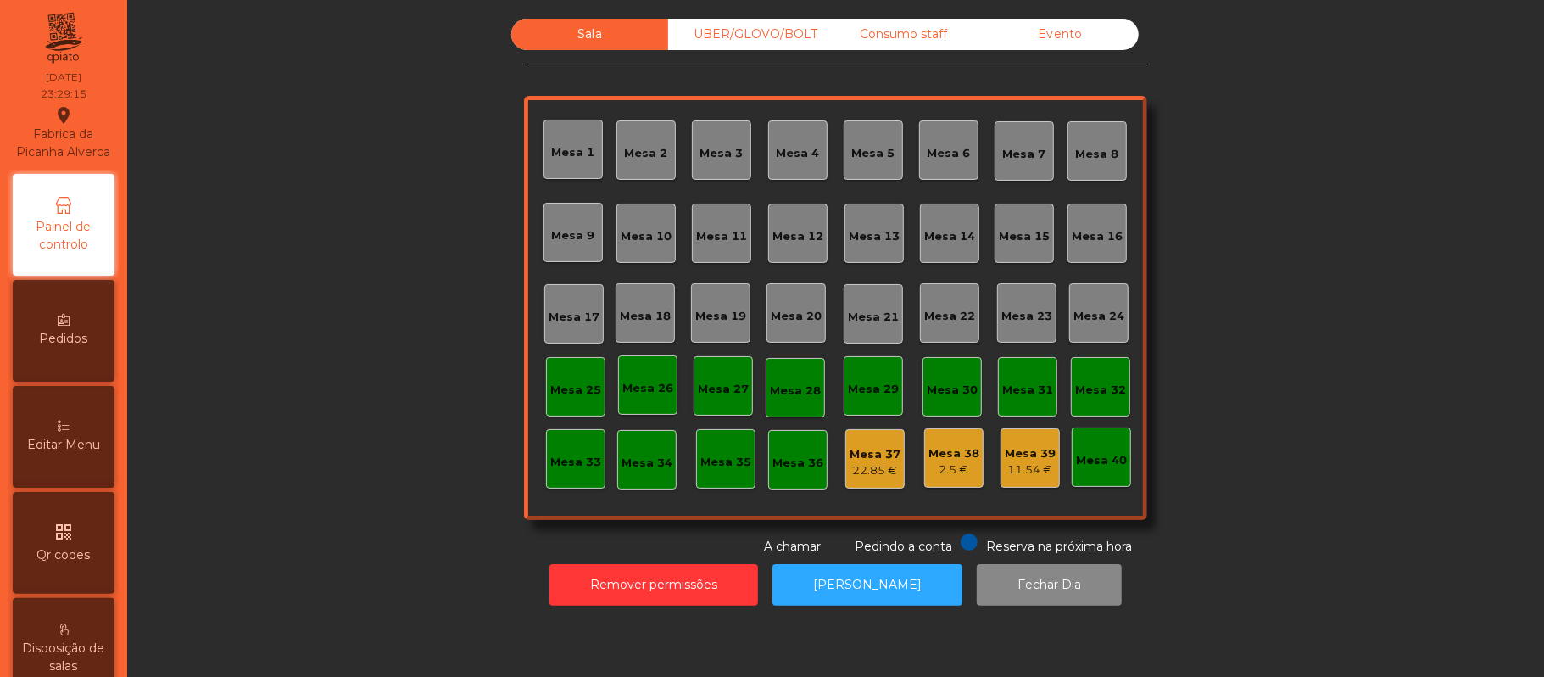
click at [860, 455] on div "Mesa 37" at bounding box center [875, 454] width 51 height 17
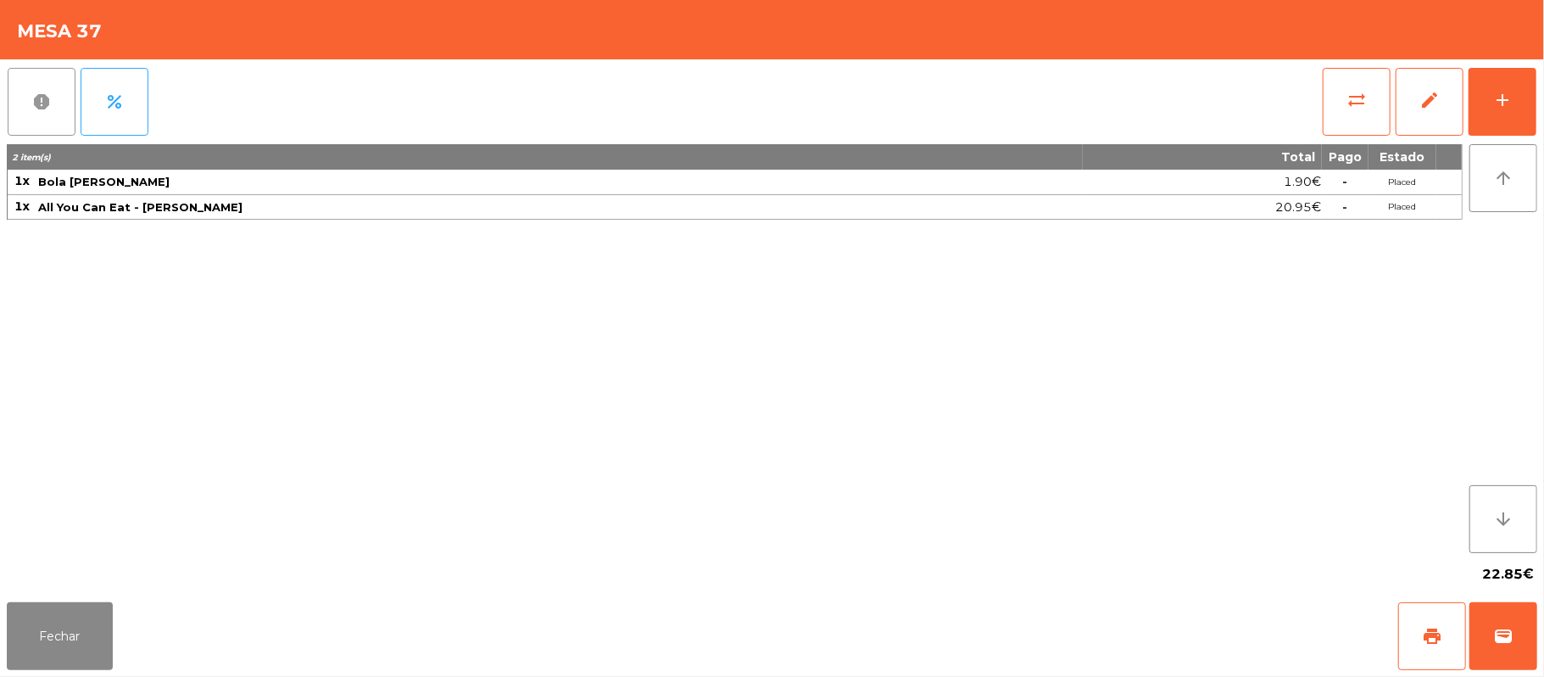
click at [18, 103] on button "report" at bounding box center [42, 102] width 68 height 68
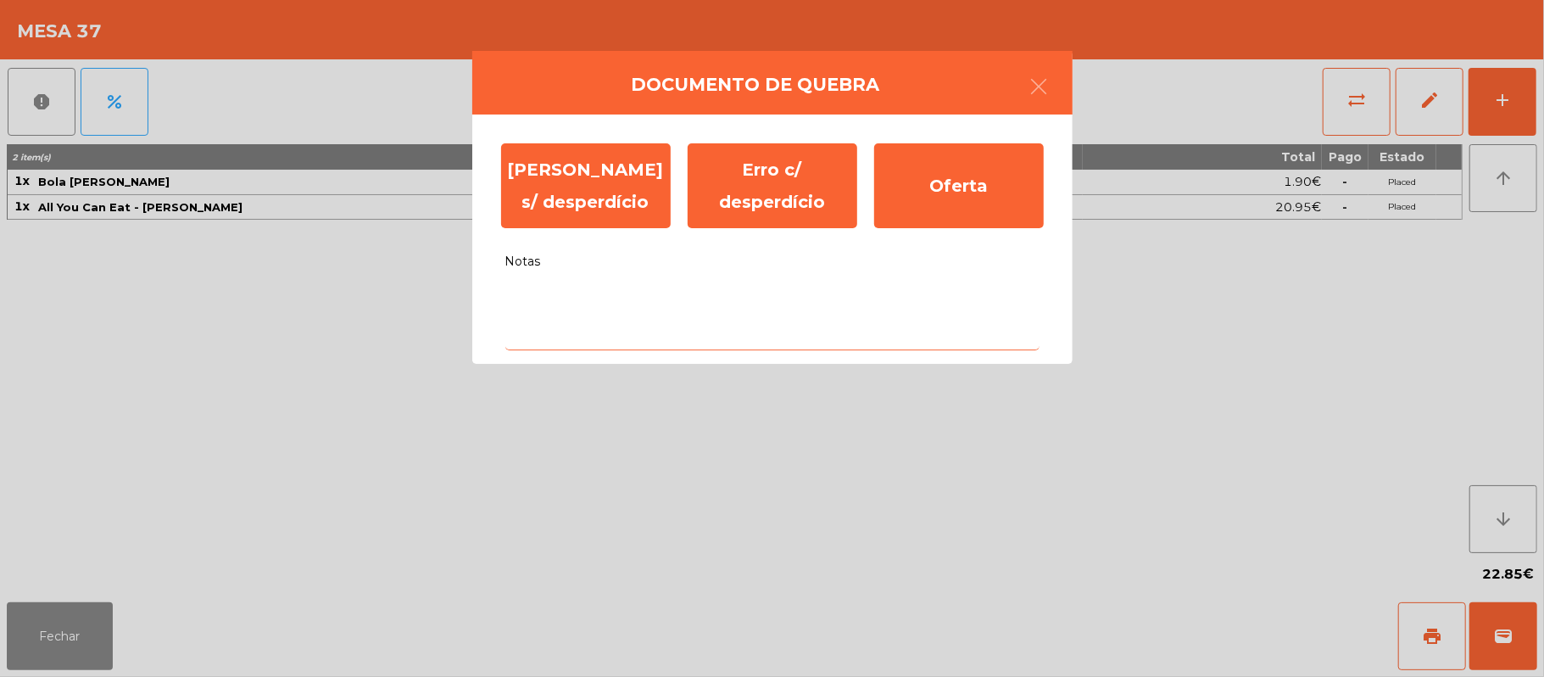
click at [688, 306] on textarea "Notas" at bounding box center [772, 315] width 534 height 70
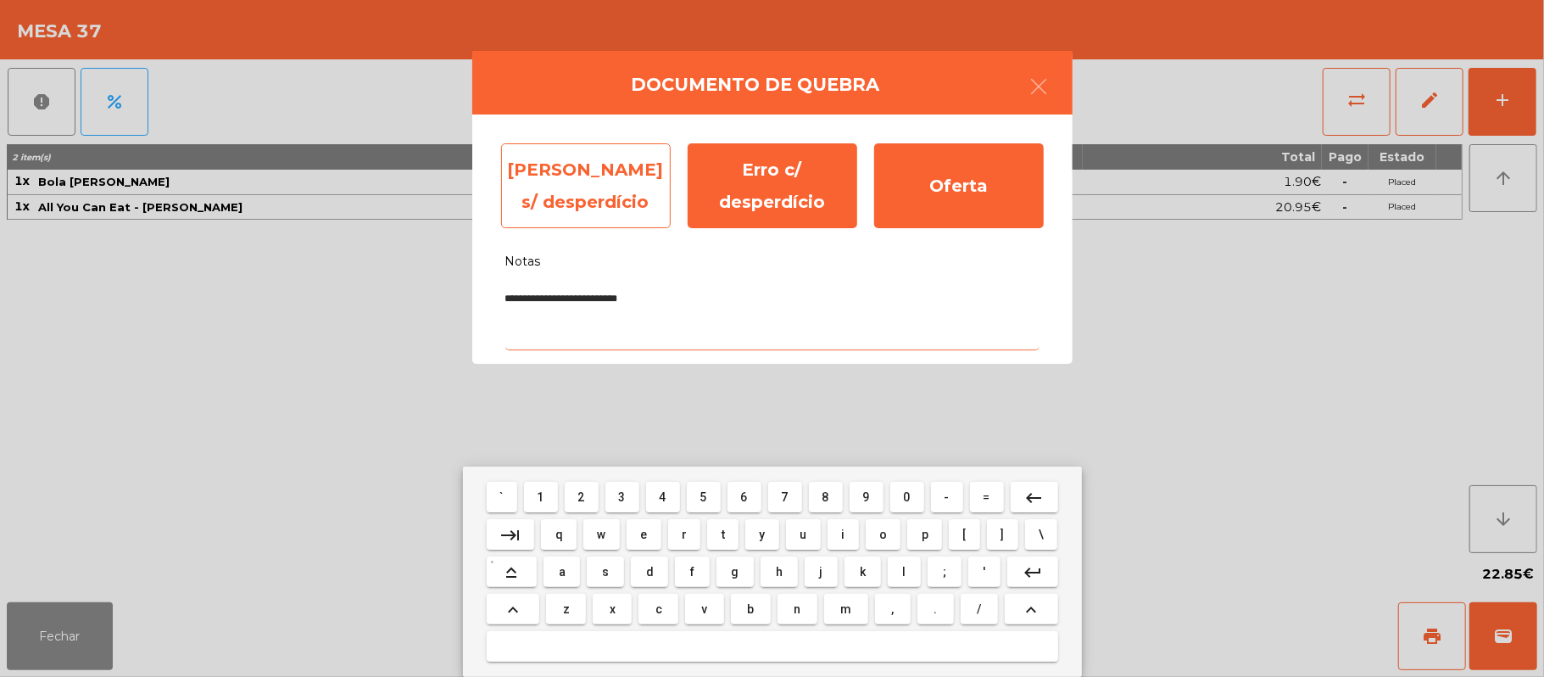
type textarea "**********"
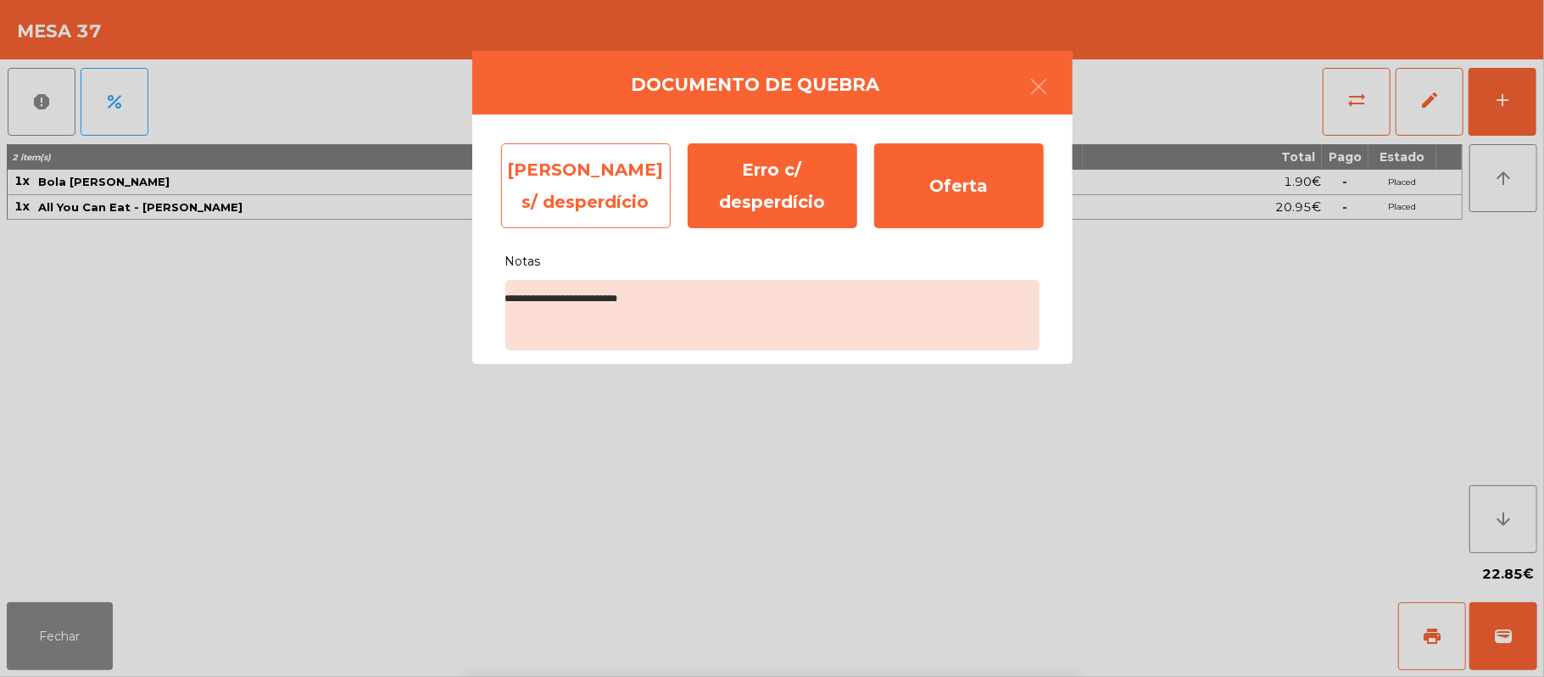
click at [577, 188] on div "[PERSON_NAME] s/ desperdício" at bounding box center [586, 185] width 170 height 85
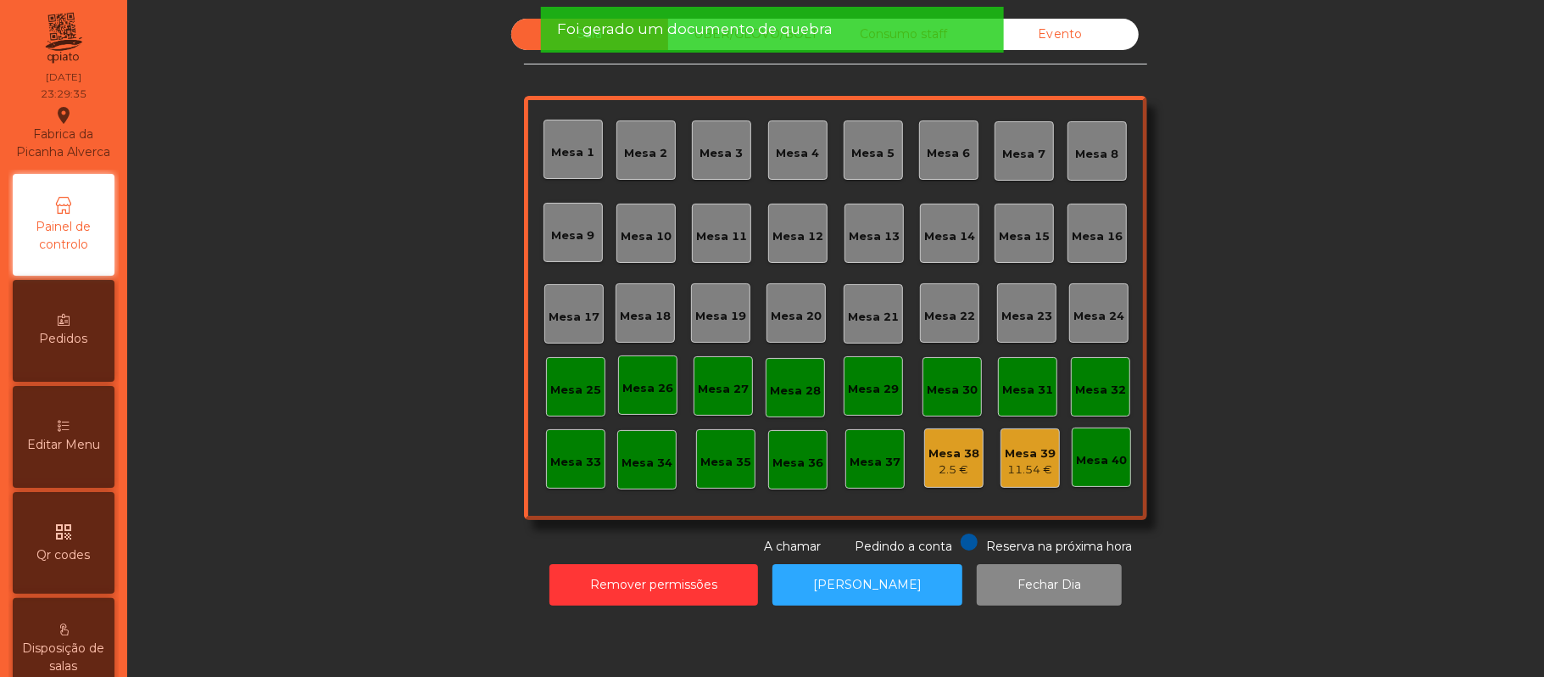
click at [928, 461] on div "2.5 €" at bounding box center [953, 469] width 51 height 17
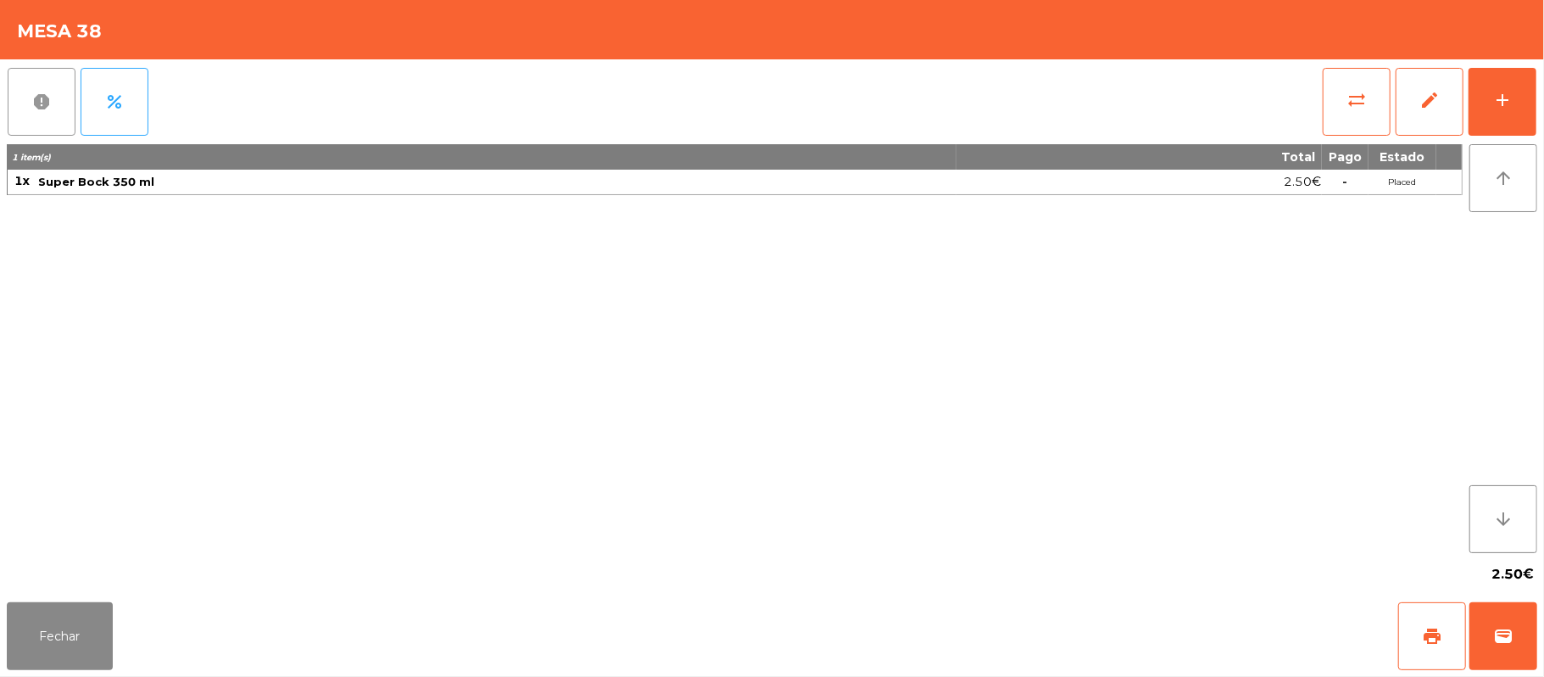
click at [58, 105] on button "report" at bounding box center [42, 102] width 68 height 68
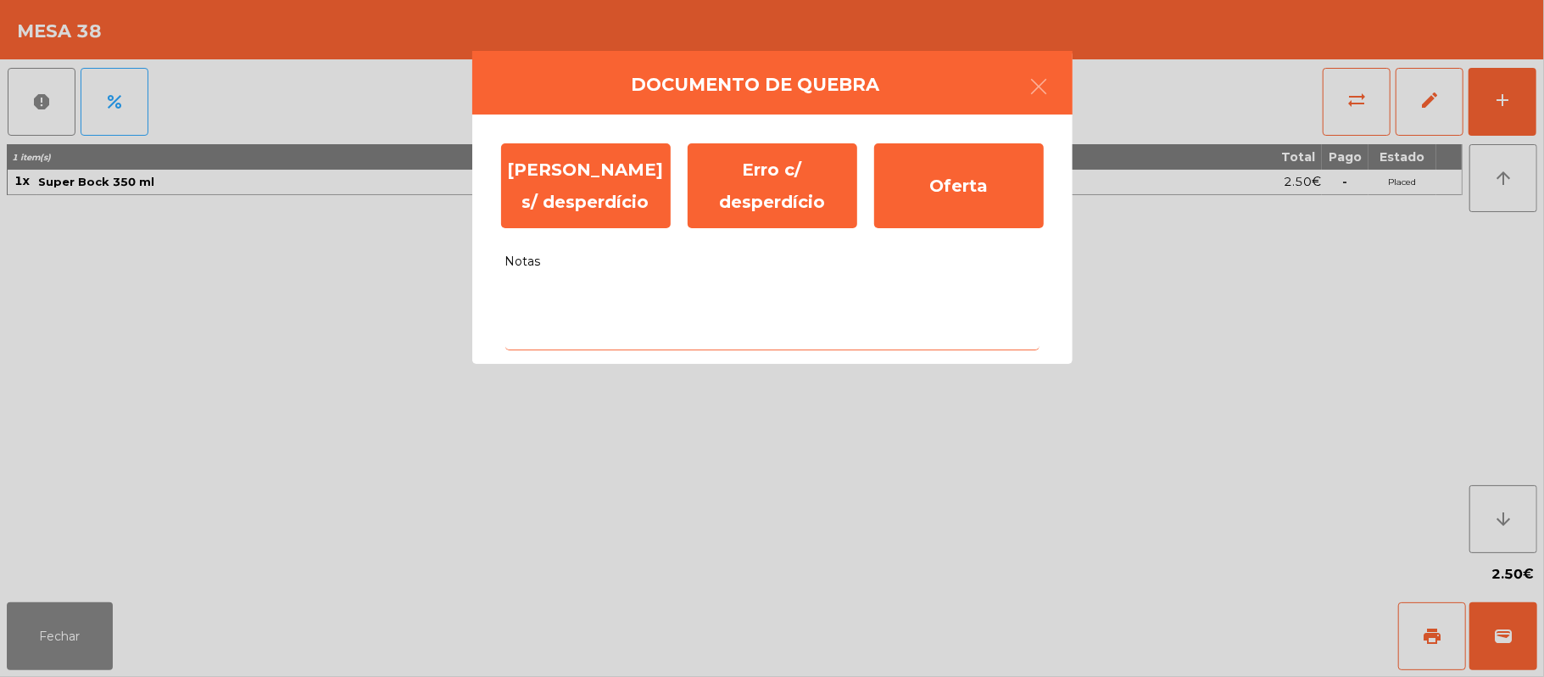
click at [568, 305] on textarea "Notas" at bounding box center [772, 315] width 534 height 70
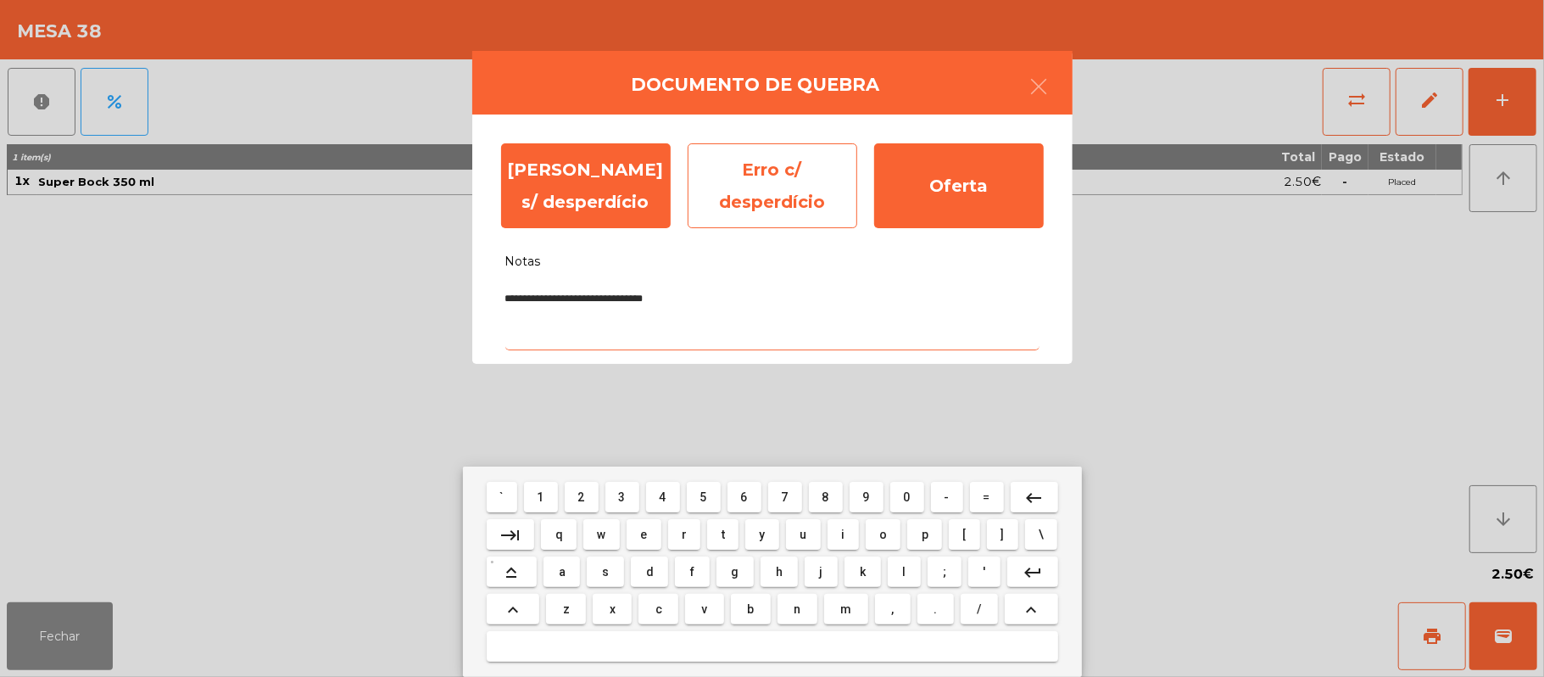
type textarea "**********"
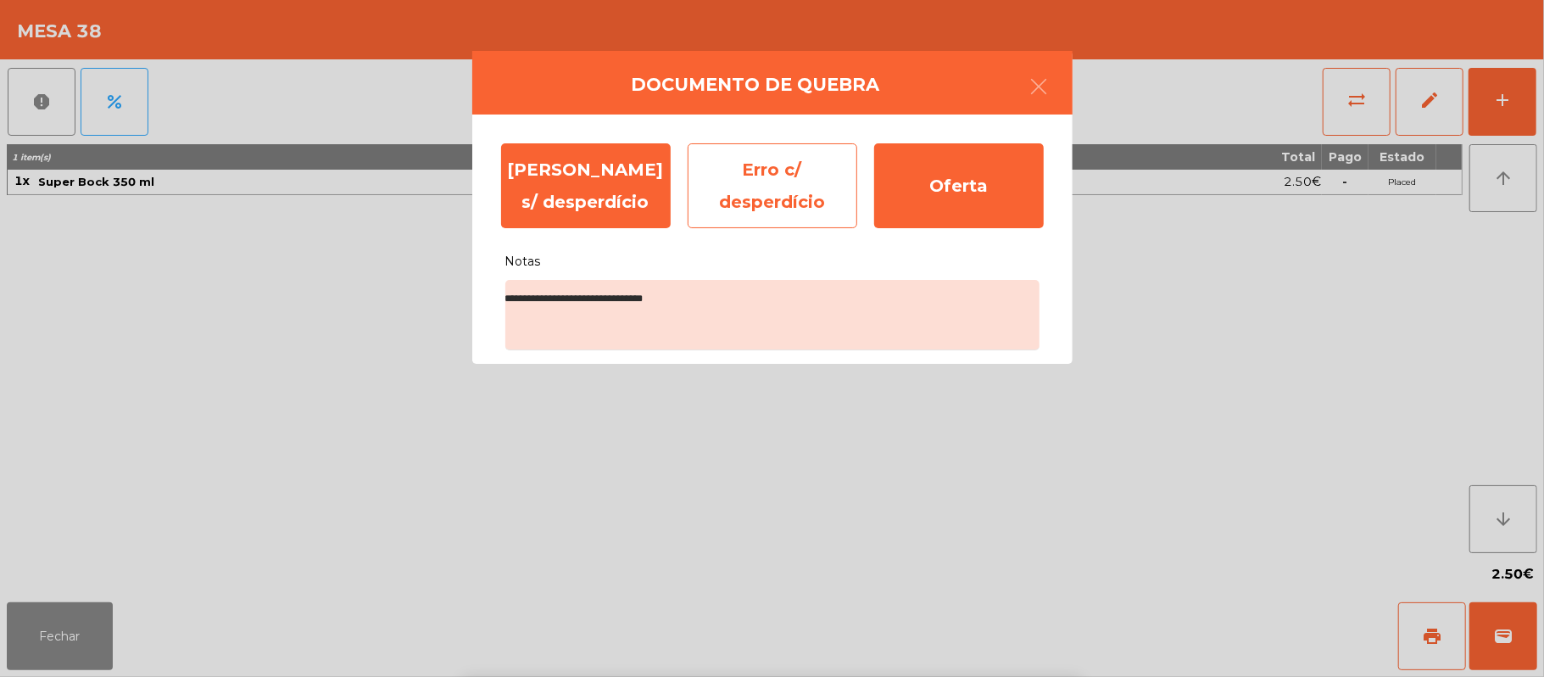
click at [780, 185] on div "Erro c/ desperdício" at bounding box center [773, 185] width 170 height 85
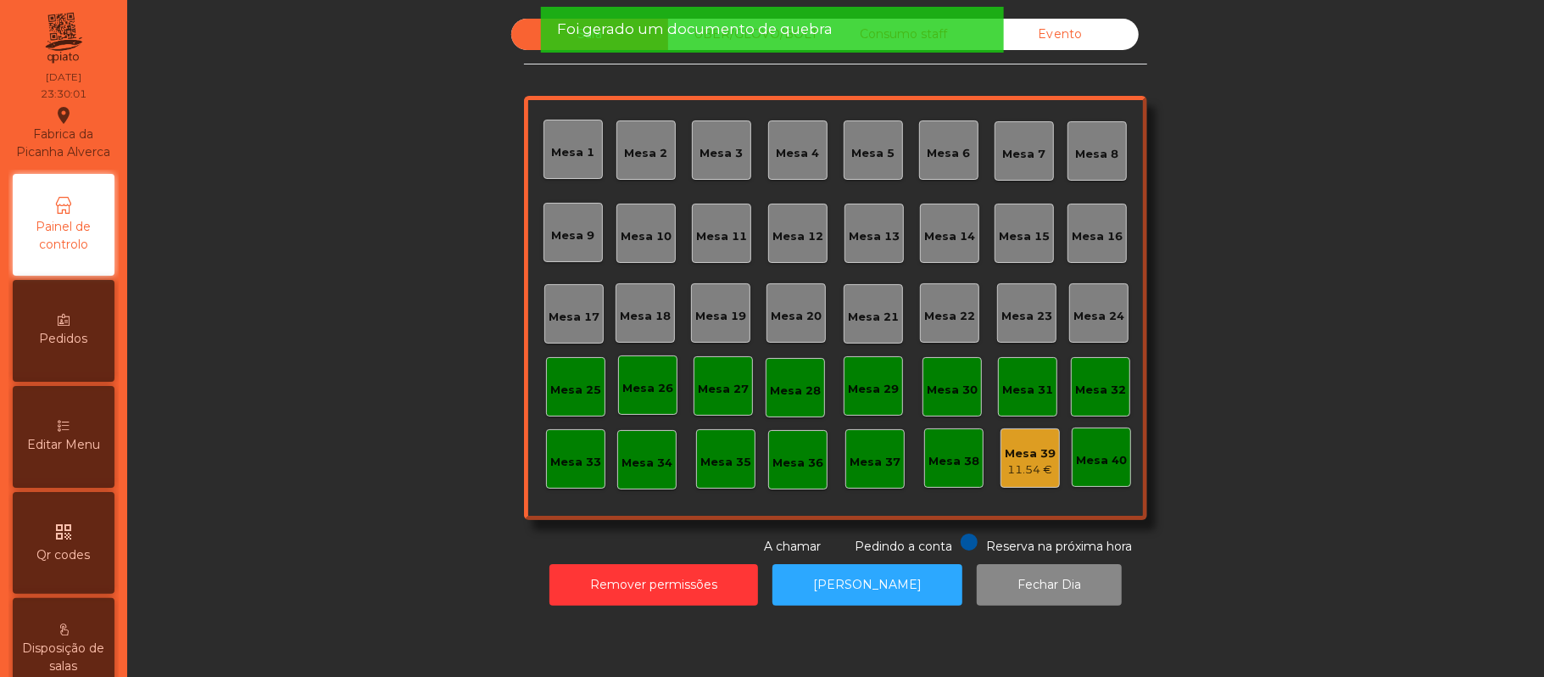
click at [1035, 454] on div "Mesa 39" at bounding box center [1030, 453] width 51 height 17
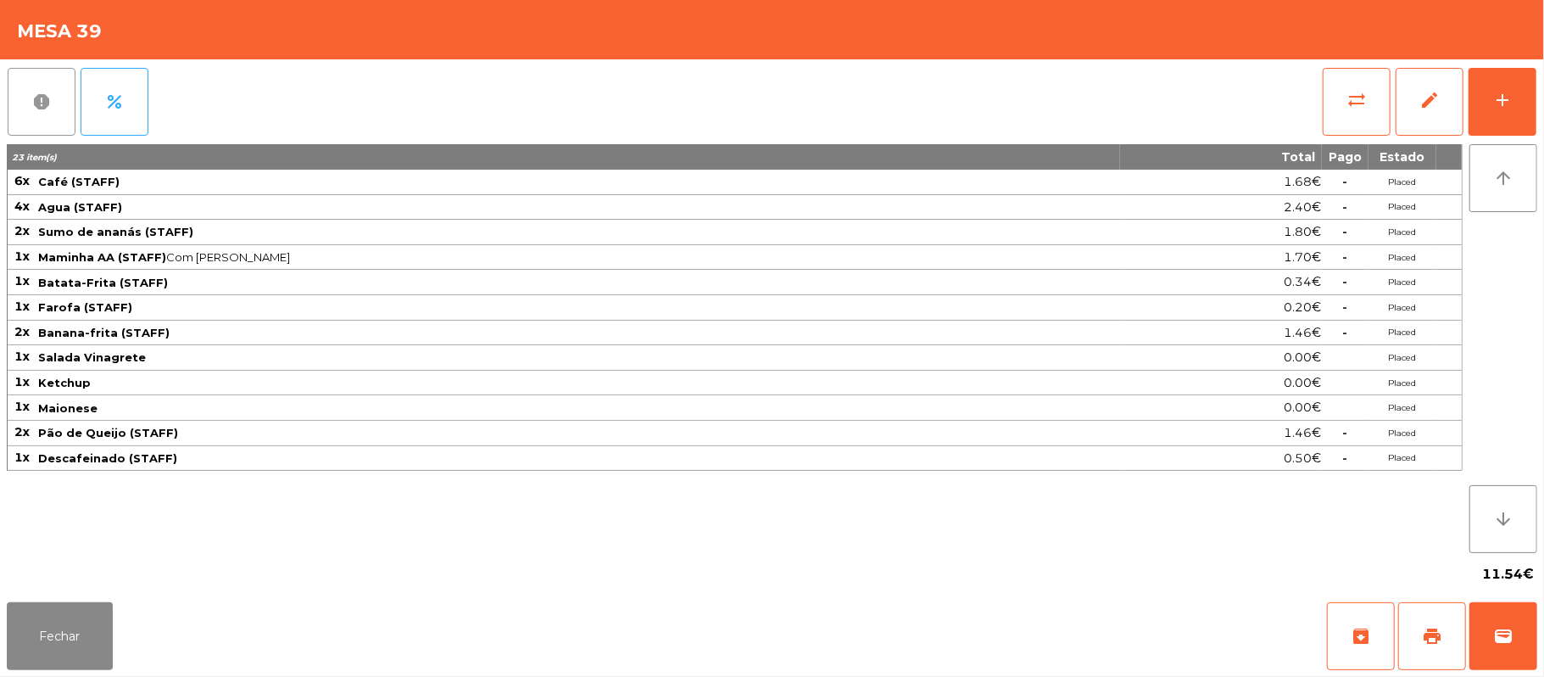
click at [44, 113] on button "report" at bounding box center [42, 102] width 68 height 68
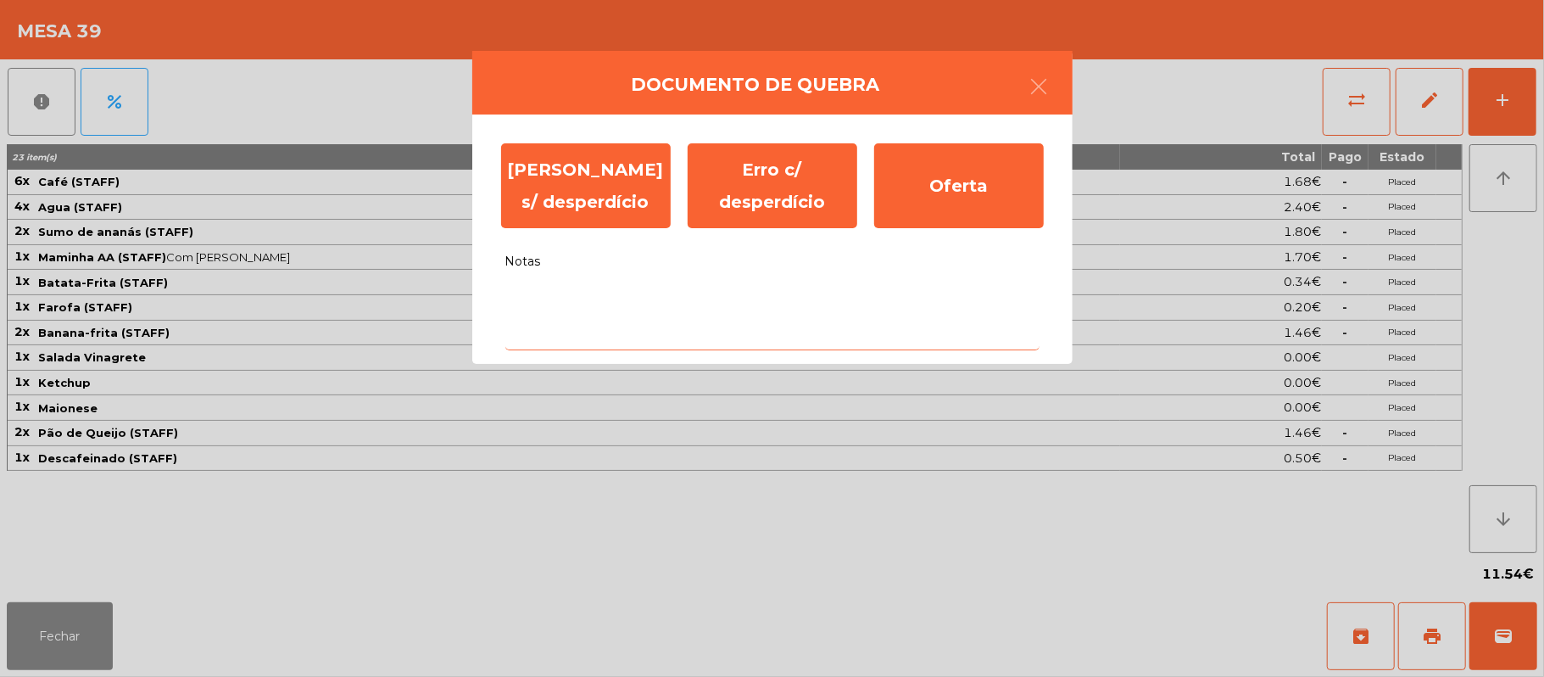
click at [554, 293] on textarea "Notas" at bounding box center [772, 315] width 534 height 70
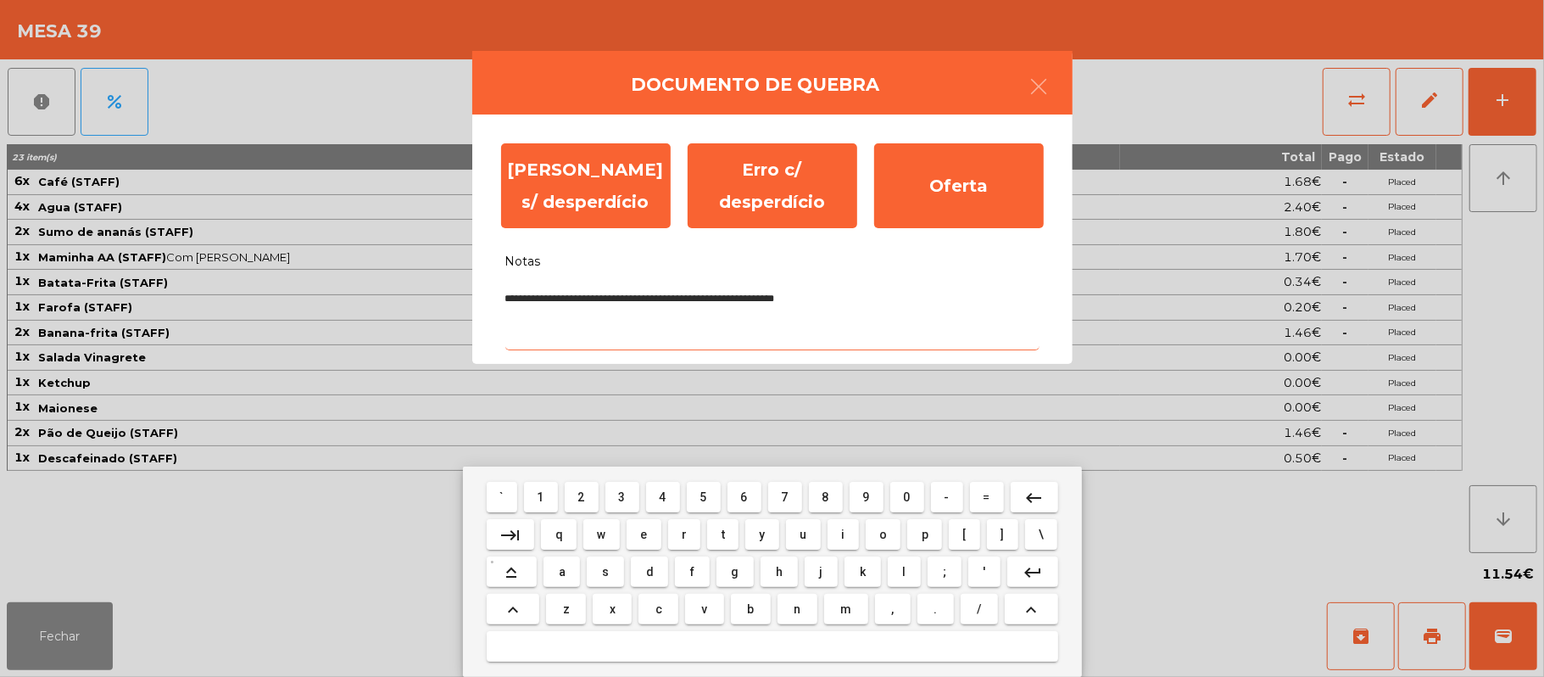
click at [775, 295] on textarea "**********" at bounding box center [772, 315] width 534 height 70
click at [907, 290] on textarea "**********" at bounding box center [772, 315] width 534 height 70
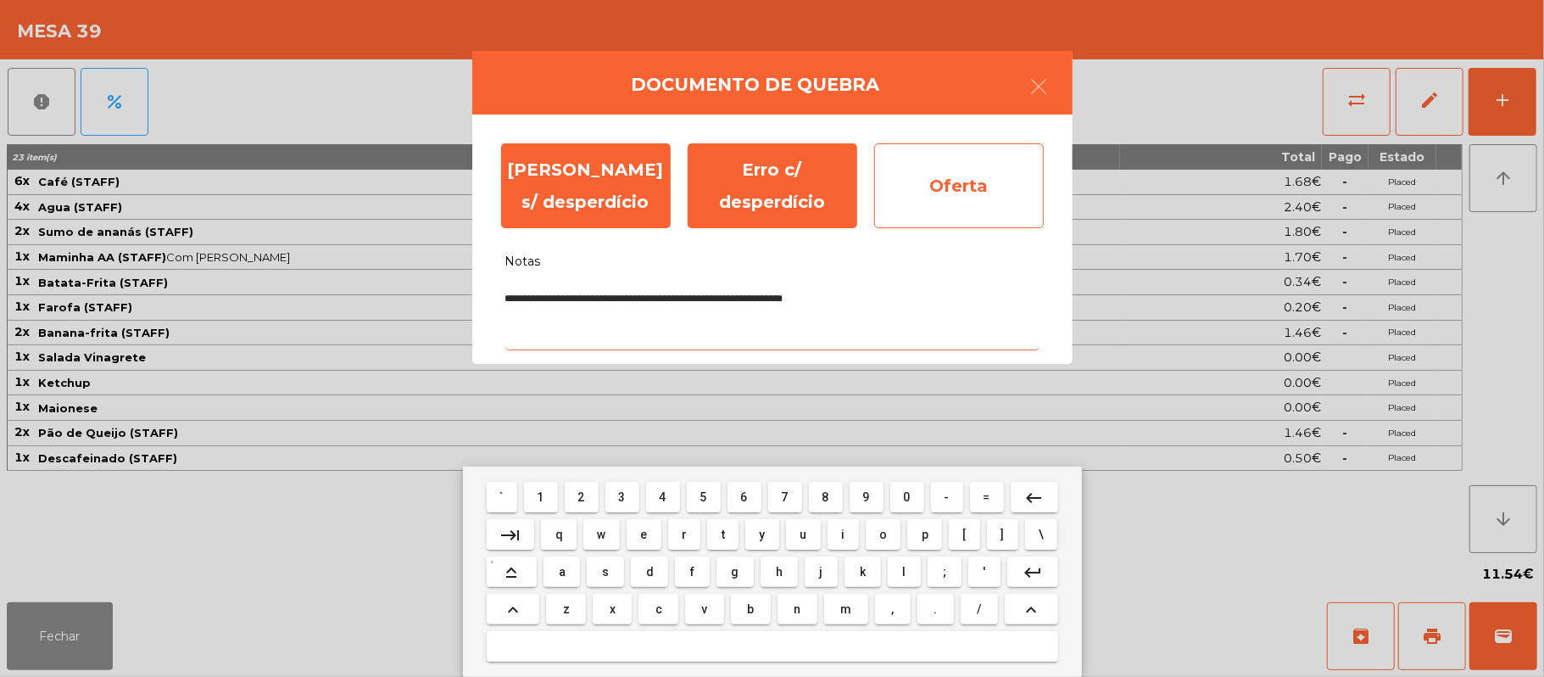
type textarea "**********"
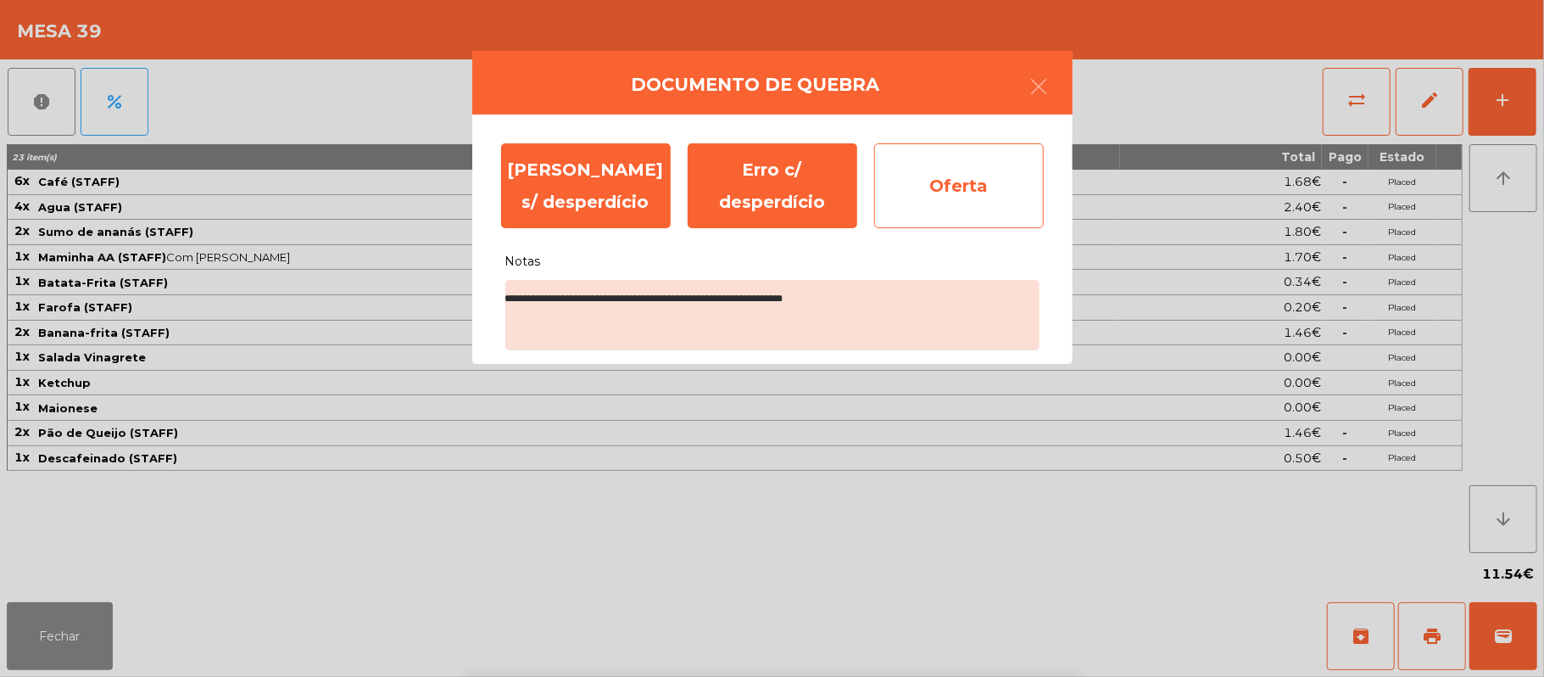
click at [991, 178] on div "Oferta" at bounding box center [959, 185] width 170 height 85
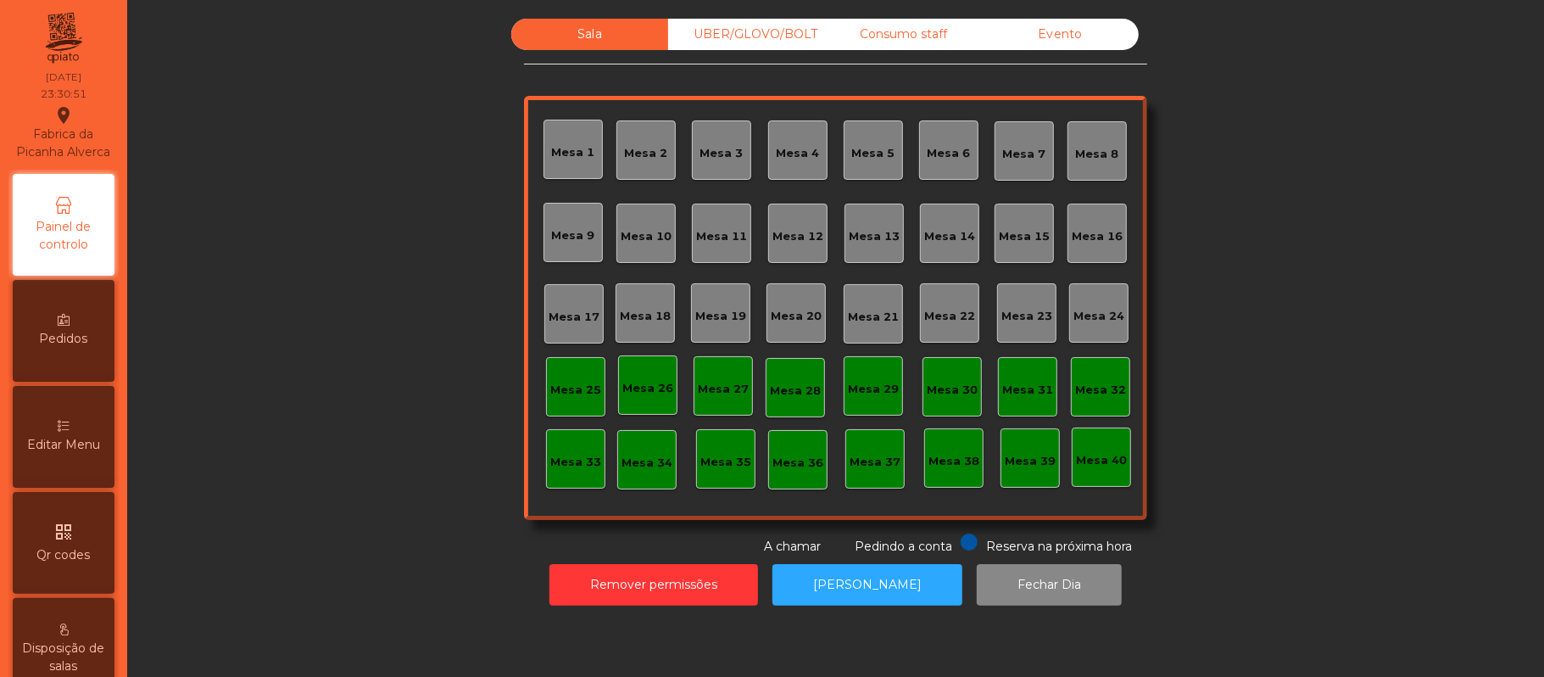
click at [616, 25] on div "Sala" at bounding box center [589, 34] width 157 height 31
click at [747, 31] on div "UBER/GLOVO/BOLT" at bounding box center [746, 34] width 157 height 31
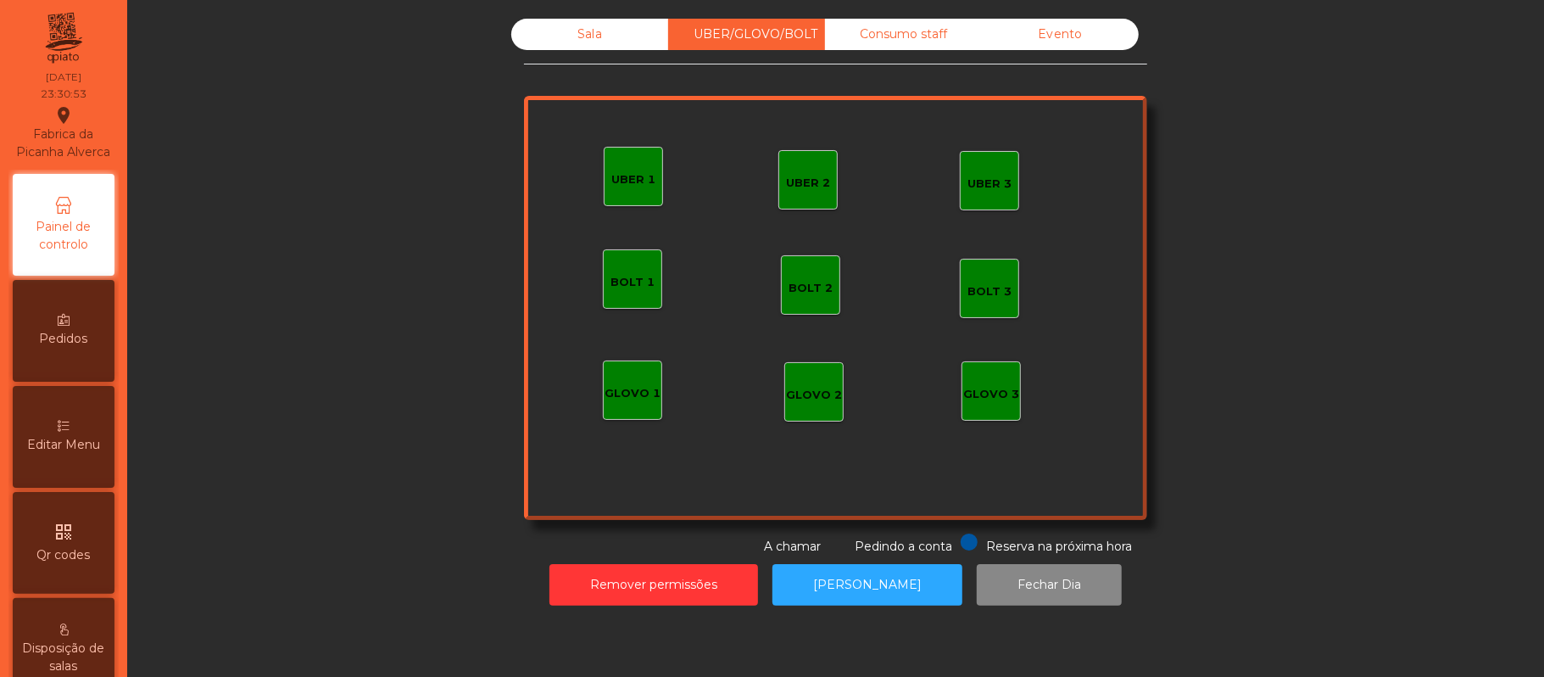
click at [885, 42] on div "Consumo staff" at bounding box center [903, 34] width 157 height 31
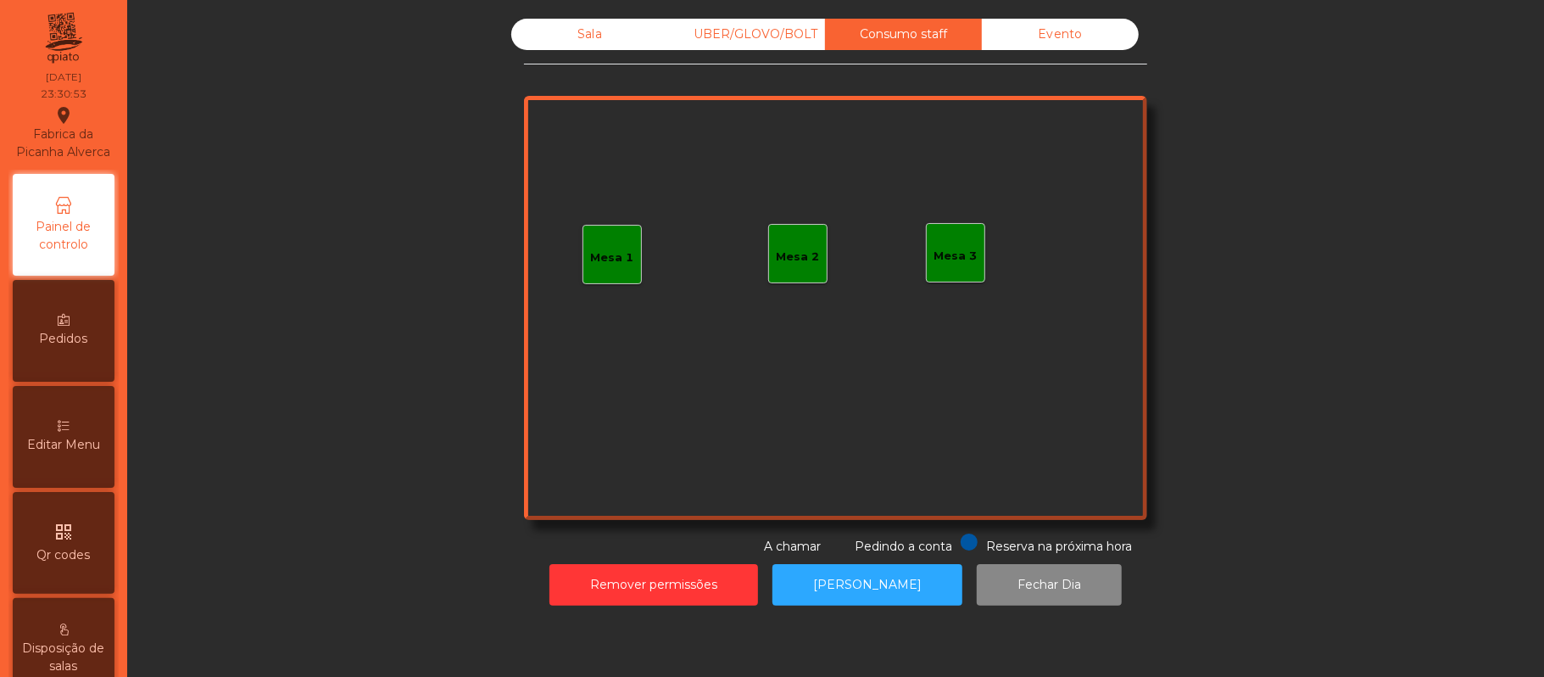
click at [1076, 38] on div "Evento" at bounding box center [1060, 34] width 157 height 31
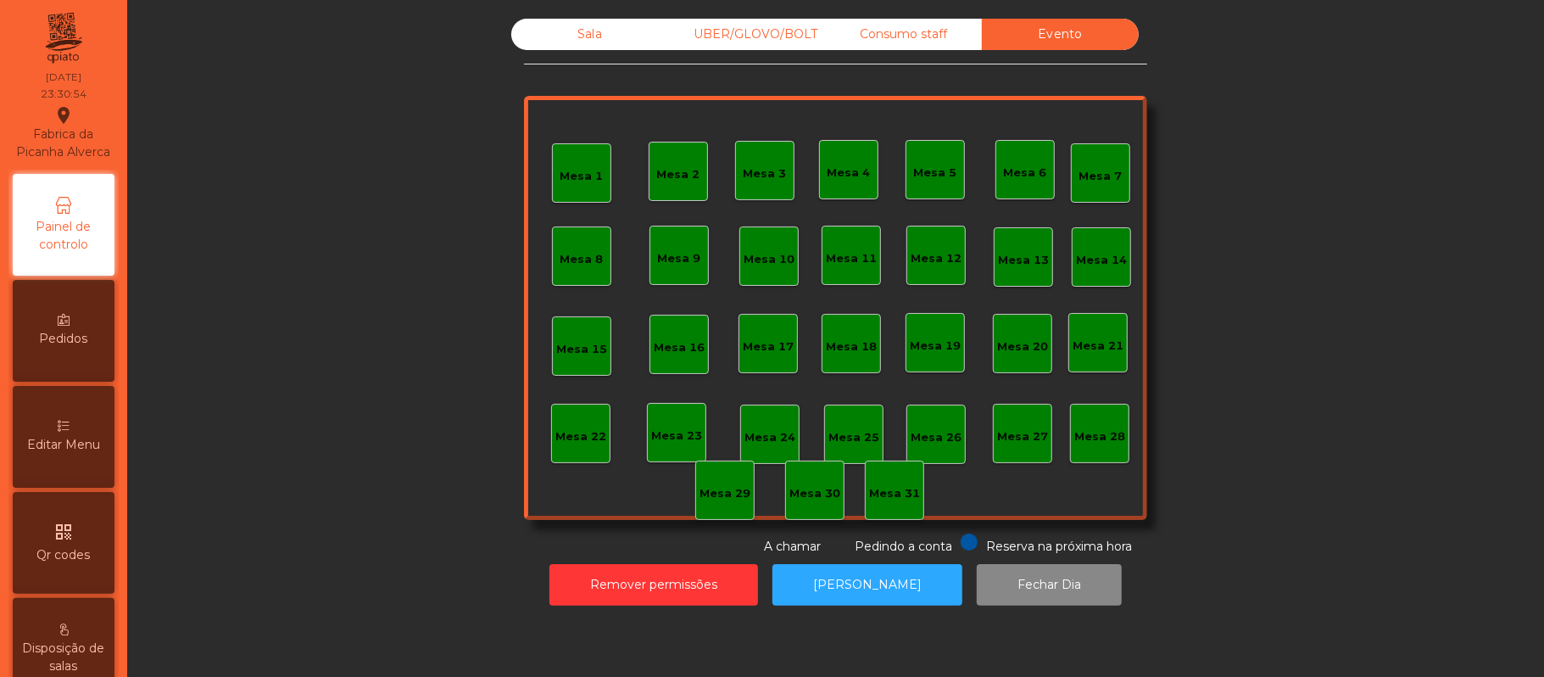
click at [571, 47] on div "Sala" at bounding box center [589, 34] width 157 height 31
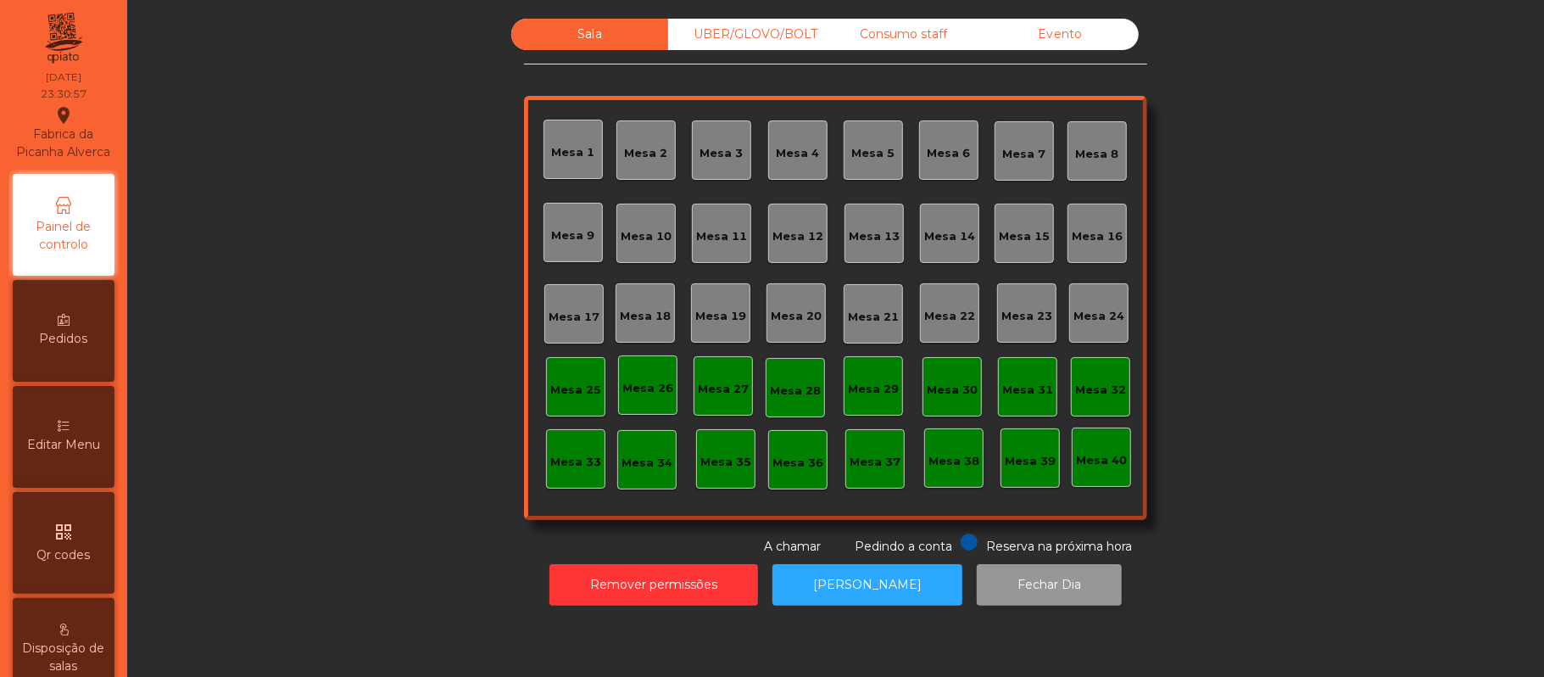
click at [1045, 581] on button "Fechar Dia" at bounding box center [1049, 585] width 145 height 42
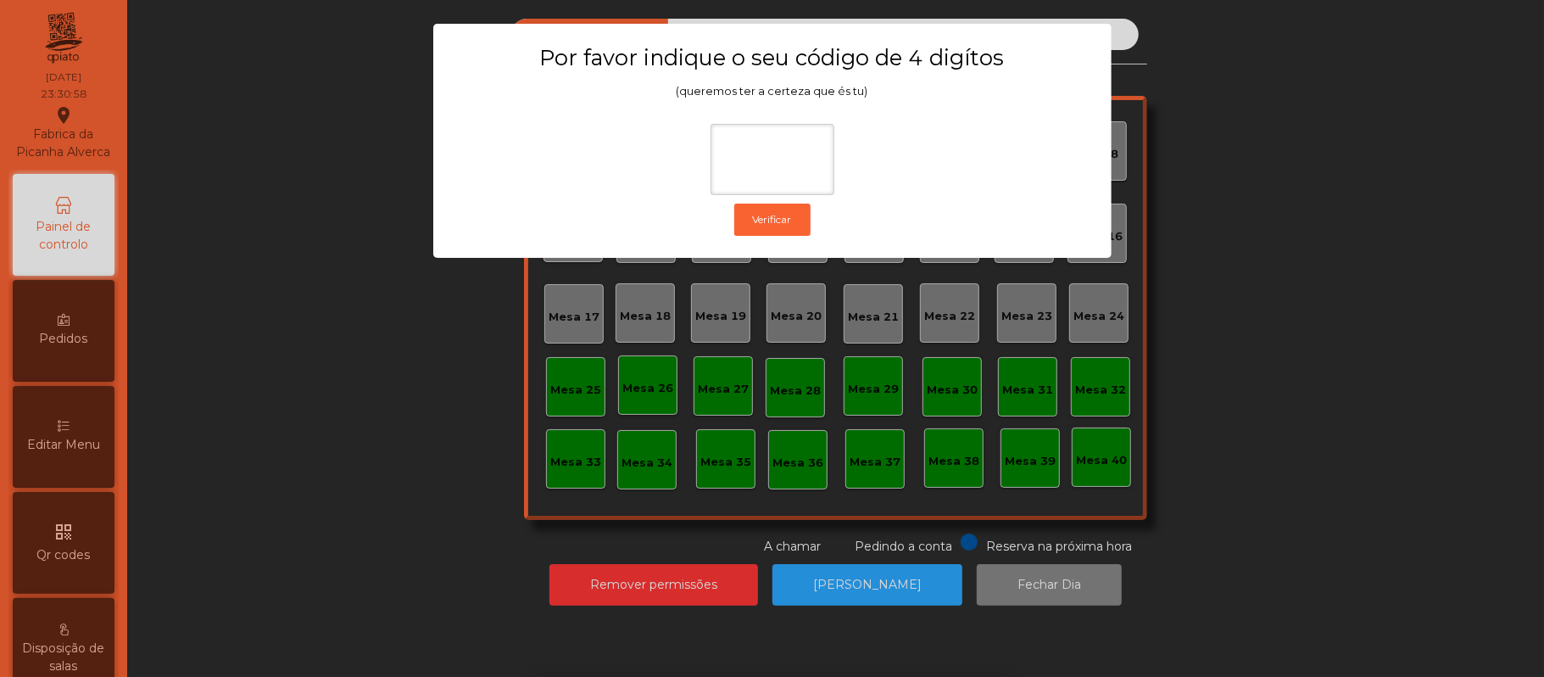
click at [1235, 410] on ngb-modal-window "Por favor indique o seu código de 4 digítos (queremos ter a certeza que és tu) …" at bounding box center [772, 338] width 1467 height 677
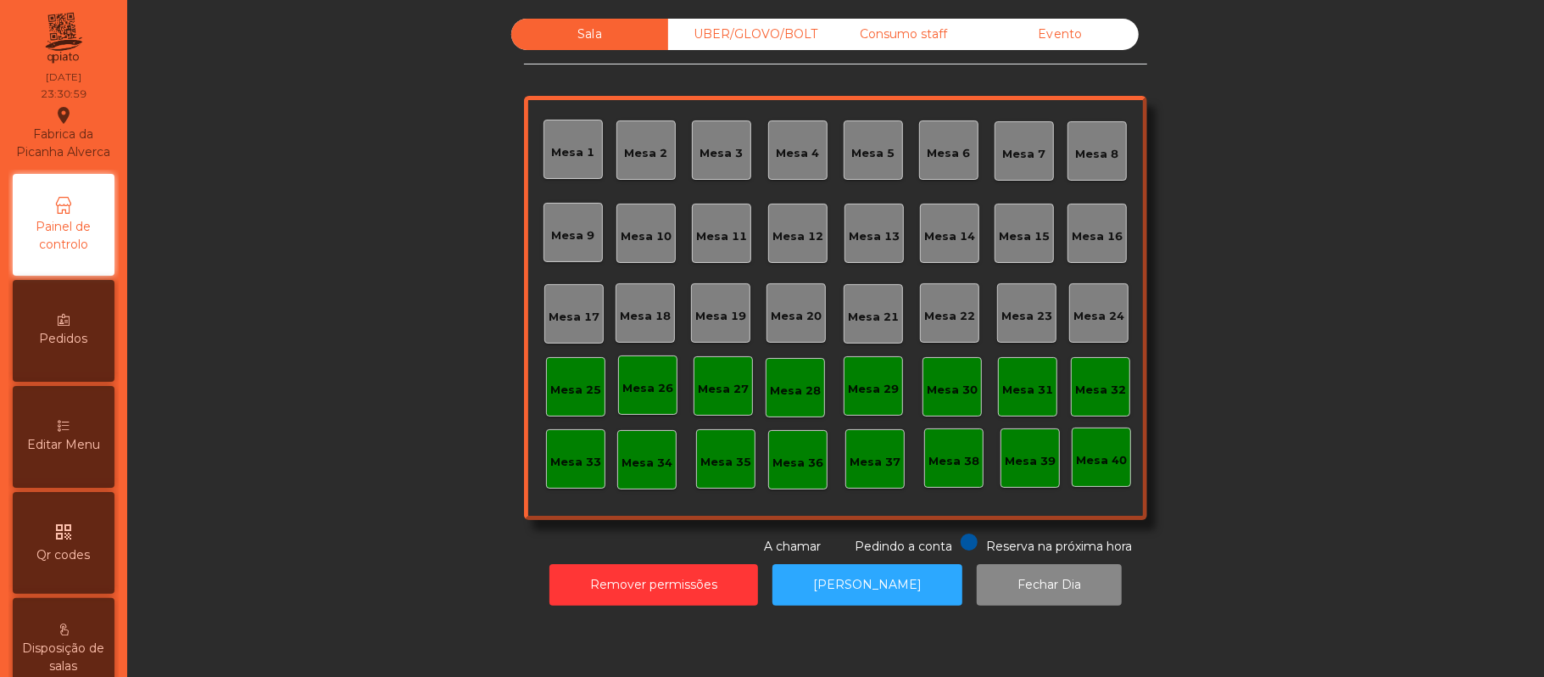
click at [621, 31] on div "Sala" at bounding box center [589, 34] width 157 height 31
click at [761, 32] on div "UBER/GLOVO/BOLT" at bounding box center [746, 34] width 157 height 31
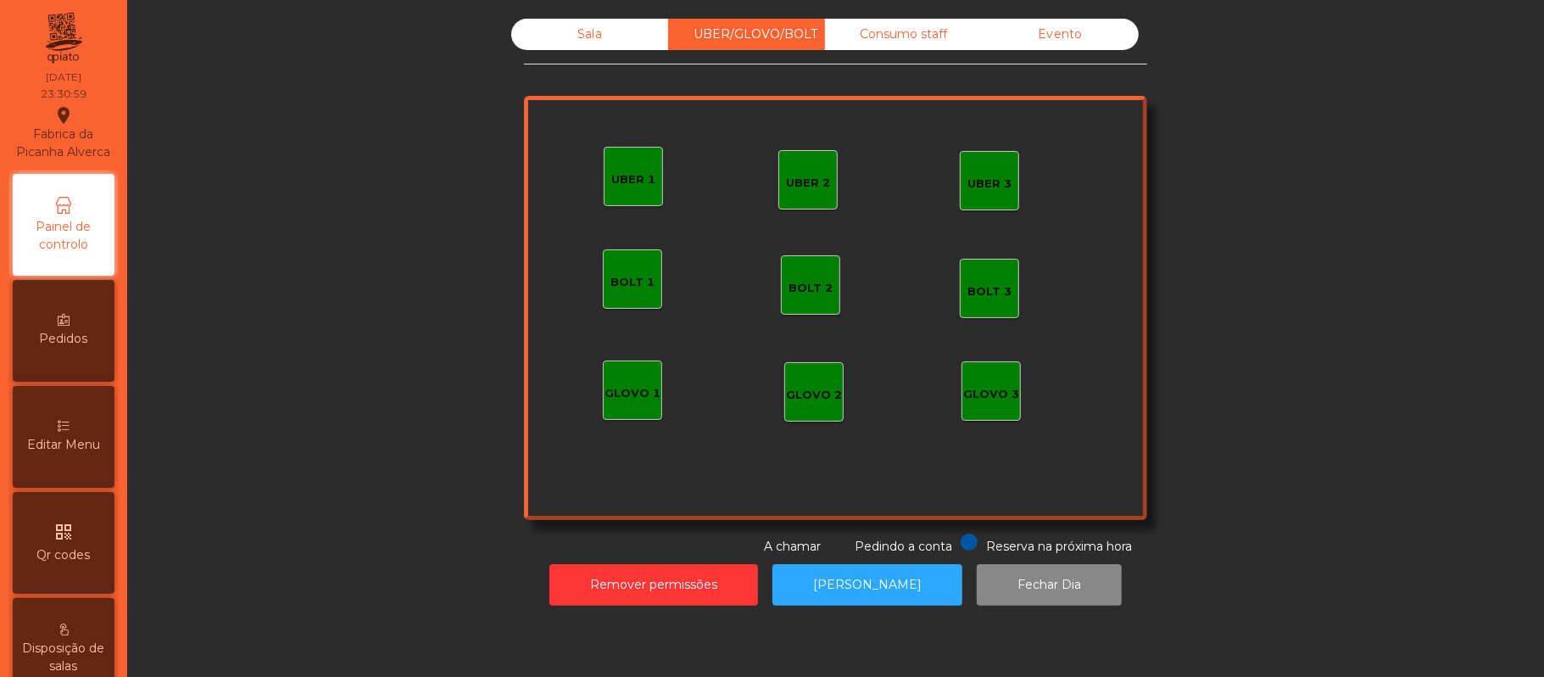
click at [912, 36] on div "Consumo staff" at bounding box center [903, 34] width 157 height 31
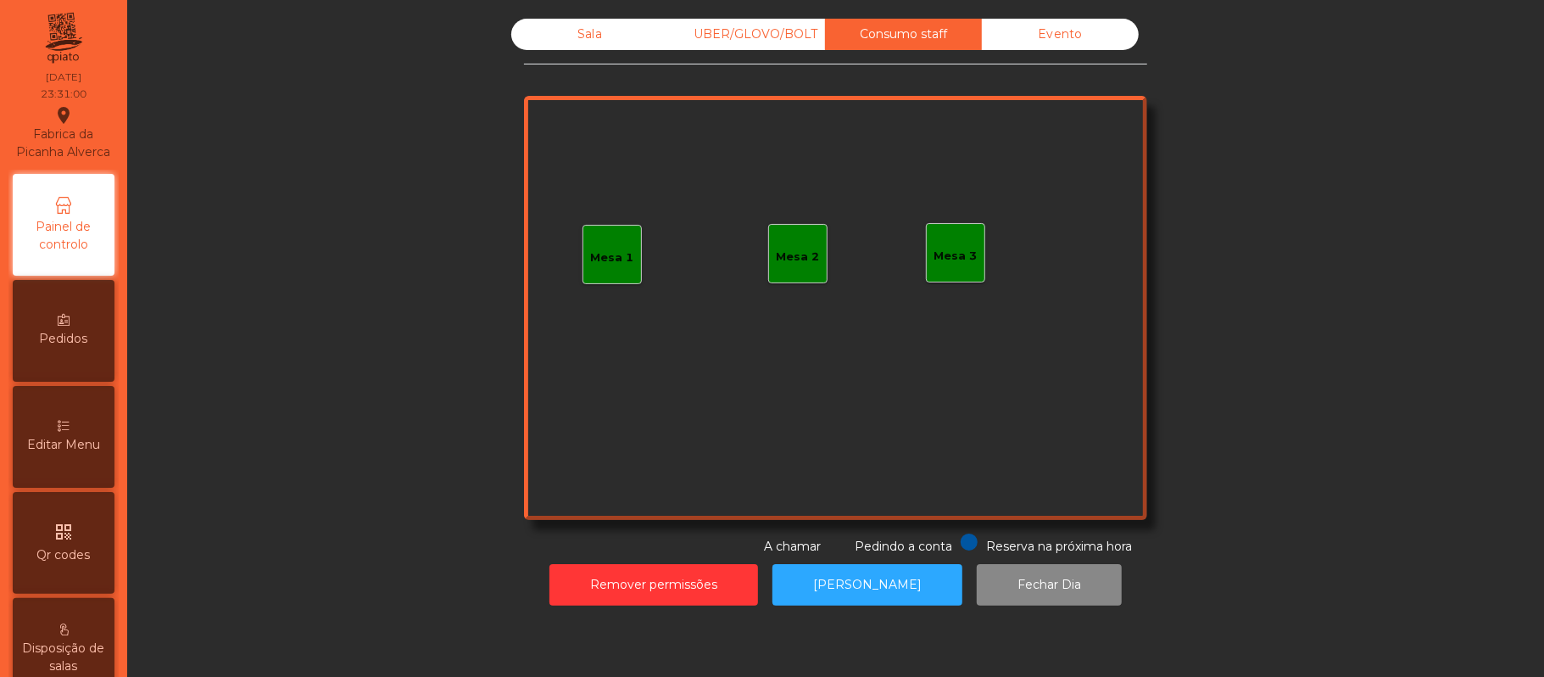
click at [1039, 42] on div "Evento" at bounding box center [1060, 34] width 157 height 31
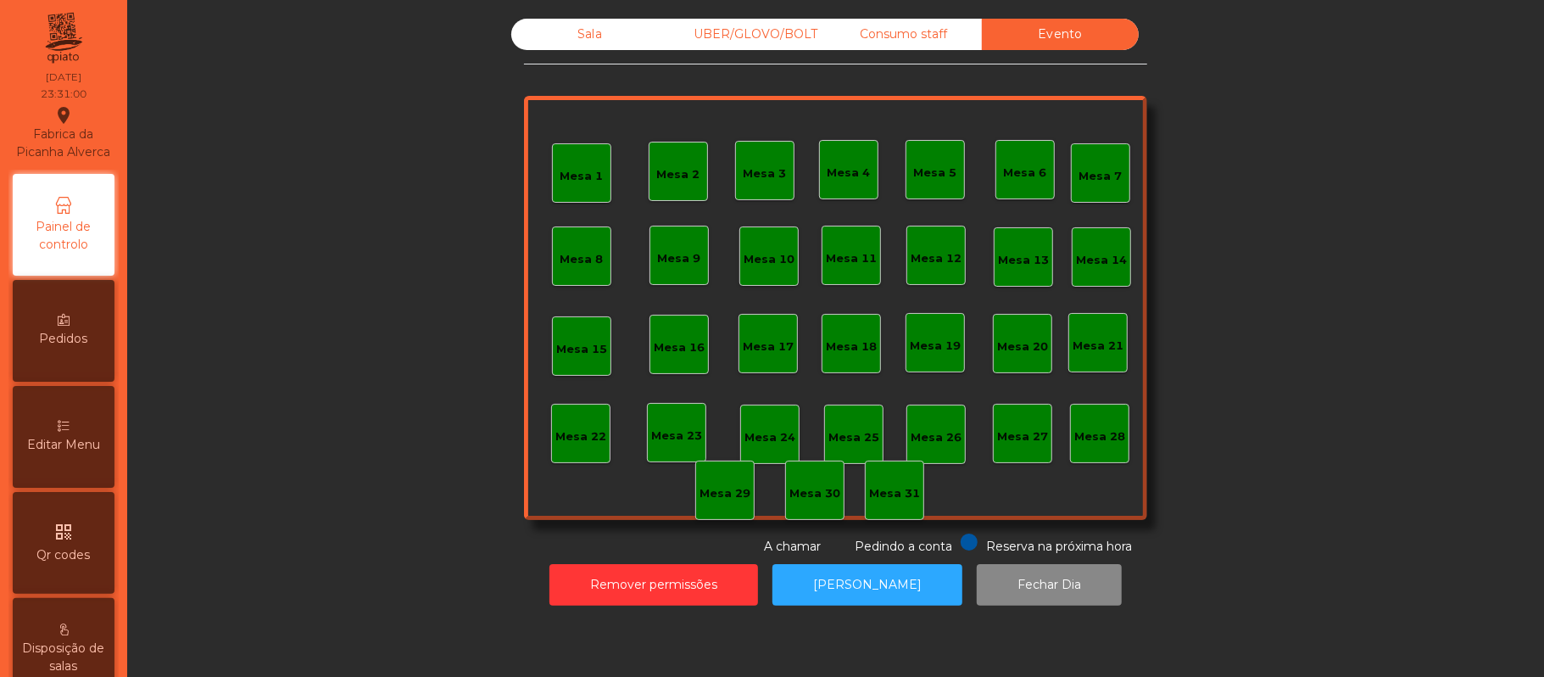
click at [895, 39] on div "Consumo staff" at bounding box center [903, 34] width 157 height 31
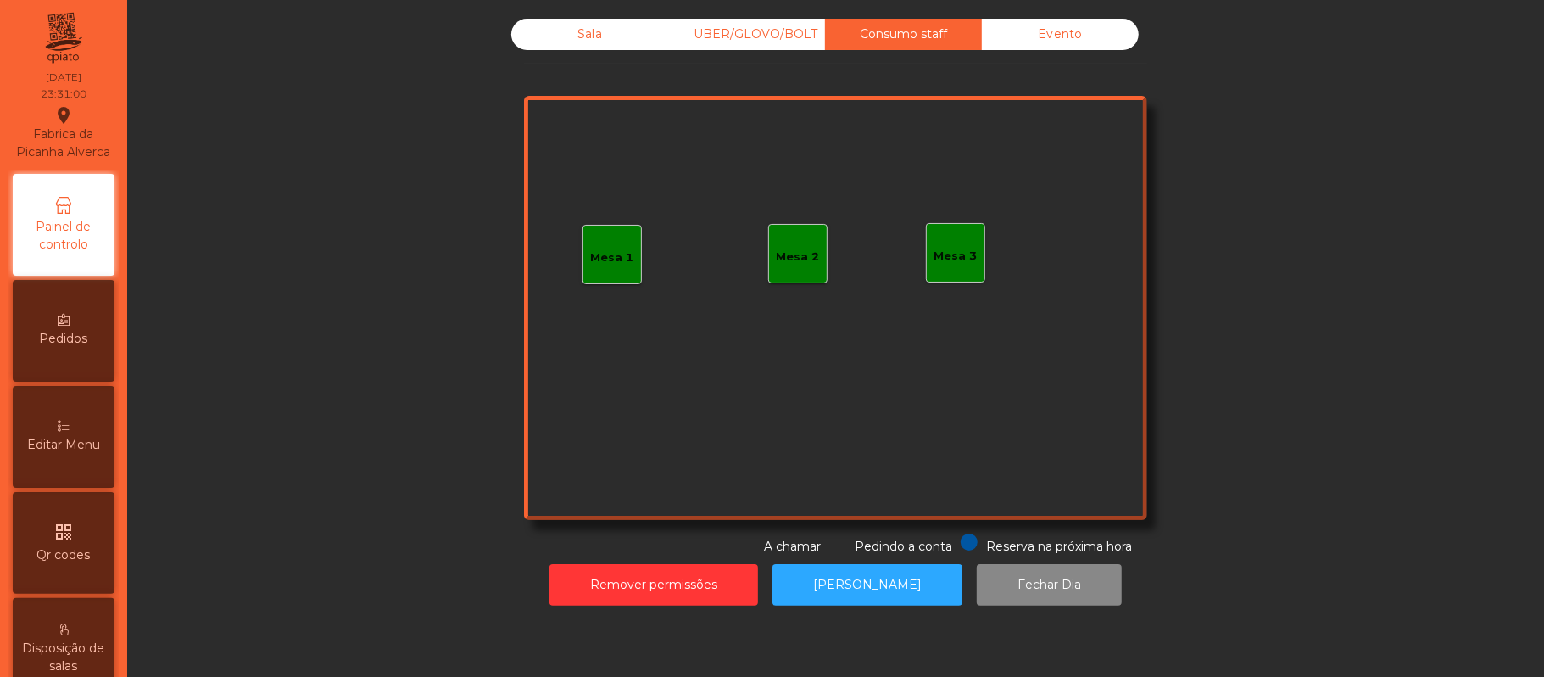
click at [738, 44] on div "UBER/GLOVO/BOLT" at bounding box center [746, 34] width 157 height 31
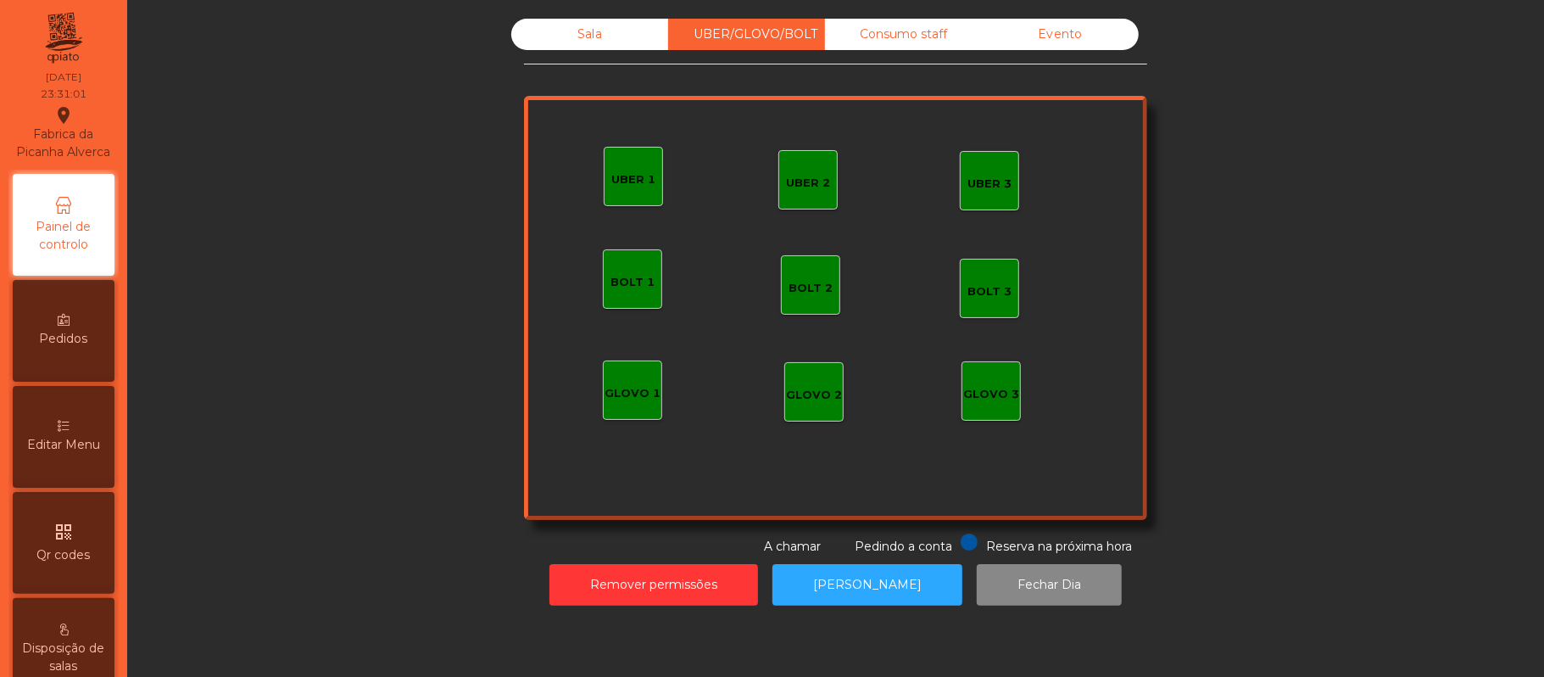
click at [587, 39] on div "Sala" at bounding box center [589, 34] width 157 height 31
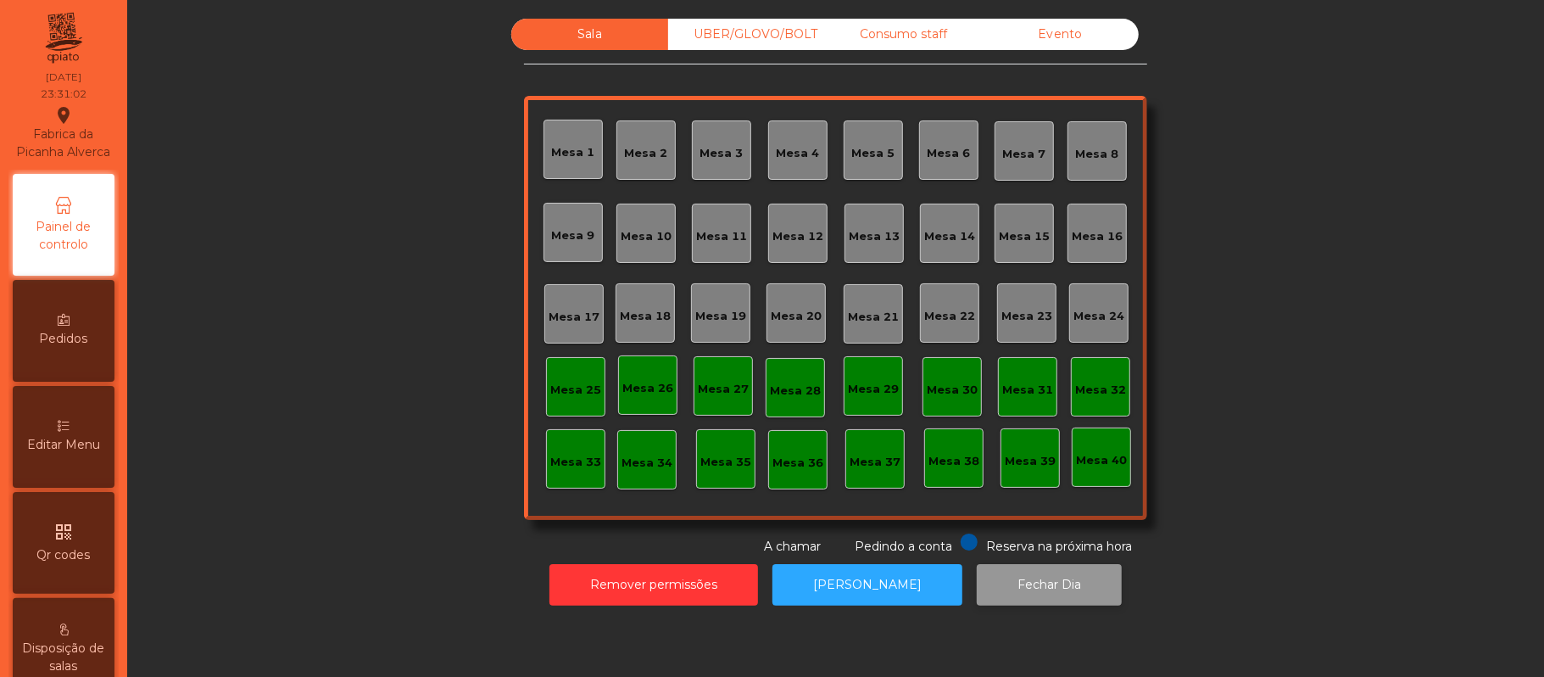
click at [1061, 590] on button "Fechar Dia" at bounding box center [1049, 585] width 145 height 42
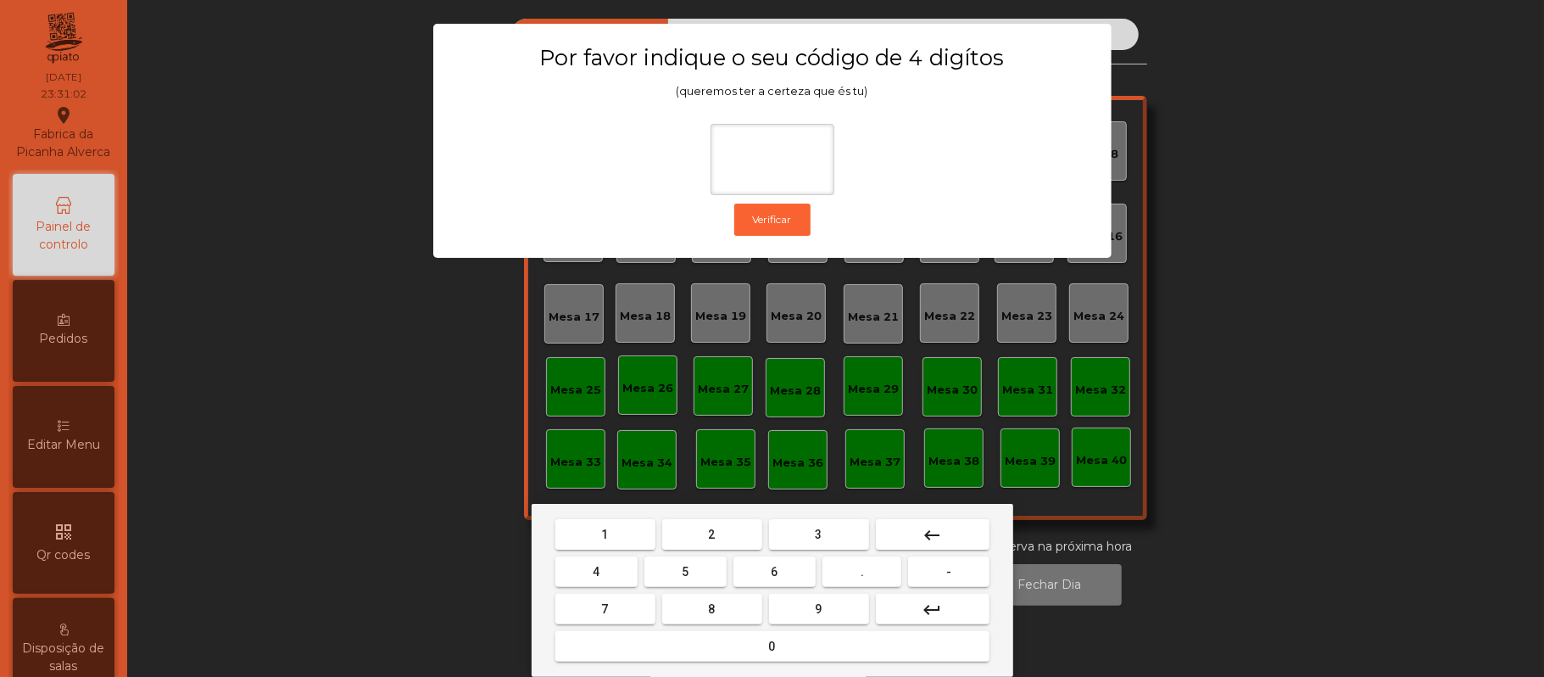
click at [710, 534] on span "2" at bounding box center [712, 534] width 7 height 14
click at [774, 571] on span "6" at bounding box center [775, 572] width 7 height 14
click at [611, 536] on button "1" at bounding box center [605, 534] width 100 height 31
click at [685, 571] on span "5" at bounding box center [685, 572] width 7 height 14
type input "****"
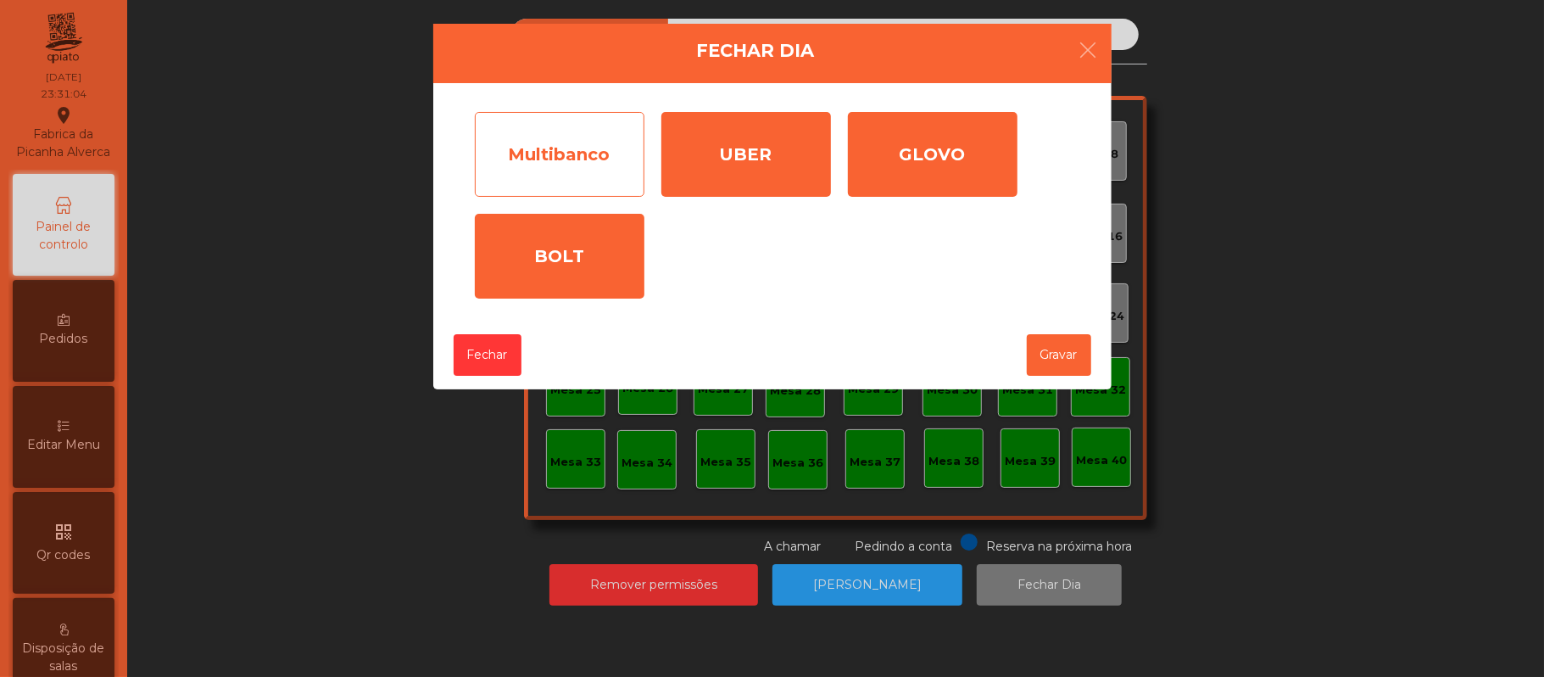
click at [577, 144] on div "Multibanco" at bounding box center [560, 154] width 170 height 85
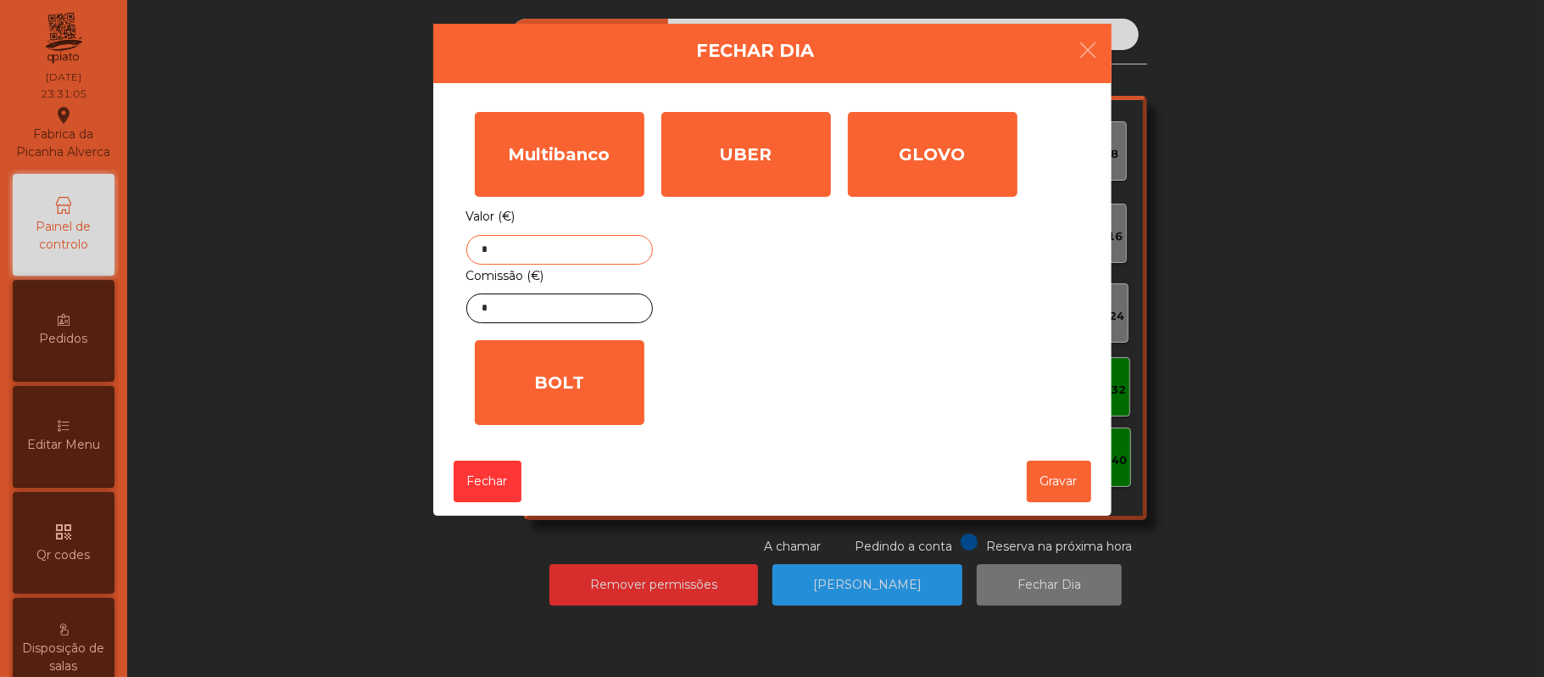
click at [608, 253] on input "*" at bounding box center [559, 250] width 187 height 30
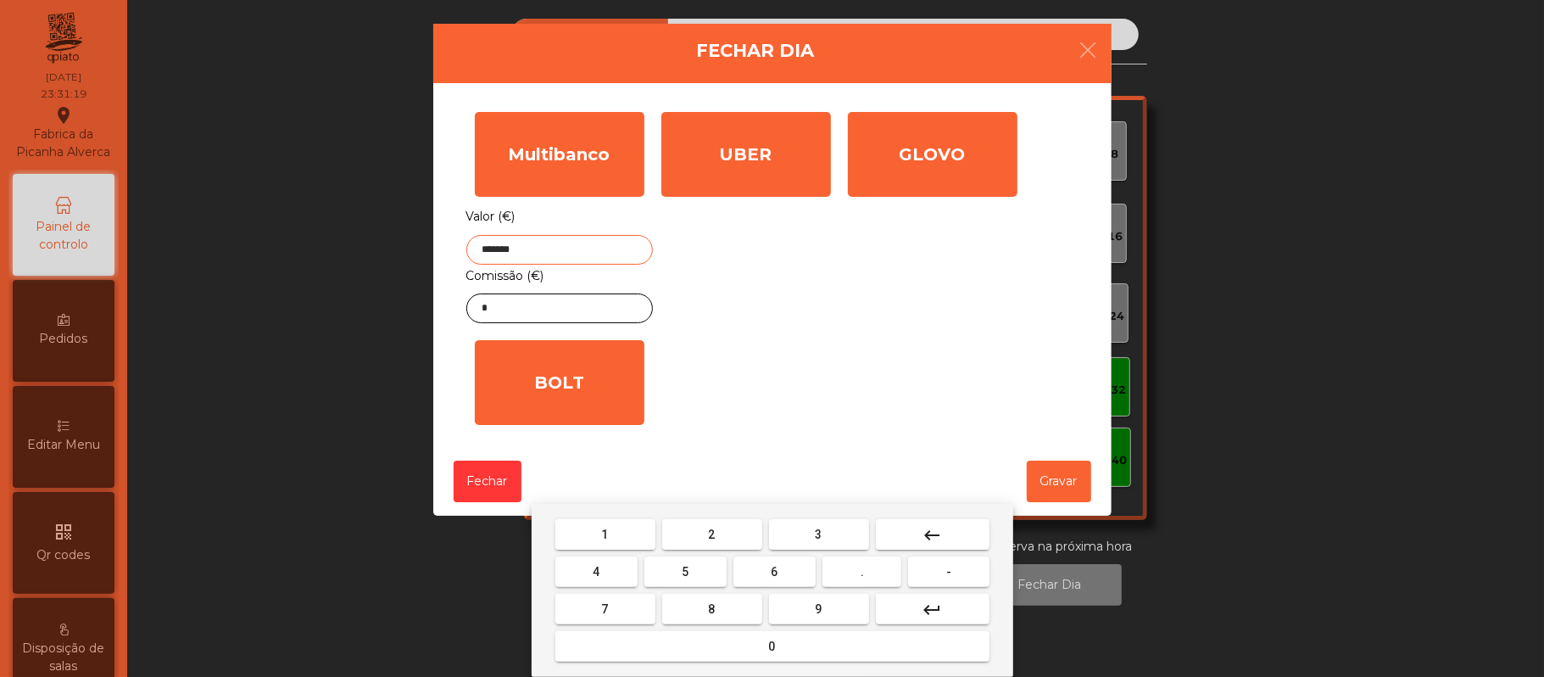
type input "*******"
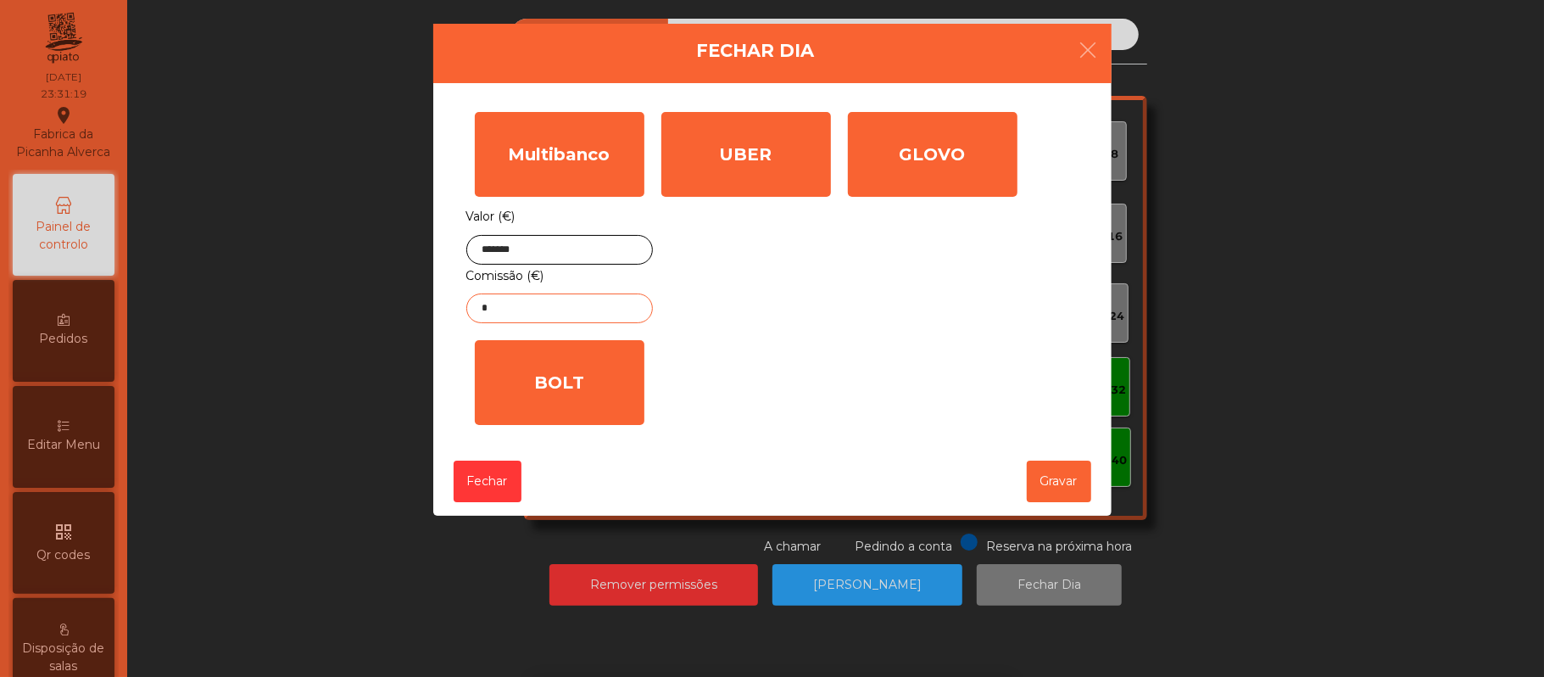
click at [560, 310] on input "*" at bounding box center [559, 308] width 187 height 30
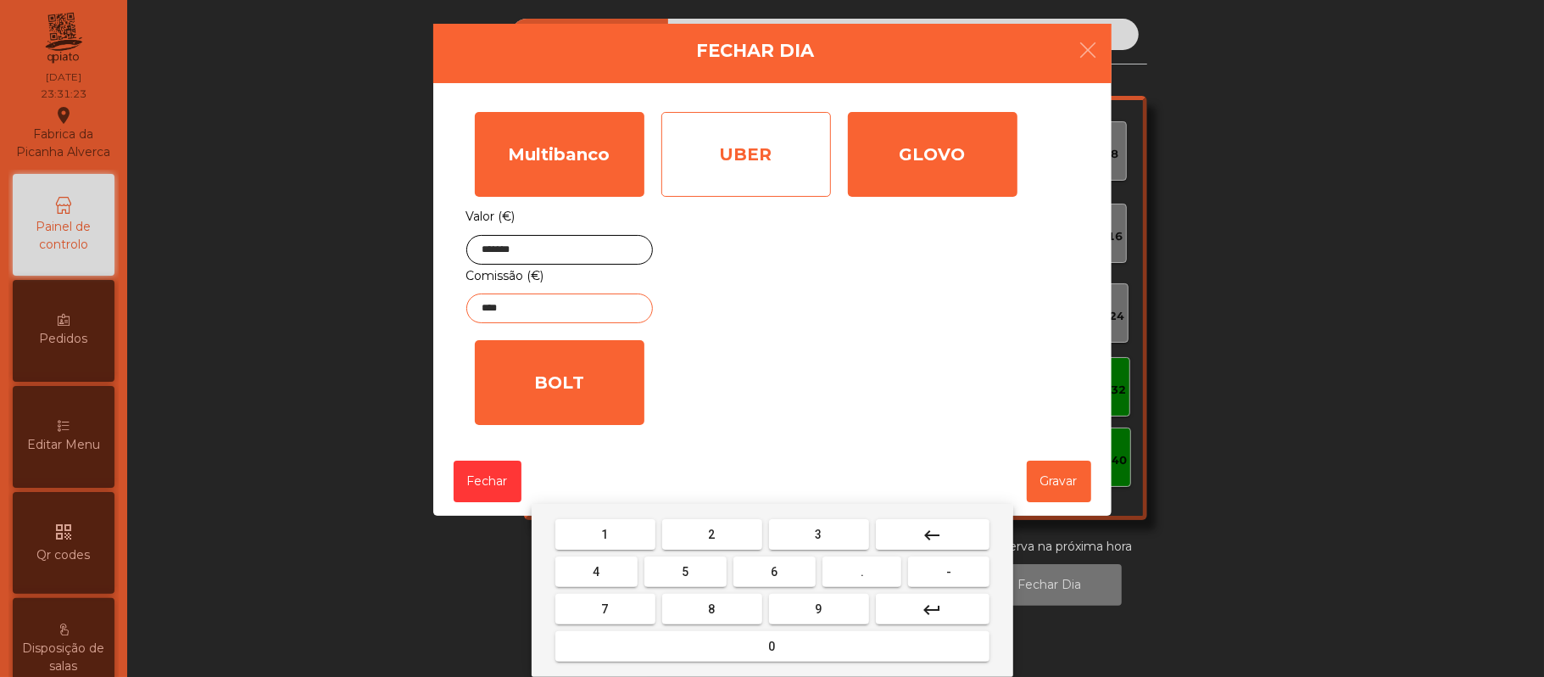
type input "****"
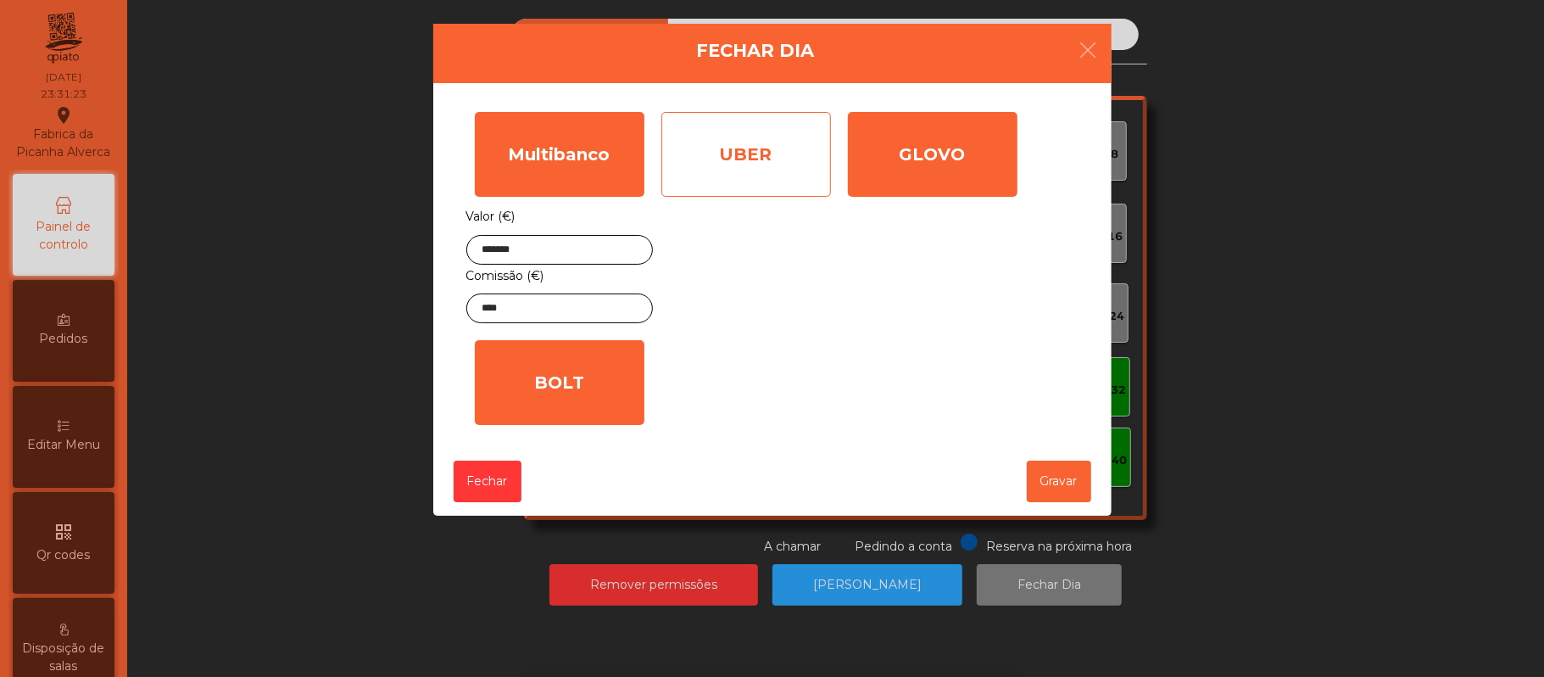
click at [744, 147] on div "UBER" at bounding box center [746, 154] width 170 height 85
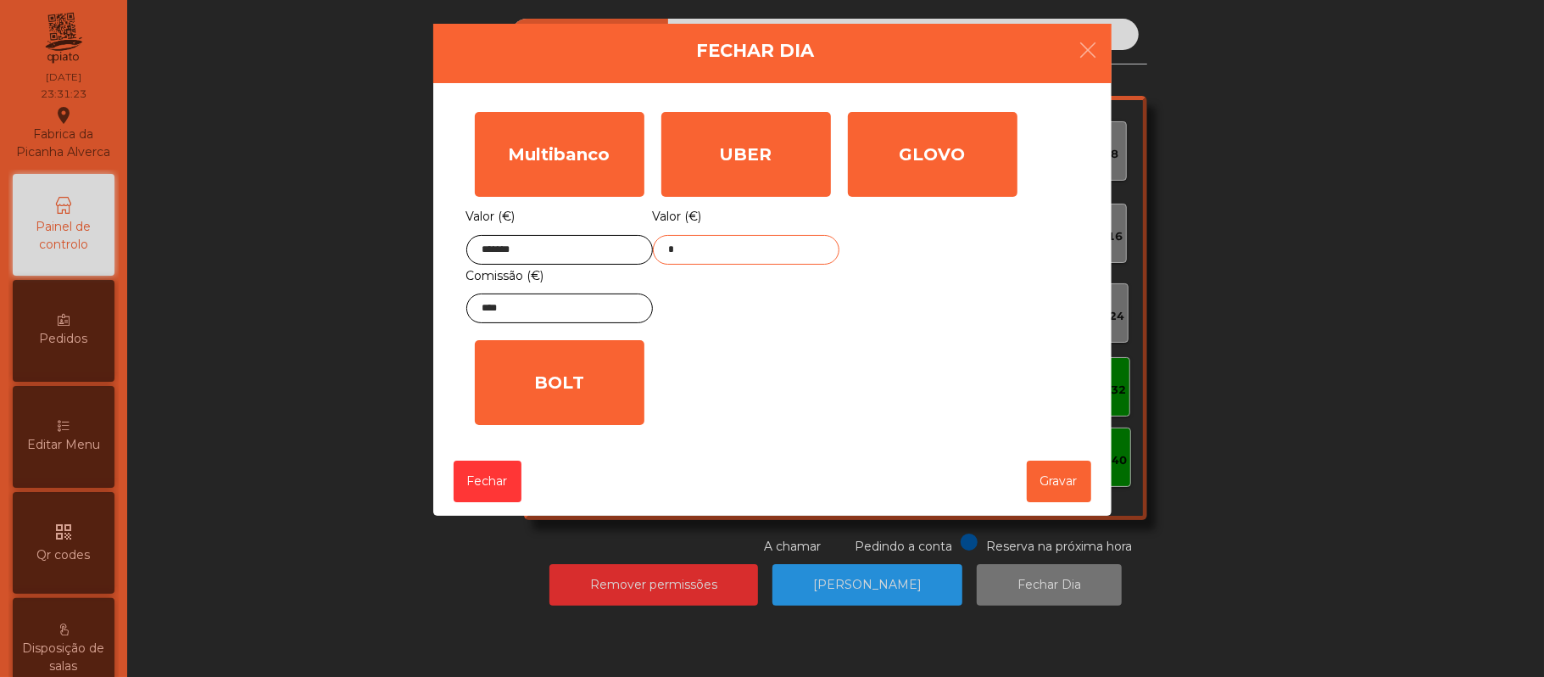
click at [751, 253] on input "*" at bounding box center [746, 250] width 187 height 30
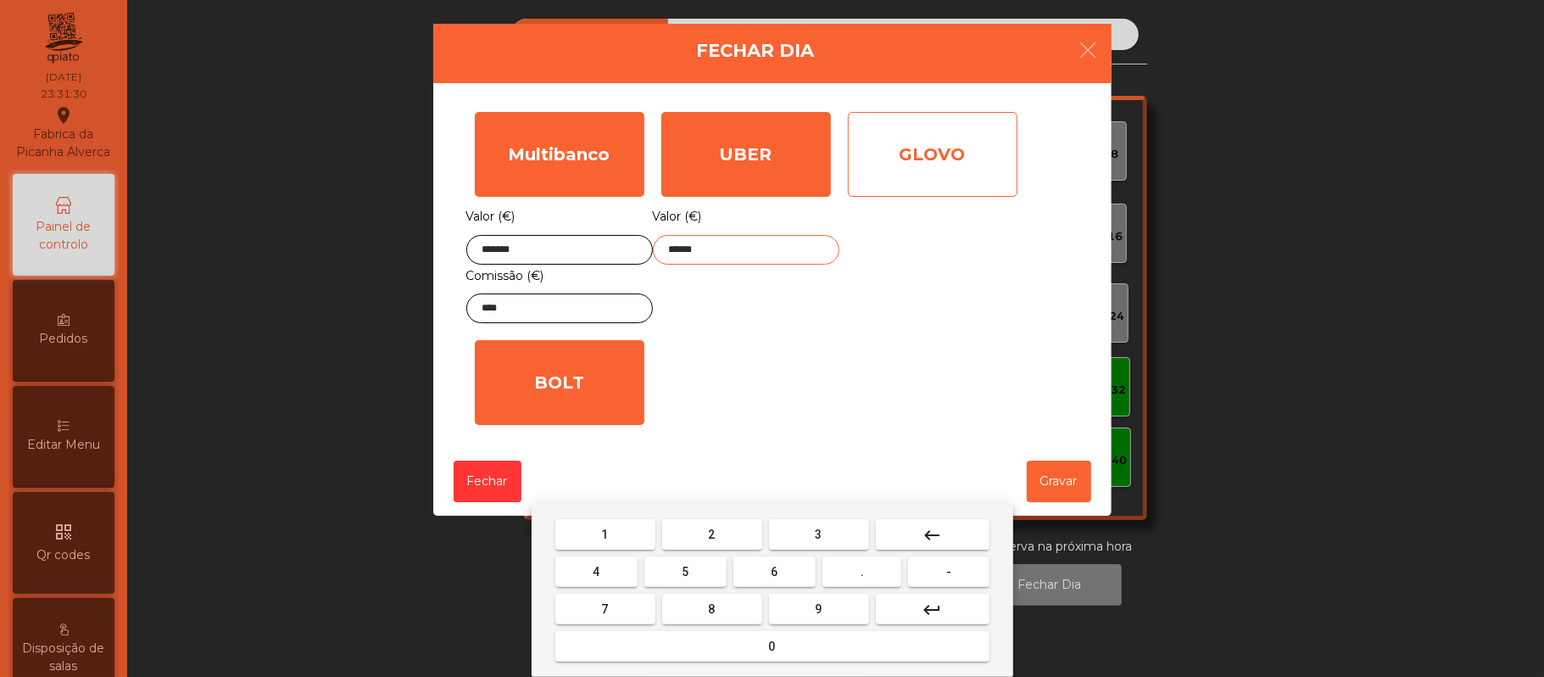
type input "******"
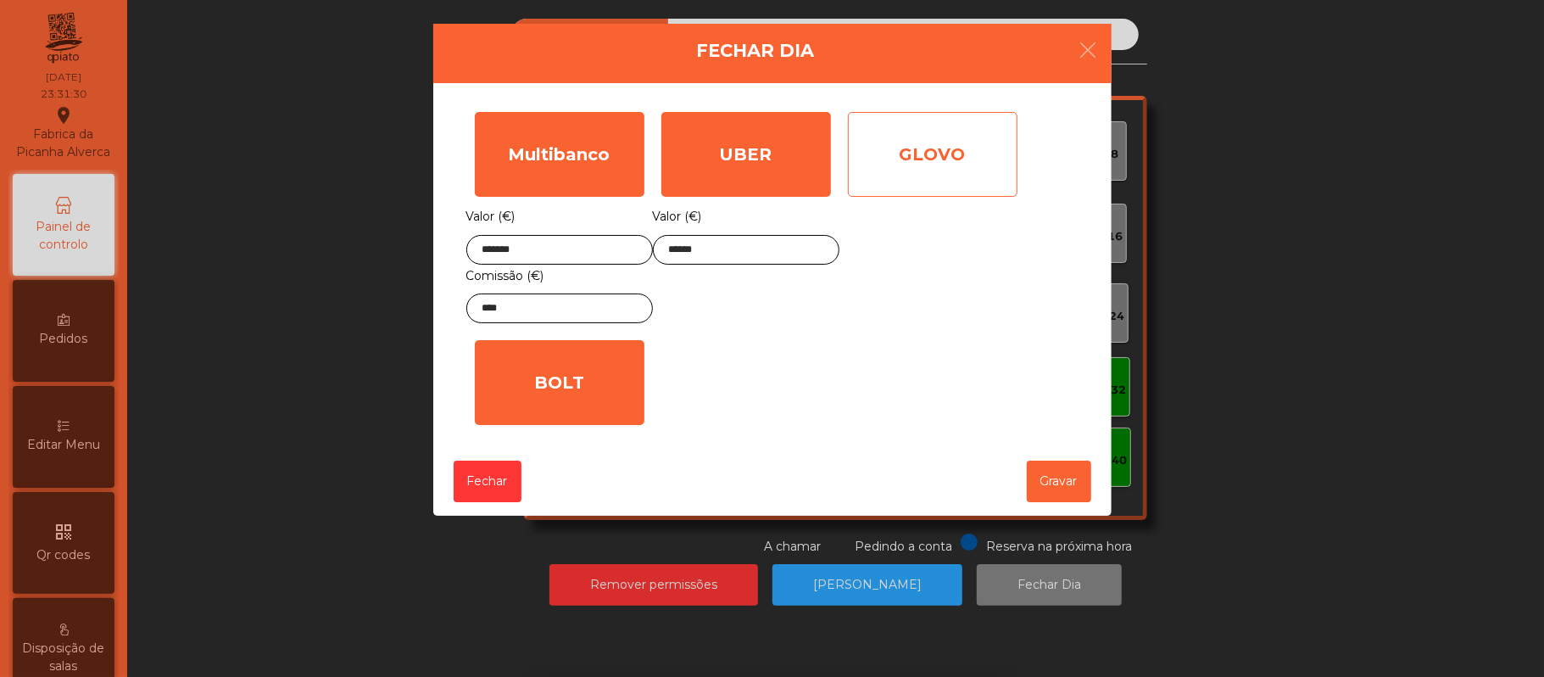
click at [937, 154] on div "GLOVO" at bounding box center [933, 154] width 170 height 85
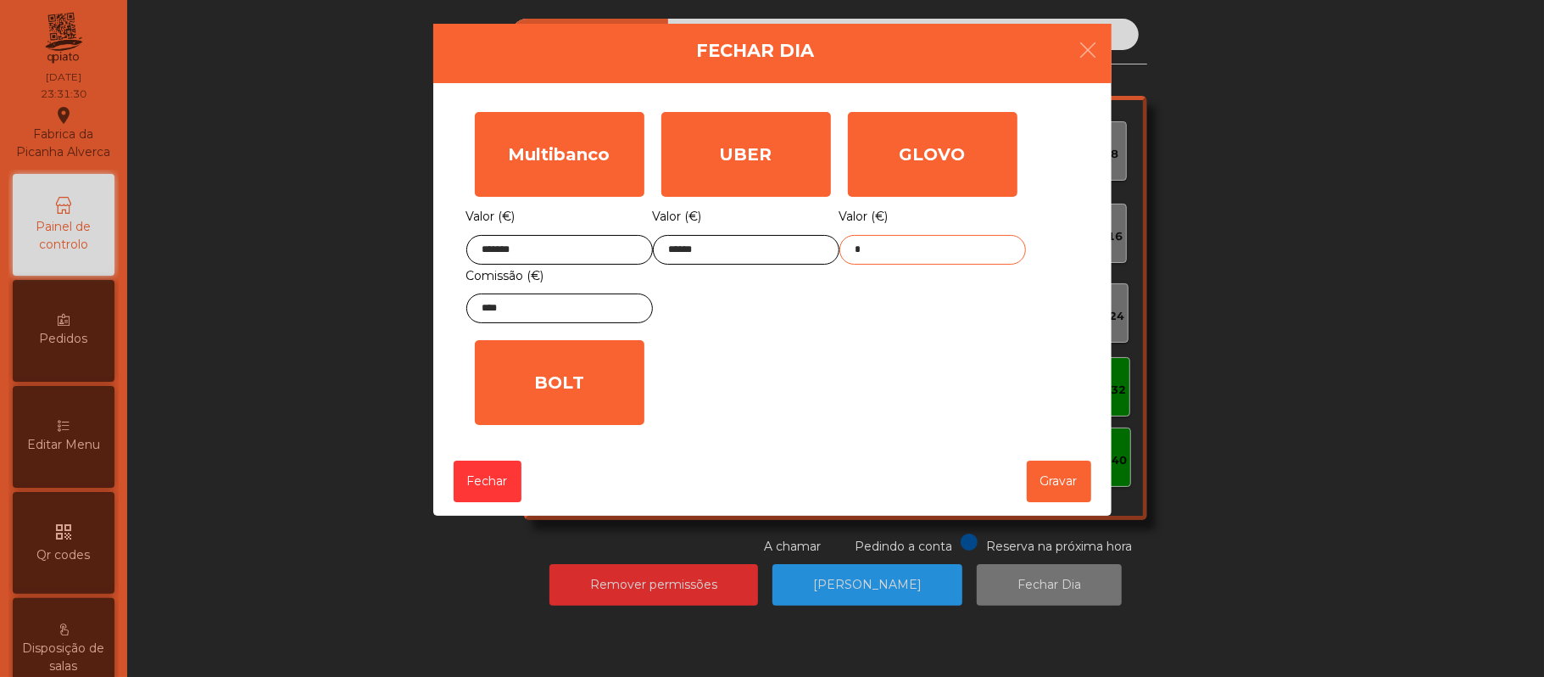
click at [924, 252] on input "*" at bounding box center [932, 250] width 187 height 30
click at [800, 350] on div "Multibanco Valor (€) ******* Comissão (€) **** UBER Valor (€) ****** GLOVO Valo…" at bounding box center [772, 268] width 612 height 330
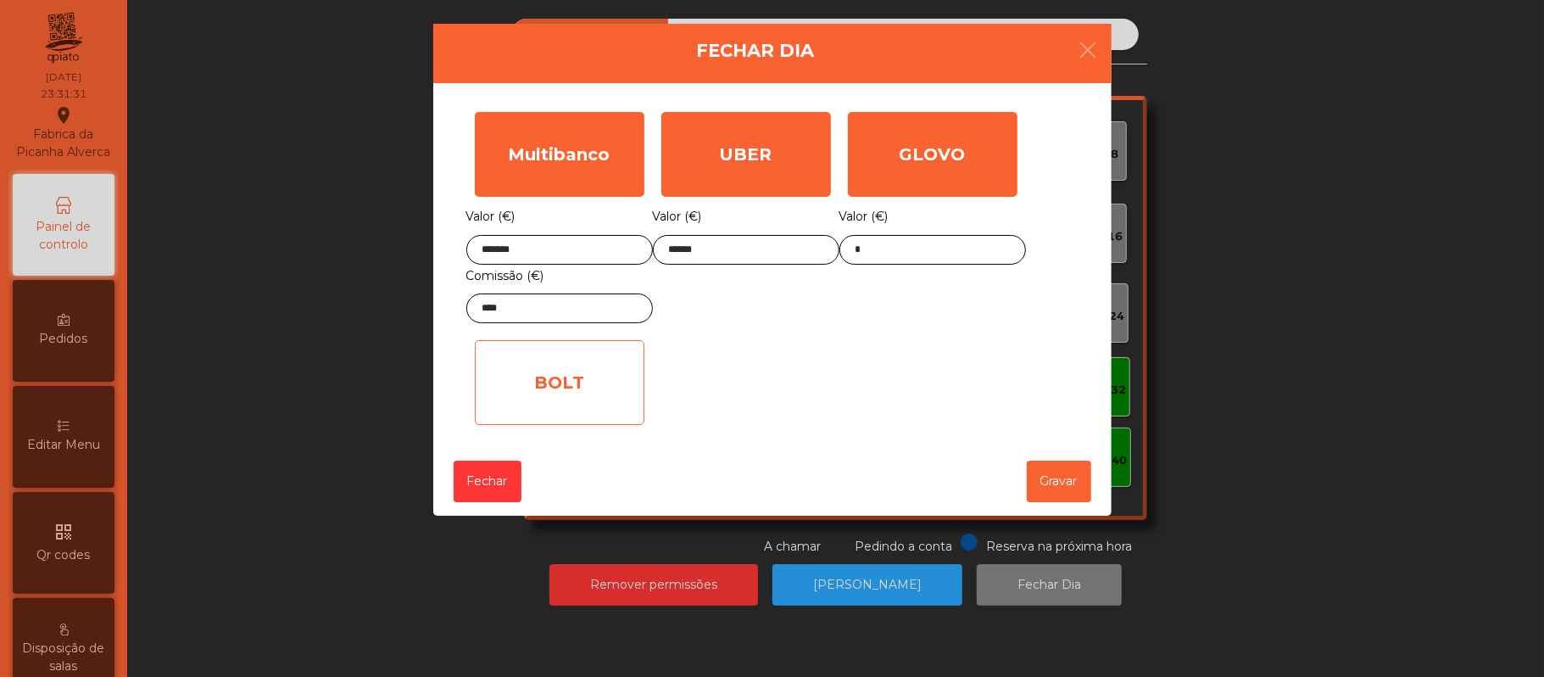
click at [581, 381] on div "BOLT" at bounding box center [560, 382] width 170 height 85
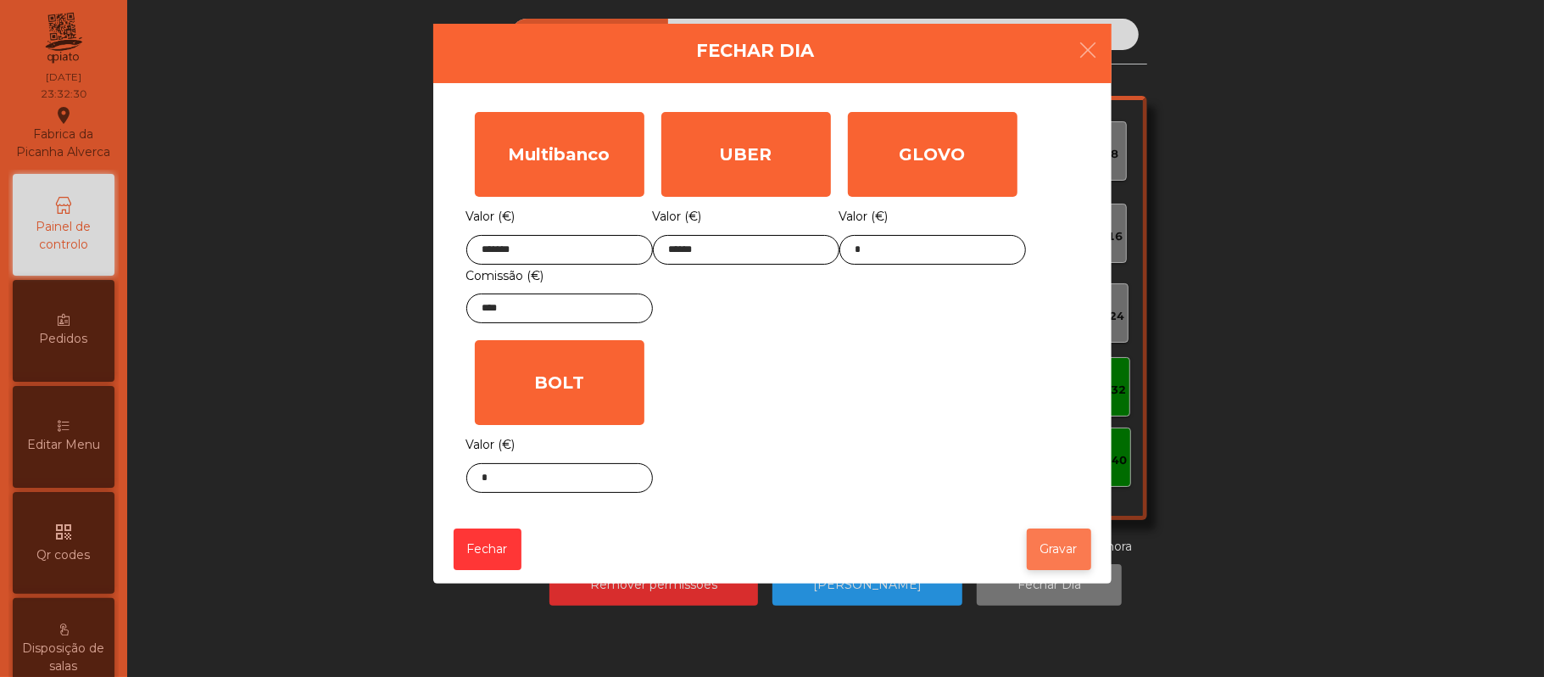
click at [1070, 553] on button "Gravar" at bounding box center [1059, 549] width 64 height 42
